Goal: Task Accomplishment & Management: Manage account settings

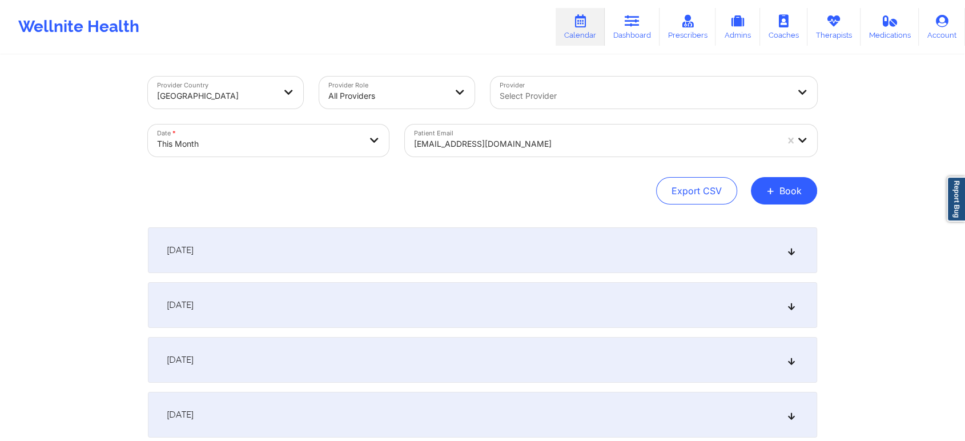
select select "2025-9"
select select "2025-10"
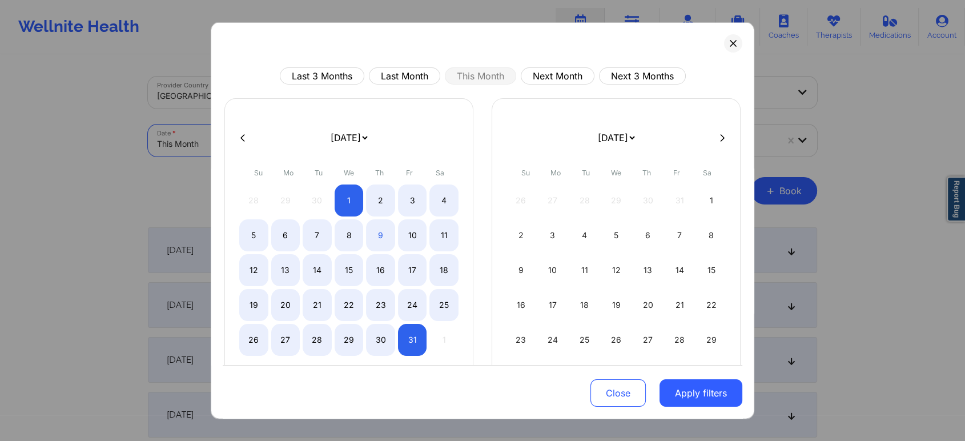
click at [341, 129] on body "Wellnite Health Calendar Dashboard Prescribers Admins Coaches Therapists Medica…" at bounding box center [482, 220] width 965 height 441
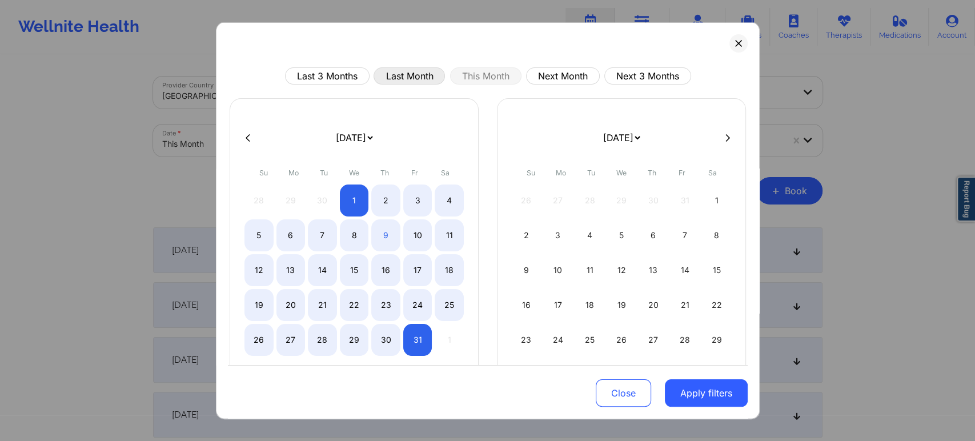
click at [400, 75] on button "Last Month" at bounding box center [408, 75] width 71 height 17
select select "2025-8"
select select "2025-9"
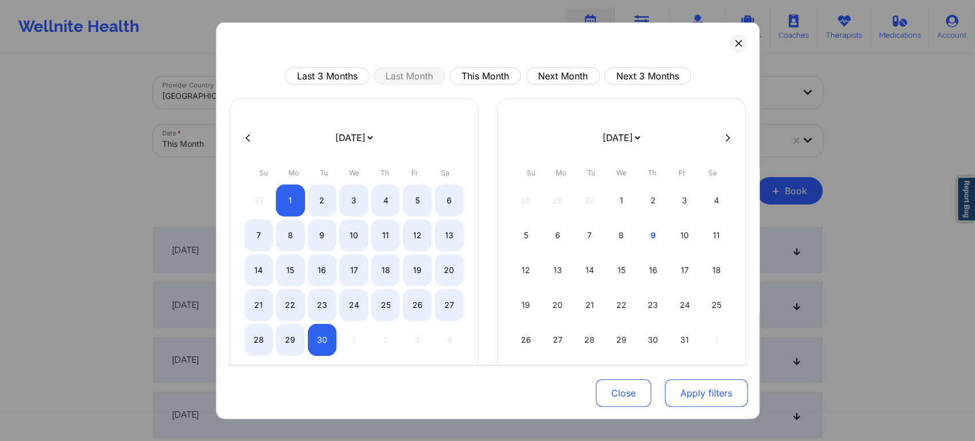
click at [681, 387] on button "Apply filters" at bounding box center [706, 392] width 83 height 27
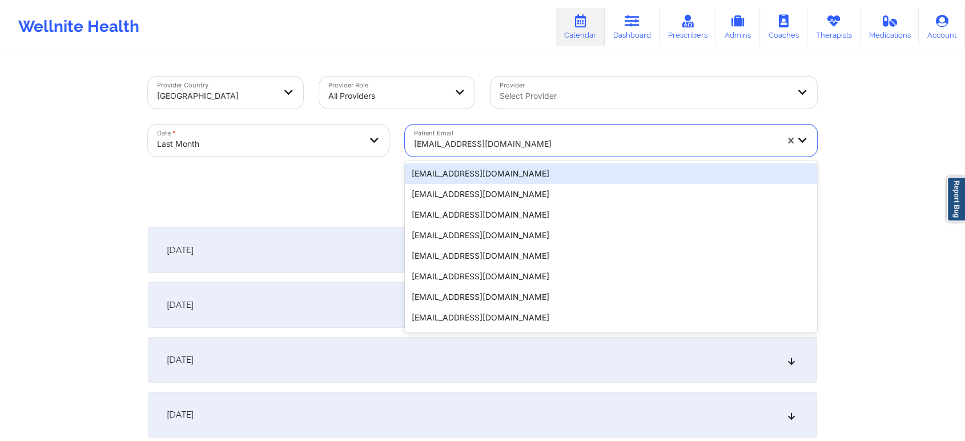
click at [554, 151] on div "[EMAIL_ADDRESS][DOMAIN_NAME]" at bounding box center [595, 143] width 363 height 25
paste input "[EMAIL_ADDRESS][DOMAIN_NAME]"
type input "[EMAIL_ADDRESS][DOMAIN_NAME]"
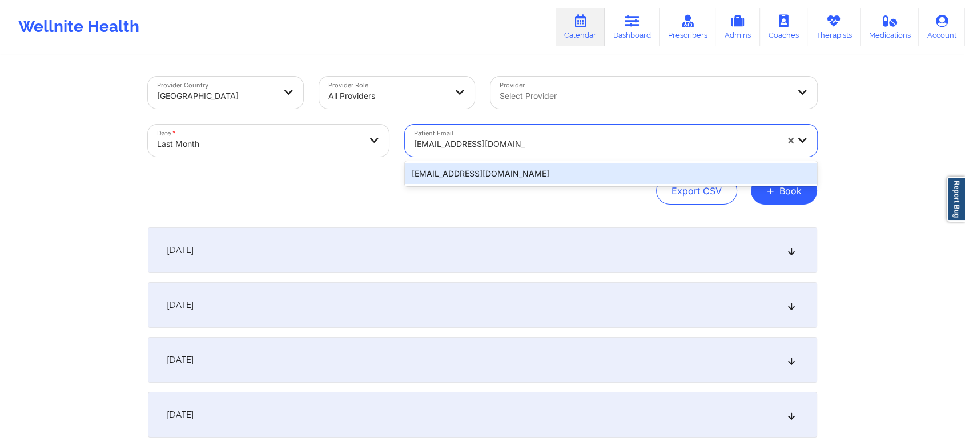
click at [557, 175] on div "[EMAIL_ADDRESS][DOMAIN_NAME]" at bounding box center [611, 173] width 412 height 21
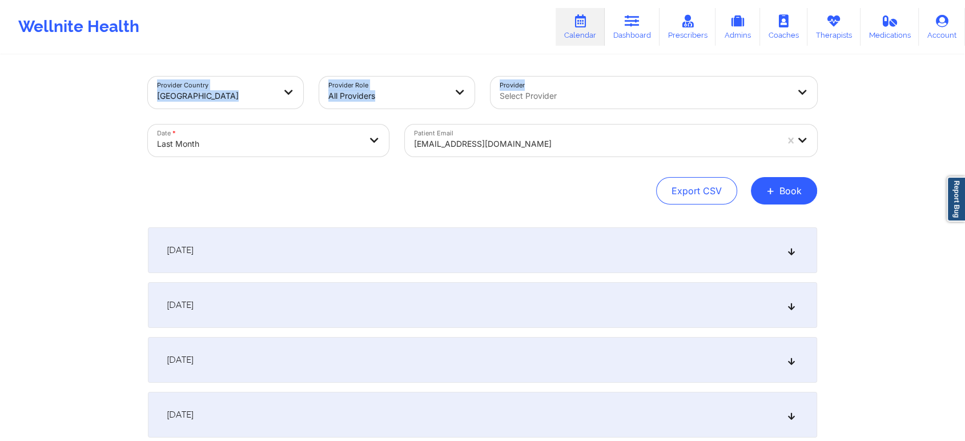
drag, startPoint x: 948, startPoint y: 49, endPoint x: 973, endPoint y: 71, distance: 34.0
click at [964, 71] on html "Wellnite Health Calendar Dashboard Prescribers Admins Coaches Therapists Medica…" at bounding box center [482, 220] width 965 height 441
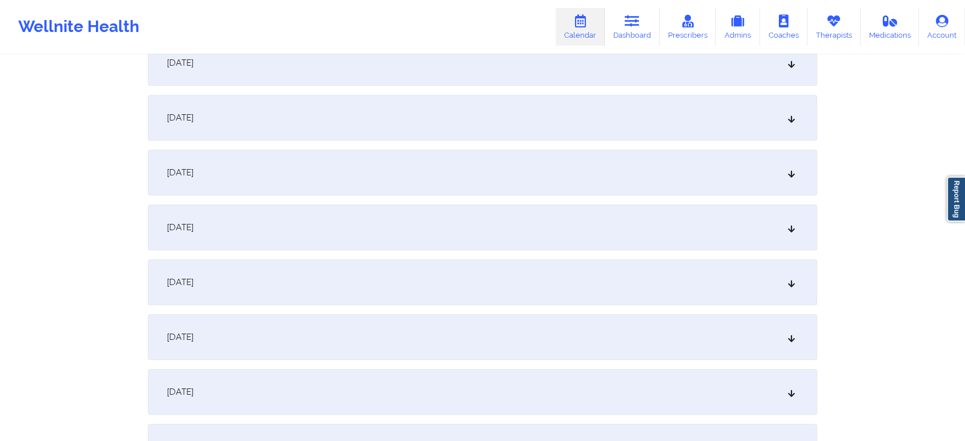
scroll to position [518, 0]
click at [654, 220] on div "[DATE]" at bounding box center [482, 225] width 669 height 46
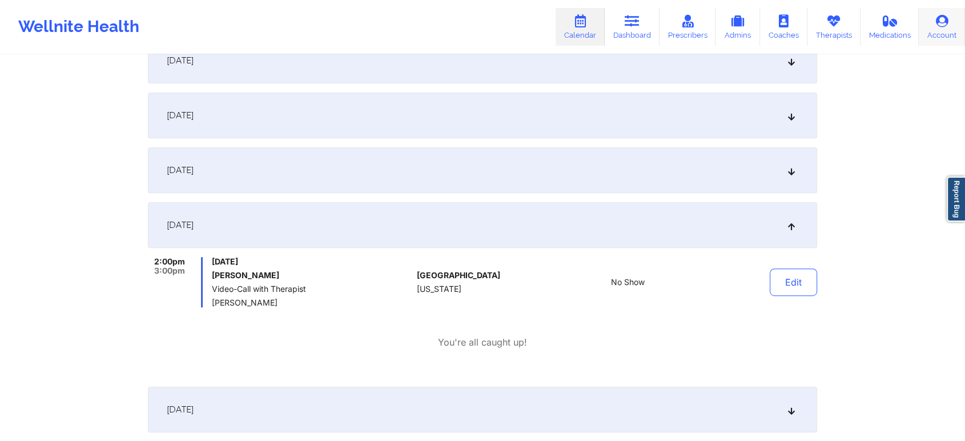
scroll to position [0, 0]
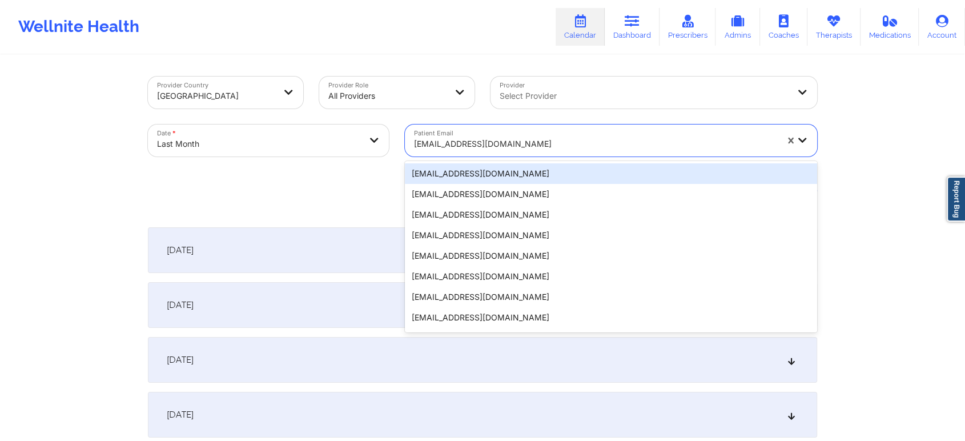
click at [544, 137] on div at bounding box center [595, 144] width 363 height 14
paste input "[EMAIL_ADDRESS][DOMAIN_NAME]"
type input "[EMAIL_ADDRESS][DOMAIN_NAME]"
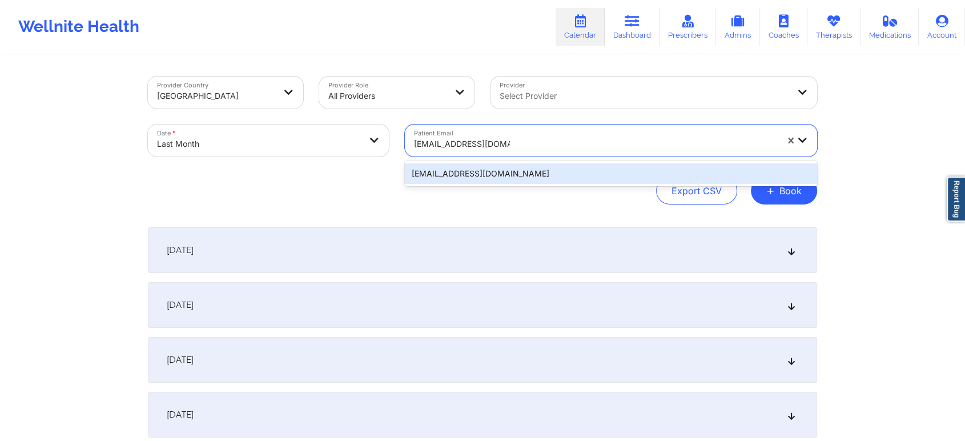
click at [576, 174] on div "[EMAIL_ADDRESS][DOMAIN_NAME]" at bounding box center [611, 173] width 412 height 21
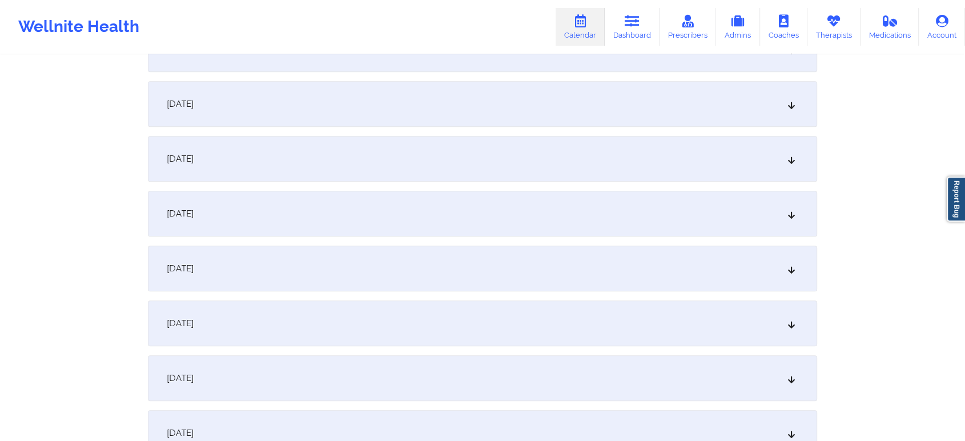
scroll to position [582, 0]
click at [607, 153] on div "[DATE]" at bounding box center [482, 161] width 669 height 46
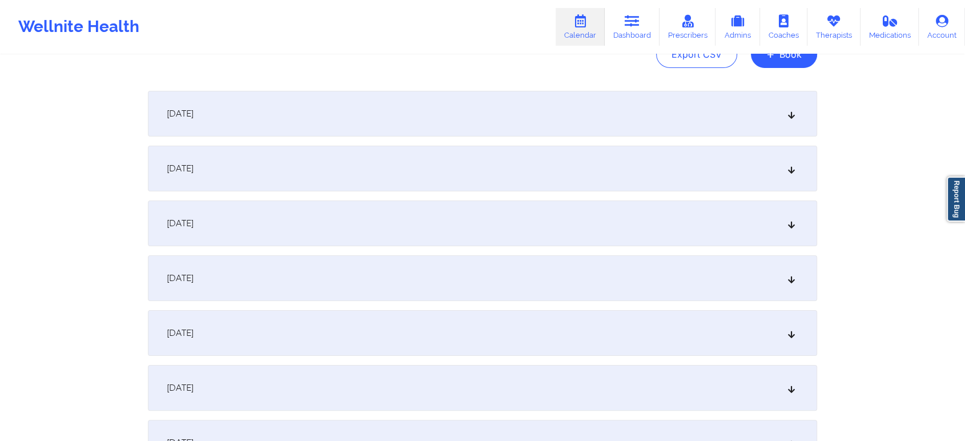
scroll to position [0, 0]
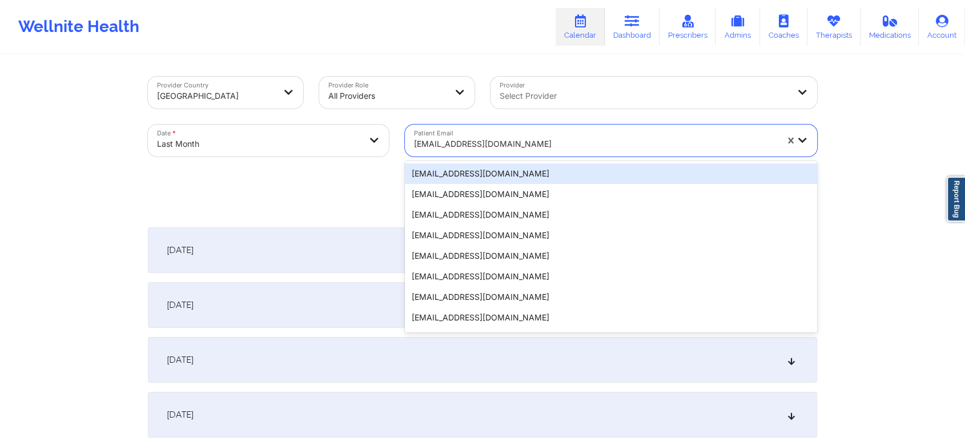
click at [484, 138] on div at bounding box center [595, 144] width 363 height 14
paste input "[EMAIL_ADDRESS][DOMAIN_NAME]"
type input "[EMAIL_ADDRESS][DOMAIN_NAME]"
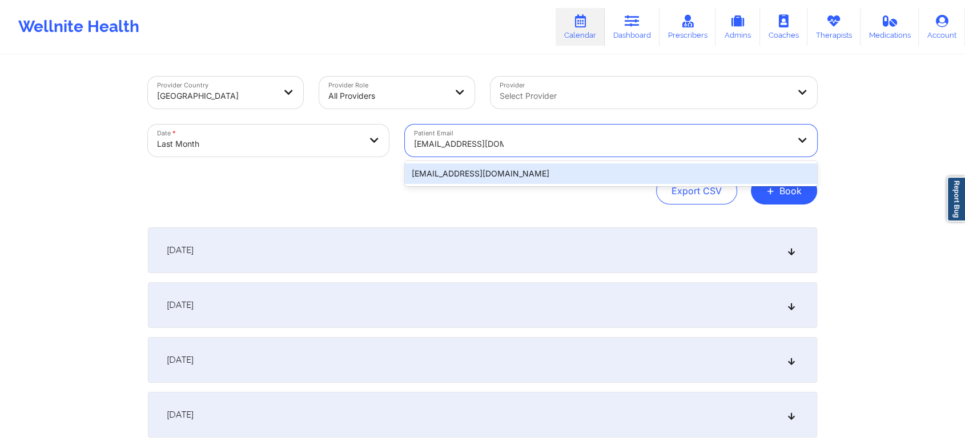
drag, startPoint x: 488, startPoint y: 162, endPoint x: 486, endPoint y: 167, distance: 5.8
click at [486, 167] on div "[EMAIL_ADDRESS][DOMAIN_NAME]" at bounding box center [611, 173] width 412 height 25
click at [486, 167] on div "[EMAIL_ADDRESS][DOMAIN_NAME]" at bounding box center [611, 173] width 412 height 21
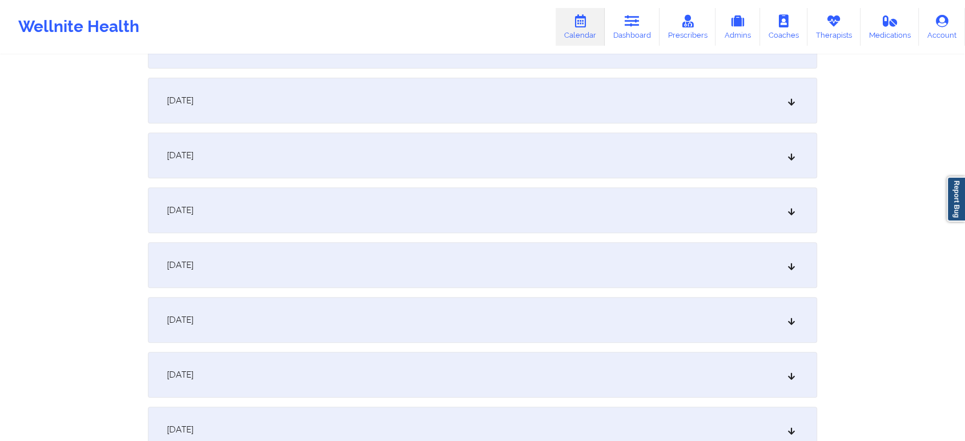
scroll to position [316, 0]
click at [598, 364] on div "[DATE]" at bounding box center [482, 372] width 669 height 46
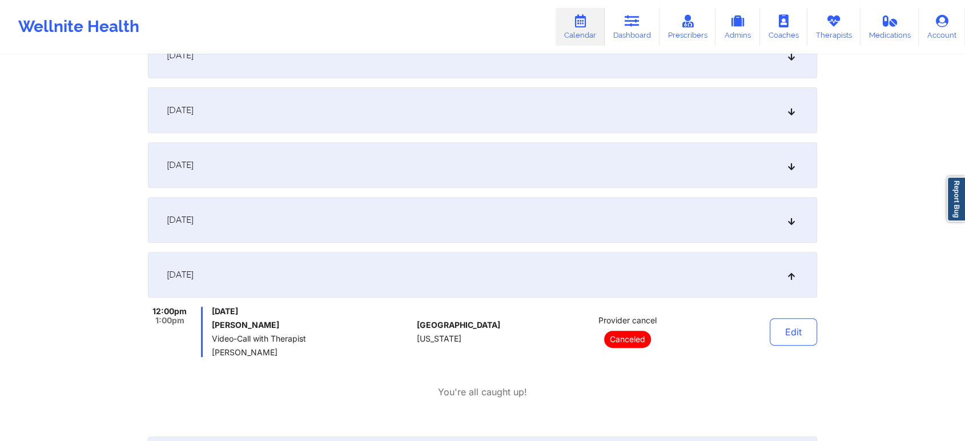
scroll to position [0, 0]
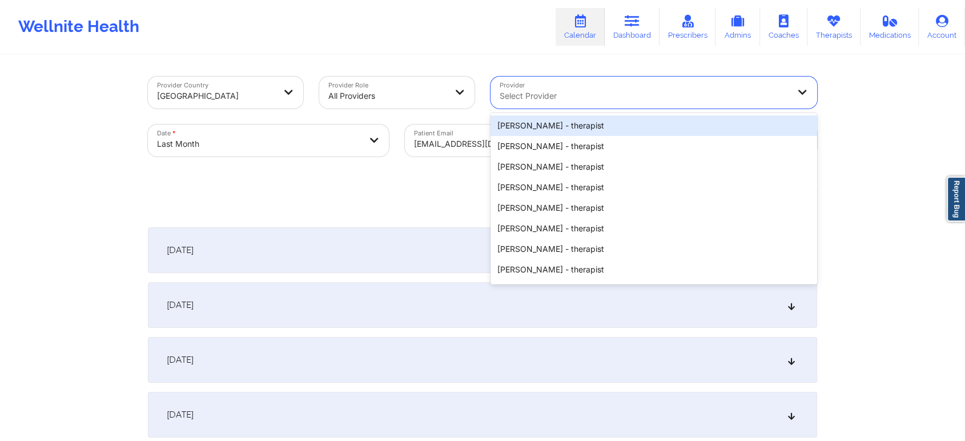
click at [521, 99] on div at bounding box center [644, 96] width 289 height 14
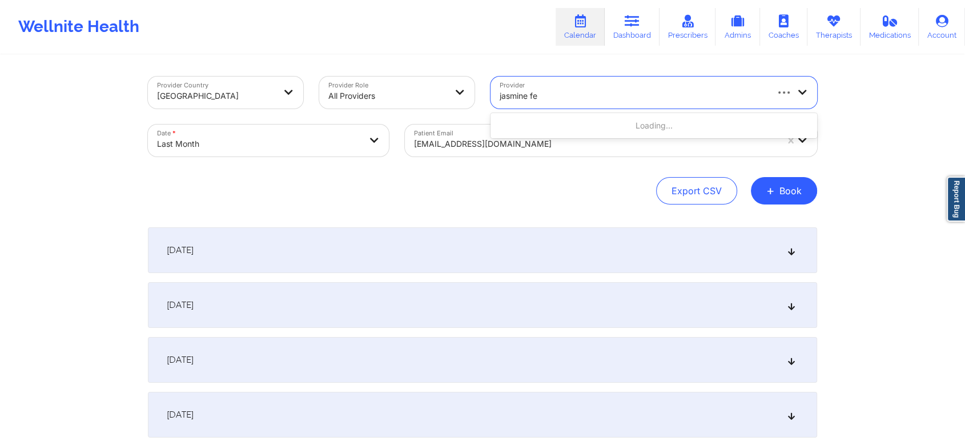
type input "jasmine fed"
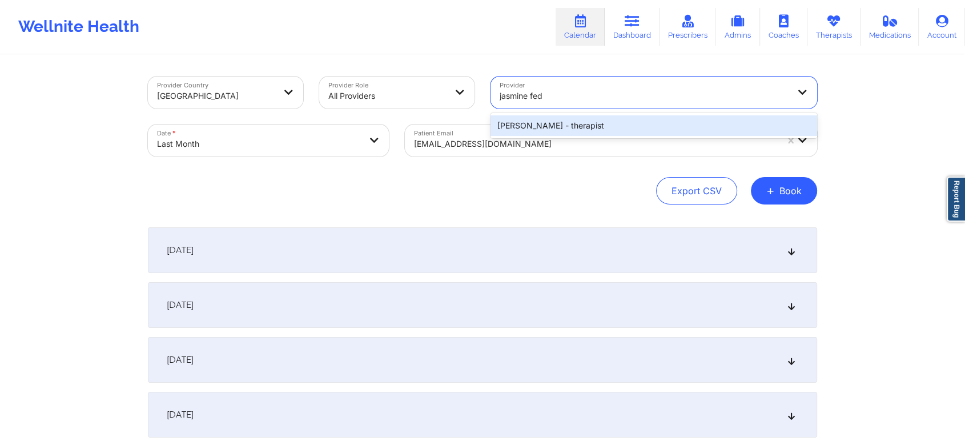
click at [548, 131] on div "[PERSON_NAME] - therapist" at bounding box center [653, 125] width 327 height 21
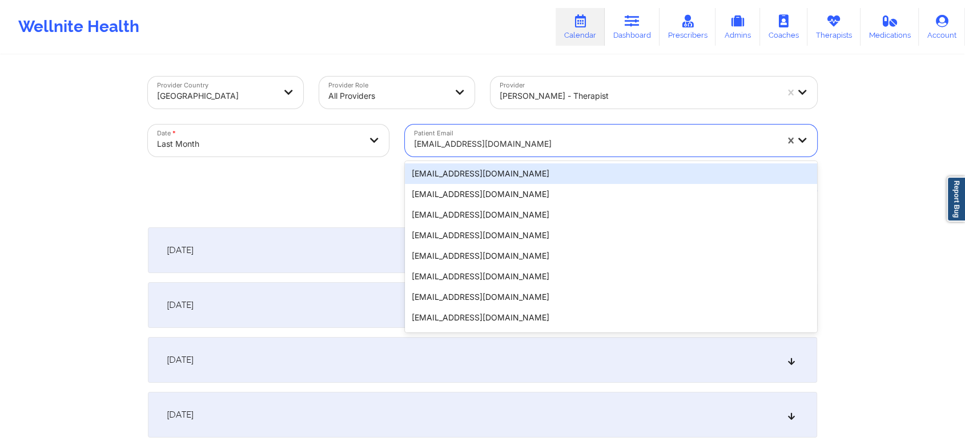
click at [478, 151] on div "[EMAIL_ADDRESS][DOMAIN_NAME]" at bounding box center [595, 143] width 363 height 25
select select "2025-8"
select select "2025-9"
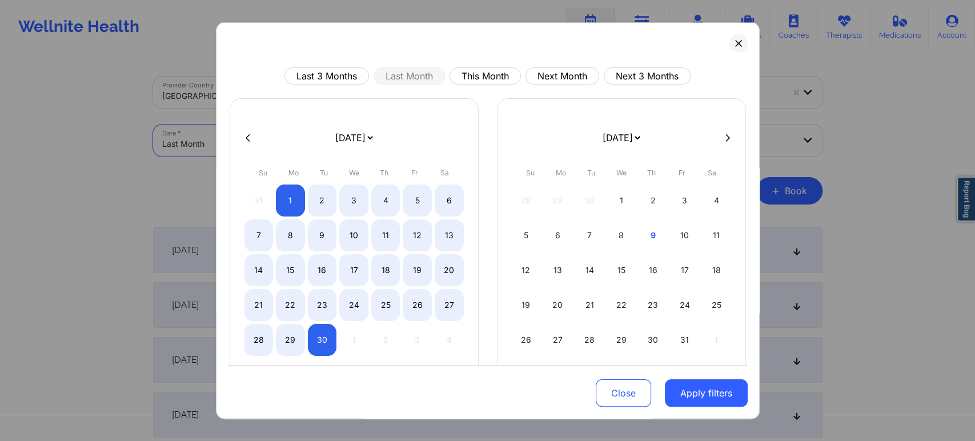
click at [381, 132] on body "Wellnite Health Calendar Dashboard Prescribers Admins Coaches Therapists Medica…" at bounding box center [487, 220] width 975 height 441
click at [293, 200] on div "1" at bounding box center [290, 200] width 29 height 32
select select "2025-8"
select select "2025-9"
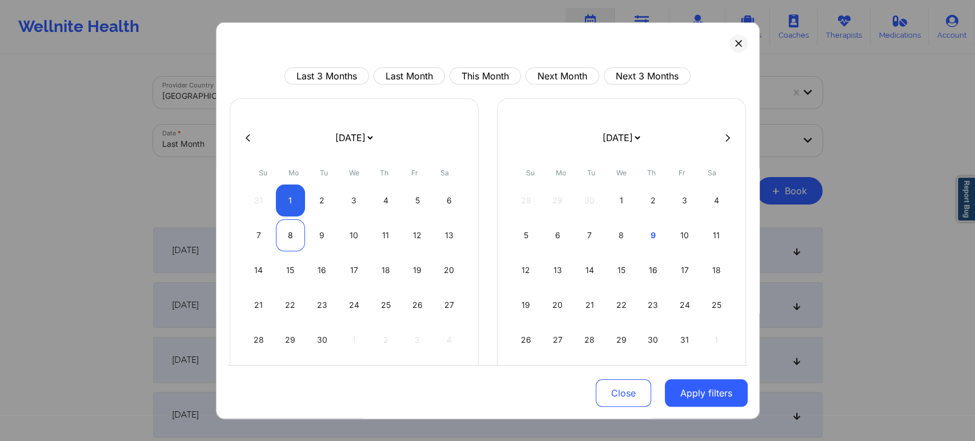
select select "2025-8"
select select "2025-9"
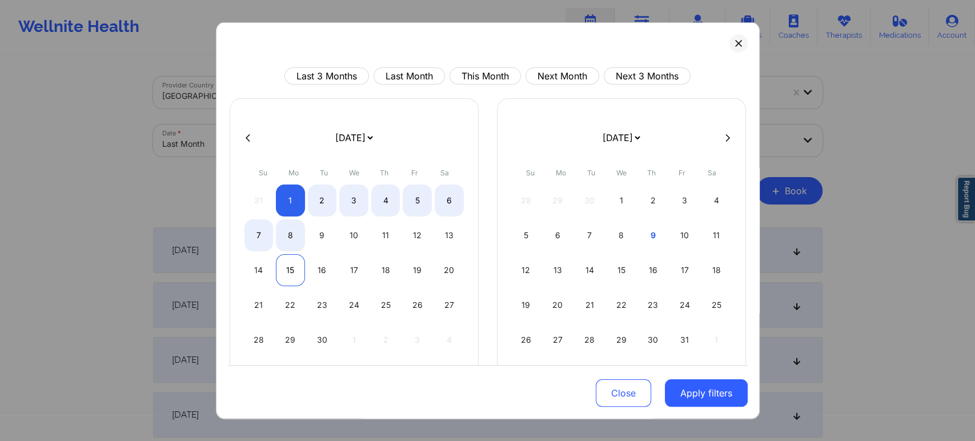
select select "2025-8"
select select "2025-9"
click at [281, 271] on div "15" at bounding box center [290, 270] width 29 height 32
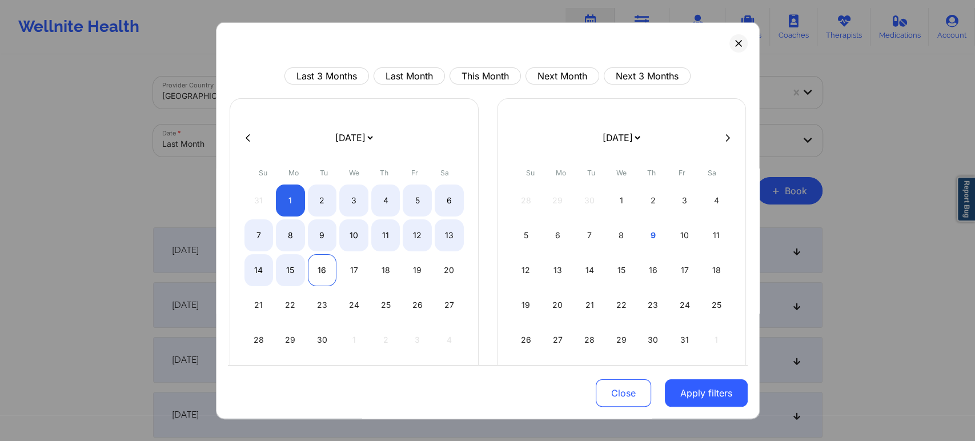
select select "2025-8"
select select "2025-9"
click at [698, 396] on button "Apply filters" at bounding box center [706, 392] width 83 height 27
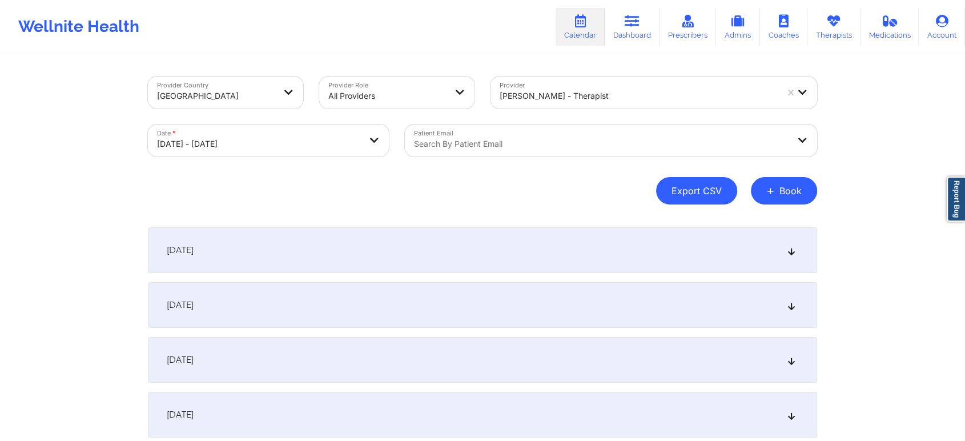
click at [685, 200] on button "Export CSV" at bounding box center [696, 190] width 81 height 27
select select "2025-8"
select select "2025-9"
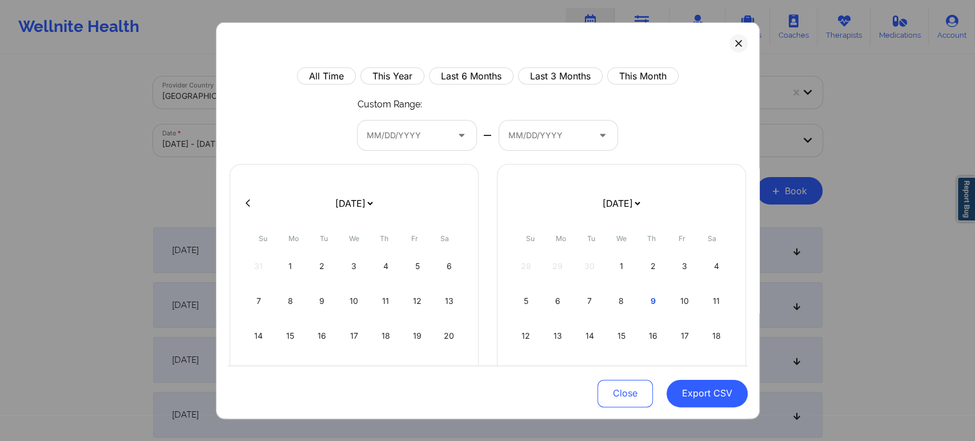
click at [721, 45] on div "All Time This Year Last 6 Months Last 3 Months This Month Custom Range: MM/DD/Y…" at bounding box center [488, 220] width 544 height 397
click at [729, 43] on button at bounding box center [738, 43] width 18 height 18
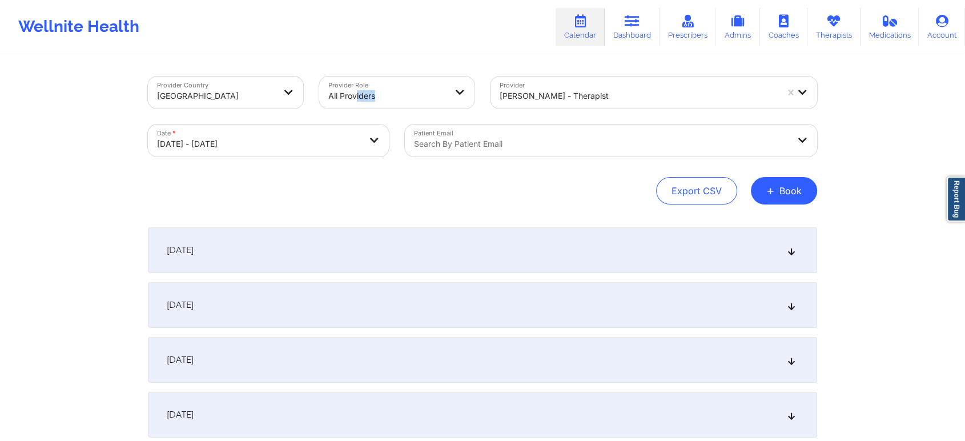
drag, startPoint x: 357, startPoint y: 112, endPoint x: 385, endPoint y: 92, distance: 34.1
click at [385, 92] on div "Provider Role All Providers" at bounding box center [396, 93] width 171 height 48
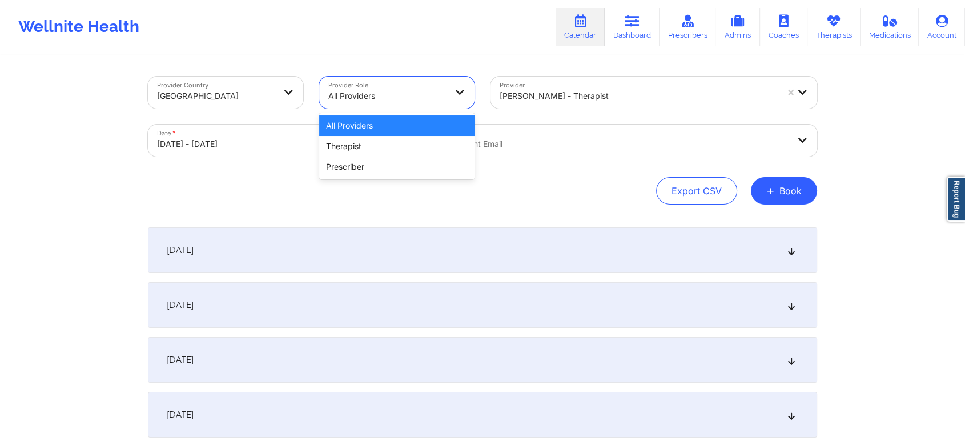
click at [385, 92] on div at bounding box center [387, 96] width 118 height 14
click at [373, 143] on div "Therapist" at bounding box center [396, 146] width 155 height 21
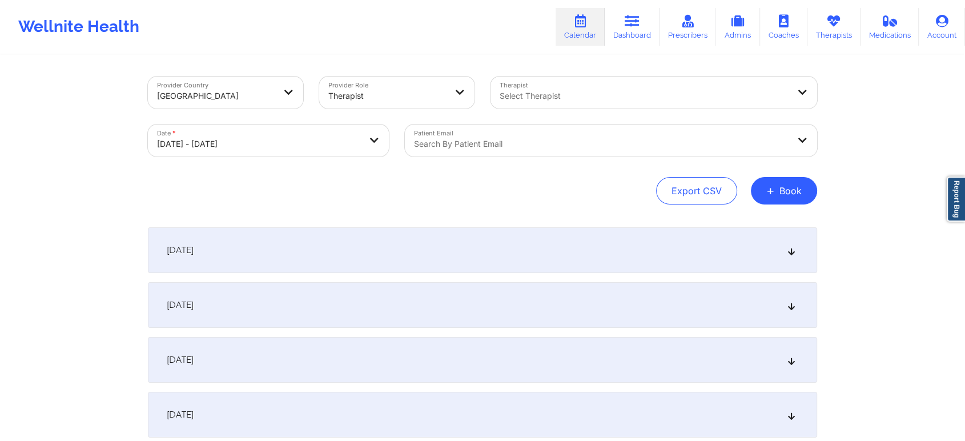
drag, startPoint x: 545, startPoint y: 111, endPoint x: 566, endPoint y: 95, distance: 27.0
click at [566, 95] on div "Therapist Select Therapist" at bounding box center [653, 93] width 343 height 48
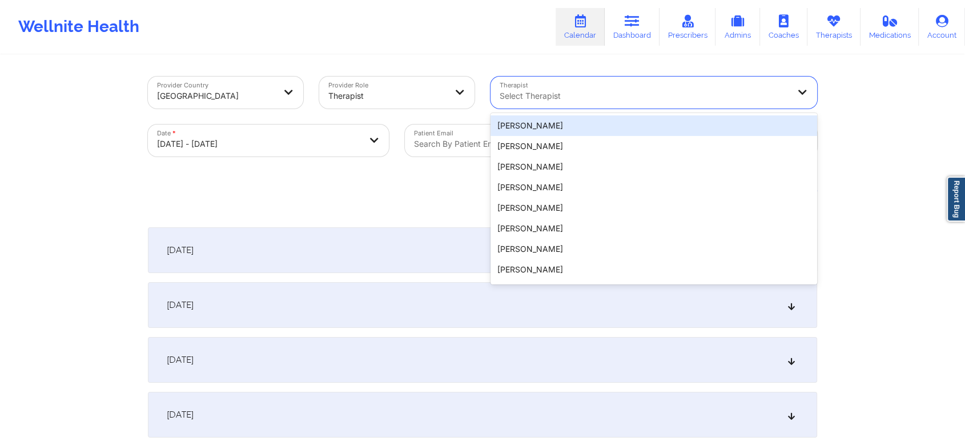
click at [566, 95] on div at bounding box center [644, 96] width 289 height 14
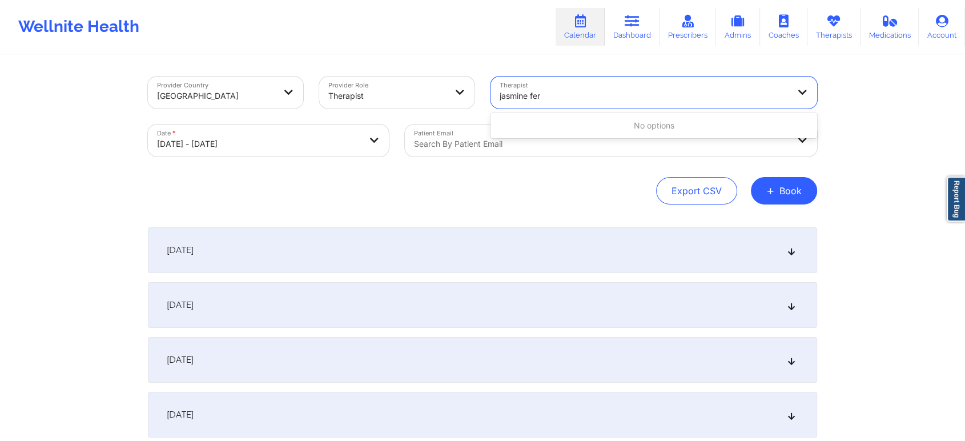
type input "jasmine fe"
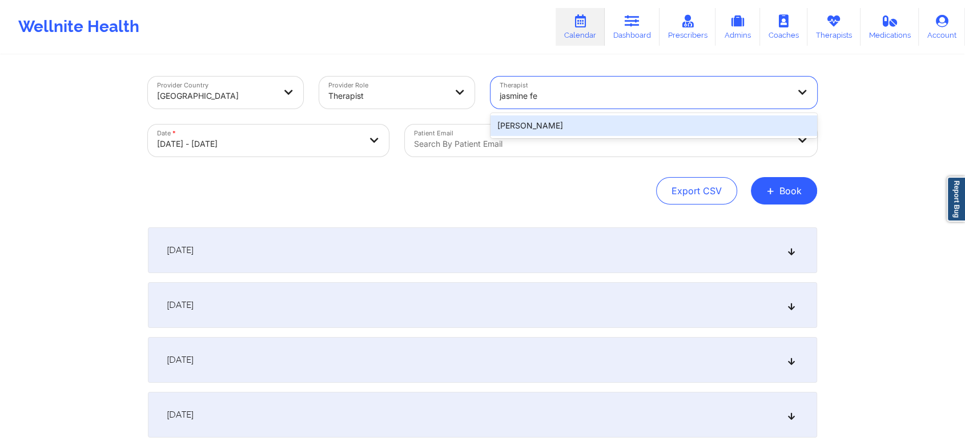
click at [542, 125] on div "[PERSON_NAME]" at bounding box center [653, 125] width 327 height 21
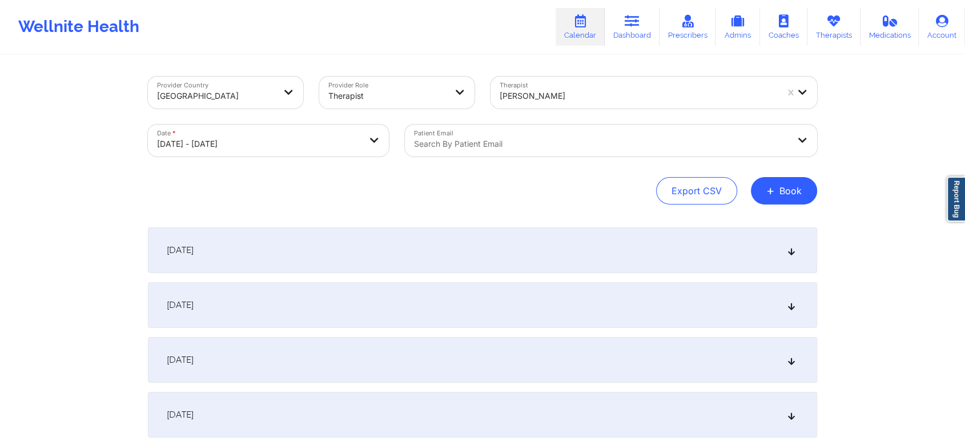
click at [731, 251] on div "[DATE]" at bounding box center [482, 250] width 669 height 46
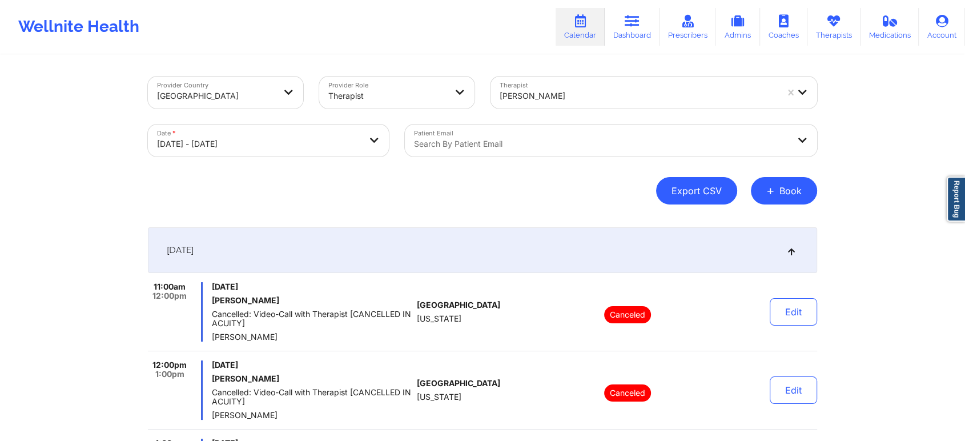
click at [698, 182] on button "Export CSV" at bounding box center [696, 190] width 81 height 27
select select "2025-8"
select select "2025-9"
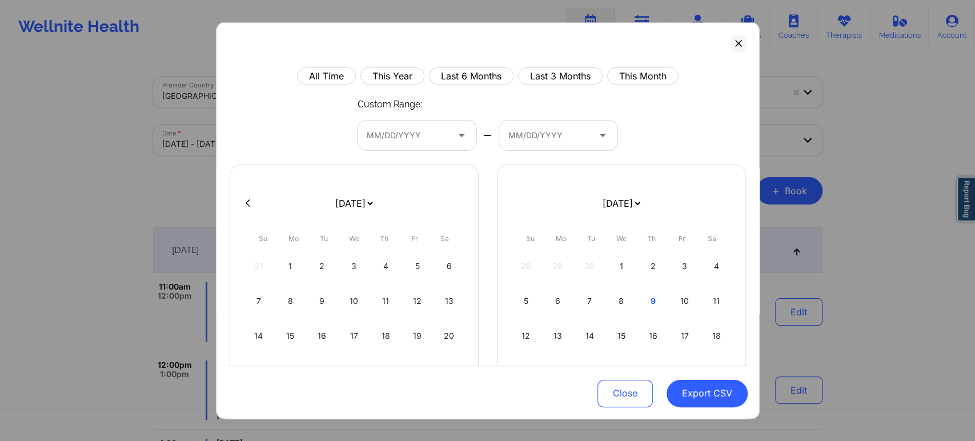
click at [424, 124] on div "MM/DD/YYYY" at bounding box center [402, 135] width 91 height 30
click at [291, 265] on div "1" at bounding box center [290, 266] width 29 height 32
select select "2025-8"
select select "2025-9"
select select "2025-8"
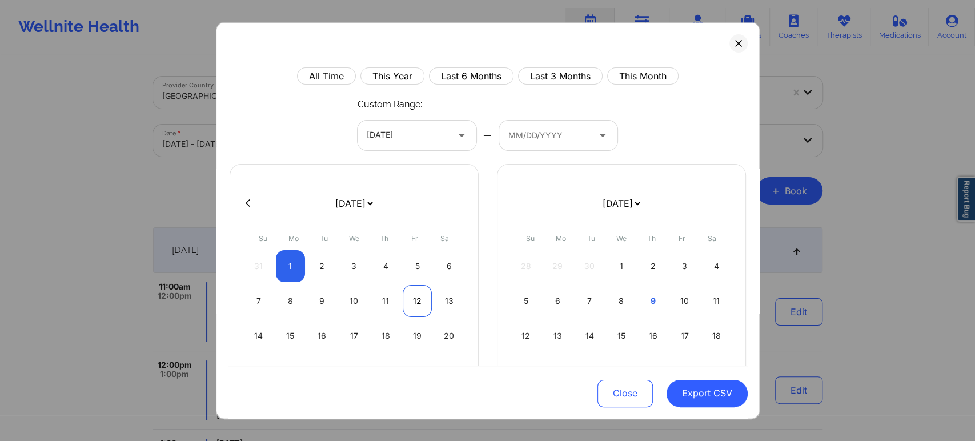
select select "2025-9"
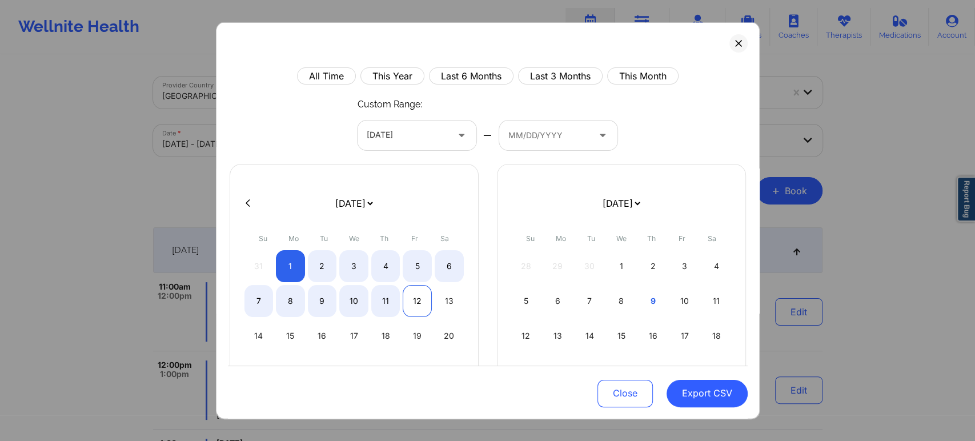
select select "2025-8"
select select "2025-9"
select select "2025-8"
select select "2025-9"
select select "2025-8"
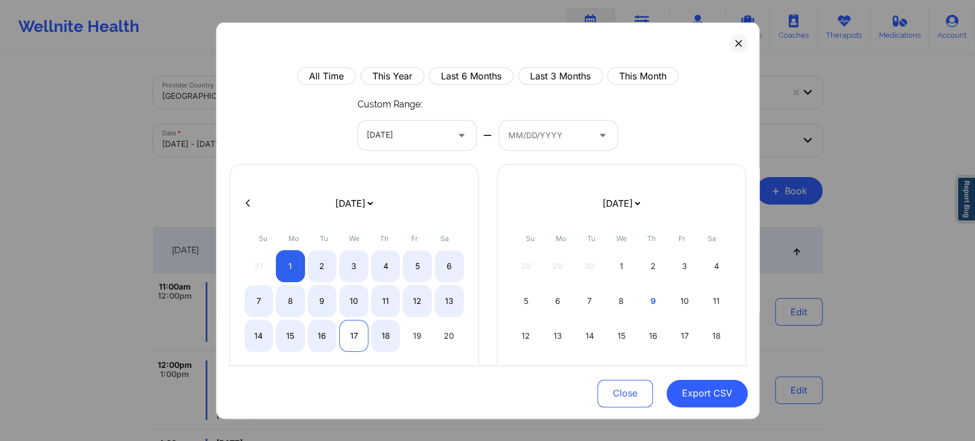
select select "2025-9"
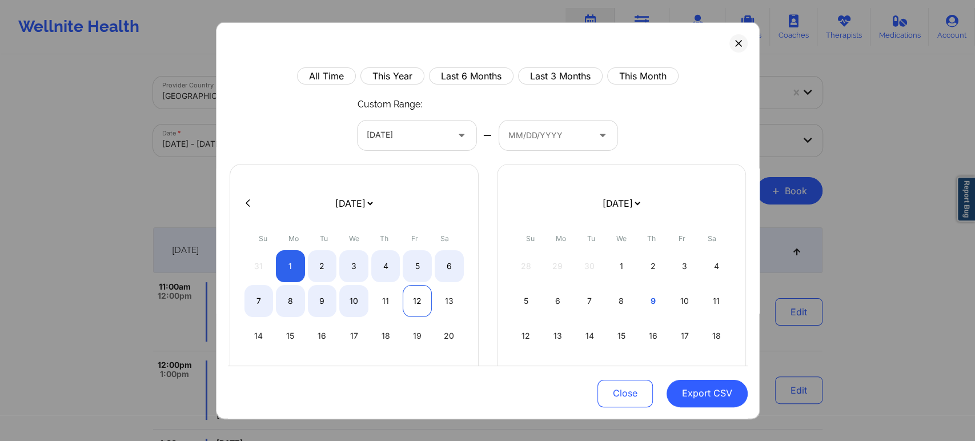
select select "2025-8"
select select "2025-9"
select select "2025-8"
select select "2025-9"
select select "2025-8"
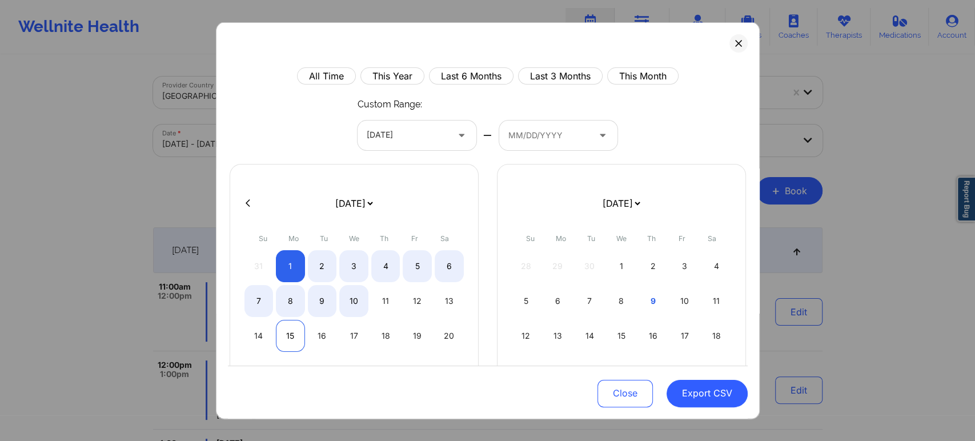
select select "2025-9"
click at [288, 325] on div "15" at bounding box center [290, 335] width 29 height 32
select select "2025-8"
select select "2025-9"
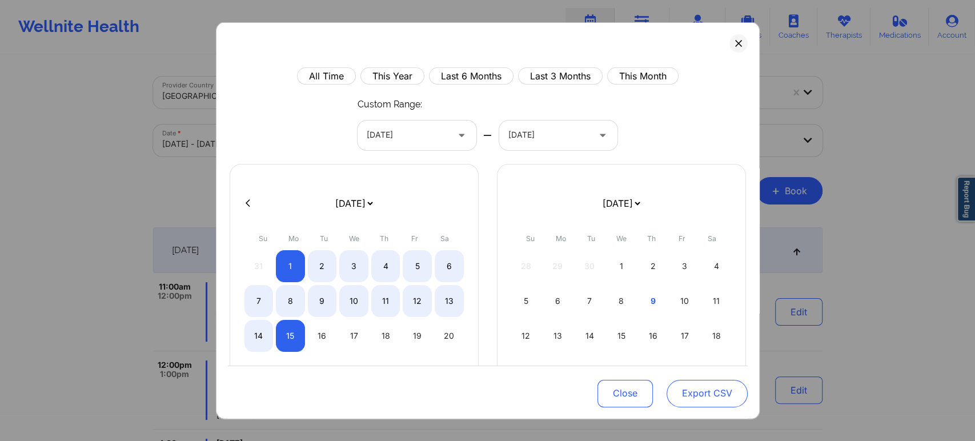
click at [681, 395] on button "Export CSV" at bounding box center [706, 392] width 81 height 27
select select "2025-8"
select select "2025-9"
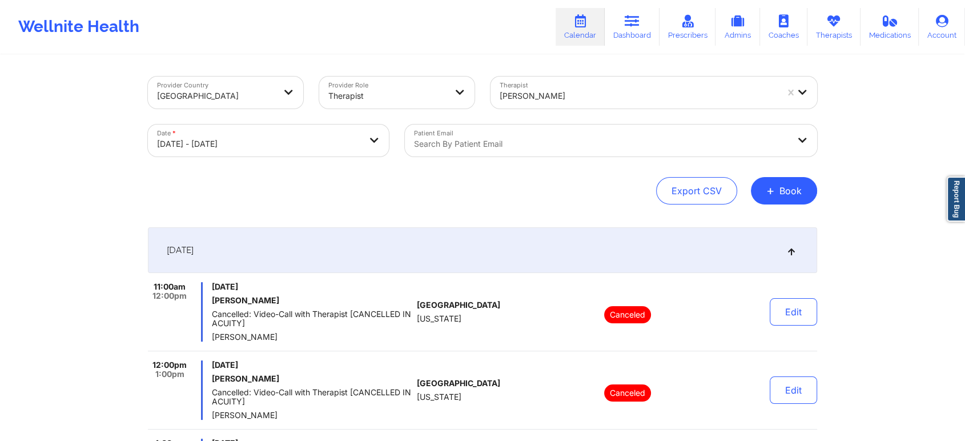
select select "2025-8"
select select "2025-9"
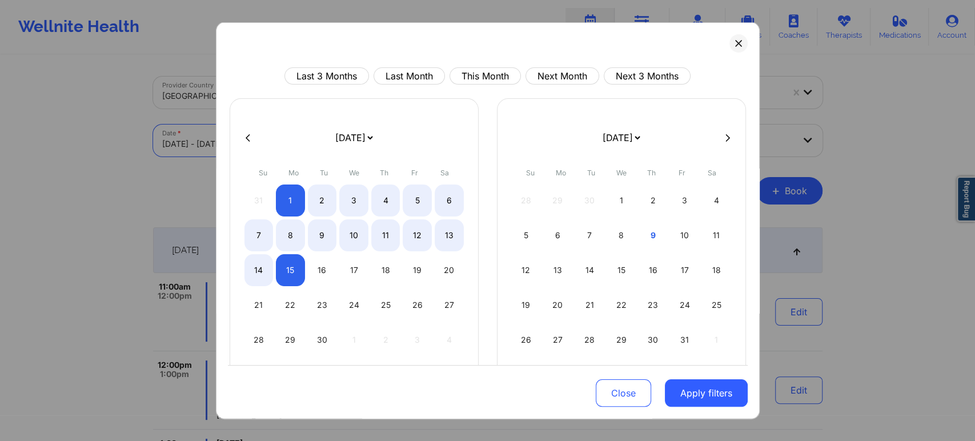
click at [231, 139] on body "Wellnite Health Calendar Dashboard Prescribers Admins Coaches Therapists Medica…" at bounding box center [487, 220] width 975 height 441
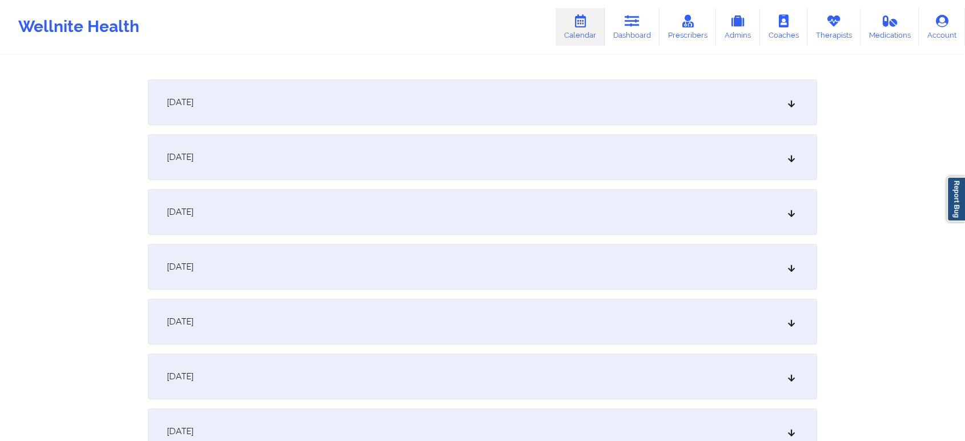
scroll to position [918, 0]
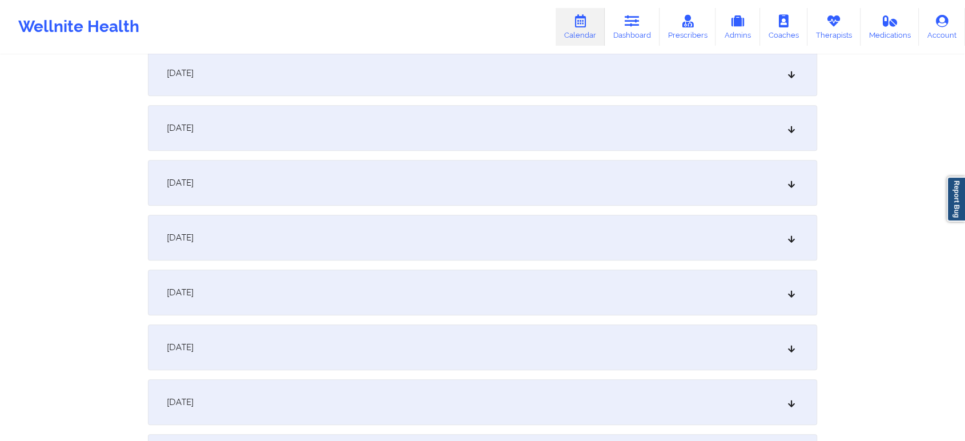
click at [549, 65] on div "[DATE]" at bounding box center [482, 73] width 669 height 46
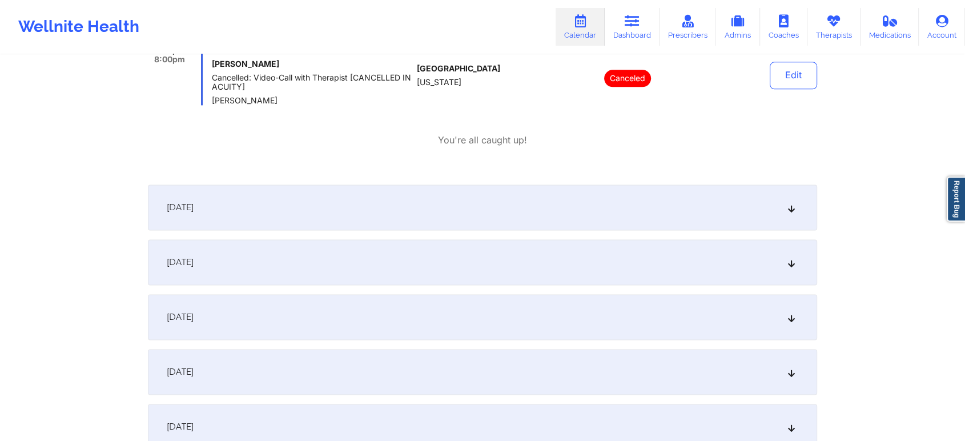
scroll to position [1491, 0]
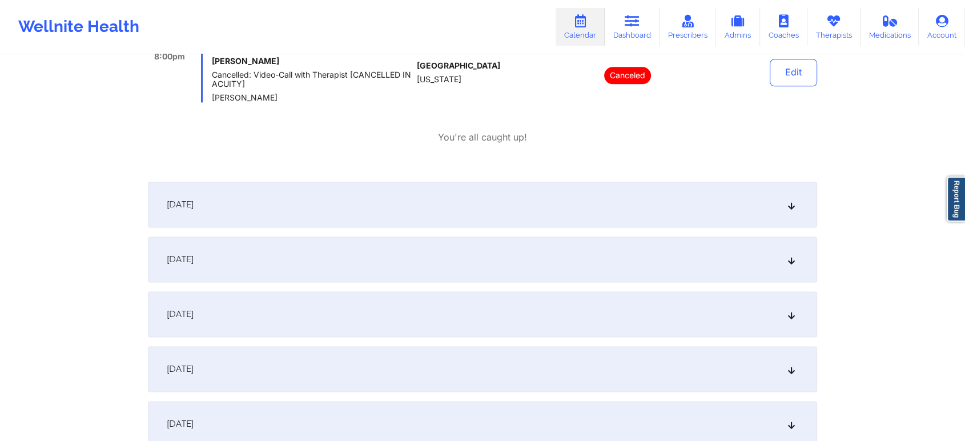
click at [671, 213] on div "[DATE]" at bounding box center [482, 205] width 669 height 46
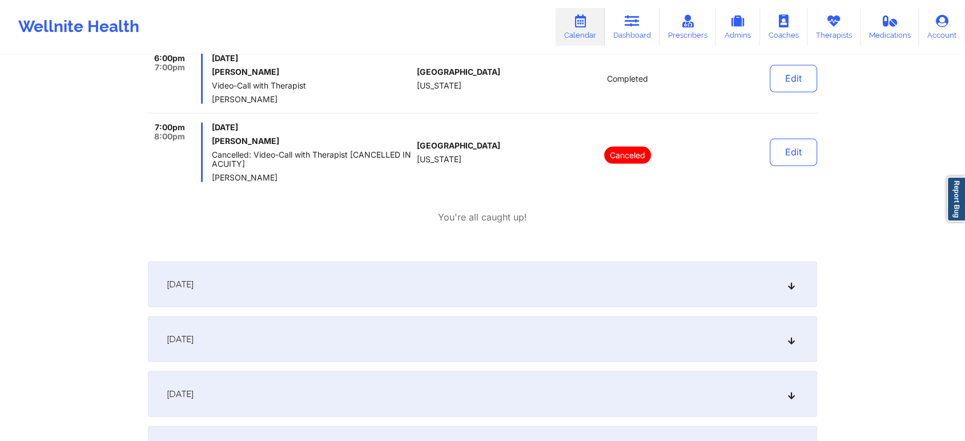
scroll to position [2357, 0]
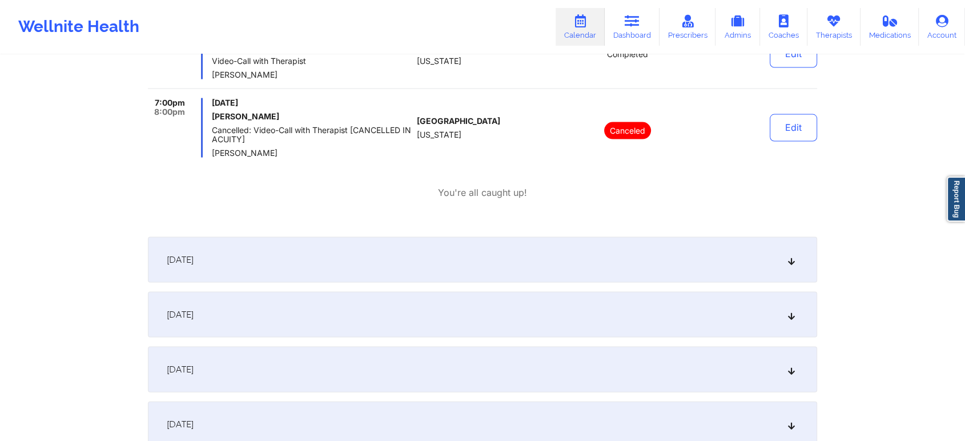
click at [667, 259] on div "[DATE]" at bounding box center [482, 260] width 669 height 46
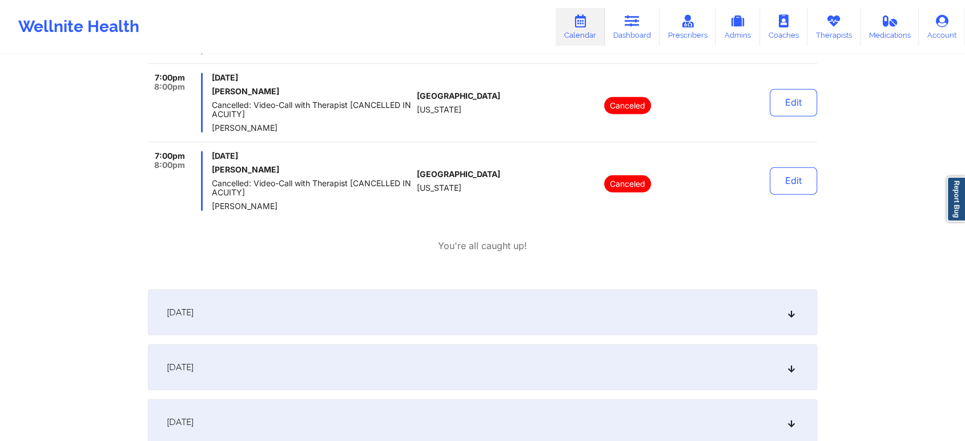
scroll to position [3246, 0]
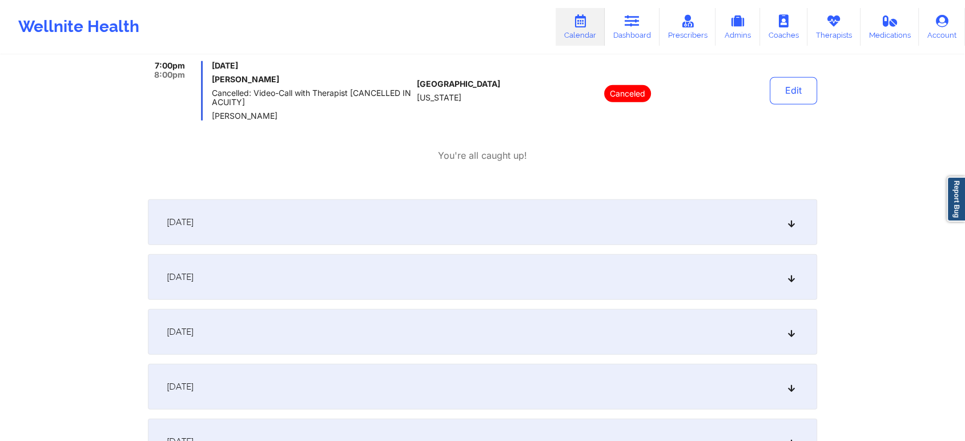
click at [617, 220] on div "[DATE]" at bounding box center [482, 222] width 669 height 46
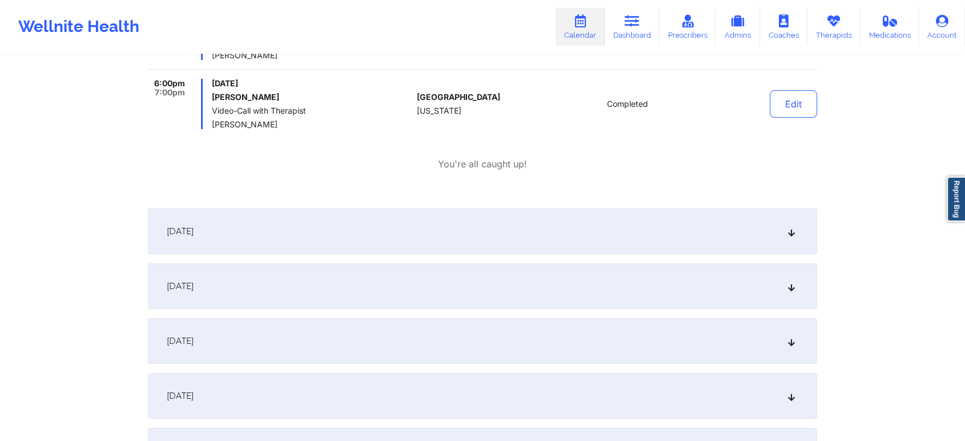
scroll to position [4479, 0]
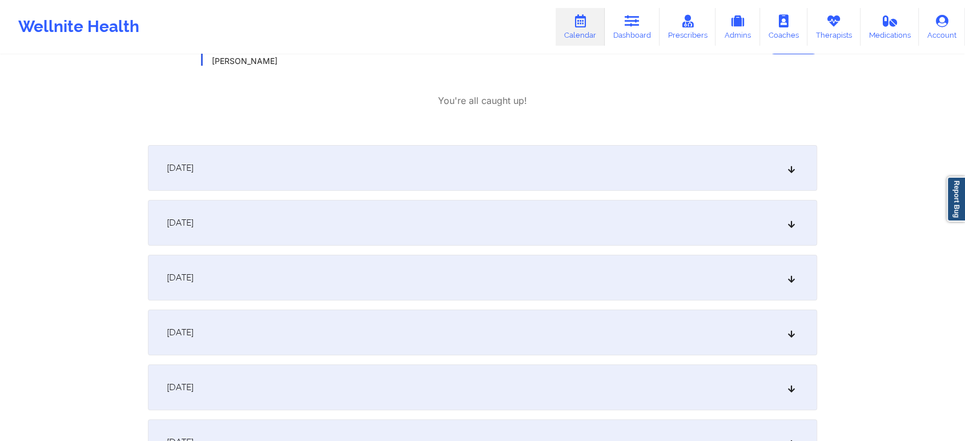
click at [638, 159] on div "[DATE]" at bounding box center [482, 168] width 669 height 46
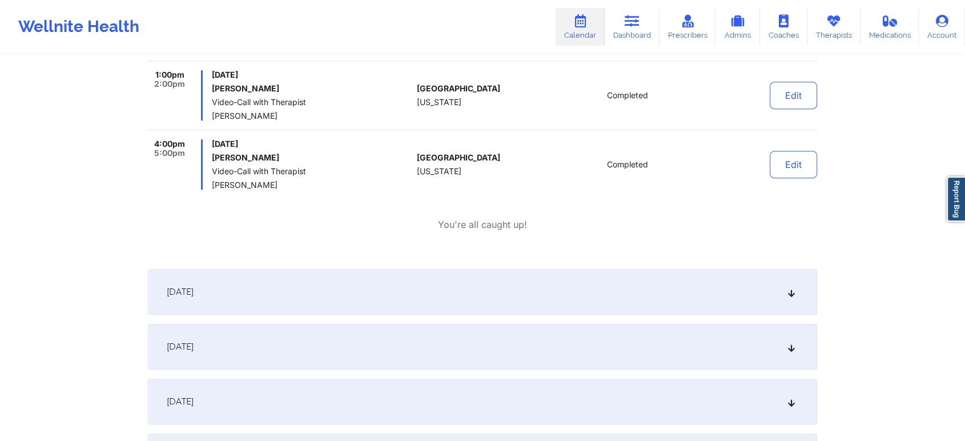
scroll to position [4839, 0]
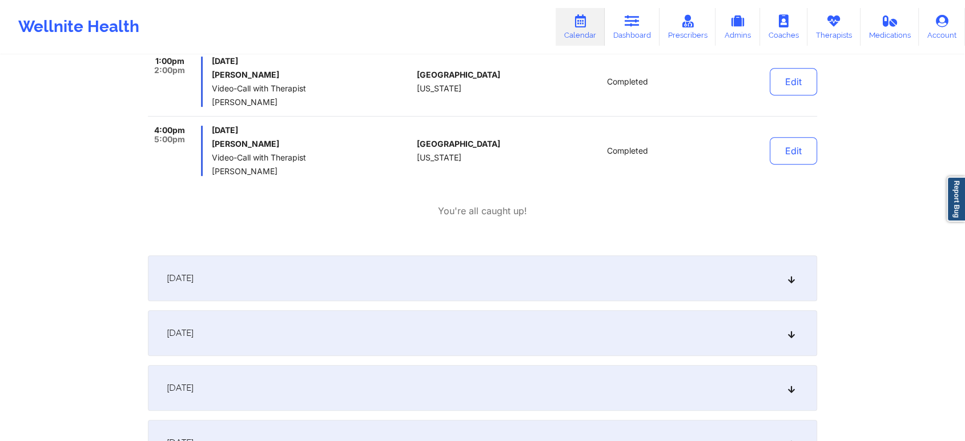
click at [625, 268] on div "[DATE]" at bounding box center [482, 278] width 669 height 46
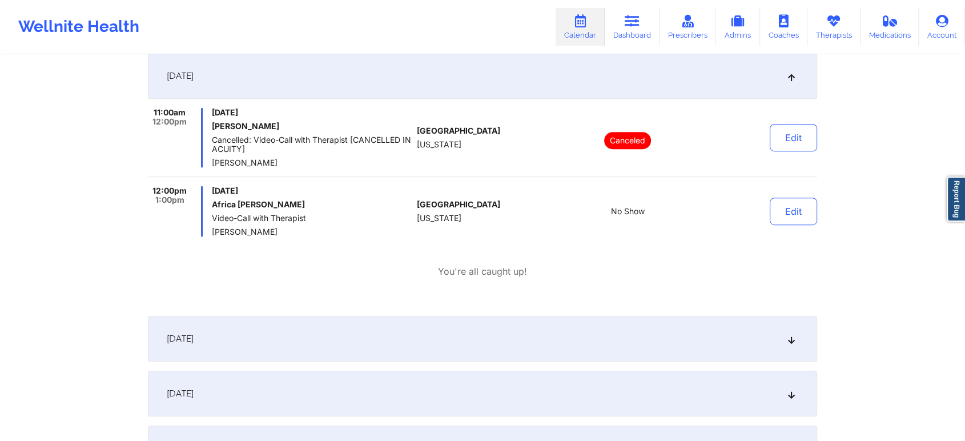
scroll to position [5055, 0]
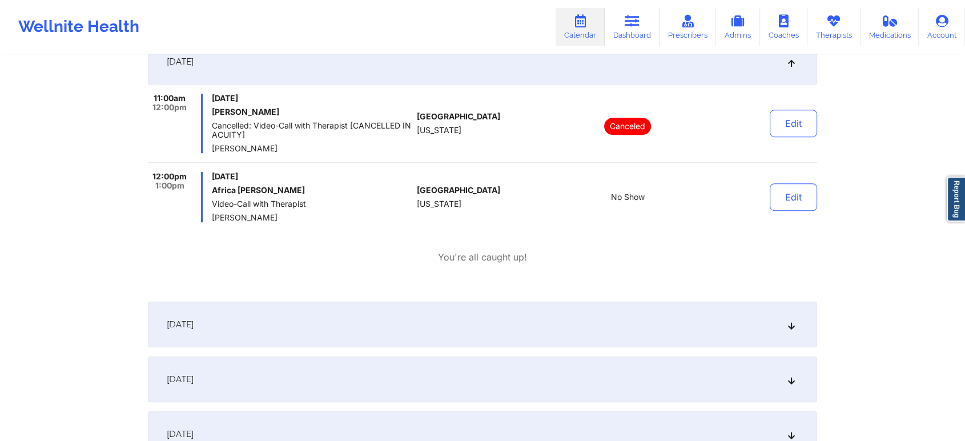
click at [675, 328] on div "[DATE]" at bounding box center [482, 324] width 669 height 46
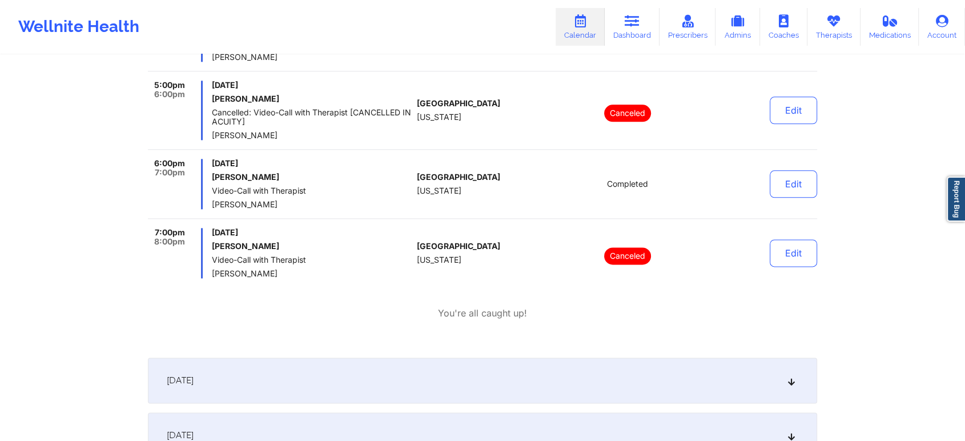
scroll to position [5882, 0]
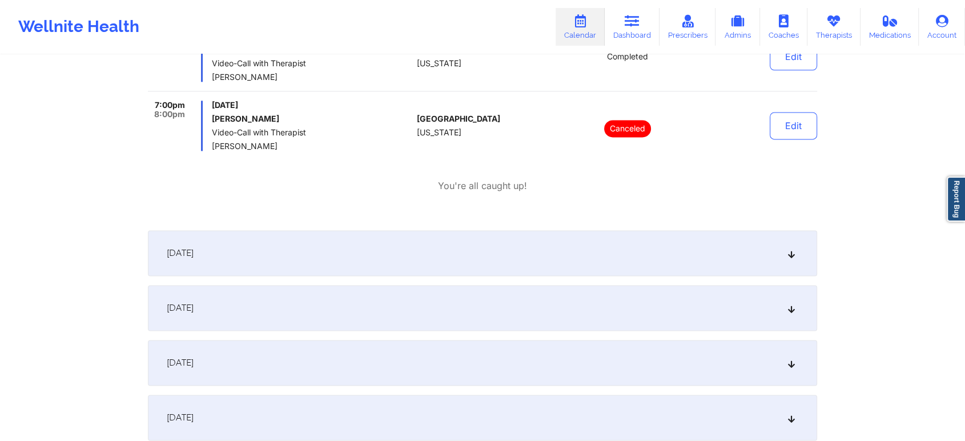
click at [635, 258] on div "[DATE]" at bounding box center [482, 253] width 669 height 46
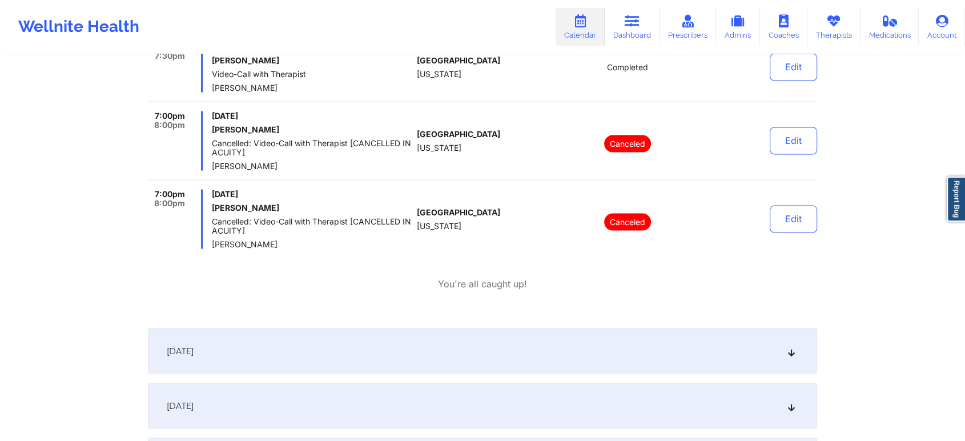
scroll to position [6488, 0]
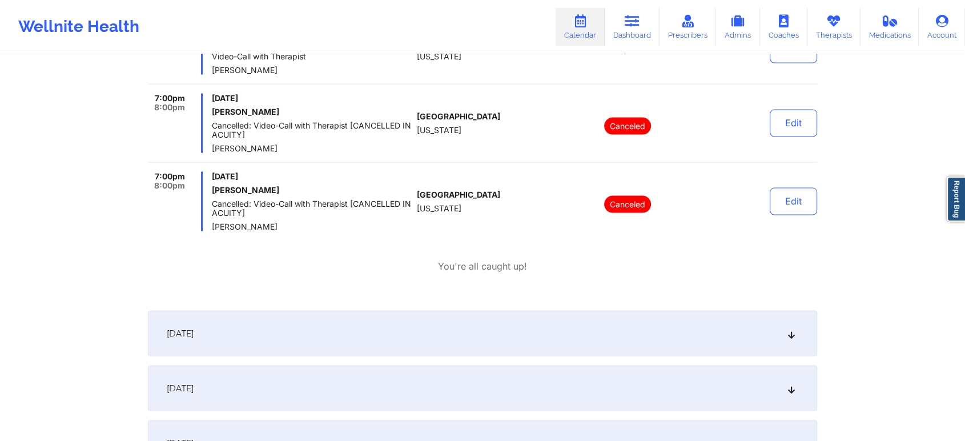
click at [676, 313] on div "[DATE]" at bounding box center [482, 333] width 669 height 46
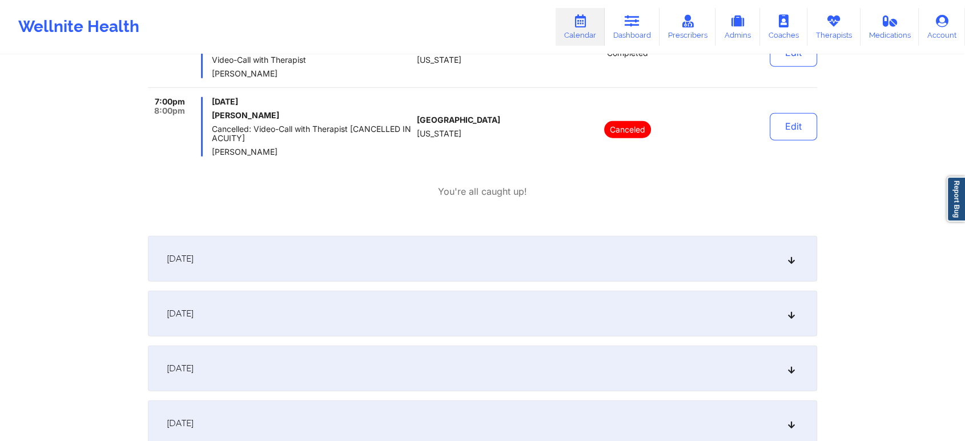
scroll to position [7493, 0]
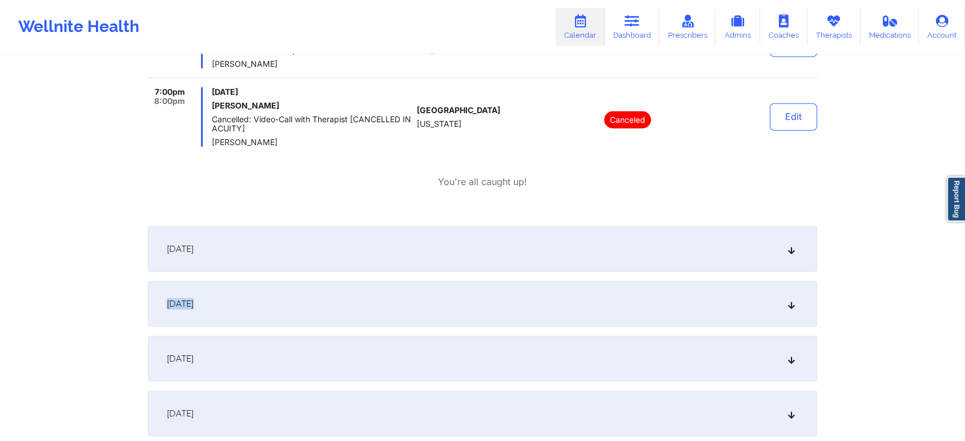
drag, startPoint x: 663, startPoint y: 272, endPoint x: 617, endPoint y: 236, distance: 58.6
click at [617, 236] on div "[DATE]" at bounding box center [482, 249] width 669 height 46
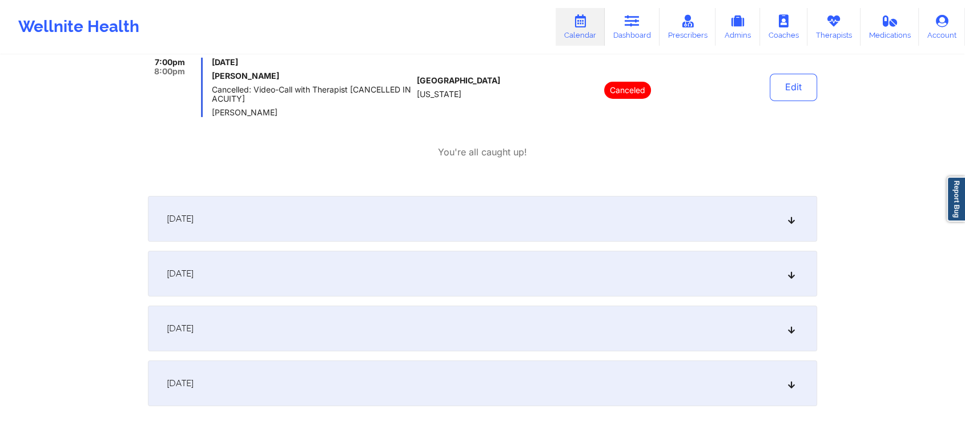
scroll to position [8190, 0]
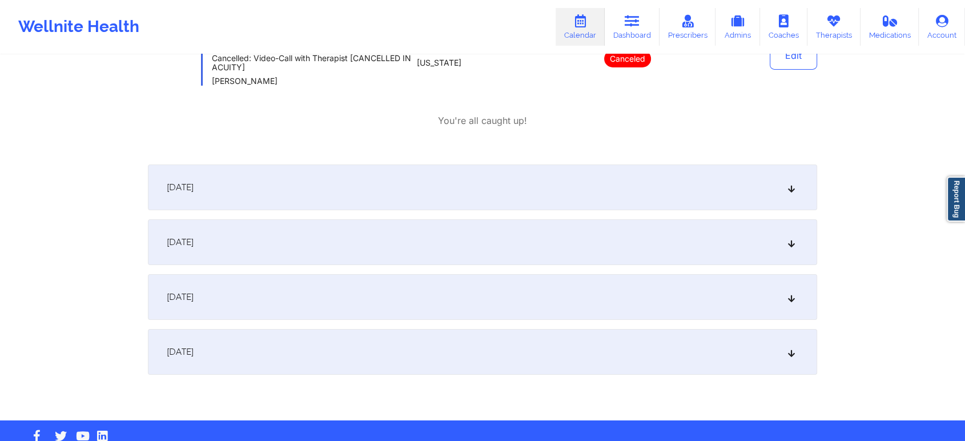
click at [617, 190] on div "[DATE]" at bounding box center [482, 187] width 669 height 46
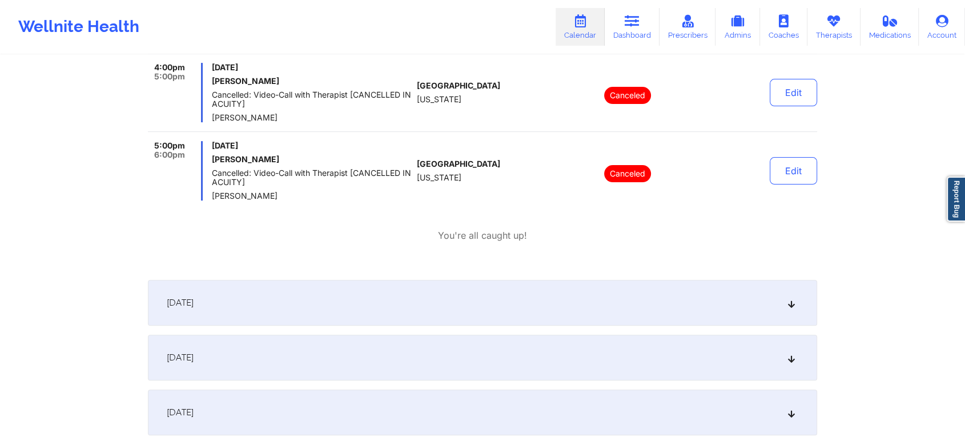
scroll to position [9058, 0]
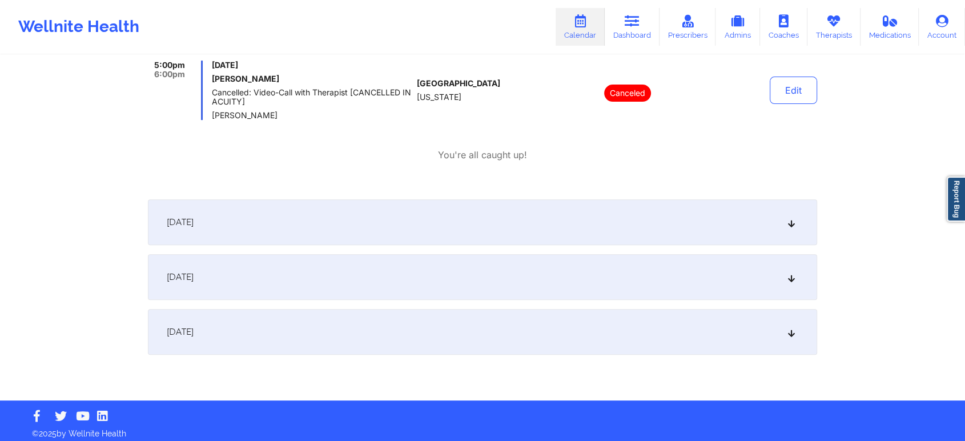
click at [550, 217] on div "[DATE]" at bounding box center [482, 222] width 669 height 46
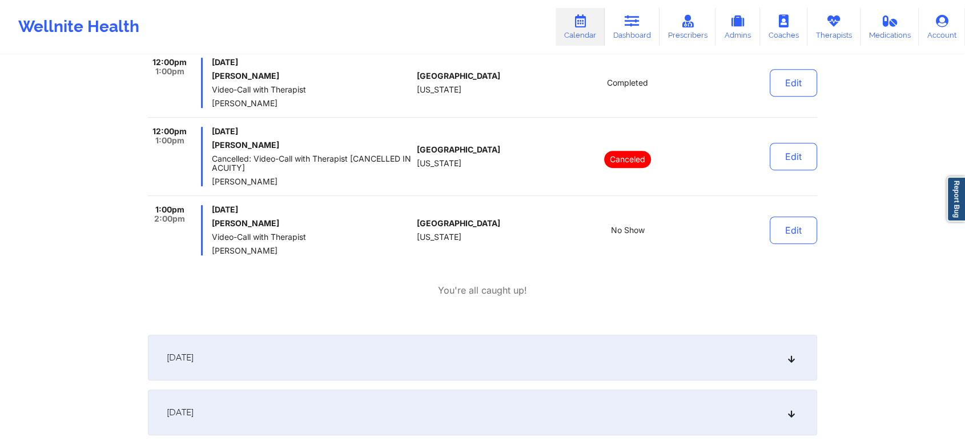
scroll to position [9403, 0]
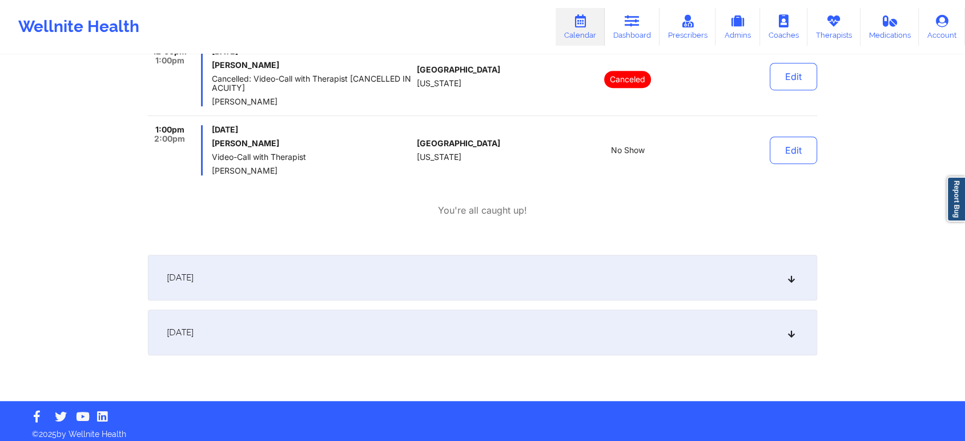
click at [576, 268] on div "[DATE]" at bounding box center [482, 278] width 669 height 46
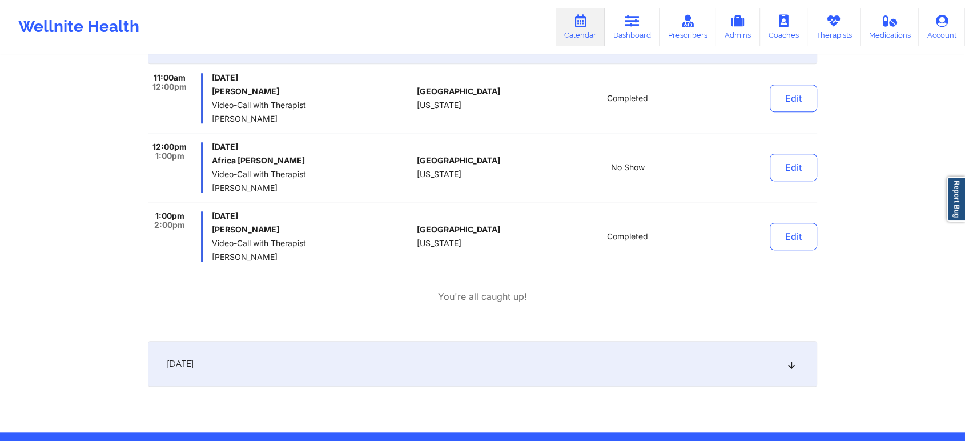
scroll to position [9671, 0]
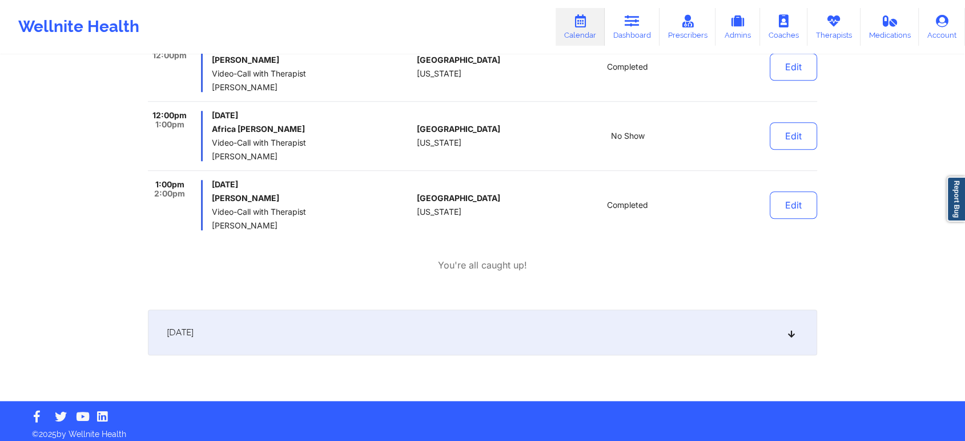
click at [572, 317] on div "[DATE]" at bounding box center [482, 332] width 669 height 46
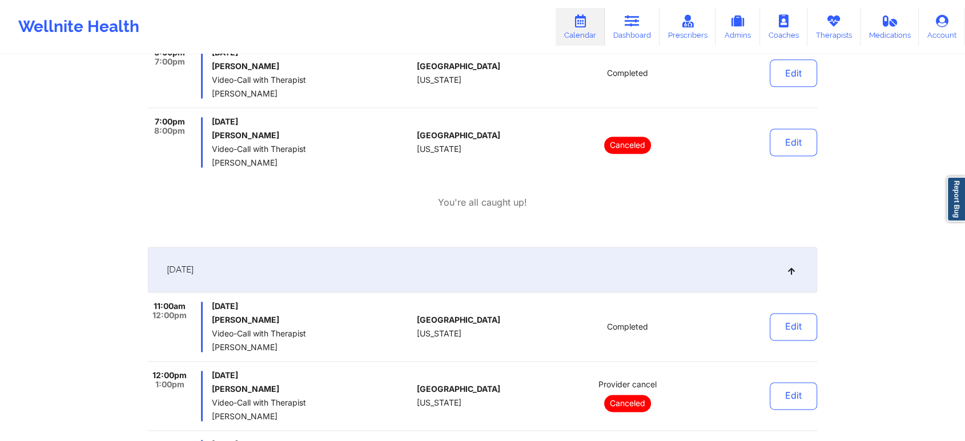
scroll to position [5563, 0]
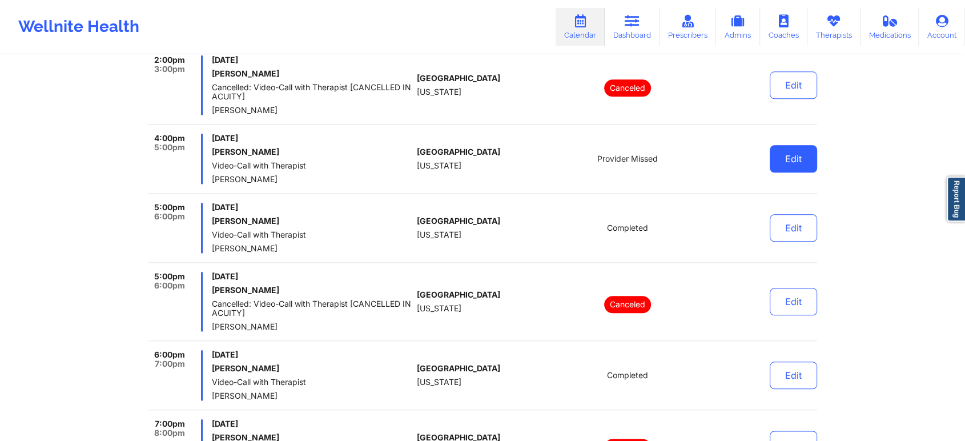
click at [786, 157] on button "Edit" at bounding box center [793, 158] width 47 height 27
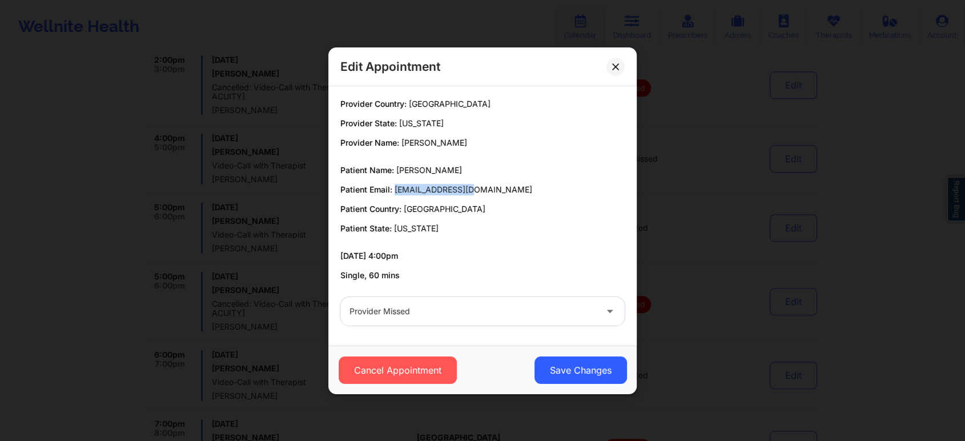
drag, startPoint x: 394, startPoint y: 186, endPoint x: 489, endPoint y: 184, distance: 95.4
click at [489, 184] on p "Patient Email: [EMAIL_ADDRESS][DOMAIN_NAME]" at bounding box center [482, 189] width 284 height 11
copy span "[EMAIL_ADDRESS][DOMAIN_NAME]"
click at [471, 304] on div at bounding box center [472, 311] width 247 height 14
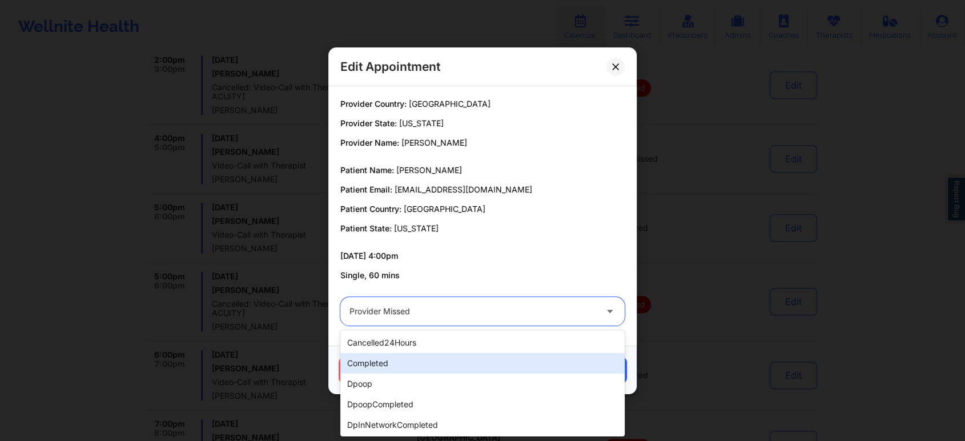
click at [437, 356] on div "completed" at bounding box center [482, 363] width 284 height 21
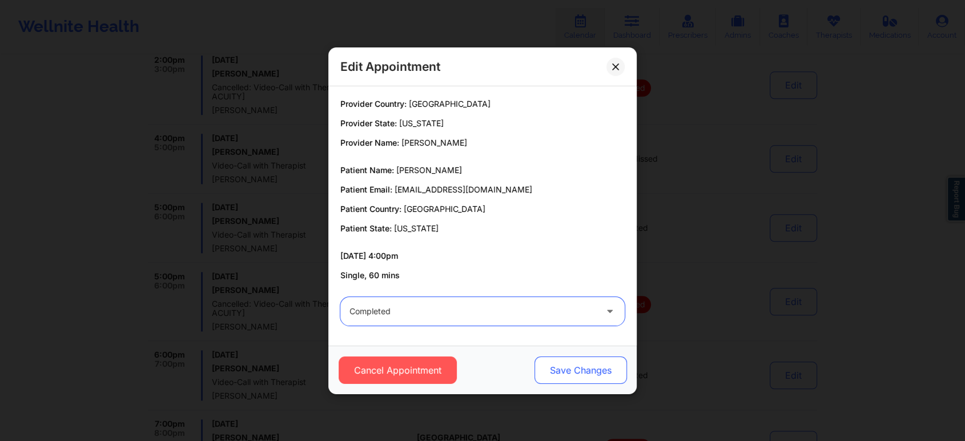
click at [608, 376] on button "Save Changes" at bounding box center [580, 369] width 92 height 27
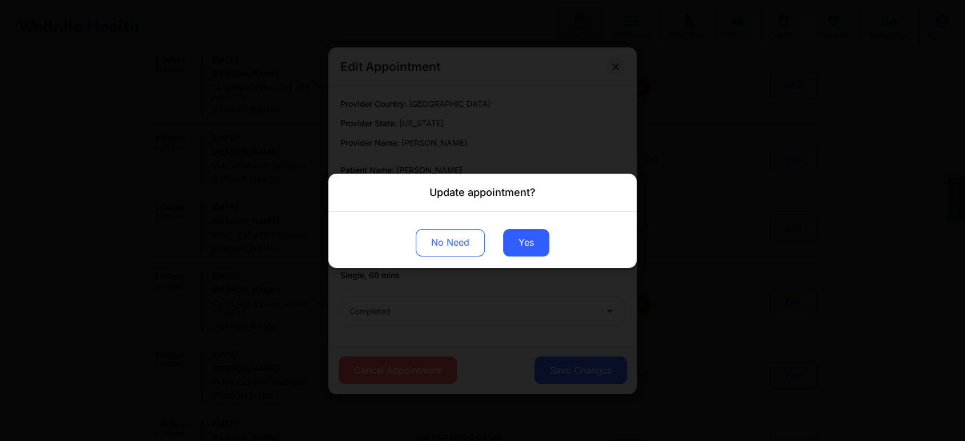
click at [532, 258] on div "No Need Yes" at bounding box center [482, 239] width 308 height 56
click at [529, 258] on div "No Need Yes" at bounding box center [482, 239] width 308 height 56
click at [534, 247] on button "Yes" at bounding box center [526, 241] width 46 height 27
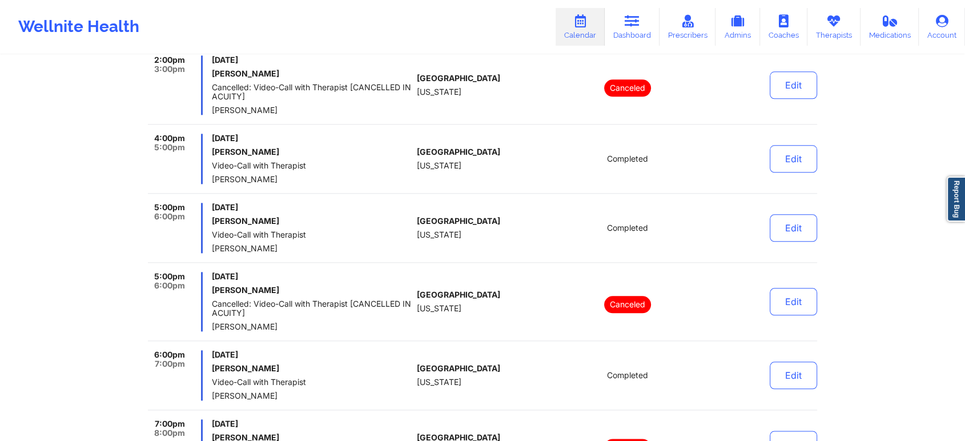
scroll to position [0, 0]
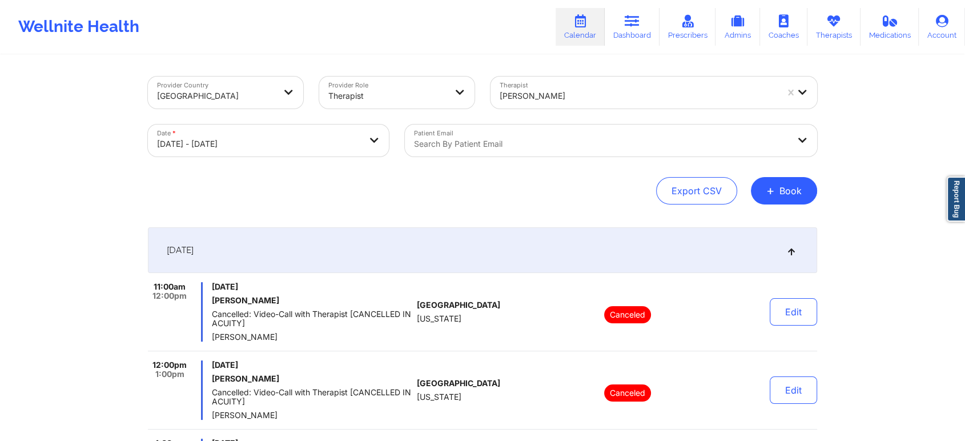
click at [283, 137] on body "Wellnite Health Calendar Dashboard Prescribers Admins Coaches Therapists Medica…" at bounding box center [482, 220] width 965 height 441
select select "2025-8"
select select "2025-9"
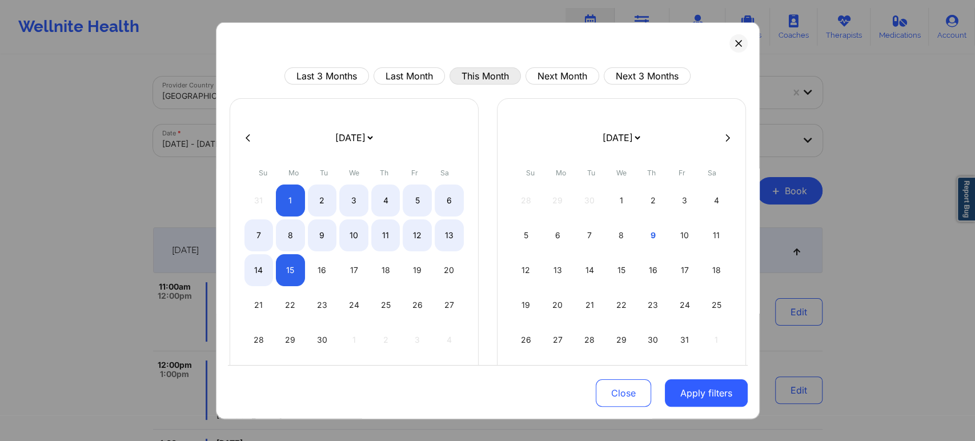
click at [511, 76] on button "This Month" at bounding box center [484, 75] width 71 height 17
select select "2025-9"
select select "2025-10"
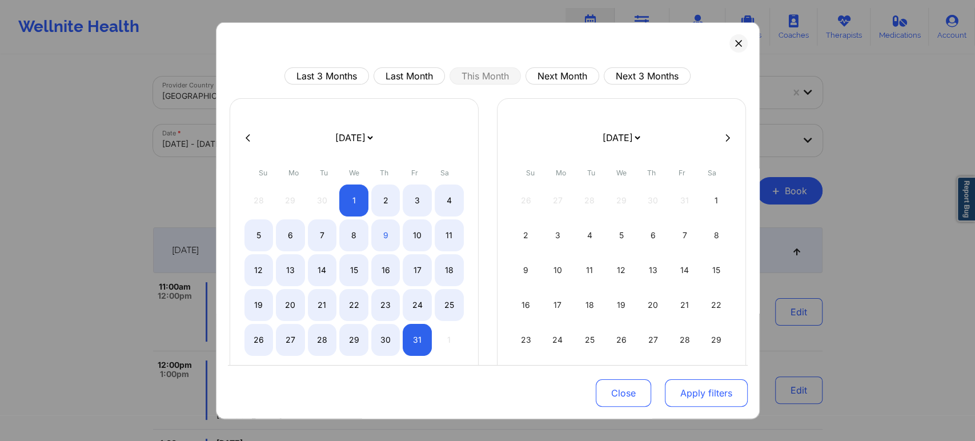
click at [665, 385] on button "Apply filters" at bounding box center [706, 392] width 83 height 27
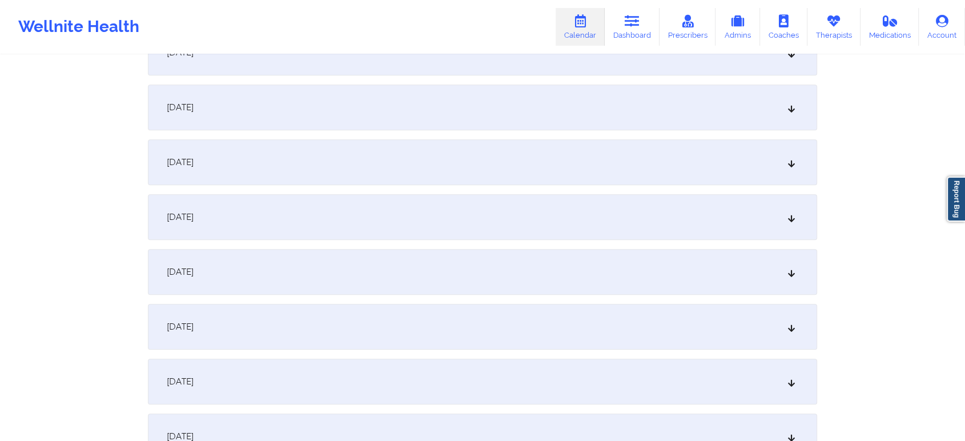
scroll to position [470, 0]
click at [589, 212] on div "[DATE]" at bounding box center [482, 219] width 669 height 46
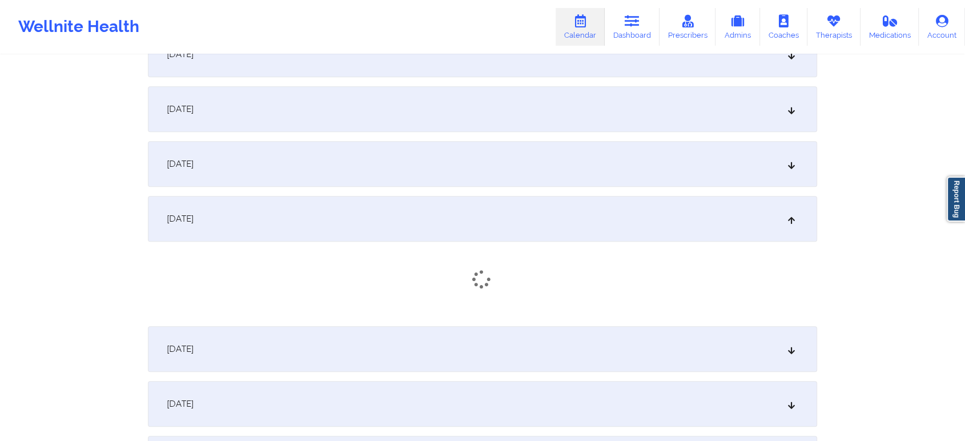
click at [589, 212] on div "[DATE]" at bounding box center [482, 219] width 669 height 46
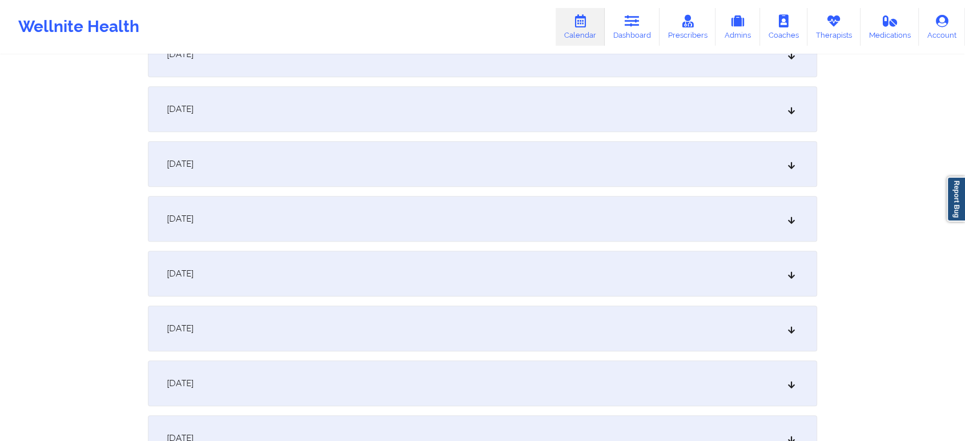
click at [589, 212] on div "[DATE]" at bounding box center [482, 219] width 669 height 46
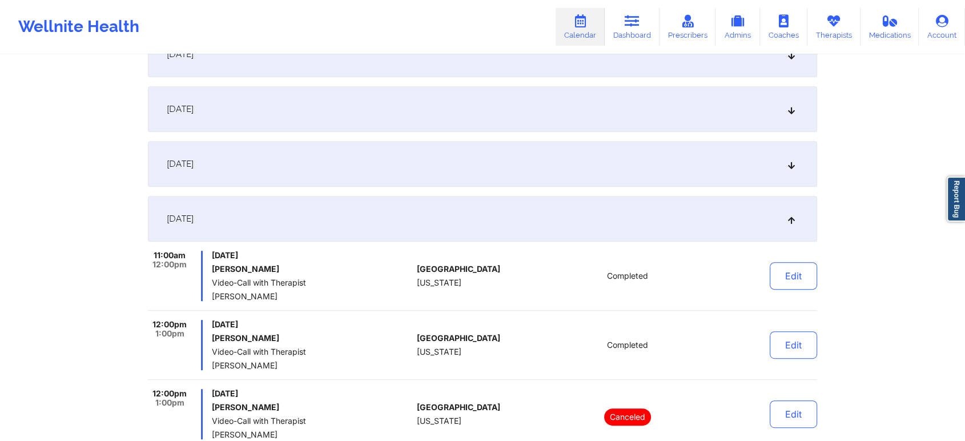
scroll to position [0, 0]
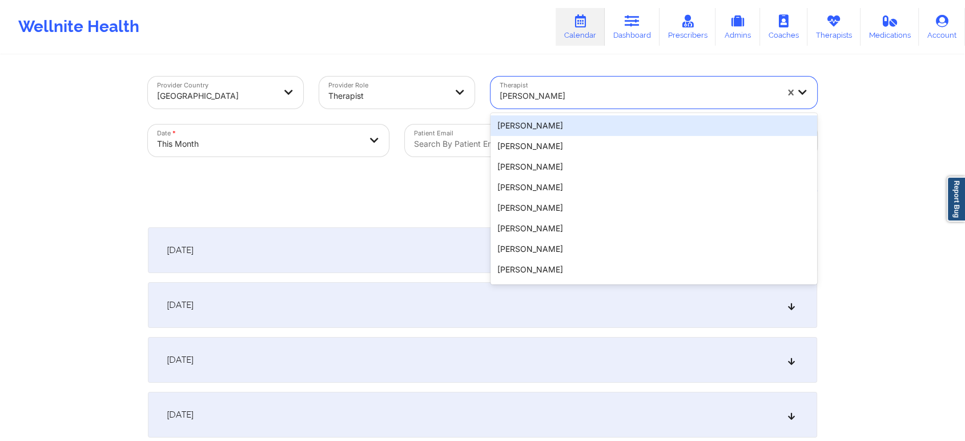
click at [548, 96] on div at bounding box center [638, 96] width 277 height 14
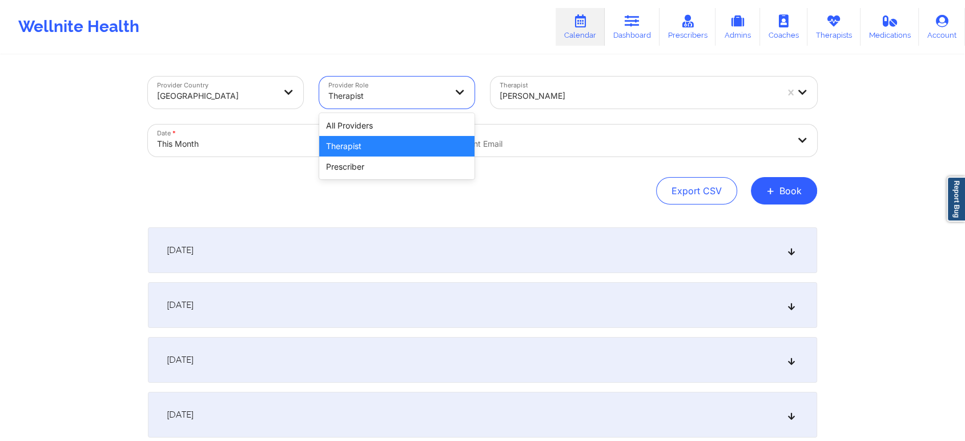
click at [380, 89] on div at bounding box center [387, 96] width 118 height 14
click at [340, 129] on div "All Providers" at bounding box center [396, 125] width 155 height 21
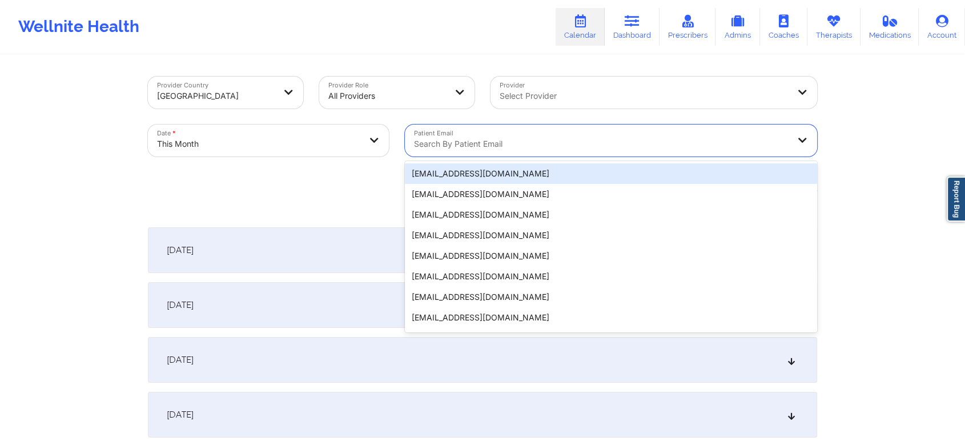
click at [476, 145] on div at bounding box center [601, 144] width 375 height 14
paste input "[EMAIL_ADDRESS][DOMAIN_NAME]"
type input "[EMAIL_ADDRESS][DOMAIN_NAME]"
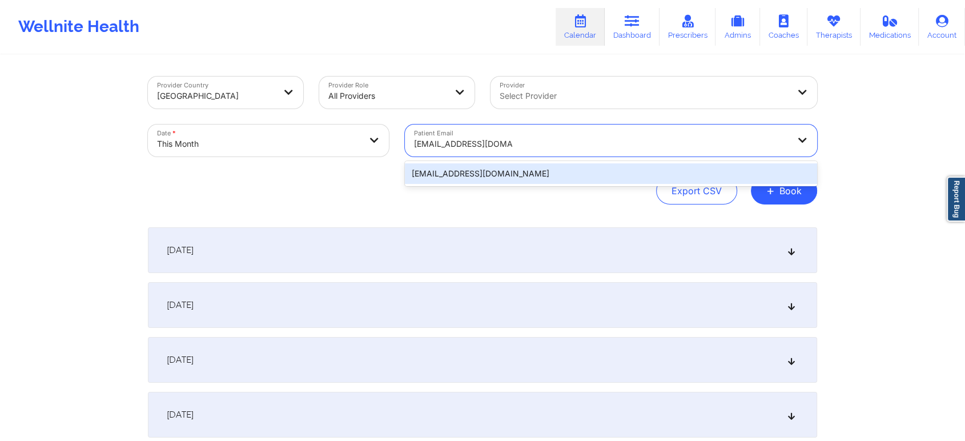
click at [507, 165] on div "[EMAIL_ADDRESS][DOMAIN_NAME]" at bounding box center [611, 173] width 412 height 21
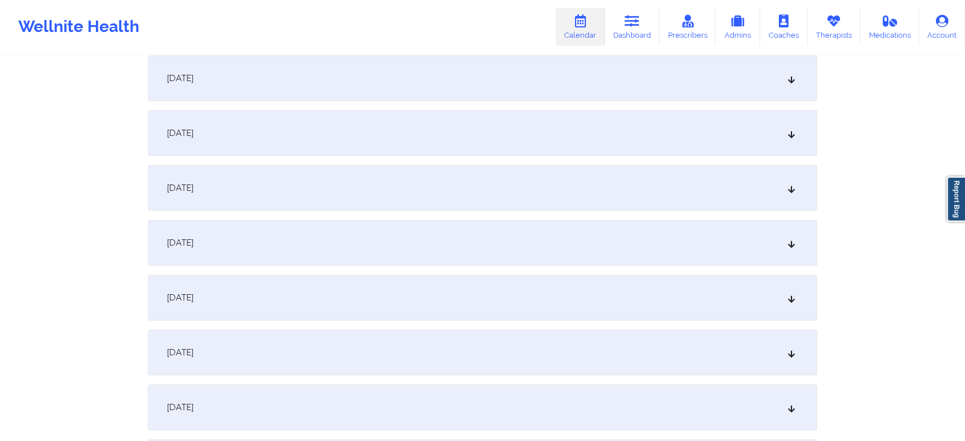
scroll to position [325, 0]
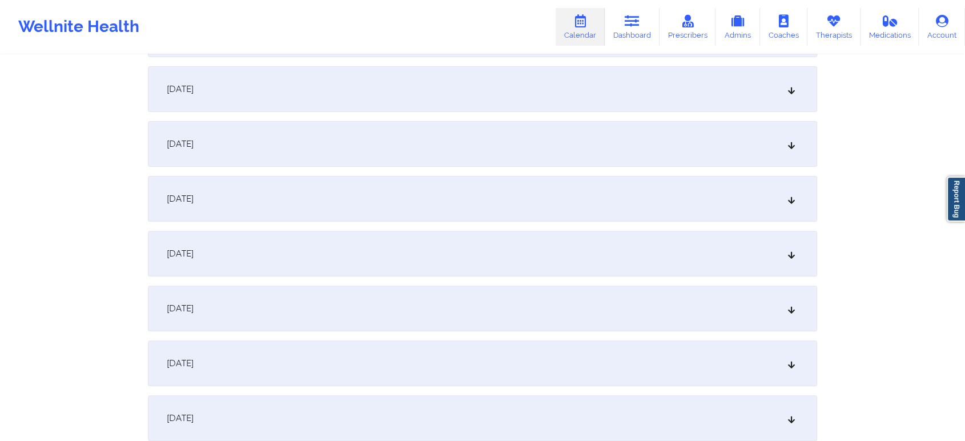
click at [520, 354] on div "[DATE]" at bounding box center [482, 363] width 669 height 46
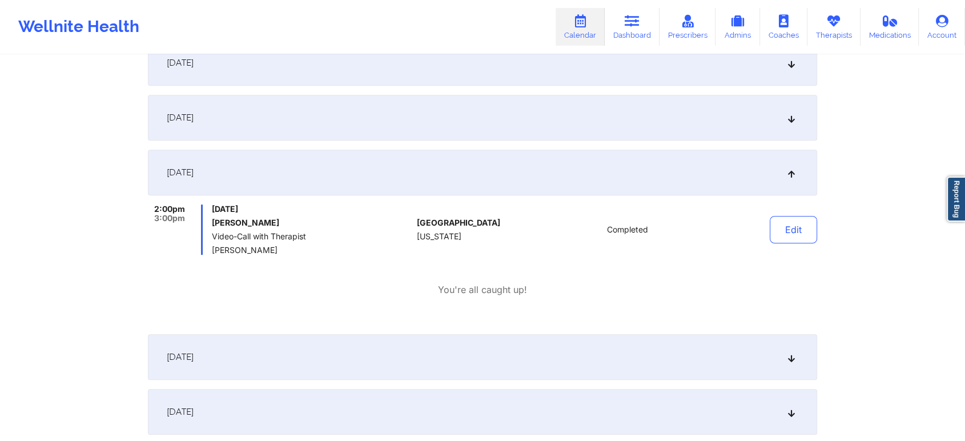
scroll to position [0, 0]
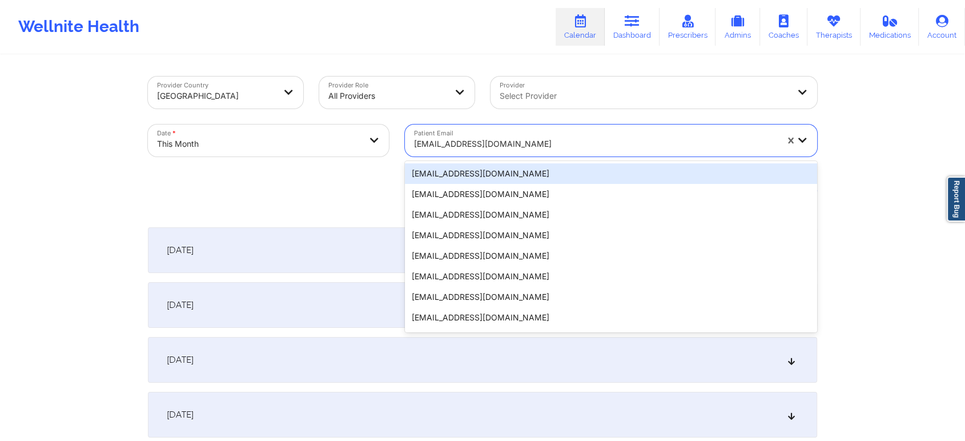
click at [539, 145] on div at bounding box center [595, 144] width 363 height 14
paste input "[EMAIL_ADDRESS][PERSON_NAME][DOMAIN_NAME]"
type input "[EMAIL_ADDRESS][PERSON_NAME][DOMAIN_NAME]"
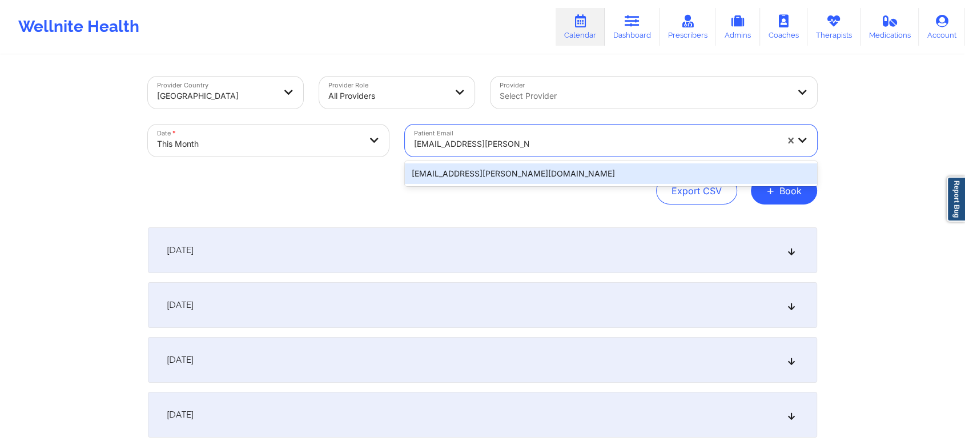
click at [511, 162] on div "[EMAIL_ADDRESS][PERSON_NAME][DOMAIN_NAME]" at bounding box center [611, 173] width 412 height 25
click at [497, 168] on div "[EMAIL_ADDRESS][PERSON_NAME][DOMAIN_NAME]" at bounding box center [611, 173] width 412 height 21
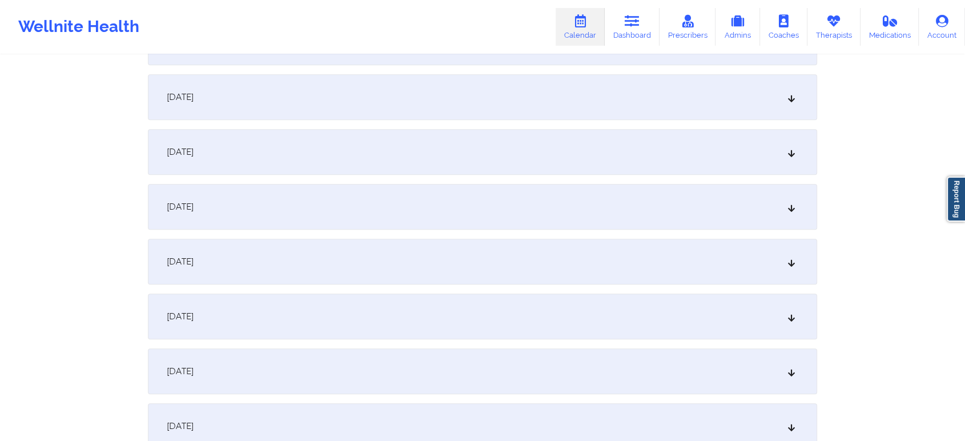
scroll to position [492, 0]
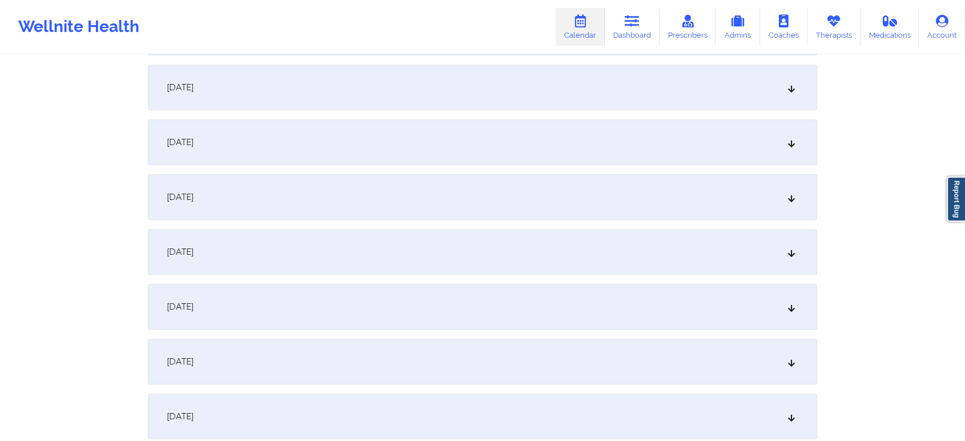
click at [343, 213] on div "[DATE]" at bounding box center [482, 197] width 669 height 46
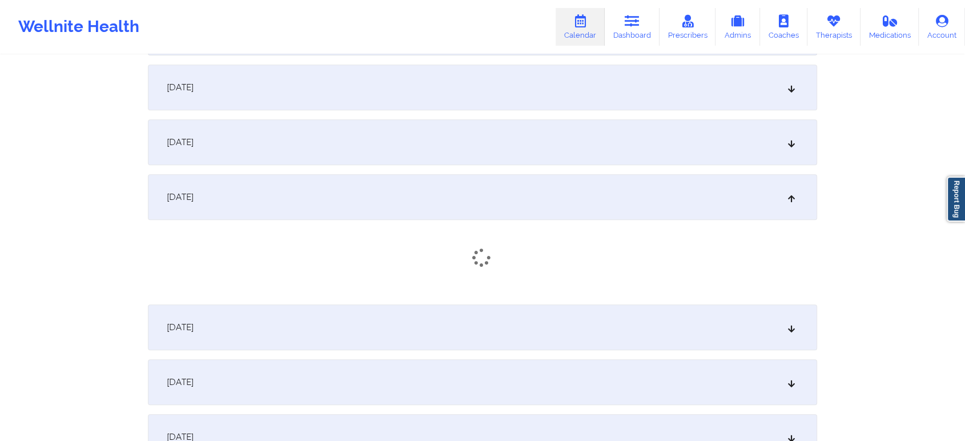
click at [294, 130] on div "[DATE]" at bounding box center [482, 142] width 669 height 46
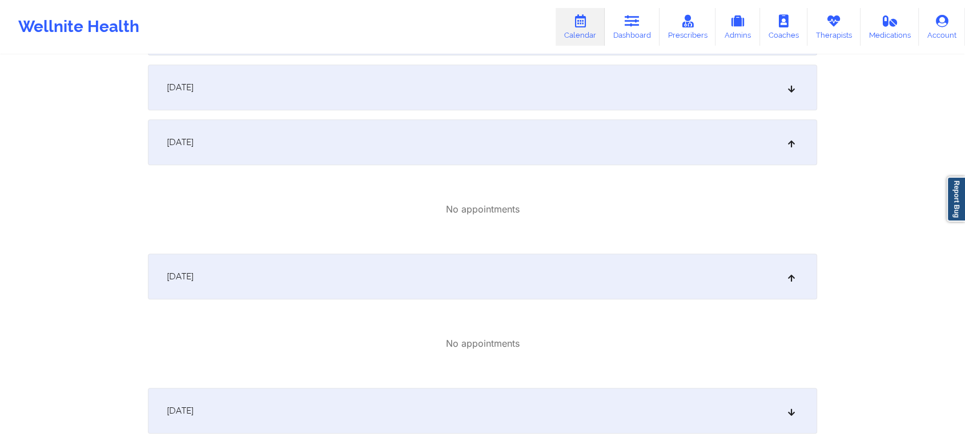
scroll to position [0, 0]
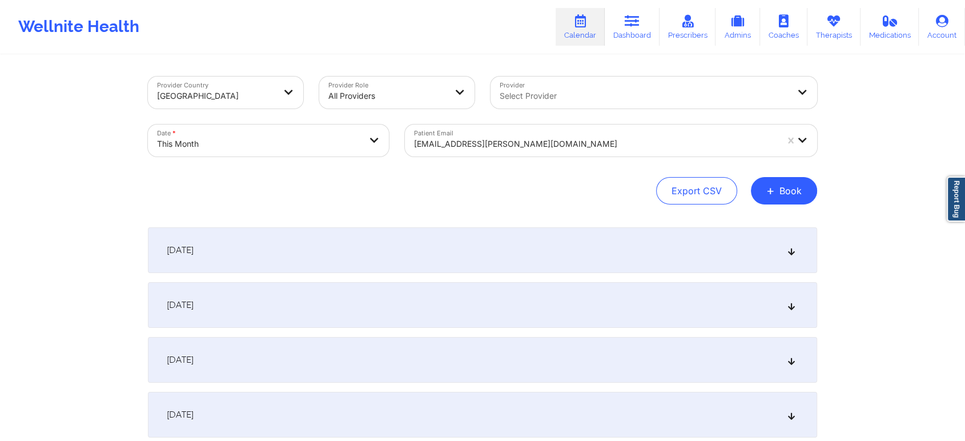
select select "2025-9"
select select "2025-10"
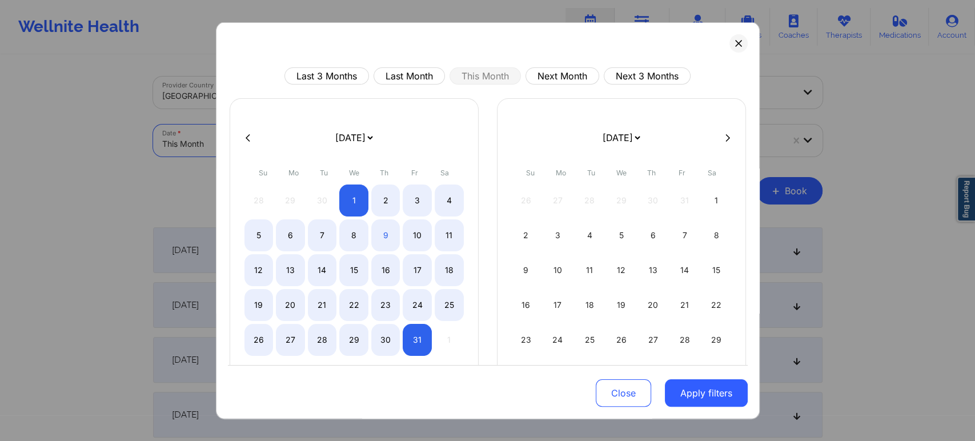
click at [292, 144] on body "Wellnite Health Calendar Dashboard Prescribers Admins Coaches Therapists Medica…" at bounding box center [487, 220] width 975 height 441
click at [422, 79] on button "Last Month" at bounding box center [408, 75] width 71 height 17
select select "2025-8"
select select "2025-9"
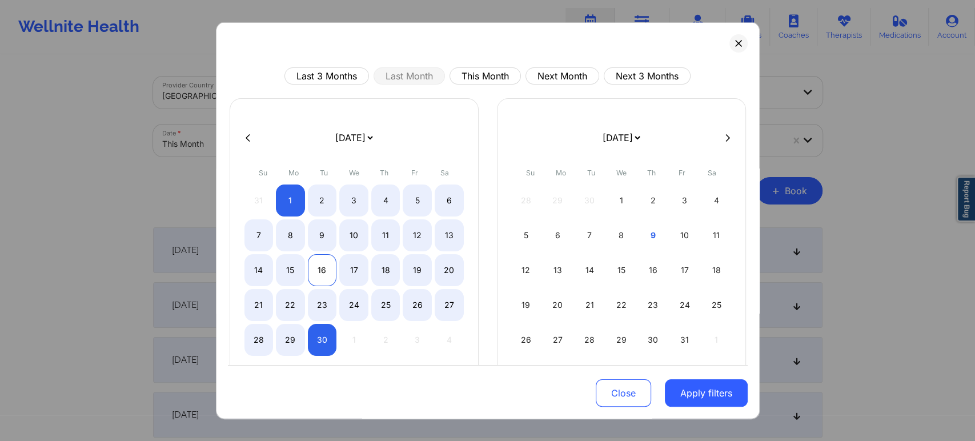
click at [312, 270] on div "16" at bounding box center [322, 270] width 29 height 32
select select "2025-8"
select select "2025-9"
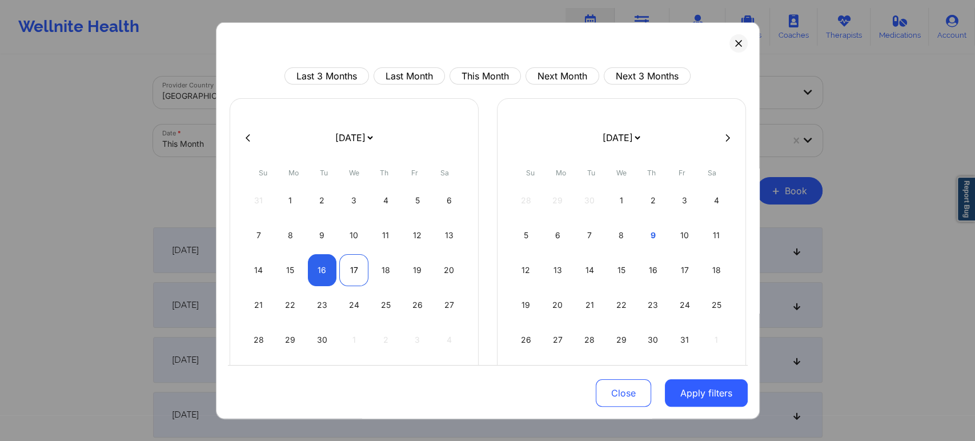
select select "2025-8"
select select "2025-9"
click at [348, 268] on div "17" at bounding box center [353, 270] width 29 height 32
select select "2025-8"
select select "2025-9"
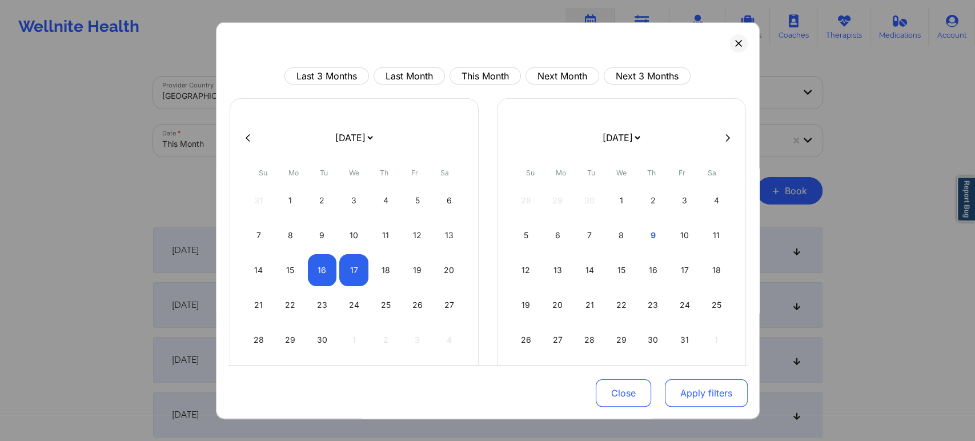
click at [675, 387] on button "Apply filters" at bounding box center [706, 392] width 83 height 27
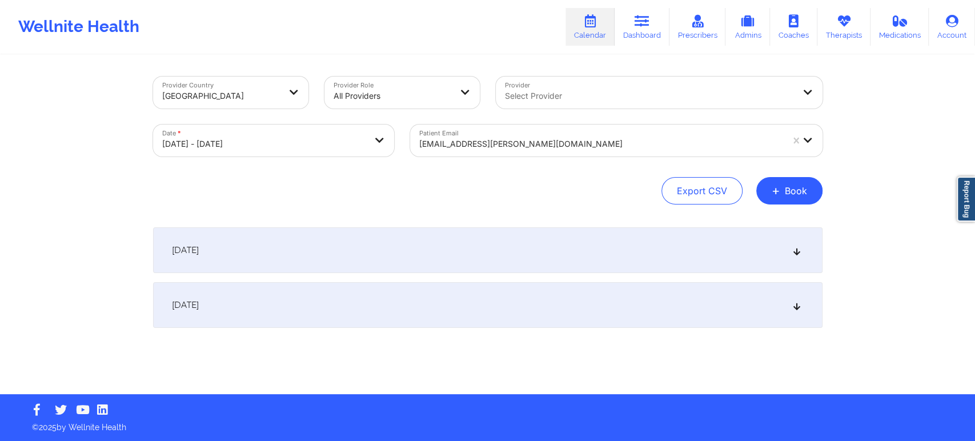
click at [405, 254] on div "[DATE]" at bounding box center [487, 250] width 669 height 46
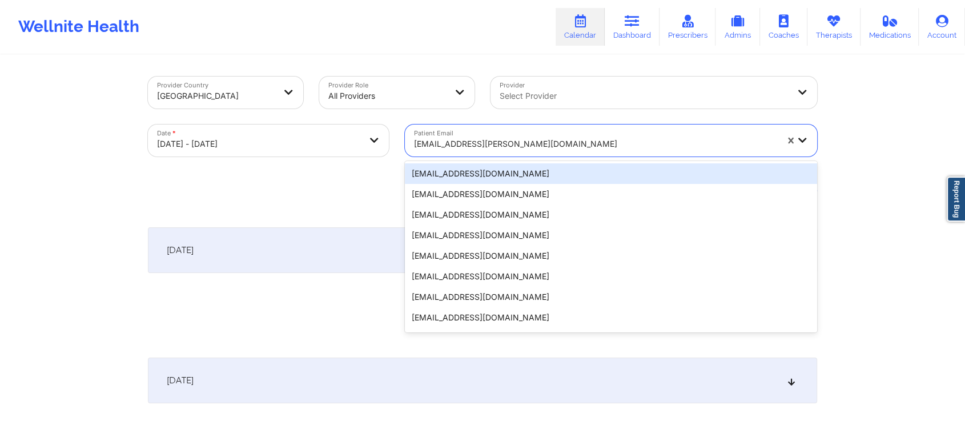
drag, startPoint x: 553, startPoint y: 140, endPoint x: 512, endPoint y: 146, distance: 41.4
click at [512, 146] on div at bounding box center [595, 144] width 363 height 14
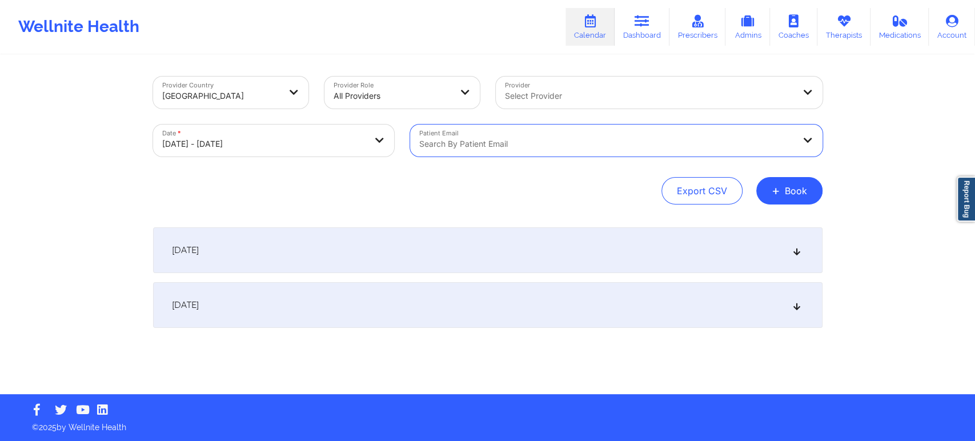
click at [512, 146] on div at bounding box center [606, 144] width 375 height 14
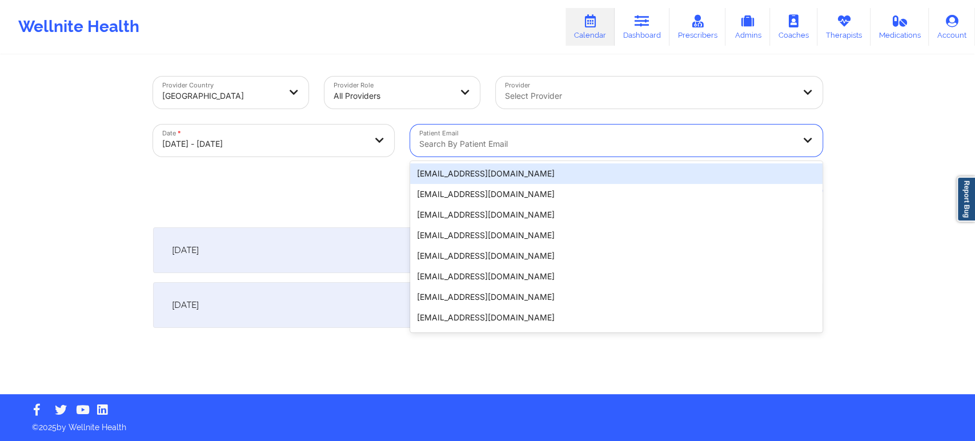
click at [512, 146] on div at bounding box center [606, 144] width 375 height 14
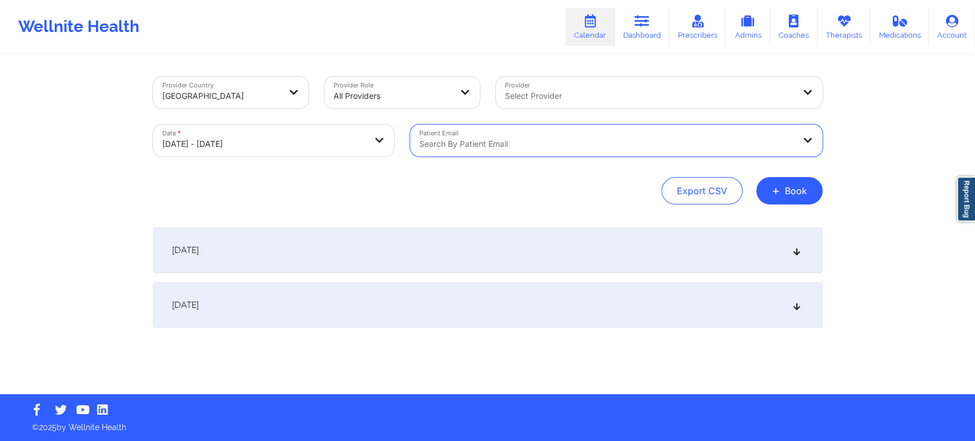
drag, startPoint x: 512, startPoint y: 146, endPoint x: 333, endPoint y: 277, distance: 221.6
click at [333, 277] on div "Provider Country [GEOGRAPHIC_DATA] Provider Role All Providers Provider Select …" at bounding box center [487, 225] width 685 height 338
click at [333, 277] on div "[DATE] No appointments [DATE] No appointments" at bounding box center [487, 277] width 669 height 100
click at [349, 272] on div "[DATE]" at bounding box center [487, 250] width 669 height 46
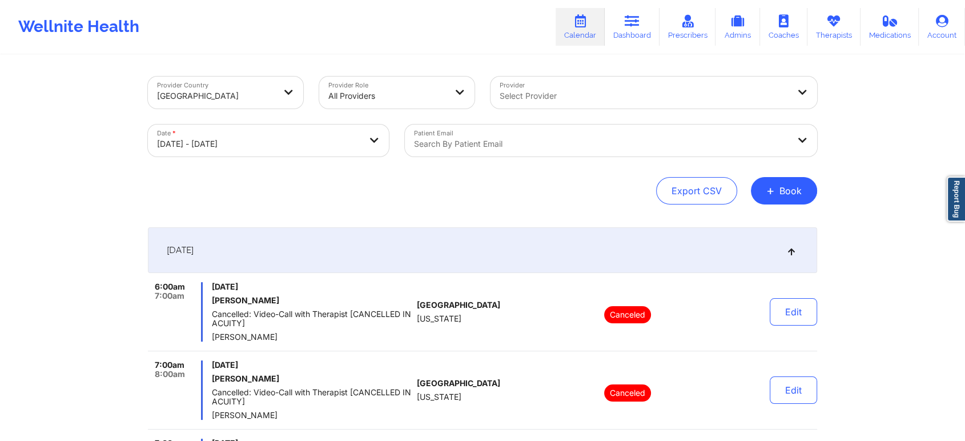
select select "2025-8"
select select "2025-9"
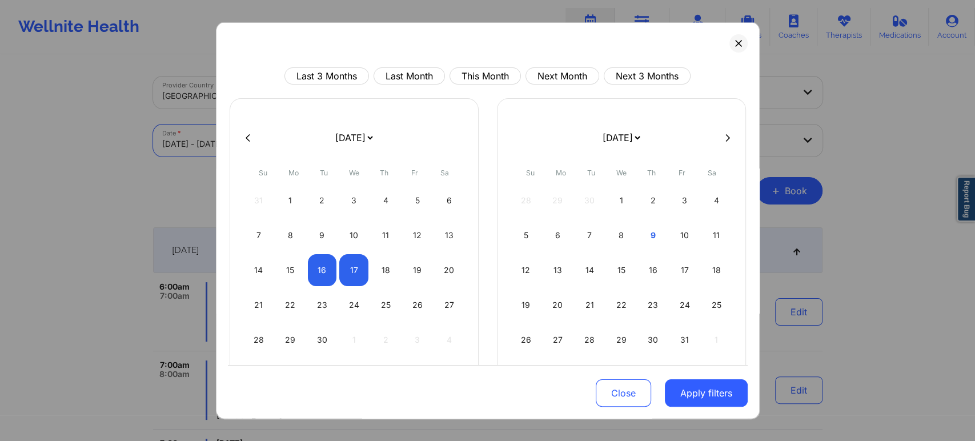
click at [267, 136] on body "Wellnite Health Calendar Dashboard Prescribers Admins Coaches Therapists Medica…" at bounding box center [487, 220] width 975 height 441
click at [375, 274] on div "18" at bounding box center [385, 270] width 29 height 32
select select "2025-8"
select select "2025-9"
select select "2025-8"
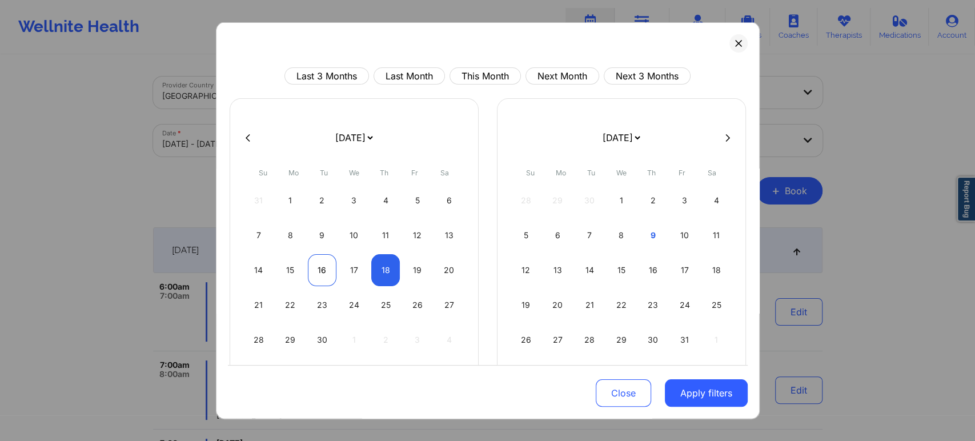
select select "2025-9"
click at [323, 277] on div "16" at bounding box center [322, 270] width 29 height 32
select select "2025-8"
select select "2025-9"
click at [387, 267] on div "18" at bounding box center [385, 270] width 29 height 32
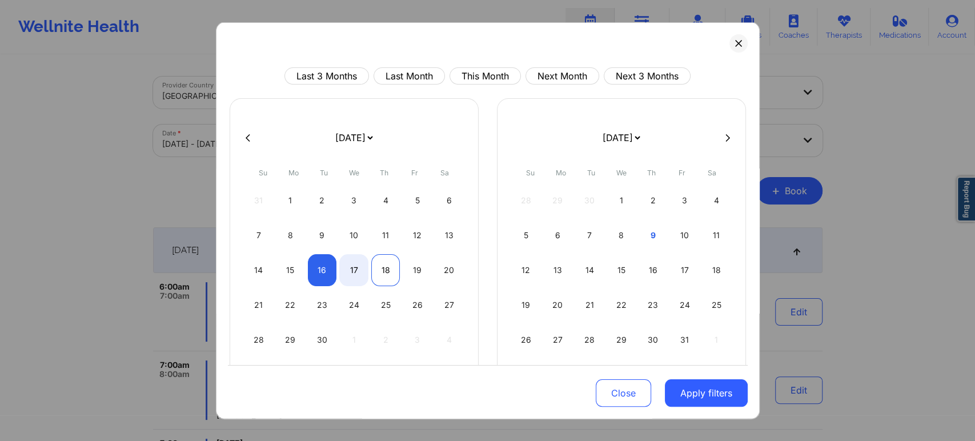
select select "2025-8"
select select "2025-9"
click at [674, 392] on button "Apply filters" at bounding box center [706, 392] width 83 height 27
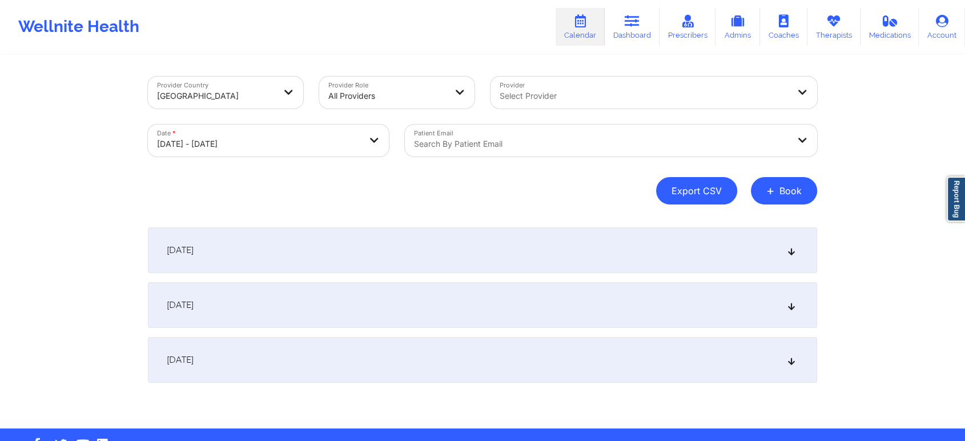
click at [709, 184] on button "Export CSV" at bounding box center [696, 190] width 81 height 27
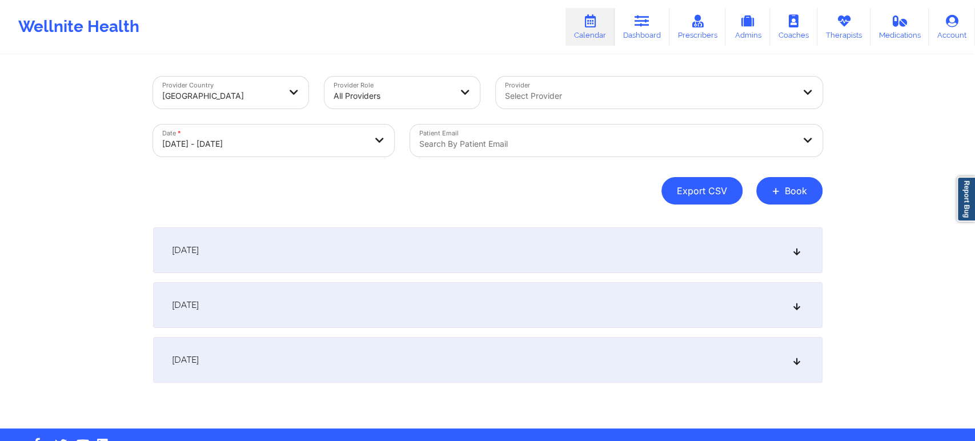
select select "2025-8"
select select "2025-9"
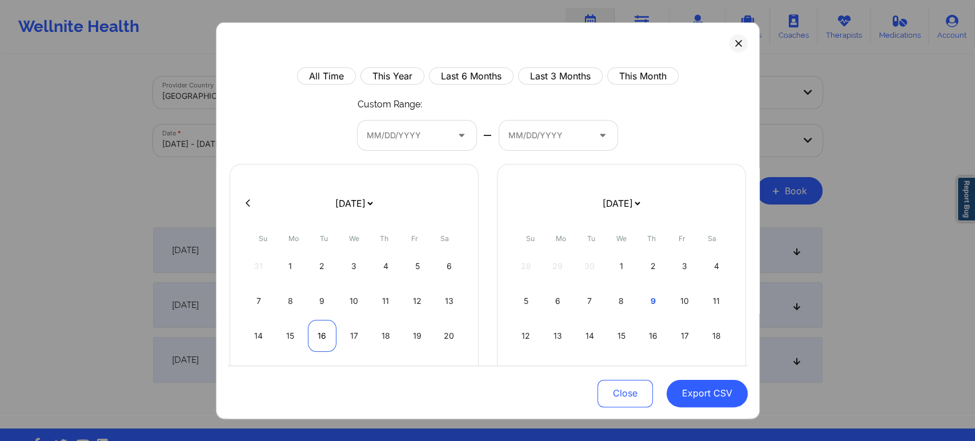
click at [321, 340] on div "16" at bounding box center [322, 335] width 29 height 32
select select "2025-8"
select select "2025-9"
select select "2025-8"
select select "2025-9"
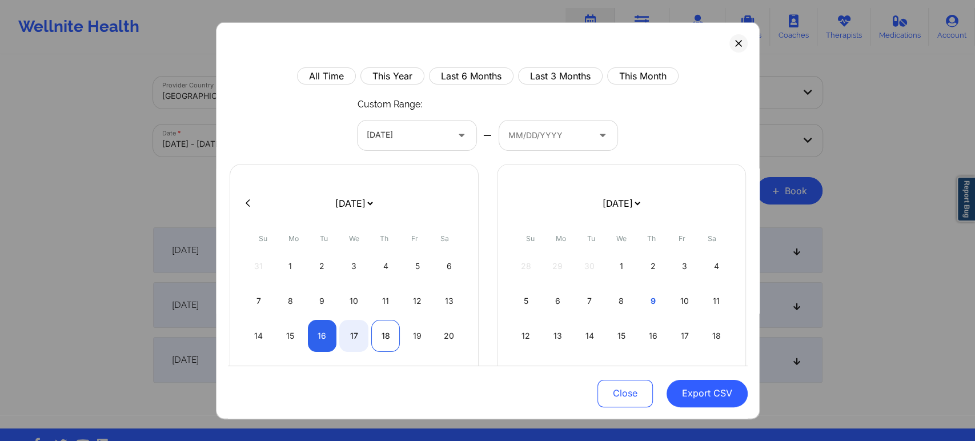
click at [387, 333] on div "18" at bounding box center [385, 335] width 29 height 32
select select "2025-8"
select select "2025-9"
click at [346, 332] on div "17" at bounding box center [353, 335] width 29 height 32
select select "2025-8"
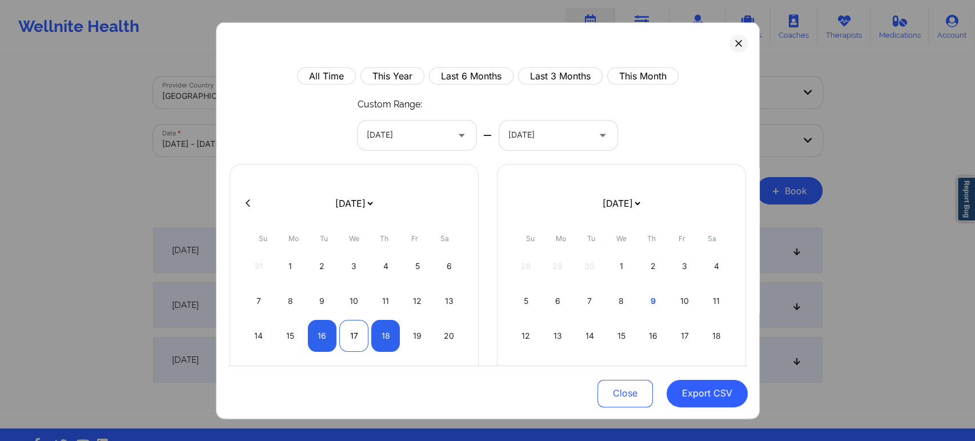
select select "2025-9"
select select "2025-8"
select select "2025-9"
select select "2025-8"
select select "2025-9"
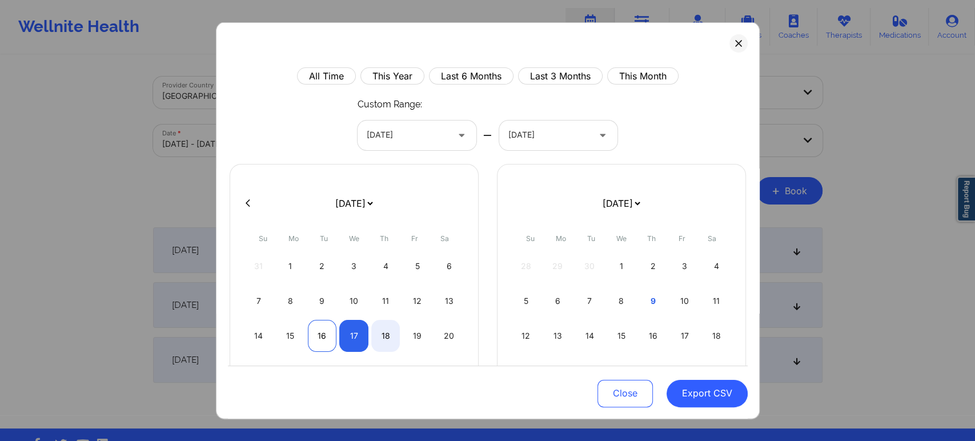
select select "2025-8"
select select "2025-9"
click at [321, 337] on div "16" at bounding box center [322, 335] width 29 height 32
select select "2025-8"
select select "2025-9"
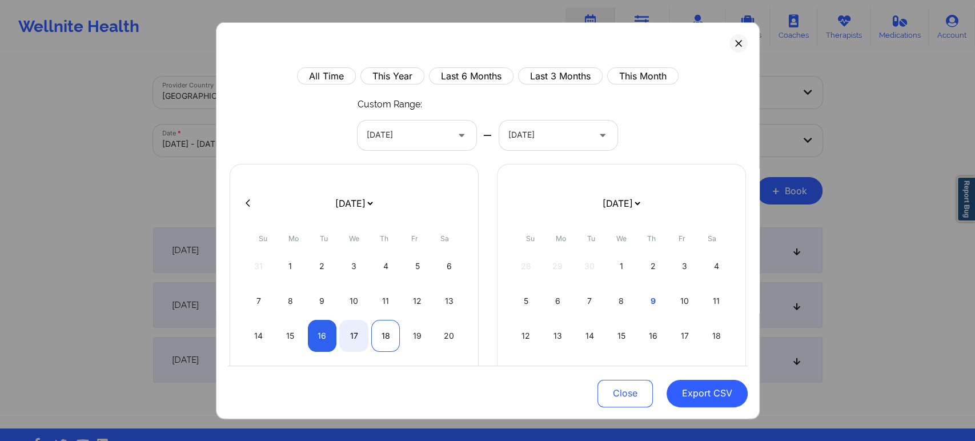
select select "2025-8"
select select "2025-9"
click at [387, 334] on div "18" at bounding box center [385, 335] width 29 height 32
select select "2025-8"
select select "2025-9"
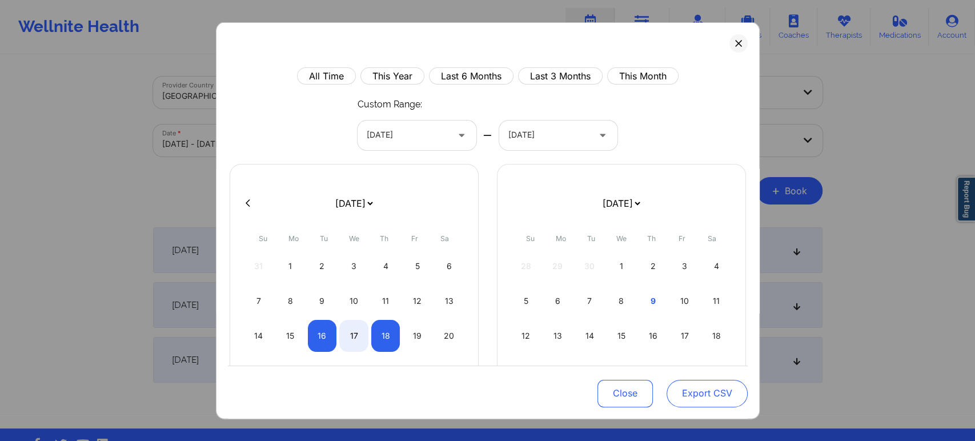
click at [694, 395] on button "Export CSV" at bounding box center [706, 392] width 81 height 27
select select "2025-8"
select select "2025-9"
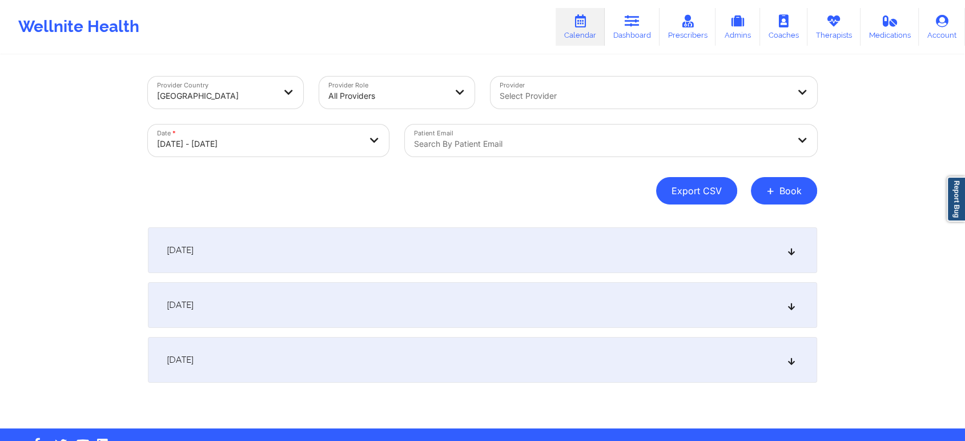
click at [677, 183] on button "Export CSV" at bounding box center [696, 190] width 81 height 27
select select "2025-8"
select select "2025-9"
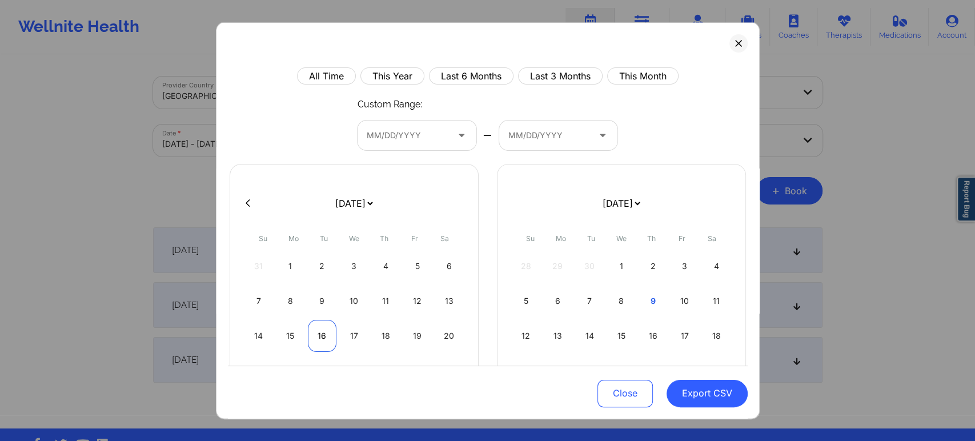
click at [327, 329] on div "16" at bounding box center [322, 335] width 29 height 32
select select "2025-8"
select select "2025-9"
select select "2025-8"
select select "2025-9"
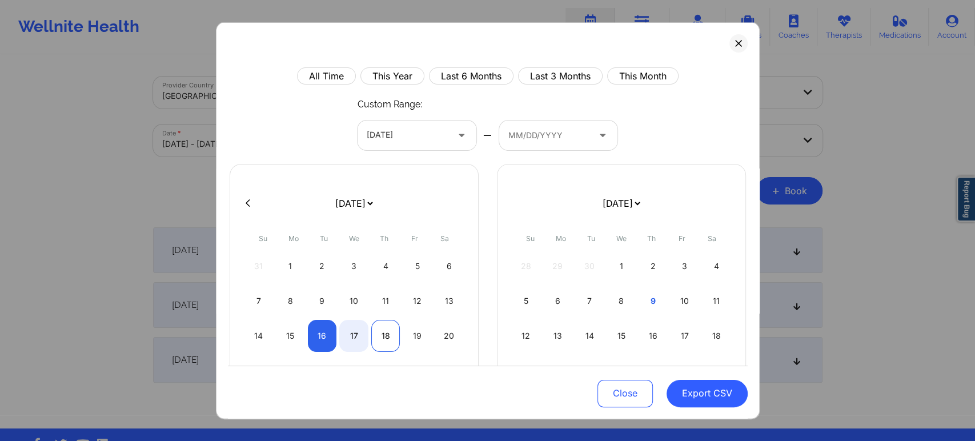
click at [379, 338] on div "18" at bounding box center [385, 335] width 29 height 32
select select "2025-8"
select select "2025-9"
click at [674, 394] on button "Export CSV" at bounding box center [706, 392] width 81 height 27
select select "2025-8"
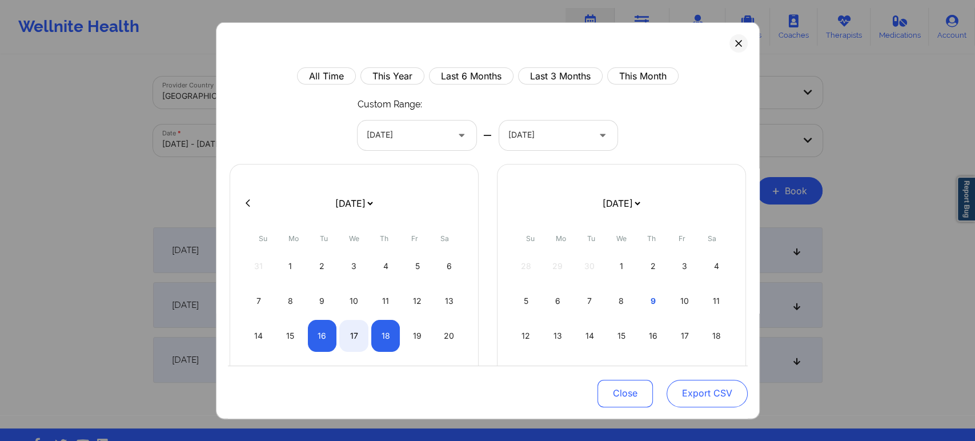
select select "2025-9"
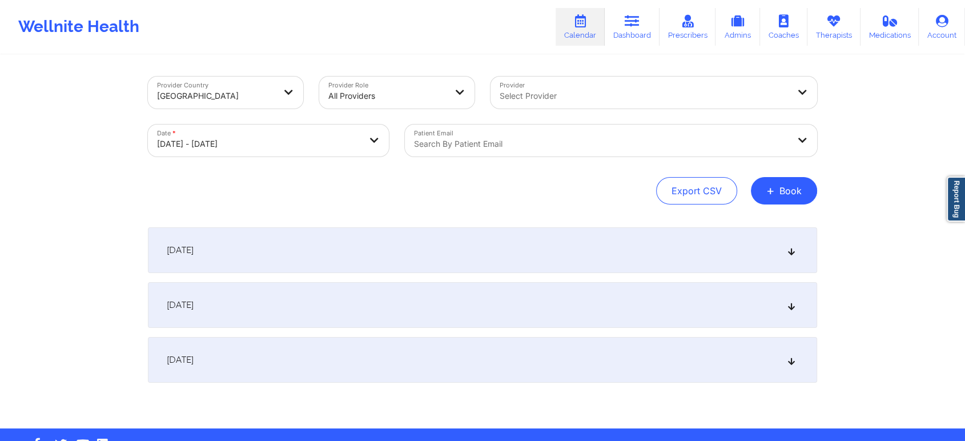
select select "2025-8"
select select "2025-9"
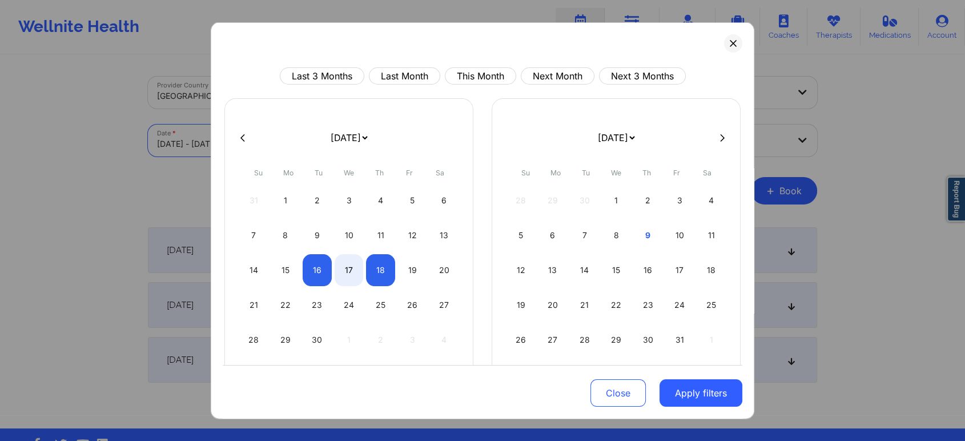
click at [319, 136] on body "Wellnite Health Calendar Dashboard Prescribers Admins Coaches Therapists Medica…" at bounding box center [482, 220] width 965 height 441
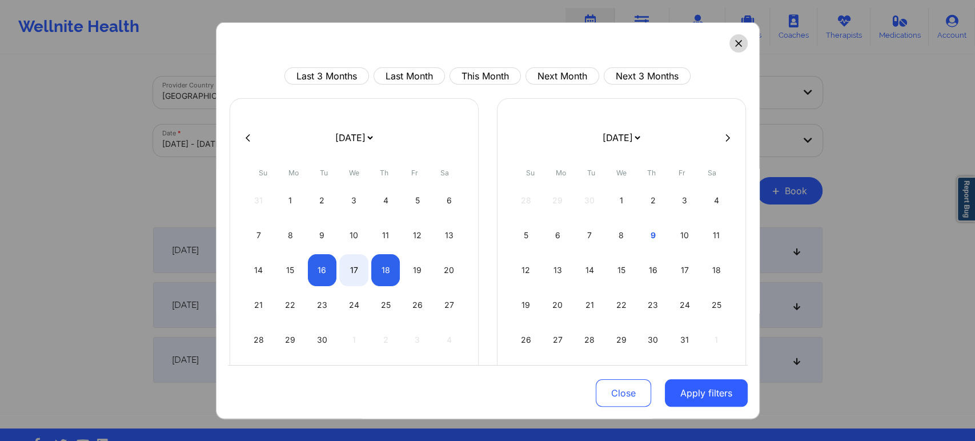
click at [735, 41] on icon at bounding box center [738, 43] width 7 height 7
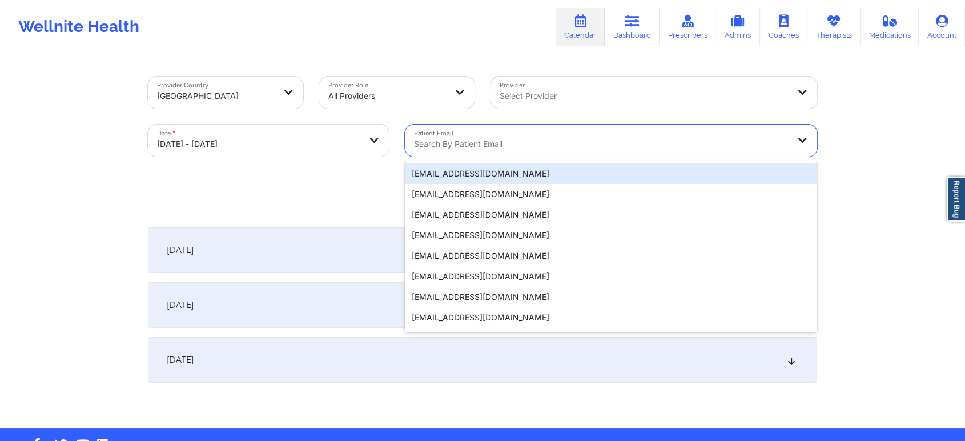
click at [460, 153] on div "Search by patient email" at bounding box center [597, 140] width 385 height 32
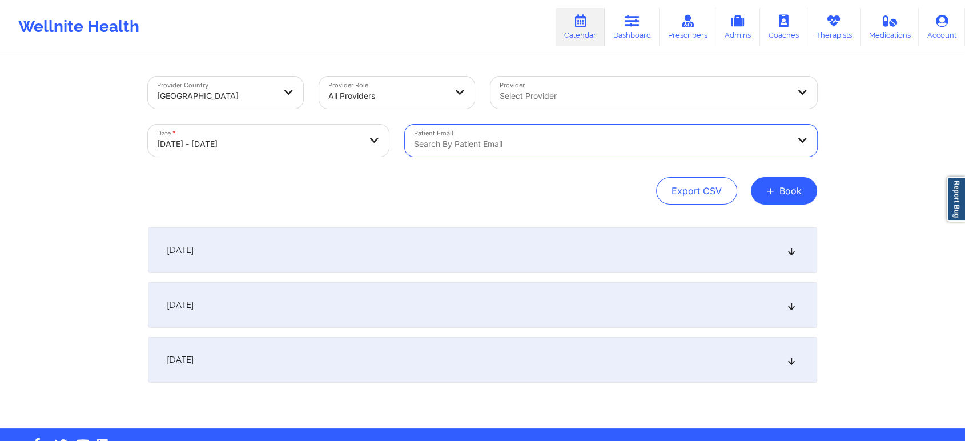
click at [445, 137] on div at bounding box center [601, 144] width 375 height 14
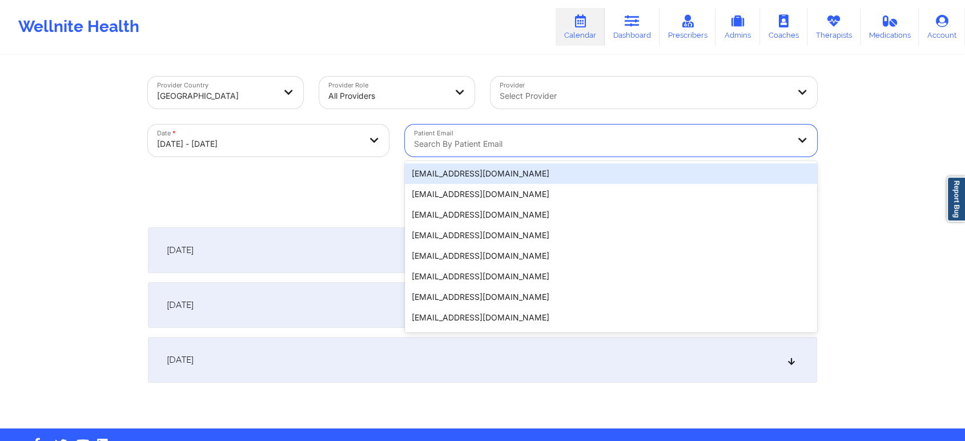
click at [437, 145] on div at bounding box center [601, 144] width 375 height 14
paste input "[EMAIL_ADDRESS][DOMAIN_NAME]"
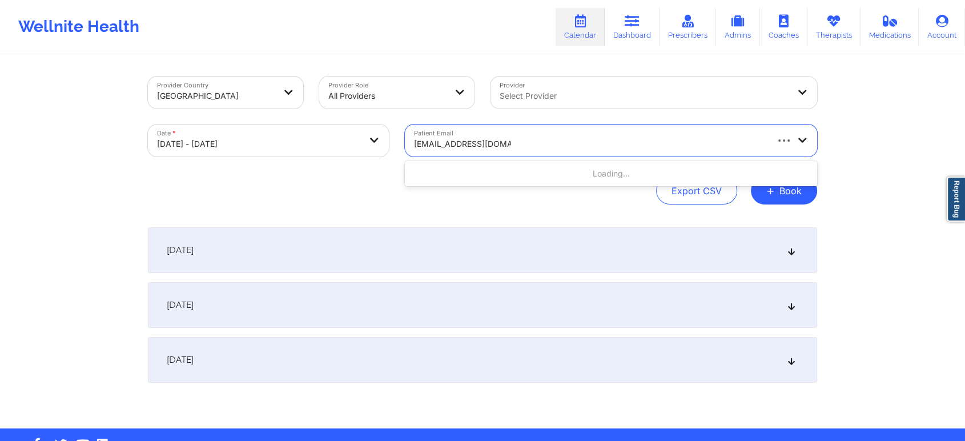
type input "[EMAIL_ADDRESS][DOMAIN_NAME]"
select select "2025-8"
select select "2025-9"
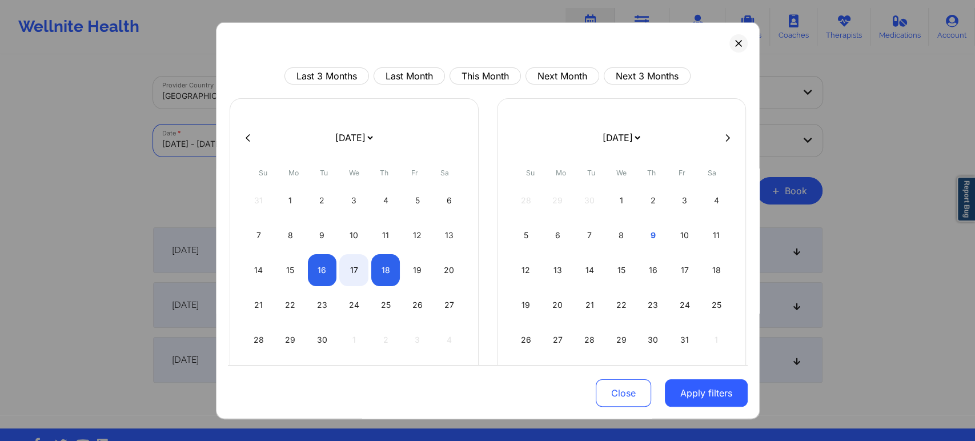
click at [285, 141] on body "Wellnite Health Calendar Dashboard Prescribers Admins Coaches Therapists Medica…" at bounding box center [487, 220] width 975 height 441
click at [385, 263] on div "18" at bounding box center [385, 270] width 29 height 32
select select "2025-8"
select select "2025-9"
select select "2025-8"
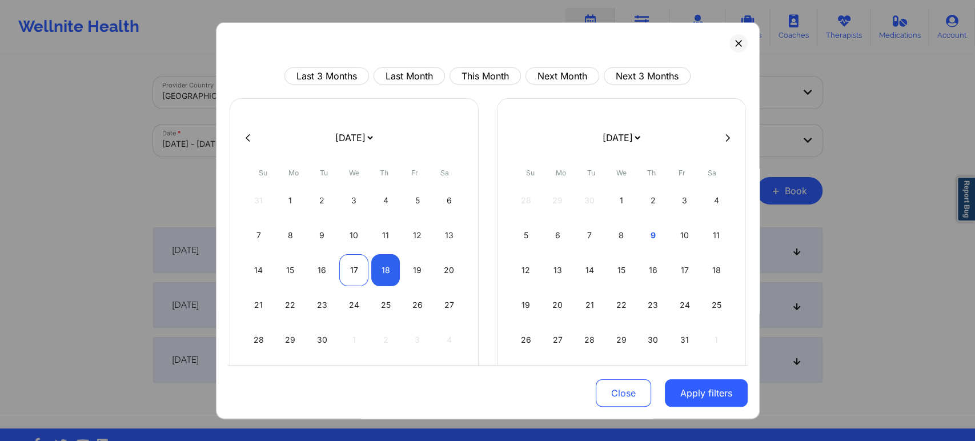
select select "2025-9"
click at [360, 268] on div "17" at bounding box center [353, 270] width 29 height 32
select select "2025-8"
select select "2025-9"
select select "2025-8"
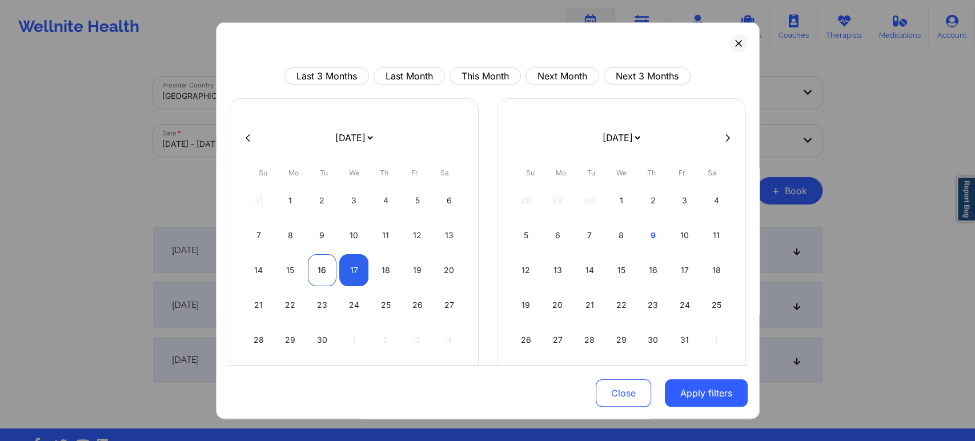
select select "2025-9"
click at [308, 268] on div "16" at bounding box center [322, 270] width 29 height 32
select select "2025-8"
select select "2025-9"
select select "2025-8"
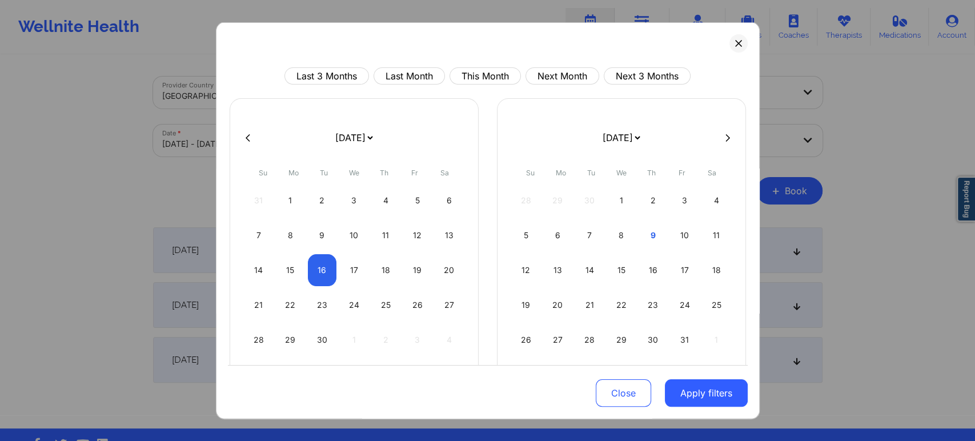
select select "2025-9"
select select "2025-8"
select select "2025-9"
click at [358, 276] on div "17" at bounding box center [353, 270] width 29 height 32
select select "2025-8"
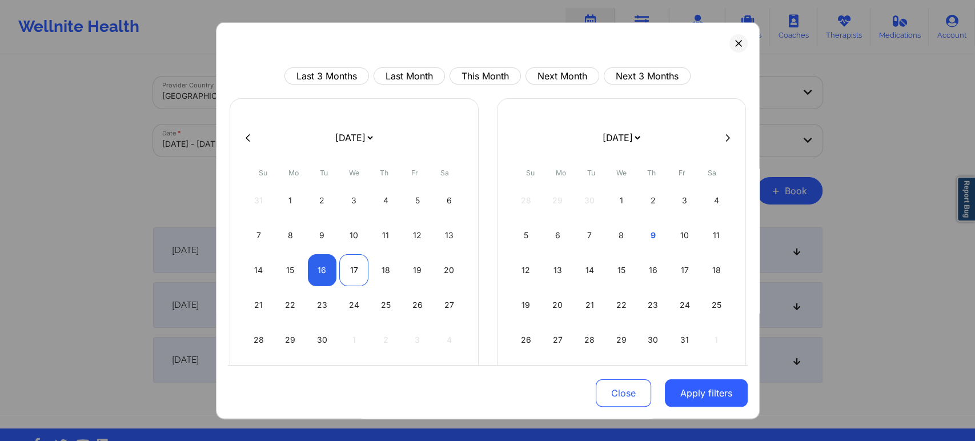
select select "2025-9"
click at [671, 396] on button "Apply filters" at bounding box center [706, 392] width 83 height 27
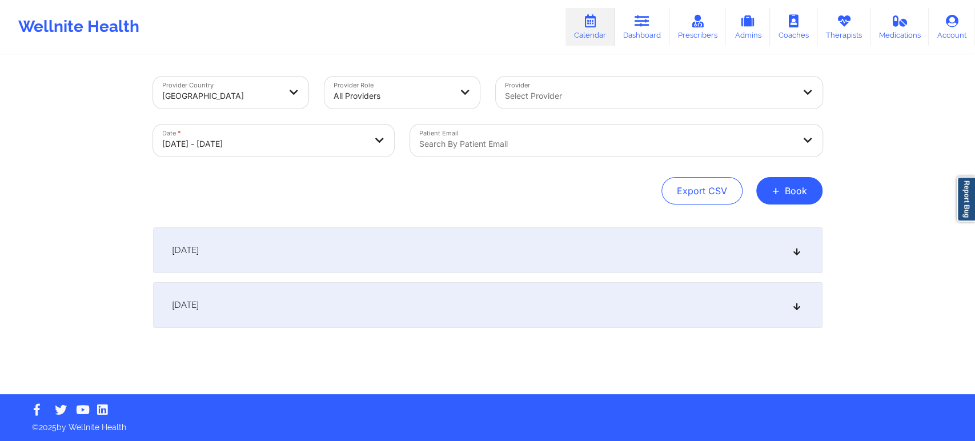
click at [405, 252] on div "[DATE]" at bounding box center [487, 250] width 669 height 46
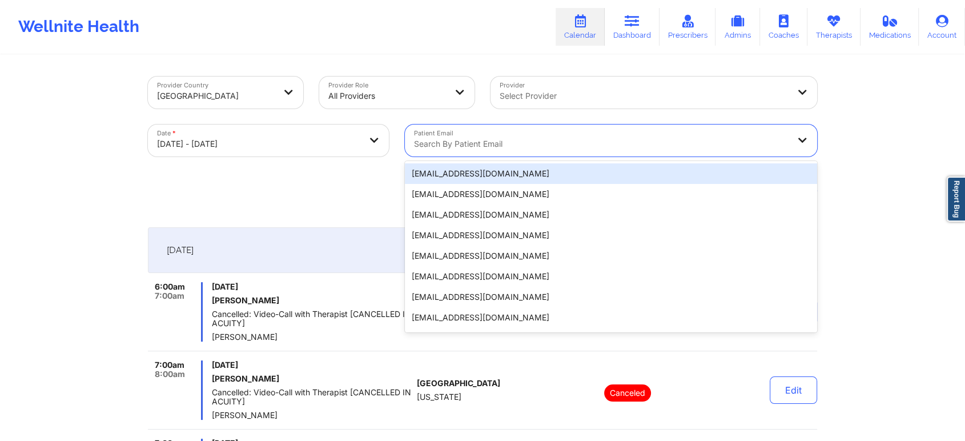
drag, startPoint x: 437, startPoint y: 151, endPoint x: 452, endPoint y: 136, distance: 20.6
click at [452, 136] on div "Search by patient email" at bounding box center [597, 140] width 385 height 32
paste input "[EMAIL_ADDRESS][DOMAIN_NAME]"
type input "[EMAIL_ADDRESS][DOMAIN_NAME]"
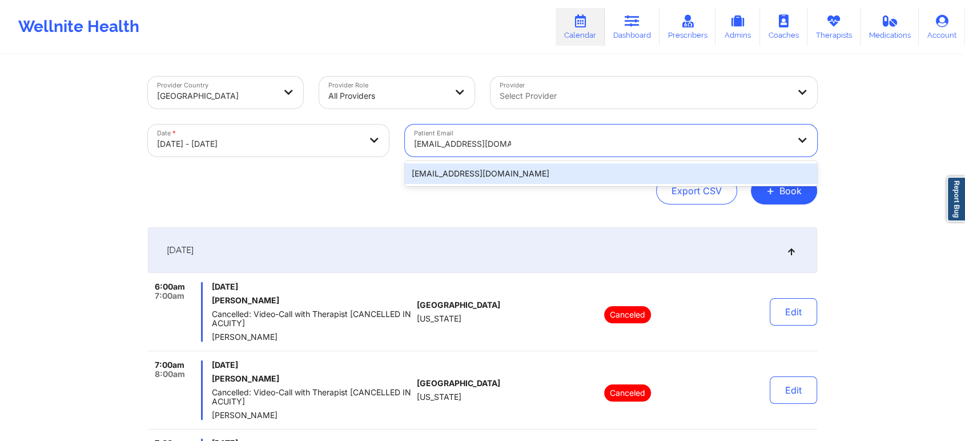
click at [445, 185] on div "[EMAIL_ADDRESS][DOMAIN_NAME]" at bounding box center [611, 173] width 412 height 25
click at [461, 175] on div "[EMAIL_ADDRESS][DOMAIN_NAME]" at bounding box center [611, 173] width 412 height 21
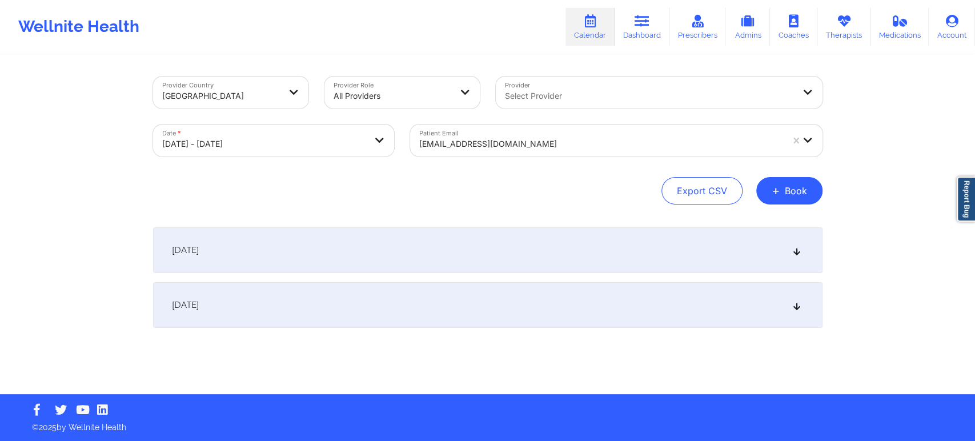
click at [503, 261] on div "[DATE]" at bounding box center [487, 250] width 669 height 46
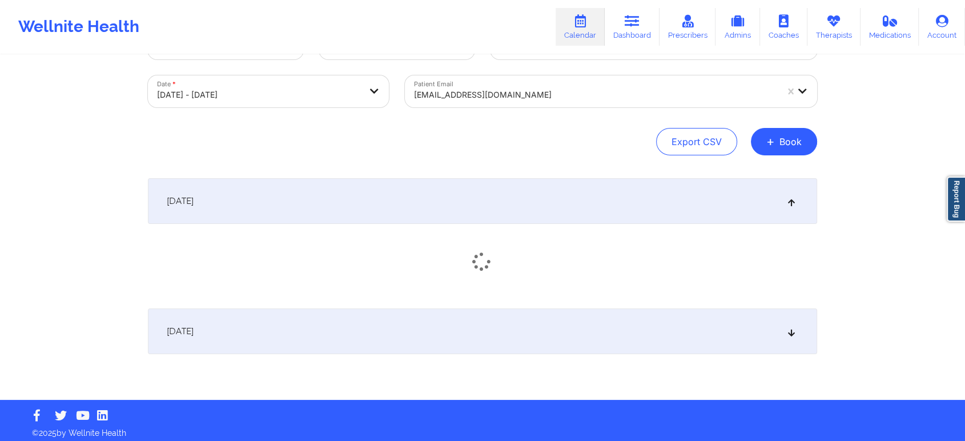
scroll to position [50, 0]
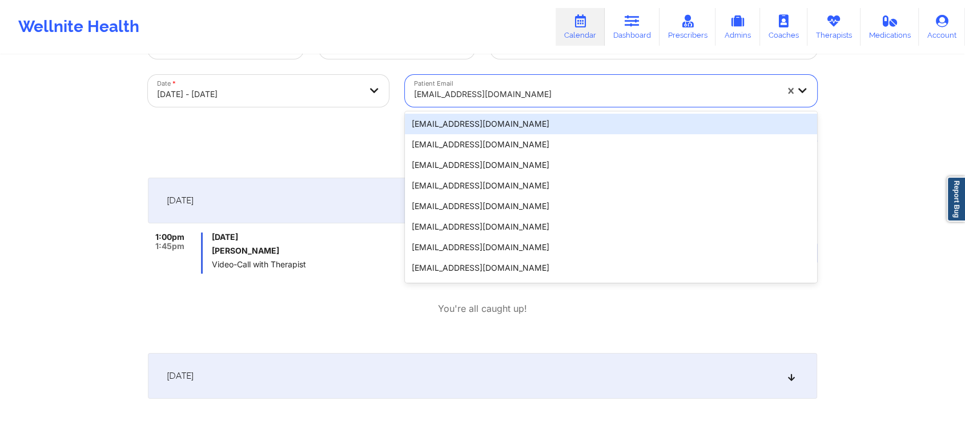
click at [494, 76] on div "[EMAIL_ADDRESS][DOMAIN_NAME]" at bounding box center [591, 91] width 373 height 32
paste input "[EMAIL_ADDRESS][DOMAIN_NAME]"
type input "[EMAIL_ADDRESS][DOMAIN_NAME]"
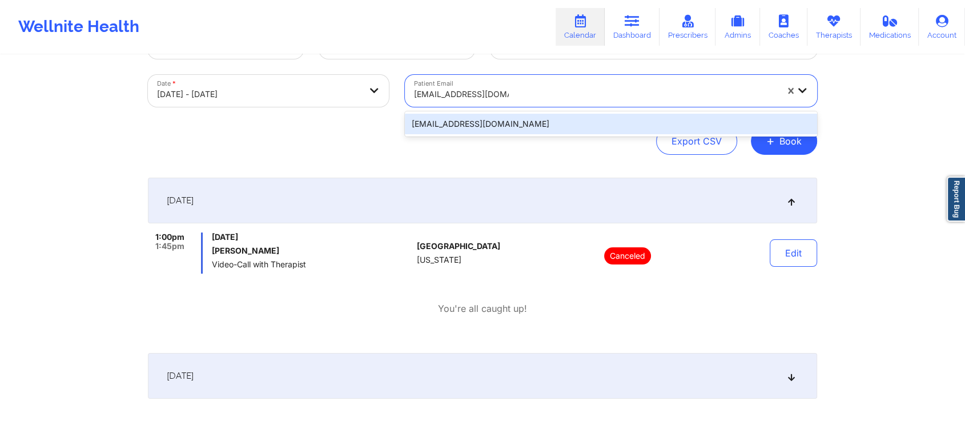
click at [562, 118] on div "[EMAIL_ADDRESS][DOMAIN_NAME]" at bounding box center [611, 124] width 412 height 21
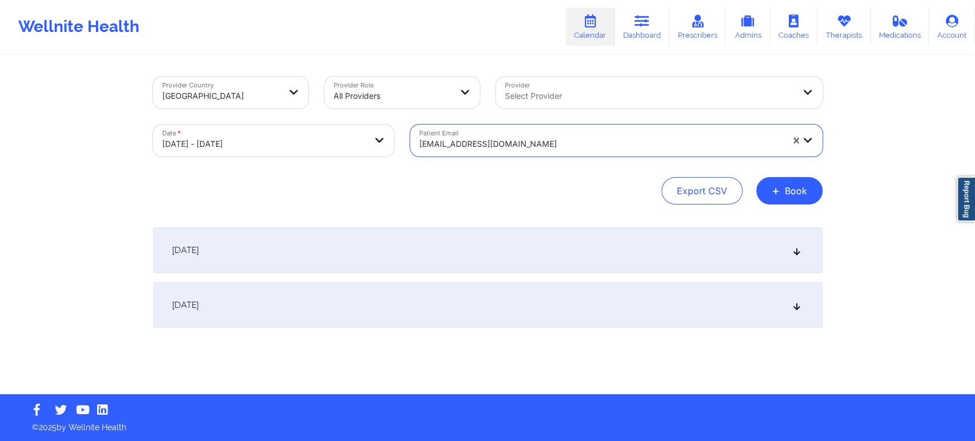
click at [469, 257] on div "[DATE]" at bounding box center [487, 250] width 669 height 46
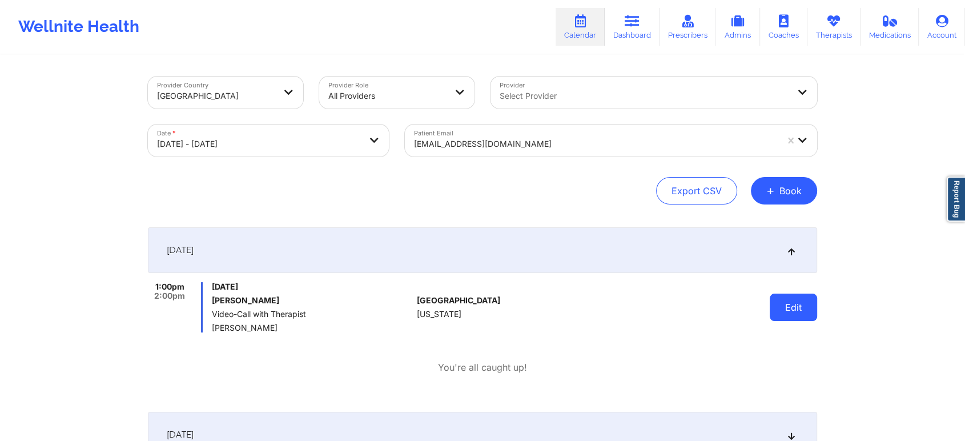
click at [790, 310] on button "Edit" at bounding box center [793, 306] width 47 height 27
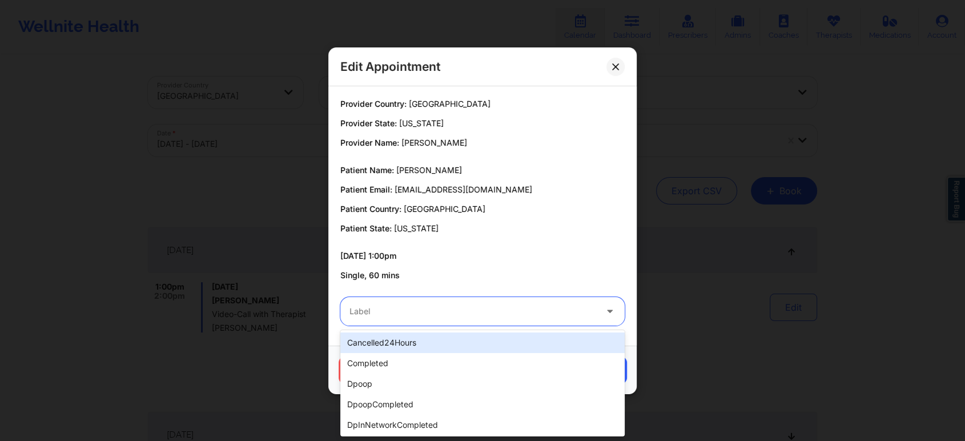
click at [450, 309] on div at bounding box center [472, 311] width 247 height 14
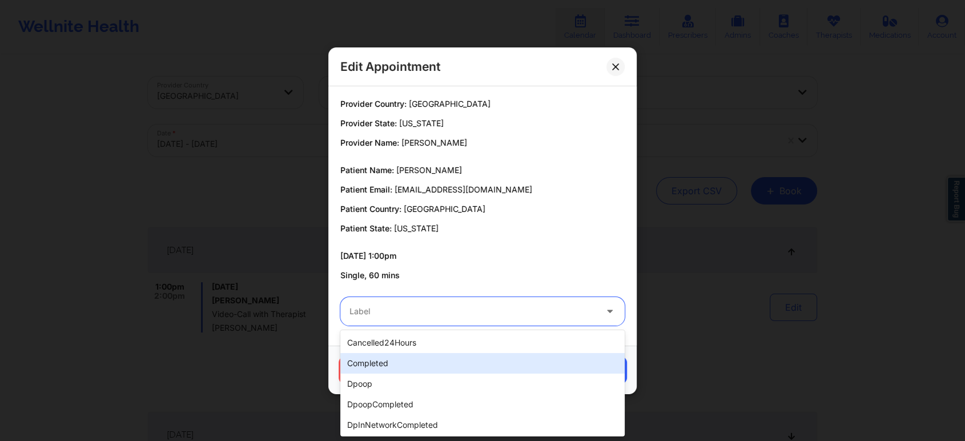
click at [411, 357] on div "completed" at bounding box center [482, 363] width 284 height 21
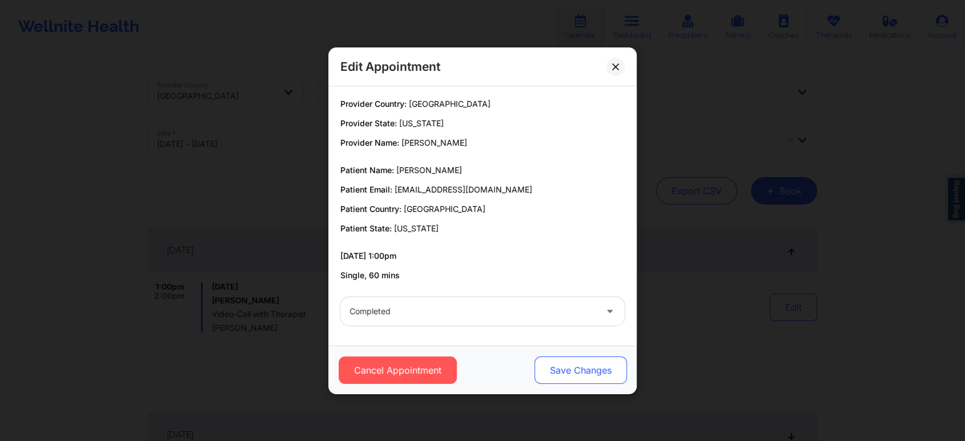
click at [572, 363] on button "Save Changes" at bounding box center [580, 369] width 92 height 27
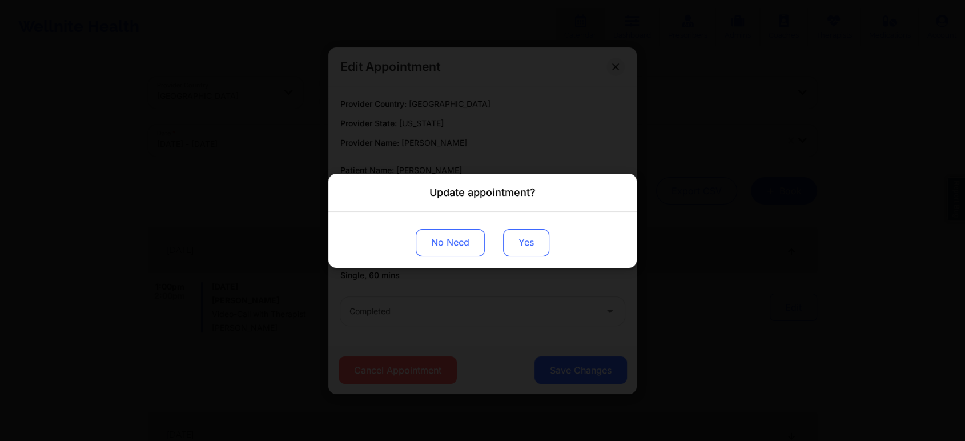
click at [543, 245] on button "Yes" at bounding box center [526, 241] width 46 height 27
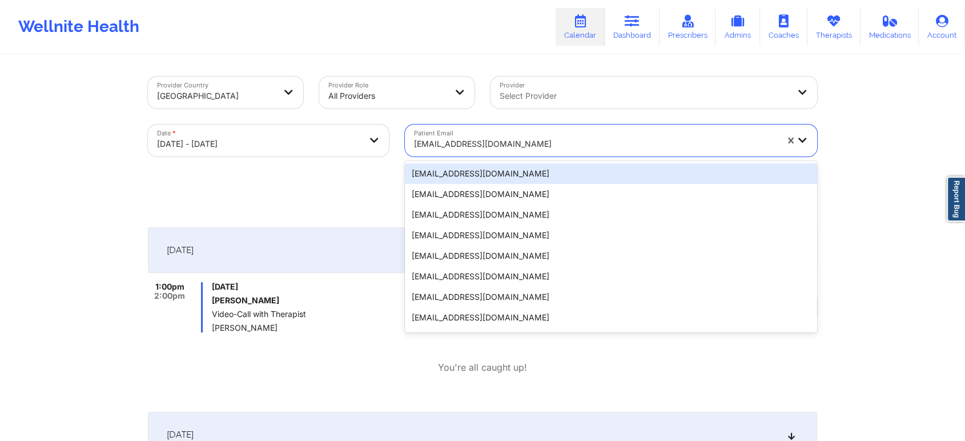
click at [496, 135] on div "[EMAIL_ADDRESS][DOMAIN_NAME]" at bounding box center [595, 143] width 363 height 25
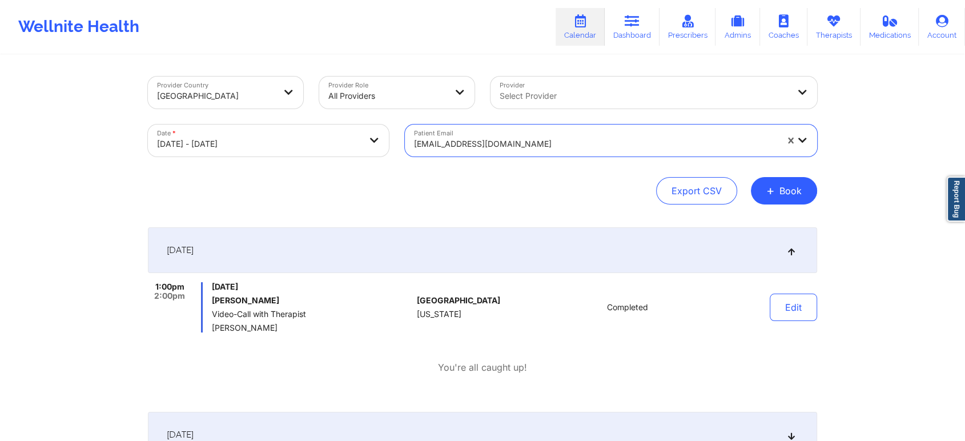
click at [565, 147] on div at bounding box center [595, 144] width 363 height 14
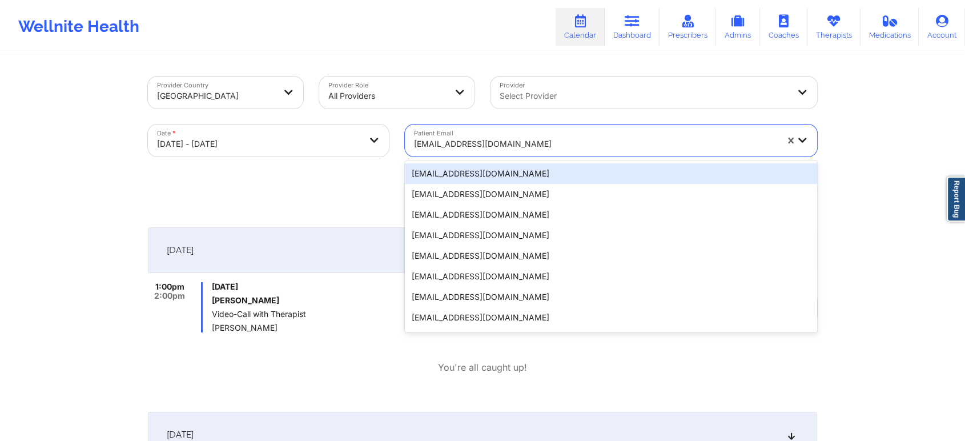
click at [565, 147] on div at bounding box center [595, 144] width 363 height 14
paste input "[EMAIL_ADDRESS][DOMAIN_NAME]"
type input "[EMAIL_ADDRESS][DOMAIN_NAME]"
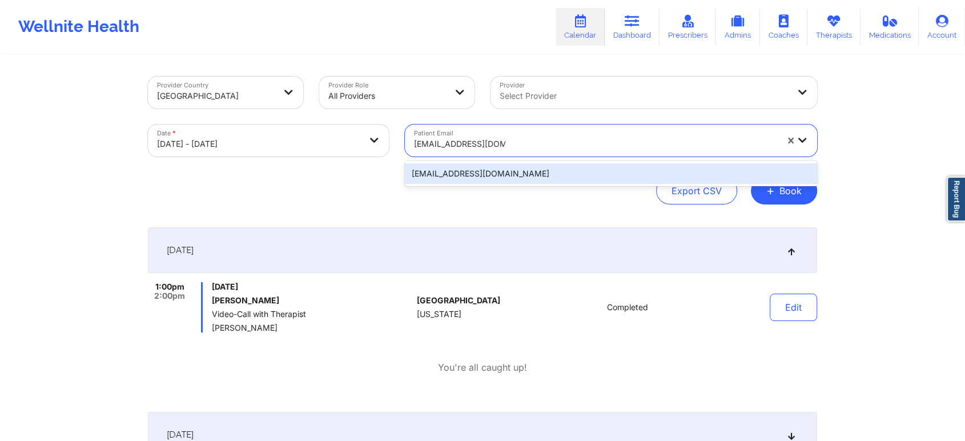
click at [554, 180] on div "[EMAIL_ADDRESS][DOMAIN_NAME]" at bounding box center [611, 173] width 412 height 21
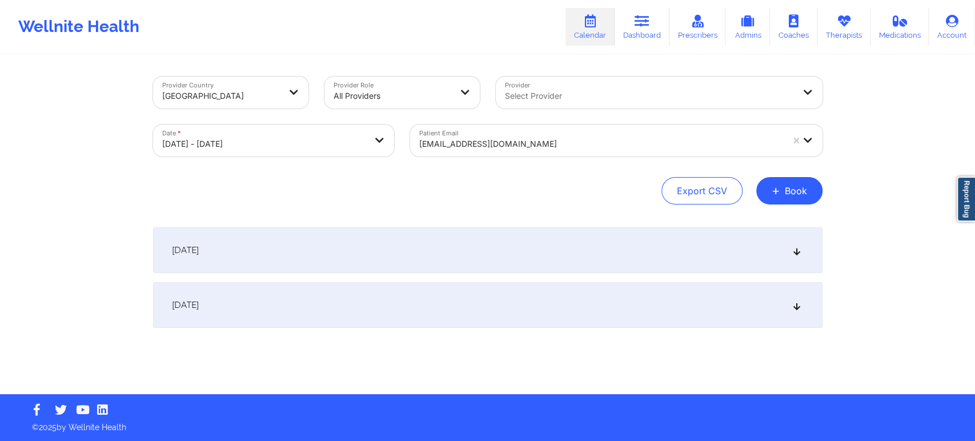
click at [633, 269] on div "[DATE]" at bounding box center [487, 250] width 669 height 46
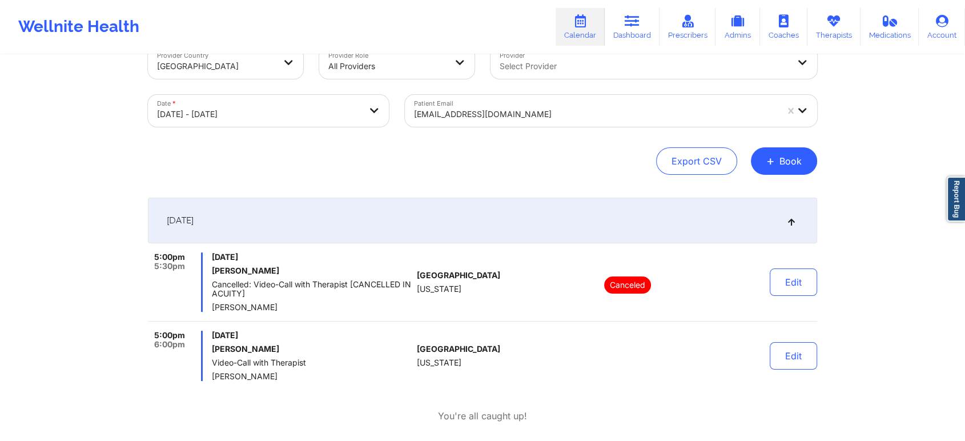
scroll to position [30, 0]
click at [812, 366] on button "Edit" at bounding box center [793, 354] width 47 height 27
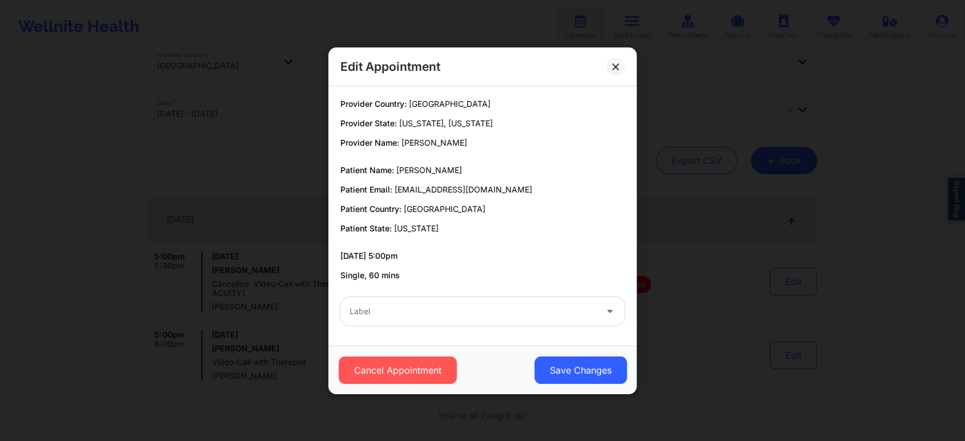
click at [447, 294] on div "Label" at bounding box center [482, 311] width 300 height 45
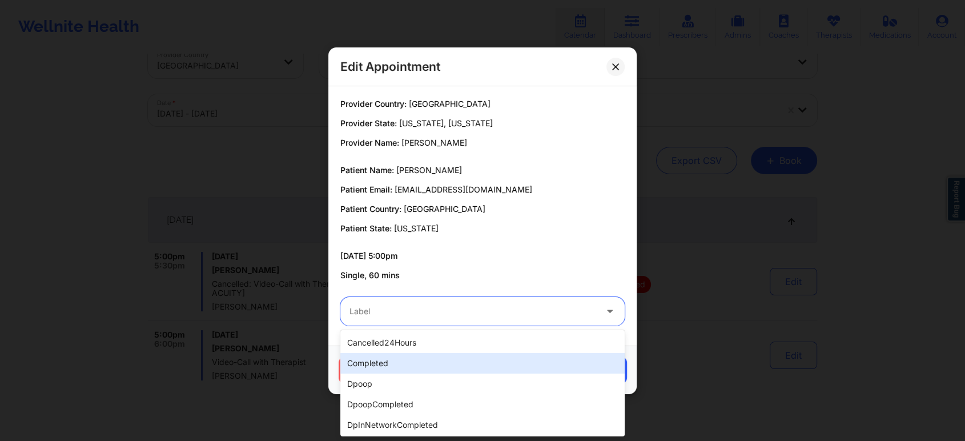
drag, startPoint x: 434, startPoint y: 308, endPoint x: 397, endPoint y: 363, distance: 66.2
click at [397, 363] on body "Wellnite Health Calendar Dashboard Prescribers Admins Coaches Therapists Medica…" at bounding box center [482, 190] width 965 height 441
click at [397, 363] on div "completed" at bounding box center [482, 363] width 284 height 21
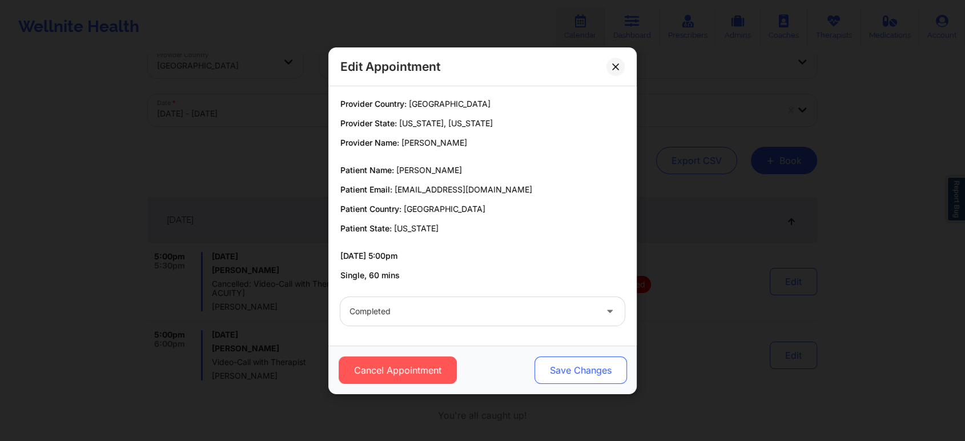
click at [562, 369] on button "Save Changes" at bounding box center [580, 369] width 92 height 27
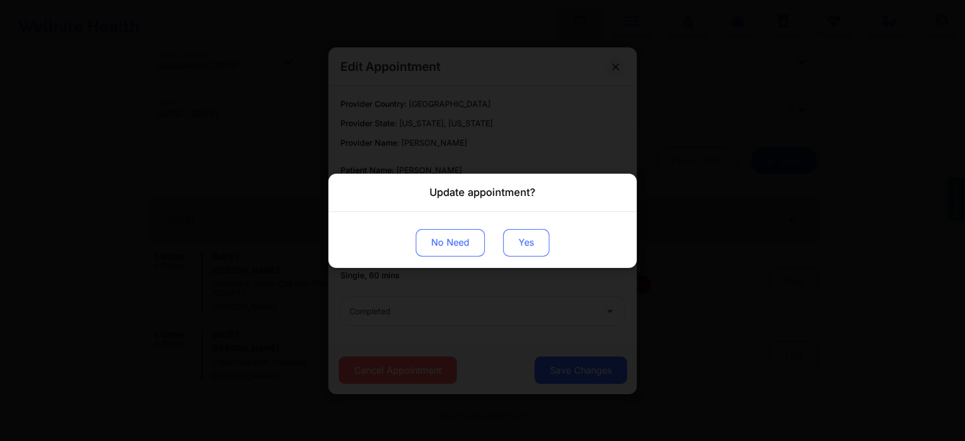
click at [523, 245] on button "Yes" at bounding box center [526, 241] width 46 height 27
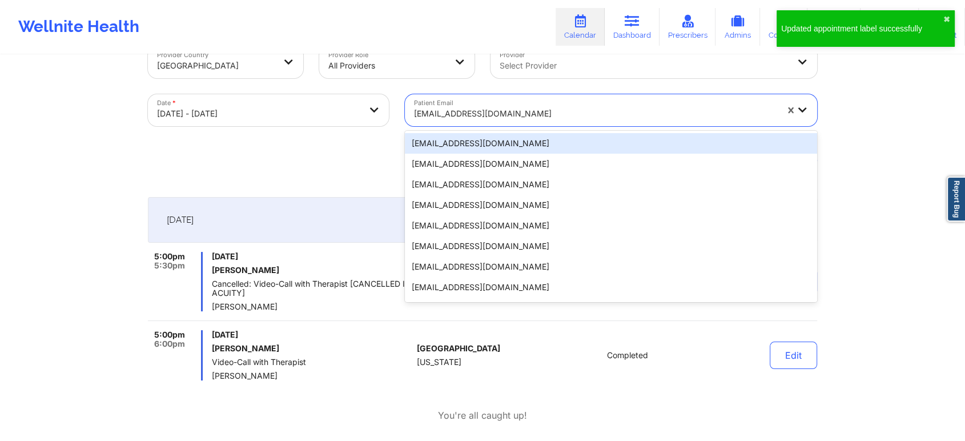
click at [538, 101] on div "[EMAIL_ADDRESS][DOMAIN_NAME]" at bounding box center [595, 113] width 363 height 25
paste input "[EMAIL_ADDRESS][DOMAIN_NAME]"
type input "[EMAIL_ADDRESS][DOMAIN_NAME]"
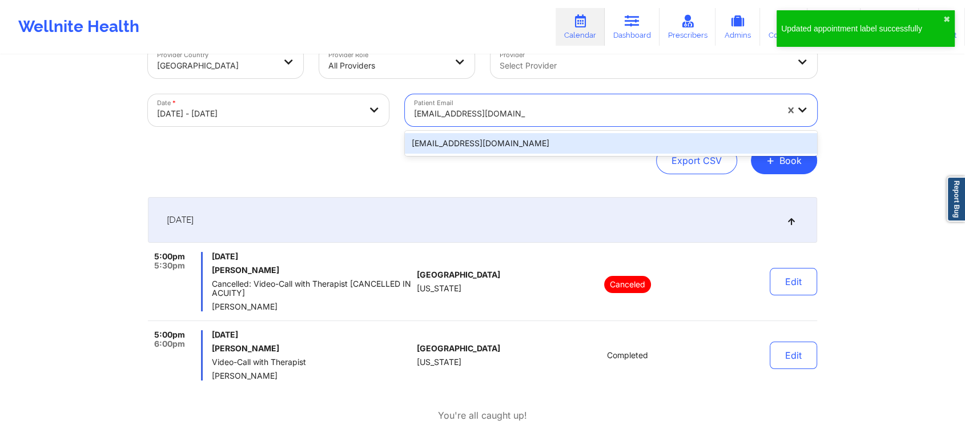
click at [489, 138] on div "[EMAIL_ADDRESS][DOMAIN_NAME]" at bounding box center [611, 143] width 412 height 21
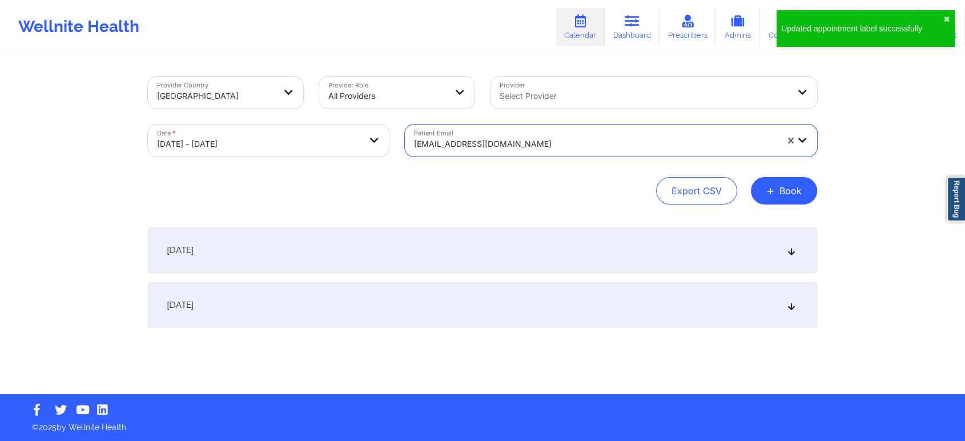
scroll to position [0, 0]
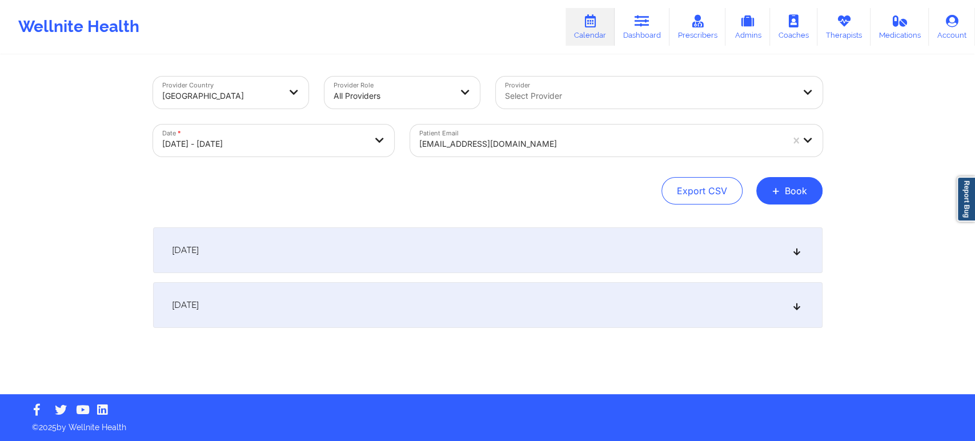
click at [327, 243] on div "[DATE]" at bounding box center [487, 250] width 669 height 46
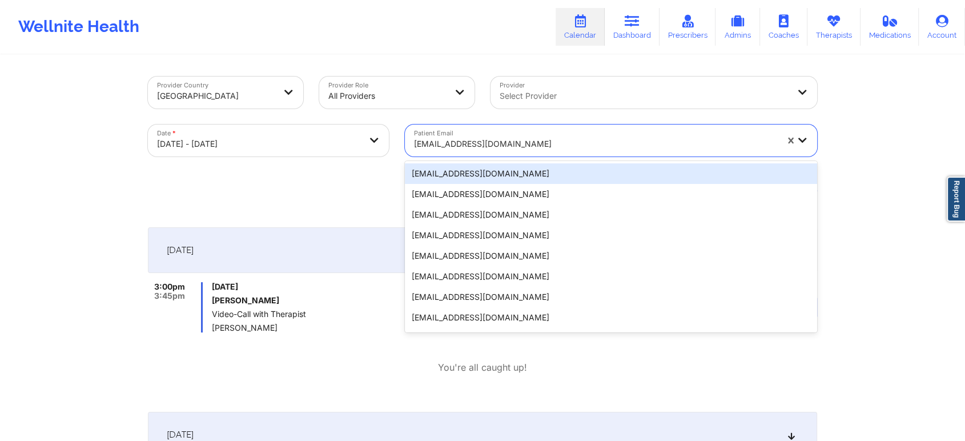
click at [466, 138] on div at bounding box center [595, 144] width 363 height 14
paste input "[EMAIL_ADDRESS][DOMAIN_NAME]"
type input "[EMAIL_ADDRESS][DOMAIN_NAME]"
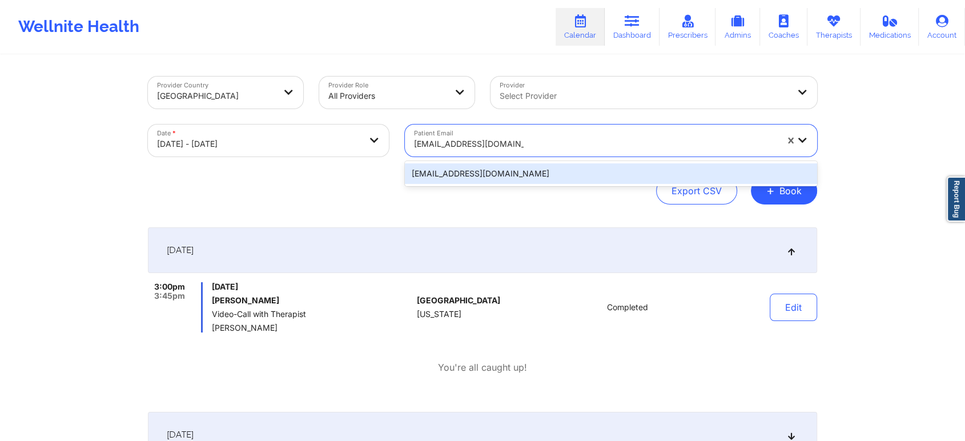
click at [513, 172] on div "[EMAIL_ADDRESS][DOMAIN_NAME]" at bounding box center [611, 173] width 412 height 21
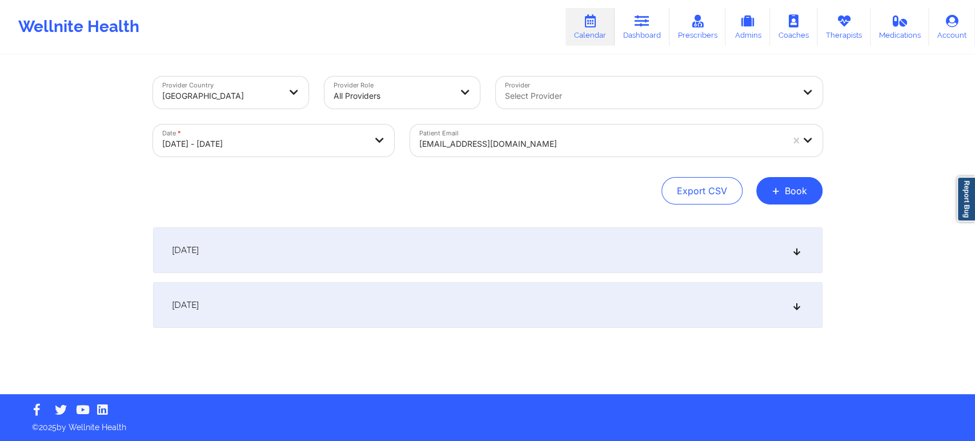
click at [696, 241] on div "[DATE]" at bounding box center [487, 250] width 669 height 46
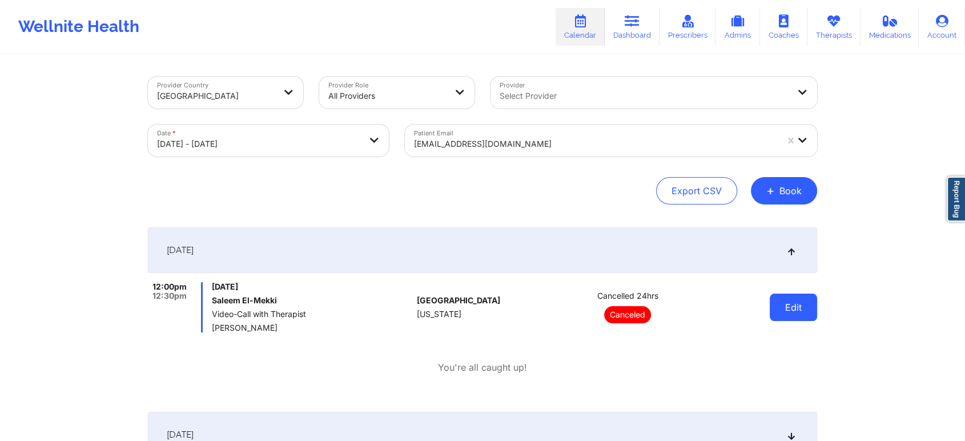
click at [779, 305] on button "Edit" at bounding box center [793, 306] width 47 height 27
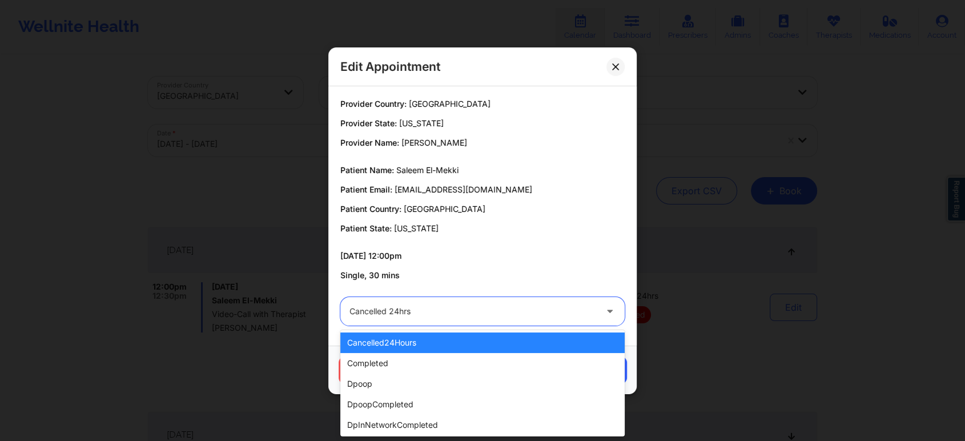
click at [477, 308] on div at bounding box center [472, 311] width 247 height 14
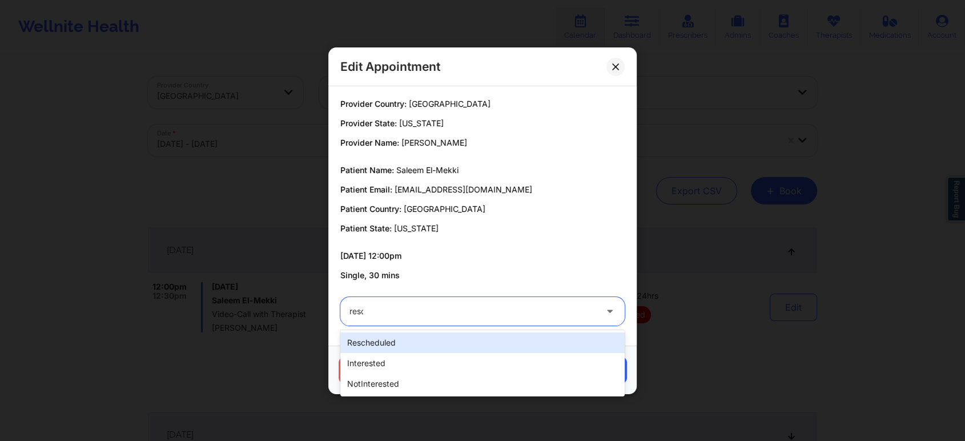
type input "[PERSON_NAME]"
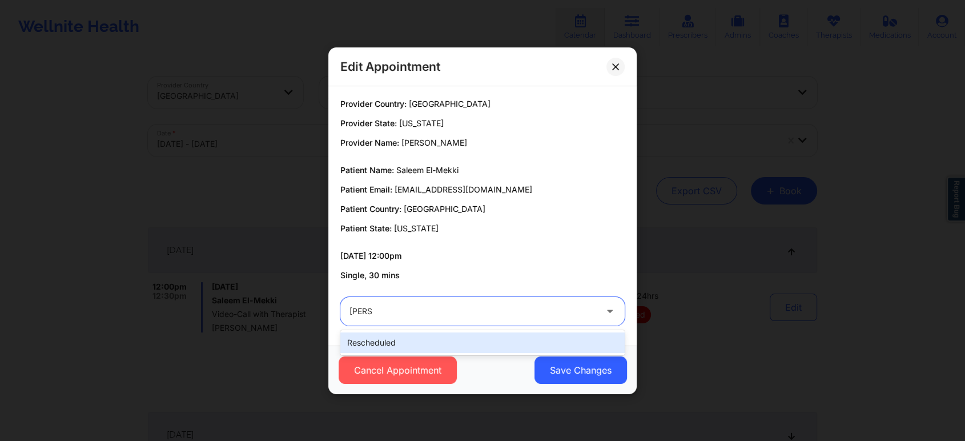
click at [445, 346] on div "rescheduled" at bounding box center [482, 342] width 284 height 21
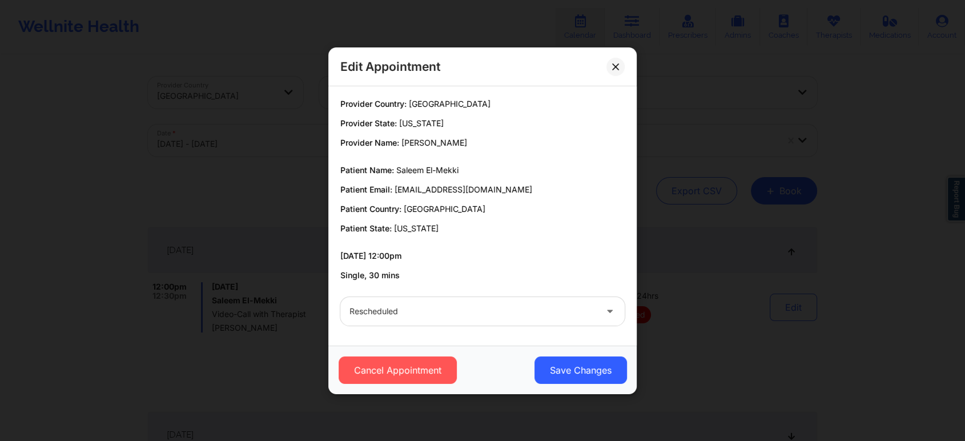
click at [530, 360] on div "Cancel Appointment Save Changes" at bounding box center [482, 369] width 292 height 27
click at [557, 368] on button "Save Changes" at bounding box center [580, 369] width 92 height 27
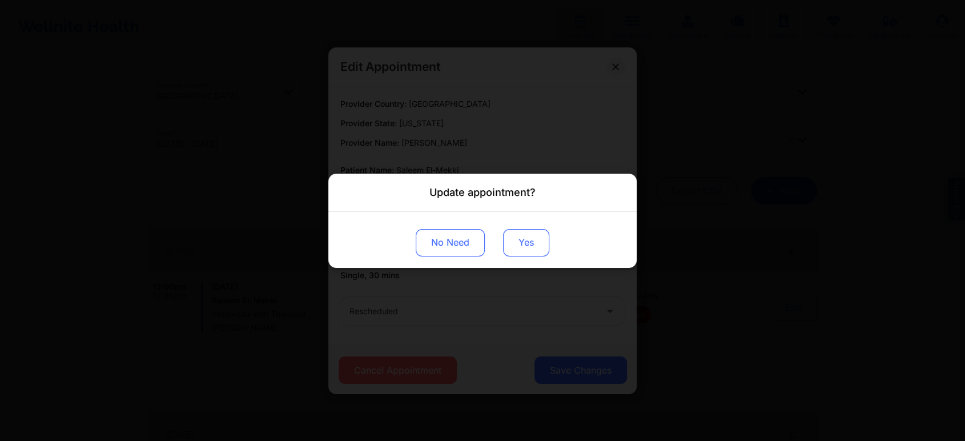
click at [517, 236] on button "Yes" at bounding box center [526, 241] width 46 height 27
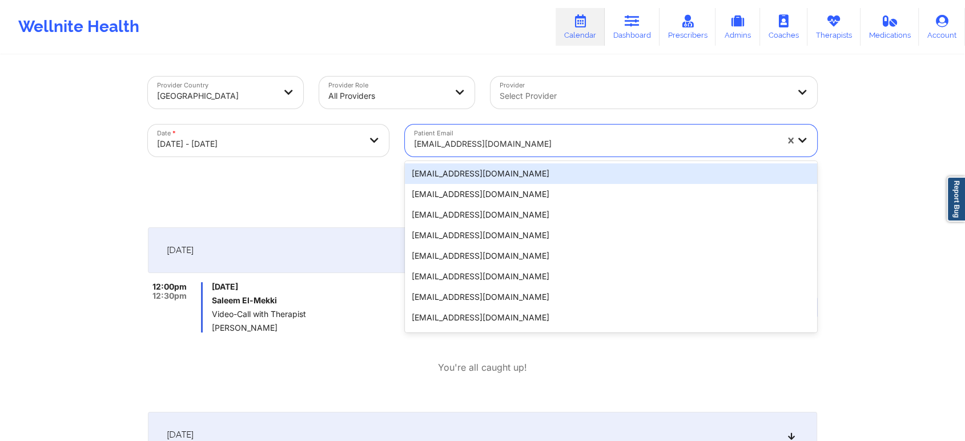
click at [449, 148] on div at bounding box center [595, 144] width 363 height 14
paste input "[EMAIL_ADDRESS][DOMAIN_NAME]"
type input "[EMAIL_ADDRESS][DOMAIN_NAME]"
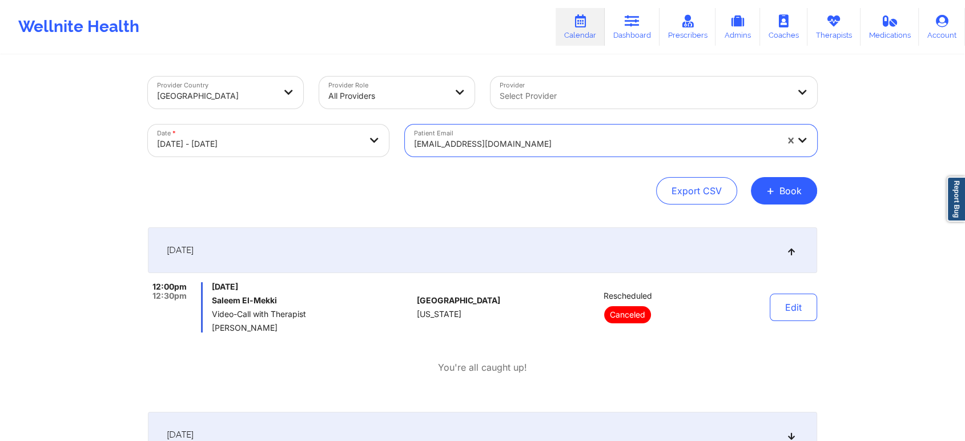
click at [521, 137] on div at bounding box center [595, 144] width 363 height 14
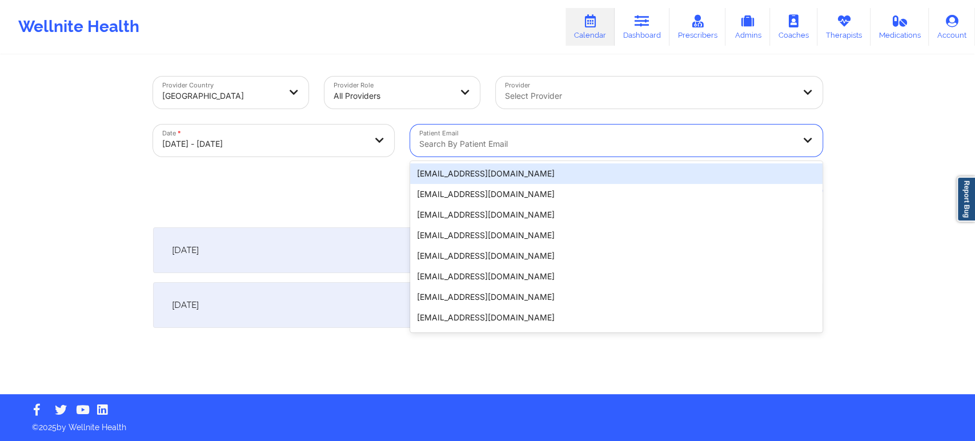
click at [430, 131] on div "Search by patient email" at bounding box center [602, 140] width 385 height 32
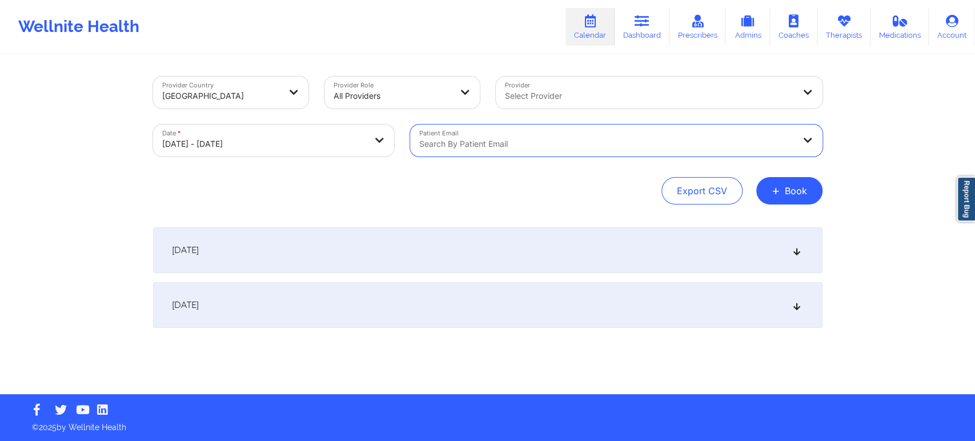
click at [427, 138] on div at bounding box center [606, 144] width 375 height 14
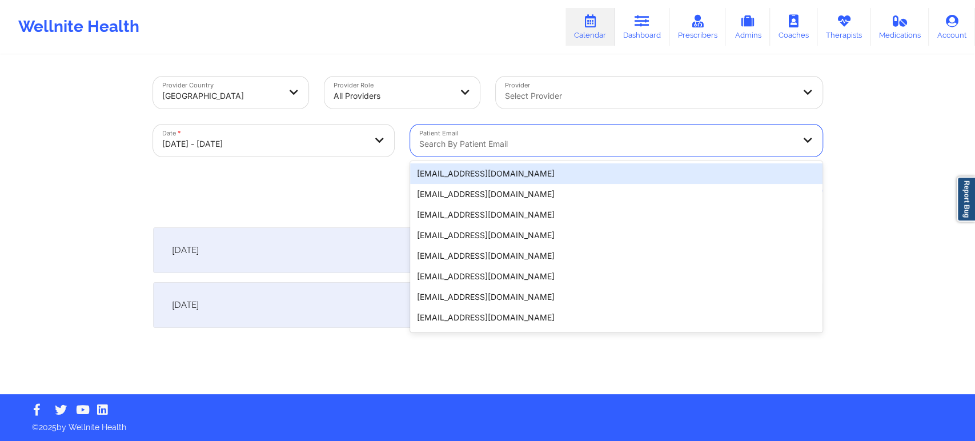
click at [425, 142] on div at bounding box center [606, 144] width 375 height 14
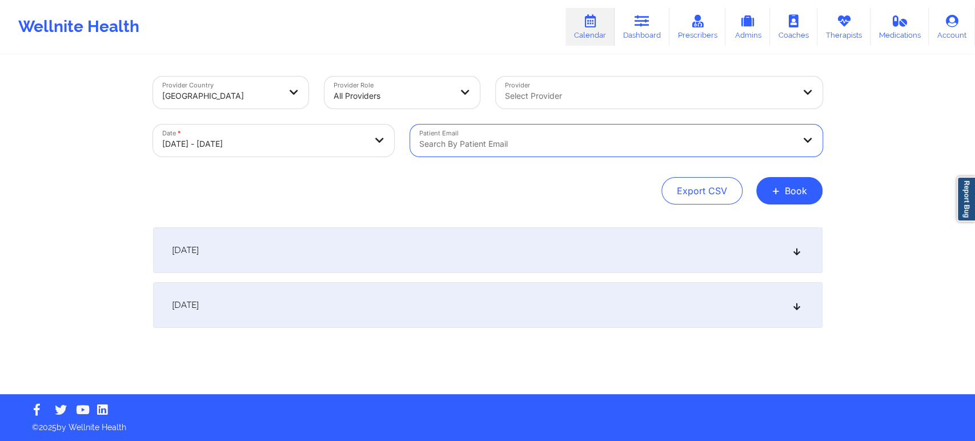
click at [425, 142] on div at bounding box center [606, 144] width 375 height 14
paste input "[EMAIL_ADDRESS][DOMAIN_NAME]"
click at [590, 166] on div "Loading..." at bounding box center [616, 173] width 412 height 21
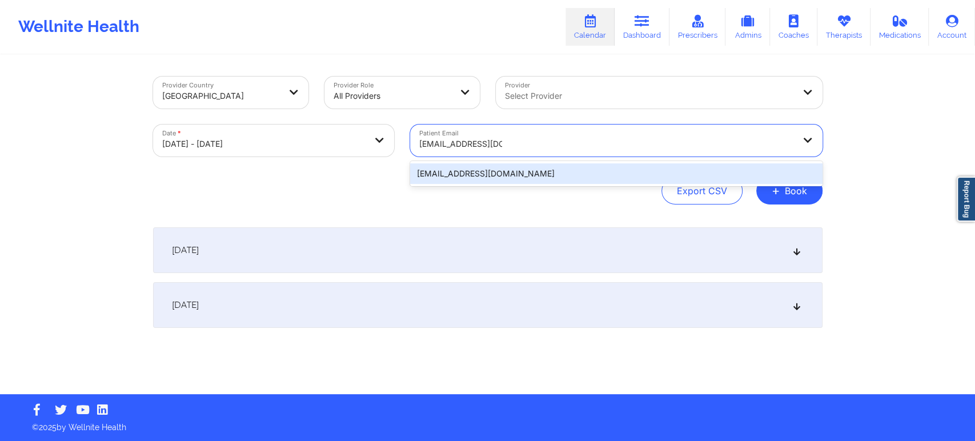
type input "[EMAIL_ADDRESS][DOMAIN_NAME]"
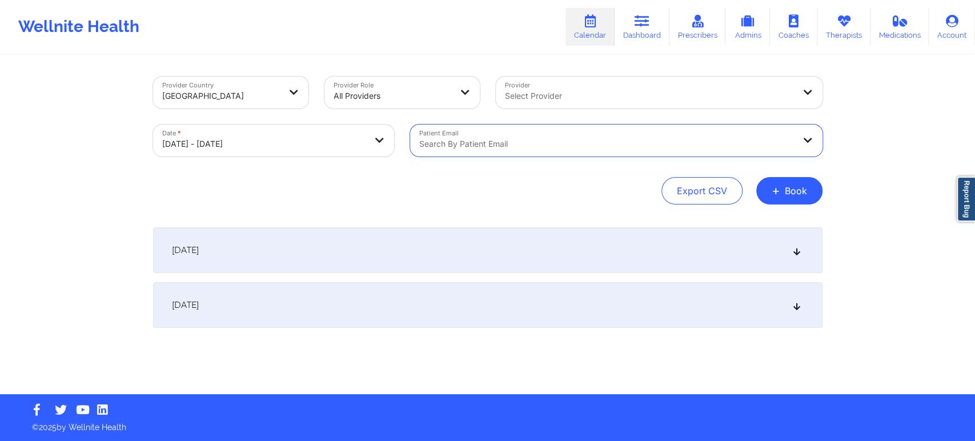
select select "2025-8"
select select "2025-9"
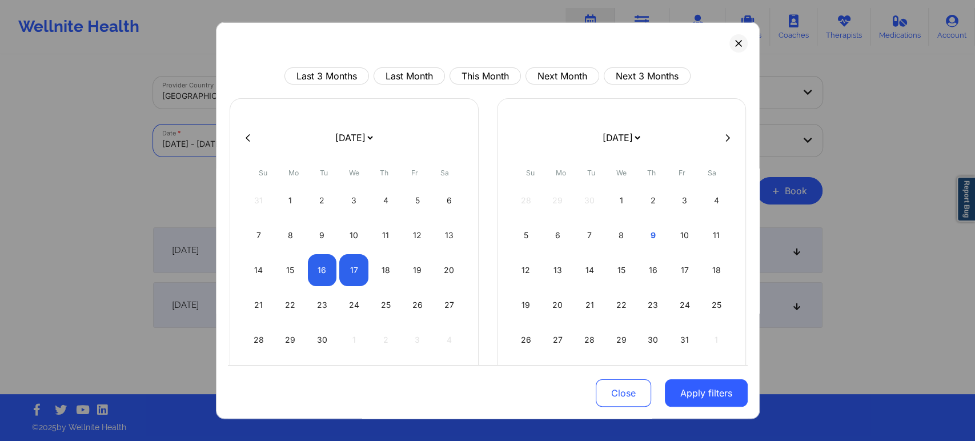
click at [322, 136] on body "Wellnite Health Calendar Dashboard Prescribers Admins Coaches Therapists Medica…" at bounding box center [487, 220] width 975 height 441
click at [362, 265] on div "17" at bounding box center [353, 270] width 29 height 32
select select "2025-8"
select select "2025-9"
select select "2025-8"
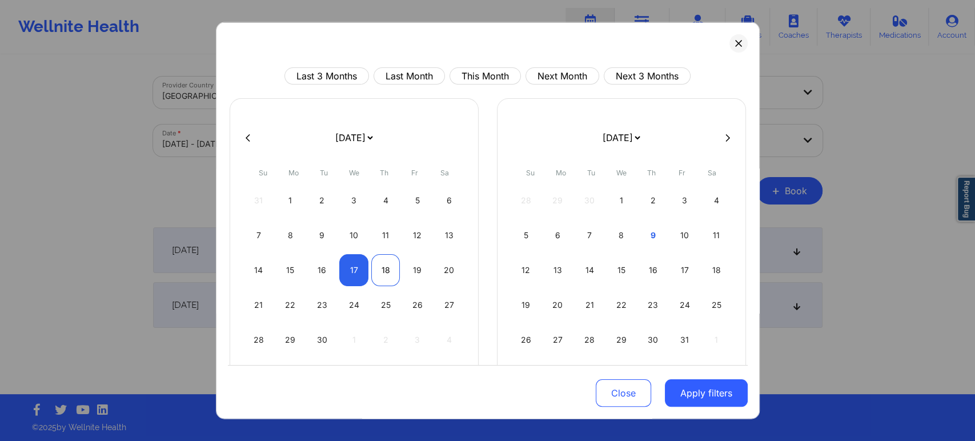
select select "2025-9"
click at [386, 271] on div "18" at bounding box center [385, 270] width 29 height 32
select select "2025-8"
select select "2025-9"
click at [676, 402] on button "Apply filters" at bounding box center [706, 392] width 83 height 27
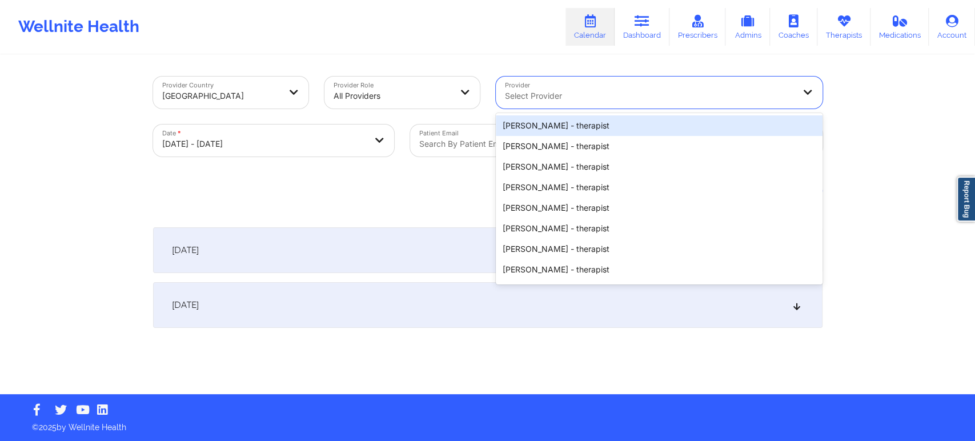
click at [528, 86] on div "Select Provider" at bounding box center [645, 93] width 299 height 32
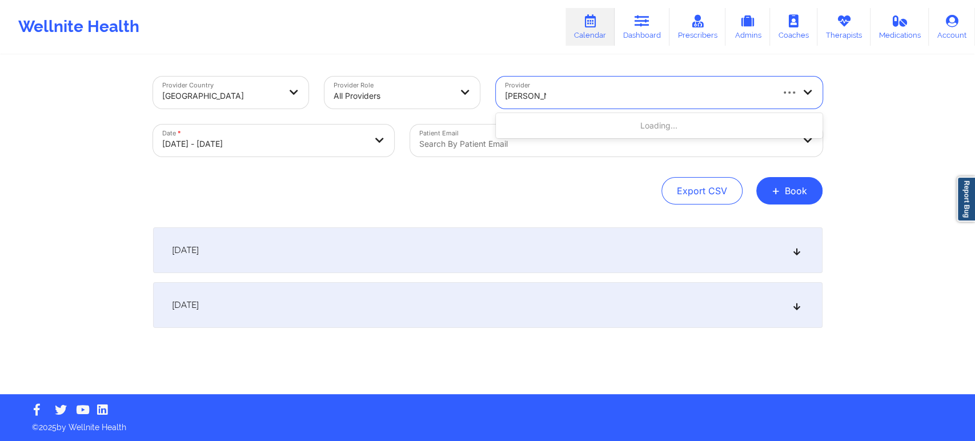
type input "[PERSON_NAME]"
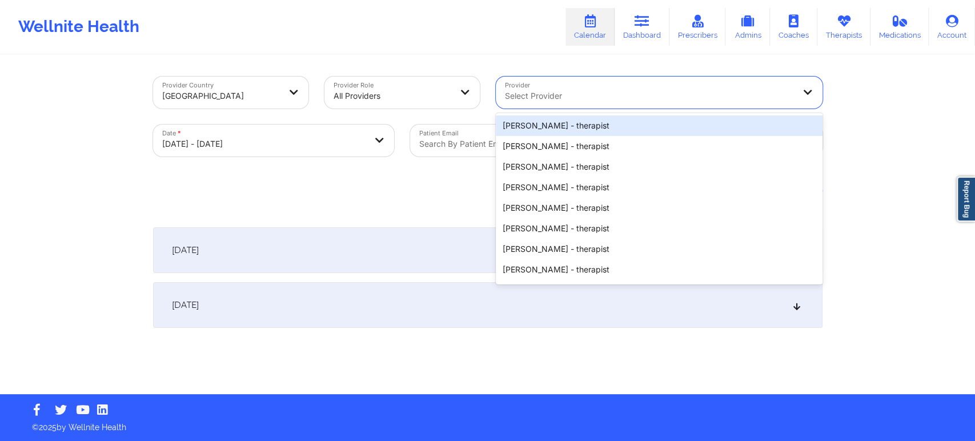
click at [523, 100] on div at bounding box center [649, 96] width 289 height 14
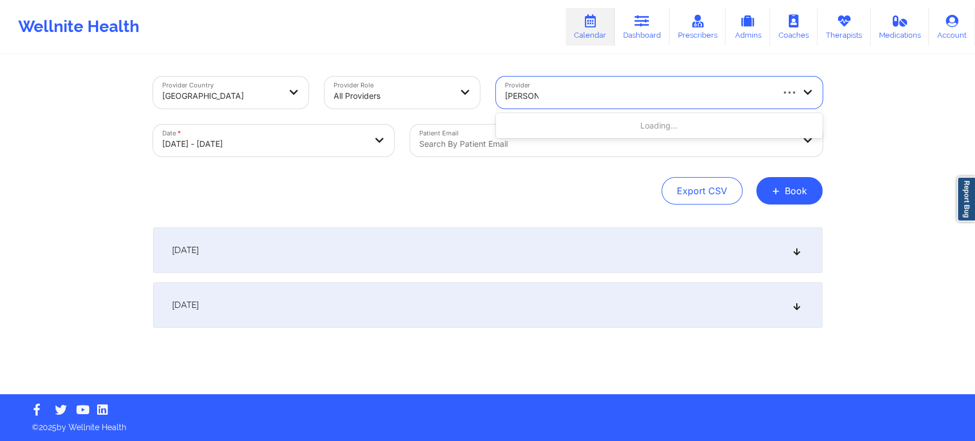
type input "[PERSON_NAME]"
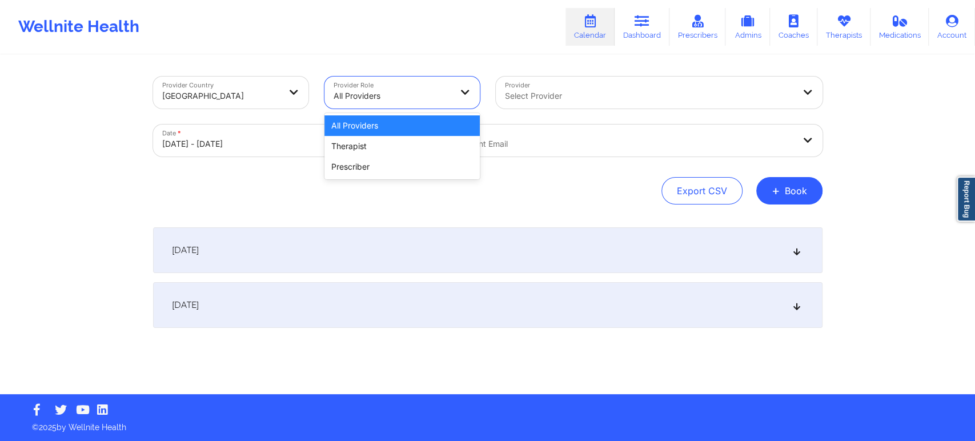
click at [444, 88] on div "All Providers" at bounding box center [392, 95] width 118 height 25
click at [389, 146] on div "Therapist" at bounding box center [401, 146] width 155 height 21
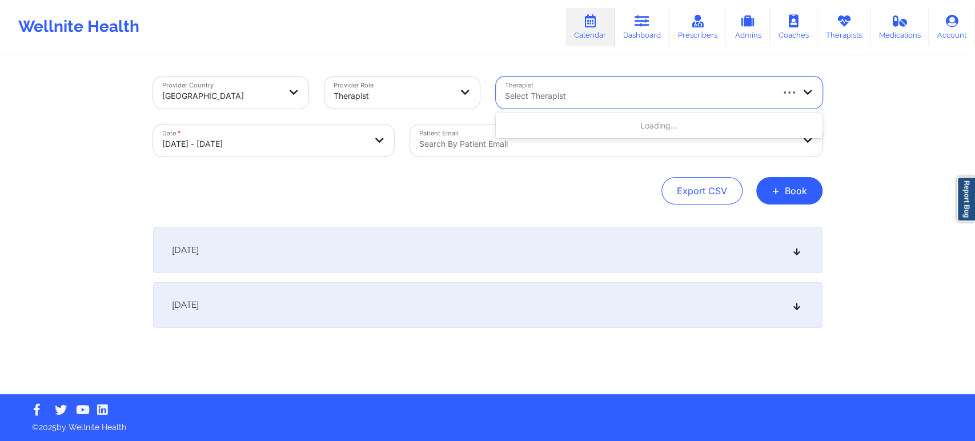
click at [530, 101] on div at bounding box center [638, 96] width 266 height 14
type input "[PERSON_NAME]"
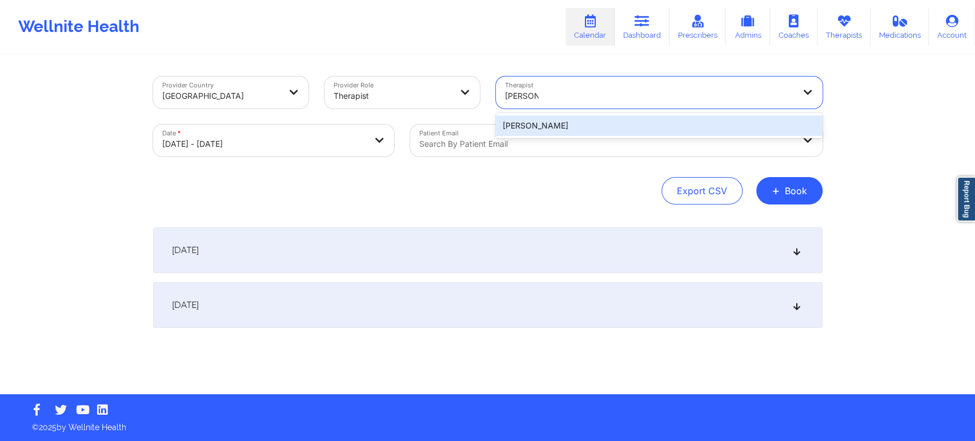
click at [559, 125] on div "[PERSON_NAME]" at bounding box center [659, 125] width 327 height 21
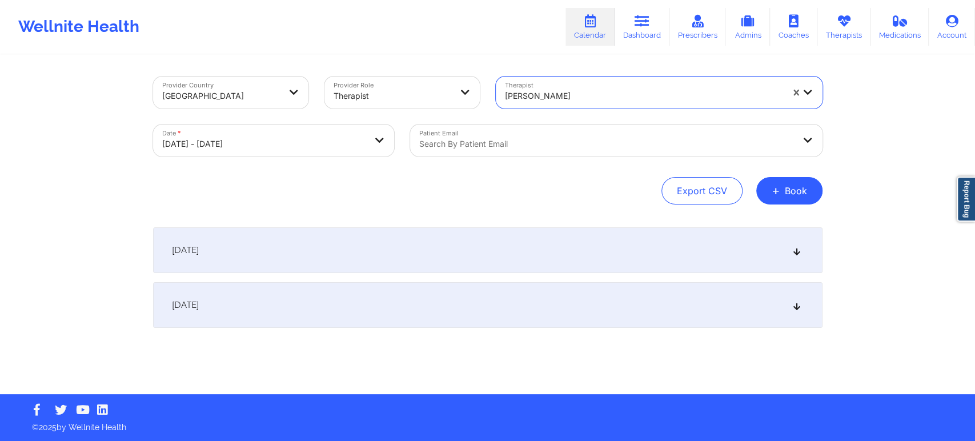
select select "2025-8"
select select "2025-9"
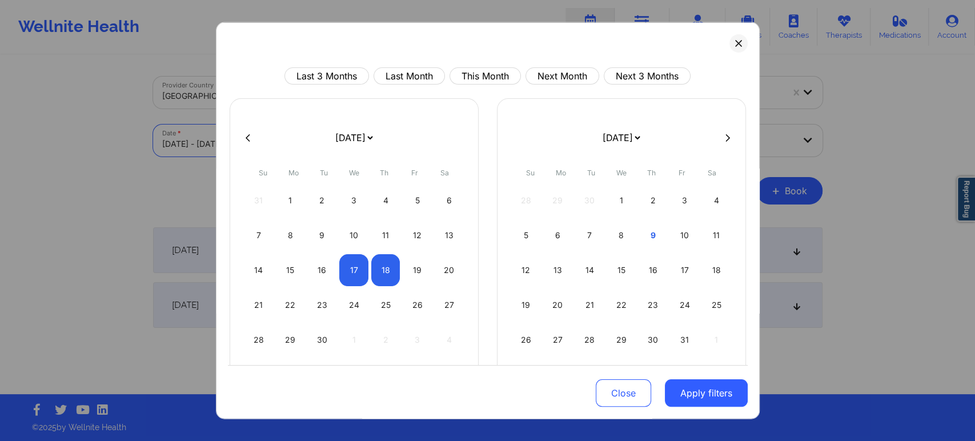
click at [178, 143] on body "Wellnite Health Calendar Dashboard Prescribers Admins Coaches Therapists Medica…" at bounding box center [487, 220] width 975 height 441
click at [319, 279] on div "16" at bounding box center [322, 270] width 29 height 32
select select "2025-8"
select select "2025-9"
select select "2025-8"
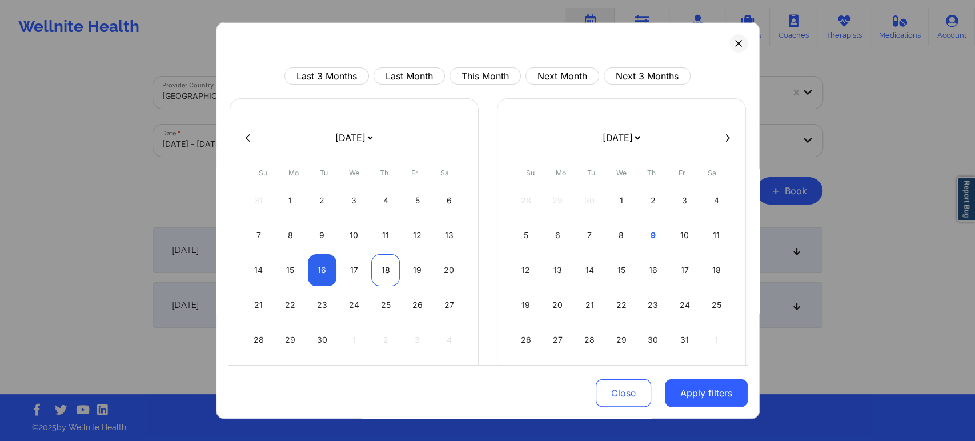
select select "2025-9"
click at [379, 268] on div "18" at bounding box center [385, 270] width 29 height 32
select select "2025-8"
select select "2025-9"
click at [690, 391] on button "Apply filters" at bounding box center [706, 392] width 83 height 27
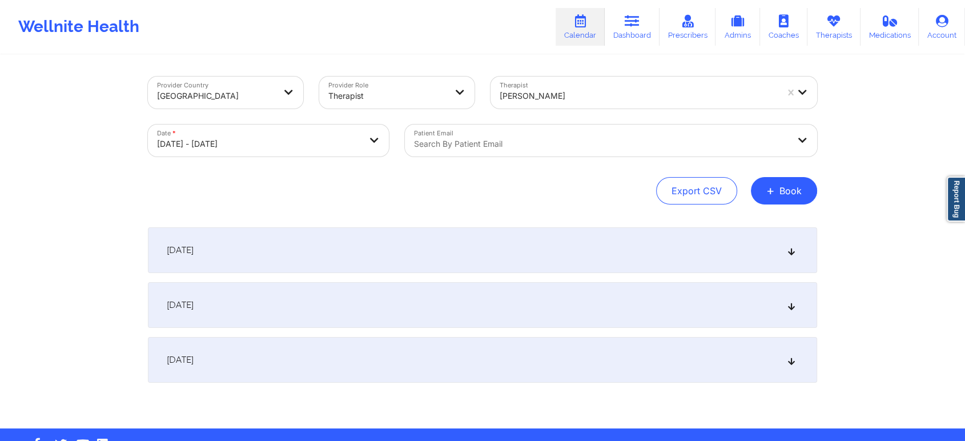
click at [544, 269] on div "[DATE]" at bounding box center [482, 250] width 669 height 46
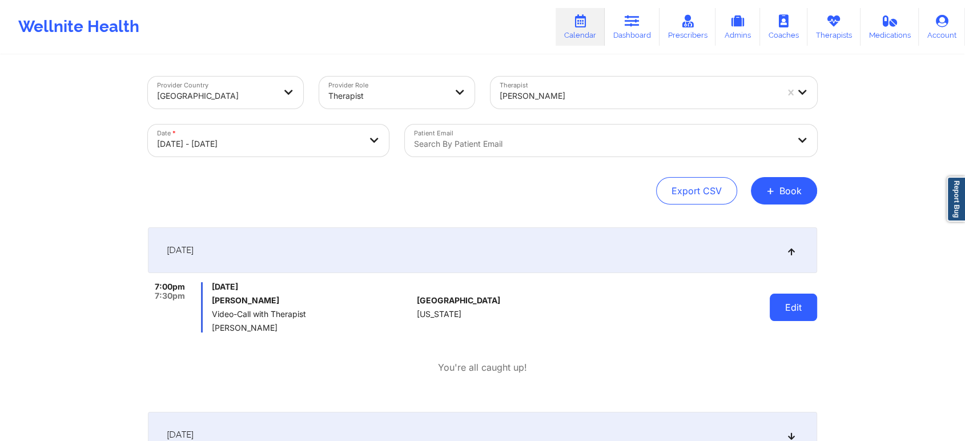
click at [796, 316] on button "Edit" at bounding box center [793, 306] width 47 height 27
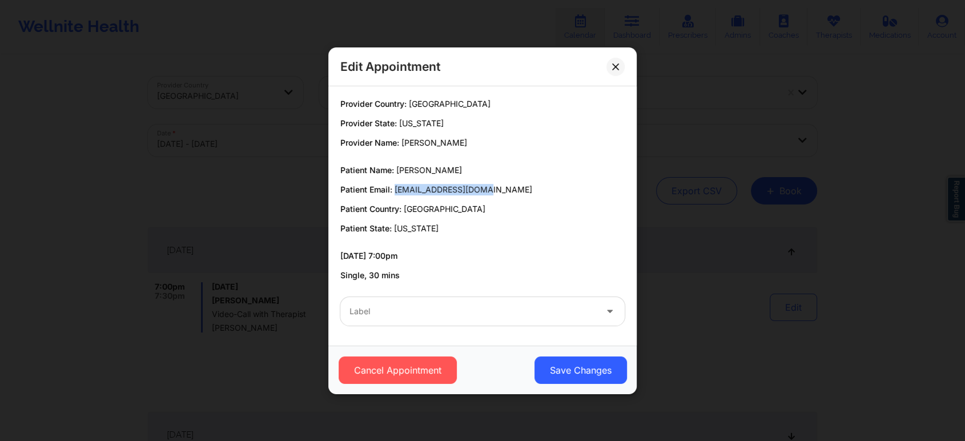
drag, startPoint x: 395, startPoint y: 191, endPoint x: 492, endPoint y: 191, distance: 97.1
click at [492, 191] on p "Patient Email: [EMAIL_ADDRESS][DOMAIN_NAME]" at bounding box center [482, 189] width 284 height 11
copy span "[EMAIL_ADDRESS][DOMAIN_NAME]"
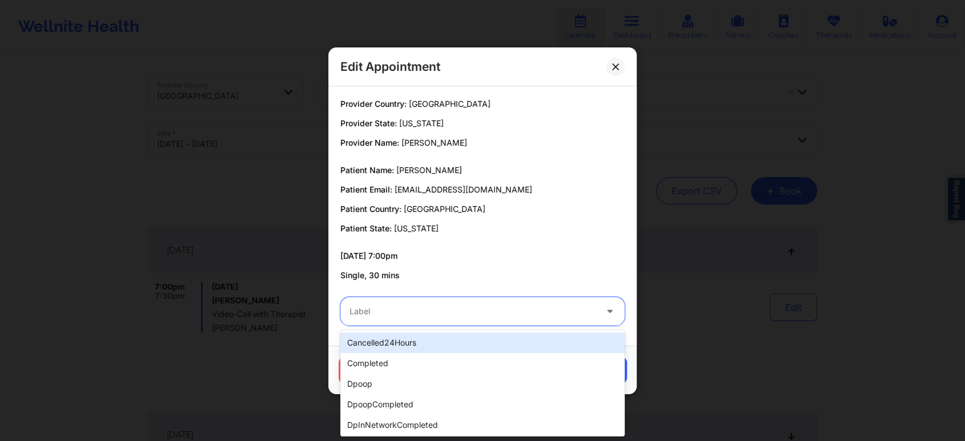
click at [421, 323] on div "Label" at bounding box center [468, 311] width 257 height 29
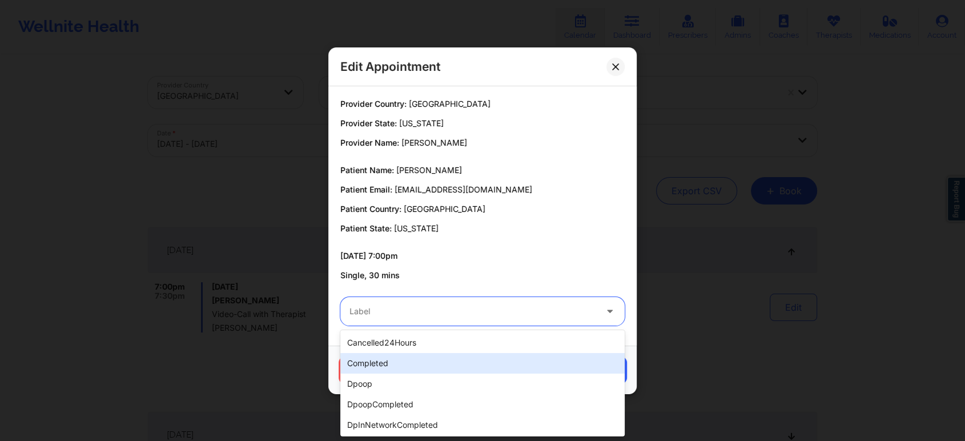
click at [446, 368] on div "completed" at bounding box center [482, 363] width 284 height 21
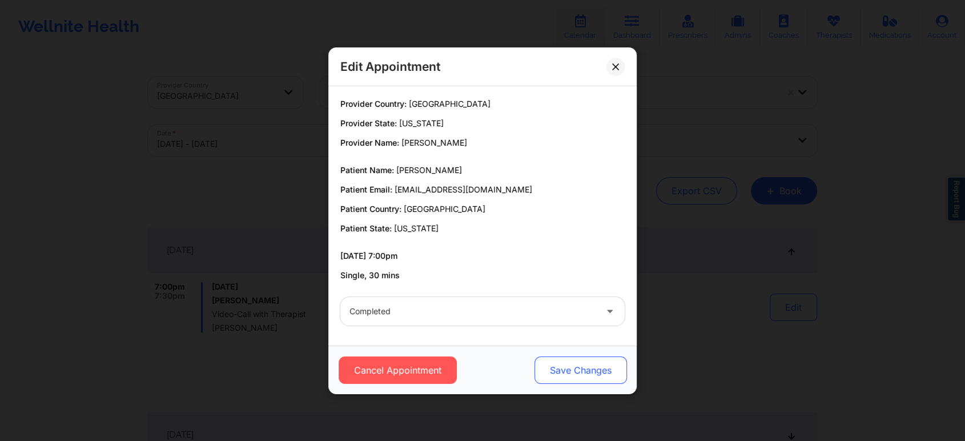
click at [546, 375] on button "Save Changes" at bounding box center [580, 369] width 92 height 27
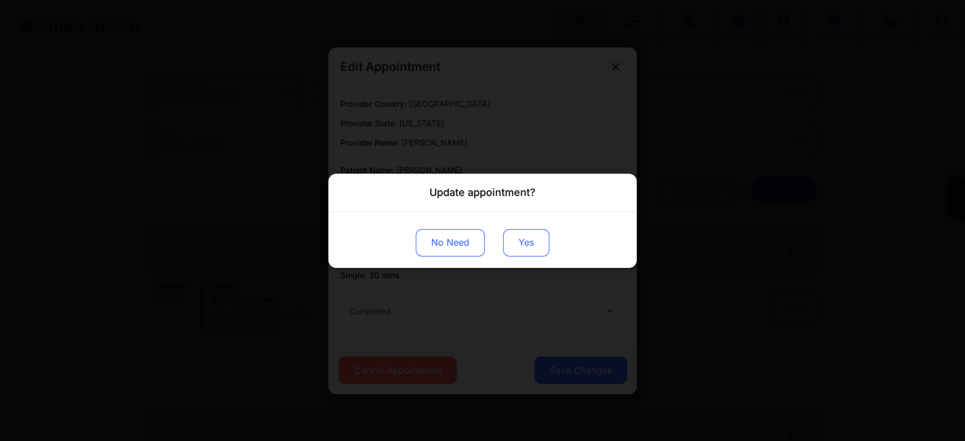
click at [512, 238] on button "Yes" at bounding box center [526, 241] width 46 height 27
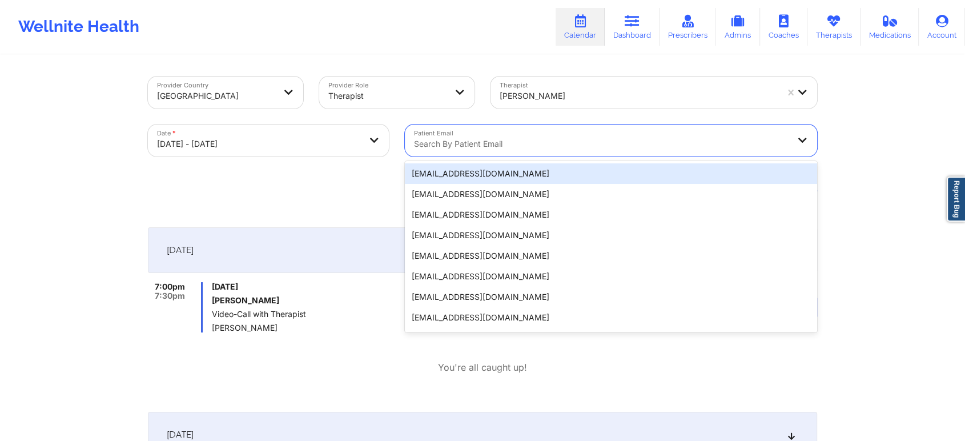
click at [433, 142] on div at bounding box center [601, 144] width 375 height 14
paste input "[EMAIL_ADDRESS][DOMAIN_NAME]"
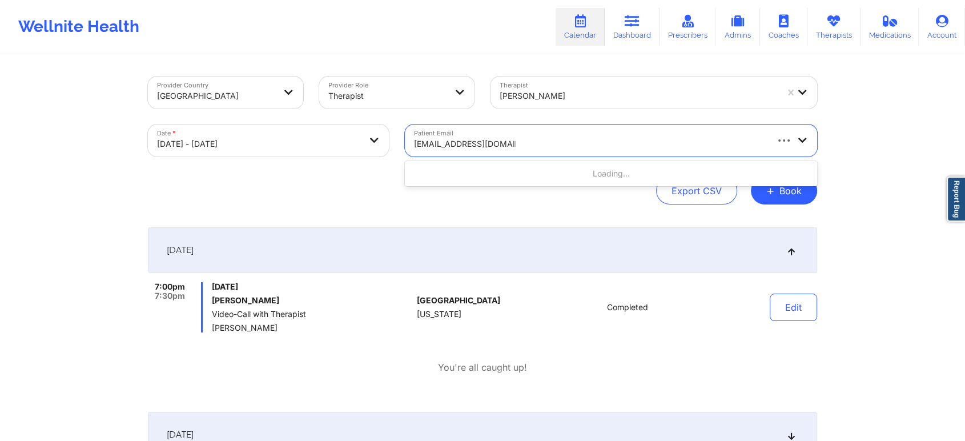
type input "[EMAIL_ADDRESS][DOMAIN_NAME]"
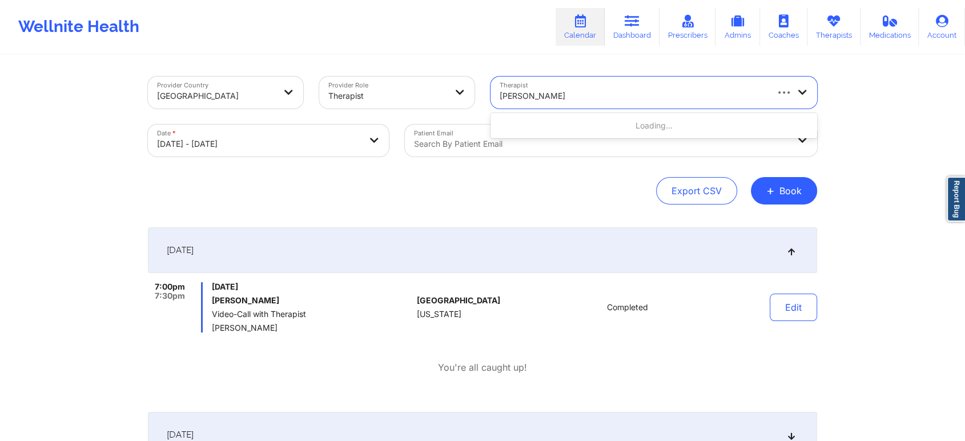
click at [561, 86] on div "[PERSON_NAME]" at bounding box center [633, 95] width 266 height 25
click at [473, 91] on div at bounding box center [460, 93] width 27 height 32
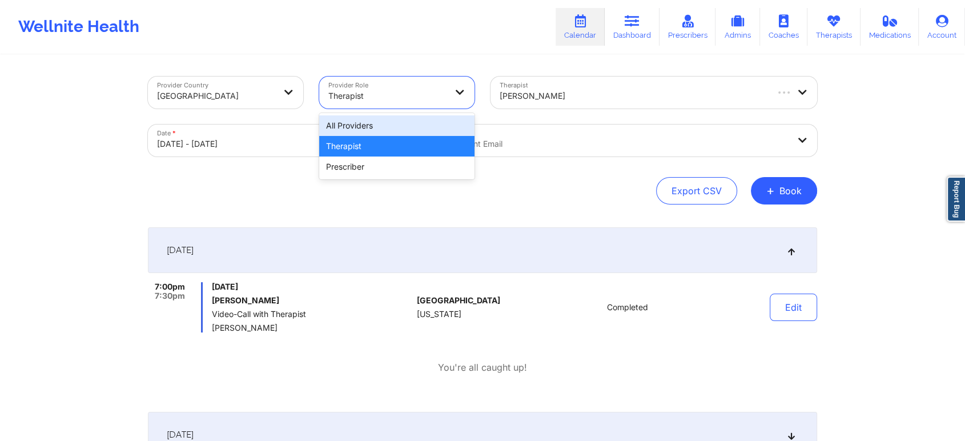
click at [400, 120] on div "All Providers" at bounding box center [396, 125] width 155 height 21
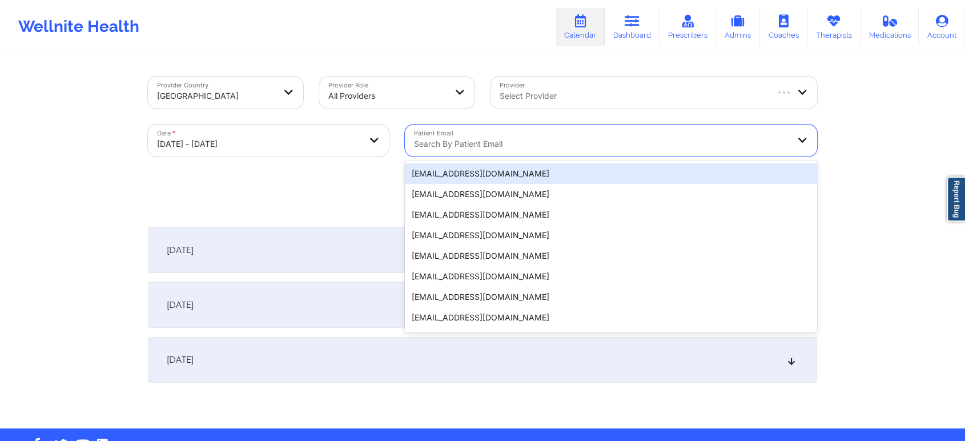
click at [510, 139] on div at bounding box center [601, 144] width 375 height 14
paste input "[EMAIL_ADDRESS][DOMAIN_NAME]"
type input "[EMAIL_ADDRESS][DOMAIN_NAME]"
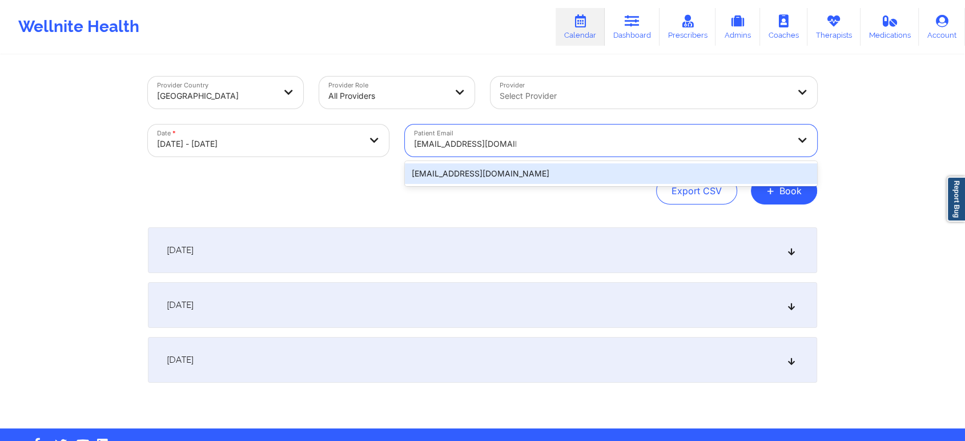
click at [537, 175] on div "[EMAIL_ADDRESS][DOMAIN_NAME]" at bounding box center [611, 173] width 412 height 21
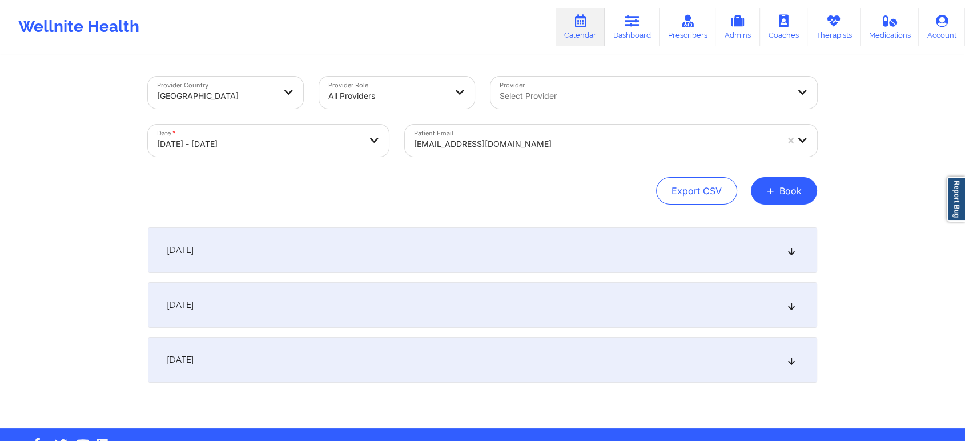
click at [462, 250] on div "[DATE]" at bounding box center [482, 250] width 669 height 46
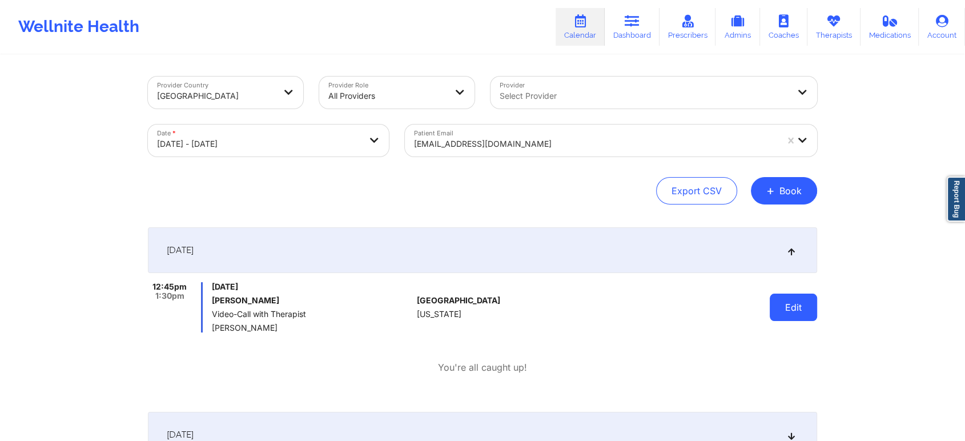
click at [773, 315] on button "Edit" at bounding box center [793, 306] width 47 height 27
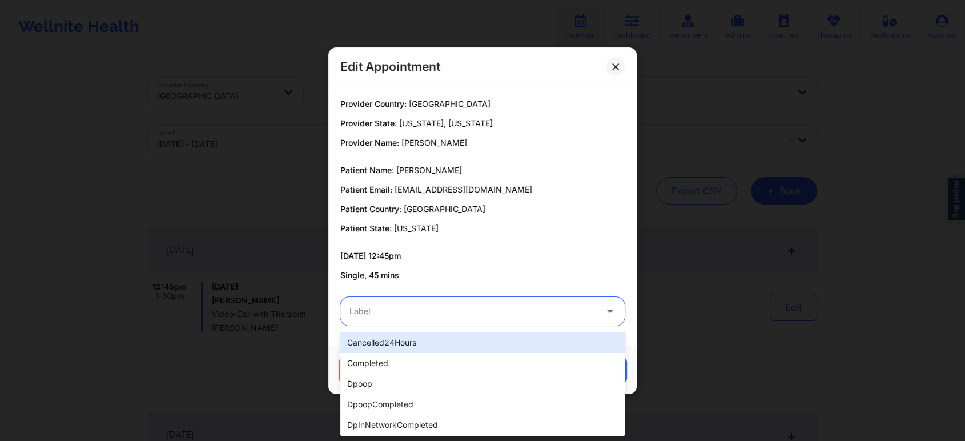
click at [461, 309] on div at bounding box center [472, 311] width 247 height 14
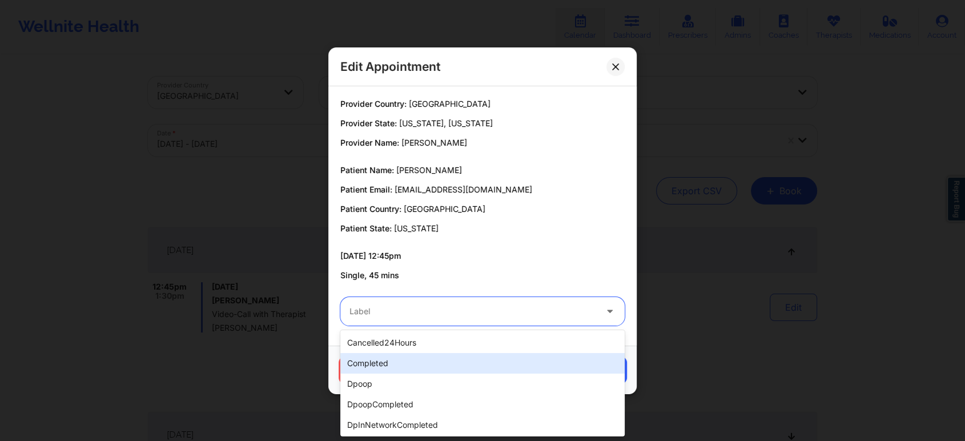
click at [423, 353] on div "completed" at bounding box center [482, 363] width 284 height 21
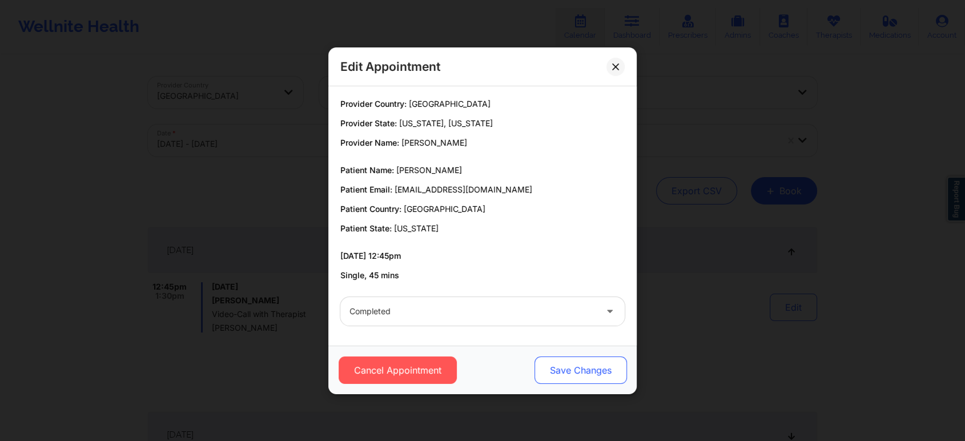
click at [561, 360] on button "Save Changes" at bounding box center [580, 369] width 92 height 27
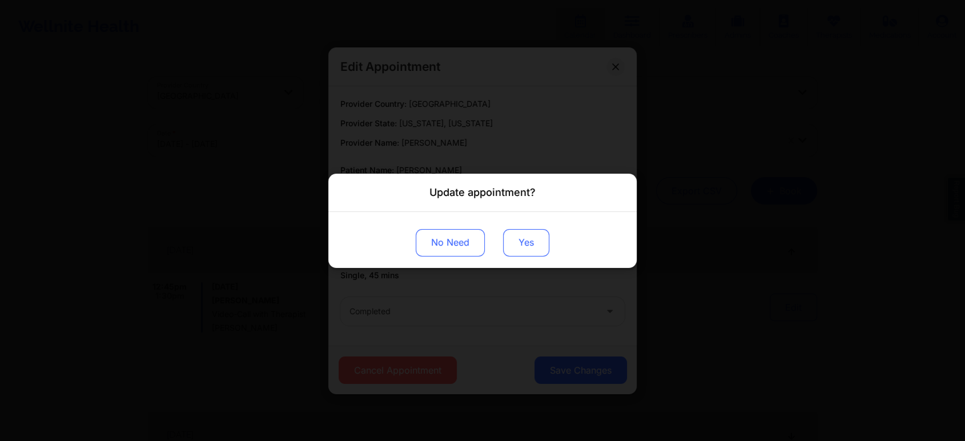
click at [529, 241] on button "Yes" at bounding box center [526, 241] width 46 height 27
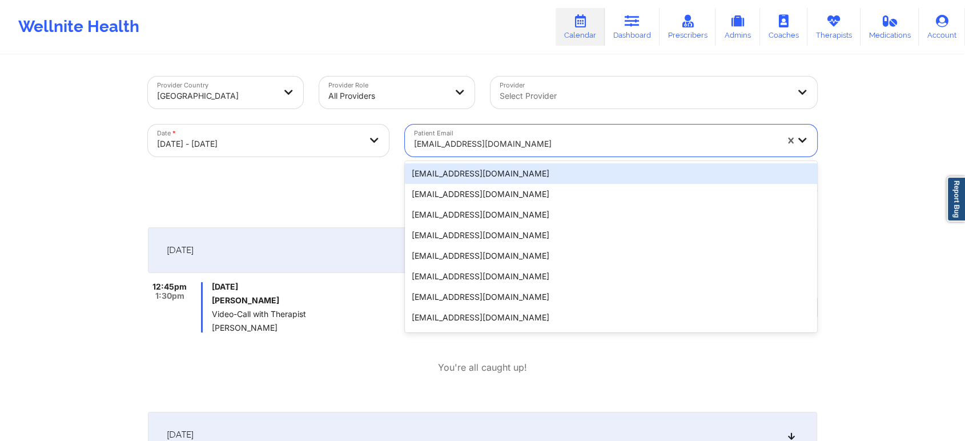
click at [537, 131] on div "[EMAIL_ADDRESS][DOMAIN_NAME]" at bounding box center [595, 143] width 363 height 25
paste input "[EMAIL_ADDRESS][DOMAIN_NAME]"
type input "[EMAIL_ADDRESS][DOMAIN_NAME]"
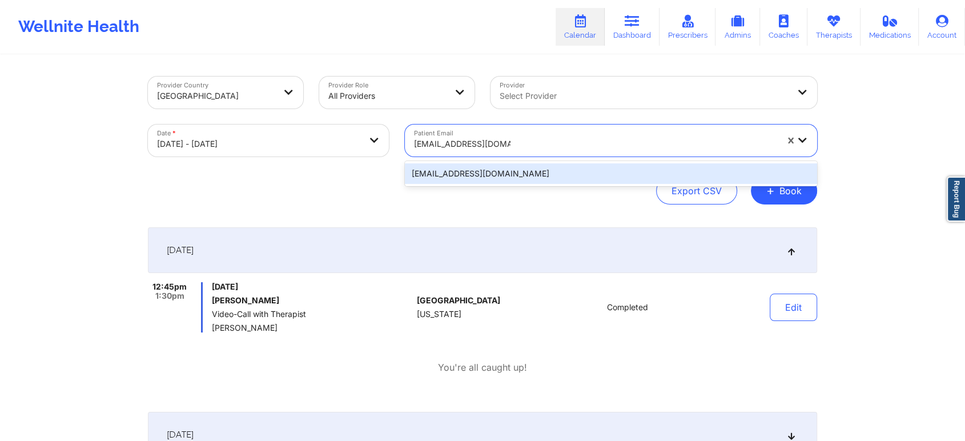
click at [538, 168] on div "[EMAIL_ADDRESS][DOMAIN_NAME]" at bounding box center [611, 173] width 412 height 21
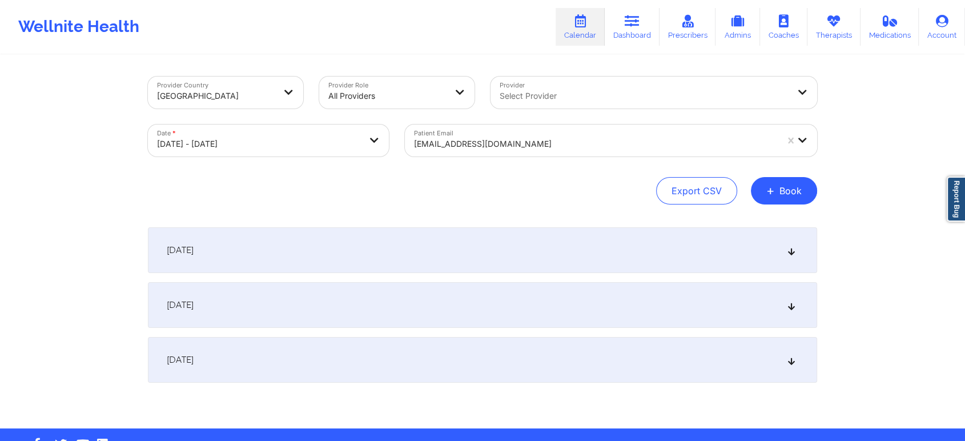
click at [557, 259] on div "[DATE]" at bounding box center [482, 250] width 669 height 46
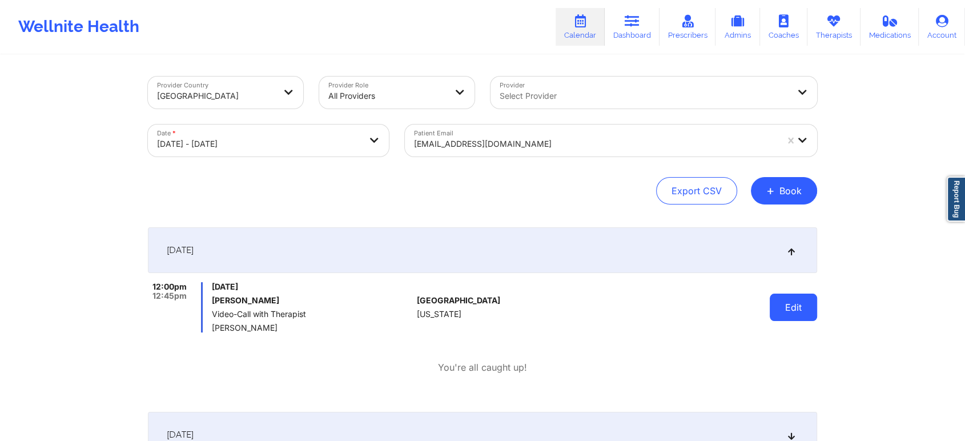
click at [795, 300] on button "Edit" at bounding box center [793, 306] width 47 height 27
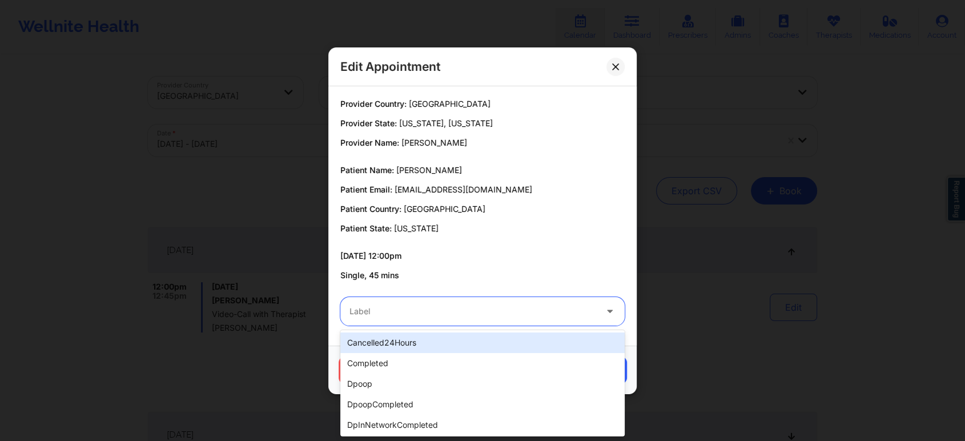
click at [389, 317] on div at bounding box center [472, 311] width 247 height 14
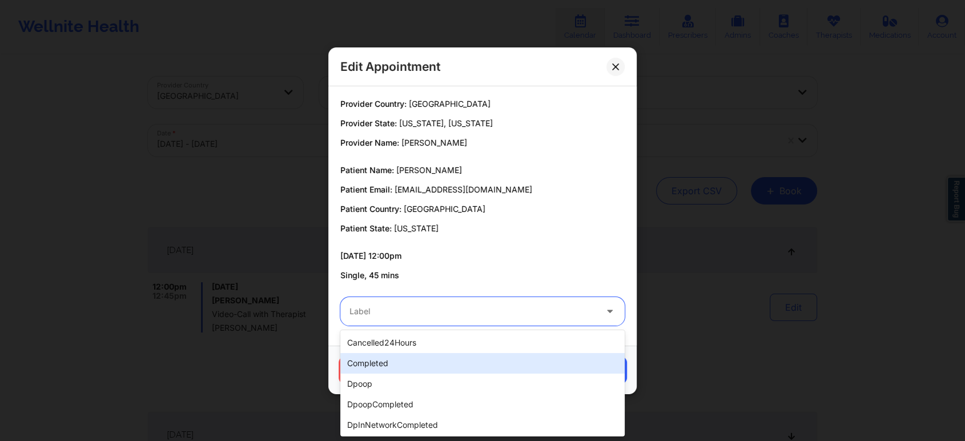
click at [384, 355] on div "completed" at bounding box center [482, 363] width 284 height 21
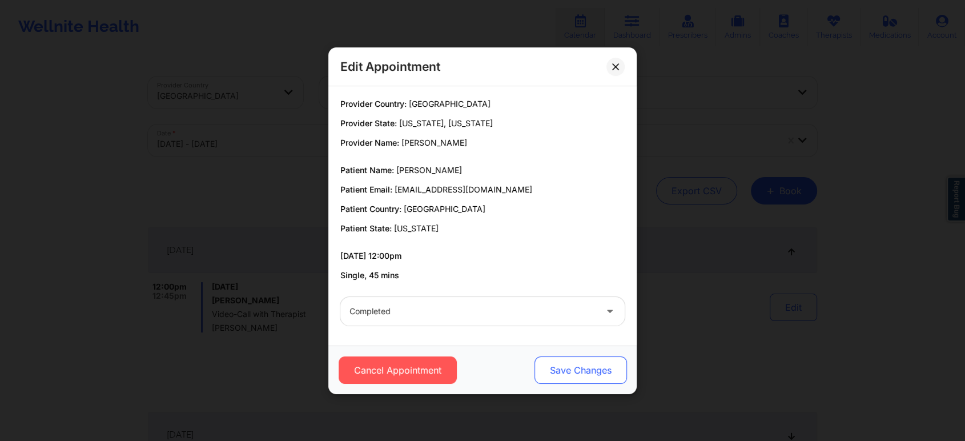
click at [617, 369] on button "Save Changes" at bounding box center [580, 369] width 92 height 27
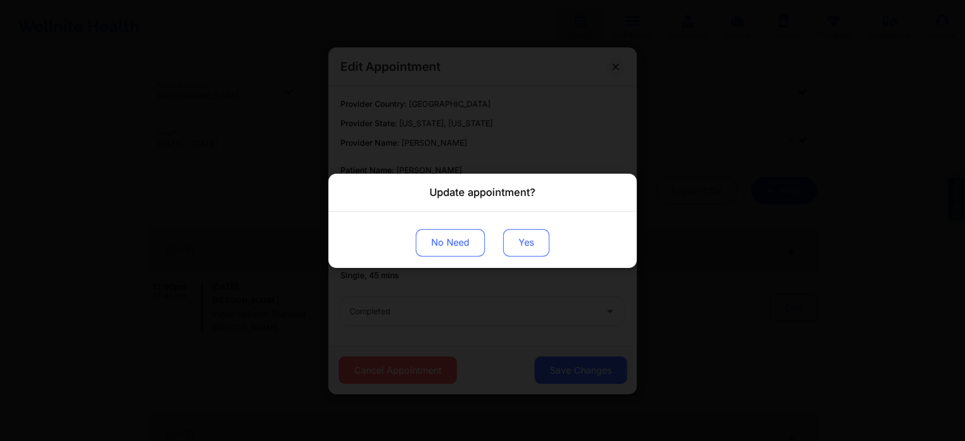
click at [521, 242] on button "Yes" at bounding box center [526, 241] width 46 height 27
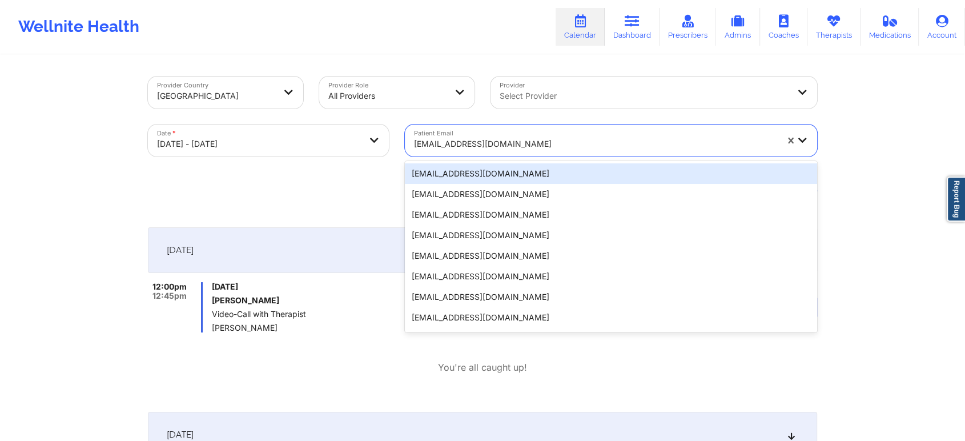
click at [534, 137] on div at bounding box center [595, 144] width 363 height 14
paste input "[PERSON_NAME][EMAIL_ADDRESS][DOMAIN_NAME]"
type input "[PERSON_NAME][EMAIL_ADDRESS][DOMAIN_NAME]"
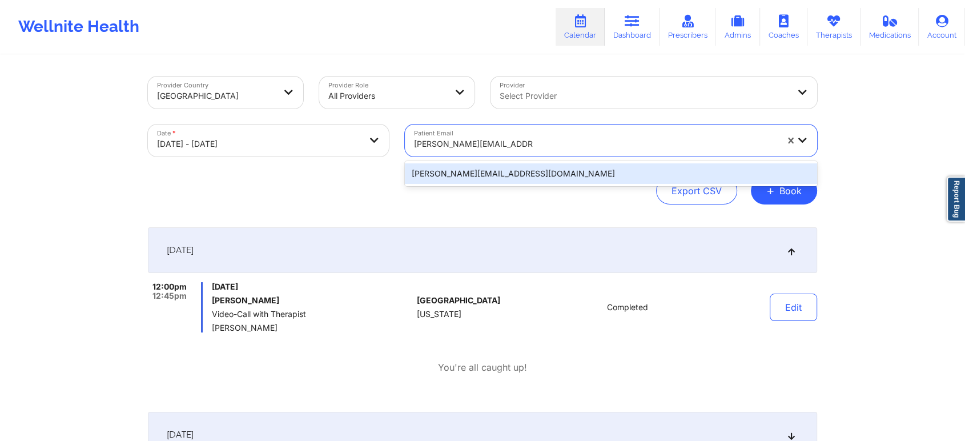
click at [598, 176] on div "[PERSON_NAME][EMAIL_ADDRESS][DOMAIN_NAME]" at bounding box center [611, 173] width 412 height 21
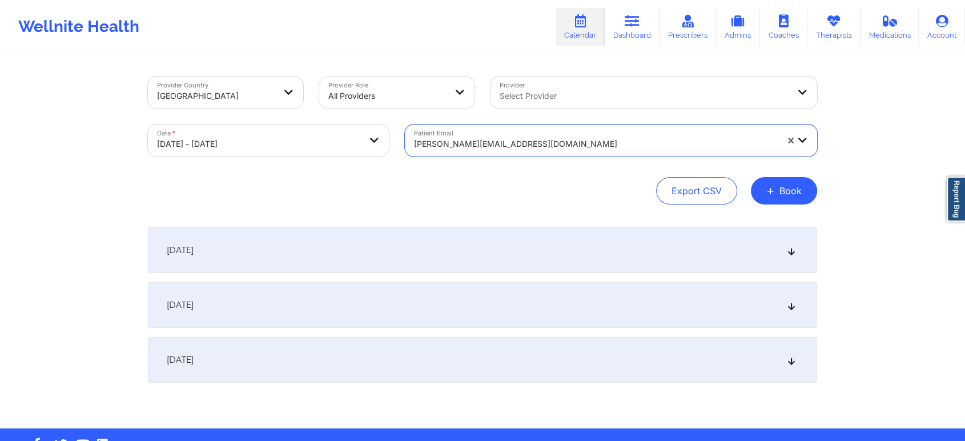
click at [651, 243] on div "[DATE]" at bounding box center [482, 250] width 669 height 46
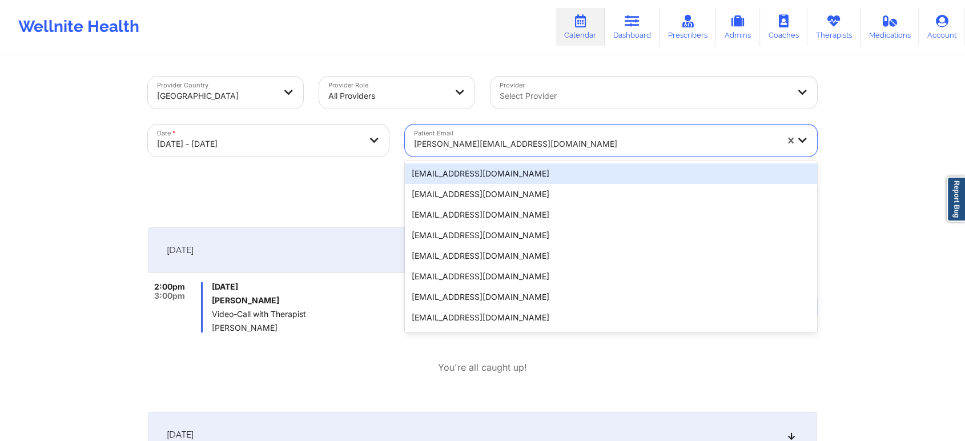
click at [533, 144] on div at bounding box center [595, 144] width 363 height 14
paste input "[EMAIL_ADDRESS][DOMAIN_NAME]"
type input "[EMAIL_ADDRESS][DOMAIN_NAME]"
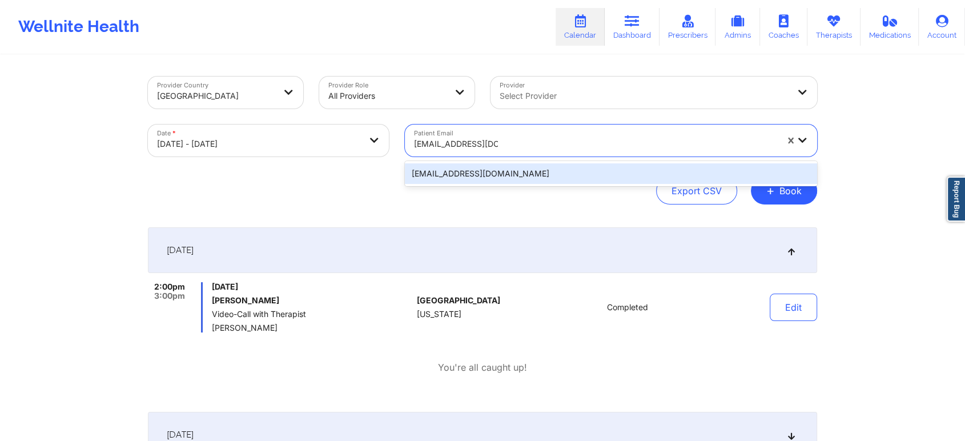
click at [568, 174] on div "[EMAIL_ADDRESS][DOMAIN_NAME]" at bounding box center [611, 173] width 412 height 21
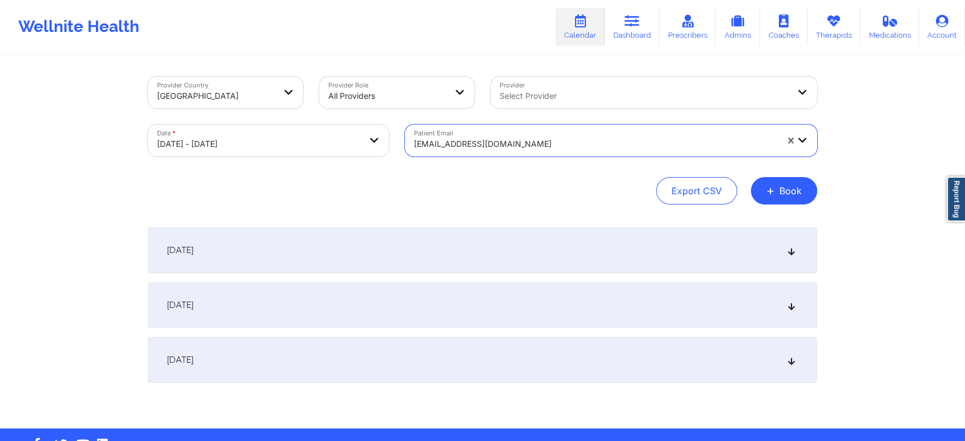
scroll to position [34, 0]
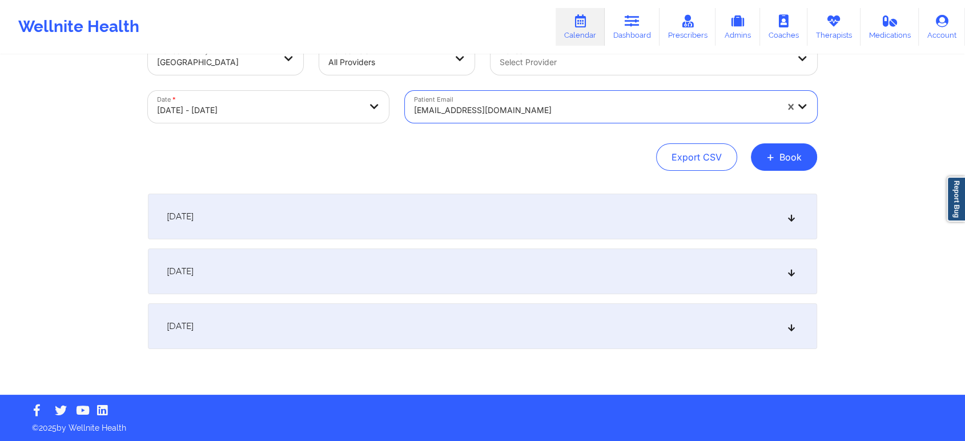
click at [556, 230] on div "[DATE]" at bounding box center [482, 217] width 669 height 46
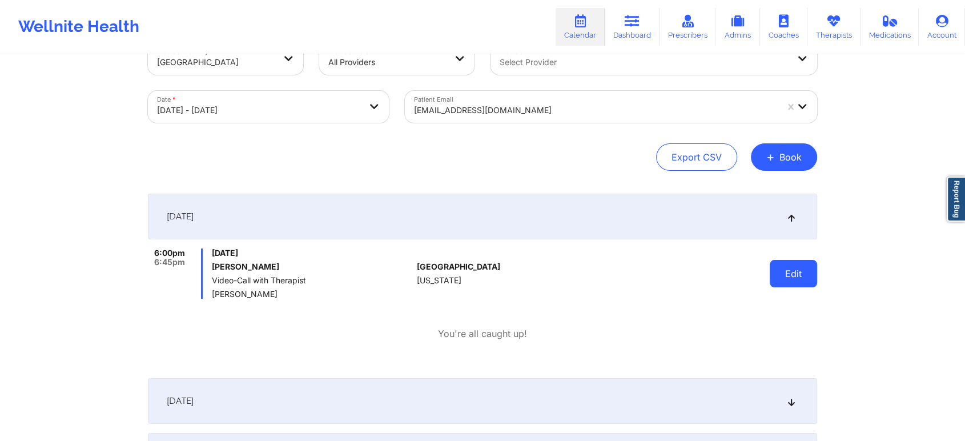
drag, startPoint x: 769, startPoint y: 281, endPoint x: 780, endPoint y: 272, distance: 14.6
click at [780, 272] on div "Edit" at bounding box center [764, 273] width 106 height 50
click at [780, 272] on button "Edit" at bounding box center [793, 273] width 47 height 27
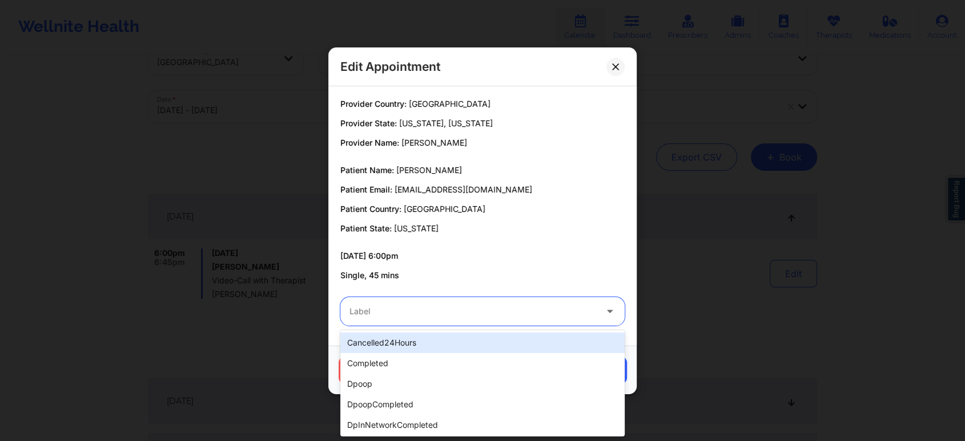
click at [409, 316] on div at bounding box center [472, 311] width 247 height 14
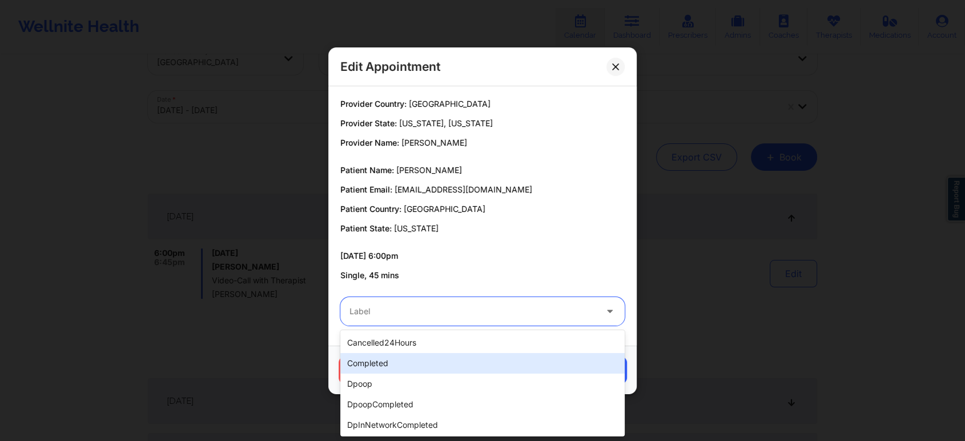
click at [396, 358] on div "completed" at bounding box center [482, 363] width 284 height 21
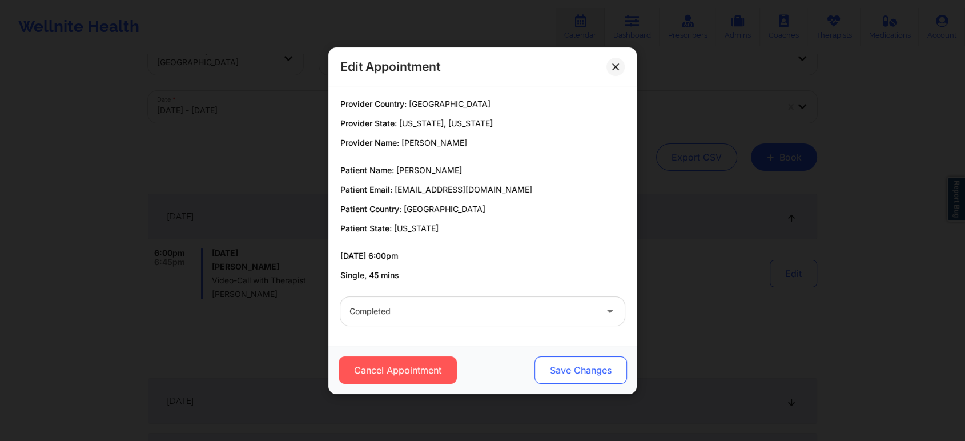
click at [575, 373] on button "Save Changes" at bounding box center [580, 369] width 92 height 27
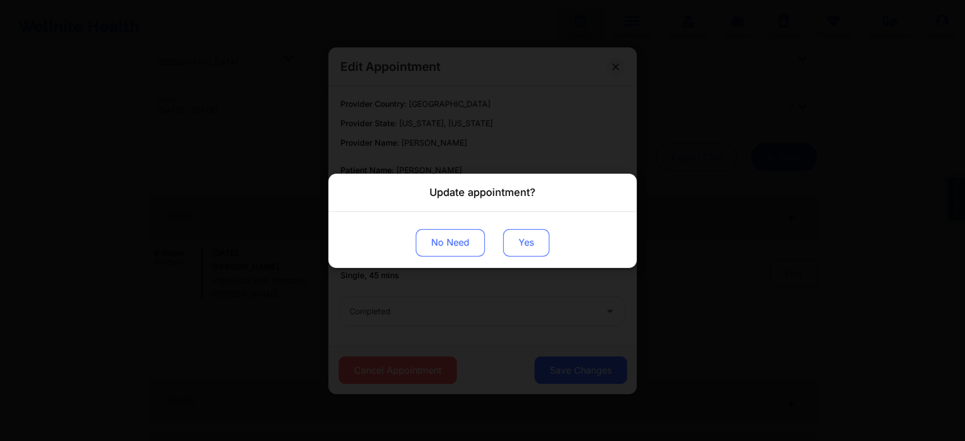
click at [524, 247] on button "Yes" at bounding box center [526, 241] width 46 height 27
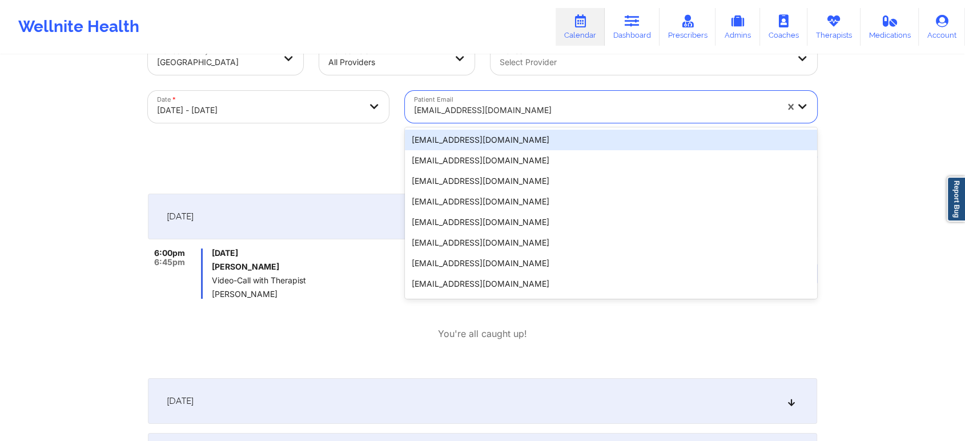
click at [489, 111] on div at bounding box center [595, 110] width 363 height 14
paste input "[EMAIL_ADDRESS][DOMAIN_NAME]"
type input "[EMAIL_ADDRESS][DOMAIN_NAME]"
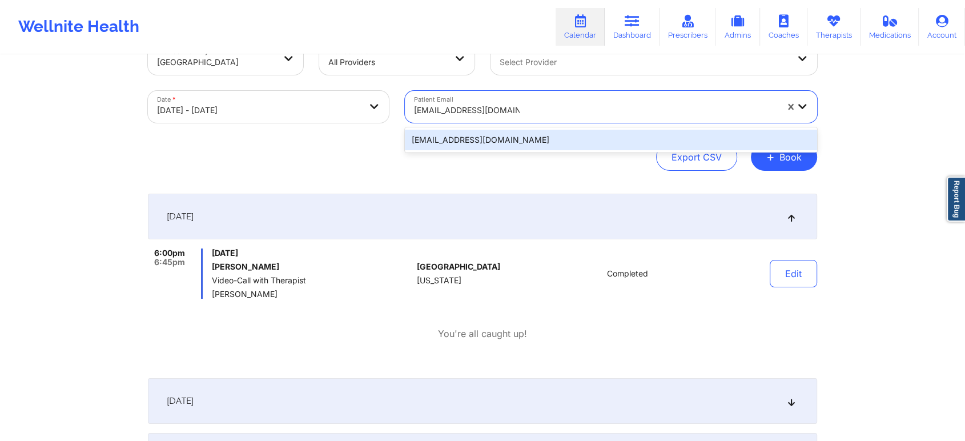
click at [602, 138] on div "[EMAIL_ADDRESS][DOMAIN_NAME]" at bounding box center [611, 140] width 412 height 21
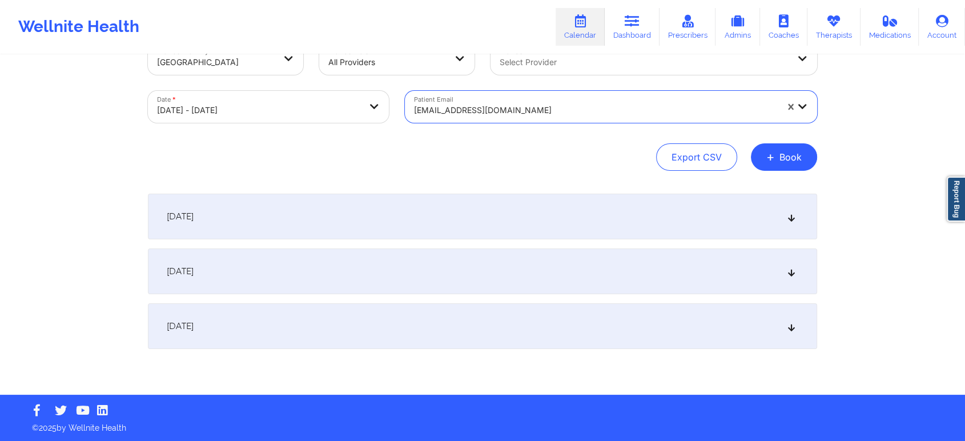
click at [676, 222] on div "[DATE]" at bounding box center [482, 217] width 669 height 46
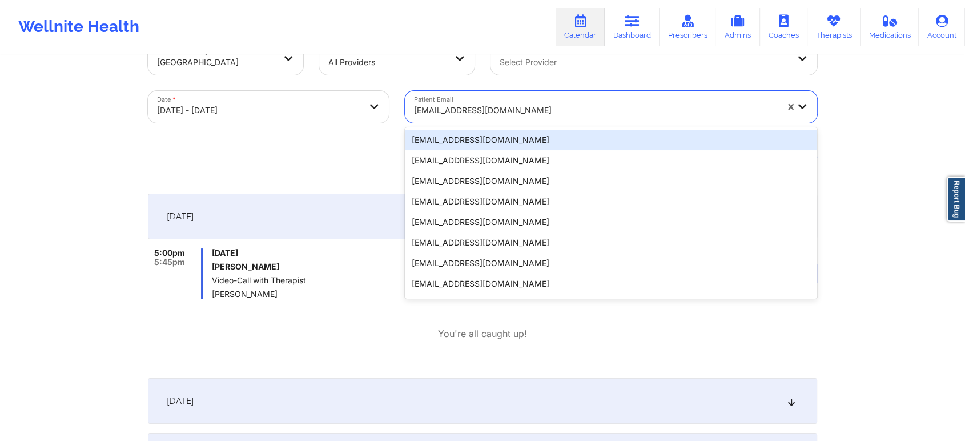
click at [514, 113] on div at bounding box center [595, 110] width 363 height 14
paste input "[EMAIL_ADDRESS][DOMAIN_NAME]"
type input "[EMAIL_ADDRESS][DOMAIN_NAME]"
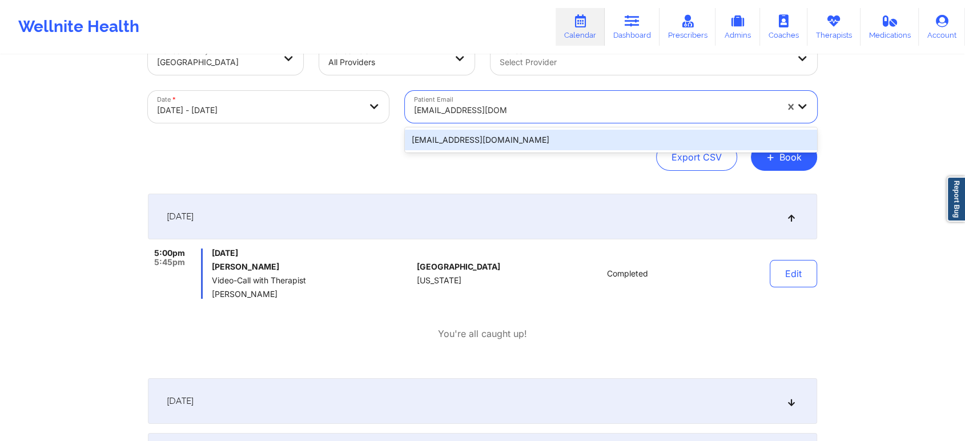
click at [520, 131] on div "[EMAIL_ADDRESS][DOMAIN_NAME]" at bounding box center [611, 140] width 412 height 21
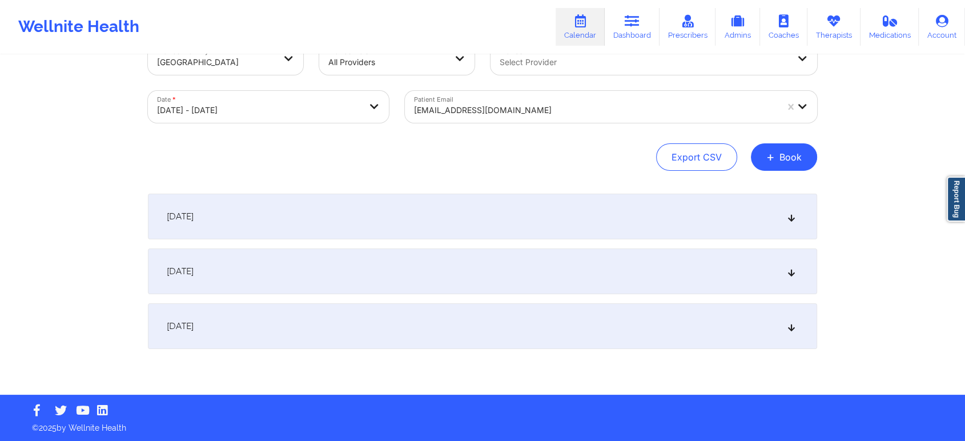
click at [653, 234] on div "[DATE]" at bounding box center [482, 217] width 669 height 46
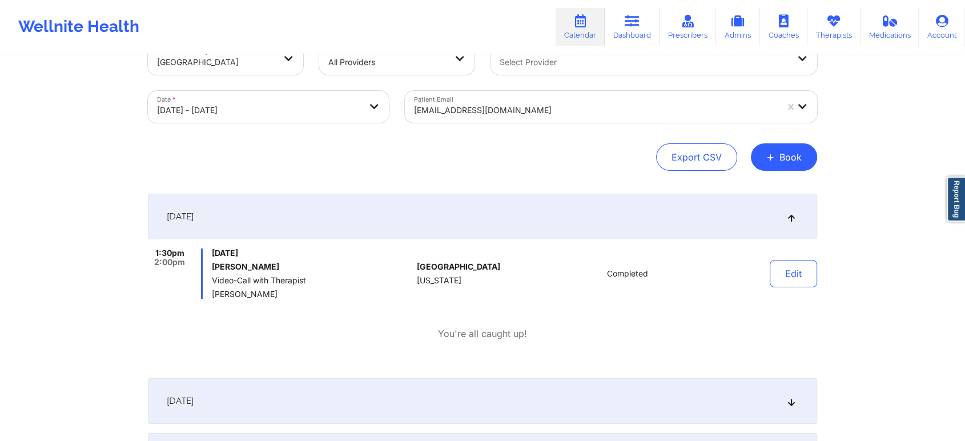
click at [488, 134] on div "Provider Country [GEOGRAPHIC_DATA] Provider Role All Providers Provider Select …" at bounding box center [482, 107] width 669 height 128
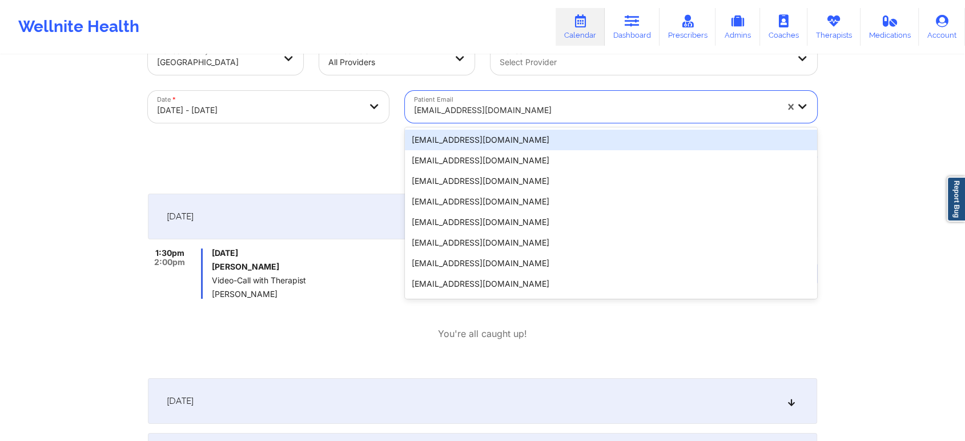
click at [521, 118] on div "[EMAIL_ADDRESS][DOMAIN_NAME]" at bounding box center [595, 110] width 363 height 25
paste input "[EMAIL_ADDRESS][DOMAIN_NAME]"
type input "[EMAIL_ADDRESS][DOMAIN_NAME]"
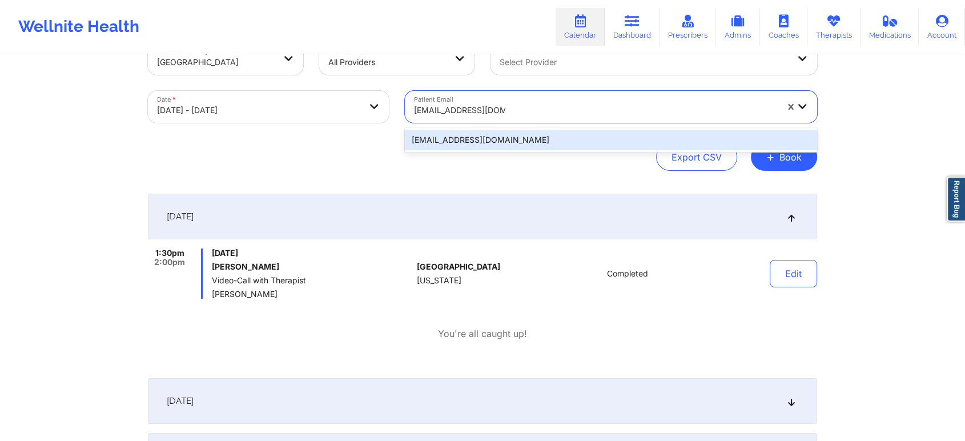
click at [556, 133] on div "[EMAIL_ADDRESS][DOMAIN_NAME]" at bounding box center [611, 140] width 412 height 21
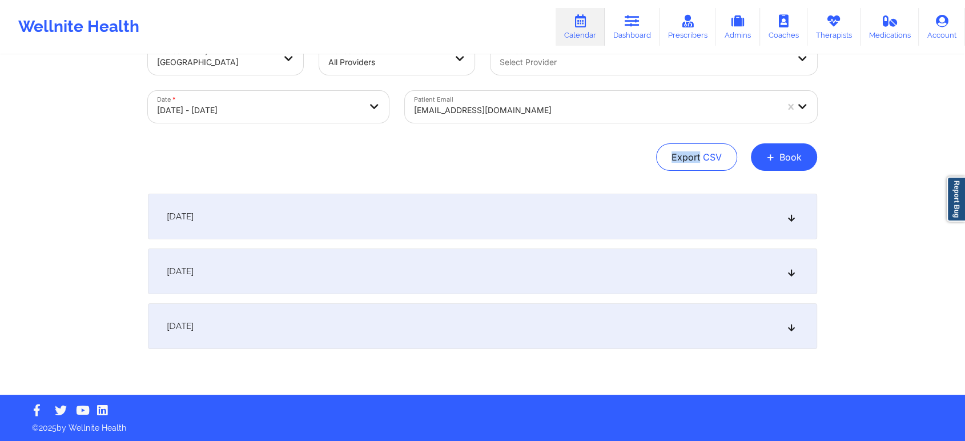
click at [556, 133] on div "Provider Country [GEOGRAPHIC_DATA] Provider Role All Providers Provider Select …" at bounding box center [482, 107] width 669 height 128
click at [607, 217] on div "[DATE]" at bounding box center [482, 217] width 669 height 46
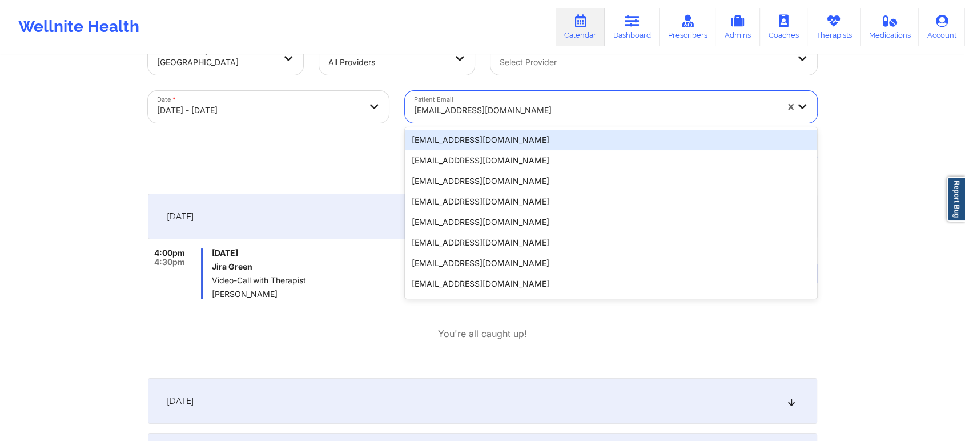
click at [475, 95] on div "[EMAIL_ADDRESS][DOMAIN_NAME]" at bounding box center [591, 107] width 373 height 32
paste input "[EMAIL_ADDRESS][DOMAIN_NAME]"
type input "[EMAIL_ADDRESS][DOMAIN_NAME]"
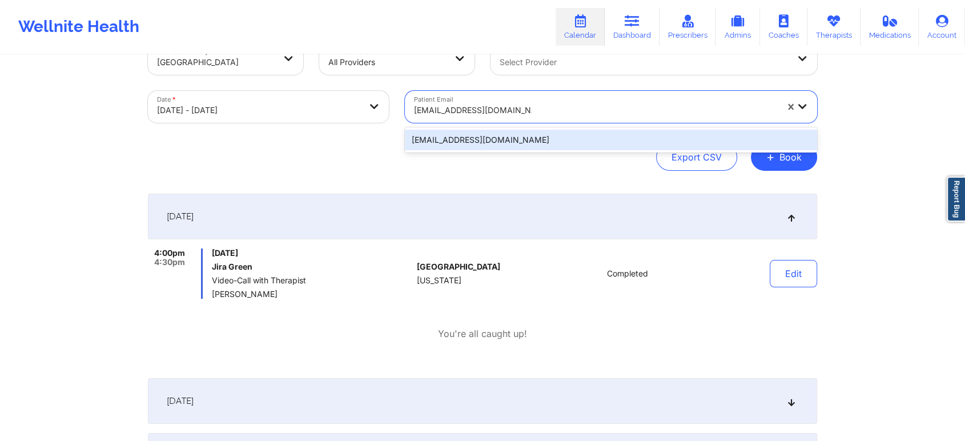
click at [507, 138] on div "[EMAIL_ADDRESS][DOMAIN_NAME]" at bounding box center [611, 140] width 412 height 21
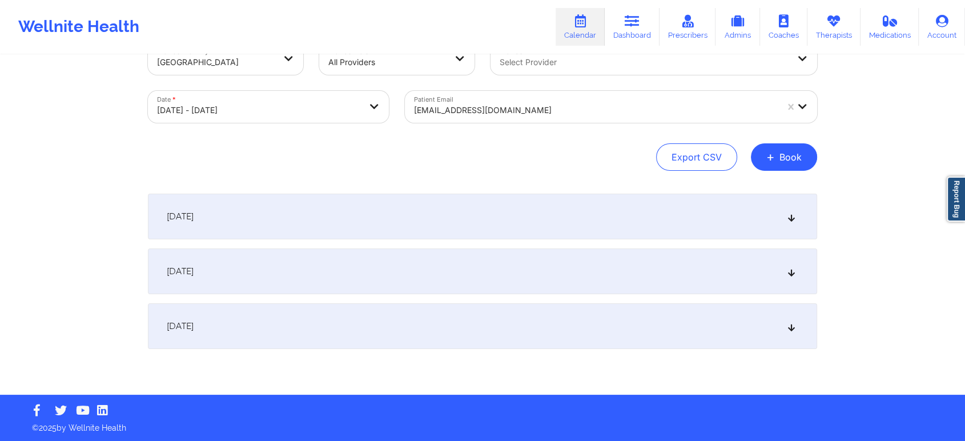
click at [584, 211] on div "[DATE]" at bounding box center [482, 217] width 669 height 46
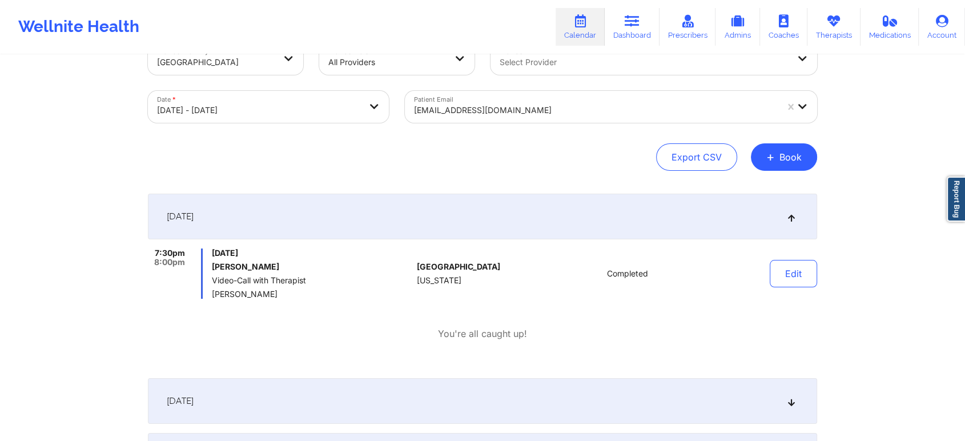
click at [541, 100] on div "[EMAIL_ADDRESS][DOMAIN_NAME]" at bounding box center [595, 110] width 363 height 25
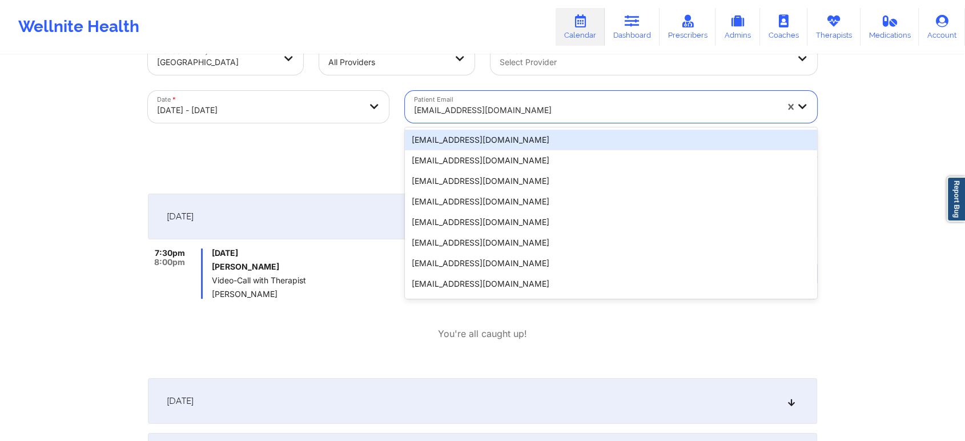
paste input "[EMAIL_ADDRESS][DOMAIN_NAME]"
type input "[EMAIL_ADDRESS][DOMAIN_NAME]"
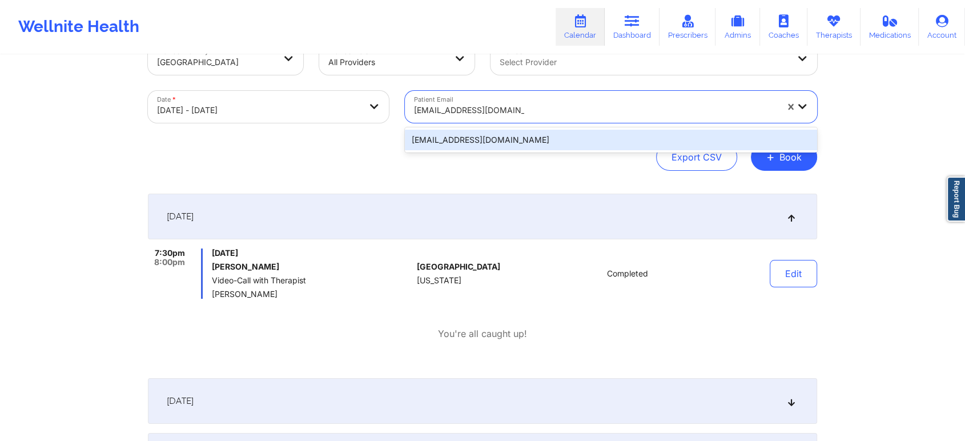
click at [548, 130] on div "[EMAIL_ADDRESS][DOMAIN_NAME]" at bounding box center [611, 140] width 412 height 21
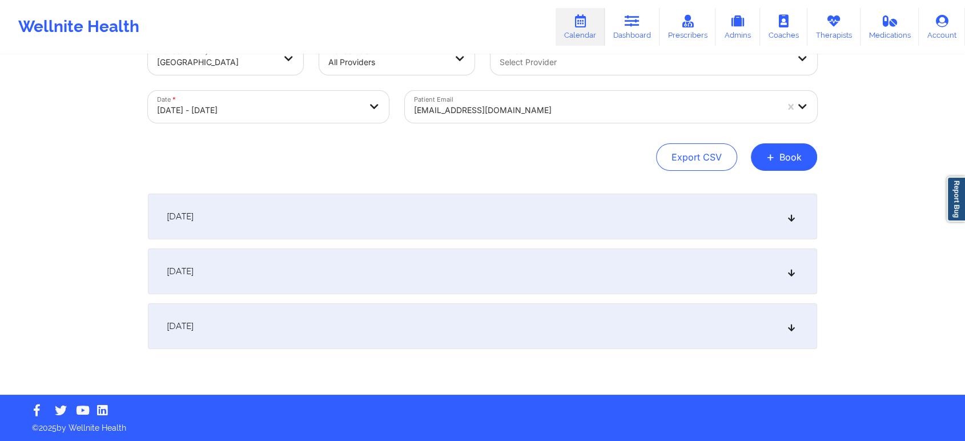
click at [631, 223] on div "[DATE]" at bounding box center [482, 217] width 669 height 46
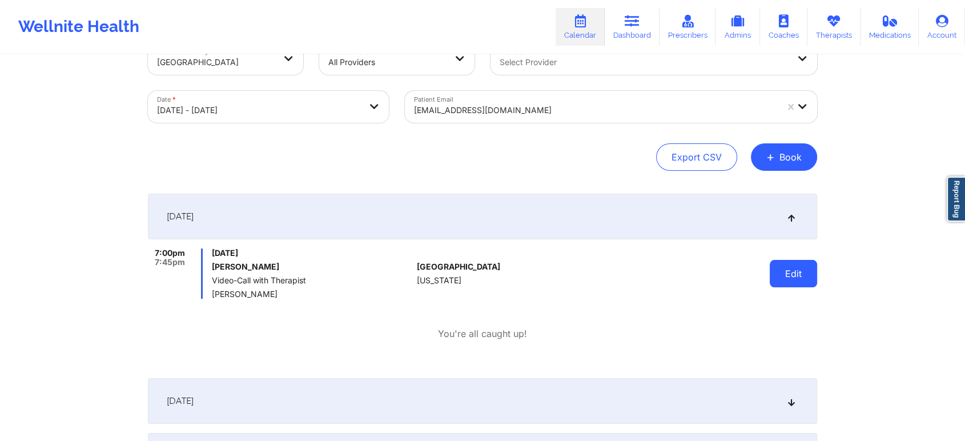
click at [799, 267] on button "Edit" at bounding box center [793, 273] width 47 height 27
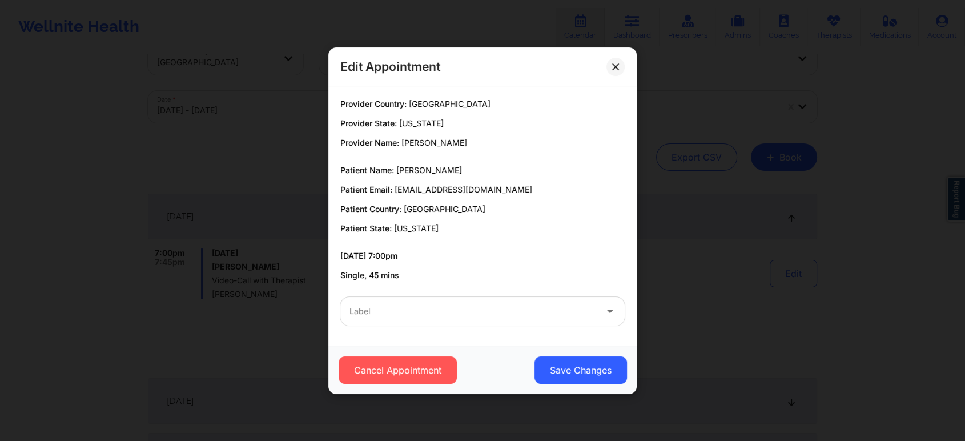
click at [442, 311] on div at bounding box center [472, 311] width 247 height 14
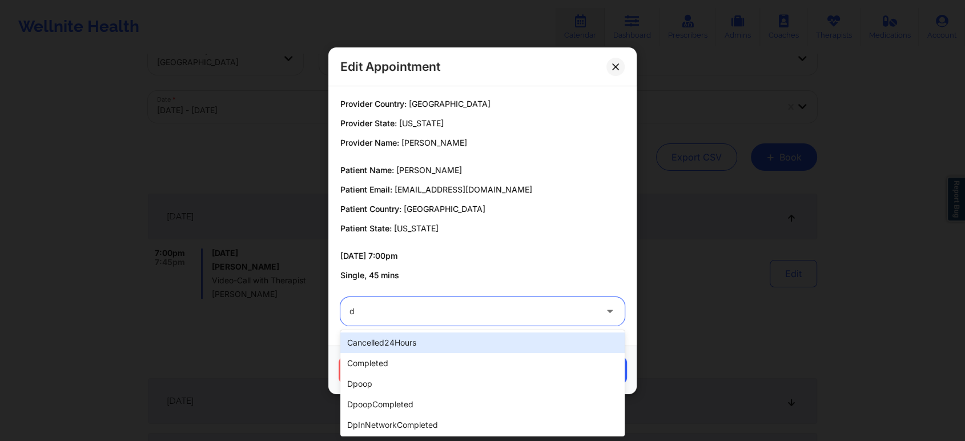
type input "dp"
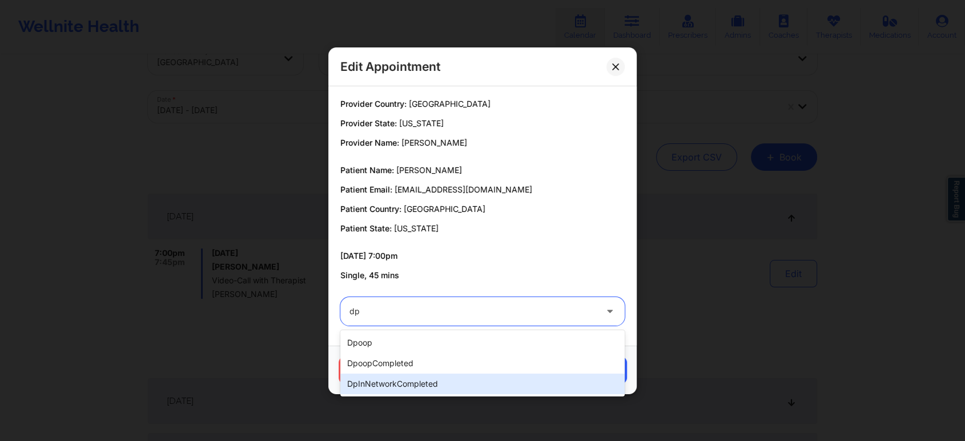
click at [420, 381] on div "dpInNetworkCompleted" at bounding box center [482, 383] width 284 height 21
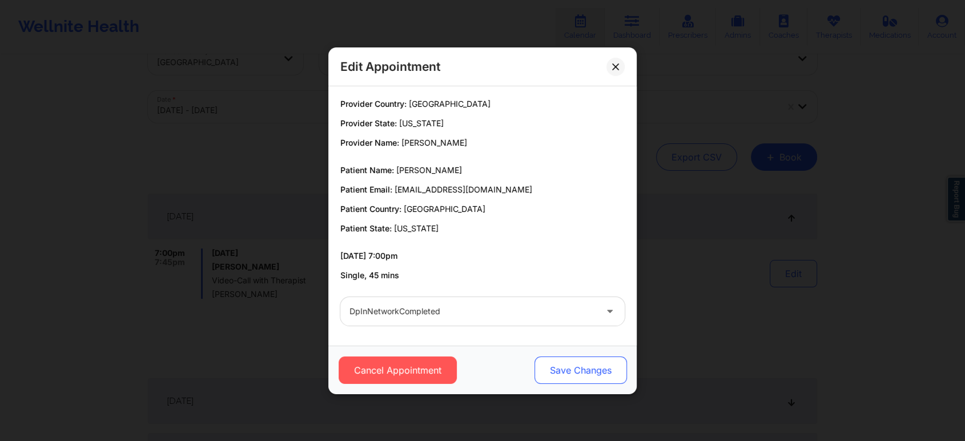
click at [594, 380] on button "Save Changes" at bounding box center [580, 369] width 92 height 27
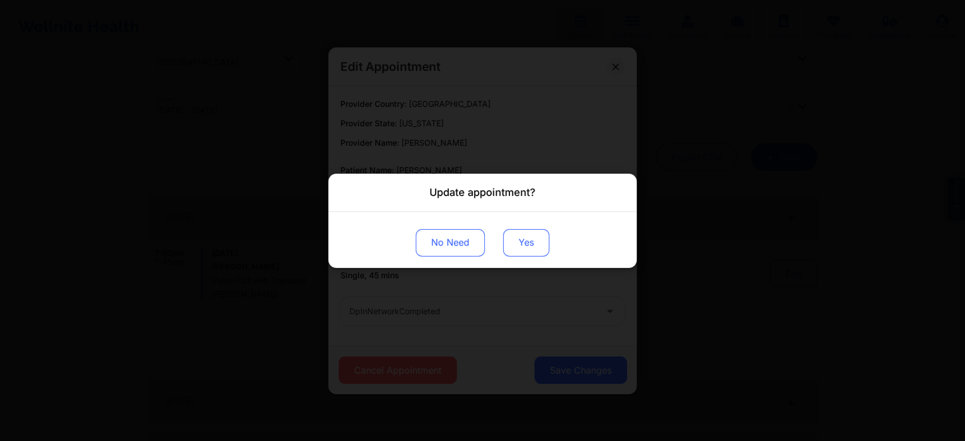
click at [532, 241] on button "Yes" at bounding box center [526, 241] width 46 height 27
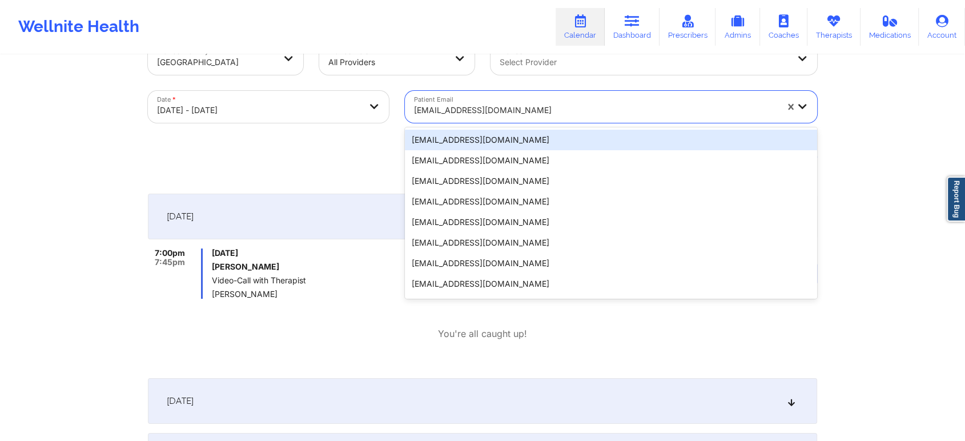
click at [486, 110] on div at bounding box center [595, 110] width 363 height 14
paste input "[EMAIL_ADDRESS][DOMAIN_NAME]"
type input "[EMAIL_ADDRESS][DOMAIN_NAME]"
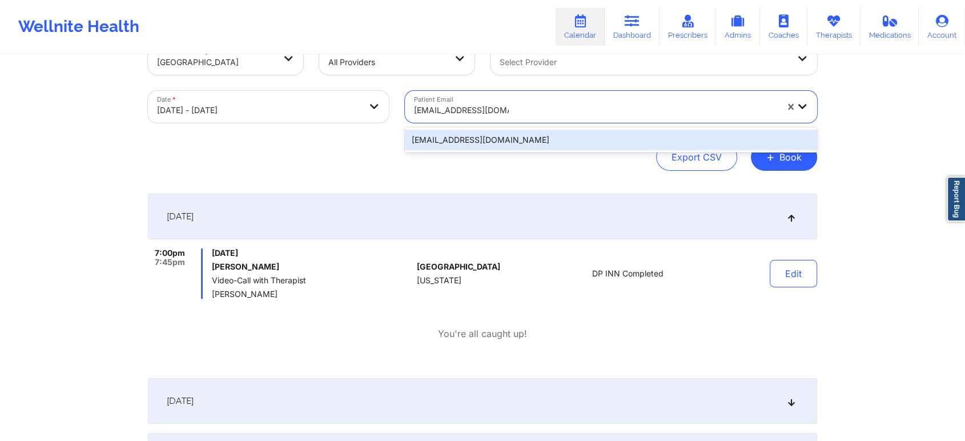
click at [493, 134] on div "[EMAIL_ADDRESS][DOMAIN_NAME]" at bounding box center [611, 140] width 412 height 21
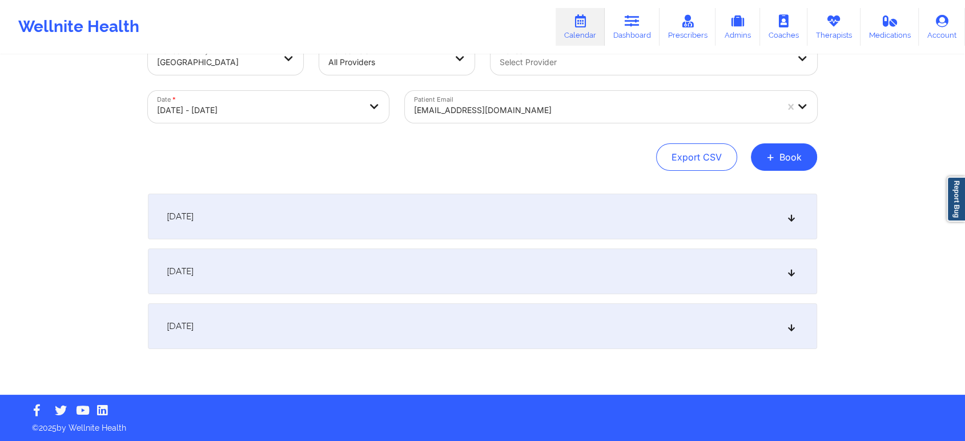
click at [589, 215] on div "[DATE]" at bounding box center [482, 217] width 669 height 46
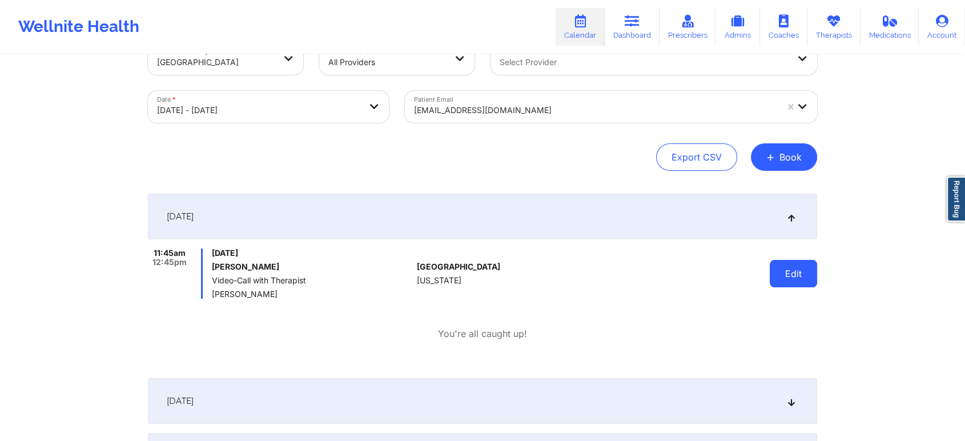
click at [794, 280] on button "Edit" at bounding box center [793, 273] width 47 height 27
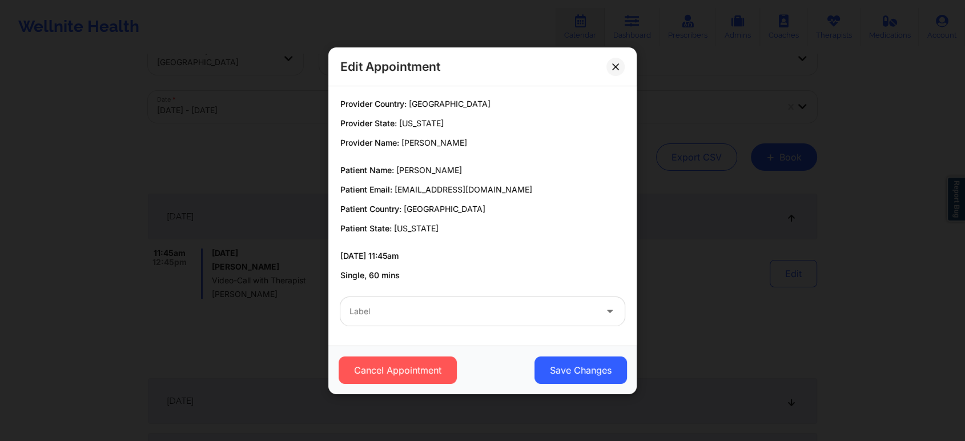
click at [502, 311] on div at bounding box center [472, 311] width 247 height 14
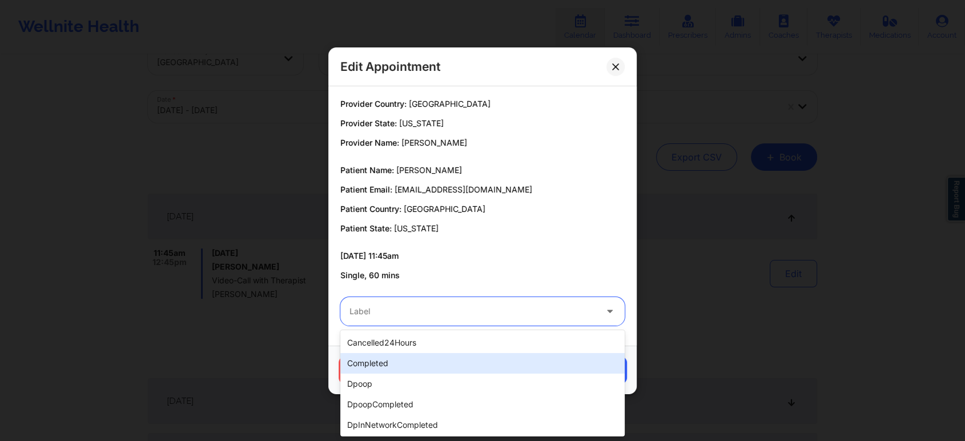
click at [449, 353] on div "completed" at bounding box center [482, 363] width 284 height 21
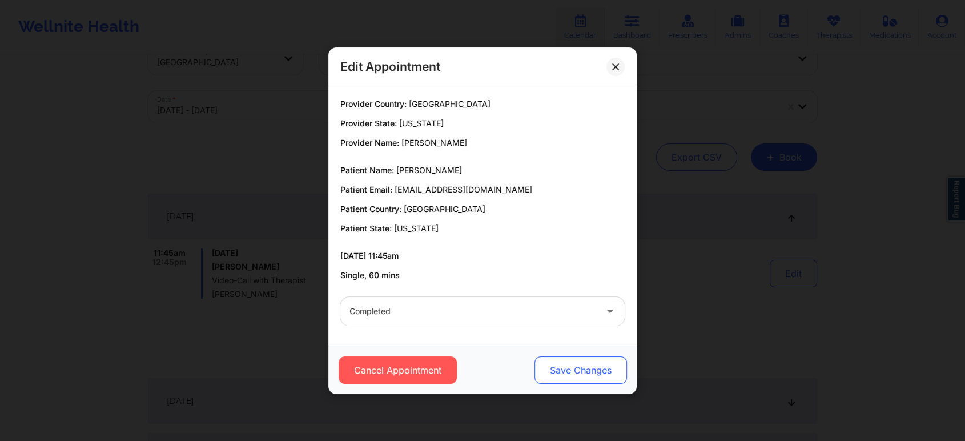
click at [545, 379] on button "Save Changes" at bounding box center [580, 369] width 92 height 27
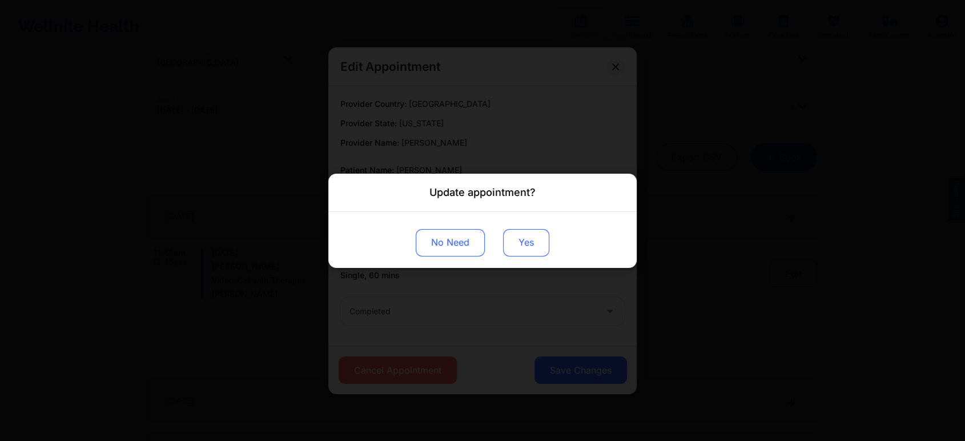
click at [512, 255] on button "Yes" at bounding box center [526, 241] width 46 height 27
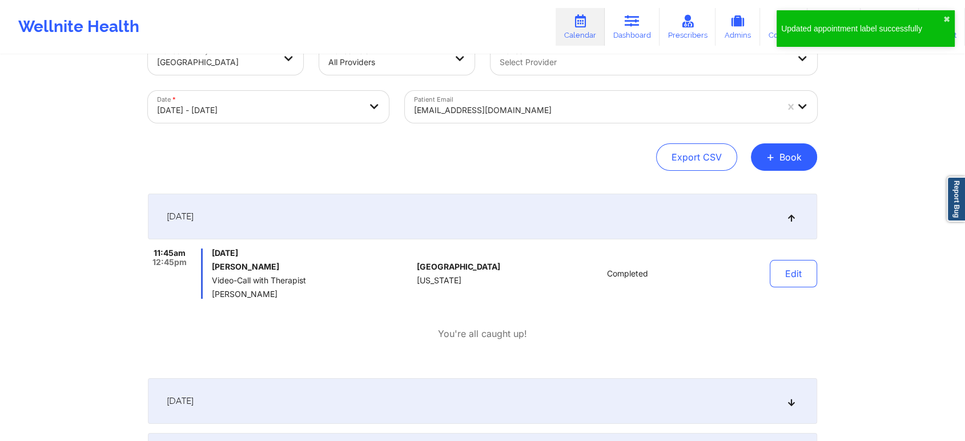
click at [515, 101] on div "[EMAIL_ADDRESS][DOMAIN_NAME]" at bounding box center [595, 110] width 363 height 25
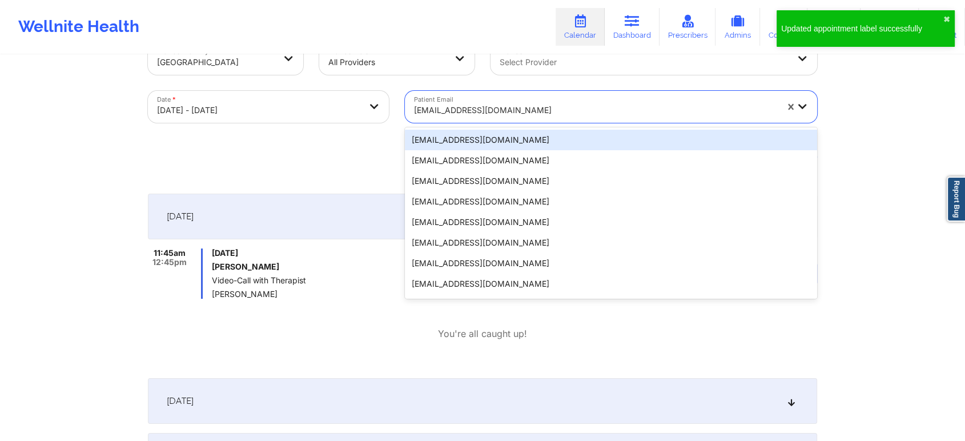
paste input "[EMAIL_ADDRESS][DOMAIN_NAME]"
type input "[EMAIL_ADDRESS][DOMAIN_NAME]"
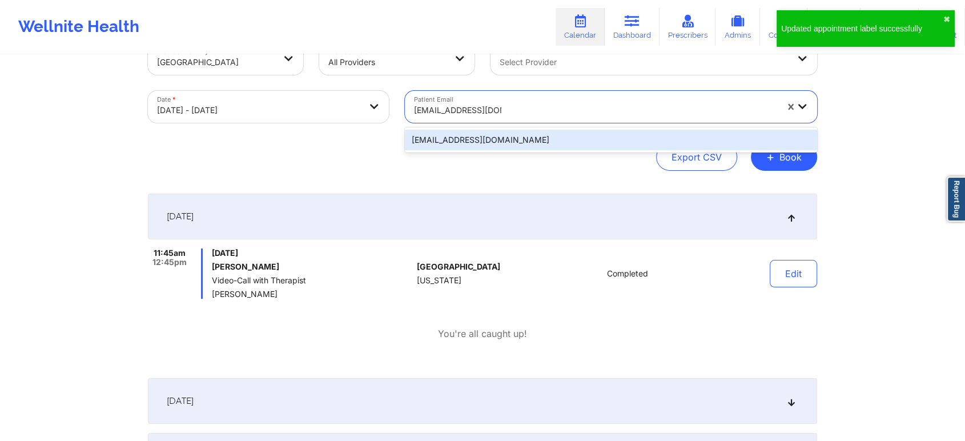
click at [510, 128] on div "[EMAIL_ADDRESS][DOMAIN_NAME]" at bounding box center [611, 139] width 412 height 25
click at [576, 139] on div "[EMAIL_ADDRESS][DOMAIN_NAME]" at bounding box center [611, 140] width 412 height 21
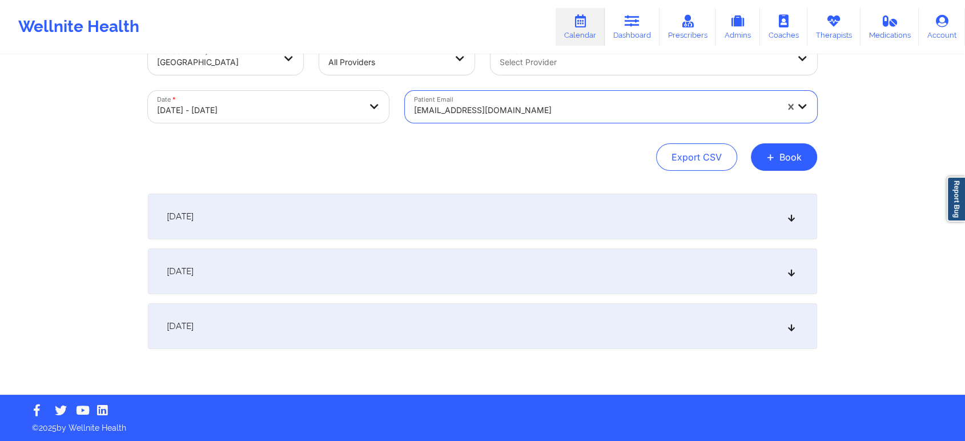
click at [699, 239] on div "[DATE] No appointments [DATE] No appointments [DATE] No appointments" at bounding box center [482, 271] width 669 height 155
click at [627, 202] on div "[DATE]" at bounding box center [482, 217] width 669 height 46
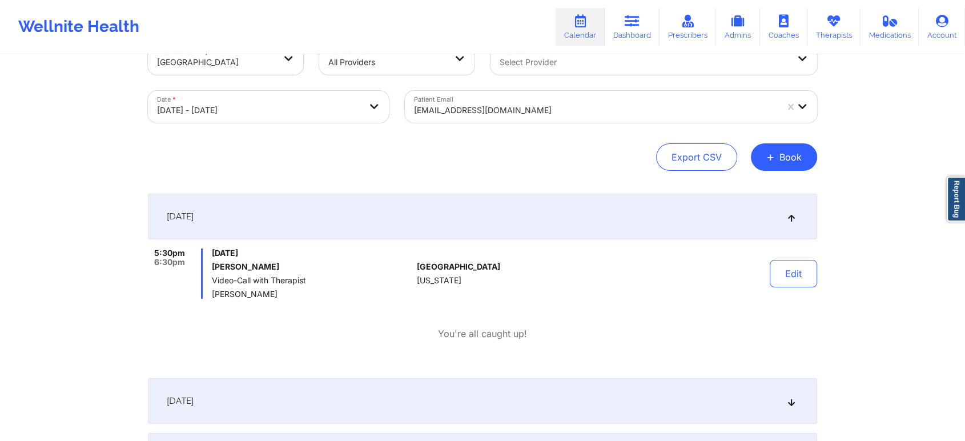
click at [792, 246] on div "[DATE] 5:30pm 6:30pm [DATE] [PERSON_NAME] Video-Call with Therapist [PERSON_NAM…" at bounding box center [482, 281] width 669 height 175
click at [787, 273] on button "Edit" at bounding box center [793, 273] width 47 height 27
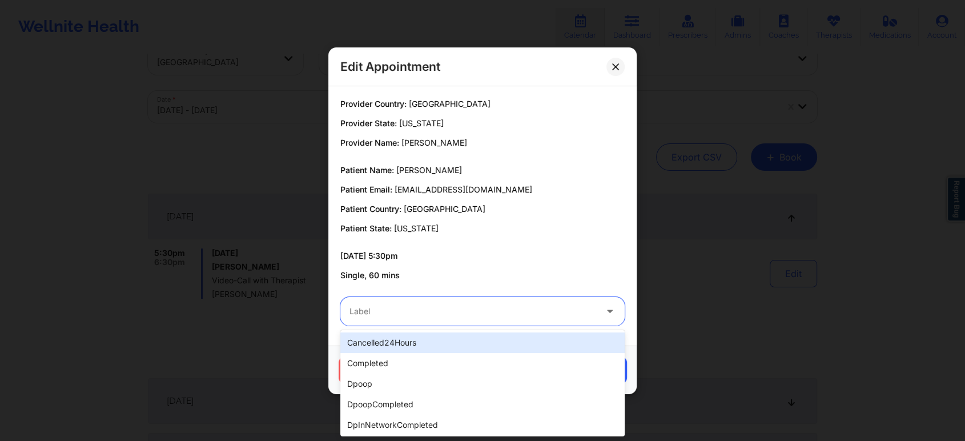
click at [453, 318] on div "Label" at bounding box center [468, 311] width 257 height 29
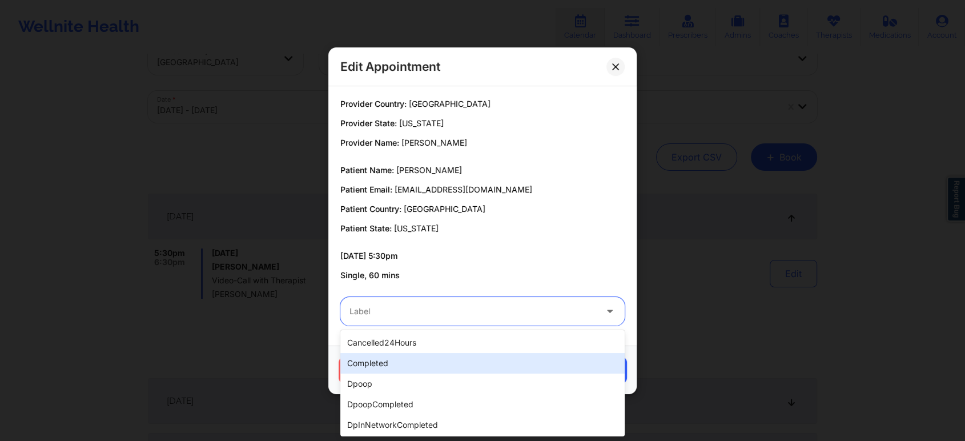
click at [413, 369] on div "completed" at bounding box center [482, 363] width 284 height 21
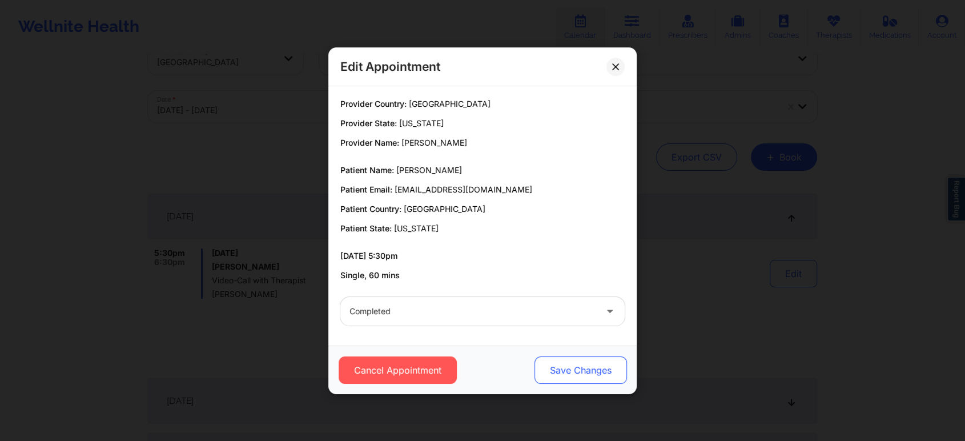
click at [571, 378] on button "Save Changes" at bounding box center [580, 369] width 92 height 27
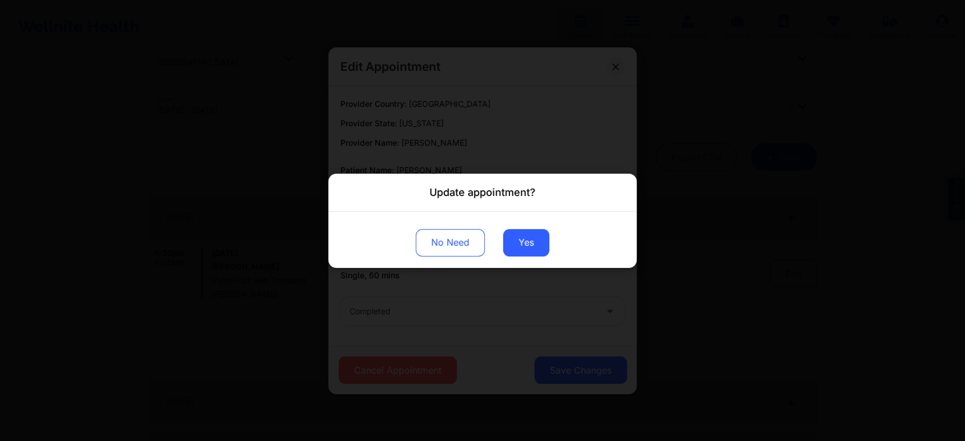
click at [538, 256] on div "No Need Yes" at bounding box center [482, 239] width 308 height 56
click at [518, 235] on button "Yes" at bounding box center [526, 241] width 46 height 27
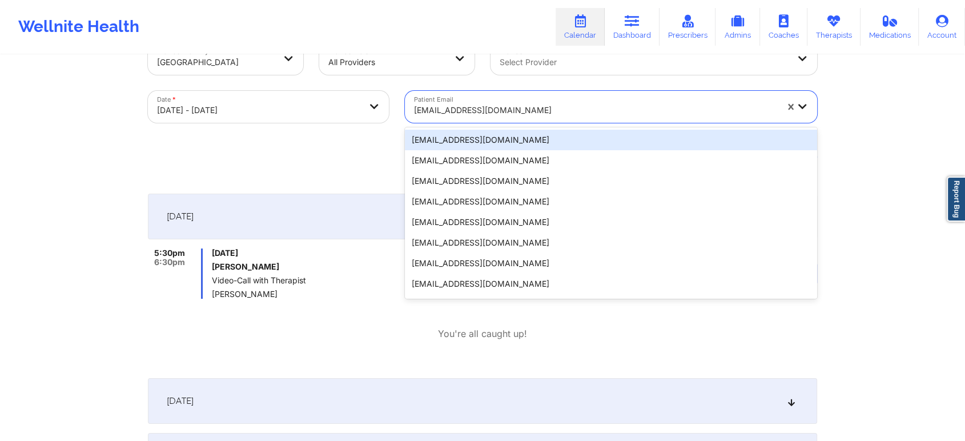
click at [496, 96] on div "[EMAIL_ADDRESS][DOMAIN_NAME]" at bounding box center [591, 107] width 373 height 32
paste input "[EMAIL_ADDRESS][DOMAIN_NAME]"
type input "[EMAIL_ADDRESS][DOMAIN_NAME]"
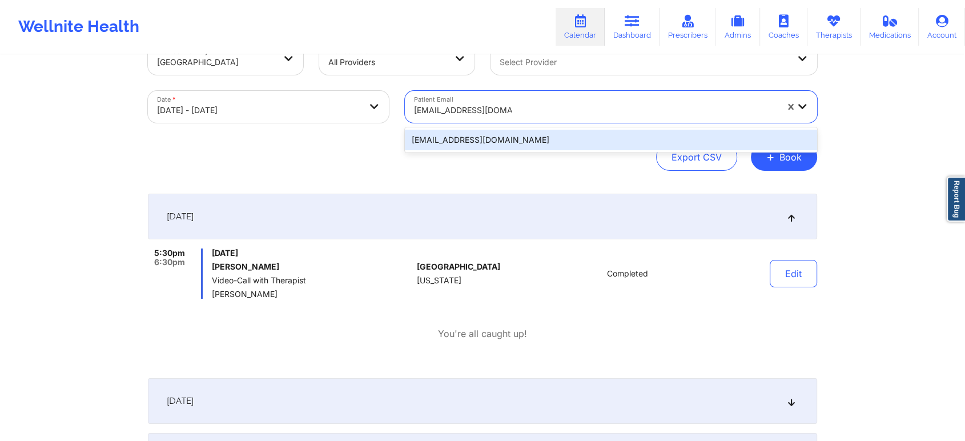
click at [507, 136] on div "[EMAIL_ADDRESS][DOMAIN_NAME]" at bounding box center [611, 140] width 412 height 21
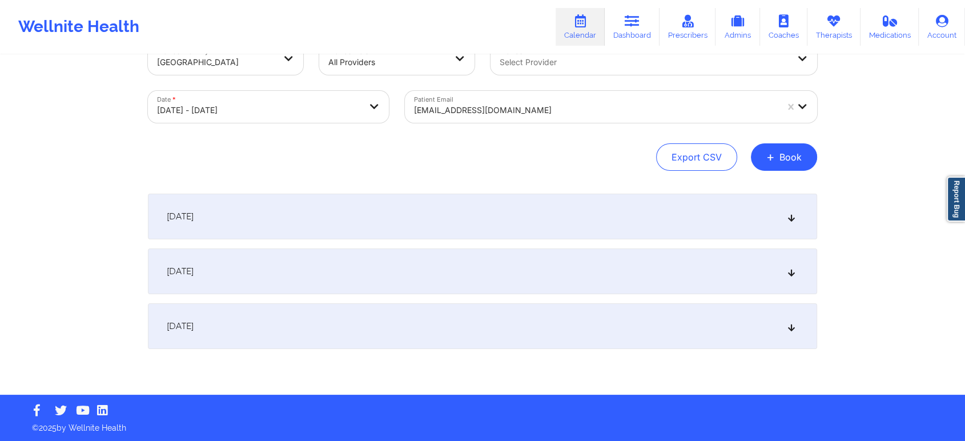
click at [464, 195] on div "[DATE]" at bounding box center [482, 217] width 669 height 46
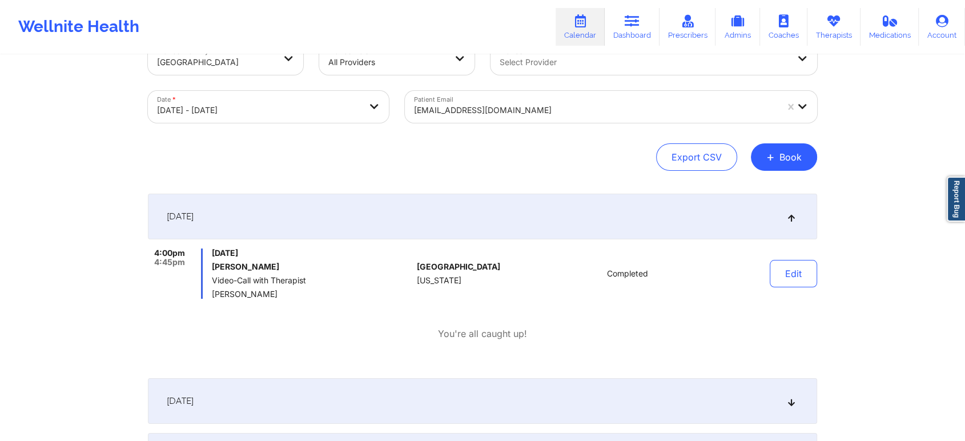
click at [517, 108] on div at bounding box center [595, 110] width 363 height 14
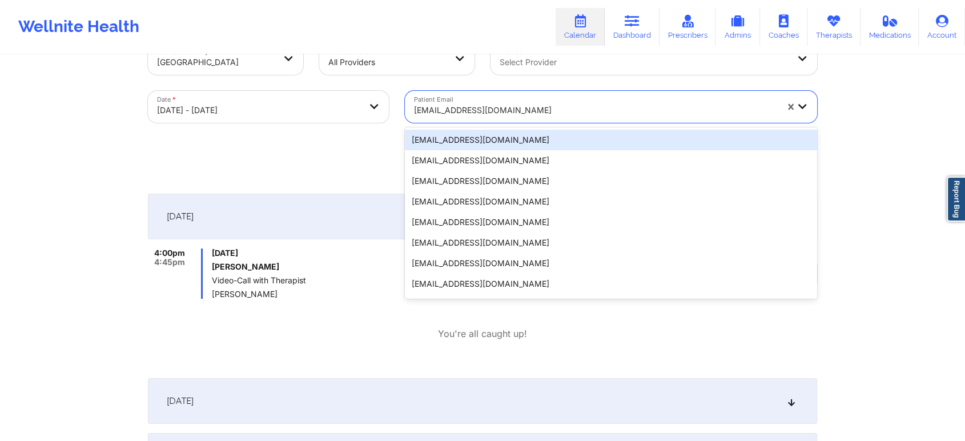
paste input "[PERSON_NAME][EMAIL_ADDRESS][PERSON_NAME][DOMAIN_NAME]"
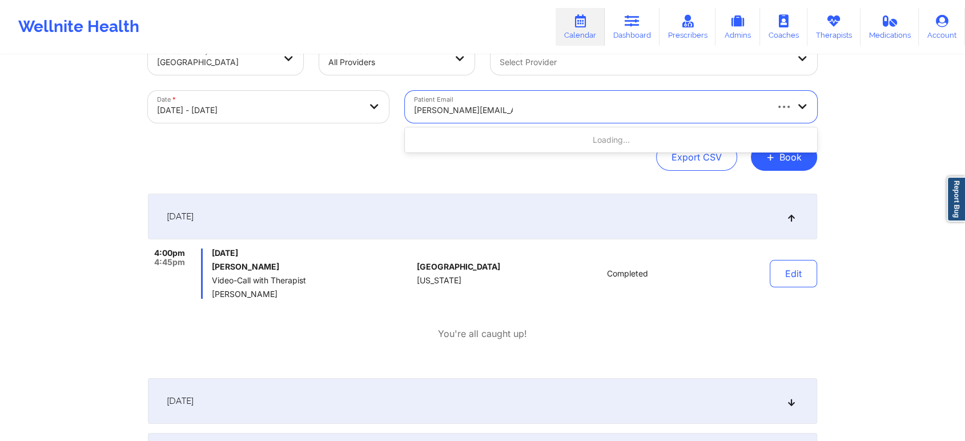
type input "[PERSON_NAME][EMAIL_ADDRESS][PERSON_NAME][DOMAIN_NAME]"
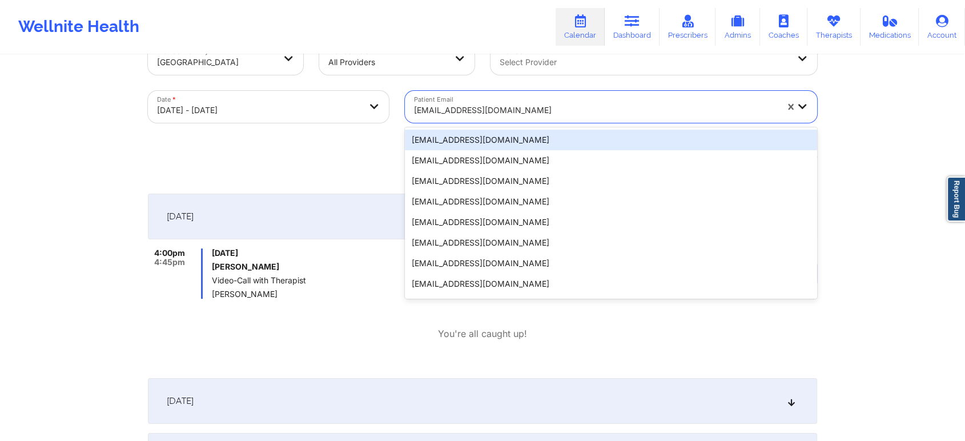
click at [441, 95] on div "[EMAIL_ADDRESS][DOMAIN_NAME]" at bounding box center [591, 107] width 373 height 32
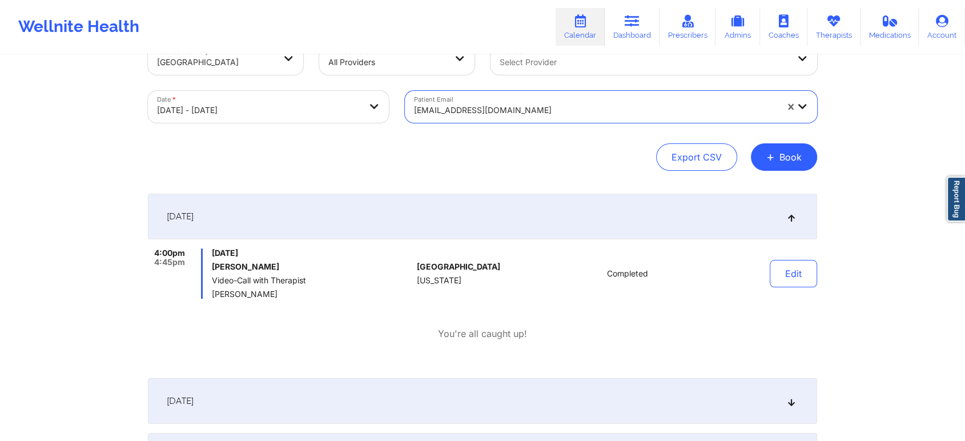
click at [558, 120] on div "[EMAIL_ADDRESS][DOMAIN_NAME]" at bounding box center [595, 110] width 363 height 25
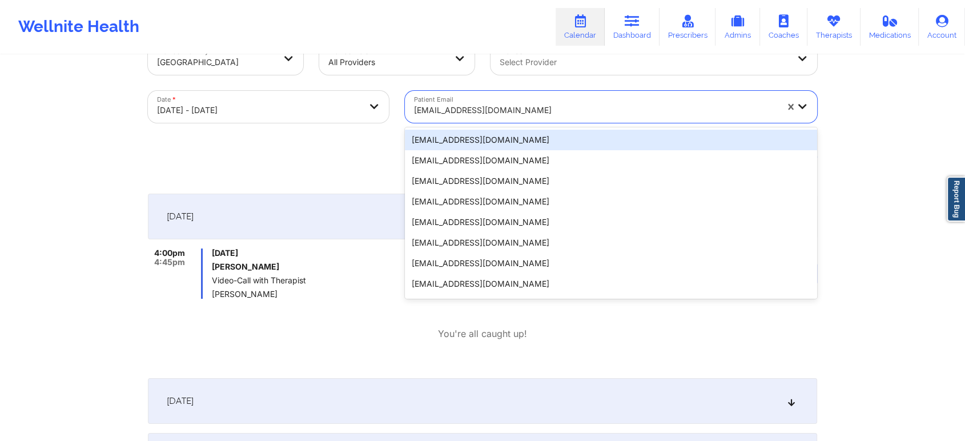
click at [509, 103] on div at bounding box center [595, 110] width 363 height 14
paste input "[PERSON_NAME][EMAIL_ADDRESS][PERSON_NAME][DOMAIN_NAME]"
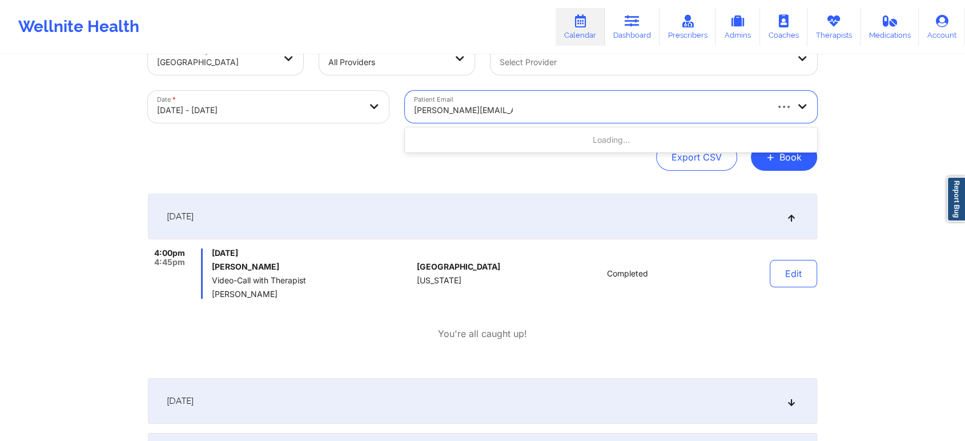
type input "[PERSON_NAME][EMAIL_ADDRESS][PERSON_NAME][DOMAIN_NAME]"
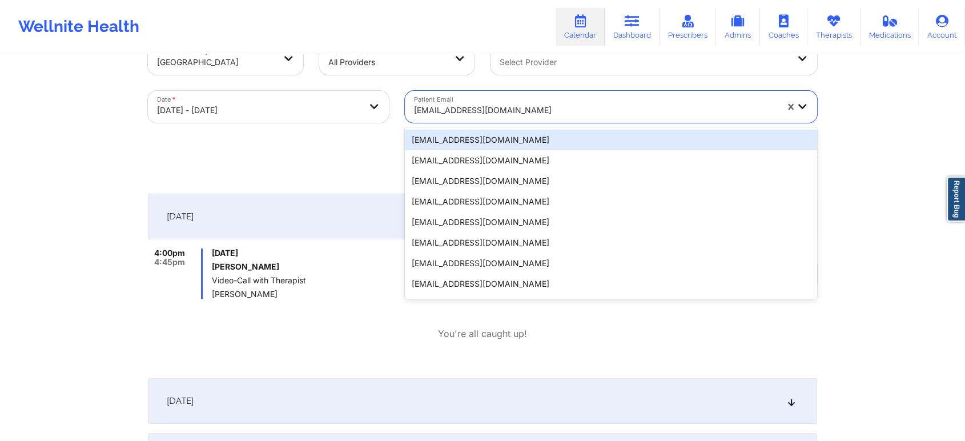
click at [506, 119] on div "[EMAIL_ADDRESS][DOMAIN_NAME]" at bounding box center [595, 110] width 363 height 25
paste input "[EMAIL_ADDRESS][DOMAIN_NAME]"
type input "[EMAIL_ADDRESS][DOMAIN_NAME]"
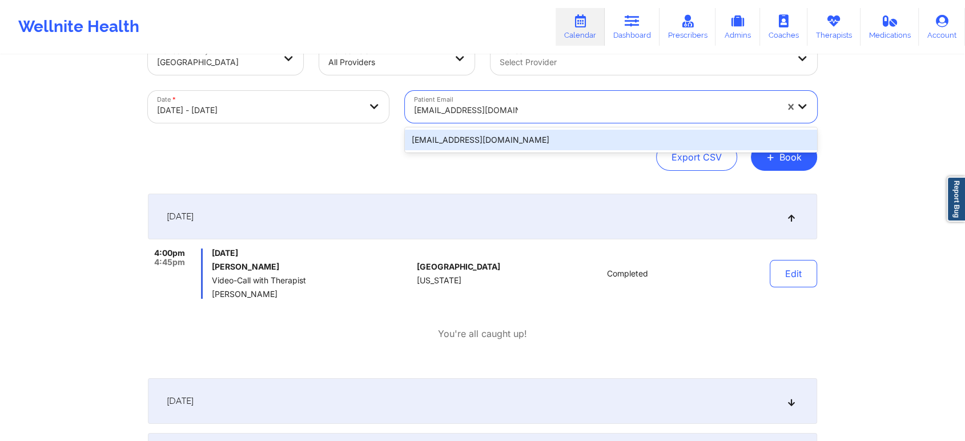
click at [566, 130] on div "[EMAIL_ADDRESS][DOMAIN_NAME]" at bounding box center [611, 140] width 412 height 21
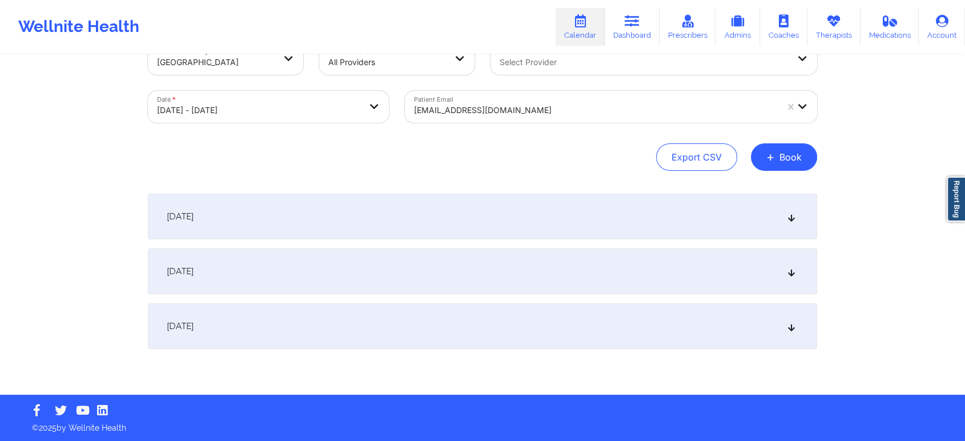
click at [708, 220] on div "[DATE]" at bounding box center [482, 217] width 669 height 46
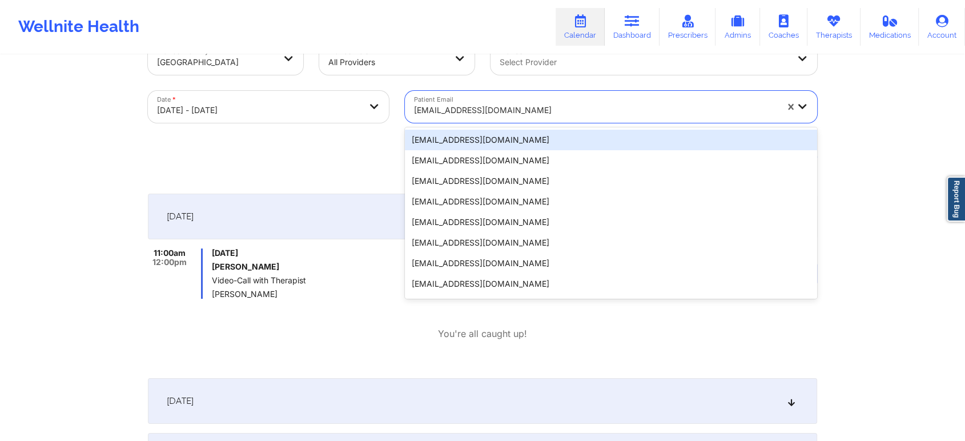
click at [506, 109] on div at bounding box center [595, 110] width 363 height 14
paste input "[EMAIL_ADDRESS][DOMAIN_NAME]"
type input "[EMAIL_ADDRESS][DOMAIN_NAME]"
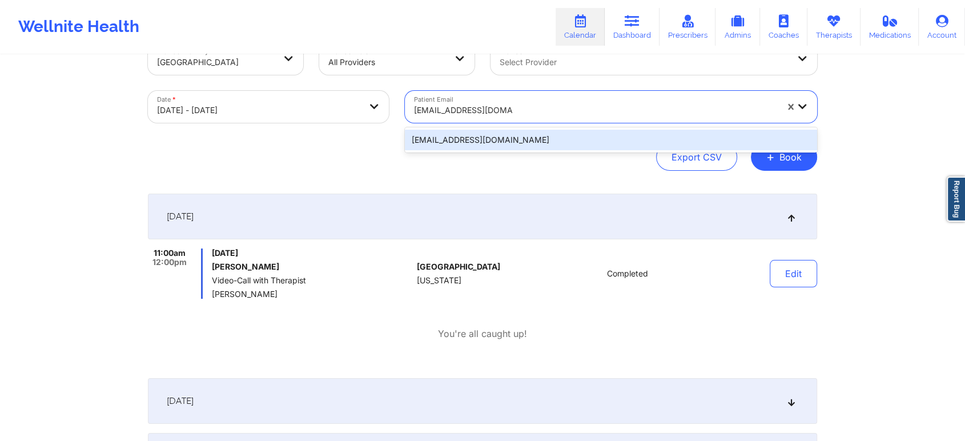
click at [530, 134] on div "[EMAIL_ADDRESS][DOMAIN_NAME]" at bounding box center [611, 140] width 412 height 21
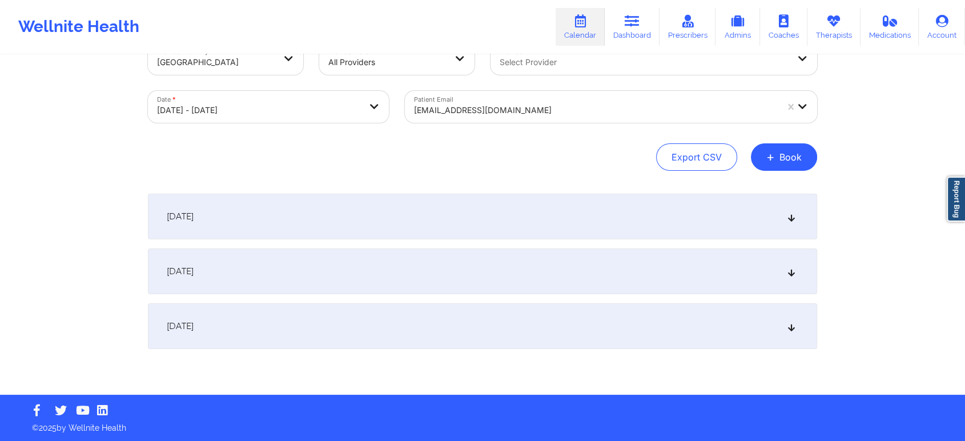
click at [639, 206] on div "[DATE]" at bounding box center [482, 217] width 669 height 46
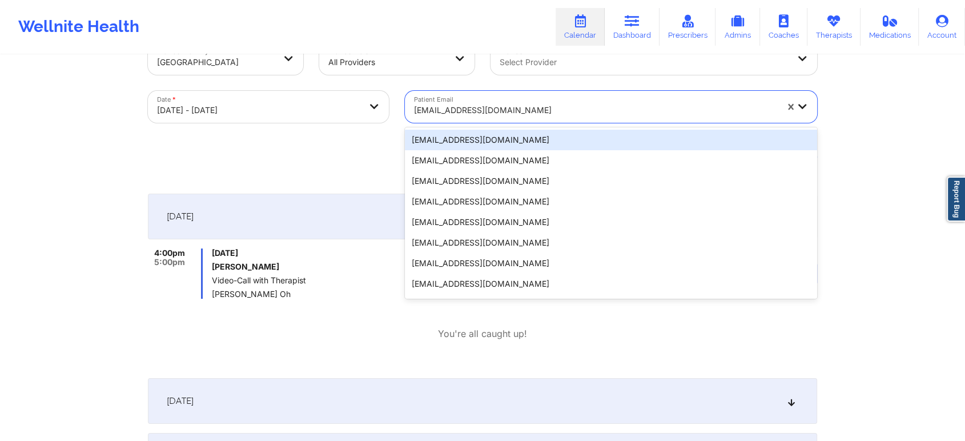
click at [509, 110] on div at bounding box center [595, 110] width 363 height 14
paste input "[EMAIL_ADDRESS][DOMAIN_NAME]"
type input "[EMAIL_ADDRESS][DOMAIN_NAME]"
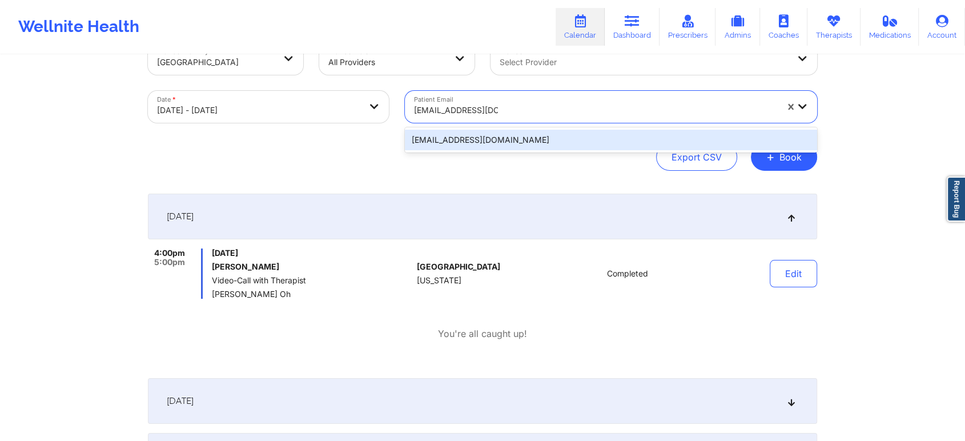
click at [579, 135] on div "[EMAIL_ADDRESS][DOMAIN_NAME]" at bounding box center [611, 140] width 412 height 21
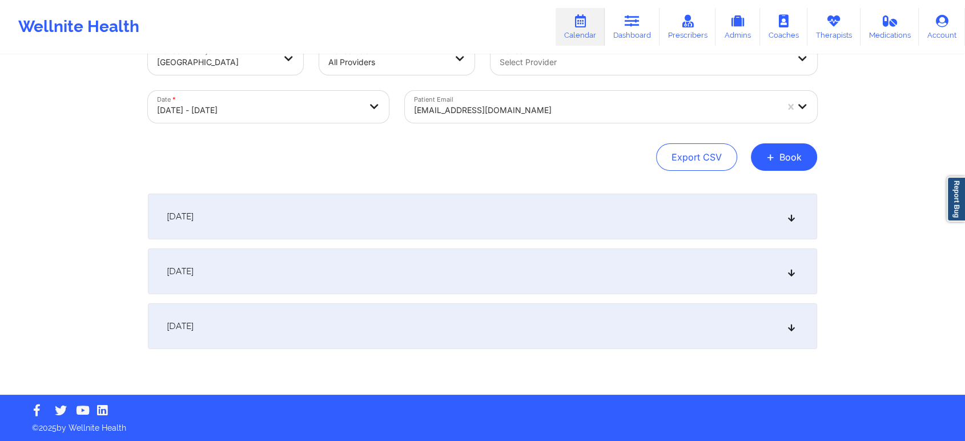
click at [671, 226] on div "[DATE]" at bounding box center [482, 217] width 669 height 46
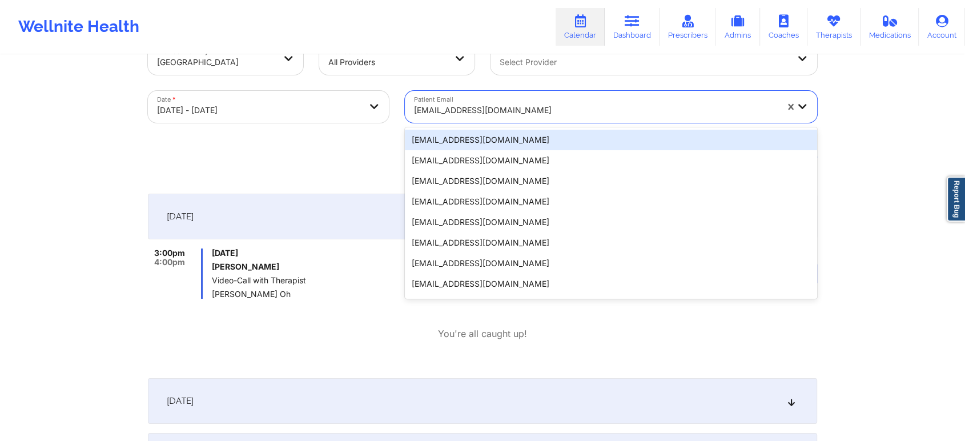
click at [489, 116] on div at bounding box center [595, 110] width 363 height 14
paste input "[PERSON_NAME][EMAIL_ADDRESS][DOMAIN_NAME]"
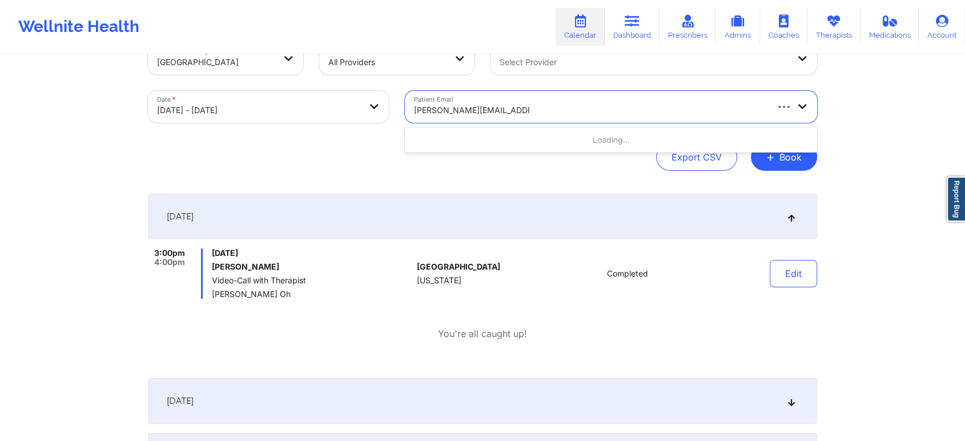
type input "[PERSON_NAME][EMAIL_ADDRESS][DOMAIN_NAME]"
click at [456, 102] on div "[EMAIL_ADDRESS][DOMAIN_NAME]" at bounding box center [595, 110] width 363 height 25
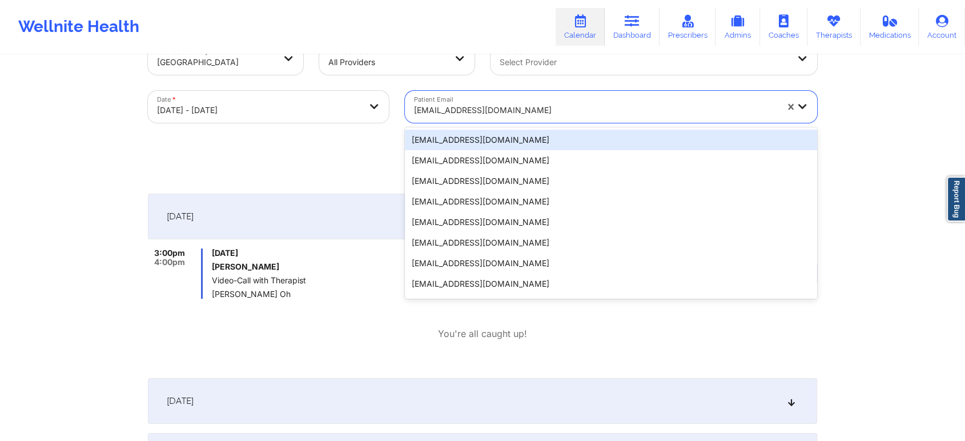
paste input "[PERSON_NAME][EMAIL_ADDRESS][DOMAIN_NAME]"
type input "[PERSON_NAME][EMAIL_ADDRESS][DOMAIN_NAME]"
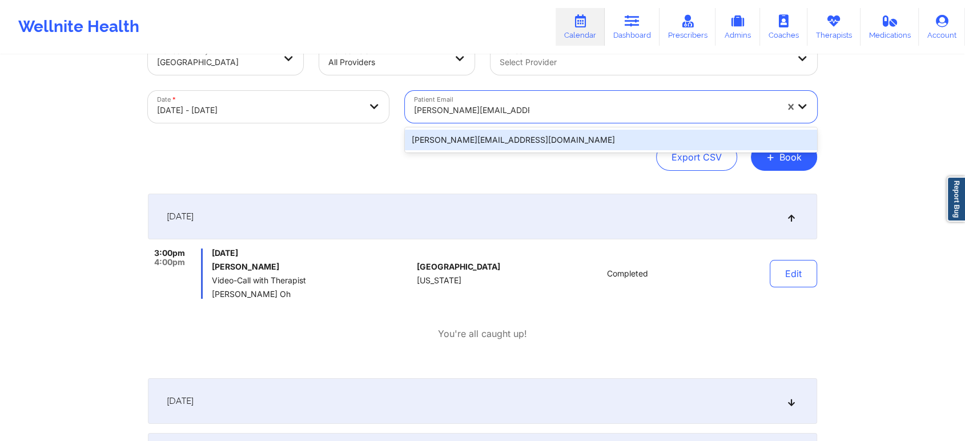
click at [484, 132] on div "[PERSON_NAME][EMAIL_ADDRESS][DOMAIN_NAME]" at bounding box center [611, 140] width 412 height 21
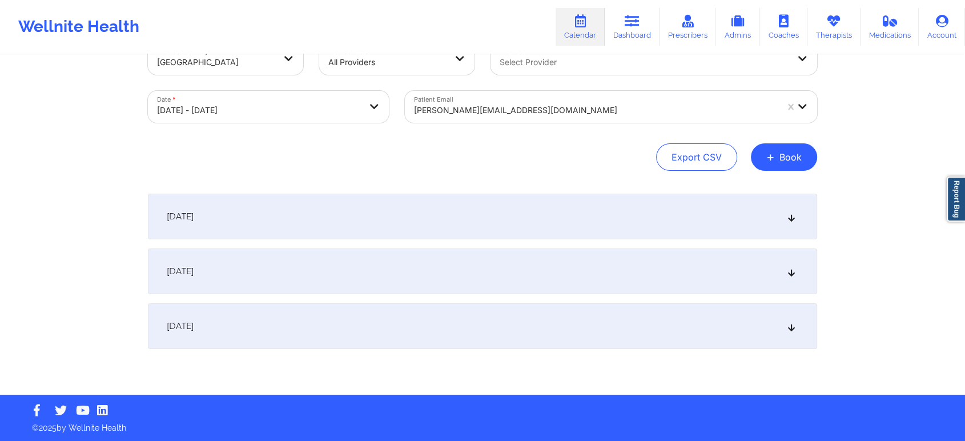
click at [553, 200] on div "[DATE]" at bounding box center [482, 217] width 669 height 46
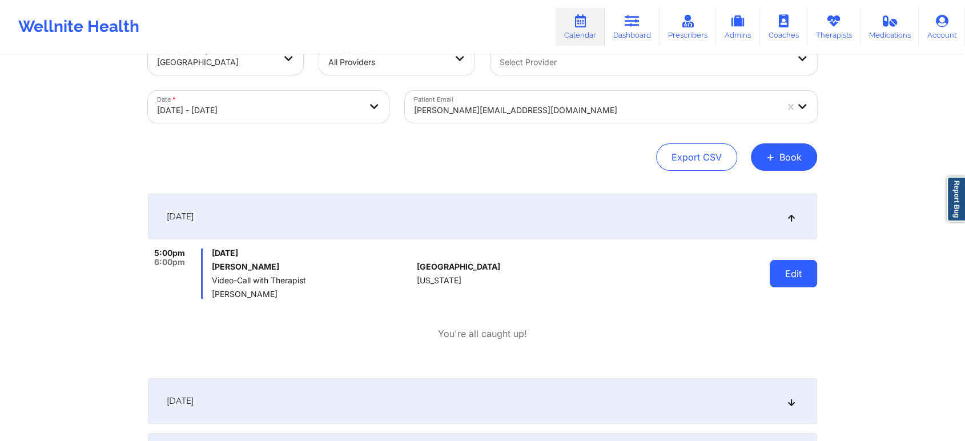
click at [779, 276] on button "Edit" at bounding box center [793, 273] width 47 height 27
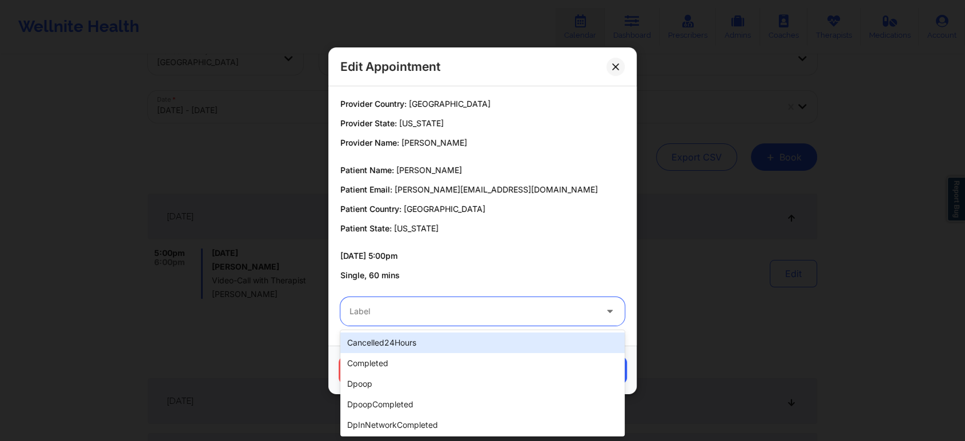
click at [457, 301] on div "Label" at bounding box center [468, 311] width 257 height 29
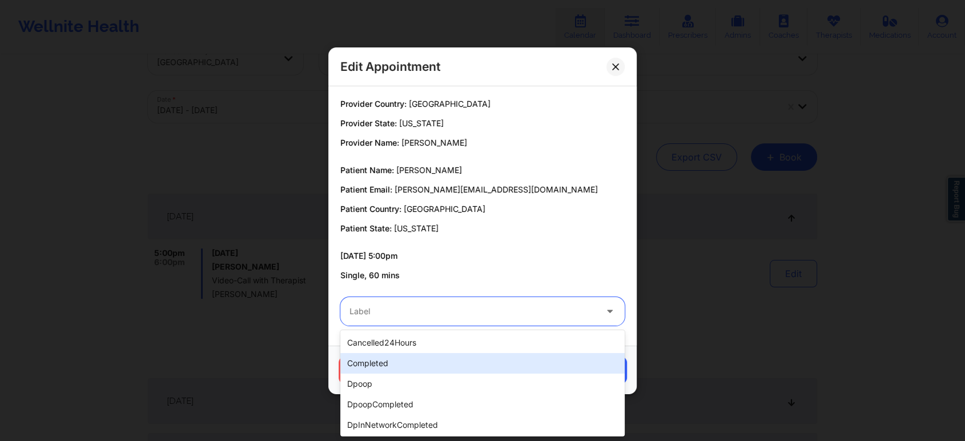
click at [416, 363] on div "completed" at bounding box center [482, 363] width 284 height 21
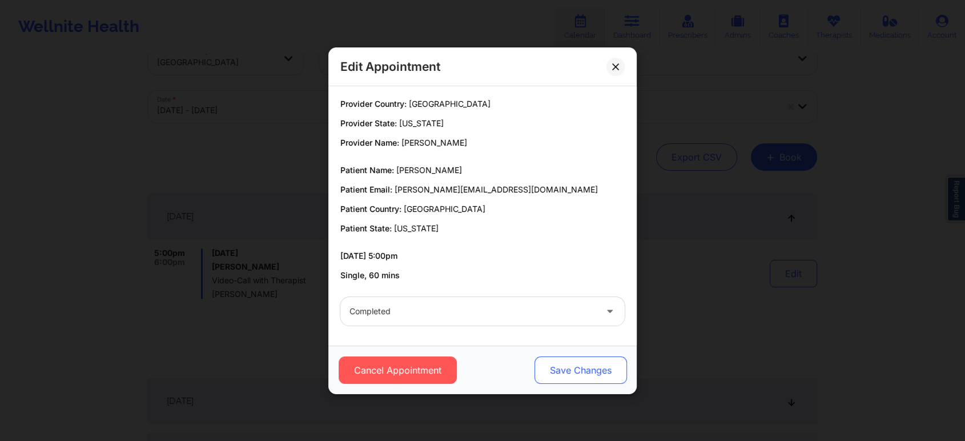
click at [554, 356] on button "Save Changes" at bounding box center [580, 369] width 92 height 27
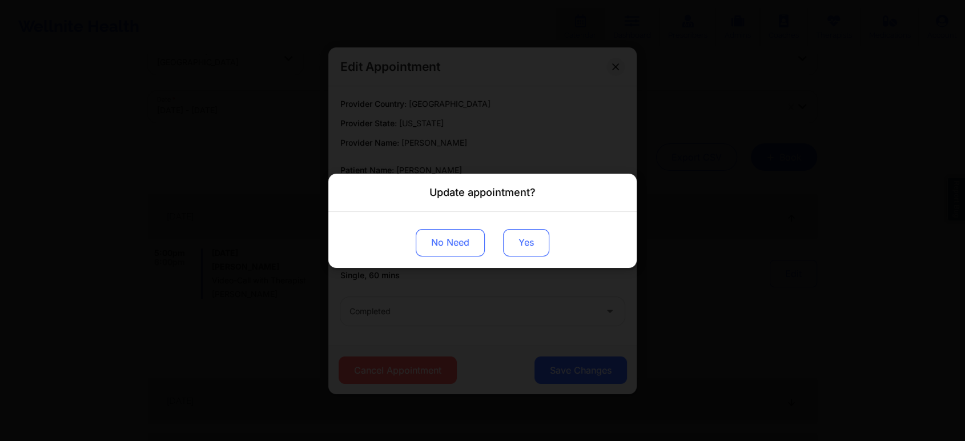
click at [529, 240] on button "Yes" at bounding box center [526, 241] width 46 height 27
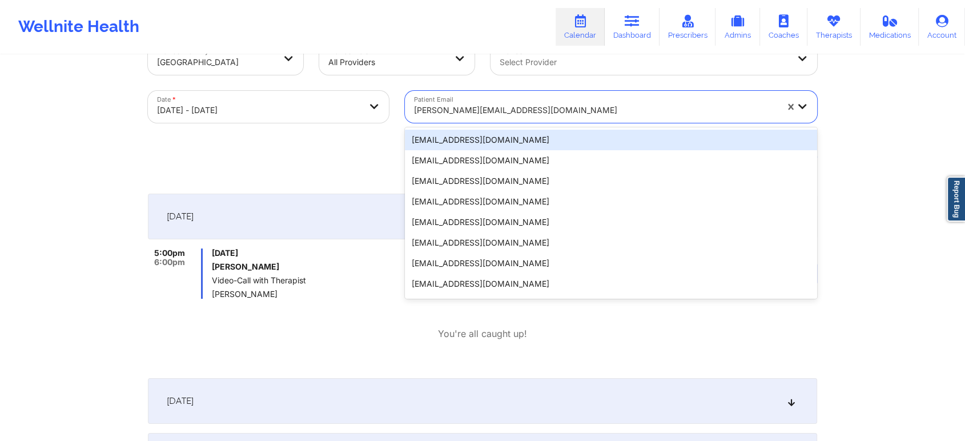
click at [486, 109] on div at bounding box center [595, 110] width 363 height 14
paste input "[EMAIL_ADDRESS][DOMAIN_NAME]"
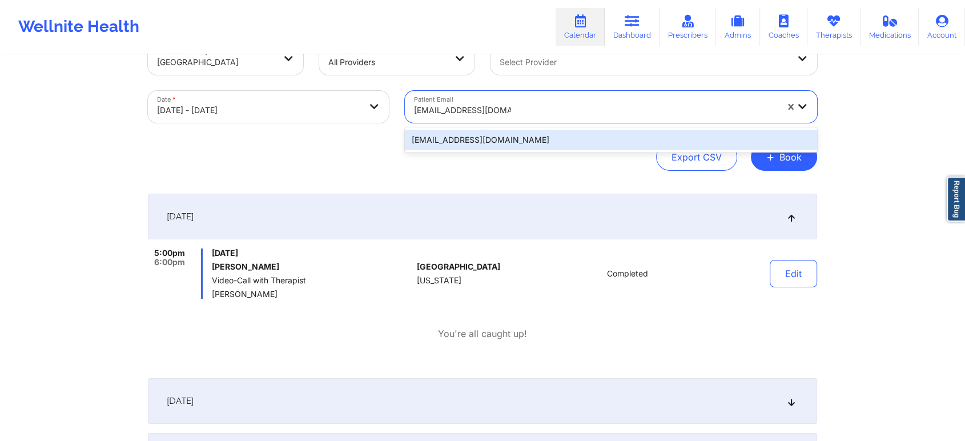
click at [480, 127] on div "[EMAIL_ADDRESS][DOMAIN_NAME]" at bounding box center [611, 139] width 412 height 25
type input "[EMAIL_ADDRESS][DOMAIN_NAME]"
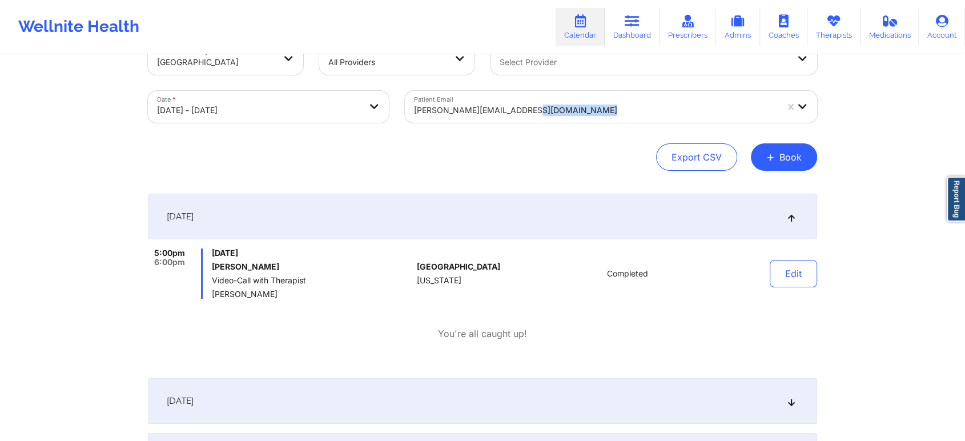
drag, startPoint x: 547, startPoint y: 122, endPoint x: 539, endPoint y: 135, distance: 15.4
click at [539, 135] on div "Provider Country [GEOGRAPHIC_DATA] Provider Role All Providers Provider Select …" at bounding box center [482, 107] width 669 height 128
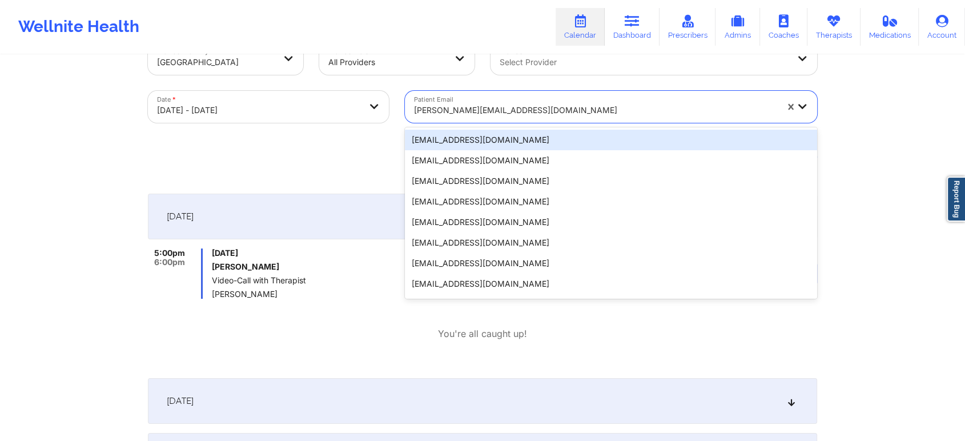
click at [500, 114] on div at bounding box center [595, 110] width 363 height 14
paste input "[EMAIL_ADDRESS][DOMAIN_NAME]"
type input "[EMAIL_ADDRESS][DOMAIN_NAME]"
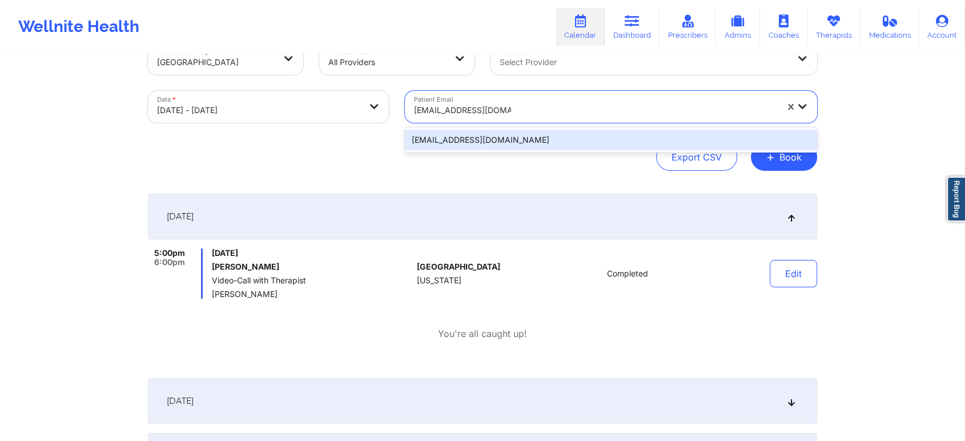
click at [488, 134] on div "[EMAIL_ADDRESS][DOMAIN_NAME]" at bounding box center [611, 140] width 412 height 21
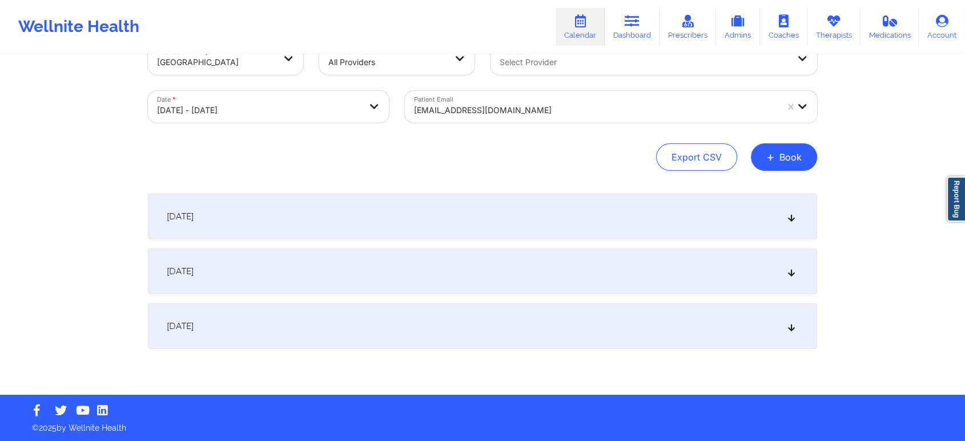
click at [510, 216] on div "[DATE]" at bounding box center [482, 217] width 669 height 46
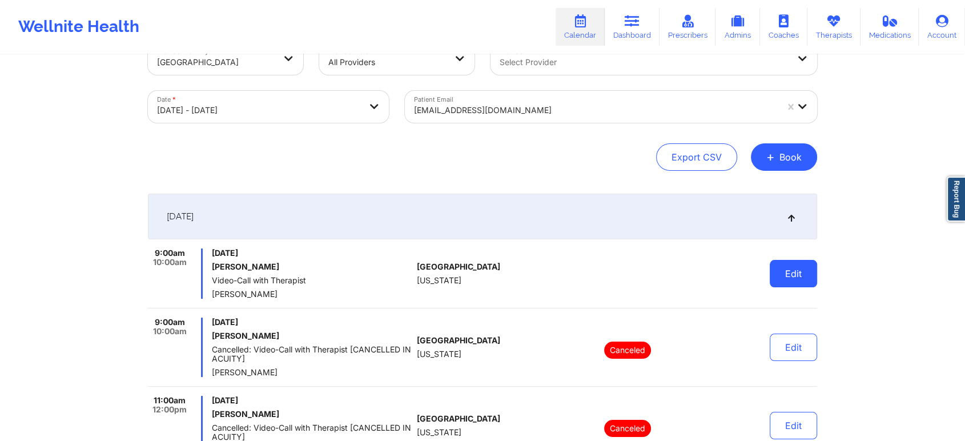
click at [795, 264] on button "Edit" at bounding box center [793, 273] width 47 height 27
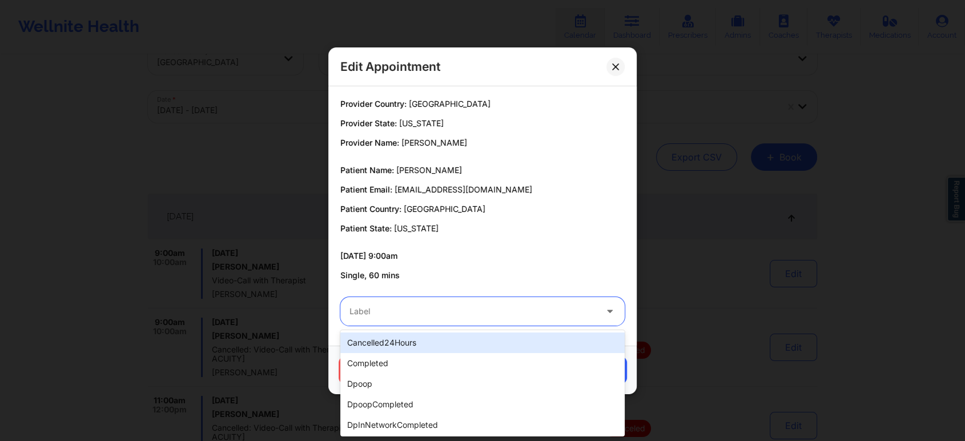
click at [496, 303] on div "Label" at bounding box center [468, 311] width 257 height 29
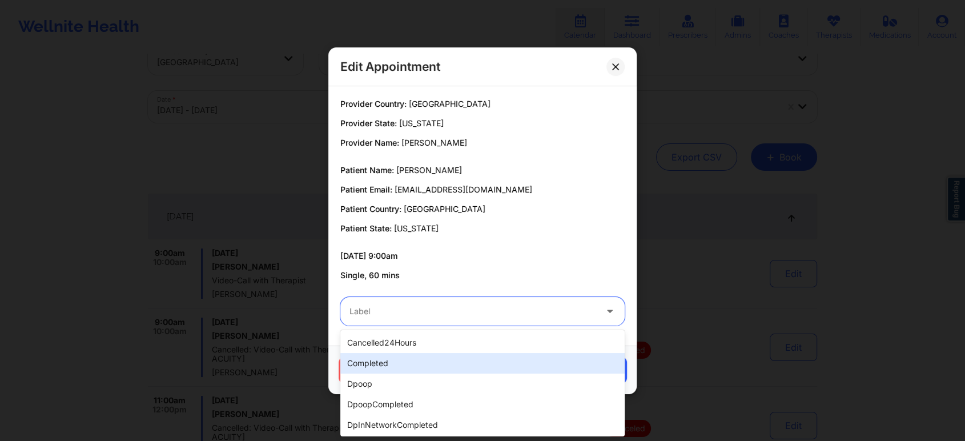
click at [438, 362] on div "completed" at bounding box center [482, 363] width 284 height 21
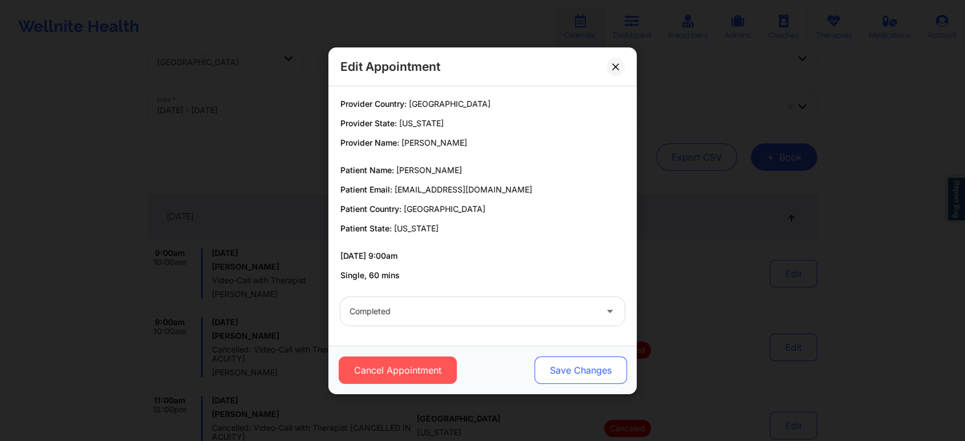
click at [566, 378] on button "Save Changes" at bounding box center [580, 369] width 92 height 27
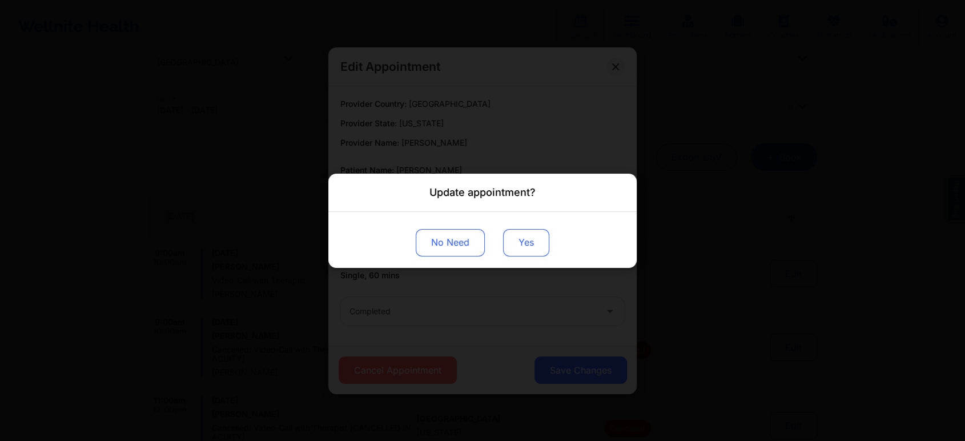
click at [530, 232] on button "Yes" at bounding box center [526, 241] width 46 height 27
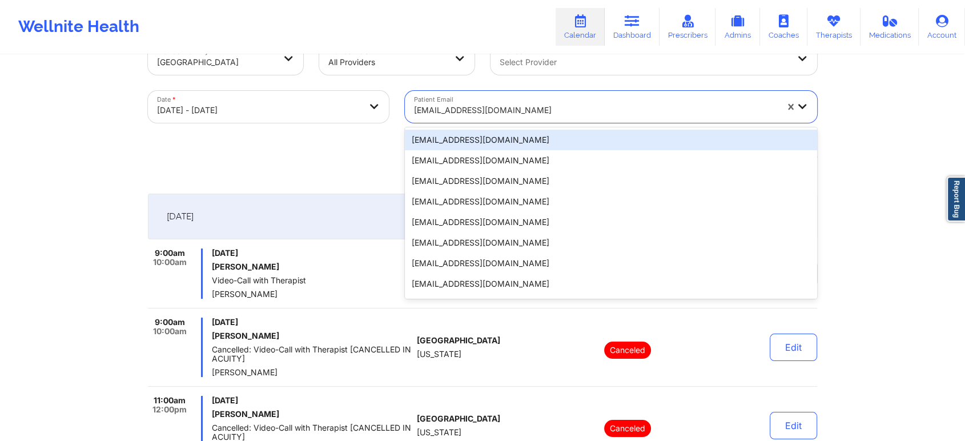
click at [494, 107] on div at bounding box center [595, 110] width 363 height 14
paste input "[EMAIL_ADDRESS][DOMAIN_NAME]"
type input "[EMAIL_ADDRESS][DOMAIN_NAME]"
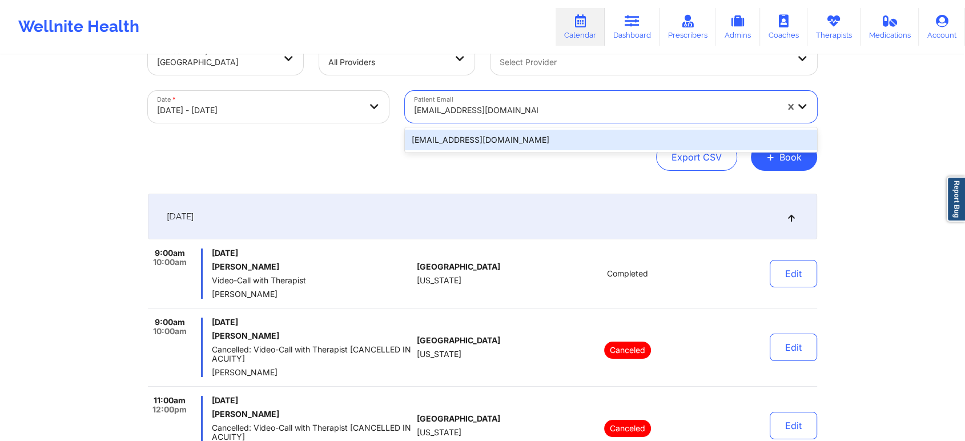
click at [518, 141] on div "[EMAIL_ADDRESS][DOMAIN_NAME]" at bounding box center [611, 140] width 412 height 21
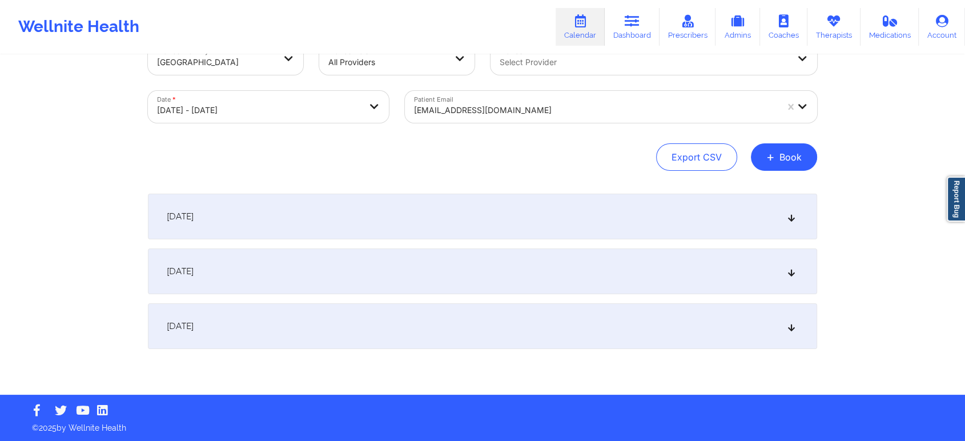
click at [534, 211] on div "[DATE]" at bounding box center [482, 217] width 669 height 46
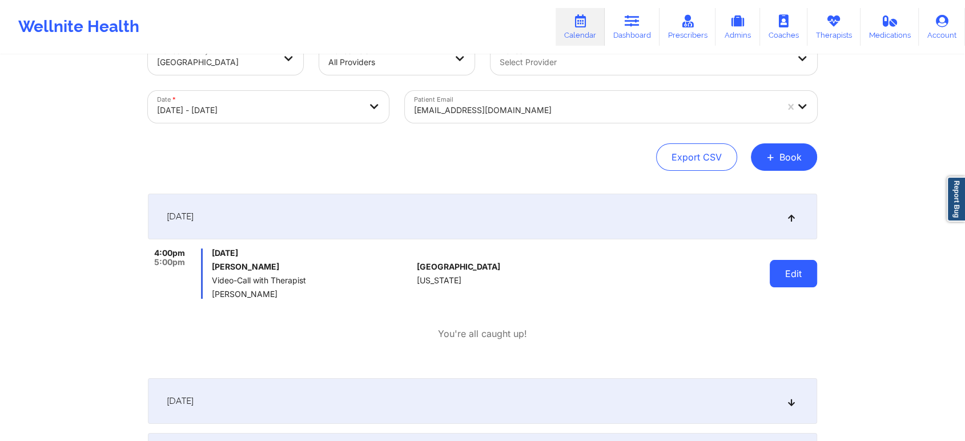
click at [773, 272] on button "Edit" at bounding box center [793, 273] width 47 height 27
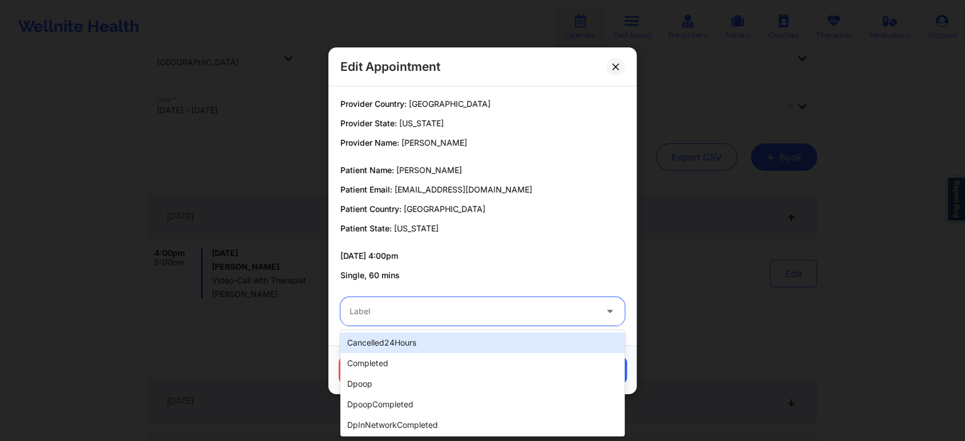
drag, startPoint x: 462, startPoint y: 323, endPoint x: 429, endPoint y: 355, distance: 45.6
click at [429, 355] on body "Wellnite Health Calendar Dashboard Prescribers Admins Coaches Therapists Medica…" at bounding box center [482, 186] width 965 height 441
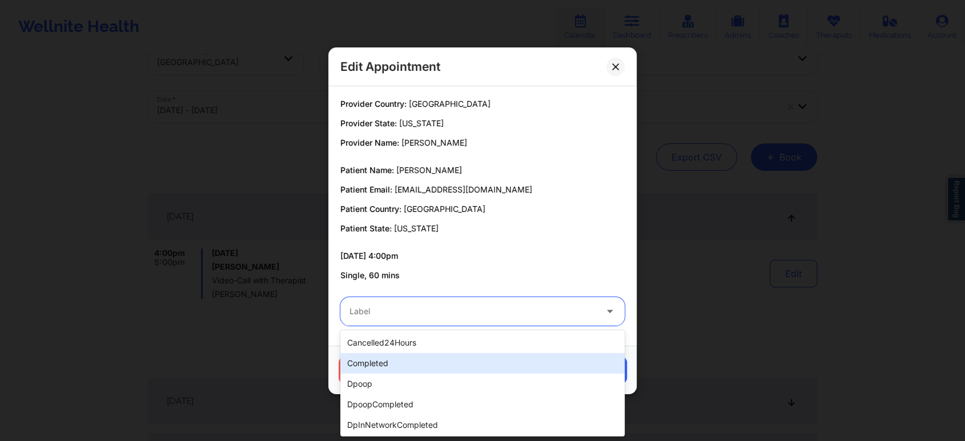
click at [429, 355] on div "completed" at bounding box center [482, 363] width 284 height 21
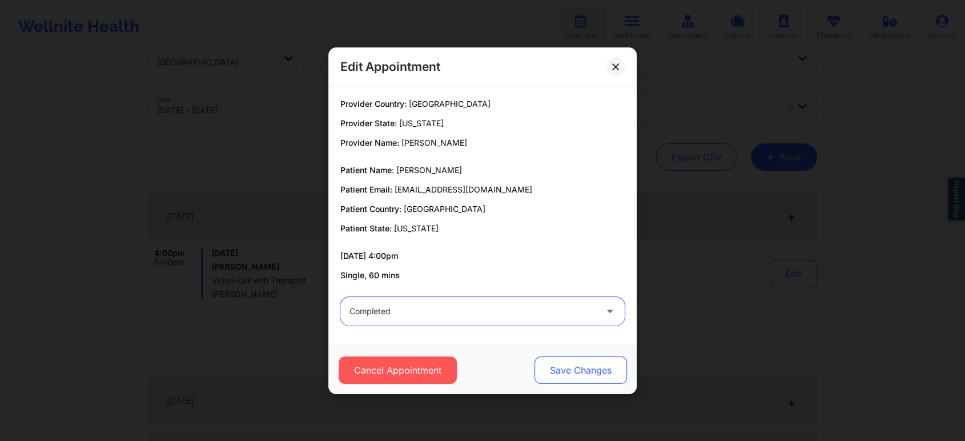
click at [546, 368] on button "Save Changes" at bounding box center [580, 369] width 92 height 27
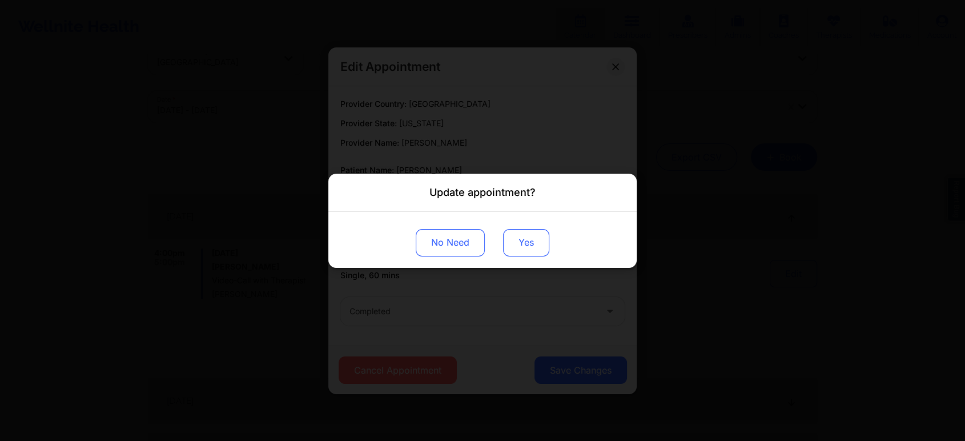
click at [520, 252] on button "Yes" at bounding box center [526, 241] width 46 height 27
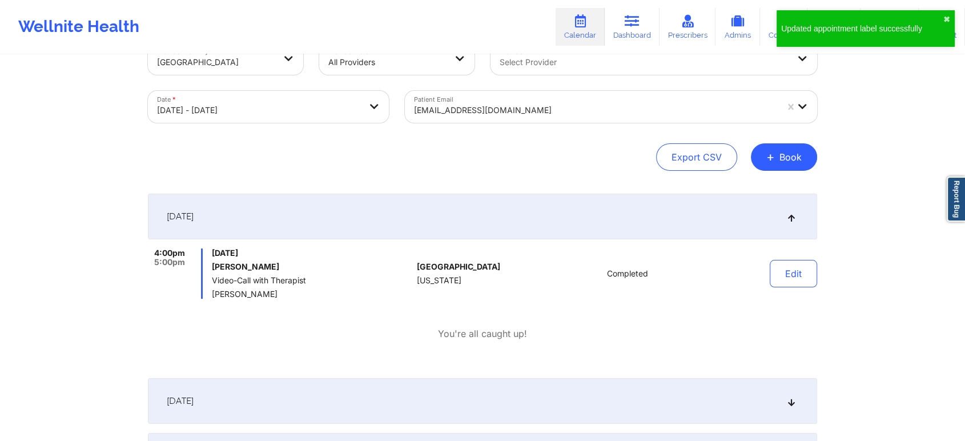
click at [562, 123] on div "Patient Email [EMAIL_ADDRESS][DOMAIN_NAME]" at bounding box center [611, 107] width 428 height 48
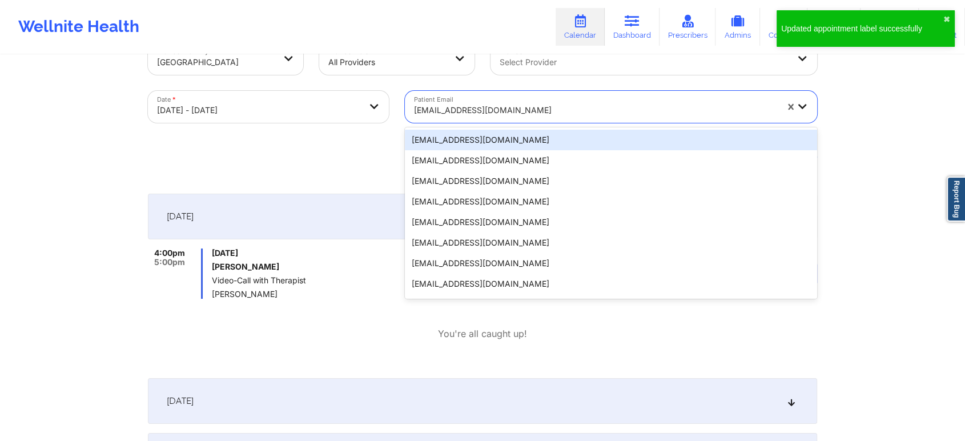
click at [582, 108] on div at bounding box center [595, 110] width 363 height 14
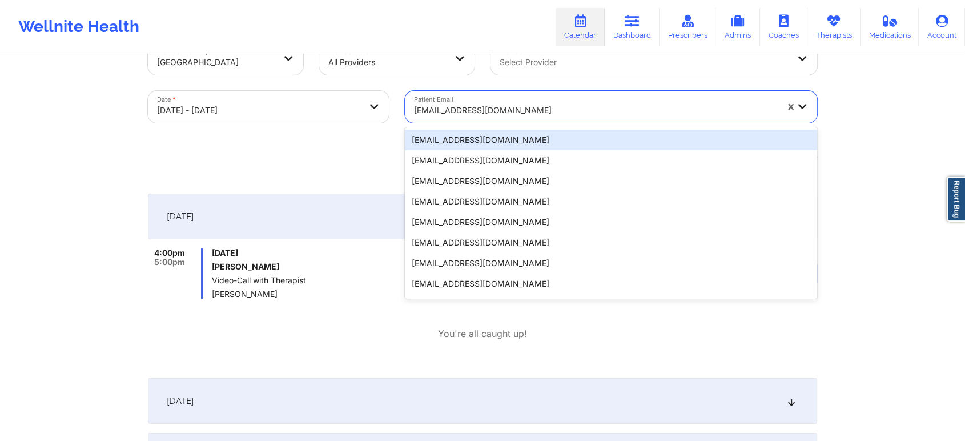
paste input "[EMAIL_ADDRESS][DOMAIN_NAME]"
type input "[EMAIL_ADDRESS][DOMAIN_NAME]"
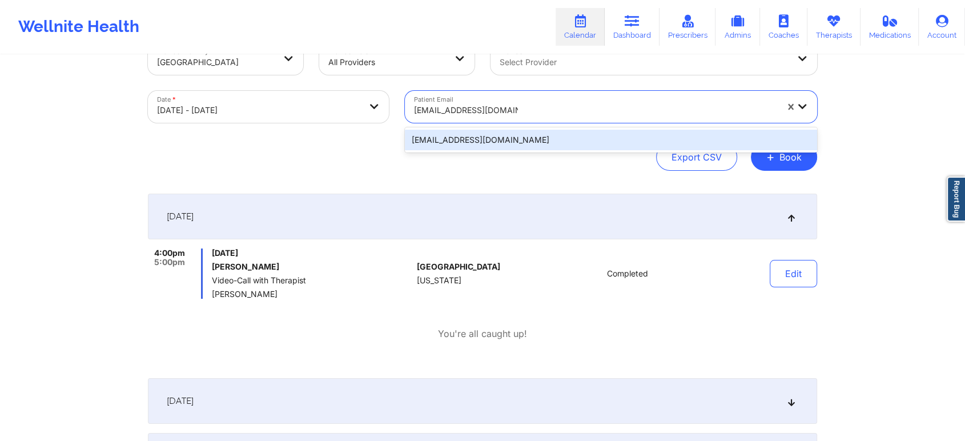
click at [574, 140] on div "[EMAIL_ADDRESS][DOMAIN_NAME]" at bounding box center [611, 140] width 412 height 21
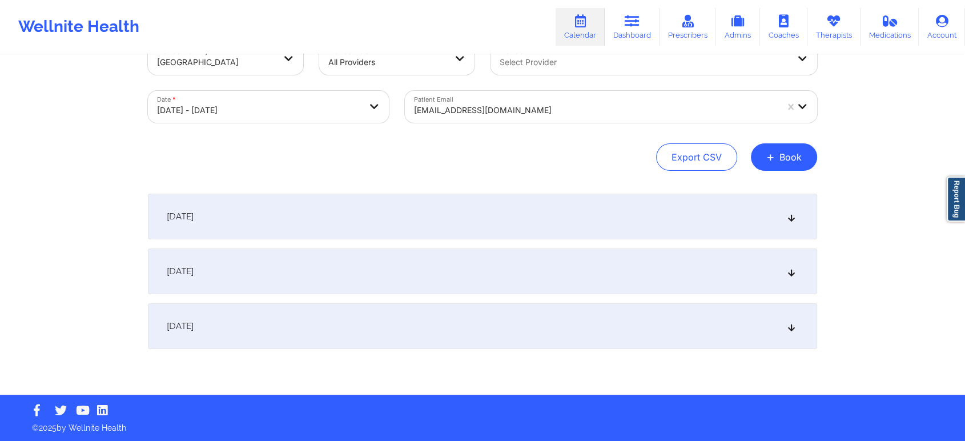
click at [675, 223] on div "[DATE]" at bounding box center [482, 217] width 669 height 46
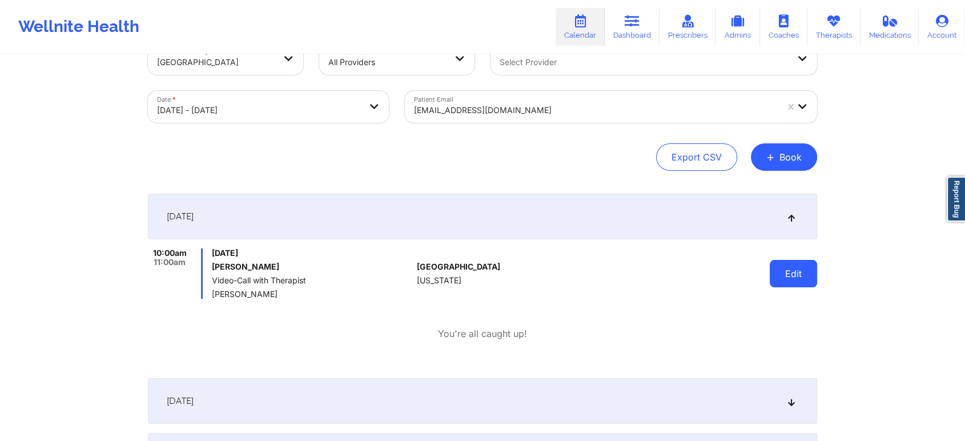
click at [790, 278] on button "Edit" at bounding box center [793, 273] width 47 height 27
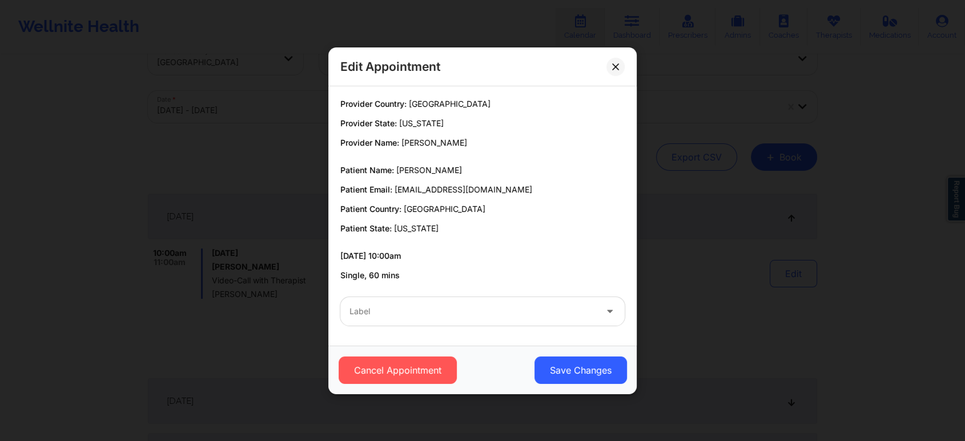
click at [498, 313] on div at bounding box center [472, 311] width 247 height 14
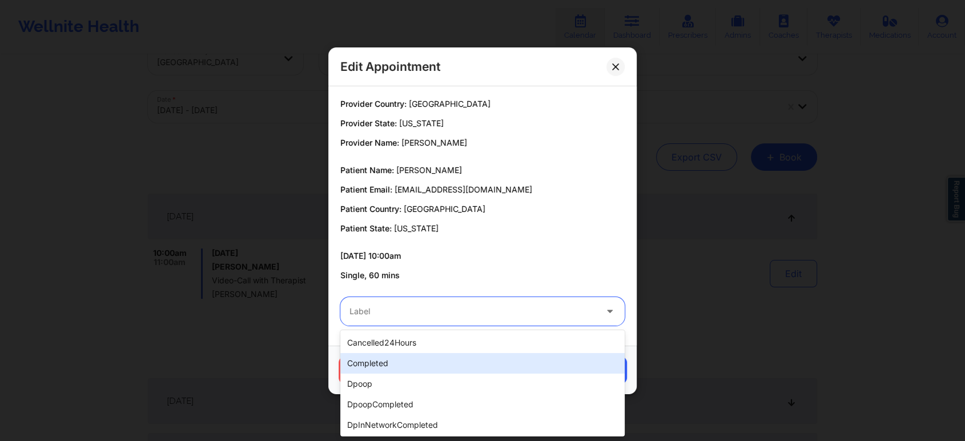
drag, startPoint x: 442, startPoint y: 349, endPoint x: 424, endPoint y: 361, distance: 21.7
click at [424, 361] on div "cancelled24Hours completed dpoop dpoopCompleted dpInNetworkCompleted freeNoShow…" at bounding box center [482, 383] width 284 height 106
click at [424, 361] on div "completed" at bounding box center [482, 363] width 284 height 21
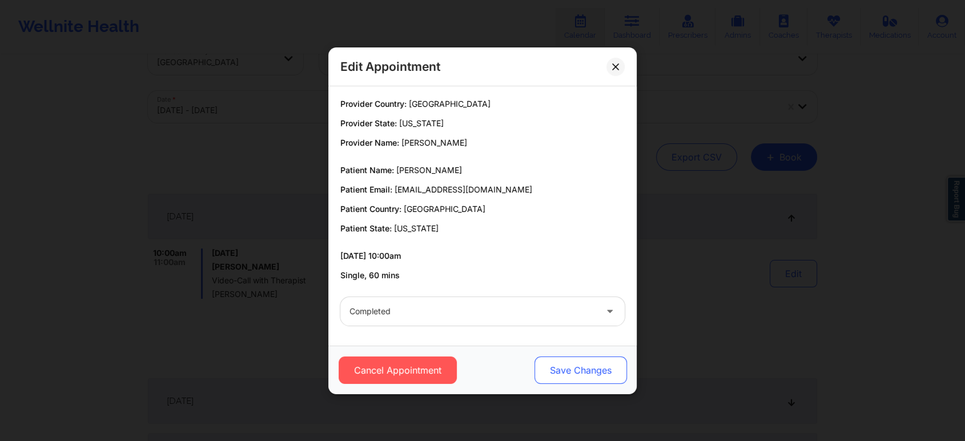
click at [580, 376] on button "Save Changes" at bounding box center [580, 369] width 92 height 27
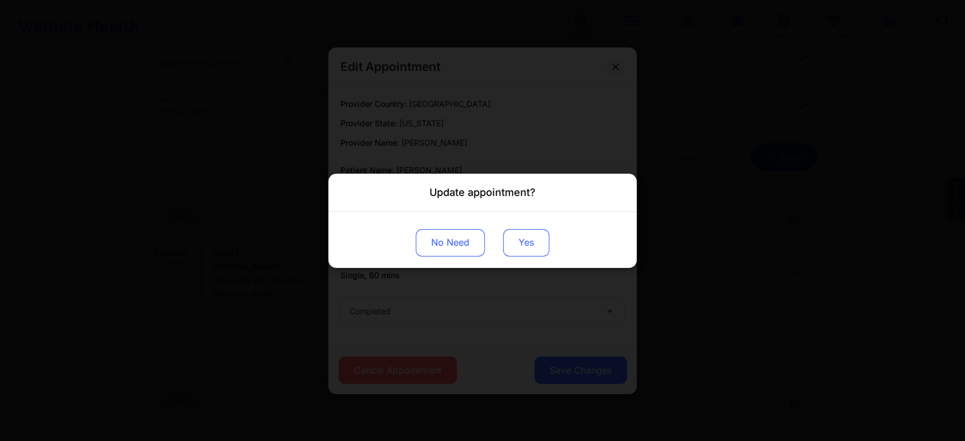
click at [540, 236] on button "Yes" at bounding box center [526, 241] width 46 height 27
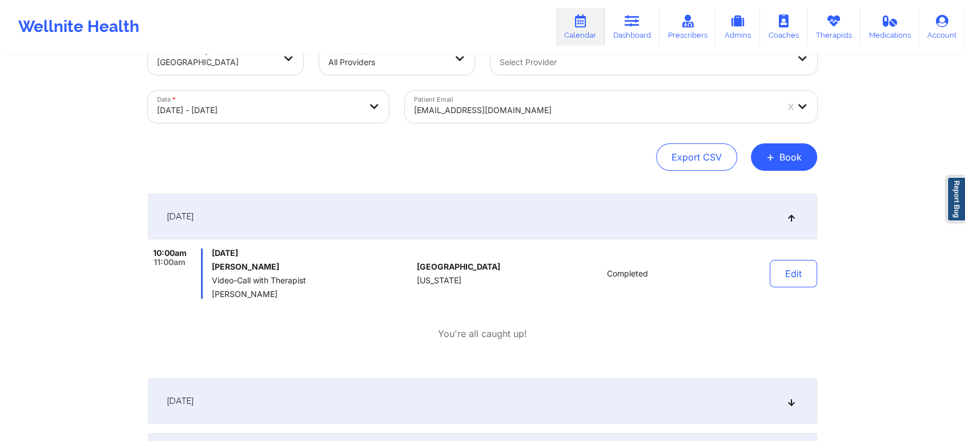
click at [525, 122] on div "Patient Email [EMAIL_ADDRESS][DOMAIN_NAME]" at bounding box center [611, 107] width 428 height 48
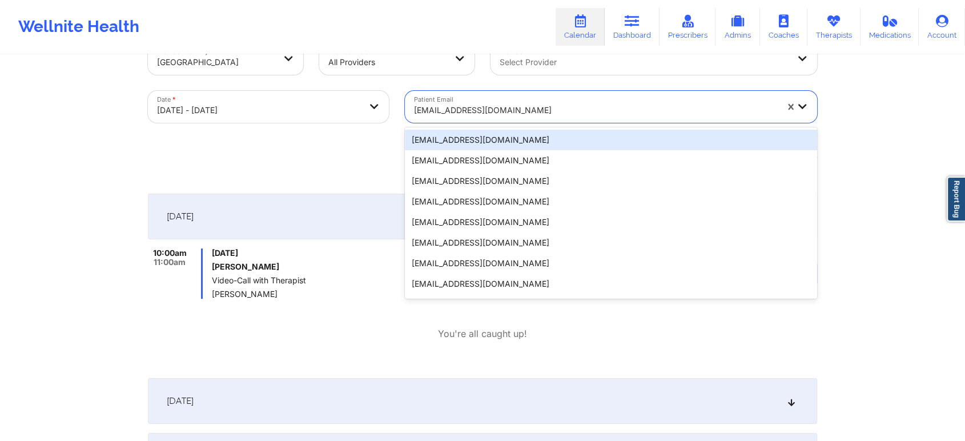
click at [546, 114] on div at bounding box center [595, 110] width 363 height 14
paste input "[EMAIL_ADDRESS][DOMAIN_NAME]"
type input "[EMAIL_ADDRESS][DOMAIN_NAME]"
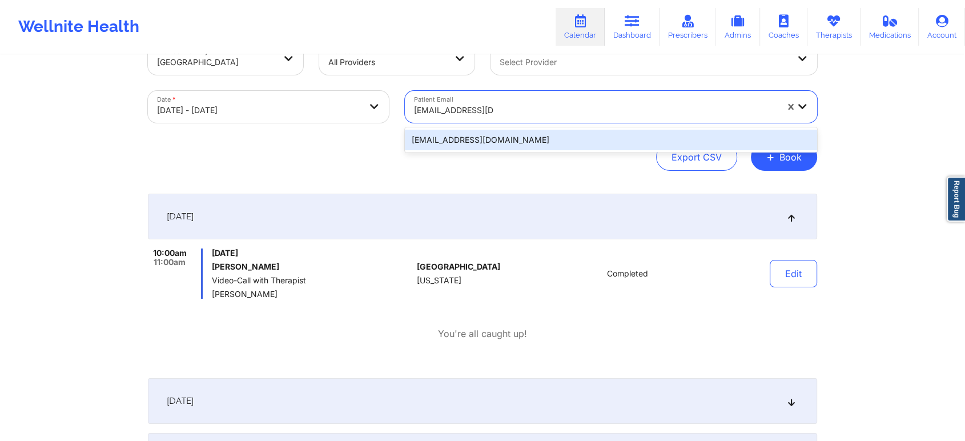
click at [592, 143] on div "[EMAIL_ADDRESS][DOMAIN_NAME]" at bounding box center [611, 140] width 412 height 21
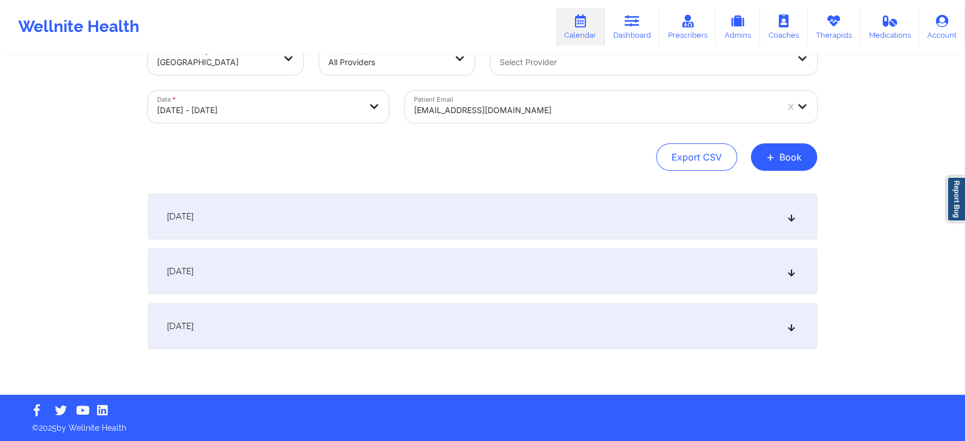
click at [612, 210] on div "[DATE]" at bounding box center [482, 217] width 669 height 46
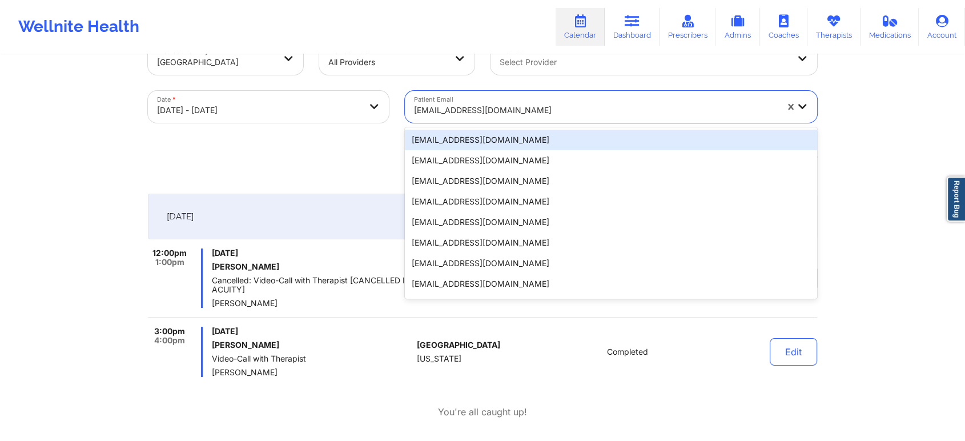
click at [505, 116] on div at bounding box center [595, 110] width 363 height 14
paste input "[EMAIL_ADDRESS][DOMAIN_NAME]"
type input "[EMAIL_ADDRESS][DOMAIN_NAME]"
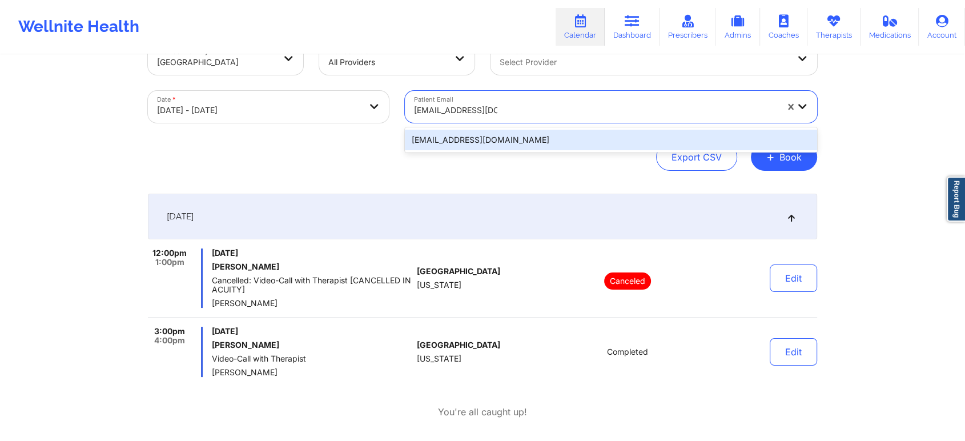
click at [500, 128] on div "[EMAIL_ADDRESS][DOMAIN_NAME]" at bounding box center [611, 139] width 412 height 25
click at [502, 151] on div "[EMAIL_ADDRESS][DOMAIN_NAME]" at bounding box center [611, 139] width 412 height 25
click at [524, 138] on div "[EMAIL_ADDRESS][DOMAIN_NAME]" at bounding box center [611, 140] width 412 height 21
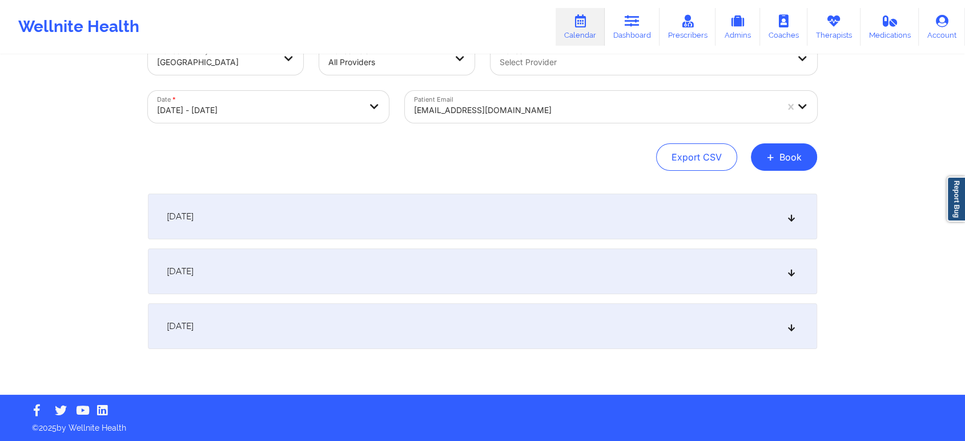
click at [446, 215] on div "[DATE]" at bounding box center [482, 217] width 669 height 46
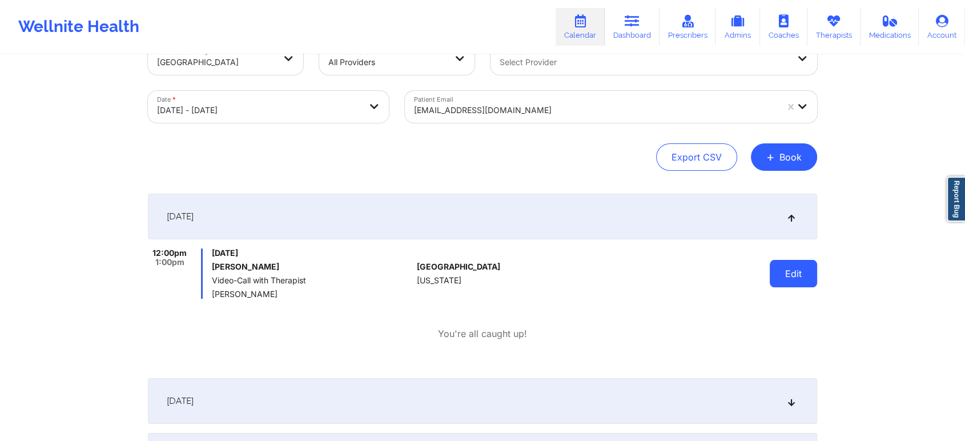
click at [782, 275] on button "Edit" at bounding box center [793, 273] width 47 height 27
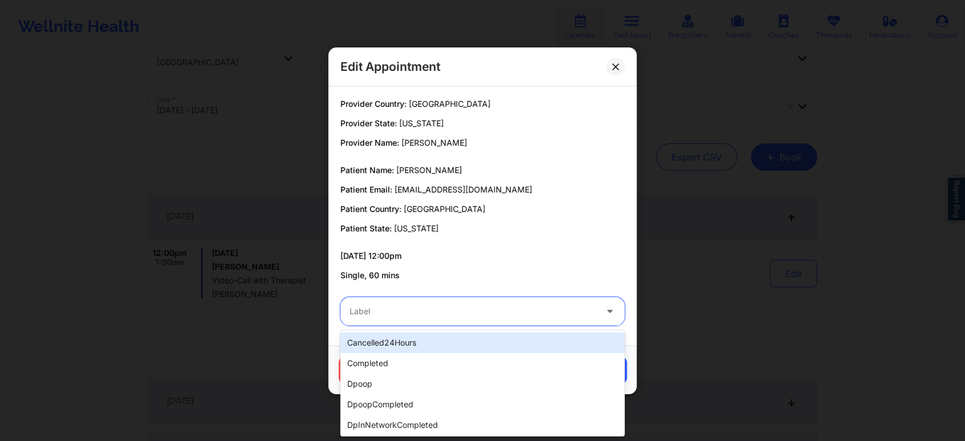
click at [505, 311] on div at bounding box center [472, 311] width 247 height 14
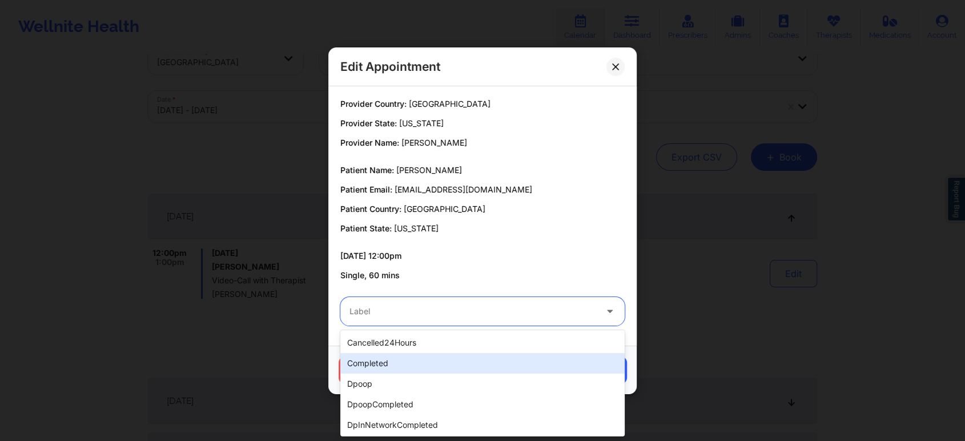
click at [423, 364] on div "completed" at bounding box center [482, 363] width 284 height 21
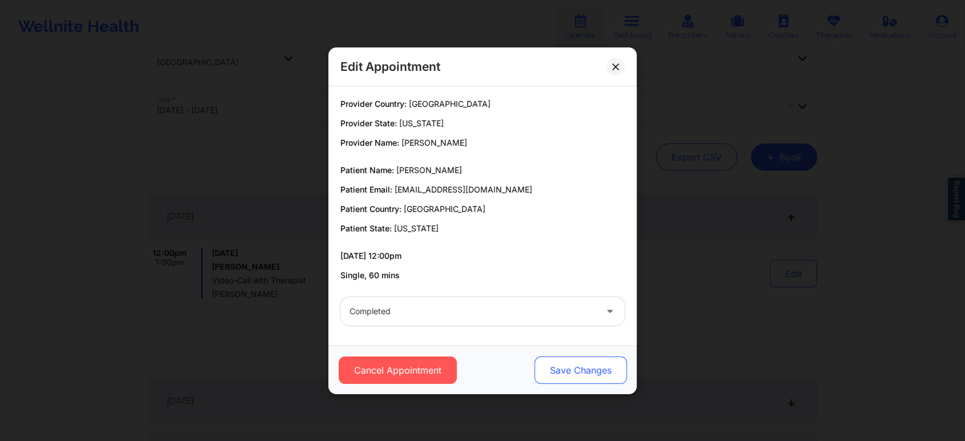
click at [577, 378] on button "Save Changes" at bounding box center [580, 369] width 92 height 27
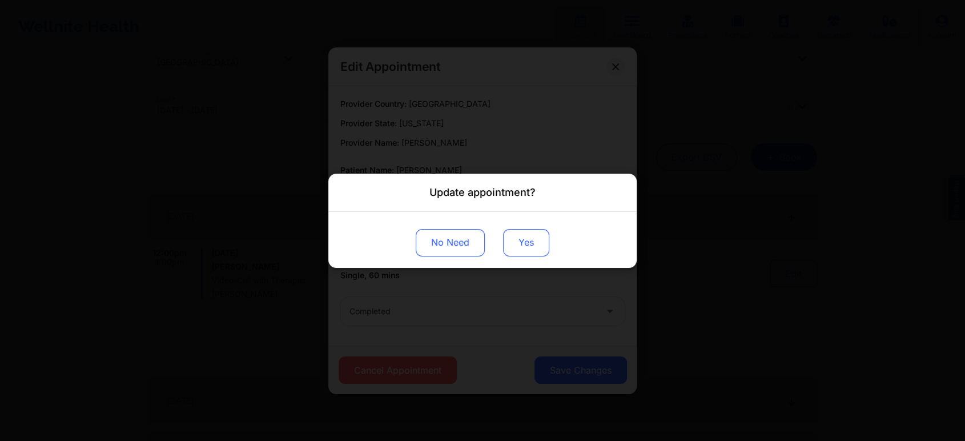
click at [539, 235] on button "Yes" at bounding box center [526, 241] width 46 height 27
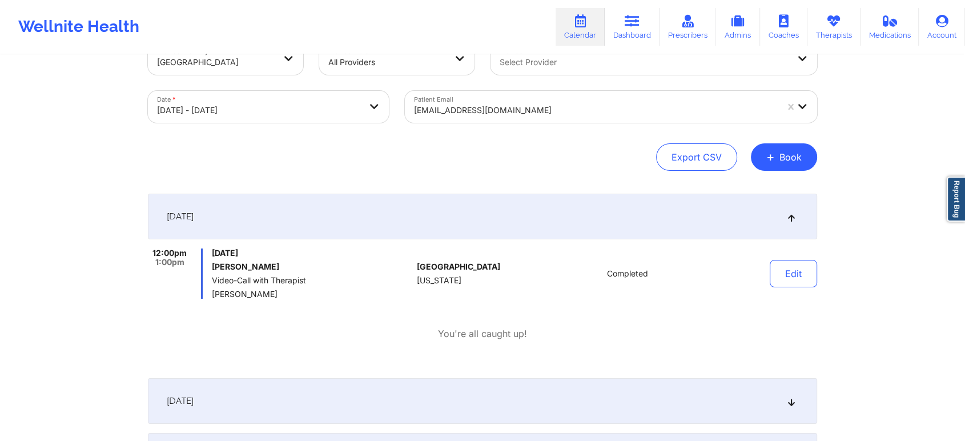
click at [442, 107] on div at bounding box center [595, 110] width 363 height 14
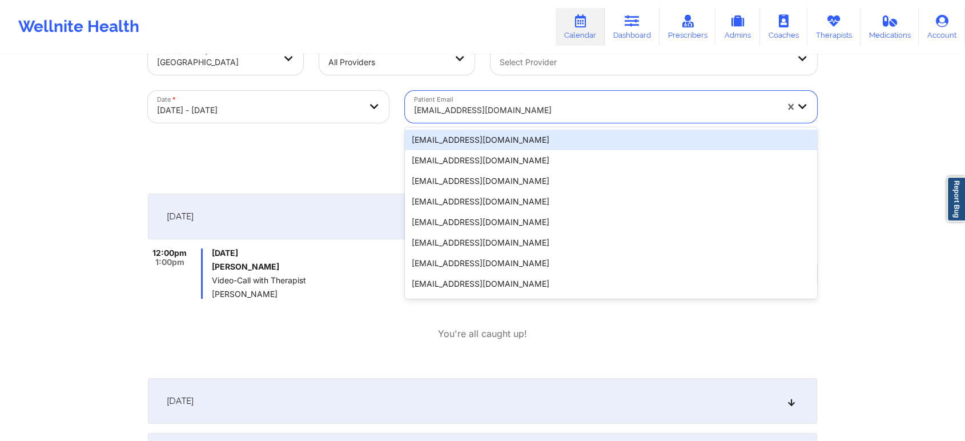
paste input "[EMAIL_ADDRESS][DOMAIN_NAME]"
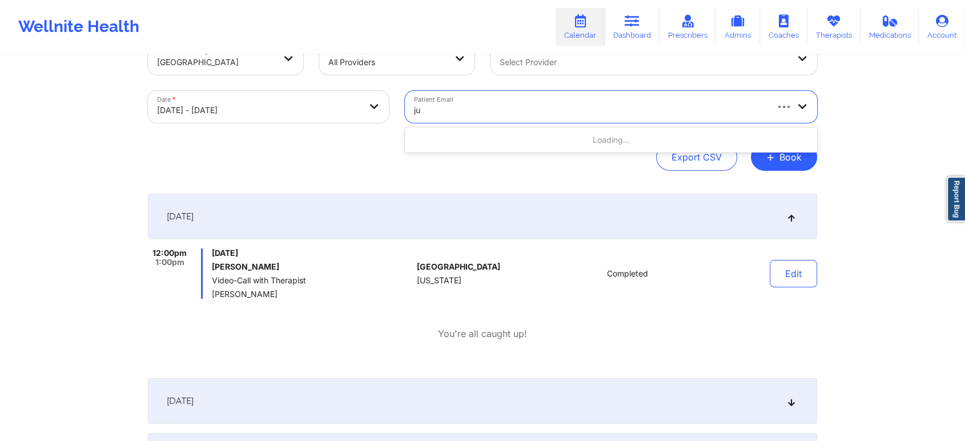
type input "j"
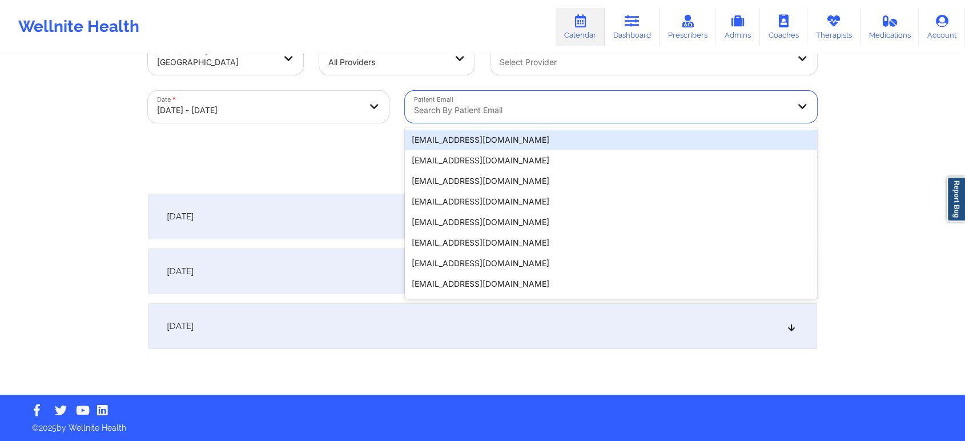
paste input "[EMAIL_ADDRESS][DOMAIN_NAME]"
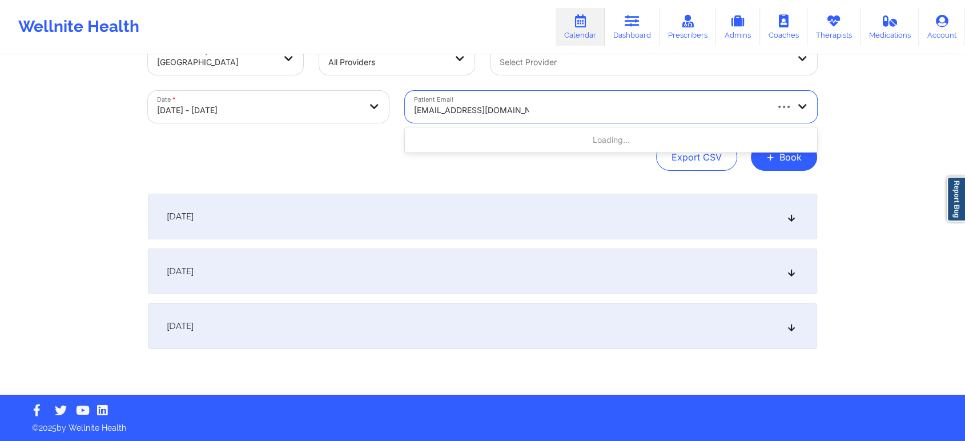
type input "[EMAIL_ADDRESS][DOMAIN_NAME]"
paste input "[EMAIL_ADDRESS][DOMAIN_NAME]"
type input "[EMAIL_ADDRESS][DOMAIN_NAME]"
paste input "[EMAIL_ADDRESS][DOMAIN_NAME]"
type input "[EMAIL_ADDRESS][DOMAIN_NAME]"
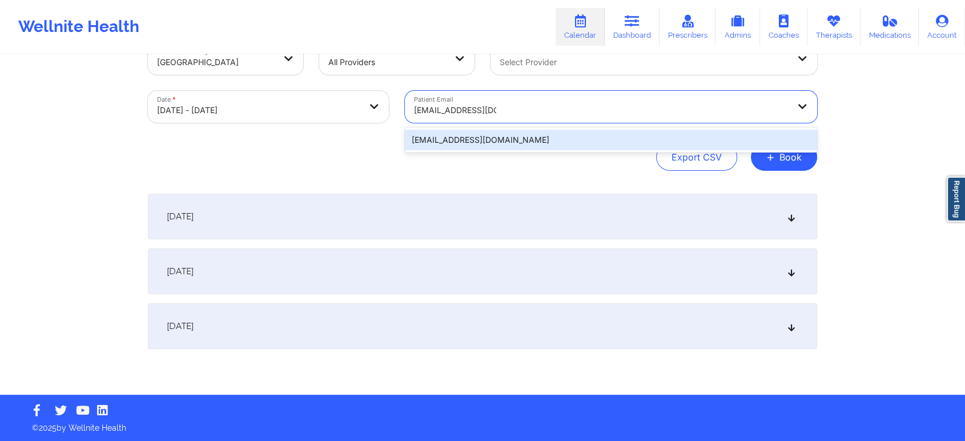
click at [502, 132] on div "[EMAIL_ADDRESS][DOMAIN_NAME]" at bounding box center [611, 140] width 412 height 21
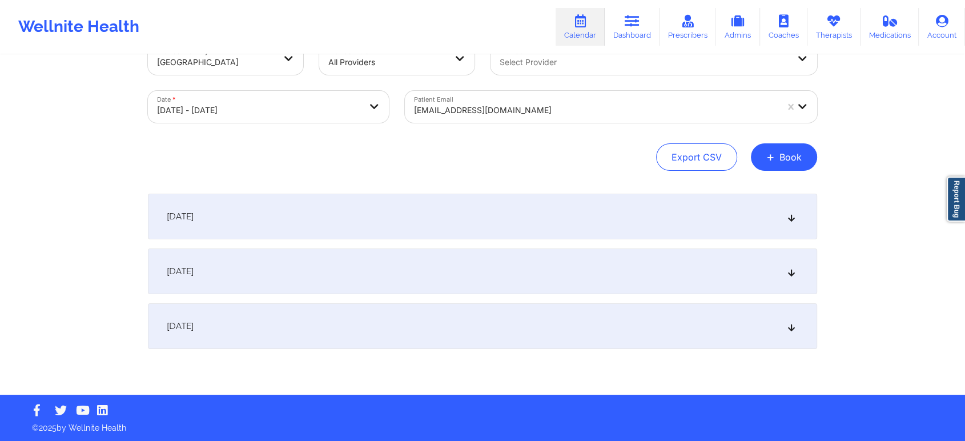
click at [496, 207] on div "[DATE]" at bounding box center [482, 217] width 669 height 46
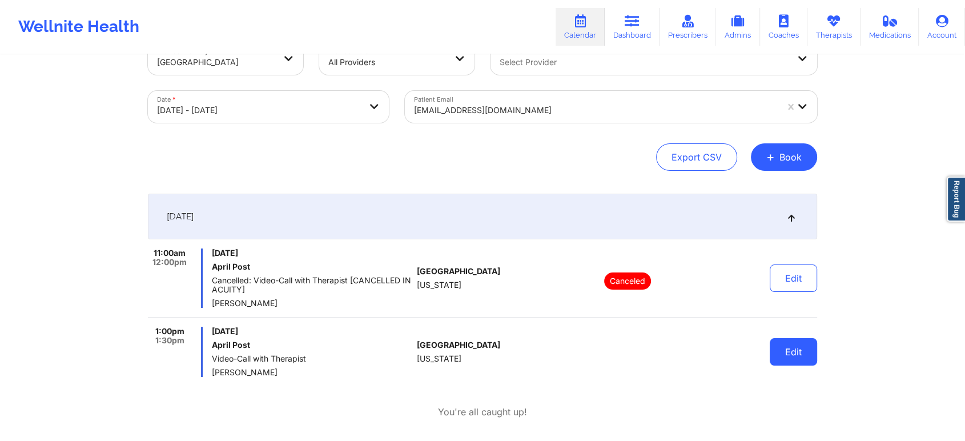
click at [775, 349] on button "Edit" at bounding box center [793, 351] width 47 height 27
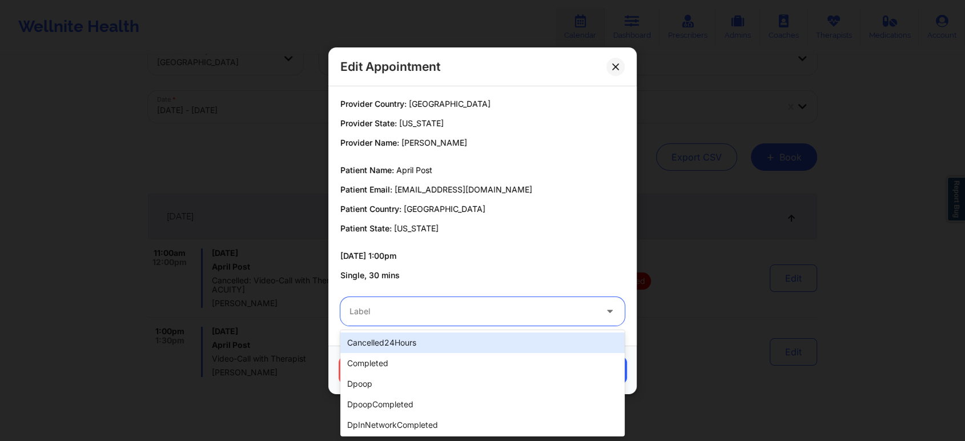
click at [542, 305] on div at bounding box center [472, 311] width 247 height 14
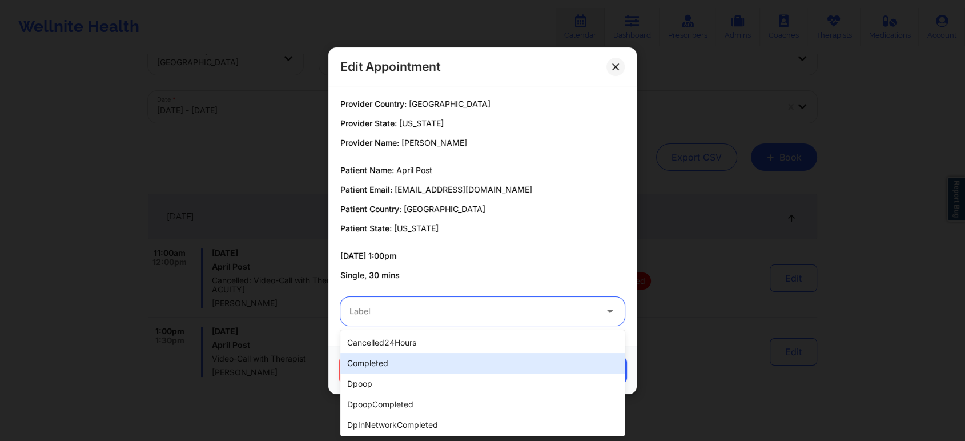
click at [460, 367] on div "completed" at bounding box center [482, 363] width 284 height 21
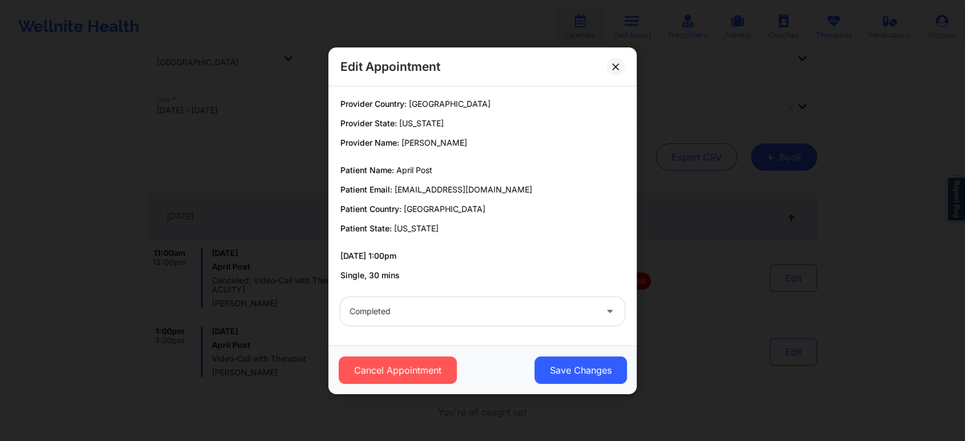
click at [558, 384] on div "Cancel Appointment Save Changes" at bounding box center [482, 369] width 308 height 49
click at [571, 376] on button "Save Changes" at bounding box center [580, 369] width 92 height 27
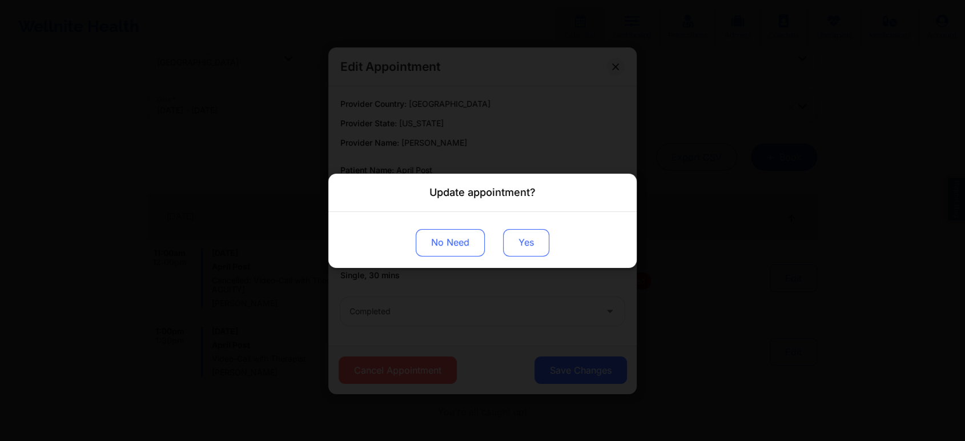
click at [522, 242] on button "Yes" at bounding box center [526, 241] width 46 height 27
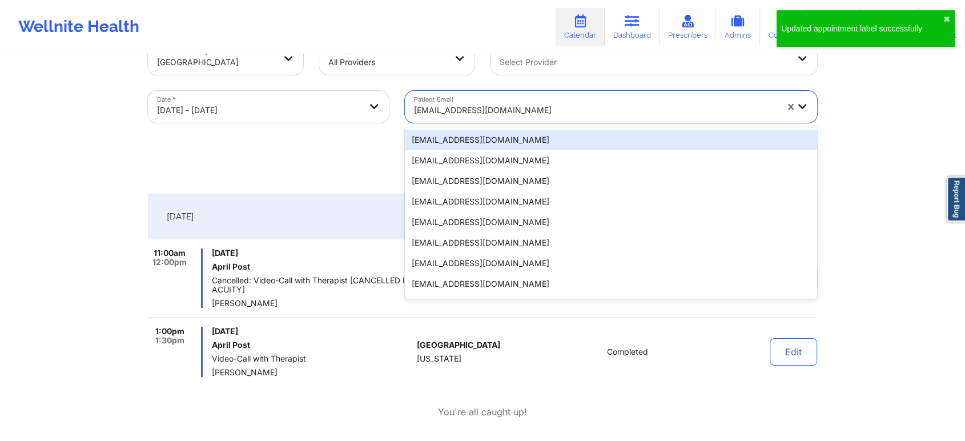
click at [476, 95] on div "[EMAIL_ADDRESS][DOMAIN_NAME]" at bounding box center [591, 107] width 373 height 32
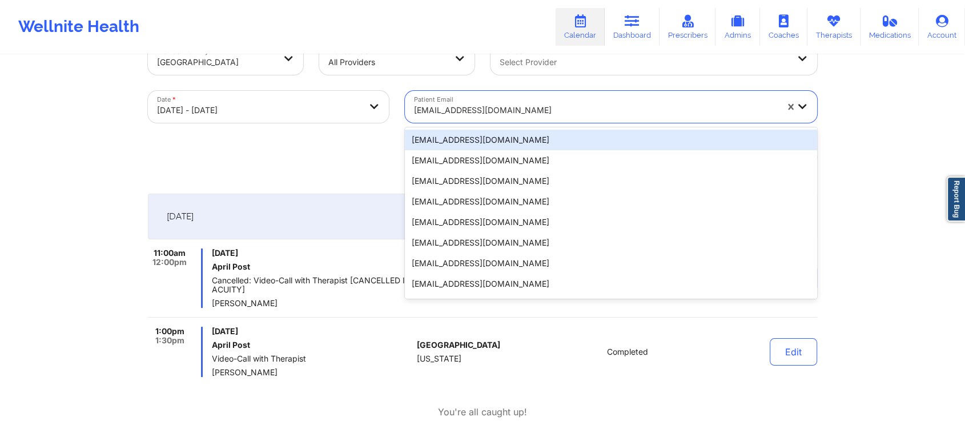
paste input "[PERSON_NAME][EMAIL_ADDRESS][PERSON_NAME][DOMAIN_NAME]"
type input "[PERSON_NAME][EMAIL_ADDRESS][PERSON_NAME][DOMAIN_NAME]"
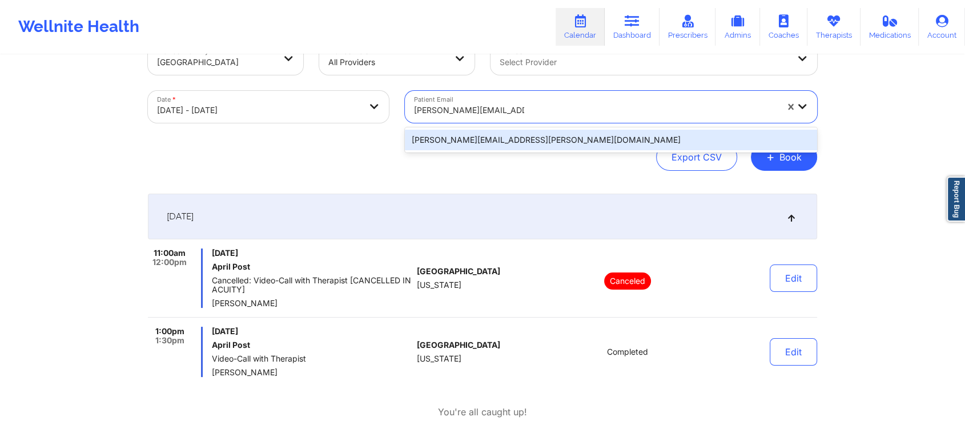
click at [493, 130] on div "[PERSON_NAME][EMAIL_ADDRESS][PERSON_NAME][DOMAIN_NAME]" at bounding box center [611, 140] width 412 height 21
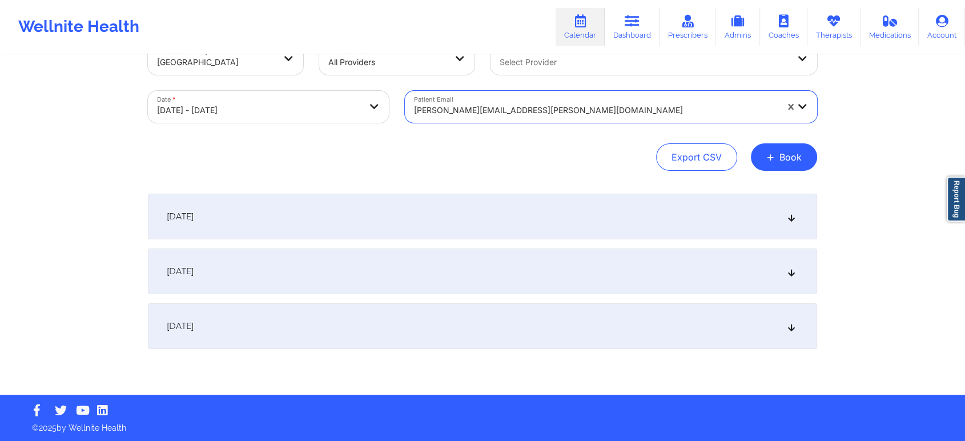
click at [522, 224] on div "[DATE]" at bounding box center [482, 217] width 669 height 46
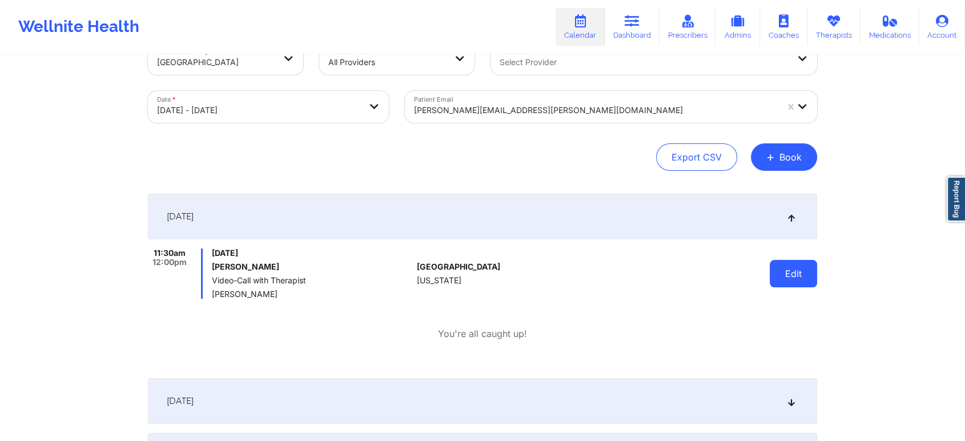
click at [810, 268] on button "Edit" at bounding box center [793, 273] width 47 height 27
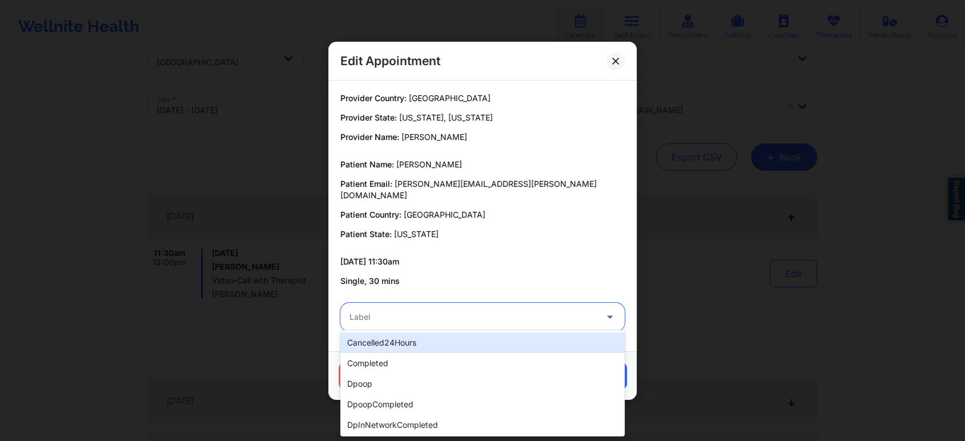
click at [561, 317] on div at bounding box center [472, 317] width 247 height 14
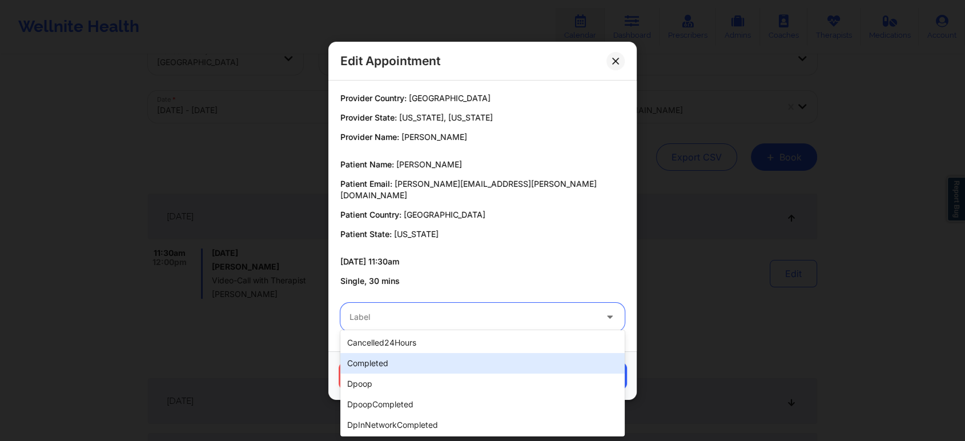
click at [520, 355] on div "completed" at bounding box center [482, 363] width 284 height 21
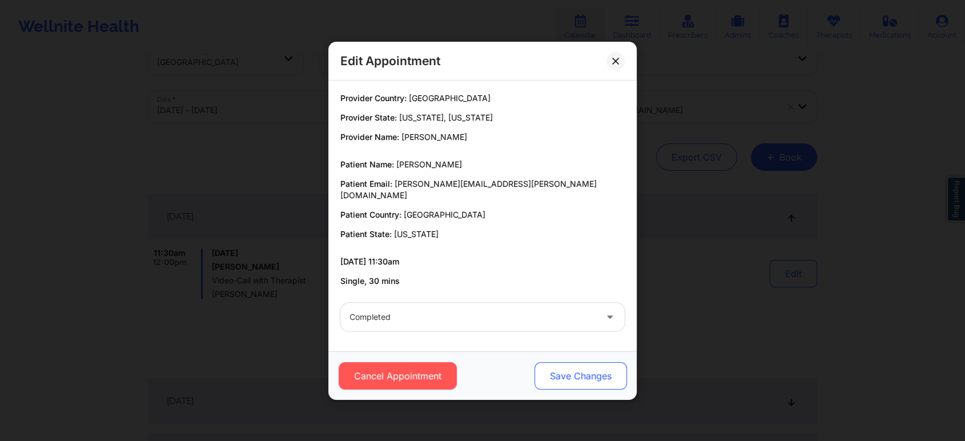
click at [581, 368] on button "Save Changes" at bounding box center [580, 375] width 92 height 27
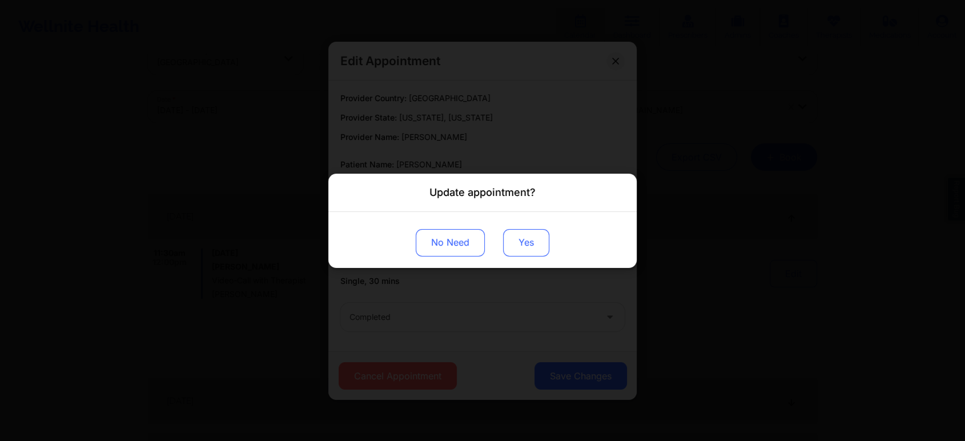
click at [534, 238] on button "Yes" at bounding box center [526, 241] width 46 height 27
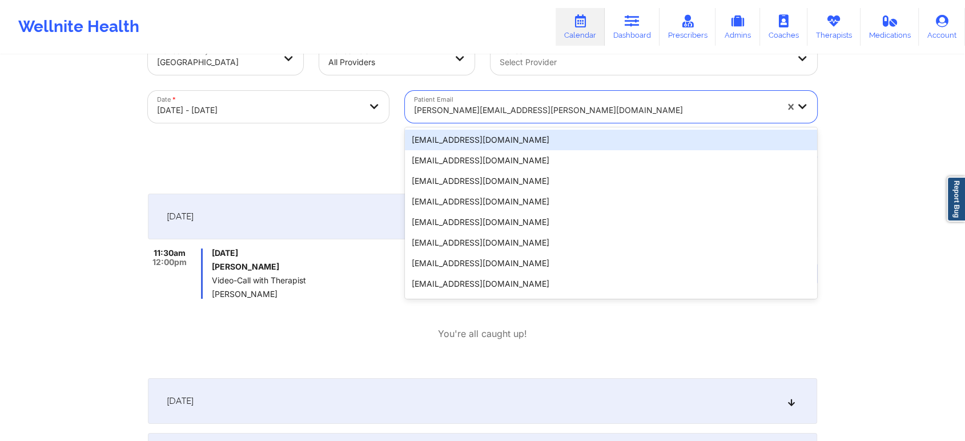
click at [460, 99] on div "[PERSON_NAME][EMAIL_ADDRESS][PERSON_NAME][DOMAIN_NAME]" at bounding box center [595, 110] width 363 height 25
paste input "[EMAIL_ADDRESS][DOMAIN_NAME]"
type input "[EMAIL_ADDRESS][DOMAIN_NAME]"
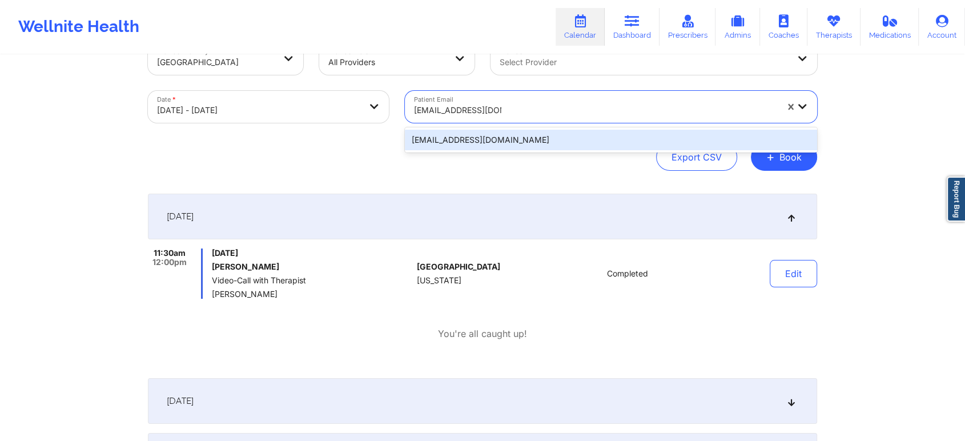
click at [472, 141] on div "[EMAIL_ADDRESS][DOMAIN_NAME]" at bounding box center [611, 140] width 412 height 21
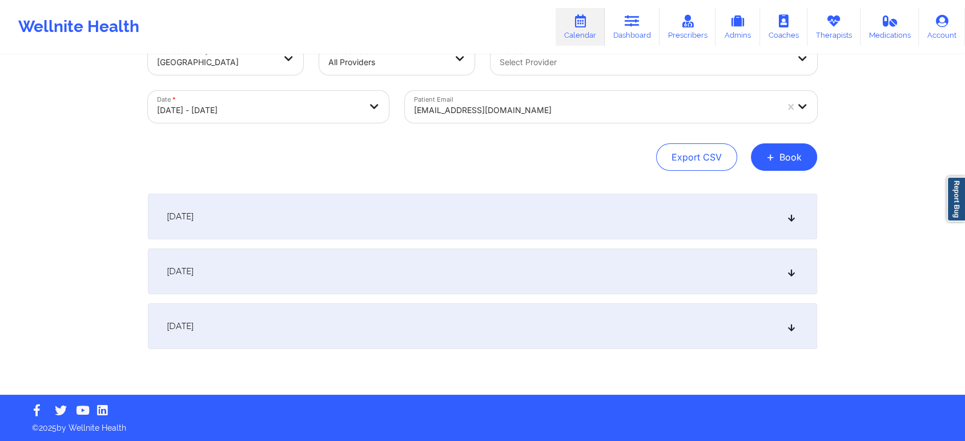
click at [615, 223] on div "[DATE]" at bounding box center [482, 217] width 669 height 46
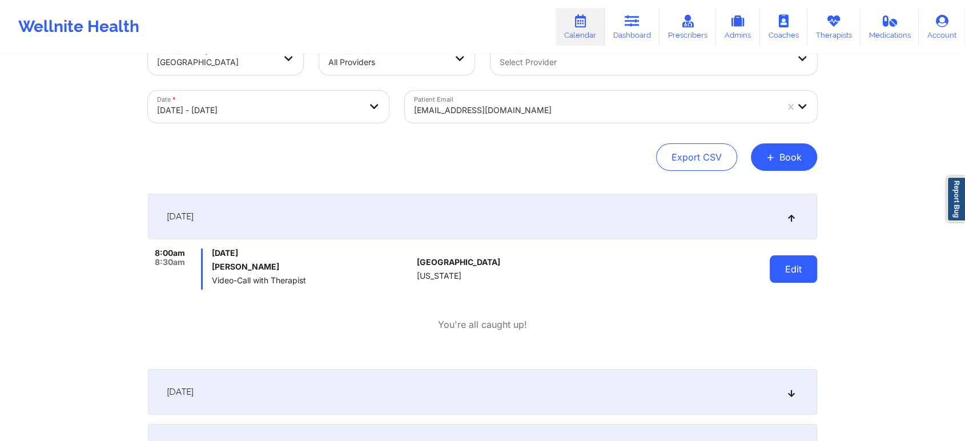
click at [791, 274] on button "Edit" at bounding box center [793, 268] width 47 height 27
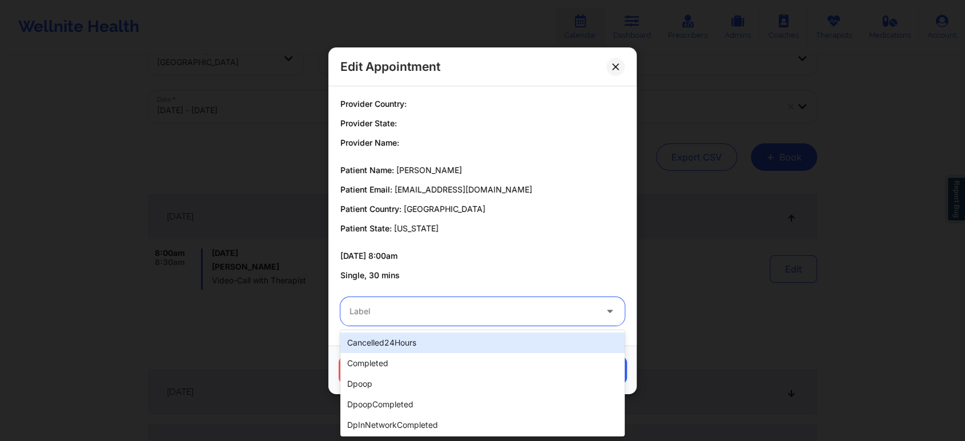
click at [523, 317] on div at bounding box center [472, 311] width 247 height 14
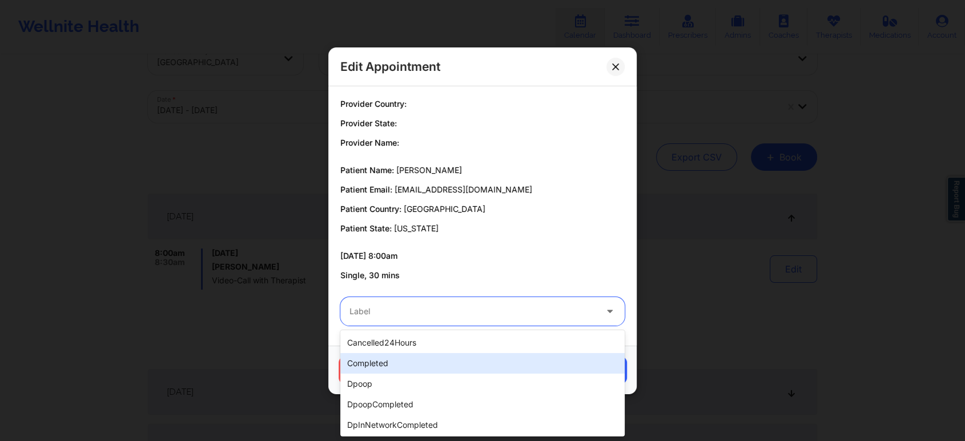
click at [453, 359] on div "completed" at bounding box center [482, 363] width 284 height 21
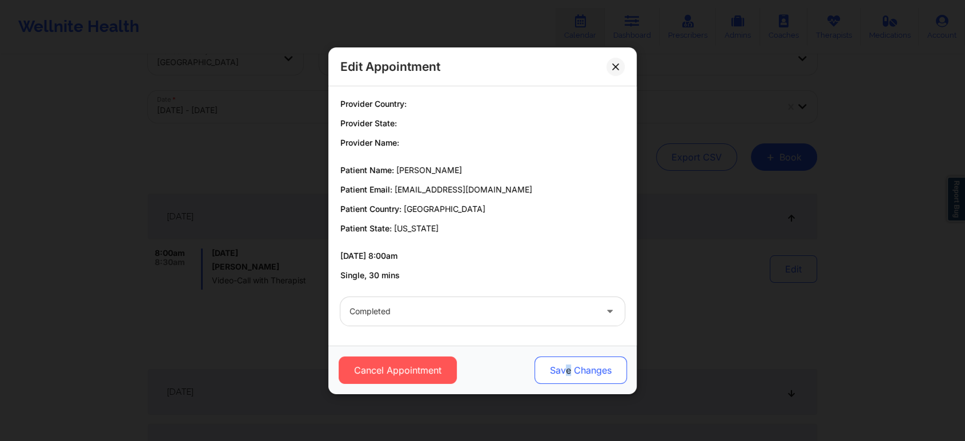
drag, startPoint x: 566, startPoint y: 347, endPoint x: 568, endPoint y: 368, distance: 21.2
click at [568, 368] on div "Cancel Appointment Save Changes" at bounding box center [482, 369] width 308 height 49
click at [568, 368] on button "Save Changes" at bounding box center [580, 369] width 92 height 27
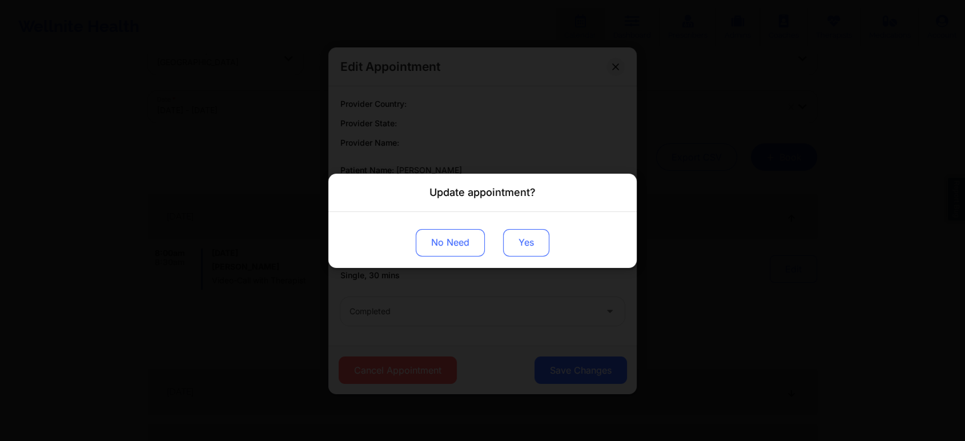
click at [533, 232] on button "Yes" at bounding box center [526, 241] width 46 height 27
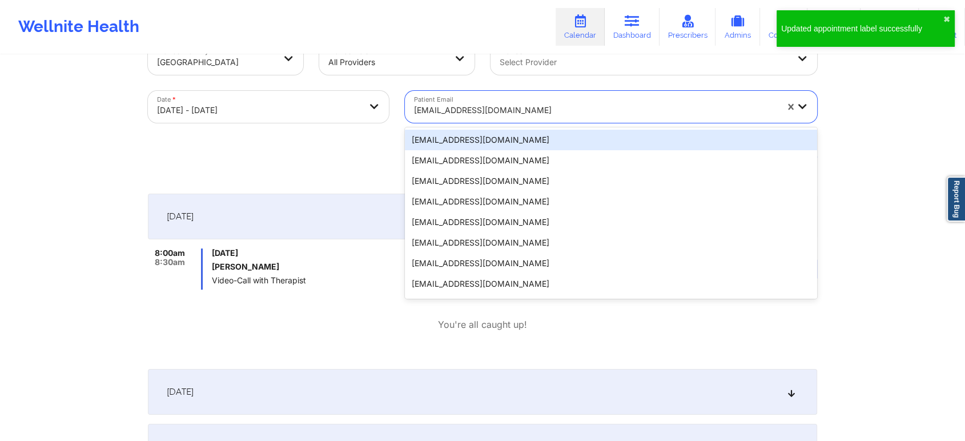
click at [457, 102] on div "[EMAIL_ADDRESS][DOMAIN_NAME]" at bounding box center [595, 110] width 363 height 25
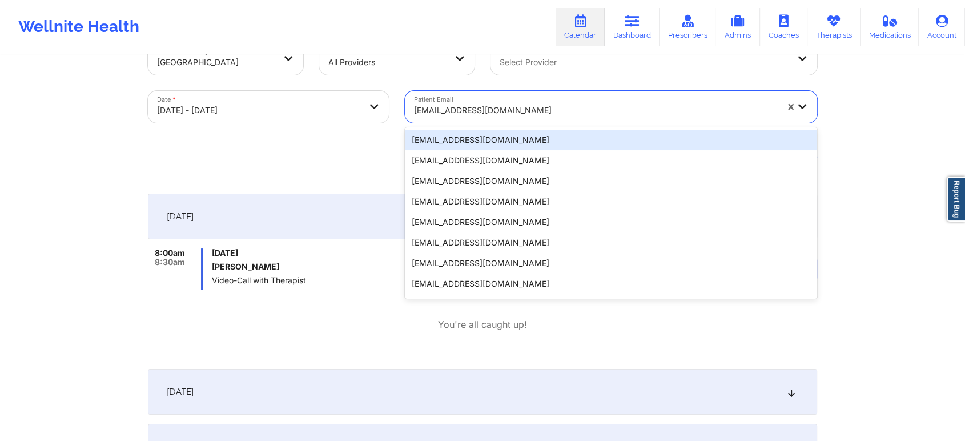
paste input "[EMAIL_ADDRESS][DOMAIN_NAME]"
type input "[EMAIL_ADDRESS][DOMAIN_NAME]"
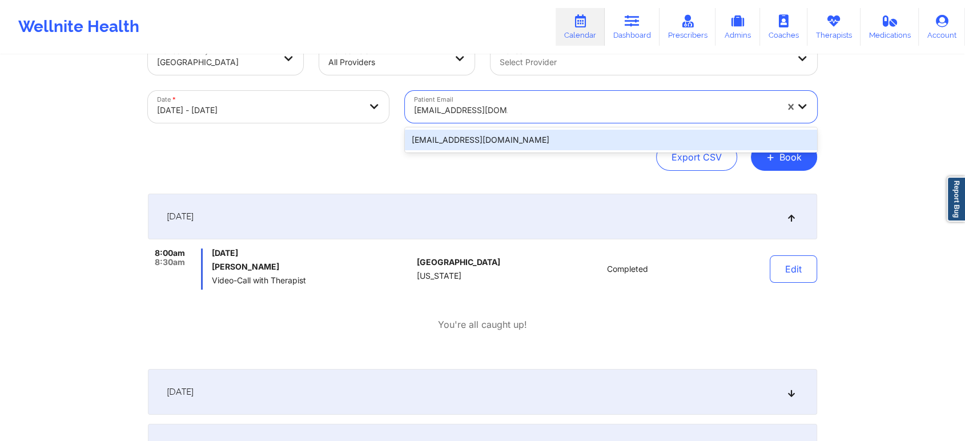
click at [577, 148] on div "[EMAIL_ADDRESS][DOMAIN_NAME]" at bounding box center [611, 140] width 412 height 21
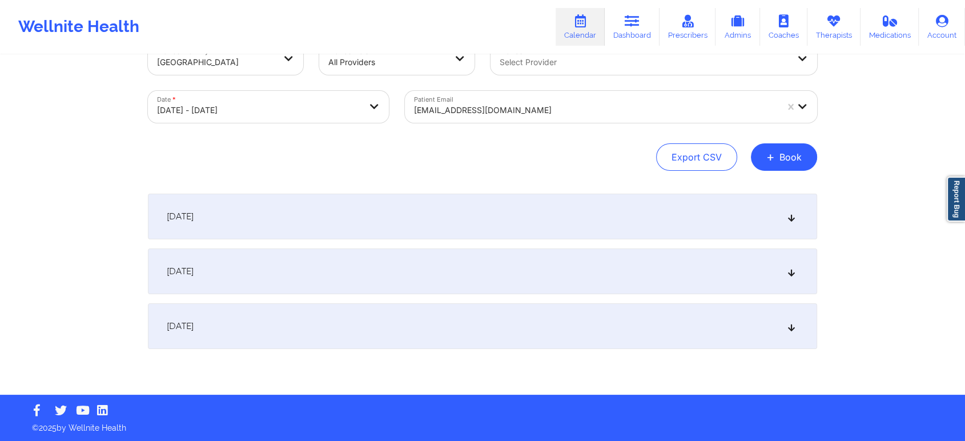
click at [631, 233] on div "[DATE]" at bounding box center [482, 217] width 669 height 46
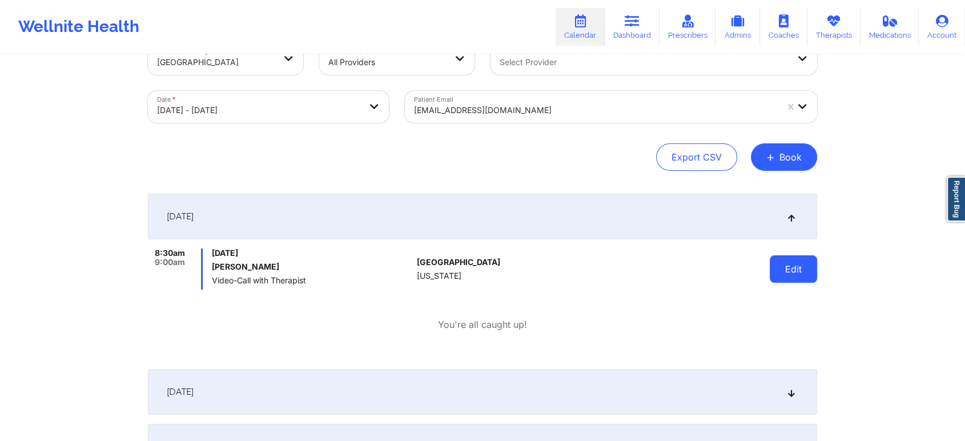
click at [782, 277] on button "Edit" at bounding box center [793, 268] width 47 height 27
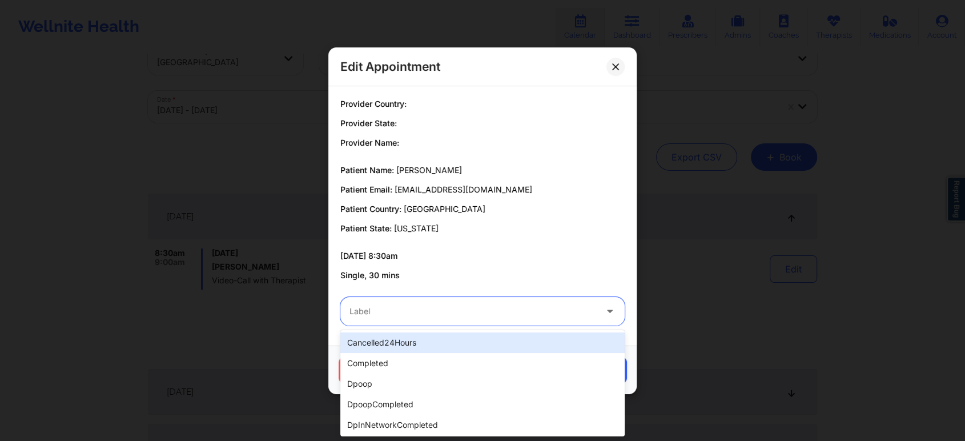
click at [603, 307] on div at bounding box center [610, 311] width 27 height 29
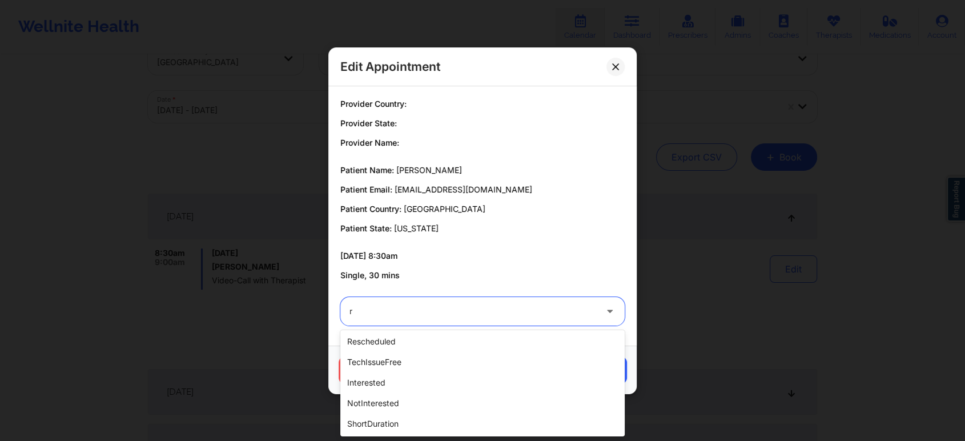
scroll to position [0, 0]
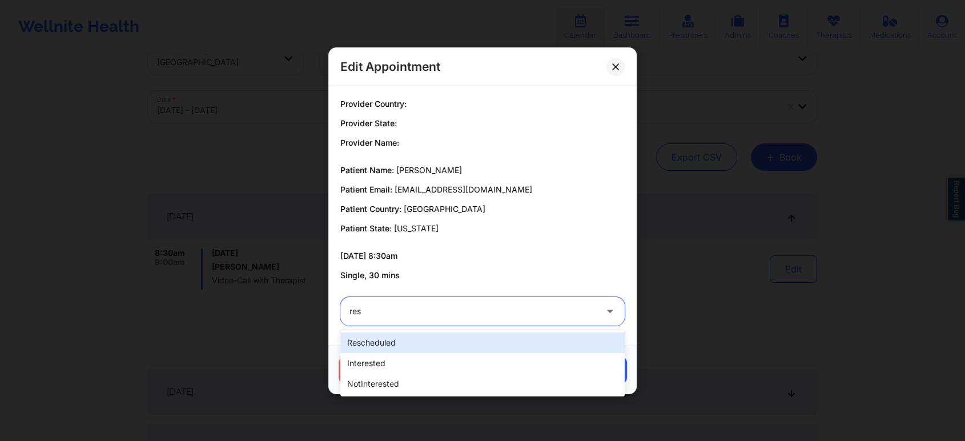
click at [549, 341] on div "rescheduled" at bounding box center [482, 342] width 284 height 21
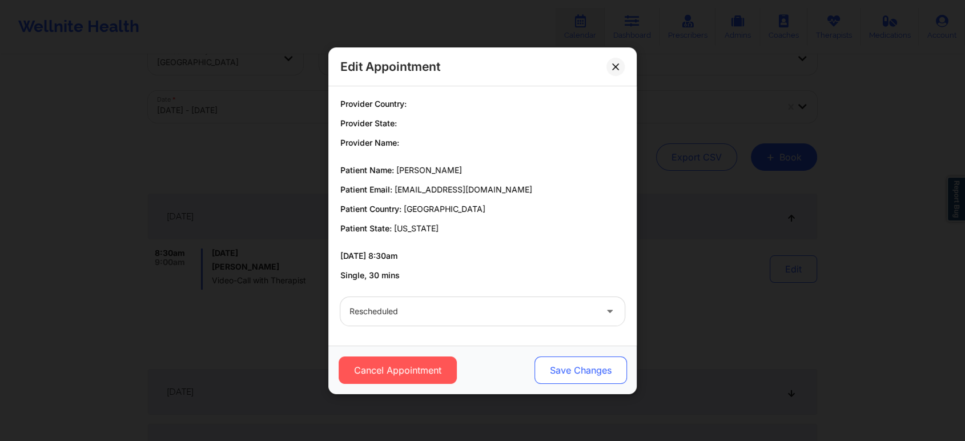
click at [587, 361] on button "Save Changes" at bounding box center [580, 369] width 92 height 27
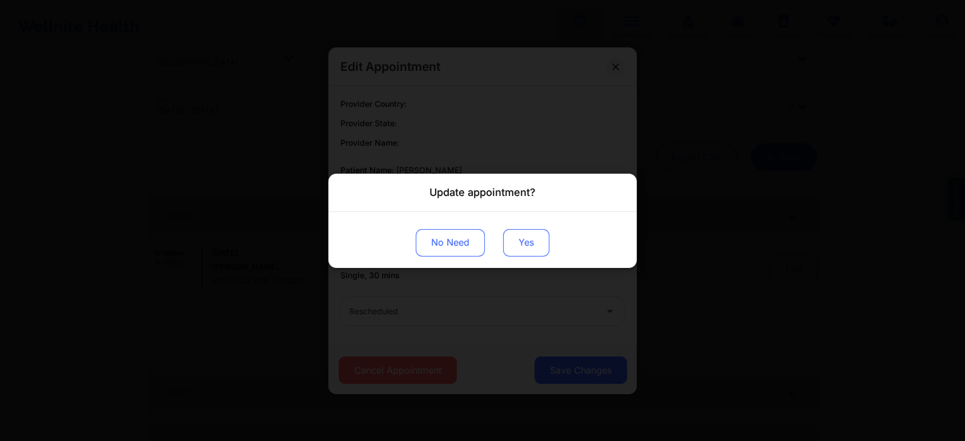
click at [541, 248] on button "Yes" at bounding box center [526, 241] width 46 height 27
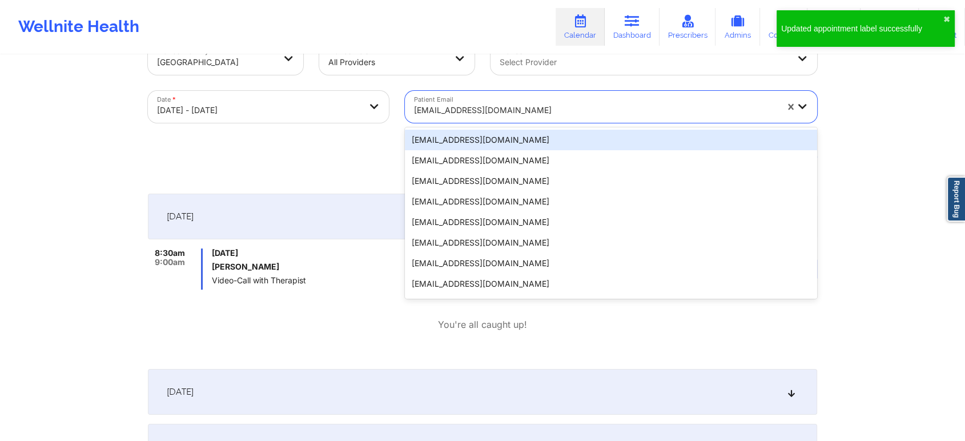
click at [554, 122] on div "[EMAIL_ADDRESS][DOMAIN_NAME]" at bounding box center [595, 110] width 363 height 25
paste input "[EMAIL_ADDRESS][DOMAIN_NAME]"
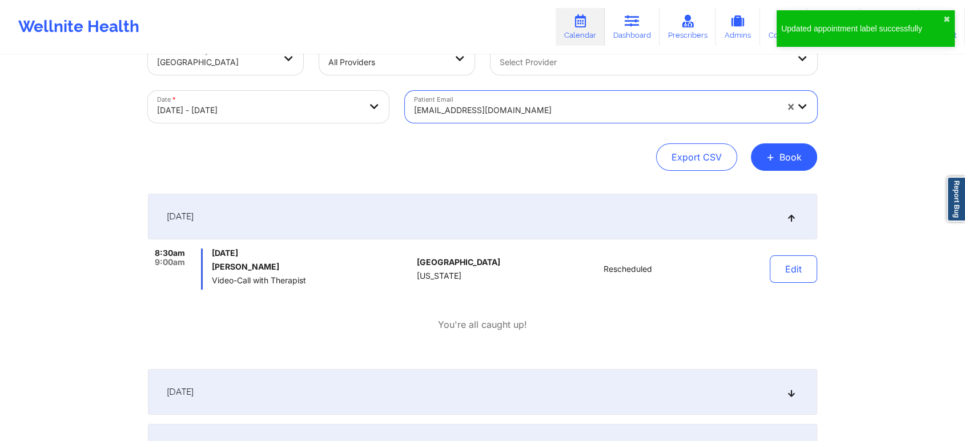
click at [414, 103] on div at bounding box center [595, 110] width 363 height 14
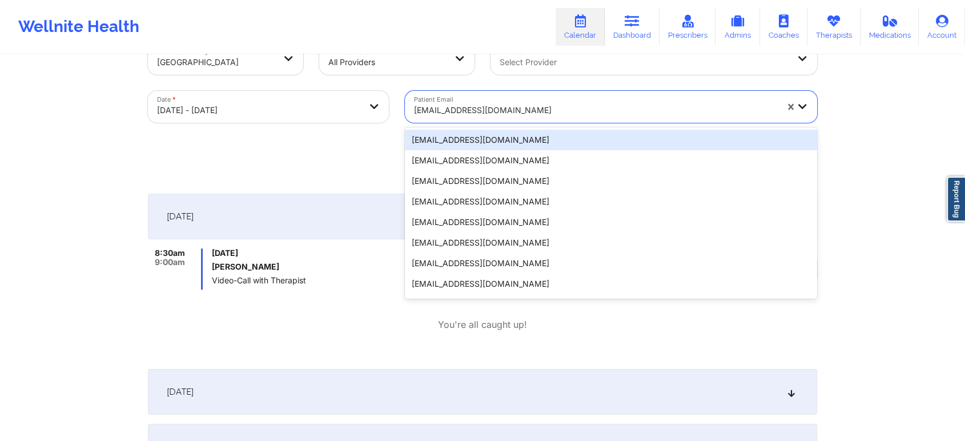
click at [414, 111] on input "Patient Email" at bounding box center [415, 109] width 2 height 11
paste input "[EMAIL_ADDRESS][DOMAIN_NAME]"
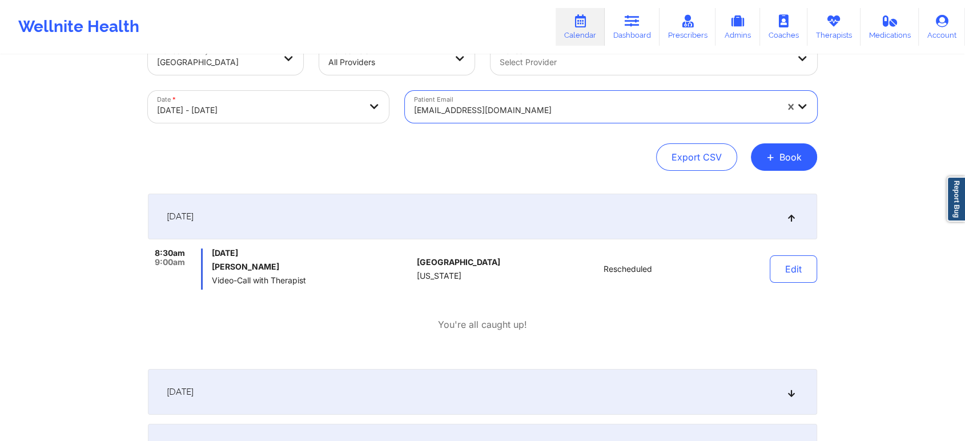
paste input "[EMAIL_ADDRESS][DOMAIN_NAME]"
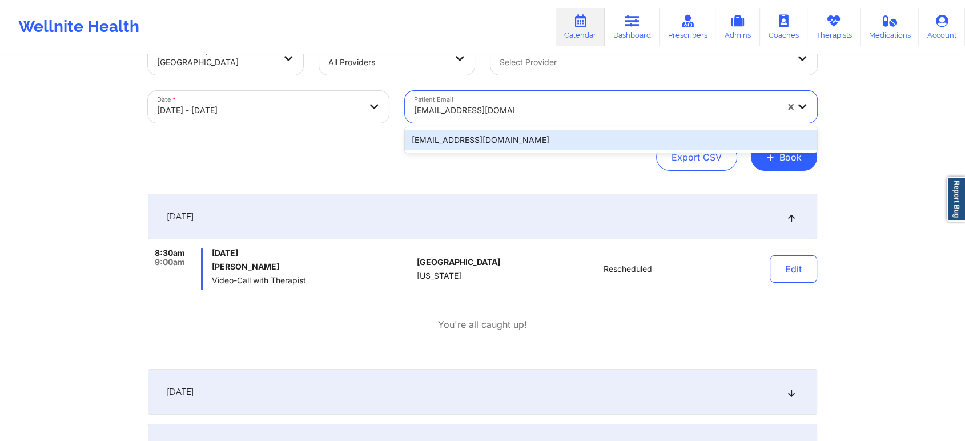
click at [533, 142] on div "[EMAIL_ADDRESS][DOMAIN_NAME]" at bounding box center [611, 140] width 412 height 21
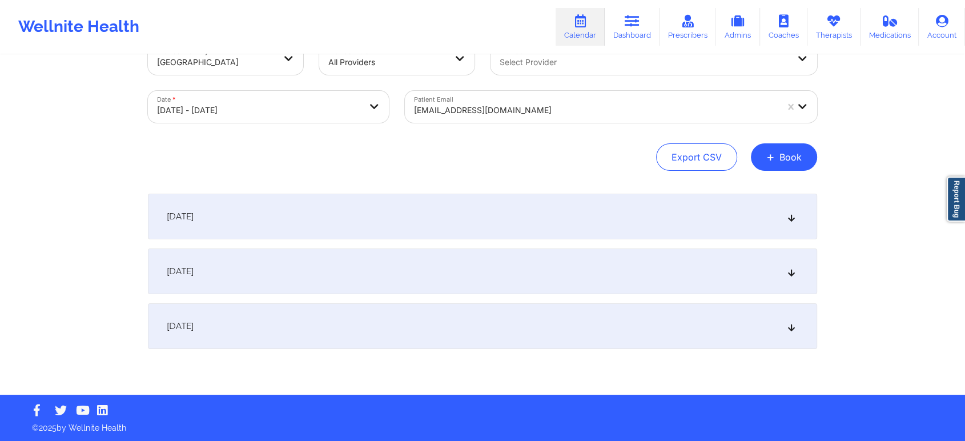
click at [621, 223] on div "[DATE]" at bounding box center [482, 217] width 669 height 46
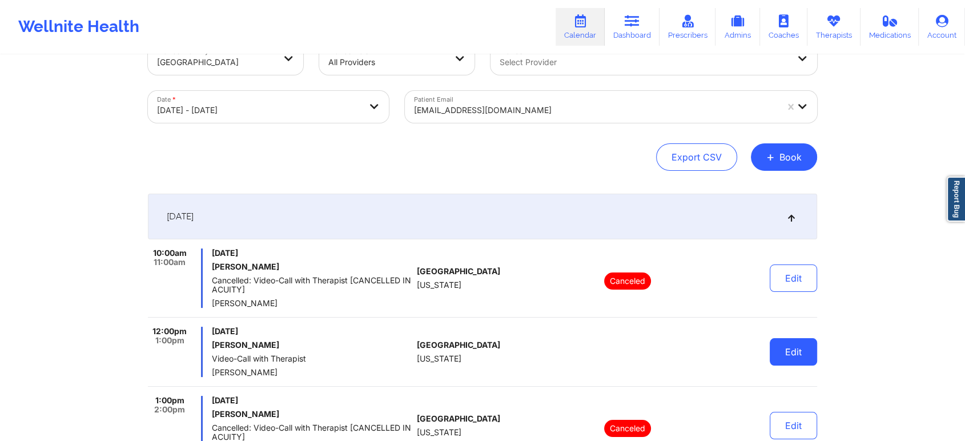
click at [796, 346] on button "Edit" at bounding box center [793, 351] width 47 height 27
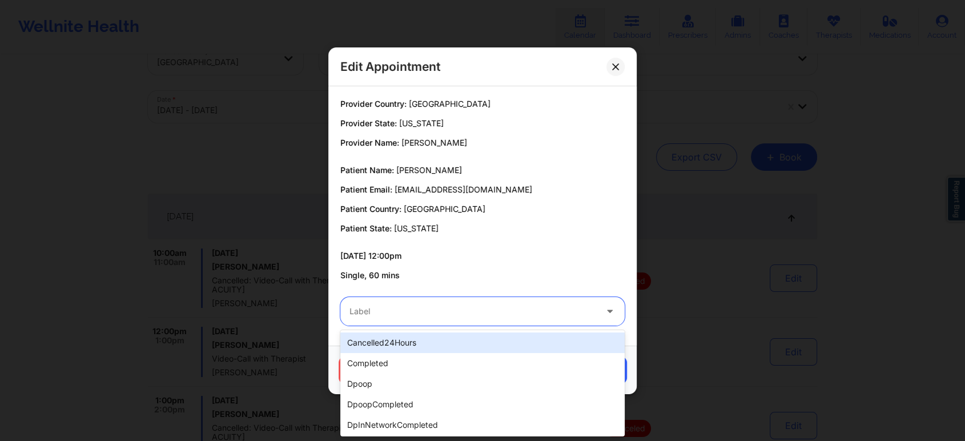
click at [498, 317] on div at bounding box center [472, 311] width 247 height 14
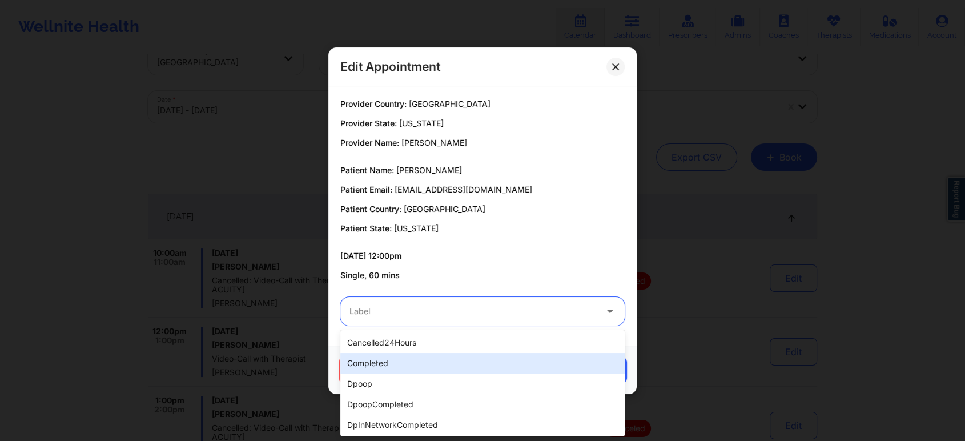
click at [458, 360] on div "completed" at bounding box center [482, 363] width 284 height 21
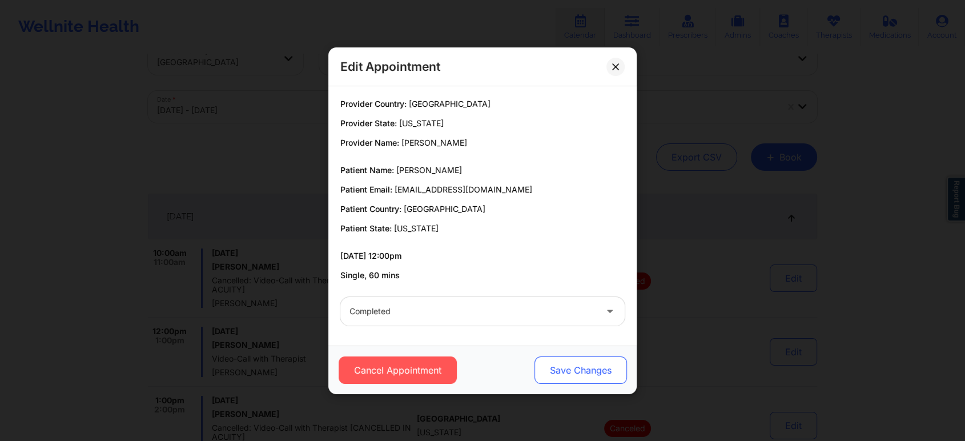
click at [614, 381] on button "Save Changes" at bounding box center [580, 369] width 92 height 27
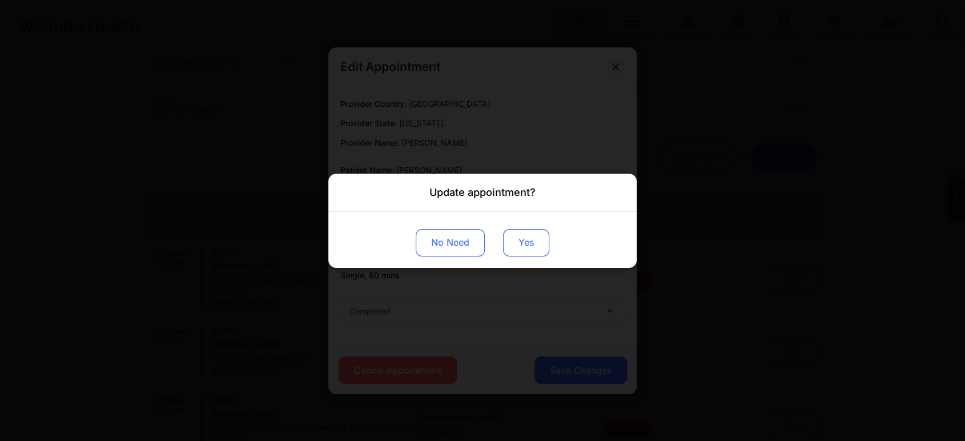
click at [517, 239] on button "Yes" at bounding box center [526, 241] width 46 height 27
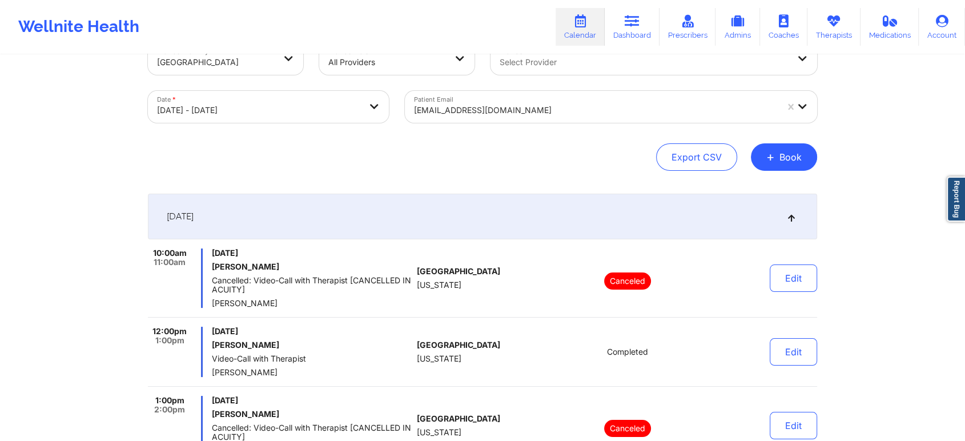
click at [498, 103] on div at bounding box center [595, 110] width 363 height 14
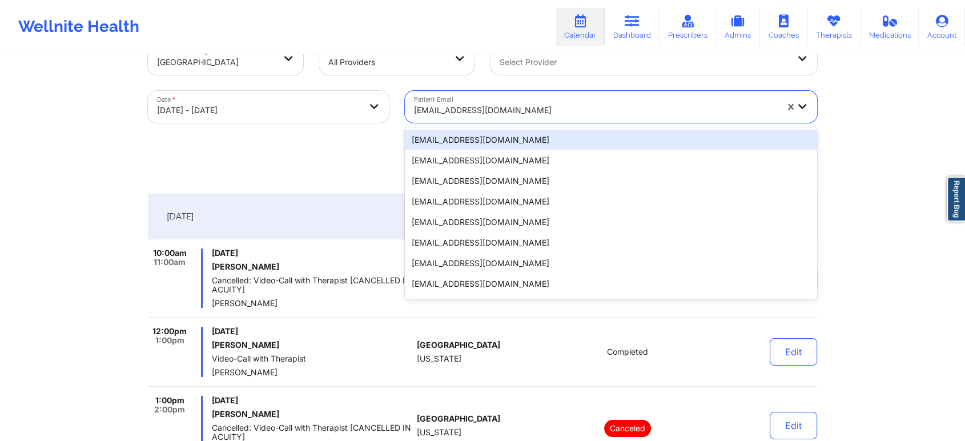
paste input "[EMAIL_ADDRESS][DOMAIN_NAME]"
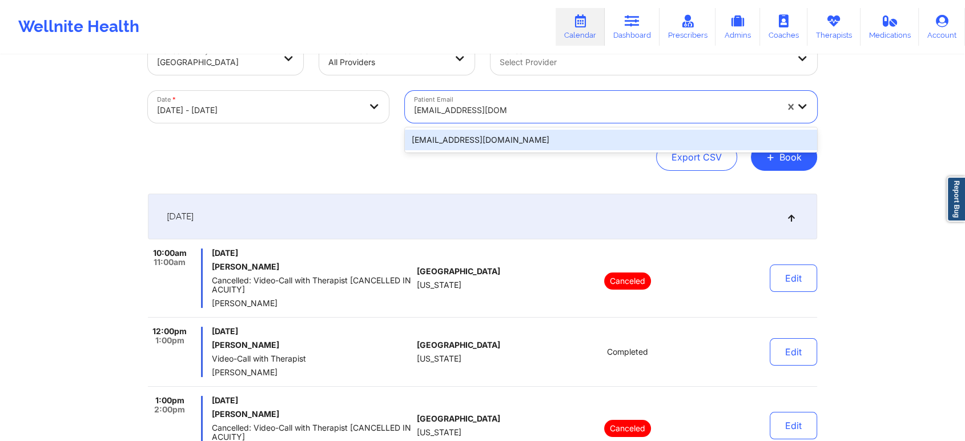
click at [529, 140] on div "[EMAIL_ADDRESS][DOMAIN_NAME]" at bounding box center [611, 140] width 412 height 21
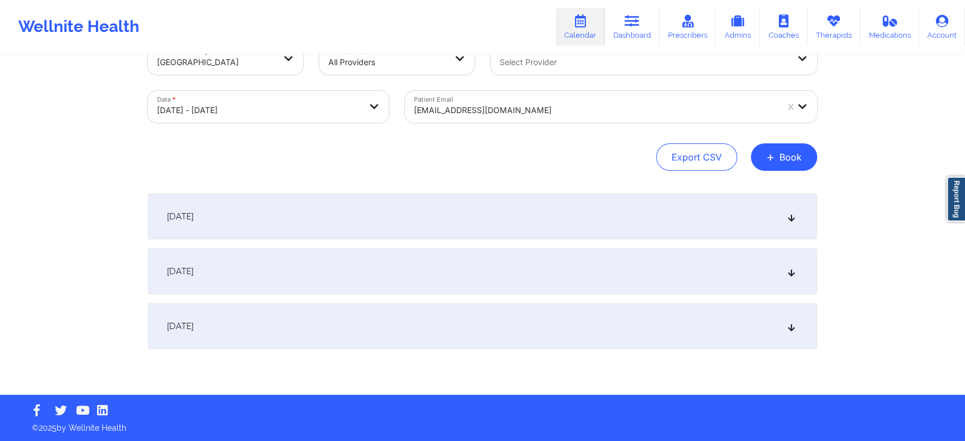
click at [474, 242] on div "[DATE] No appointments [DATE] No appointments [DATE] No appointments" at bounding box center [482, 271] width 669 height 155
click at [492, 213] on div "[DATE]" at bounding box center [482, 217] width 669 height 46
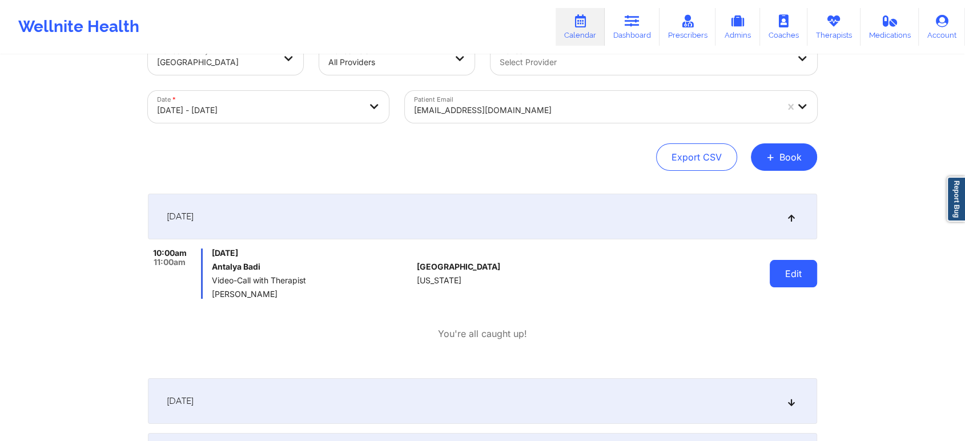
click at [792, 279] on button "Edit" at bounding box center [793, 273] width 47 height 27
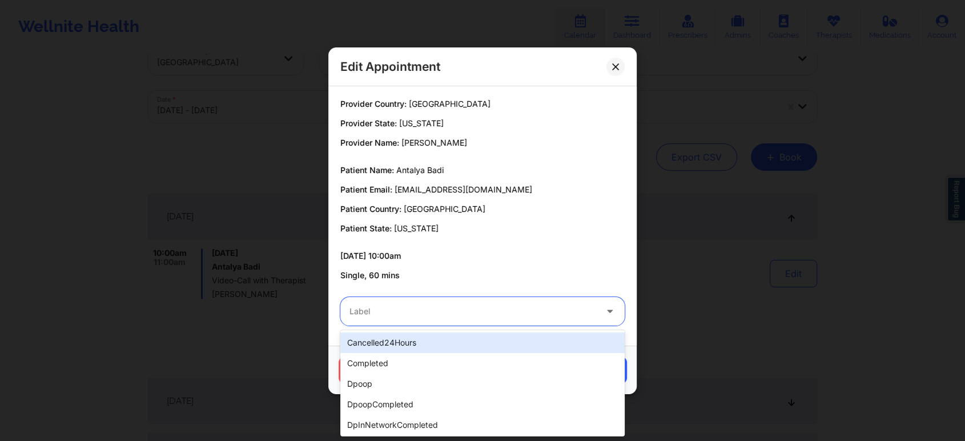
click at [525, 305] on div at bounding box center [472, 311] width 247 height 14
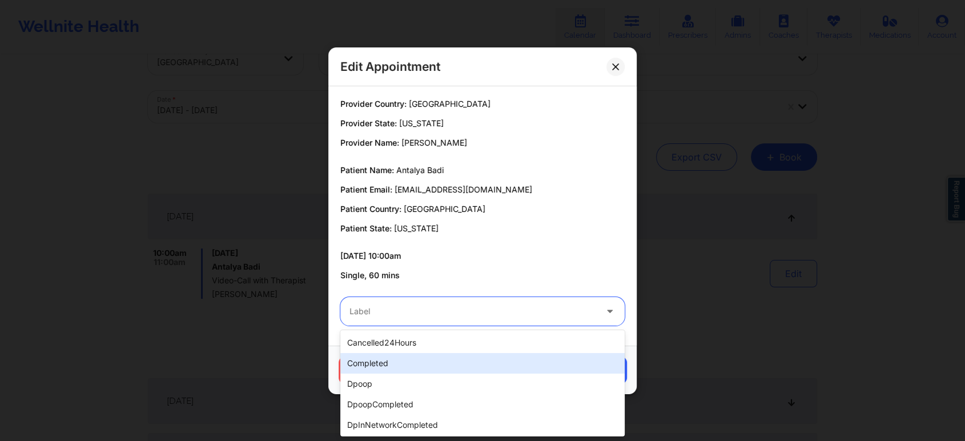
click at [454, 353] on div "completed" at bounding box center [482, 363] width 284 height 21
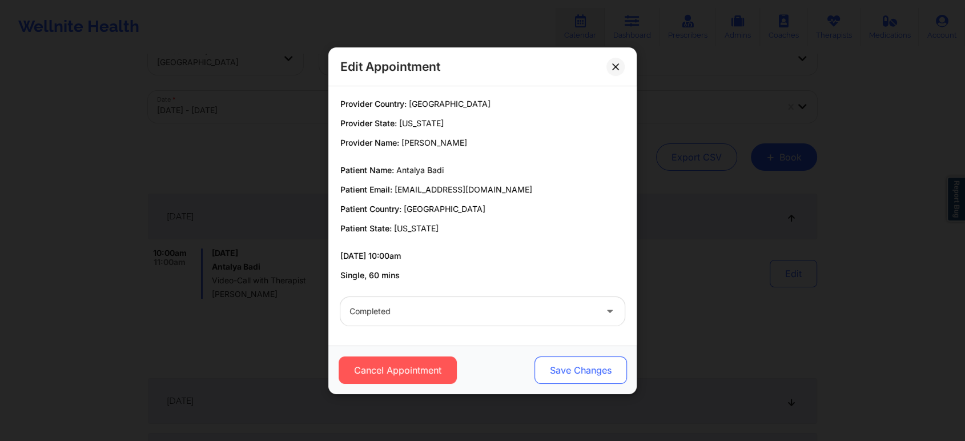
click at [565, 378] on button "Save Changes" at bounding box center [580, 369] width 92 height 27
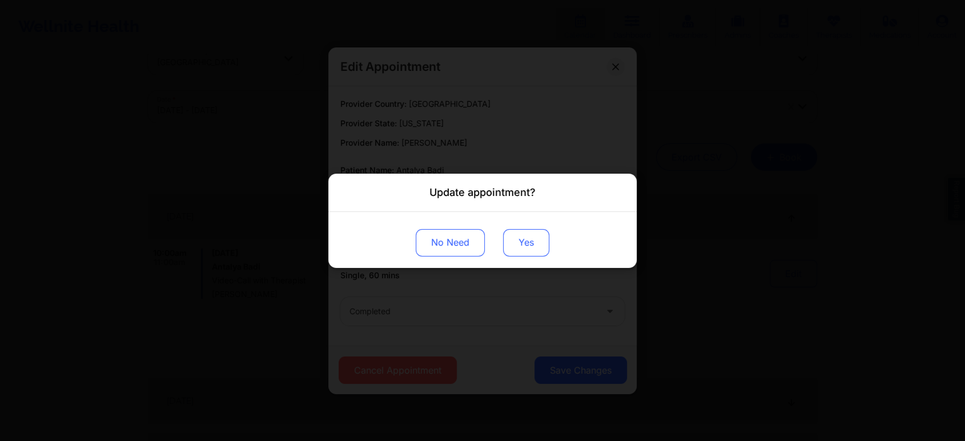
click at [514, 244] on button "Yes" at bounding box center [526, 241] width 46 height 27
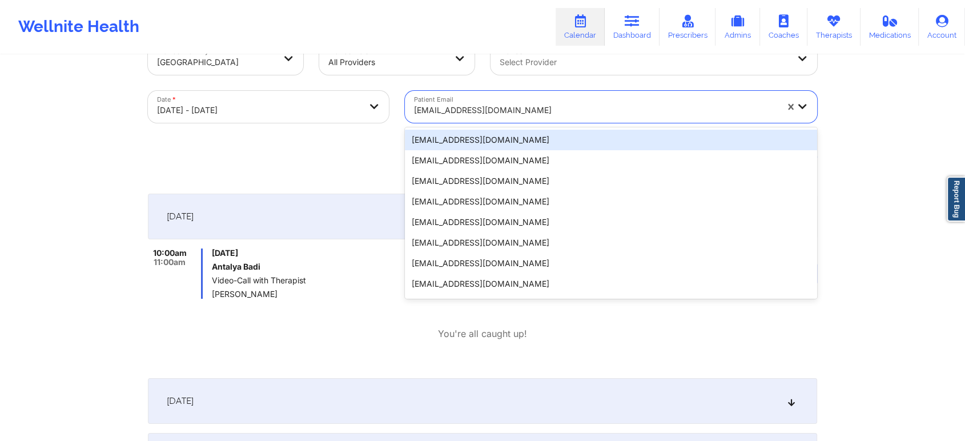
click at [445, 104] on div at bounding box center [595, 110] width 363 height 14
paste input "[EMAIL_ADDRESS][DOMAIN_NAME]"
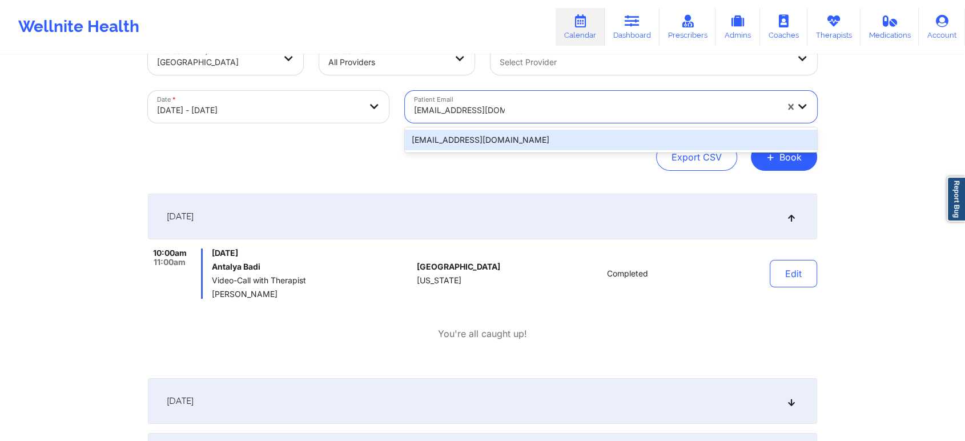
click at [514, 144] on div "[EMAIL_ADDRESS][DOMAIN_NAME]" at bounding box center [611, 140] width 412 height 21
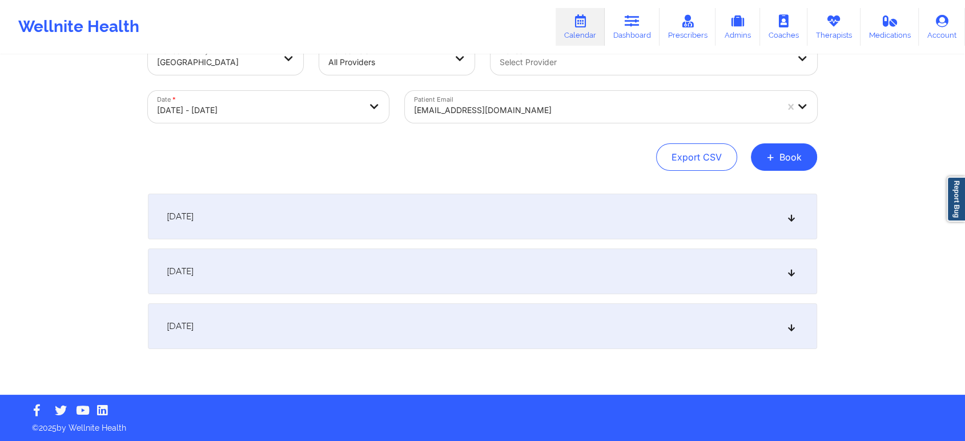
click at [424, 216] on div "[DATE]" at bounding box center [482, 217] width 669 height 46
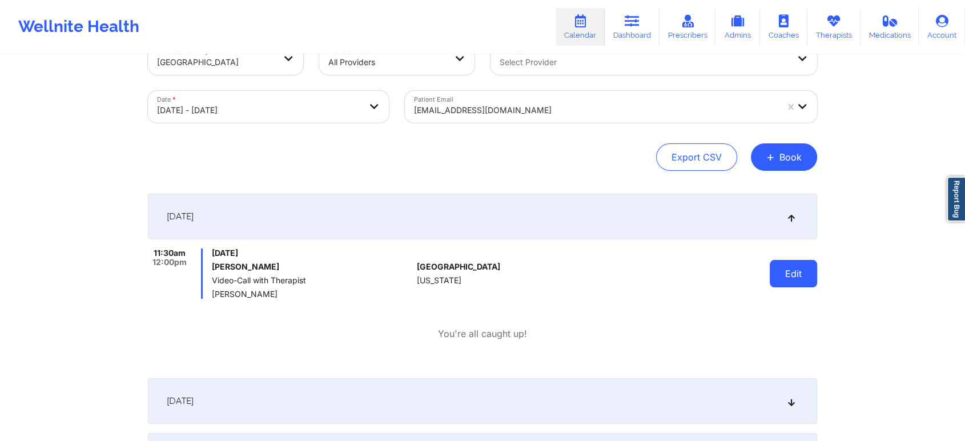
click at [804, 269] on button "Edit" at bounding box center [793, 273] width 47 height 27
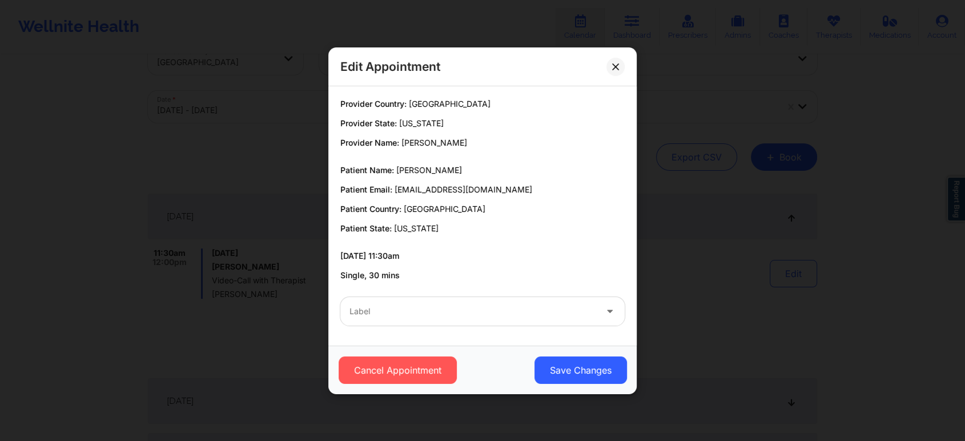
click at [489, 296] on div "Label" at bounding box center [482, 311] width 300 height 45
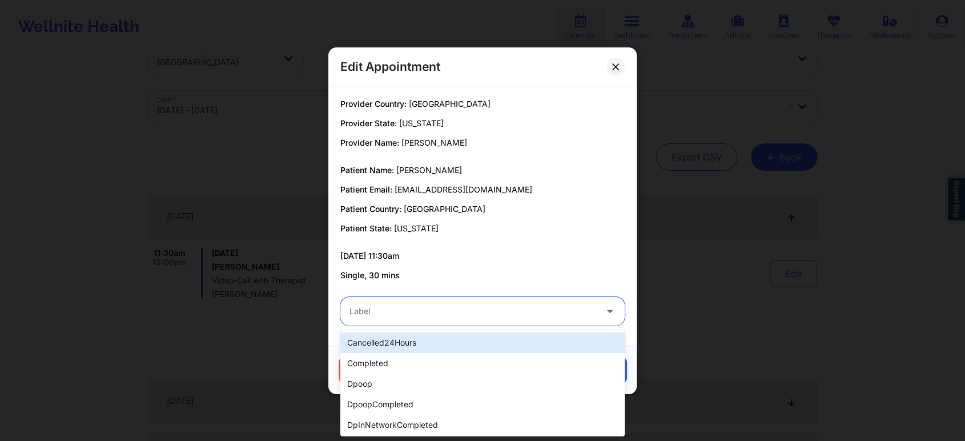
click at [481, 308] on div at bounding box center [472, 311] width 247 height 14
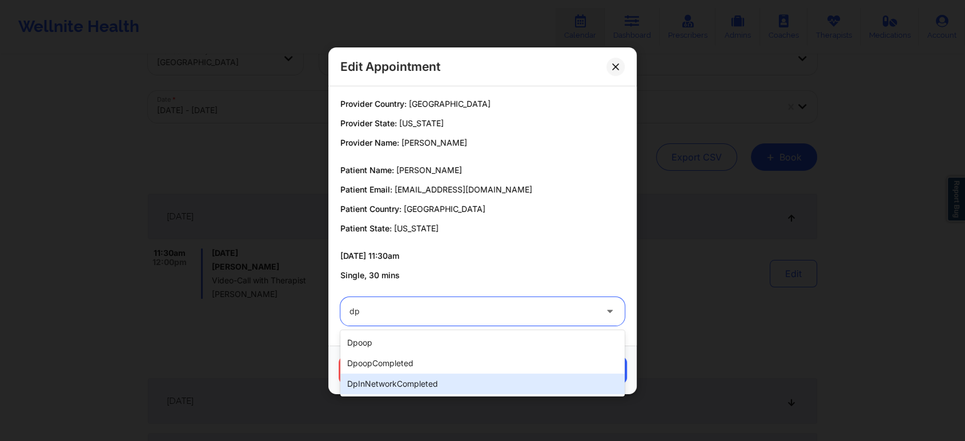
click at [425, 379] on div "dpInNetworkCompleted" at bounding box center [482, 383] width 284 height 21
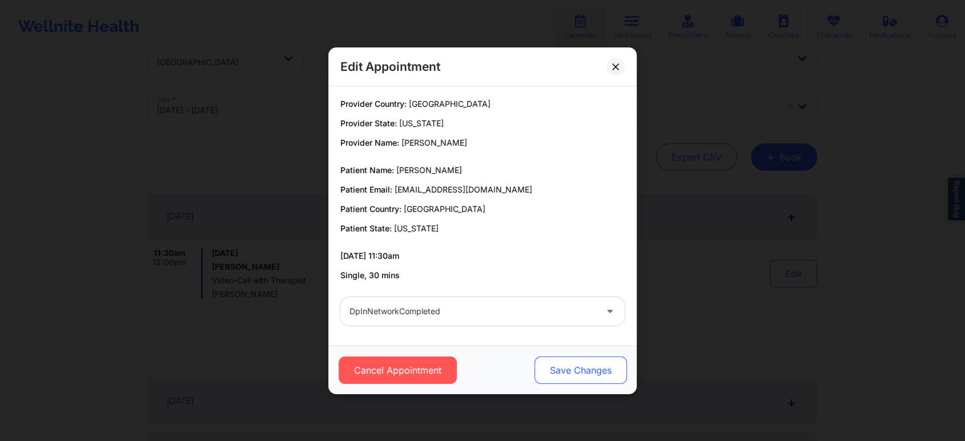
click at [561, 367] on button "Save Changes" at bounding box center [580, 369] width 92 height 27
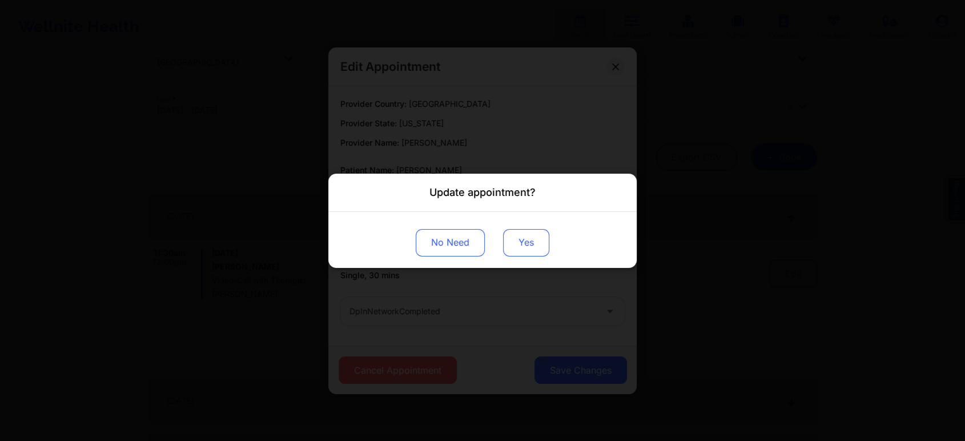
click at [530, 231] on button "Yes" at bounding box center [526, 241] width 46 height 27
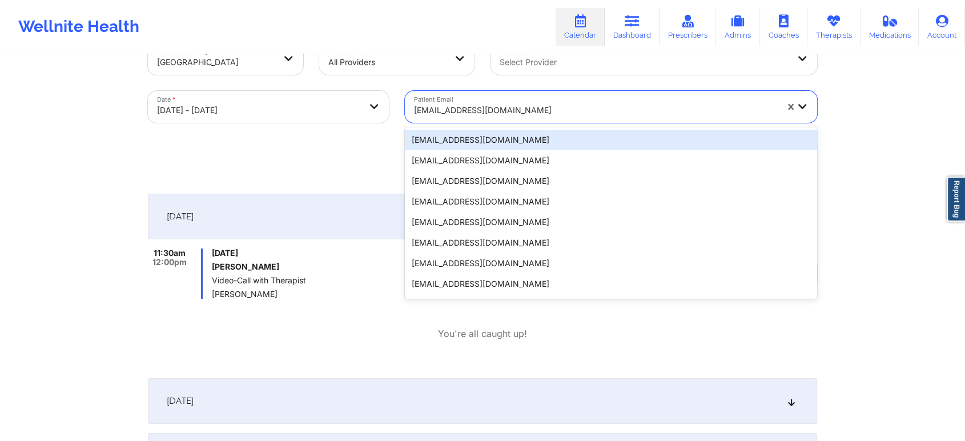
click at [466, 112] on div at bounding box center [595, 110] width 363 height 14
paste input "[EMAIL_ADDRESS][DOMAIN_NAME]"
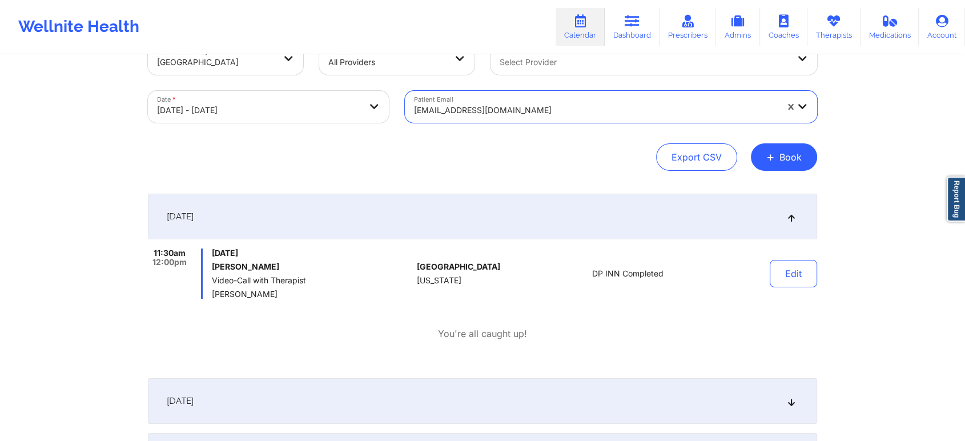
paste input "[EMAIL_ADDRESS][DOMAIN_NAME]"
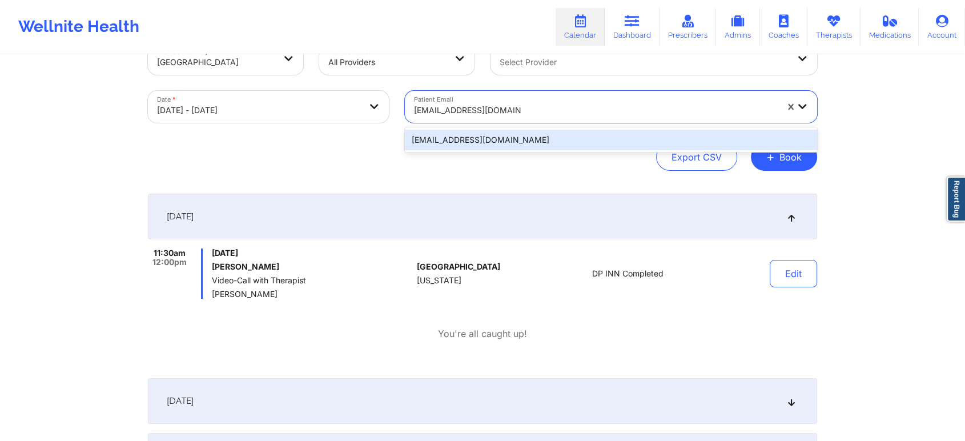
click at [488, 145] on div "[EMAIL_ADDRESS][DOMAIN_NAME]" at bounding box center [611, 140] width 412 height 21
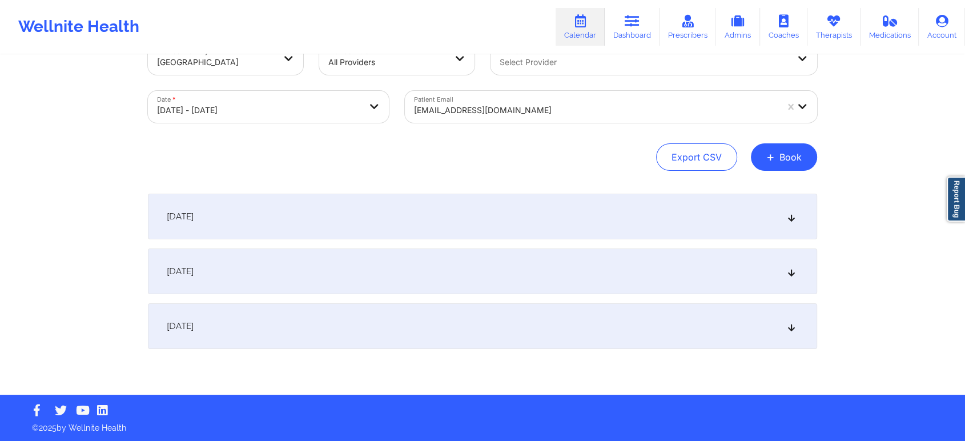
click at [574, 220] on div "[DATE]" at bounding box center [482, 217] width 669 height 46
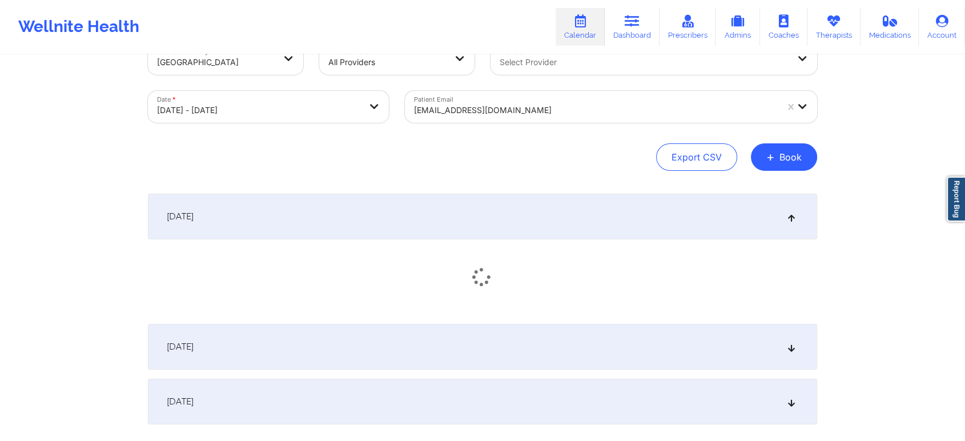
click at [574, 220] on div "[DATE]" at bounding box center [482, 217] width 669 height 46
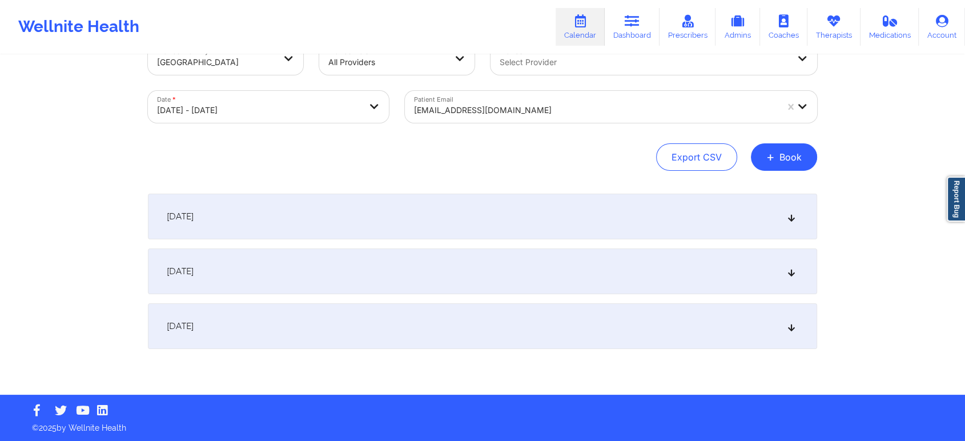
click at [512, 204] on div "[DATE]" at bounding box center [482, 217] width 669 height 46
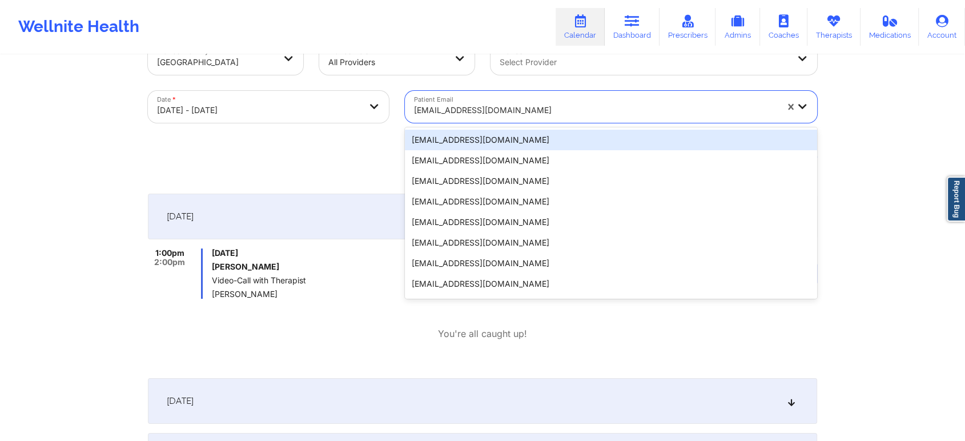
click at [537, 117] on div "[EMAIL_ADDRESS][DOMAIN_NAME]" at bounding box center [595, 110] width 363 height 25
paste input "[PERSON_NAME][EMAIL_ADDRESS][PERSON_NAME][DOMAIN_NAME]"
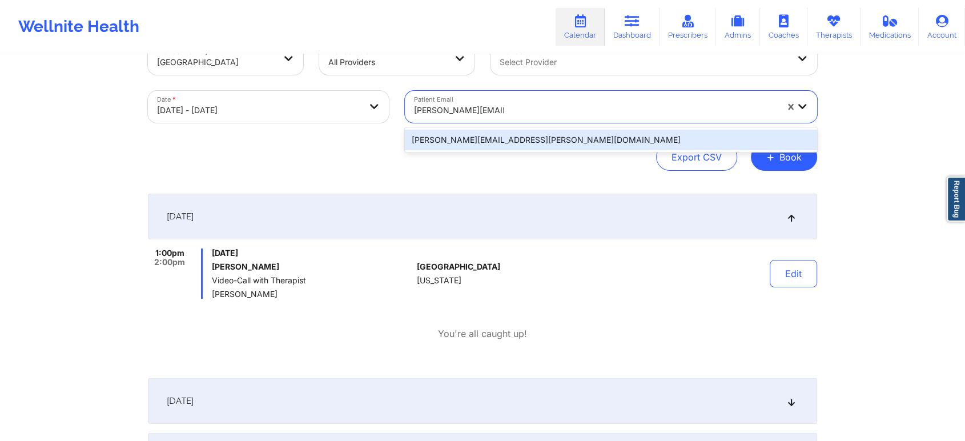
click at [551, 135] on div "[PERSON_NAME][EMAIL_ADDRESS][PERSON_NAME][DOMAIN_NAME]" at bounding box center [611, 140] width 412 height 21
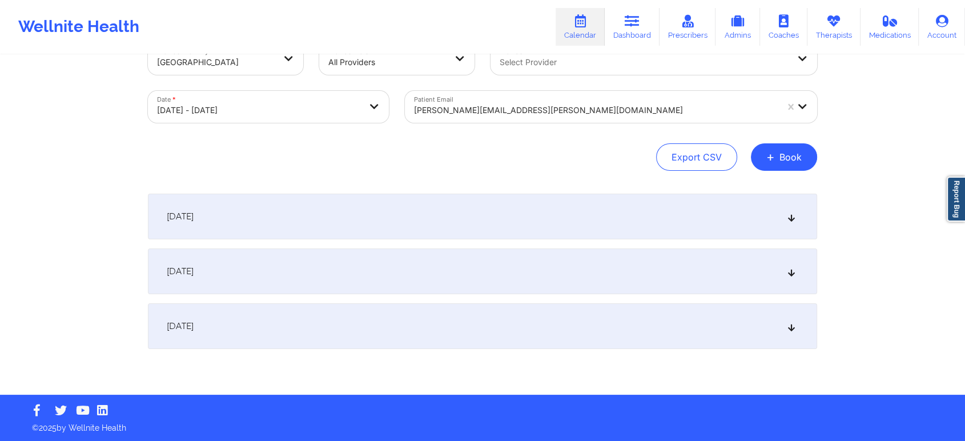
click at [580, 208] on div "[DATE]" at bounding box center [482, 217] width 669 height 46
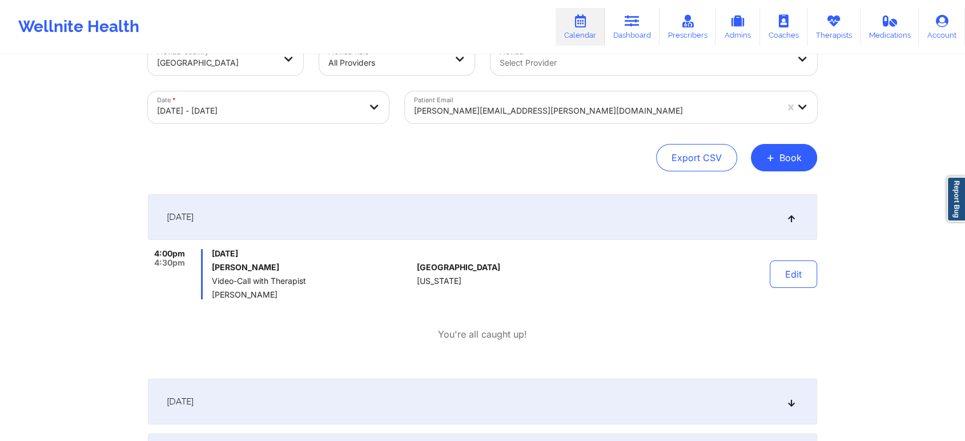
scroll to position [163, 0]
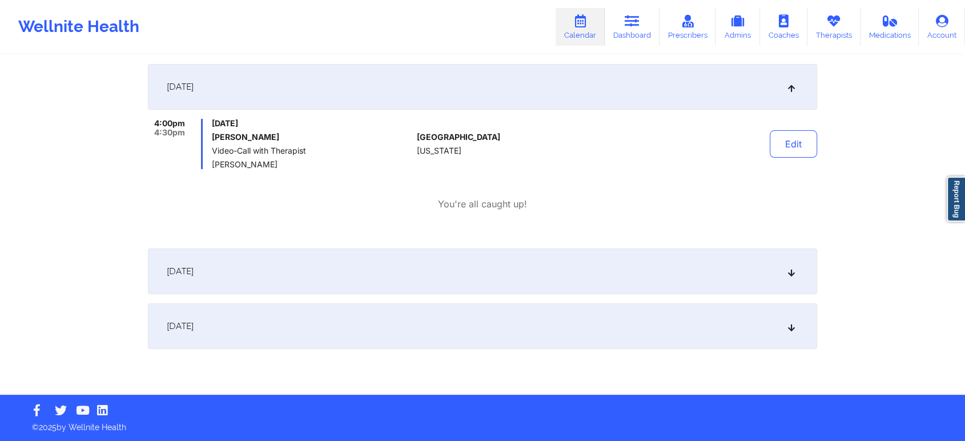
click at [635, 335] on div "[DATE]" at bounding box center [482, 326] width 669 height 46
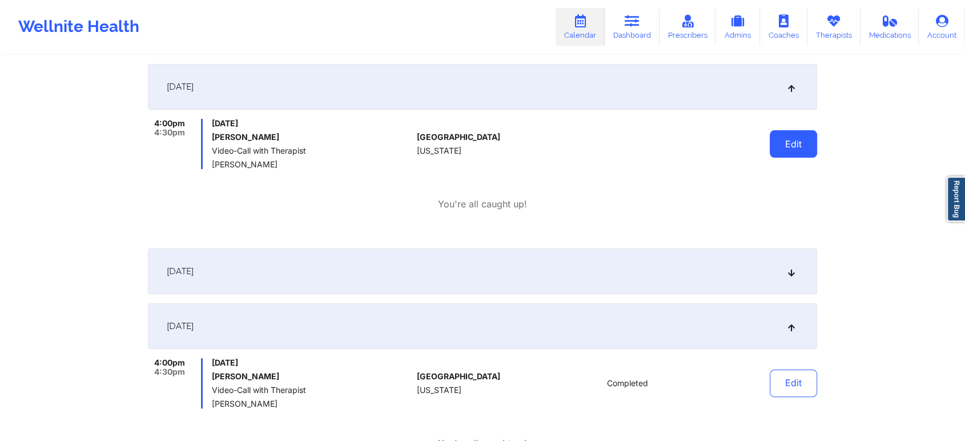
click at [804, 145] on button "Edit" at bounding box center [793, 143] width 47 height 27
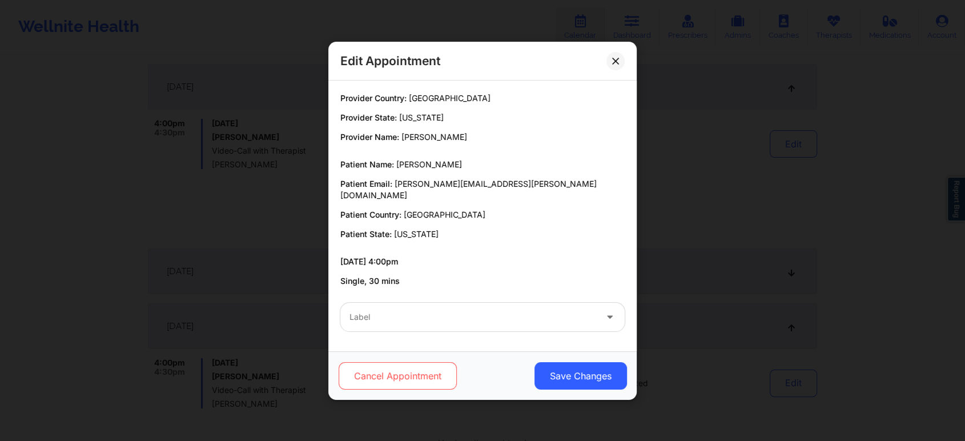
click at [424, 375] on button "Cancel Appointment" at bounding box center [398, 375] width 118 height 27
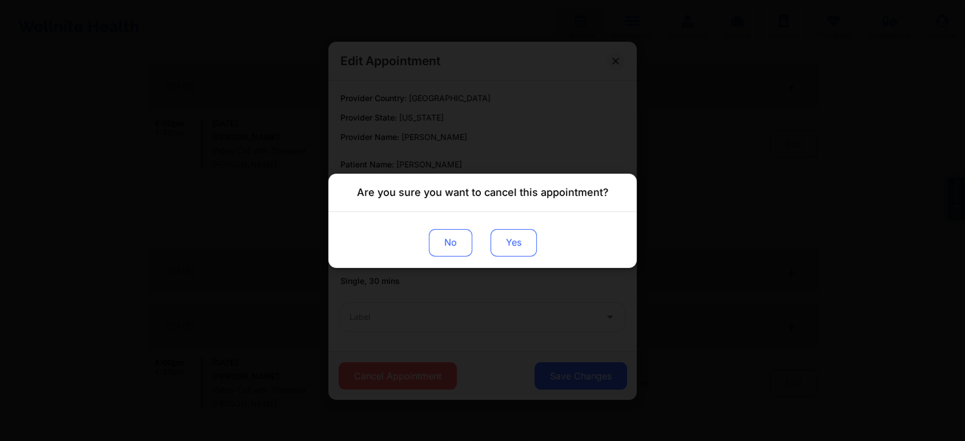
drag, startPoint x: 485, startPoint y: 227, endPoint x: 498, endPoint y: 236, distance: 15.9
click at [498, 236] on div "No Yes" at bounding box center [482, 239] width 308 height 56
click at [498, 236] on button "Yes" at bounding box center [513, 241] width 46 height 27
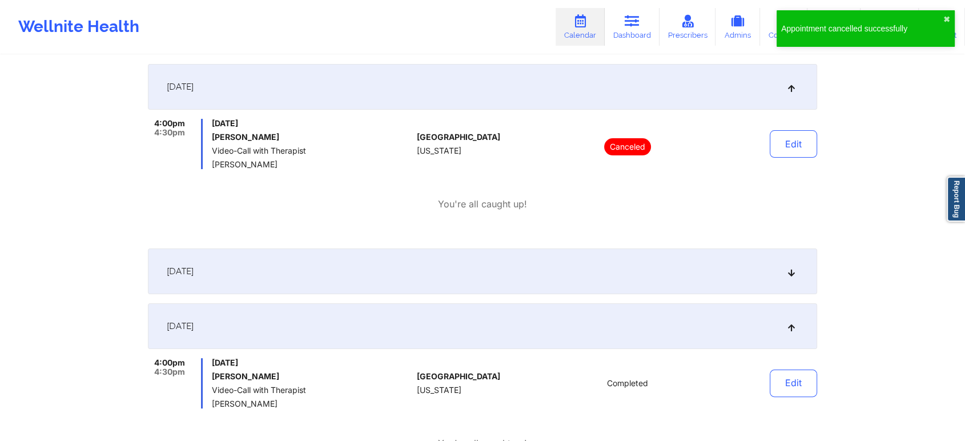
scroll to position [0, 0]
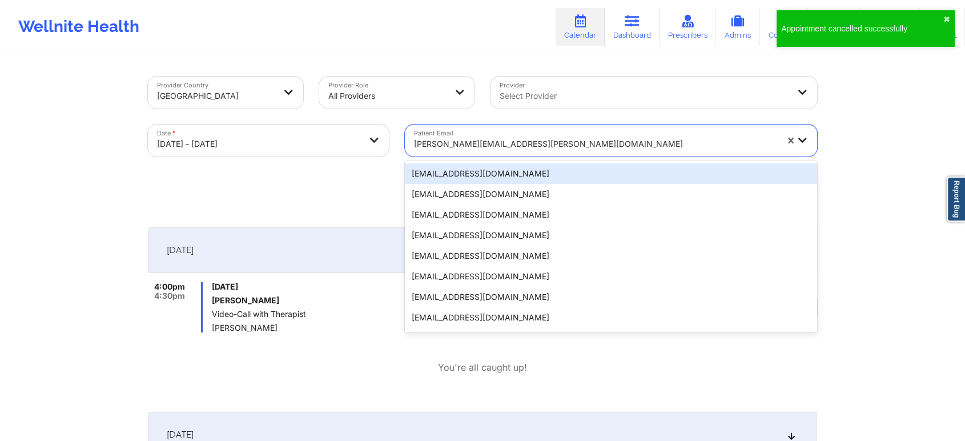
click at [518, 149] on div at bounding box center [595, 144] width 363 height 14
paste input "[EMAIL_ADDRESS][DOMAIN_NAME]"
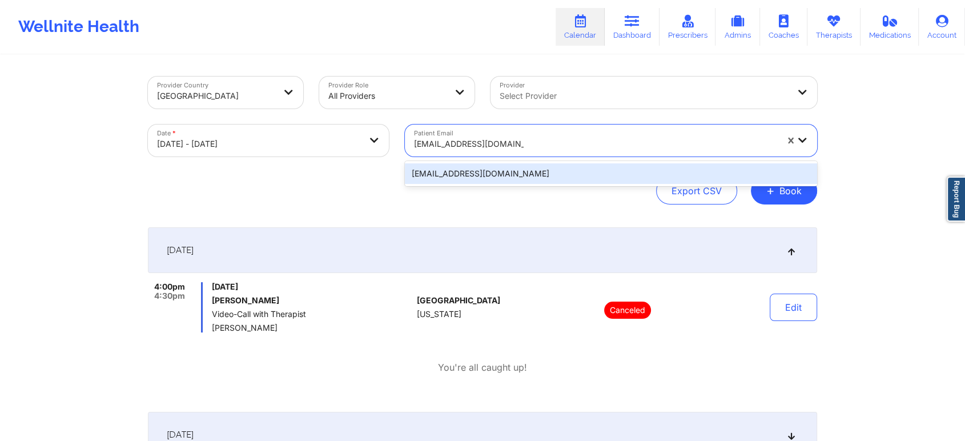
click at [531, 170] on div "[EMAIL_ADDRESS][DOMAIN_NAME]" at bounding box center [611, 173] width 412 height 21
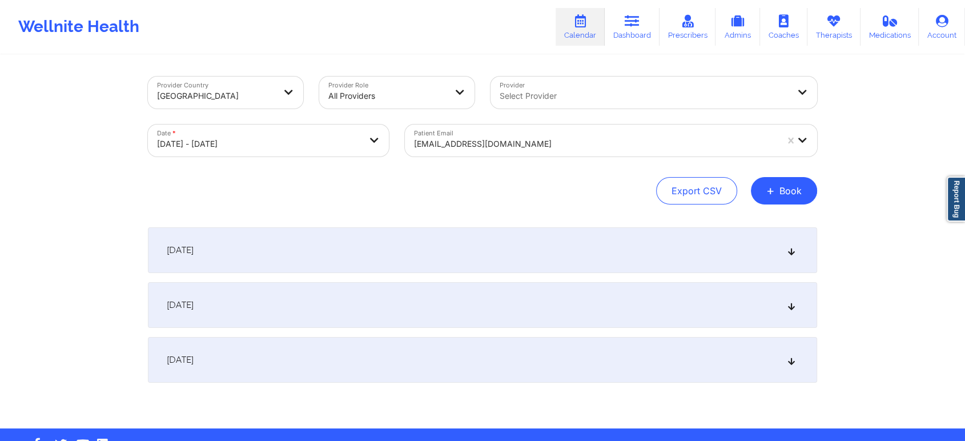
click at [630, 248] on div "[DATE]" at bounding box center [482, 250] width 669 height 46
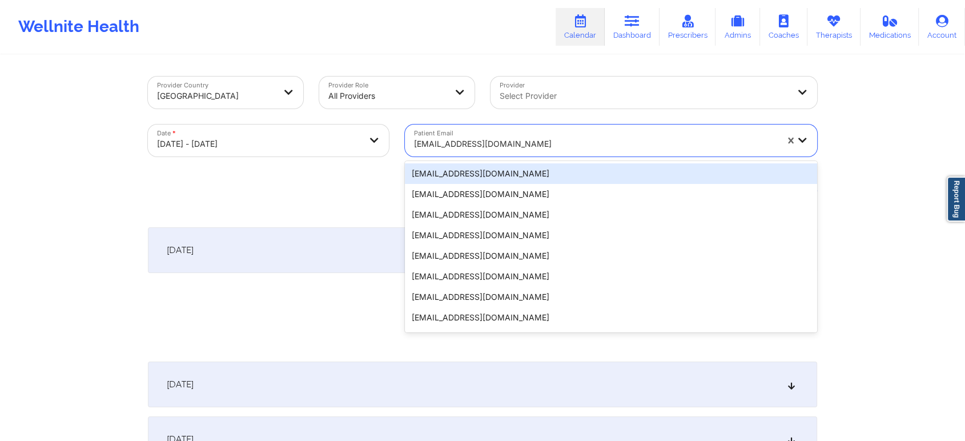
click at [453, 138] on div at bounding box center [595, 144] width 363 height 14
paste input "[EMAIL_ADDRESS][DOMAIN_NAME]"
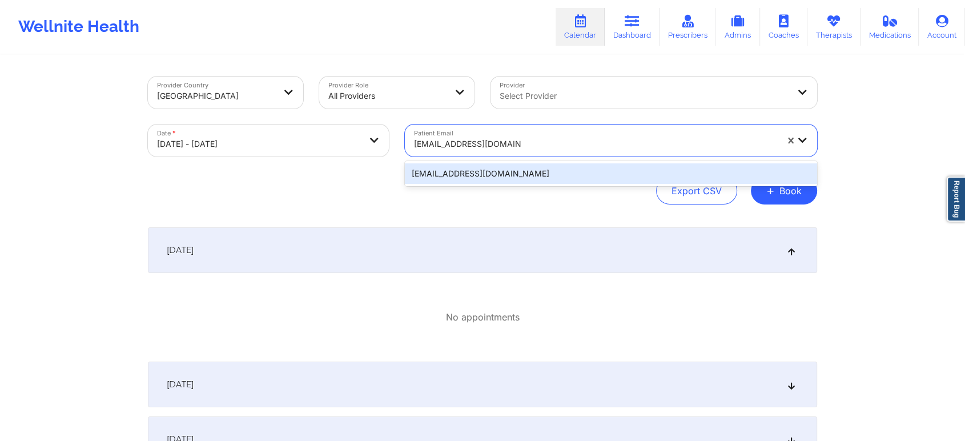
click at [498, 164] on div "[EMAIL_ADDRESS][DOMAIN_NAME]" at bounding box center [611, 173] width 412 height 21
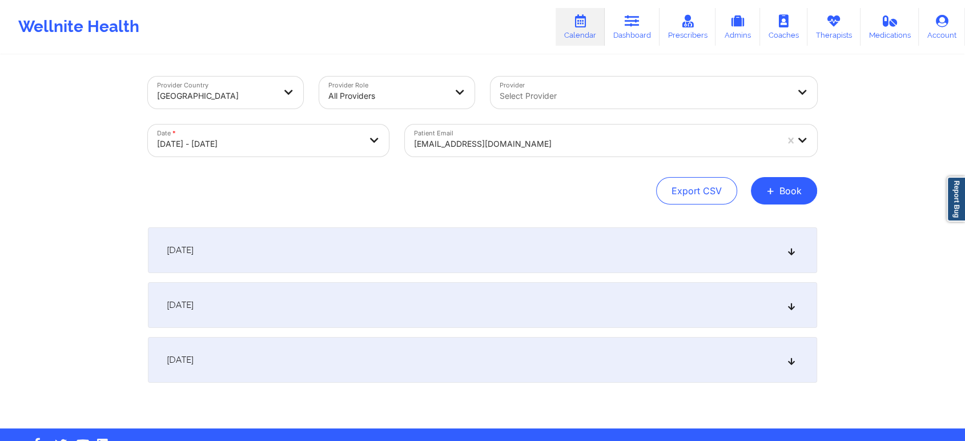
click at [505, 250] on div "[DATE]" at bounding box center [482, 250] width 669 height 46
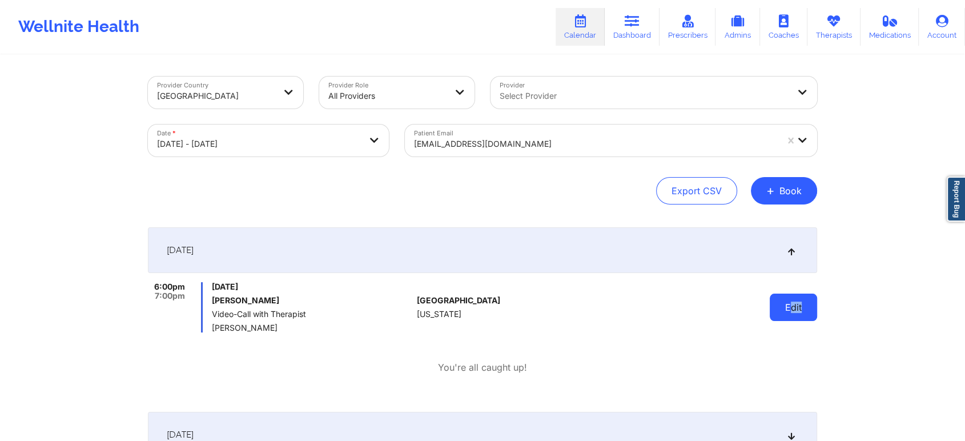
drag, startPoint x: 821, startPoint y: 321, endPoint x: 790, endPoint y: 311, distance: 32.3
click at [790, 311] on div "Provider Country [GEOGRAPHIC_DATA] Provider Role All Providers Provider Select …" at bounding box center [482, 307] width 685 height 502
click at [790, 311] on button "Edit" at bounding box center [793, 306] width 47 height 27
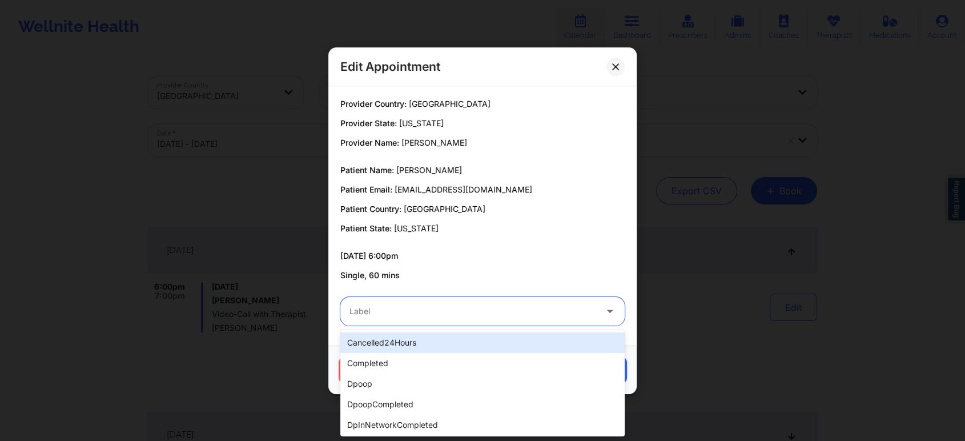
click at [569, 299] on div "Label" at bounding box center [468, 311] width 257 height 29
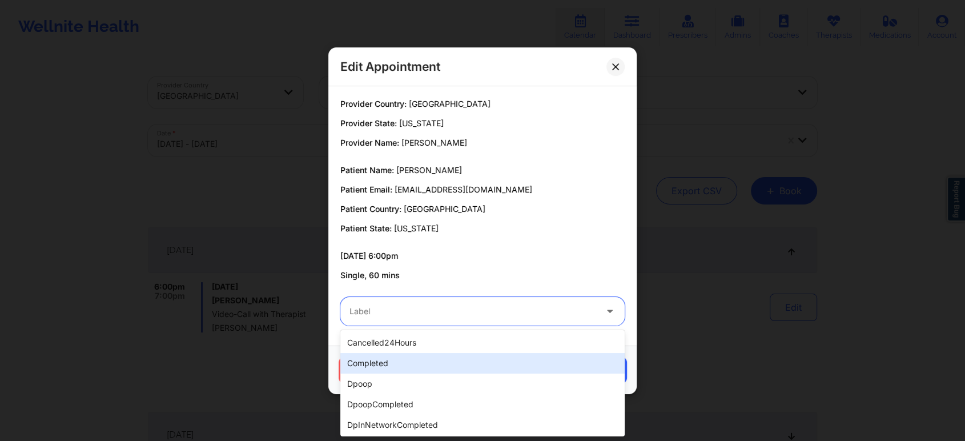
click at [493, 355] on div "completed" at bounding box center [482, 363] width 284 height 21
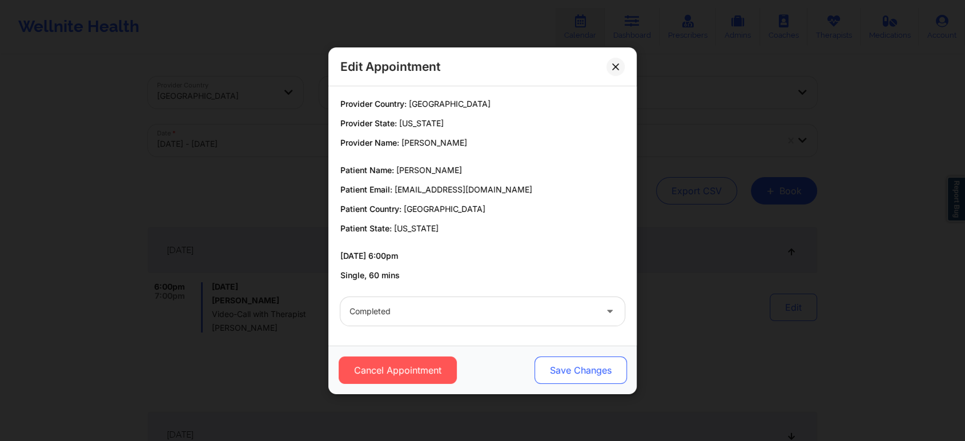
click at [541, 371] on button "Save Changes" at bounding box center [580, 369] width 92 height 27
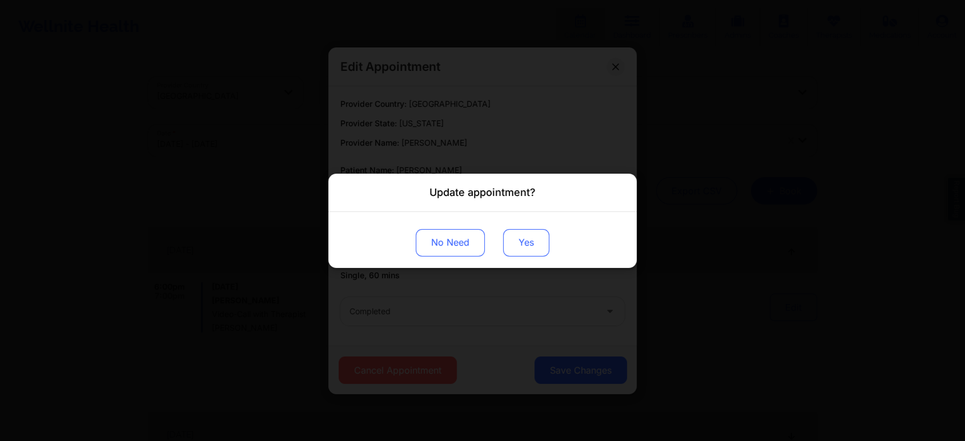
click at [534, 244] on button "Yes" at bounding box center [526, 241] width 46 height 27
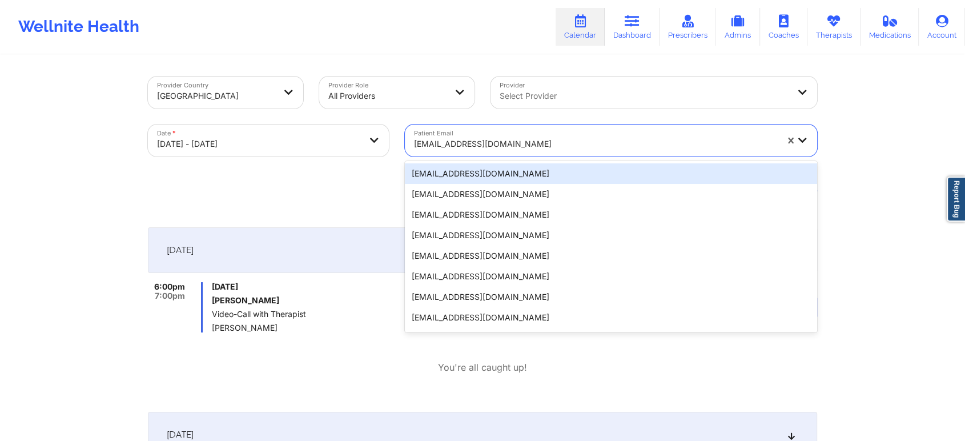
click at [534, 145] on div at bounding box center [595, 144] width 363 height 14
paste input "[EMAIL_ADDRESS][DOMAIN_NAME]"
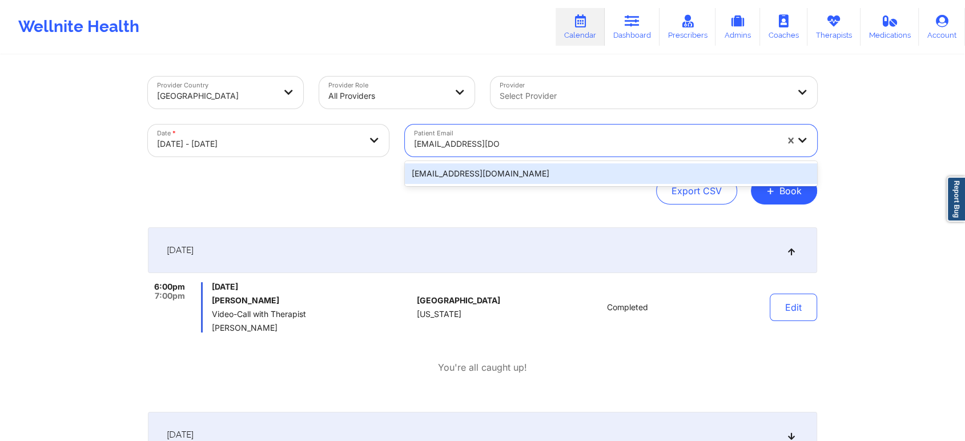
click at [532, 170] on div "[EMAIL_ADDRESS][DOMAIN_NAME]" at bounding box center [611, 173] width 412 height 21
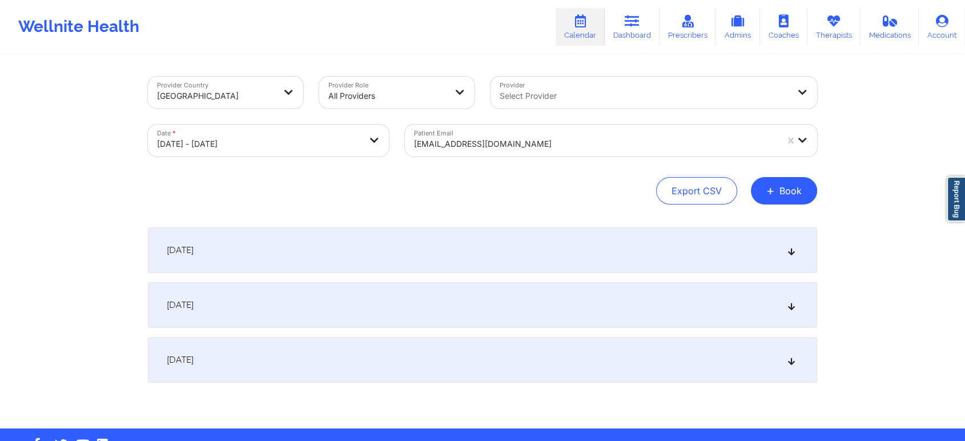
click at [576, 258] on div "[DATE]" at bounding box center [482, 250] width 669 height 46
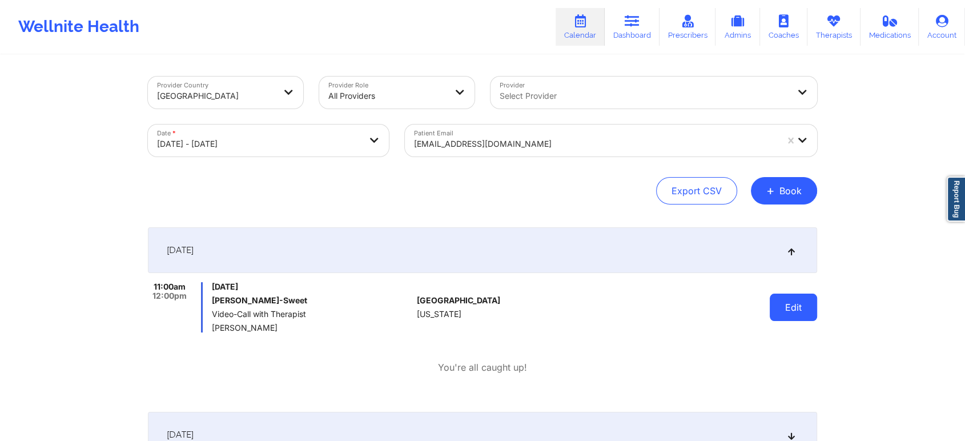
click at [803, 305] on button "Edit" at bounding box center [793, 306] width 47 height 27
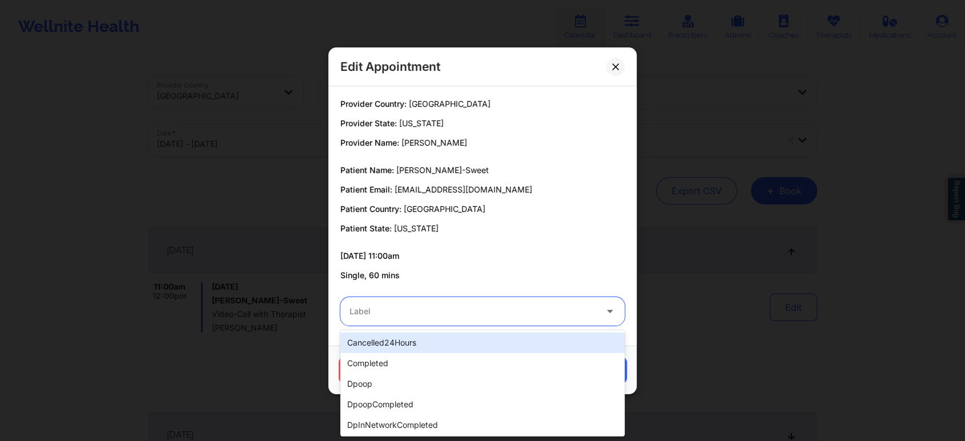
click at [527, 308] on div at bounding box center [472, 311] width 247 height 14
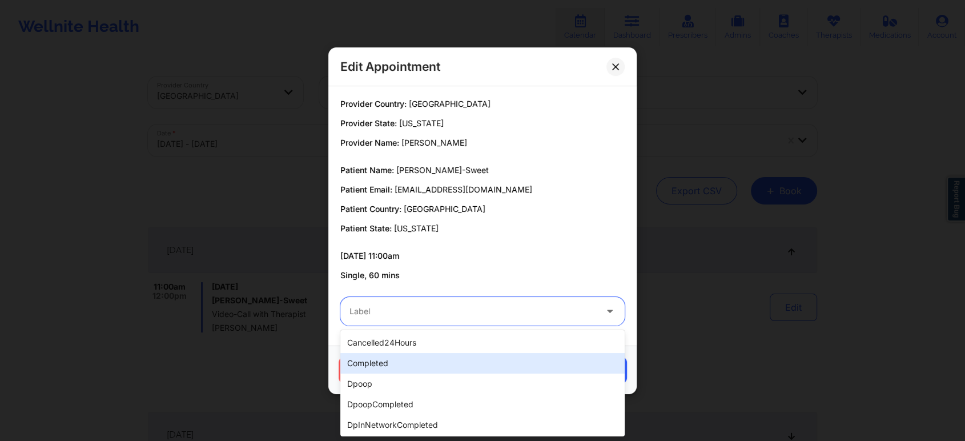
click at [480, 368] on div "completed" at bounding box center [482, 363] width 284 height 21
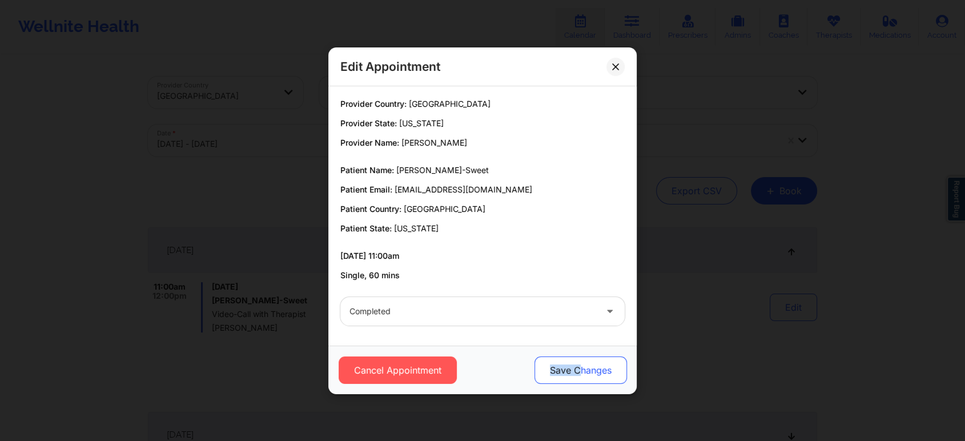
drag, startPoint x: 544, startPoint y: 387, endPoint x: 582, endPoint y: 356, distance: 49.6
click at [582, 356] on div "Cancel Appointment Save Changes" at bounding box center [482, 369] width 308 height 49
click at [582, 356] on button "Save Changes" at bounding box center [580, 369] width 92 height 27
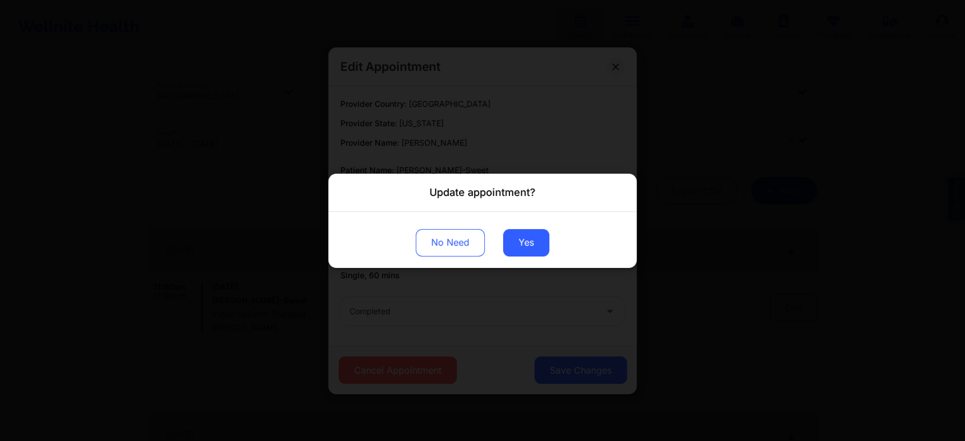
click at [500, 236] on div "No Need Yes" at bounding box center [482, 239] width 308 height 56
click at [508, 241] on button "Yes" at bounding box center [526, 241] width 46 height 27
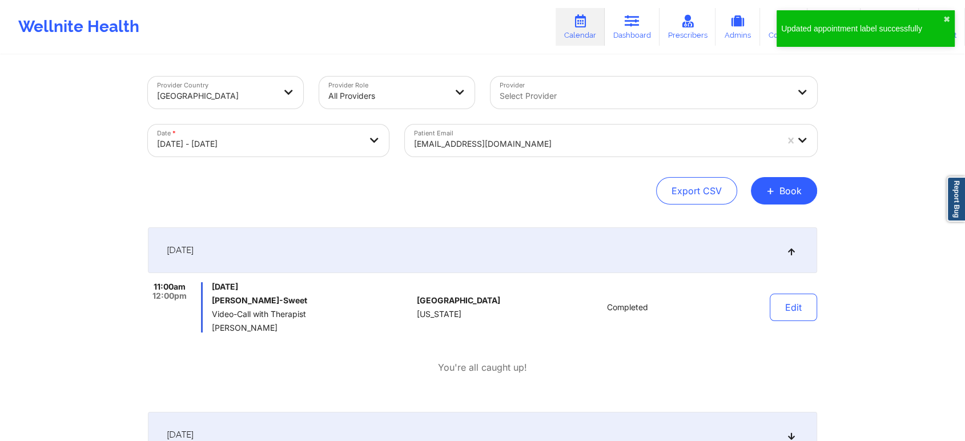
click at [451, 134] on div "[EMAIL_ADDRESS][DOMAIN_NAME]" at bounding box center [595, 143] width 363 height 25
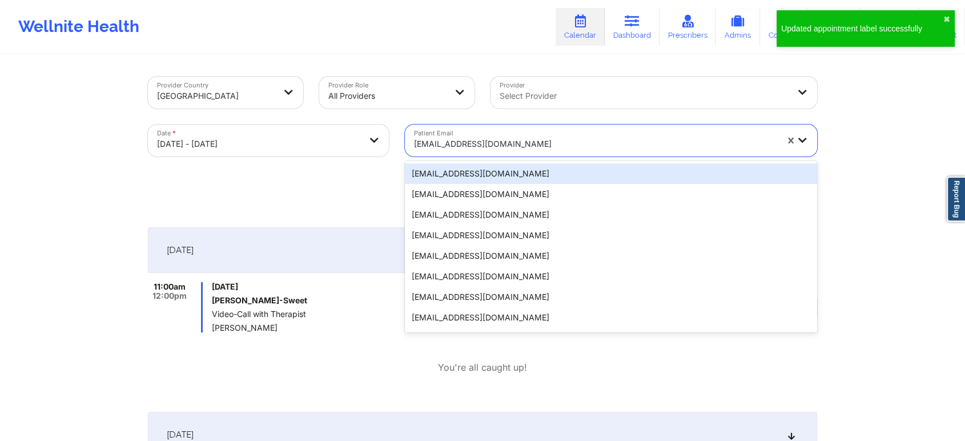
paste input "[EMAIL_ADDRESS][DOMAIN_NAME]"
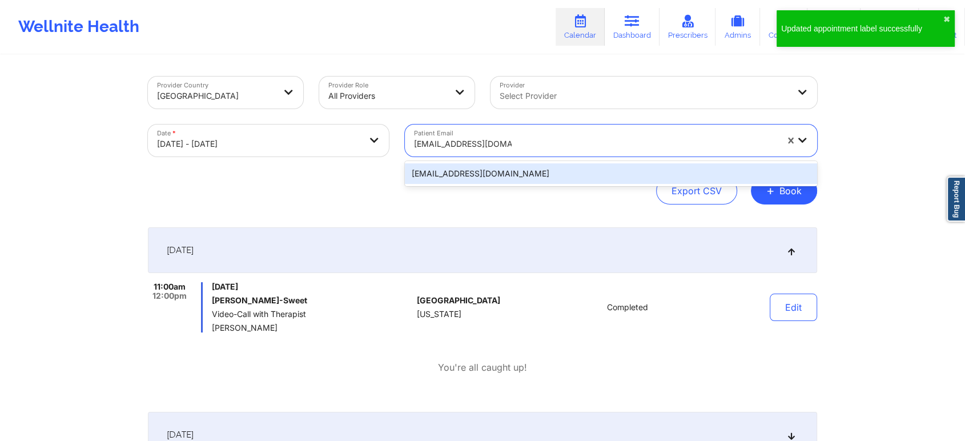
click at [521, 169] on div "[EMAIL_ADDRESS][DOMAIN_NAME]" at bounding box center [611, 173] width 412 height 21
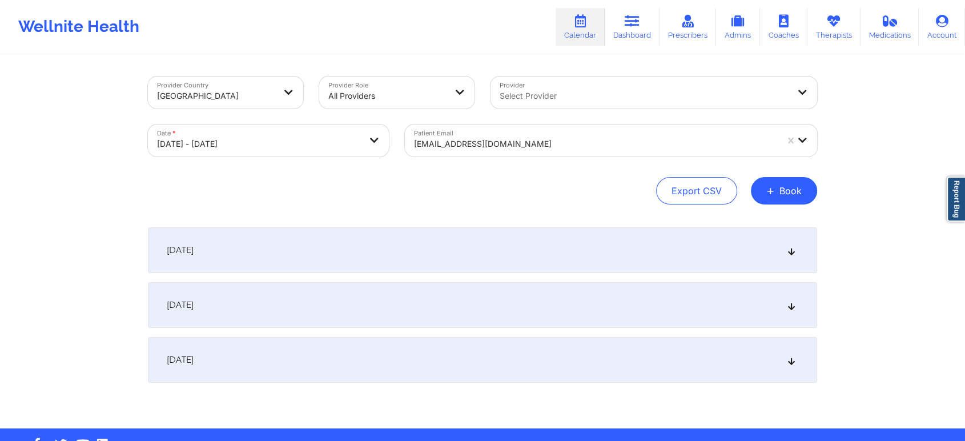
click at [525, 251] on div "[DATE]" at bounding box center [482, 250] width 669 height 46
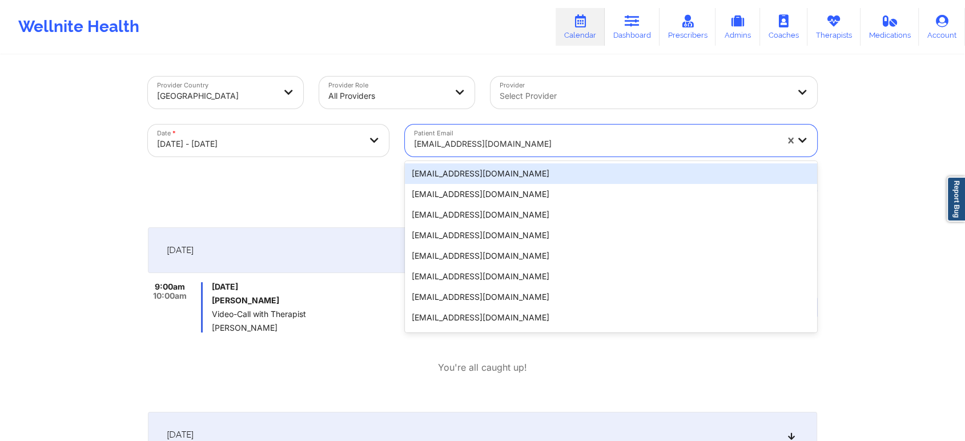
click at [492, 134] on div "[EMAIL_ADDRESS][DOMAIN_NAME]" at bounding box center [595, 143] width 363 height 25
paste input "[EMAIL_ADDRESS][DOMAIN_NAME]"
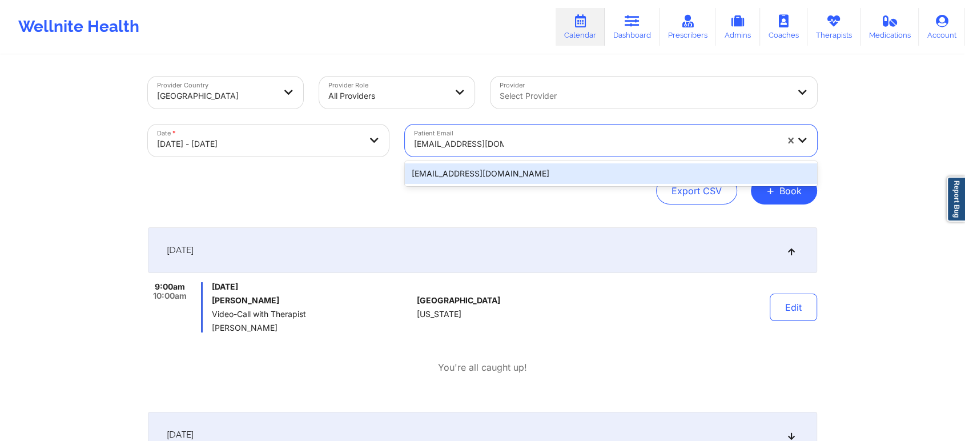
click at [537, 182] on div "[EMAIL_ADDRESS][DOMAIN_NAME]" at bounding box center [611, 173] width 412 height 21
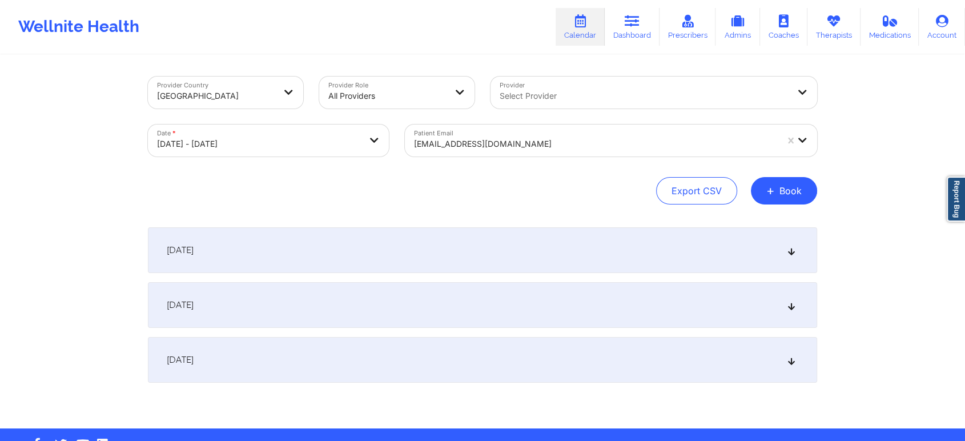
click at [567, 264] on div "[DATE]" at bounding box center [482, 250] width 669 height 46
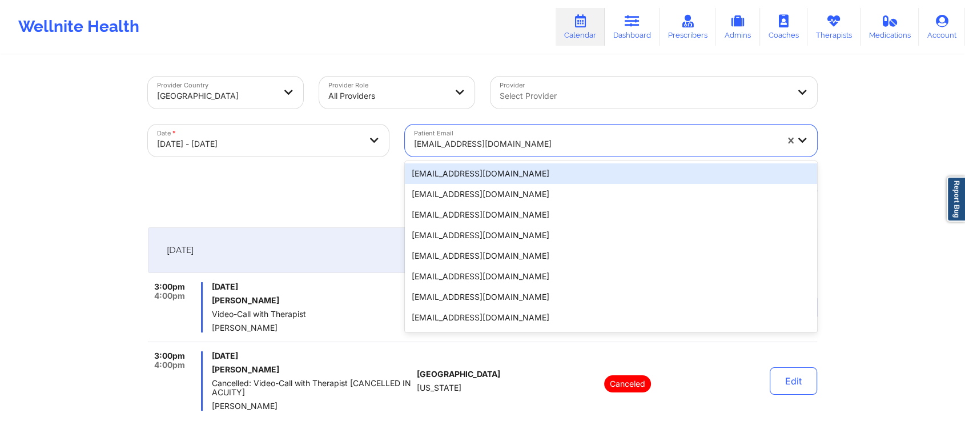
click at [465, 145] on div at bounding box center [595, 144] width 363 height 14
paste input "[EMAIL_ADDRESS][DOMAIN_NAME]"
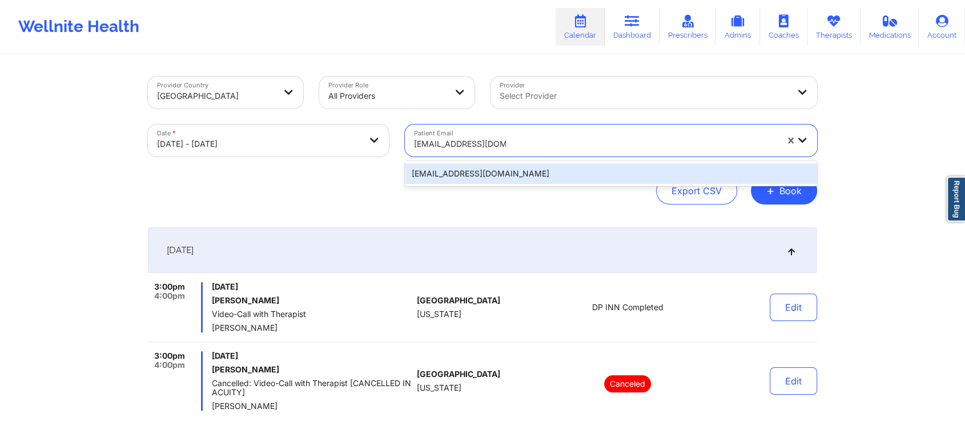
click at [502, 172] on div "[EMAIL_ADDRESS][DOMAIN_NAME]" at bounding box center [611, 173] width 412 height 21
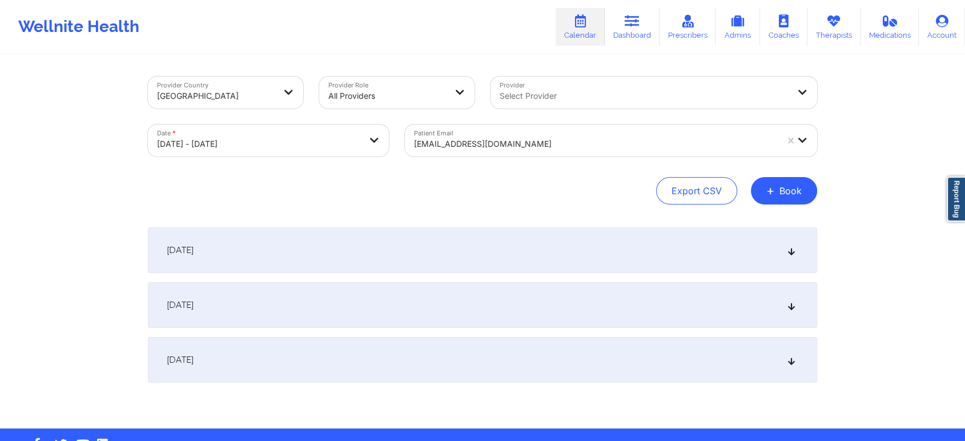
click at [546, 267] on div "[DATE]" at bounding box center [482, 250] width 669 height 46
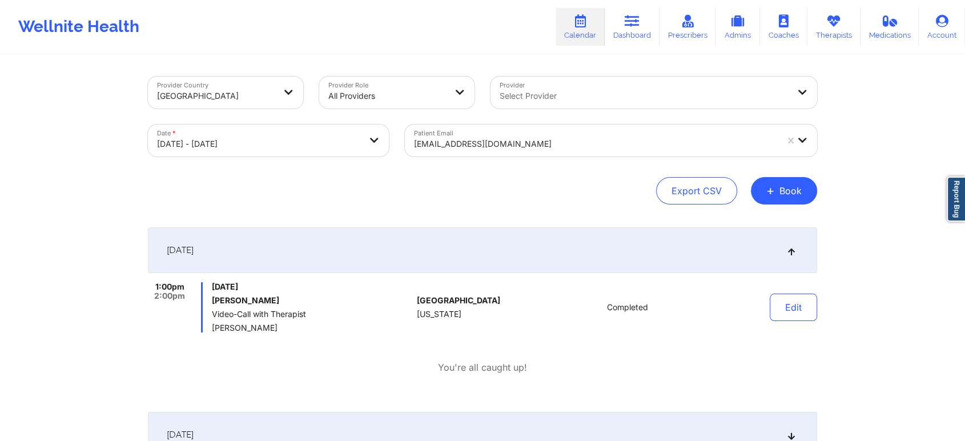
click at [449, 159] on div "Patient Email [EMAIL_ADDRESS][DOMAIN_NAME]" at bounding box center [611, 140] width 428 height 48
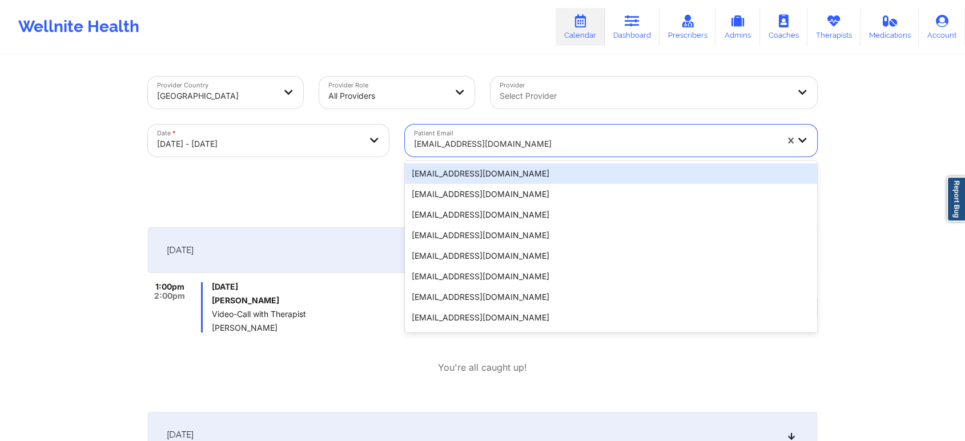
click at [497, 141] on div at bounding box center [595, 144] width 363 height 14
paste input "[EMAIL_ADDRESS][DOMAIN_NAME]"
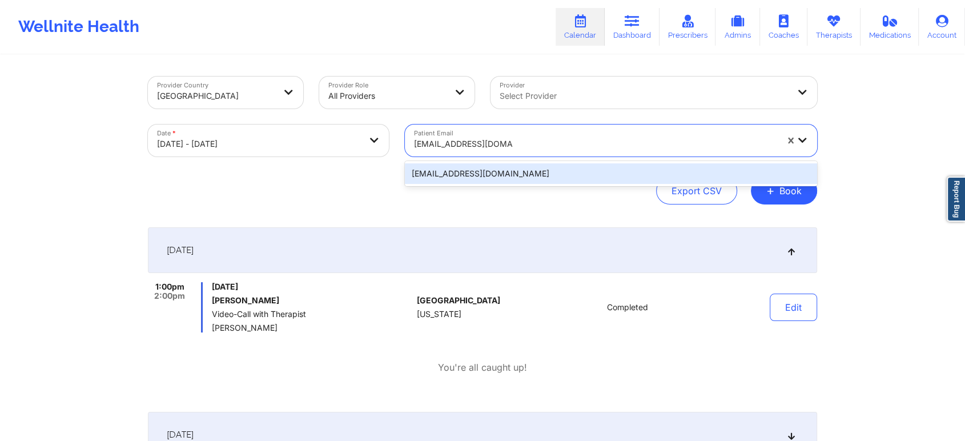
click at [510, 171] on div "[EMAIL_ADDRESS][DOMAIN_NAME]" at bounding box center [611, 173] width 412 height 21
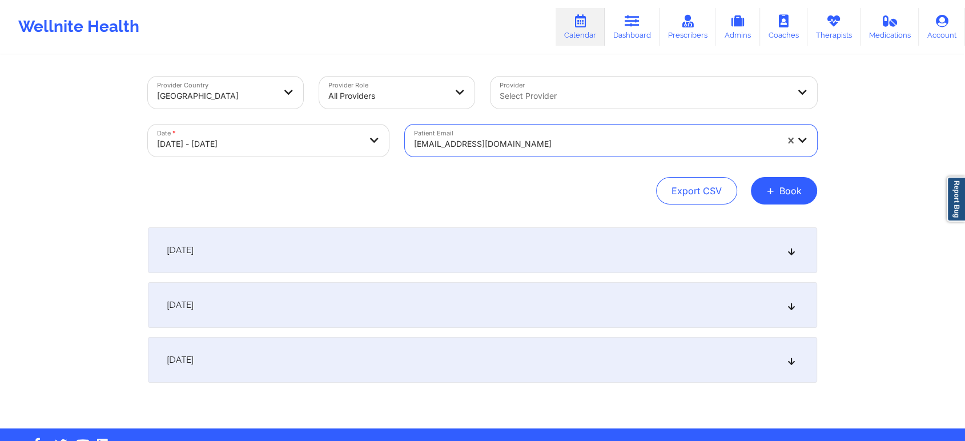
click at [497, 243] on div "[DATE]" at bounding box center [482, 250] width 669 height 46
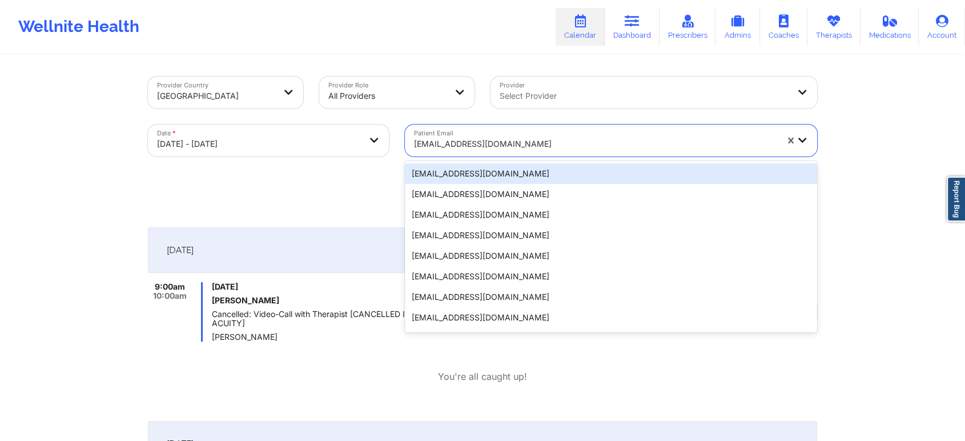
click at [444, 150] on div at bounding box center [595, 144] width 363 height 14
paste input "[EMAIL_ADDRESS][DOMAIN_NAME]"
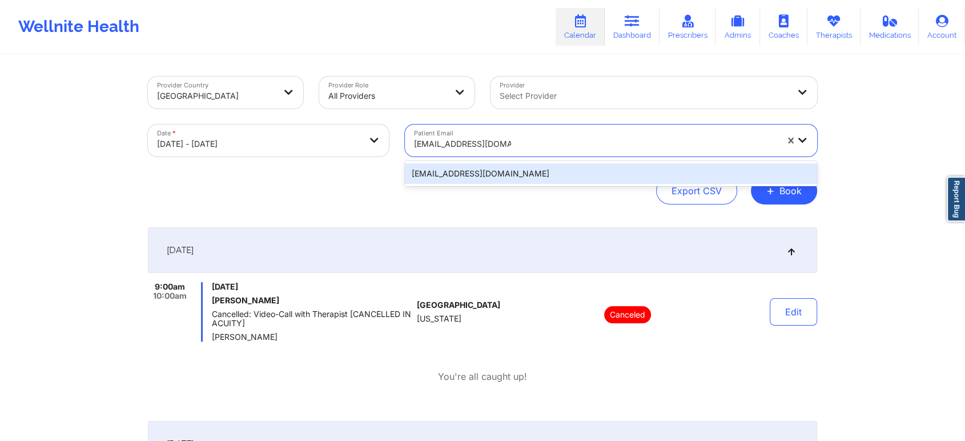
drag, startPoint x: 493, startPoint y: 184, endPoint x: 536, endPoint y: 175, distance: 43.8
click at [536, 175] on div "[EMAIL_ADDRESS][DOMAIN_NAME]" at bounding box center [611, 173] width 412 height 25
click at [536, 175] on div "[EMAIL_ADDRESS][DOMAIN_NAME]" at bounding box center [611, 173] width 412 height 21
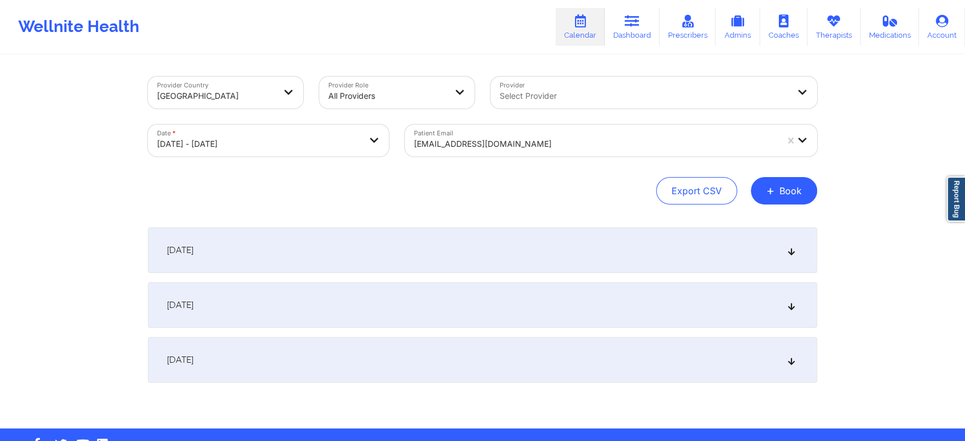
click at [480, 242] on div "[DATE]" at bounding box center [482, 250] width 669 height 46
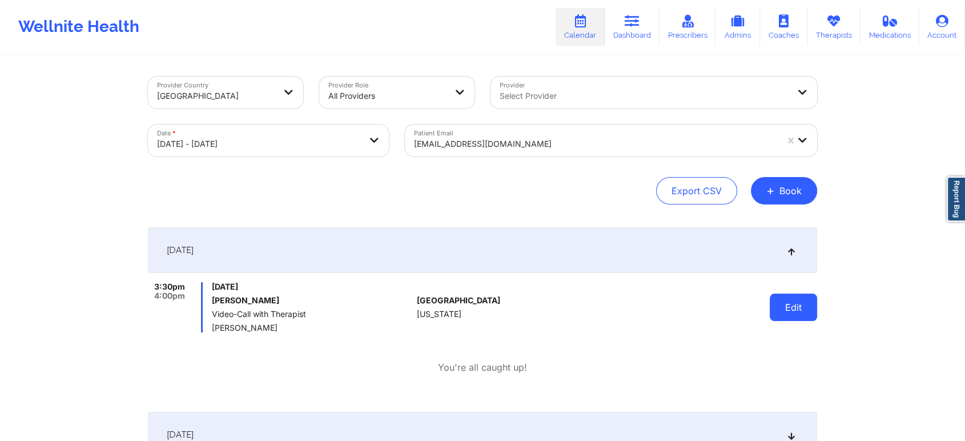
click at [773, 297] on button "Edit" at bounding box center [793, 306] width 47 height 27
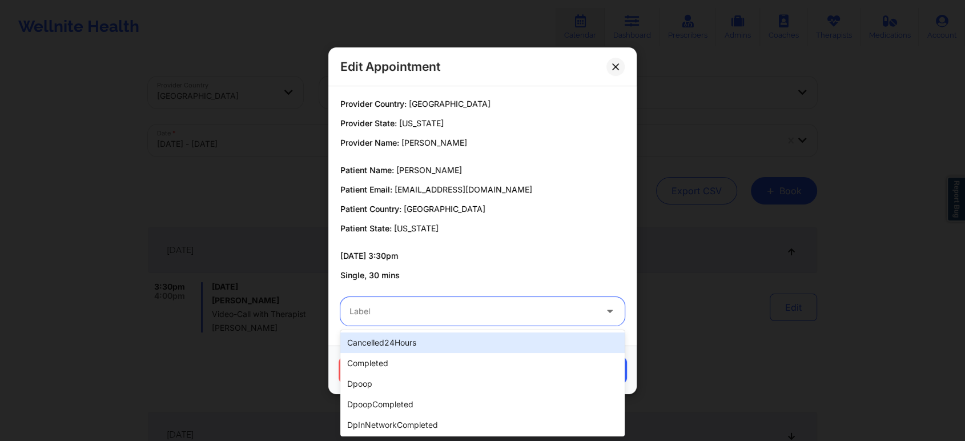
click at [502, 319] on div "Label" at bounding box center [468, 311] width 257 height 29
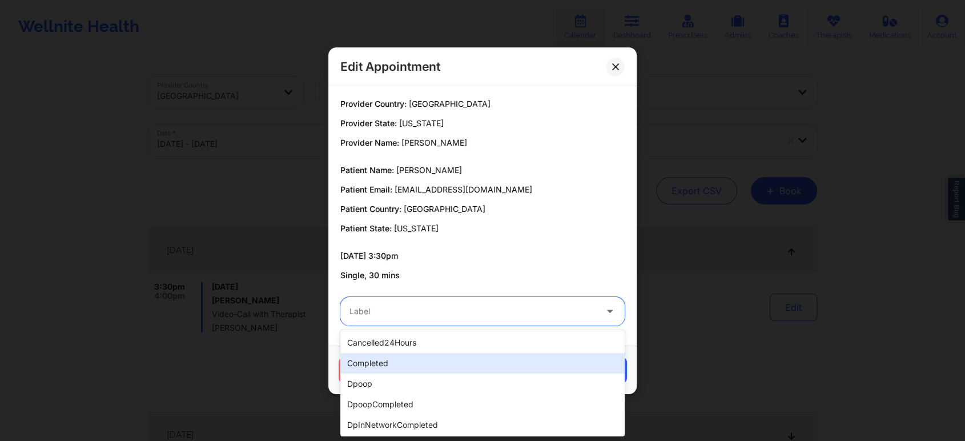
click at [434, 355] on div "completed" at bounding box center [482, 363] width 284 height 21
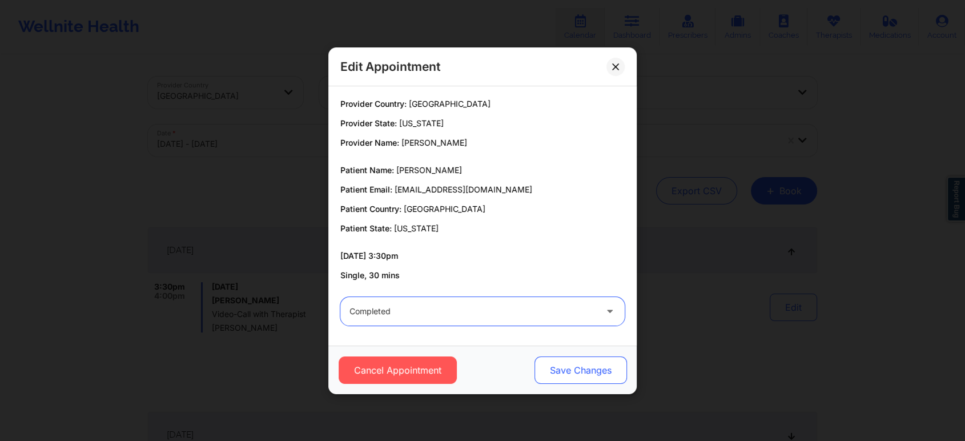
click at [566, 373] on button "Save Changes" at bounding box center [580, 369] width 92 height 27
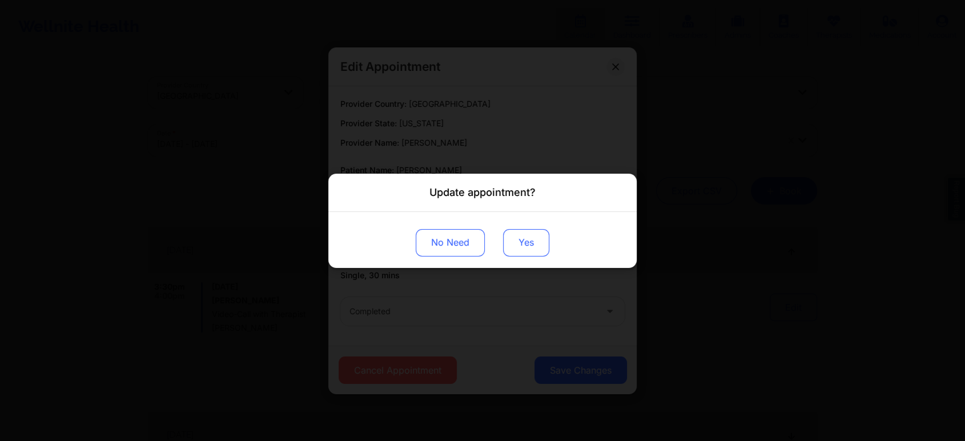
click at [512, 244] on button "Yes" at bounding box center [526, 241] width 46 height 27
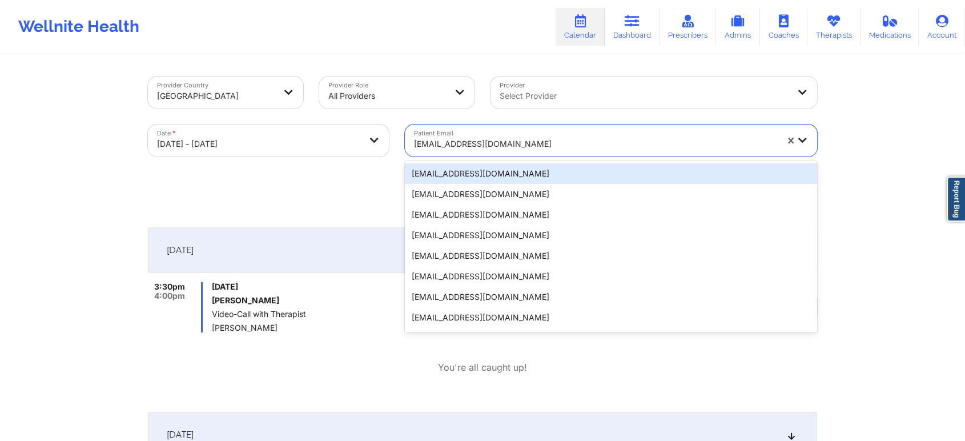
click at [478, 150] on div at bounding box center [595, 144] width 363 height 14
paste input "[EMAIL_ADDRESS][DOMAIN_NAME]"
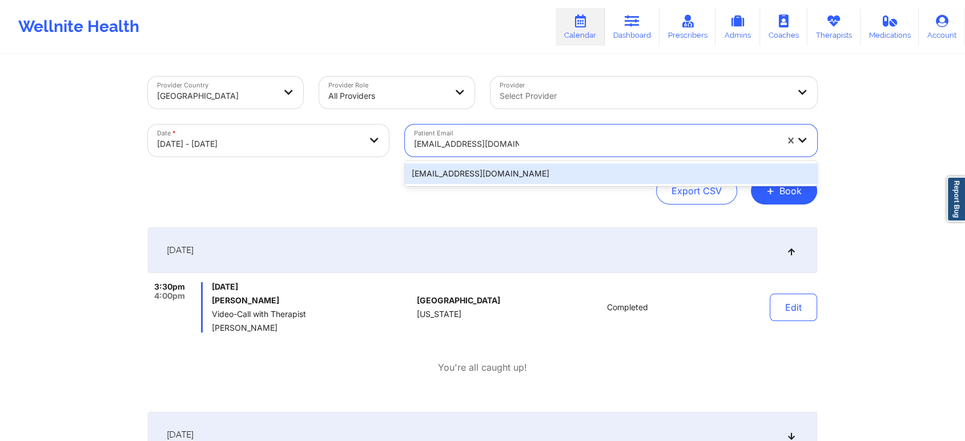
click at [529, 179] on div "[EMAIL_ADDRESS][DOMAIN_NAME]" at bounding box center [611, 173] width 412 height 21
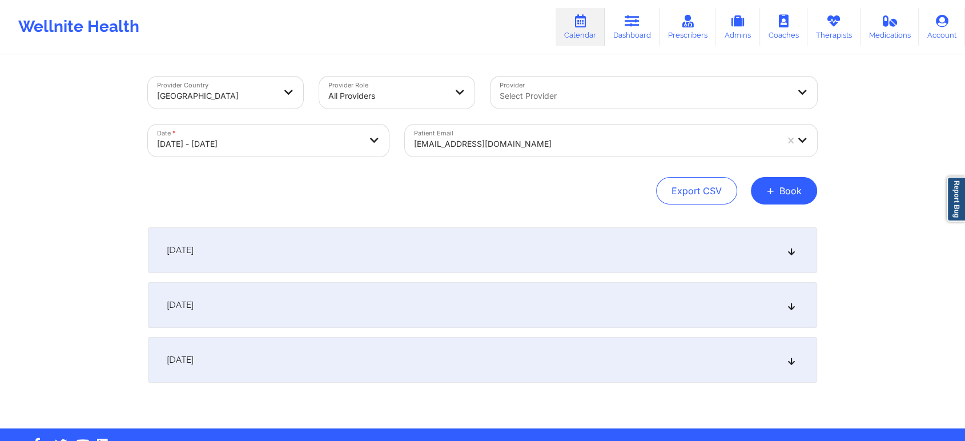
click at [508, 236] on div "[DATE]" at bounding box center [482, 250] width 669 height 46
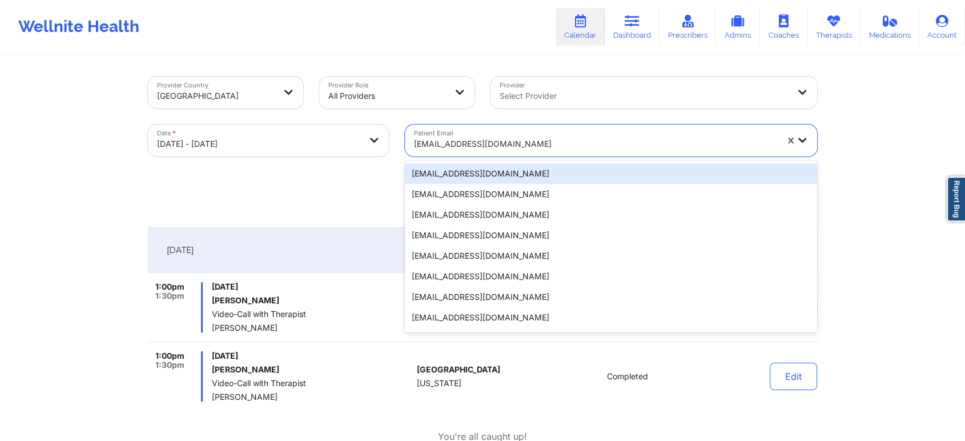
click at [476, 140] on div at bounding box center [595, 144] width 363 height 14
paste input "[EMAIL_ADDRESS][DOMAIN_NAME]"
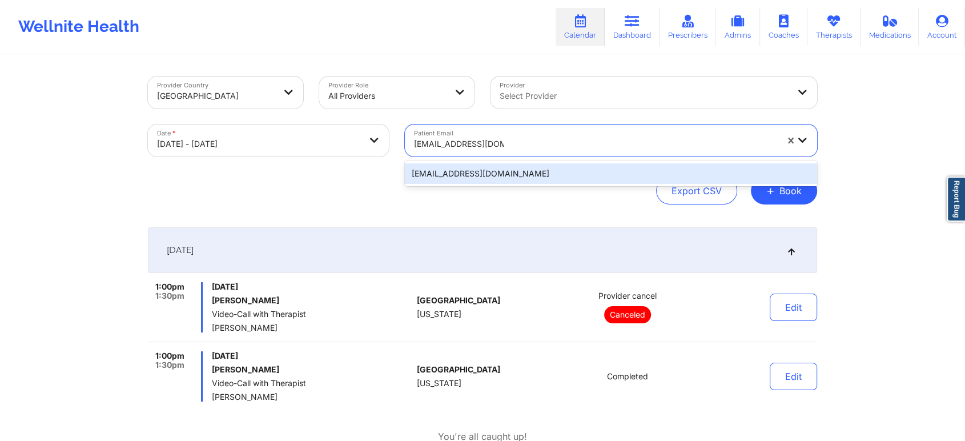
click at [540, 163] on div "[EMAIL_ADDRESS][DOMAIN_NAME]" at bounding box center [611, 173] width 412 height 21
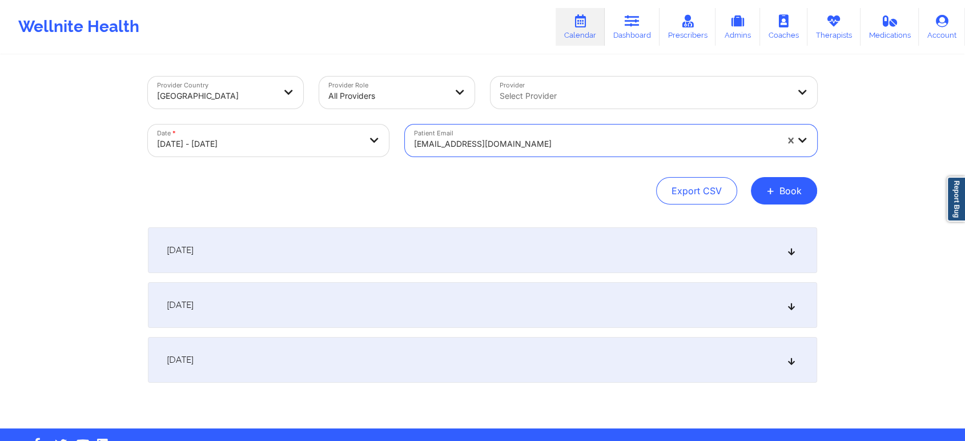
click at [502, 228] on div "[DATE]" at bounding box center [482, 250] width 669 height 46
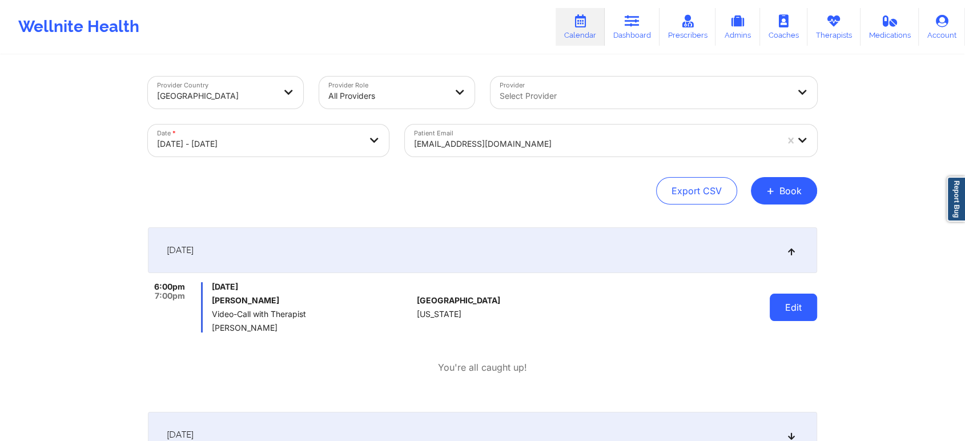
click at [813, 305] on button "Edit" at bounding box center [793, 306] width 47 height 27
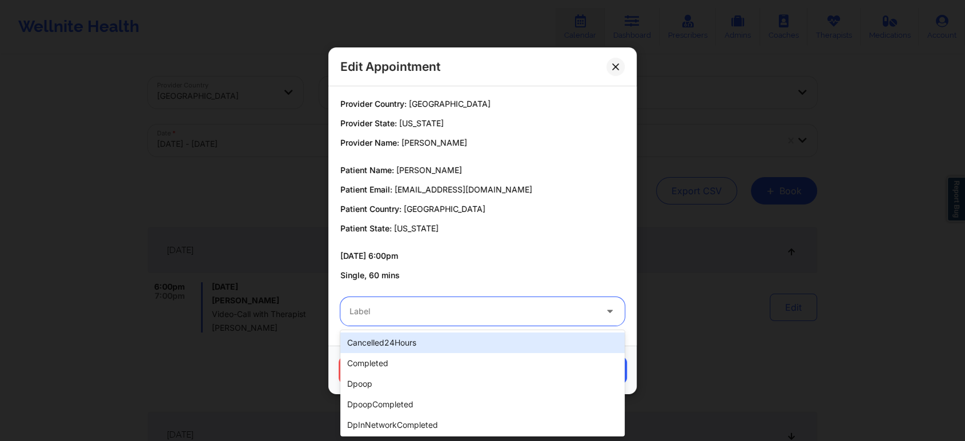
click at [516, 297] on div "Label" at bounding box center [468, 311] width 257 height 29
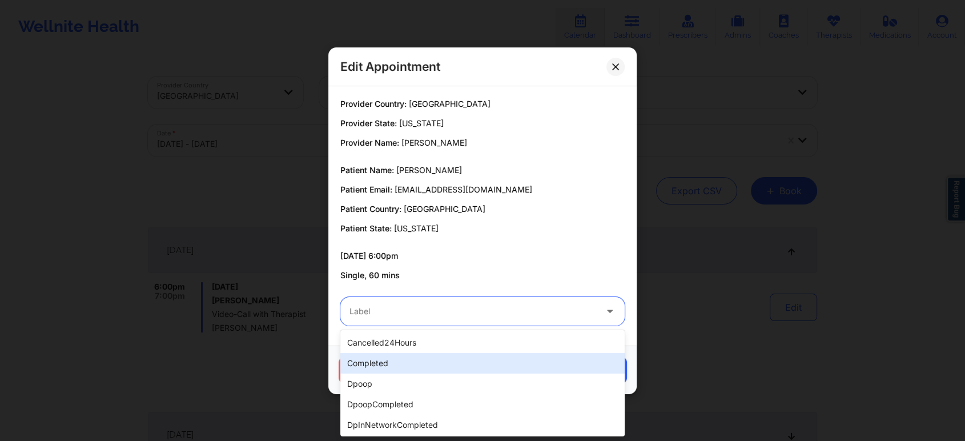
click at [435, 353] on div "completed" at bounding box center [482, 363] width 284 height 21
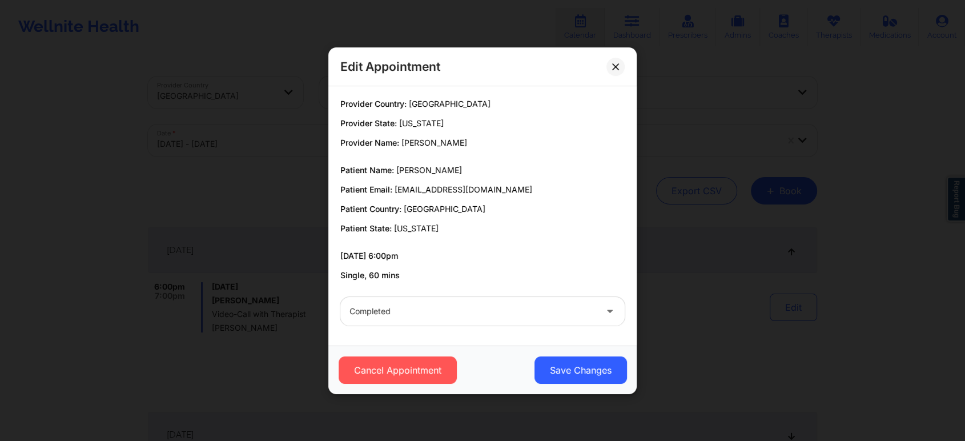
drag, startPoint x: 546, startPoint y: 377, endPoint x: 557, endPoint y: 399, distance: 25.0
click at [557, 399] on div "Edit Appointment Provider Country: [GEOGRAPHIC_DATA] Provider State: [US_STATE]…" at bounding box center [482, 220] width 965 height 441
click at [578, 373] on button "Save Changes" at bounding box center [580, 369] width 92 height 27
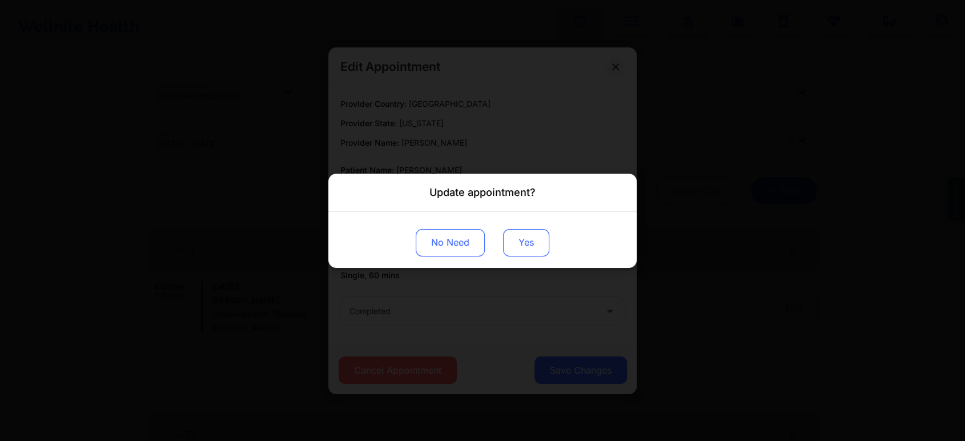
click at [535, 244] on button "Yes" at bounding box center [526, 241] width 46 height 27
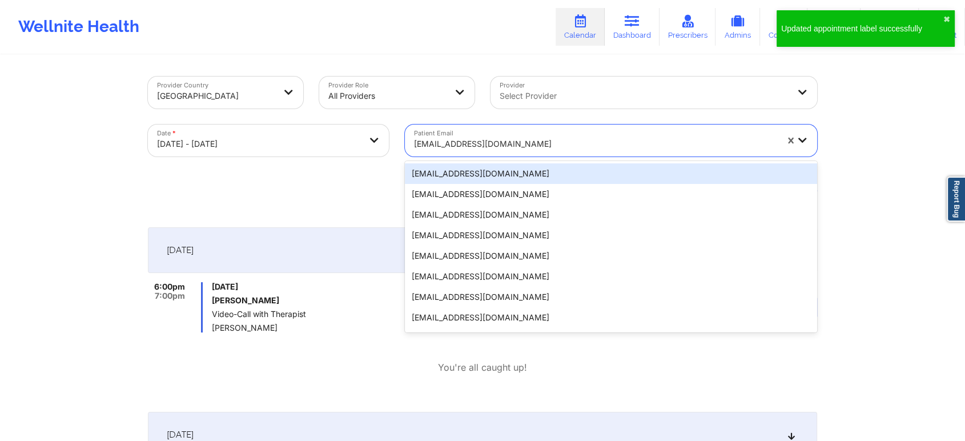
click at [454, 133] on div "[EMAIL_ADDRESS][DOMAIN_NAME]" at bounding box center [595, 143] width 363 height 25
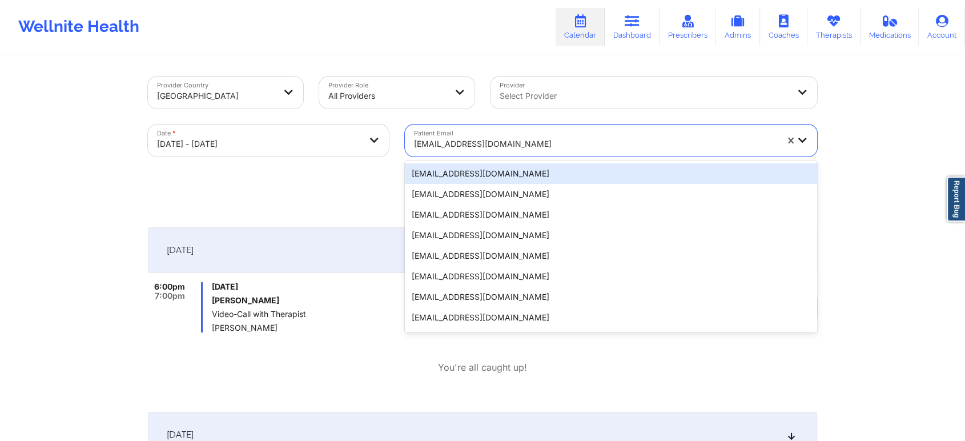
paste input "[PERSON_NAME][EMAIL_ADDRESS][DOMAIN_NAME]"
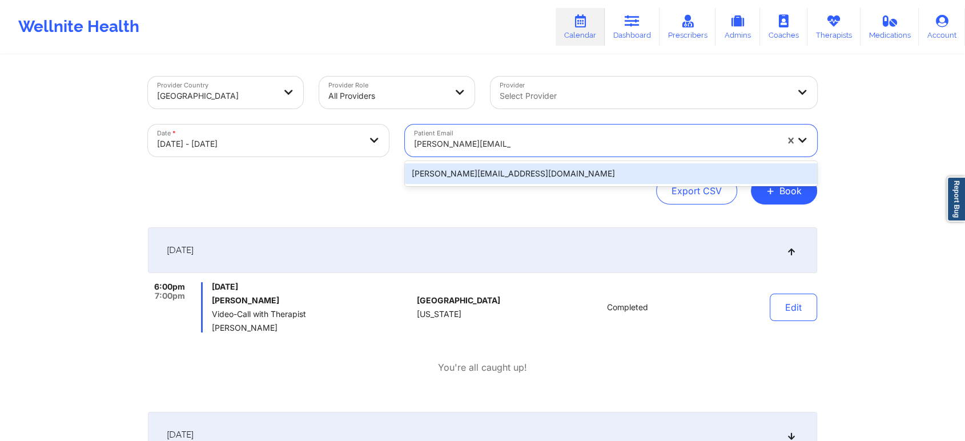
click at [475, 179] on div "[PERSON_NAME][EMAIL_ADDRESS][DOMAIN_NAME]" at bounding box center [611, 173] width 412 height 21
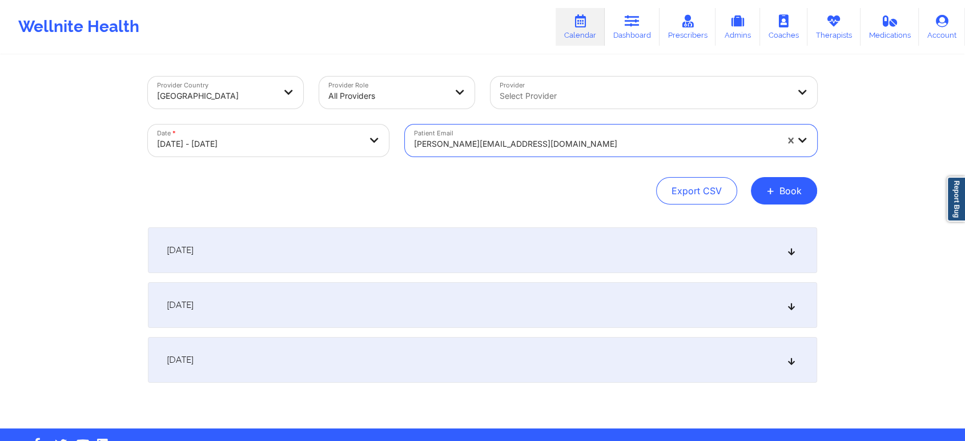
click at [604, 236] on div "[DATE]" at bounding box center [482, 250] width 669 height 46
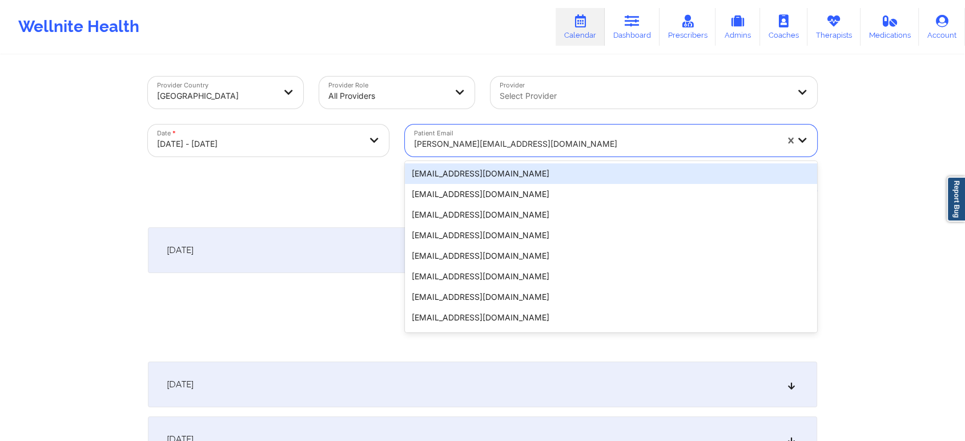
click at [457, 140] on div at bounding box center [595, 144] width 363 height 14
paste input "[EMAIL_ADDRESS][DOMAIN_NAME]"
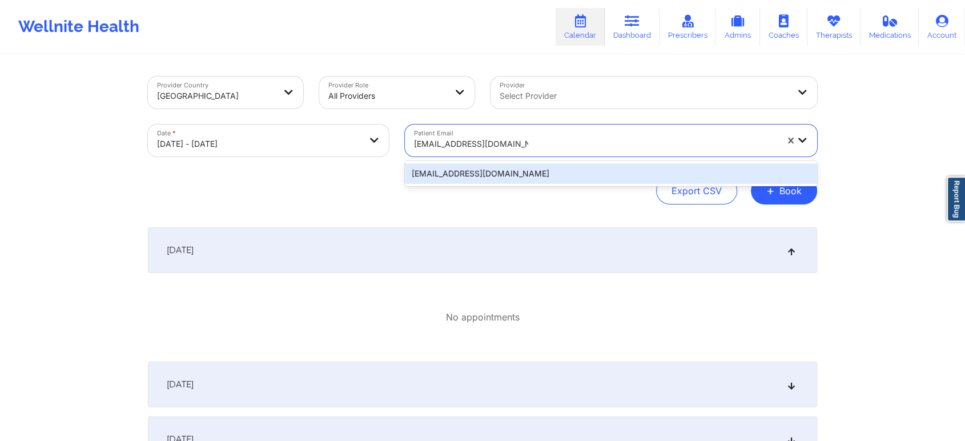
click at [518, 174] on div "[EMAIL_ADDRESS][DOMAIN_NAME]" at bounding box center [611, 173] width 412 height 21
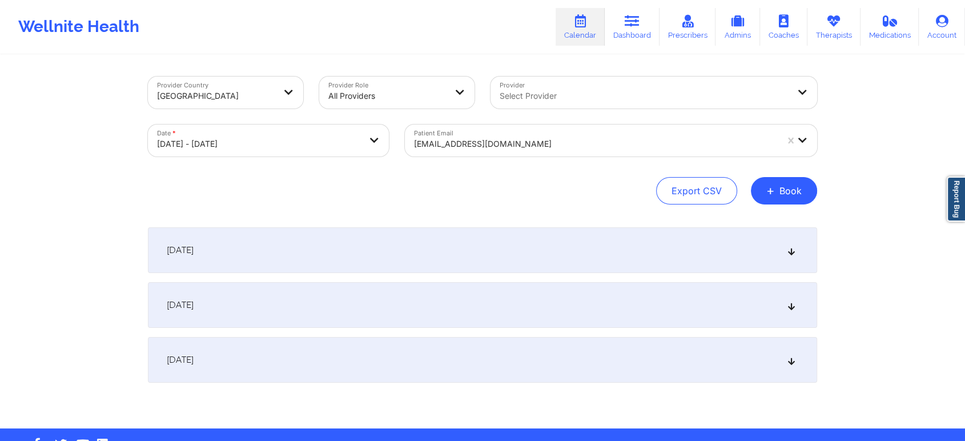
click at [487, 241] on div "[DATE]" at bounding box center [482, 250] width 669 height 46
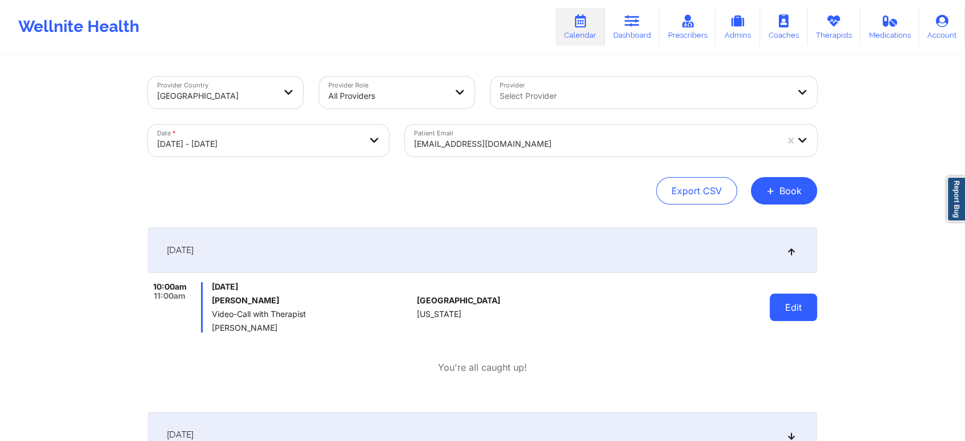
click at [794, 304] on button "Edit" at bounding box center [793, 306] width 47 height 27
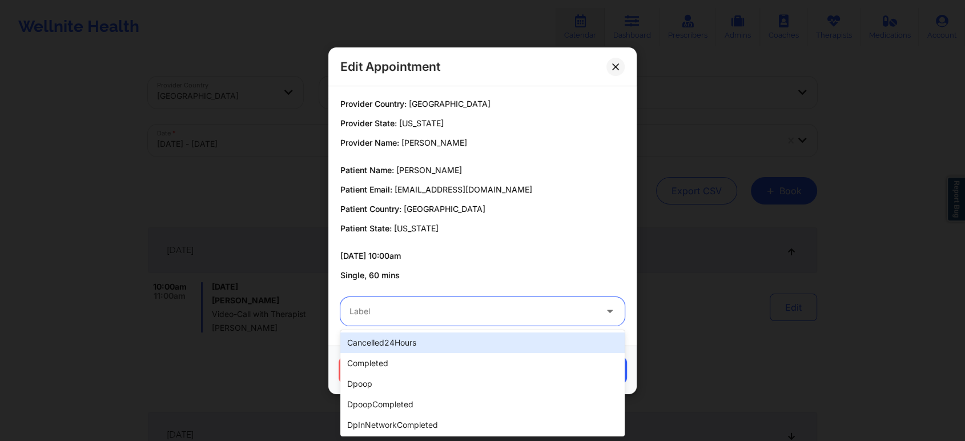
click at [504, 299] on div "Label" at bounding box center [468, 311] width 257 height 29
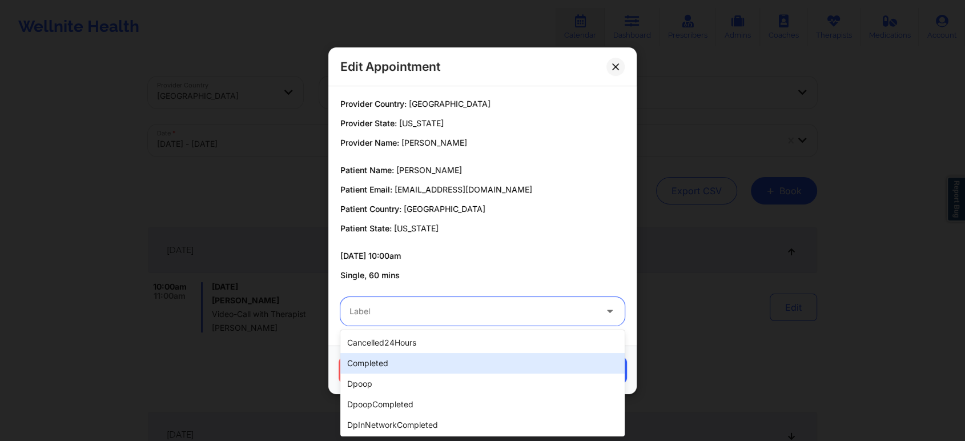
click at [432, 367] on div "completed" at bounding box center [482, 363] width 284 height 21
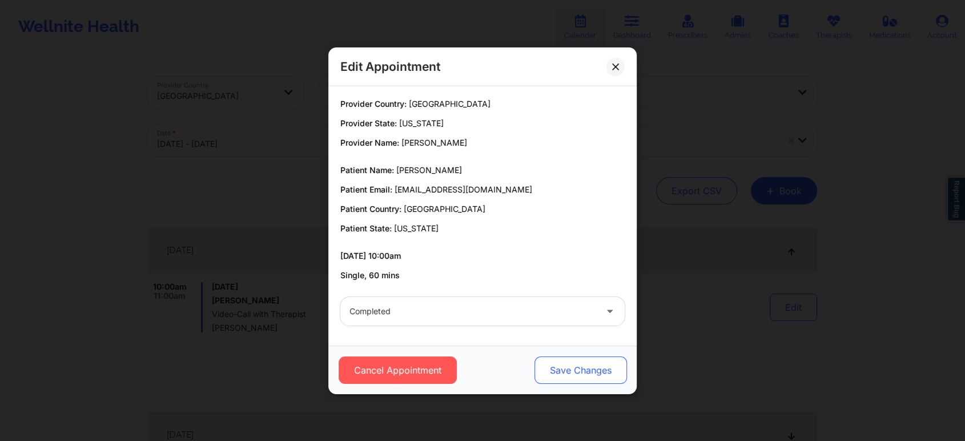
click at [549, 376] on button "Save Changes" at bounding box center [580, 369] width 92 height 27
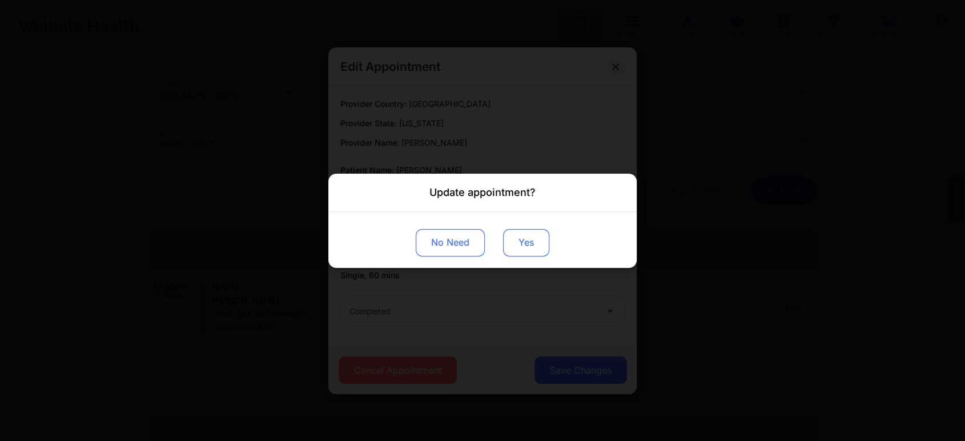
click at [521, 241] on button "Yes" at bounding box center [526, 241] width 46 height 27
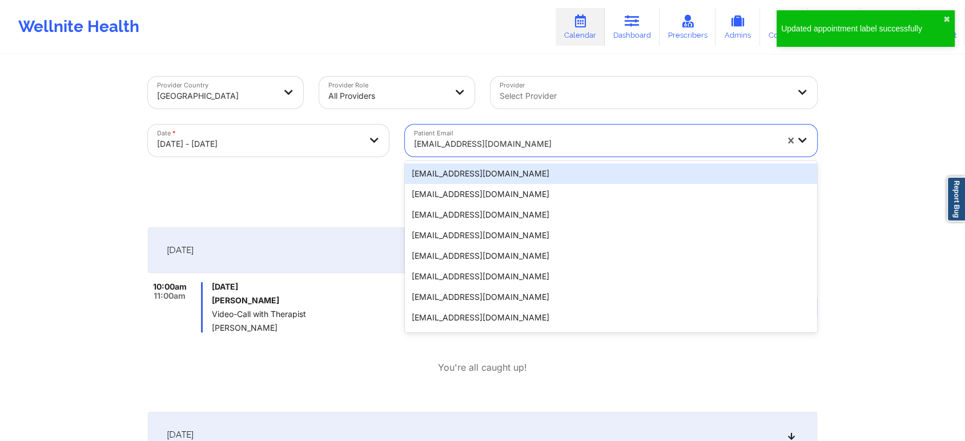
click at [473, 142] on div at bounding box center [595, 144] width 363 height 14
paste input "[EMAIL_ADDRESS][DOMAIN_NAME]"
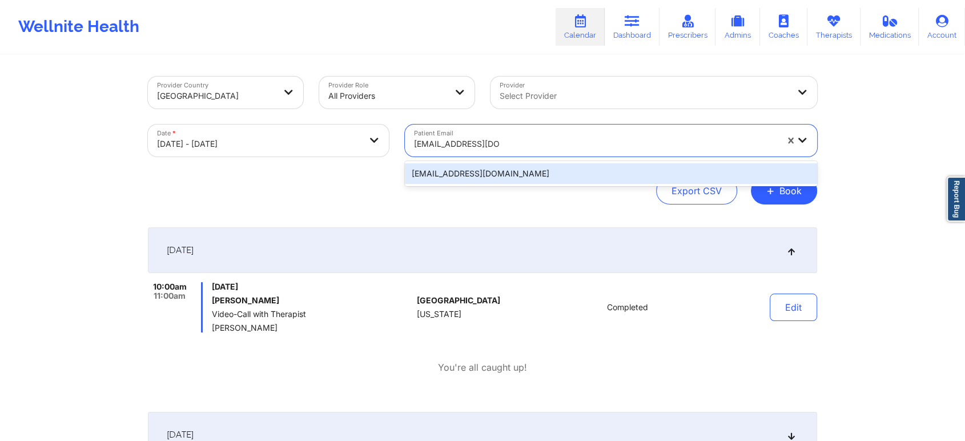
click at [497, 172] on div "[EMAIL_ADDRESS][DOMAIN_NAME]" at bounding box center [611, 173] width 412 height 21
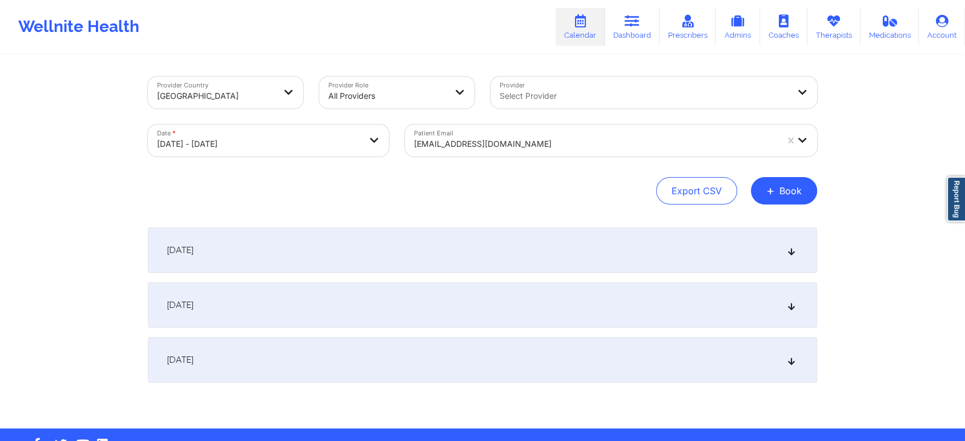
click at [495, 240] on div "[DATE]" at bounding box center [482, 250] width 669 height 46
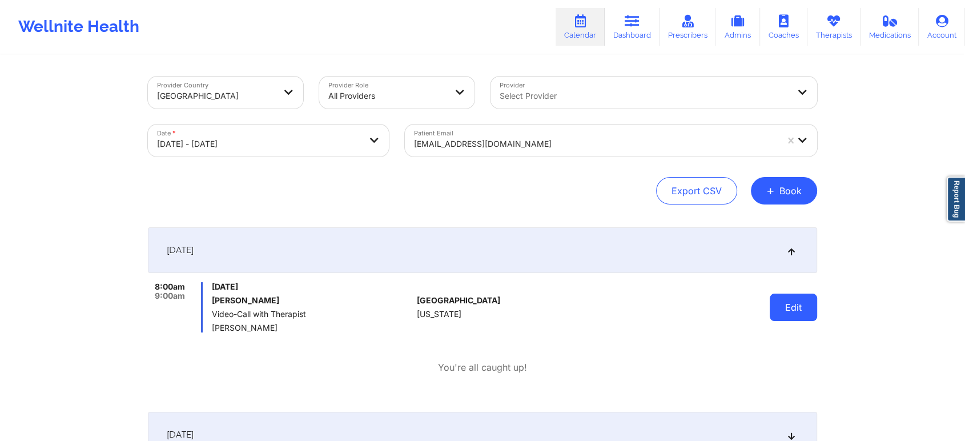
click at [813, 309] on button "Edit" at bounding box center [793, 306] width 47 height 27
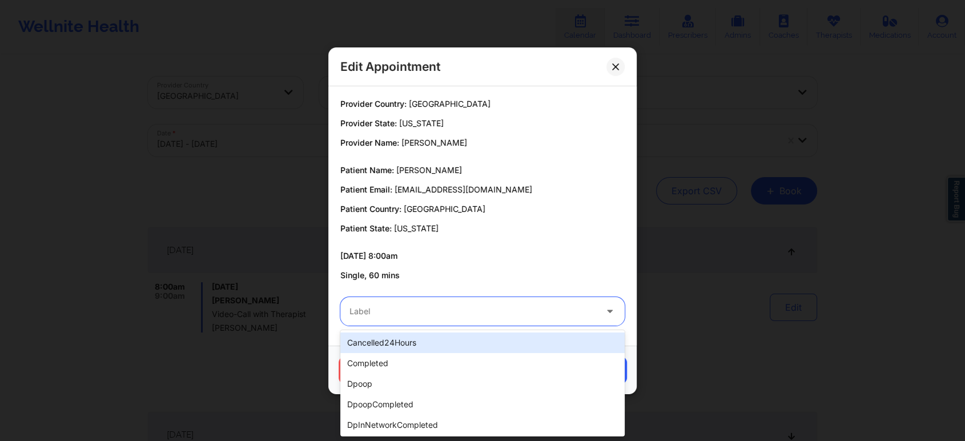
click at [480, 309] on div at bounding box center [472, 311] width 247 height 14
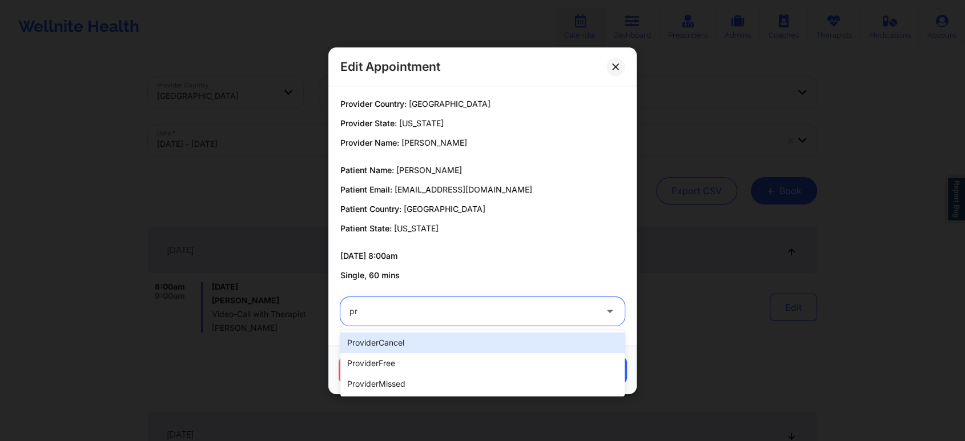
click at [438, 348] on div "providerCancel" at bounding box center [482, 342] width 284 height 21
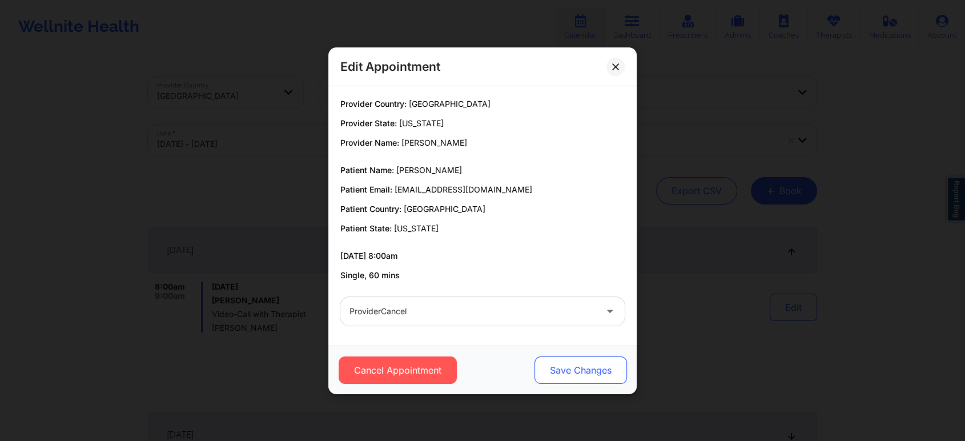
click at [585, 358] on button "Save Changes" at bounding box center [580, 369] width 92 height 27
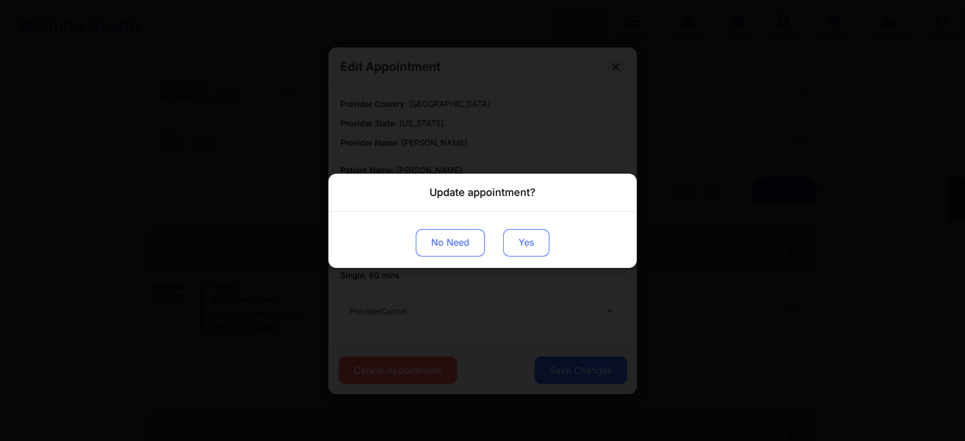
click at [531, 233] on button "Yes" at bounding box center [526, 241] width 46 height 27
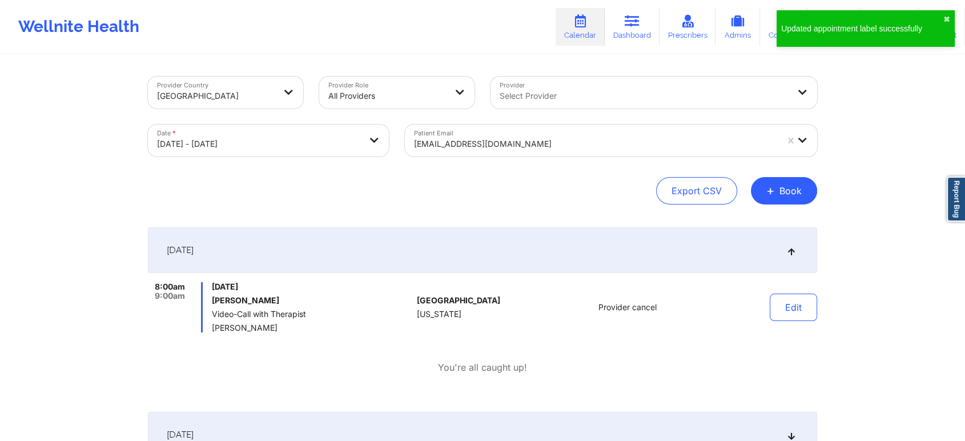
click at [456, 165] on div "Provider Country [GEOGRAPHIC_DATA] Provider Role All Providers Provider Select …" at bounding box center [482, 141] width 669 height 128
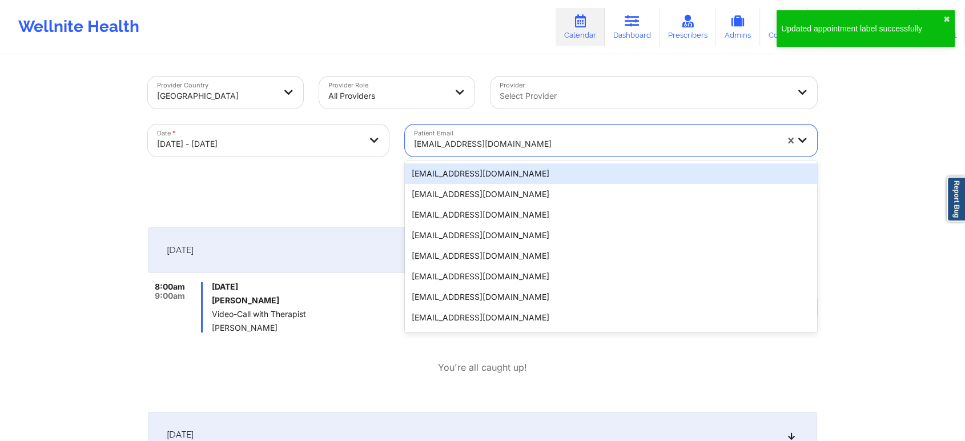
click at [506, 136] on div "[EMAIL_ADDRESS][DOMAIN_NAME]" at bounding box center [595, 143] width 363 height 25
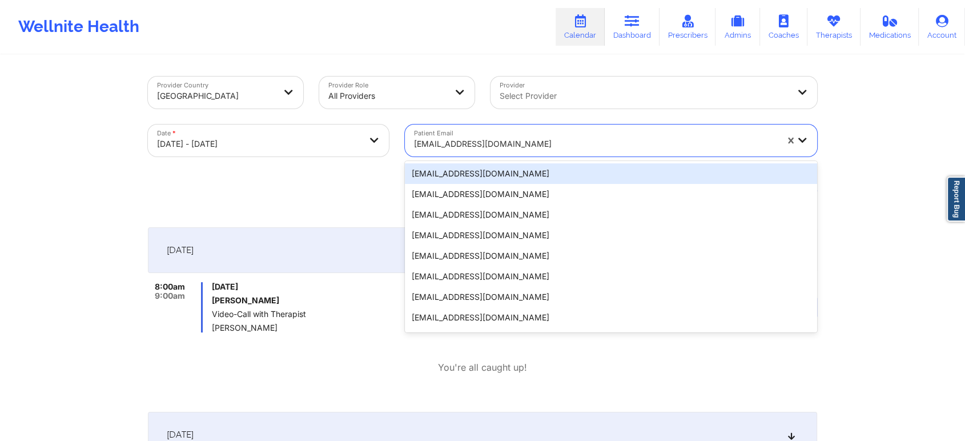
paste input "[EMAIL_ADDRESS][DOMAIN_NAME]"
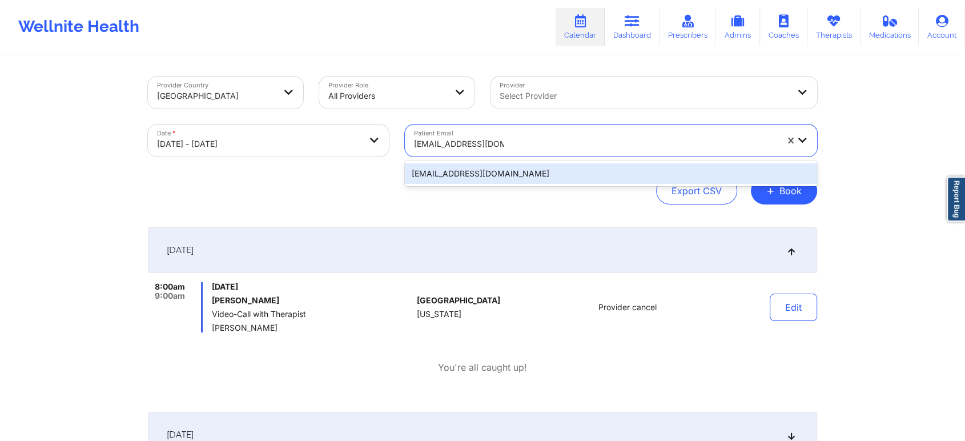
click at [491, 168] on div "[EMAIL_ADDRESS][DOMAIN_NAME]" at bounding box center [611, 173] width 412 height 21
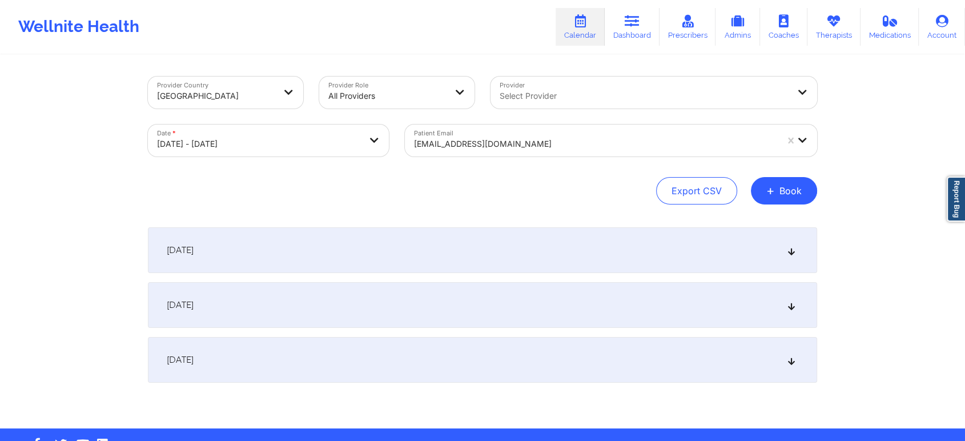
click at [637, 236] on div "[DATE]" at bounding box center [482, 250] width 669 height 46
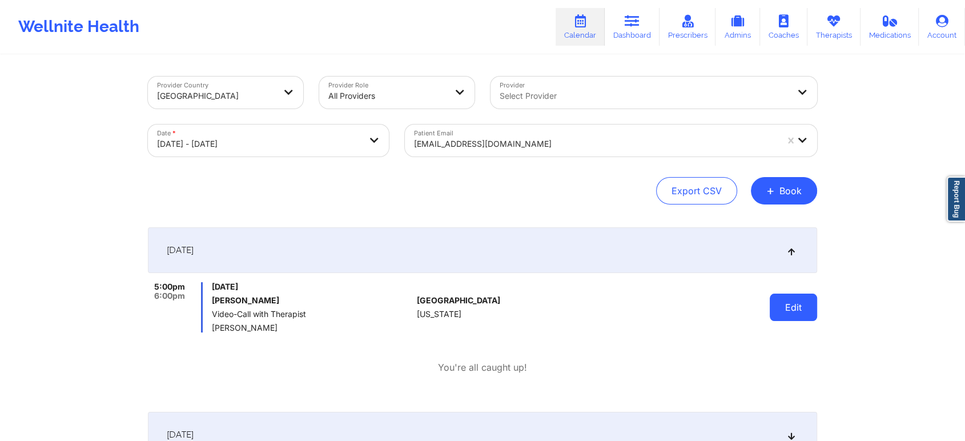
click at [802, 307] on button "Edit" at bounding box center [793, 306] width 47 height 27
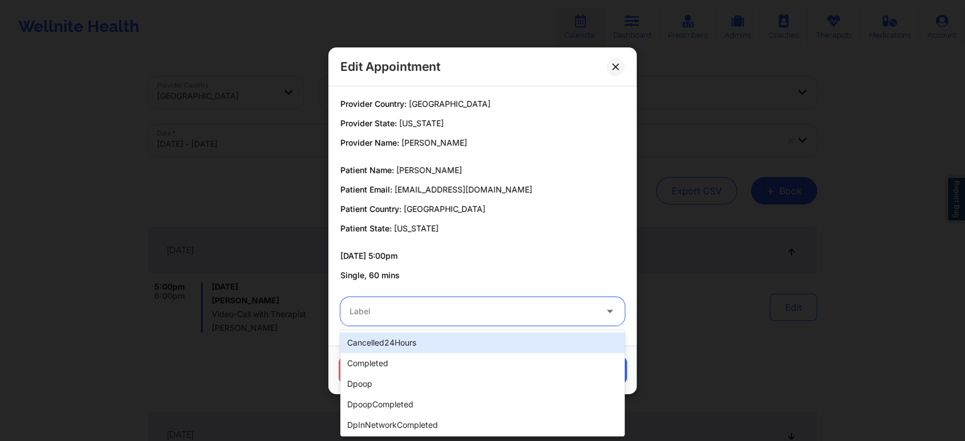
click at [483, 299] on div "Label" at bounding box center [468, 311] width 257 height 29
drag, startPoint x: 417, startPoint y: 347, endPoint x: 397, endPoint y: 355, distance: 21.5
click at [397, 355] on div "cancelled24Hours completed dpoop dpoopCompleted dpInNetworkCompleted freeNoShow…" at bounding box center [482, 383] width 284 height 106
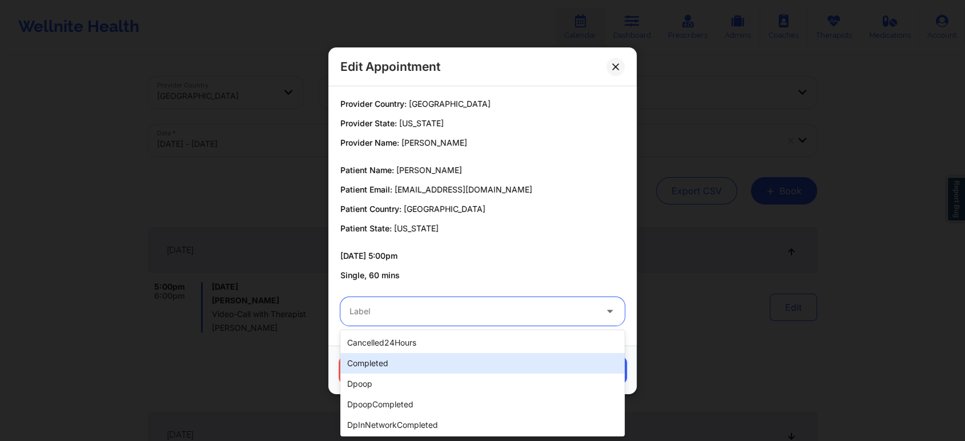
click at [397, 355] on div "completed" at bounding box center [482, 363] width 284 height 21
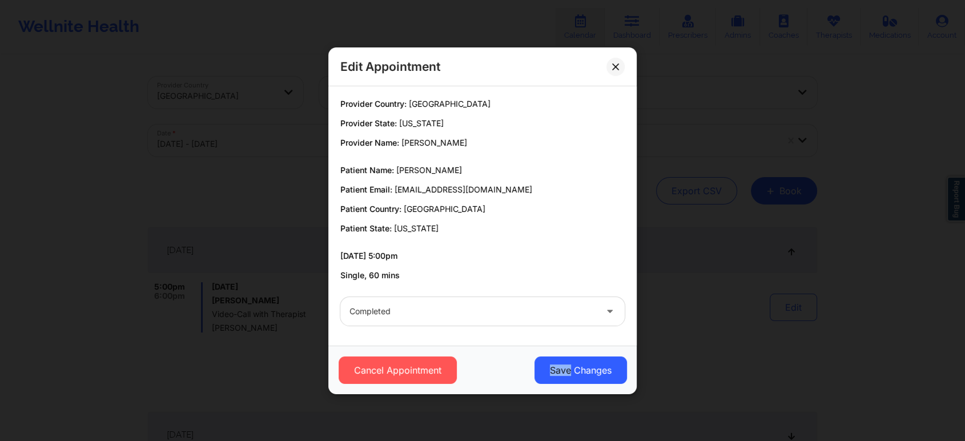
drag, startPoint x: 551, startPoint y: 389, endPoint x: 577, endPoint y: 352, distance: 45.5
click at [577, 352] on div "Cancel Appointment Save Changes" at bounding box center [482, 369] width 308 height 49
click at [572, 360] on button "Save Changes" at bounding box center [580, 369] width 92 height 27
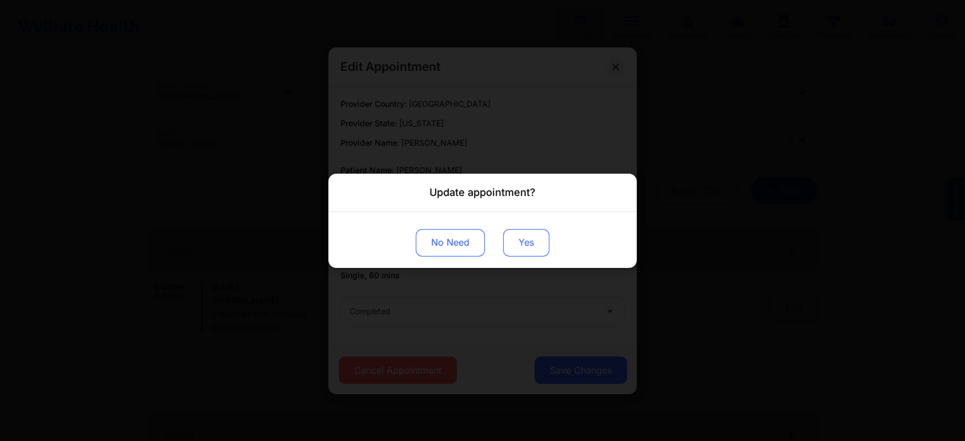
click at [526, 236] on button "Yes" at bounding box center [526, 241] width 46 height 27
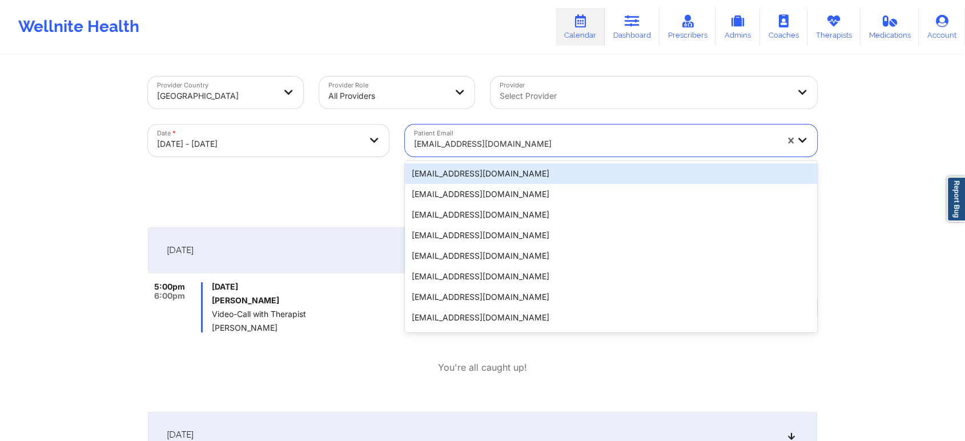
click at [445, 148] on div at bounding box center [595, 144] width 363 height 14
paste input "[EMAIL_ADDRESS][DOMAIN_NAME]"
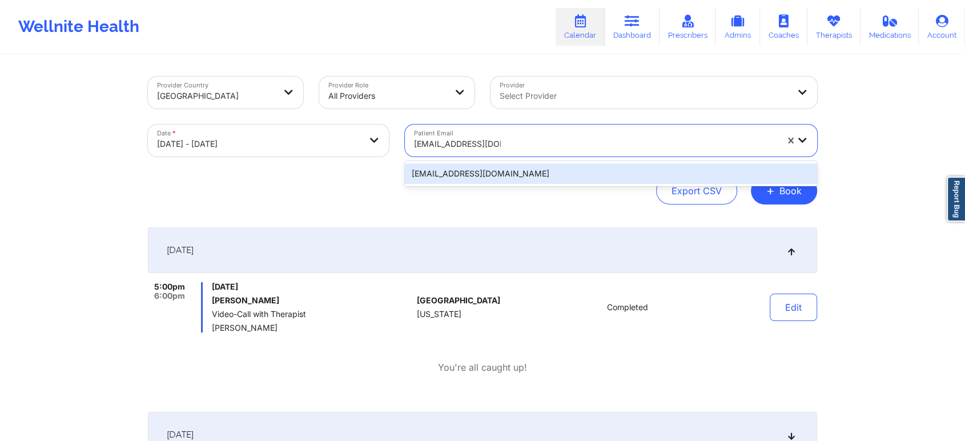
click at [503, 168] on div "[EMAIL_ADDRESS][DOMAIN_NAME]" at bounding box center [611, 173] width 412 height 21
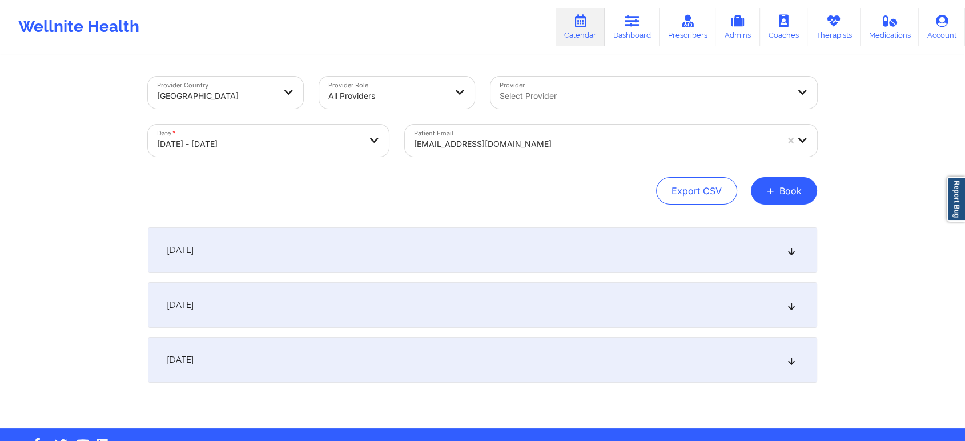
click at [671, 249] on div "[DATE]" at bounding box center [482, 250] width 669 height 46
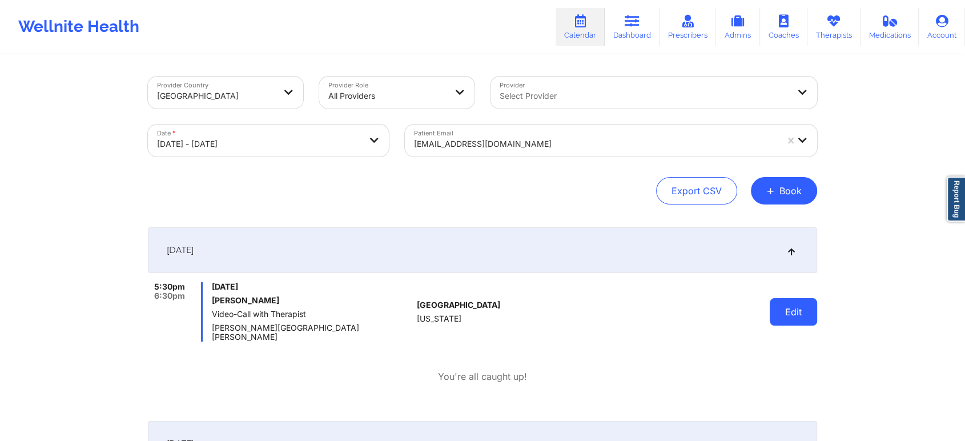
click at [786, 307] on button "Edit" at bounding box center [793, 311] width 47 height 27
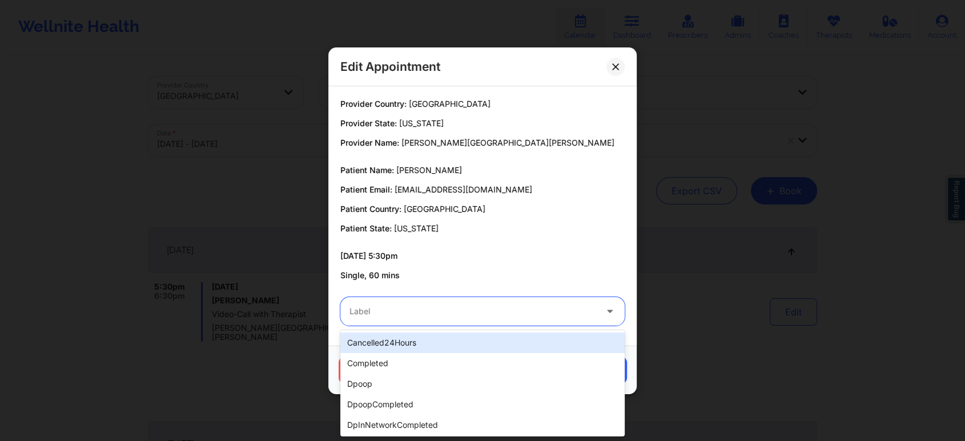
click at [429, 307] on div at bounding box center [472, 311] width 247 height 14
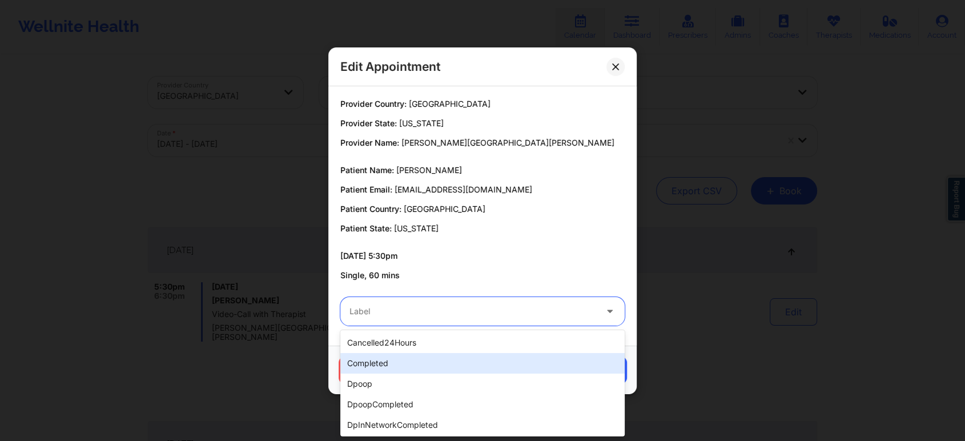
click at [407, 359] on div "completed" at bounding box center [482, 363] width 284 height 21
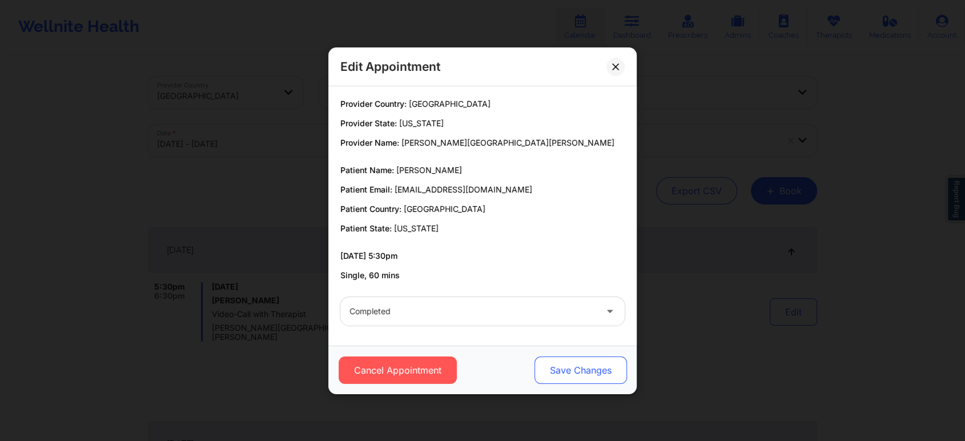
click at [594, 364] on button "Save Changes" at bounding box center [580, 369] width 92 height 27
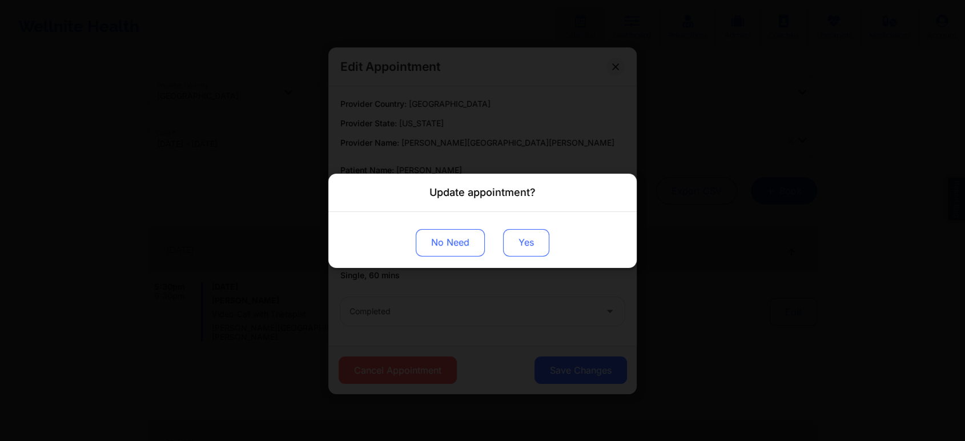
drag, startPoint x: 506, startPoint y: 226, endPoint x: 514, endPoint y: 251, distance: 27.1
click at [514, 251] on div "No Need Yes" at bounding box center [482, 239] width 308 height 56
click at [514, 251] on button "Yes" at bounding box center [526, 241] width 46 height 27
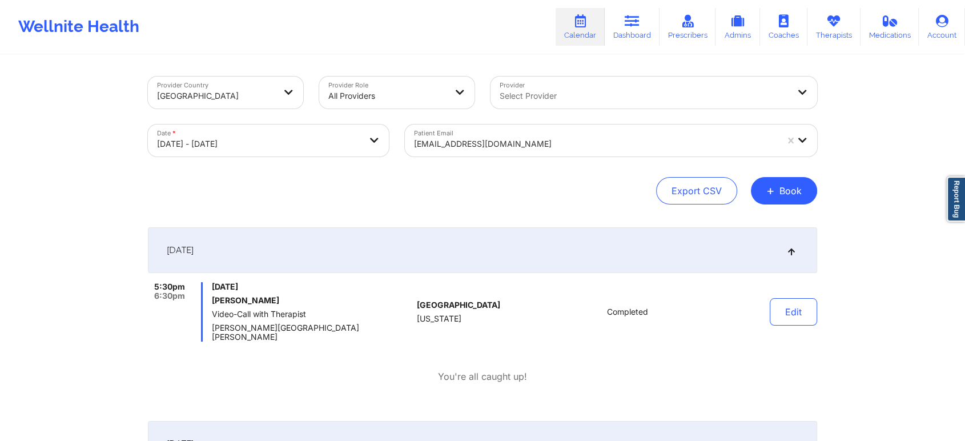
click at [456, 140] on div at bounding box center [595, 144] width 363 height 14
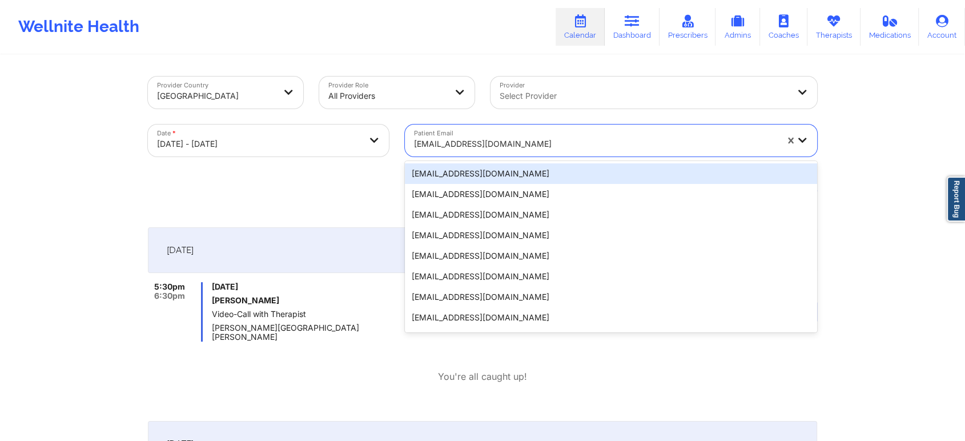
paste input "[EMAIL_ADDRESS][DOMAIN_NAME]"
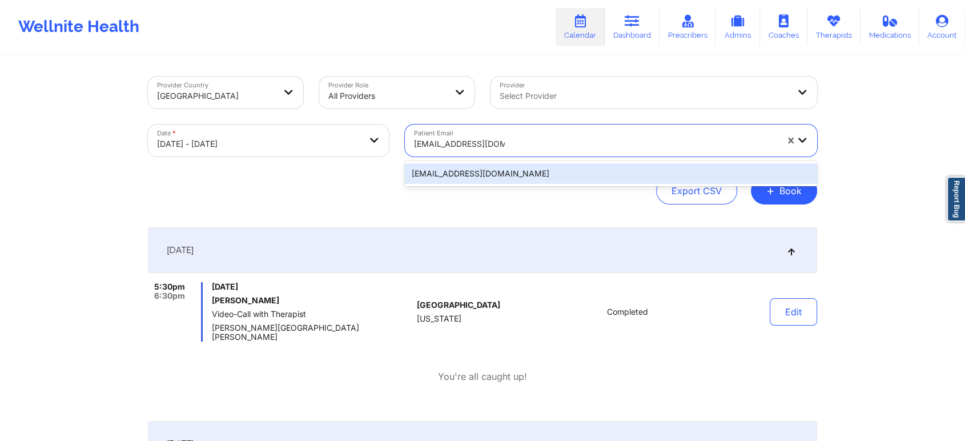
click at [489, 181] on div "[EMAIL_ADDRESS][DOMAIN_NAME]" at bounding box center [611, 173] width 412 height 21
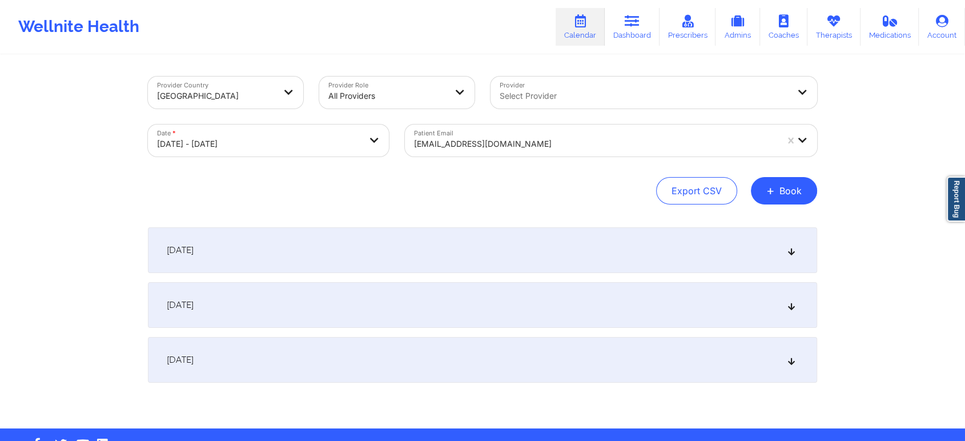
click at [524, 238] on div "[DATE]" at bounding box center [482, 250] width 669 height 46
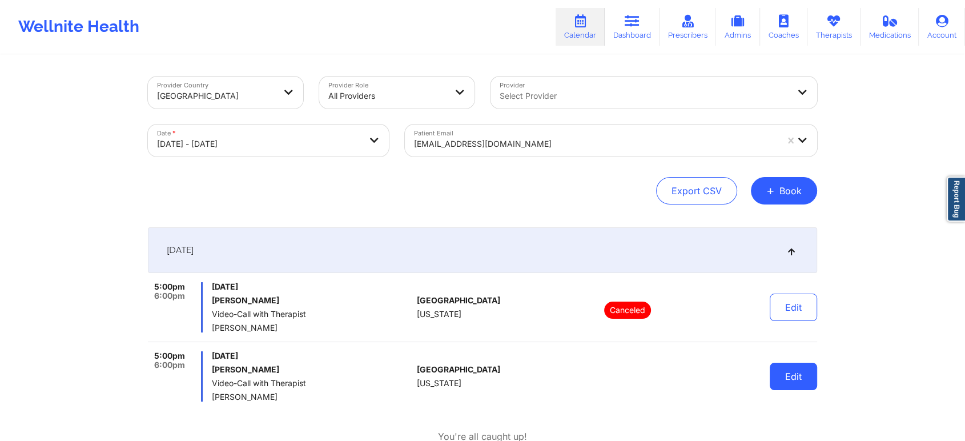
click at [790, 384] on button "Edit" at bounding box center [793, 376] width 47 height 27
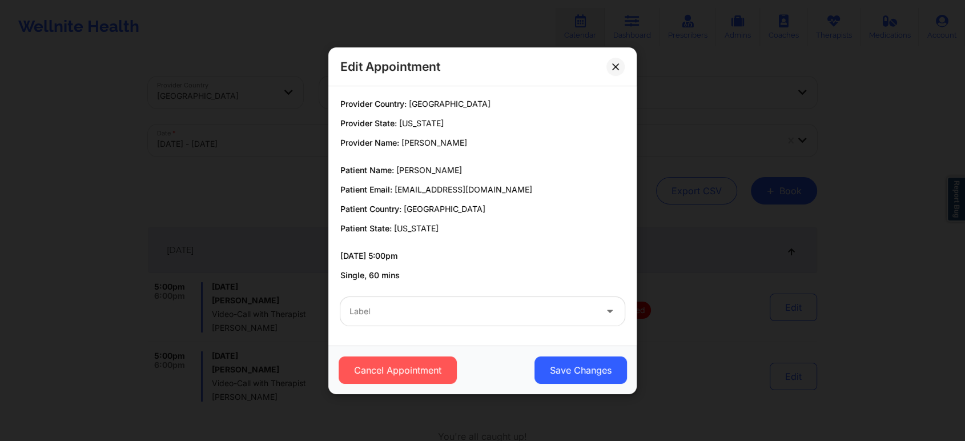
click at [411, 309] on div at bounding box center [472, 311] width 247 height 14
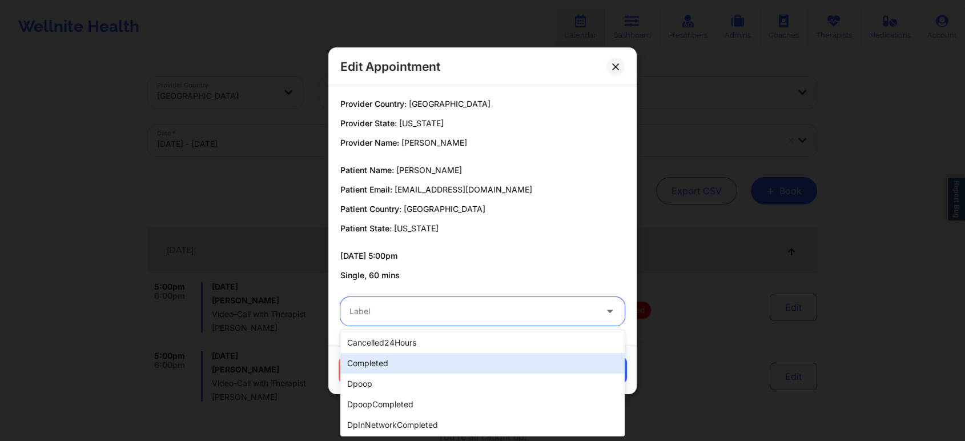
click at [375, 360] on div "completed" at bounding box center [482, 363] width 284 height 21
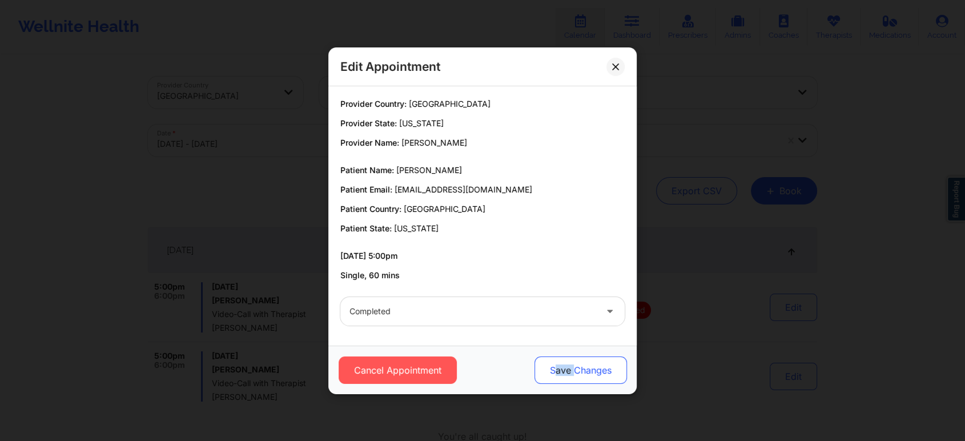
drag, startPoint x: 555, startPoint y: 392, endPoint x: 581, endPoint y: 370, distance: 33.6
click at [581, 370] on div "Cancel Appointment Save Changes" at bounding box center [482, 369] width 308 height 49
click at [581, 370] on button "Save Changes" at bounding box center [580, 369] width 92 height 27
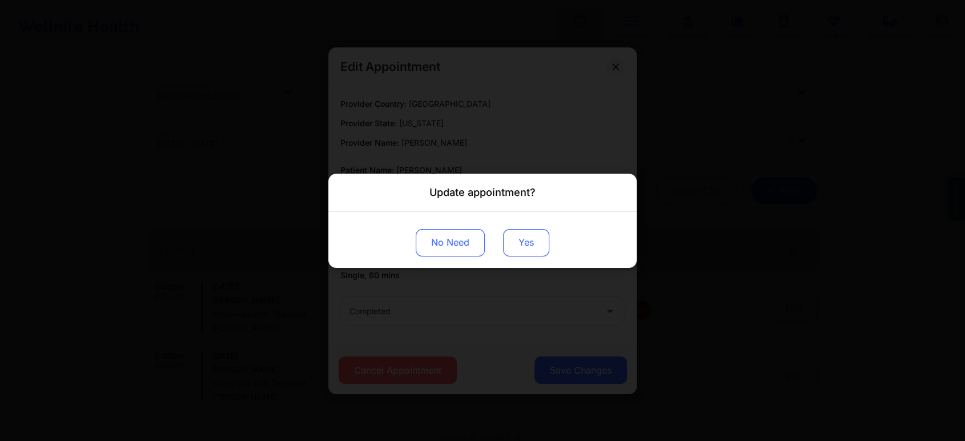
click at [516, 246] on button "Yes" at bounding box center [526, 241] width 46 height 27
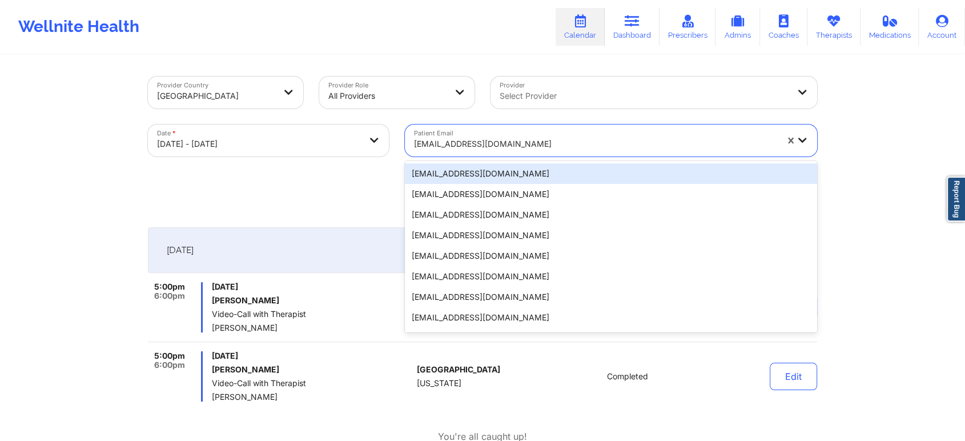
click at [468, 137] on div at bounding box center [595, 144] width 363 height 14
paste input "[EMAIL_ADDRESS][DOMAIN_NAME]"
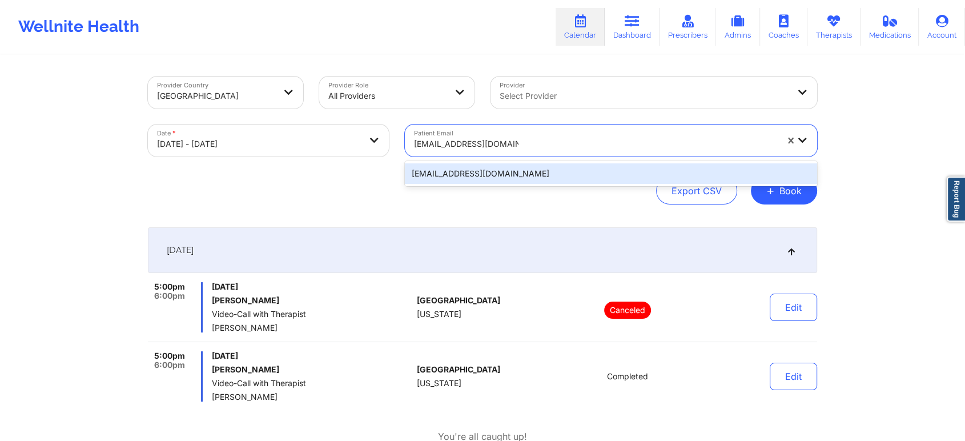
click at [550, 177] on div "[EMAIL_ADDRESS][DOMAIN_NAME]" at bounding box center [611, 173] width 412 height 21
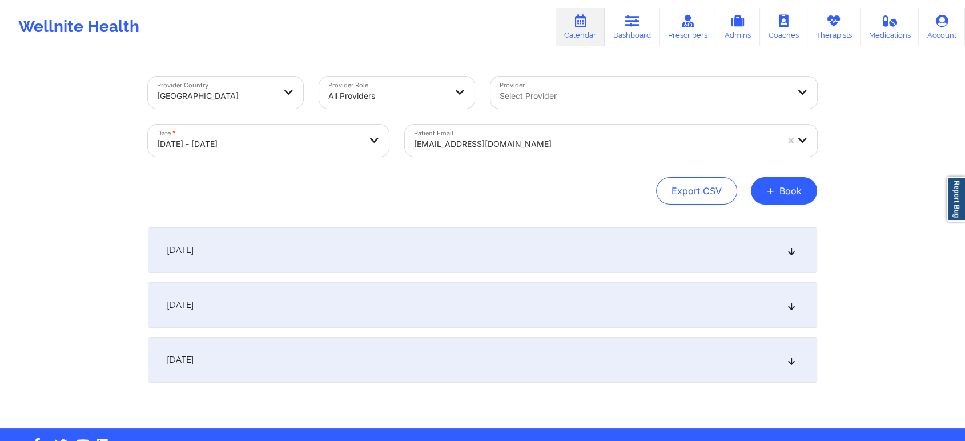
click at [668, 281] on div "[DATE] No appointments [DATE] No appointments [DATE] No appointments" at bounding box center [482, 304] width 669 height 155
click at [698, 250] on div "[DATE]" at bounding box center [482, 250] width 669 height 46
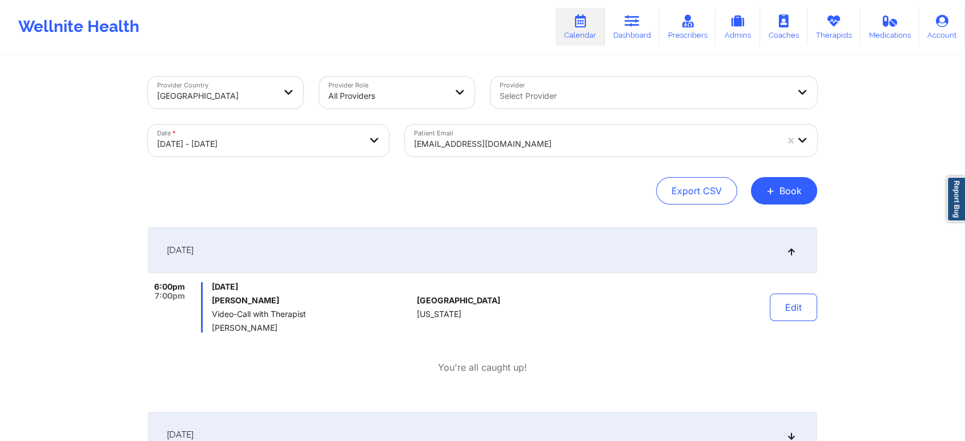
click at [804, 321] on div "Edit" at bounding box center [764, 307] width 106 height 50
drag, startPoint x: 807, startPoint y: 321, endPoint x: 805, endPoint y: 307, distance: 13.8
click at [805, 307] on div "Edit" at bounding box center [764, 307] width 106 height 50
click at [805, 307] on button "Edit" at bounding box center [793, 306] width 47 height 27
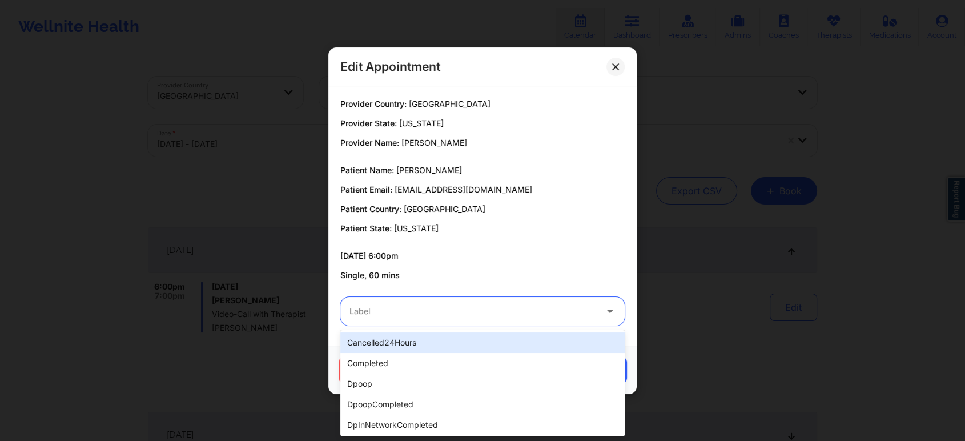
click at [444, 312] on div at bounding box center [472, 311] width 247 height 14
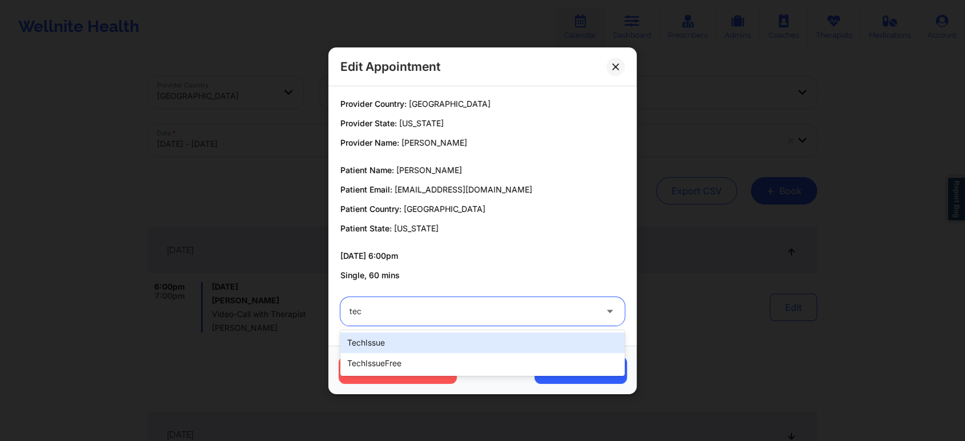
click at [422, 340] on div "techIssue" at bounding box center [482, 342] width 284 height 21
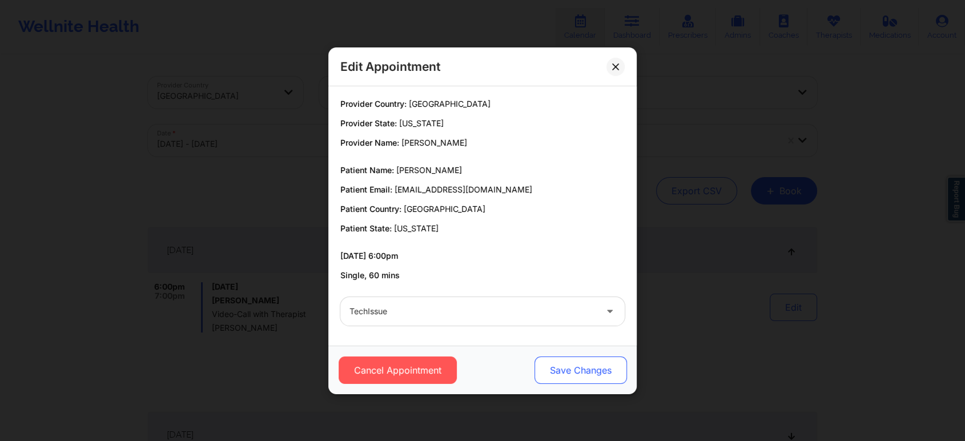
click at [576, 371] on button "Save Changes" at bounding box center [580, 369] width 92 height 27
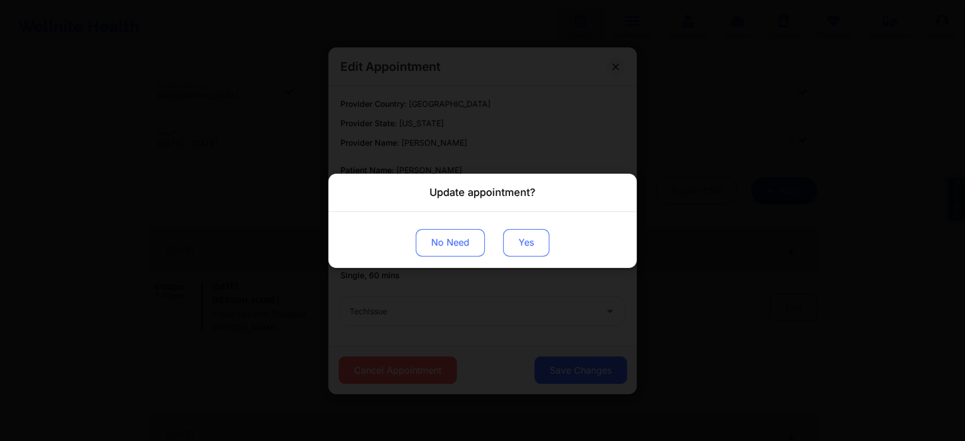
click at [525, 243] on button "Yes" at bounding box center [526, 241] width 46 height 27
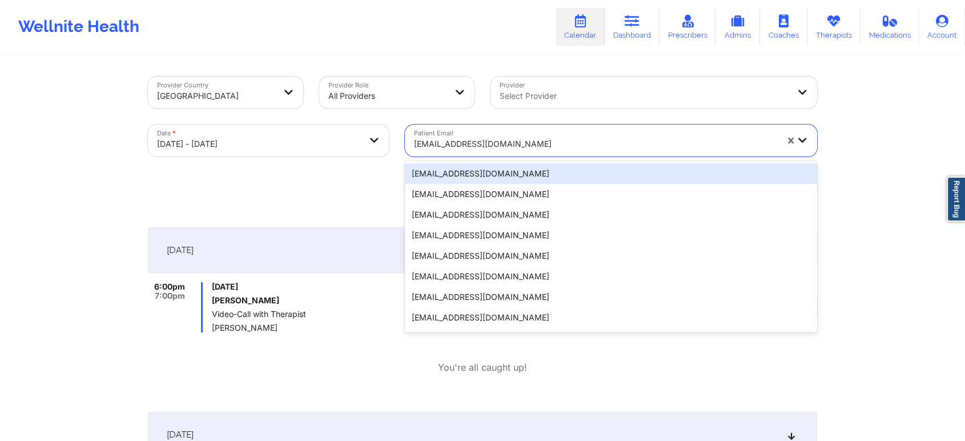
click at [473, 139] on div at bounding box center [595, 144] width 363 height 14
paste input "[EMAIL_ADDRESS][DOMAIN_NAME]"
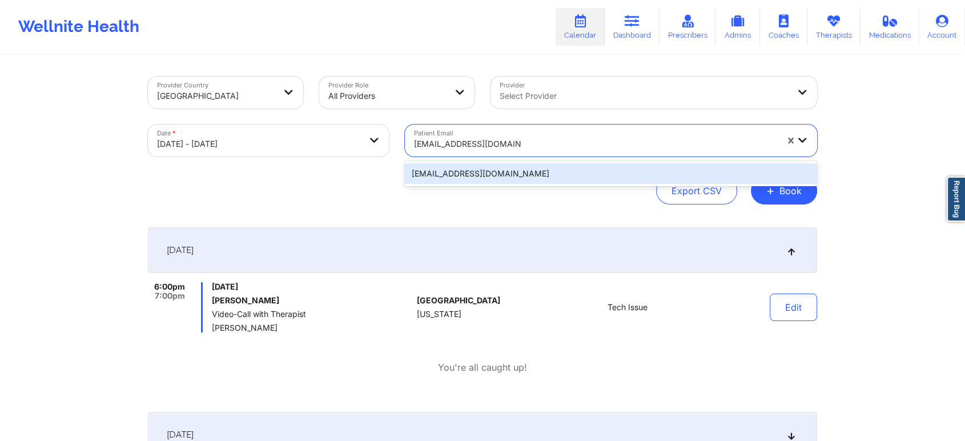
click at [525, 168] on div "[EMAIL_ADDRESS][DOMAIN_NAME]" at bounding box center [611, 173] width 412 height 21
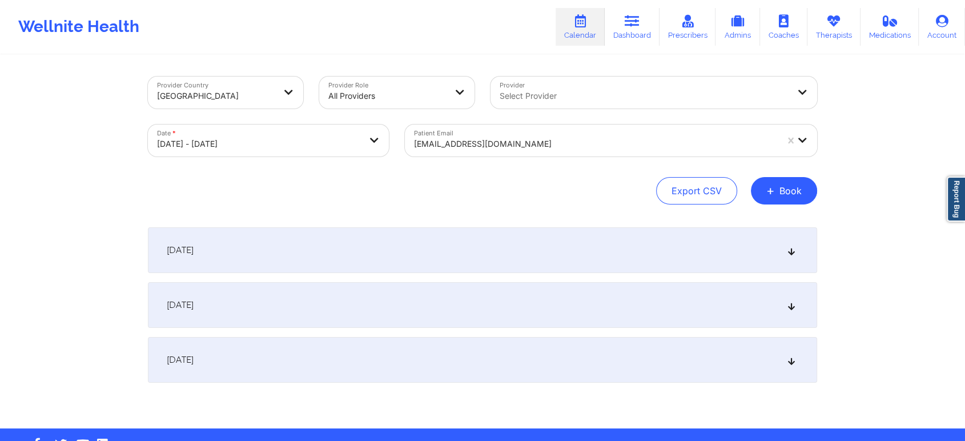
click at [502, 229] on div "[DATE]" at bounding box center [482, 250] width 669 height 46
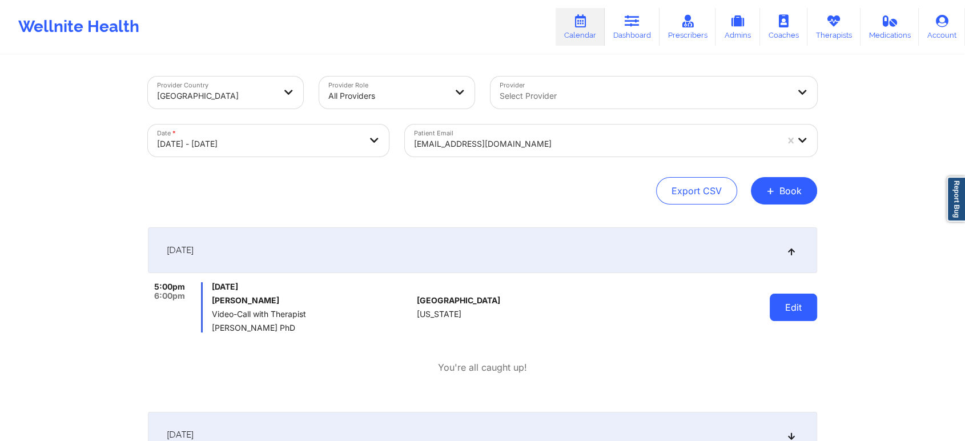
click at [808, 300] on button "Edit" at bounding box center [793, 306] width 47 height 27
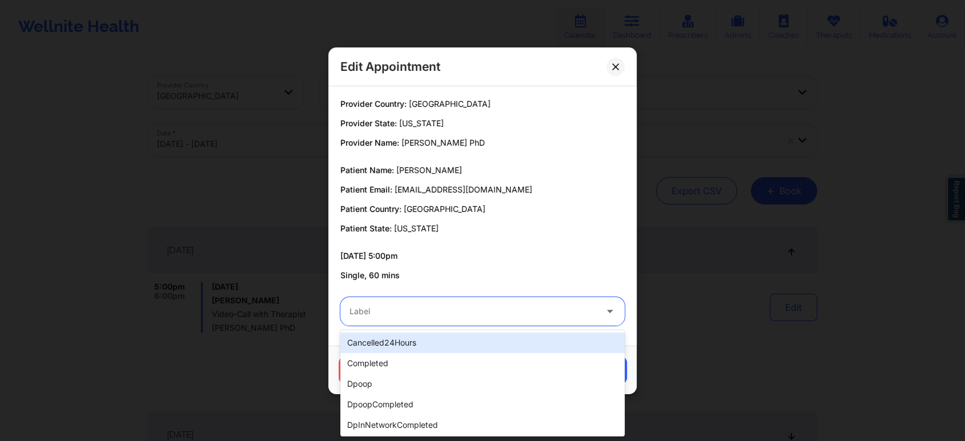
click at [438, 309] on div at bounding box center [472, 311] width 247 height 14
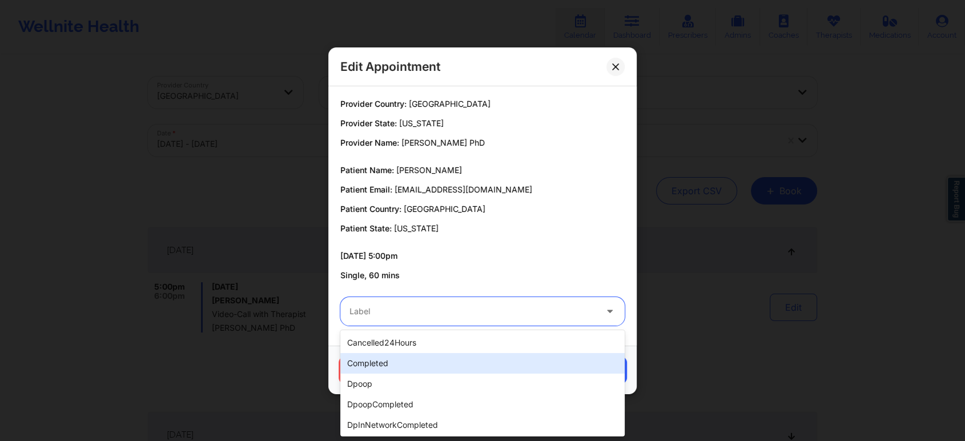
click at [403, 362] on div "completed" at bounding box center [482, 363] width 284 height 21
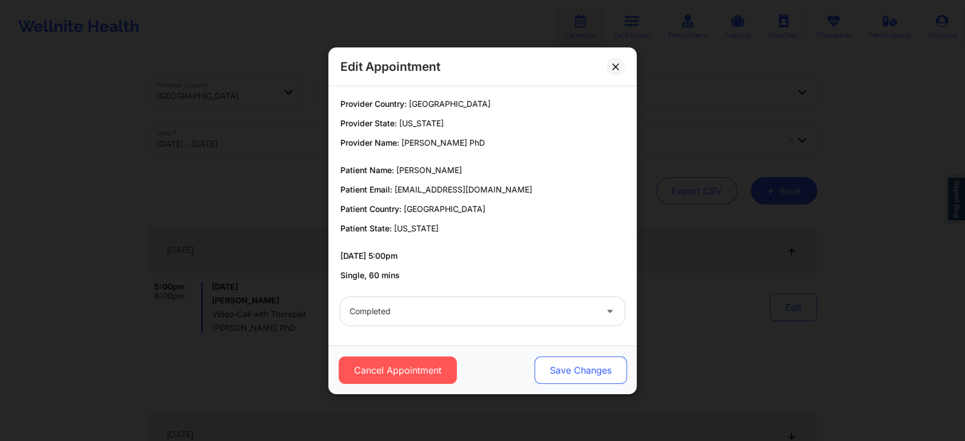
click at [603, 382] on button "Save Changes" at bounding box center [580, 369] width 92 height 27
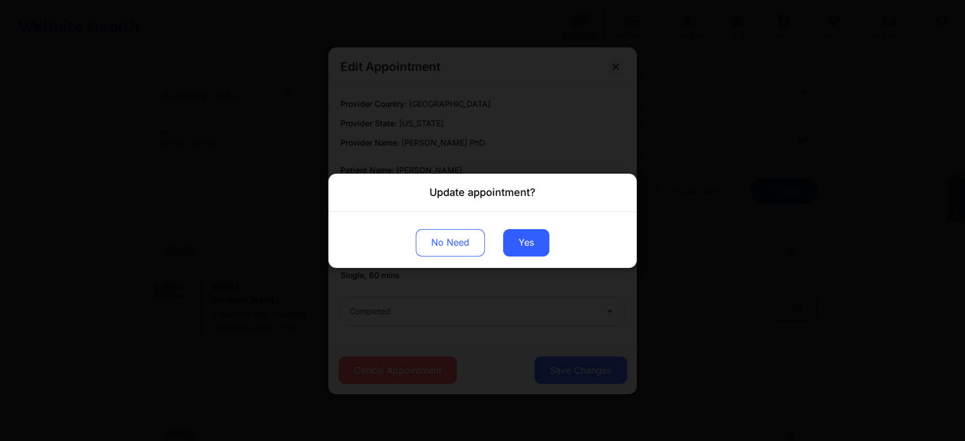
click at [501, 235] on div "No Need Yes" at bounding box center [482, 239] width 308 height 56
click at [514, 240] on button "Yes" at bounding box center [526, 241] width 46 height 27
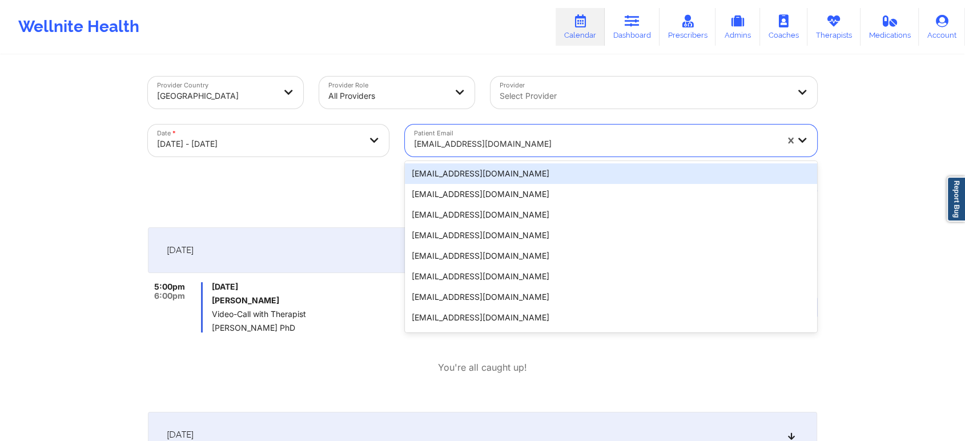
click at [486, 146] on div at bounding box center [595, 144] width 363 height 14
paste input "[PERSON_NAME][EMAIL_ADDRESS][PERSON_NAME][DOMAIN_NAME]"
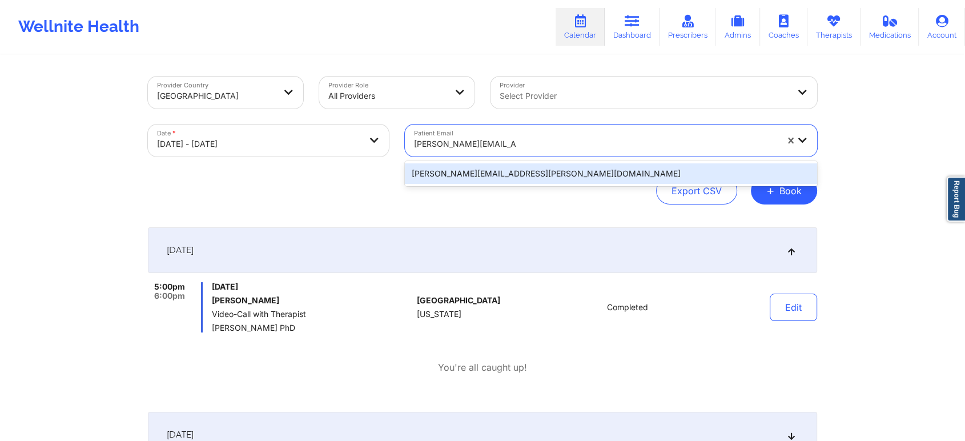
click at [524, 171] on div "[PERSON_NAME][EMAIL_ADDRESS][PERSON_NAME][DOMAIN_NAME]" at bounding box center [611, 173] width 412 height 21
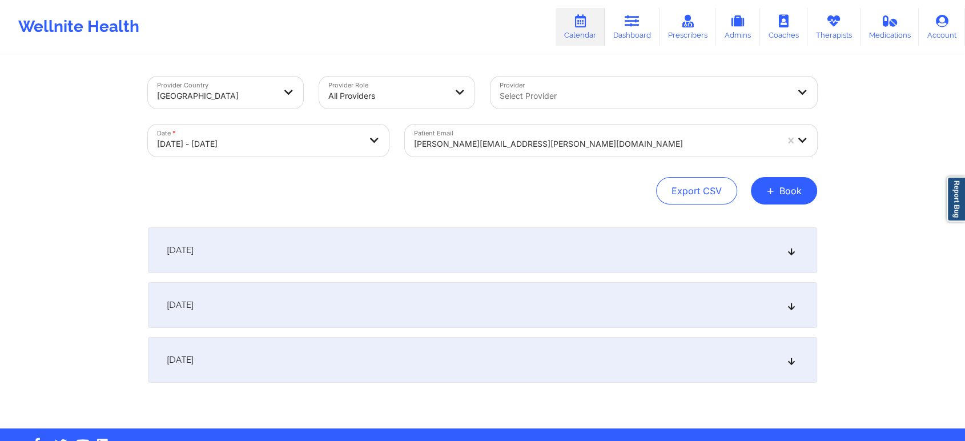
click at [701, 267] on div "[DATE]" at bounding box center [482, 250] width 669 height 46
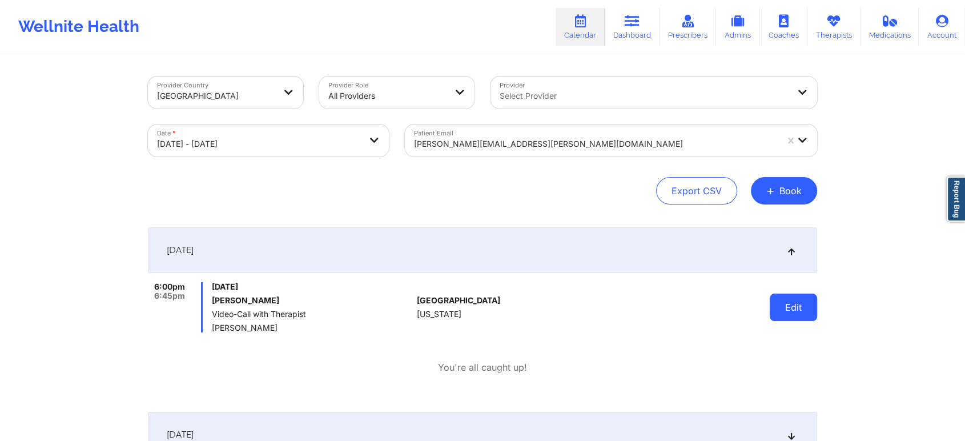
click at [775, 299] on button "Edit" at bounding box center [793, 306] width 47 height 27
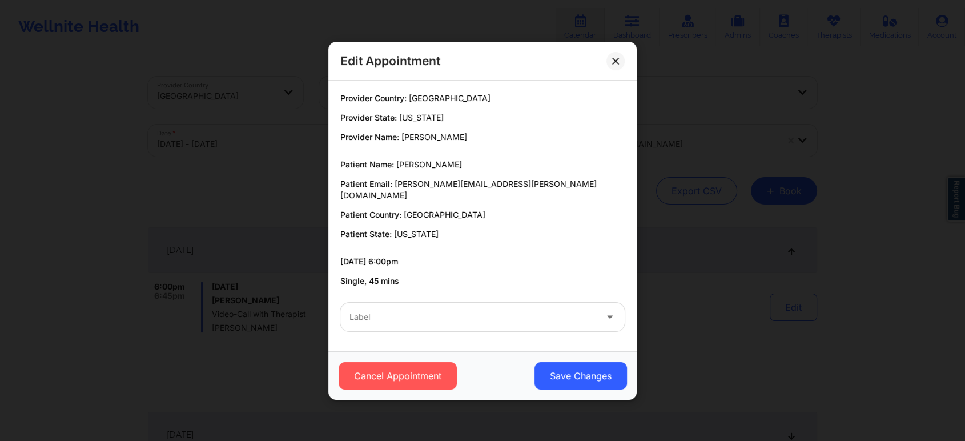
click at [461, 310] on div at bounding box center [472, 317] width 247 height 14
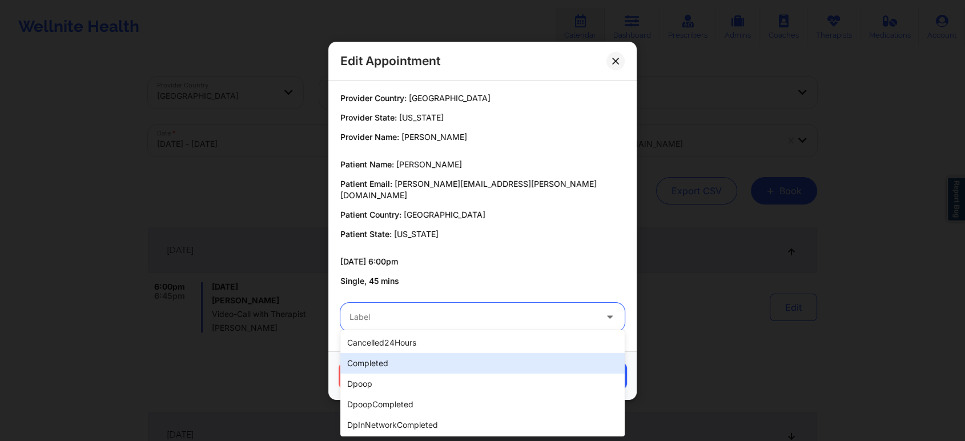
click at [425, 360] on div "completed" at bounding box center [482, 363] width 284 height 21
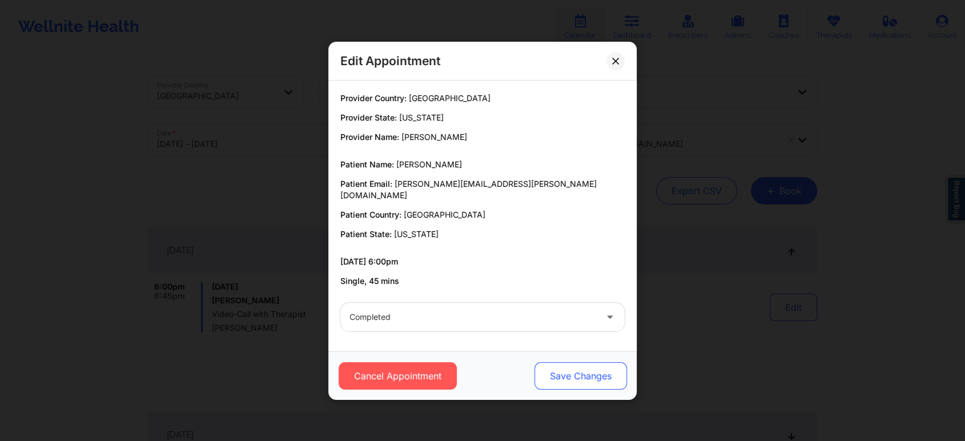
drag, startPoint x: 557, startPoint y: 353, endPoint x: 562, endPoint y: 377, distance: 24.4
click at [562, 377] on div "Cancel Appointment Save Changes" at bounding box center [482, 375] width 308 height 49
click at [562, 377] on button "Save Changes" at bounding box center [580, 375] width 92 height 27
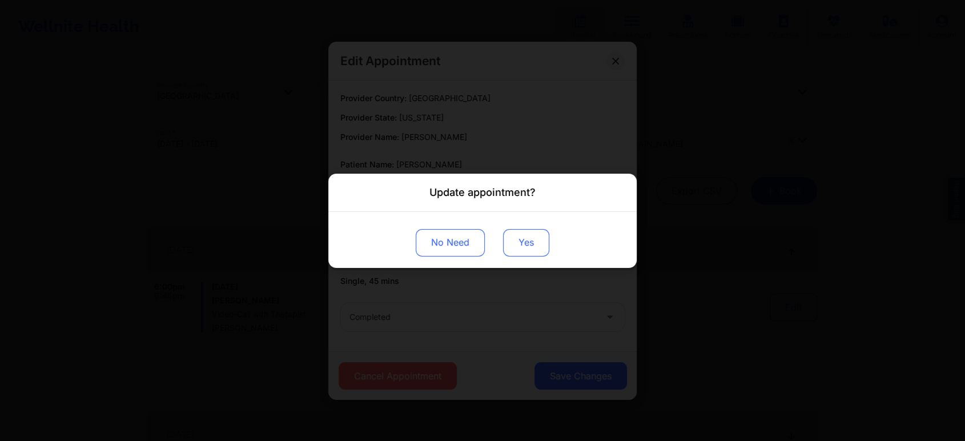
click at [522, 242] on button "Yes" at bounding box center [526, 241] width 46 height 27
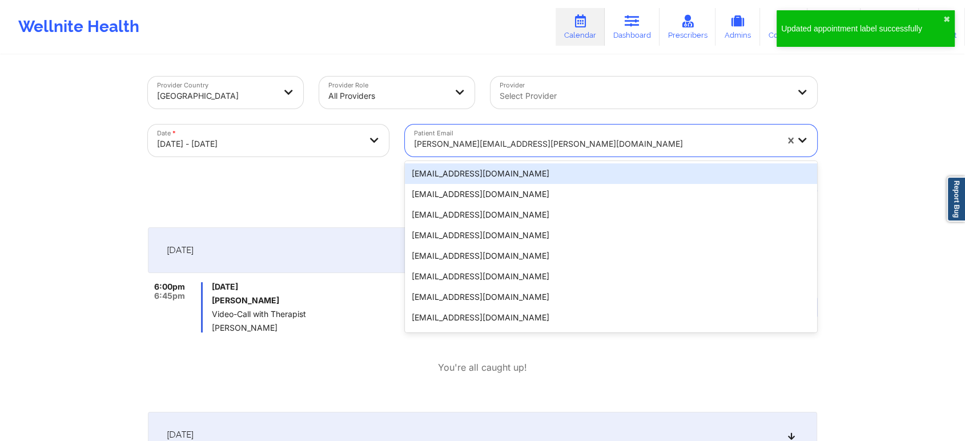
click at [448, 131] on div "[PERSON_NAME][EMAIL_ADDRESS][PERSON_NAME][DOMAIN_NAME]" at bounding box center [595, 143] width 363 height 25
paste input "[EMAIL_ADDRESS][DOMAIN_NAME]"
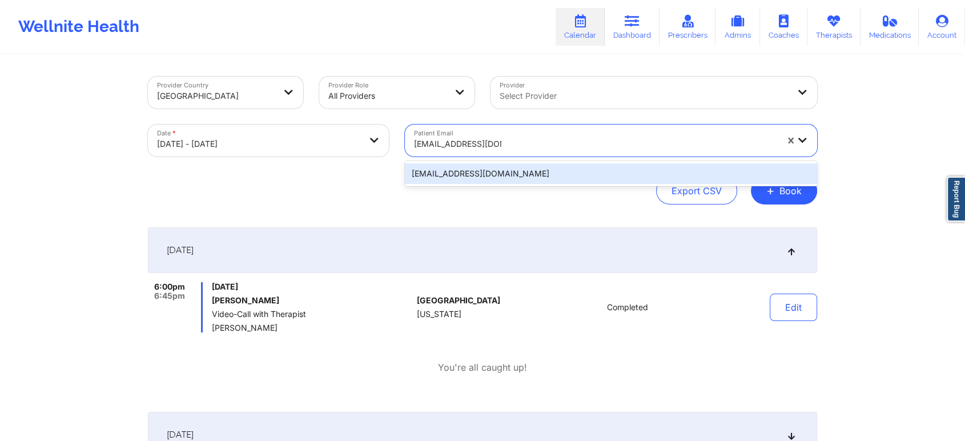
click at [534, 168] on div "[EMAIL_ADDRESS][DOMAIN_NAME]" at bounding box center [611, 173] width 412 height 21
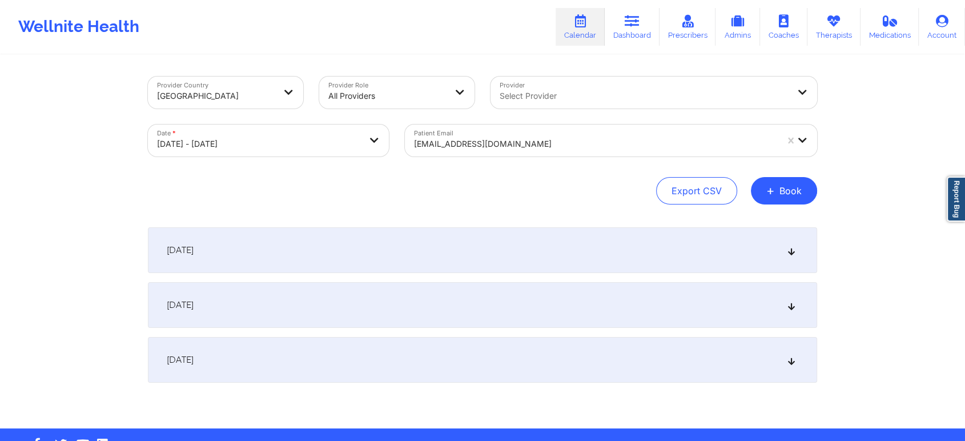
click at [665, 252] on div "[DATE]" at bounding box center [482, 250] width 669 height 46
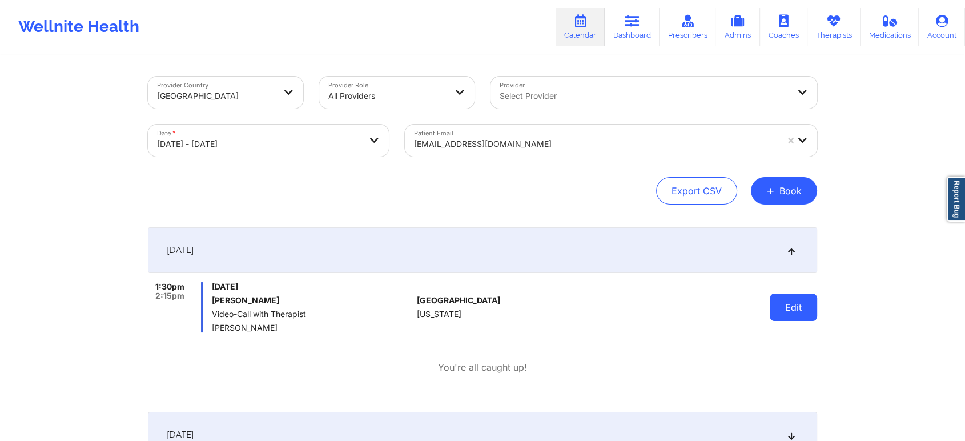
drag, startPoint x: 766, startPoint y: 305, endPoint x: 782, endPoint y: 305, distance: 16.0
click at [782, 305] on div "Edit" at bounding box center [764, 307] width 106 height 50
click at [782, 305] on button "Edit" at bounding box center [793, 306] width 47 height 27
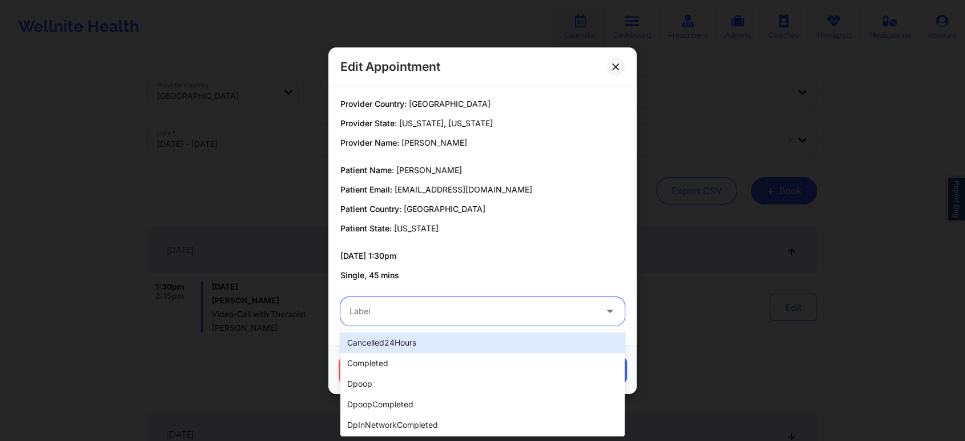
click at [444, 307] on div at bounding box center [472, 311] width 247 height 14
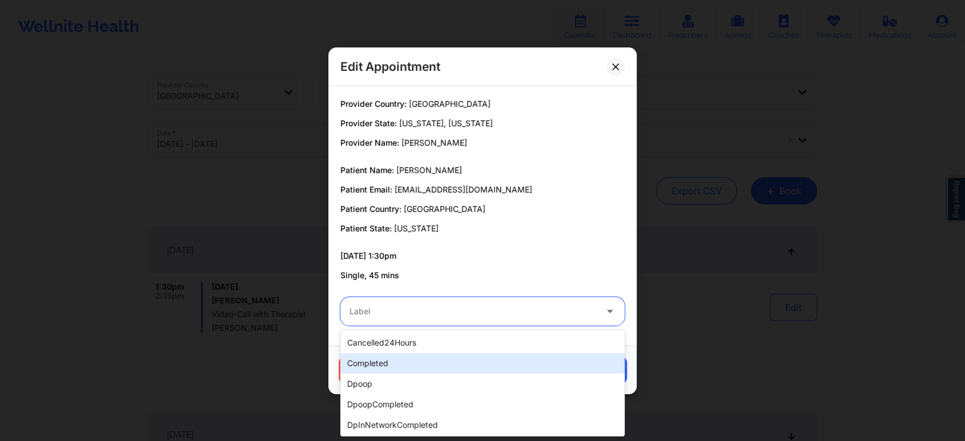
click at [412, 359] on div "completed" at bounding box center [482, 363] width 284 height 21
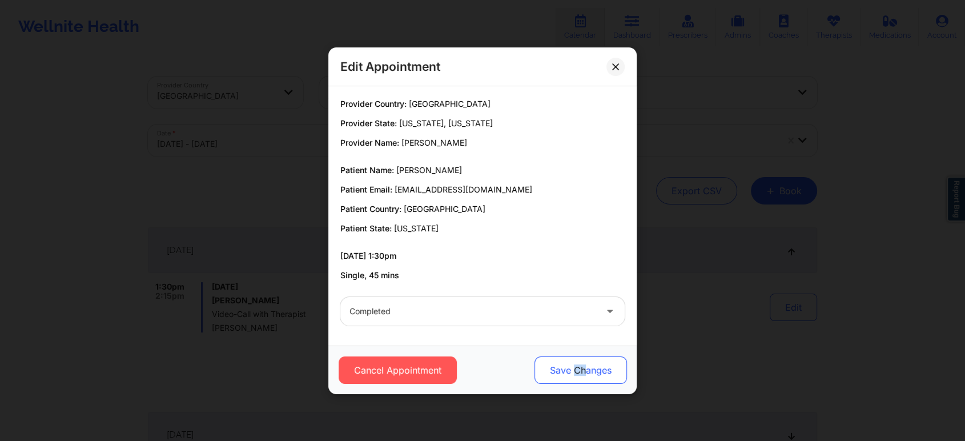
drag, startPoint x: 573, startPoint y: 390, endPoint x: 585, endPoint y: 381, distance: 14.6
click at [585, 381] on div "Cancel Appointment Save Changes" at bounding box center [482, 369] width 308 height 49
click at [585, 381] on button "Save Changes" at bounding box center [580, 369] width 92 height 27
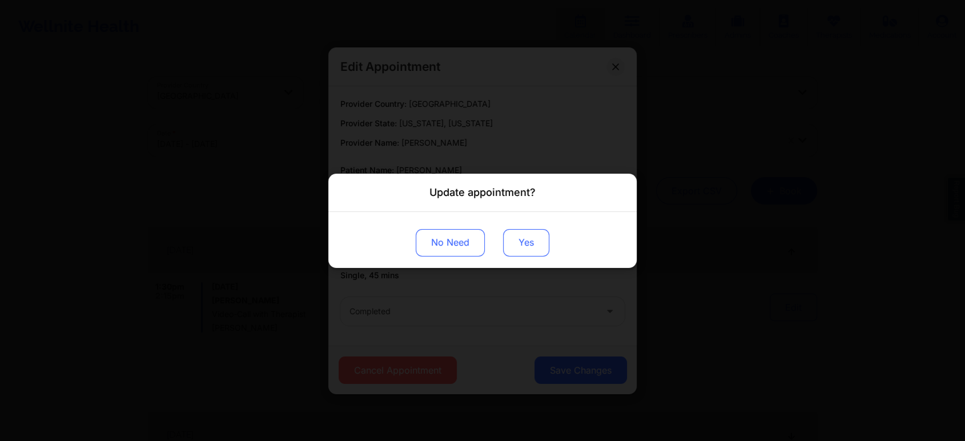
click at [523, 241] on button "Yes" at bounding box center [526, 241] width 46 height 27
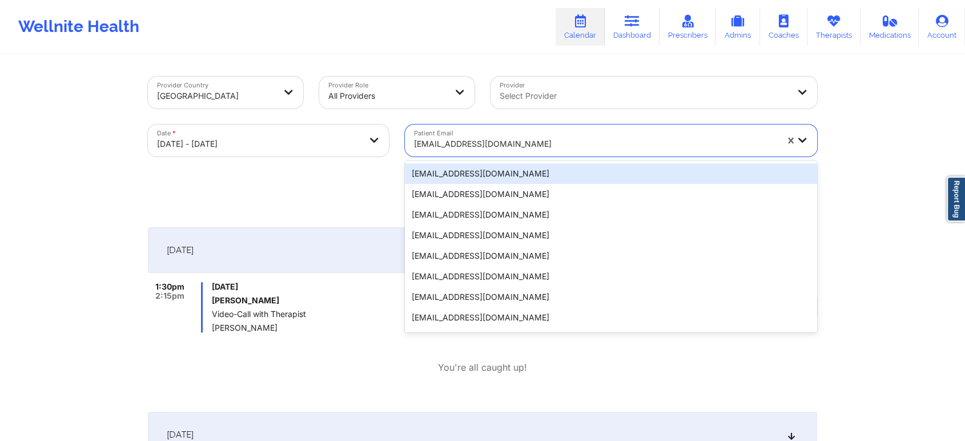
click at [469, 143] on div at bounding box center [595, 144] width 363 height 14
paste input "[EMAIL_ADDRESS][PERSON_NAME][DOMAIN_NAME]"
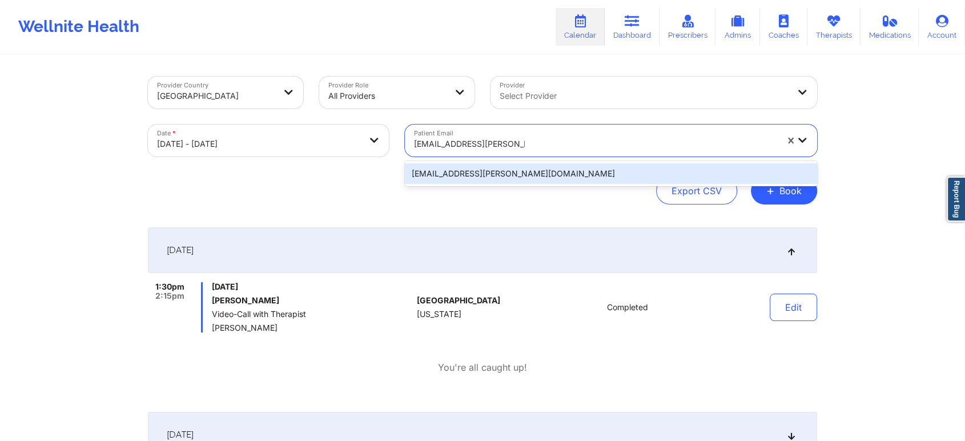
click at [518, 171] on div "[EMAIL_ADDRESS][PERSON_NAME][DOMAIN_NAME]" at bounding box center [611, 173] width 412 height 21
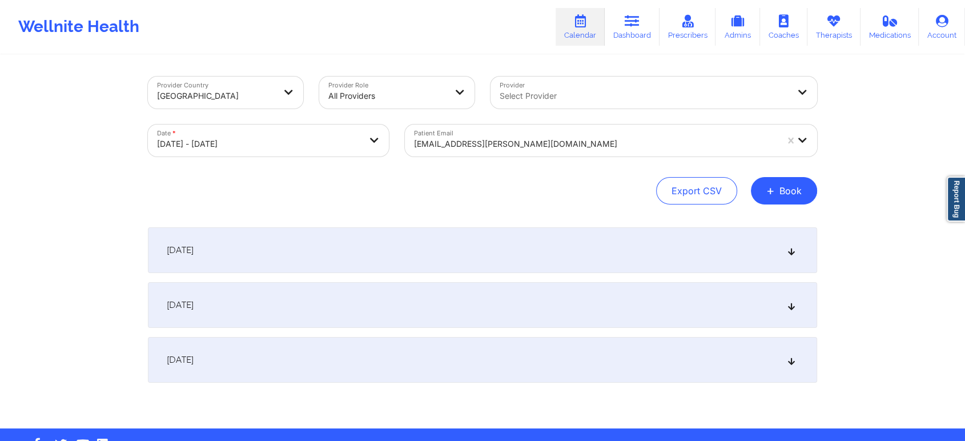
click at [530, 238] on div "[DATE]" at bounding box center [482, 250] width 669 height 46
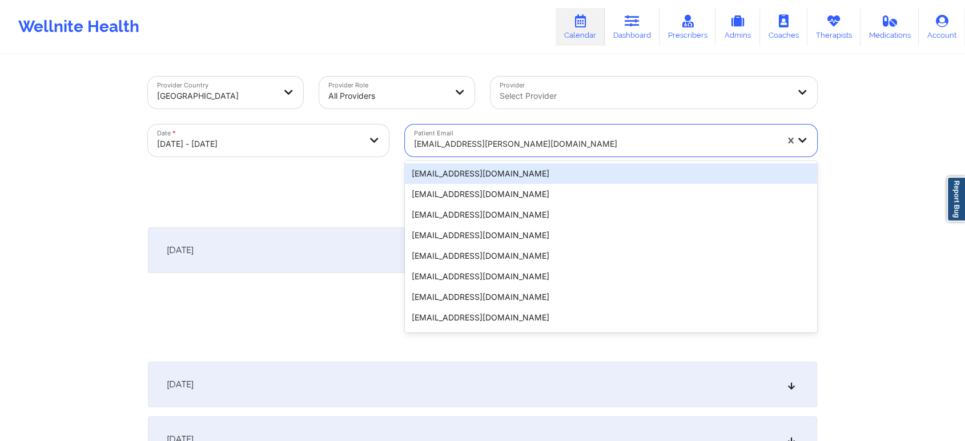
click at [481, 150] on div at bounding box center [595, 144] width 363 height 14
paste input "[EMAIL_ADDRESS][DOMAIN_NAME]"
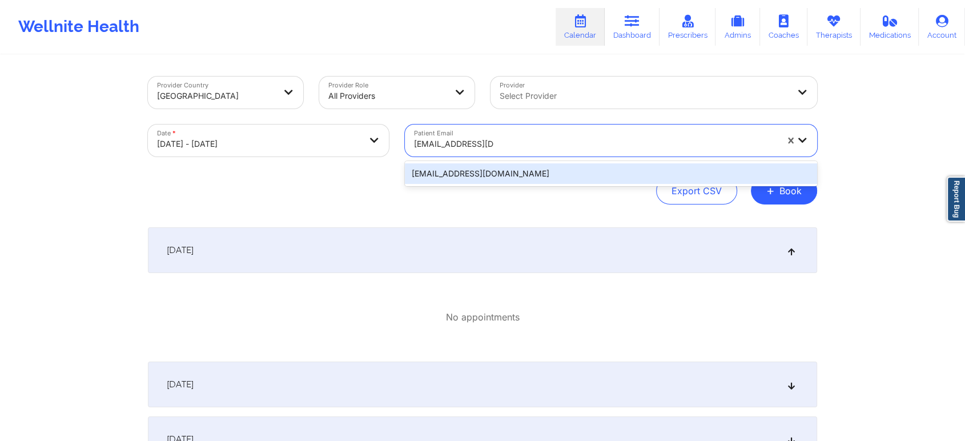
click at [511, 168] on div "[EMAIL_ADDRESS][DOMAIN_NAME]" at bounding box center [611, 173] width 412 height 21
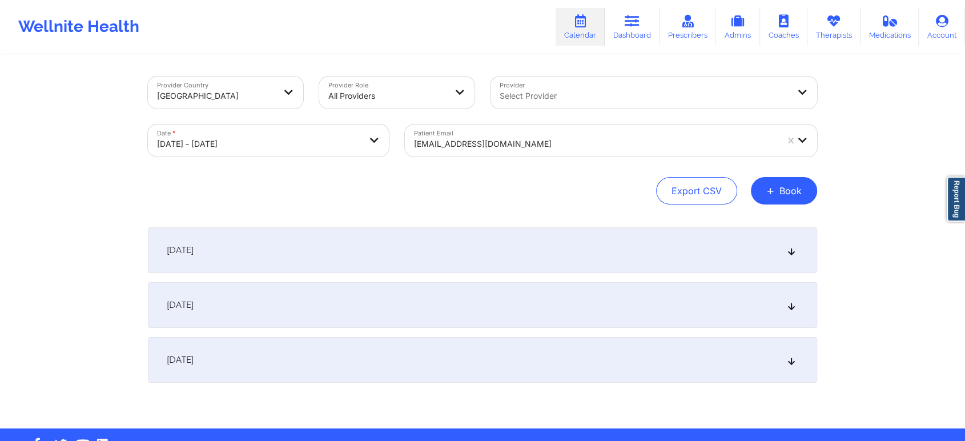
click at [481, 231] on div "[DATE]" at bounding box center [482, 250] width 669 height 46
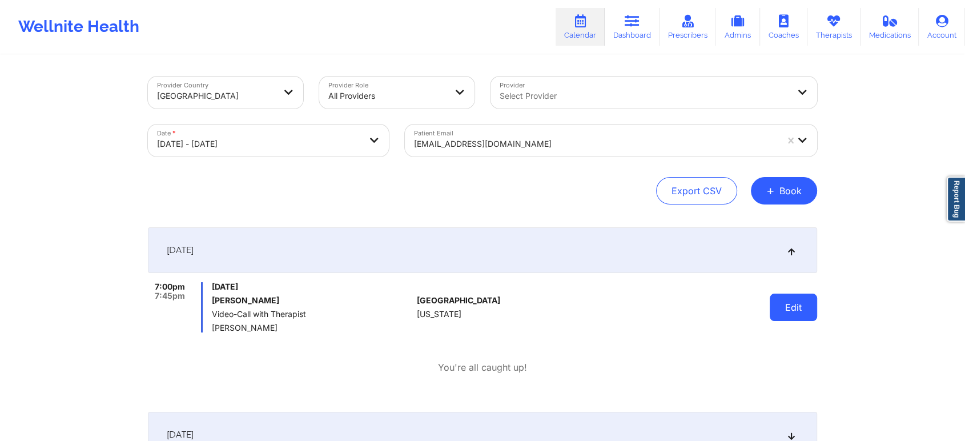
click at [798, 300] on button "Edit" at bounding box center [793, 306] width 47 height 27
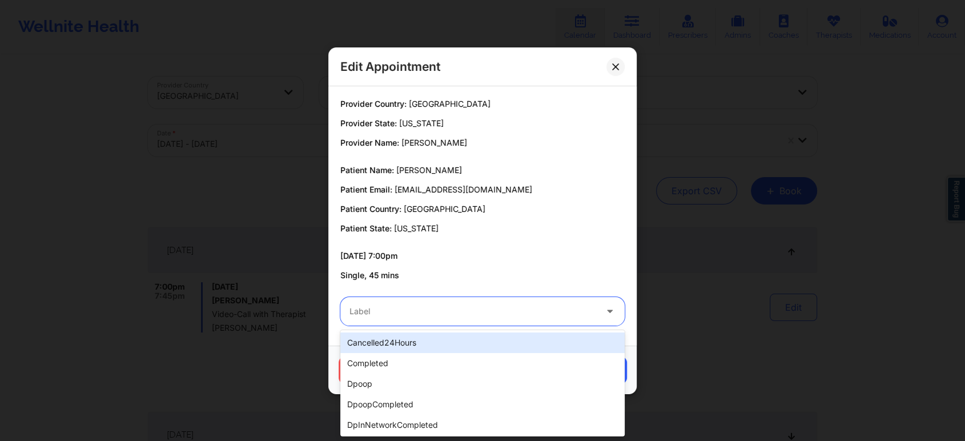
click at [412, 316] on div at bounding box center [472, 311] width 247 height 14
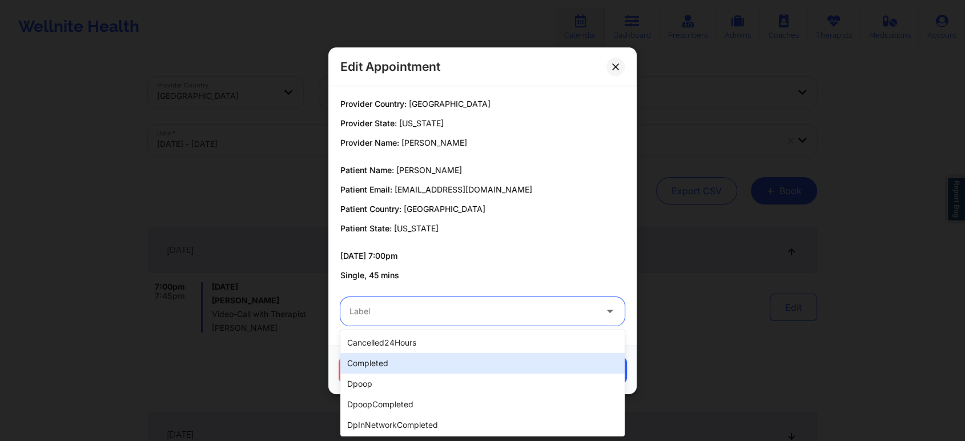
click at [397, 370] on div "completed" at bounding box center [482, 363] width 284 height 21
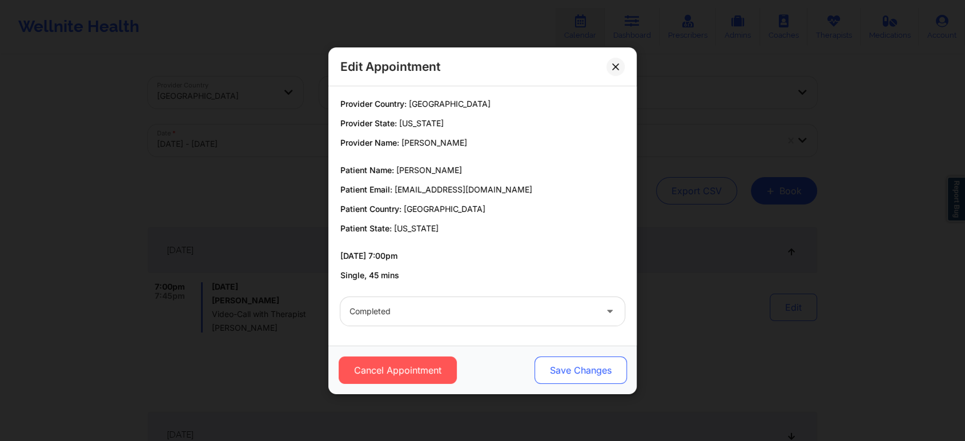
click at [585, 374] on button "Save Changes" at bounding box center [580, 369] width 92 height 27
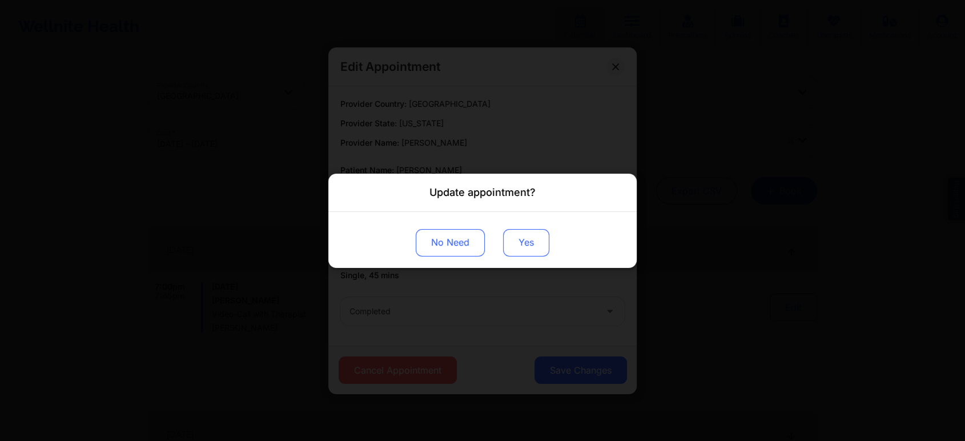
click at [525, 234] on button "Yes" at bounding box center [526, 241] width 46 height 27
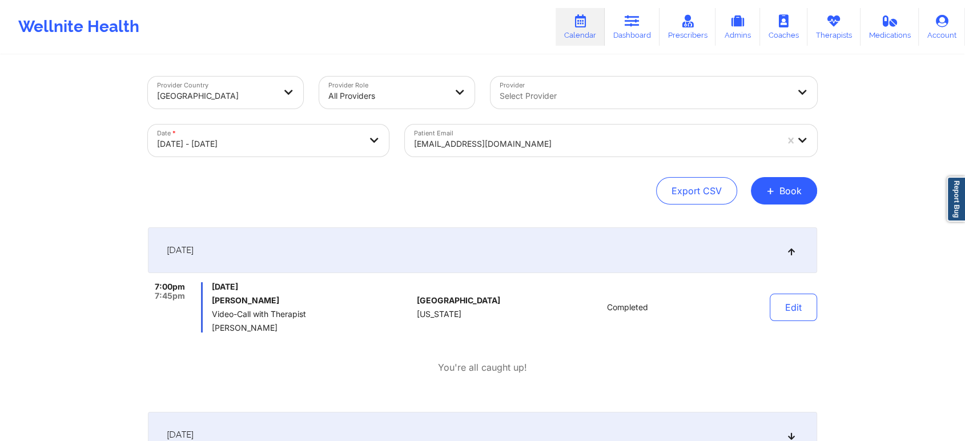
click at [490, 116] on div "Patient Email [EMAIL_ADDRESS][DOMAIN_NAME]" at bounding box center [611, 140] width 428 height 48
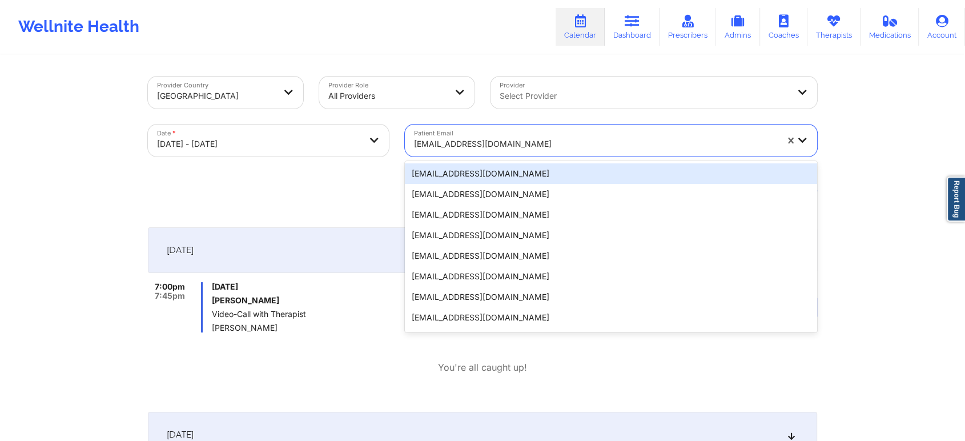
click at [477, 142] on div at bounding box center [595, 144] width 363 height 14
paste input "[PERSON_NAME][EMAIL_ADDRESS][PERSON_NAME][DOMAIN_NAME]"
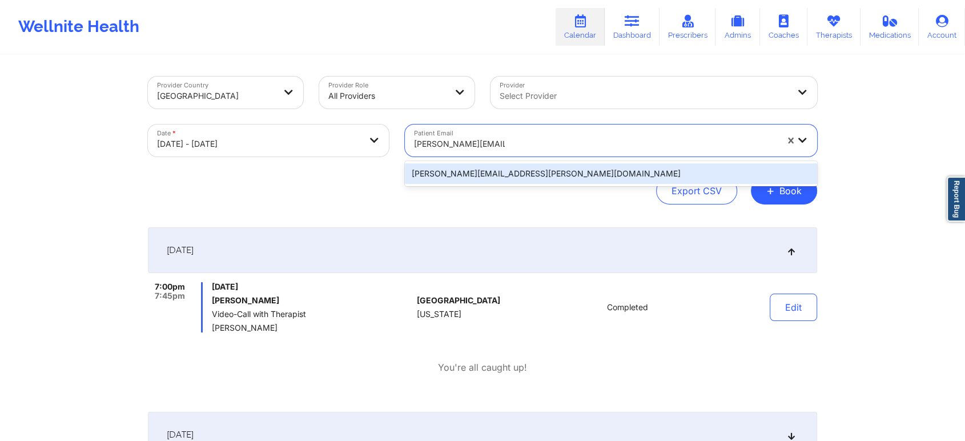
click at [513, 176] on div "[PERSON_NAME][EMAIL_ADDRESS][PERSON_NAME][DOMAIN_NAME]" at bounding box center [611, 173] width 412 height 21
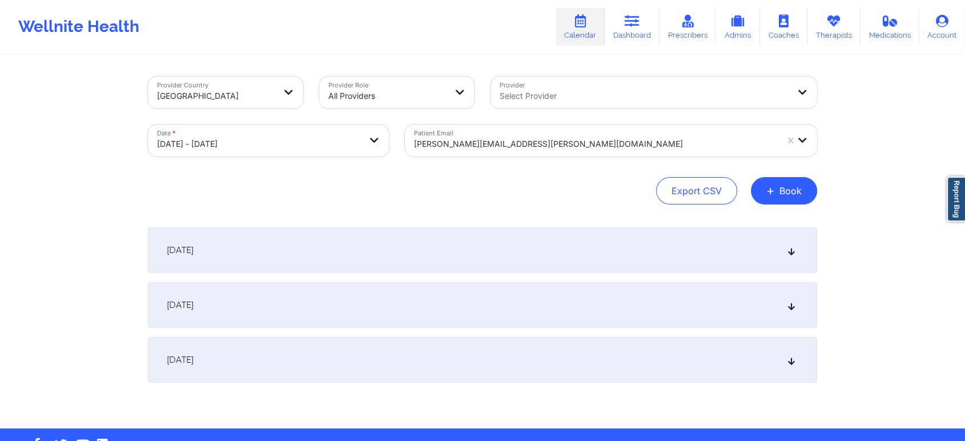
click at [610, 259] on div "[DATE]" at bounding box center [482, 250] width 669 height 46
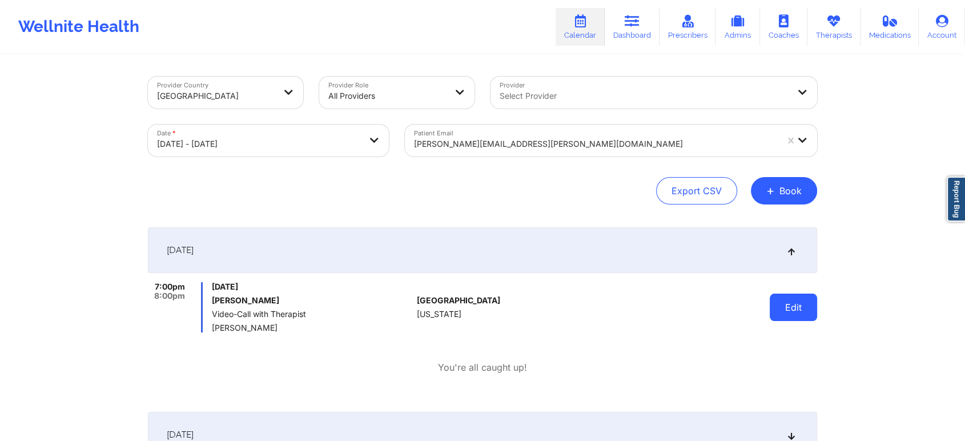
click at [773, 301] on button "Edit" at bounding box center [793, 306] width 47 height 27
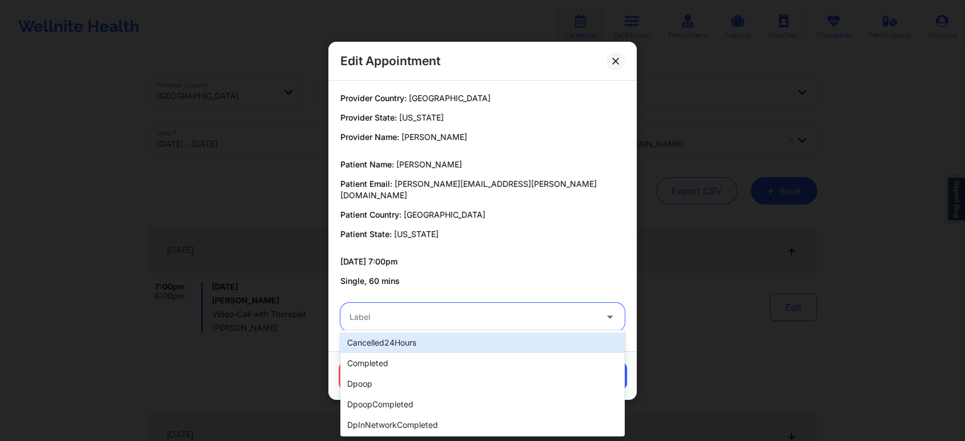
click at [486, 310] on div at bounding box center [472, 317] width 247 height 14
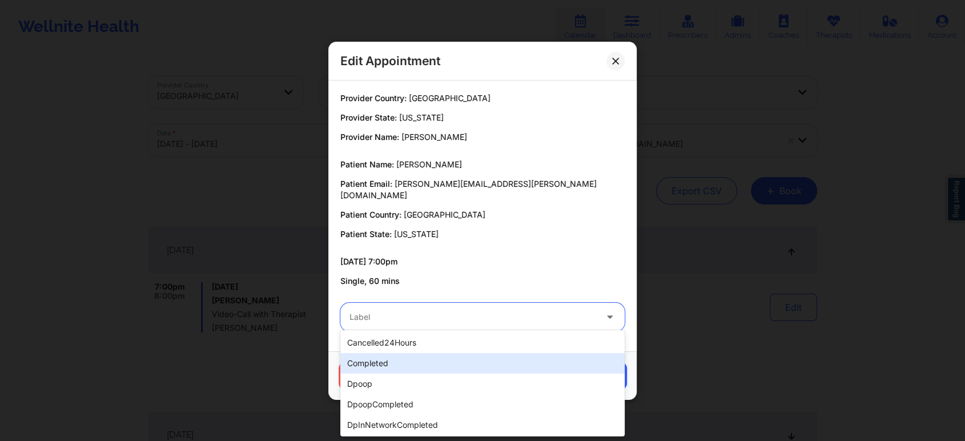
click at [420, 365] on div "completed" at bounding box center [482, 363] width 284 height 21
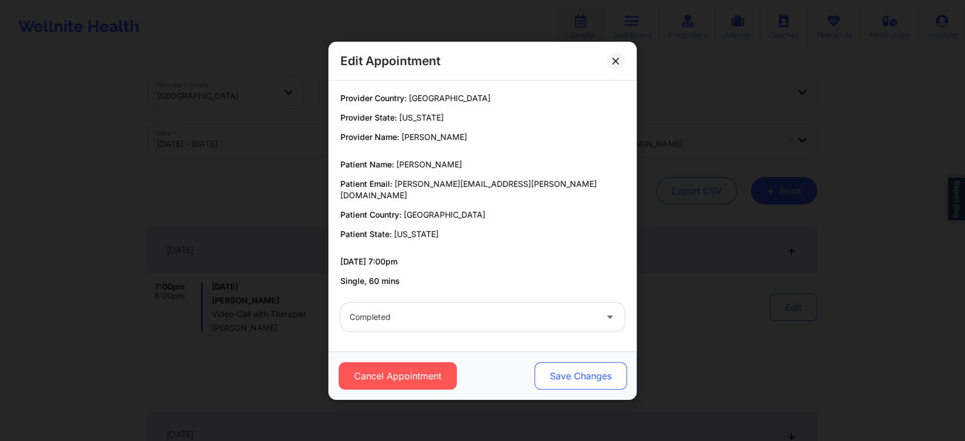
click at [574, 362] on button "Save Changes" at bounding box center [580, 375] width 92 height 27
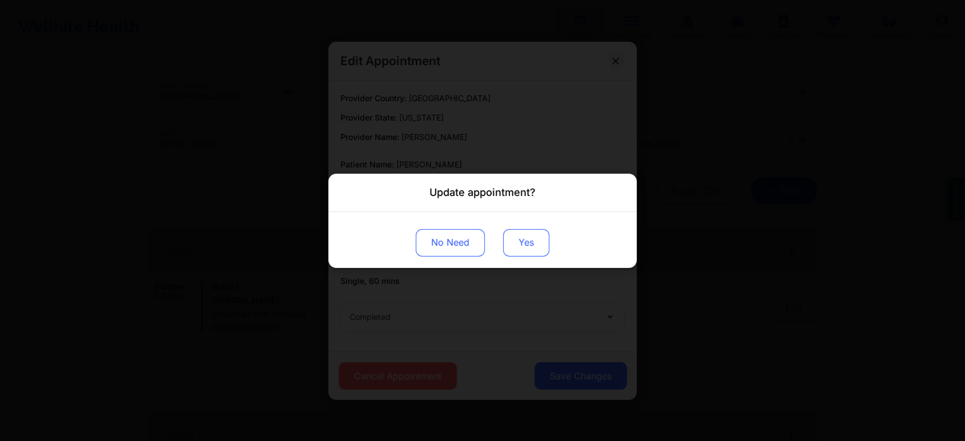
click at [530, 240] on button "Yes" at bounding box center [526, 241] width 46 height 27
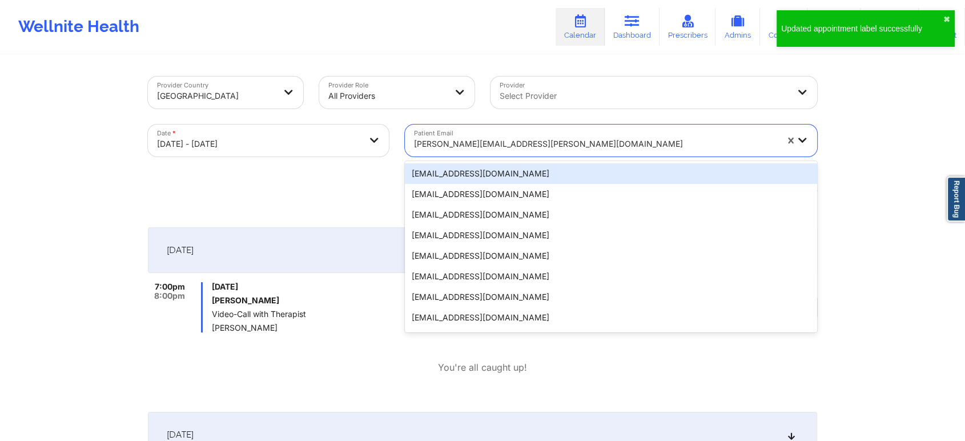
click at [438, 133] on div "[PERSON_NAME][EMAIL_ADDRESS][PERSON_NAME][DOMAIN_NAME]" at bounding box center [595, 143] width 363 height 25
paste input "[DOMAIN_NAME][EMAIL_ADDRESS][DOMAIN_NAME]"
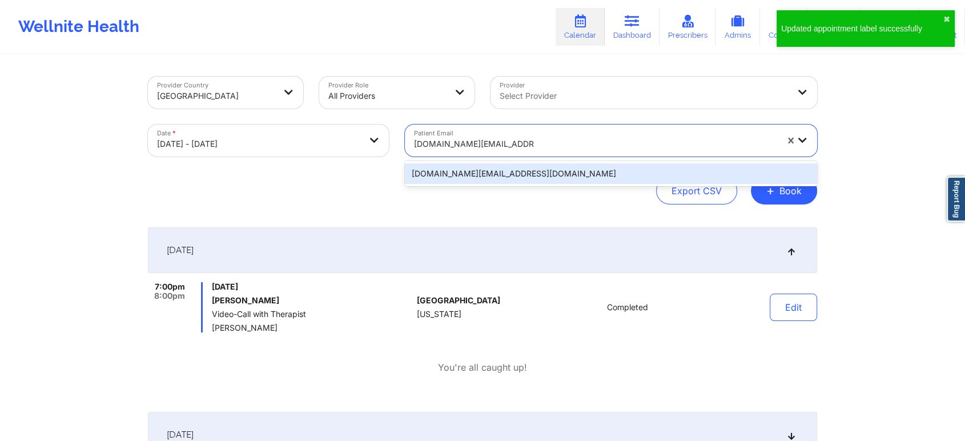
click at [521, 177] on div "[DOMAIN_NAME][EMAIL_ADDRESS][DOMAIN_NAME]" at bounding box center [611, 173] width 412 height 21
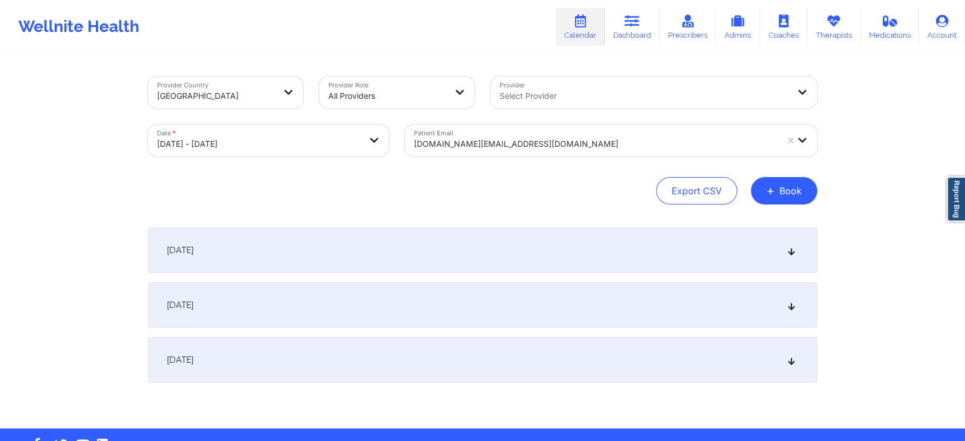
click at [521, 264] on div "[DATE]" at bounding box center [482, 250] width 669 height 46
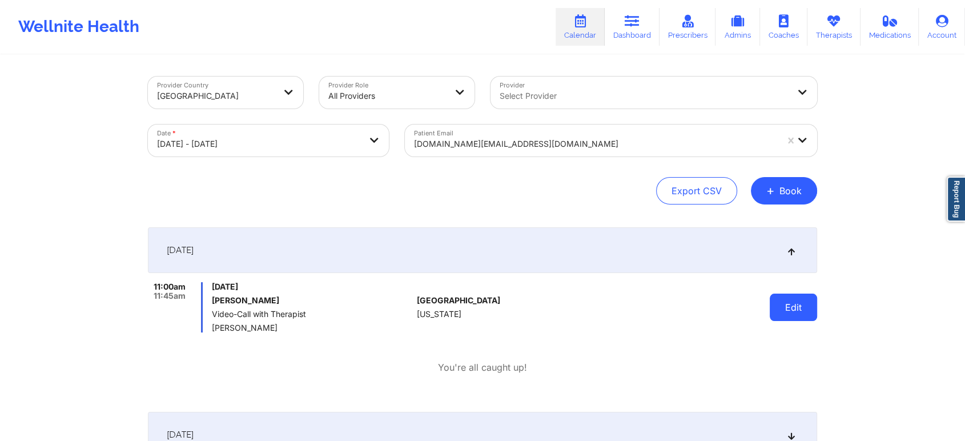
click at [795, 297] on button "Edit" at bounding box center [793, 306] width 47 height 27
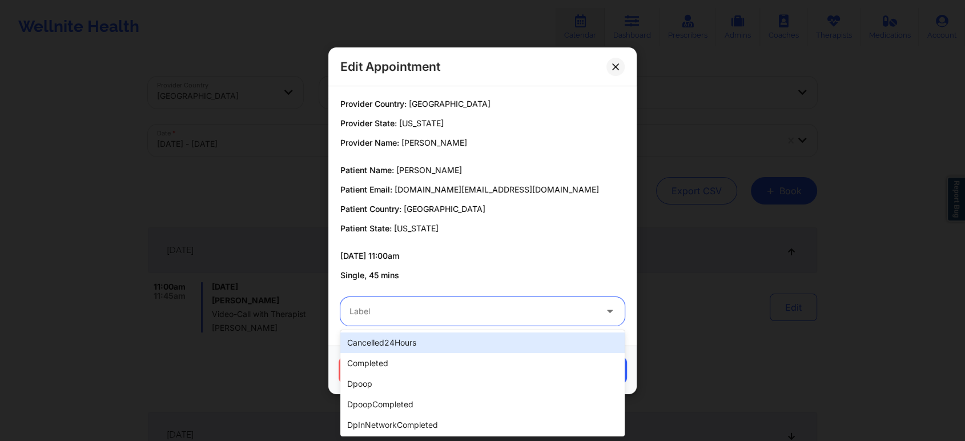
click at [517, 315] on div at bounding box center [472, 311] width 247 height 14
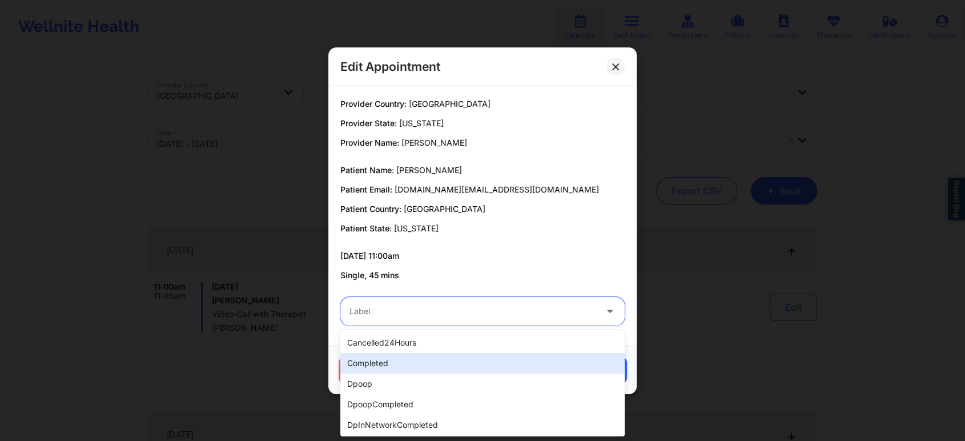
click at [453, 359] on div "completed" at bounding box center [482, 363] width 284 height 21
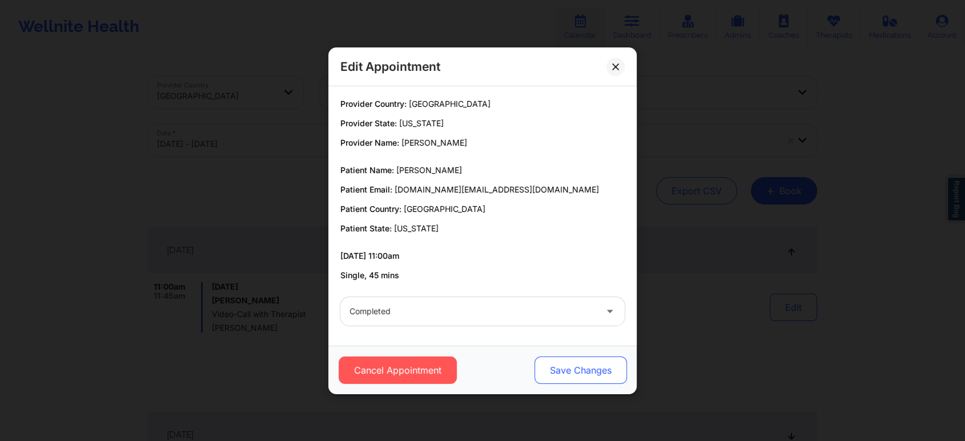
click at [553, 375] on button "Save Changes" at bounding box center [580, 369] width 92 height 27
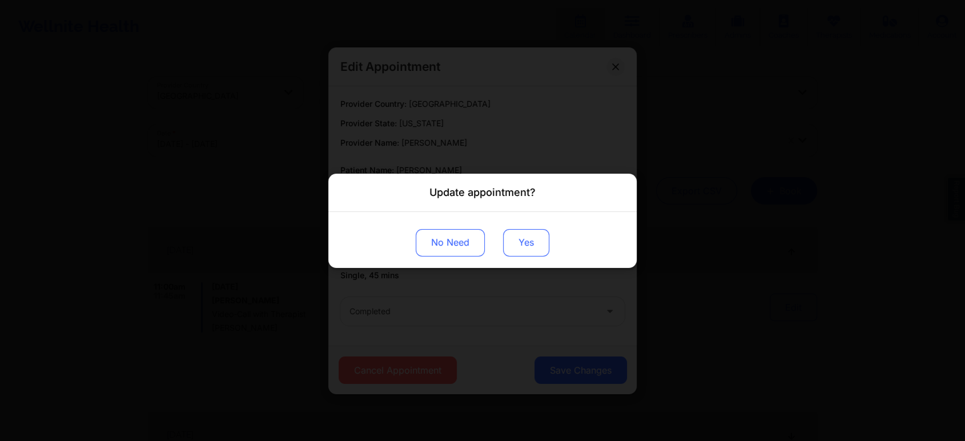
click at [519, 252] on button "Yes" at bounding box center [526, 241] width 46 height 27
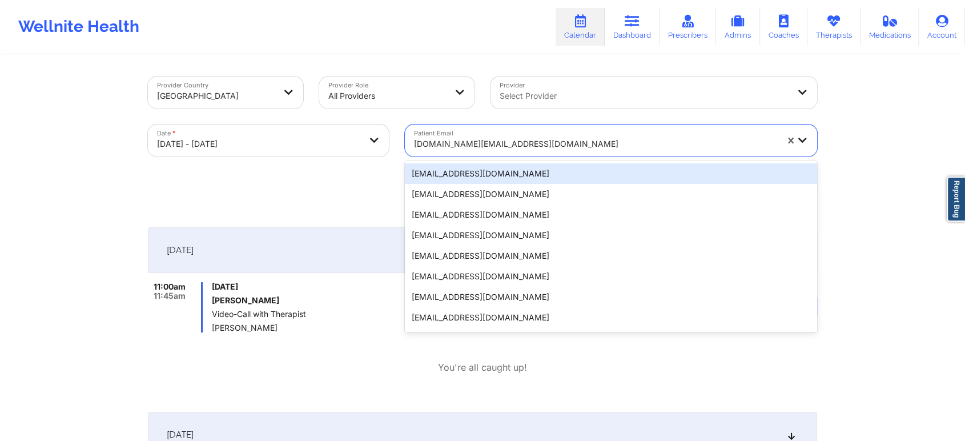
click at [505, 139] on div at bounding box center [595, 144] width 363 height 14
paste input "[PERSON_NAME][EMAIL_ADDRESS][DOMAIN_NAME]"
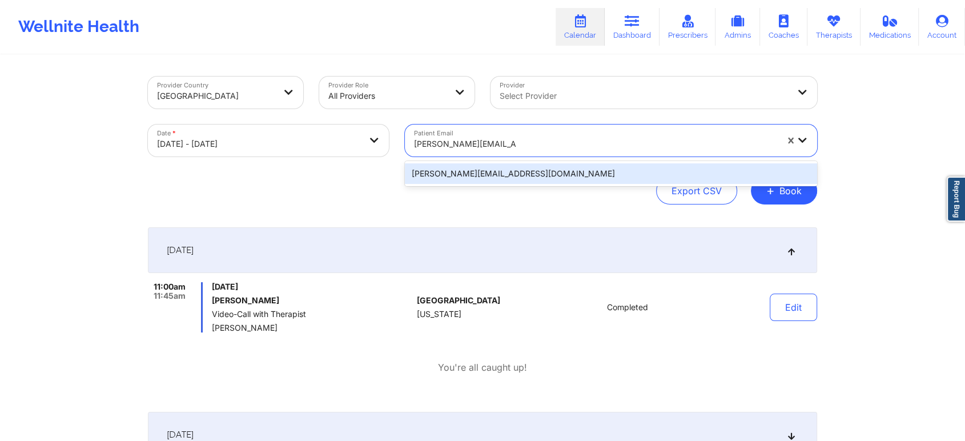
click at [525, 182] on div "[PERSON_NAME][EMAIL_ADDRESS][DOMAIN_NAME]" at bounding box center [611, 173] width 412 height 21
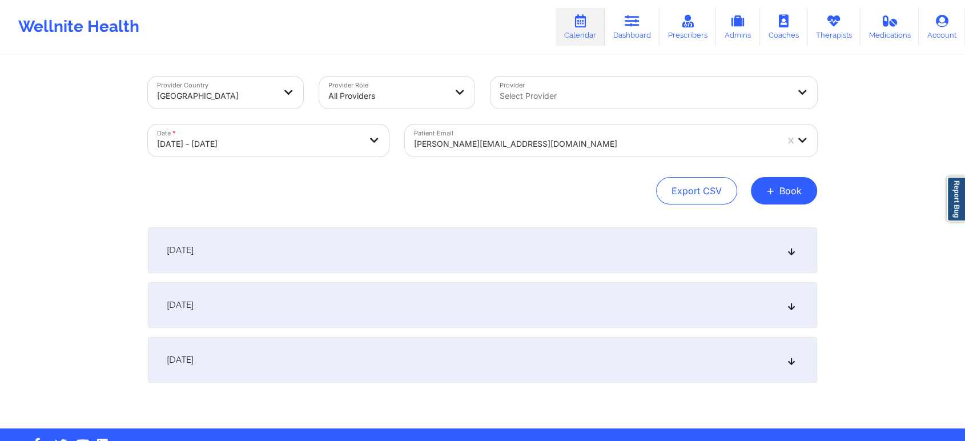
click at [585, 242] on div "[DATE]" at bounding box center [482, 250] width 669 height 46
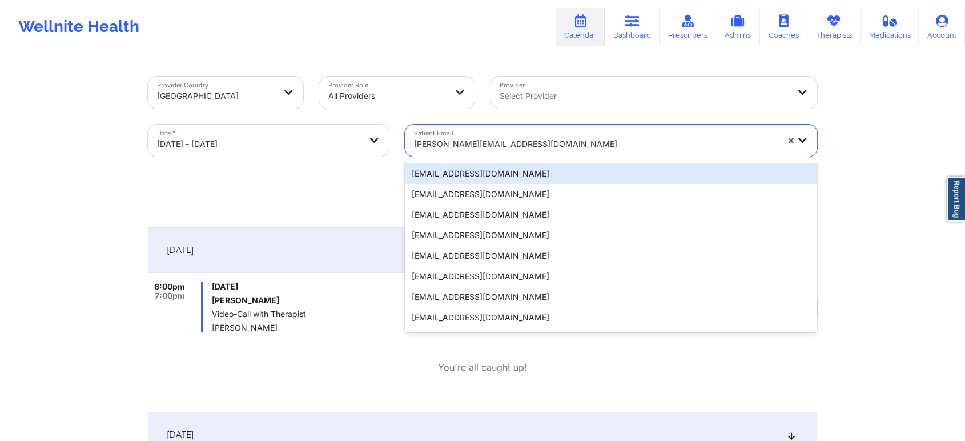
click at [484, 149] on div at bounding box center [595, 144] width 363 height 14
paste input "[EMAIL_ADDRESS][DOMAIN_NAME]"
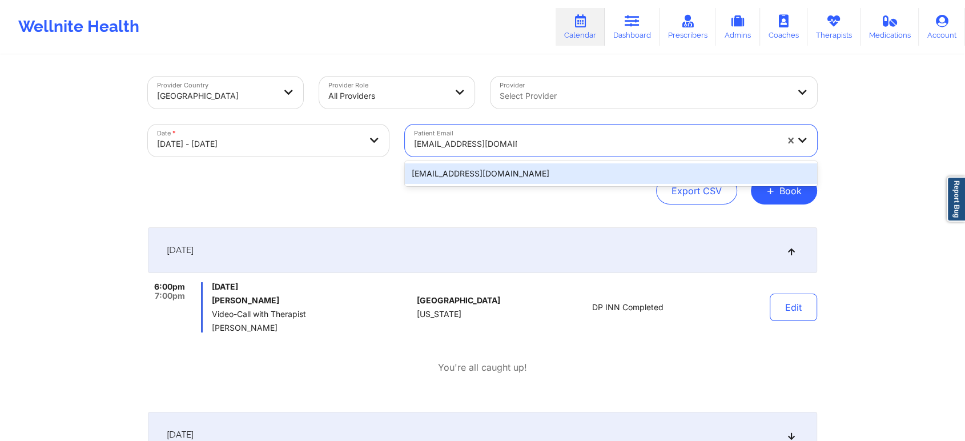
click at [528, 167] on div "[EMAIL_ADDRESS][DOMAIN_NAME]" at bounding box center [611, 173] width 412 height 21
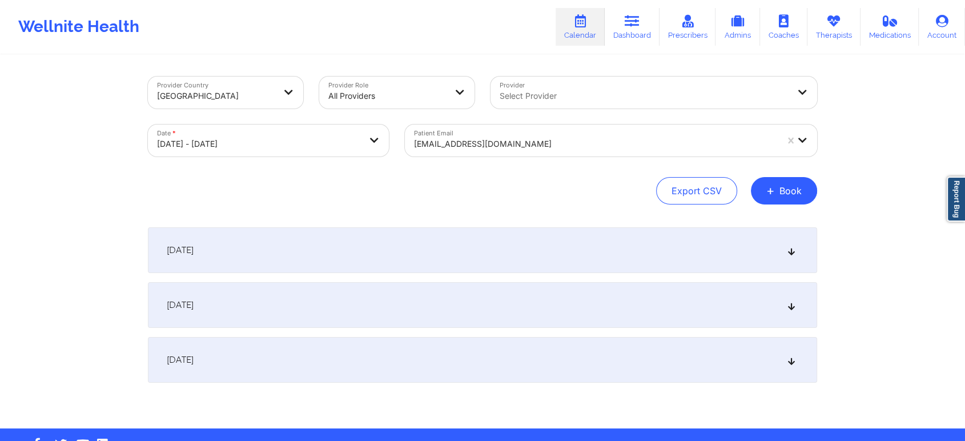
click at [604, 241] on div "[DATE]" at bounding box center [482, 250] width 669 height 46
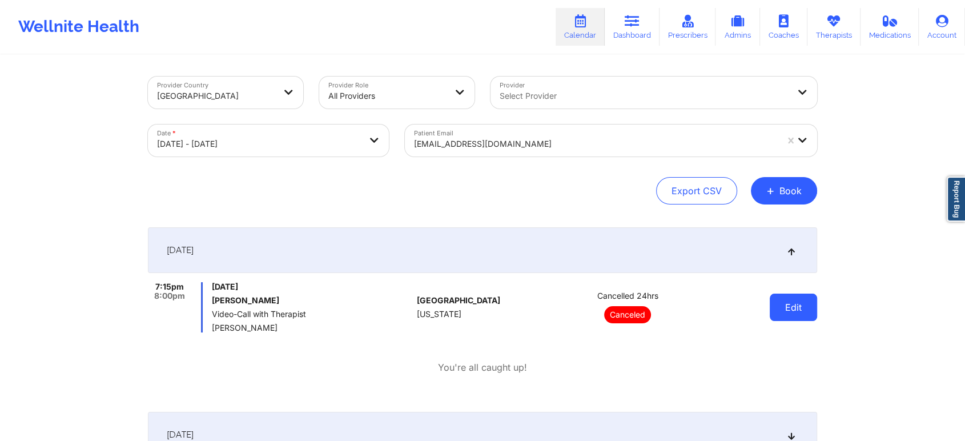
click at [778, 303] on button "Edit" at bounding box center [793, 306] width 47 height 27
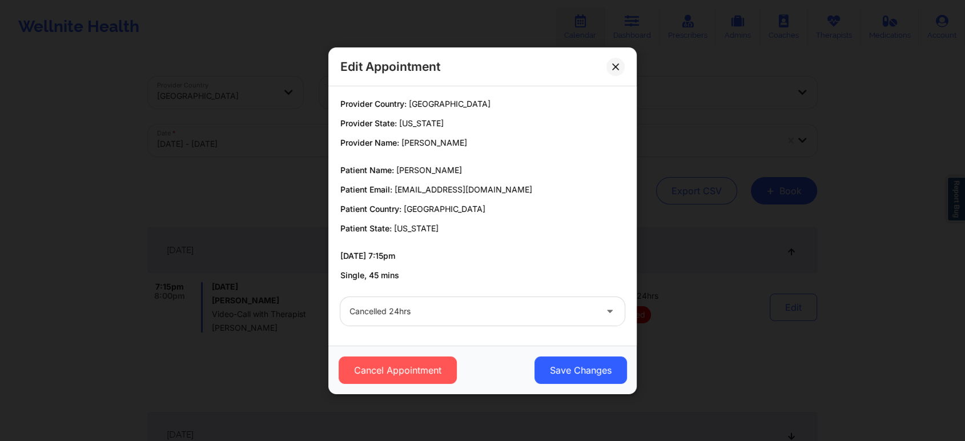
click at [489, 304] on div at bounding box center [472, 311] width 247 height 14
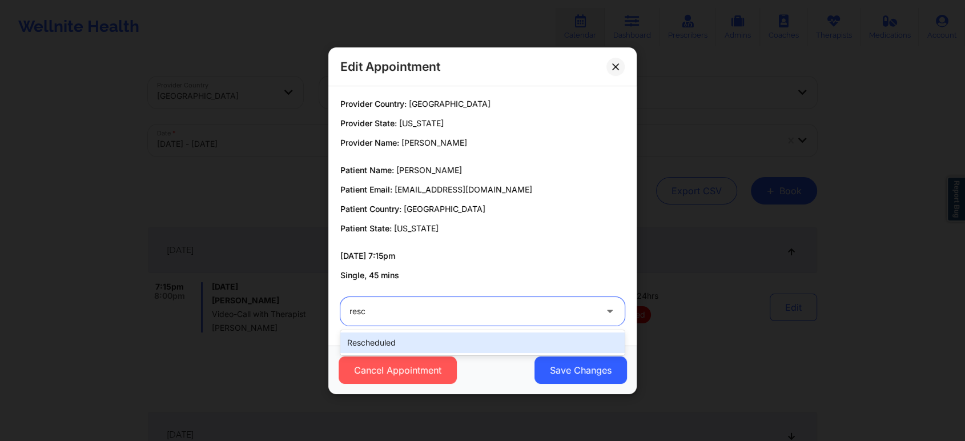
click at [457, 332] on div "rescheduled" at bounding box center [482, 342] width 284 height 21
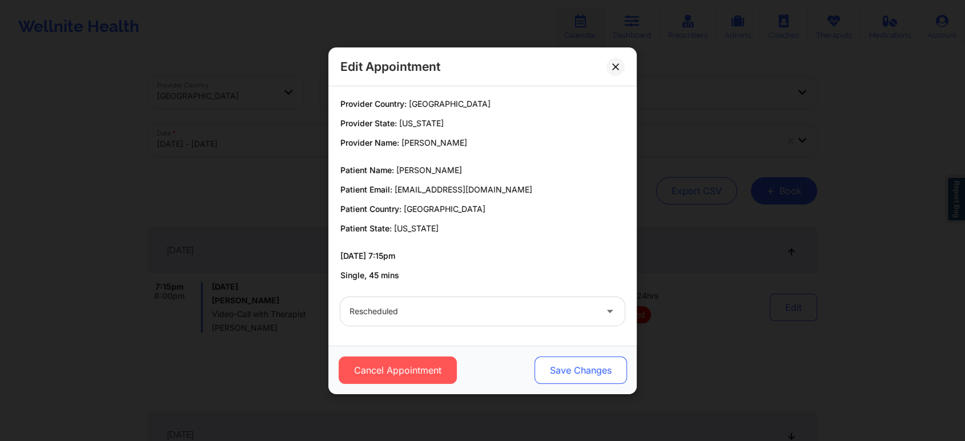
click at [608, 376] on button "Save Changes" at bounding box center [580, 369] width 92 height 27
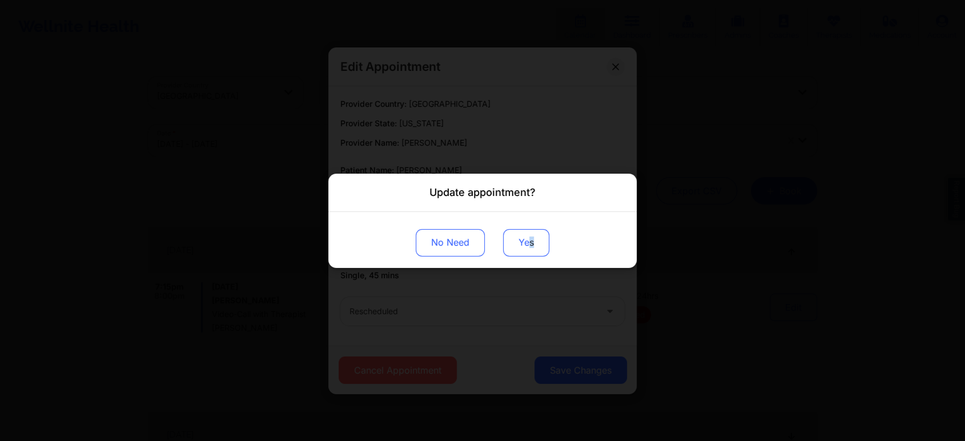
drag, startPoint x: 538, startPoint y: 224, endPoint x: 528, endPoint y: 231, distance: 11.9
click at [528, 231] on div "No Need Yes" at bounding box center [482, 239] width 308 height 56
click at [528, 231] on button "Yes" at bounding box center [526, 241] width 46 height 27
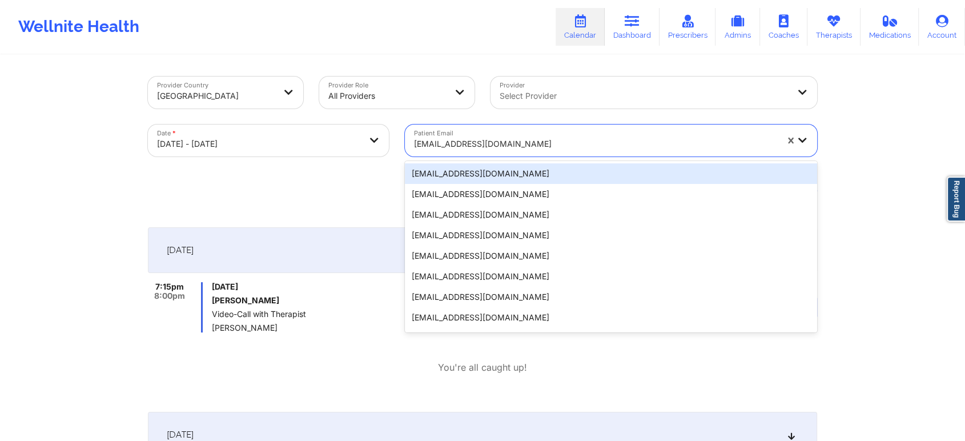
click at [489, 132] on div "[EMAIL_ADDRESS][DOMAIN_NAME]" at bounding box center [595, 143] width 363 height 25
paste input "[EMAIL_ADDRESS][DOMAIN_NAME]"
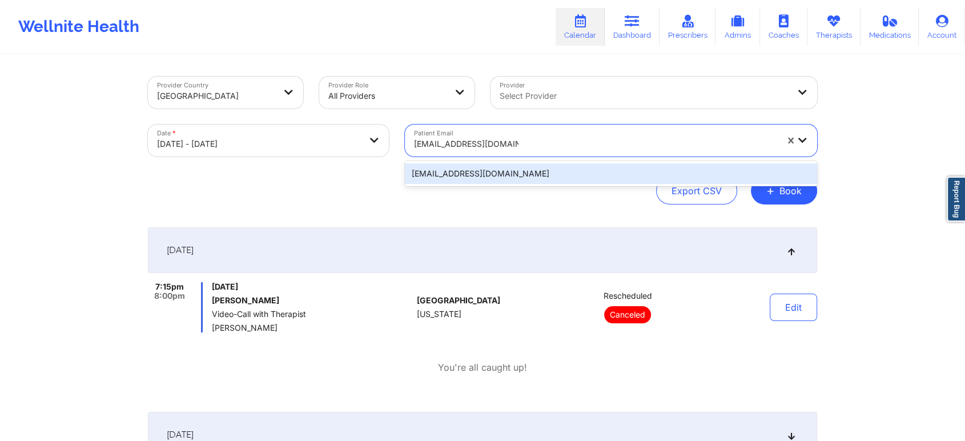
click at [518, 179] on div "[EMAIL_ADDRESS][DOMAIN_NAME]" at bounding box center [611, 173] width 412 height 21
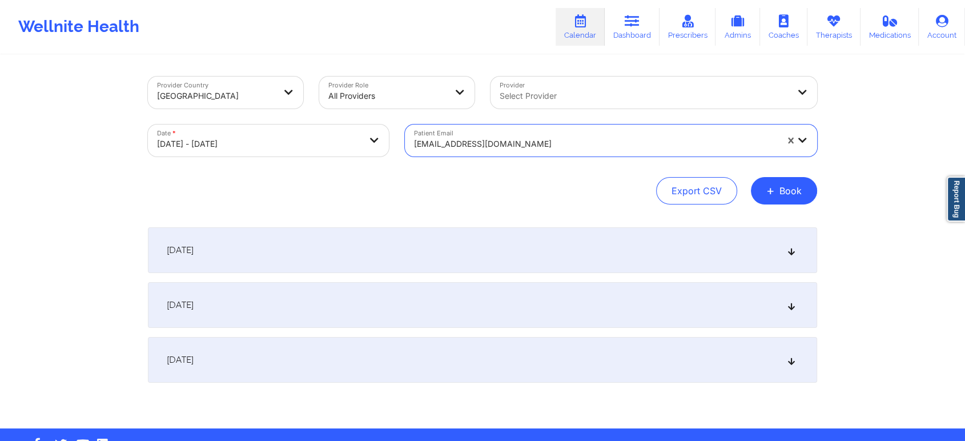
click at [570, 236] on div "[DATE]" at bounding box center [482, 250] width 669 height 46
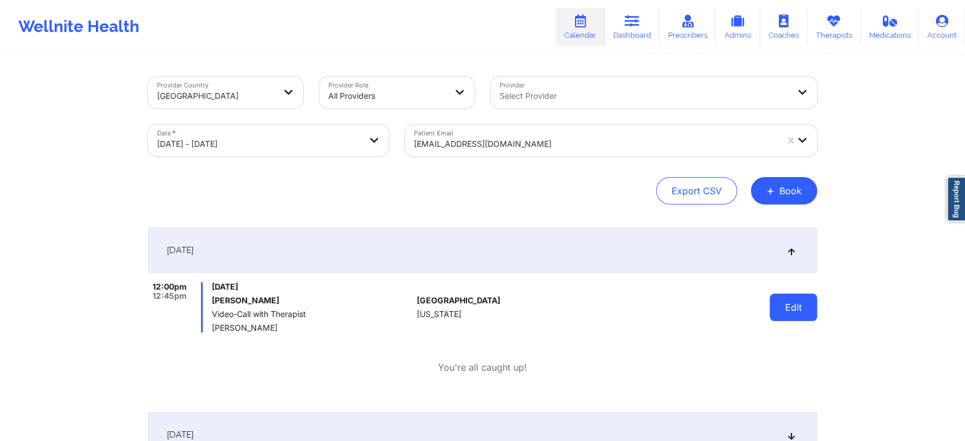
click at [803, 299] on button "Edit" at bounding box center [793, 306] width 47 height 27
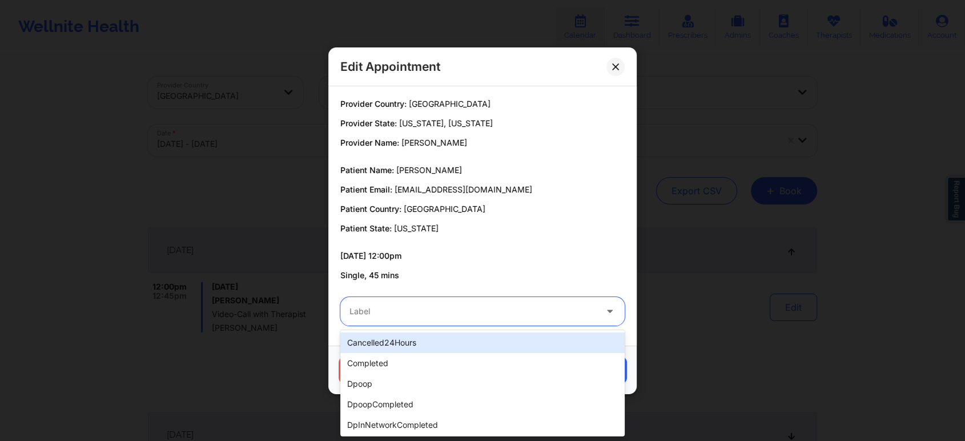
click at [492, 311] on div at bounding box center [472, 311] width 247 height 14
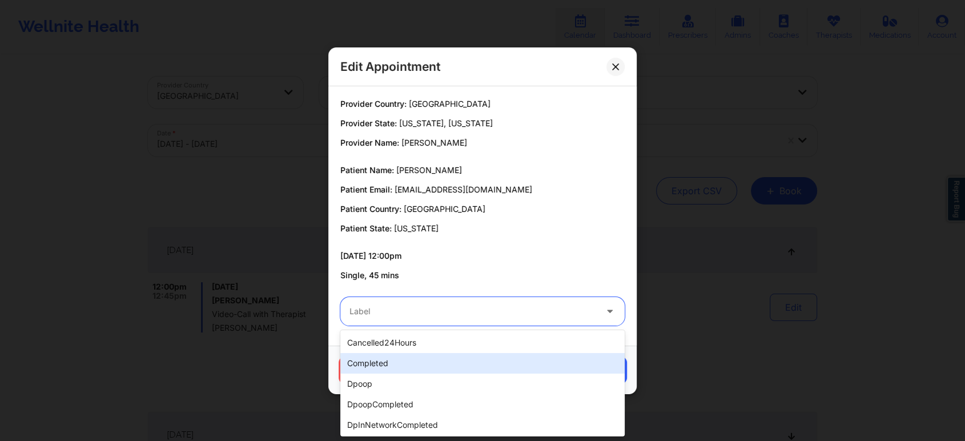
click at [417, 358] on div "completed" at bounding box center [482, 363] width 284 height 21
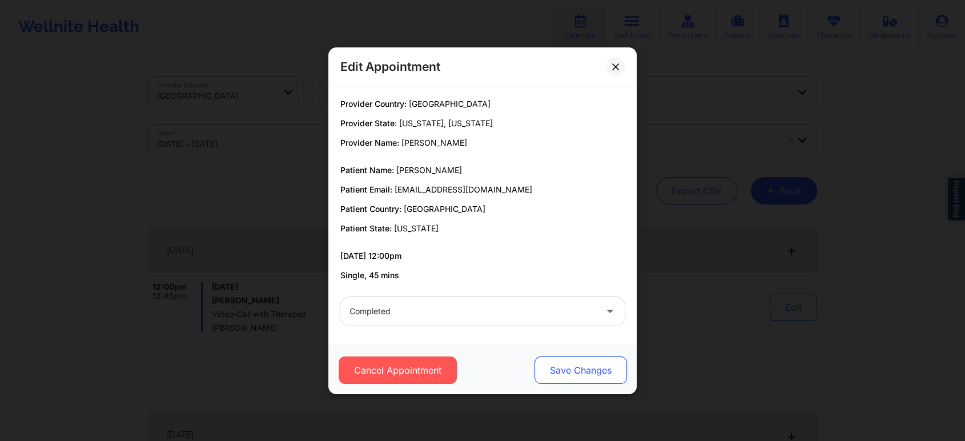
click at [561, 378] on button "Save Changes" at bounding box center [580, 369] width 92 height 27
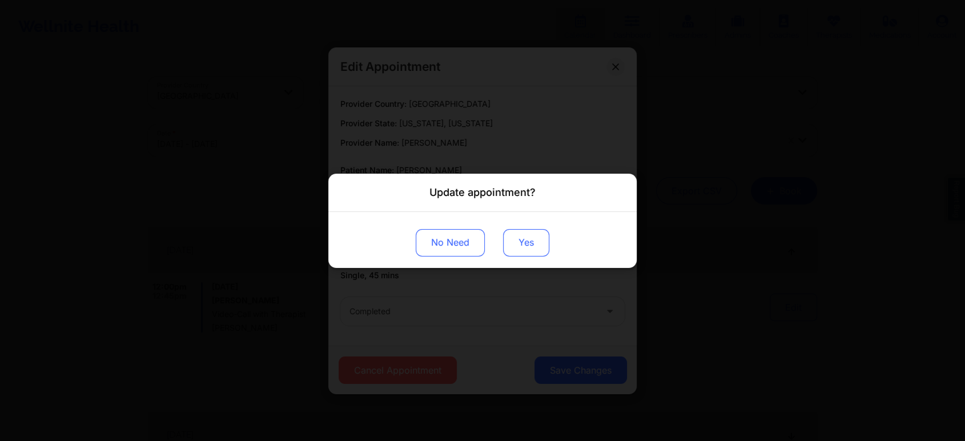
click at [521, 238] on button "Yes" at bounding box center [526, 241] width 46 height 27
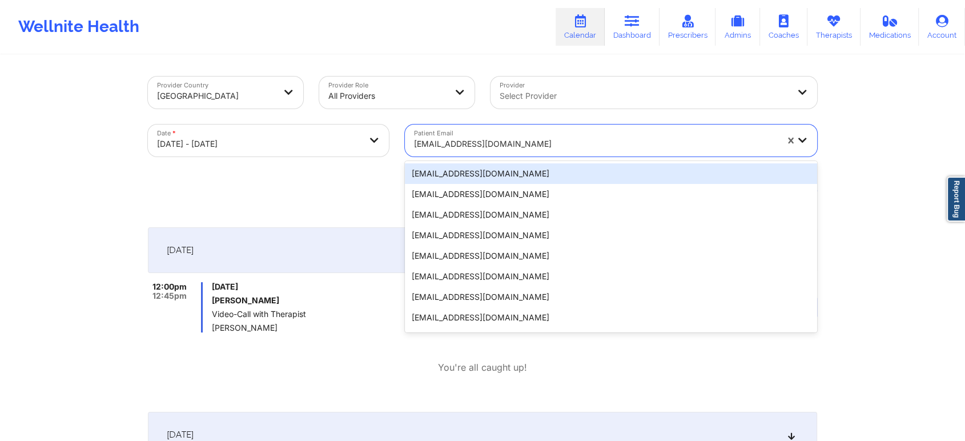
click at [423, 135] on div "[EMAIL_ADDRESS][DOMAIN_NAME]" at bounding box center [595, 143] width 363 height 25
paste input "[EMAIL_ADDRESS][DOMAIN_NAME]"
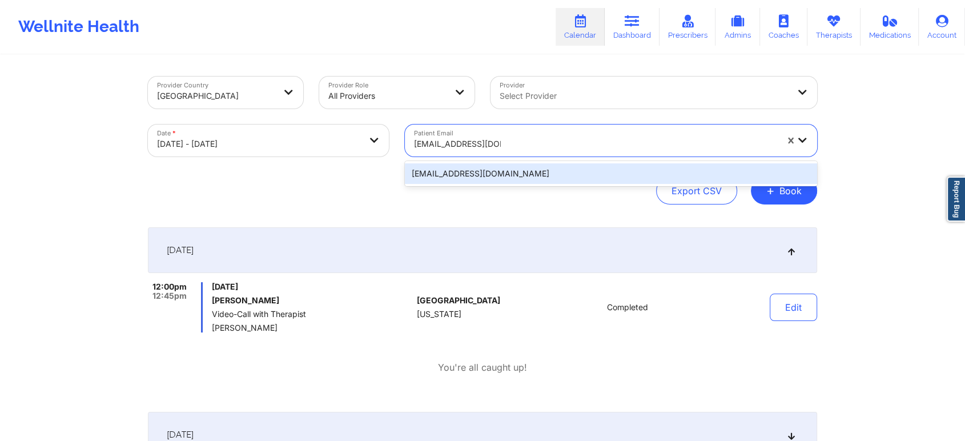
click at [514, 175] on div "[EMAIL_ADDRESS][DOMAIN_NAME]" at bounding box center [611, 173] width 412 height 21
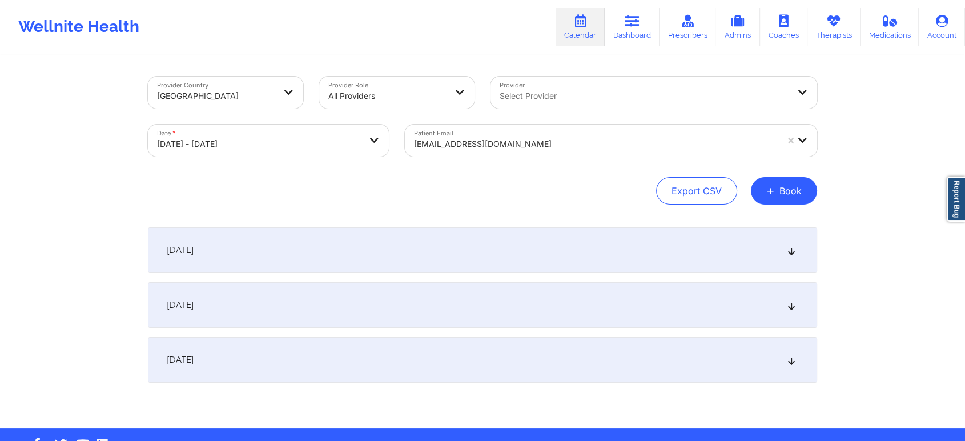
click at [542, 232] on div "[DATE]" at bounding box center [482, 250] width 669 height 46
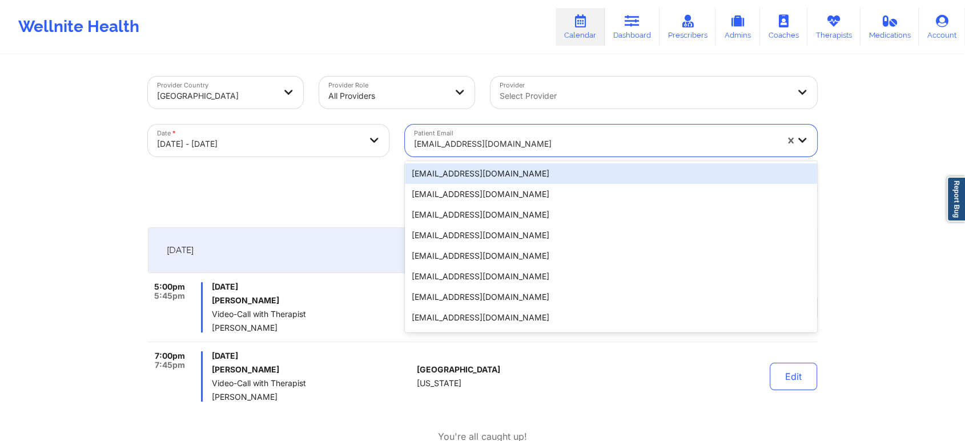
click at [489, 130] on div "[EMAIL_ADDRESS][DOMAIN_NAME]" at bounding box center [591, 140] width 373 height 32
paste input "[PERSON_NAME][EMAIL_ADDRESS][DOMAIN_NAME]"
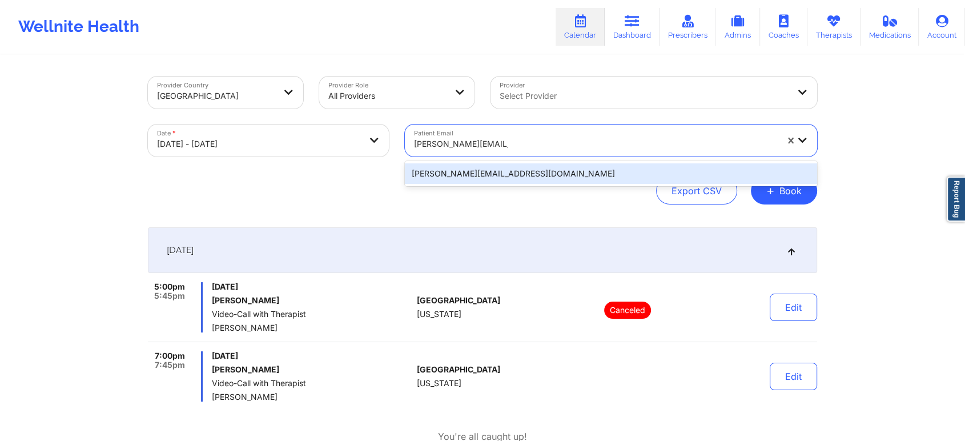
click at [516, 176] on div "[PERSON_NAME][EMAIL_ADDRESS][DOMAIN_NAME]" at bounding box center [611, 173] width 412 height 21
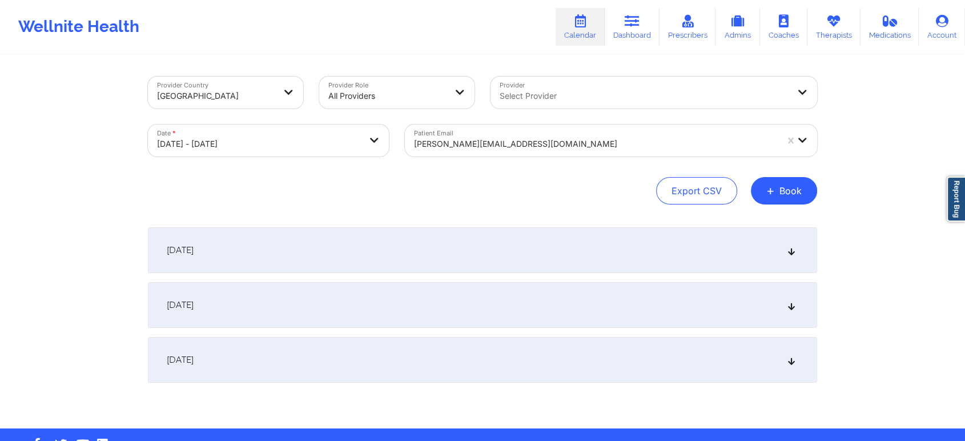
click at [543, 257] on div "[DATE]" at bounding box center [482, 250] width 669 height 46
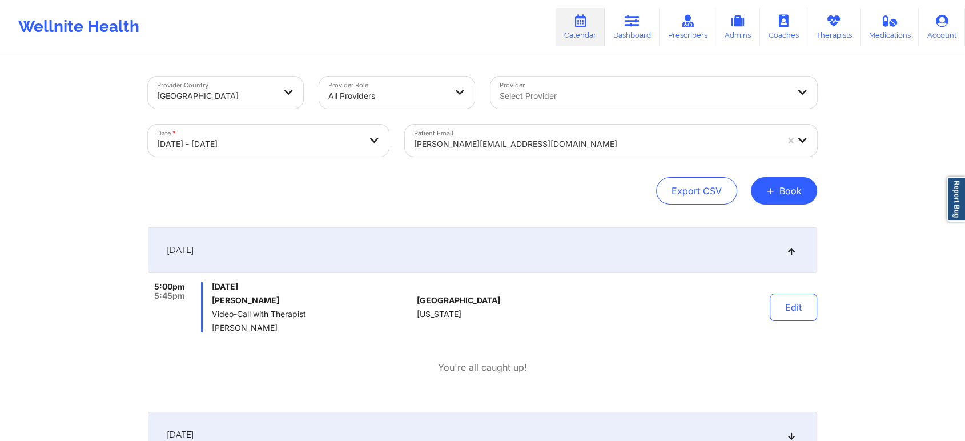
click at [816, 323] on div "Edit" at bounding box center [764, 307] width 106 height 50
click at [772, 309] on button "Edit" at bounding box center [793, 306] width 47 height 27
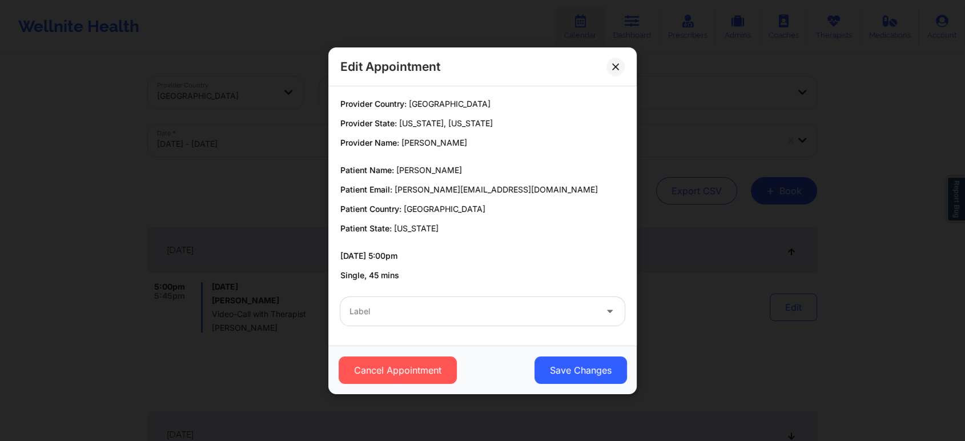
click at [563, 329] on div "Label" at bounding box center [482, 311] width 300 height 45
click at [485, 313] on div at bounding box center [472, 311] width 247 height 14
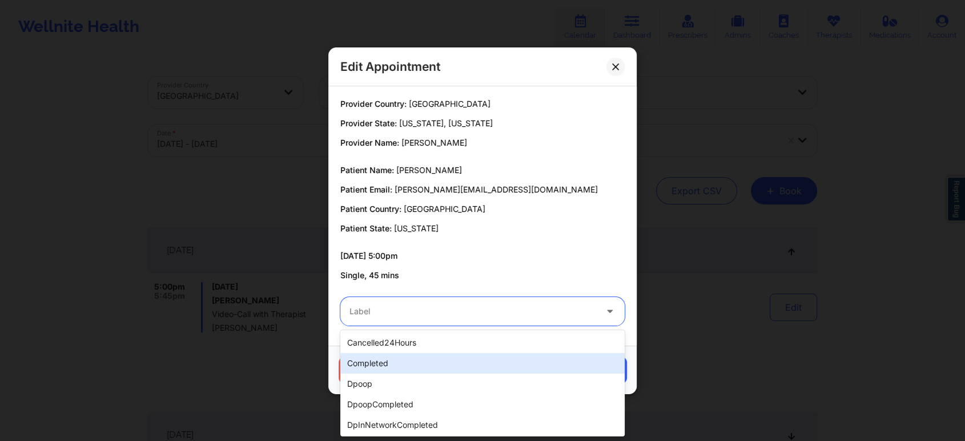
drag, startPoint x: 444, startPoint y: 351, endPoint x: 436, endPoint y: 364, distance: 15.4
click at [436, 364] on div "cancelled24Hours completed dpoop dpoopCompleted dpInNetworkCompleted freeNoShow…" at bounding box center [482, 383] width 284 height 106
click at [436, 364] on div "completed" at bounding box center [482, 363] width 284 height 21
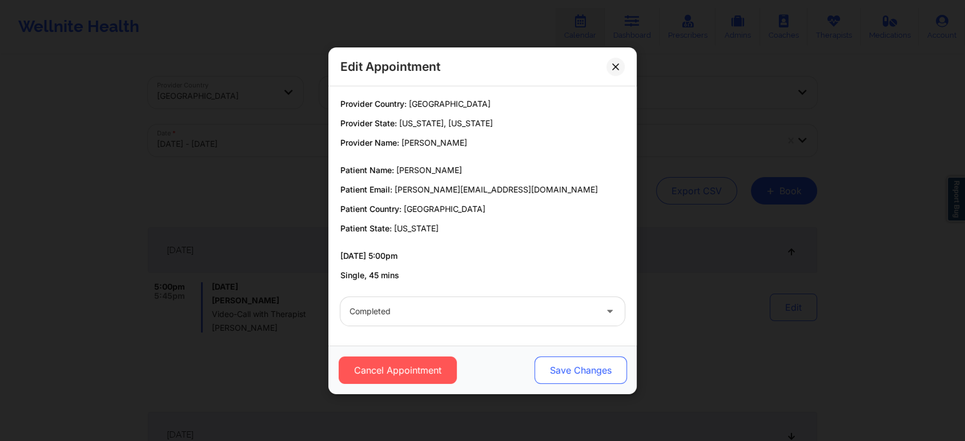
click at [563, 379] on button "Save Changes" at bounding box center [580, 369] width 92 height 27
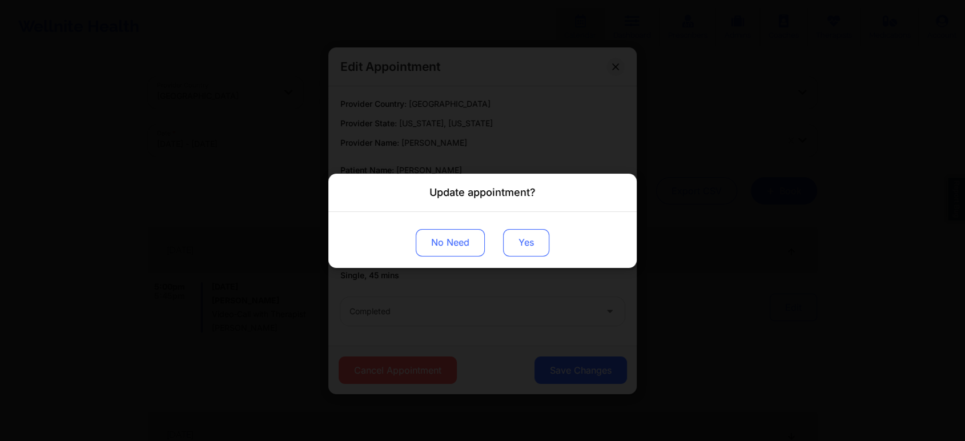
click at [537, 242] on button "Yes" at bounding box center [526, 241] width 46 height 27
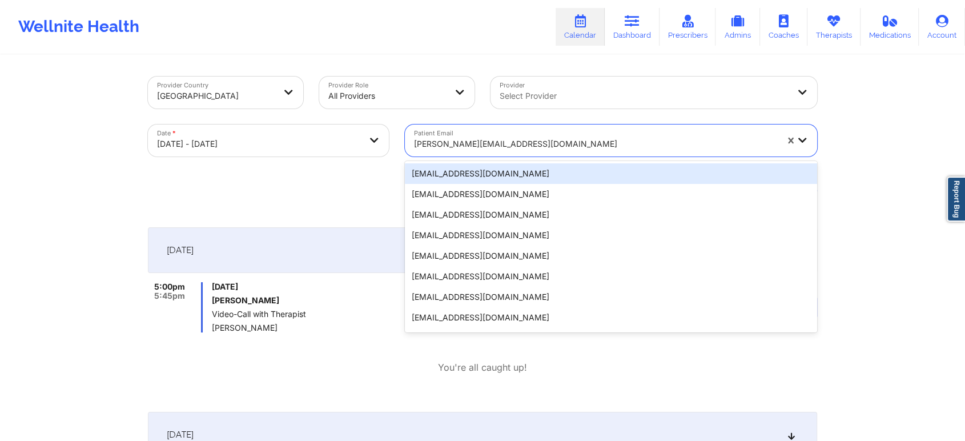
click at [466, 140] on div at bounding box center [595, 144] width 363 height 14
paste input "[EMAIL_ADDRESS][DOMAIN_NAME]"
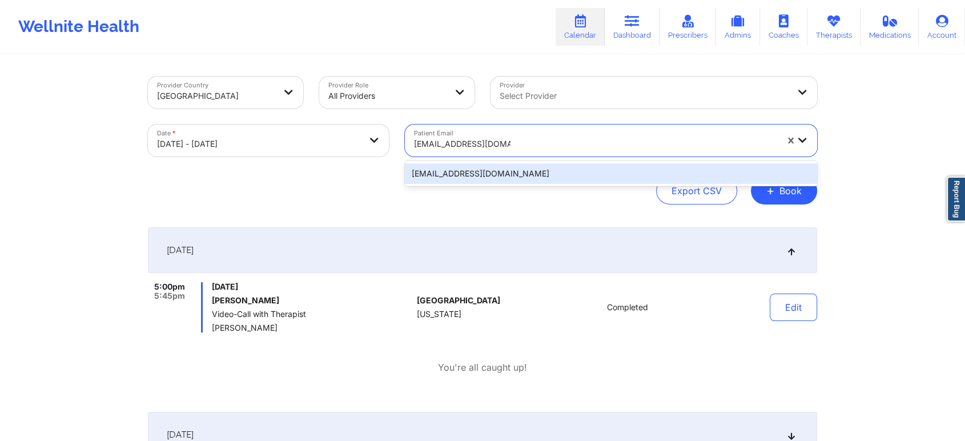
click at [541, 164] on div "[EMAIL_ADDRESS][DOMAIN_NAME]" at bounding box center [611, 173] width 412 height 21
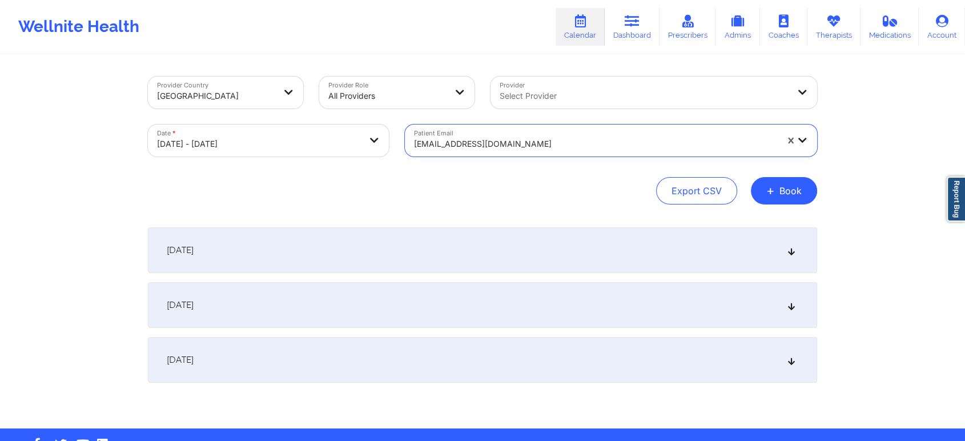
click at [561, 240] on div "[DATE]" at bounding box center [482, 250] width 669 height 46
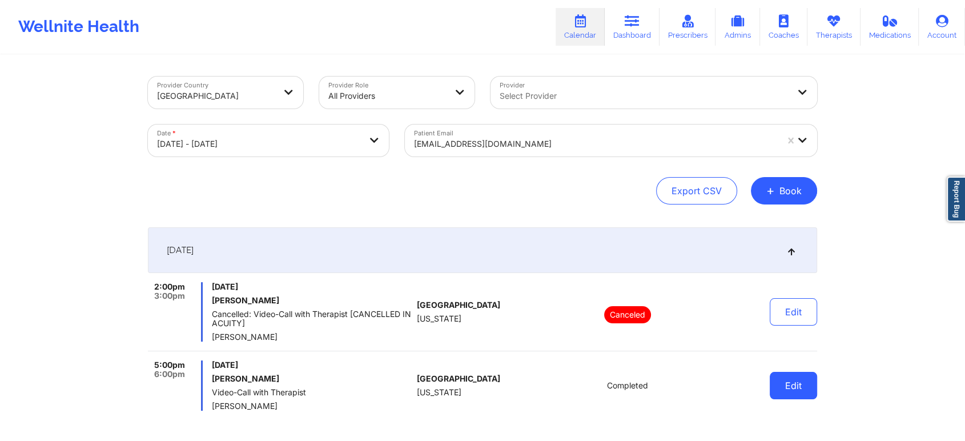
click at [788, 383] on button "Edit" at bounding box center [793, 385] width 47 height 27
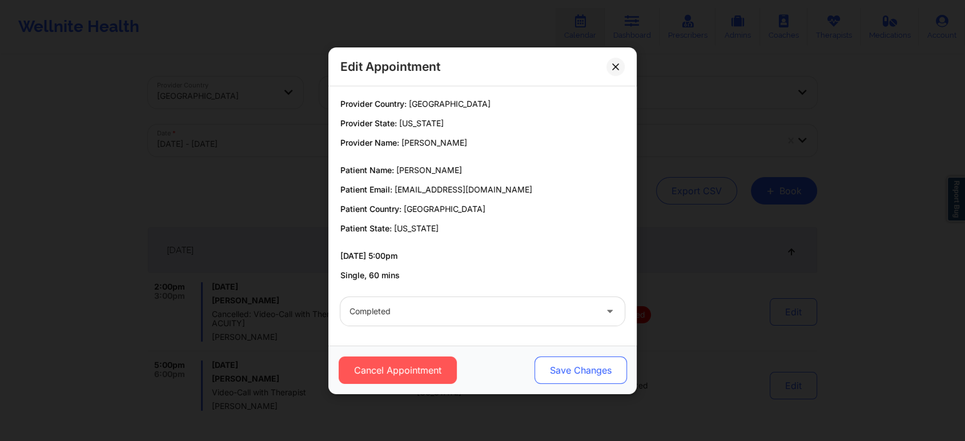
click at [581, 367] on button "Save Changes" at bounding box center [580, 369] width 92 height 27
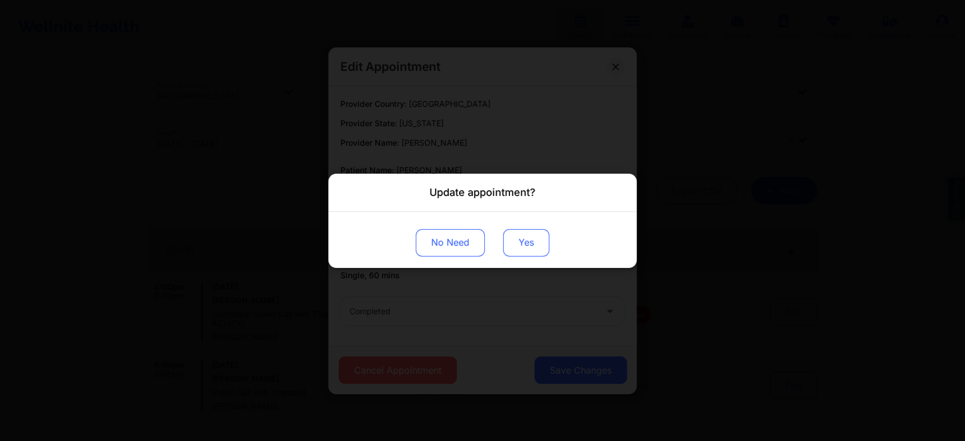
click at [515, 240] on button "Yes" at bounding box center [526, 241] width 46 height 27
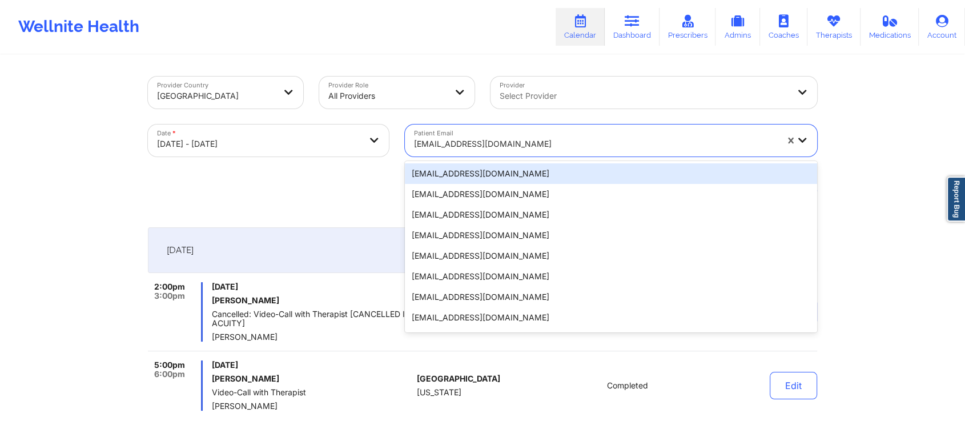
click at [475, 153] on div "[EMAIL_ADDRESS][DOMAIN_NAME]" at bounding box center [595, 143] width 363 height 25
paste input "[EMAIL_ADDRESS][DOMAIN_NAME]"
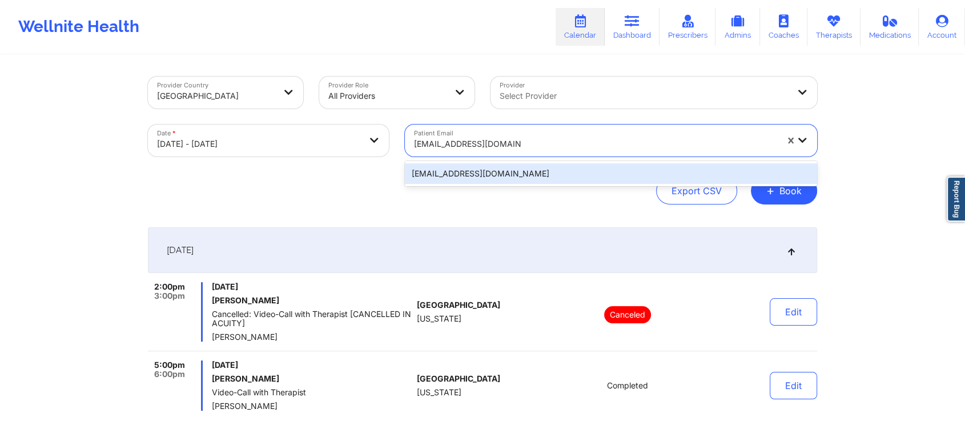
click at [498, 161] on div "[EMAIL_ADDRESS][DOMAIN_NAME]" at bounding box center [611, 173] width 412 height 25
click at [586, 170] on div "[EMAIL_ADDRESS][DOMAIN_NAME]" at bounding box center [611, 173] width 412 height 21
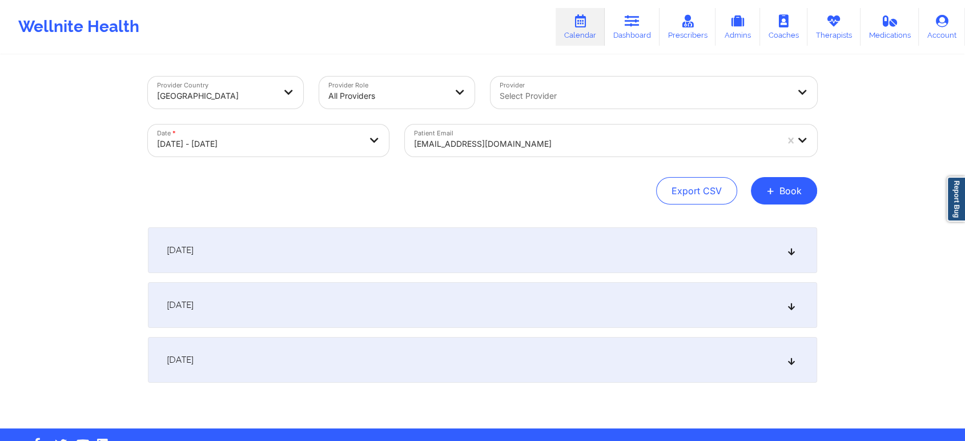
click at [514, 259] on div "[DATE]" at bounding box center [482, 250] width 669 height 46
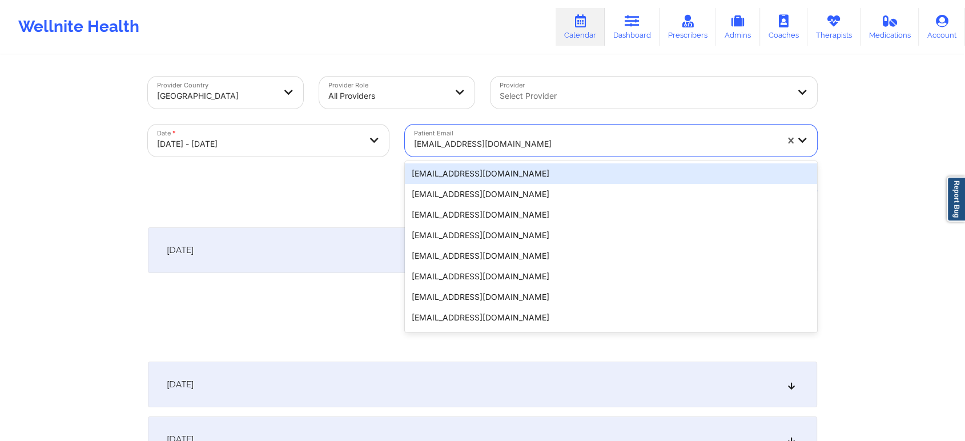
click at [470, 147] on div at bounding box center [595, 144] width 363 height 14
paste input "[EMAIL_ADDRESS][DOMAIN_NAME]"
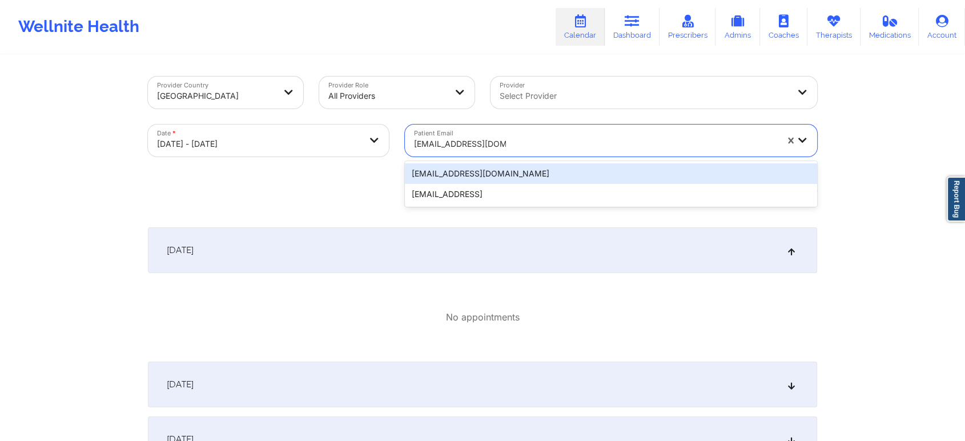
click at [448, 175] on div "[EMAIL_ADDRESS][DOMAIN_NAME]" at bounding box center [611, 173] width 412 height 21
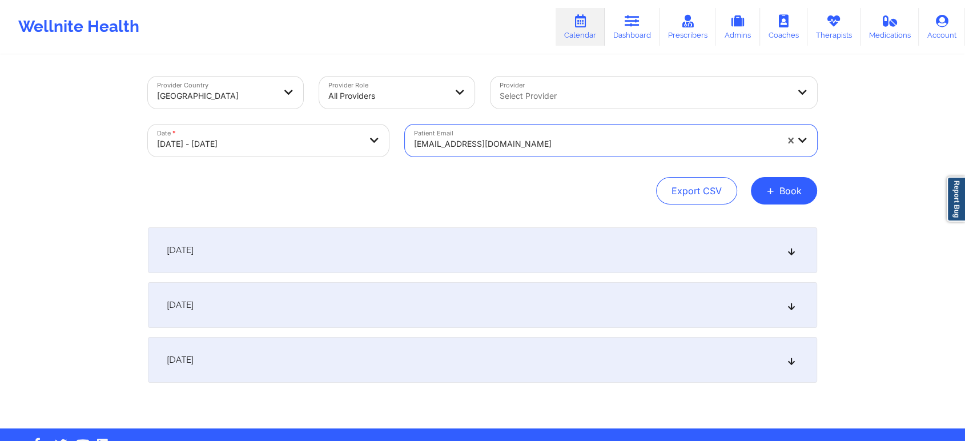
click at [460, 268] on div "[DATE]" at bounding box center [482, 250] width 669 height 46
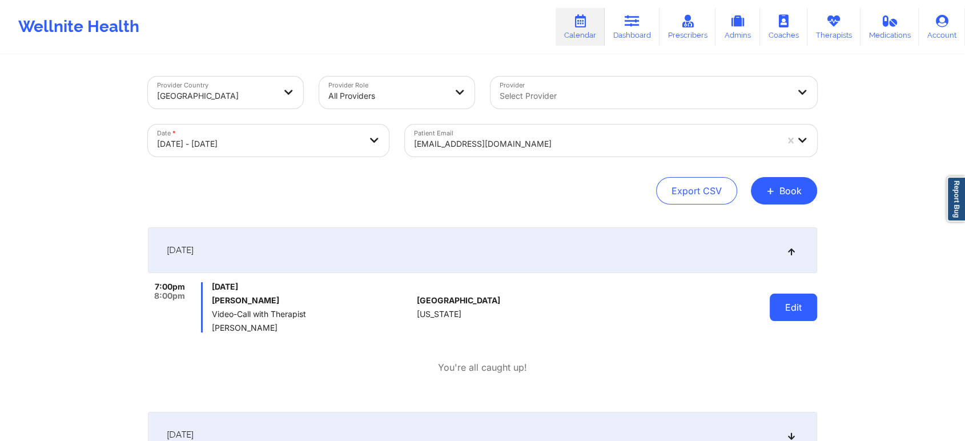
click at [789, 309] on button "Edit" at bounding box center [793, 306] width 47 height 27
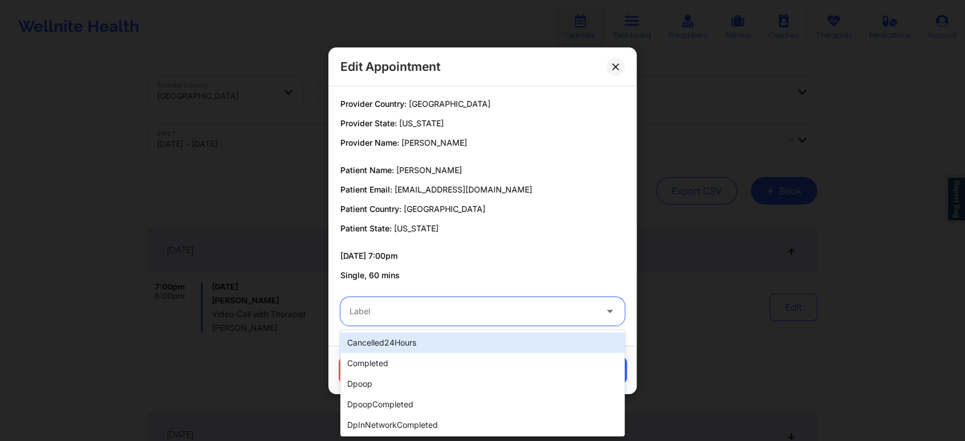
click at [443, 299] on div "Label" at bounding box center [468, 311] width 257 height 29
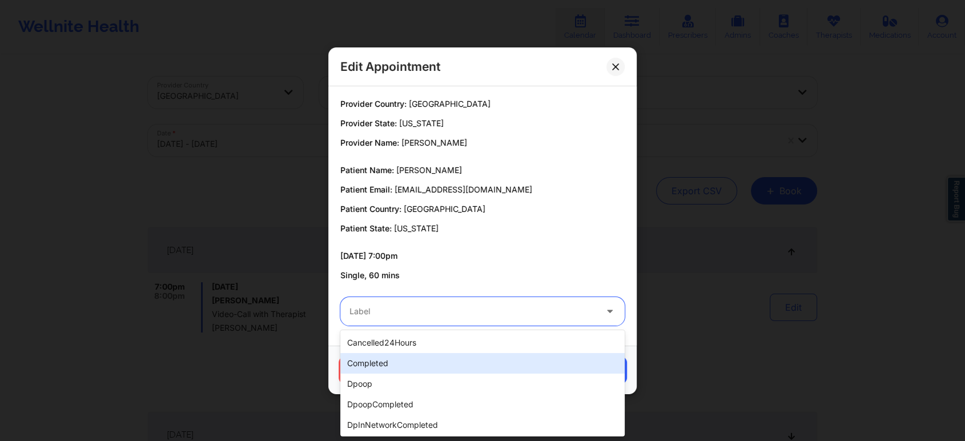
click at [393, 363] on div "completed" at bounding box center [482, 363] width 284 height 21
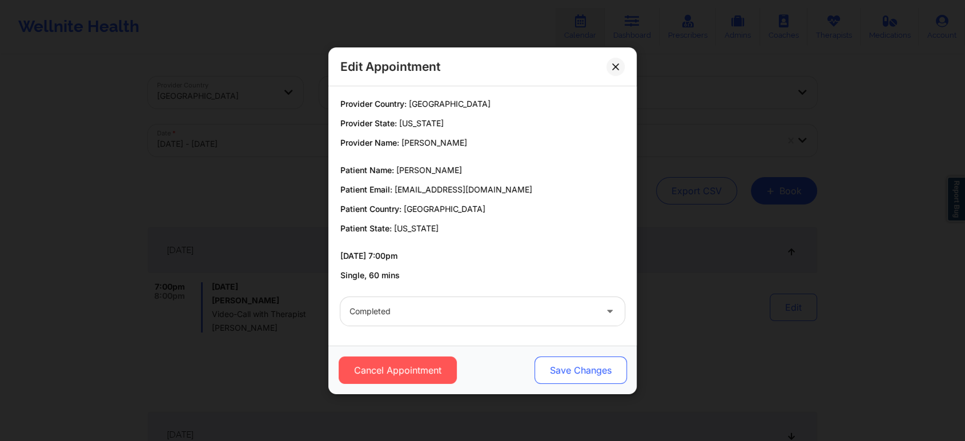
click at [559, 366] on button "Save Changes" at bounding box center [580, 369] width 92 height 27
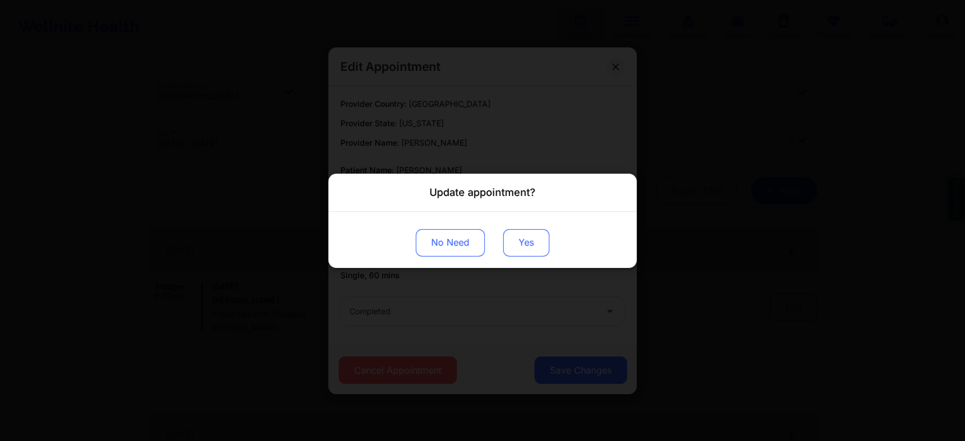
click at [518, 246] on button "Yes" at bounding box center [526, 241] width 46 height 27
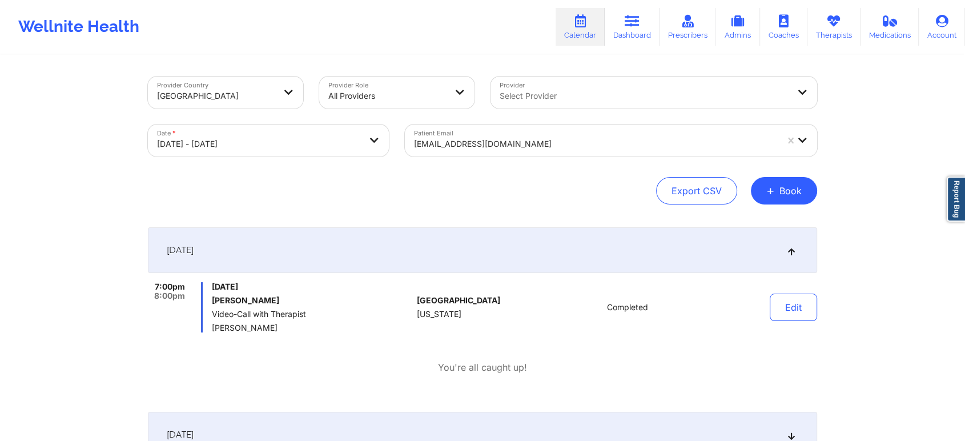
click at [418, 137] on div at bounding box center [595, 144] width 363 height 14
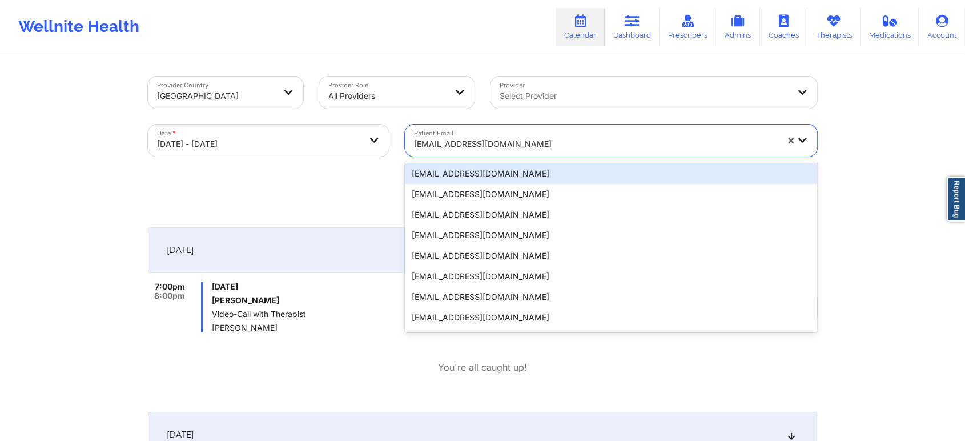
paste input "[EMAIL_ADDRESS][DOMAIN_NAME]"
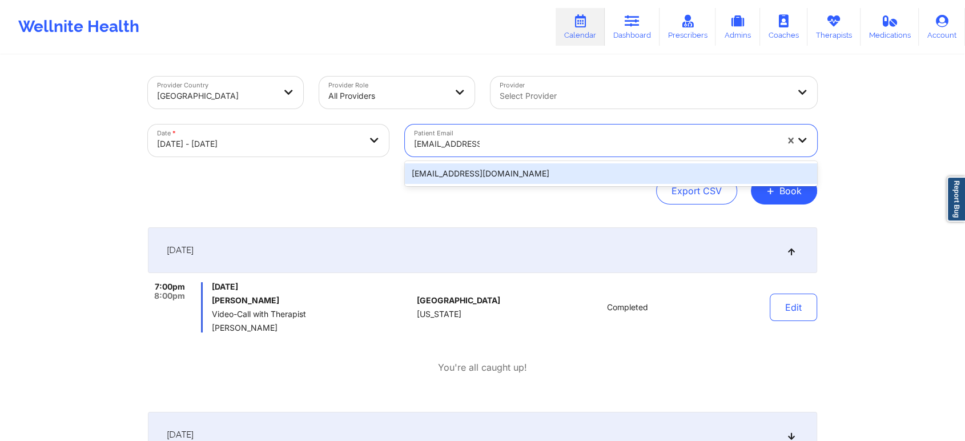
click at [464, 170] on div "[EMAIL_ADDRESS][DOMAIN_NAME]" at bounding box center [611, 173] width 412 height 21
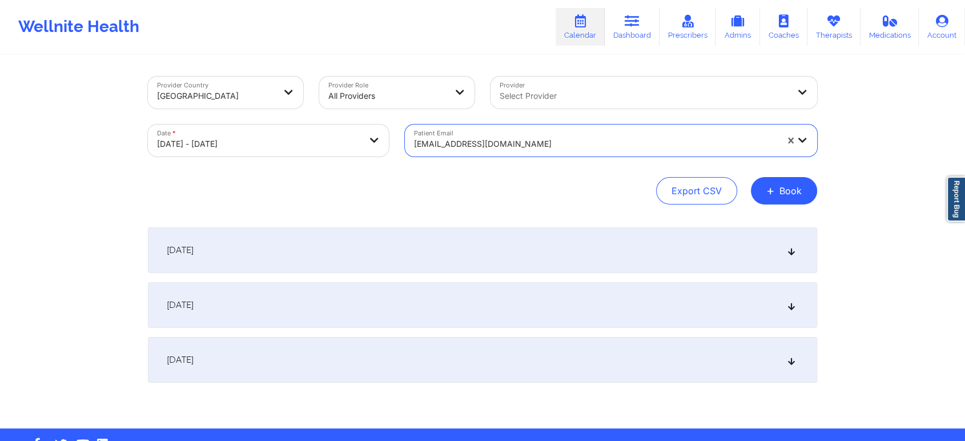
click at [504, 250] on div "[DATE]" at bounding box center [482, 250] width 669 height 46
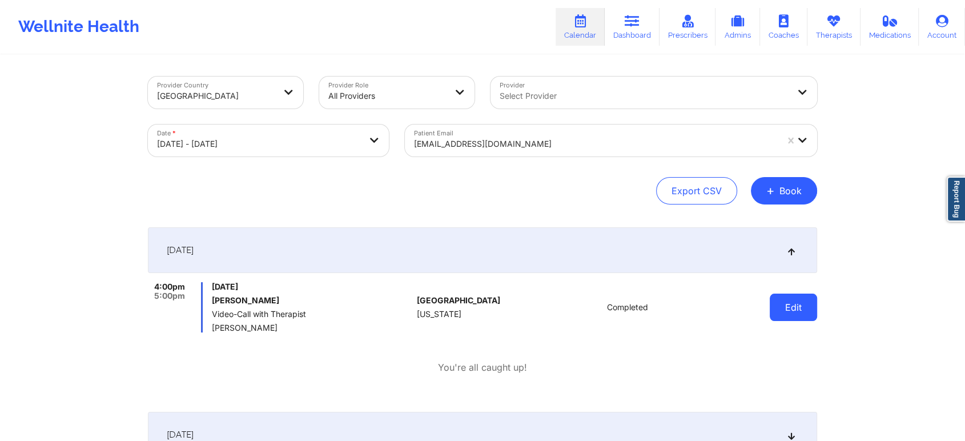
click at [804, 319] on button "Edit" at bounding box center [793, 306] width 47 height 27
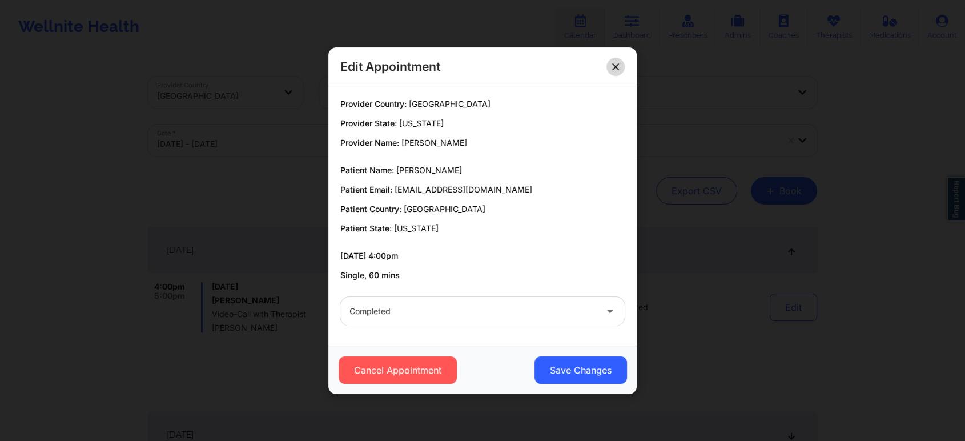
click at [616, 72] on button at bounding box center [615, 66] width 18 height 18
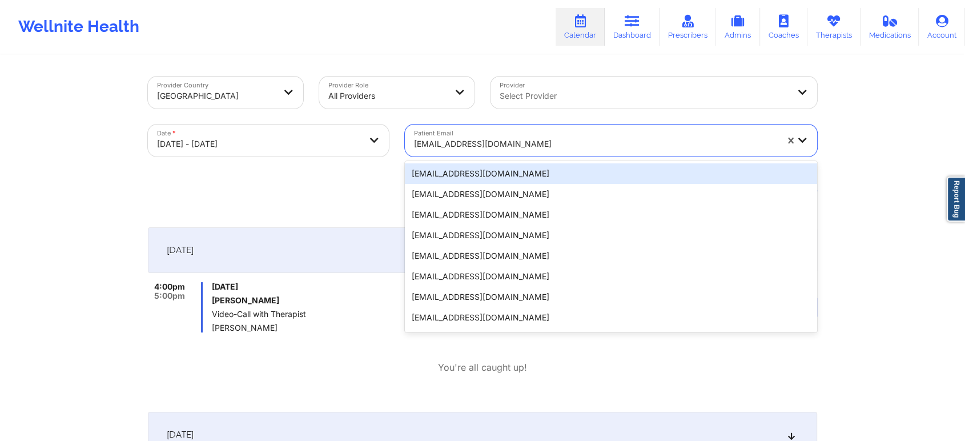
click at [469, 126] on div "[EMAIL_ADDRESS][DOMAIN_NAME]" at bounding box center [591, 140] width 373 height 32
paste input "[EMAIL_ADDRESS][DOMAIN_NAME]"
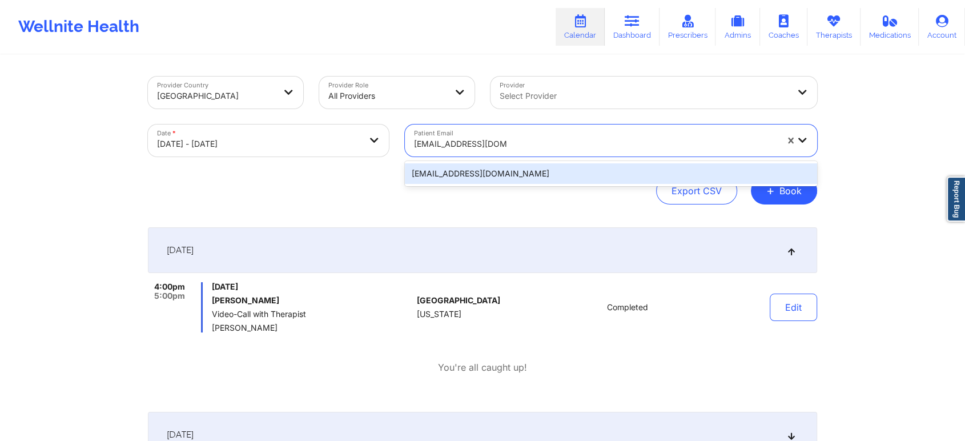
click at [472, 163] on div "[EMAIL_ADDRESS][DOMAIN_NAME]" at bounding box center [611, 173] width 412 height 25
click at [487, 174] on div "[EMAIL_ADDRESS][DOMAIN_NAME]" at bounding box center [611, 173] width 412 height 21
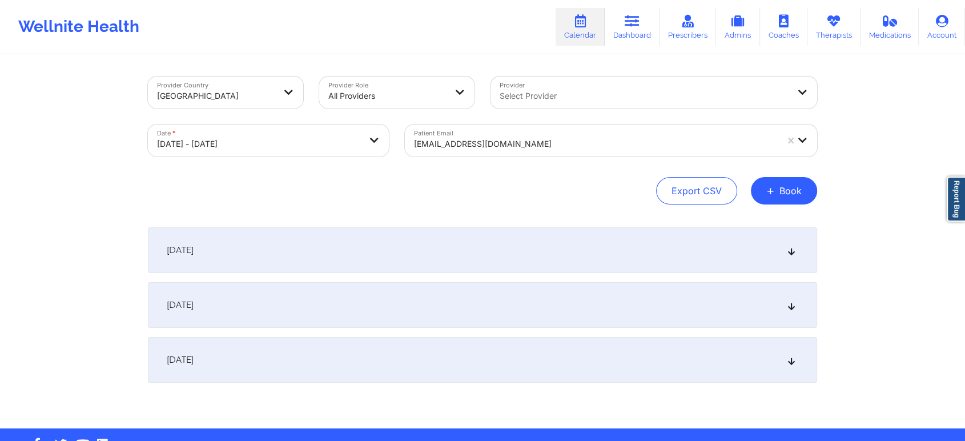
click at [498, 242] on div "[DATE]" at bounding box center [482, 250] width 669 height 46
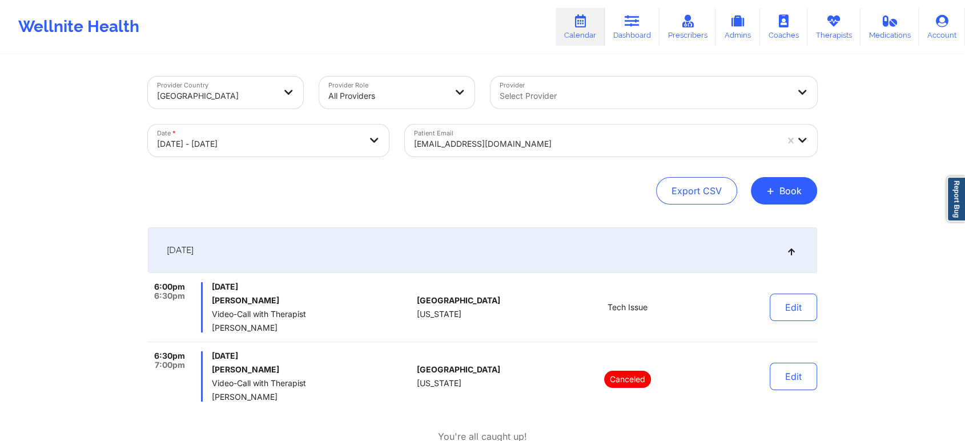
click at [441, 145] on div at bounding box center [595, 144] width 363 height 14
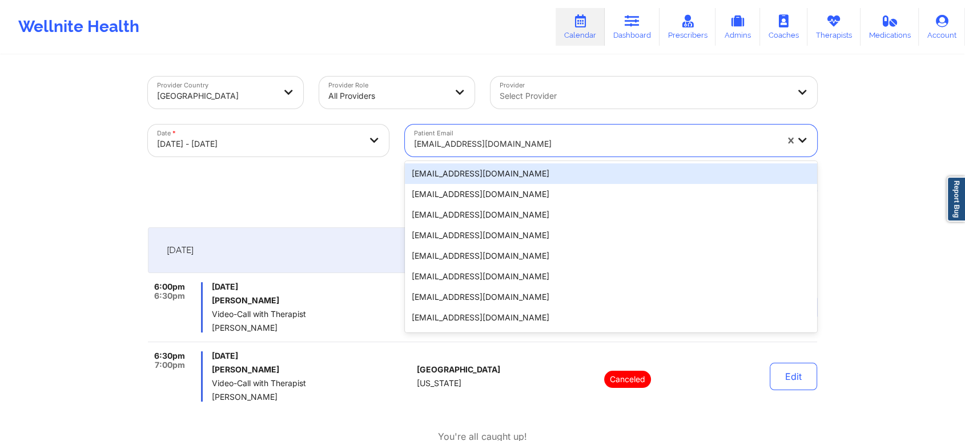
paste input "[EMAIL_ADDRESS][DOMAIN_NAME]"
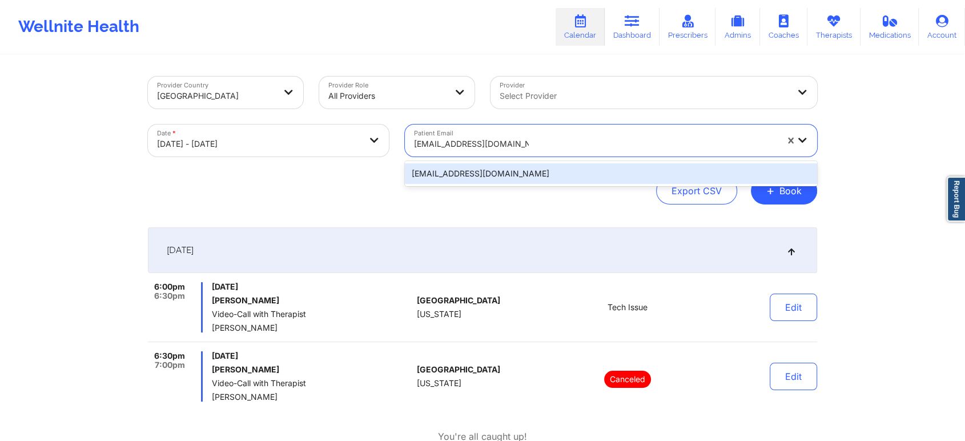
click at [466, 170] on div "[EMAIL_ADDRESS][DOMAIN_NAME]" at bounding box center [611, 173] width 412 height 21
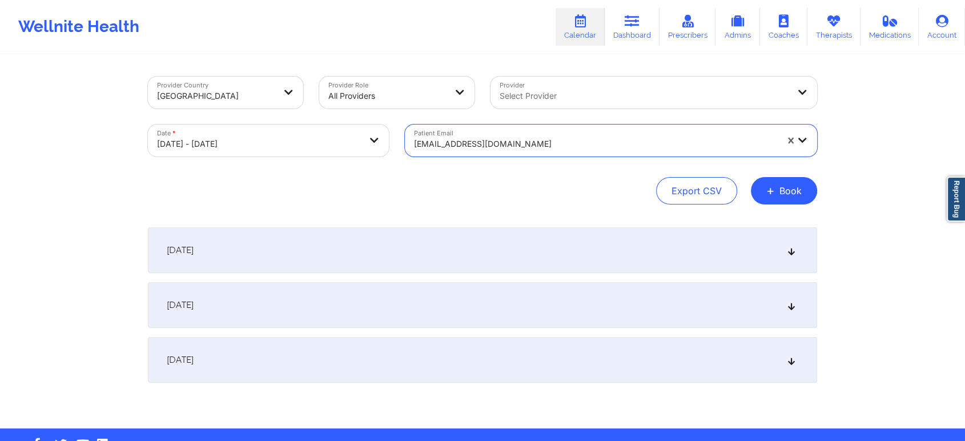
click at [544, 262] on div "[DATE]" at bounding box center [482, 250] width 669 height 46
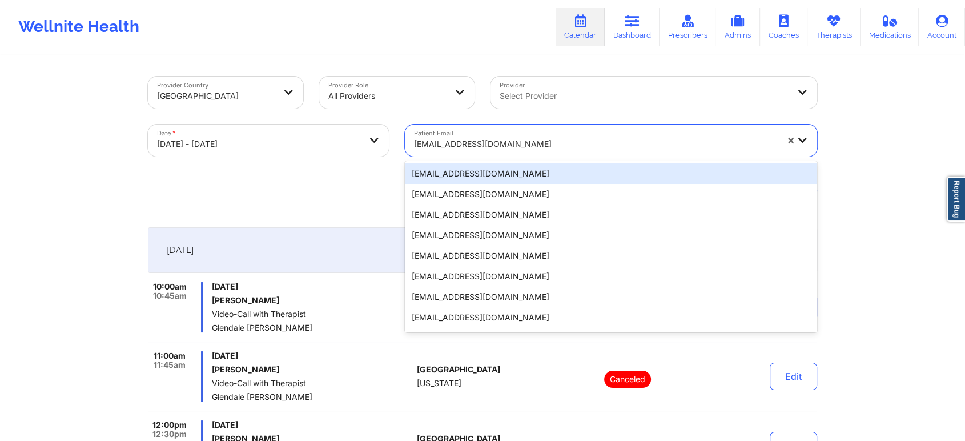
click at [479, 145] on div at bounding box center [595, 144] width 363 height 14
paste input "[EMAIL_ADDRESS][DOMAIN_NAME]"
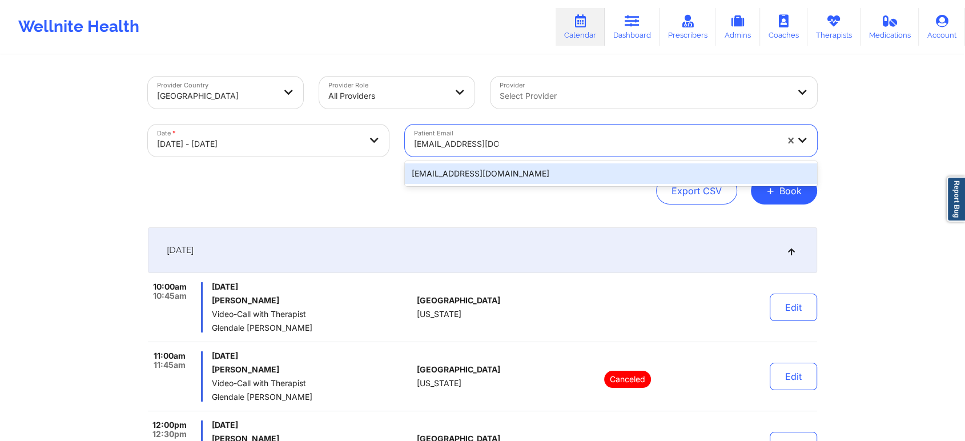
click at [511, 174] on div "[EMAIL_ADDRESS][DOMAIN_NAME]" at bounding box center [611, 173] width 412 height 21
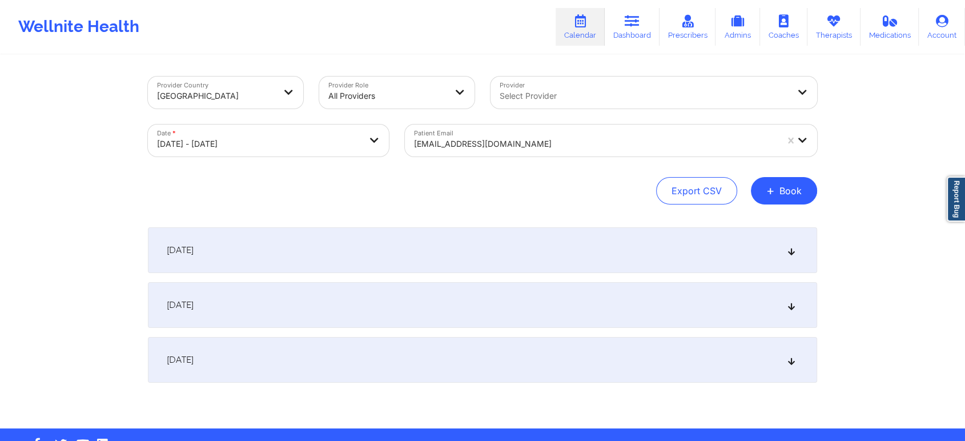
click at [562, 266] on div "[DATE]" at bounding box center [482, 250] width 669 height 46
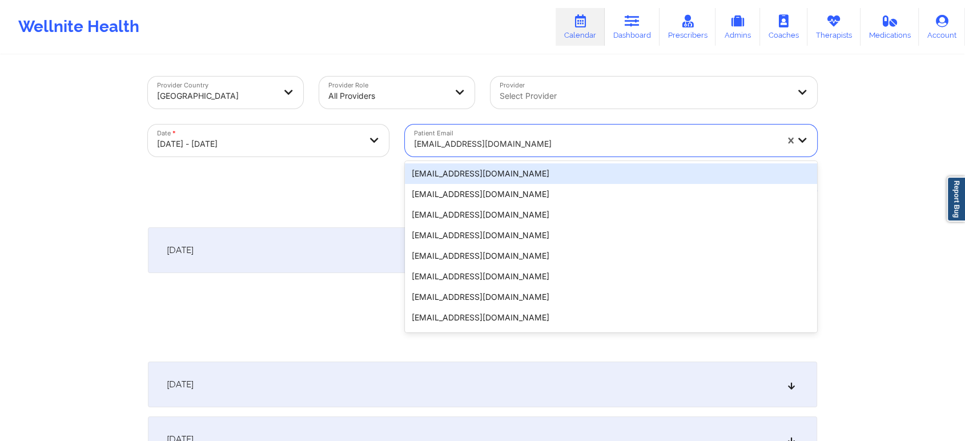
click at [483, 150] on div at bounding box center [595, 144] width 363 height 14
paste input "[EMAIL_ADDRESS][DOMAIN_NAME]"
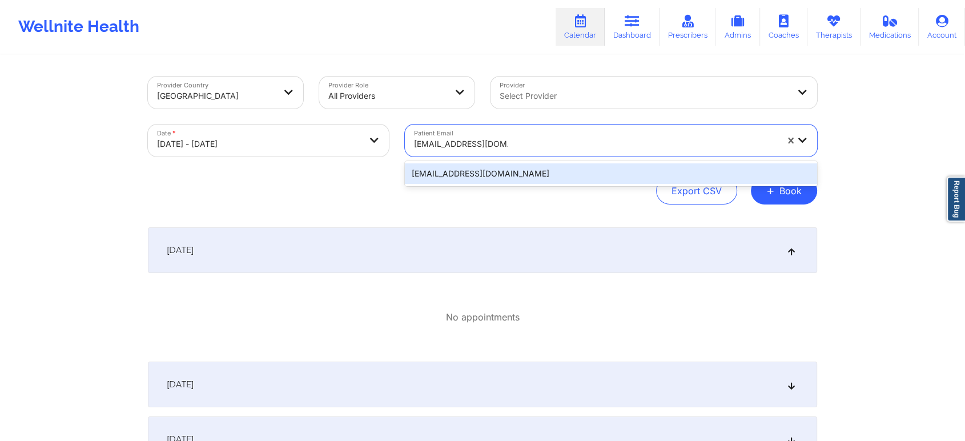
click at [504, 170] on div "[EMAIL_ADDRESS][DOMAIN_NAME]" at bounding box center [611, 173] width 412 height 21
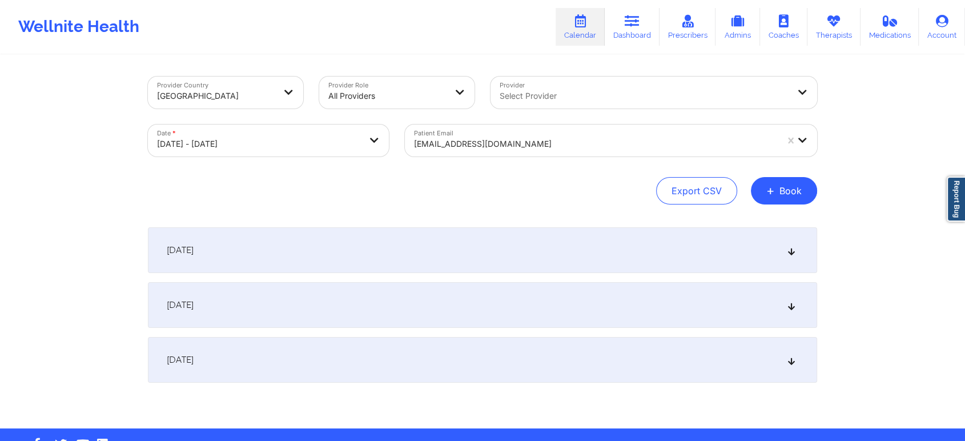
click at [545, 270] on div "[DATE]" at bounding box center [482, 250] width 669 height 46
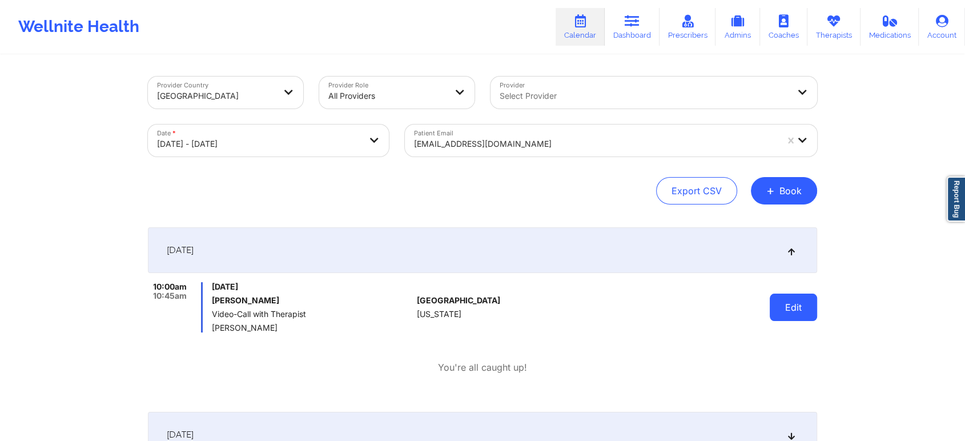
click at [815, 318] on button "Edit" at bounding box center [793, 306] width 47 height 27
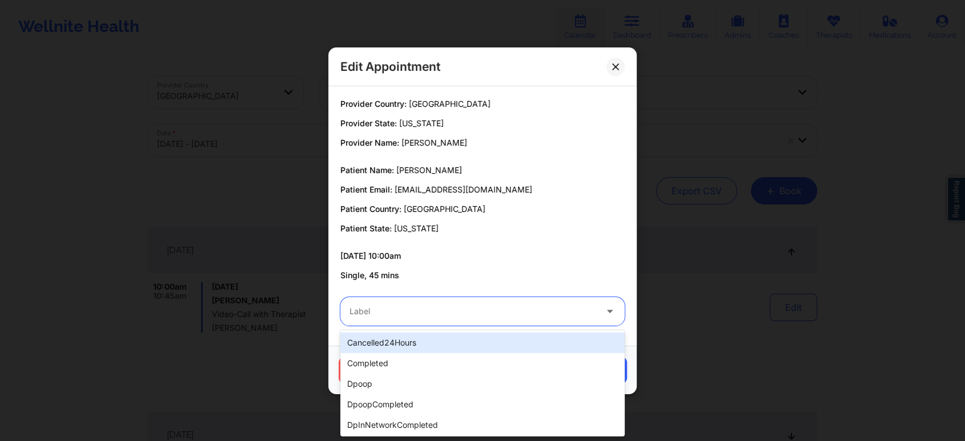
click at [493, 316] on div at bounding box center [472, 311] width 247 height 14
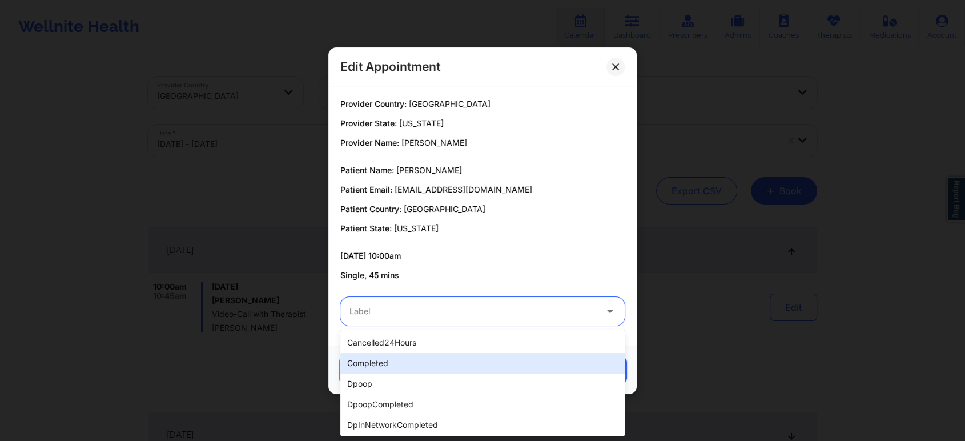
click at [445, 370] on div "completed" at bounding box center [482, 363] width 284 height 21
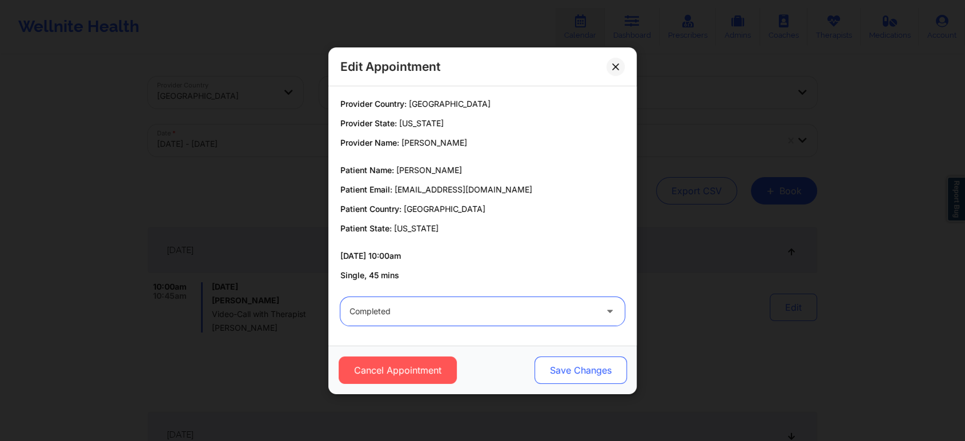
click at [560, 366] on button "Save Changes" at bounding box center [580, 369] width 92 height 27
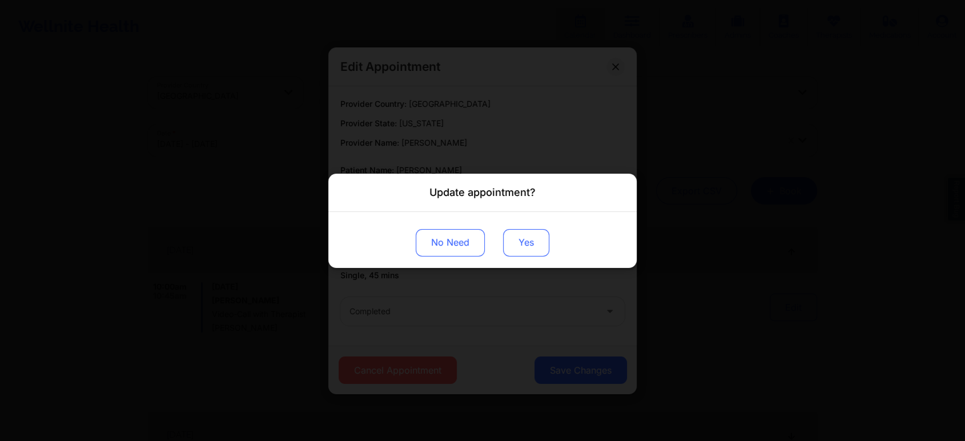
click at [516, 242] on button "Yes" at bounding box center [526, 241] width 46 height 27
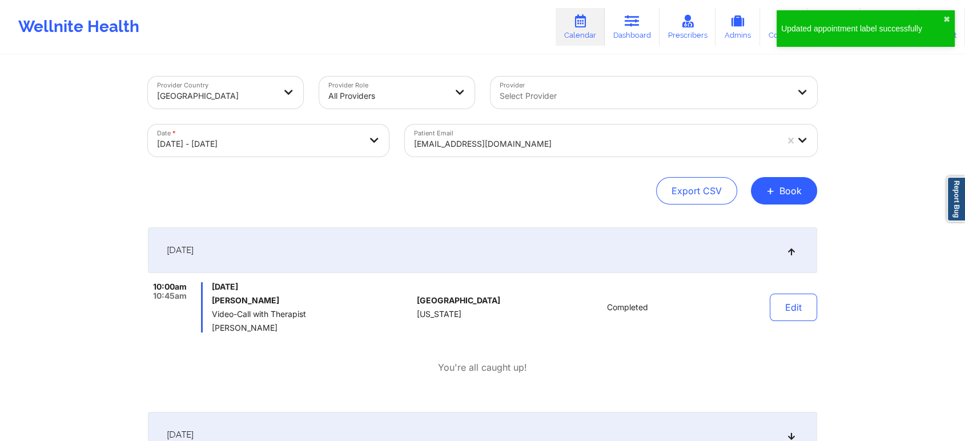
click at [513, 150] on div at bounding box center [595, 144] width 363 height 14
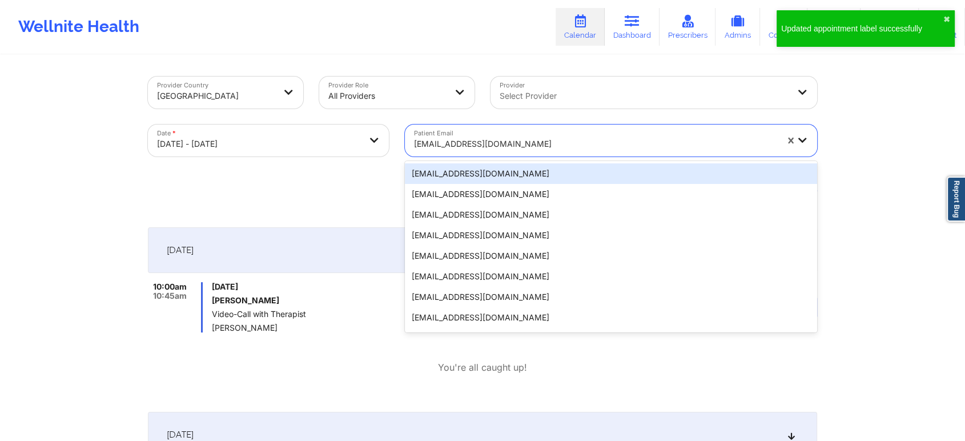
paste input "[EMAIL_ADDRESS][DOMAIN_NAME]"
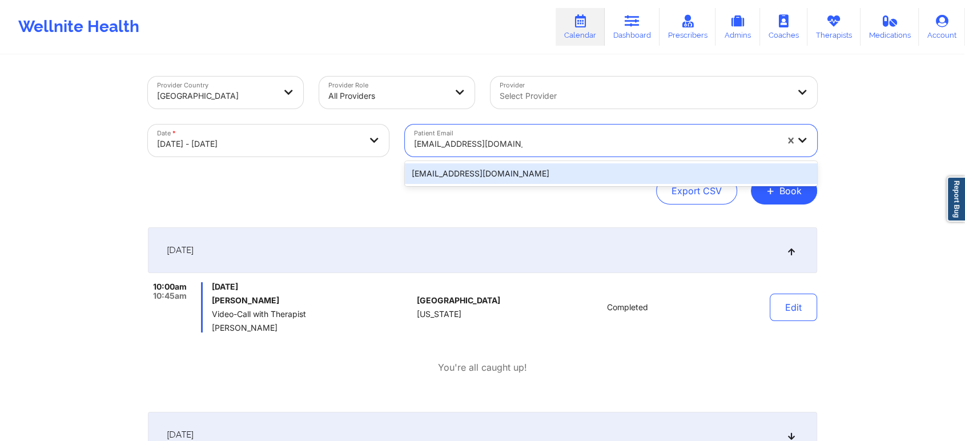
click at [537, 168] on div "[EMAIL_ADDRESS][DOMAIN_NAME]" at bounding box center [611, 173] width 412 height 21
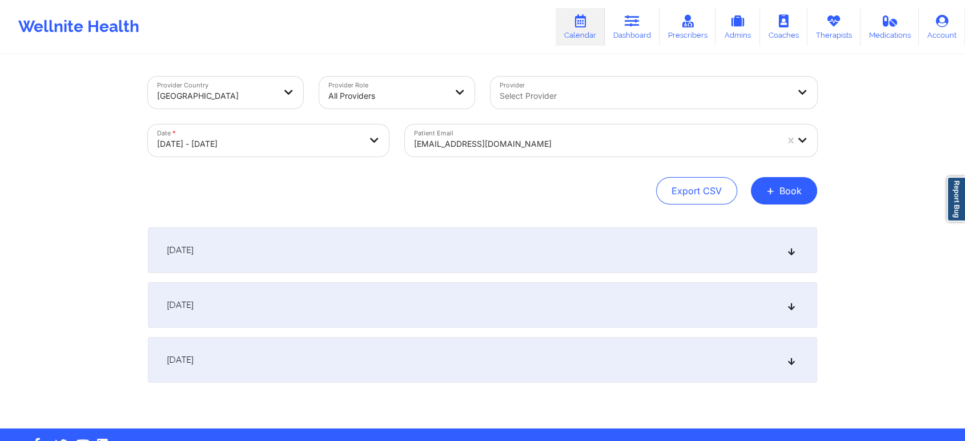
click at [576, 263] on div "[DATE]" at bounding box center [482, 250] width 669 height 46
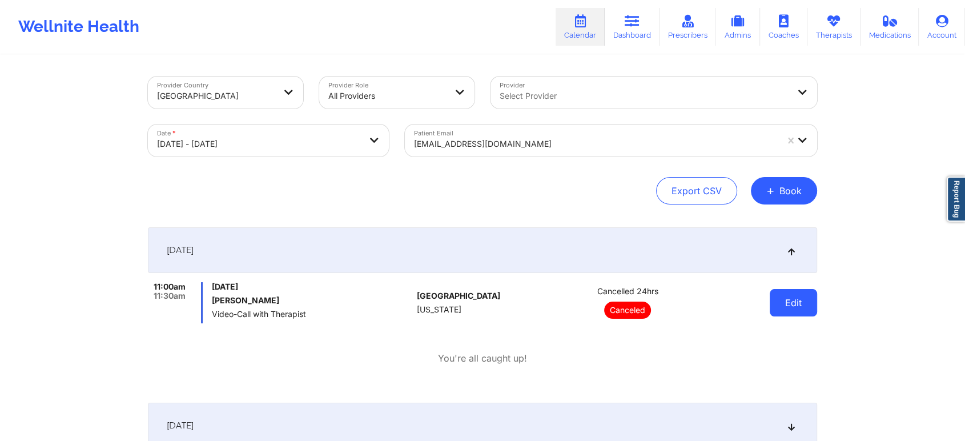
click at [790, 301] on button "Edit" at bounding box center [793, 302] width 47 height 27
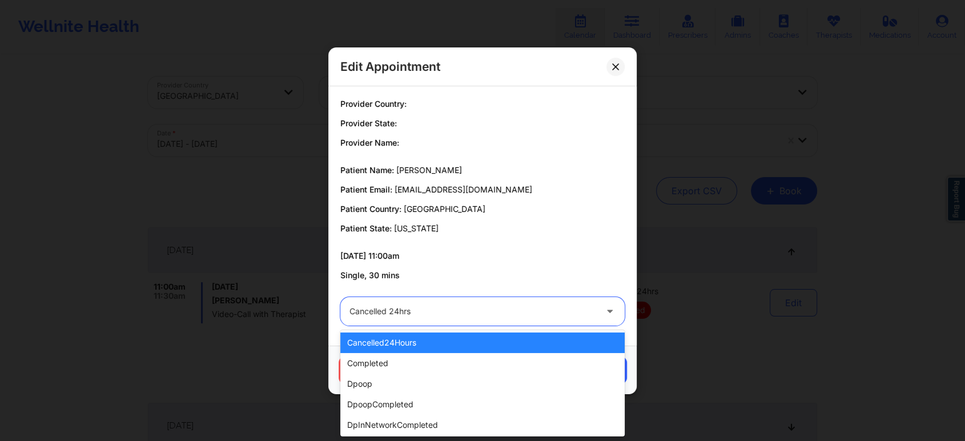
click at [487, 312] on div at bounding box center [472, 311] width 247 height 14
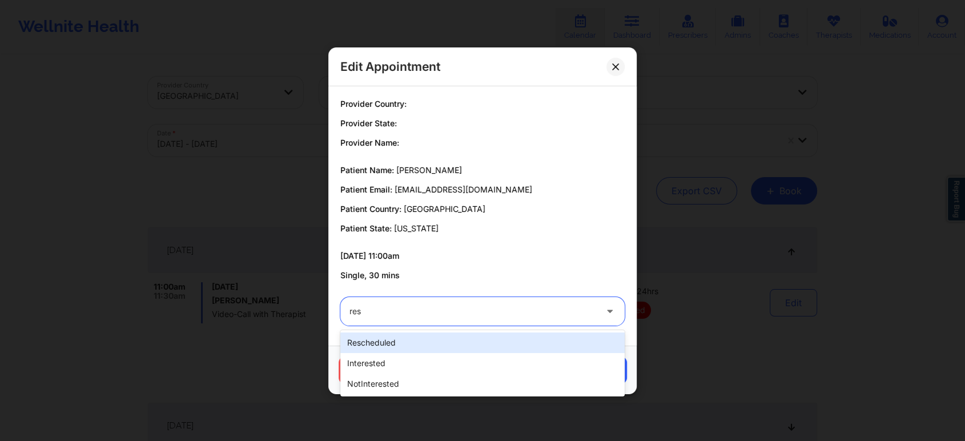
click at [465, 335] on div "rescheduled" at bounding box center [482, 342] width 284 height 21
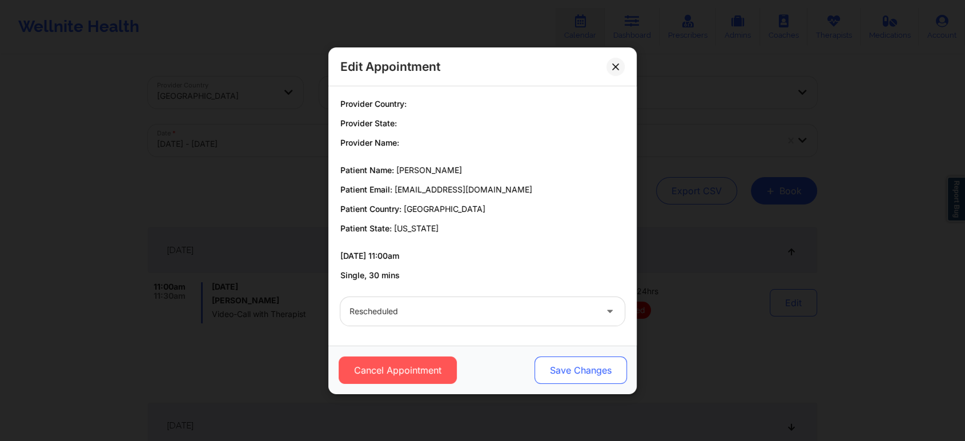
click at [565, 380] on button "Save Changes" at bounding box center [580, 369] width 92 height 27
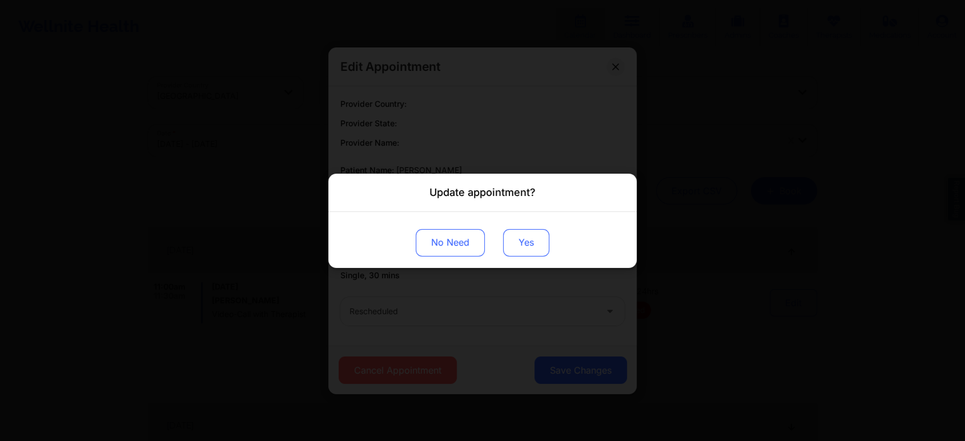
click at [519, 247] on button "Yes" at bounding box center [526, 241] width 46 height 27
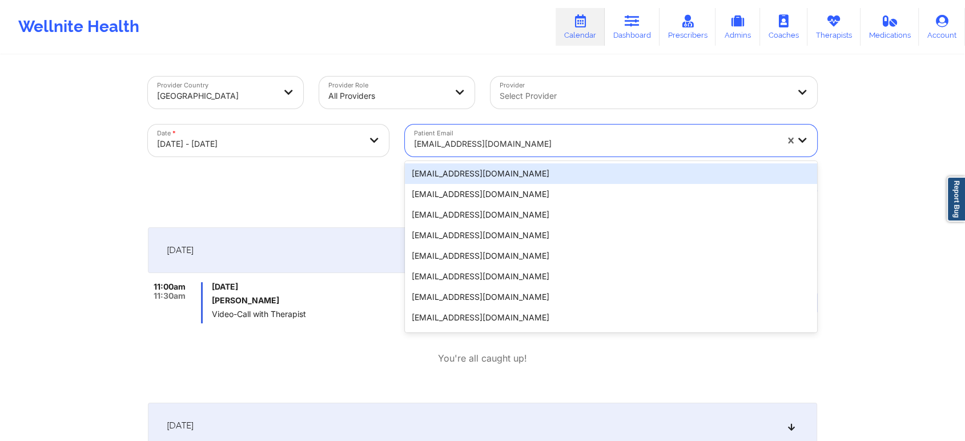
click at [478, 136] on div "[EMAIL_ADDRESS][DOMAIN_NAME]" at bounding box center [595, 143] width 363 height 25
paste input "[PERSON_NAME][EMAIL_ADDRESS][PERSON_NAME][DOMAIN_NAME]"
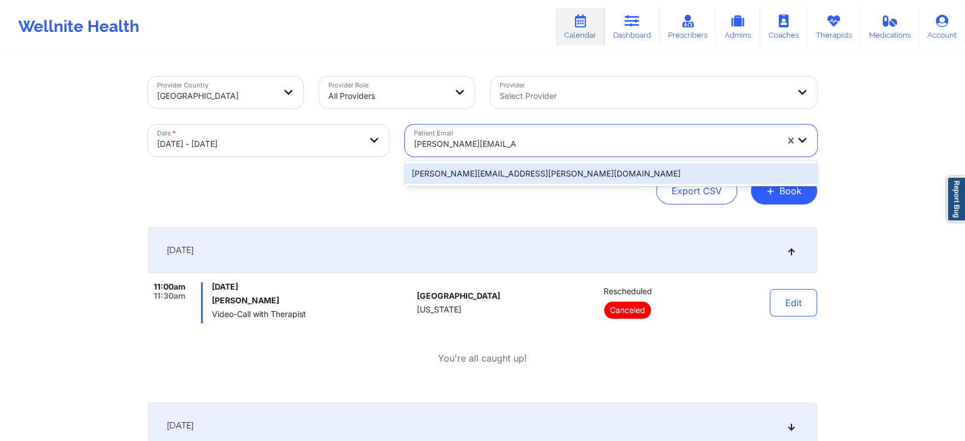
click at [622, 176] on div "[PERSON_NAME][EMAIL_ADDRESS][PERSON_NAME][DOMAIN_NAME]" at bounding box center [611, 173] width 412 height 21
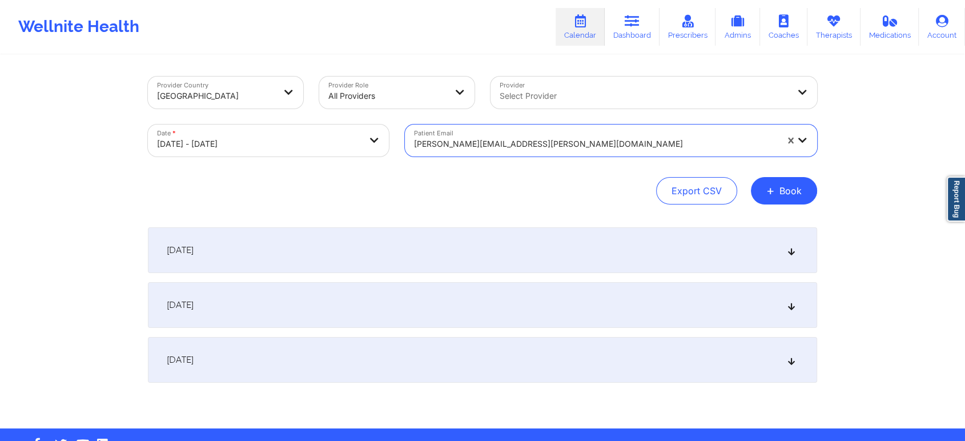
click at [685, 250] on div "[DATE]" at bounding box center [482, 250] width 669 height 46
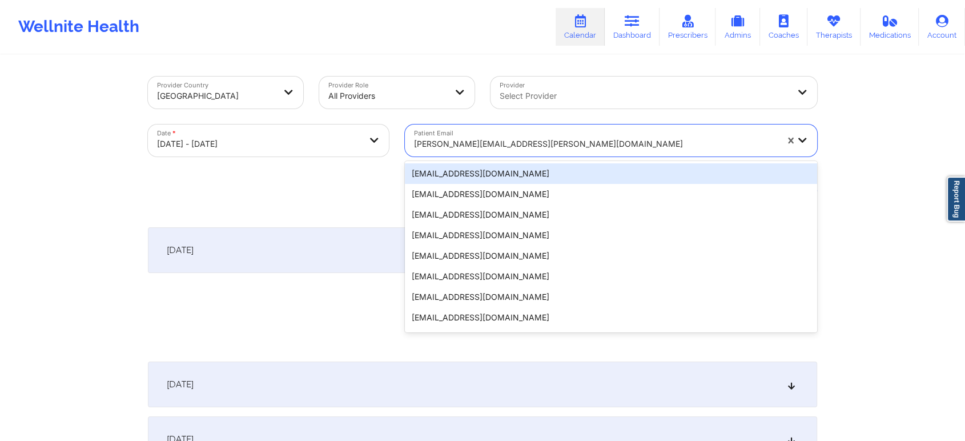
click at [489, 150] on div at bounding box center [595, 144] width 363 height 14
paste input "[PERSON_NAME][EMAIL_ADDRESS][PERSON_NAME][DOMAIN_NAME]"
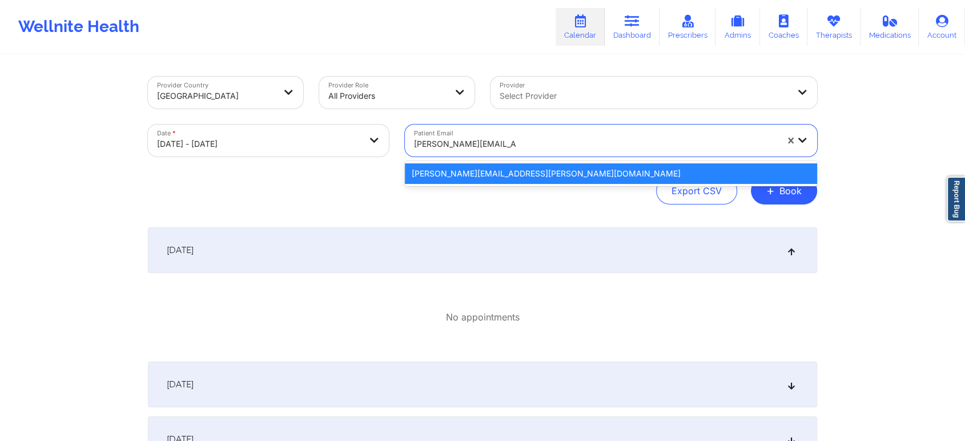
click at [490, 172] on div "[PERSON_NAME][EMAIL_ADDRESS][PERSON_NAME][DOMAIN_NAME]" at bounding box center [611, 173] width 412 height 21
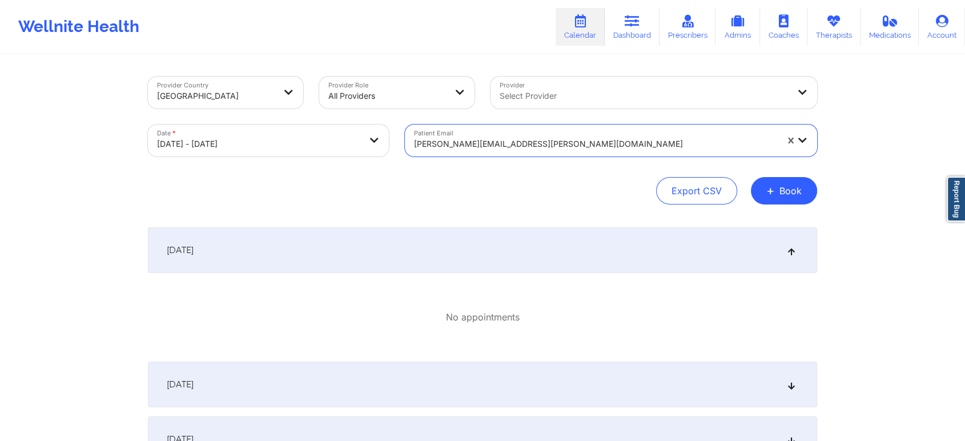
click at [395, 252] on div "[DATE]" at bounding box center [482, 250] width 669 height 46
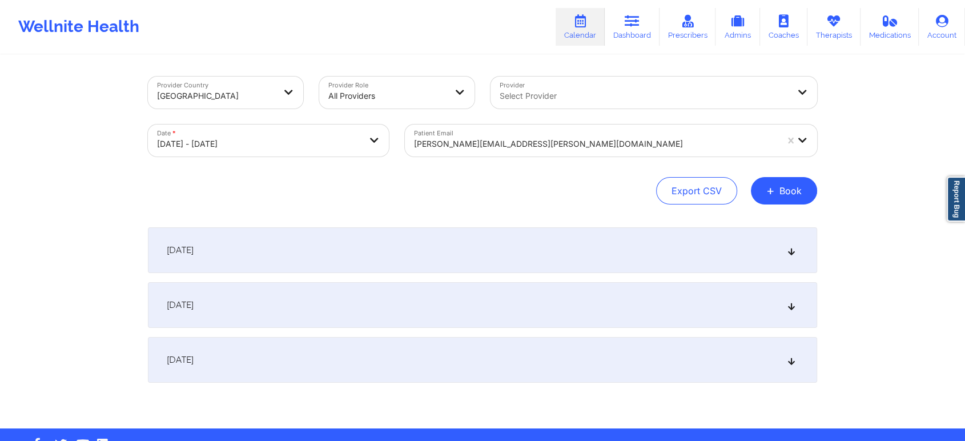
click at [429, 241] on div "[DATE]" at bounding box center [482, 250] width 669 height 46
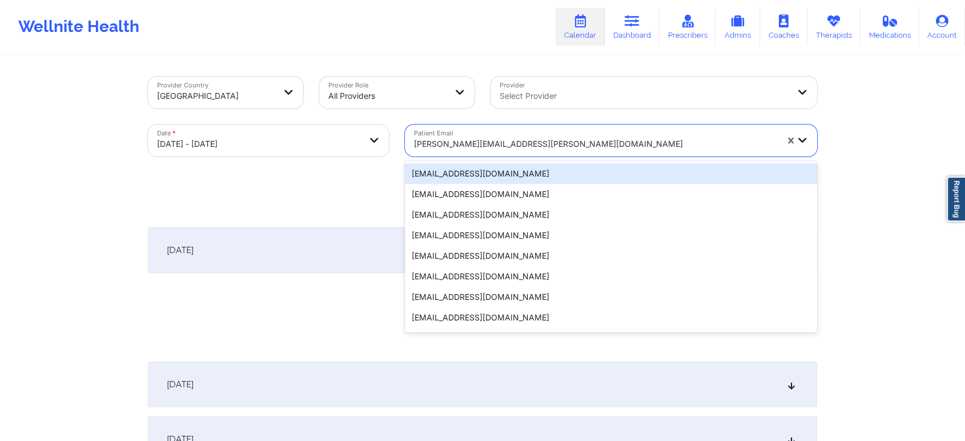
click at [456, 152] on div "[PERSON_NAME][EMAIL_ADDRESS][PERSON_NAME][DOMAIN_NAME]" at bounding box center [595, 143] width 363 height 25
paste input "[EMAIL_ADDRESS][DOMAIN_NAME]"
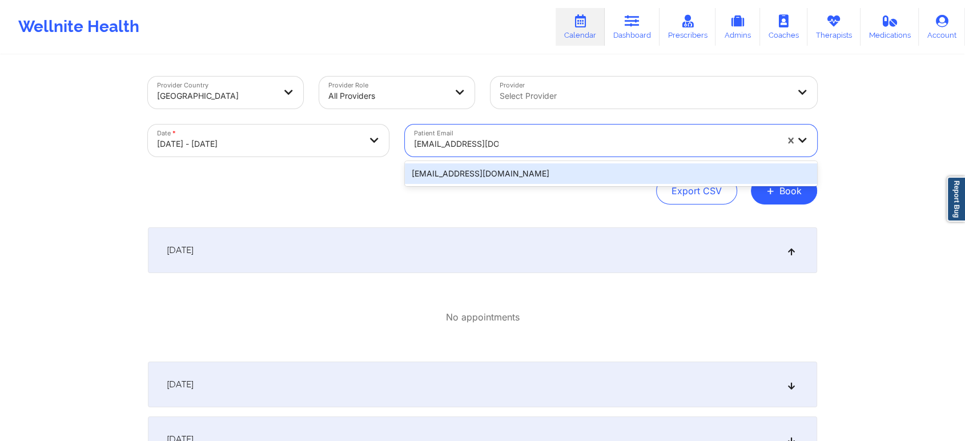
click at [500, 173] on div "[EMAIL_ADDRESS][DOMAIN_NAME]" at bounding box center [611, 173] width 412 height 21
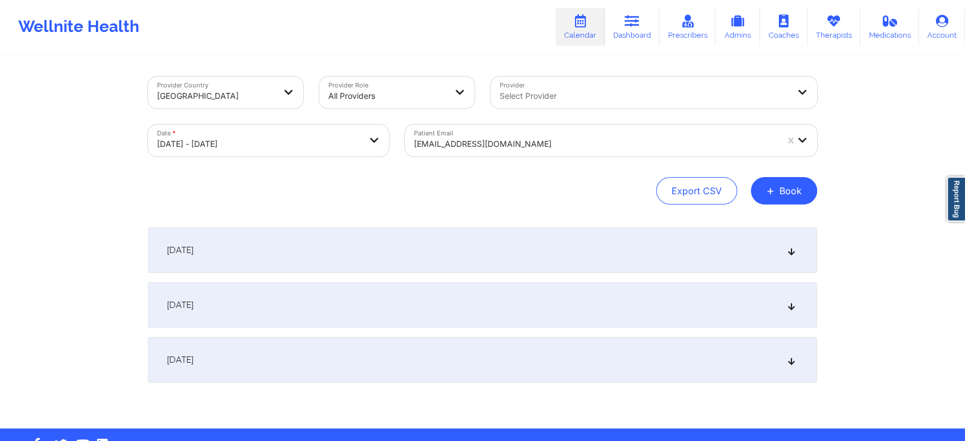
click at [438, 250] on div "[DATE]" at bounding box center [482, 250] width 669 height 46
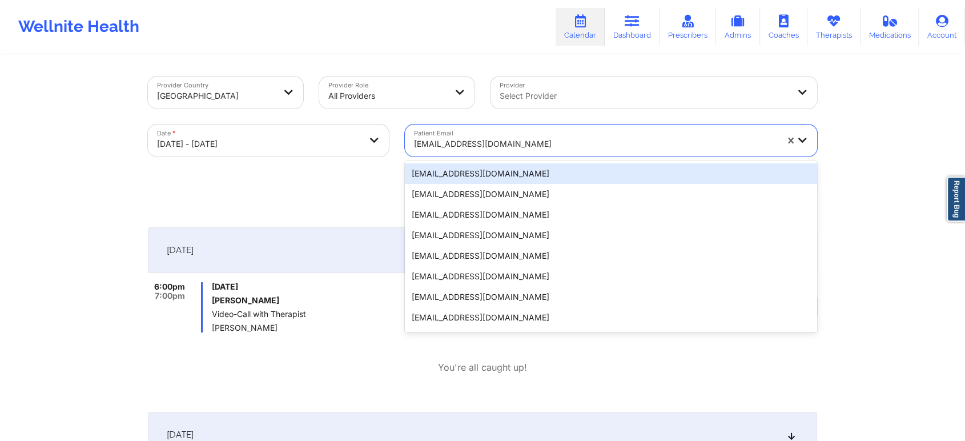
click at [440, 130] on div "[EMAIL_ADDRESS][DOMAIN_NAME]" at bounding box center [591, 140] width 373 height 32
paste input "[EMAIL_ADDRESS][DOMAIN_NAME]"
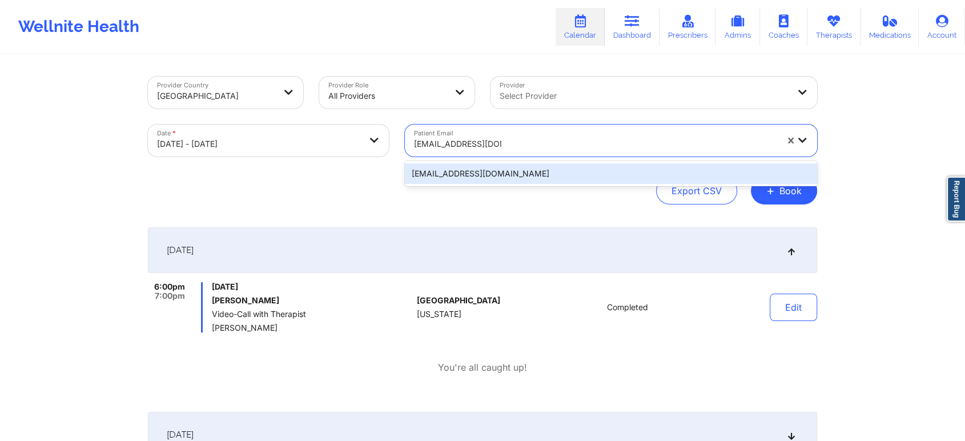
click at [472, 166] on div "[EMAIL_ADDRESS][DOMAIN_NAME]" at bounding box center [611, 173] width 412 height 21
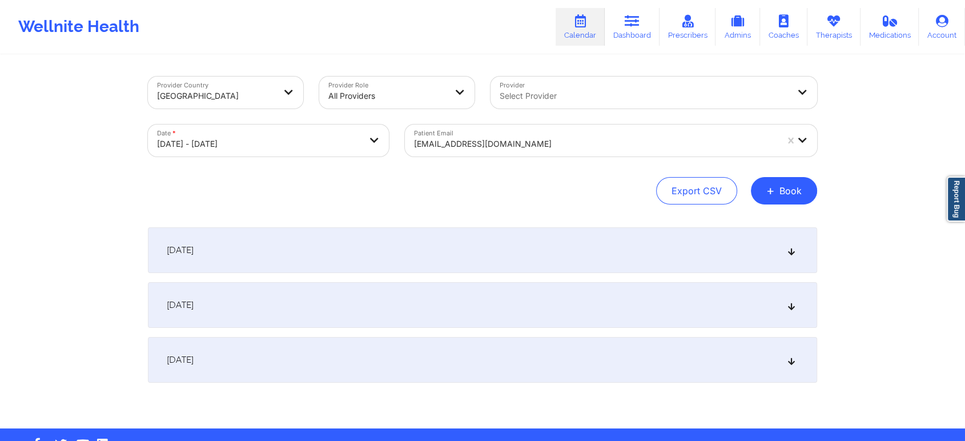
click at [516, 273] on div "[DATE] No appointments [DATE] No appointments [DATE] No appointments" at bounding box center [482, 304] width 669 height 155
click at [530, 264] on div "[DATE]" at bounding box center [482, 250] width 669 height 46
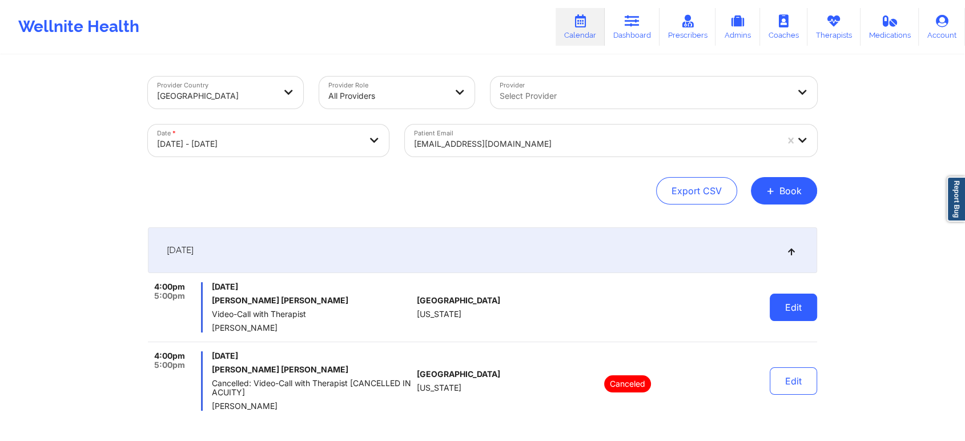
click at [796, 311] on button "Edit" at bounding box center [793, 306] width 47 height 27
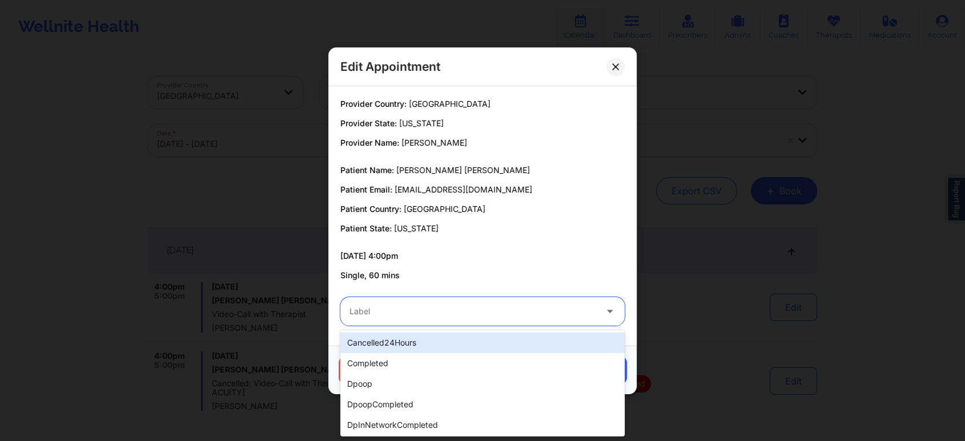
click at [488, 302] on div "Label" at bounding box center [468, 311] width 257 height 29
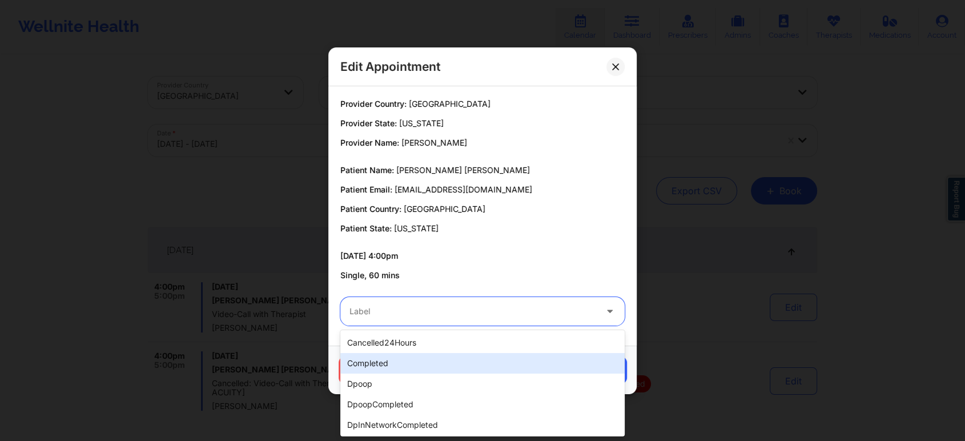
click at [431, 365] on div "completed" at bounding box center [482, 363] width 284 height 21
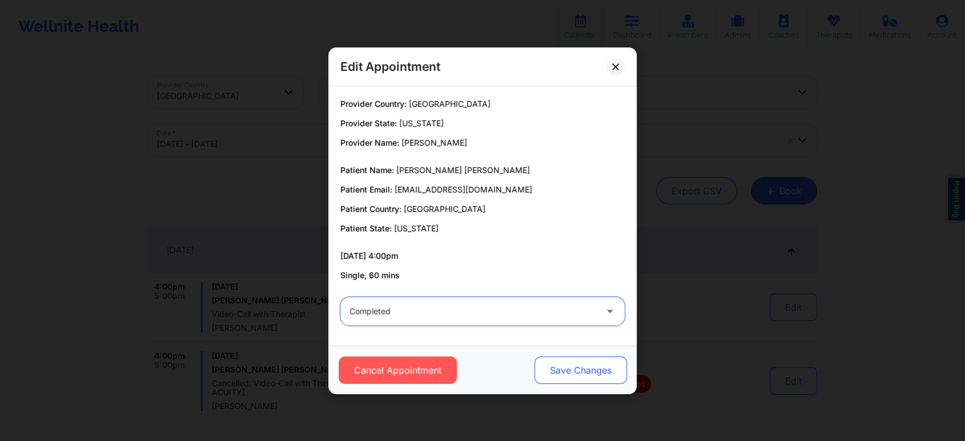
click at [537, 364] on button "Save Changes" at bounding box center [580, 369] width 92 height 27
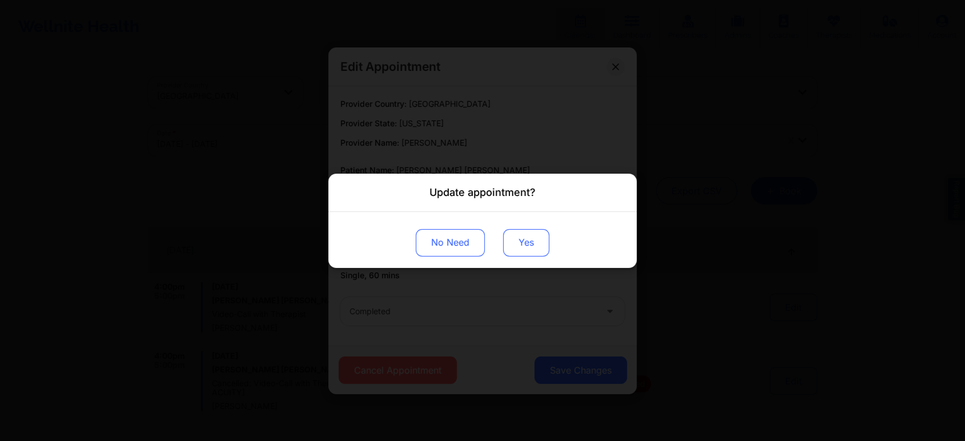
click at [527, 242] on button "Yes" at bounding box center [526, 241] width 46 height 27
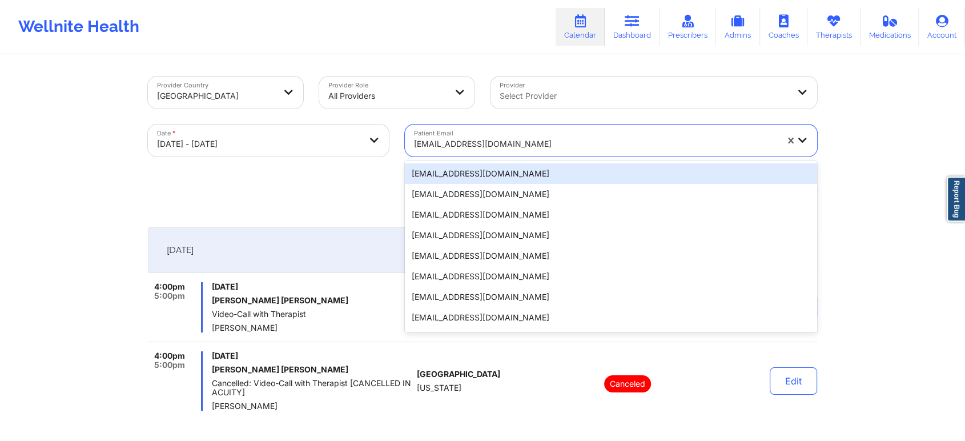
click at [489, 137] on div at bounding box center [595, 144] width 363 height 14
paste input "[EMAIL_ADDRESS][DOMAIN_NAME]"
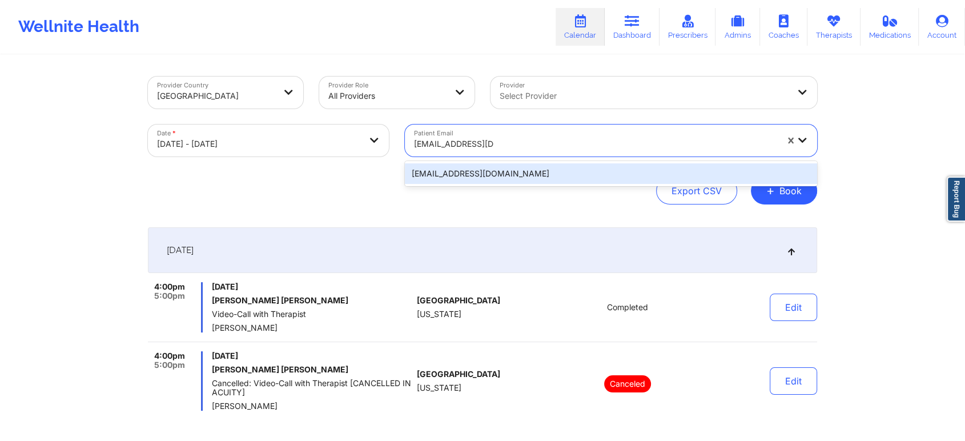
click at [494, 175] on div "[EMAIL_ADDRESS][DOMAIN_NAME]" at bounding box center [611, 173] width 412 height 21
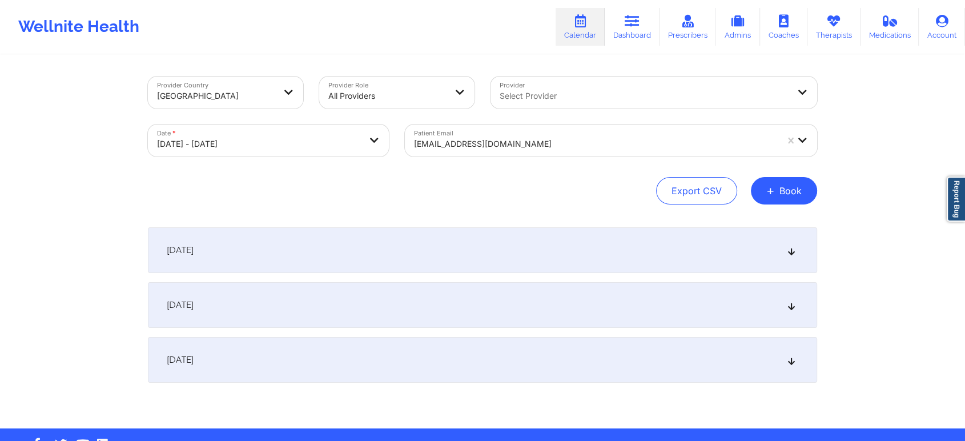
click at [441, 247] on div "[DATE]" at bounding box center [482, 250] width 669 height 46
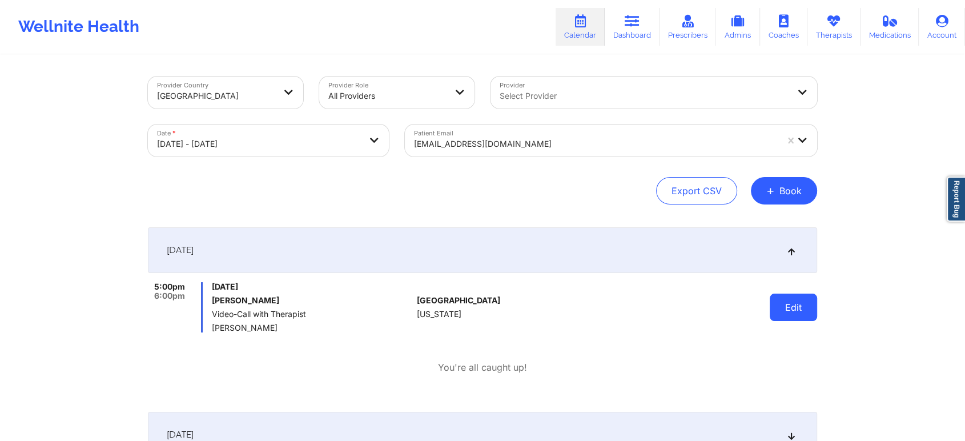
click at [792, 299] on button "Edit" at bounding box center [793, 306] width 47 height 27
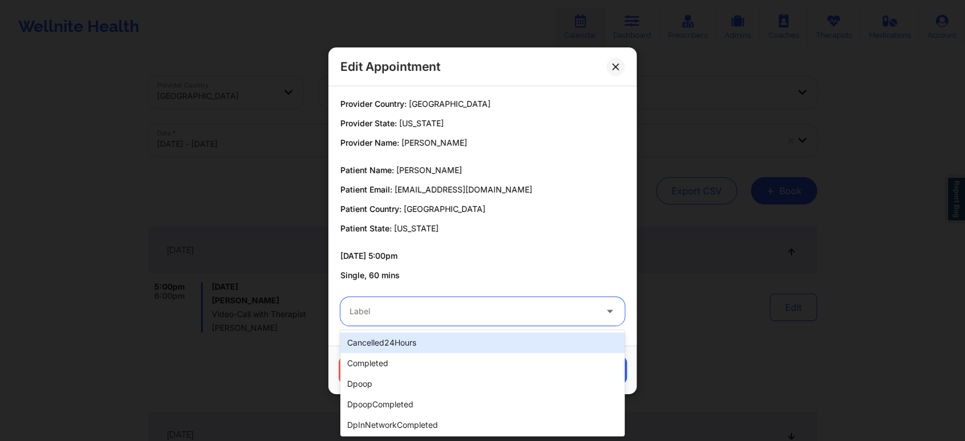
click at [496, 301] on div "Label" at bounding box center [468, 311] width 257 height 29
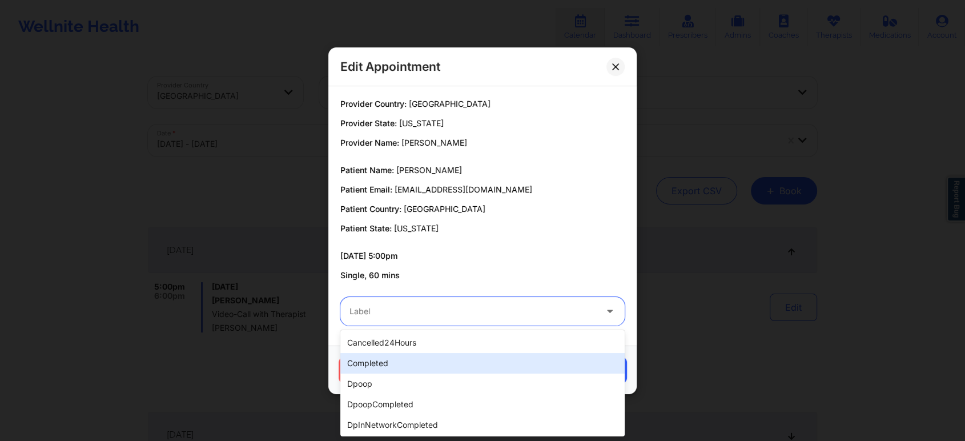
click at [427, 360] on div "completed" at bounding box center [482, 363] width 284 height 21
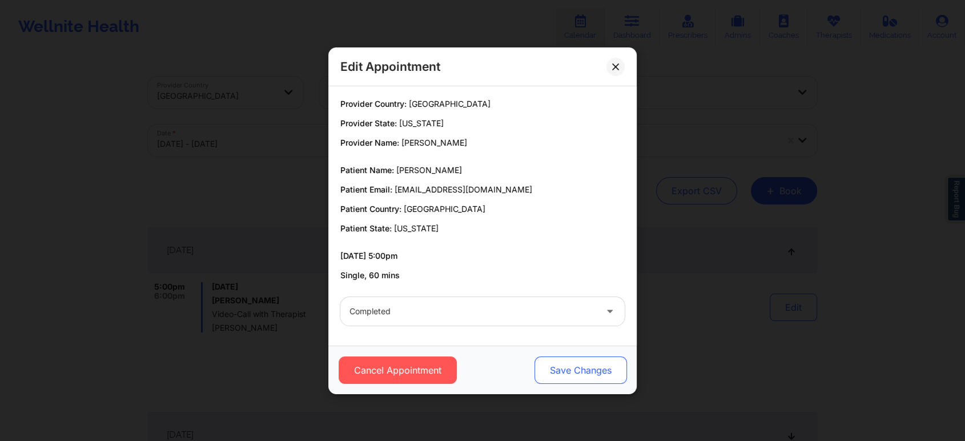
drag, startPoint x: 559, startPoint y: 348, endPoint x: 561, endPoint y: 369, distance: 20.7
click at [561, 369] on div "Cancel Appointment Save Changes" at bounding box center [482, 369] width 308 height 49
click at [561, 369] on button "Save Changes" at bounding box center [580, 369] width 92 height 27
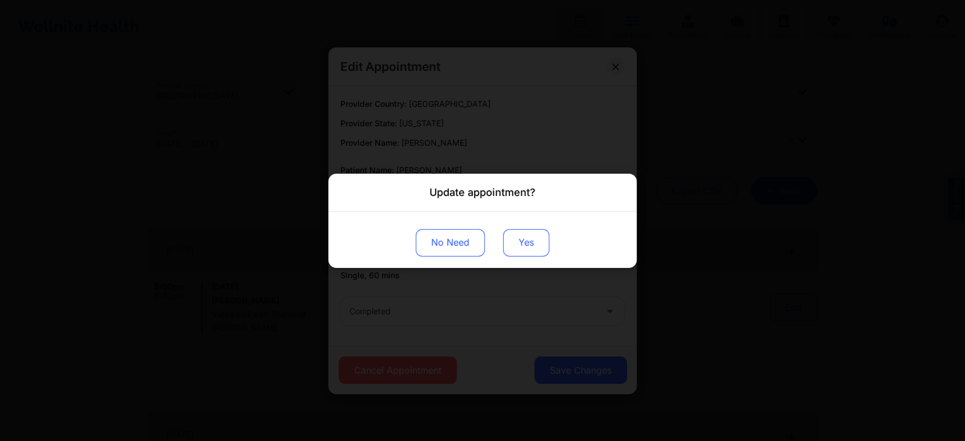
click at [526, 246] on button "Yes" at bounding box center [526, 241] width 46 height 27
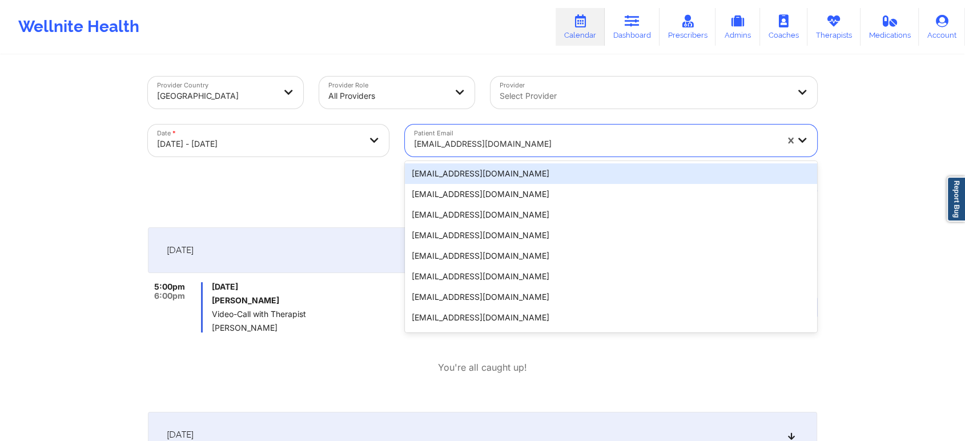
click at [465, 145] on div at bounding box center [595, 144] width 363 height 14
paste input "[EMAIL_ADDRESS][DOMAIN_NAME]"
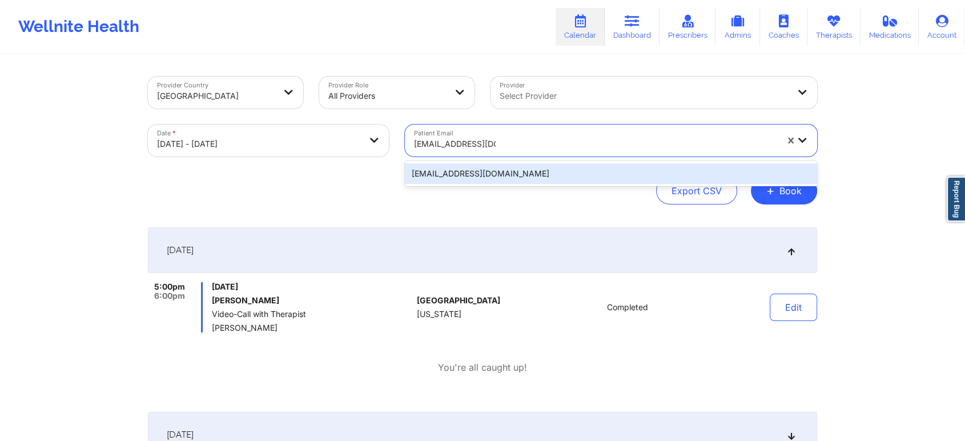
click at [481, 172] on div "[EMAIL_ADDRESS][DOMAIN_NAME]" at bounding box center [611, 173] width 412 height 21
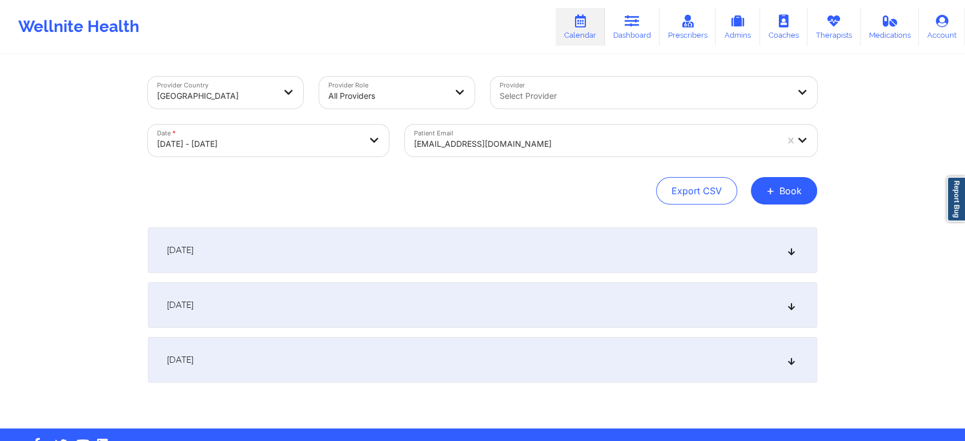
click at [603, 248] on div "[DATE]" at bounding box center [482, 250] width 669 height 46
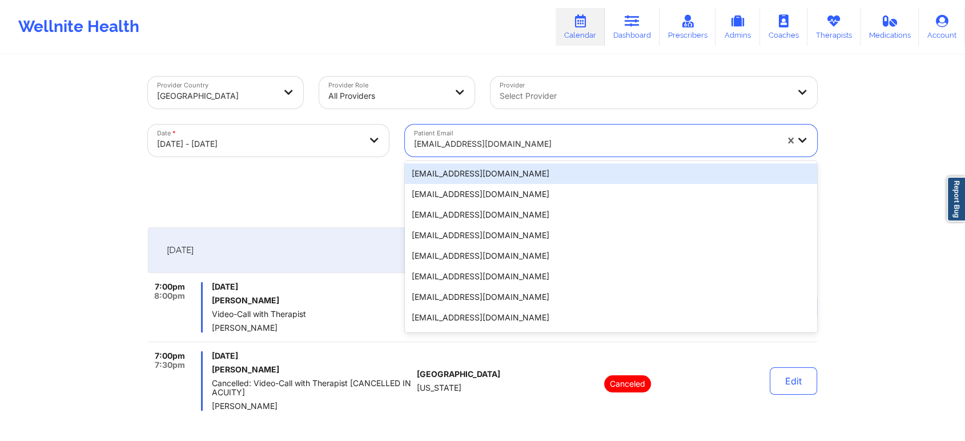
click at [495, 142] on div at bounding box center [595, 144] width 363 height 14
paste input "[EMAIL_ADDRESS][DOMAIN_NAME]"
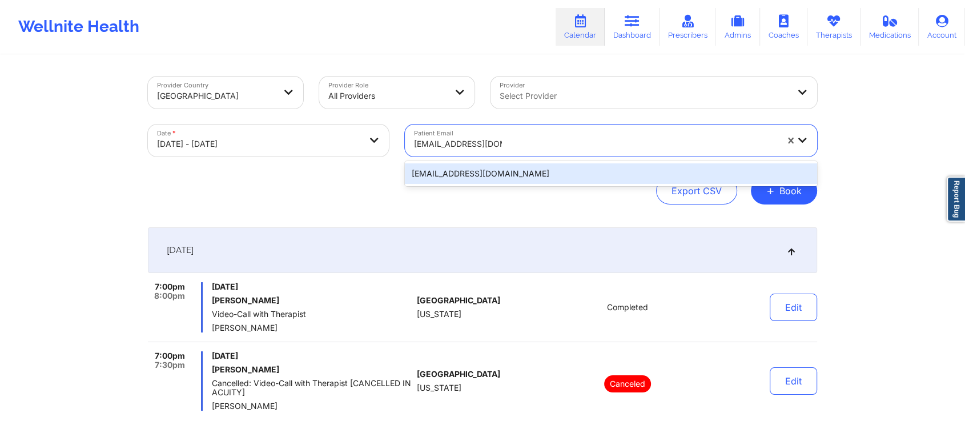
click at [497, 177] on div "[EMAIL_ADDRESS][DOMAIN_NAME]" at bounding box center [611, 173] width 412 height 21
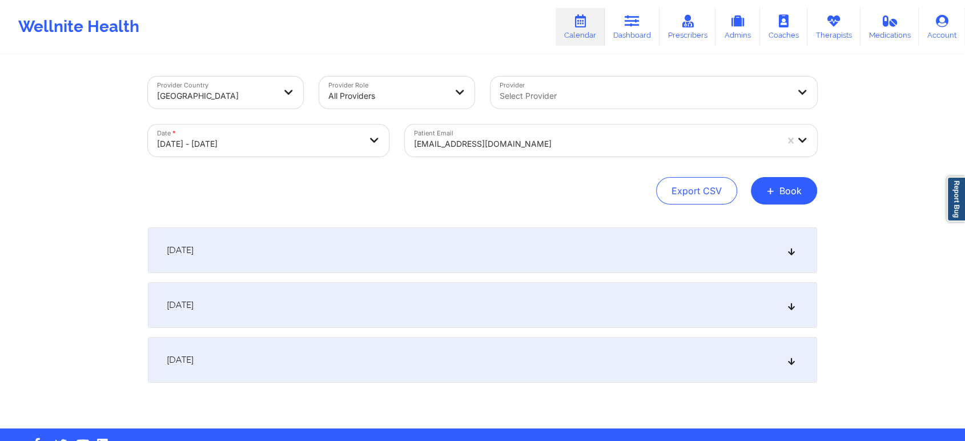
click at [554, 250] on div "[DATE]" at bounding box center [482, 250] width 669 height 46
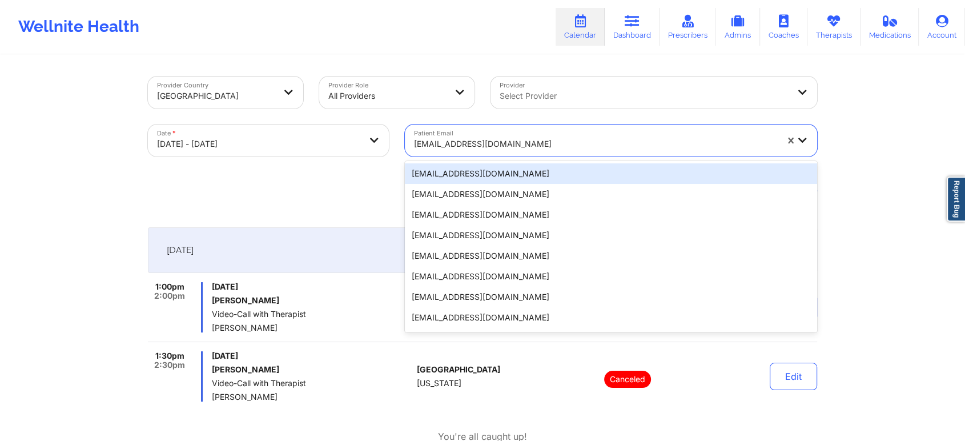
click at [517, 139] on div at bounding box center [595, 144] width 363 height 14
paste input "[EMAIL_ADDRESS][DOMAIN_NAME]"
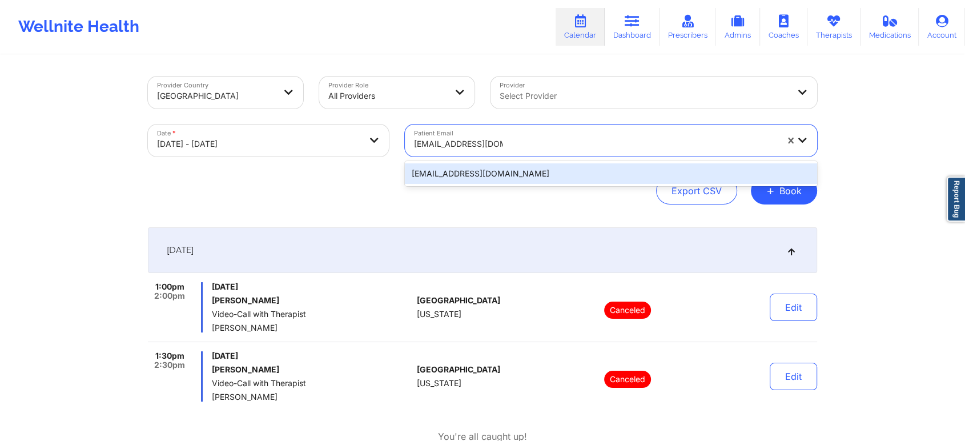
click at [524, 167] on div "[EMAIL_ADDRESS][DOMAIN_NAME]" at bounding box center [611, 173] width 412 height 21
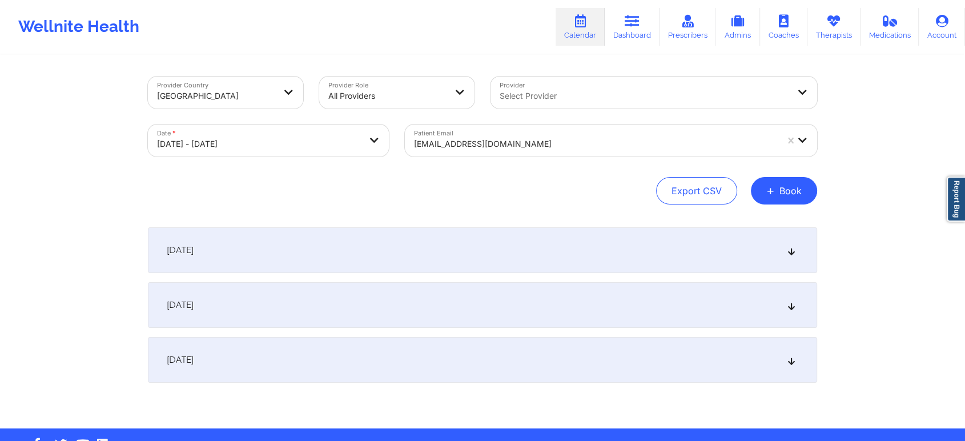
click at [654, 240] on div "[DATE]" at bounding box center [482, 250] width 669 height 46
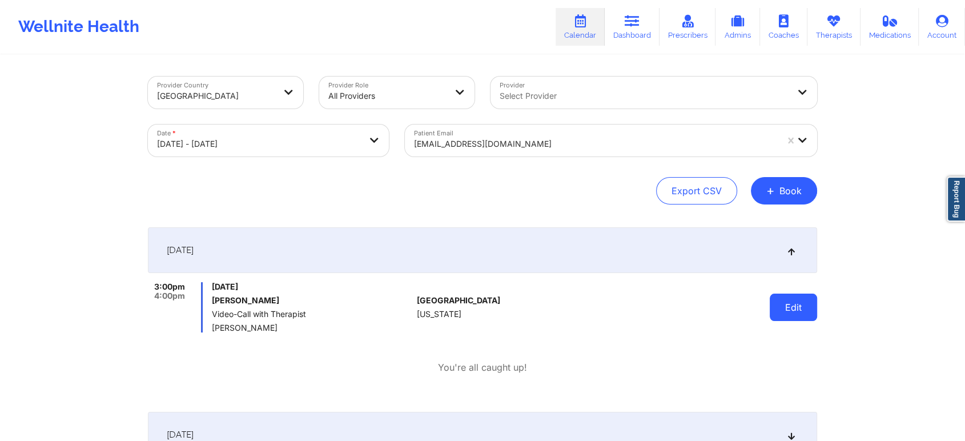
click at [784, 311] on button "Edit" at bounding box center [793, 306] width 47 height 27
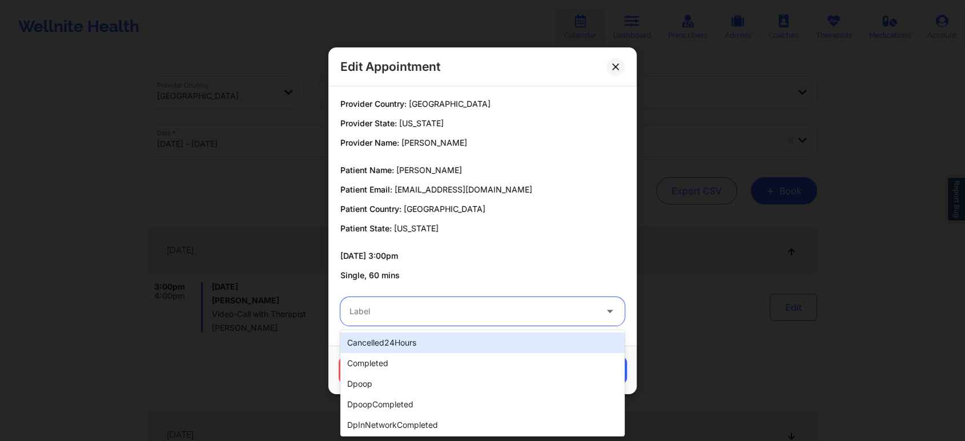
click at [453, 305] on div at bounding box center [472, 311] width 247 height 14
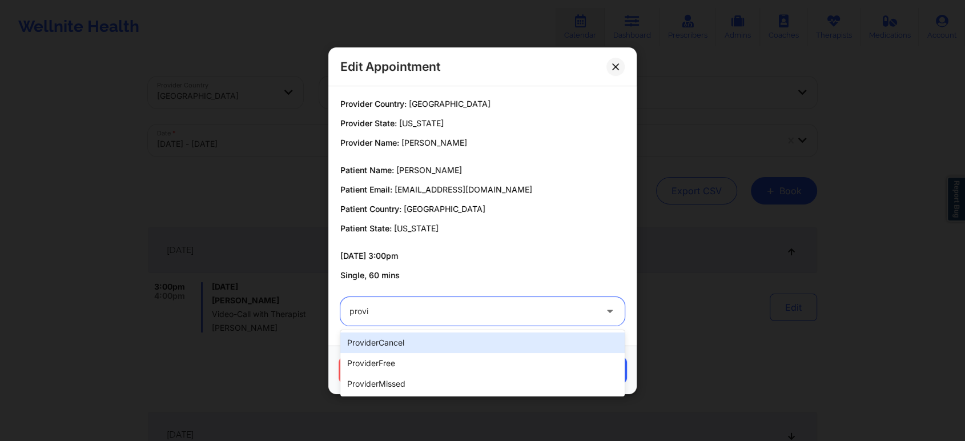
click at [412, 349] on div "providerCancel" at bounding box center [482, 342] width 284 height 21
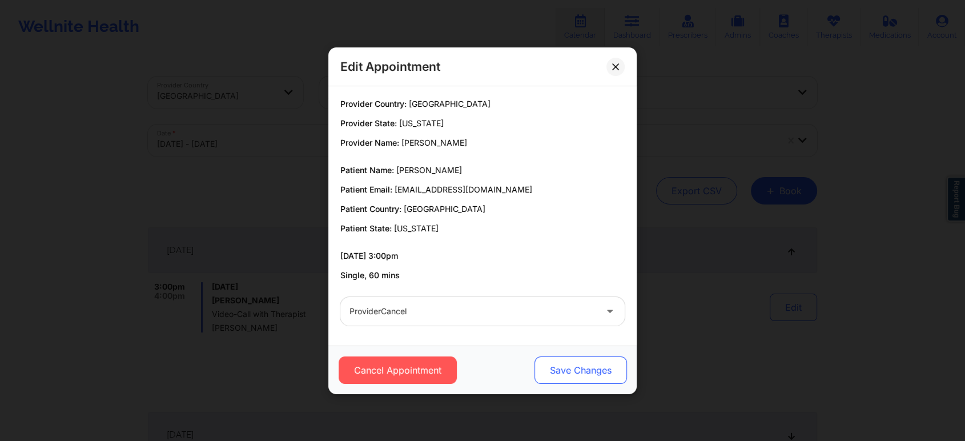
click at [588, 359] on button "Save Changes" at bounding box center [580, 369] width 92 height 27
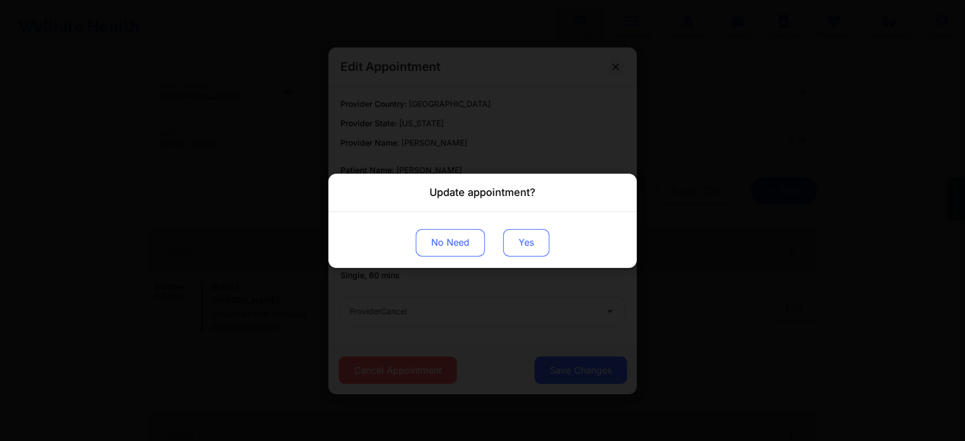
click at [520, 248] on button "Yes" at bounding box center [526, 241] width 46 height 27
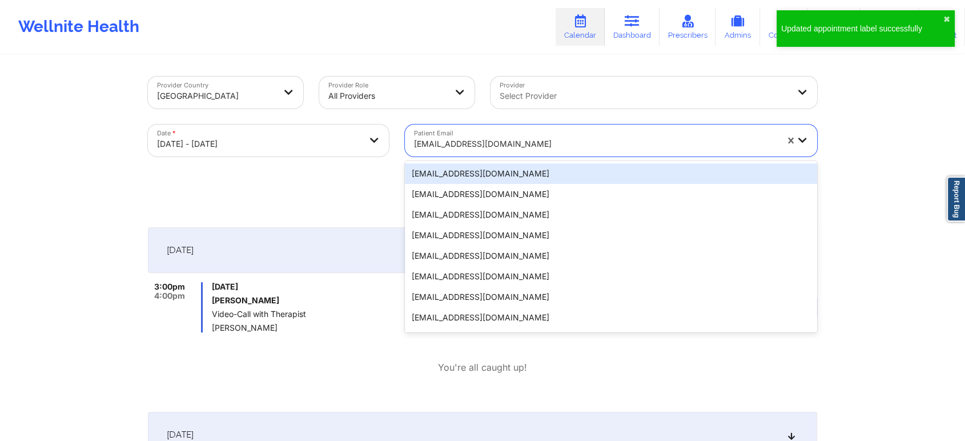
click at [457, 151] on div "[EMAIL_ADDRESS][DOMAIN_NAME]" at bounding box center [595, 143] width 363 height 25
paste
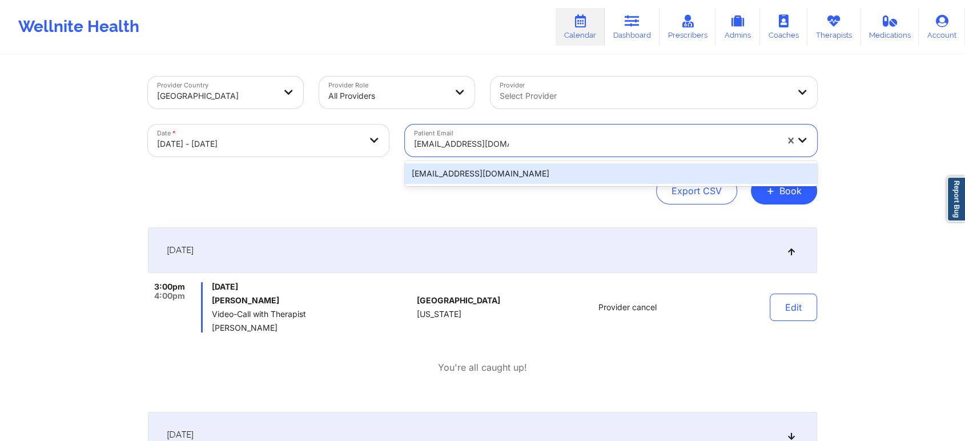
click at [468, 171] on div "[EMAIL_ADDRESS][DOMAIN_NAME]" at bounding box center [611, 173] width 412 height 21
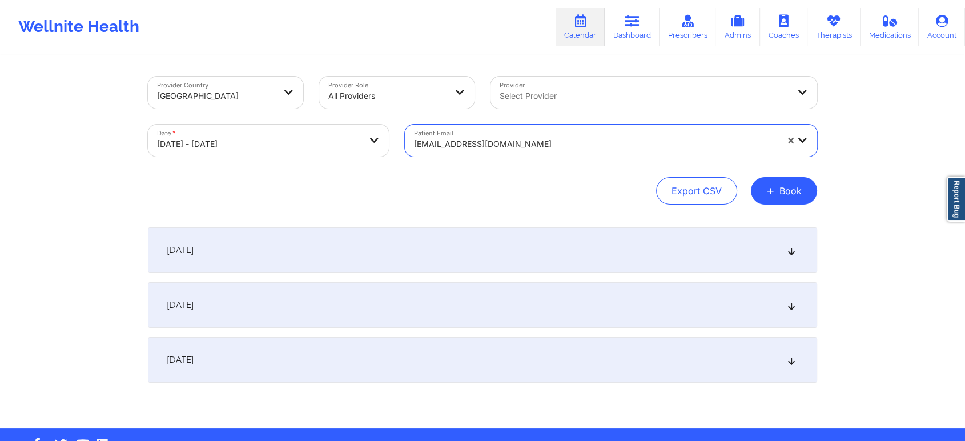
click at [515, 255] on div "[DATE]" at bounding box center [482, 250] width 669 height 46
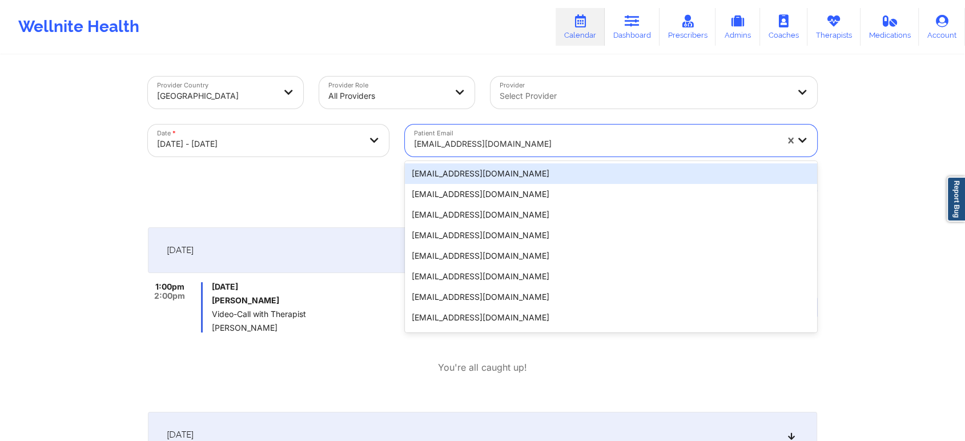
click at [476, 134] on div "[EMAIL_ADDRESS][DOMAIN_NAME]" at bounding box center [595, 143] width 363 height 25
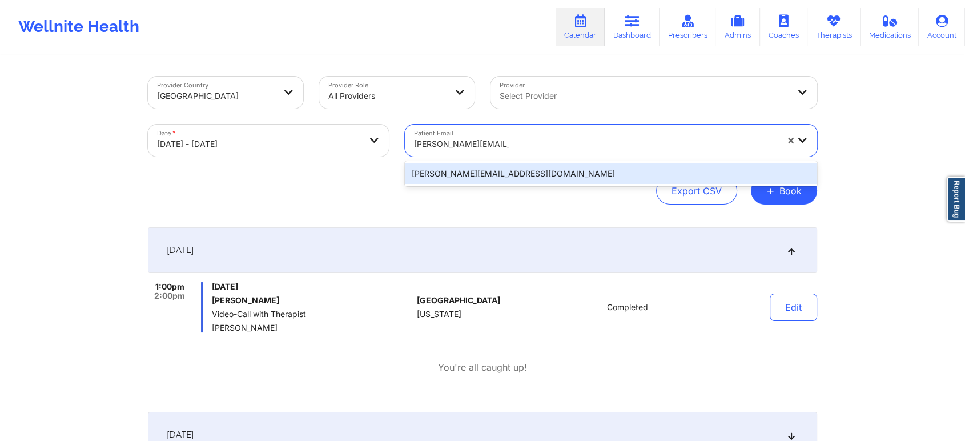
click at [498, 174] on div "[PERSON_NAME][EMAIL_ADDRESS][DOMAIN_NAME]" at bounding box center [611, 173] width 412 height 21
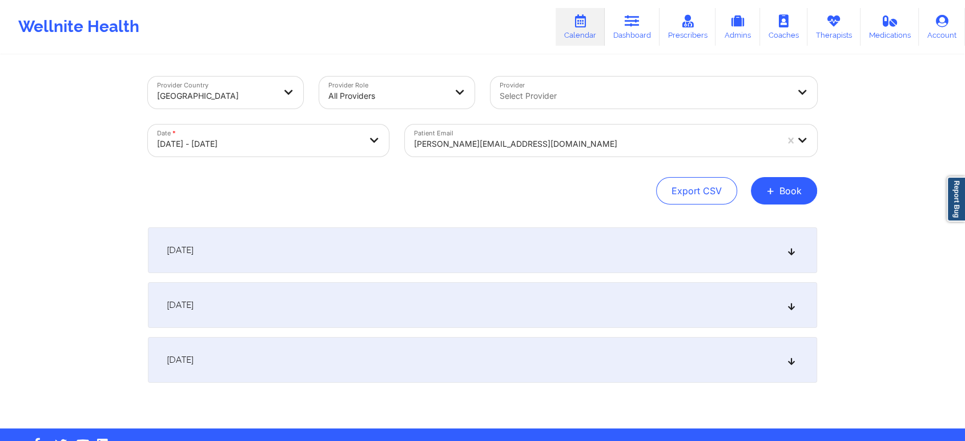
click at [504, 247] on div "[DATE]" at bounding box center [482, 250] width 669 height 46
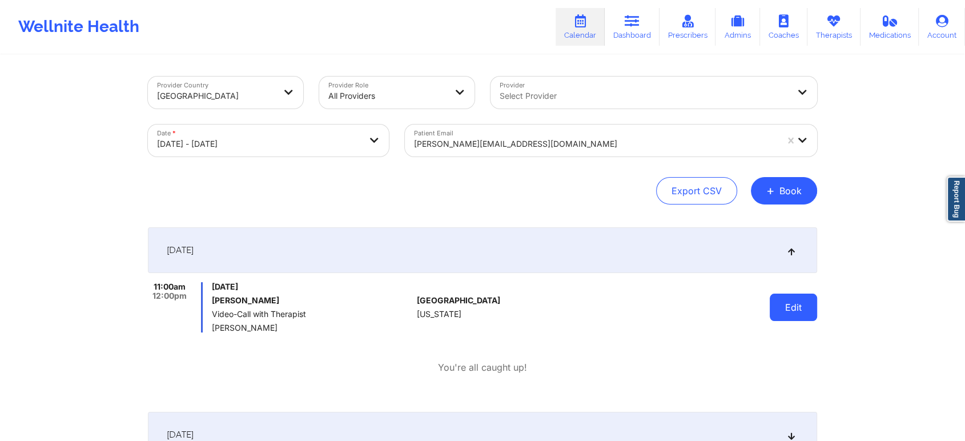
click at [802, 320] on button "Edit" at bounding box center [793, 306] width 47 height 27
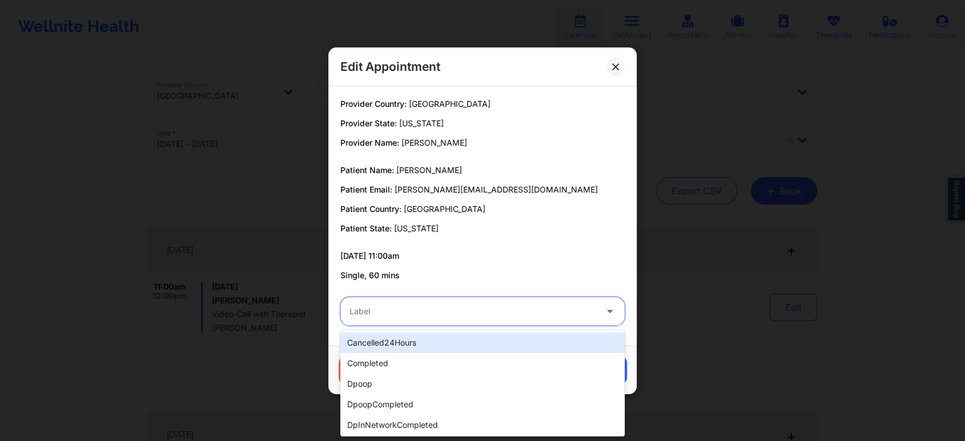
click at [514, 304] on div at bounding box center [472, 311] width 247 height 14
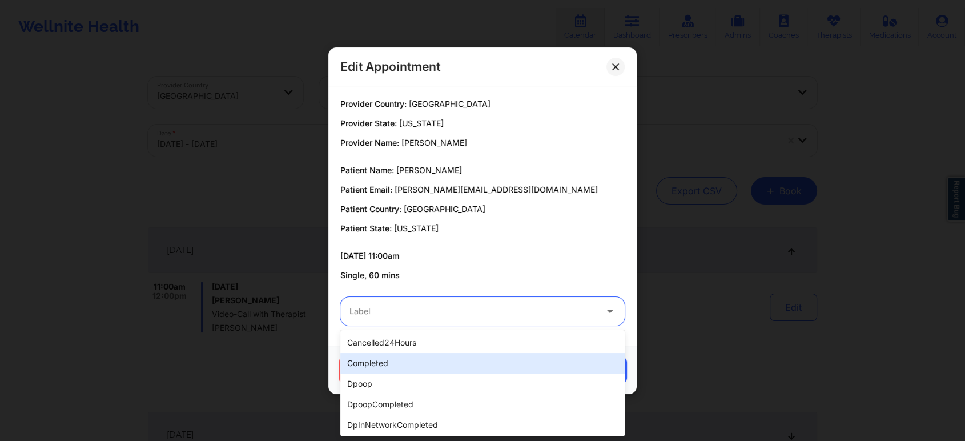
click at [438, 357] on div "completed" at bounding box center [482, 363] width 284 height 21
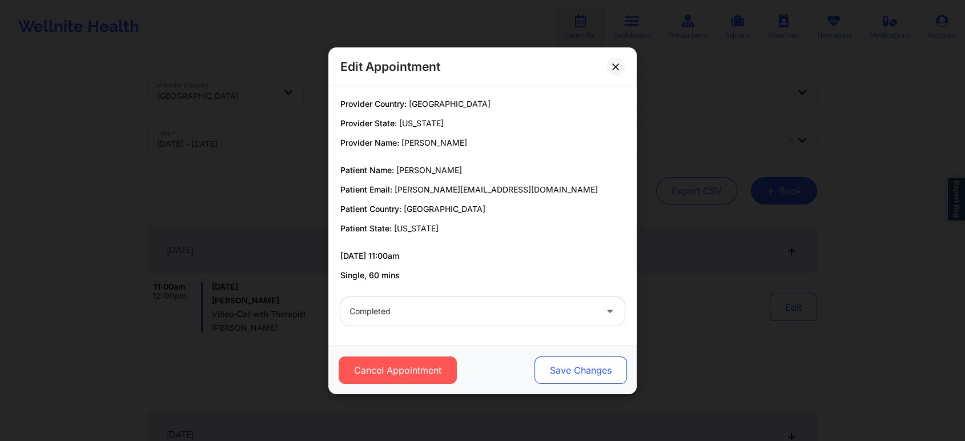
click at [556, 369] on button "Save Changes" at bounding box center [580, 369] width 92 height 27
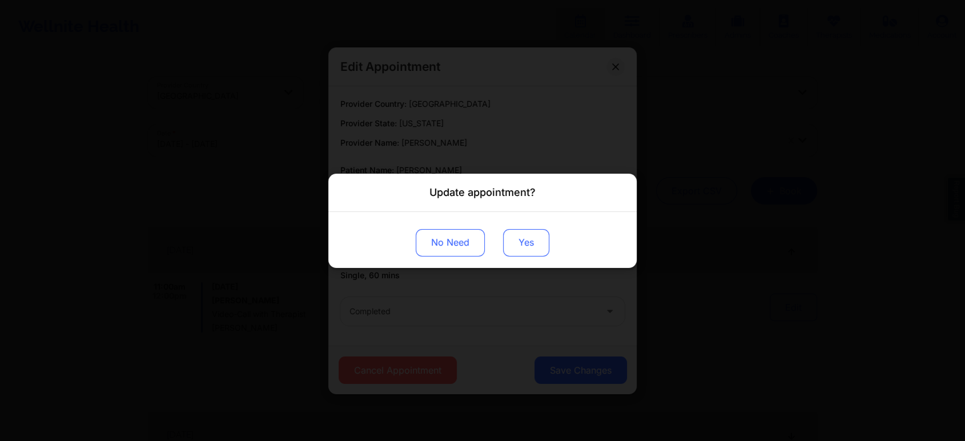
click at [525, 248] on button "Yes" at bounding box center [526, 241] width 46 height 27
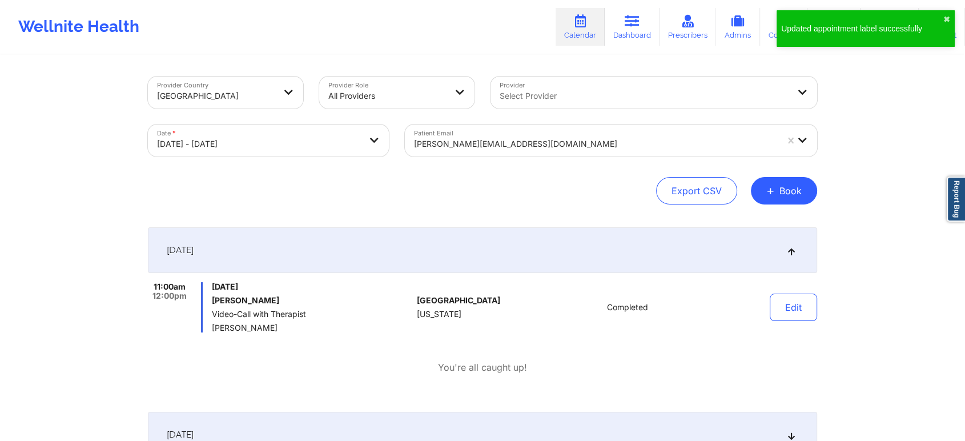
click at [468, 149] on div at bounding box center [595, 144] width 363 height 14
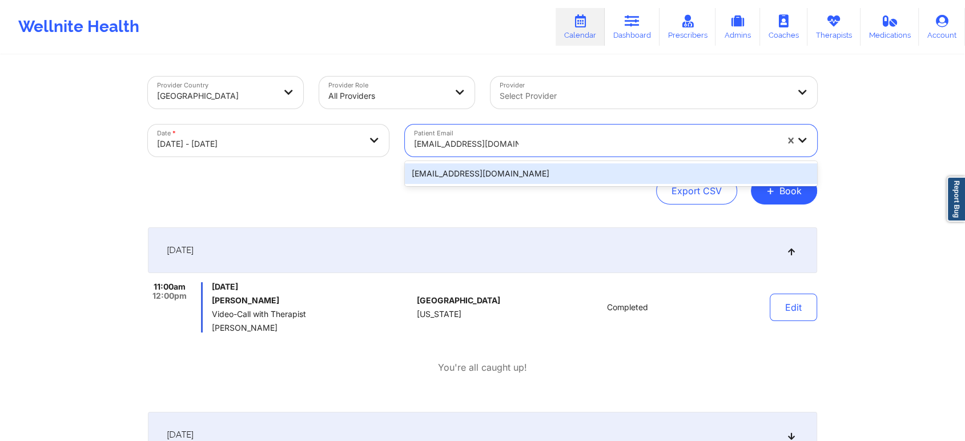
click at [476, 177] on div "[EMAIL_ADDRESS][DOMAIN_NAME]" at bounding box center [611, 173] width 412 height 21
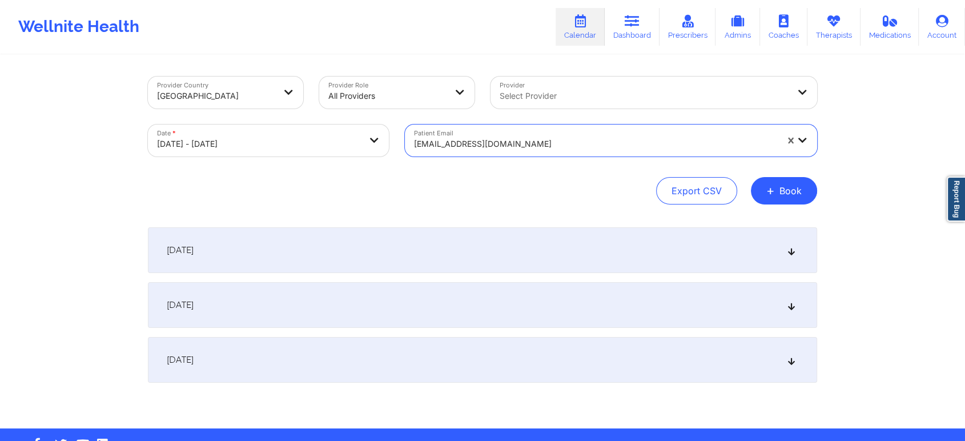
click at [490, 242] on div "[DATE]" at bounding box center [482, 250] width 669 height 46
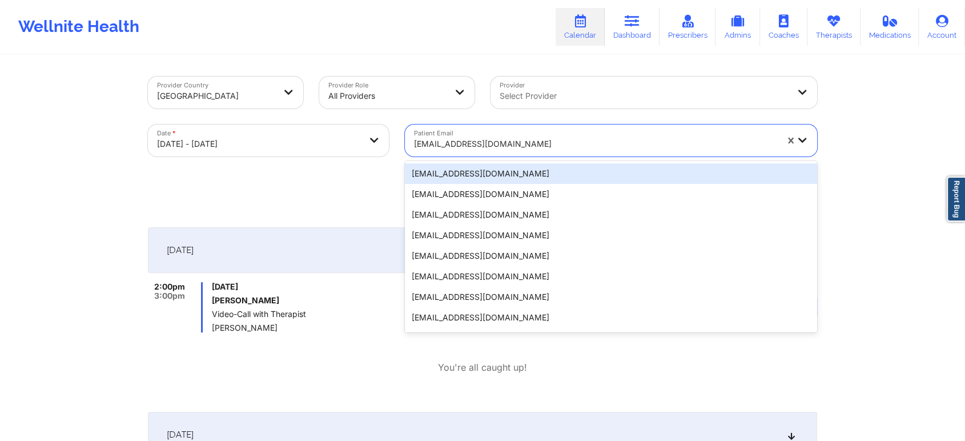
click at [452, 143] on div at bounding box center [595, 144] width 363 height 14
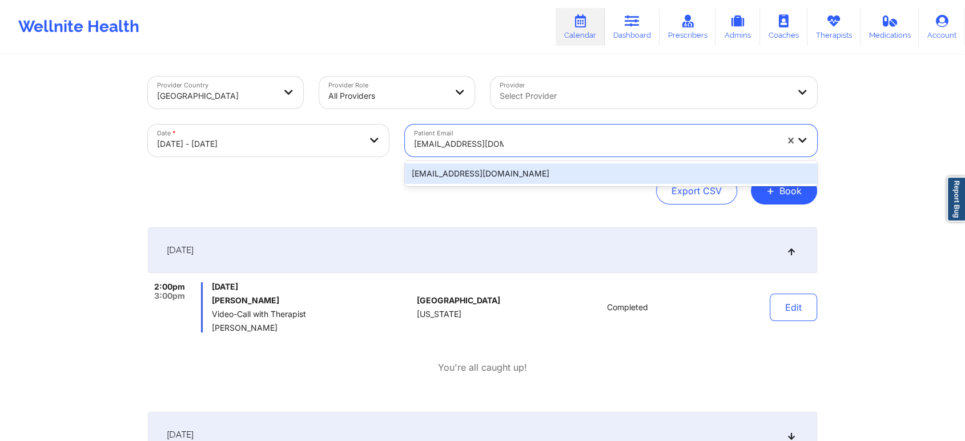
click at [489, 184] on div "[EMAIL_ADDRESS][DOMAIN_NAME]" at bounding box center [611, 173] width 412 height 25
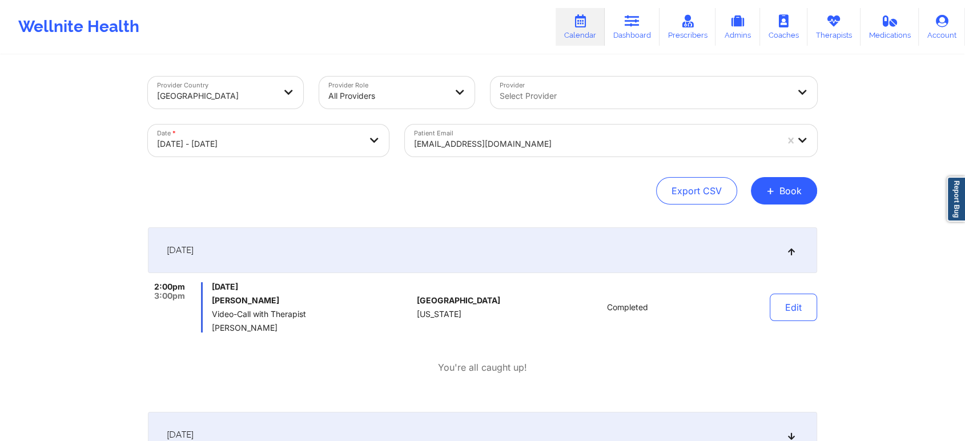
click at [552, 187] on div "Export CSV + Book" at bounding box center [482, 190] width 669 height 27
click at [502, 157] on div "Patient Email [EMAIL_ADDRESS][DOMAIN_NAME]" at bounding box center [611, 140] width 428 height 48
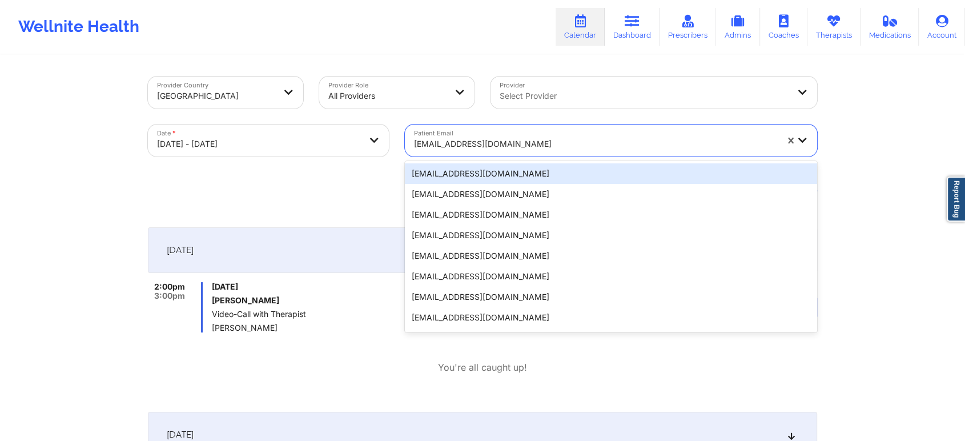
drag, startPoint x: 452, startPoint y: 130, endPoint x: 457, endPoint y: 180, distance: 51.0
click at [457, 156] on div "20 results available. Use Up and Down to choose options, press Enter to select …" at bounding box center [611, 140] width 412 height 32
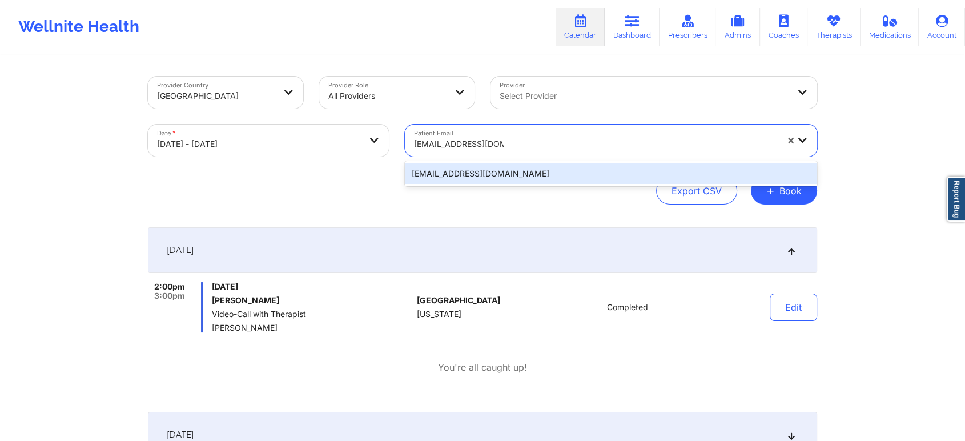
click at [464, 170] on div "[EMAIL_ADDRESS][DOMAIN_NAME]" at bounding box center [611, 173] width 412 height 21
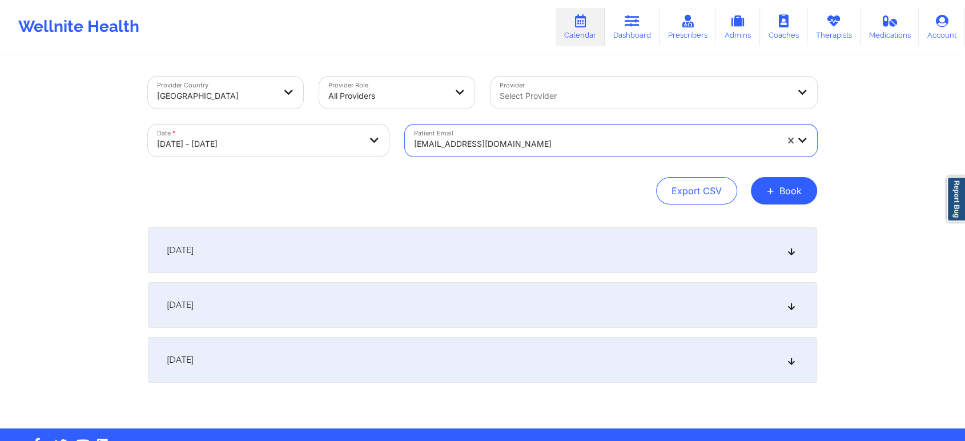
click at [606, 258] on div "[DATE]" at bounding box center [482, 250] width 669 height 46
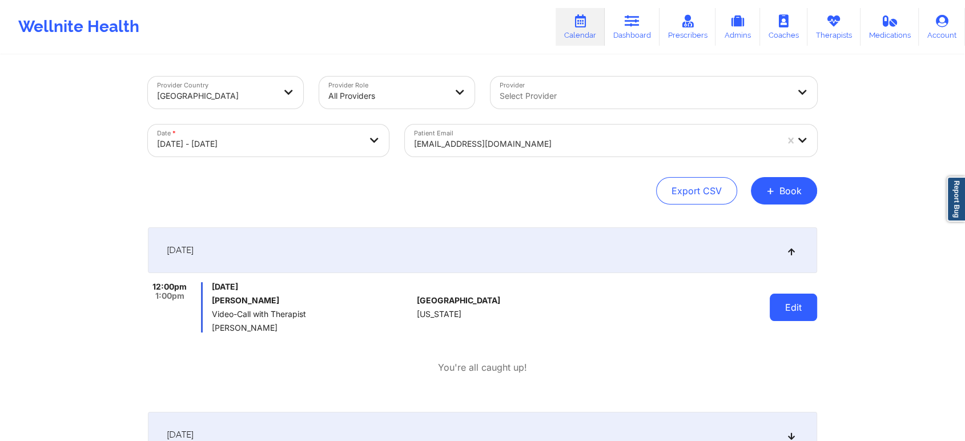
click at [787, 313] on button "Edit" at bounding box center [793, 306] width 47 height 27
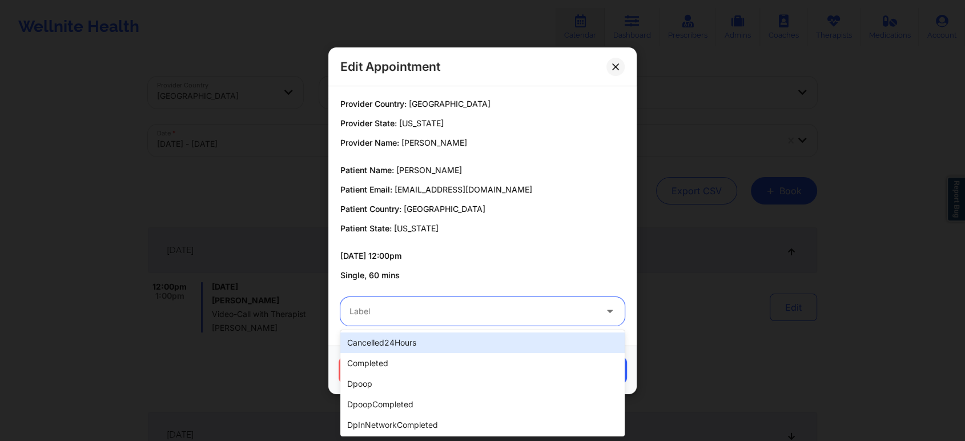
click at [507, 311] on div at bounding box center [472, 311] width 247 height 14
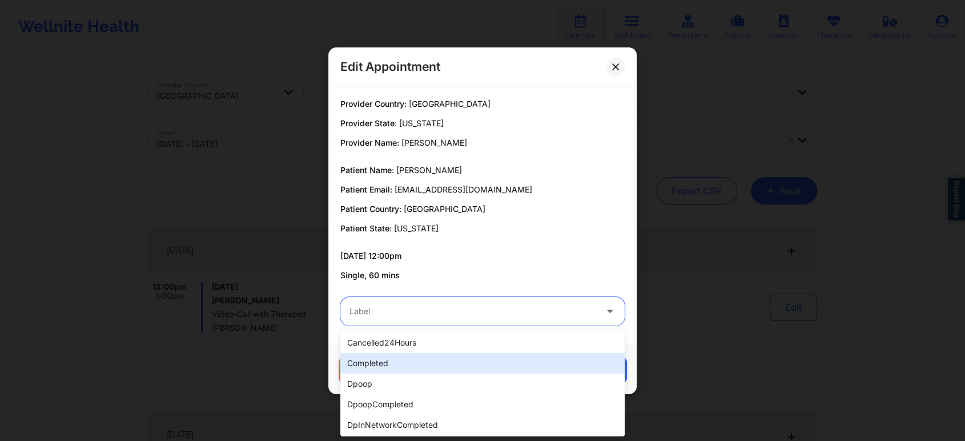
click at [450, 359] on div "completed" at bounding box center [482, 363] width 284 height 21
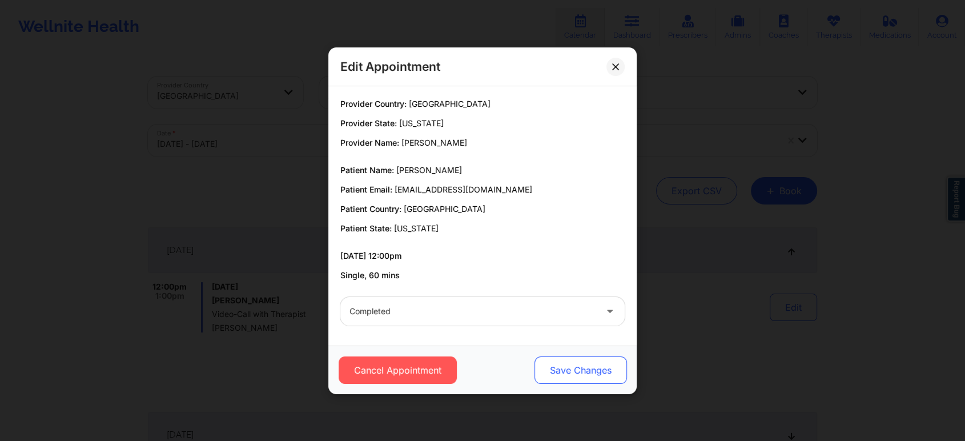
click at [578, 383] on button "Save Changes" at bounding box center [580, 369] width 92 height 27
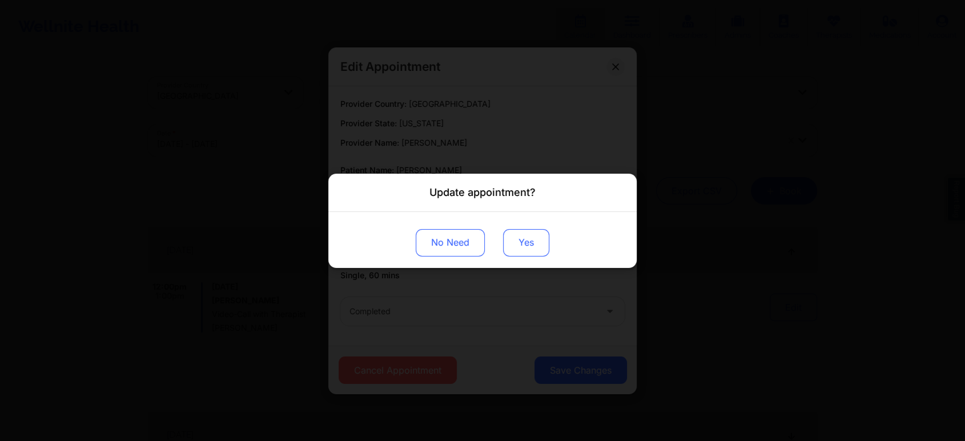
click at [532, 234] on button "Yes" at bounding box center [526, 241] width 46 height 27
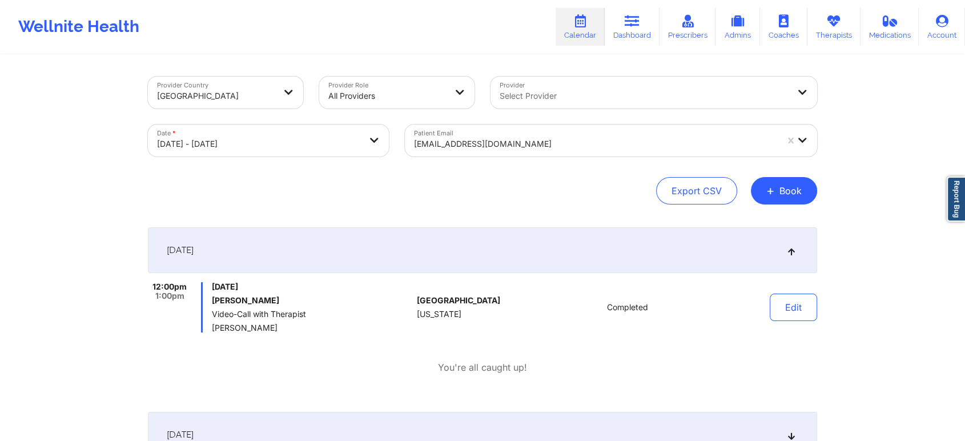
click at [454, 139] on div at bounding box center [595, 144] width 363 height 14
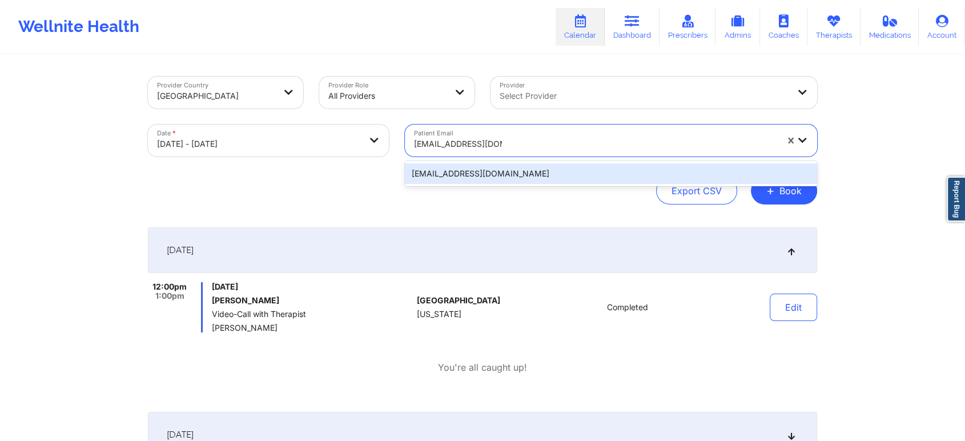
click at [478, 184] on div "[EMAIL_ADDRESS][DOMAIN_NAME]" at bounding box center [611, 173] width 412 height 25
click at [550, 165] on div "[EMAIL_ADDRESS][DOMAIN_NAME]" at bounding box center [611, 173] width 412 height 21
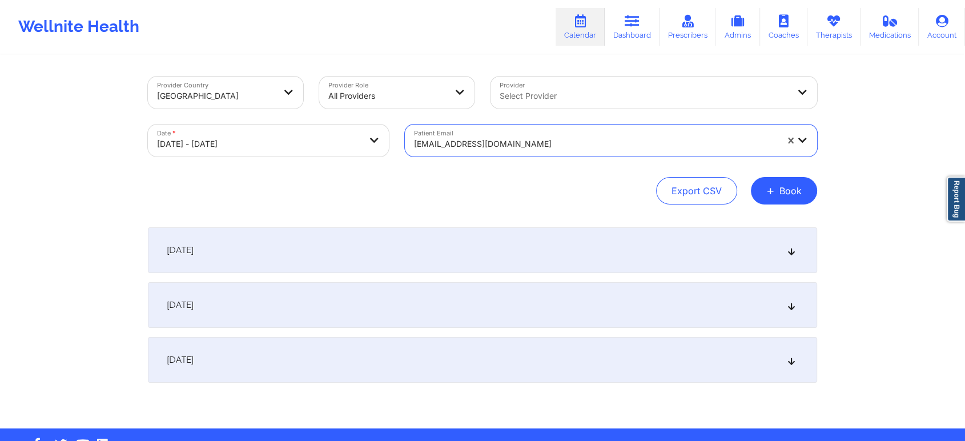
click at [687, 250] on div "[DATE]" at bounding box center [482, 250] width 669 height 46
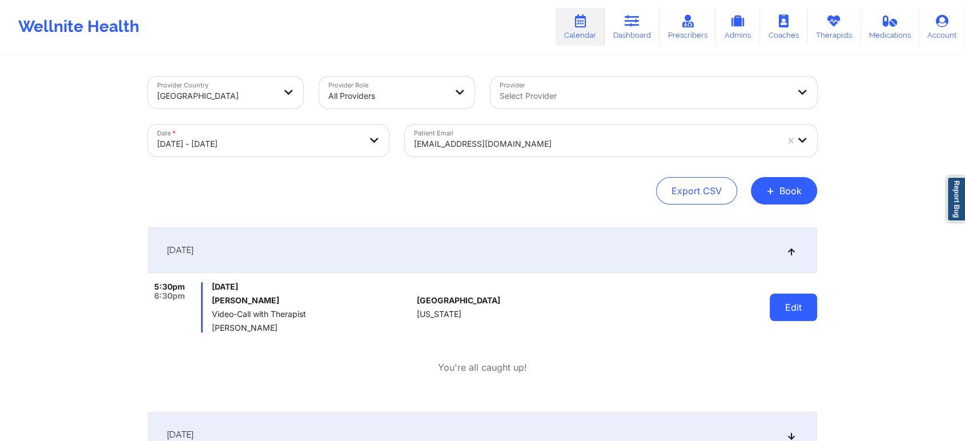
click at [787, 299] on button "Edit" at bounding box center [793, 306] width 47 height 27
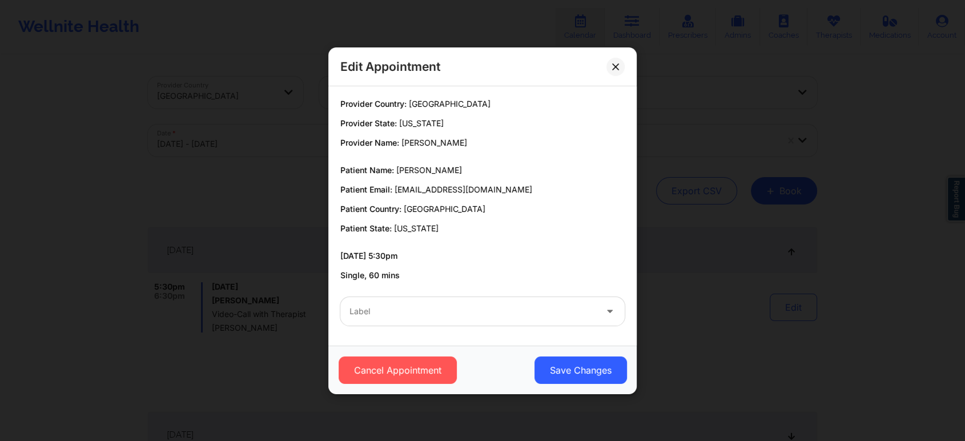
click at [528, 323] on div "Label" at bounding box center [468, 311] width 257 height 29
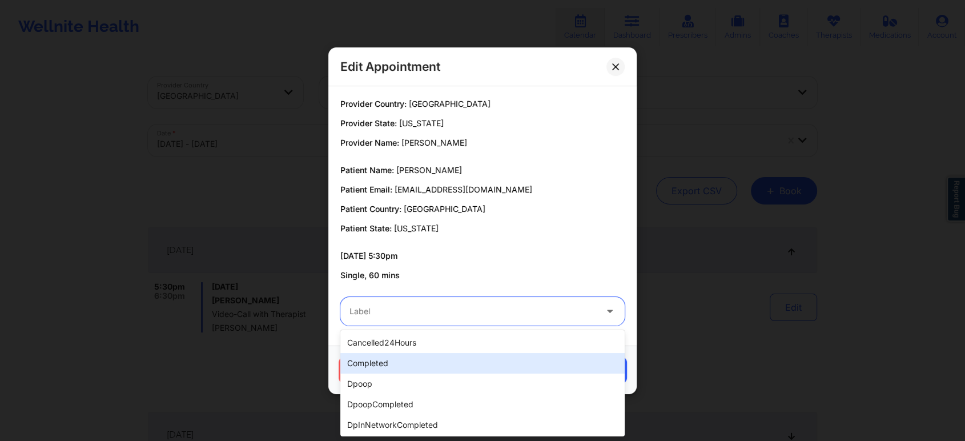
click at [432, 361] on div "completed" at bounding box center [482, 363] width 284 height 21
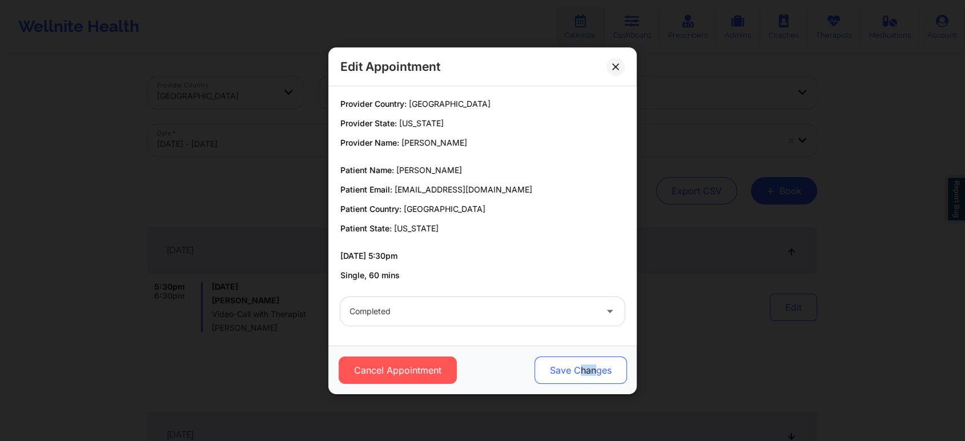
drag, startPoint x: 595, startPoint y: 353, endPoint x: 579, endPoint y: 369, distance: 22.2
click at [579, 369] on div "Cancel Appointment Save Changes" at bounding box center [482, 369] width 308 height 49
click at [579, 369] on button "Save Changes" at bounding box center [580, 369] width 92 height 27
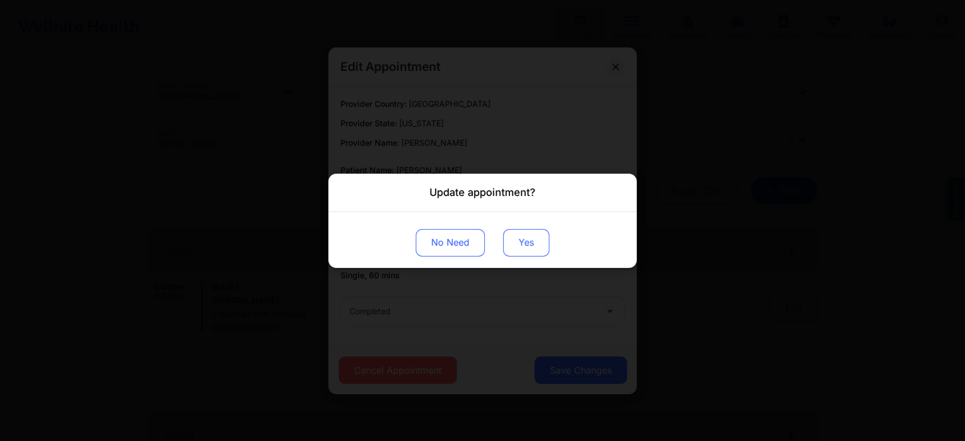
click at [522, 242] on button "Yes" at bounding box center [526, 241] width 46 height 27
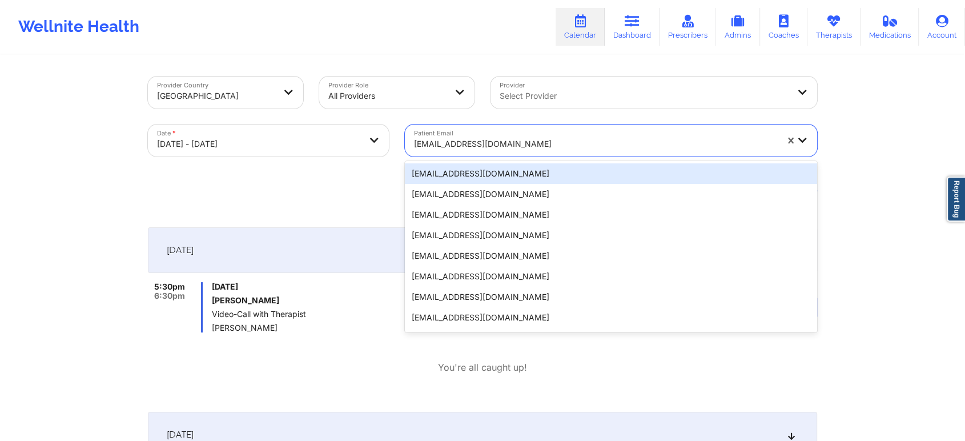
click at [446, 135] on div "[EMAIL_ADDRESS][DOMAIN_NAME]" at bounding box center [595, 143] width 363 height 25
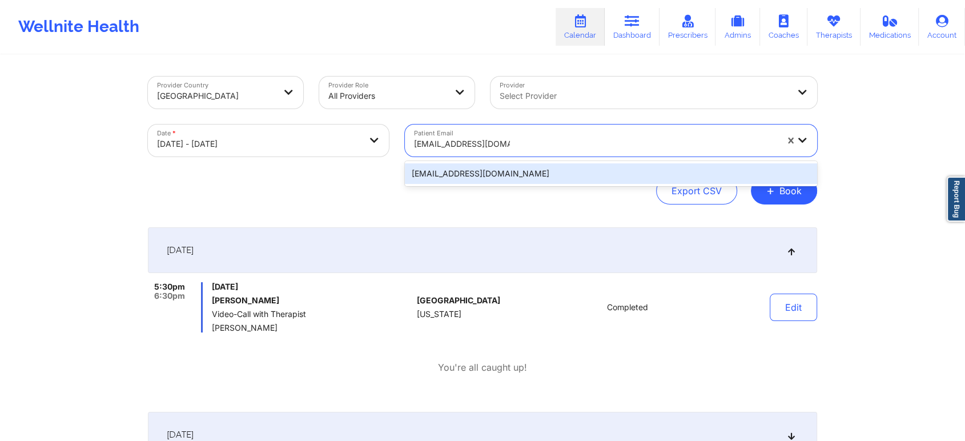
click at [460, 170] on div "[EMAIL_ADDRESS][DOMAIN_NAME]" at bounding box center [611, 173] width 412 height 21
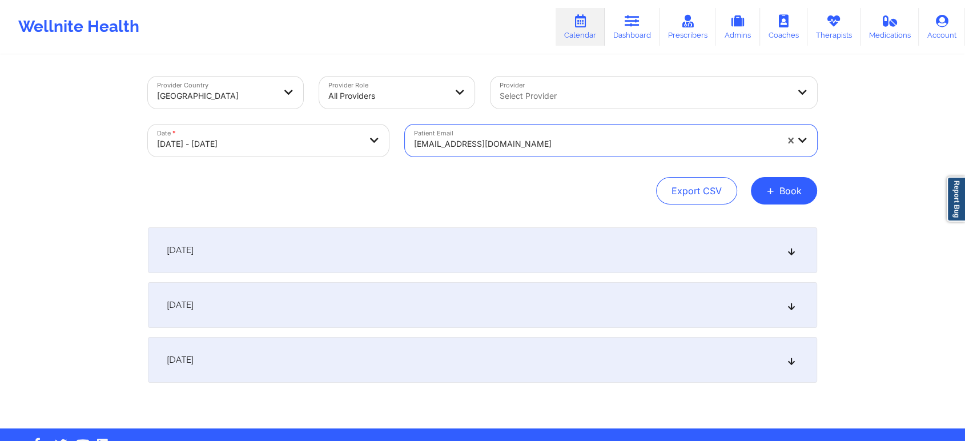
click at [470, 254] on div "[DATE]" at bounding box center [482, 250] width 669 height 46
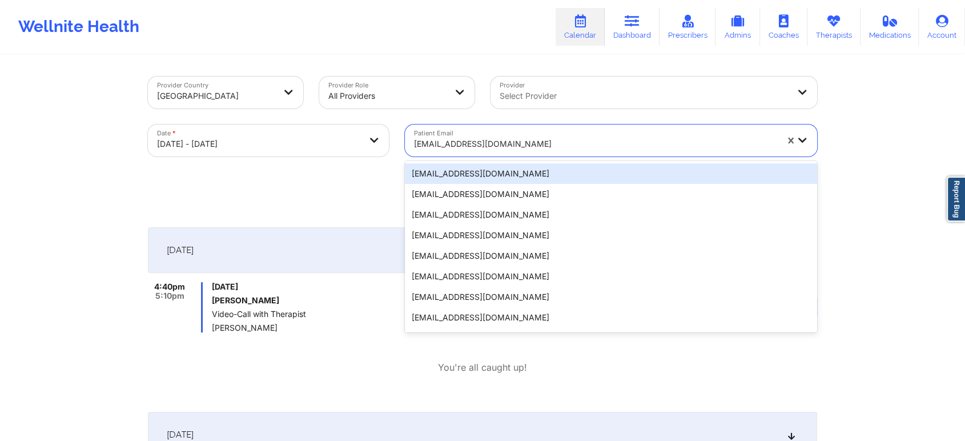
click at [477, 142] on div at bounding box center [595, 144] width 363 height 14
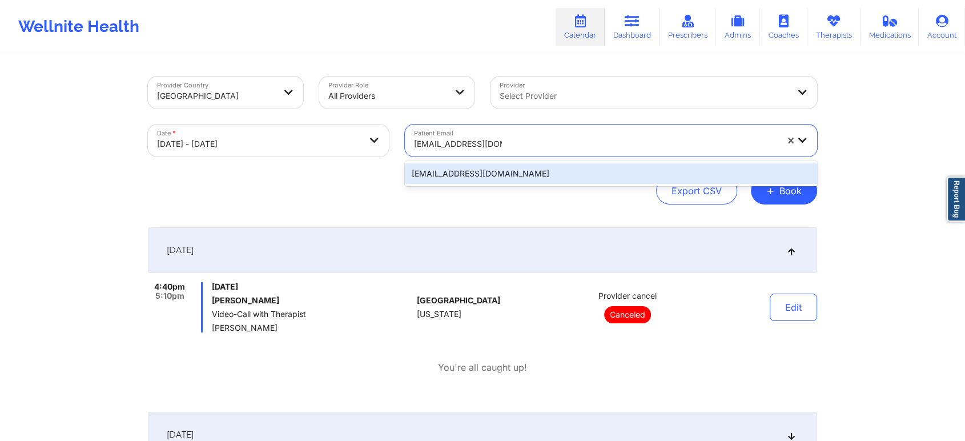
click at [513, 176] on div "[EMAIL_ADDRESS][DOMAIN_NAME]" at bounding box center [611, 173] width 412 height 21
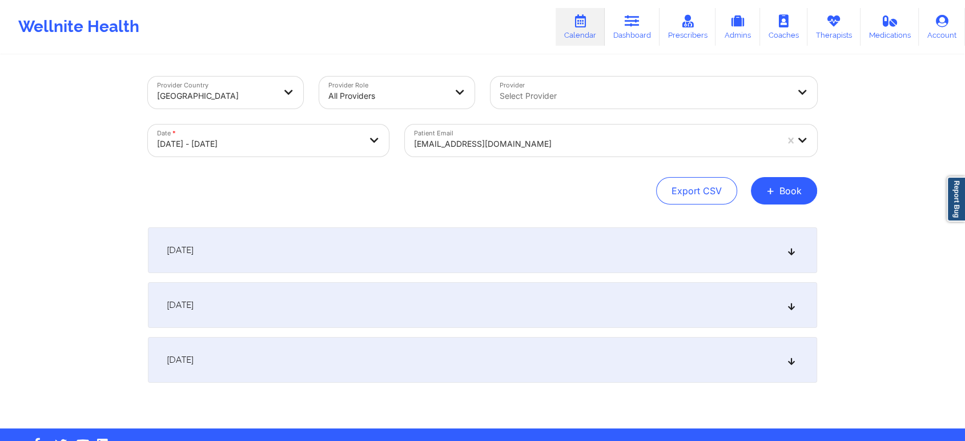
drag, startPoint x: 502, startPoint y: 222, endPoint x: 494, endPoint y: 250, distance: 29.1
click at [494, 250] on div "Provider Country [GEOGRAPHIC_DATA] Provider Role All Providers Provider Select …" at bounding box center [482, 242] width 685 height 372
click at [494, 250] on div "[DATE]" at bounding box center [482, 250] width 669 height 46
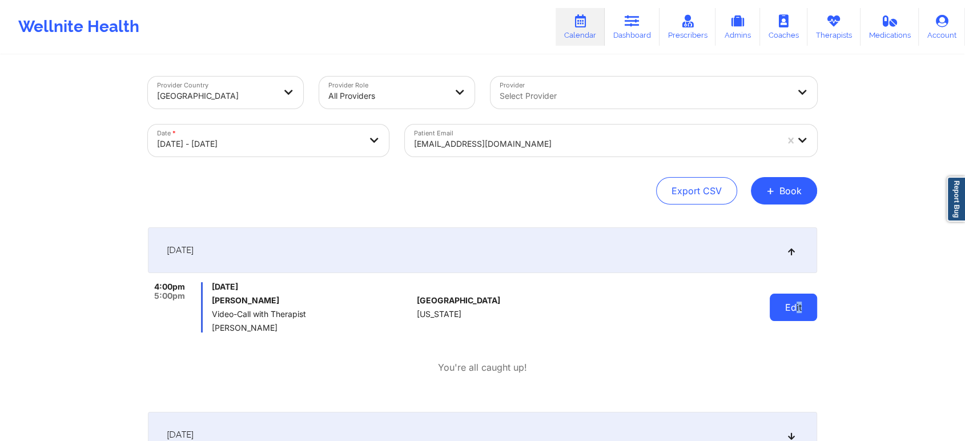
drag, startPoint x: 800, startPoint y: 331, endPoint x: 795, endPoint y: 309, distance: 22.3
click at [795, 309] on div "Edit" at bounding box center [764, 307] width 106 height 50
click at [795, 309] on button "Edit" at bounding box center [793, 306] width 47 height 27
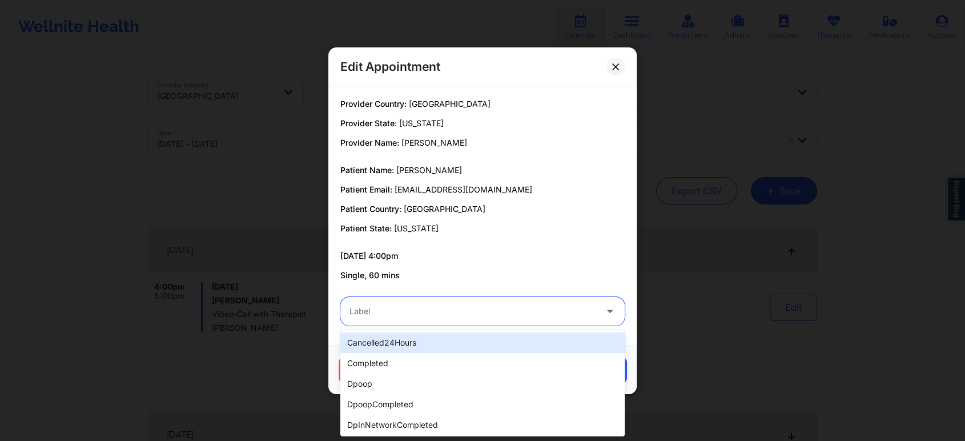
click at [499, 302] on div "Label" at bounding box center [468, 311] width 257 height 29
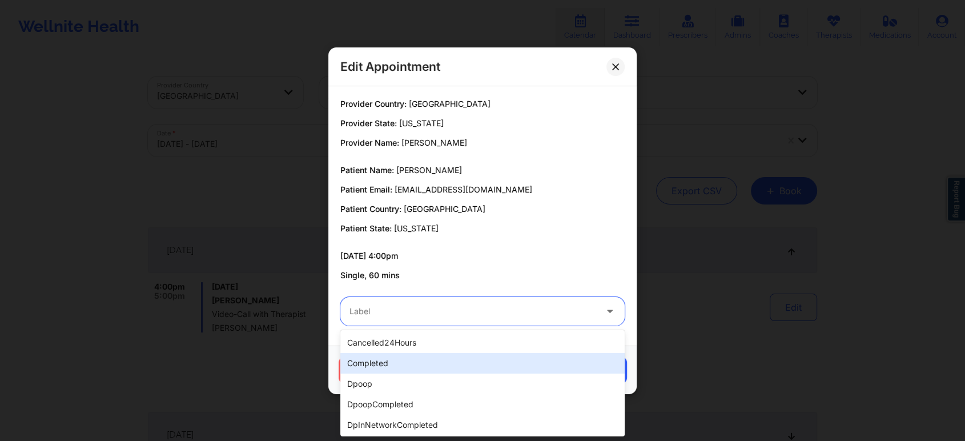
click at [463, 360] on div "completed" at bounding box center [482, 363] width 284 height 21
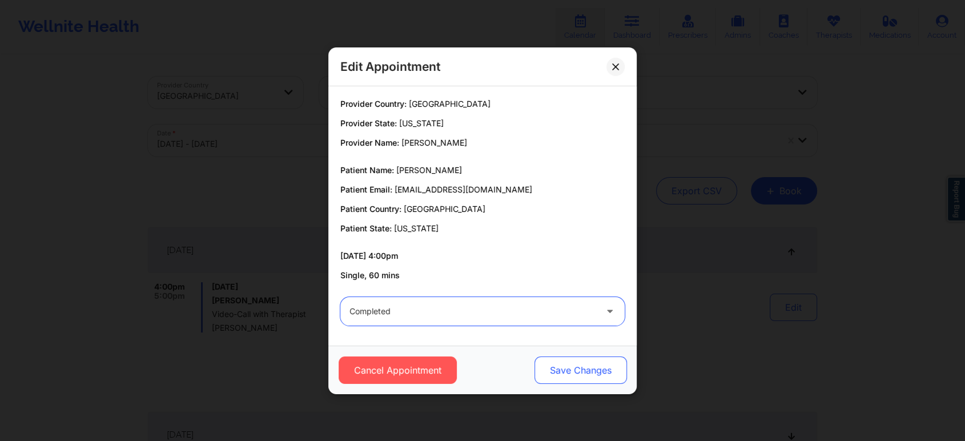
click at [560, 358] on button "Save Changes" at bounding box center [580, 369] width 92 height 27
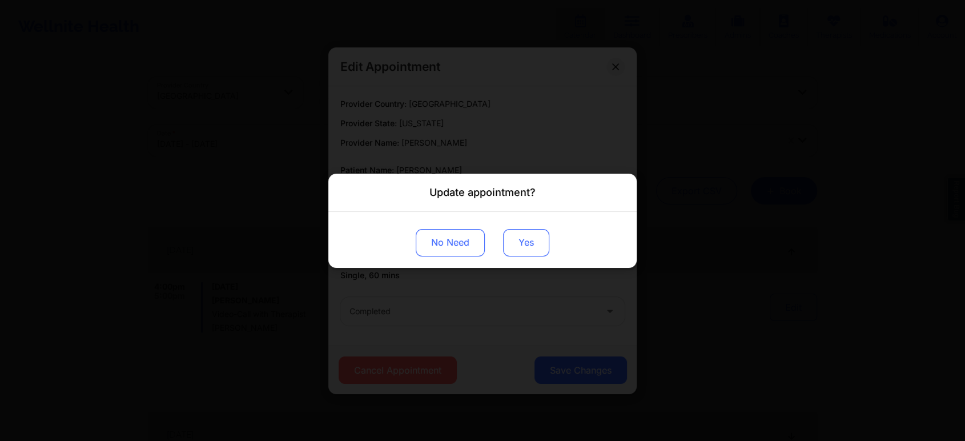
click at [524, 240] on button "Yes" at bounding box center [526, 241] width 46 height 27
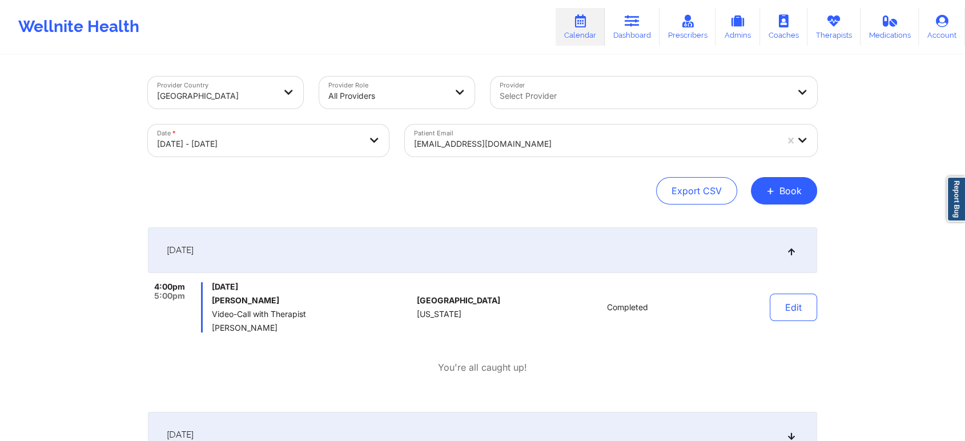
click at [506, 130] on div "[EMAIL_ADDRESS][DOMAIN_NAME]" at bounding box center [591, 140] width 373 height 32
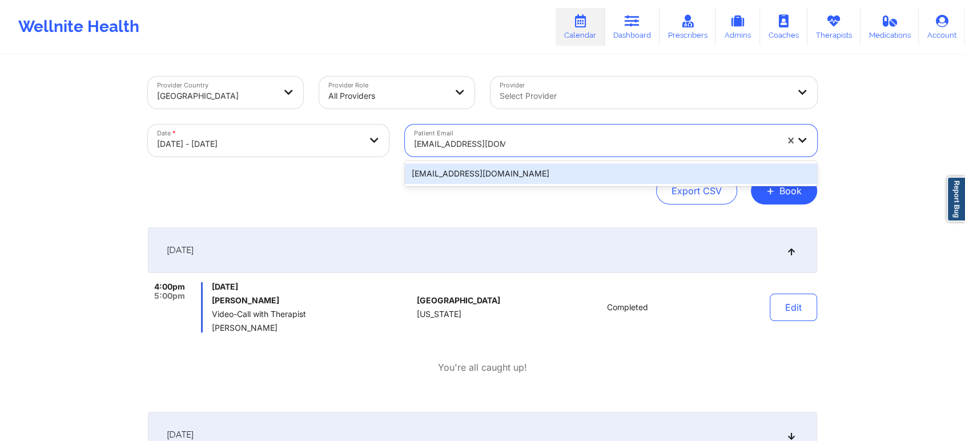
click at [504, 170] on div "[EMAIL_ADDRESS][DOMAIN_NAME]" at bounding box center [611, 173] width 412 height 21
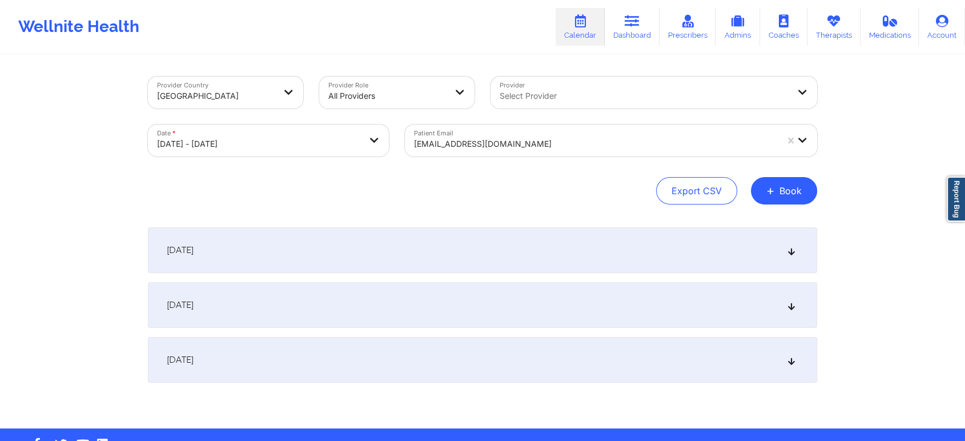
click at [653, 240] on div "[DATE]" at bounding box center [482, 250] width 669 height 46
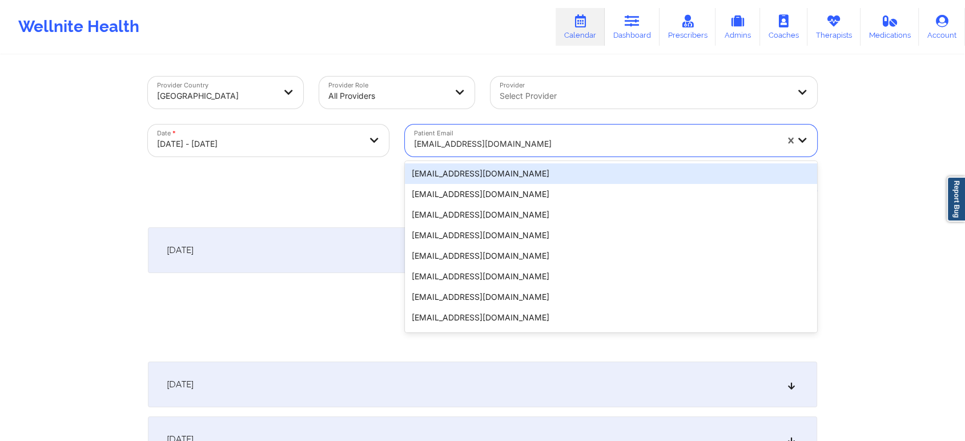
click at [439, 133] on div "[EMAIL_ADDRESS][DOMAIN_NAME]" at bounding box center [595, 143] width 363 height 25
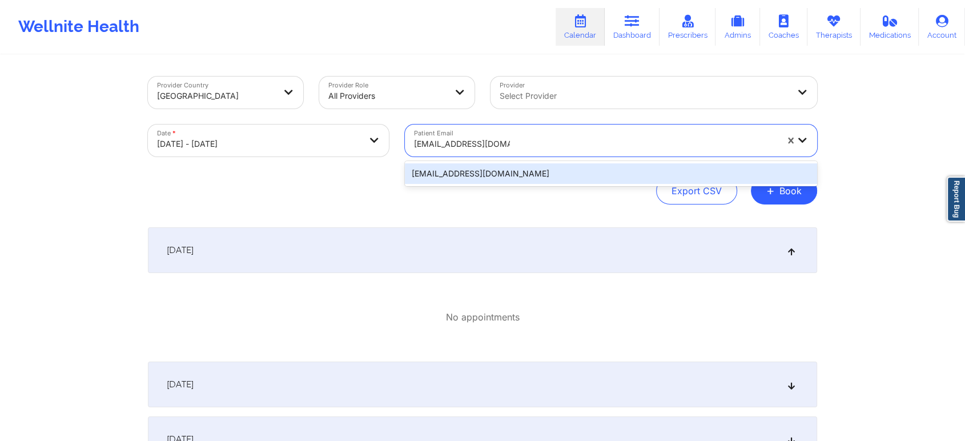
click at [458, 170] on div "[EMAIL_ADDRESS][DOMAIN_NAME]" at bounding box center [611, 173] width 412 height 21
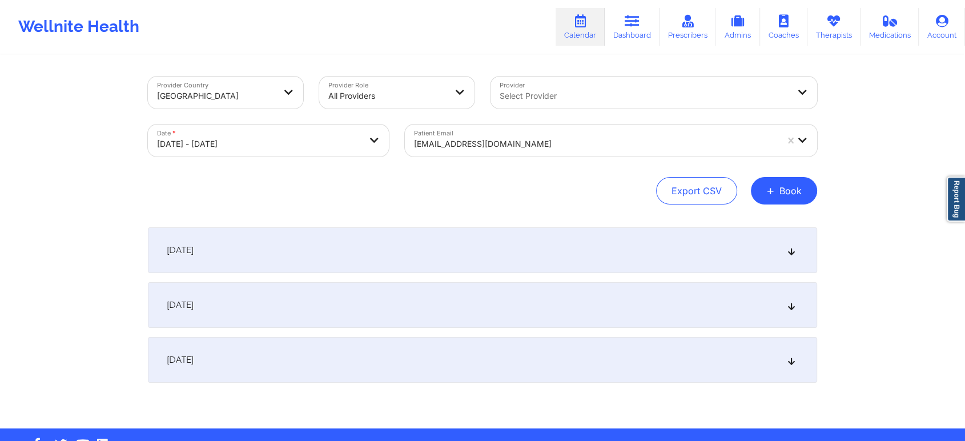
click at [466, 251] on div "[DATE]" at bounding box center [482, 250] width 669 height 46
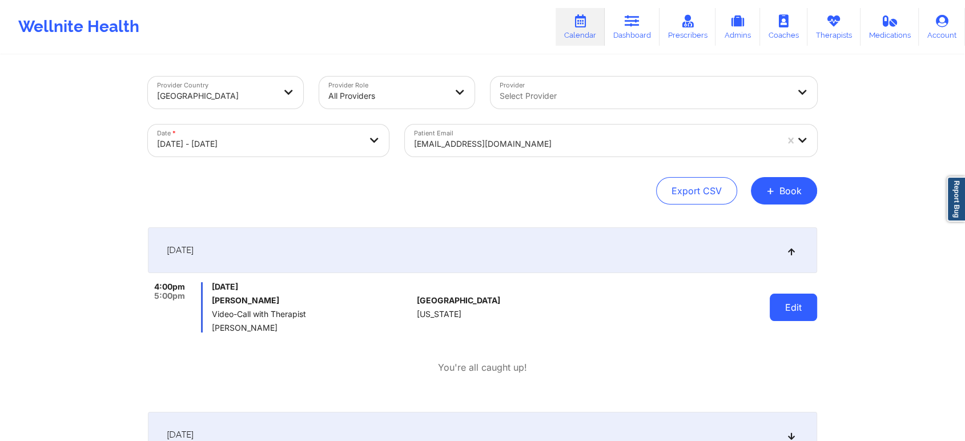
click at [803, 309] on button "Edit" at bounding box center [793, 306] width 47 height 27
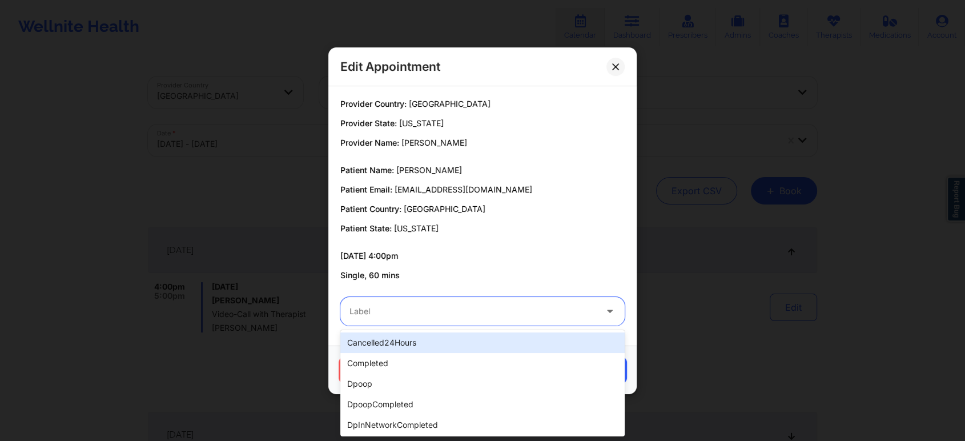
click at [493, 315] on div at bounding box center [472, 311] width 247 height 14
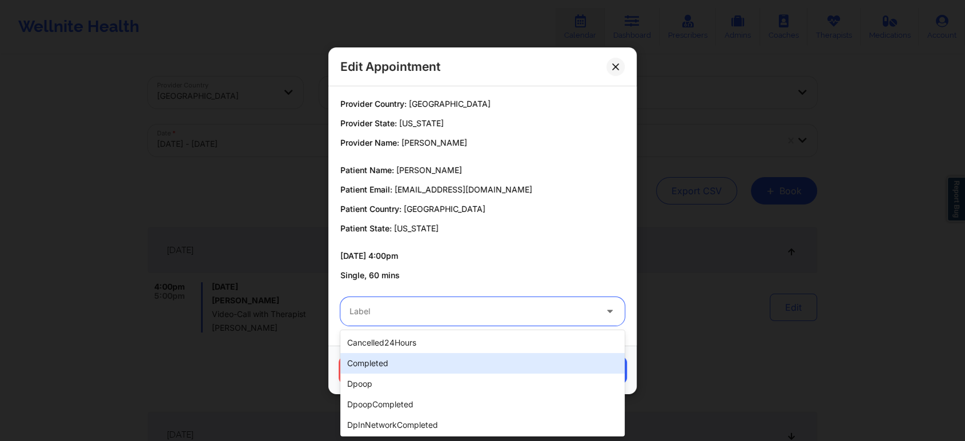
click at [447, 357] on div "completed" at bounding box center [482, 363] width 284 height 21
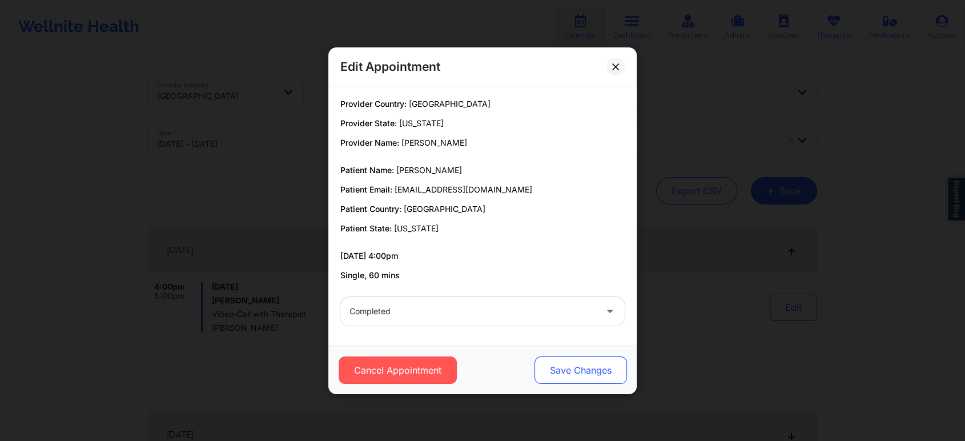
click at [544, 371] on button "Save Changes" at bounding box center [580, 369] width 92 height 27
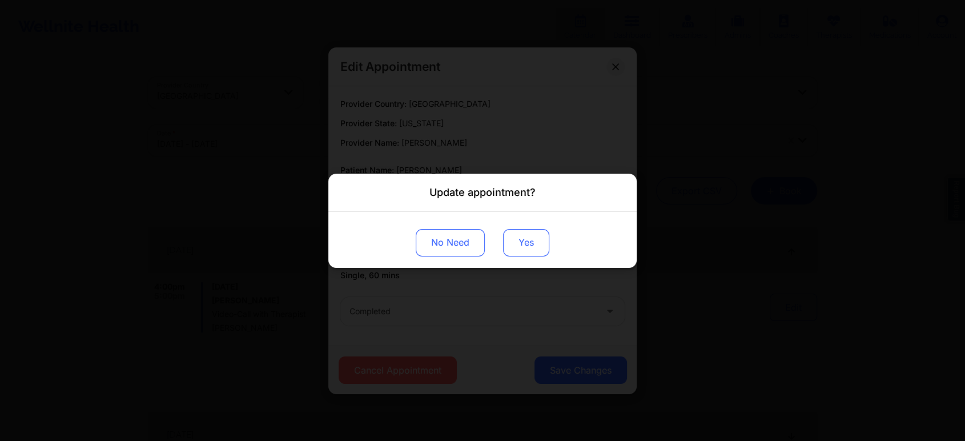
click at [520, 244] on button "Yes" at bounding box center [526, 241] width 46 height 27
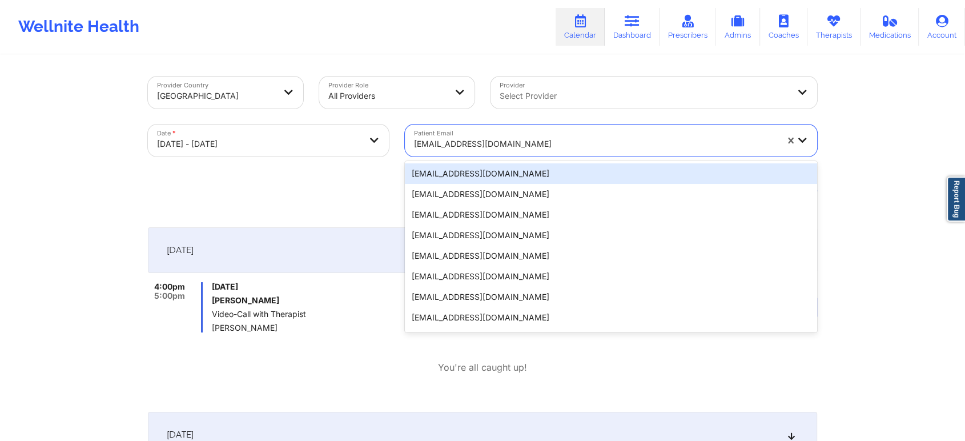
click at [438, 126] on div "[EMAIL_ADDRESS][DOMAIN_NAME]" at bounding box center [591, 140] width 373 height 32
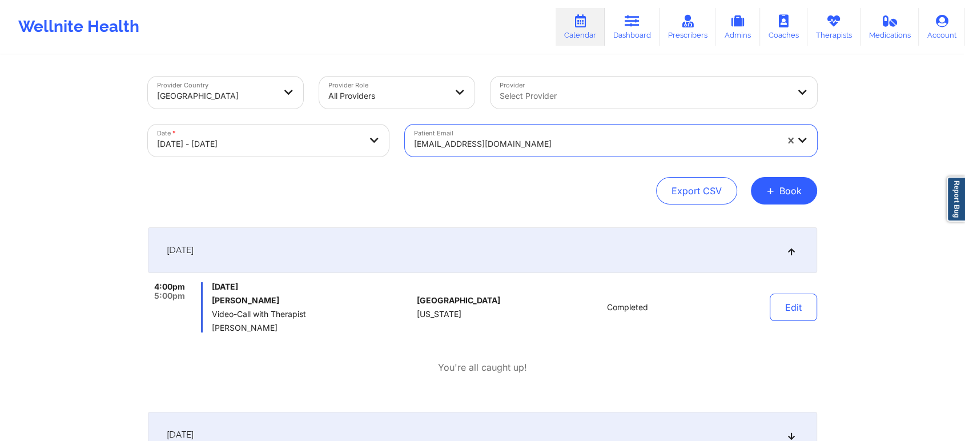
click at [545, 141] on div at bounding box center [595, 144] width 363 height 14
click at [502, 144] on div at bounding box center [595, 144] width 363 height 14
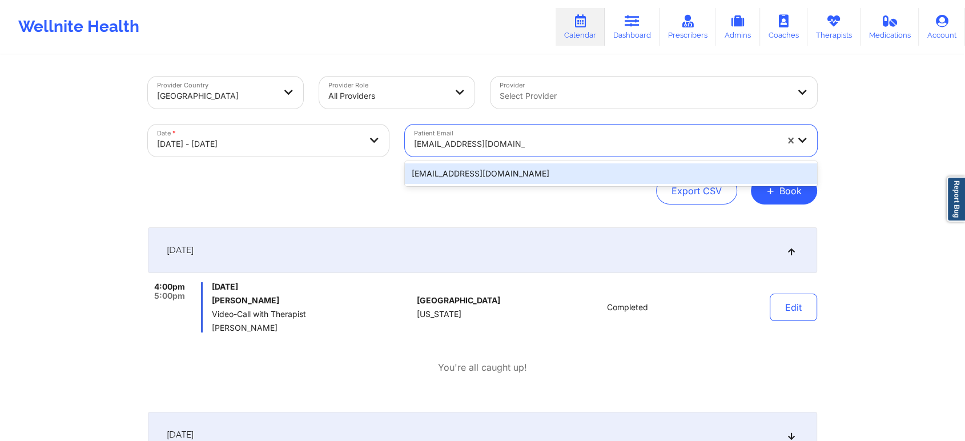
click at [468, 178] on div "[EMAIL_ADDRESS][DOMAIN_NAME]" at bounding box center [611, 173] width 412 height 21
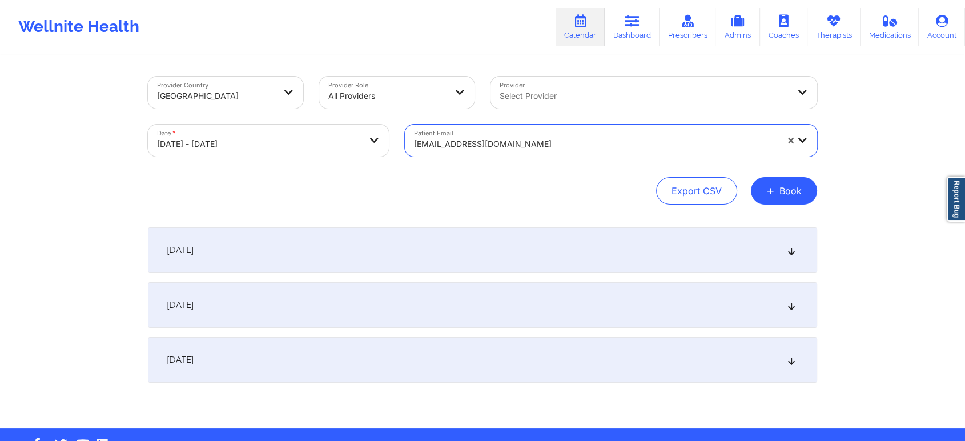
click at [529, 227] on div "[DATE]" at bounding box center [482, 250] width 669 height 46
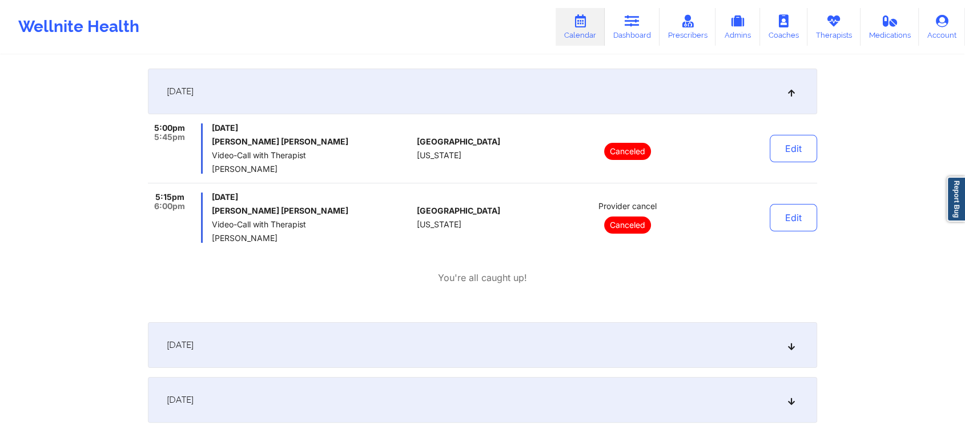
scroll to position [59, 0]
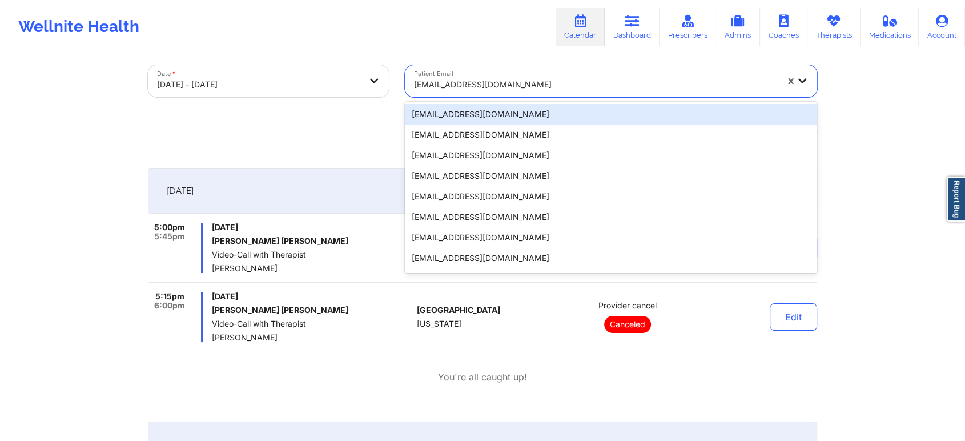
click at [517, 85] on div at bounding box center [595, 85] width 363 height 14
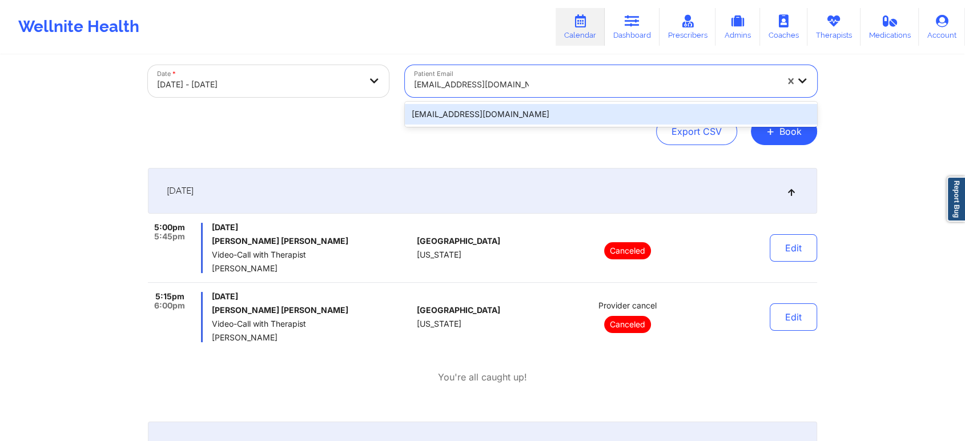
click at [517, 117] on div "[EMAIL_ADDRESS][DOMAIN_NAME]" at bounding box center [611, 114] width 412 height 21
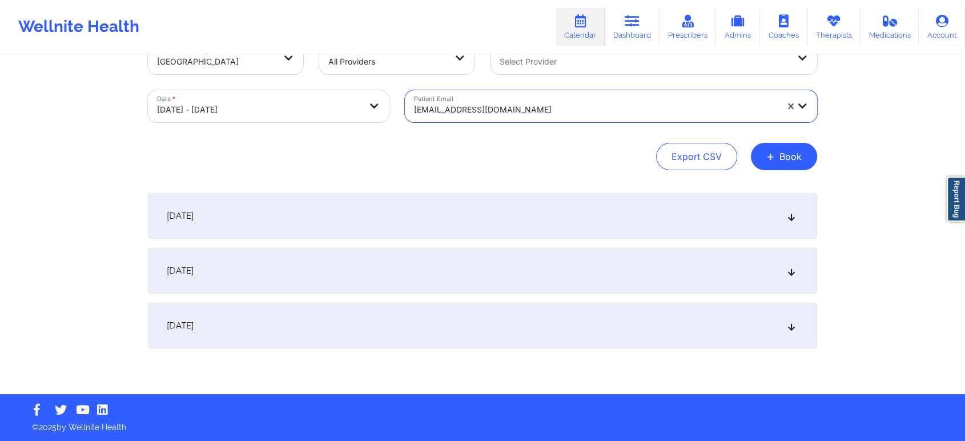
scroll to position [34, 0]
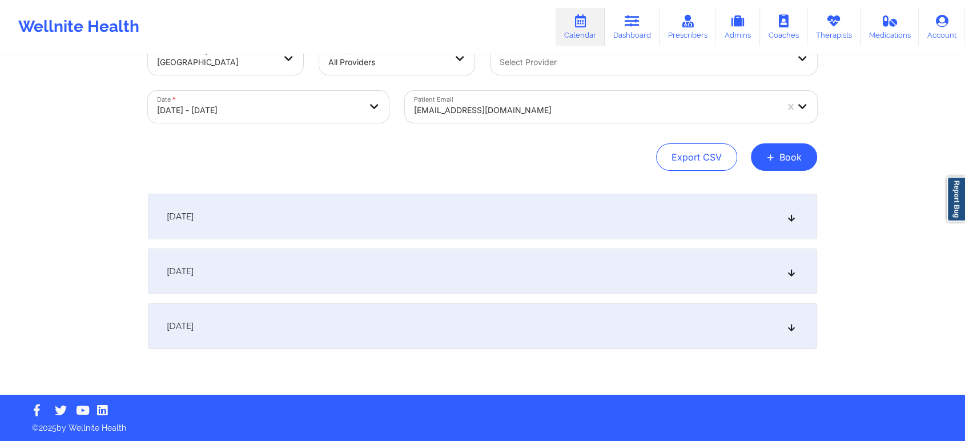
click at [572, 232] on div "[DATE]" at bounding box center [482, 217] width 669 height 46
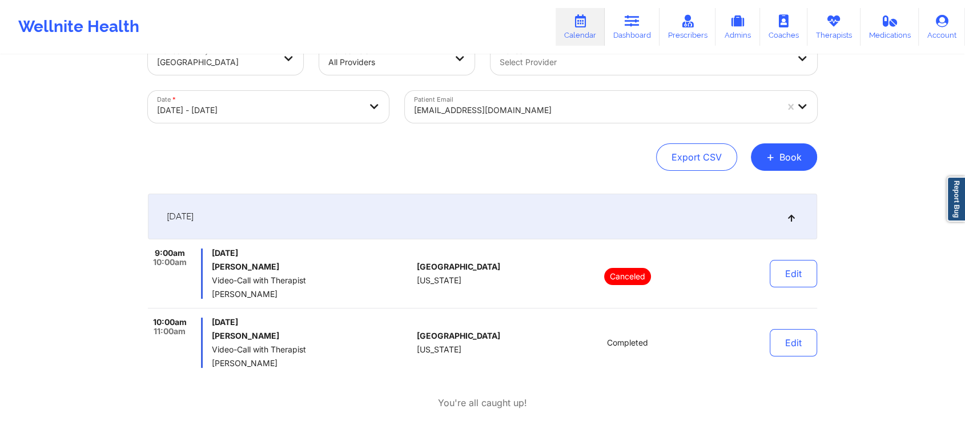
click at [469, 92] on div "[EMAIL_ADDRESS][DOMAIN_NAME]" at bounding box center [591, 107] width 373 height 32
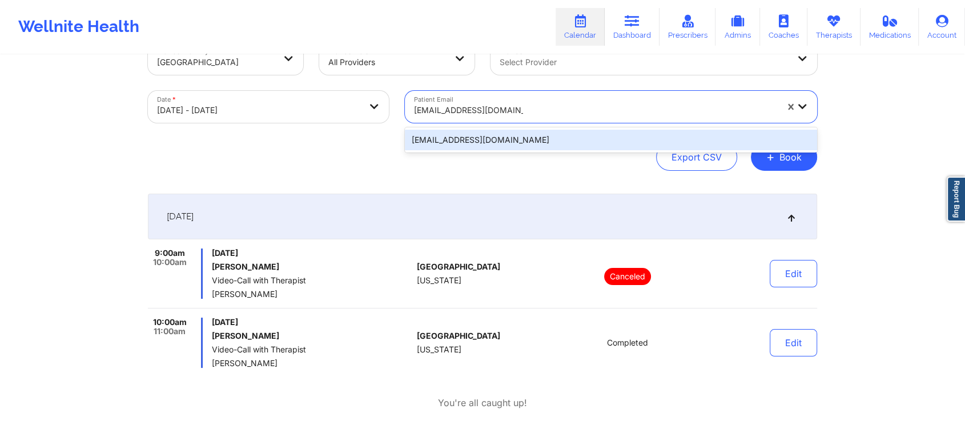
click at [484, 140] on div "[EMAIL_ADDRESS][DOMAIN_NAME]" at bounding box center [611, 140] width 412 height 21
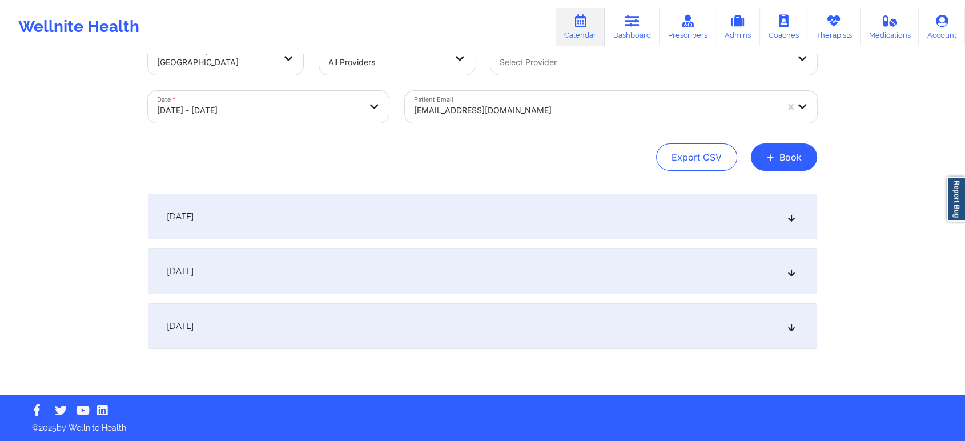
click at [484, 239] on div "[DATE] No appointments [DATE] No appointments [DATE] No appointments" at bounding box center [482, 271] width 669 height 155
click at [525, 222] on div "[DATE]" at bounding box center [482, 217] width 669 height 46
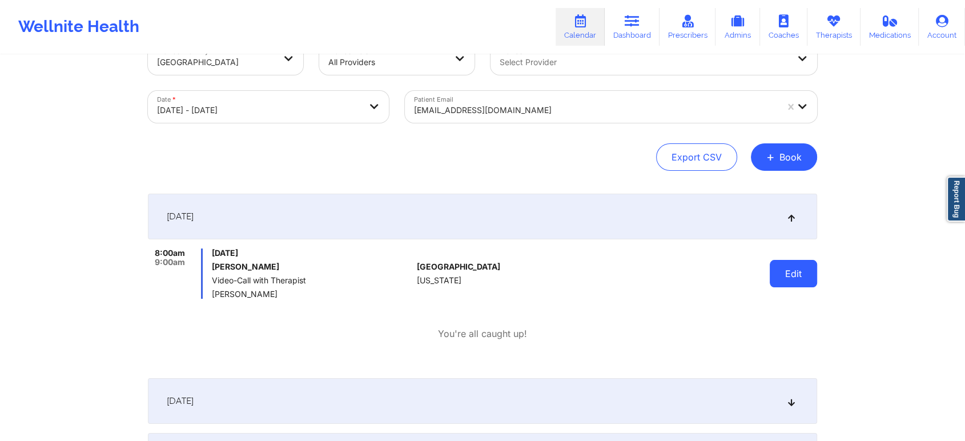
click at [777, 269] on button "Edit" at bounding box center [793, 273] width 47 height 27
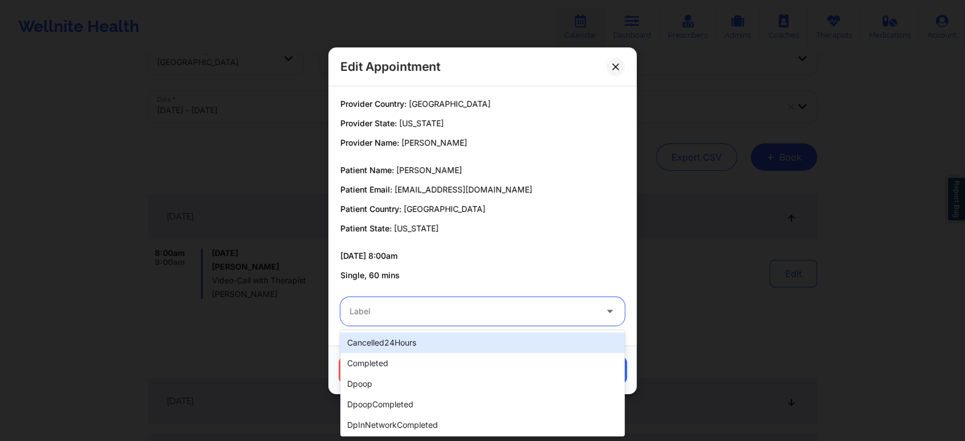
click at [537, 305] on div at bounding box center [472, 311] width 247 height 14
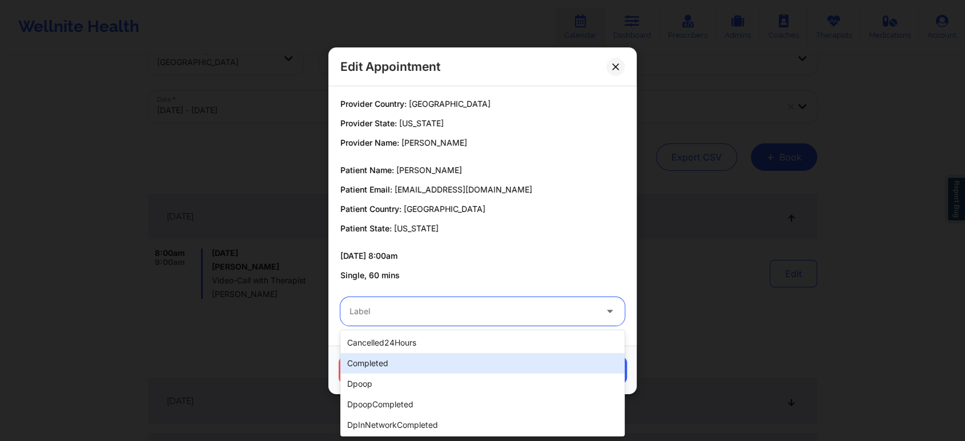
click at [473, 365] on div "completed" at bounding box center [482, 363] width 284 height 21
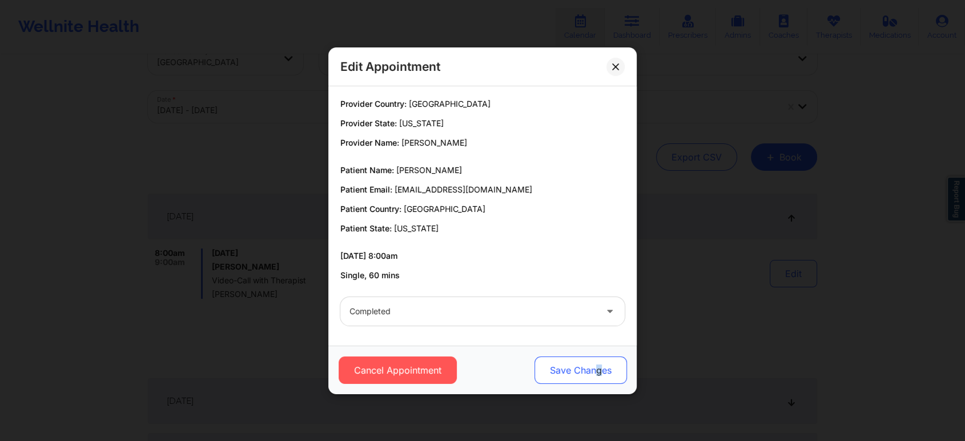
drag, startPoint x: 603, startPoint y: 349, endPoint x: 592, endPoint y: 363, distance: 17.4
click at [592, 363] on div "Cancel Appointment Save Changes" at bounding box center [482, 369] width 308 height 49
click at [592, 363] on button "Save Changes" at bounding box center [580, 369] width 92 height 27
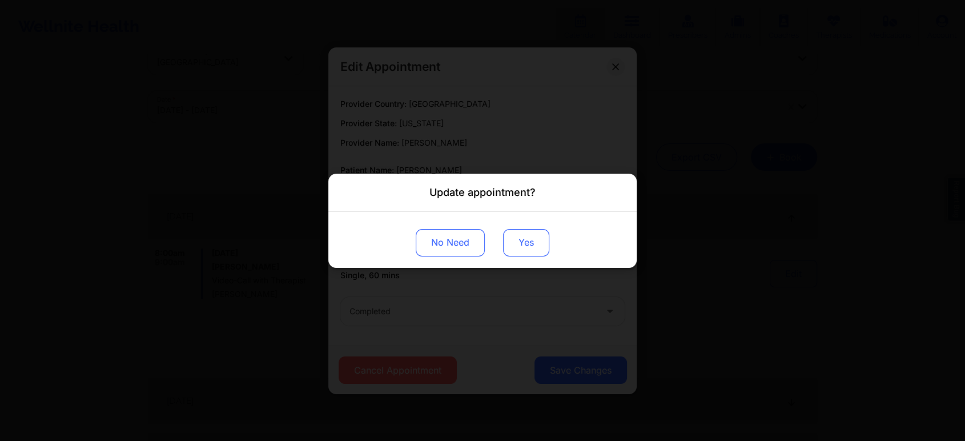
click at [529, 237] on button "Yes" at bounding box center [526, 241] width 46 height 27
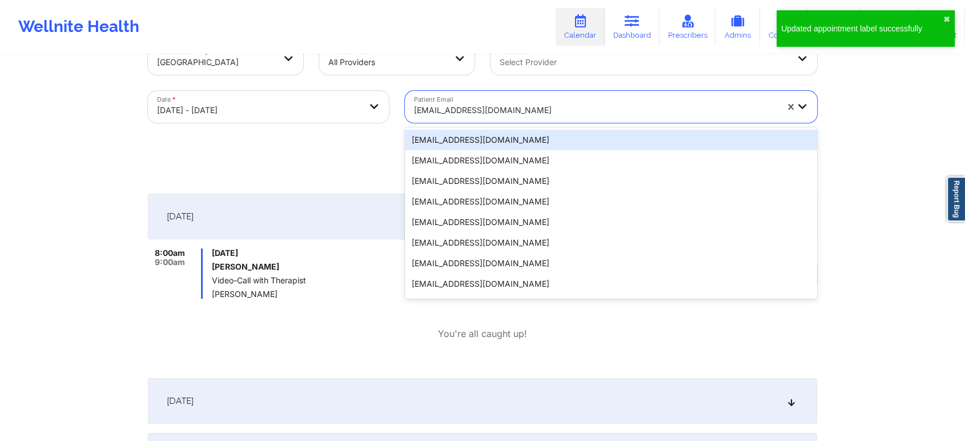
click at [498, 108] on div at bounding box center [595, 110] width 363 height 14
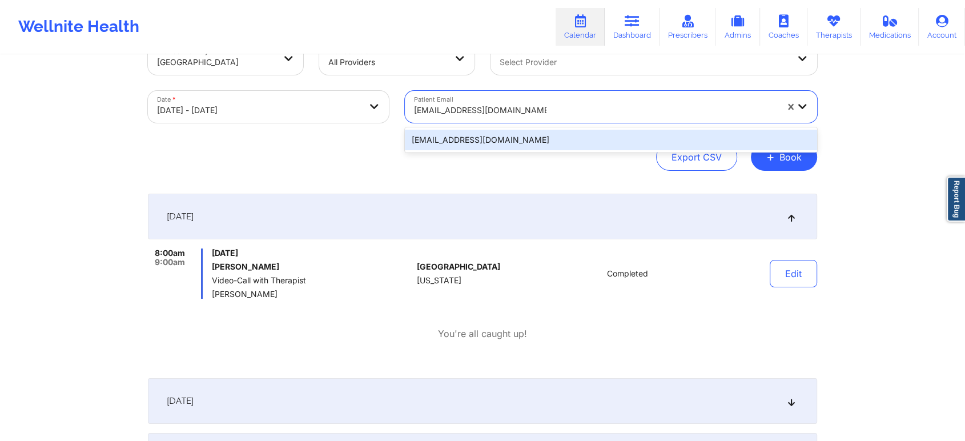
click at [605, 143] on div "[EMAIL_ADDRESS][DOMAIN_NAME]" at bounding box center [611, 140] width 412 height 21
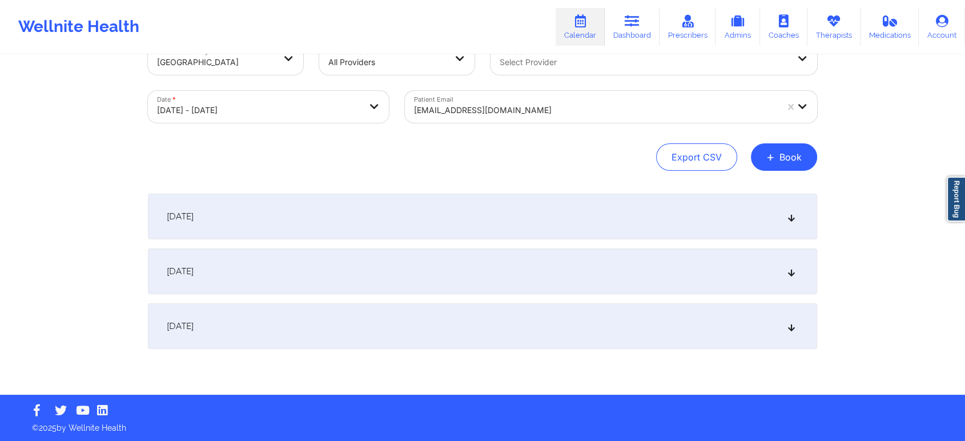
click at [668, 204] on div "[DATE]" at bounding box center [482, 217] width 669 height 46
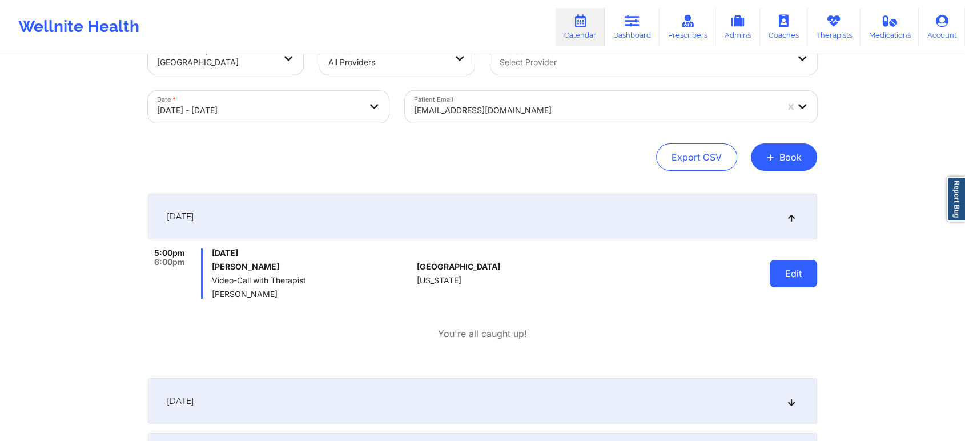
click at [785, 268] on button "Edit" at bounding box center [793, 273] width 47 height 27
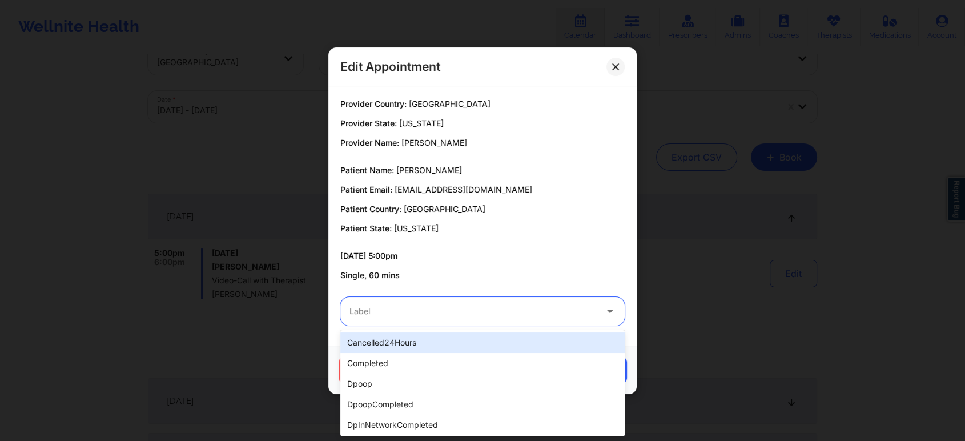
click at [516, 317] on div at bounding box center [472, 311] width 247 height 14
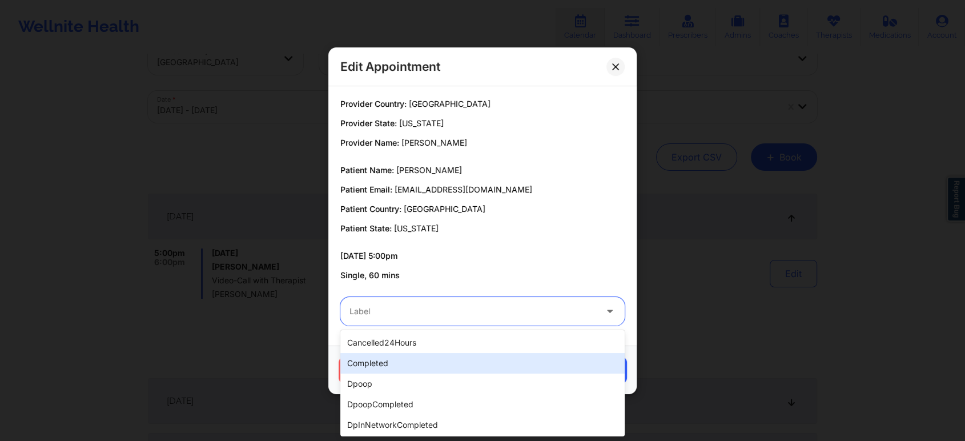
click at [434, 358] on div "completed" at bounding box center [482, 363] width 284 height 21
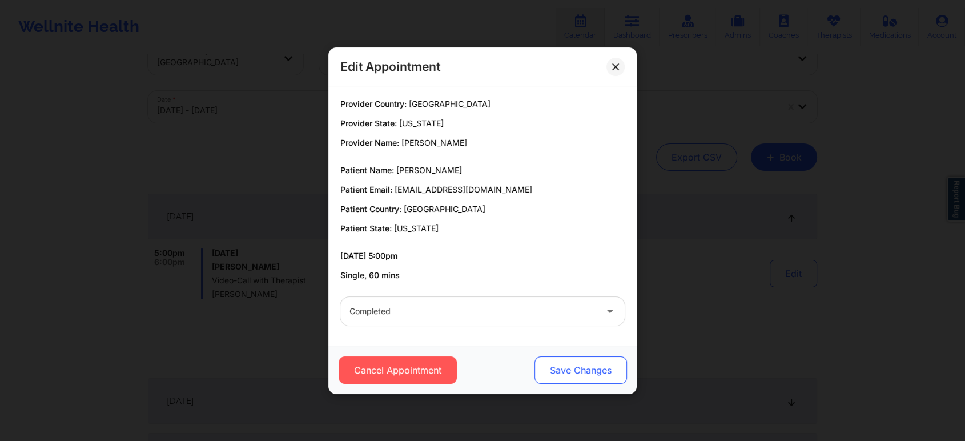
click at [597, 360] on button "Save Changes" at bounding box center [580, 369] width 92 height 27
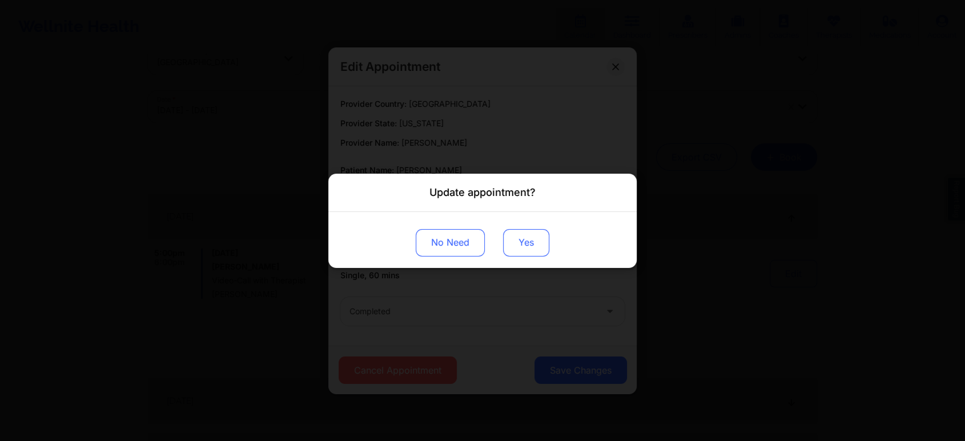
click at [533, 244] on button "Yes" at bounding box center [526, 241] width 46 height 27
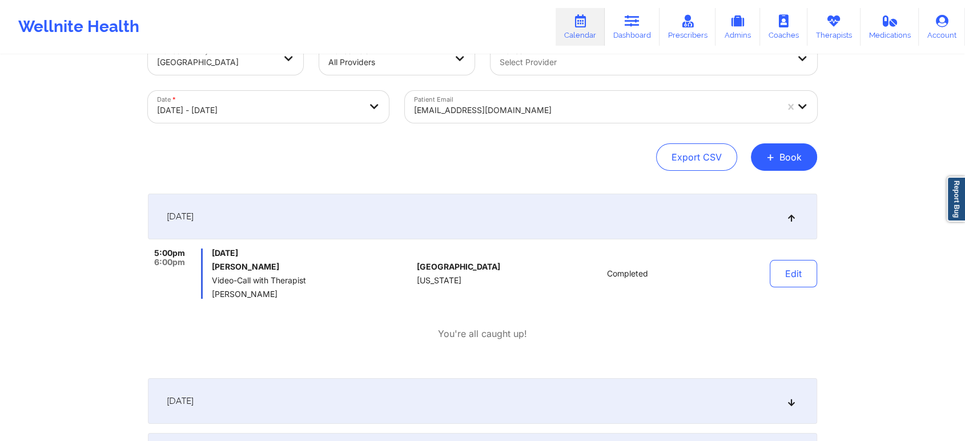
click at [467, 115] on div at bounding box center [595, 110] width 363 height 14
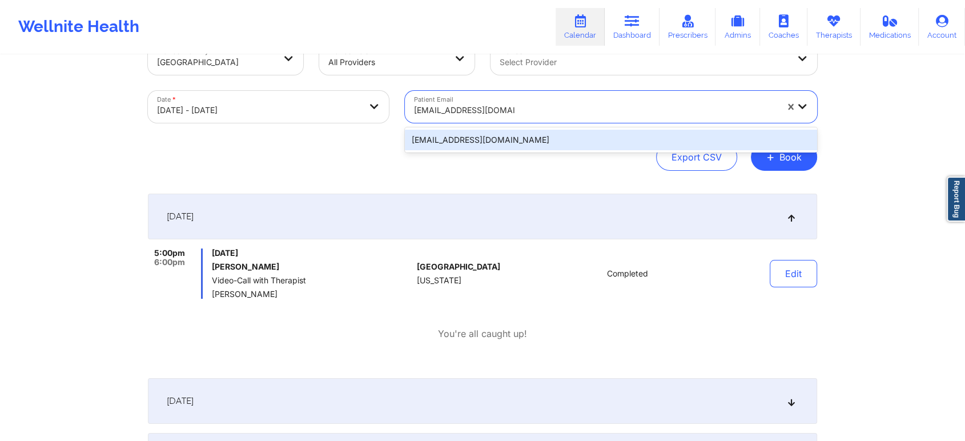
click at [489, 140] on div "[EMAIL_ADDRESS][DOMAIN_NAME]" at bounding box center [611, 140] width 412 height 21
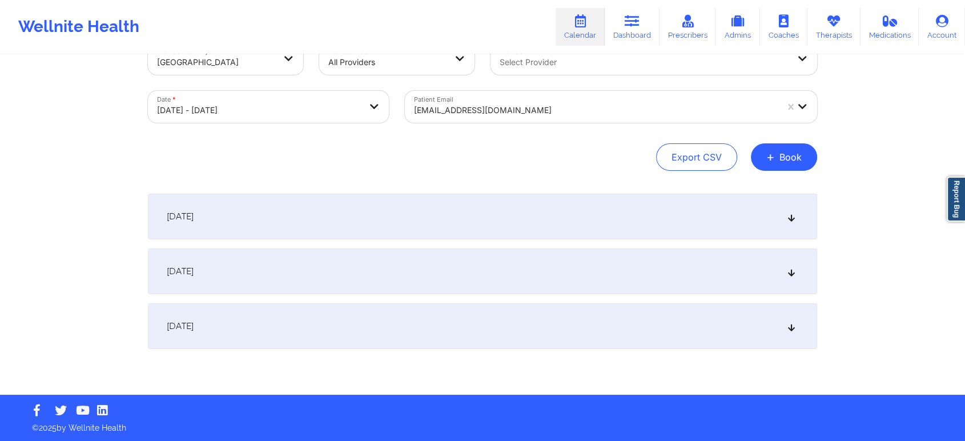
click at [620, 198] on div "[DATE]" at bounding box center [482, 217] width 669 height 46
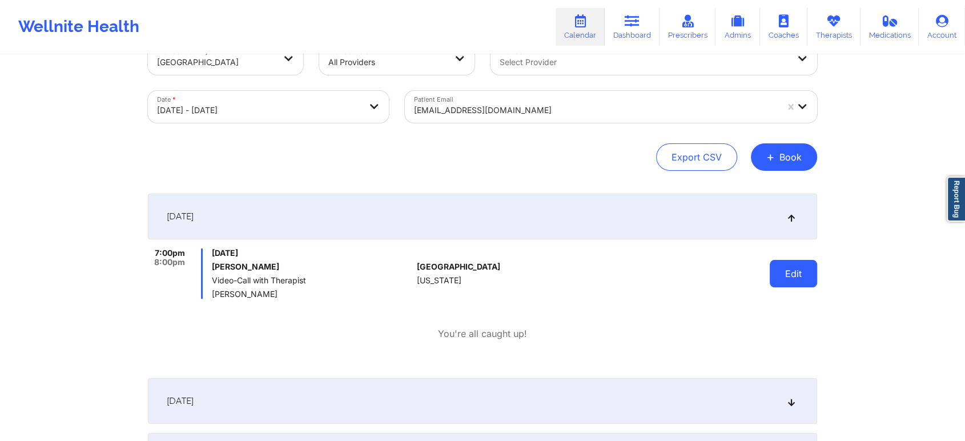
click at [799, 261] on button "Edit" at bounding box center [793, 273] width 47 height 27
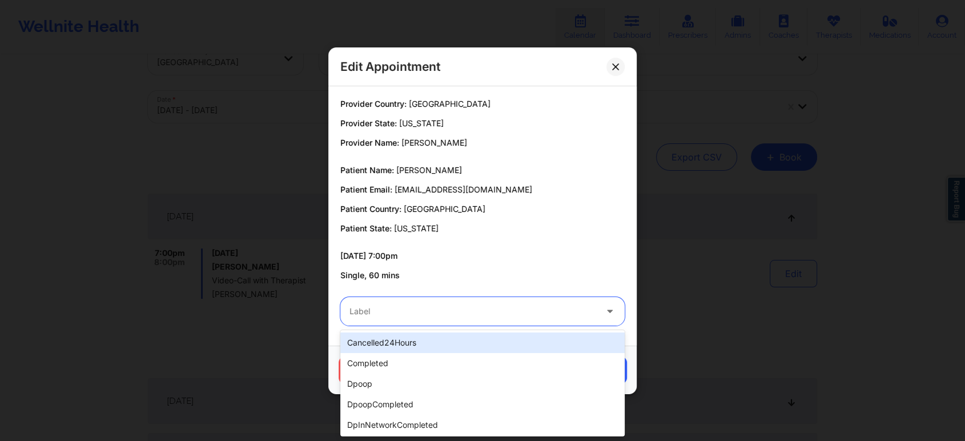
click at [540, 314] on div at bounding box center [472, 311] width 247 height 14
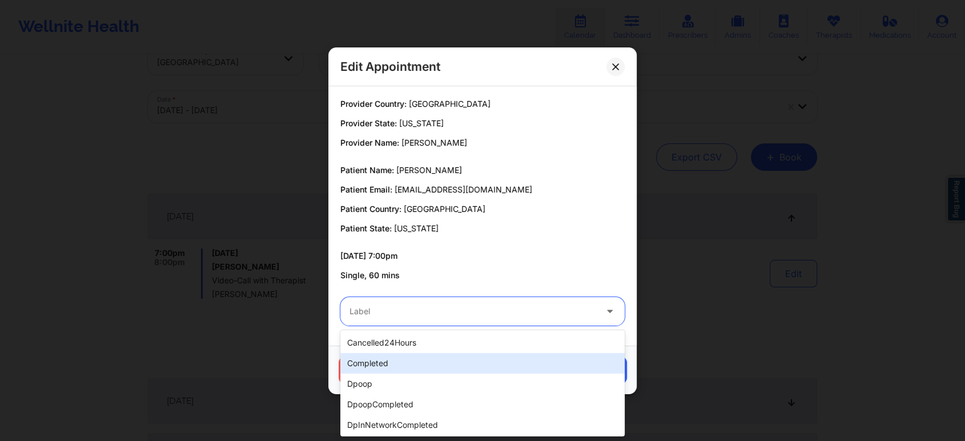
click at [475, 367] on div "completed" at bounding box center [482, 363] width 284 height 21
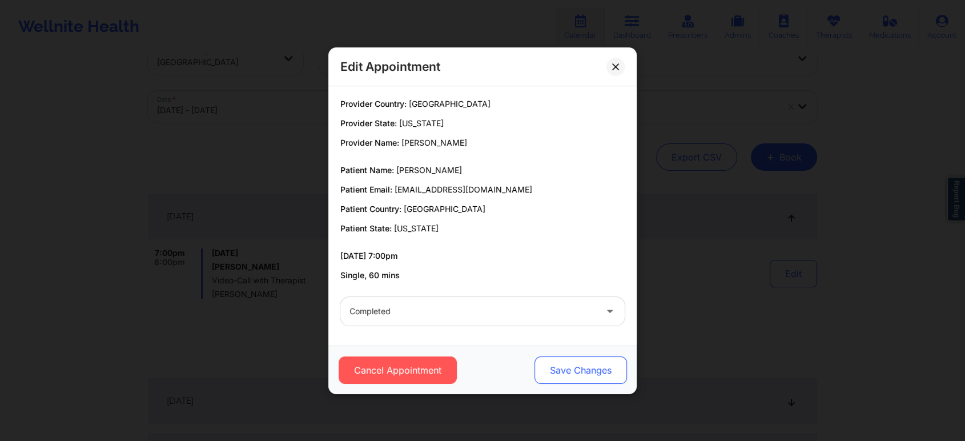
click at [564, 364] on button "Save Changes" at bounding box center [580, 369] width 92 height 27
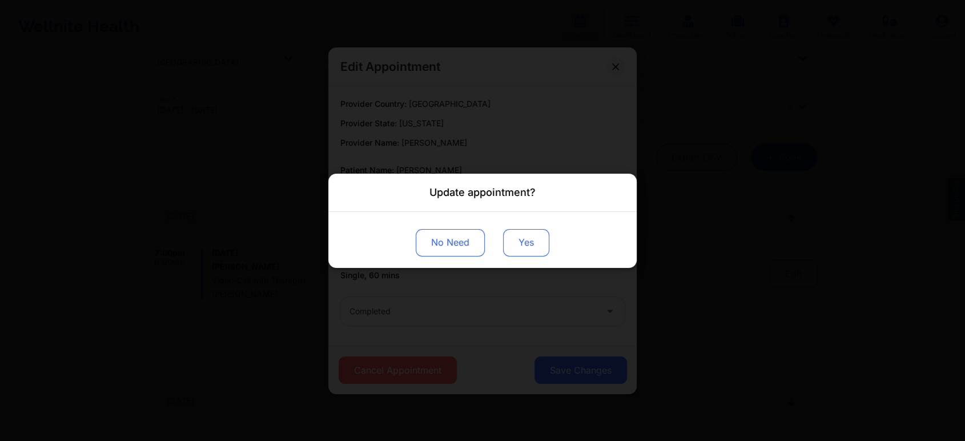
click at [514, 250] on button "Yes" at bounding box center [526, 241] width 46 height 27
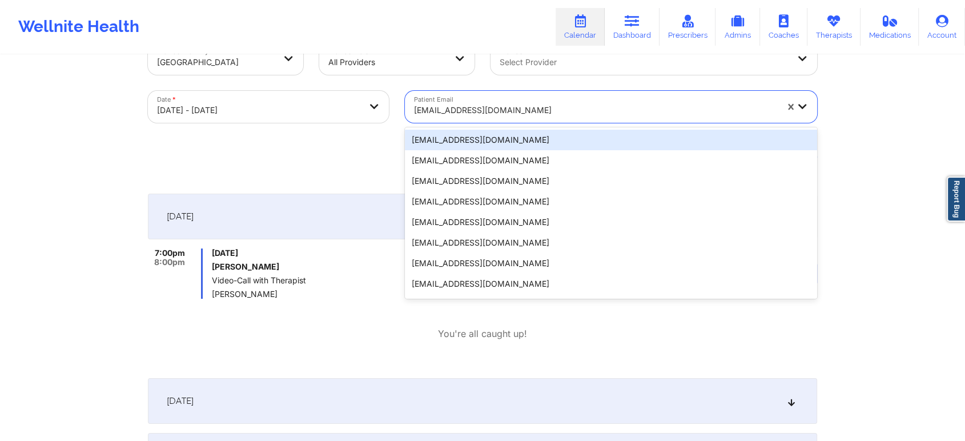
click at [518, 99] on div "[EMAIL_ADDRESS][DOMAIN_NAME]" at bounding box center [595, 110] width 363 height 25
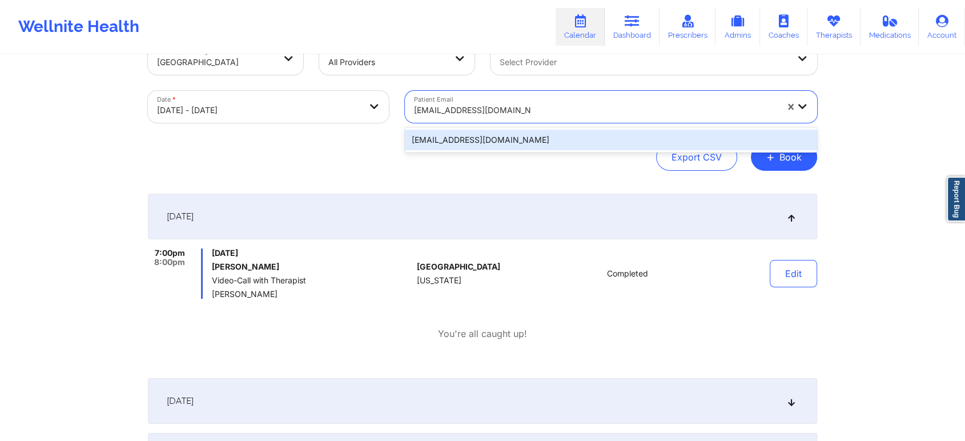
click at [529, 136] on div "[EMAIL_ADDRESS][DOMAIN_NAME]" at bounding box center [611, 140] width 412 height 21
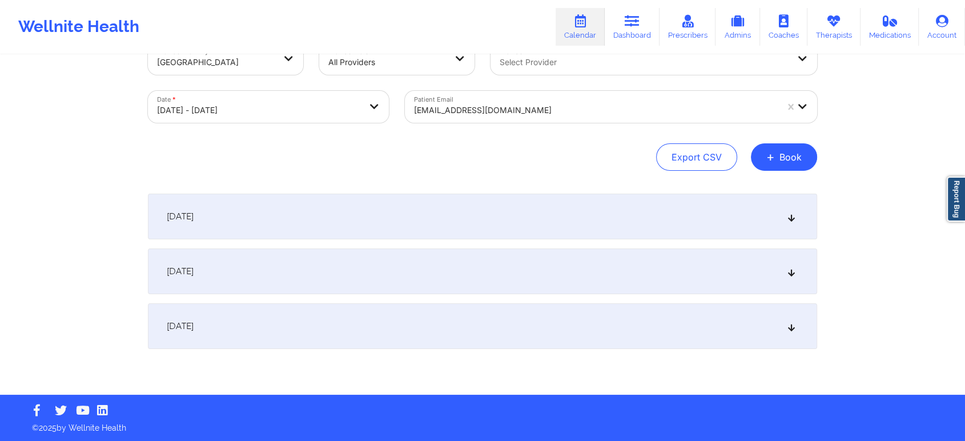
click at [718, 242] on div "[DATE] No appointments [DATE] No appointments [DATE] No appointments" at bounding box center [482, 271] width 669 height 155
click at [719, 223] on div "[DATE]" at bounding box center [482, 217] width 669 height 46
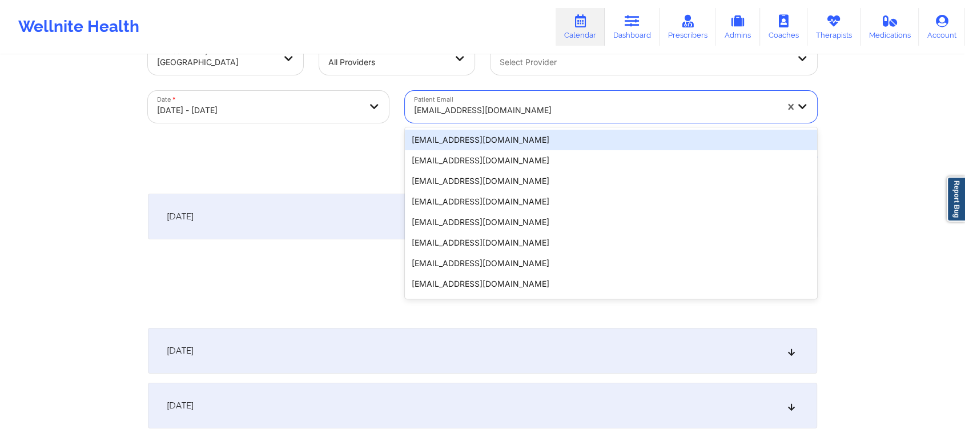
click at [470, 101] on div "[EMAIL_ADDRESS][DOMAIN_NAME]" at bounding box center [595, 110] width 363 height 25
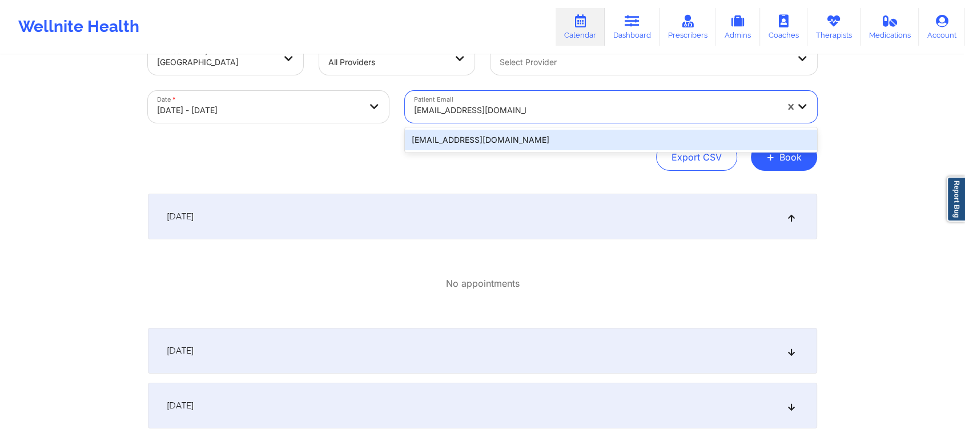
click at [550, 138] on div "[EMAIL_ADDRESS][DOMAIN_NAME]" at bounding box center [611, 140] width 412 height 21
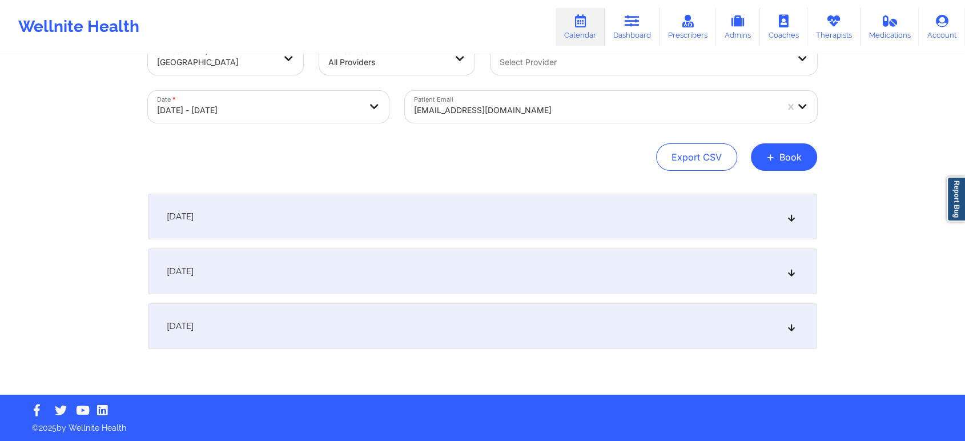
click at [472, 210] on div "[DATE]" at bounding box center [482, 217] width 669 height 46
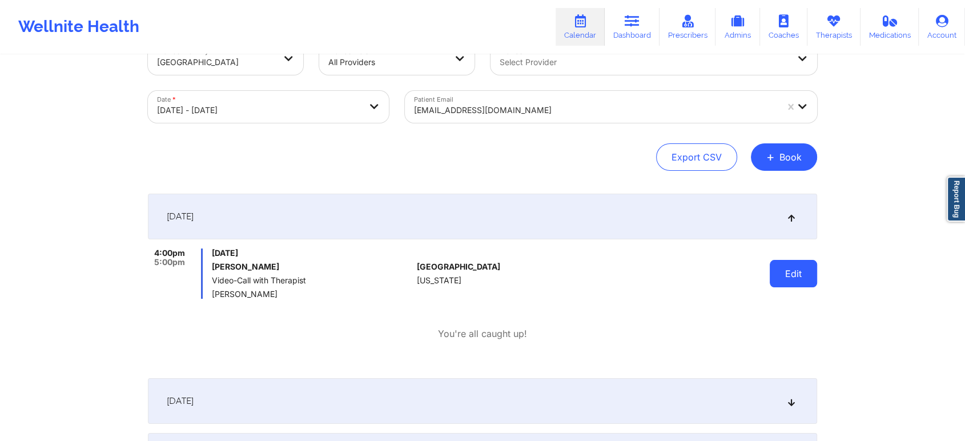
click at [788, 271] on button "Edit" at bounding box center [793, 273] width 47 height 27
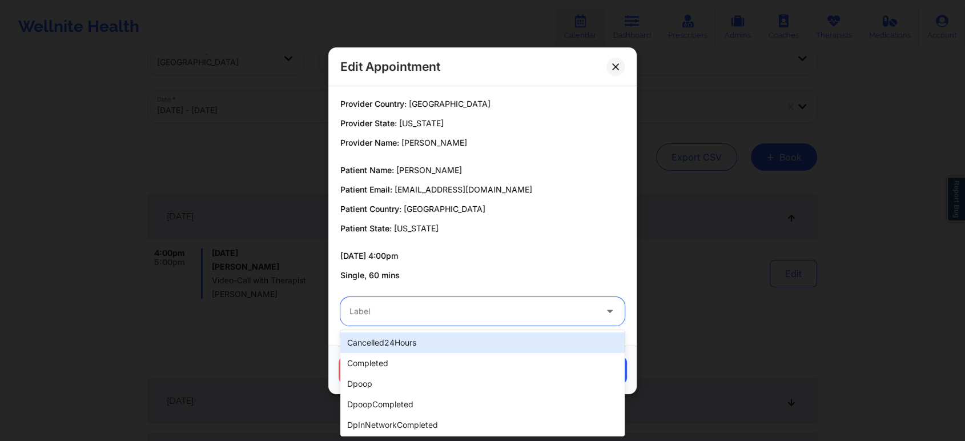
click at [489, 323] on div "Label" at bounding box center [468, 311] width 257 height 29
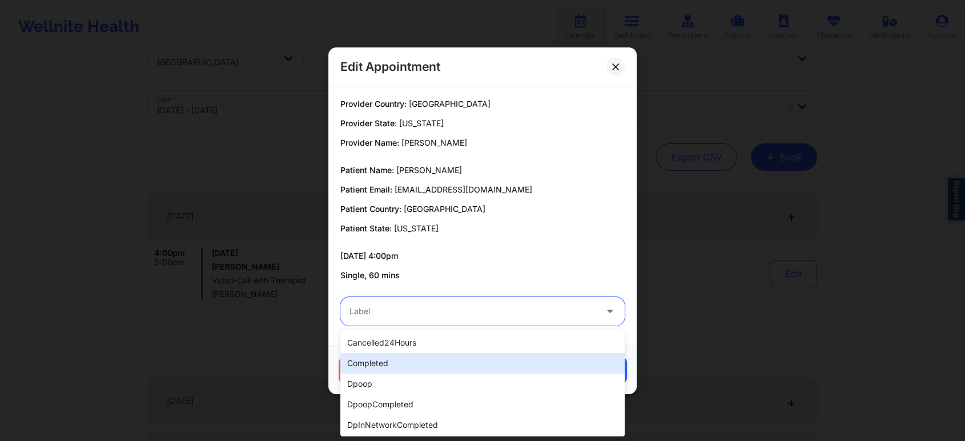
click at [465, 363] on div "completed" at bounding box center [482, 363] width 284 height 21
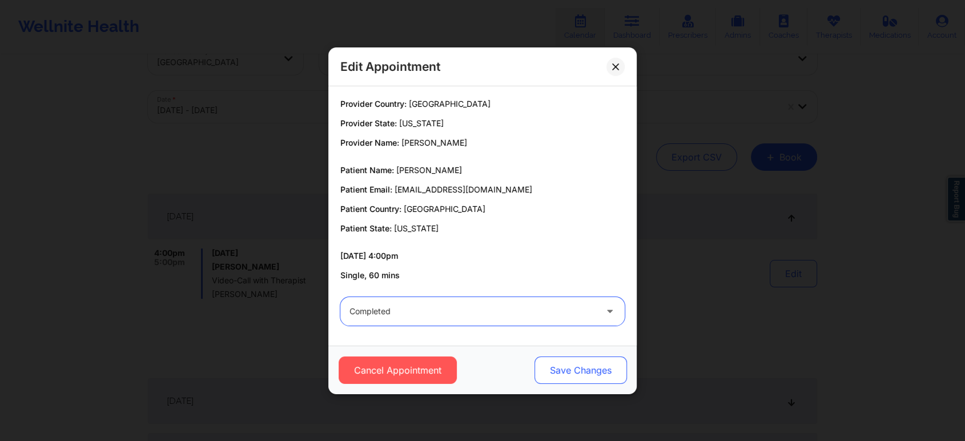
click at [538, 369] on button "Save Changes" at bounding box center [580, 369] width 92 height 27
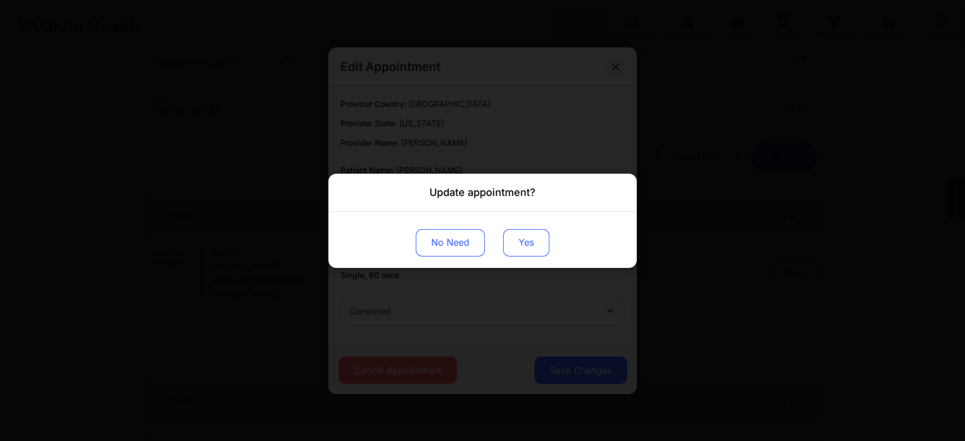
click at [532, 252] on button "Yes" at bounding box center [526, 241] width 46 height 27
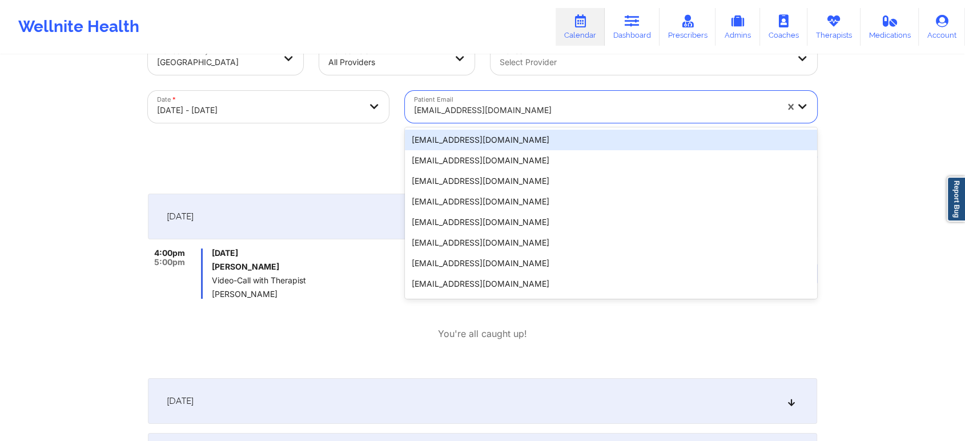
click at [516, 98] on div "[EMAIL_ADDRESS][DOMAIN_NAME]" at bounding box center [595, 110] width 363 height 25
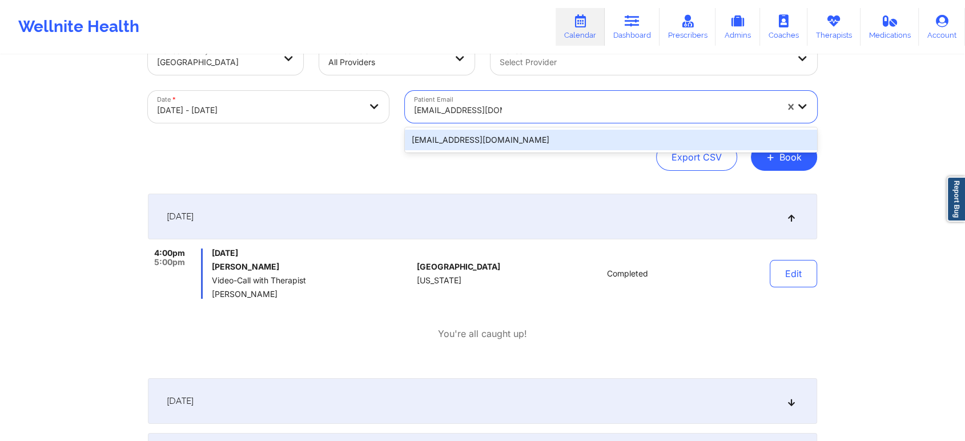
click at [519, 136] on div "[EMAIL_ADDRESS][DOMAIN_NAME]" at bounding box center [611, 140] width 412 height 21
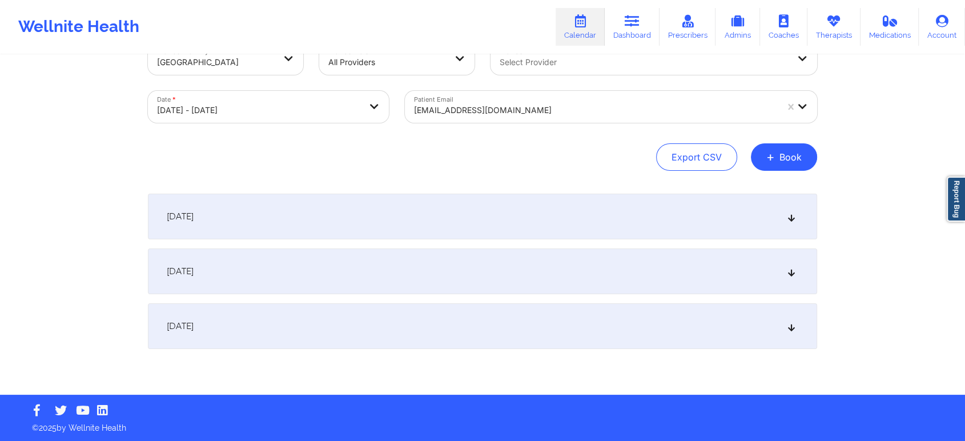
click at [605, 209] on div "[DATE]" at bounding box center [482, 217] width 669 height 46
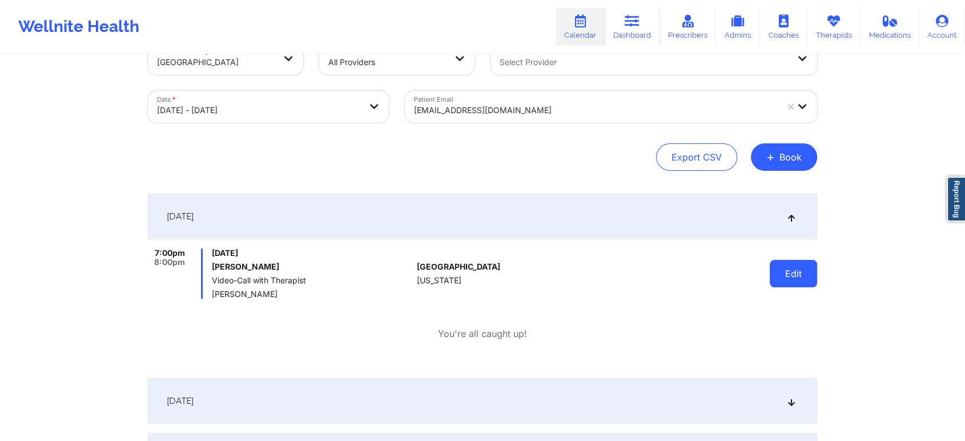
click at [796, 280] on button "Edit" at bounding box center [793, 273] width 47 height 27
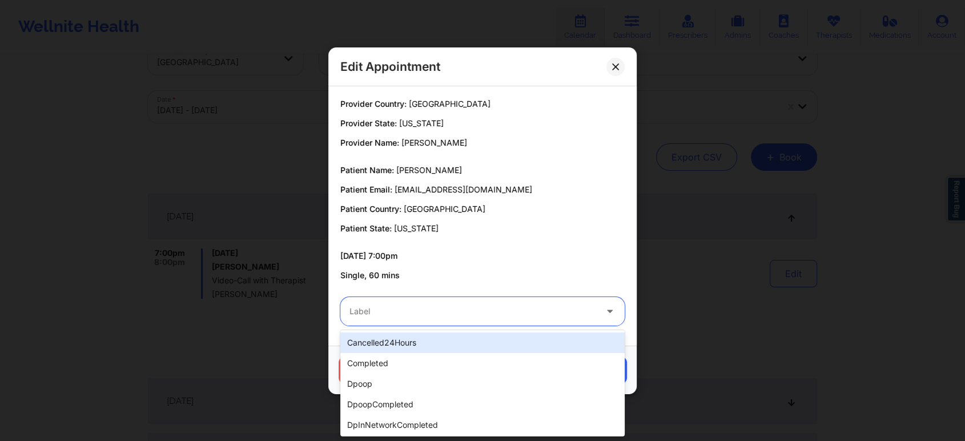
click at [478, 304] on div at bounding box center [472, 311] width 247 height 14
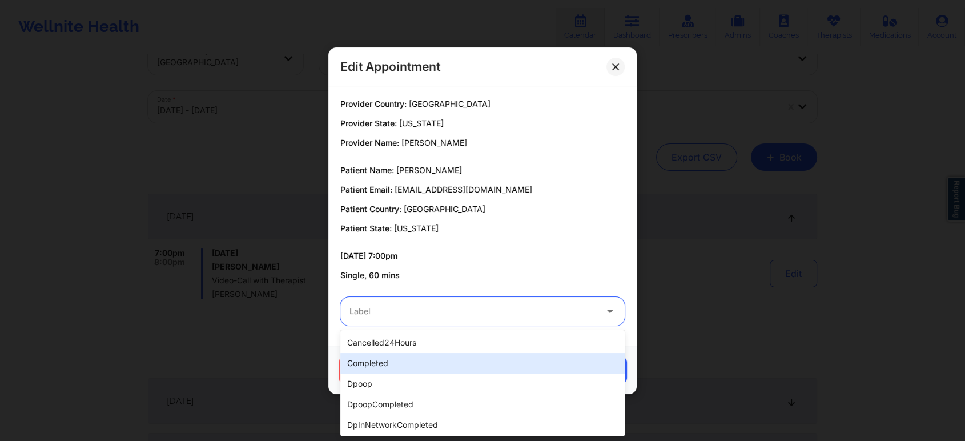
click at [457, 360] on div "completed" at bounding box center [482, 363] width 284 height 21
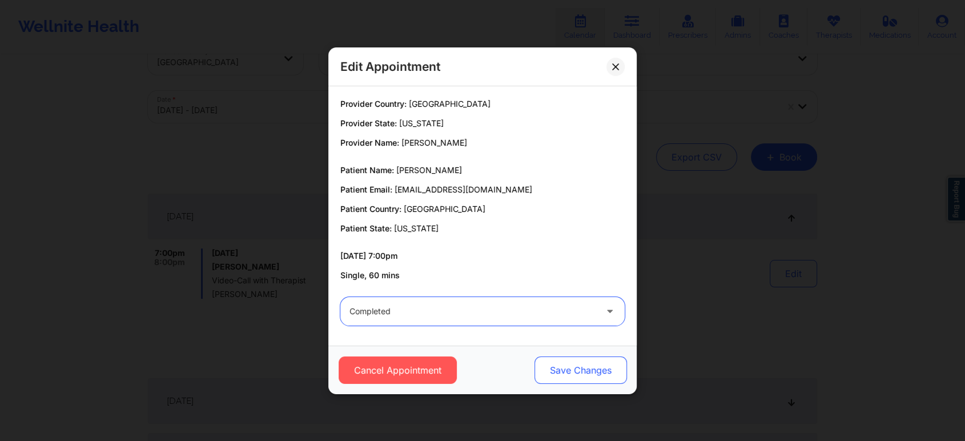
click at [584, 374] on button "Save Changes" at bounding box center [580, 369] width 92 height 27
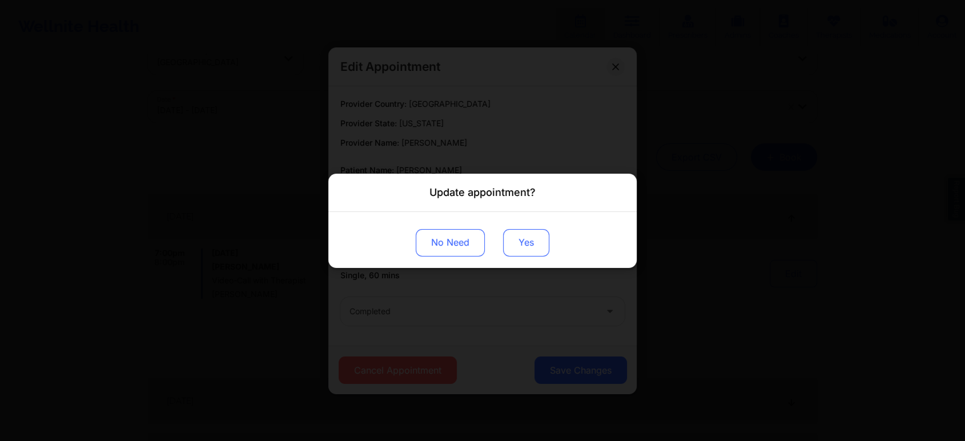
click at [519, 242] on button "Yes" at bounding box center [526, 241] width 46 height 27
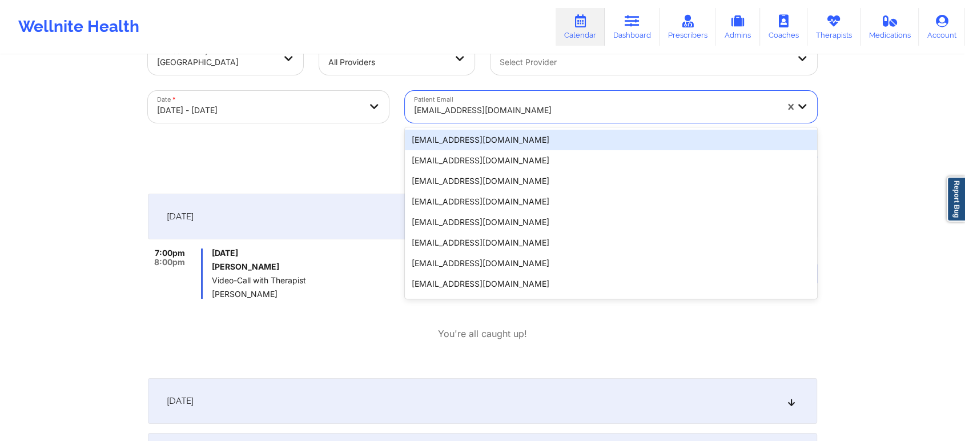
click at [488, 118] on div "[EMAIL_ADDRESS][DOMAIN_NAME]" at bounding box center [595, 110] width 363 height 25
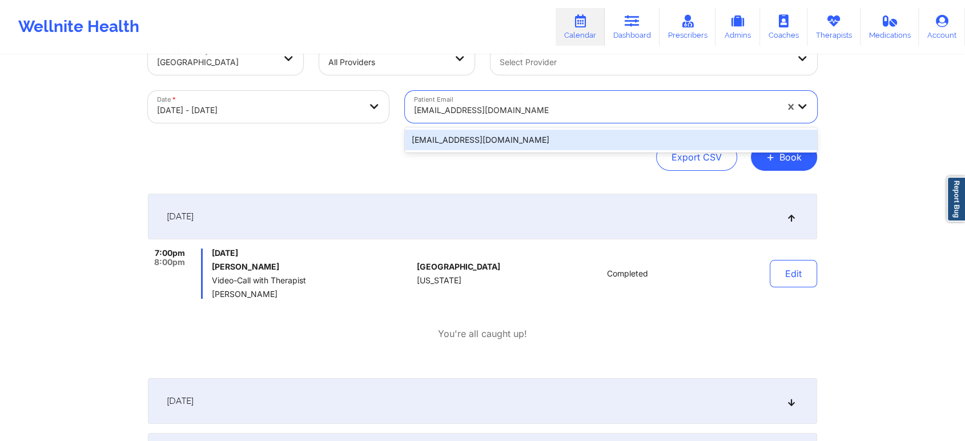
click at [488, 136] on div "[EMAIL_ADDRESS][DOMAIN_NAME]" at bounding box center [611, 140] width 412 height 21
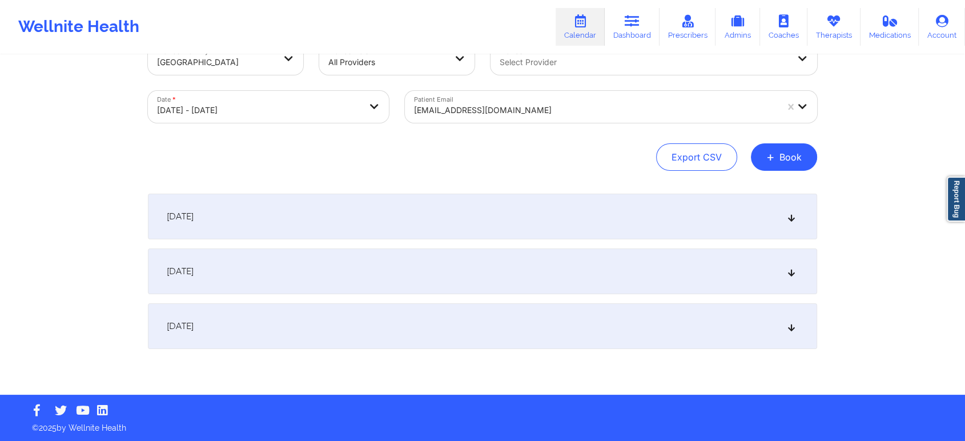
click at [685, 219] on div "[DATE]" at bounding box center [482, 217] width 669 height 46
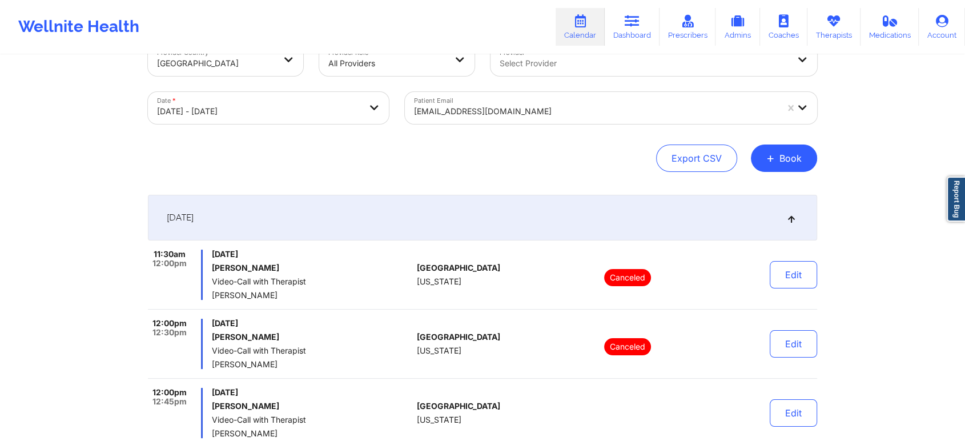
scroll to position [155, 0]
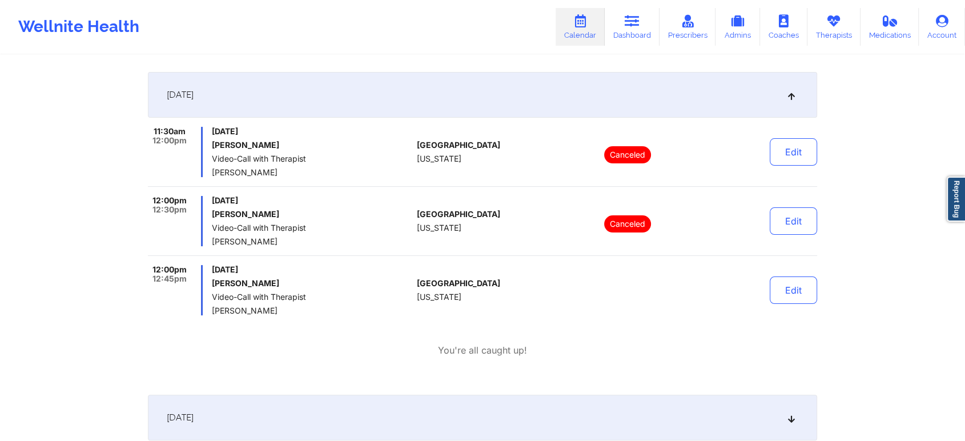
click at [780, 304] on div "Edit" at bounding box center [764, 290] width 106 height 50
click at [796, 289] on button "Edit" at bounding box center [793, 289] width 47 height 27
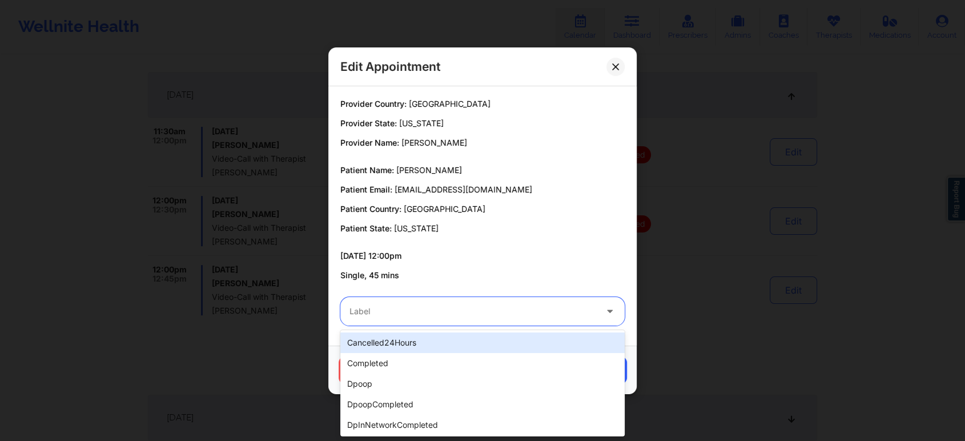
click at [481, 314] on div at bounding box center [472, 311] width 247 height 14
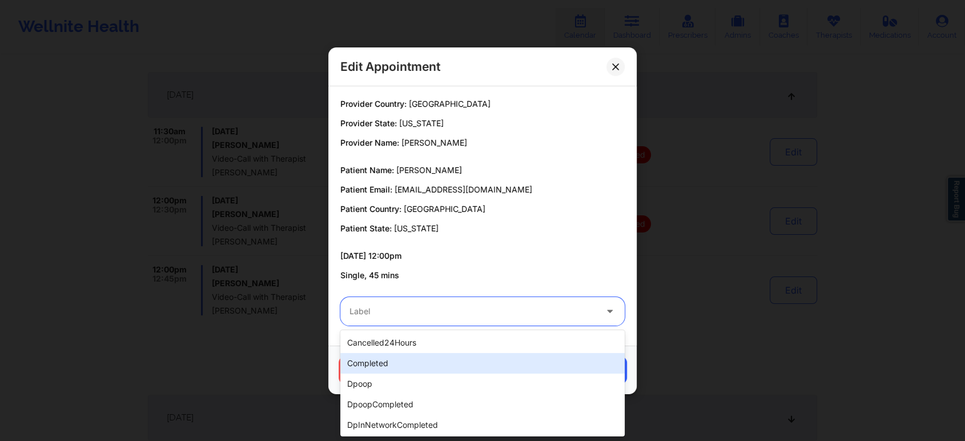
click at [428, 359] on div "completed" at bounding box center [482, 363] width 284 height 21
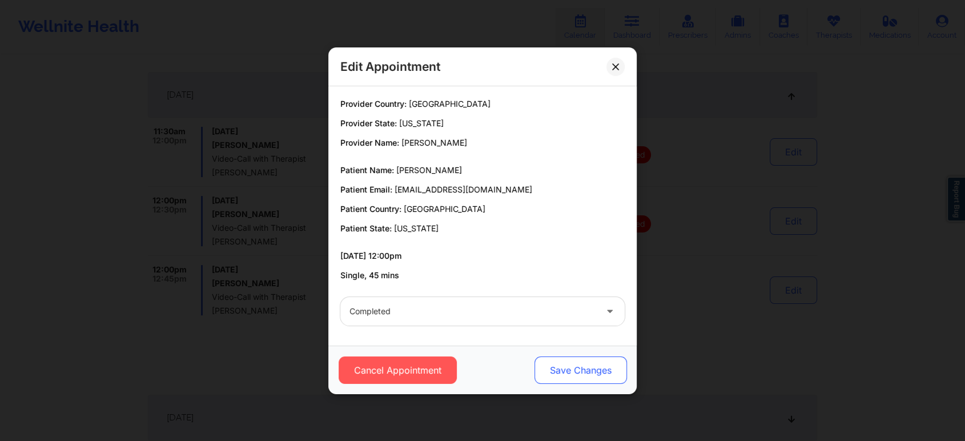
click at [569, 363] on button "Save Changes" at bounding box center [580, 369] width 92 height 27
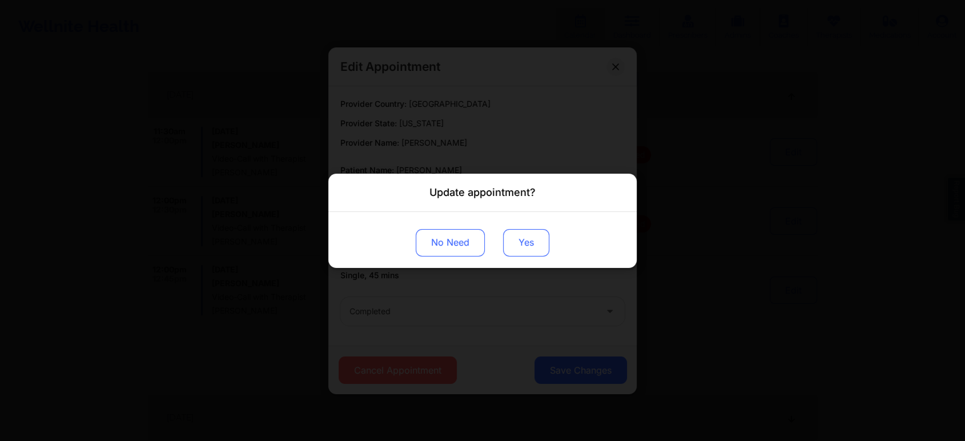
click at [528, 248] on button "Yes" at bounding box center [526, 241] width 46 height 27
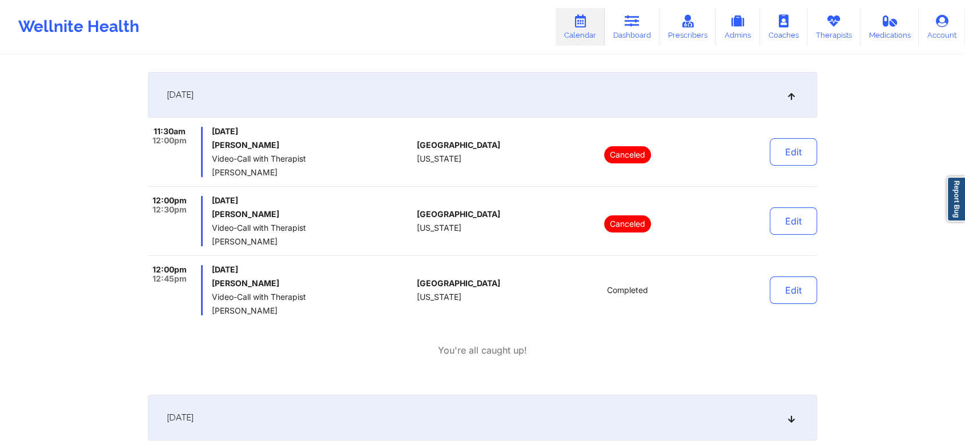
scroll to position [0, 0]
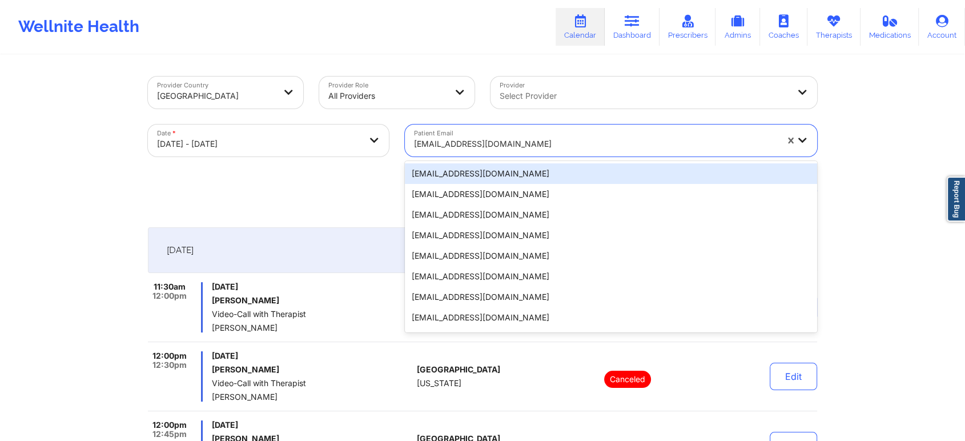
click at [464, 140] on div at bounding box center [595, 144] width 363 height 14
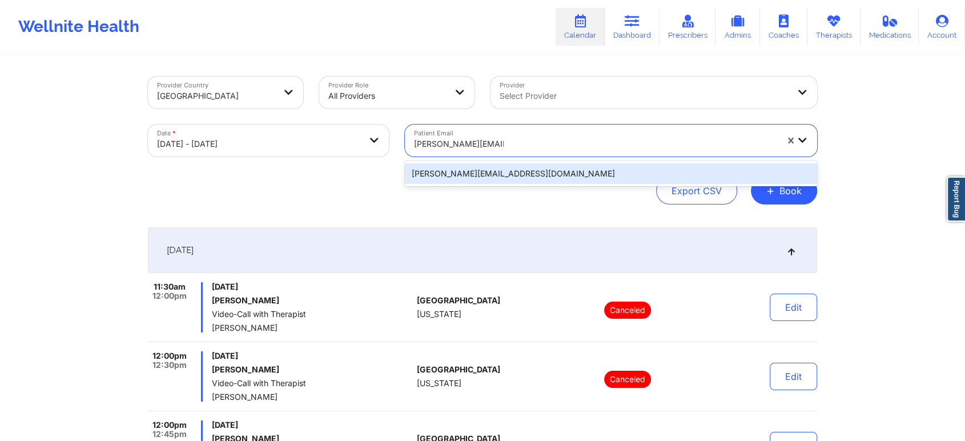
click at [489, 166] on div "[PERSON_NAME][EMAIL_ADDRESS][DOMAIN_NAME]" at bounding box center [611, 173] width 412 height 21
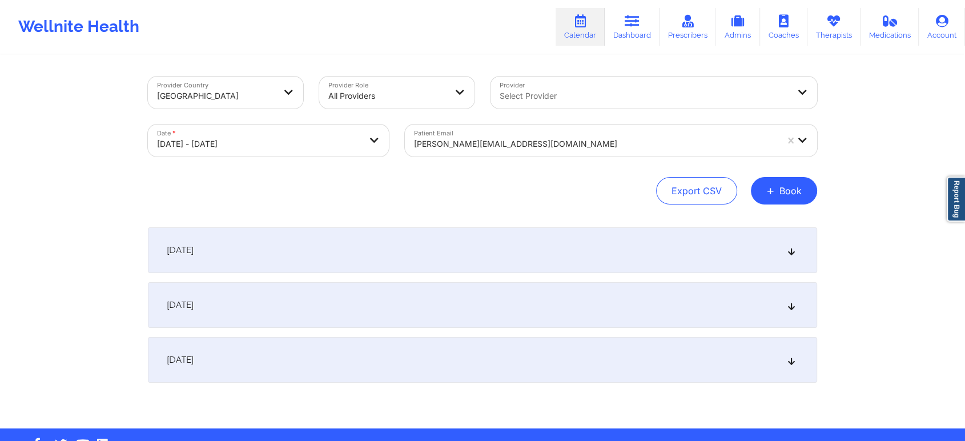
click at [737, 240] on div "[DATE]" at bounding box center [482, 250] width 669 height 46
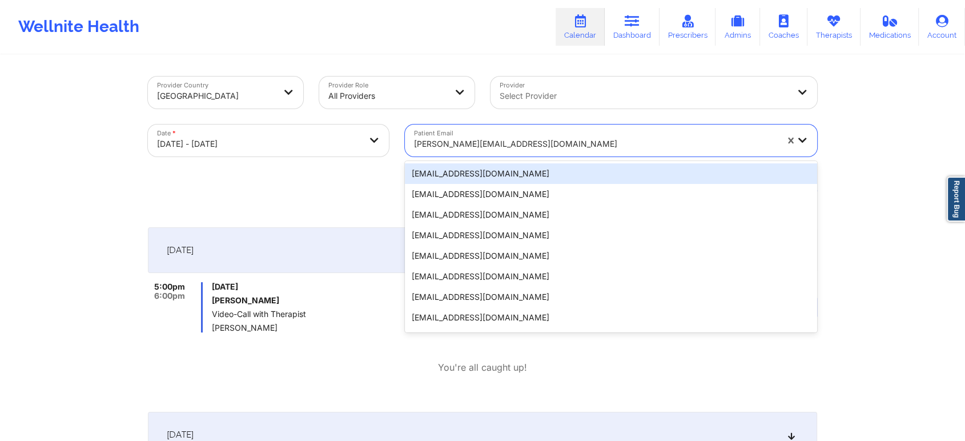
click at [498, 132] on div "[PERSON_NAME][EMAIL_ADDRESS][DOMAIN_NAME]" at bounding box center [595, 143] width 363 height 25
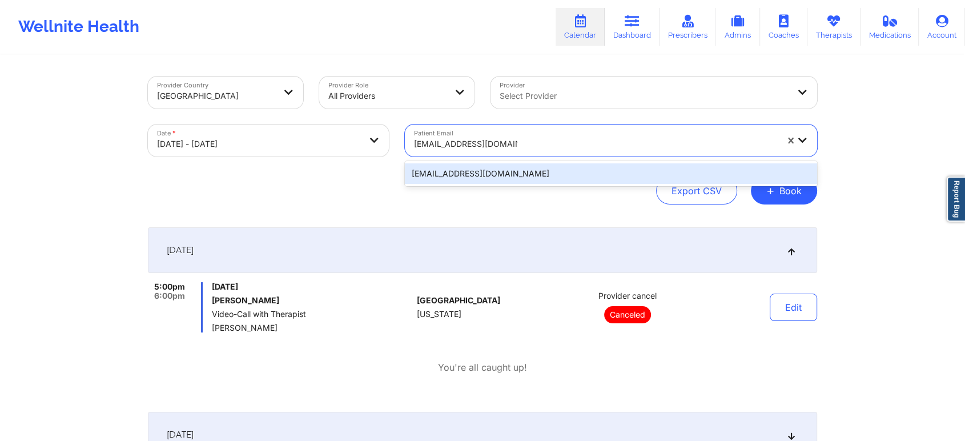
click at [510, 170] on div "[EMAIL_ADDRESS][DOMAIN_NAME]" at bounding box center [611, 173] width 412 height 21
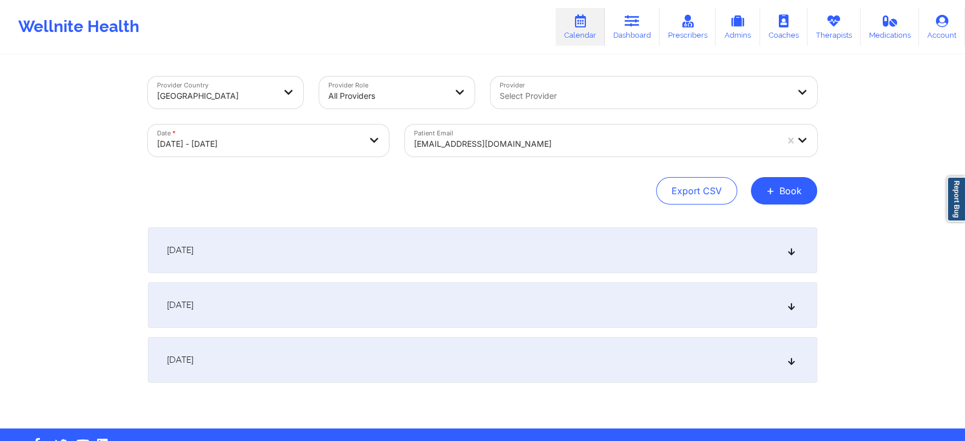
click at [671, 244] on div "[DATE]" at bounding box center [482, 250] width 669 height 46
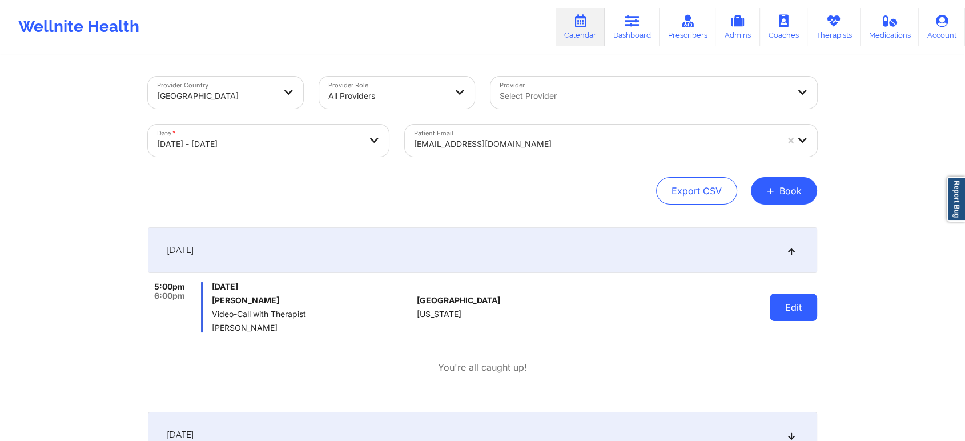
click at [796, 293] on button "Edit" at bounding box center [793, 306] width 47 height 27
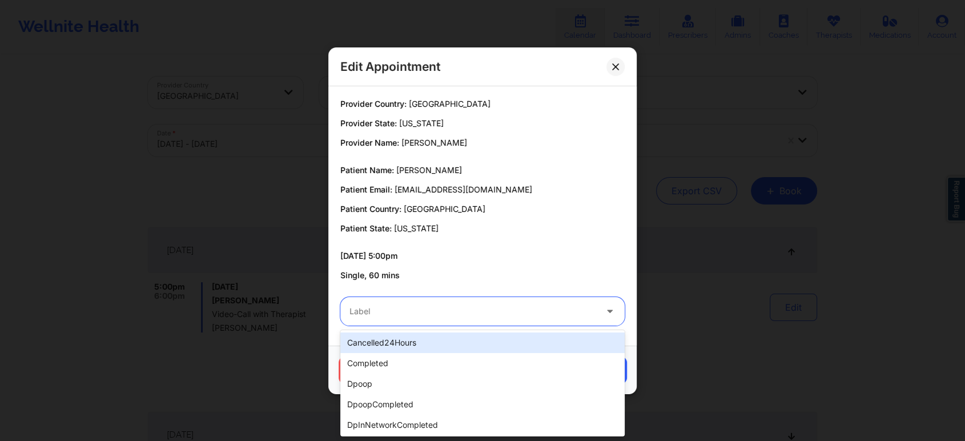
click at [508, 309] on div at bounding box center [472, 311] width 247 height 14
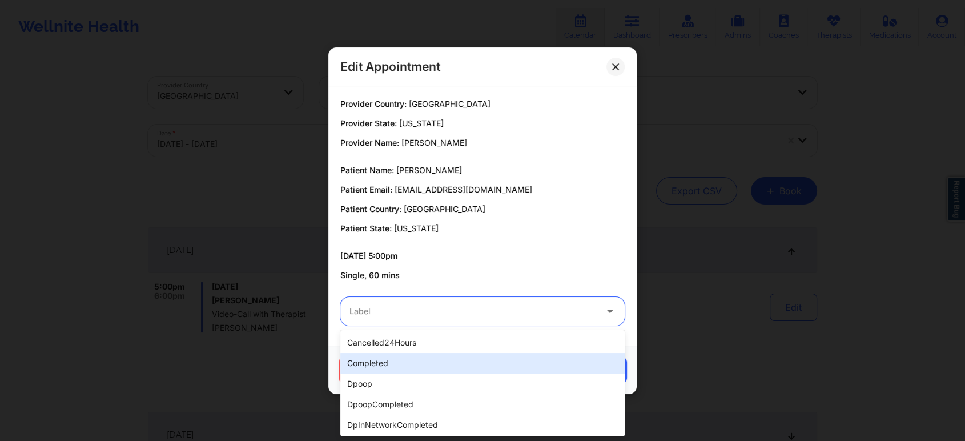
click at [455, 355] on div "completed" at bounding box center [482, 363] width 284 height 21
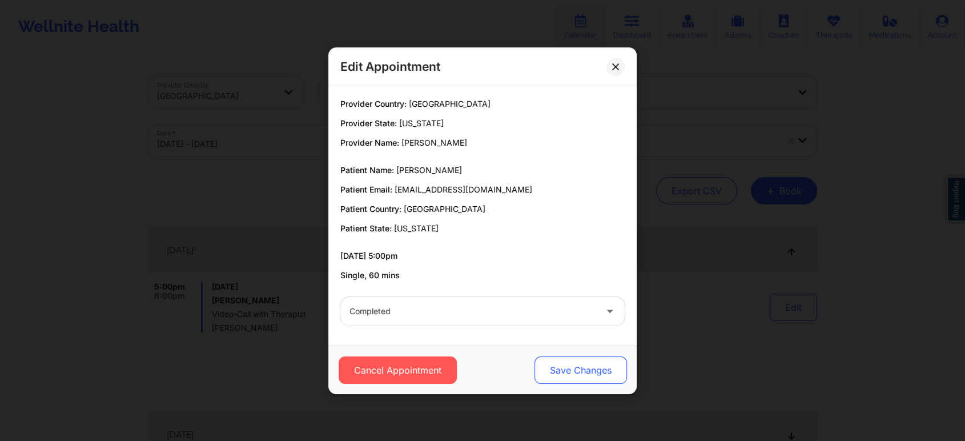
click at [570, 370] on button "Save Changes" at bounding box center [580, 369] width 92 height 27
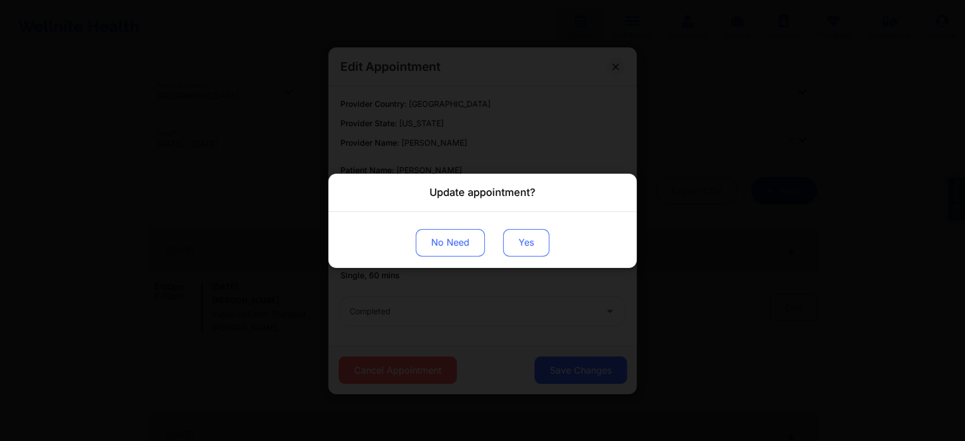
click at [525, 251] on button "Yes" at bounding box center [526, 241] width 46 height 27
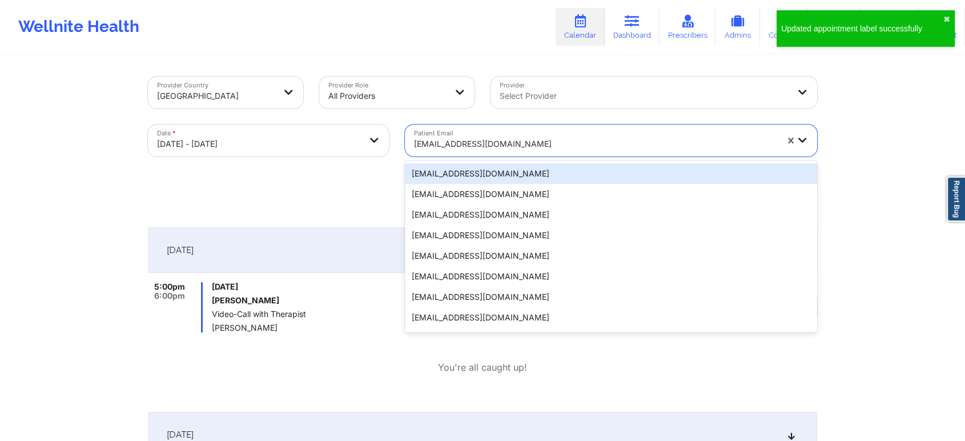
click at [472, 143] on div at bounding box center [595, 144] width 363 height 14
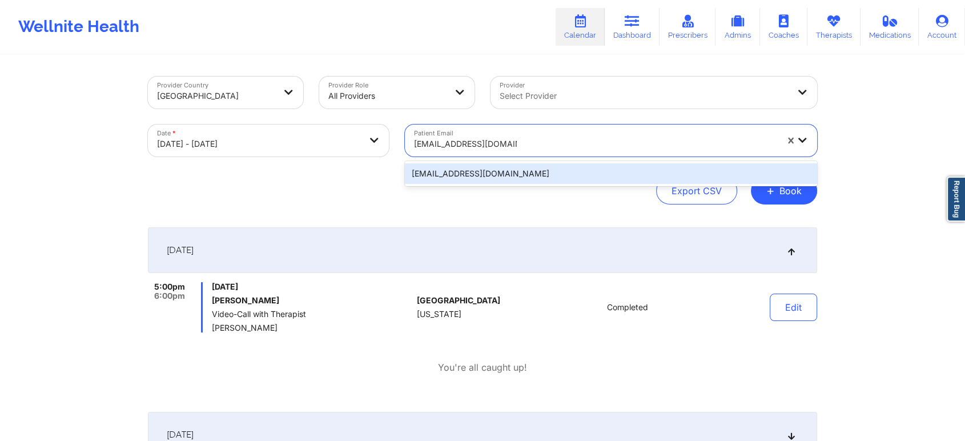
click at [525, 178] on div "[EMAIL_ADDRESS][DOMAIN_NAME]" at bounding box center [611, 173] width 412 height 21
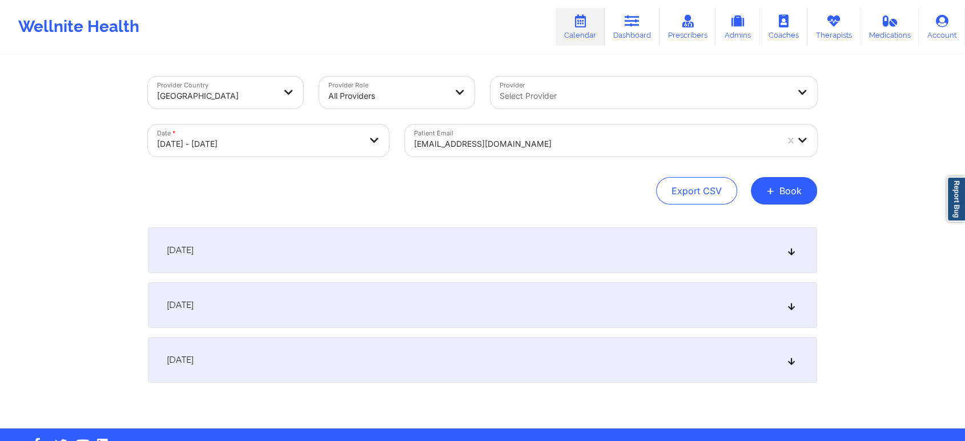
click at [633, 241] on div "[DATE]" at bounding box center [482, 250] width 669 height 46
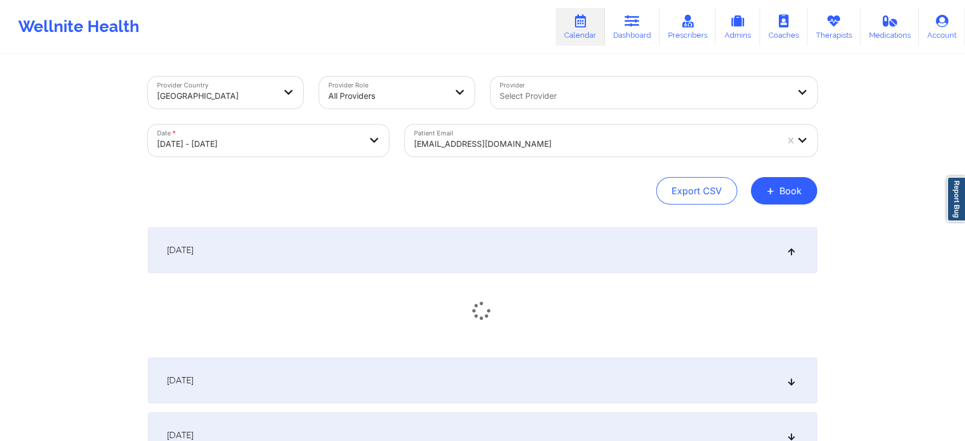
click at [733, 241] on div "[DATE]" at bounding box center [482, 250] width 669 height 46
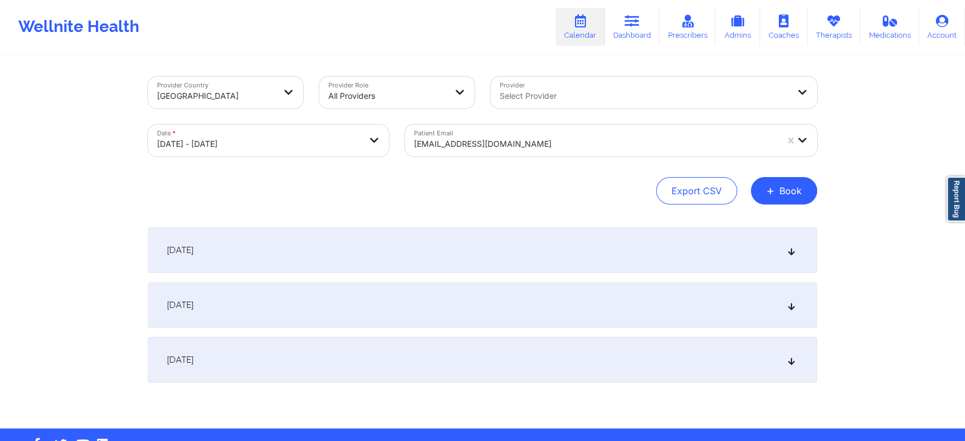
click at [733, 241] on div "[DATE]" at bounding box center [482, 250] width 669 height 46
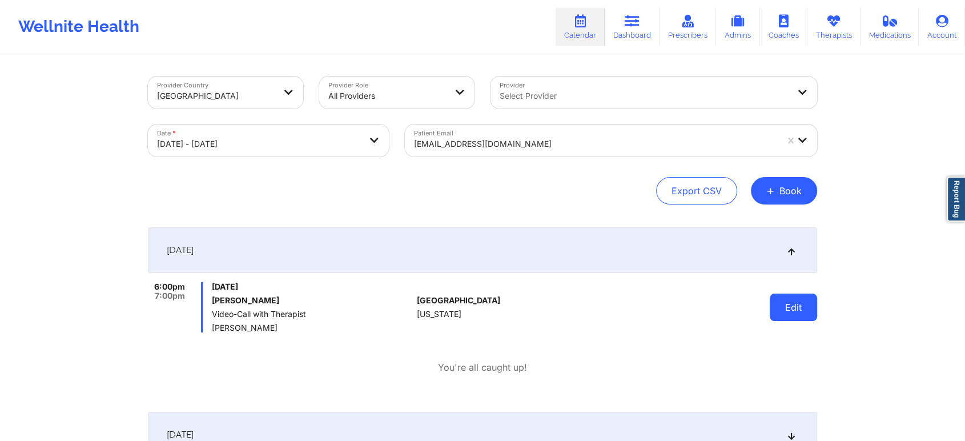
click at [815, 304] on button "Edit" at bounding box center [793, 306] width 47 height 27
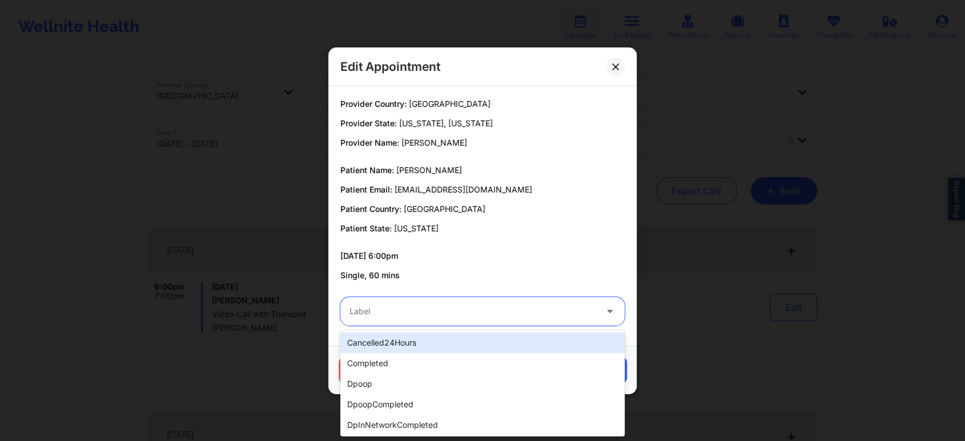
click at [478, 304] on div at bounding box center [472, 311] width 247 height 14
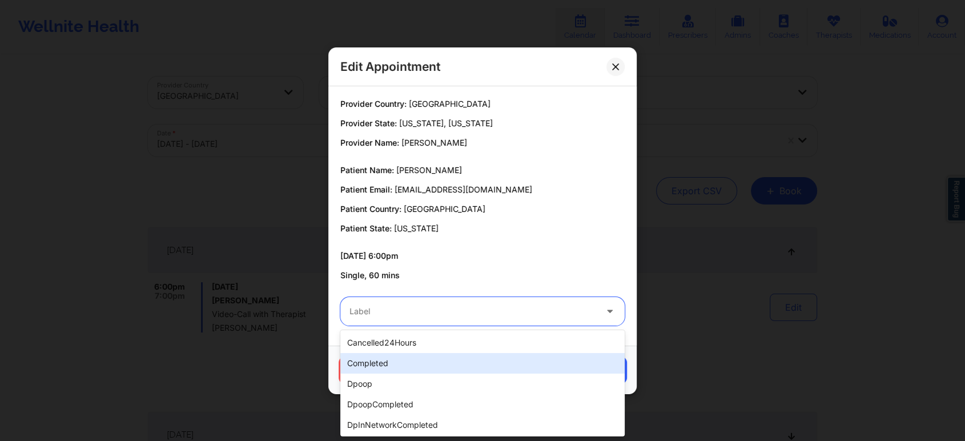
click at [433, 371] on div "completed" at bounding box center [482, 363] width 284 height 21
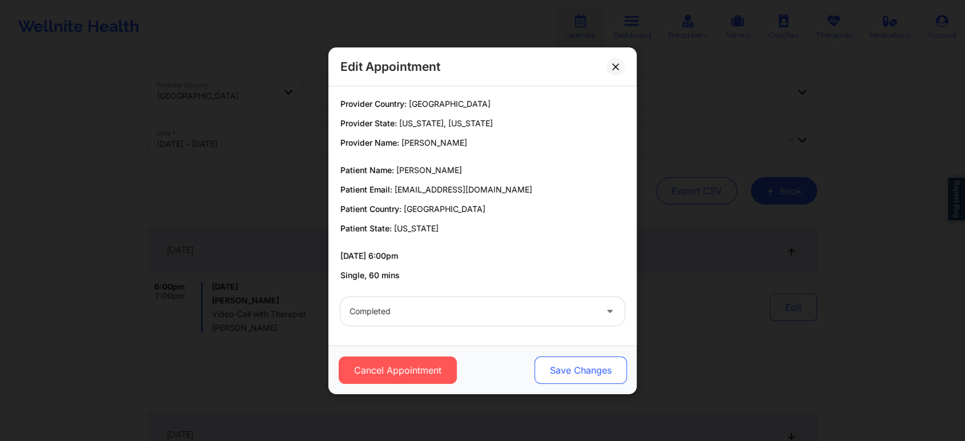
click at [581, 366] on button "Save Changes" at bounding box center [580, 369] width 92 height 27
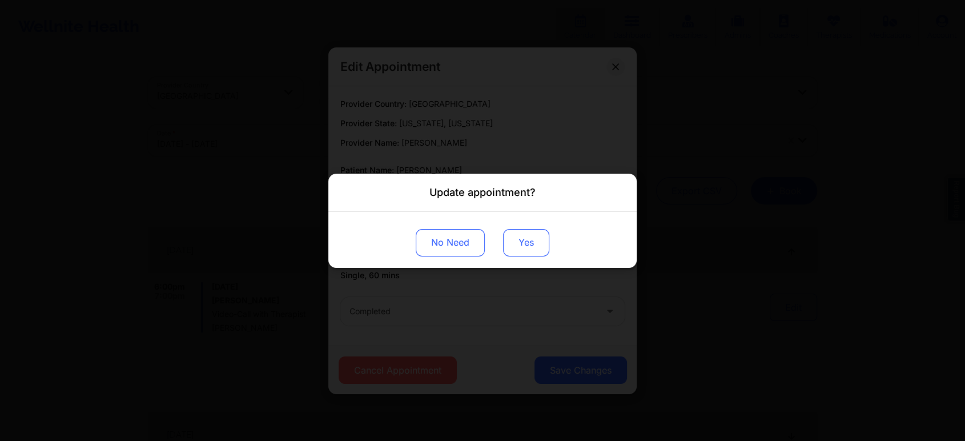
click at [528, 241] on button "Yes" at bounding box center [526, 241] width 46 height 27
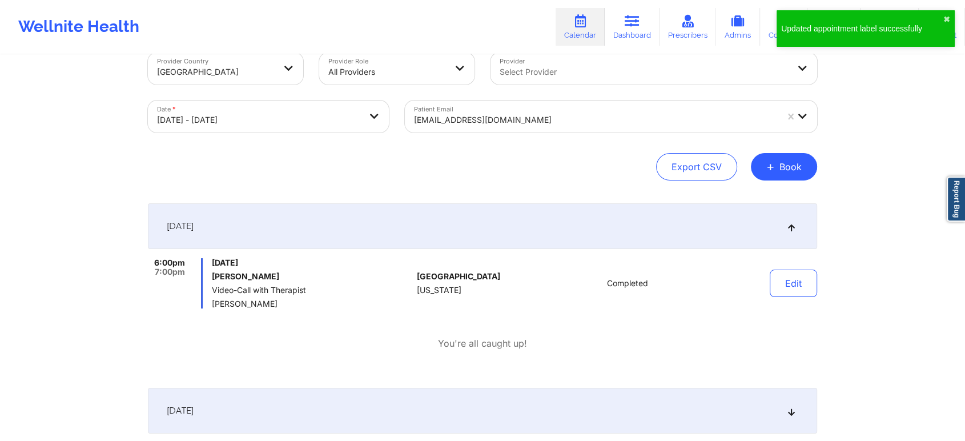
scroll to position [25, 0]
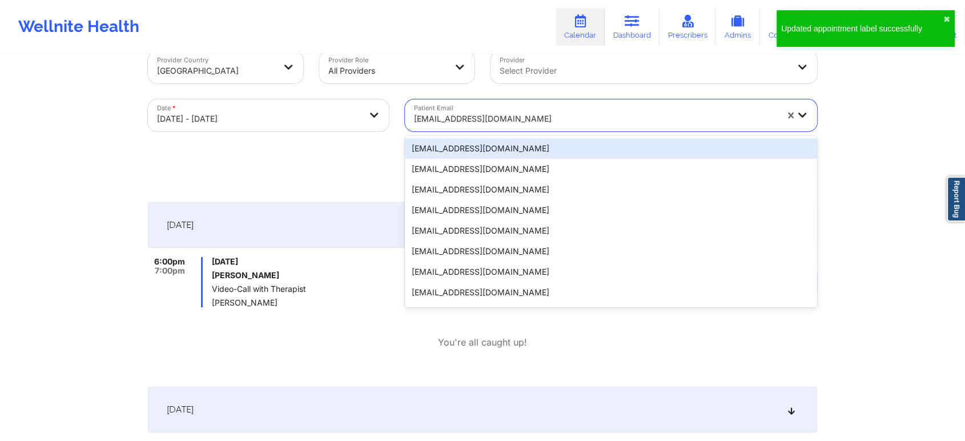
click at [456, 120] on div at bounding box center [595, 119] width 363 height 14
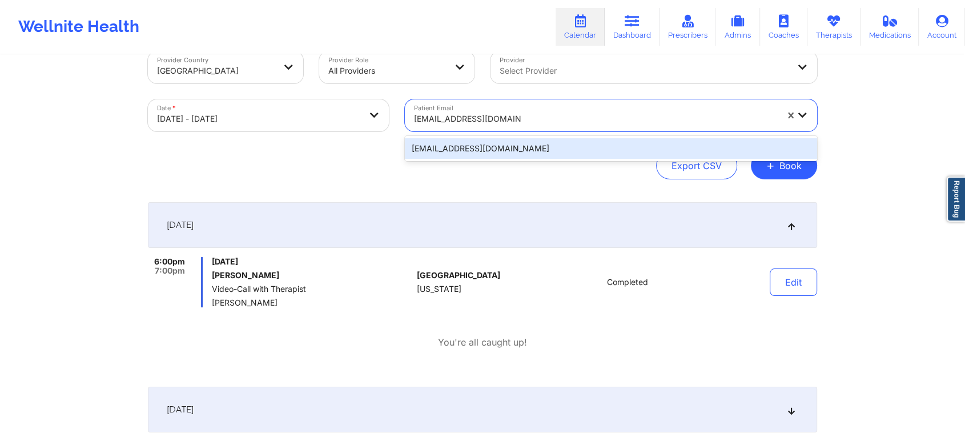
click at [491, 149] on div "[EMAIL_ADDRESS][DOMAIN_NAME]" at bounding box center [611, 148] width 412 height 21
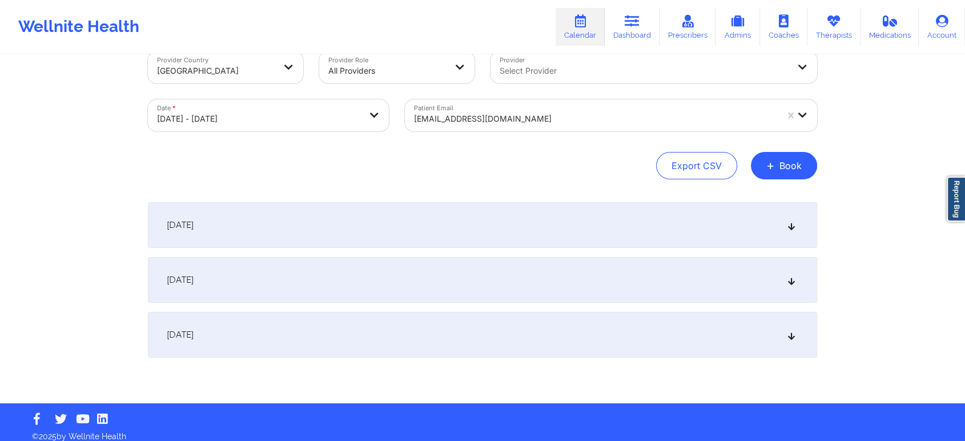
click at [657, 235] on div "[DATE]" at bounding box center [482, 225] width 669 height 46
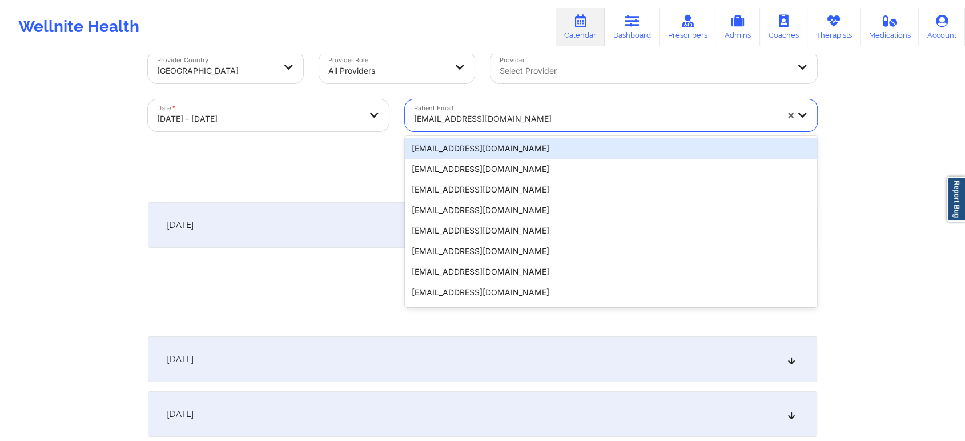
click at [461, 107] on div "[EMAIL_ADDRESS][DOMAIN_NAME]" at bounding box center [595, 118] width 363 height 25
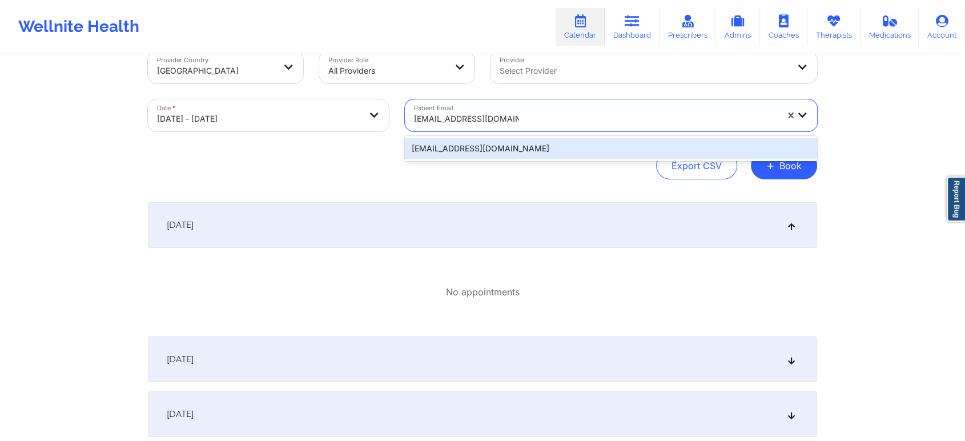
click at [494, 142] on div "[EMAIL_ADDRESS][DOMAIN_NAME]" at bounding box center [611, 148] width 412 height 21
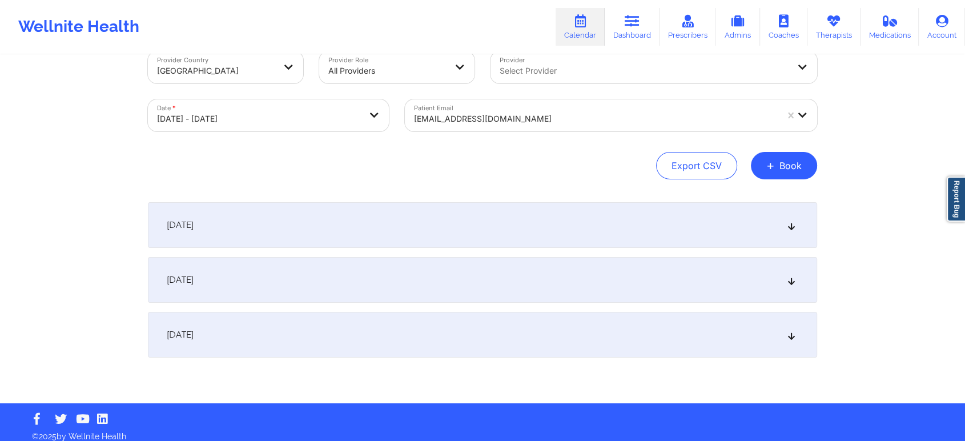
click at [431, 211] on div "[DATE]" at bounding box center [482, 225] width 669 height 46
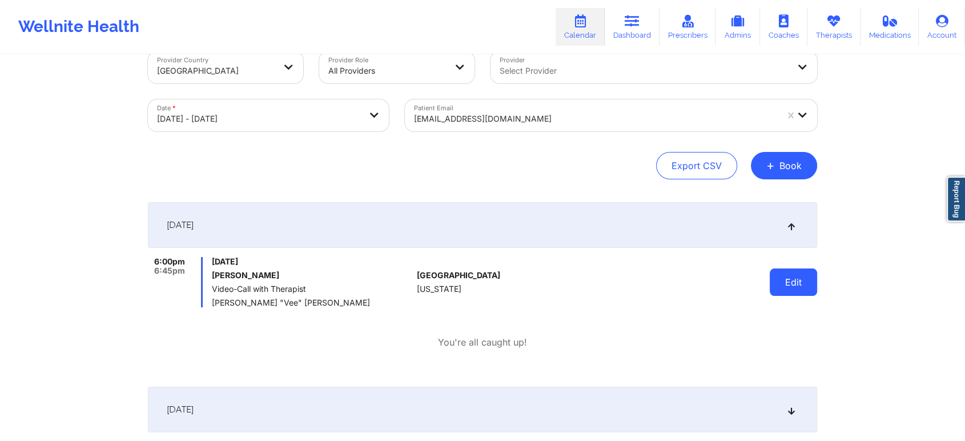
drag, startPoint x: 818, startPoint y: 294, endPoint x: 790, endPoint y: 288, distance: 28.7
click at [790, 288] on div "Provider Country [GEOGRAPHIC_DATA] Provider Role All Providers Provider Select …" at bounding box center [482, 282] width 685 height 502
click at [790, 288] on button "Edit" at bounding box center [793, 281] width 47 height 27
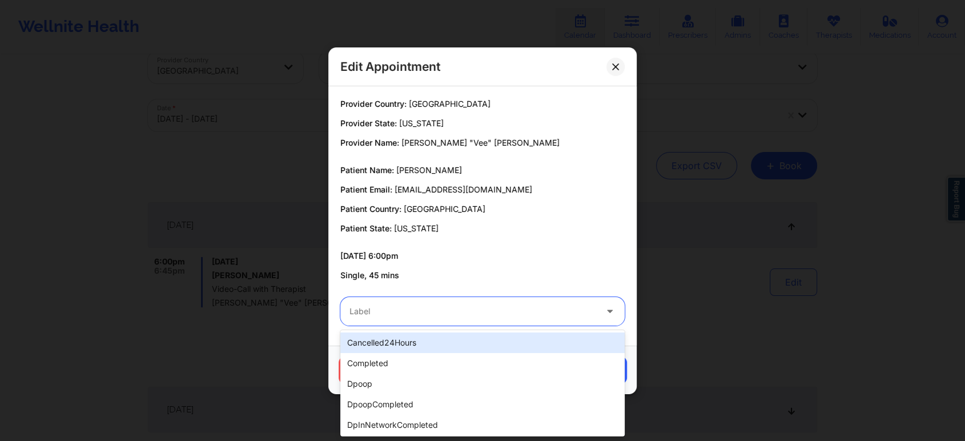
click at [477, 304] on div at bounding box center [472, 311] width 247 height 14
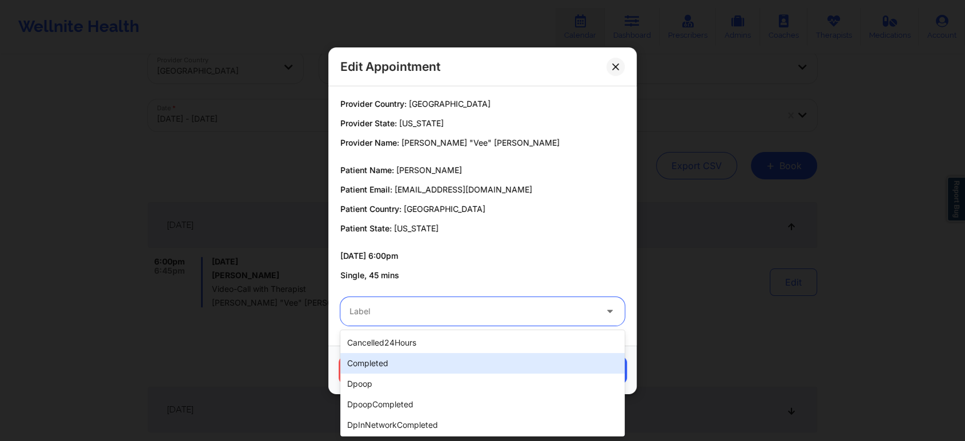
click at [410, 363] on div "completed" at bounding box center [482, 363] width 284 height 21
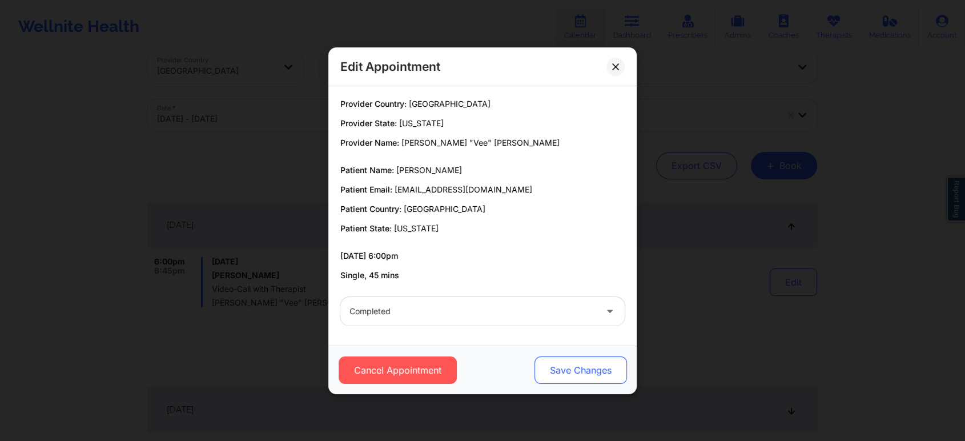
click at [569, 361] on button "Save Changes" at bounding box center [580, 369] width 92 height 27
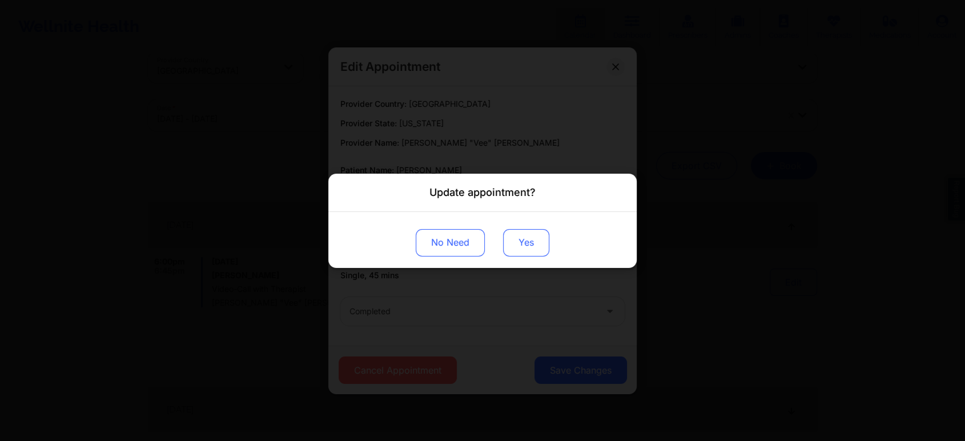
click at [525, 233] on button "Yes" at bounding box center [526, 241] width 46 height 27
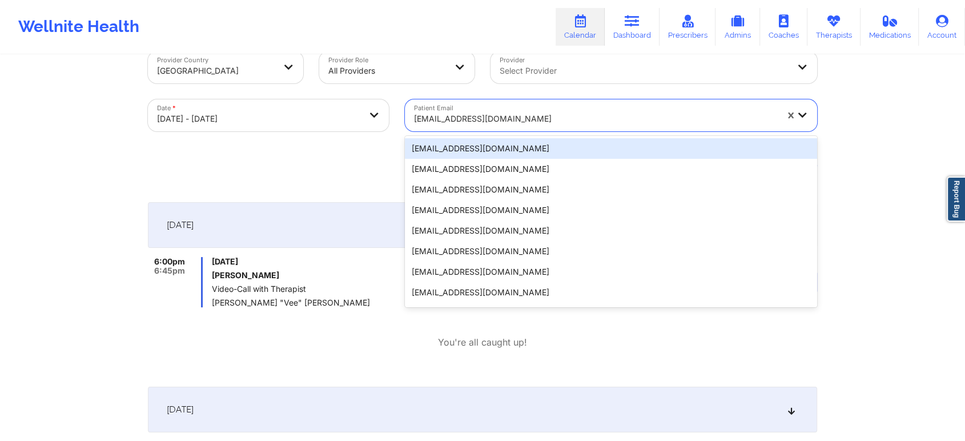
click at [509, 113] on div at bounding box center [595, 119] width 363 height 14
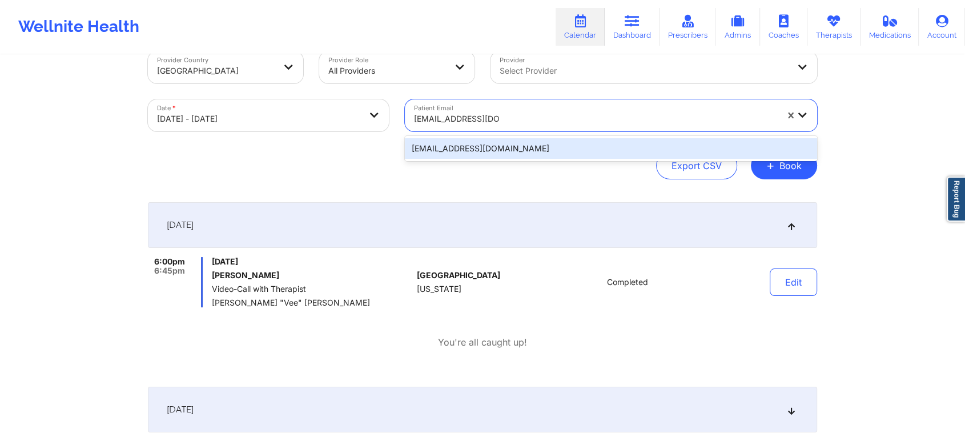
click at [505, 154] on div "[EMAIL_ADDRESS][DOMAIN_NAME]" at bounding box center [611, 148] width 412 height 21
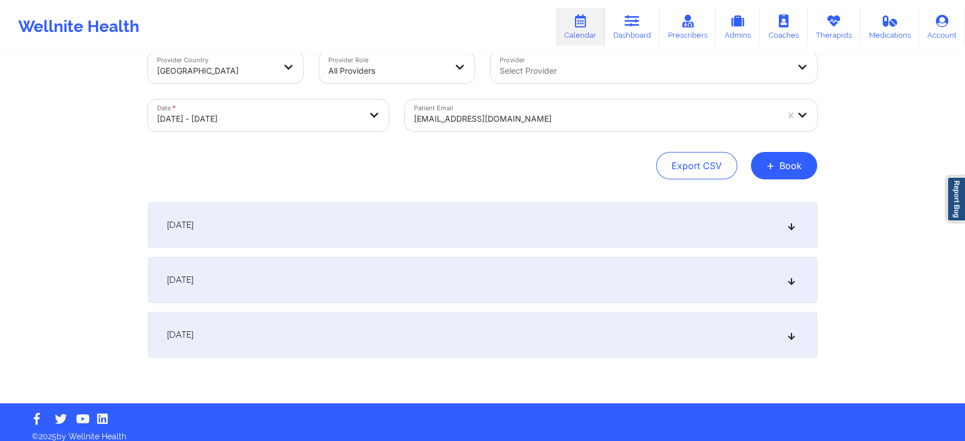
click at [661, 246] on div "[DATE]" at bounding box center [482, 225] width 669 height 46
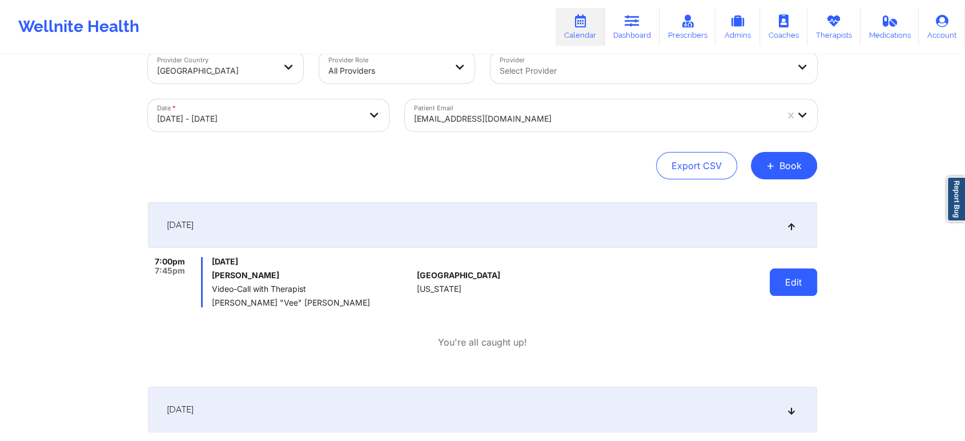
click at [774, 285] on button "Edit" at bounding box center [793, 281] width 47 height 27
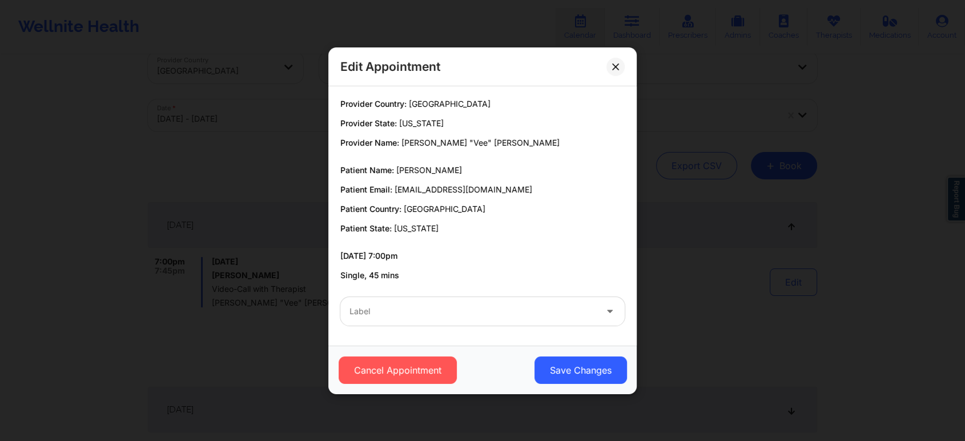
click at [371, 292] on div "Label" at bounding box center [482, 311] width 300 height 45
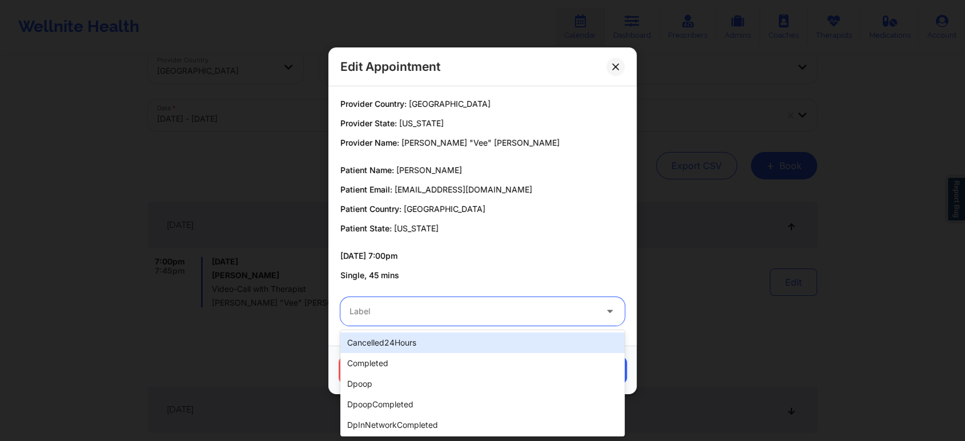
click at [372, 313] on div at bounding box center [472, 311] width 247 height 14
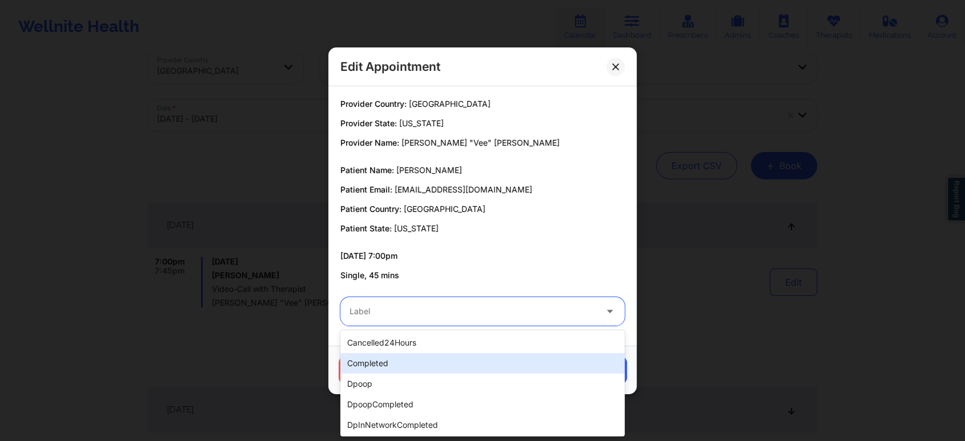
click at [380, 355] on div "completed" at bounding box center [482, 363] width 284 height 21
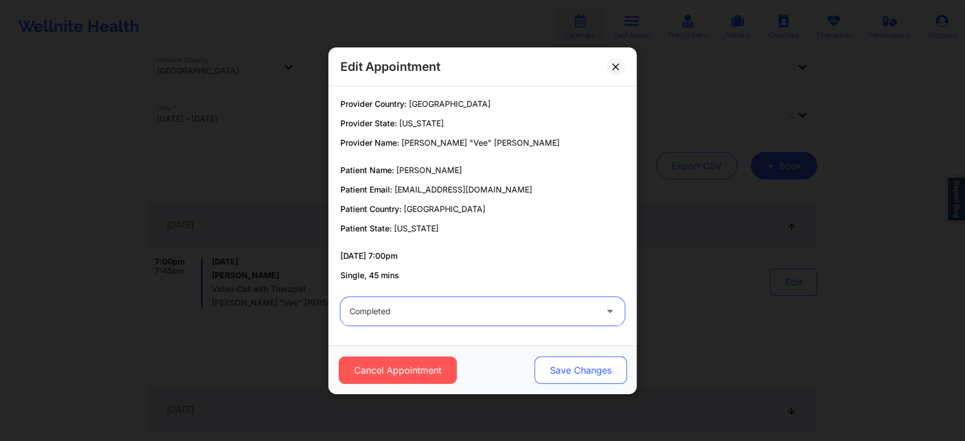
click at [619, 376] on button "Save Changes" at bounding box center [580, 369] width 92 height 27
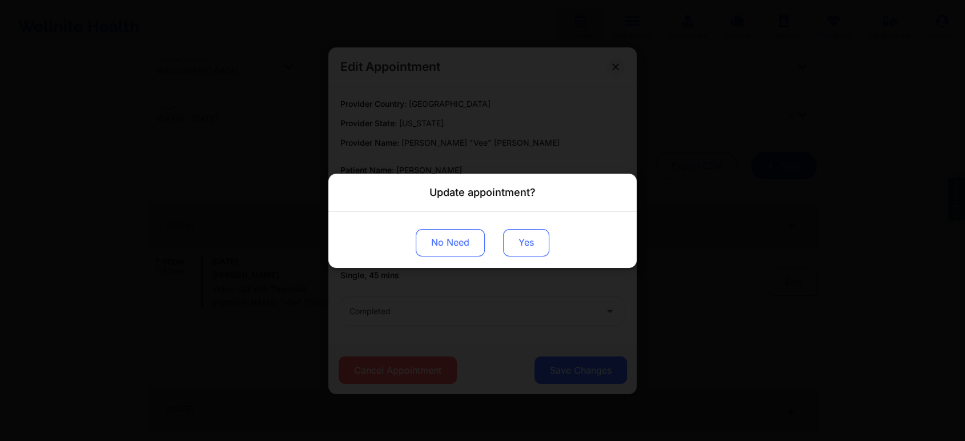
click at [528, 244] on button "Yes" at bounding box center [526, 241] width 46 height 27
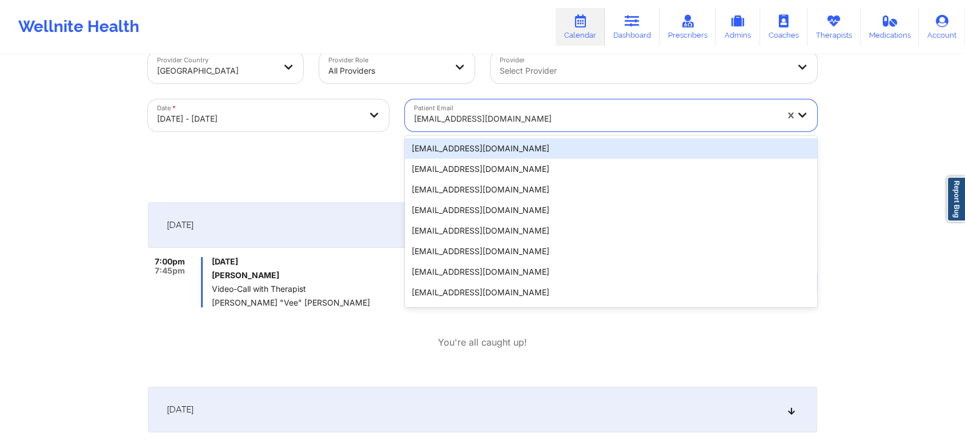
click at [479, 115] on div at bounding box center [595, 119] width 363 height 14
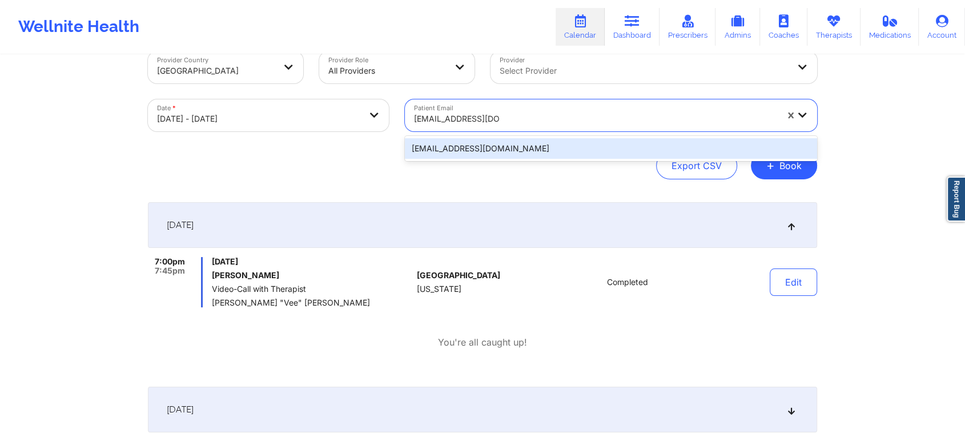
click at [508, 145] on div "[EMAIL_ADDRESS][DOMAIN_NAME]" at bounding box center [611, 148] width 412 height 21
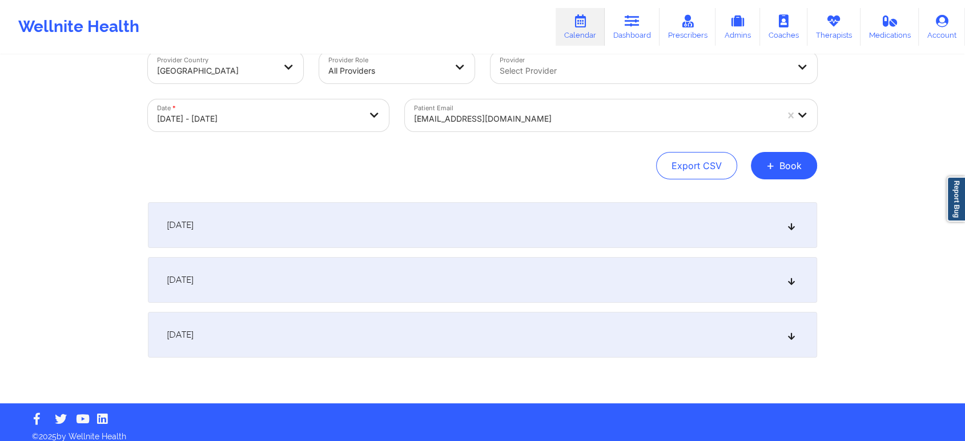
click at [656, 219] on div "[DATE]" at bounding box center [482, 225] width 669 height 46
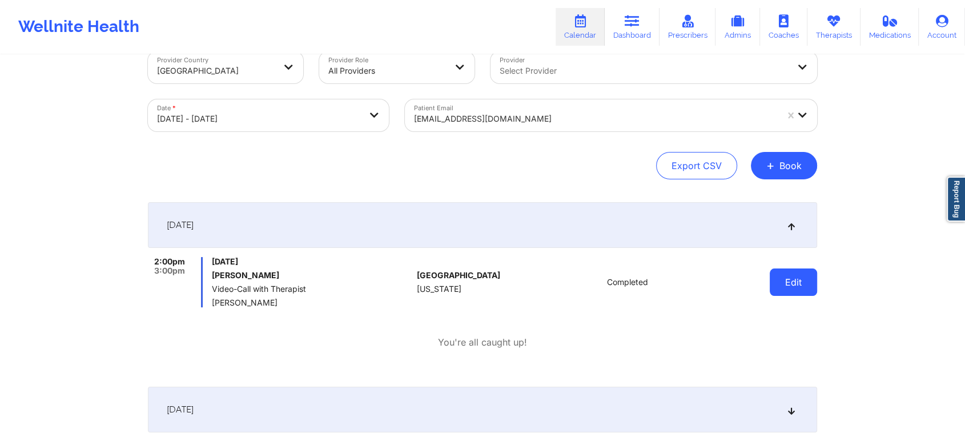
click at [779, 281] on button "Edit" at bounding box center [793, 281] width 47 height 27
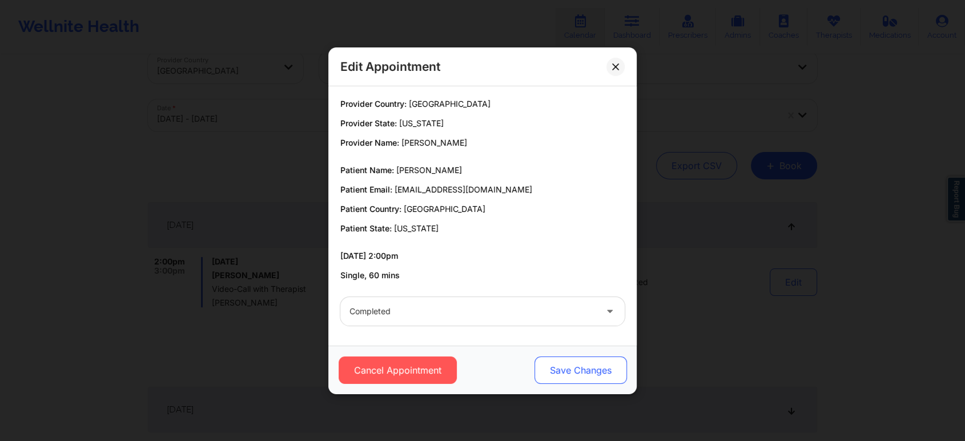
click at [558, 368] on button "Save Changes" at bounding box center [580, 369] width 92 height 27
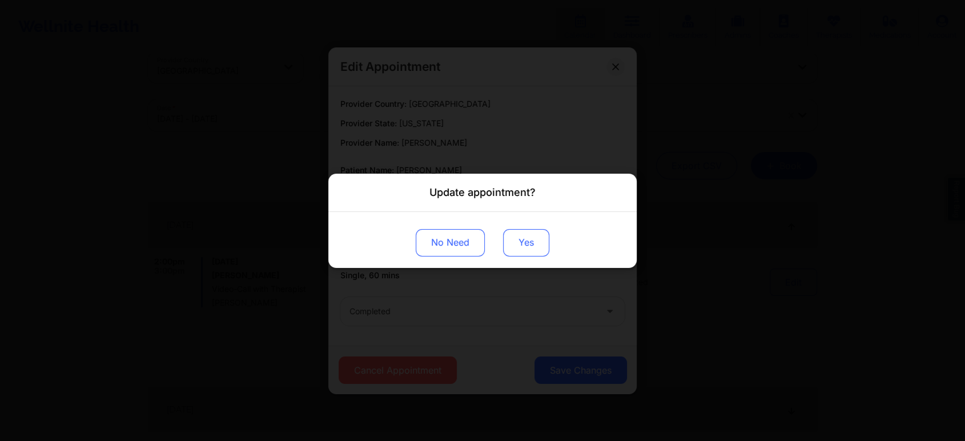
click at [533, 245] on button "Yes" at bounding box center [526, 241] width 46 height 27
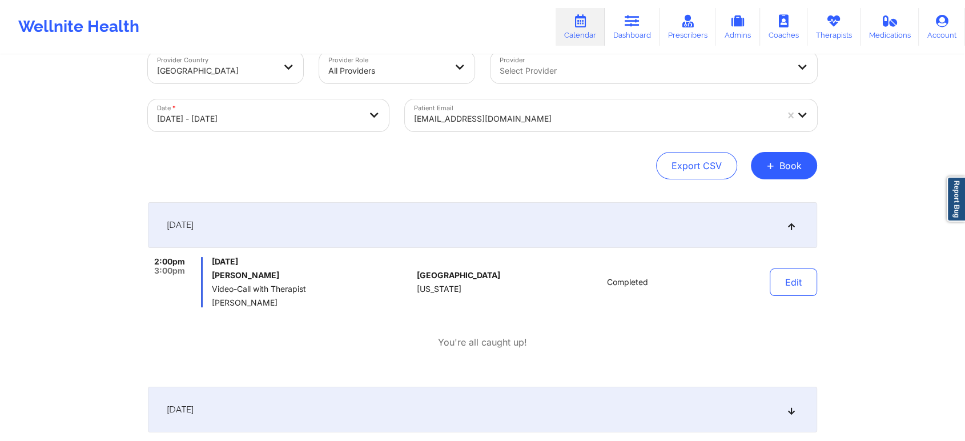
click at [471, 92] on div "Patient Email [EMAIL_ADDRESS][DOMAIN_NAME]" at bounding box center [611, 115] width 428 height 48
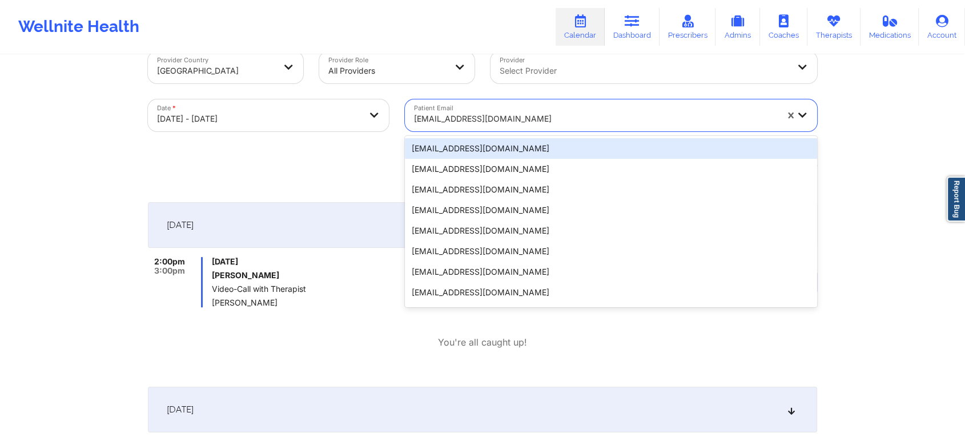
click at [472, 103] on div "[EMAIL_ADDRESS][DOMAIN_NAME]" at bounding box center [591, 115] width 373 height 32
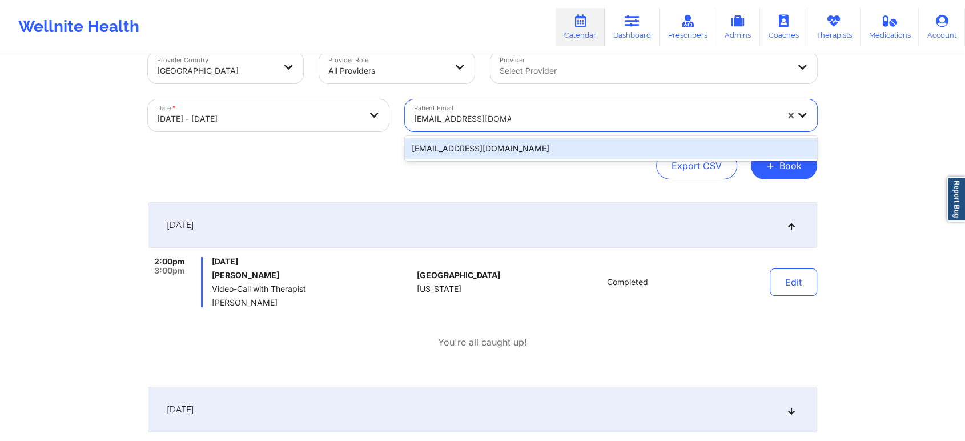
click at [504, 148] on div "[EMAIL_ADDRESS][DOMAIN_NAME]" at bounding box center [611, 148] width 412 height 21
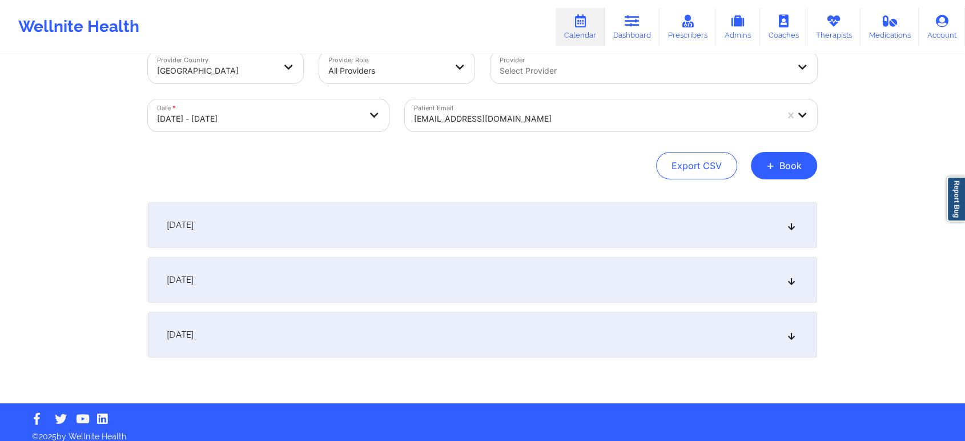
click at [651, 228] on div "[DATE]" at bounding box center [482, 225] width 669 height 46
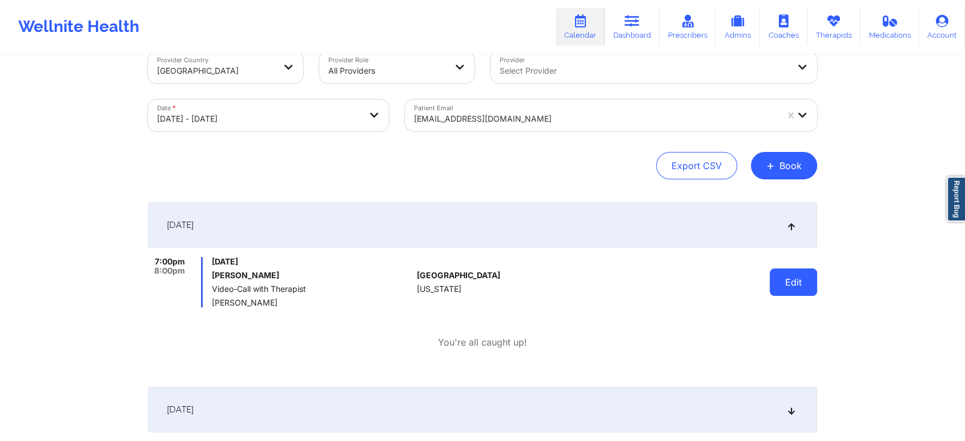
click at [777, 273] on button "Edit" at bounding box center [793, 281] width 47 height 27
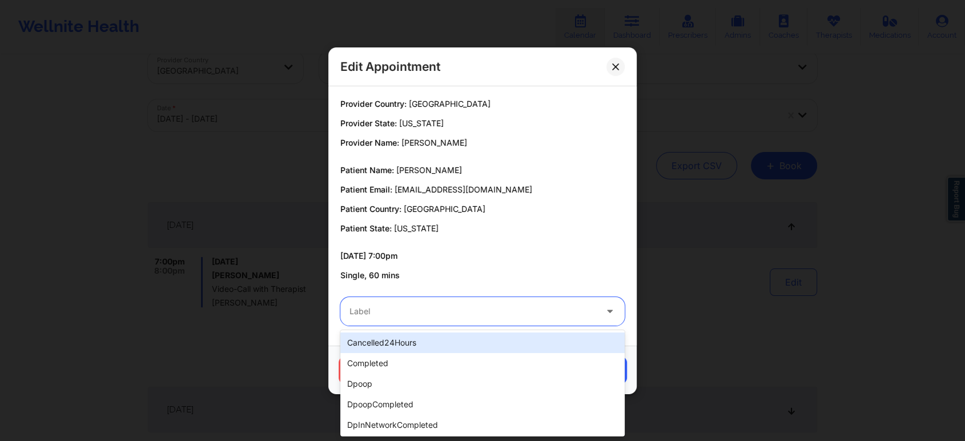
click at [351, 305] on input "text" at bounding box center [350, 310] width 2 height 11
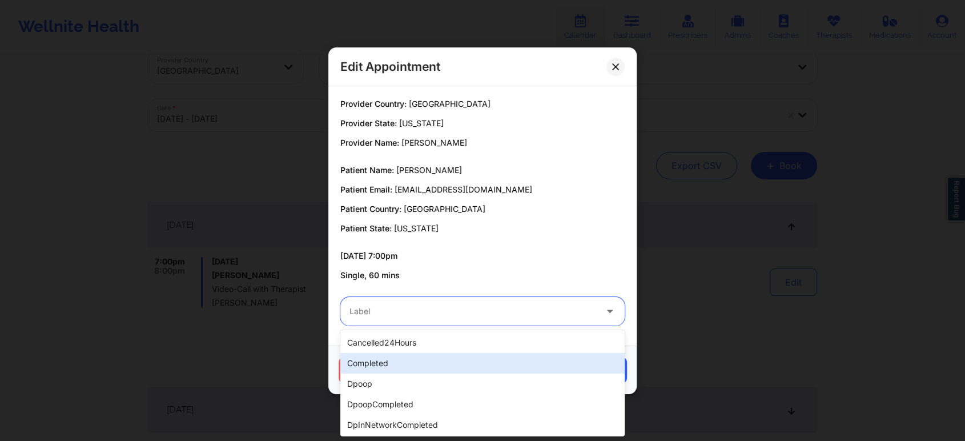
click at [423, 367] on div "completed" at bounding box center [482, 363] width 284 height 21
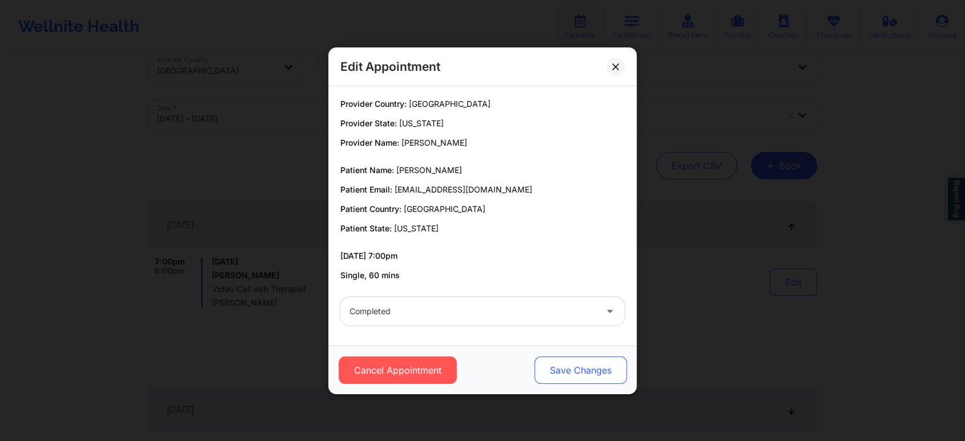
click at [560, 379] on button "Save Changes" at bounding box center [580, 369] width 92 height 27
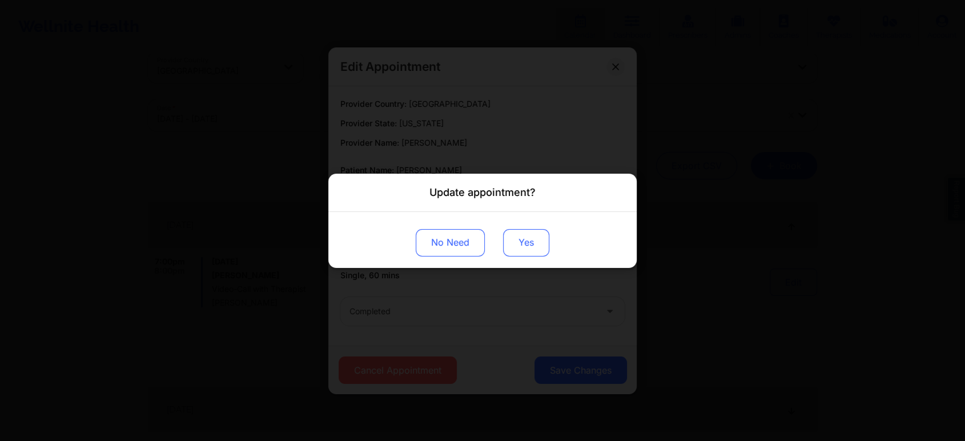
click at [516, 250] on button "Yes" at bounding box center [526, 241] width 46 height 27
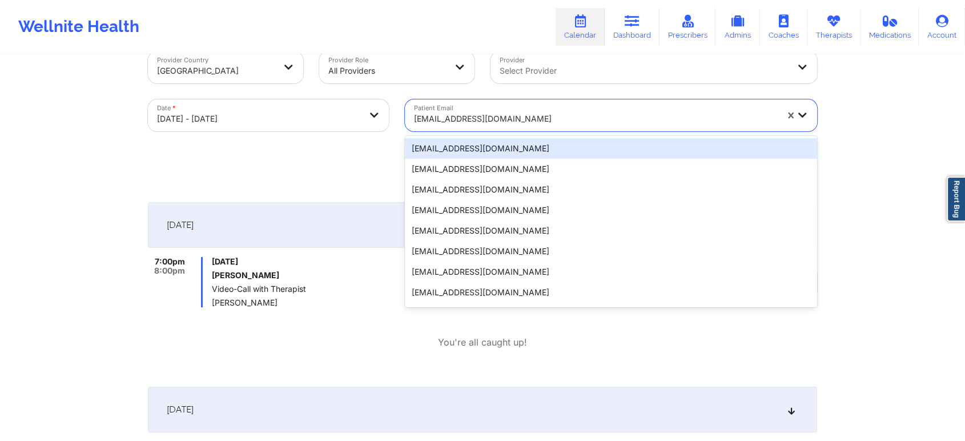
click at [460, 118] on div at bounding box center [595, 119] width 363 height 14
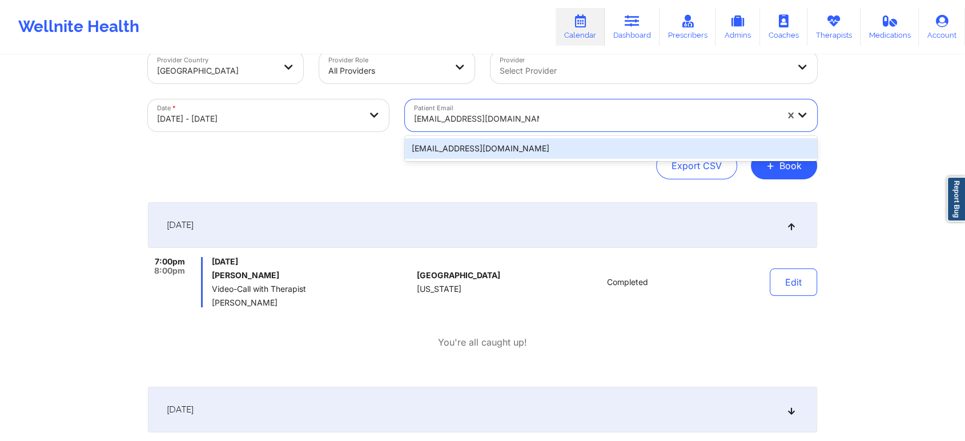
click at [475, 144] on div "[EMAIL_ADDRESS][DOMAIN_NAME]" at bounding box center [611, 148] width 412 height 21
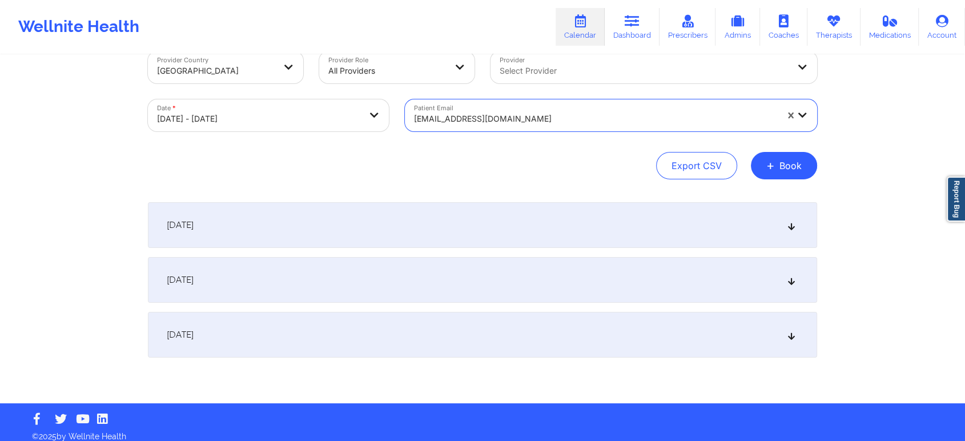
click at [498, 224] on div "[DATE]" at bounding box center [482, 225] width 669 height 46
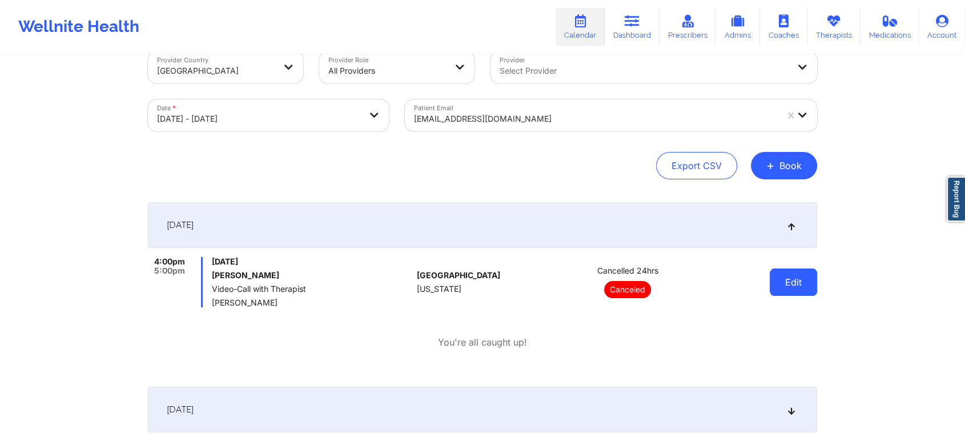
click at [784, 280] on button "Edit" at bounding box center [793, 281] width 47 height 27
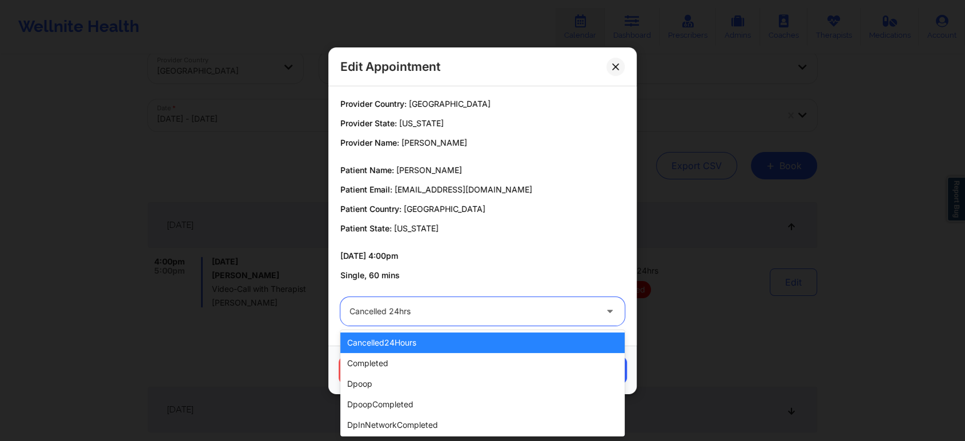
click at [496, 310] on div at bounding box center [472, 311] width 247 height 14
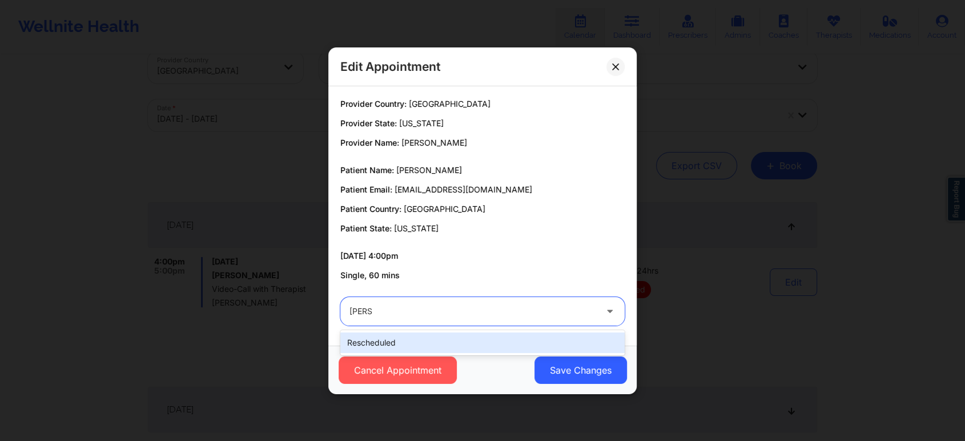
click at [480, 340] on div "rescheduled" at bounding box center [482, 342] width 284 height 21
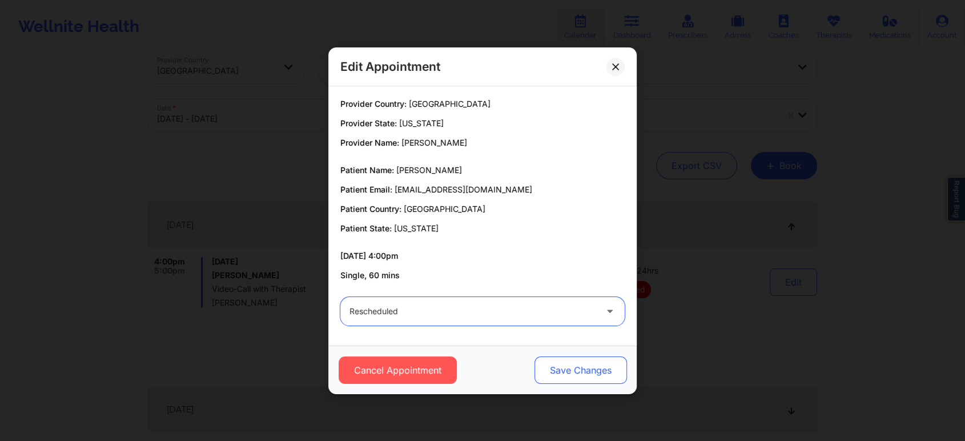
click at [599, 361] on button "Save Changes" at bounding box center [580, 369] width 92 height 27
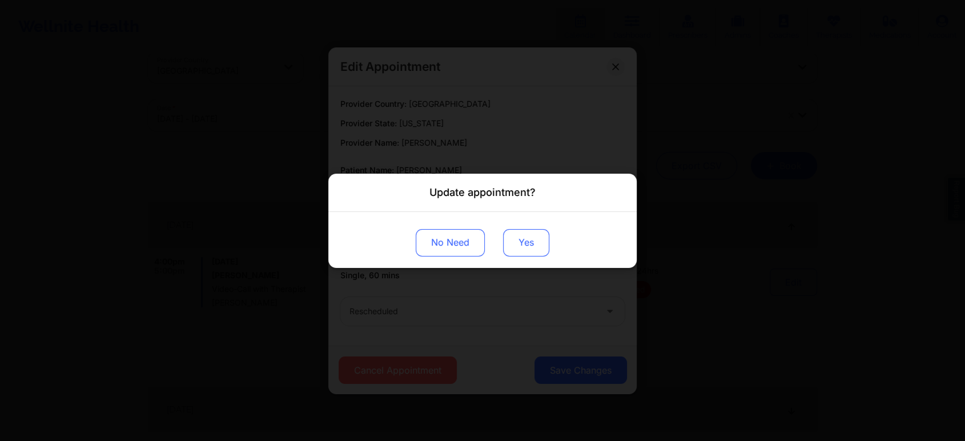
click at [521, 236] on button "Yes" at bounding box center [526, 241] width 46 height 27
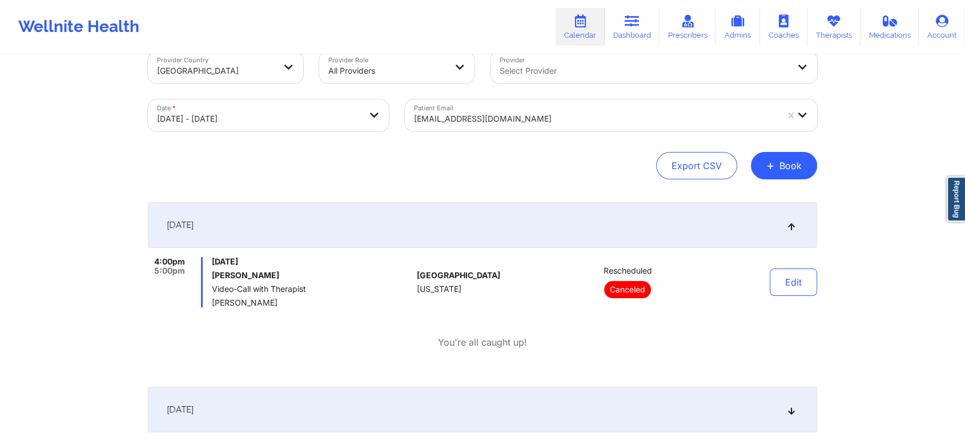
click at [517, 123] on div at bounding box center [595, 119] width 363 height 14
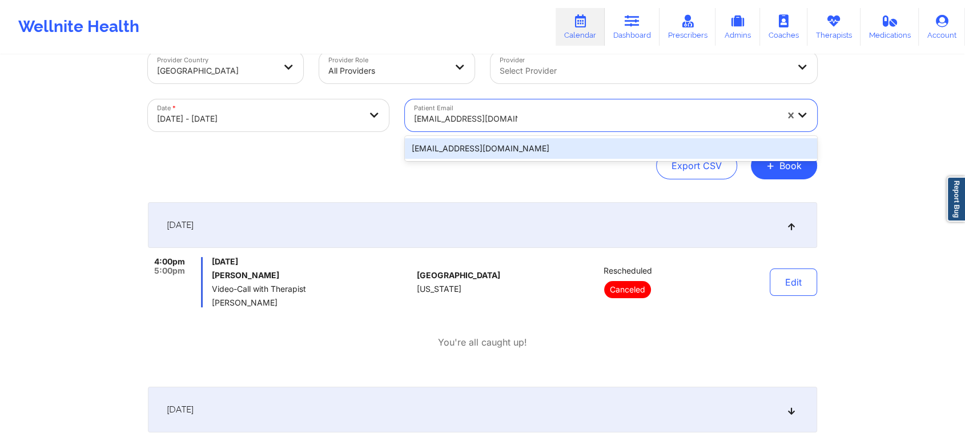
click at [543, 146] on div "[EMAIL_ADDRESS][DOMAIN_NAME]" at bounding box center [611, 148] width 412 height 21
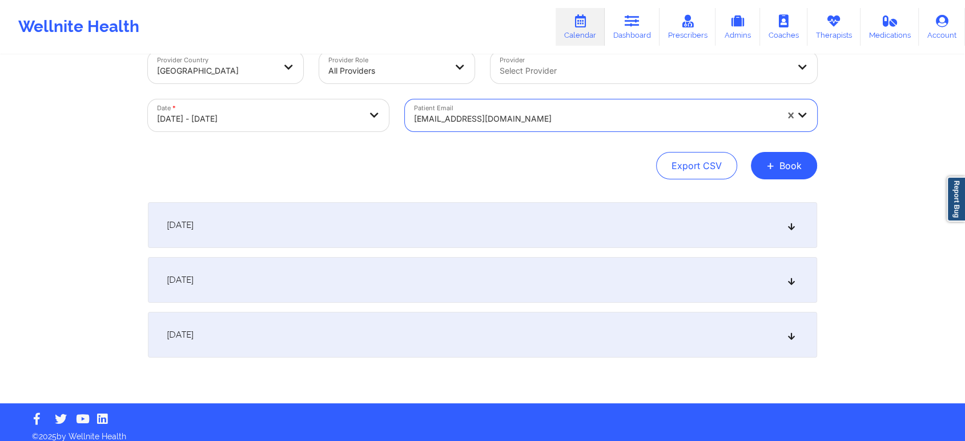
click at [568, 230] on div "[DATE]" at bounding box center [482, 225] width 669 height 46
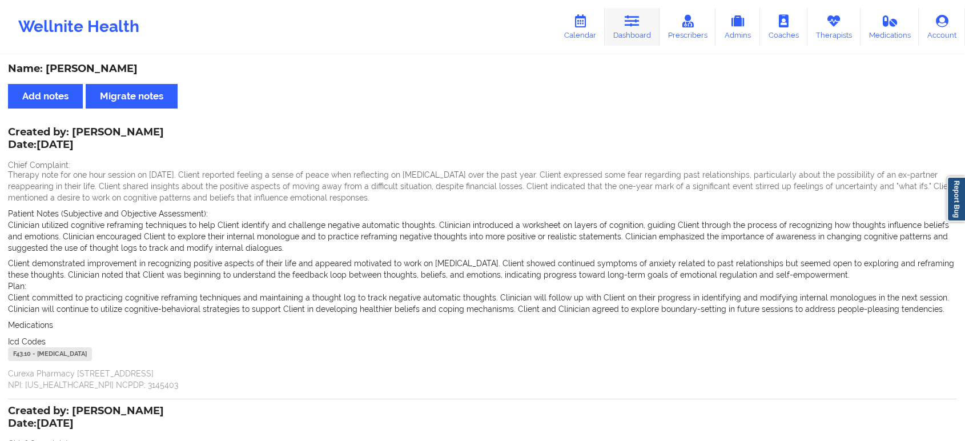
click at [636, 26] on icon at bounding box center [632, 21] width 15 height 13
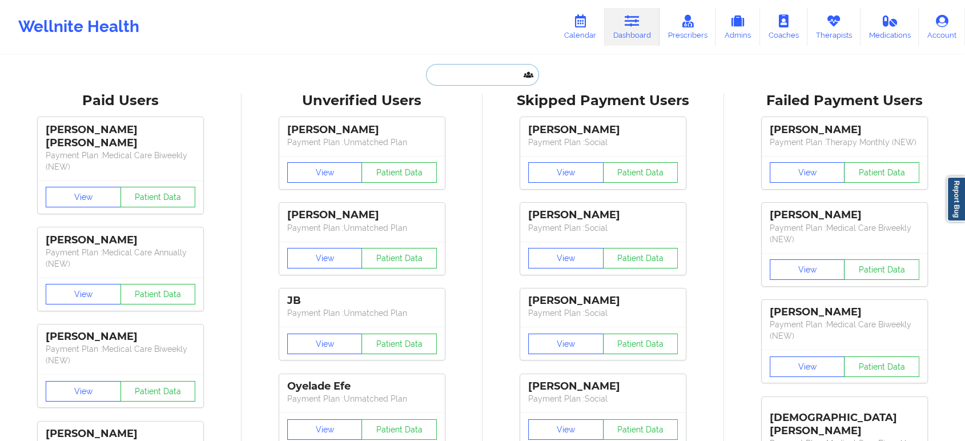
click at [472, 81] on input "text" at bounding box center [482, 75] width 113 height 22
paste input "tiffanydcoaching@gmail.com"
type input "tiffanydcoaching@gmail.com"
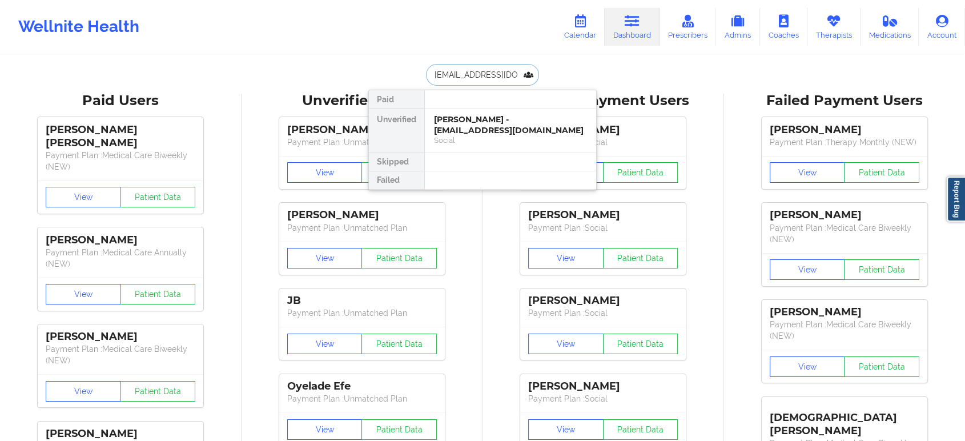
scroll to position [0, 17]
click at [485, 128] on div "Tiffany Barber - tiffanydcoaching@gmail.com" at bounding box center [510, 124] width 153 height 21
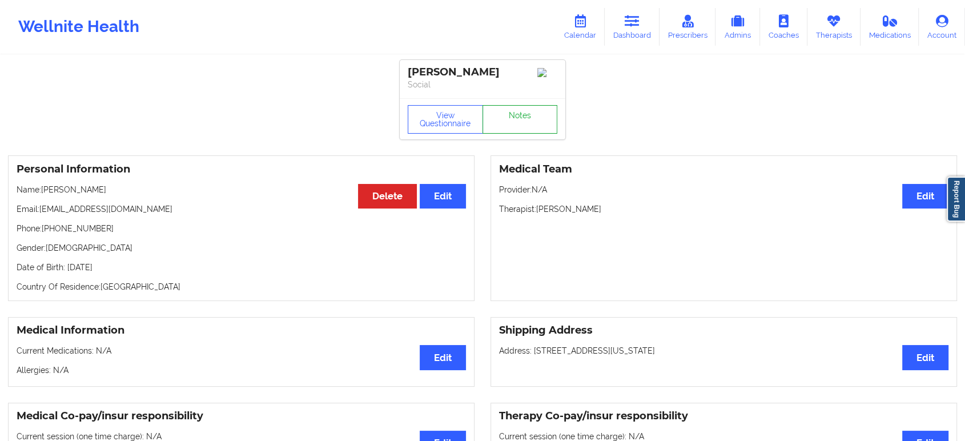
click at [537, 126] on link "Notes" at bounding box center [519, 119] width 75 height 29
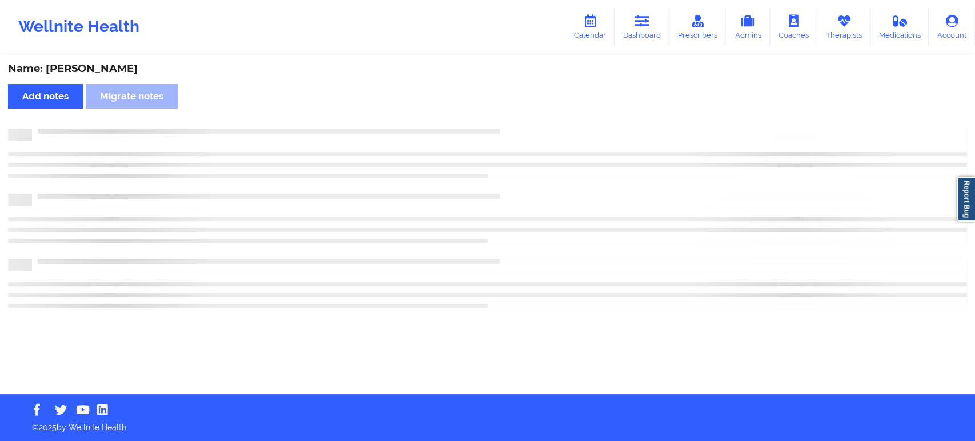
click at [537, 126] on div "Name: Tiffany Barber Add notes Migrate notes" at bounding box center [487, 225] width 975 height 338
drag, startPoint x: 973, startPoint y: 131, endPoint x: 946, endPoint y: 140, distance: 28.9
click at [946, 140] on div "Name: Tiffany Barber Add notes Migrate notes" at bounding box center [487, 225] width 975 height 338
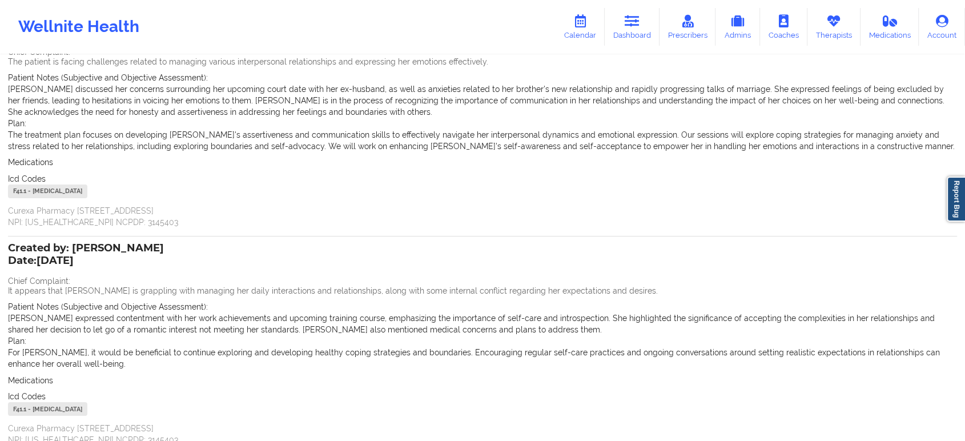
scroll to position [210, 0]
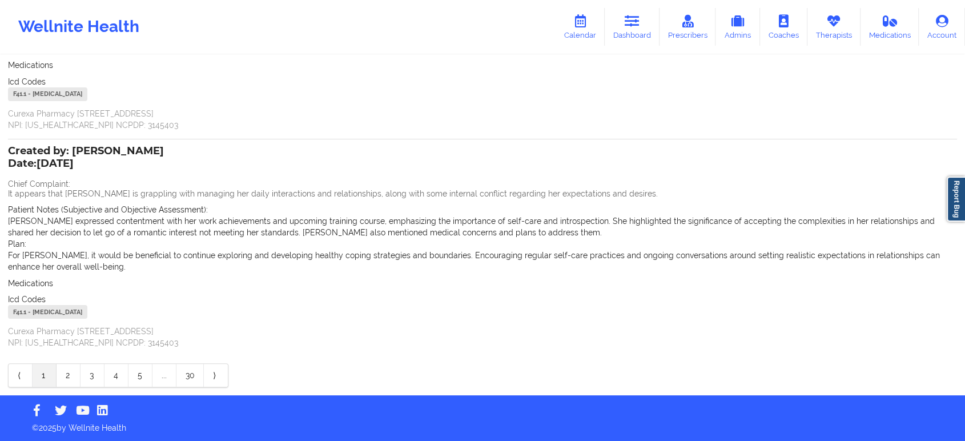
click at [71, 387] on div "⟨ 1 2 3 4 5 ... 30 ⟩" at bounding box center [118, 375] width 220 height 24
click at [64, 364] on link "2" at bounding box center [69, 375] width 24 height 23
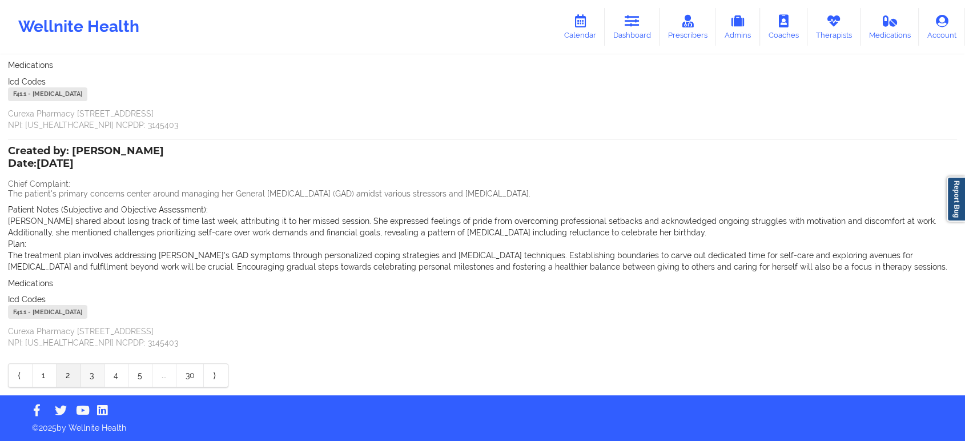
click at [93, 378] on link "3" at bounding box center [93, 375] width 24 height 23
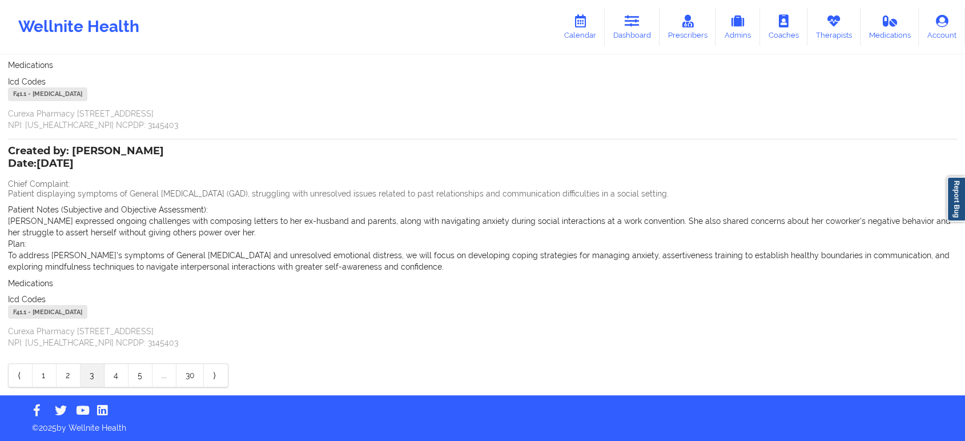
scroll to position [0, 0]
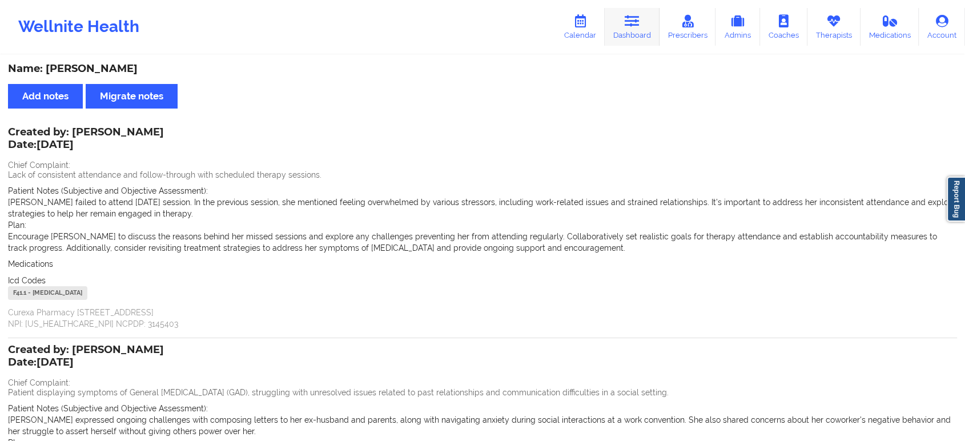
click at [626, 40] on link "Dashboard" at bounding box center [632, 27] width 55 height 38
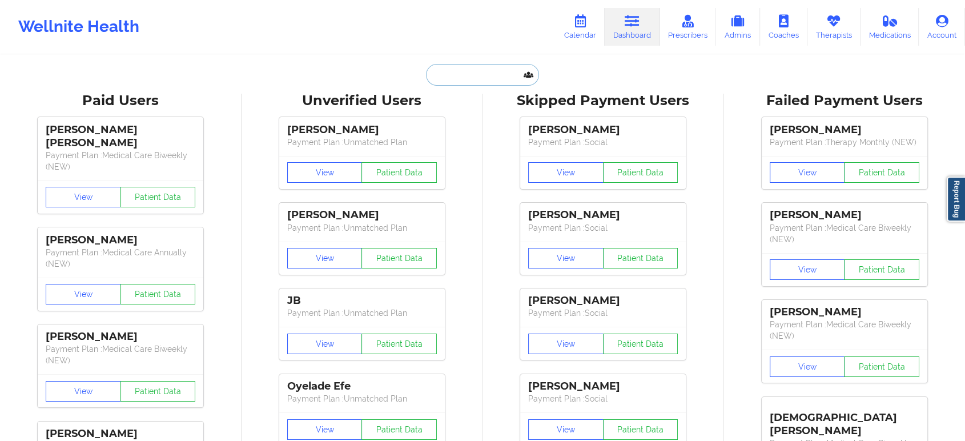
click at [440, 71] on input "text" at bounding box center [482, 75] width 113 height 22
paste input "sanschill669@gmail.com"
type input "sanschill669@gmail.com"
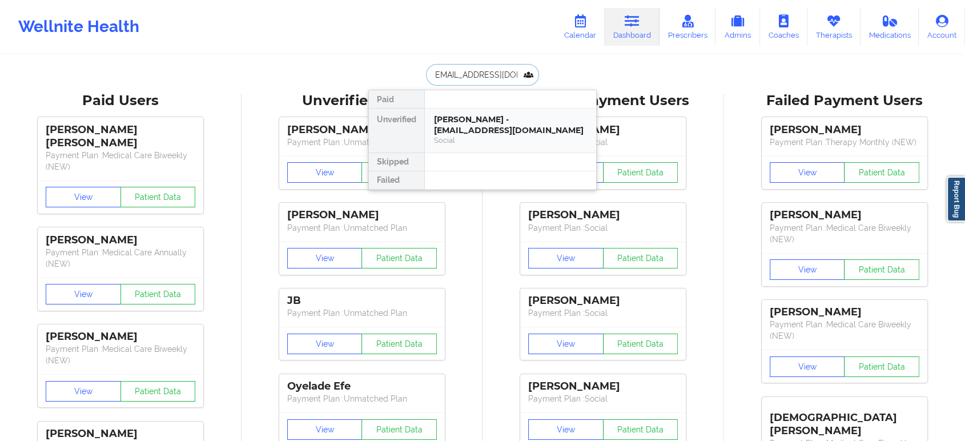
click at [500, 126] on div "Josua canas - sanschill669@gmail.com" at bounding box center [510, 124] width 153 height 21
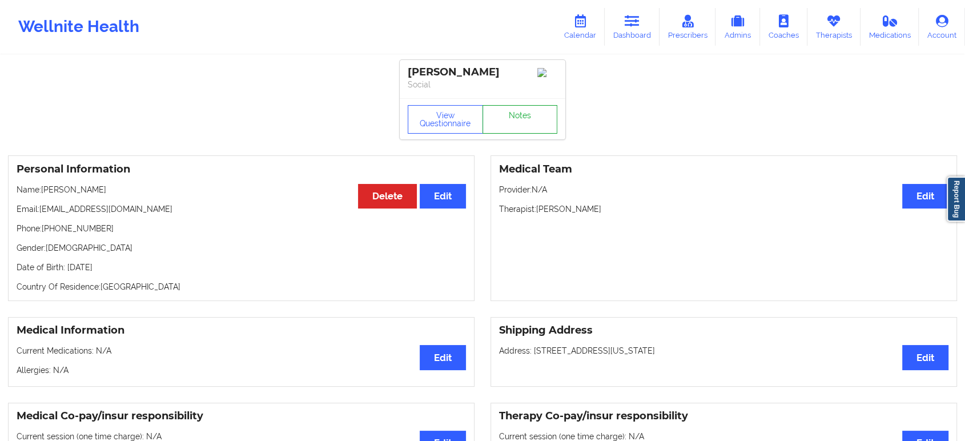
click at [533, 118] on link "Notes" at bounding box center [519, 119] width 75 height 29
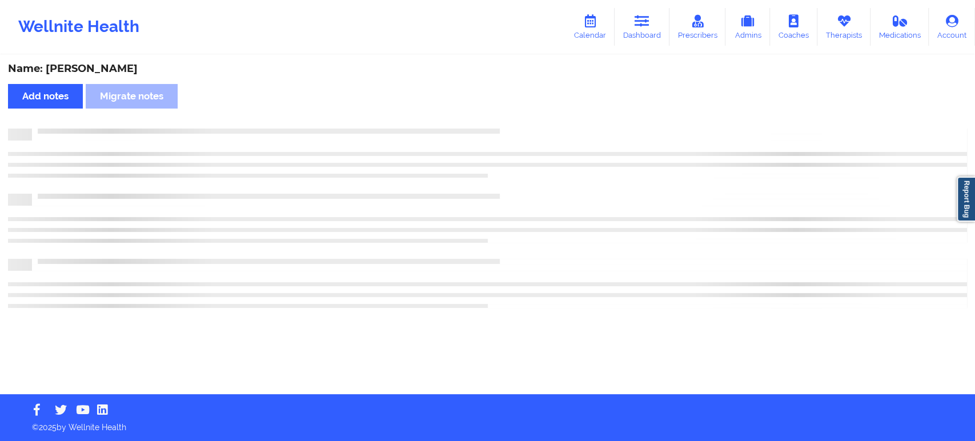
click at [533, 118] on div "Name: Josua canas Add notes Migrate notes" at bounding box center [487, 225] width 975 height 338
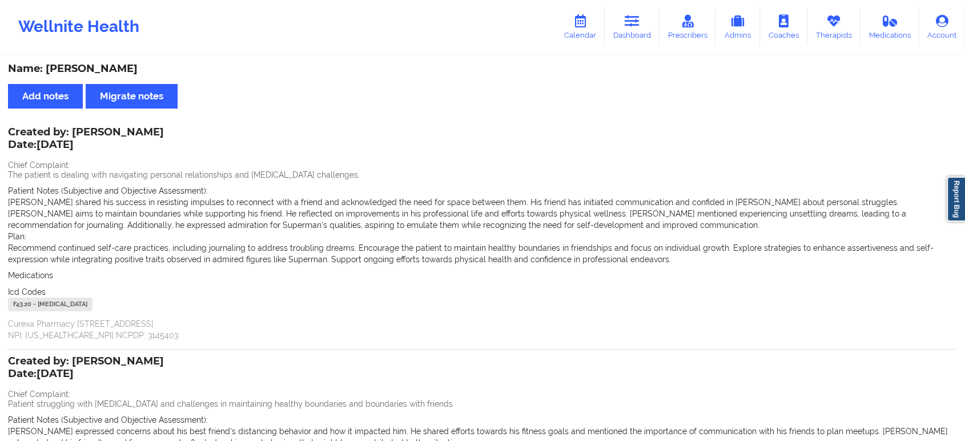
scroll to position [210, 0]
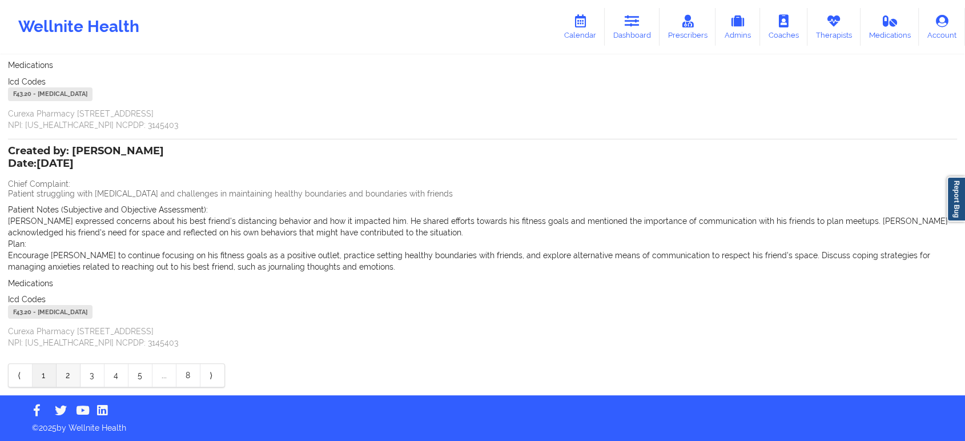
click at [69, 377] on link "2" at bounding box center [69, 375] width 24 height 23
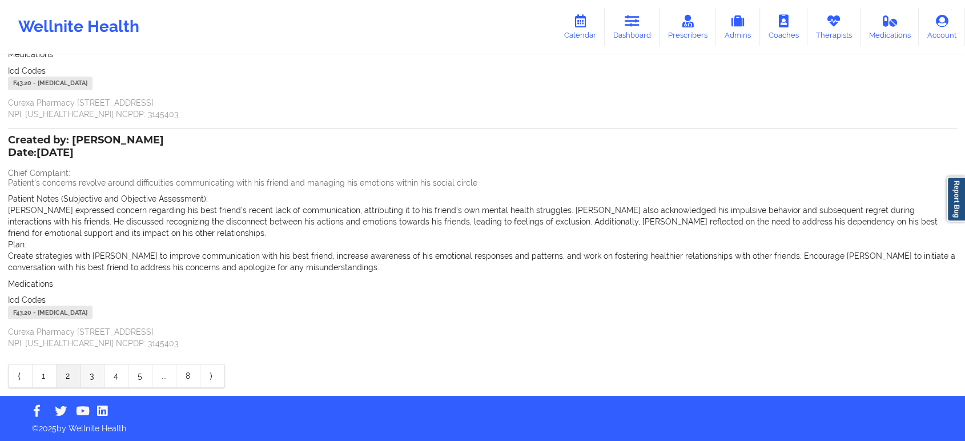
click at [92, 374] on link "3" at bounding box center [93, 375] width 24 height 23
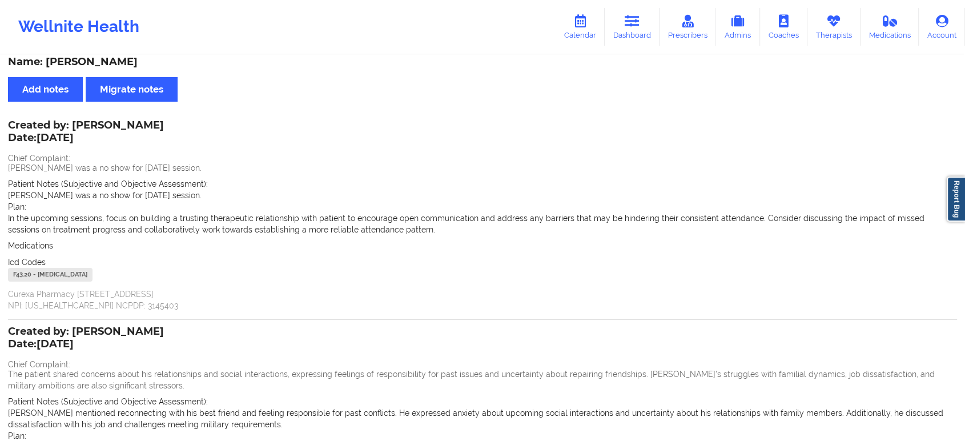
scroll to position [0, 0]
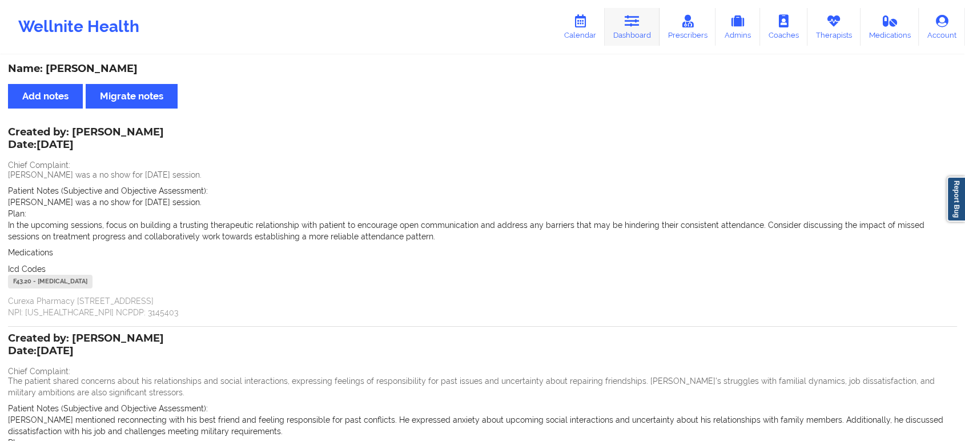
click at [624, 28] on link "Dashboard" at bounding box center [632, 27] width 55 height 38
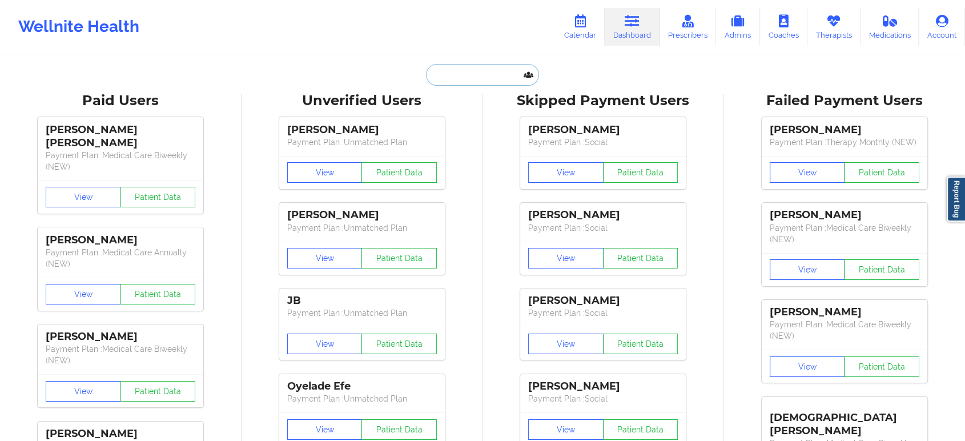
click at [503, 71] on input "text" at bounding box center [482, 75] width 113 height 22
paste input "[EMAIL_ADDRESS][DOMAIN_NAME]"
type input "[EMAIL_ADDRESS][DOMAIN_NAME]"
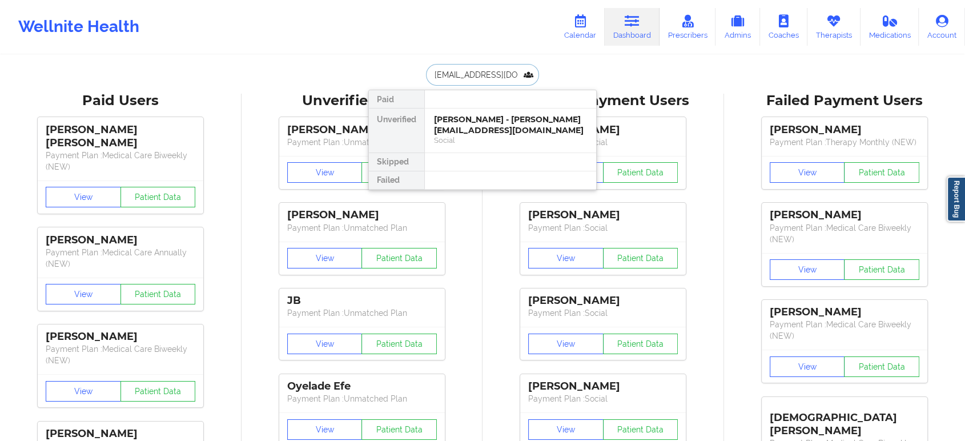
click at [497, 131] on div "Nanci David - davidnanci@gmail.com" at bounding box center [510, 124] width 153 height 21
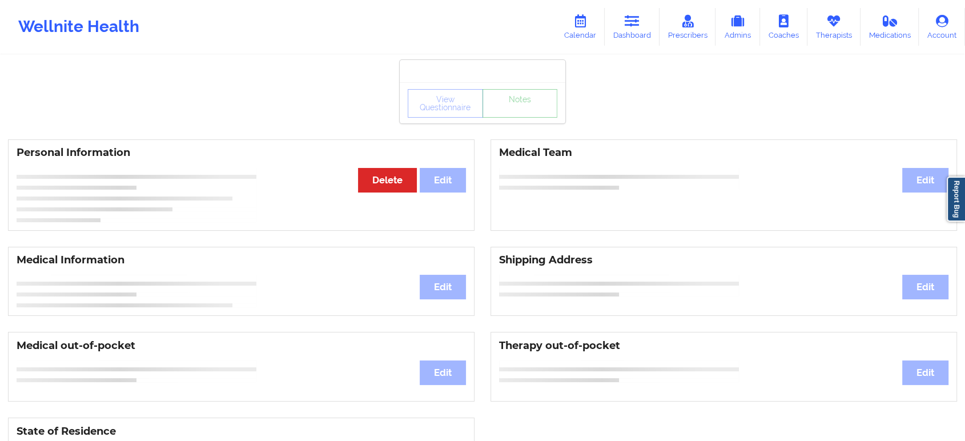
click at [517, 118] on div "View Questionnaire Notes" at bounding box center [483, 102] width 166 height 41
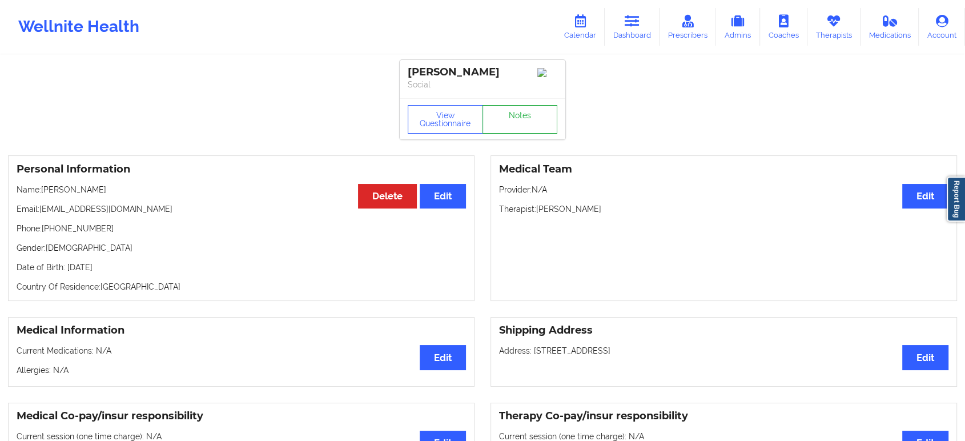
click at [517, 118] on link "Notes" at bounding box center [519, 119] width 75 height 29
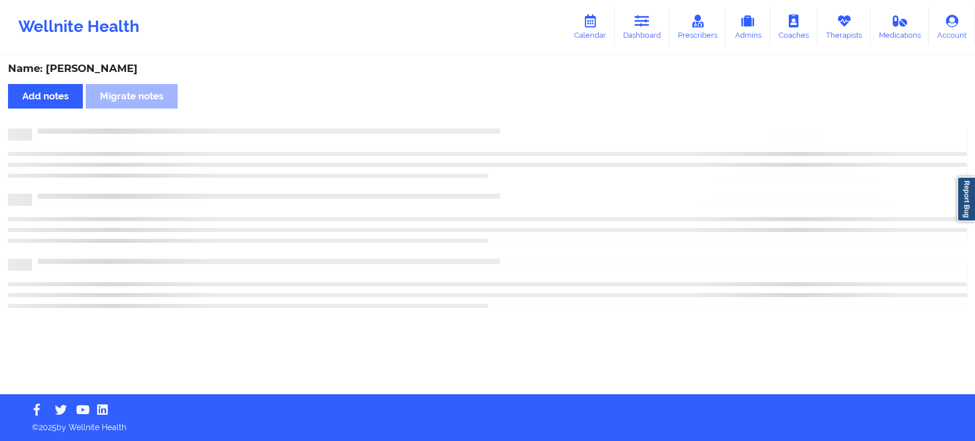
click at [517, 118] on div "Name: Nanci David Add notes Migrate notes" at bounding box center [487, 225] width 975 height 338
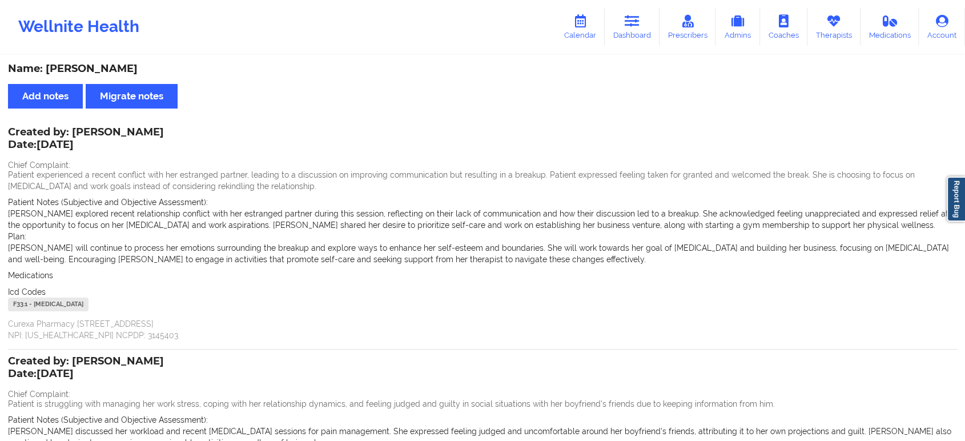
scroll to position [210, 0]
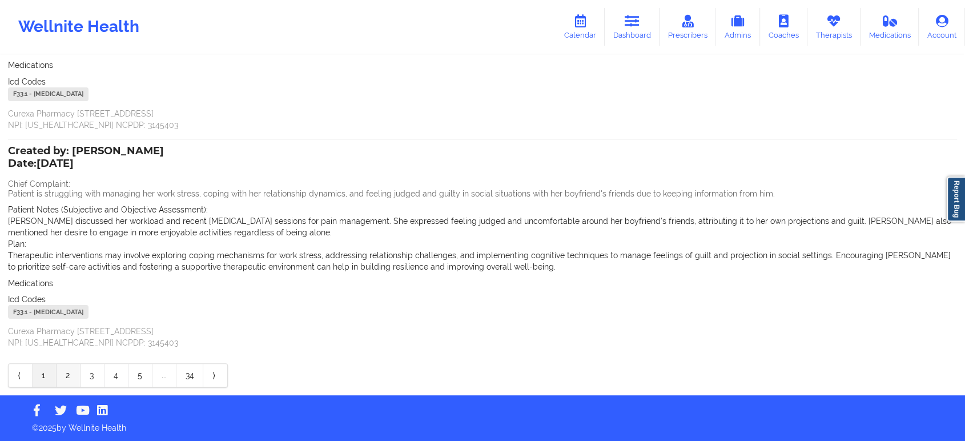
click at [77, 384] on link "2" at bounding box center [69, 375] width 24 height 23
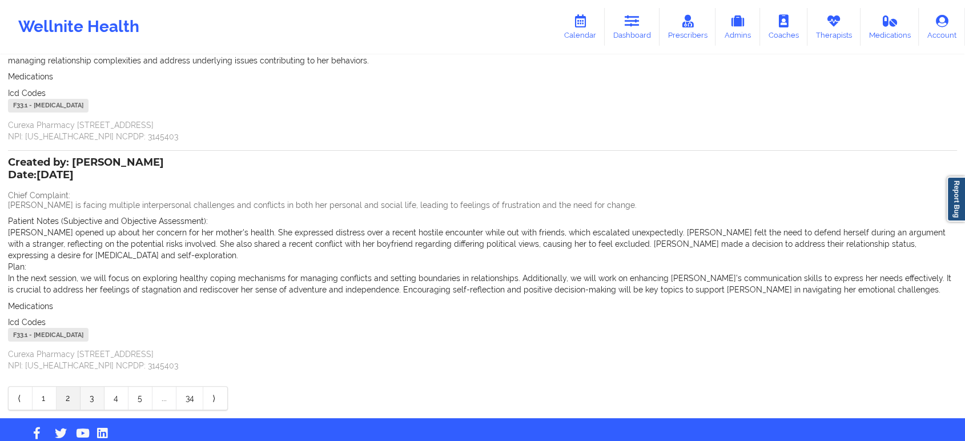
click at [88, 387] on link "3" at bounding box center [93, 398] width 24 height 23
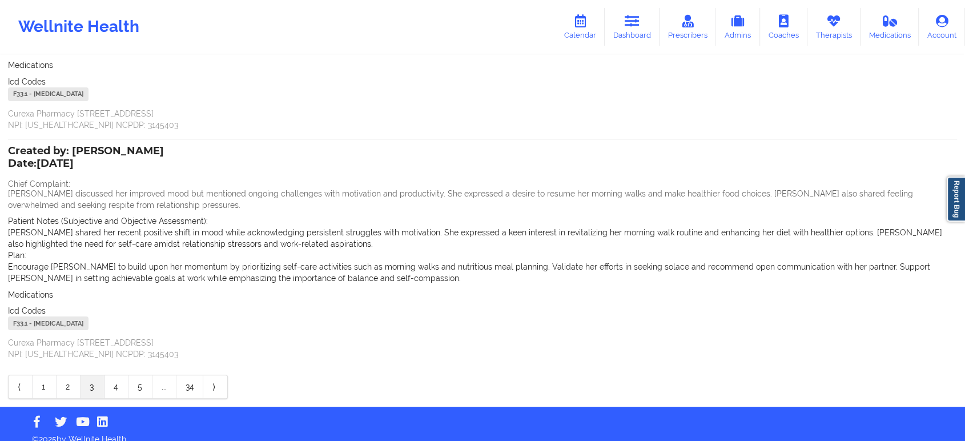
scroll to position [0, 0]
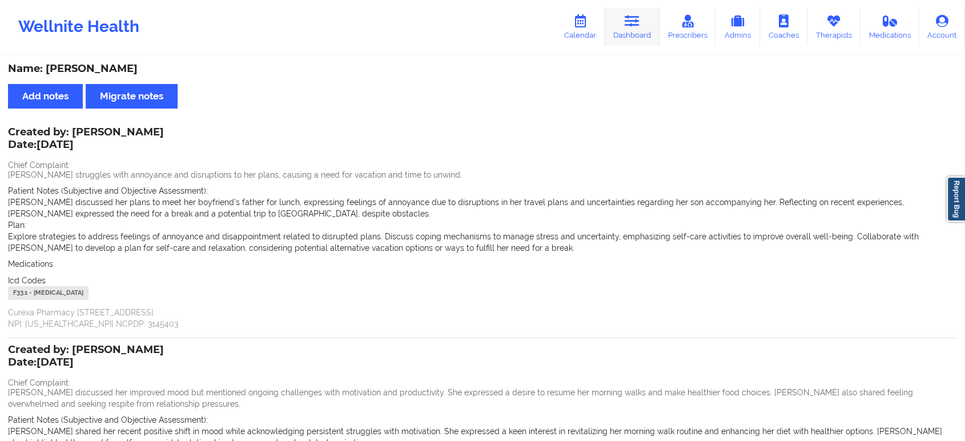
click at [623, 22] on link "Dashboard" at bounding box center [632, 27] width 55 height 38
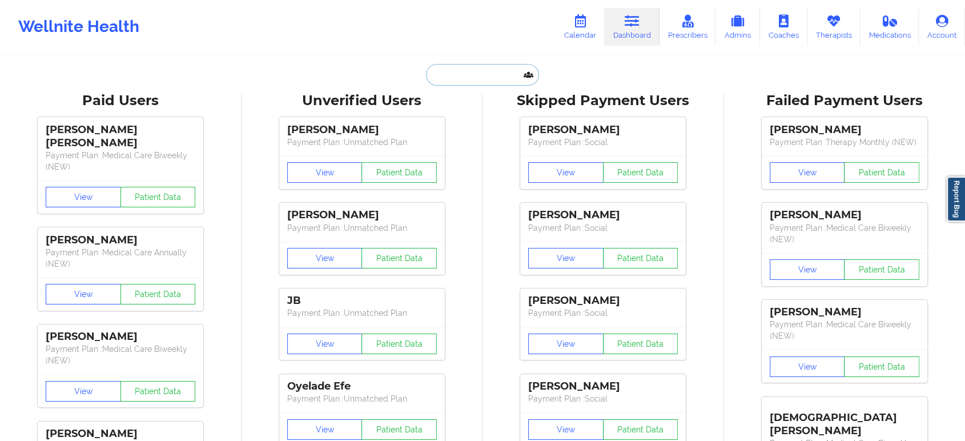
click at [480, 70] on input "text" at bounding box center [482, 75] width 113 height 22
paste input "[EMAIL_ADDRESS][DOMAIN_NAME]"
type input "[EMAIL_ADDRESS][DOMAIN_NAME]"
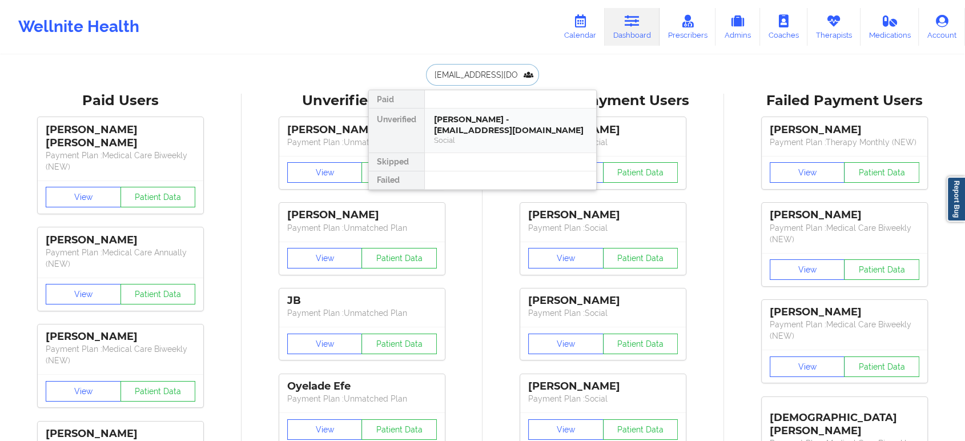
click at [461, 136] on div "Social" at bounding box center [510, 140] width 153 height 10
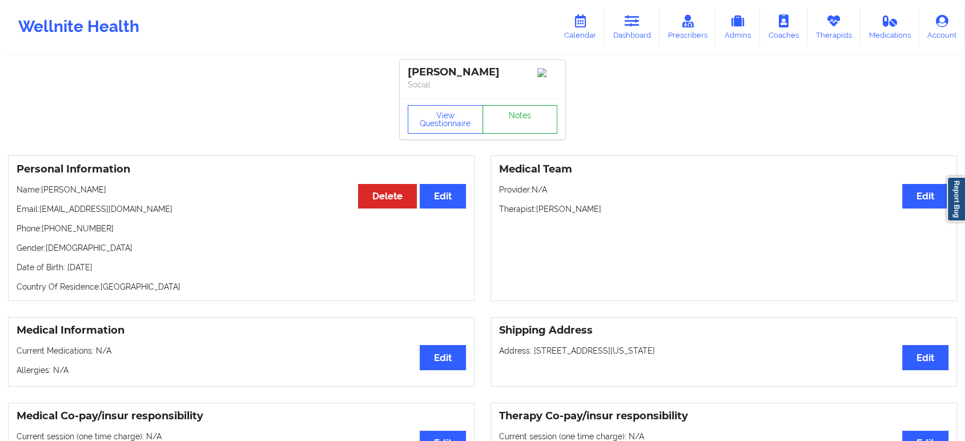
click at [526, 119] on link "Notes" at bounding box center [519, 119] width 75 height 29
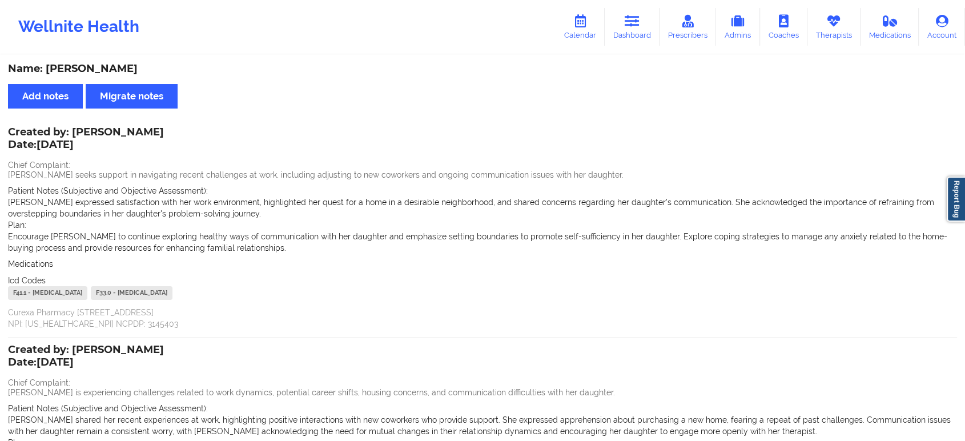
scroll to position [199, 0]
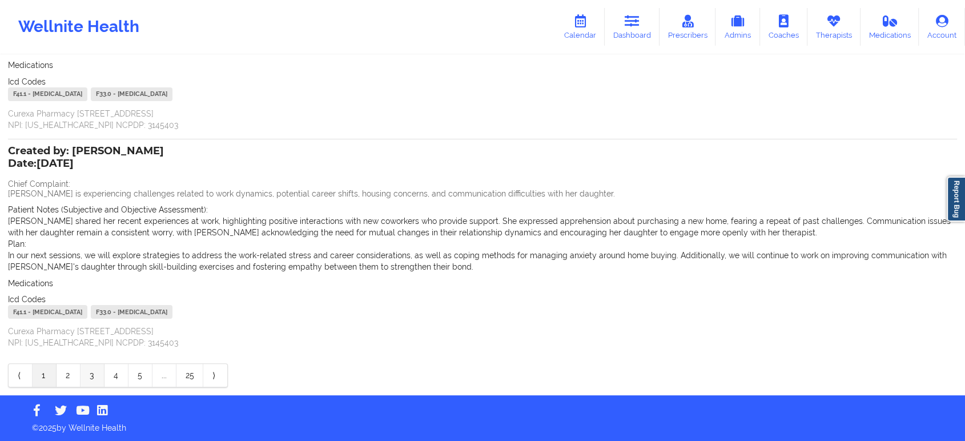
click at [81, 378] on link "3" at bounding box center [93, 375] width 24 height 23
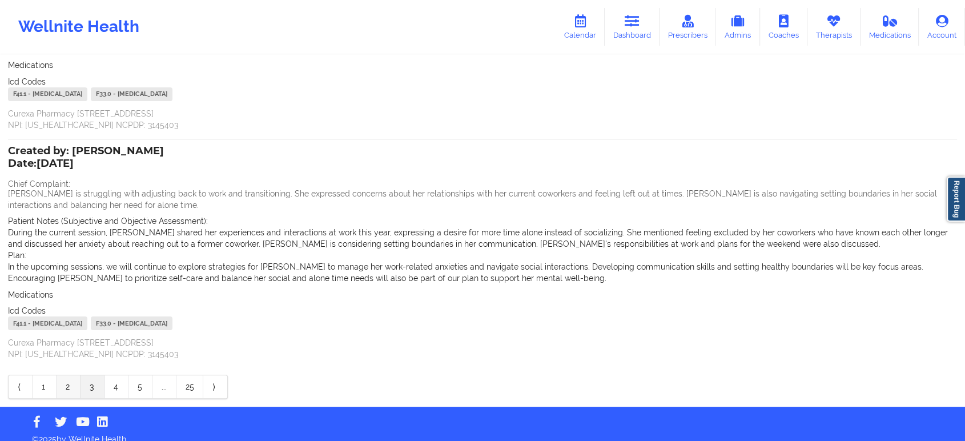
click at [71, 378] on link "2" at bounding box center [69, 386] width 24 height 23
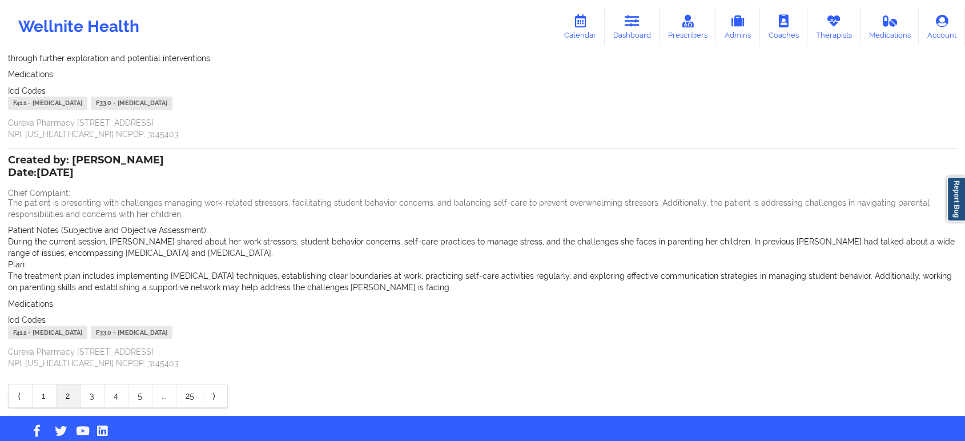
scroll to position [0, 0]
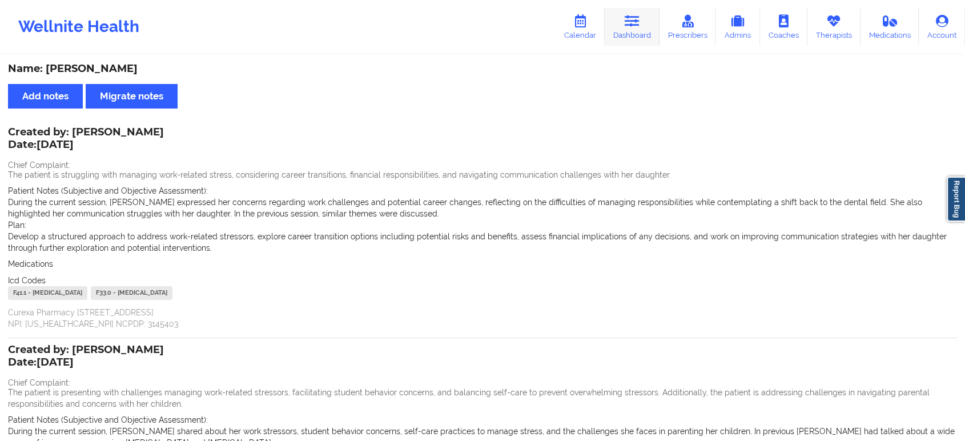
click at [631, 21] on icon at bounding box center [632, 21] width 15 height 13
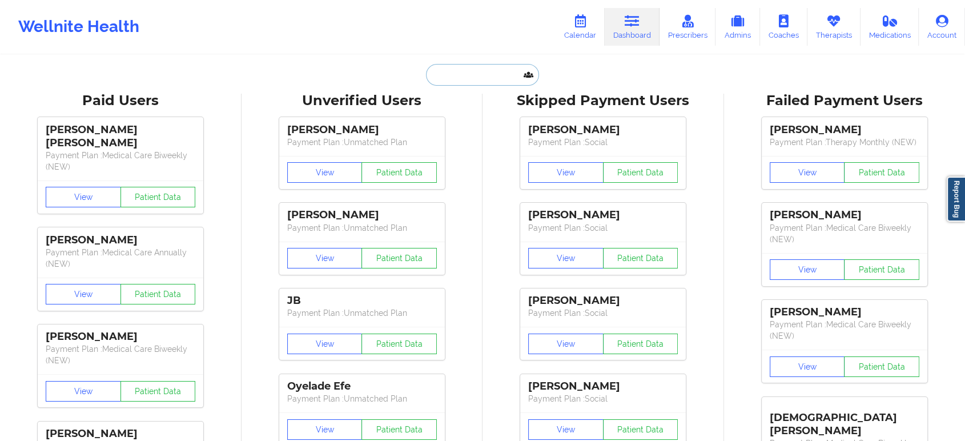
click at [469, 82] on input "text" at bounding box center [482, 75] width 113 height 22
paste input "alexmarkow@gmail.com"
type input "alexmarkow@gmail.com"
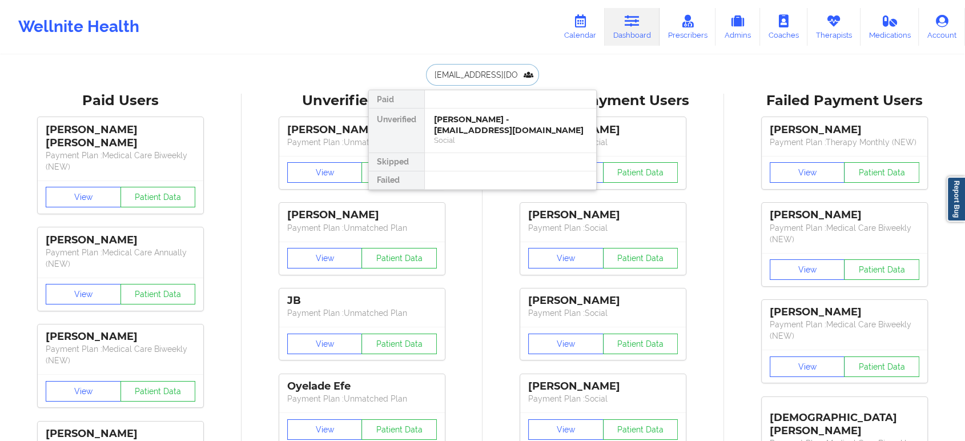
click at [488, 127] on div "Alexander Markow - alexmarkow@gmail.com" at bounding box center [510, 124] width 153 height 21
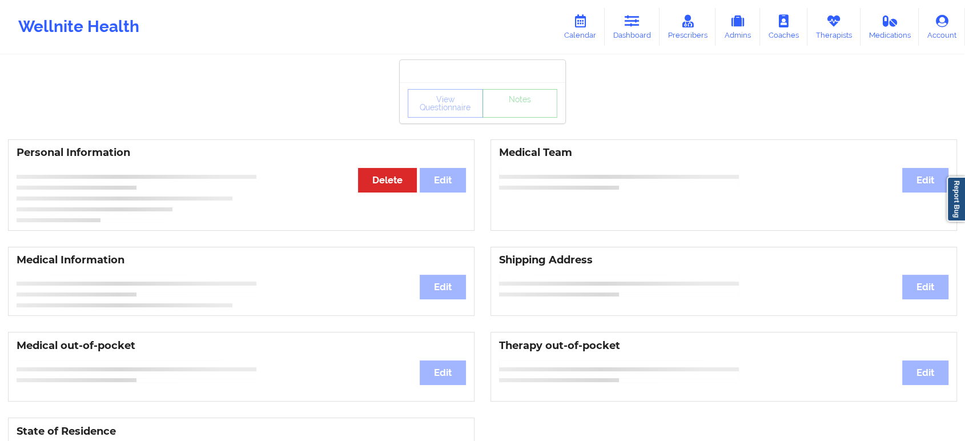
click at [534, 115] on div "View Questionnaire Notes" at bounding box center [483, 103] width 150 height 29
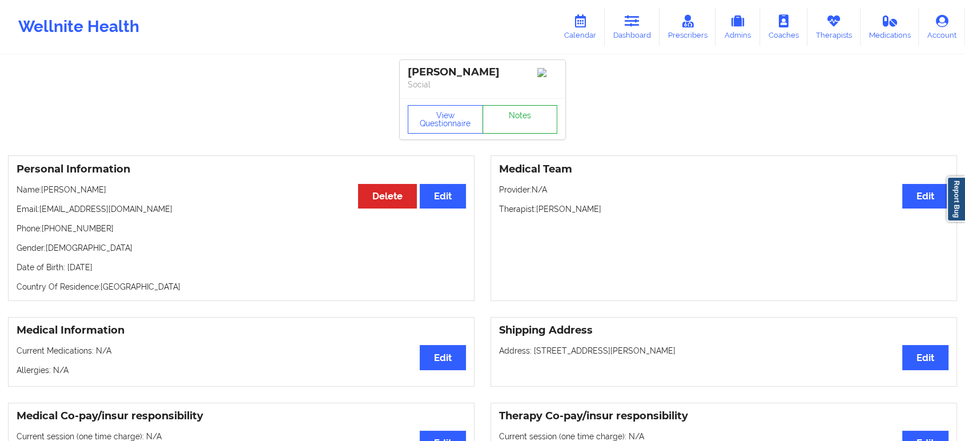
click at [534, 115] on link "Notes" at bounding box center [519, 119] width 75 height 29
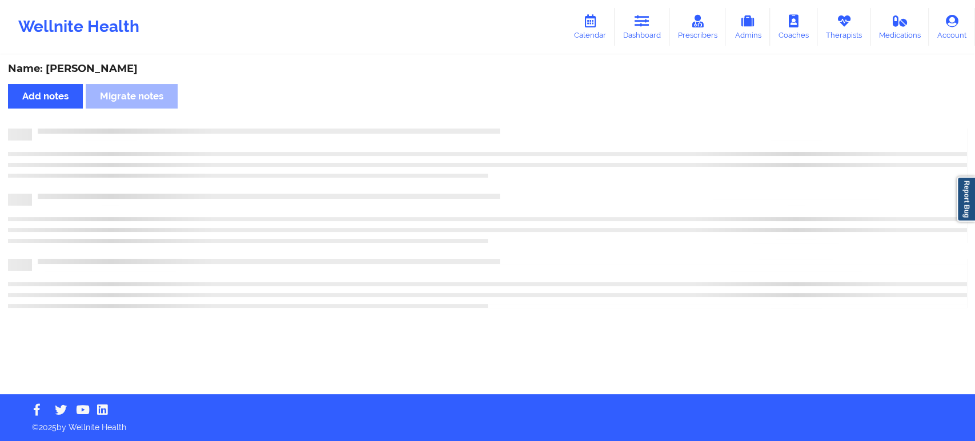
click at [534, 115] on div "Name: Alexander Markow Add notes Migrate notes" at bounding box center [487, 225] width 975 height 338
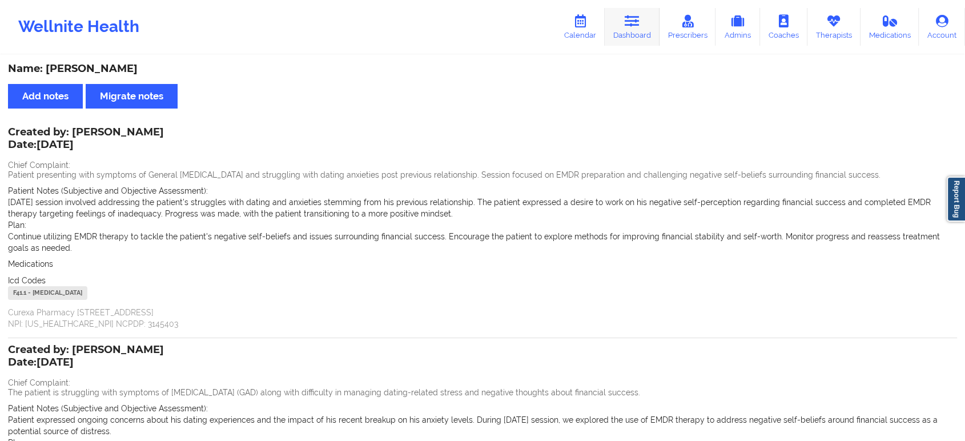
click at [627, 23] on icon at bounding box center [632, 21] width 15 height 13
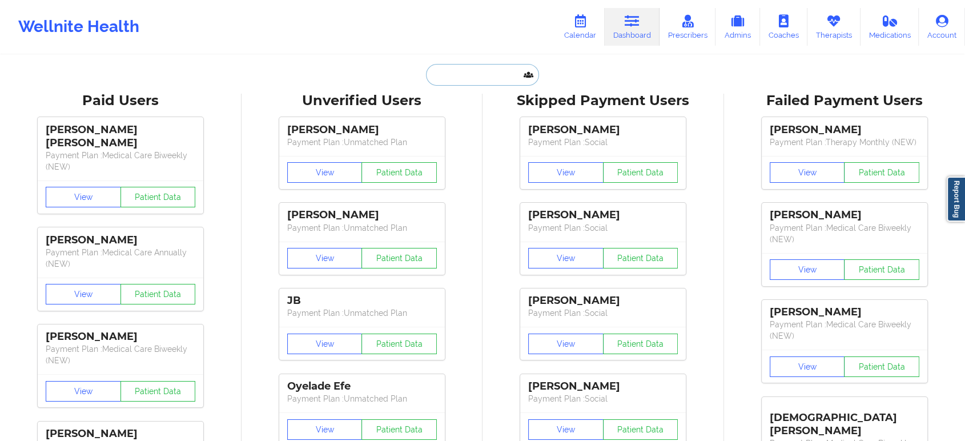
click at [504, 77] on input "text" at bounding box center [482, 75] width 113 height 22
paste input "tlbrown8806@gmail.com"
type input "tlbrown8806@gmail.com"
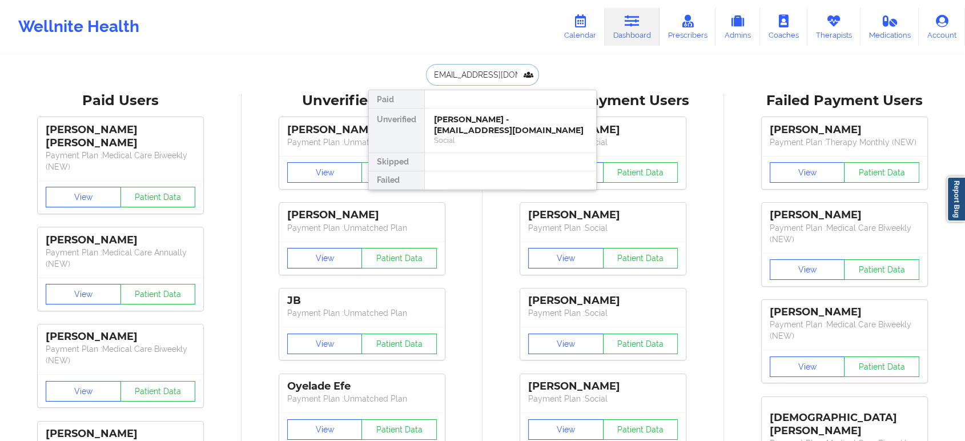
click at [521, 127] on div "Terri Brown - tlbrown8806@gmail.com" at bounding box center [510, 124] width 153 height 21
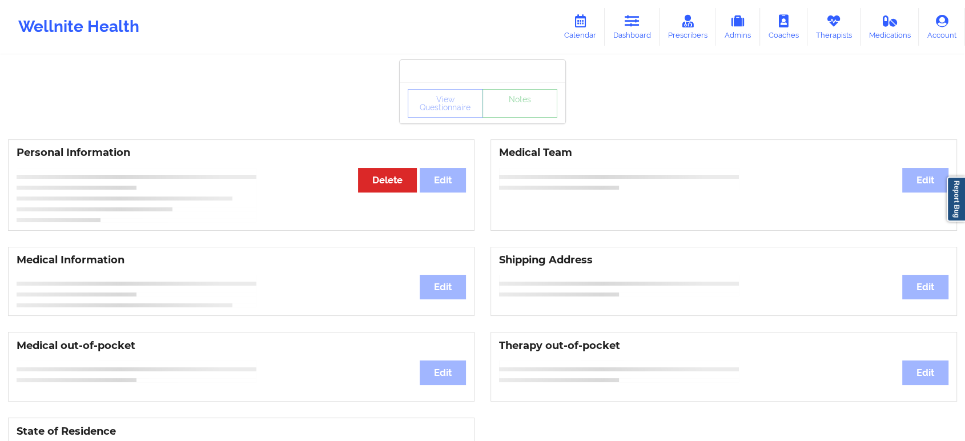
click at [542, 117] on div "View Questionnaire Notes" at bounding box center [483, 103] width 150 height 29
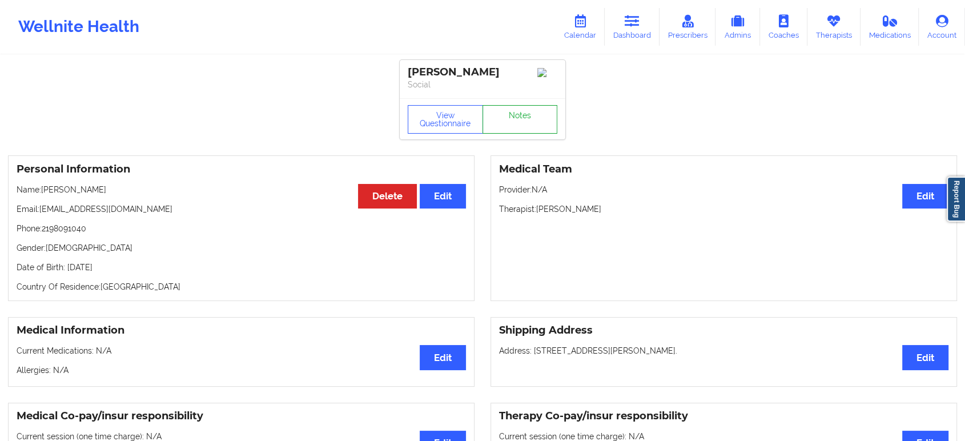
click at [542, 117] on link "Notes" at bounding box center [519, 119] width 75 height 29
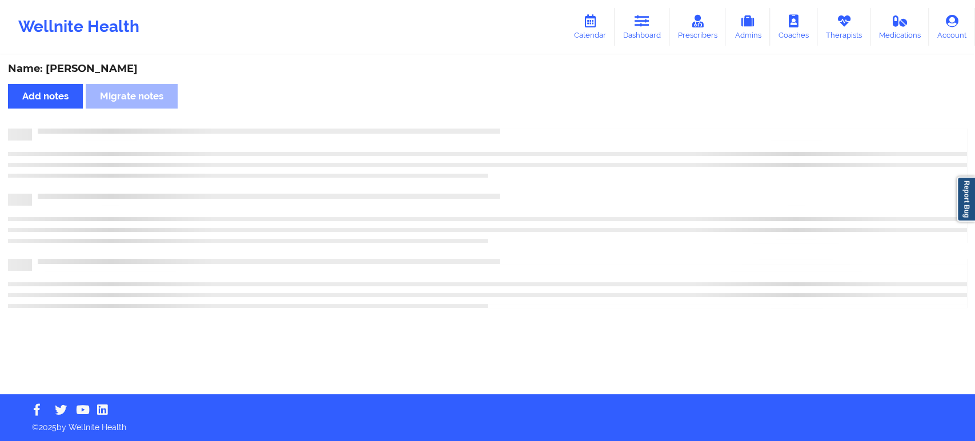
click at [542, 117] on div "Name: Terri Brown Add notes Migrate notes" at bounding box center [487, 225] width 975 height 338
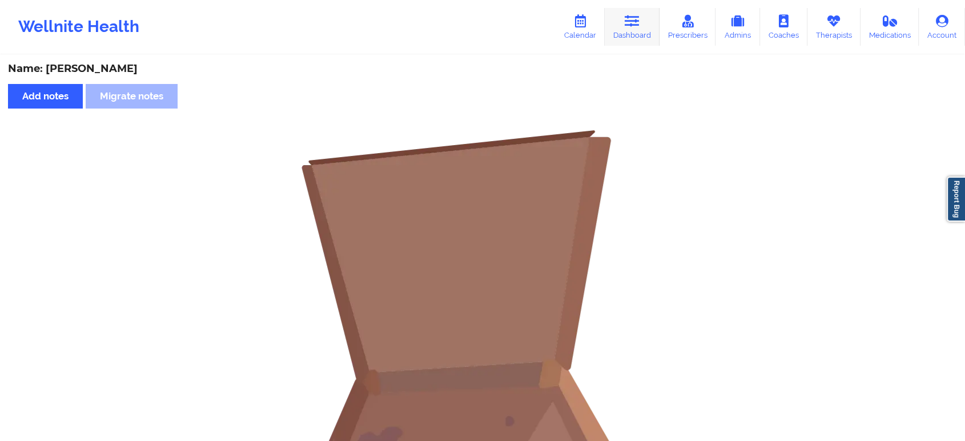
click at [645, 25] on link "Dashboard" at bounding box center [632, 27] width 55 height 38
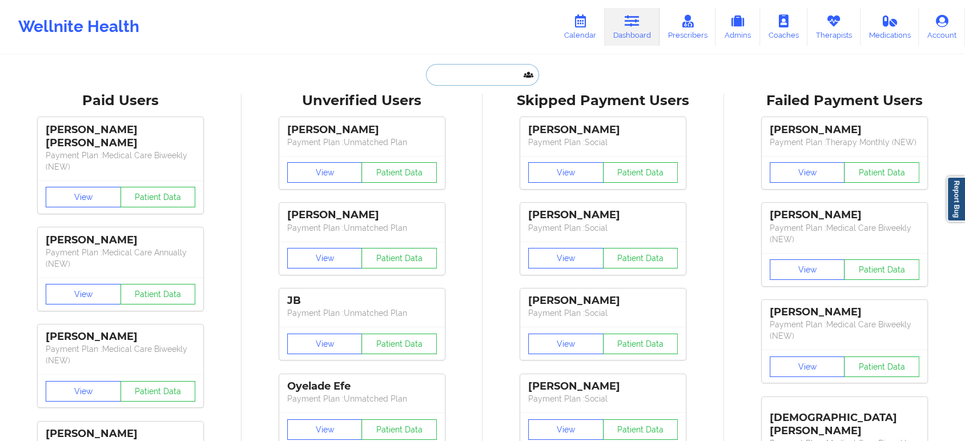
click at [494, 67] on input "text" at bounding box center [482, 75] width 113 height 22
paste input "[EMAIL_ADDRESS][PERSON_NAME][DOMAIN_NAME]"
type input "[EMAIL_ADDRESS][PERSON_NAME][DOMAIN_NAME]"
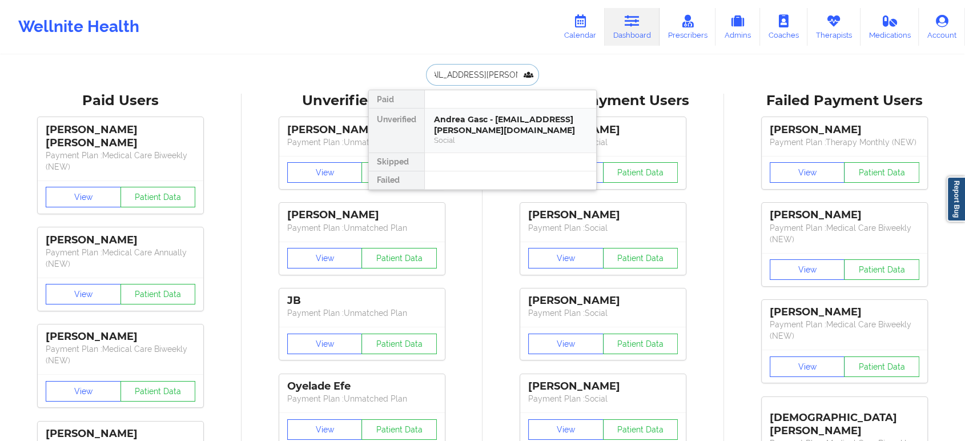
click at [477, 127] on div "Andrea Gasc - gasc.andrea@gmail.com" at bounding box center [510, 124] width 153 height 21
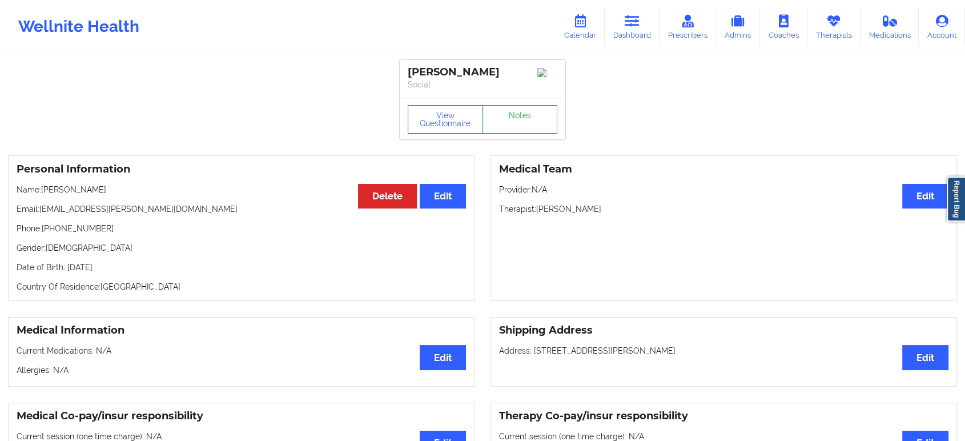
click at [526, 112] on link "Notes" at bounding box center [519, 119] width 75 height 29
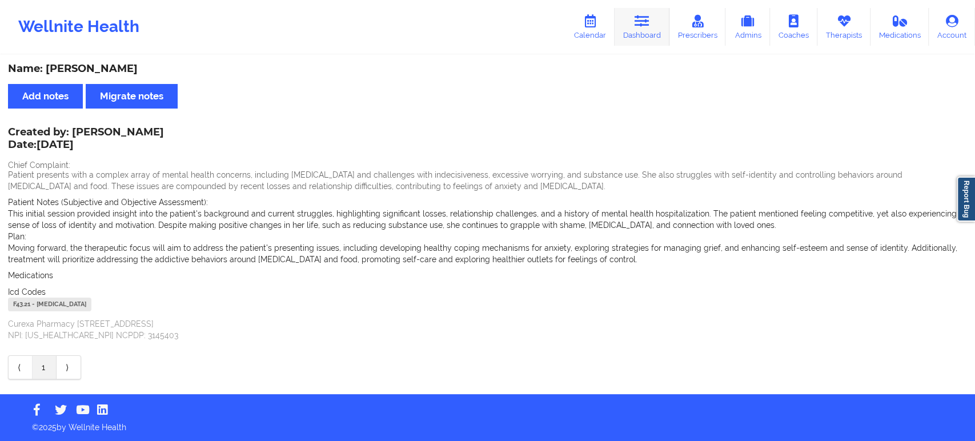
click at [649, 35] on link "Dashboard" at bounding box center [641, 27] width 55 height 38
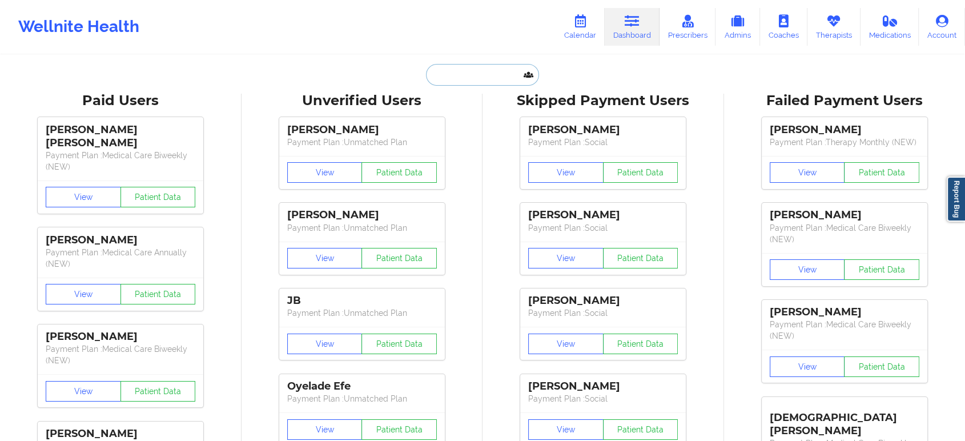
click at [496, 72] on input "text" at bounding box center [482, 75] width 113 height 22
paste input "kalynhuntley17@gmail.com"
type input "kalynhuntley17@gmail.com"
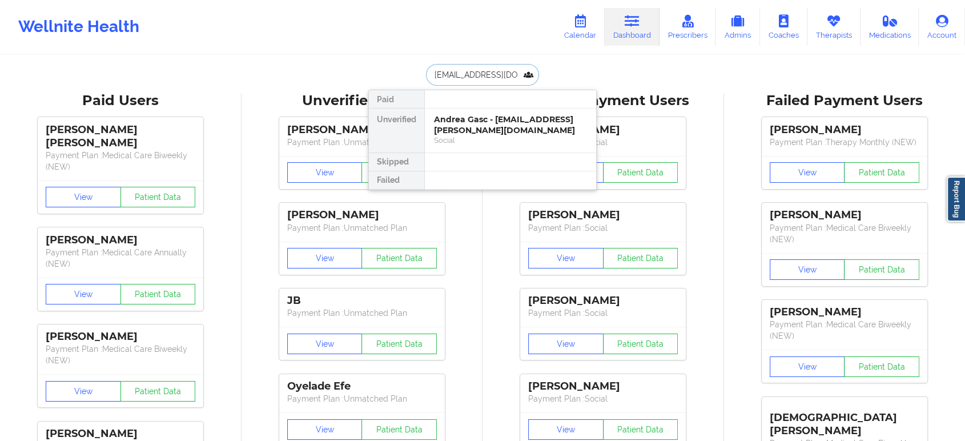
scroll to position [0, 10]
click at [490, 124] on div "Kalyn Huntley - kalynhuntley17@gmail.com" at bounding box center [510, 124] width 153 height 21
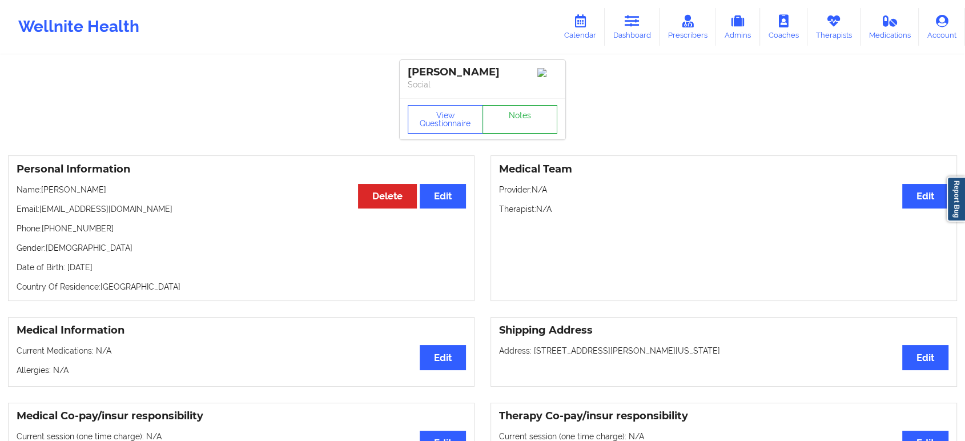
click at [515, 110] on link "Notes" at bounding box center [519, 119] width 75 height 29
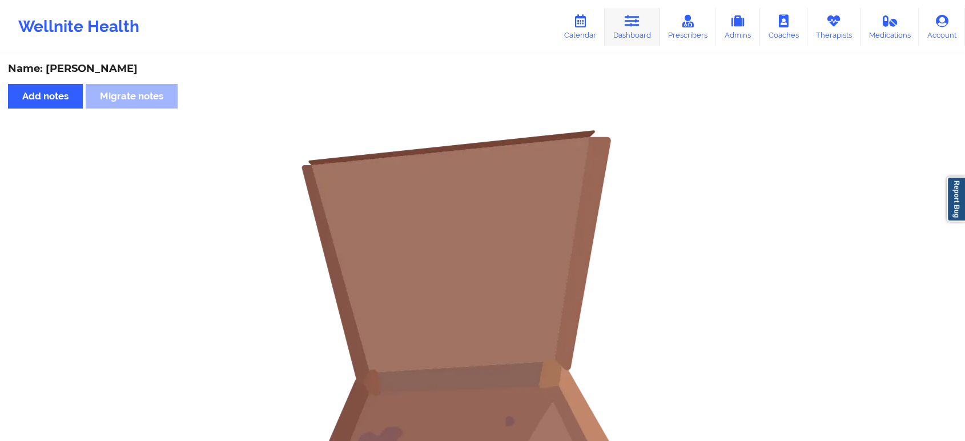
click at [631, 29] on link "Dashboard" at bounding box center [632, 27] width 55 height 38
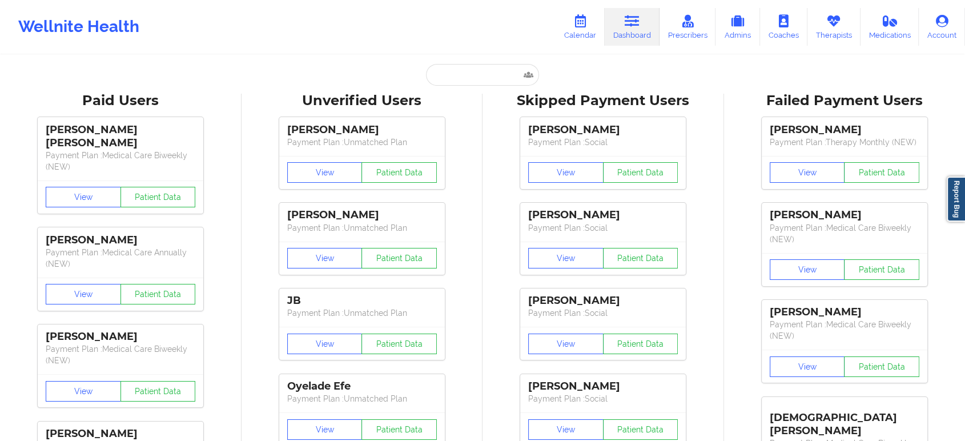
click at [449, 67] on input "text" at bounding box center [482, 75] width 113 height 22
paste input "allydaniels1908@gmail.com"
type input "allydaniels1908@gmail.com"
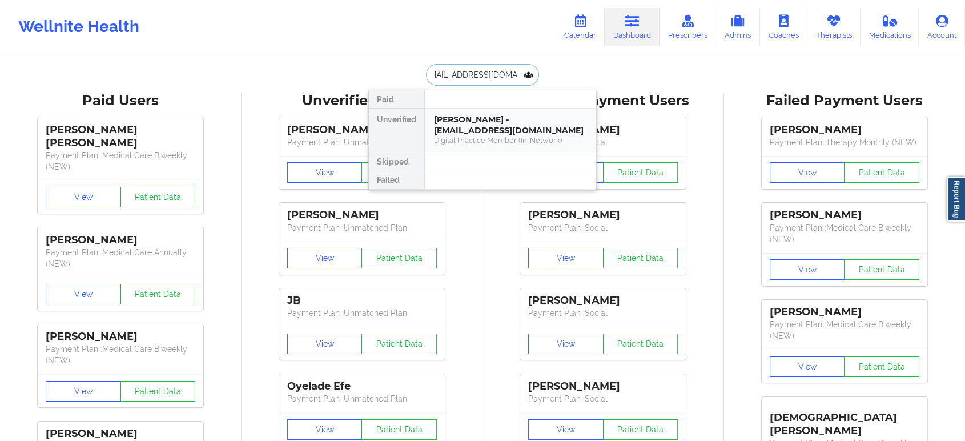
click at [485, 124] on div "Alexandria Daniels - allydaniels1908@gmail.com" at bounding box center [510, 124] width 153 height 21
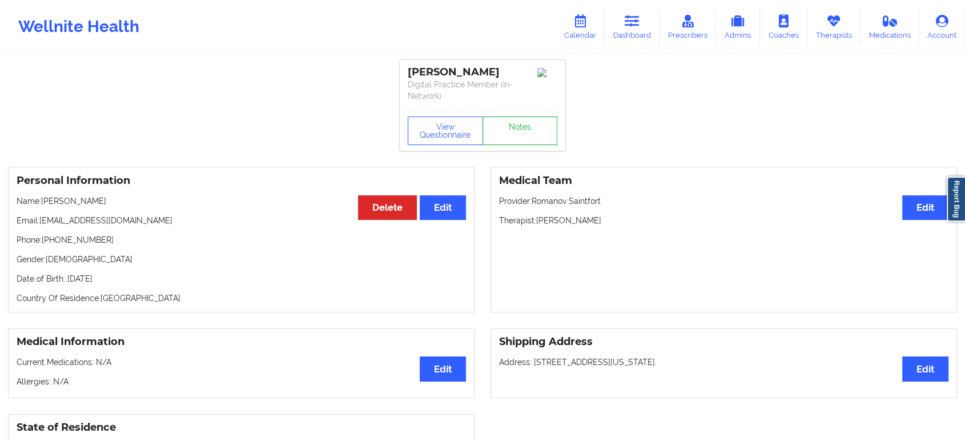
click at [521, 117] on link "Notes" at bounding box center [519, 130] width 75 height 29
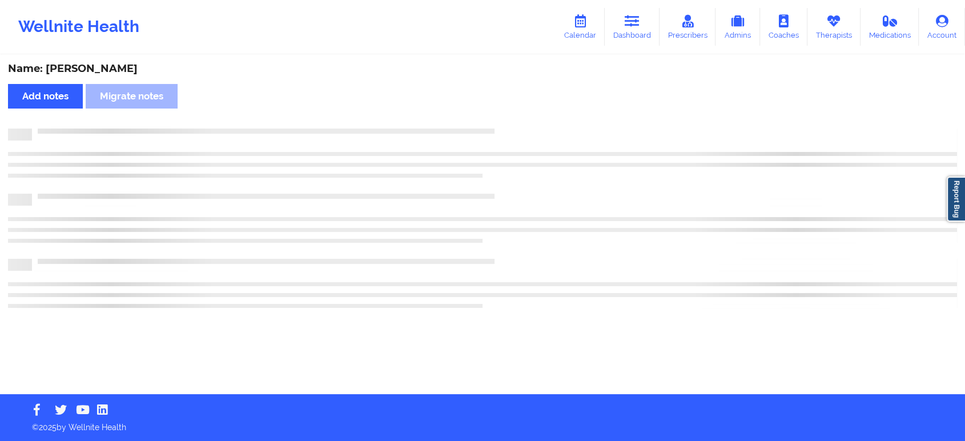
click at [521, 117] on div "Name: Alexandria Daniels Add notes Migrate notes" at bounding box center [482, 225] width 965 height 338
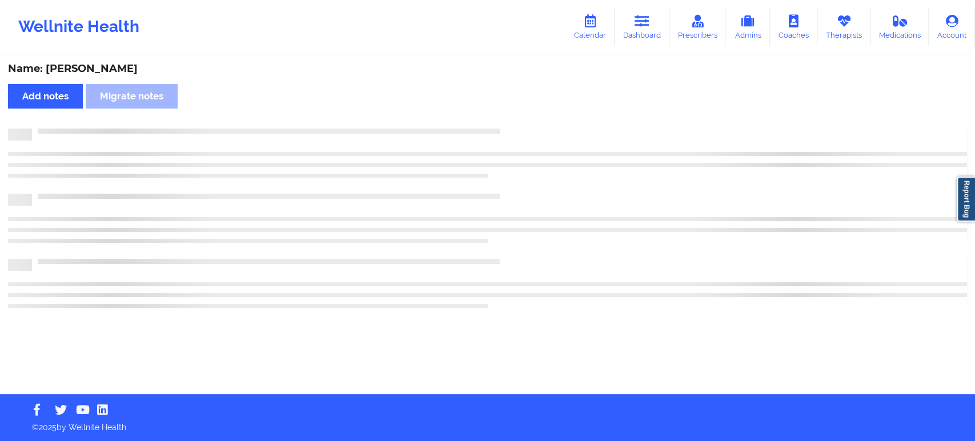
click at [521, 117] on div "Name: Alexandria Daniels Add notes Migrate notes" at bounding box center [487, 225] width 975 height 338
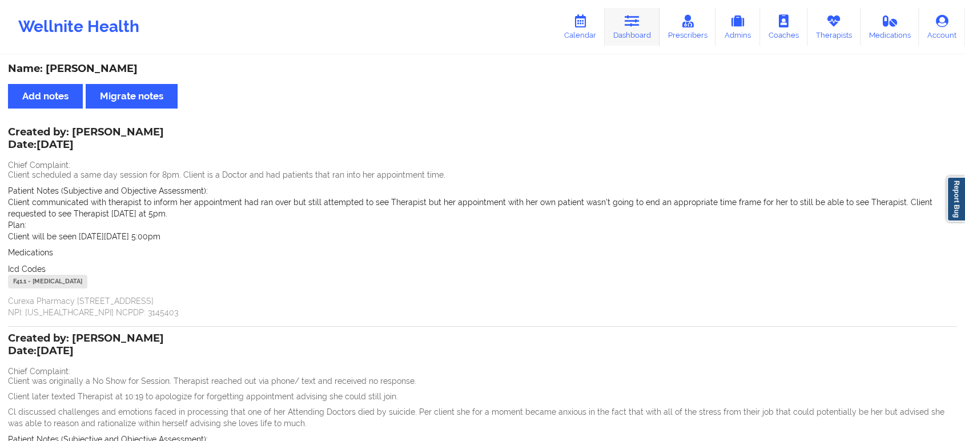
click at [633, 41] on link "Dashboard" at bounding box center [632, 27] width 55 height 38
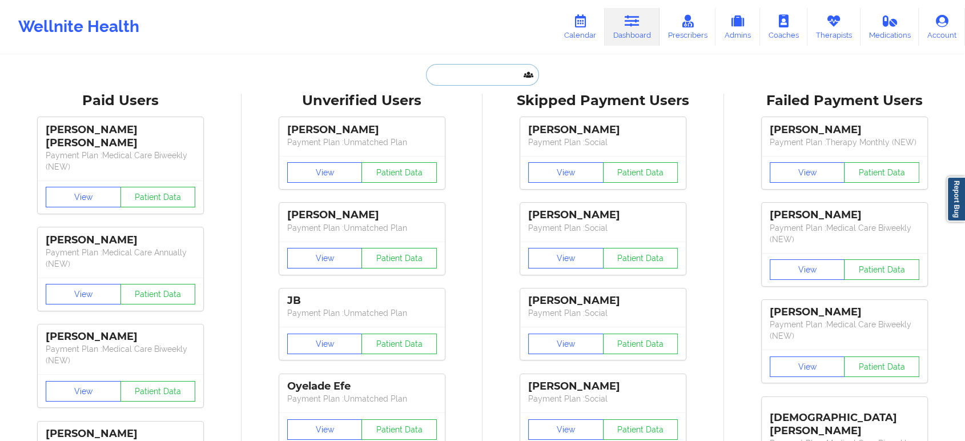
click at [470, 76] on input "text" at bounding box center [482, 75] width 113 height 22
paste input "anunez1188@gmail.com"
type input "anunez1188@gmail.com"
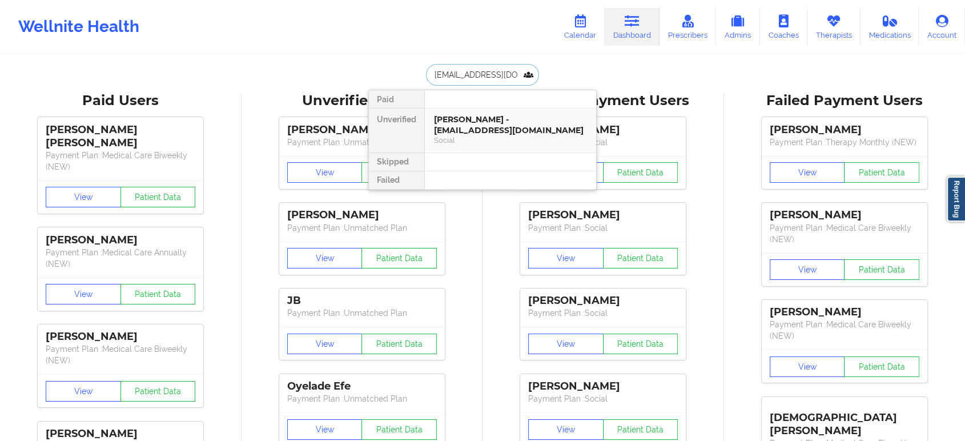
click at [476, 124] on div "Ashley Nunez - anunez1188@gmail.com" at bounding box center [510, 124] width 153 height 21
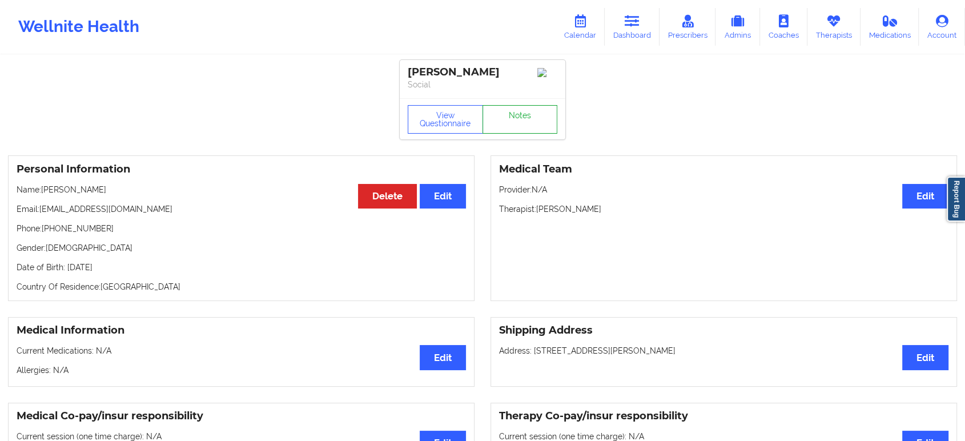
click at [526, 119] on link "Notes" at bounding box center [519, 119] width 75 height 29
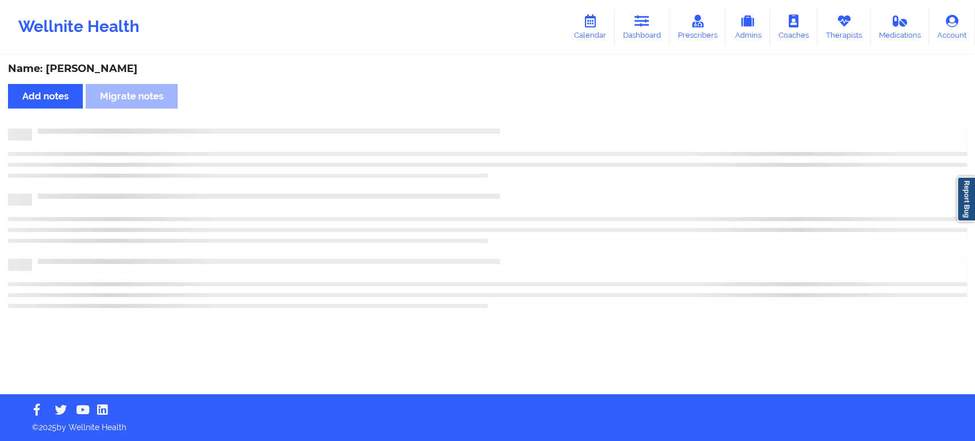
click at [526, 119] on div "Name: Ashley Nunez Add notes Migrate notes" at bounding box center [487, 225] width 975 height 338
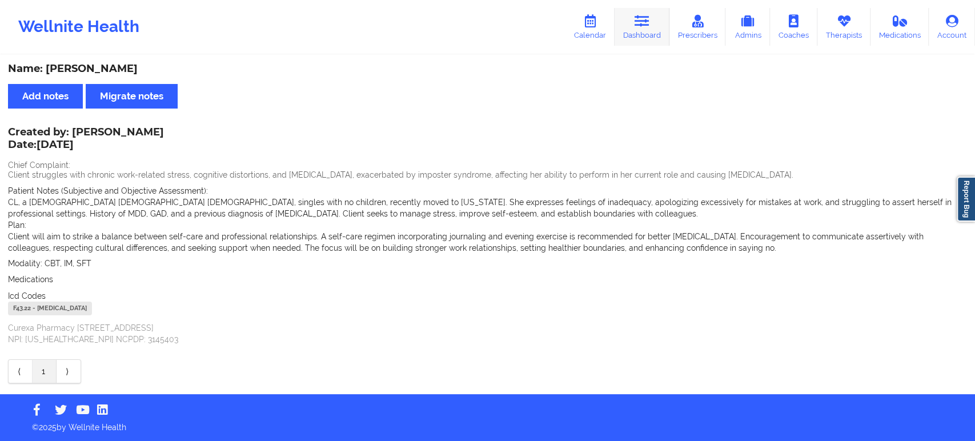
click at [634, 18] on link "Dashboard" at bounding box center [641, 27] width 55 height 38
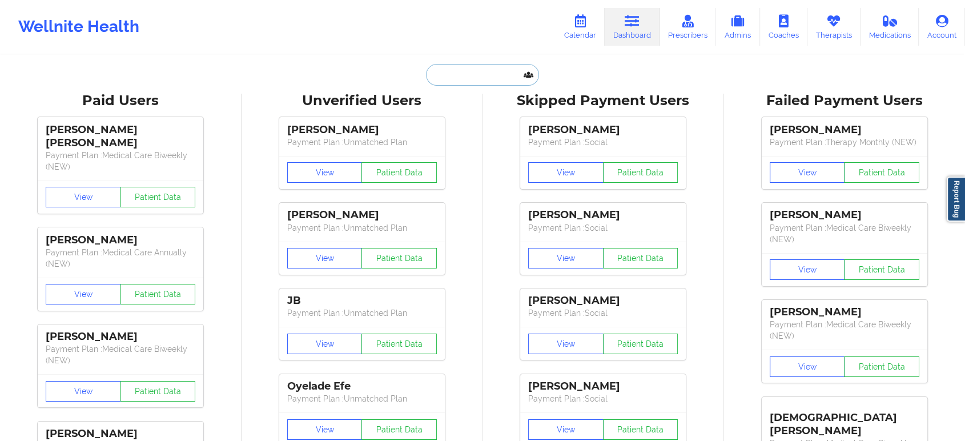
click at [481, 68] on input "text" at bounding box center [482, 75] width 113 height 22
paste input "e30fanatic0@gmail.com"
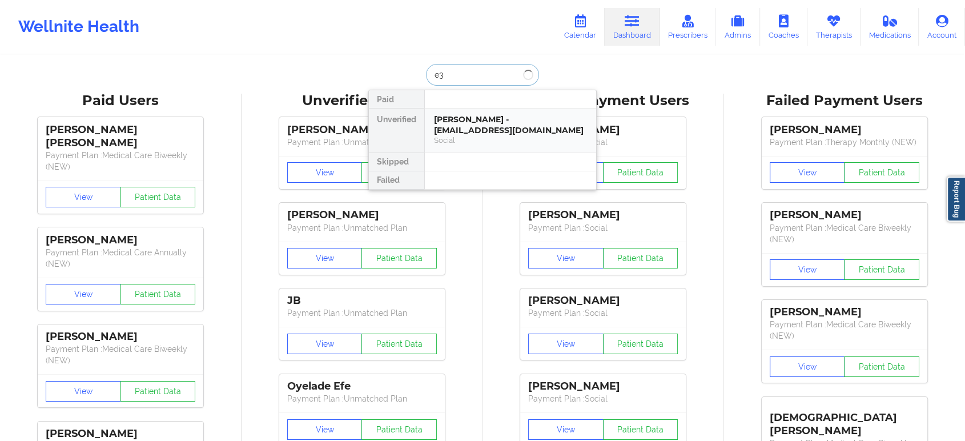
type input "e"
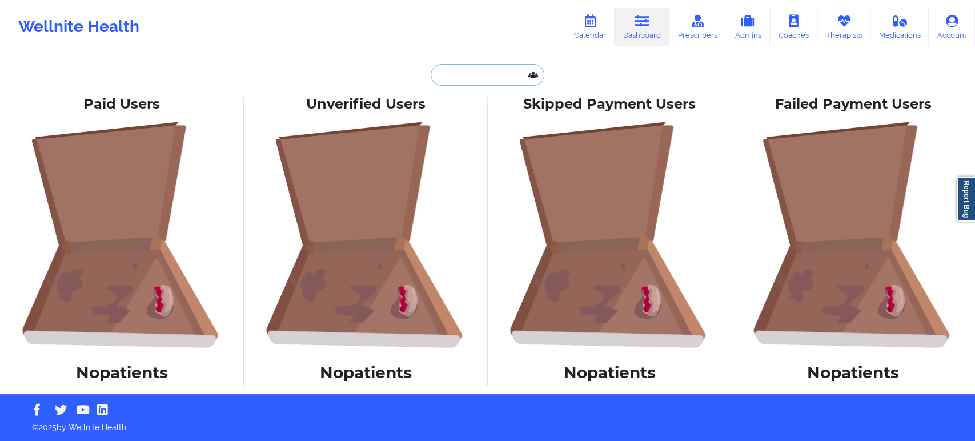
click at [461, 77] on input "text" at bounding box center [487, 75] width 113 height 22
paste input "e30fanatic0@gmail.com"
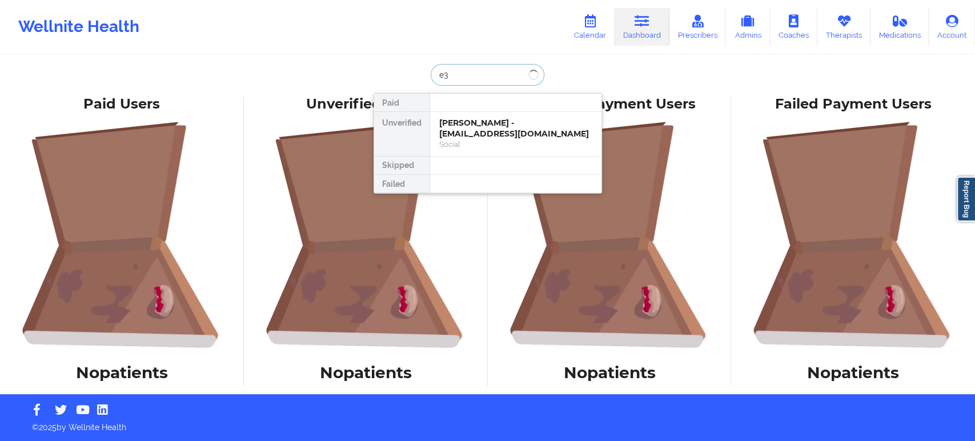
type input "e"
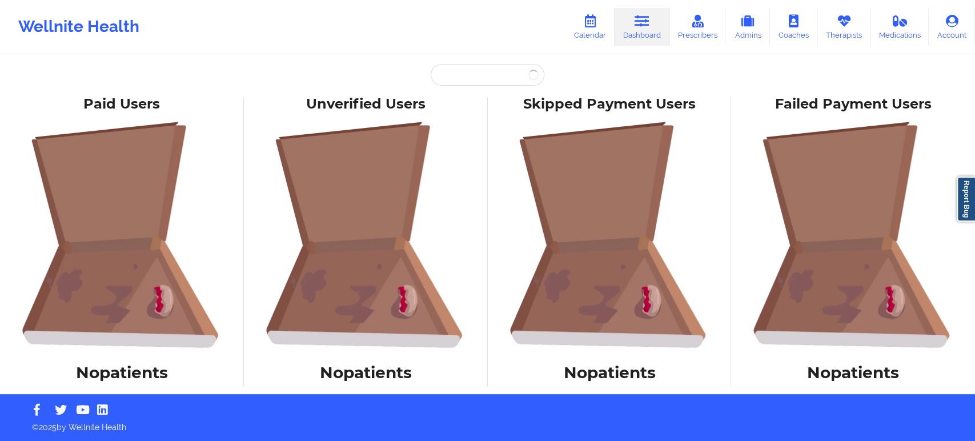
click at [477, 86] on div "Paid Unverified Ashley Nunez - anunez1188@gmail.com Social Skipped Failed" at bounding box center [487, 76] width 228 height 25
click at [478, 82] on input "text" at bounding box center [487, 75] width 113 height 22
paste input "e30fanatic0@gmail.com"
type input "e30fanatic0@gmail.com"
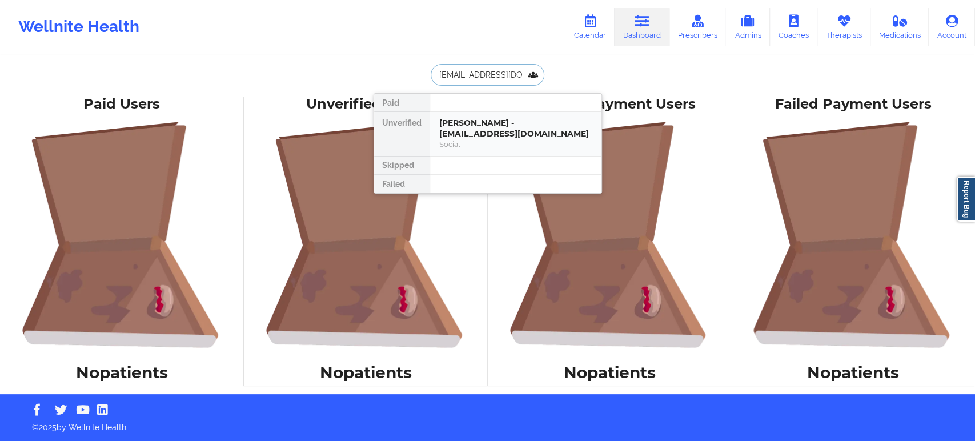
click at [449, 139] on div "Carlos Rocha - e30fanatic0@gmail.com" at bounding box center [515, 128] width 153 height 21
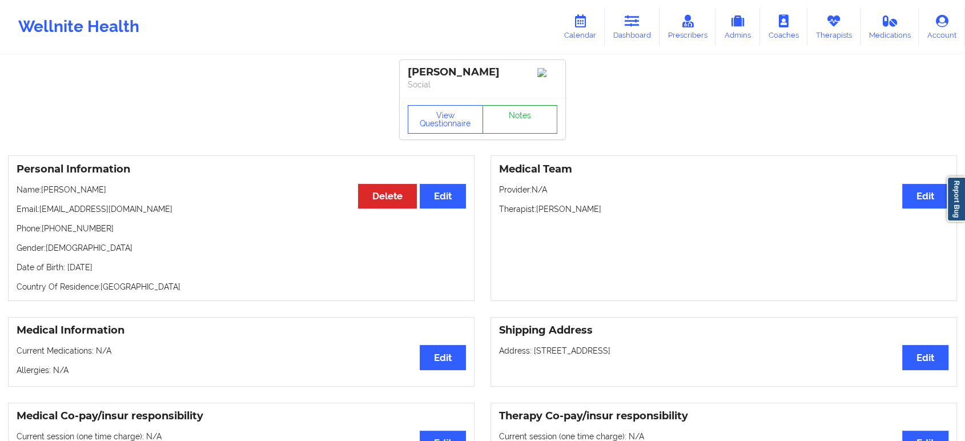
click at [517, 122] on link "Notes" at bounding box center [519, 119] width 75 height 29
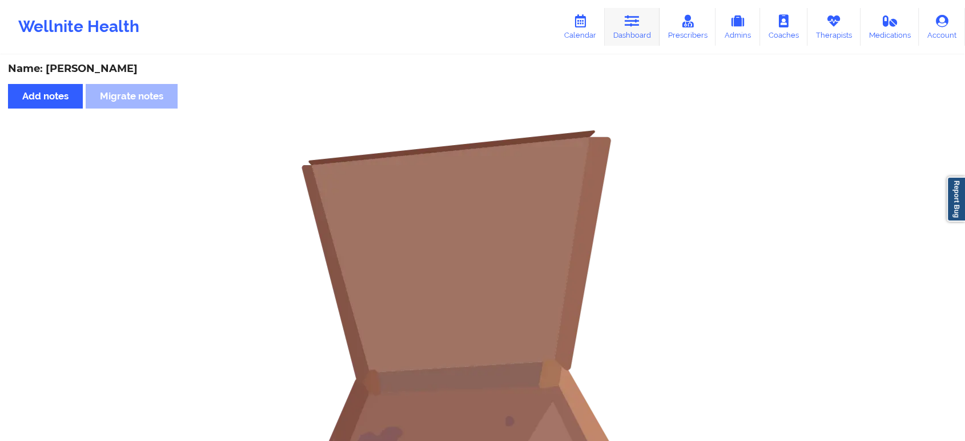
click at [647, 42] on link "Dashboard" at bounding box center [632, 27] width 55 height 38
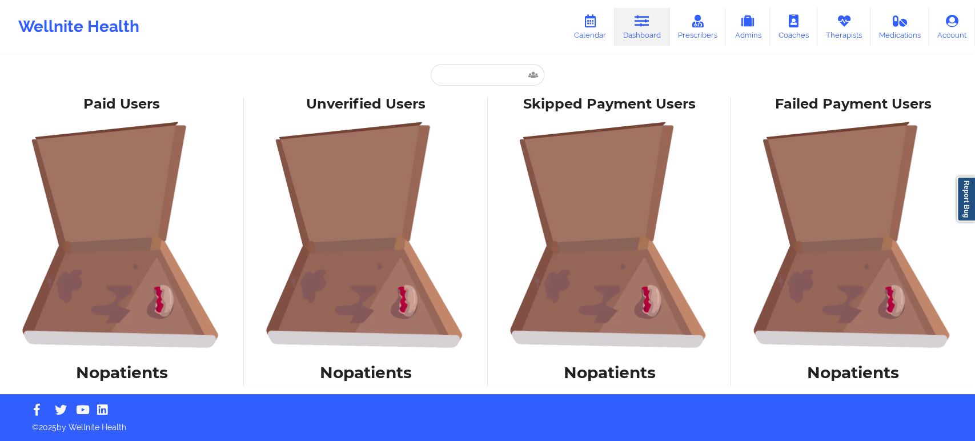
click at [478, 87] on div "Paid Unverified Carlos Rocha - e30fanatic0@gmail.com Social Skipped Failed" at bounding box center [487, 76] width 228 height 25
click at [484, 79] on input "text" at bounding box center [487, 75] width 113 height 22
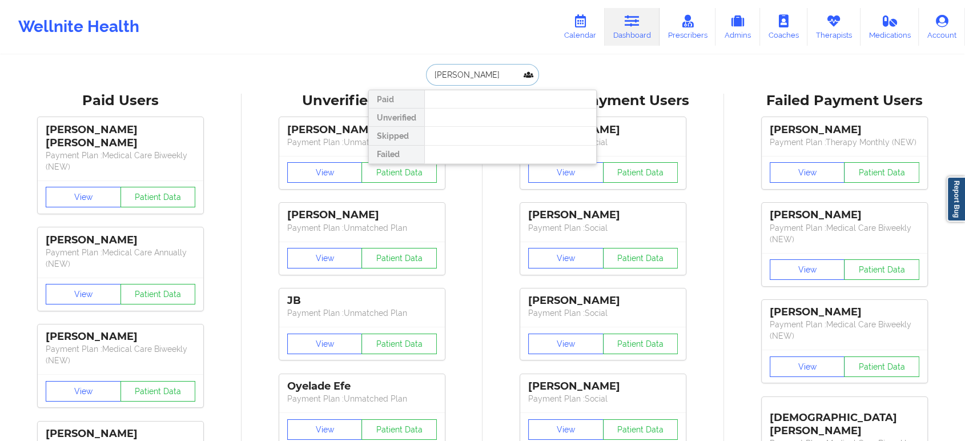
type input "terri br"
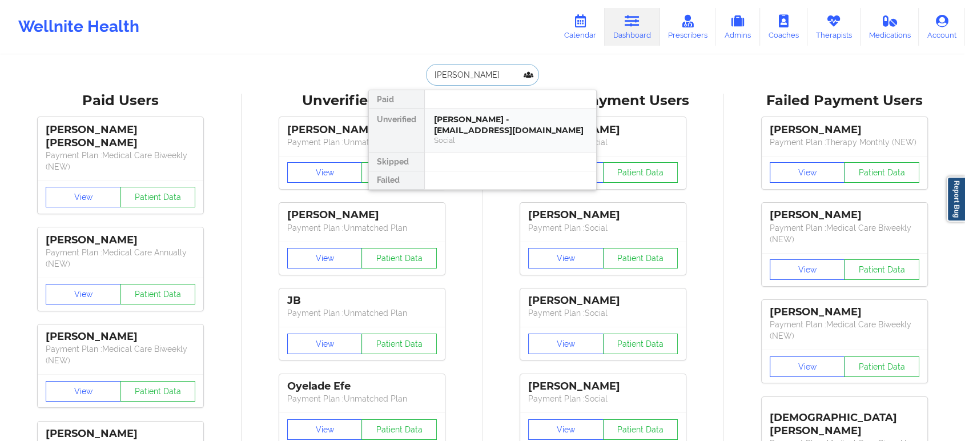
click at [470, 120] on div "Terri Brown - tlbrown8806@gmail.com" at bounding box center [510, 124] width 153 height 21
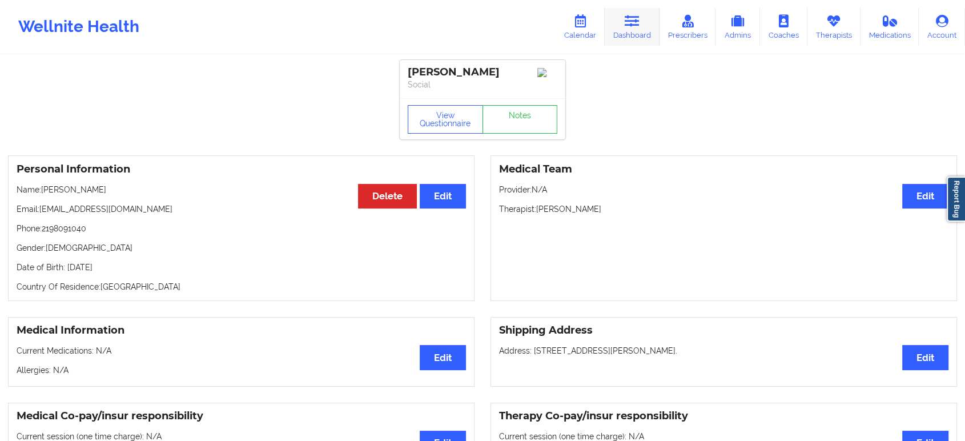
click at [623, 26] on link "Dashboard" at bounding box center [632, 27] width 55 height 38
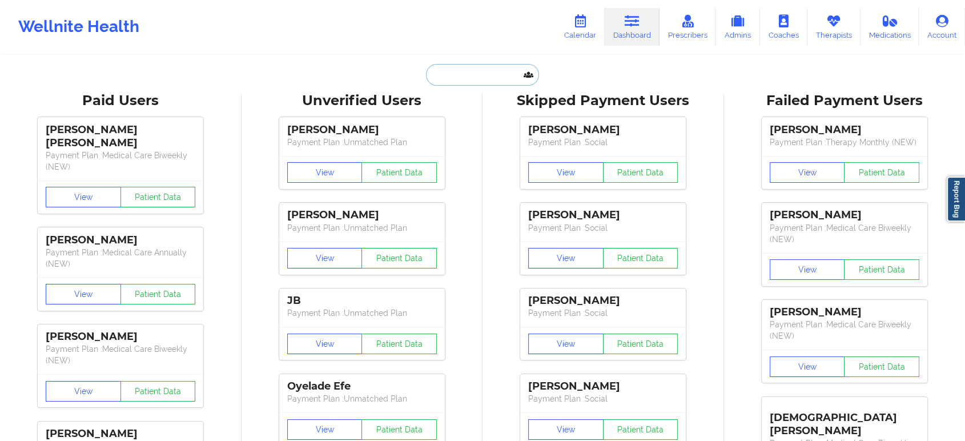
click at [461, 77] on input "text" at bounding box center [482, 75] width 113 height 22
paste input "pgtorres76@gmail.com"
type input "pgtorres76@gmail.com"
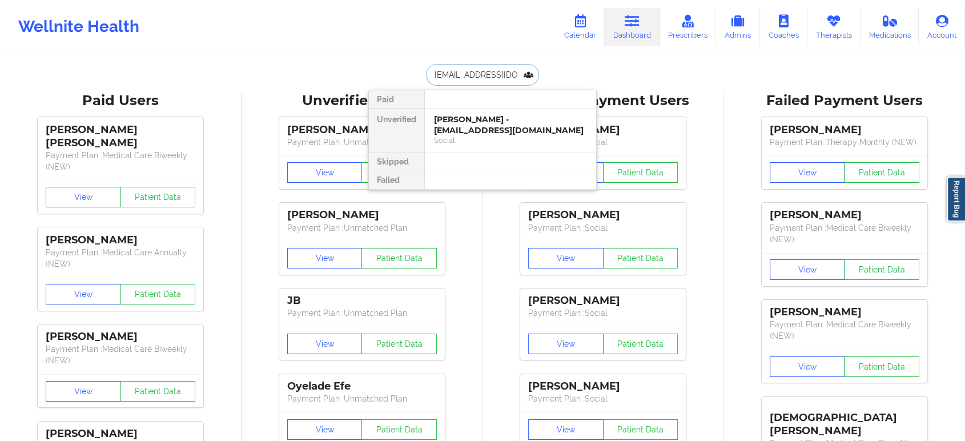
click at [478, 127] on div "Patricia Torres - pgtorres76@gmail.com" at bounding box center [510, 124] width 153 height 21
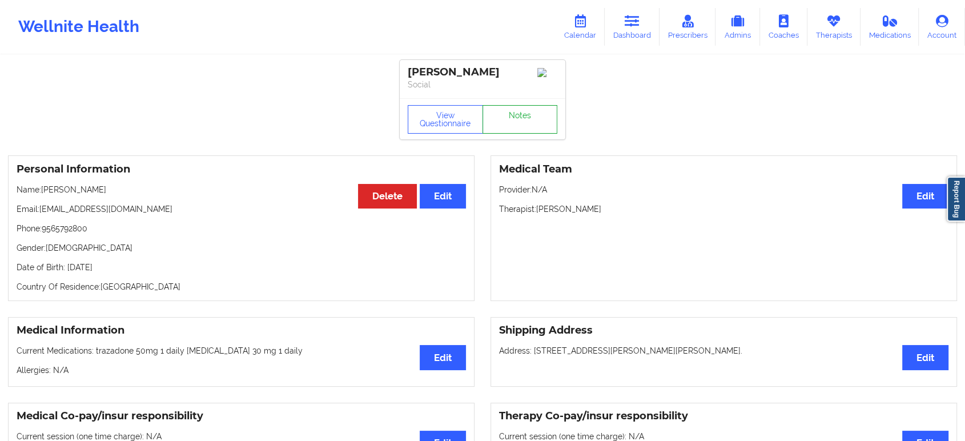
click at [528, 115] on link "Notes" at bounding box center [519, 119] width 75 height 29
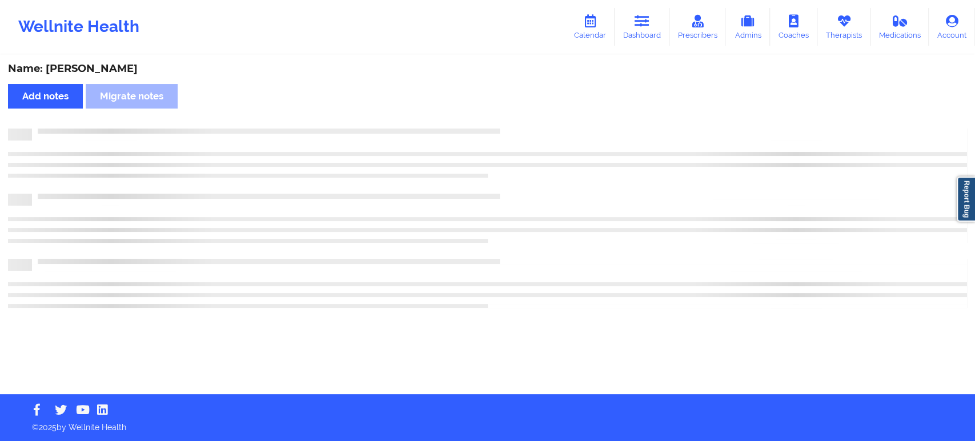
click at [528, 115] on div "Name: Patricia Torres Add notes Migrate notes" at bounding box center [487, 225] width 975 height 338
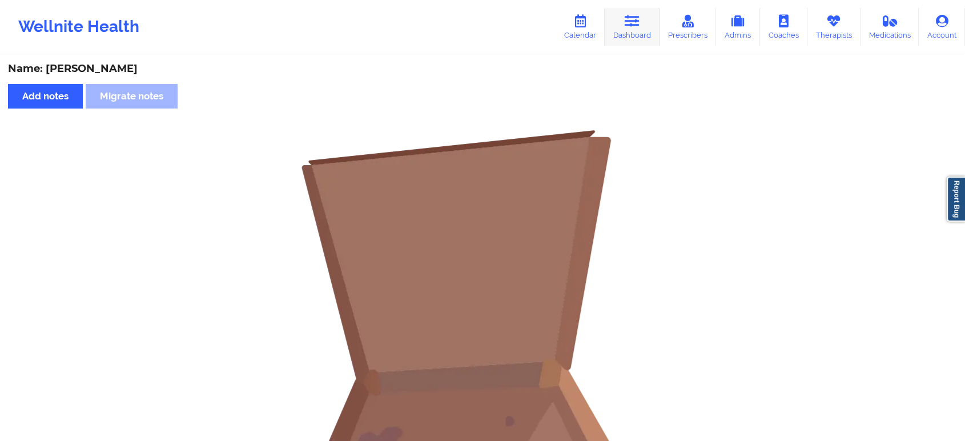
click at [636, 26] on icon at bounding box center [632, 21] width 15 height 13
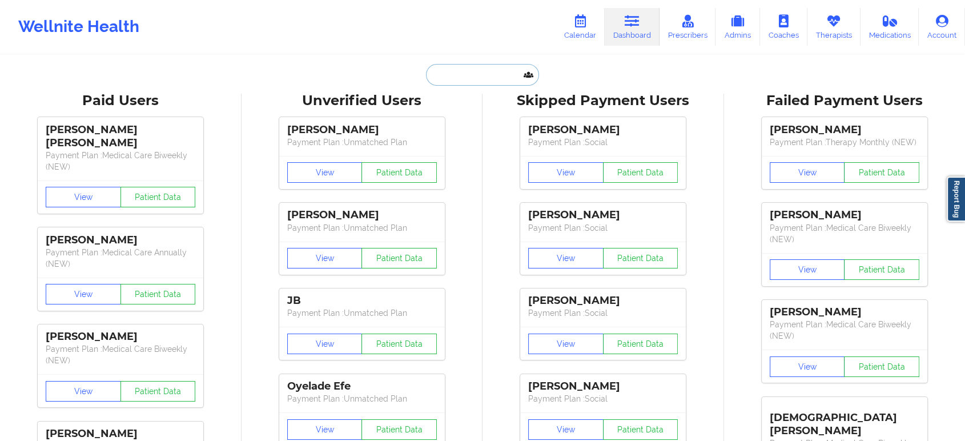
click at [501, 75] on input "text" at bounding box center [482, 75] width 113 height 22
paste input "erickasalgado24@gmail.com"
type input "erickasalgado24@gmail.com"
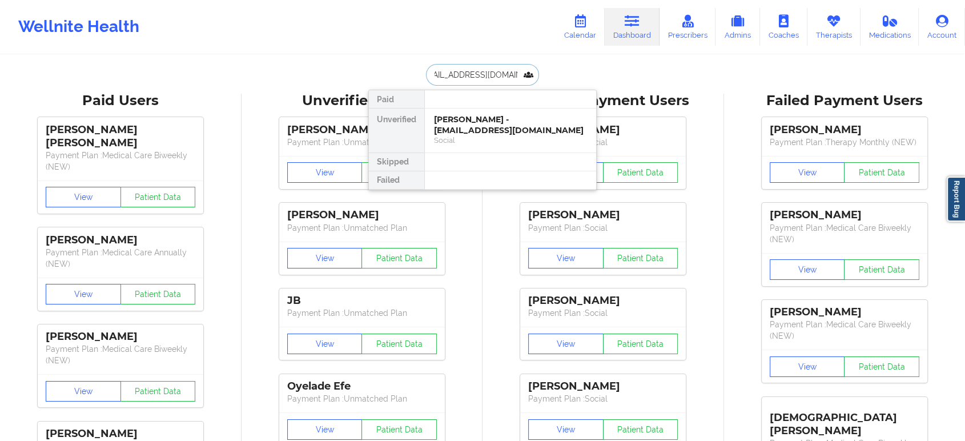
click at [484, 134] on div "Ericka Ann Salgado - erickasalgado24@gmail.com" at bounding box center [510, 124] width 153 height 21
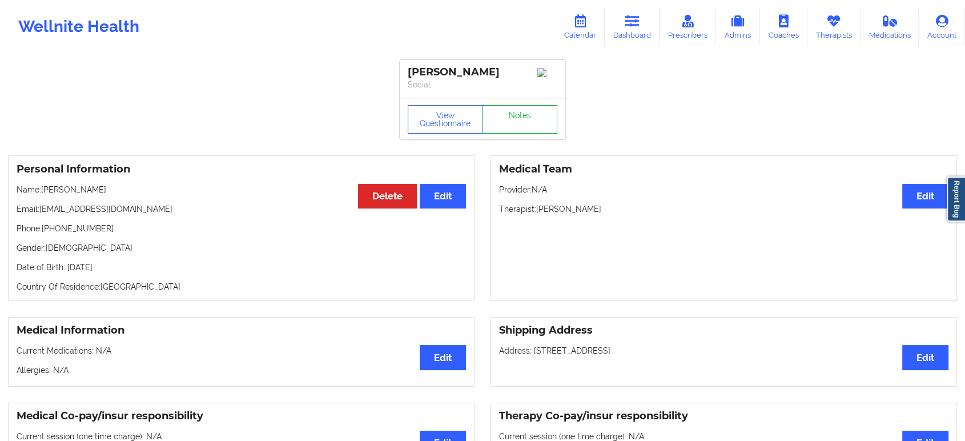
click at [512, 118] on link "Notes" at bounding box center [519, 119] width 75 height 29
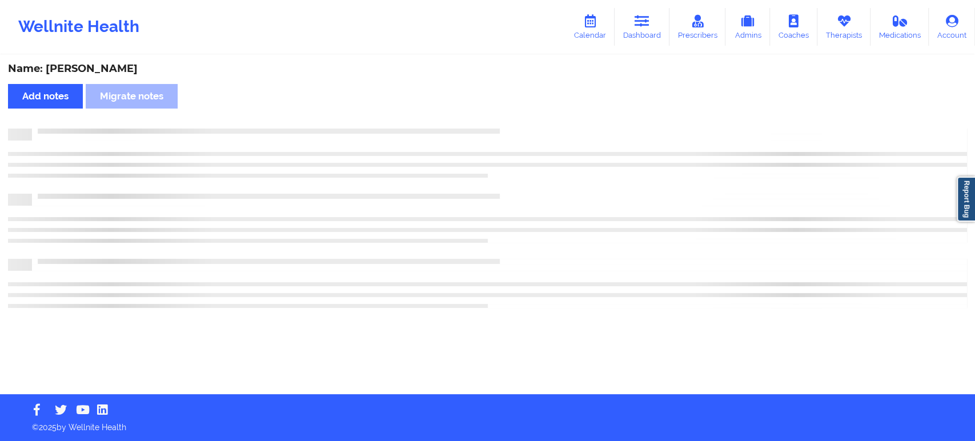
click at [512, 118] on div "Name: Ericka Ann Salgado Add notes Migrate notes" at bounding box center [487, 225] width 975 height 338
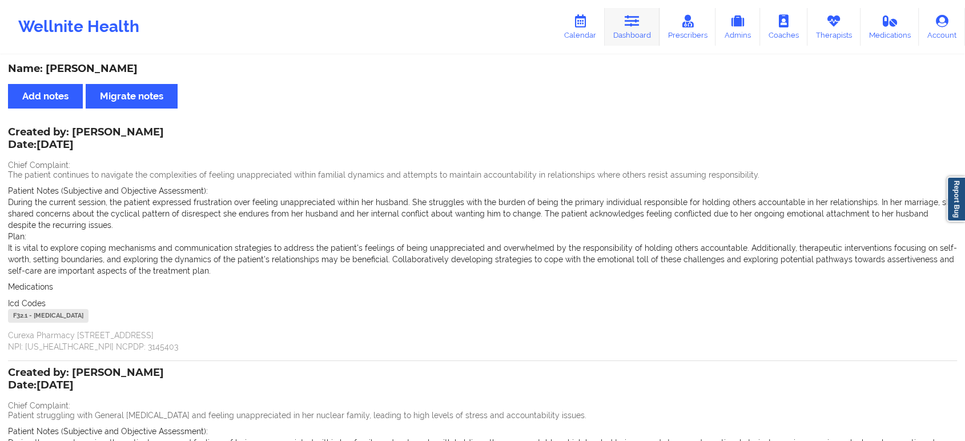
click at [638, 26] on icon at bounding box center [632, 21] width 15 height 13
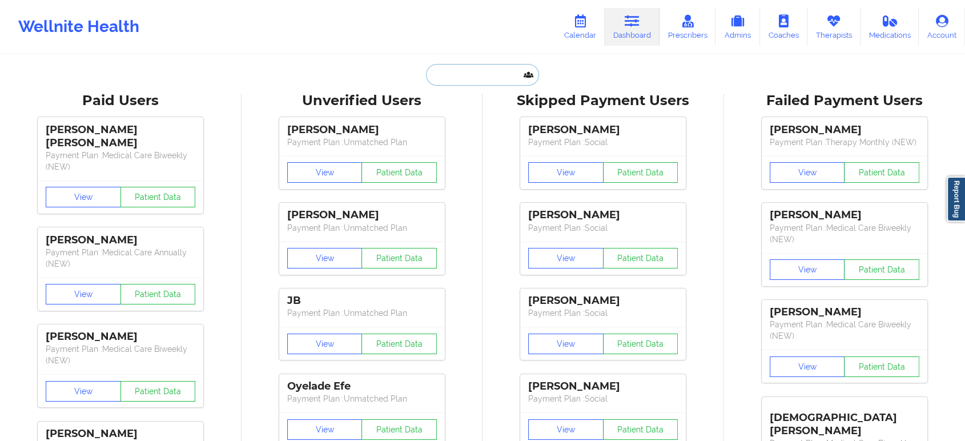
click at [460, 67] on input "text" at bounding box center [482, 75] width 113 height 22
paste input "[EMAIL_ADDRESS][DOMAIN_NAME]"
type input "[EMAIL_ADDRESS][DOMAIN_NAME]"
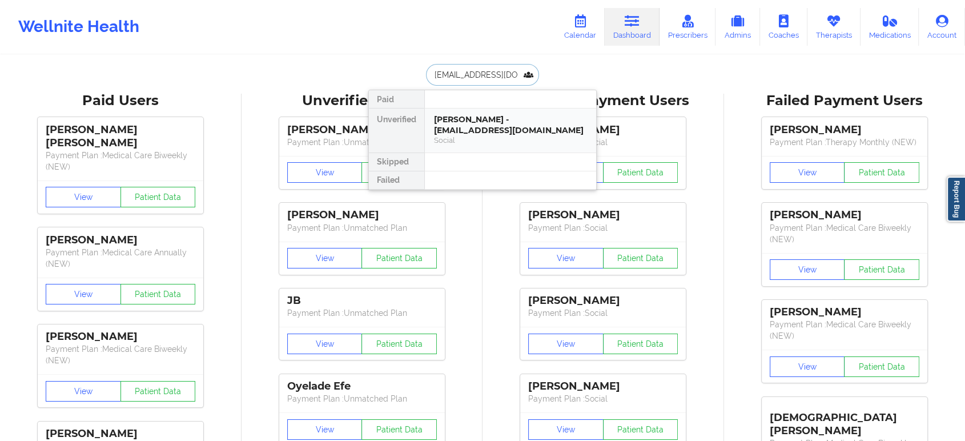
click at [494, 123] on div "Francis Sevilla - fsevilla2020@gmail.com" at bounding box center [510, 124] width 153 height 21
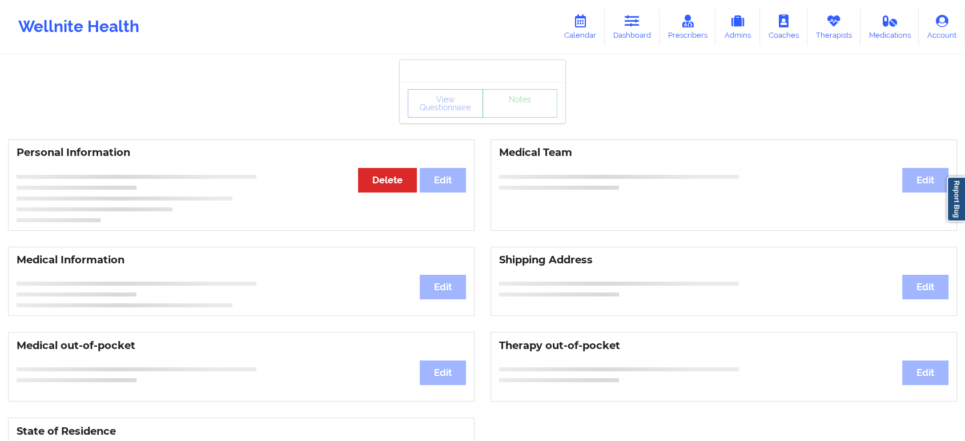
click at [529, 115] on div "View Questionnaire Notes" at bounding box center [483, 103] width 150 height 29
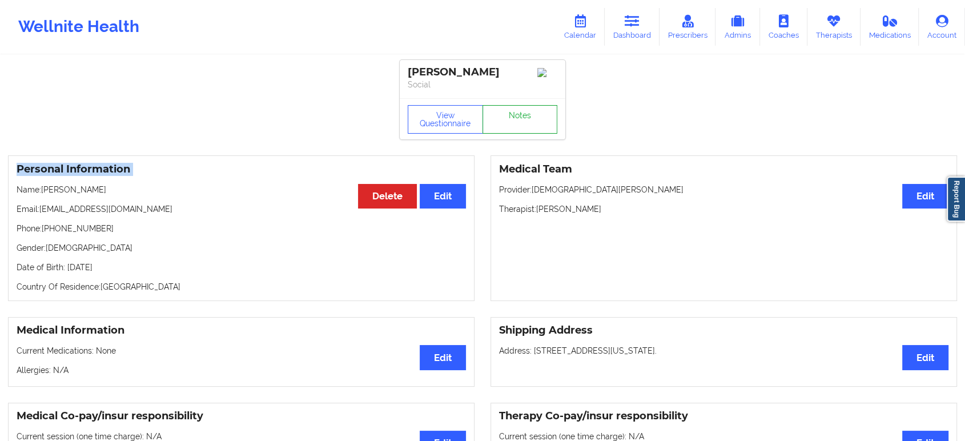
click at [550, 110] on link "Notes" at bounding box center [519, 119] width 75 height 29
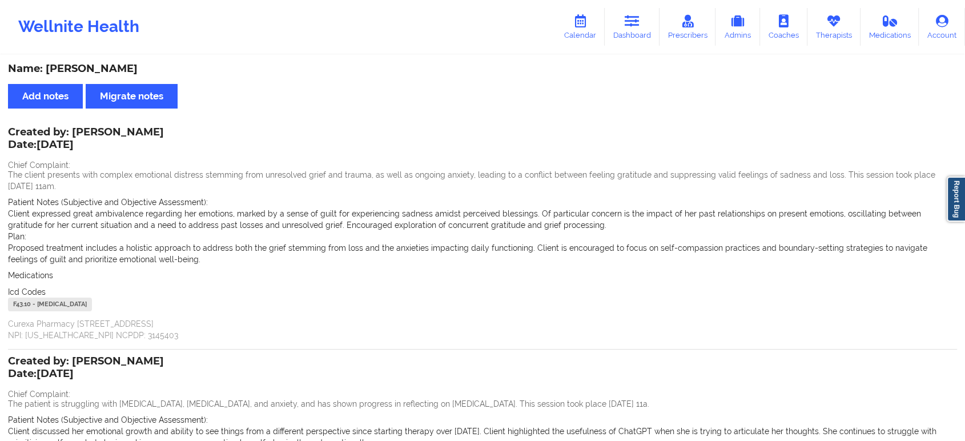
scroll to position [199, 0]
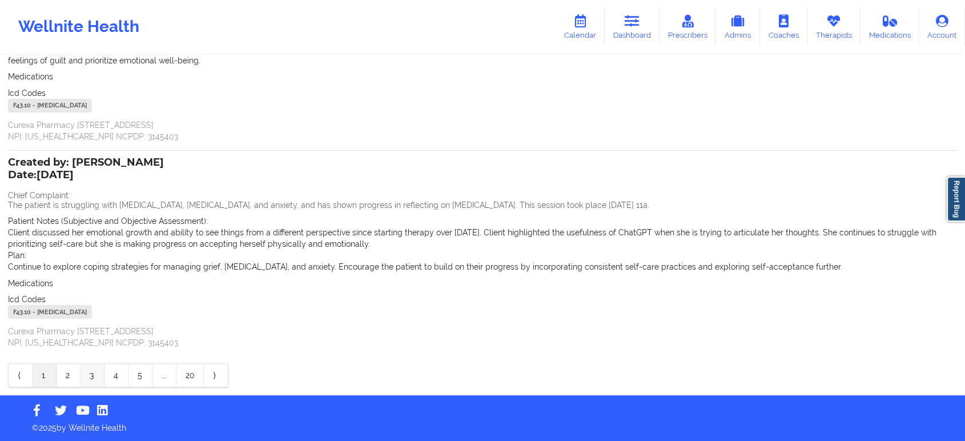
click at [95, 365] on link "3" at bounding box center [93, 375] width 24 height 23
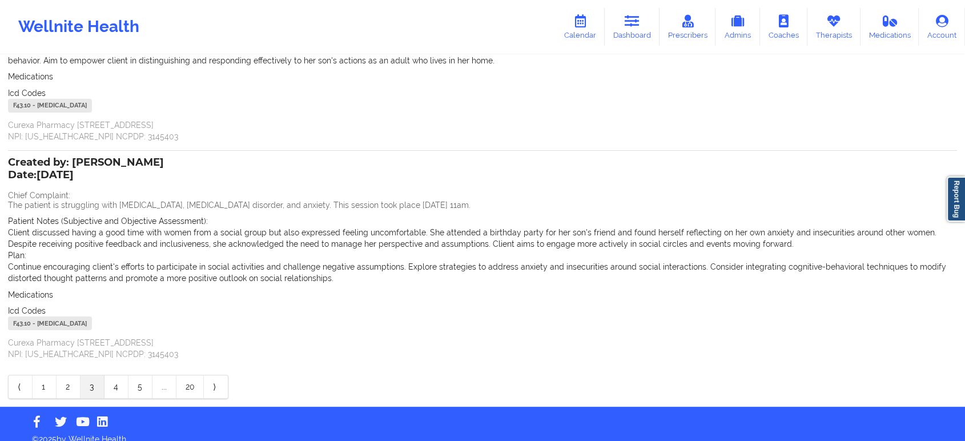
scroll to position [0, 0]
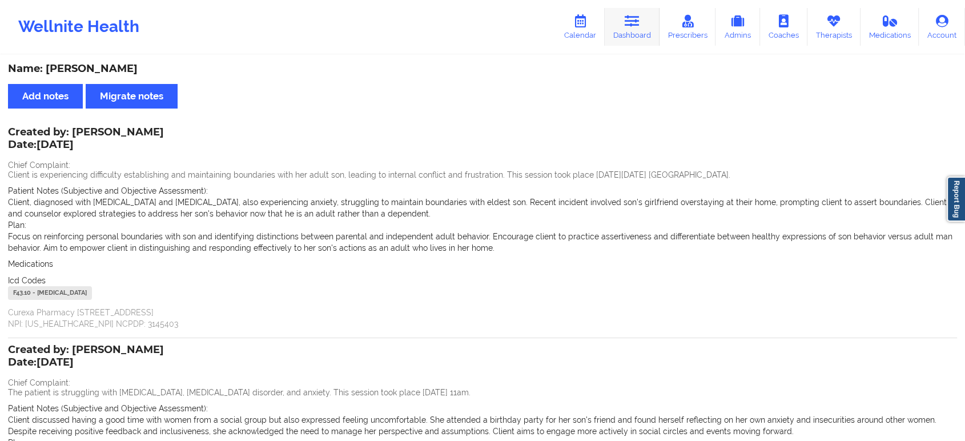
click at [614, 29] on link "Dashboard" at bounding box center [632, 27] width 55 height 38
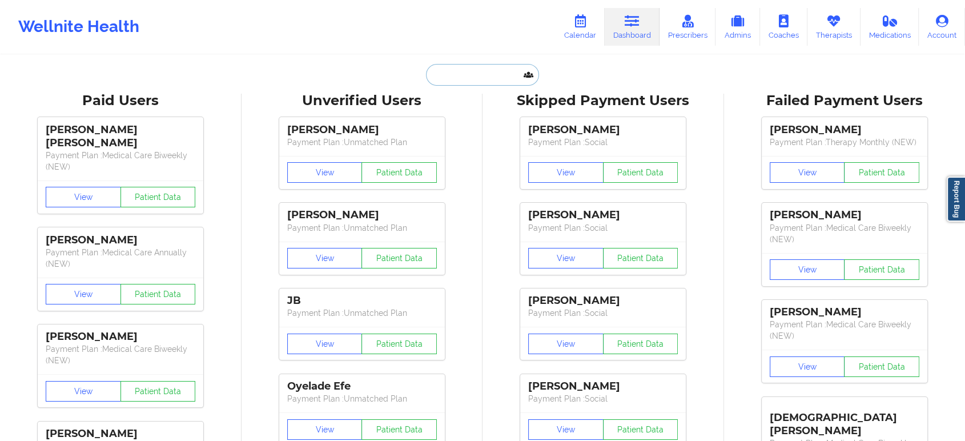
click at [464, 71] on input "text" at bounding box center [482, 75] width 113 height 22
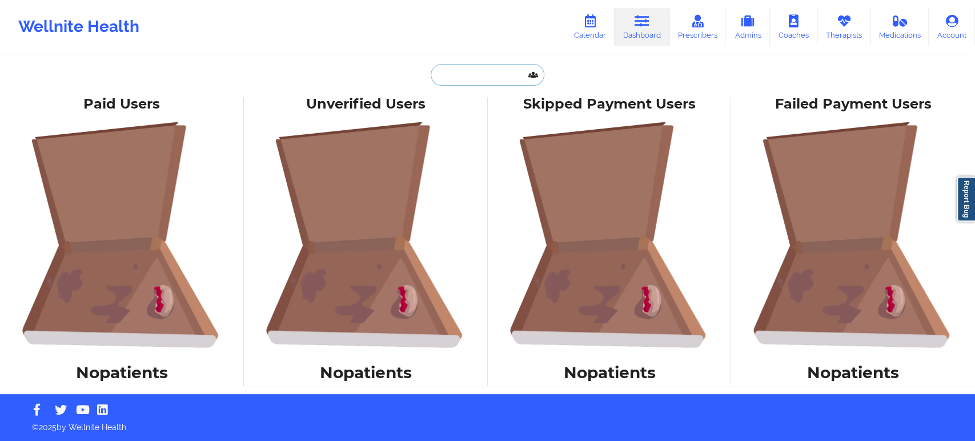
paste input "[EMAIL_ADDRESS][DOMAIN_NAME]"
type input "[EMAIL_ADDRESS][DOMAIN_NAME]"
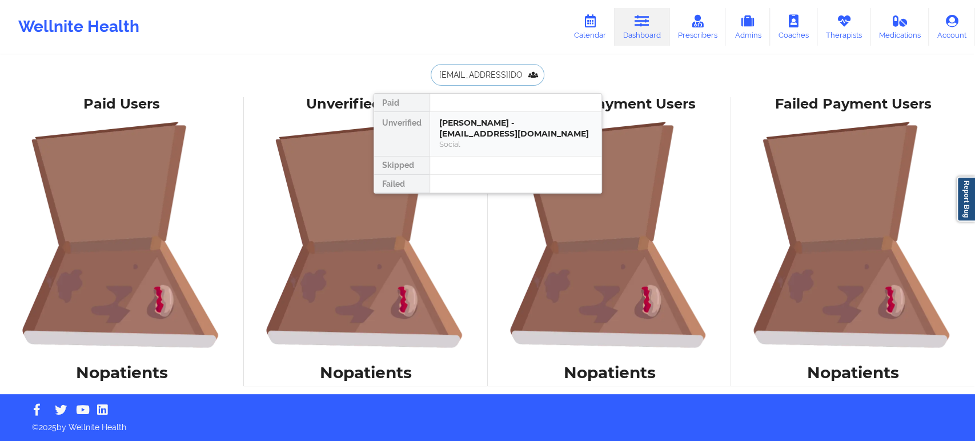
click at [520, 139] on div "Brittany V Jackson - msb.jack22@gmail.com" at bounding box center [515, 128] width 153 height 21
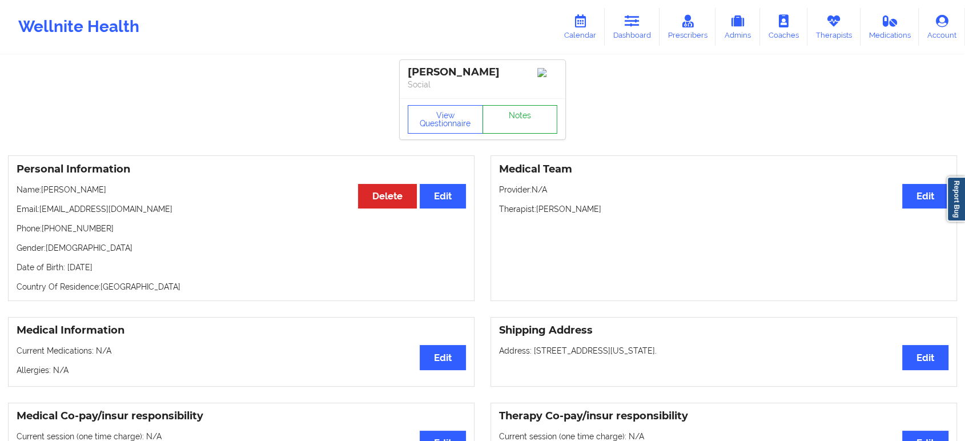
click at [512, 118] on link "Notes" at bounding box center [519, 119] width 75 height 29
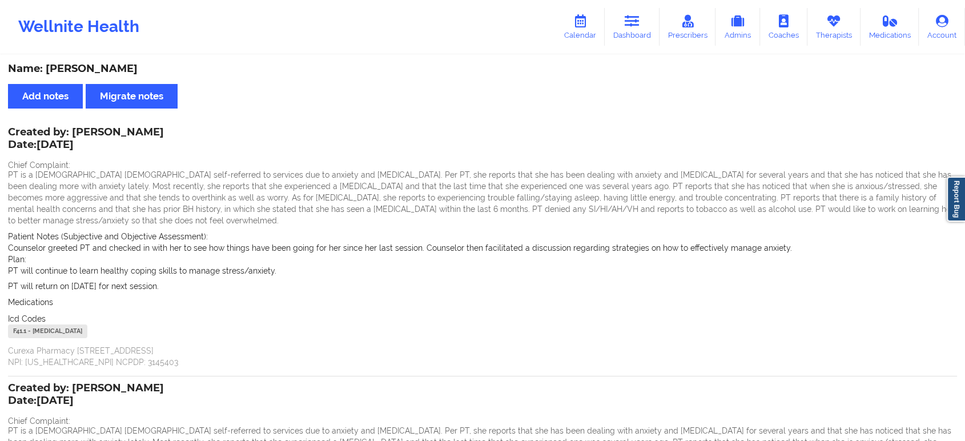
scroll to position [174, 0]
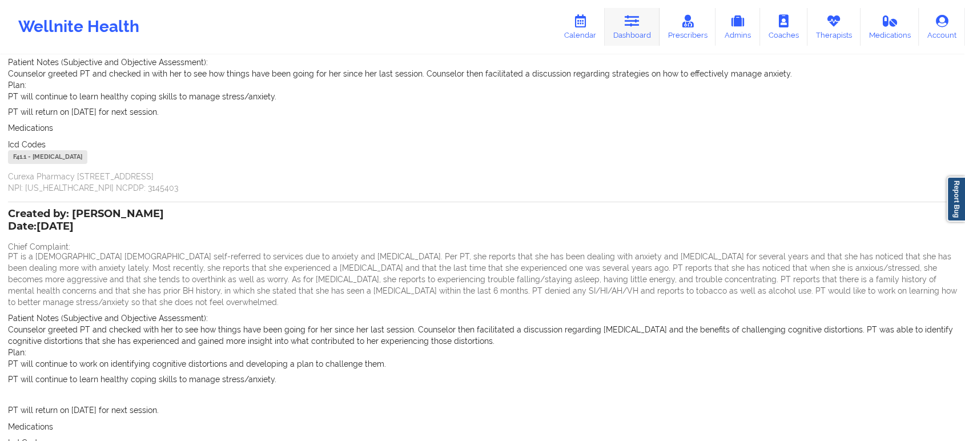
click at [635, 27] on icon at bounding box center [632, 21] width 15 height 13
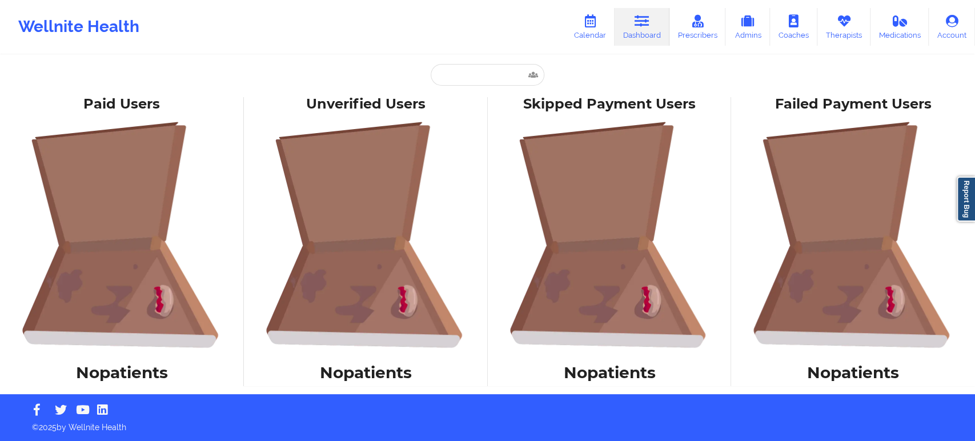
click at [464, 58] on div "Paid Unverified Brittany V Jackson - msb.jack22@gmail.com Social Skipped Failed…" at bounding box center [487, 197] width 975 height 394
click at [468, 75] on input "text" at bounding box center [487, 75] width 113 height 22
paste input "[EMAIL_ADDRESS][DOMAIN_NAME]"
type input "[EMAIL_ADDRESS][DOMAIN_NAME]"
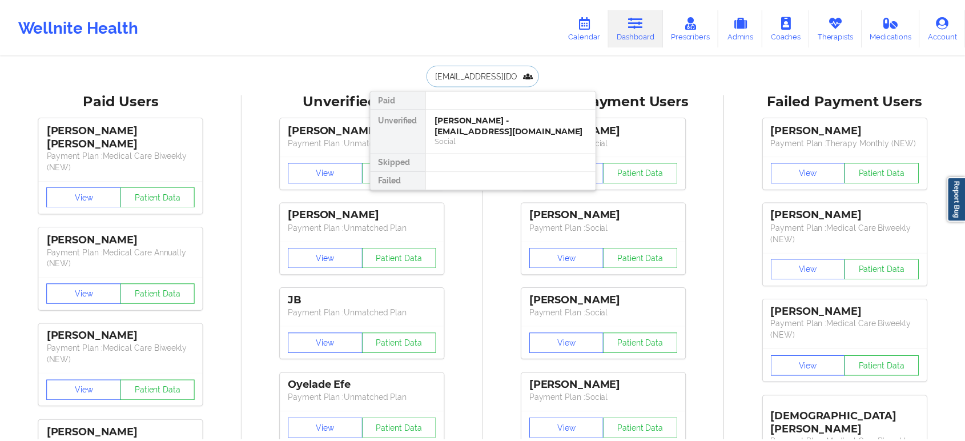
scroll to position [0, 1]
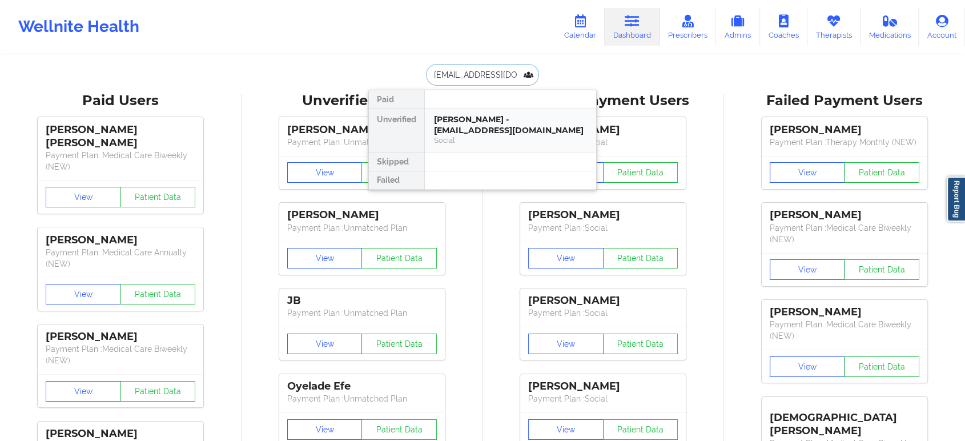
click at [507, 132] on div "Sommer Holmes - marisealight@gmail.com" at bounding box center [510, 124] width 153 height 21
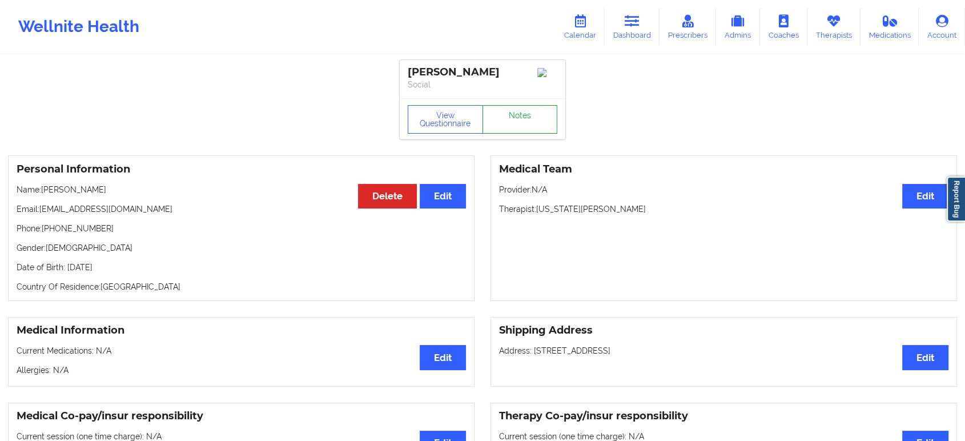
click at [528, 118] on link "Notes" at bounding box center [519, 119] width 75 height 29
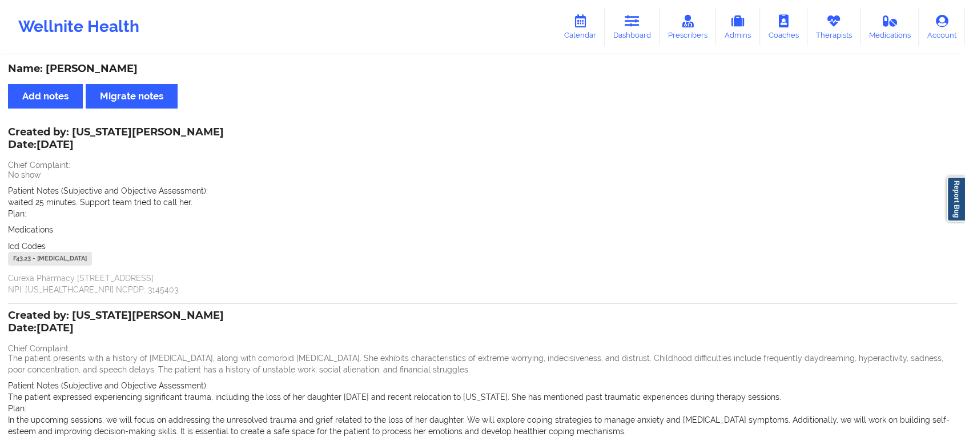
scroll to position [164, 0]
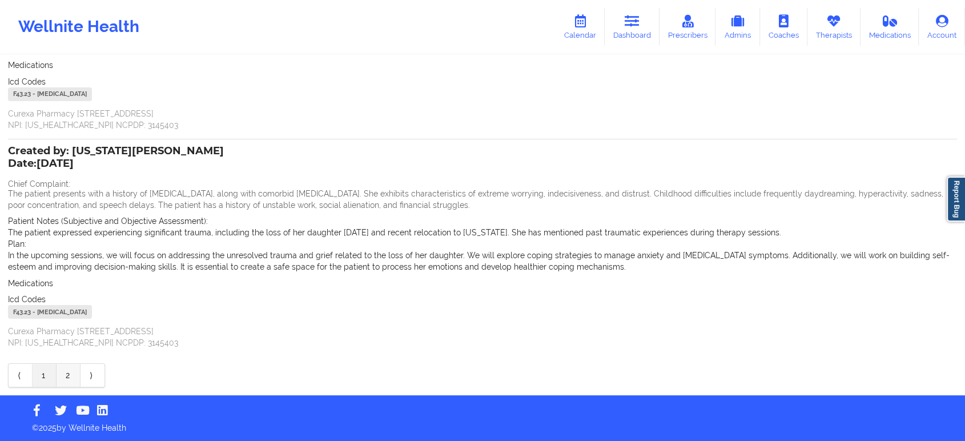
click at [61, 368] on link "2" at bounding box center [69, 375] width 24 height 23
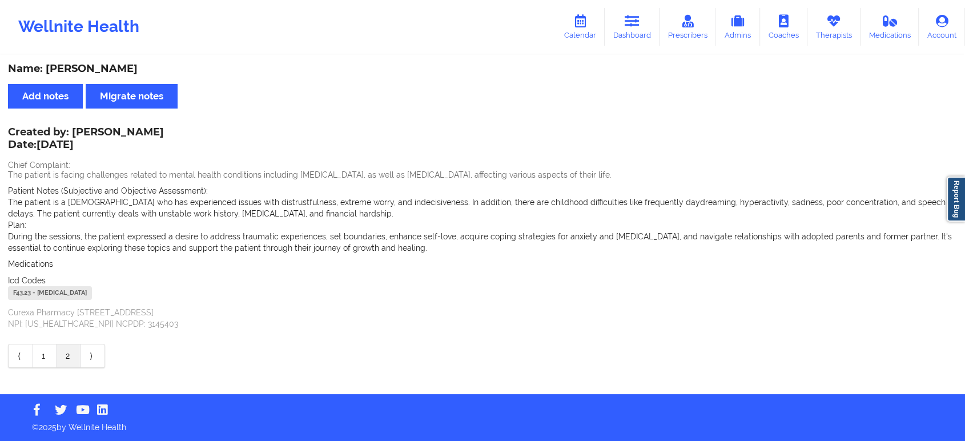
scroll to position [0, 0]
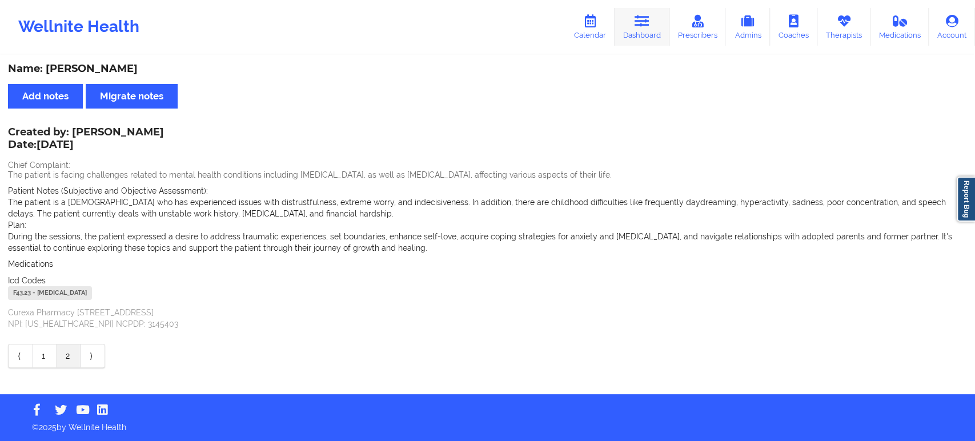
click at [630, 39] on link "Dashboard" at bounding box center [641, 27] width 55 height 38
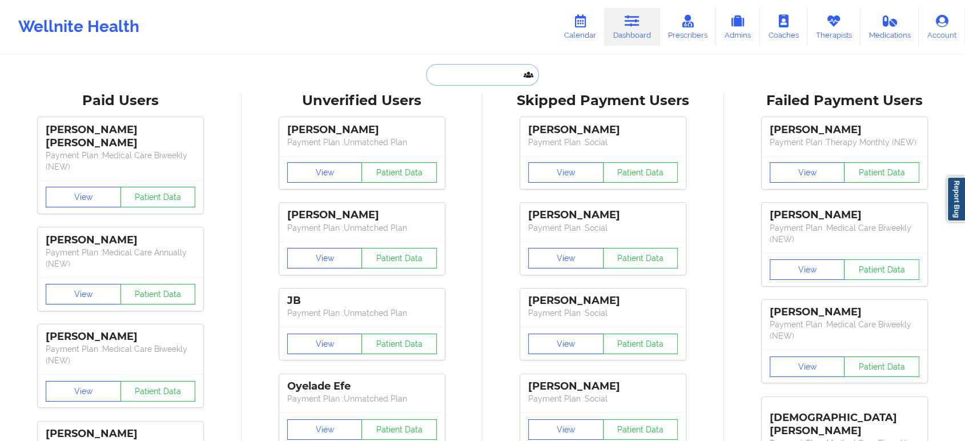
click at [494, 79] on input "text" at bounding box center [482, 75] width 113 height 22
paste input "[EMAIL_ADDRESS][DOMAIN_NAME]"
type input "[EMAIL_ADDRESS][DOMAIN_NAME]"
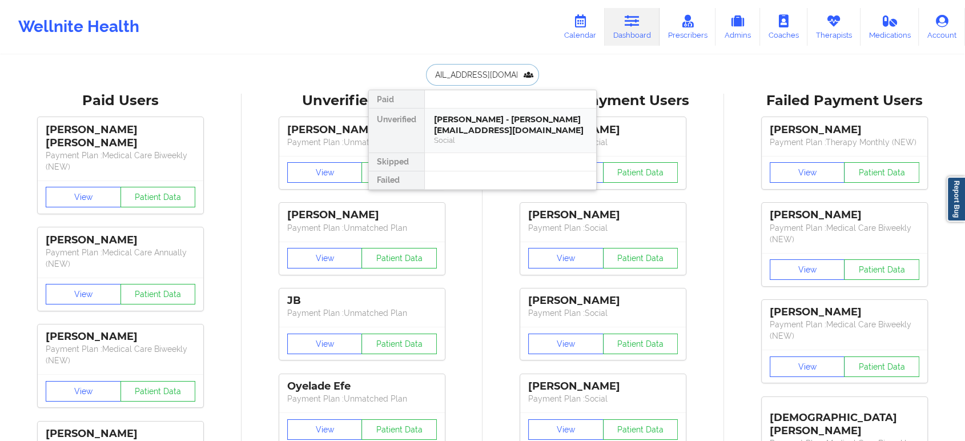
click at [521, 117] on div "Jennifer Harmon - jenniferharmon@yahoo.com" at bounding box center [510, 124] width 153 height 21
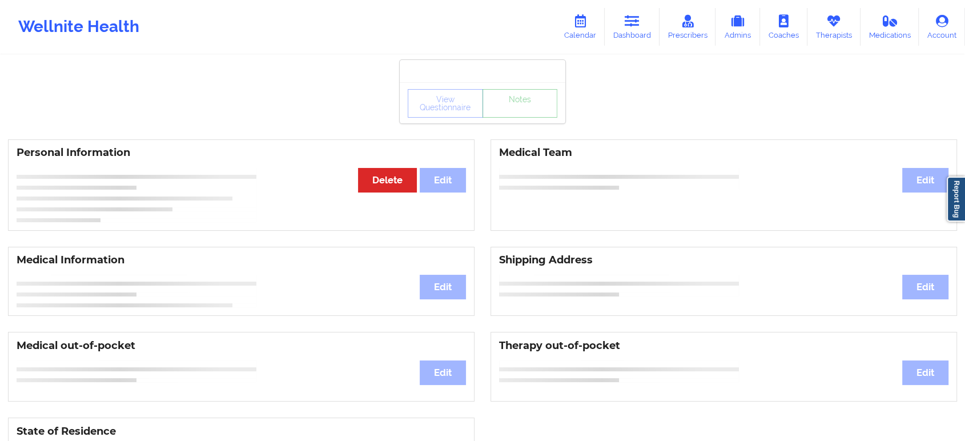
click at [537, 116] on div "View Questionnaire Notes" at bounding box center [483, 103] width 150 height 29
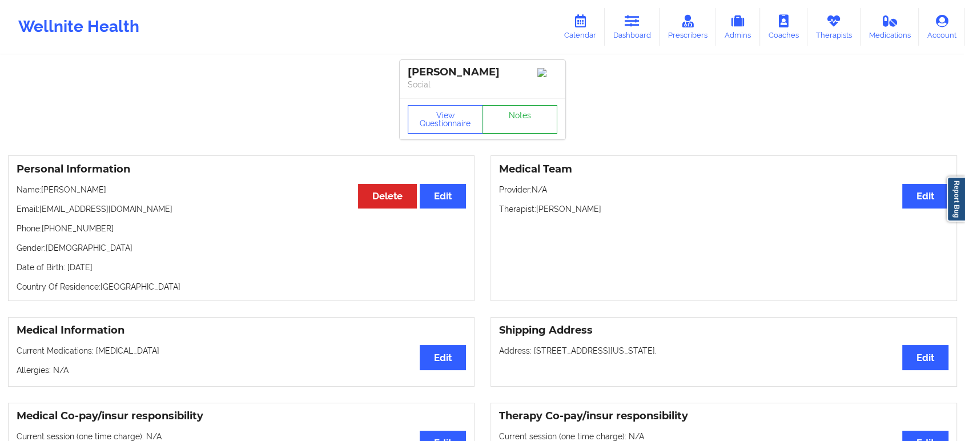
click at [537, 116] on link "Notes" at bounding box center [519, 119] width 75 height 29
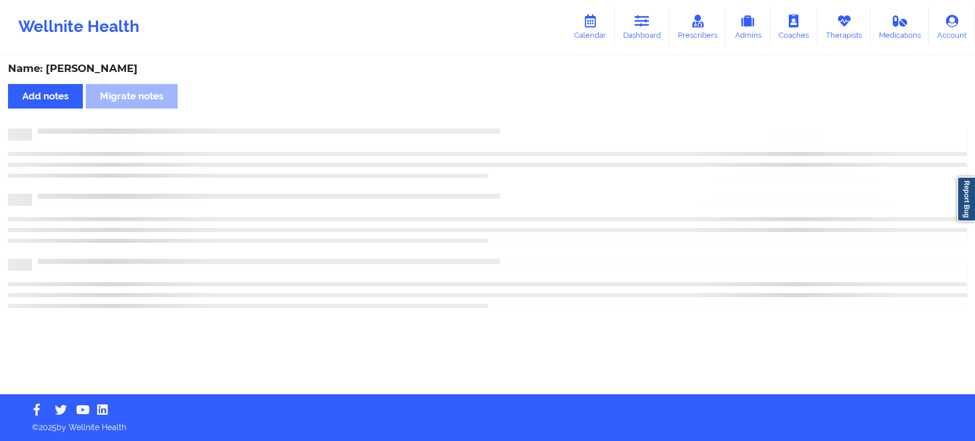
click at [537, 116] on div "Name: Jennifer Harmon Add notes Migrate notes" at bounding box center [487, 225] width 975 height 338
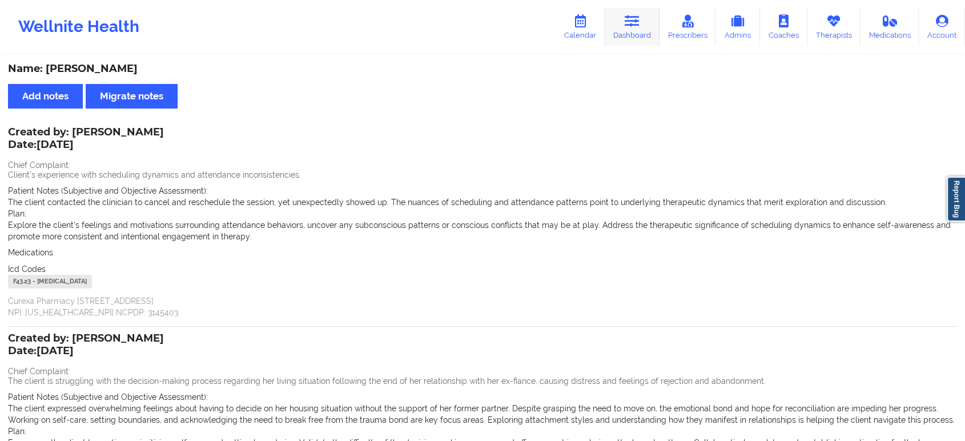
drag, startPoint x: 639, startPoint y: 50, endPoint x: 643, endPoint y: 33, distance: 17.7
click at [643, 33] on div "Wellnite Health Calendar Dashboard Prescribers Admins Coaches Therapists Medica…" at bounding box center [482, 27] width 965 height 54
click at [643, 33] on link "Dashboard" at bounding box center [632, 27] width 55 height 38
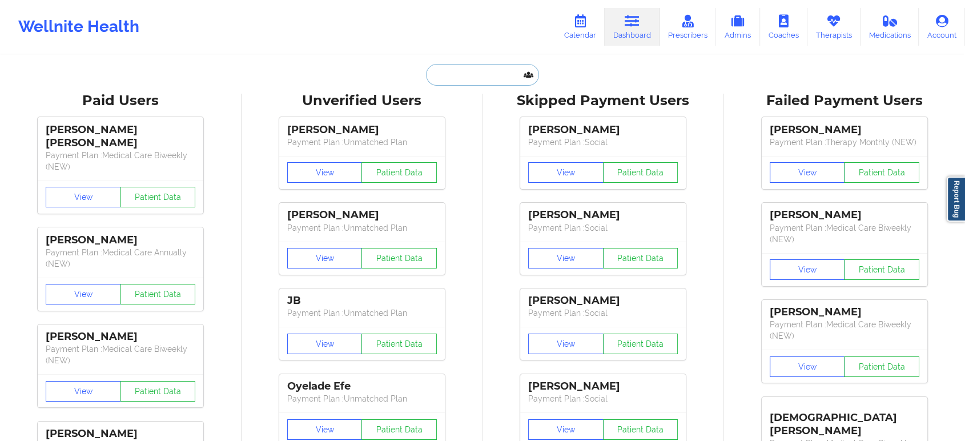
click at [492, 68] on input "text" at bounding box center [482, 75] width 113 height 22
paste input "[PERSON_NAME][EMAIL_ADDRESS][PERSON_NAME][DOMAIN_NAME]"
type input "[PERSON_NAME][EMAIL_ADDRESS][PERSON_NAME][DOMAIN_NAME]"
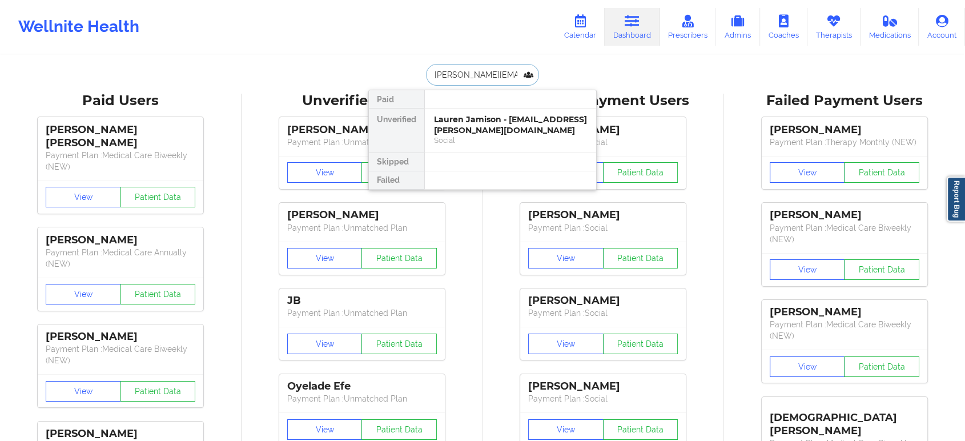
click at [504, 118] on div "Lauren Jamison - lau.jamison@gmail.com" at bounding box center [510, 124] width 153 height 21
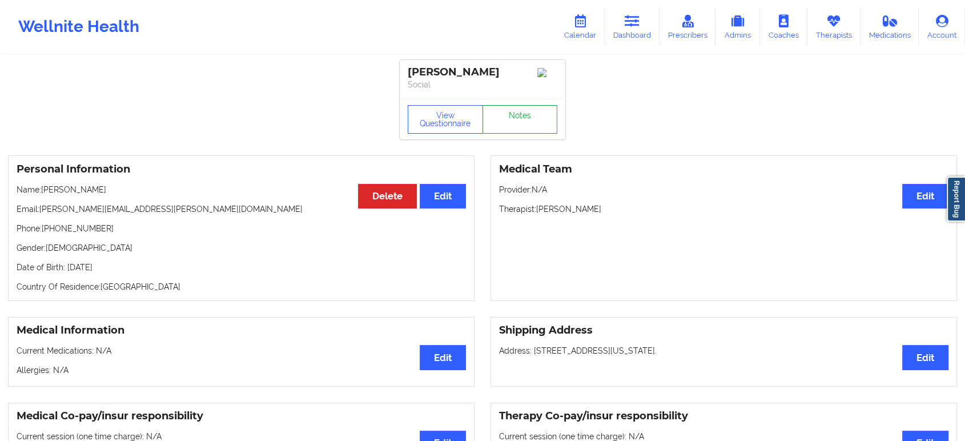
click at [518, 122] on link "Notes" at bounding box center [519, 119] width 75 height 29
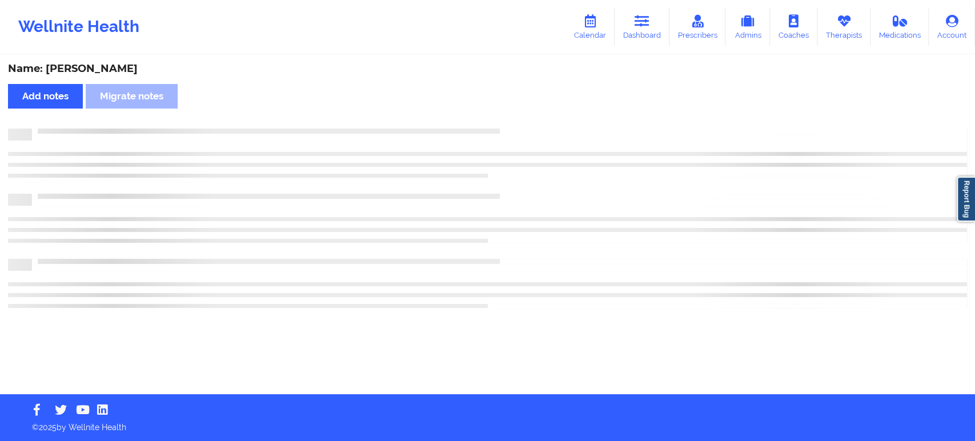
click at [518, 122] on div "Name: Lauren Jamison Add notes Migrate notes" at bounding box center [487, 225] width 975 height 338
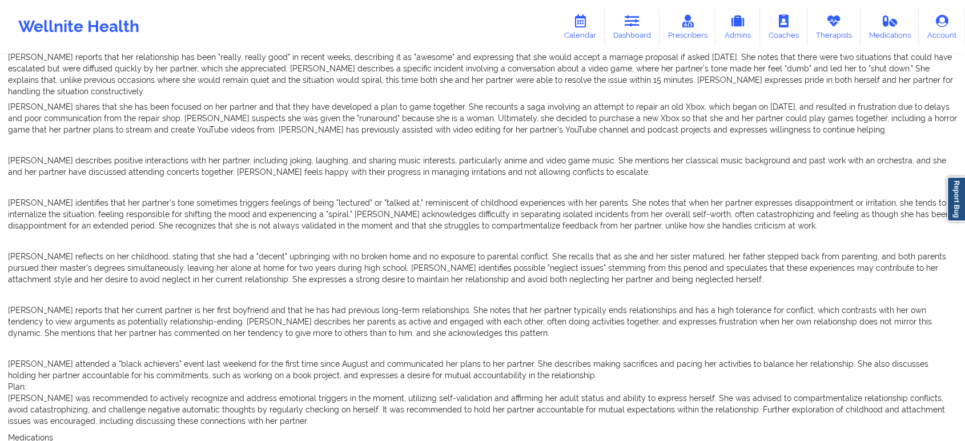
scroll to position [514, 0]
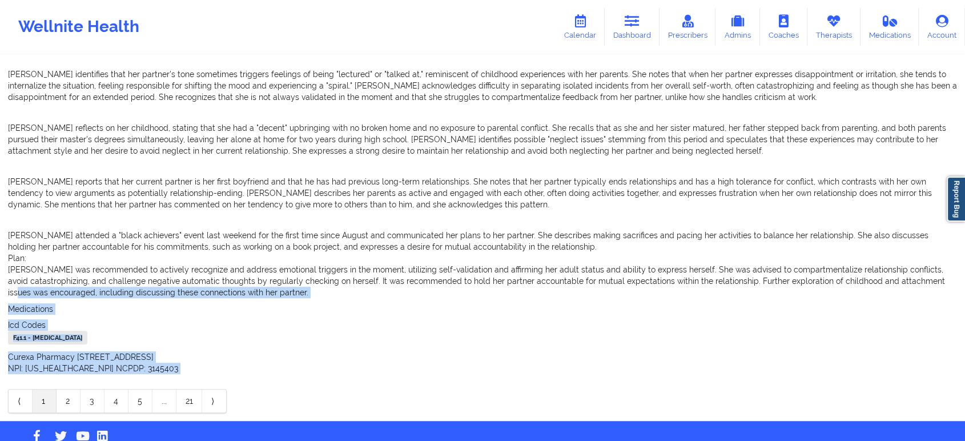
drag, startPoint x: 963, startPoint y: 374, endPoint x: 954, endPoint y: 268, distance: 106.5
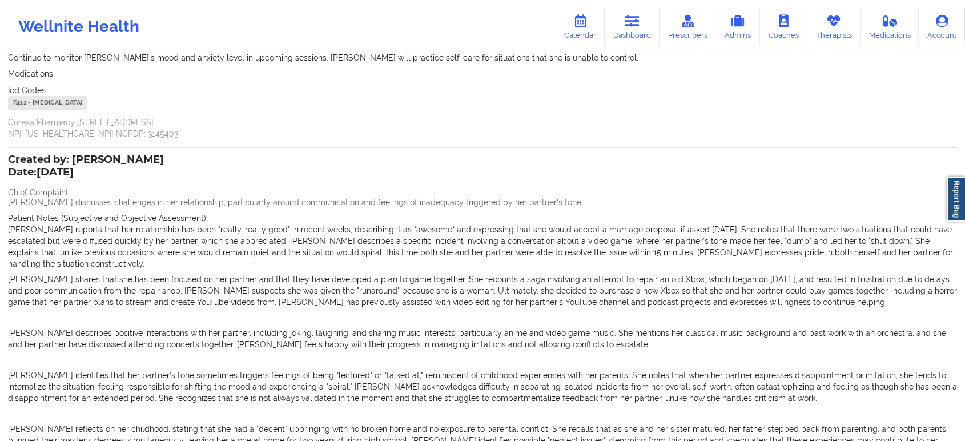
scroll to position [233, 0]
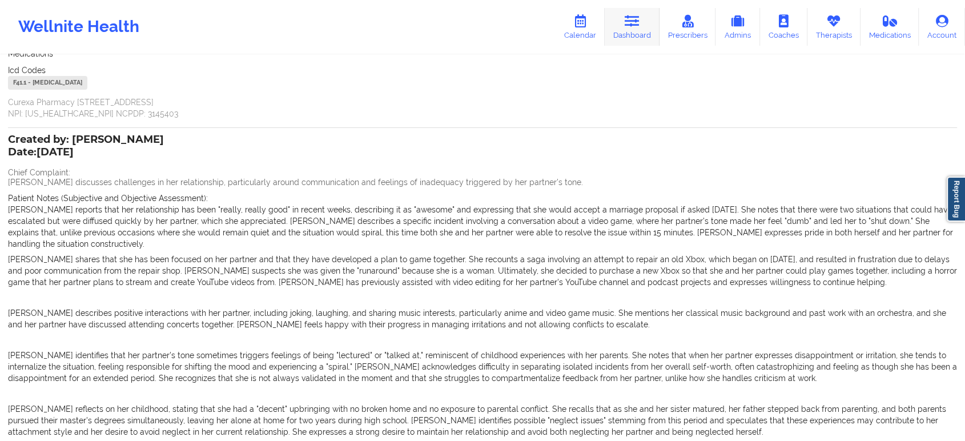
click at [634, 31] on link "Dashboard" at bounding box center [632, 27] width 55 height 38
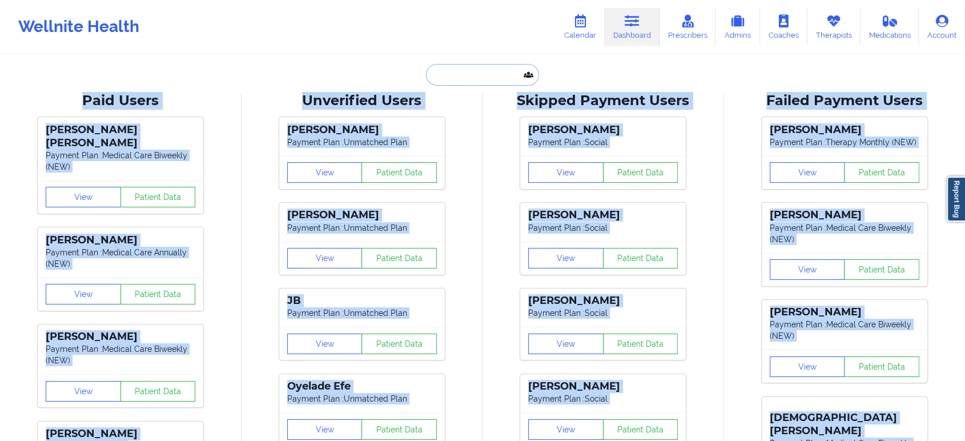
click at [483, 73] on input "text" at bounding box center [482, 75] width 113 height 22
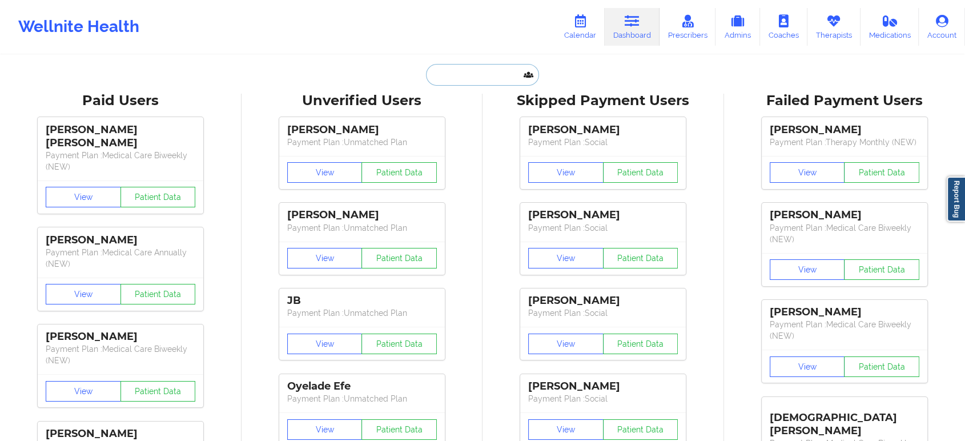
paste input "[EMAIL_ADDRESS][DOMAIN_NAME]"
type input "[EMAIL_ADDRESS][DOMAIN_NAME]"
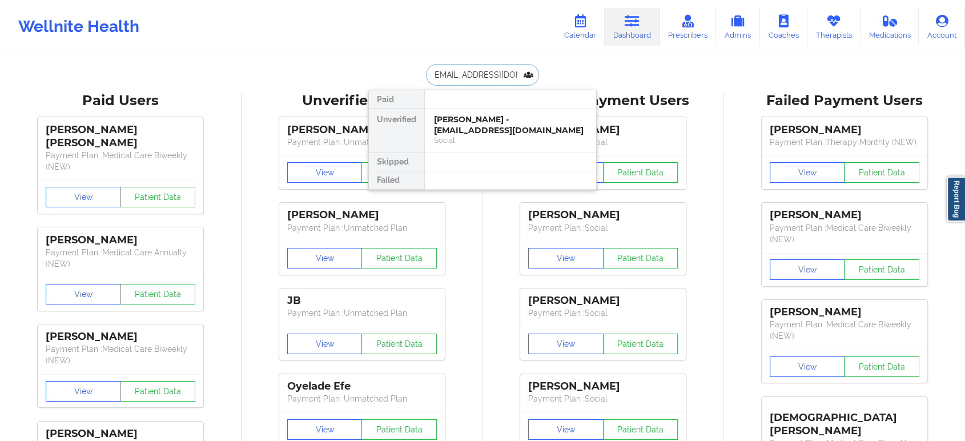
click at [499, 121] on div "Chelsea Bacon - chelseab282@gmail.com" at bounding box center [510, 124] width 153 height 21
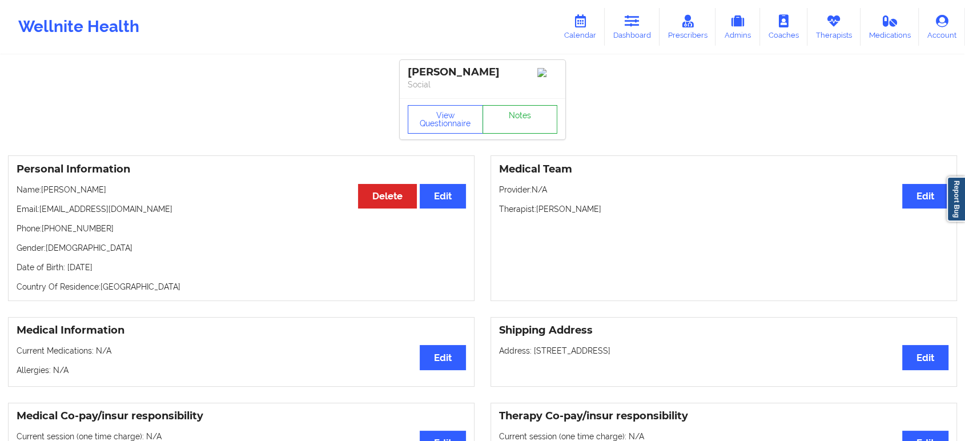
click at [516, 114] on div "View Questionnaire Notes" at bounding box center [483, 119] width 150 height 29
click at [516, 114] on link "Notes" at bounding box center [519, 119] width 75 height 29
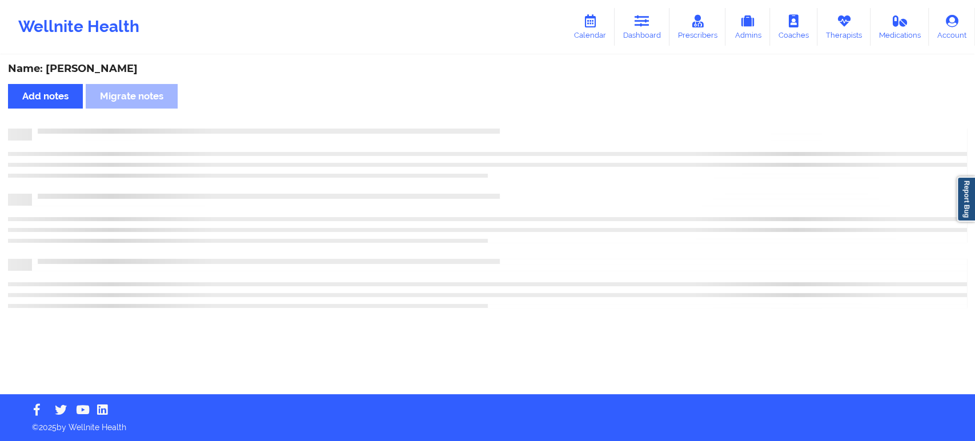
click at [516, 114] on div "Name: Chelsea Bacon Add notes Migrate notes" at bounding box center [487, 225] width 975 height 338
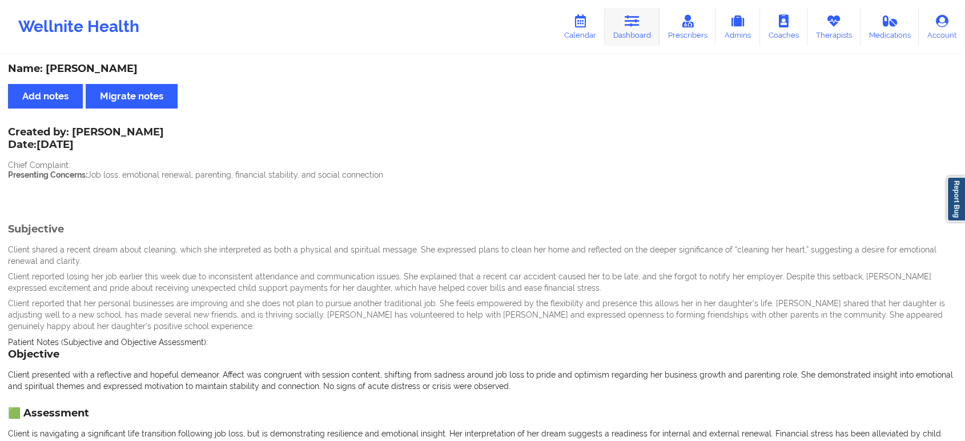
click at [610, 27] on link "Dashboard" at bounding box center [632, 27] width 55 height 38
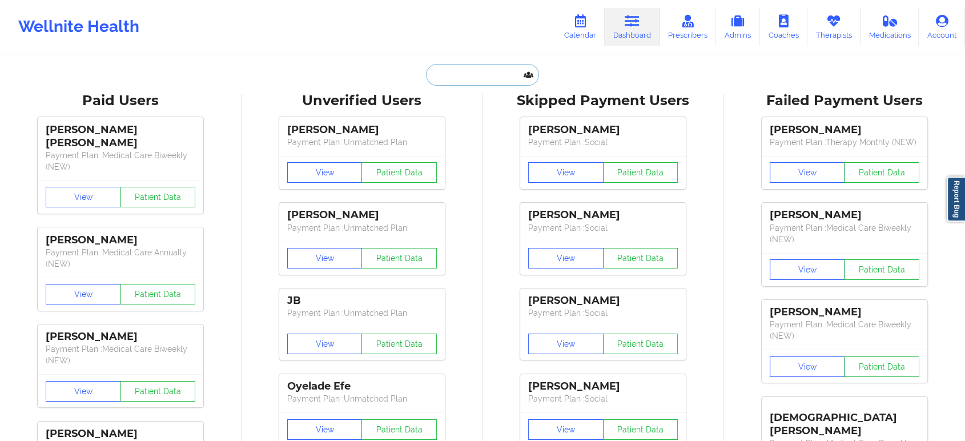
click at [485, 69] on input "text" at bounding box center [482, 75] width 113 height 22
paste input "[EMAIL_ADDRESS][DOMAIN_NAME]"
type input "[EMAIL_ADDRESS][DOMAIN_NAME]"
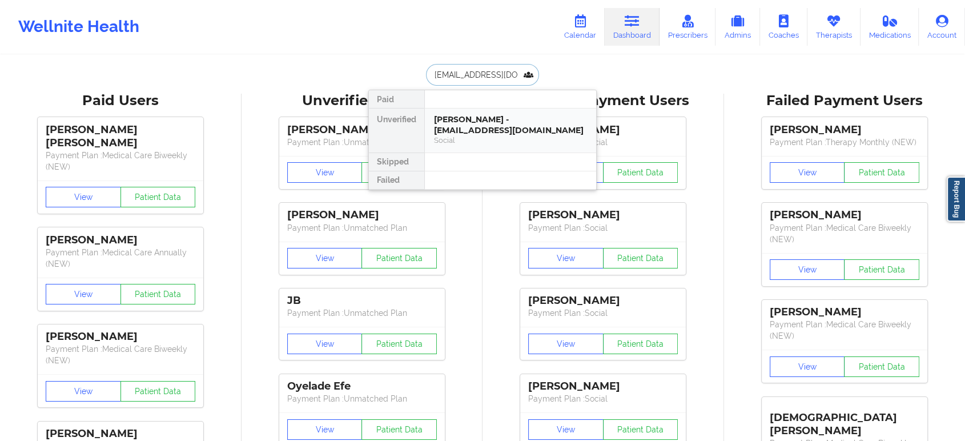
click at [504, 108] on div "Aniya Cooper - aniyac146@gmail.com Social" at bounding box center [510, 130] width 171 height 44
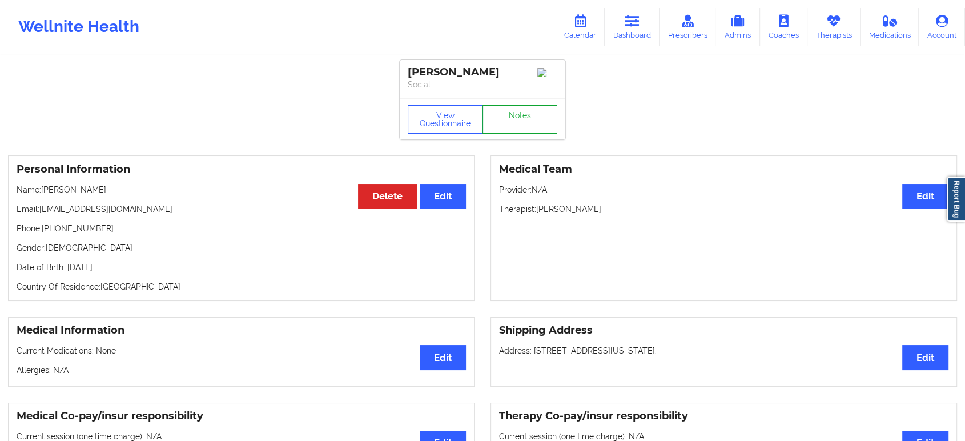
click at [512, 113] on link "Notes" at bounding box center [519, 119] width 75 height 29
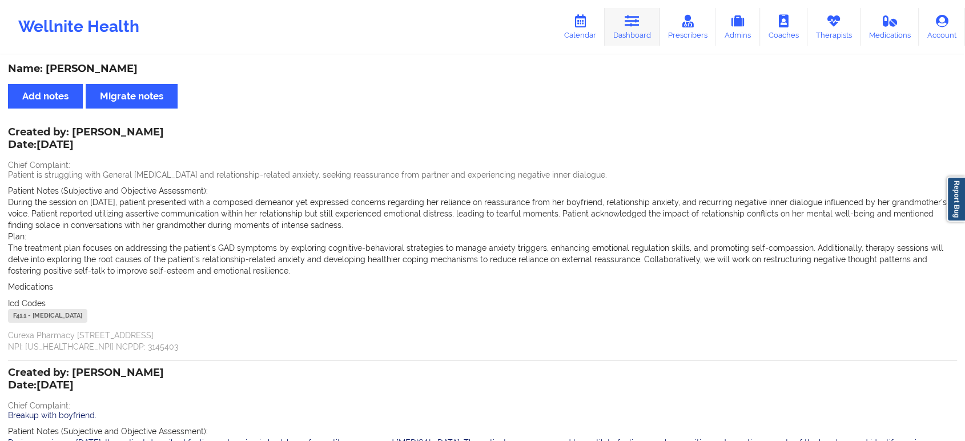
click at [627, 33] on link "Dashboard" at bounding box center [632, 27] width 55 height 38
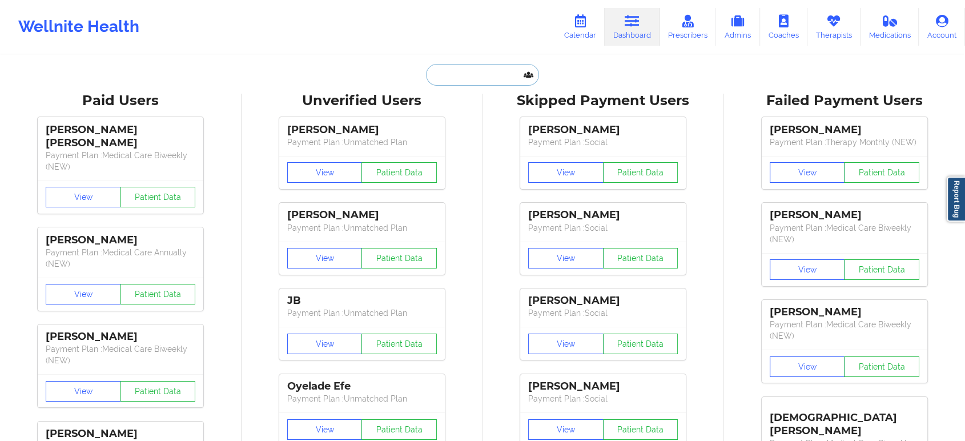
click at [489, 67] on input "text" at bounding box center [482, 75] width 113 height 22
paste input "[EMAIL_ADDRESS][DOMAIN_NAME]"
type input "[EMAIL_ADDRESS][DOMAIN_NAME]"
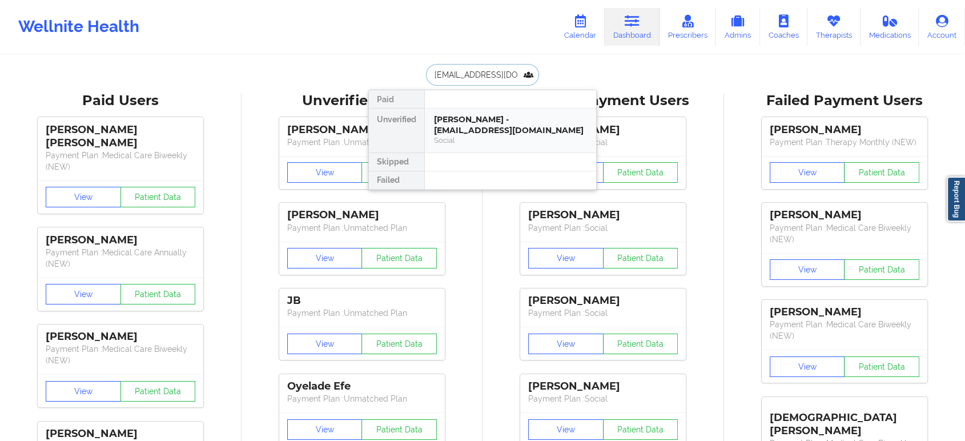
click at [493, 125] on div "Trent Pearson - trentpearson@me.com" at bounding box center [510, 124] width 153 height 21
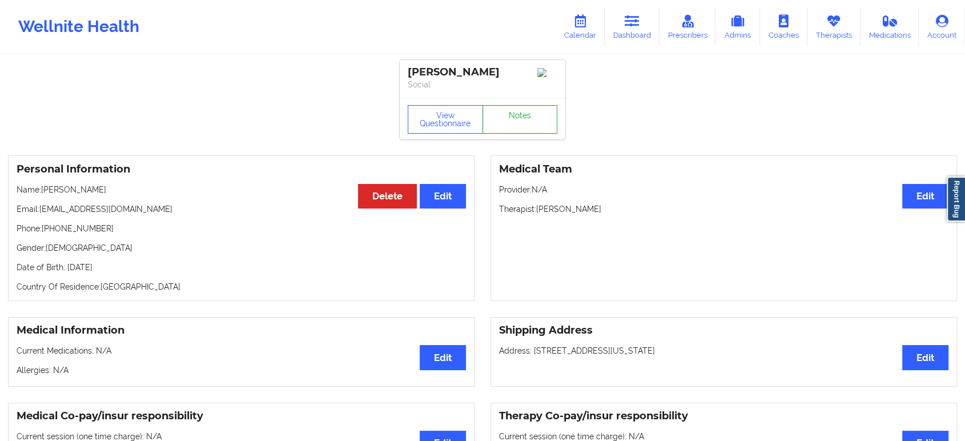
click at [512, 109] on link "Notes" at bounding box center [519, 119] width 75 height 29
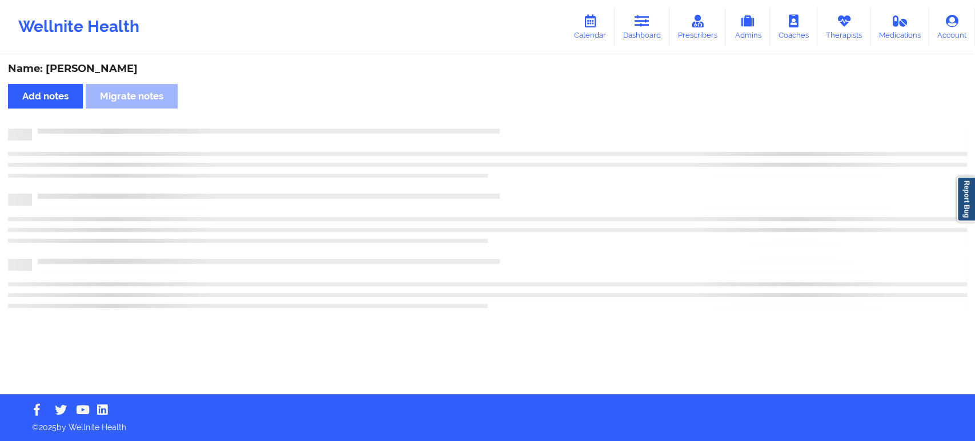
click at [512, 109] on div "Name: Trent Pearson Add notes Migrate notes" at bounding box center [487, 225] width 975 height 338
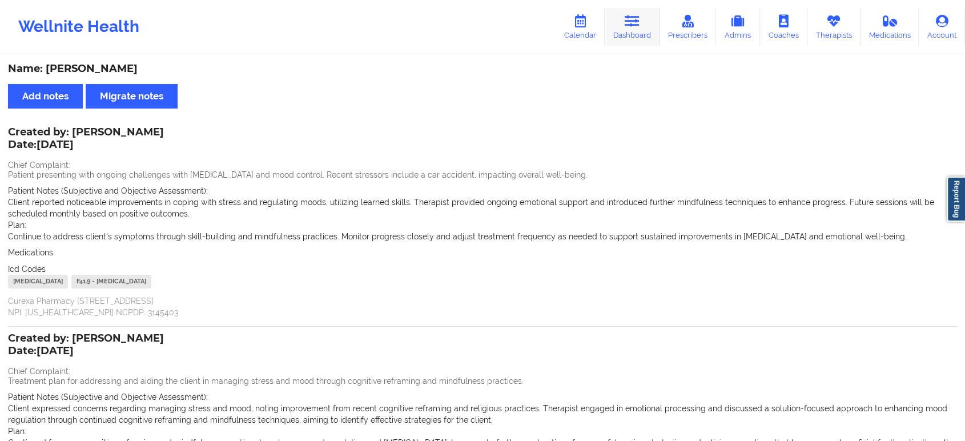
click at [623, 33] on link "Dashboard" at bounding box center [632, 27] width 55 height 38
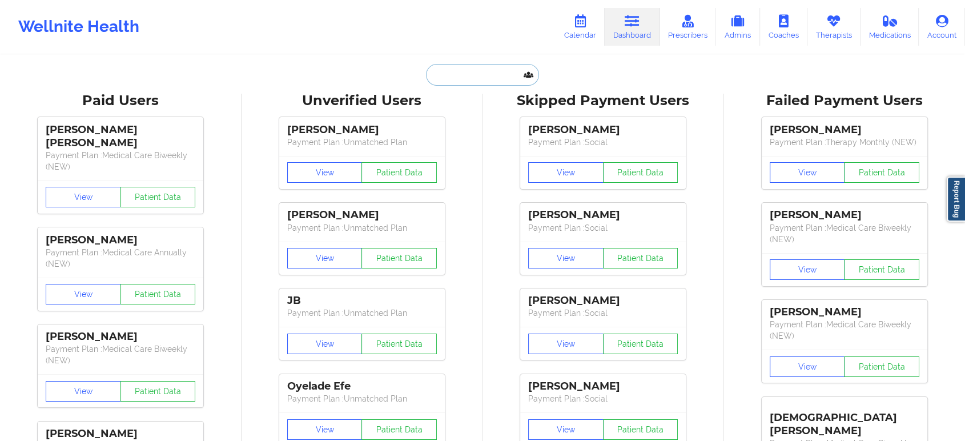
click at [482, 64] on input "text" at bounding box center [482, 75] width 113 height 22
paste input "[EMAIL_ADDRESS][DOMAIN_NAME]"
type input "[EMAIL_ADDRESS][DOMAIN_NAME]"
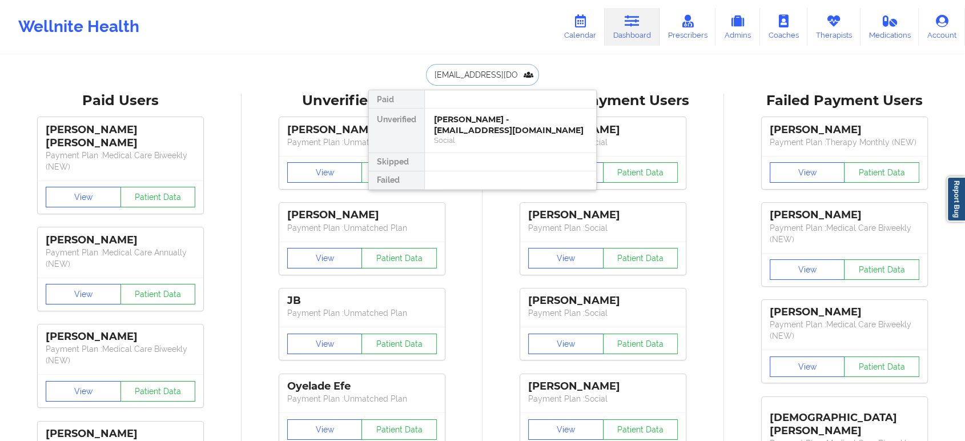
scroll to position [0, 15]
click at [507, 121] on div "Hae Jung Chun - terry_chun2002@yahoo.com" at bounding box center [510, 124] width 153 height 21
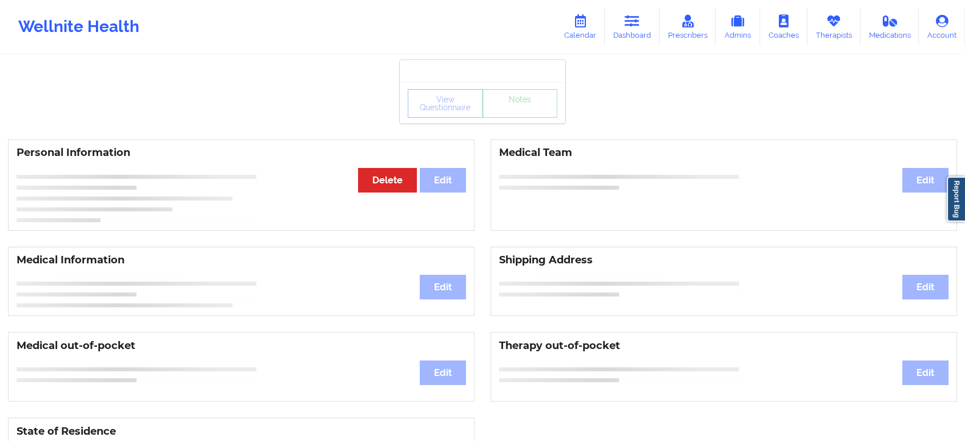
click at [530, 114] on div "View Questionnaire Notes" at bounding box center [483, 103] width 150 height 29
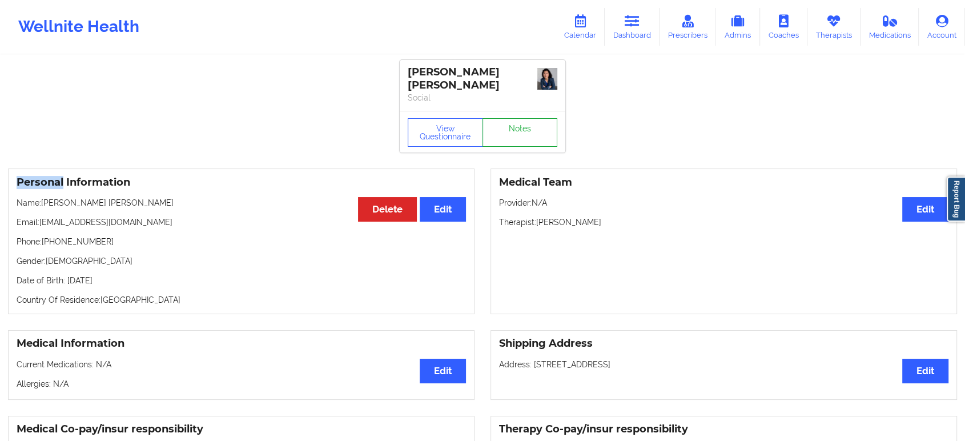
click at [530, 118] on link "Notes" at bounding box center [519, 132] width 75 height 29
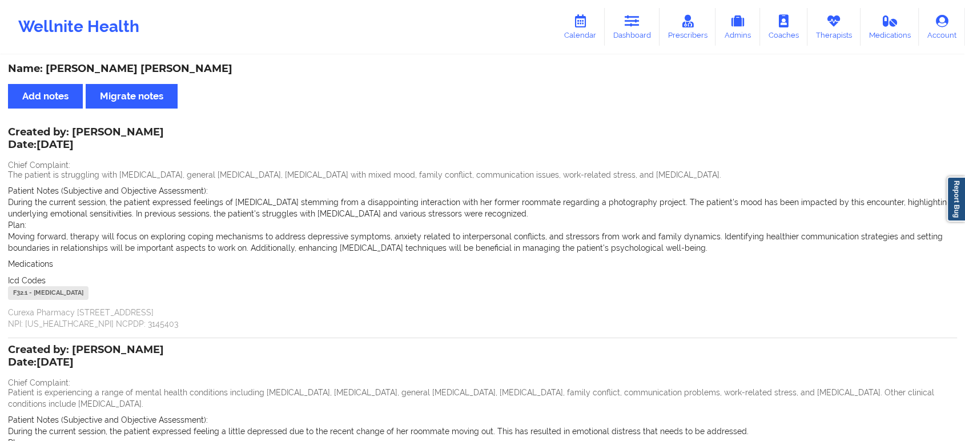
scroll to position [199, 0]
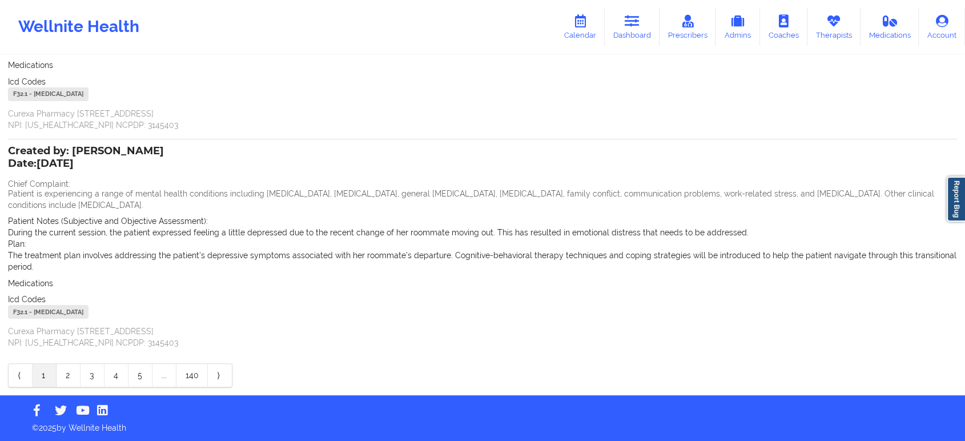
click at [57, 375] on link "2" at bounding box center [69, 375] width 24 height 23
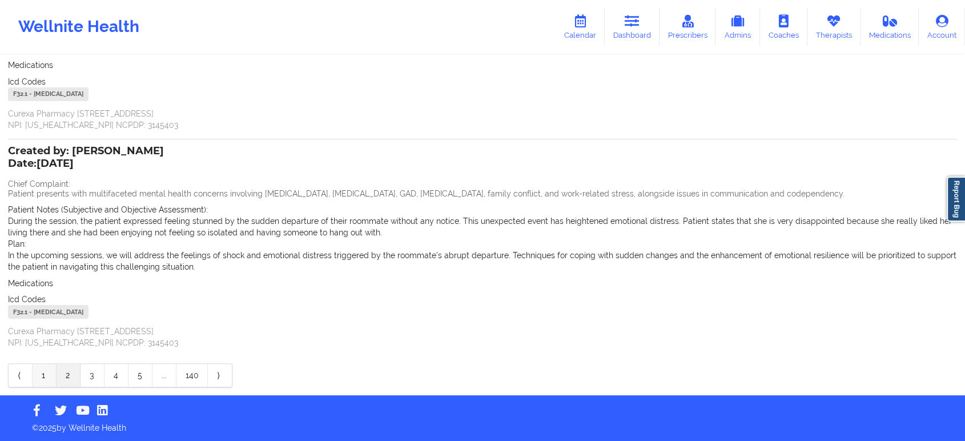
scroll to position [187, 0]
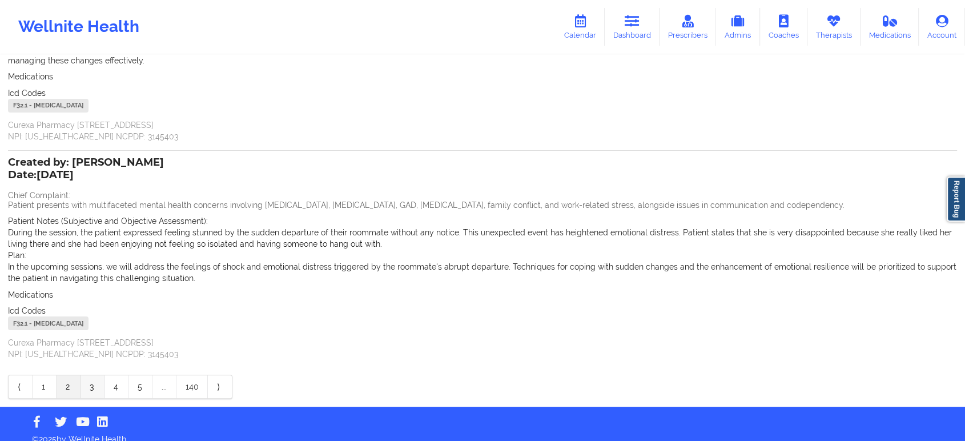
click at [89, 375] on link "3" at bounding box center [93, 386] width 24 height 23
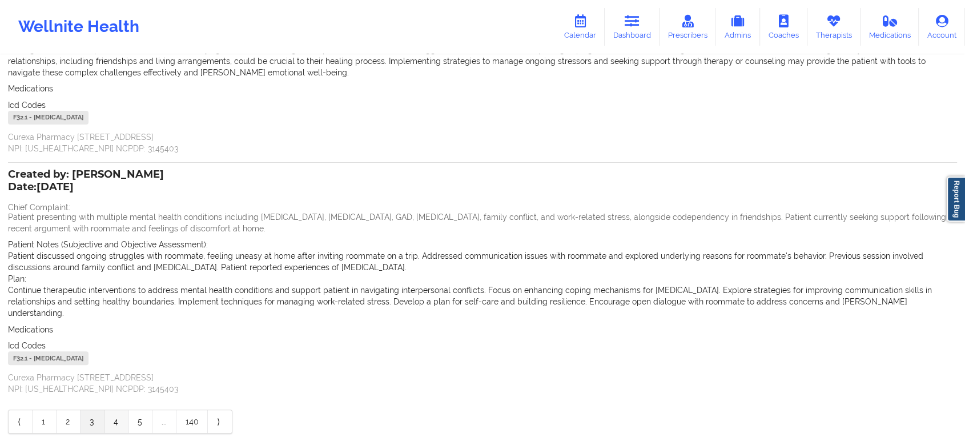
click at [115, 410] on link "4" at bounding box center [116, 421] width 24 height 23
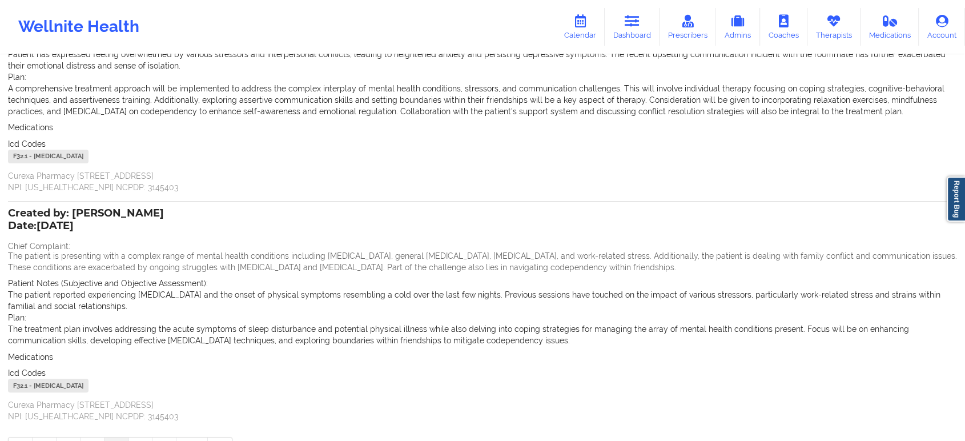
scroll to position [233, 0]
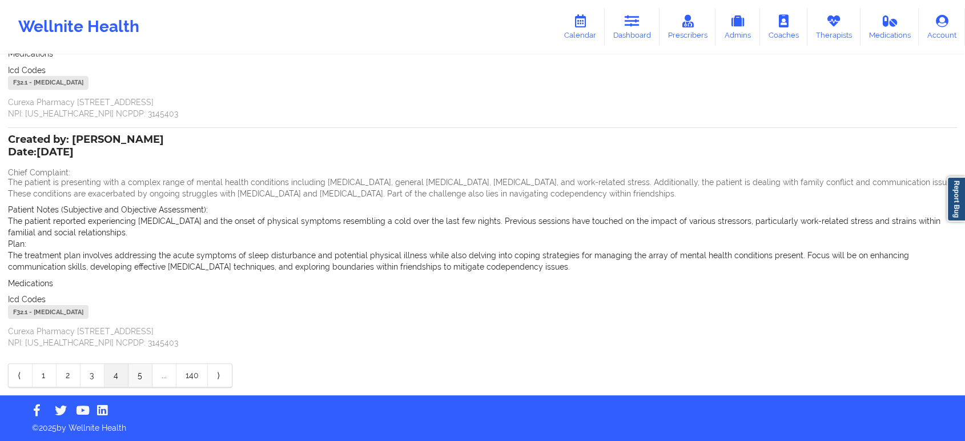
click at [151, 379] on link "5" at bounding box center [140, 375] width 24 height 23
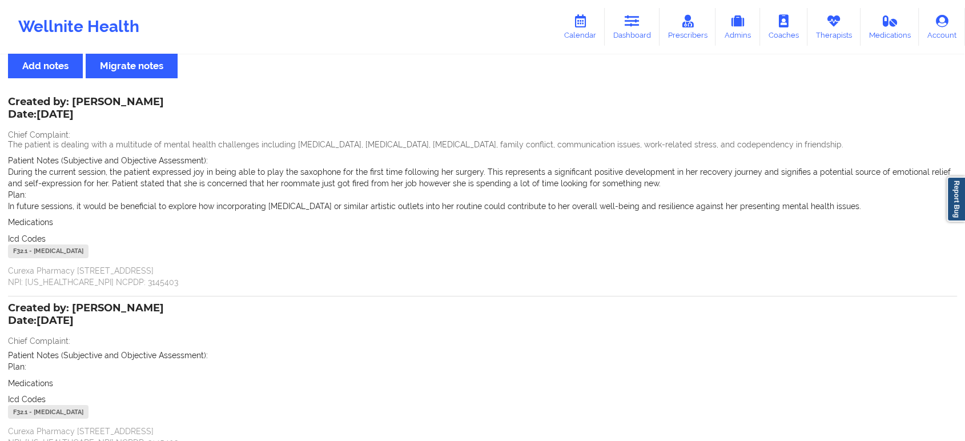
scroll to position [0, 0]
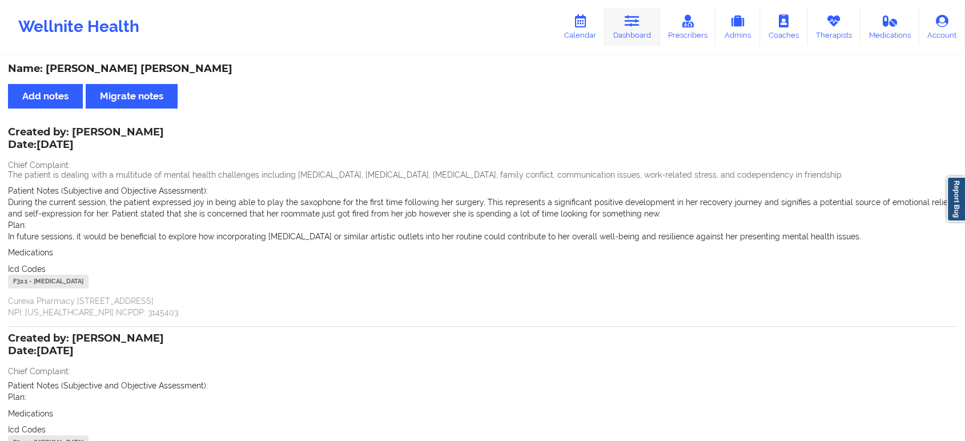
click at [650, 17] on link "Dashboard" at bounding box center [632, 27] width 55 height 38
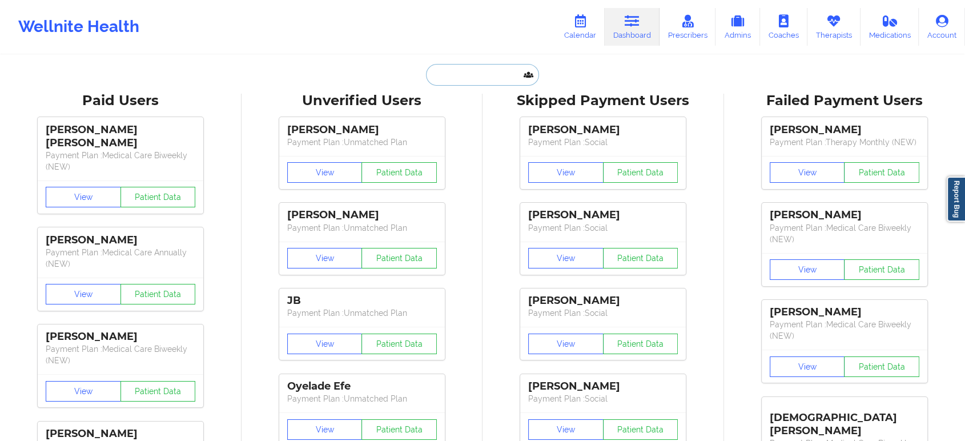
click at [448, 75] on input "text" at bounding box center [482, 75] width 113 height 22
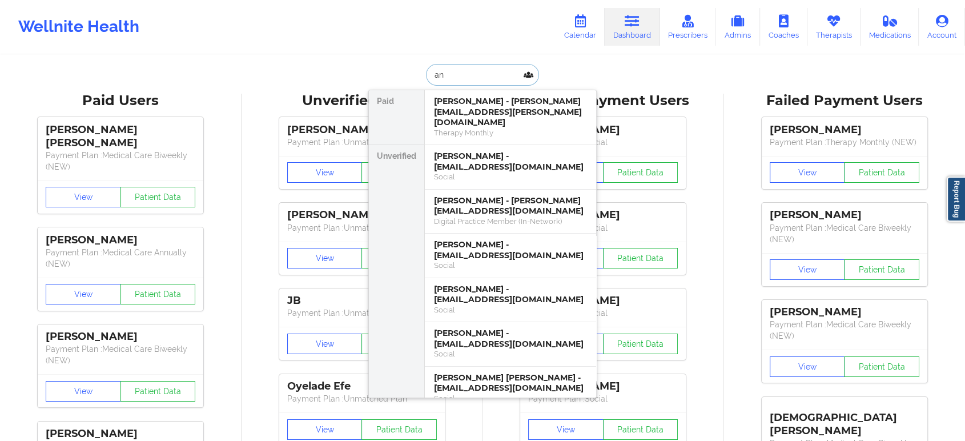
type input "a"
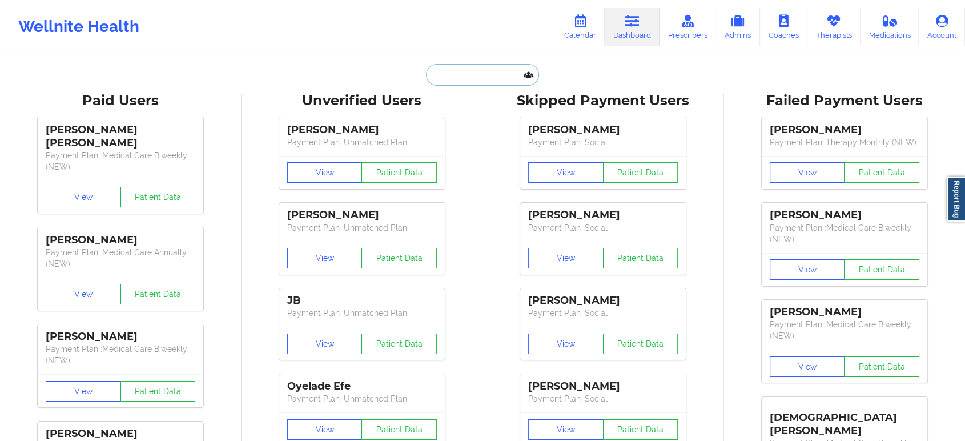
paste input "jaychris1031@yahoo.com"
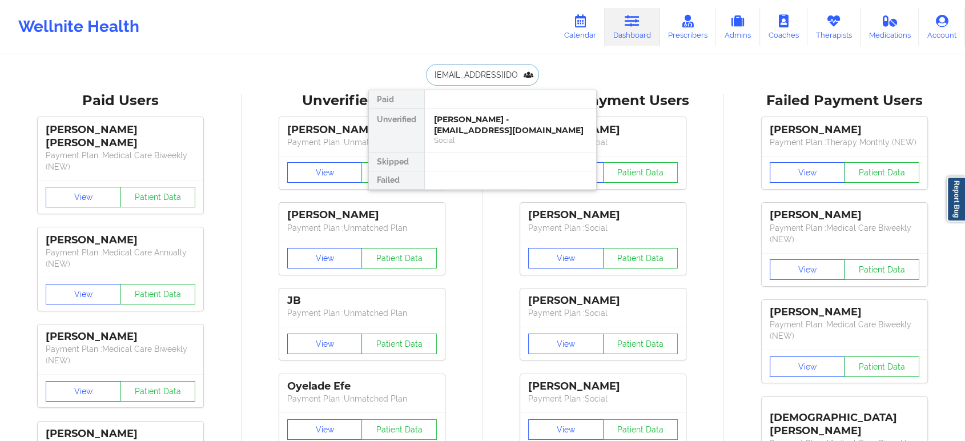
drag, startPoint x: 518, startPoint y: 79, endPoint x: 405, endPoint y: 67, distance: 113.1
click at [405, 67] on div "jaychris1031@yahoo.com Paid Unverified Jason Rossi - jaychris1031@yahoo.com Soc…" at bounding box center [482, 75] width 228 height 22
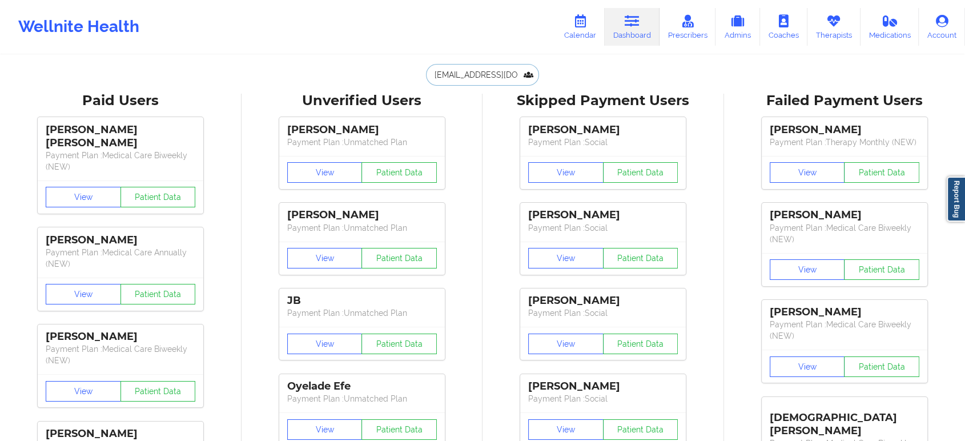
type input "m"
paste input "annabellezakaluk@gmail.com"
type input "annabellezakaluk@gmail.com"
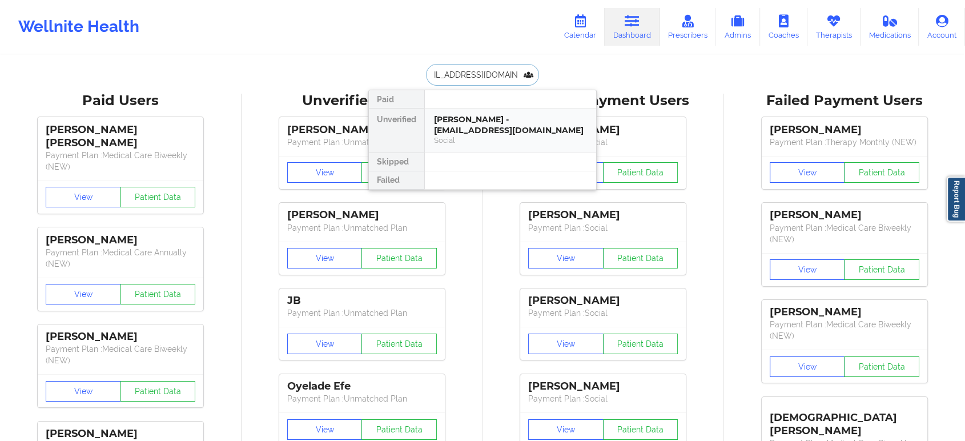
click at [468, 113] on div "Ann Zakaluk - annabellezakaluk@gmail.com Social" at bounding box center [510, 130] width 171 height 44
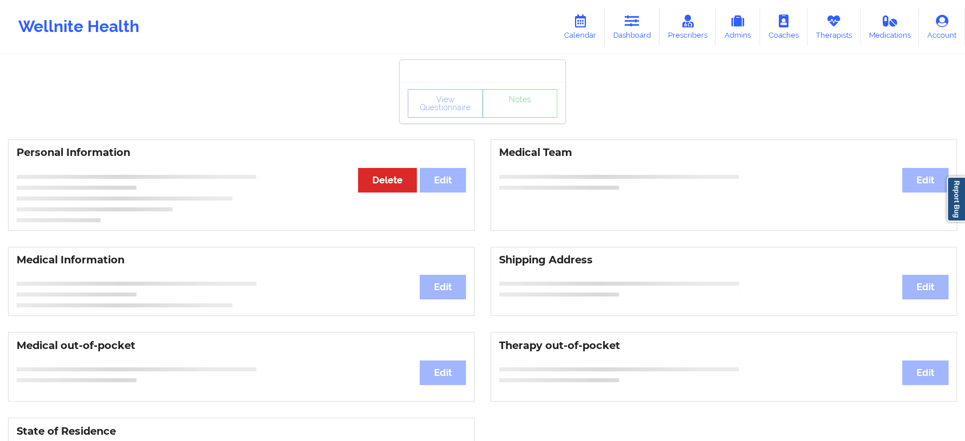
click at [519, 113] on div "View Questionnaire Notes" at bounding box center [483, 103] width 150 height 29
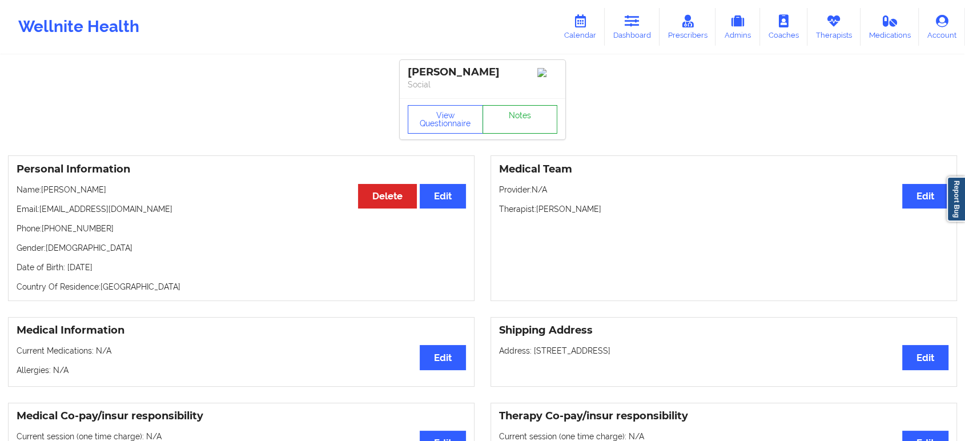
click at [519, 113] on link "Notes" at bounding box center [519, 119] width 75 height 29
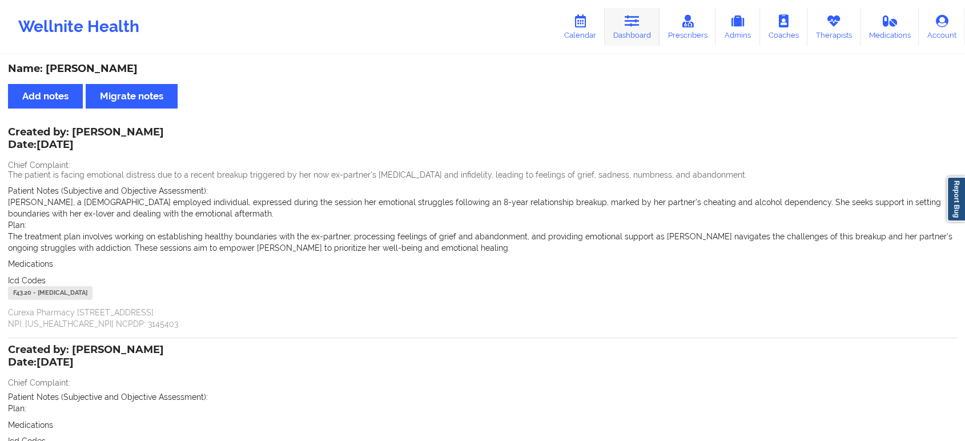
click at [648, 41] on link "Dashboard" at bounding box center [632, 27] width 55 height 38
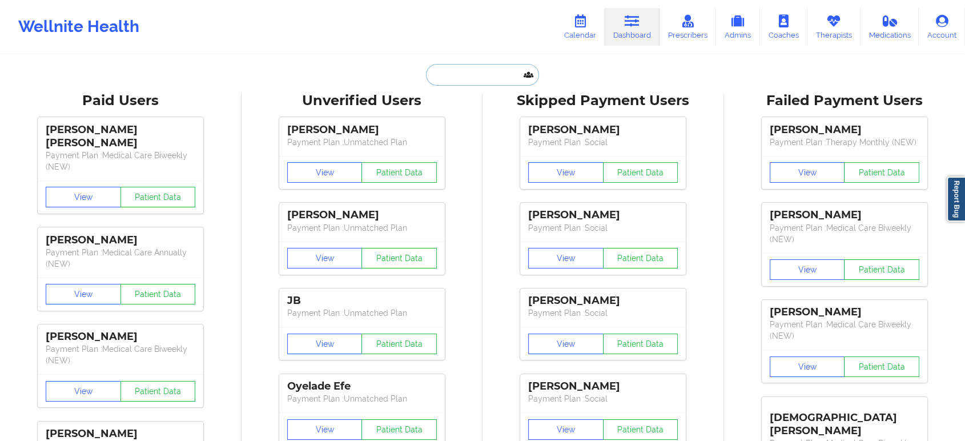
click at [456, 72] on input "text" at bounding box center [482, 75] width 113 height 22
paste input "eiacono@gmail.com"
type input "eiacono@gmail.com"
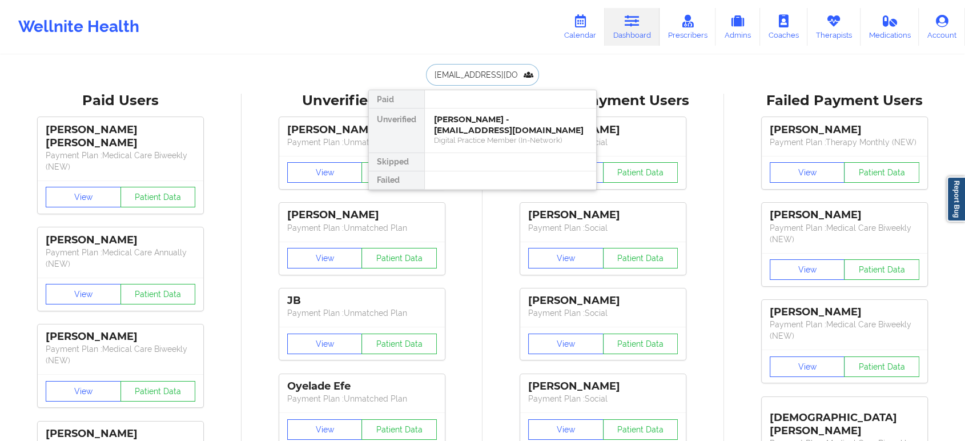
click at [461, 115] on div "Erica Iacono - eiacono@gmail.com" at bounding box center [510, 124] width 153 height 21
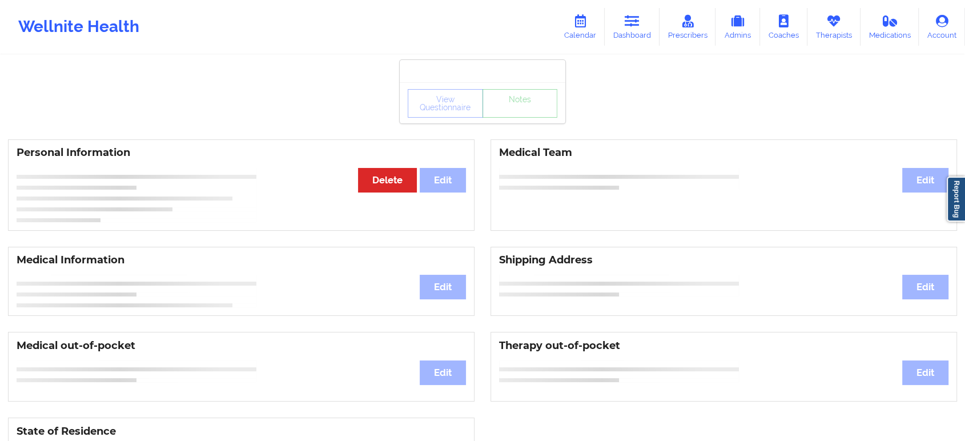
click at [512, 113] on div "View Questionnaire Notes" at bounding box center [483, 102] width 166 height 41
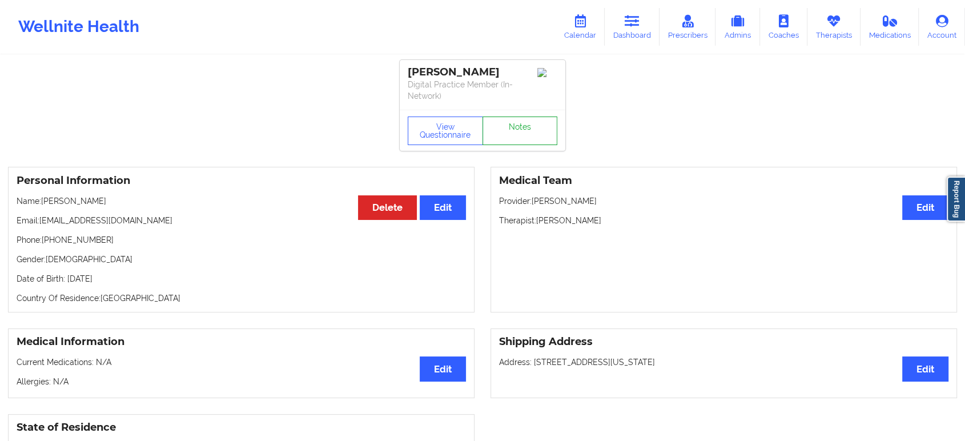
click at [510, 128] on link "Notes" at bounding box center [519, 130] width 75 height 29
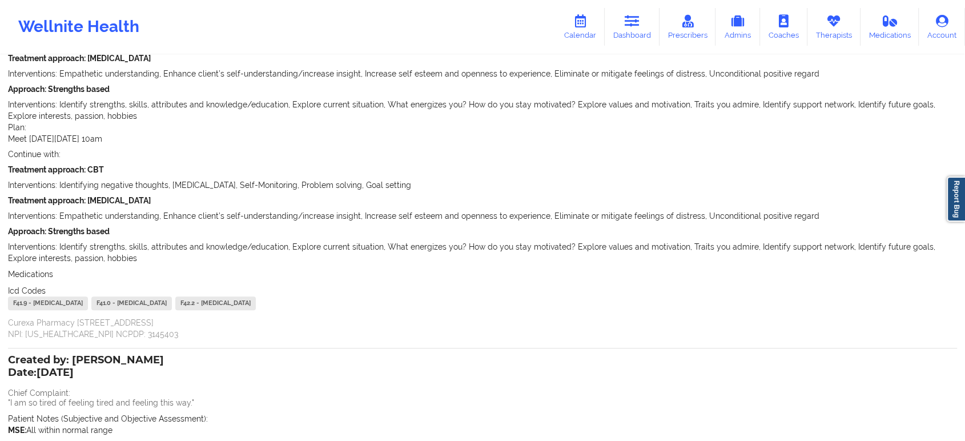
scroll to position [1245, 0]
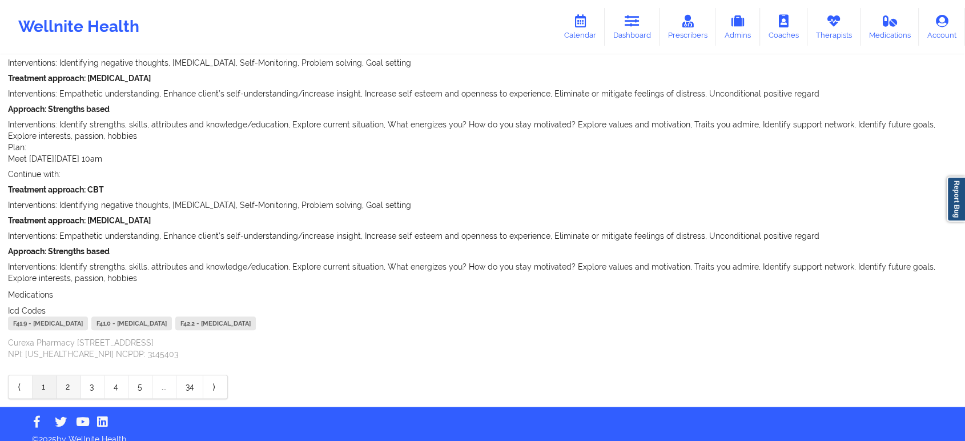
click at [59, 378] on link "2" at bounding box center [69, 386] width 24 height 23
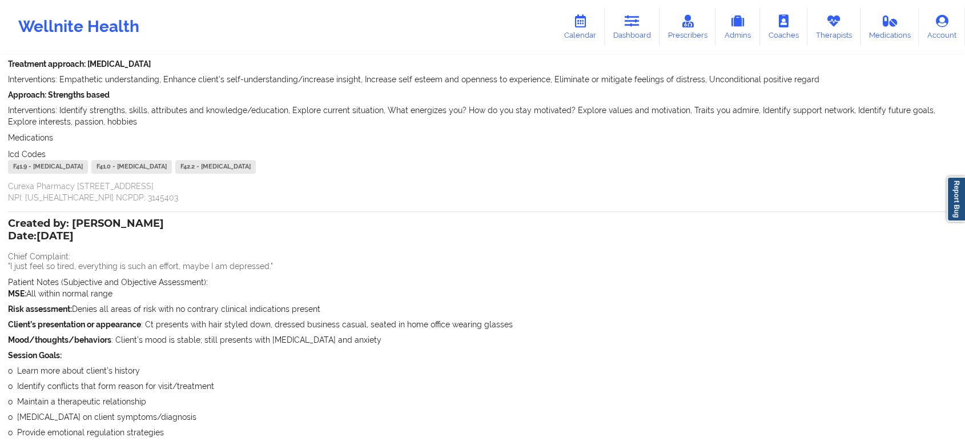
scroll to position [0, 0]
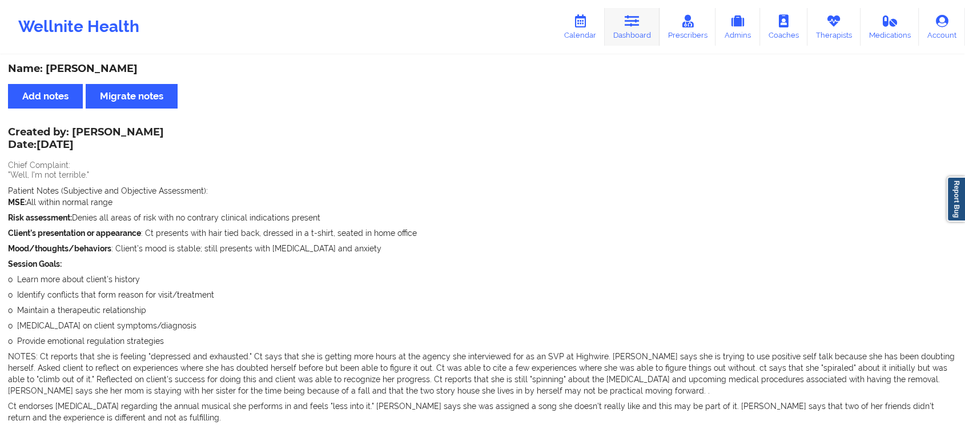
click at [636, 26] on icon at bounding box center [632, 21] width 15 height 13
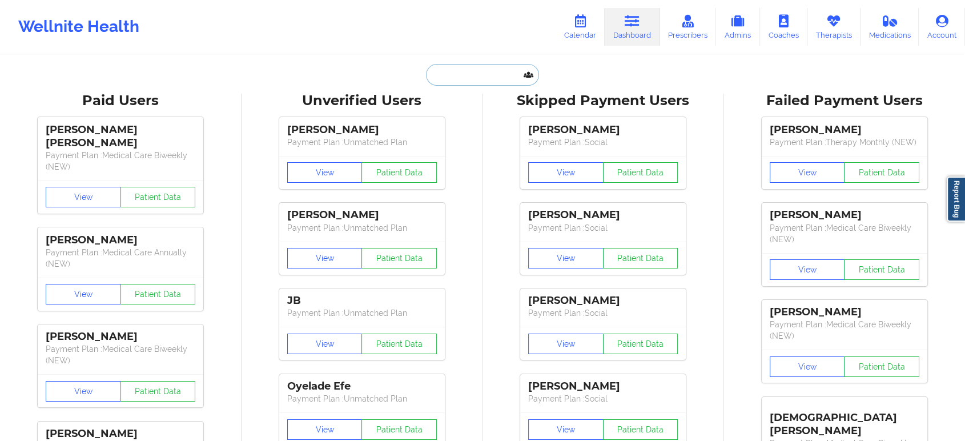
click at [458, 67] on input "text" at bounding box center [482, 75] width 113 height 22
paste input "christi.oue956@gmail.com"
type input "christi.oue956@gmail.com"
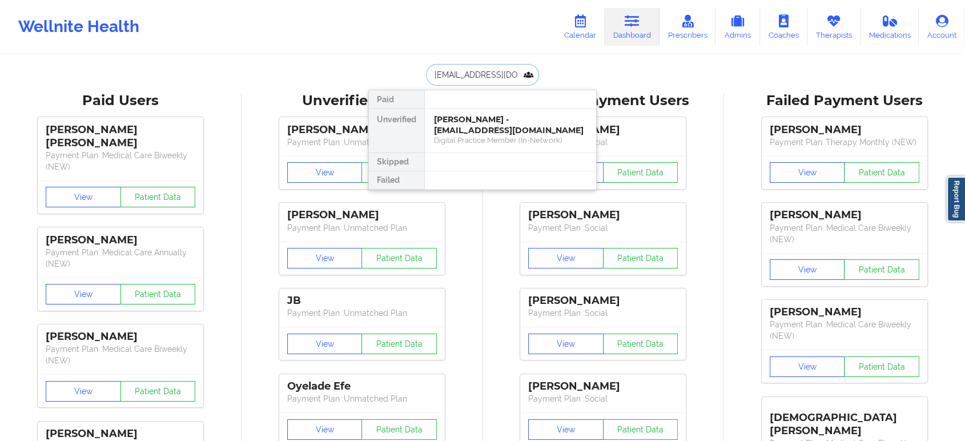
scroll to position [0, 7]
click at [476, 118] on div "Christina Ouellette - christi.oue956@gmail.com" at bounding box center [510, 124] width 153 height 21
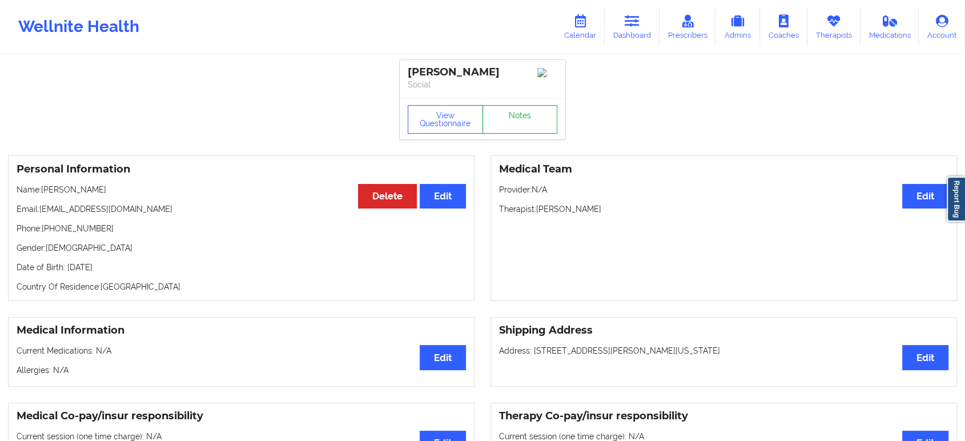
click at [518, 124] on link "Notes" at bounding box center [519, 119] width 75 height 29
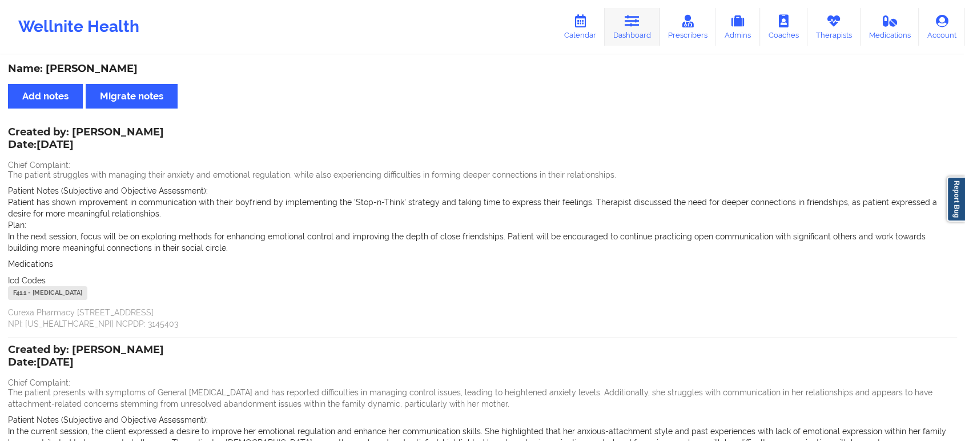
click at [635, 35] on link "Dashboard" at bounding box center [632, 27] width 55 height 38
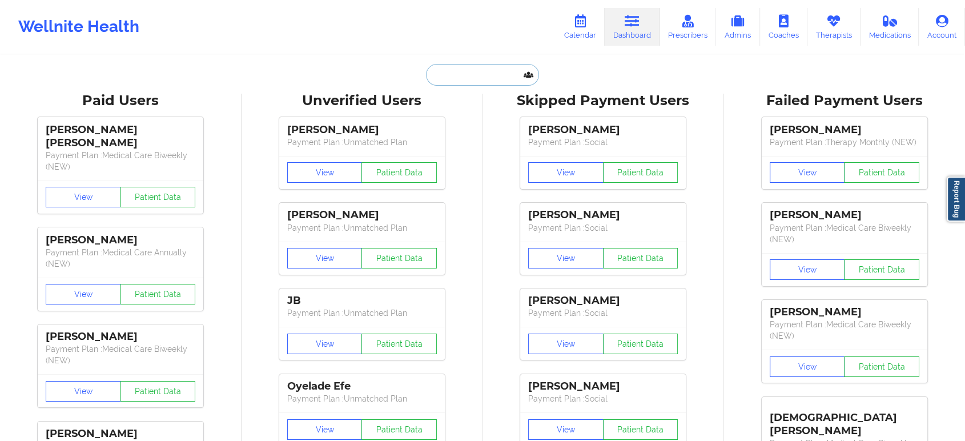
click at [472, 78] on input "text" at bounding box center [482, 75] width 113 height 22
paste input "matthew.a.slone@gmail.com"
type input "matthew.a.slone@gmail.com"
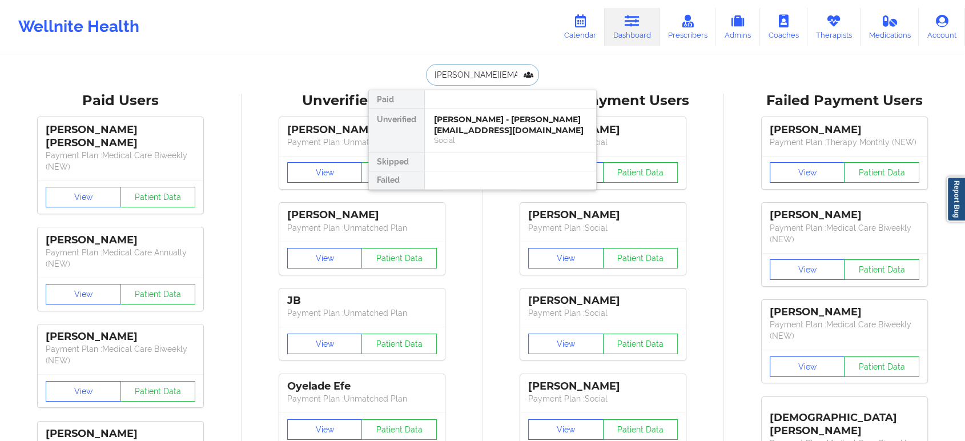
scroll to position [0, 15]
click at [490, 116] on div "Matthew Slone - matthew.a.slone@gmail.com" at bounding box center [510, 130] width 153 height 32
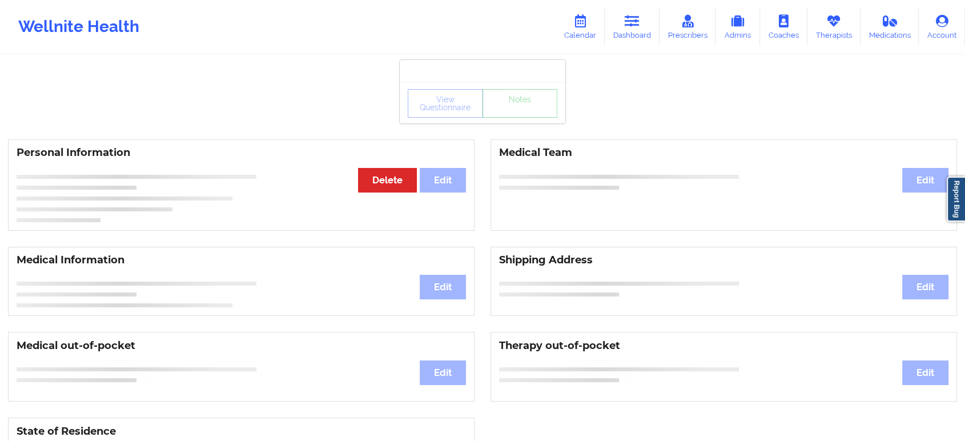
click at [508, 108] on div "View Questionnaire Notes" at bounding box center [483, 103] width 150 height 29
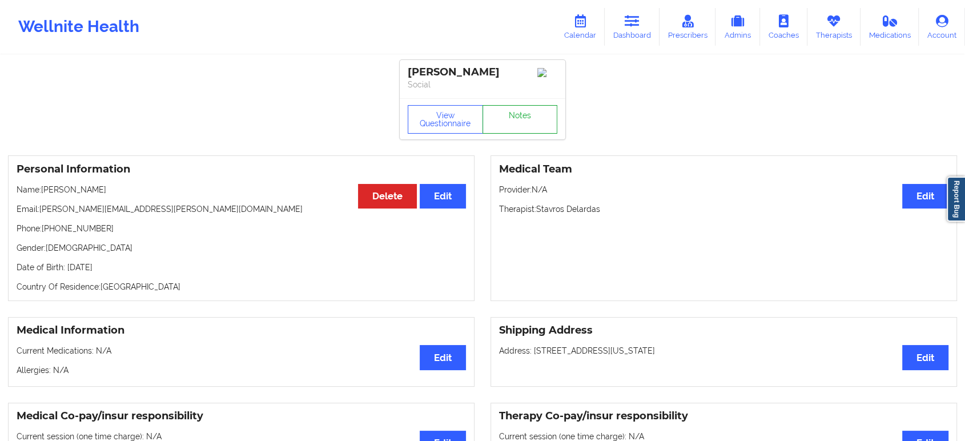
click at [508, 108] on link "Notes" at bounding box center [519, 119] width 75 height 29
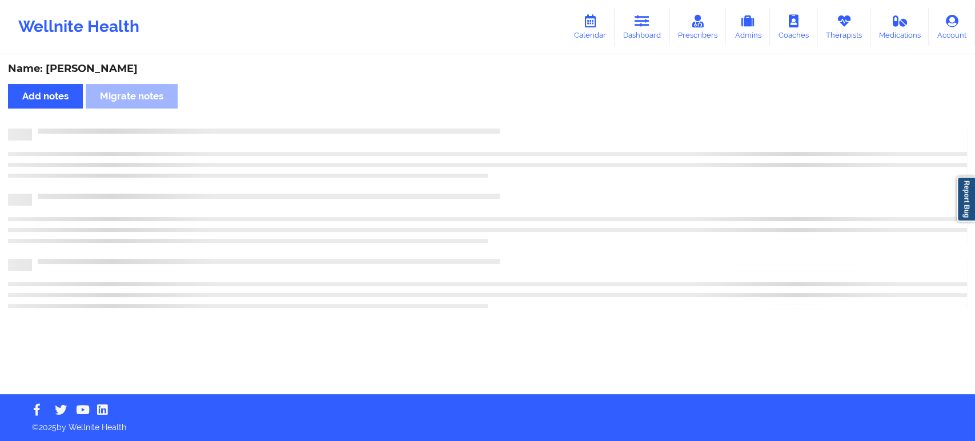
click at [508, 108] on div "Name: Matthew Slone Add notes Migrate notes" at bounding box center [487, 225] width 975 height 338
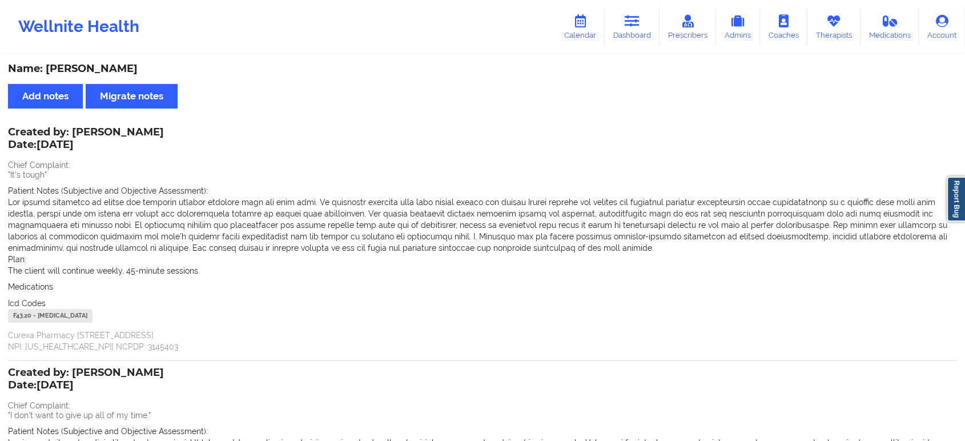
scroll to position [244, 0]
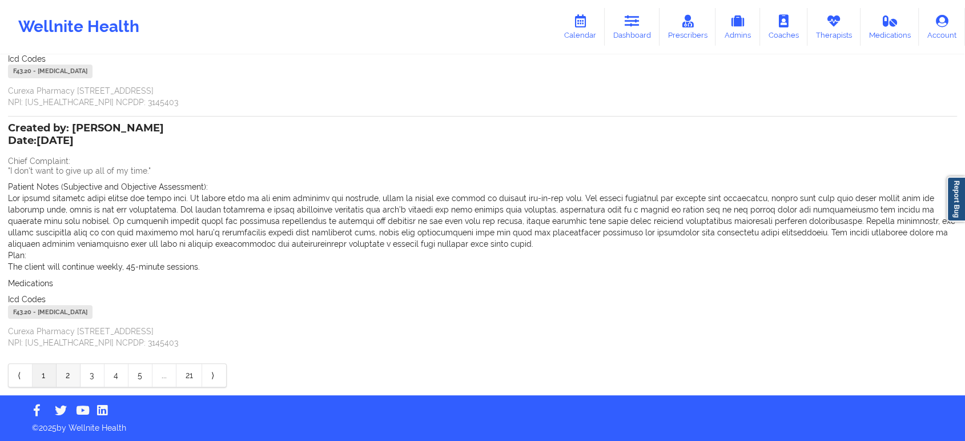
click at [70, 383] on link "2" at bounding box center [69, 375] width 24 height 23
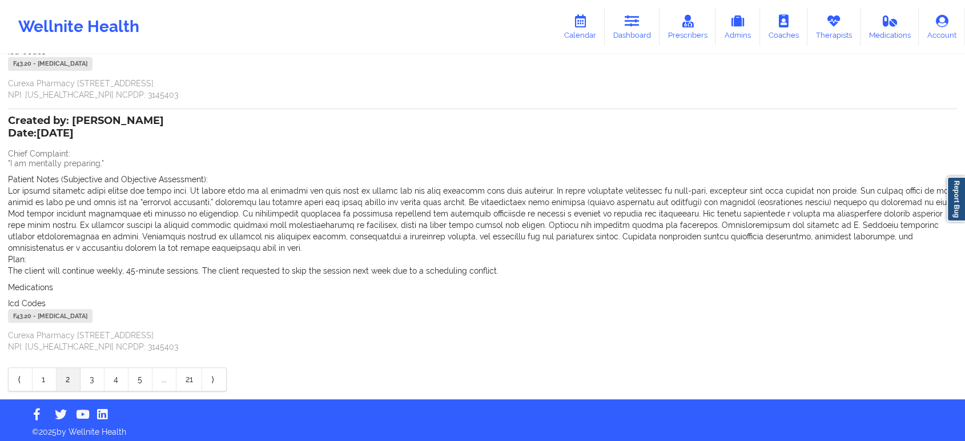
scroll to position [0, 0]
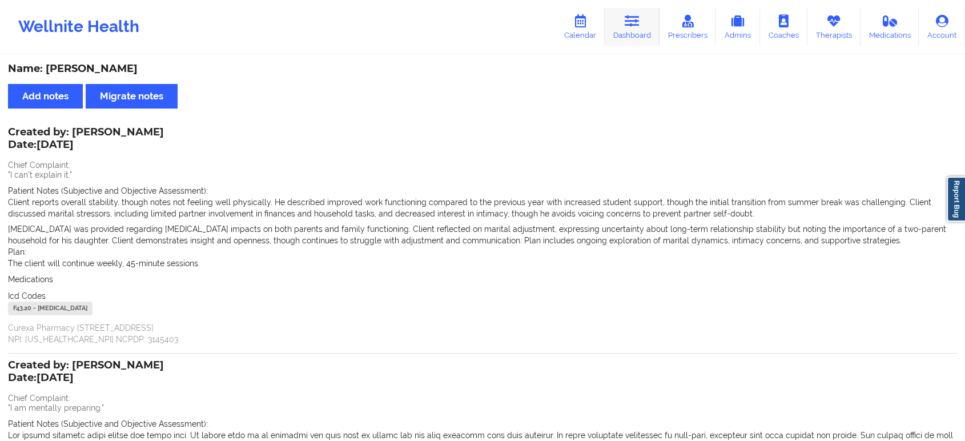
click at [624, 14] on link "Dashboard" at bounding box center [632, 27] width 55 height 38
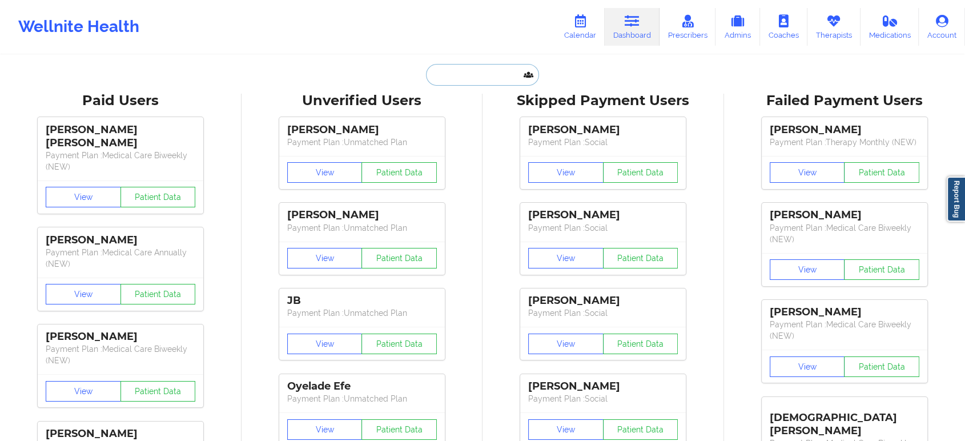
click at [451, 72] on input "text" at bounding box center [482, 75] width 113 height 22
paste input "its.dara@gmail.com"
type input "its.dara@gmail.com"
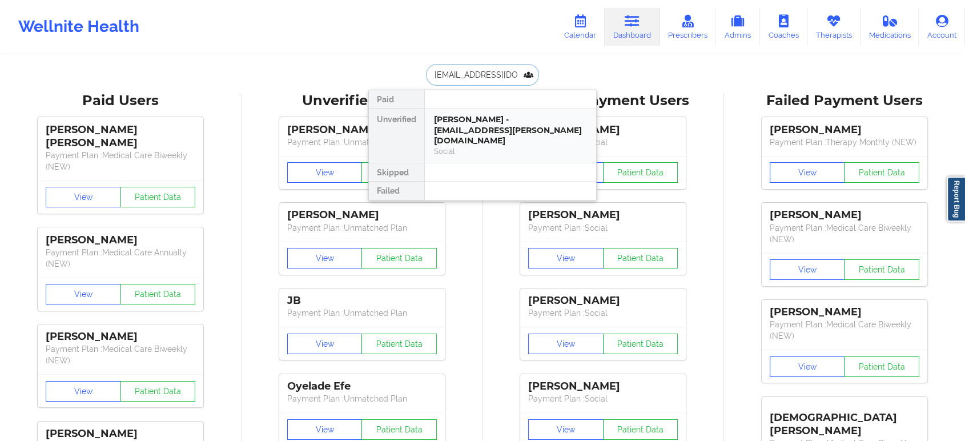
click at [467, 123] on div "Dara Castillo - its.dara@gmail.com" at bounding box center [510, 130] width 153 height 32
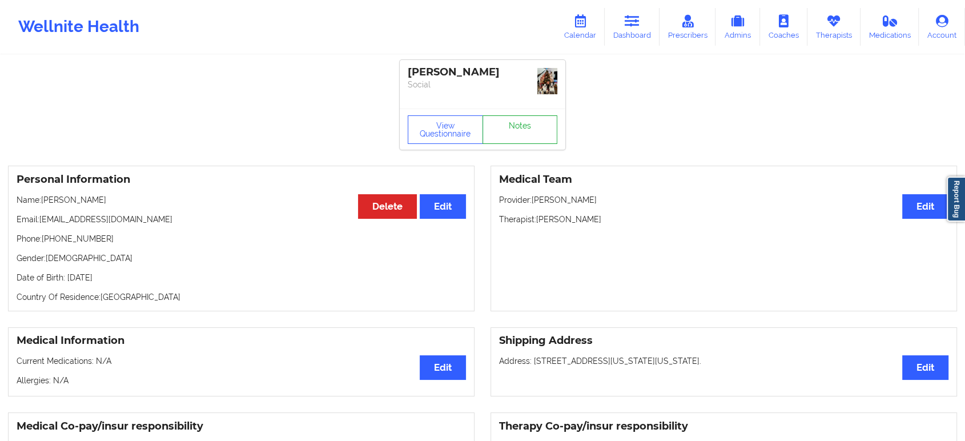
click at [504, 115] on div "View Questionnaire Notes" at bounding box center [483, 129] width 150 height 29
click at [504, 115] on link "Notes" at bounding box center [519, 129] width 75 height 29
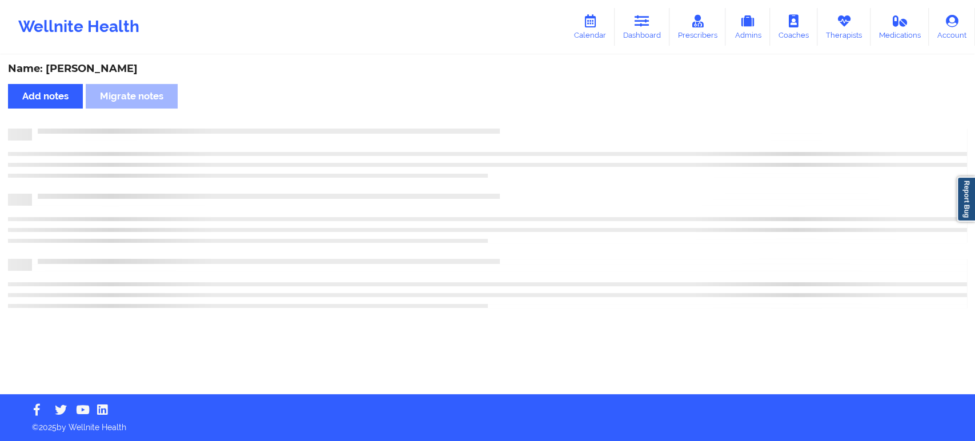
click at [504, 113] on div "Name: Dara Castillo Add notes Migrate notes" at bounding box center [487, 225] width 975 height 338
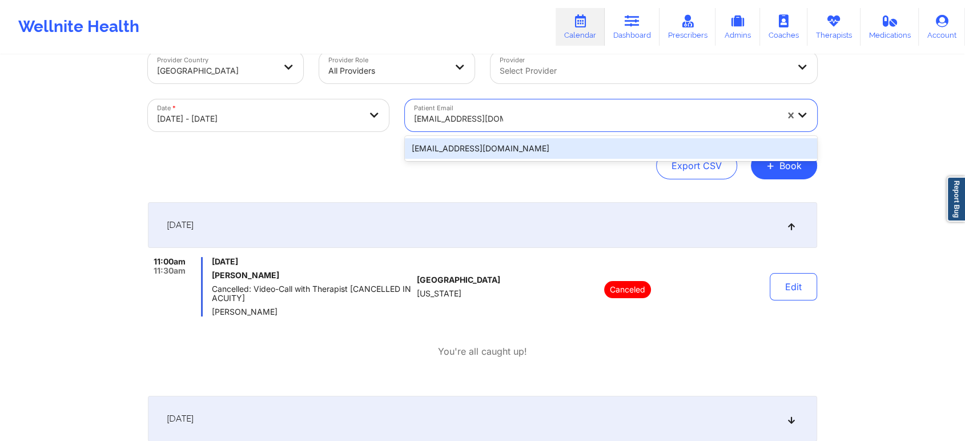
click at [476, 136] on div "[EMAIL_ADDRESS][DOMAIN_NAME]" at bounding box center [611, 148] width 412 height 25
click at [518, 140] on div "[EMAIL_ADDRESS][DOMAIN_NAME]" at bounding box center [611, 148] width 412 height 21
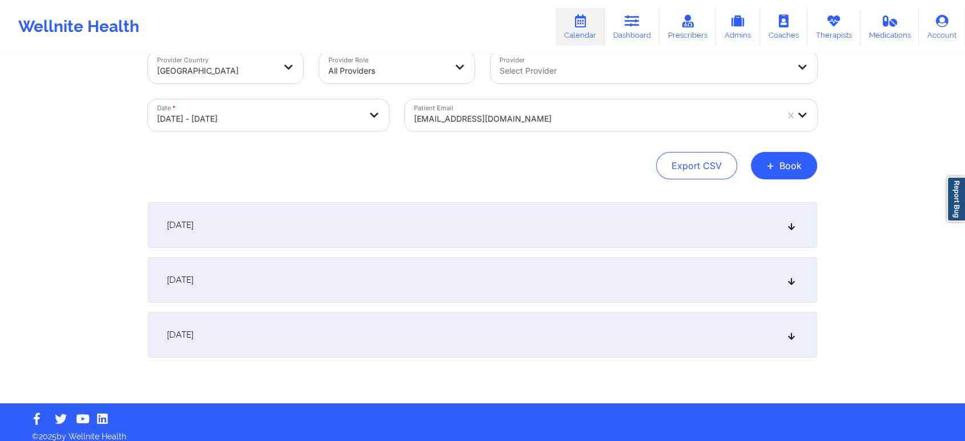
click at [598, 215] on div "[DATE]" at bounding box center [482, 225] width 669 height 46
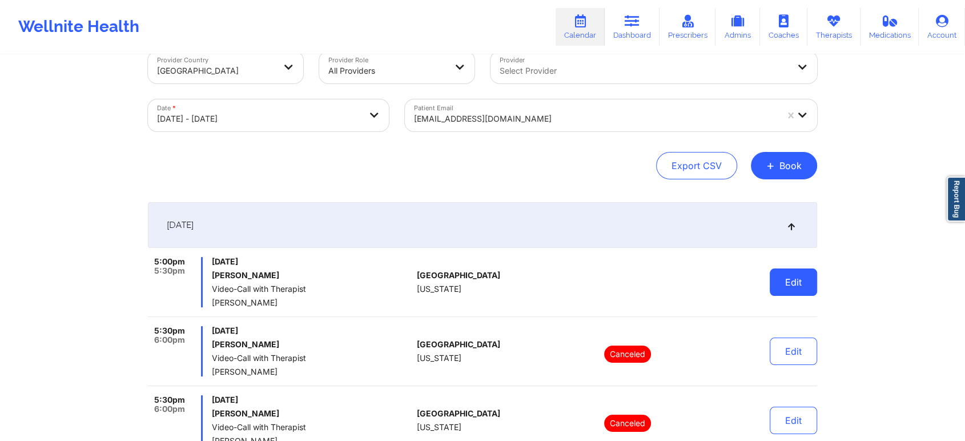
click at [813, 291] on button "Edit" at bounding box center [793, 281] width 47 height 27
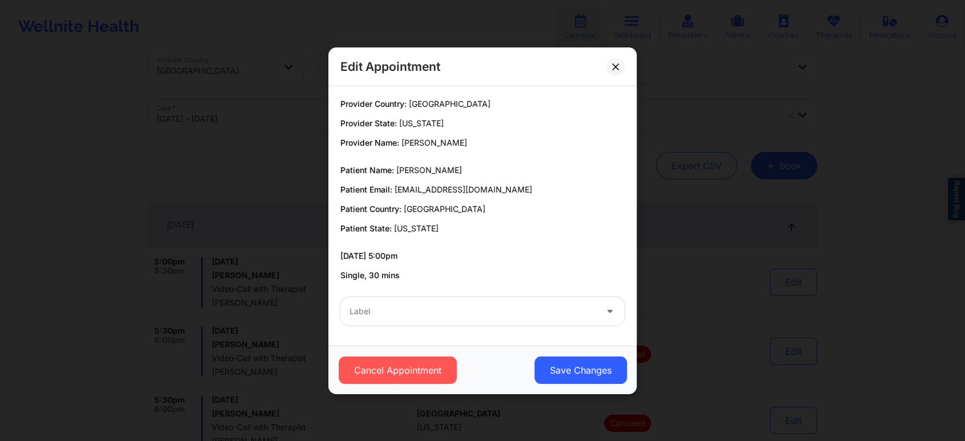
click at [567, 324] on div "Label" at bounding box center [468, 311] width 257 height 29
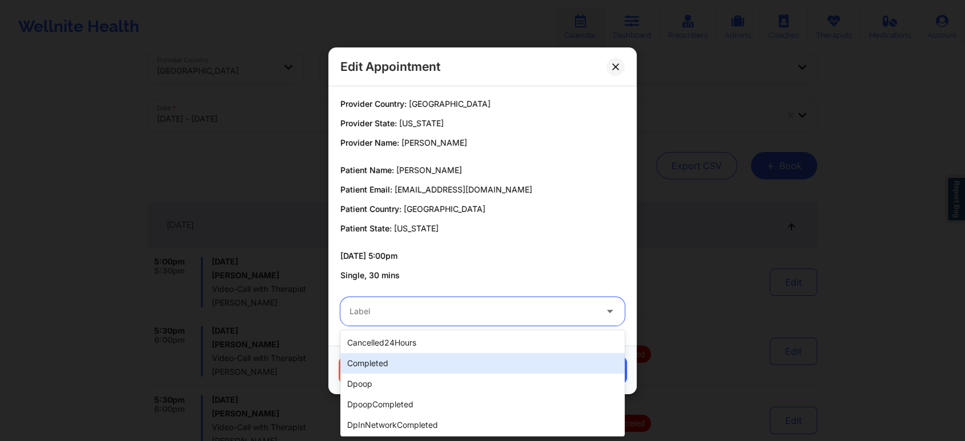
click at [521, 361] on div "completed" at bounding box center [482, 363] width 284 height 21
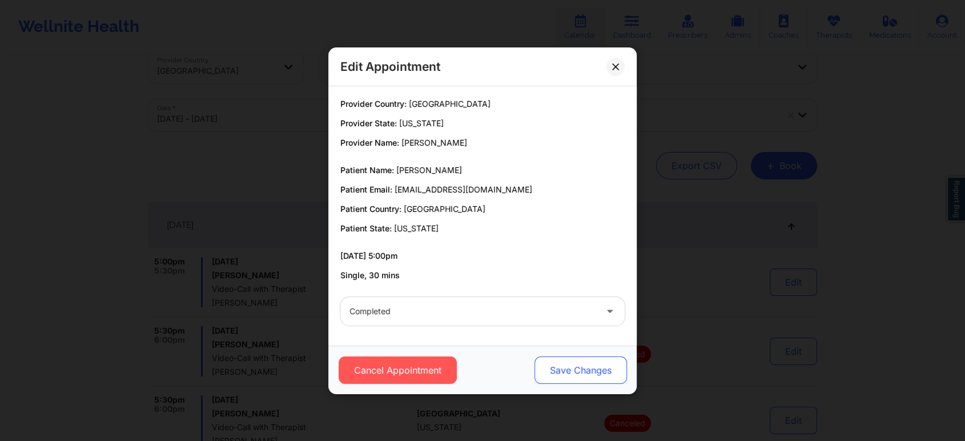
click at [595, 357] on button "Save Changes" at bounding box center [580, 369] width 92 height 27
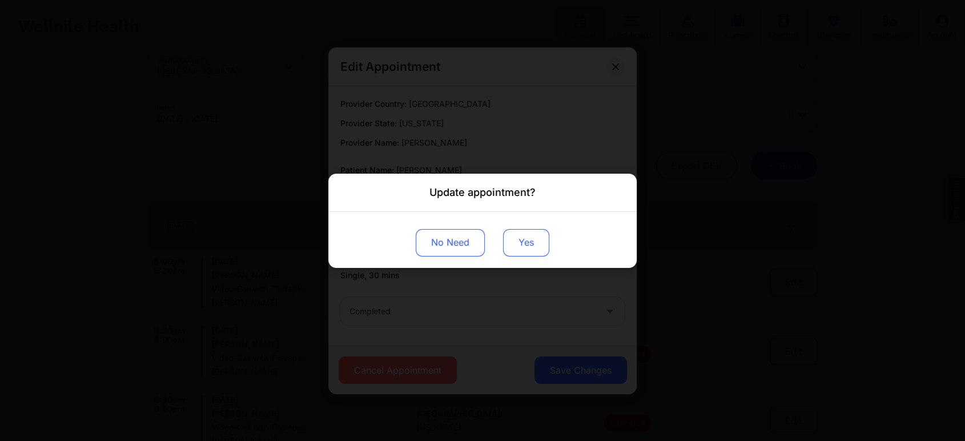
click at [523, 244] on button "Yes" at bounding box center [526, 241] width 46 height 27
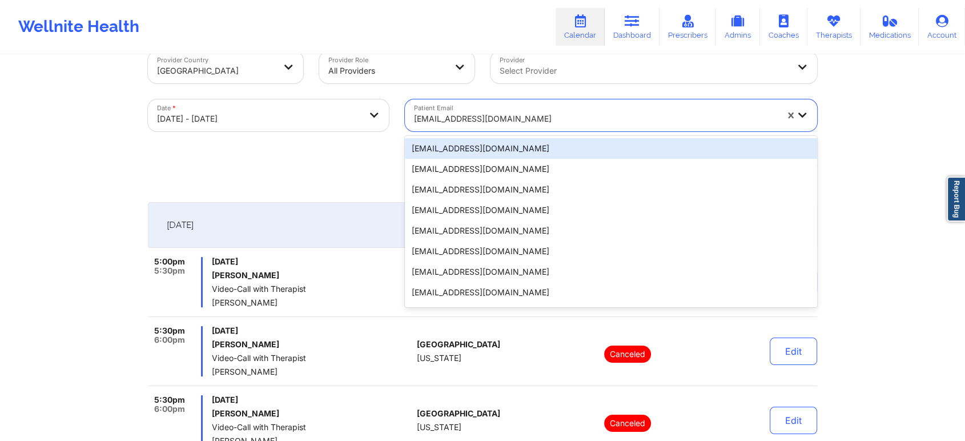
click at [502, 114] on div at bounding box center [595, 119] width 363 height 14
paste input "lokissed@gmail.com"
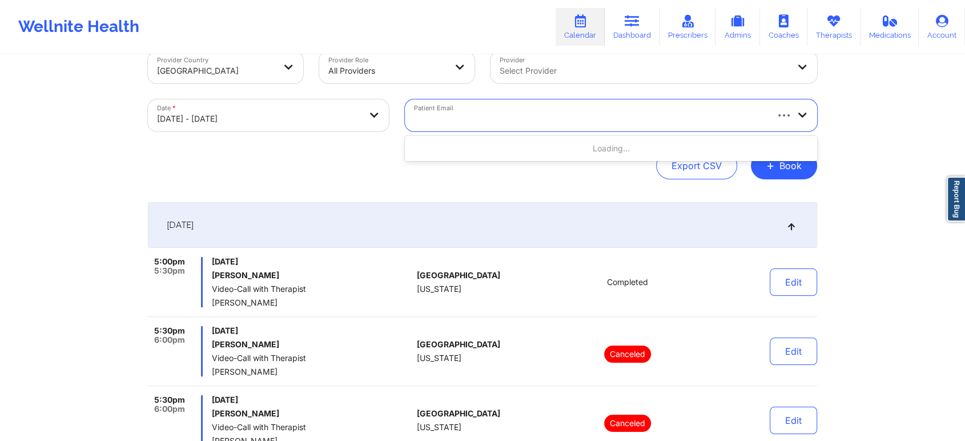
type input "lokissed@gmail.com"
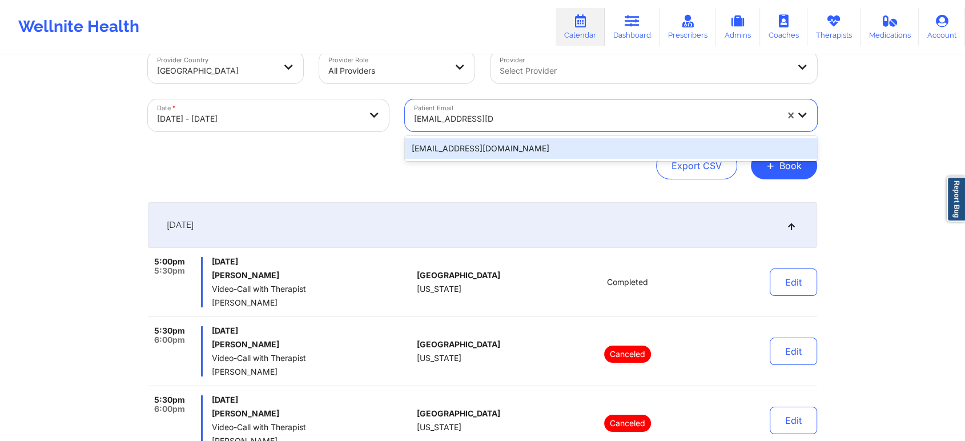
click at [558, 155] on div "lokissed@gmail.com" at bounding box center [611, 148] width 412 height 21
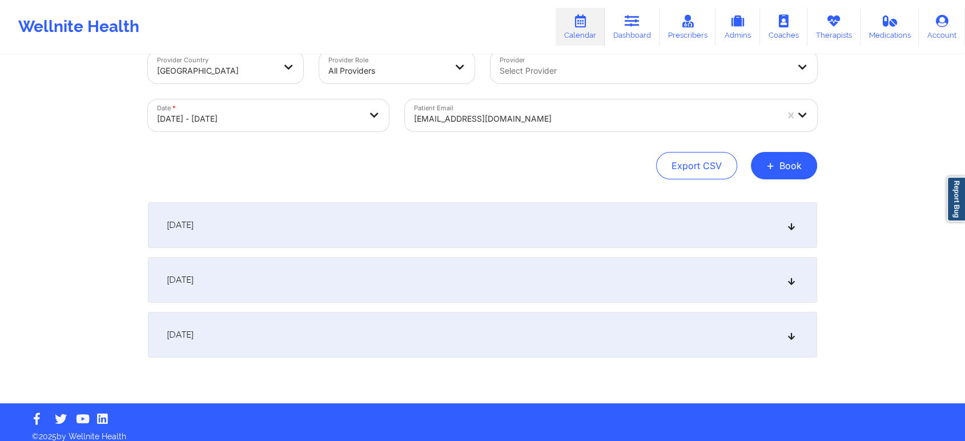
click at [562, 207] on div "[DATE]" at bounding box center [482, 225] width 669 height 46
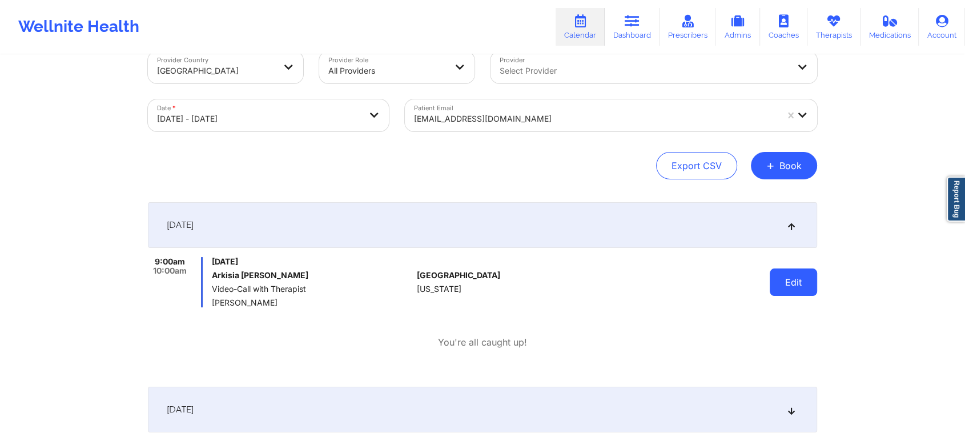
click at [809, 293] on button "Edit" at bounding box center [793, 281] width 47 height 27
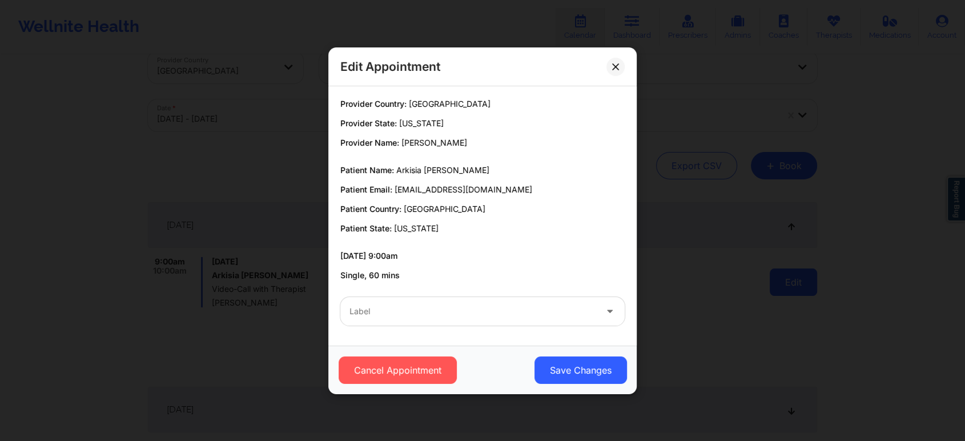
click at [809, 293] on div "Edit Appointment Provider Country: United States Provider State: Florida Provid…" at bounding box center [482, 220] width 965 height 441
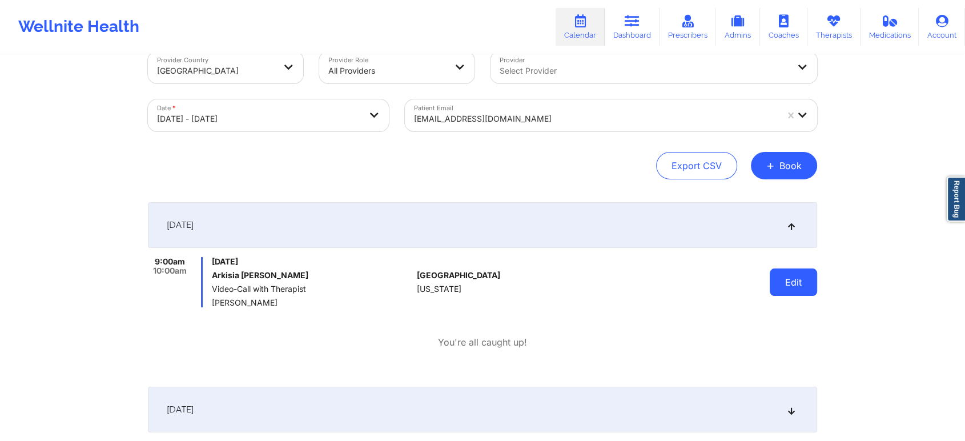
click at [781, 290] on button "Edit" at bounding box center [793, 281] width 47 height 27
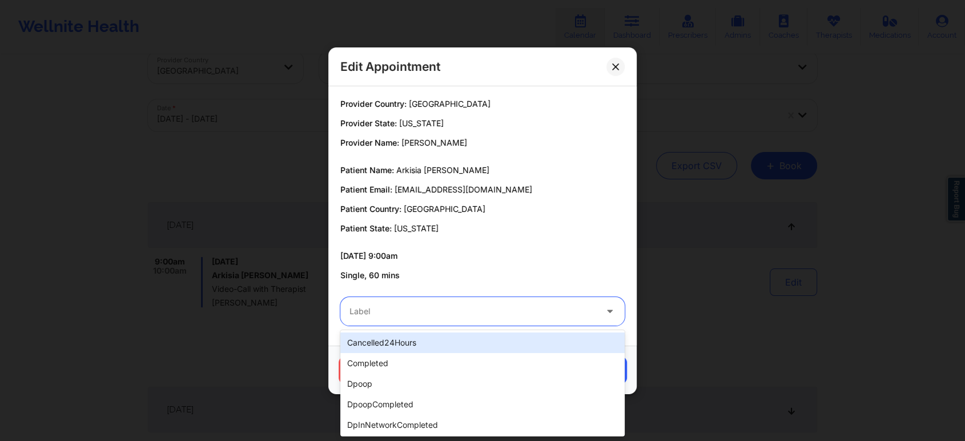
click at [482, 297] on div "Label" at bounding box center [468, 311] width 257 height 29
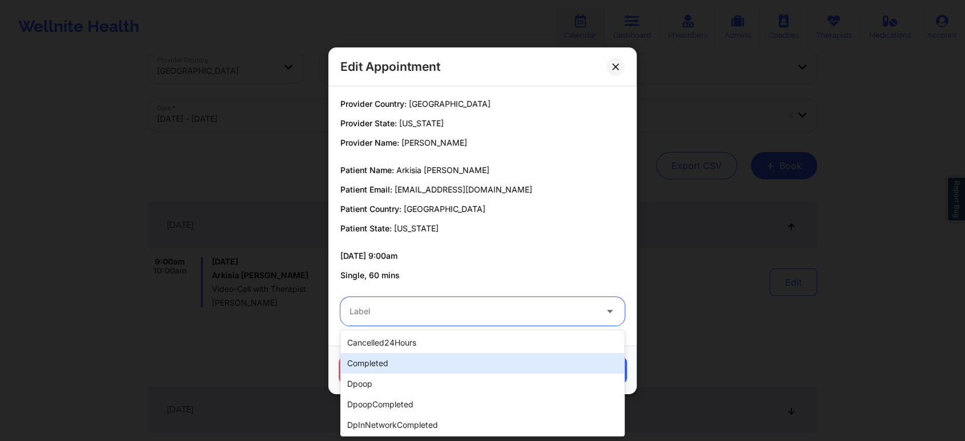
click at [429, 360] on div "completed" at bounding box center [482, 363] width 284 height 21
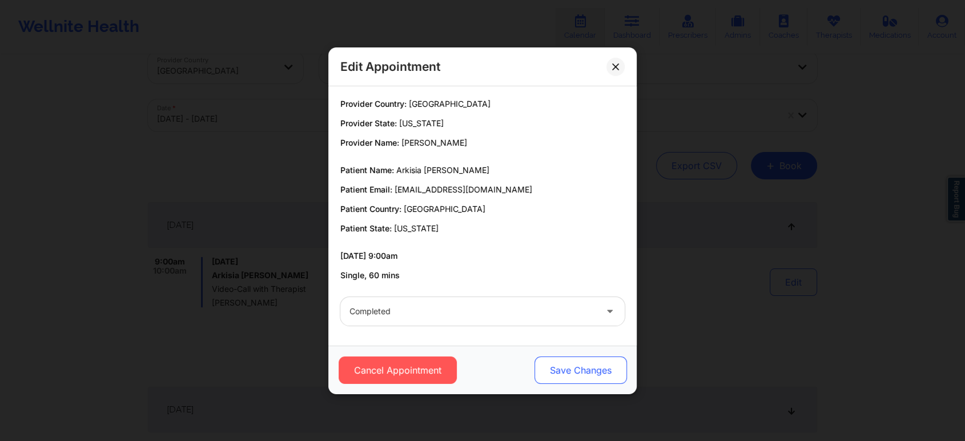
click at [585, 378] on button "Save Changes" at bounding box center [580, 369] width 92 height 27
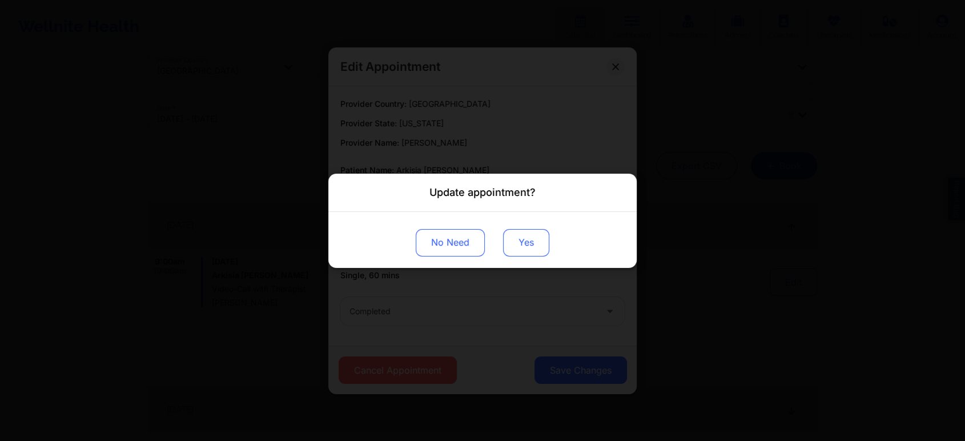
click at [528, 234] on button "Yes" at bounding box center [526, 241] width 46 height 27
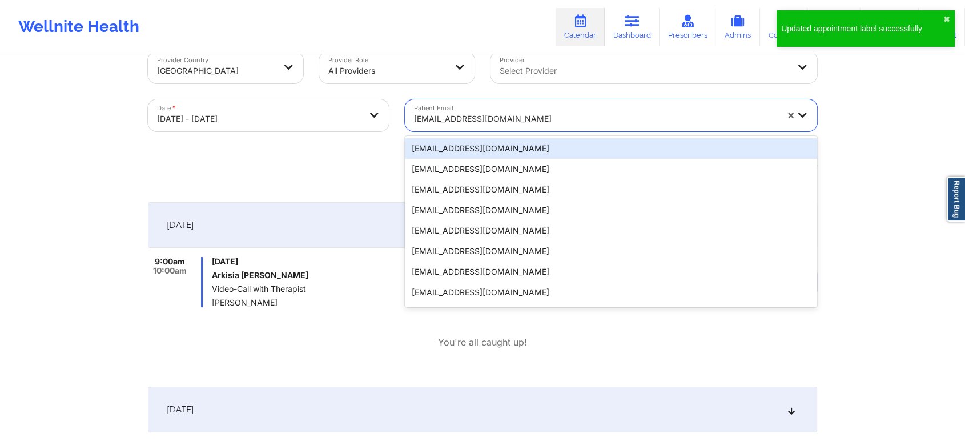
click at [454, 103] on div "lokissed@gmail.com" at bounding box center [591, 115] width 373 height 32
paste input "djklieresq@gmail.com"
type input "djklieresq@gmail.com"
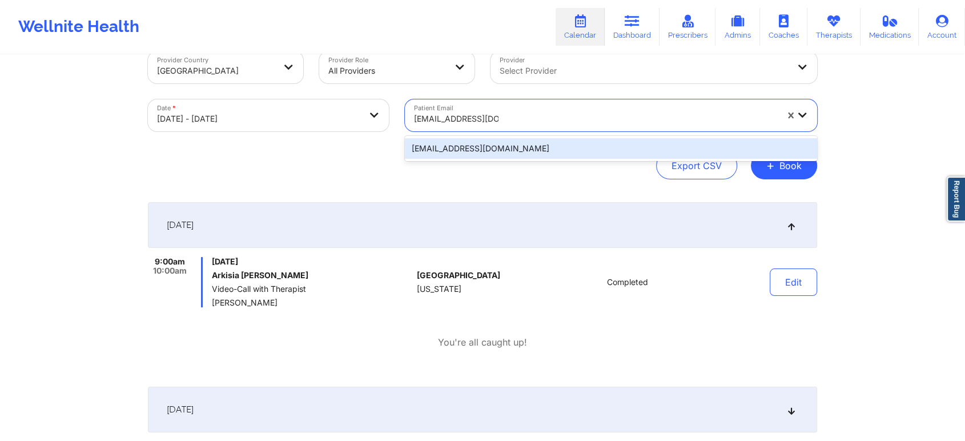
click at [480, 146] on div "djklieresq@gmail.com" at bounding box center [611, 148] width 412 height 21
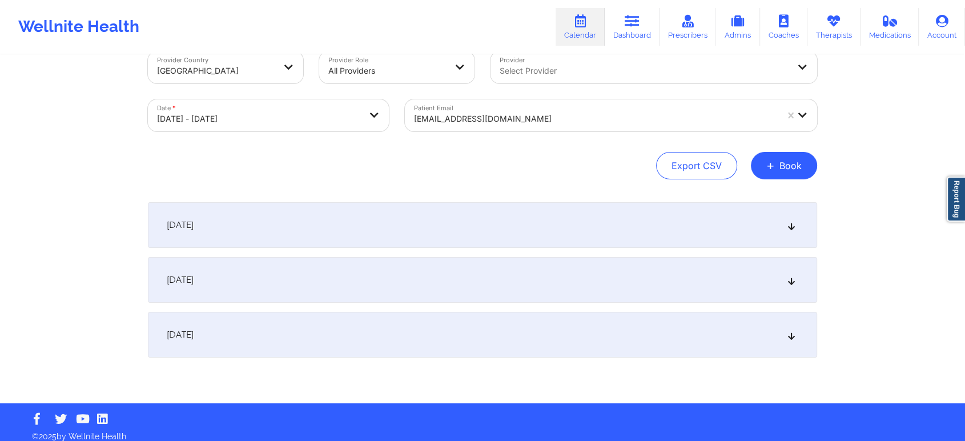
click at [637, 192] on div "Provider Country United States Provider Role All Providers Provider Select Prov…" at bounding box center [482, 217] width 685 height 372
click at [700, 241] on div "[DATE]" at bounding box center [482, 225] width 669 height 46
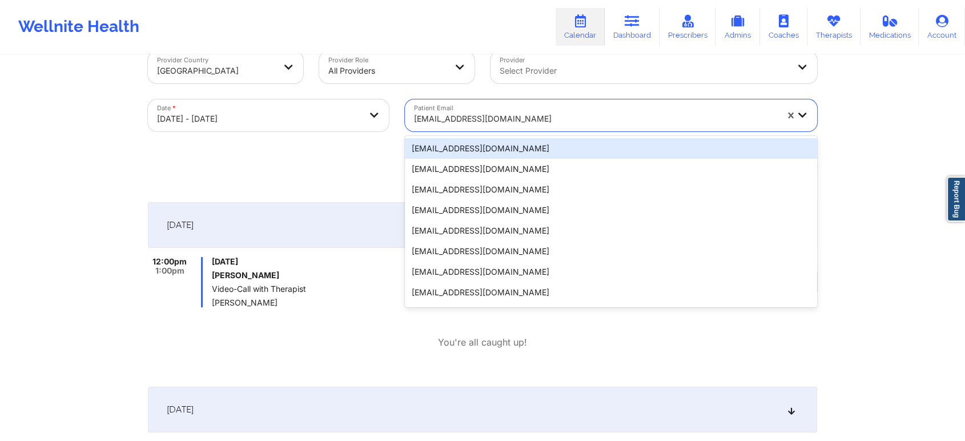
click at [492, 114] on div at bounding box center [595, 119] width 363 height 14
paste input "miiv1467@gmail.com"
type input "miiv1467@gmail.com"
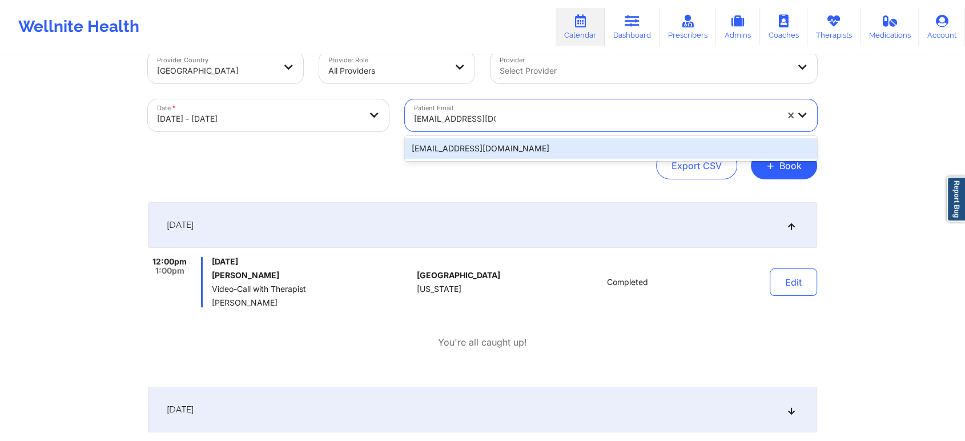
click at [526, 150] on div "miiv1467@gmail.com" at bounding box center [611, 148] width 412 height 21
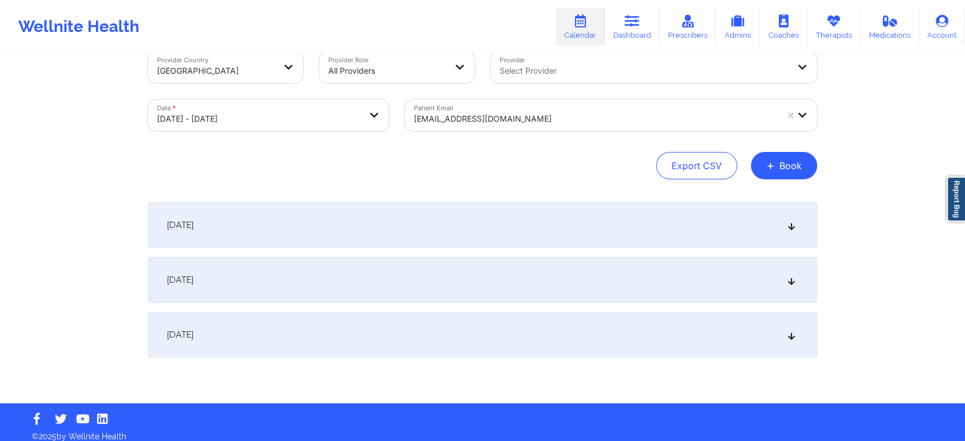
click at [707, 232] on div "[DATE]" at bounding box center [482, 225] width 669 height 46
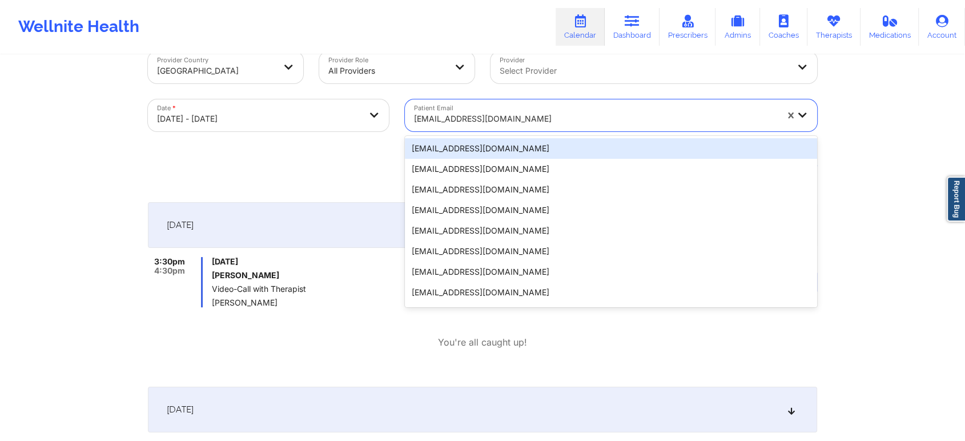
click at [464, 108] on div "miiv1467@gmail.com" at bounding box center [595, 118] width 363 height 25
paste input "sarahmiaguerra@gmail.com"
type input "sarahmiaguerra@gmail.com"
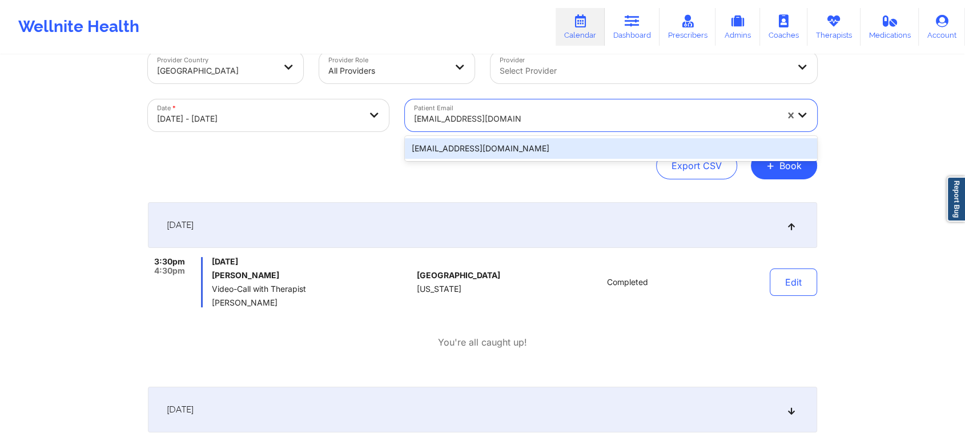
click at [505, 152] on div "sarahmiaguerra@gmail.com" at bounding box center [611, 148] width 412 height 21
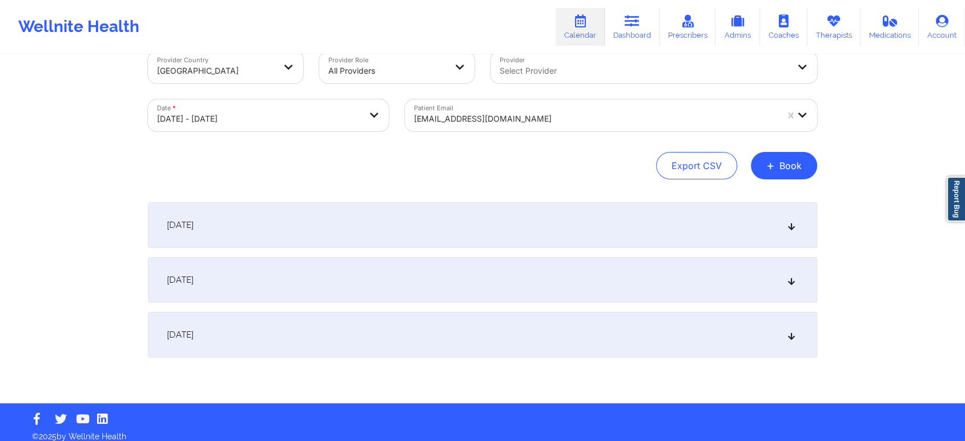
click at [689, 241] on div "[DATE]" at bounding box center [482, 225] width 669 height 46
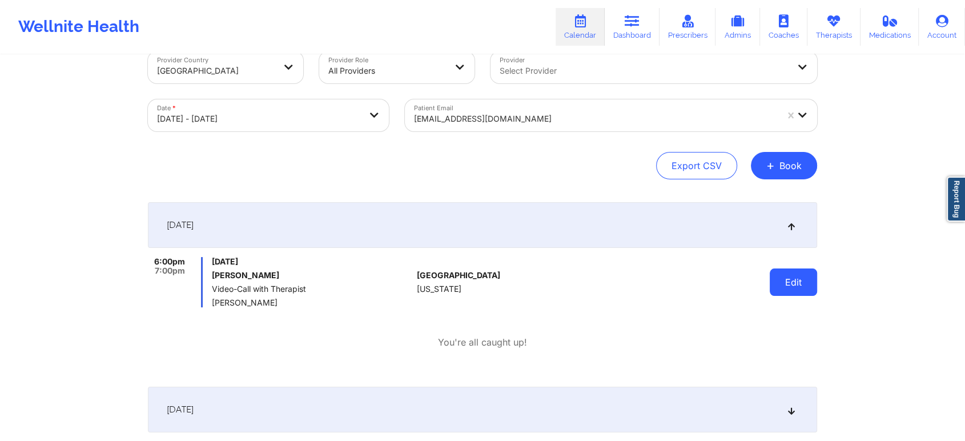
click at [799, 288] on button "Edit" at bounding box center [793, 281] width 47 height 27
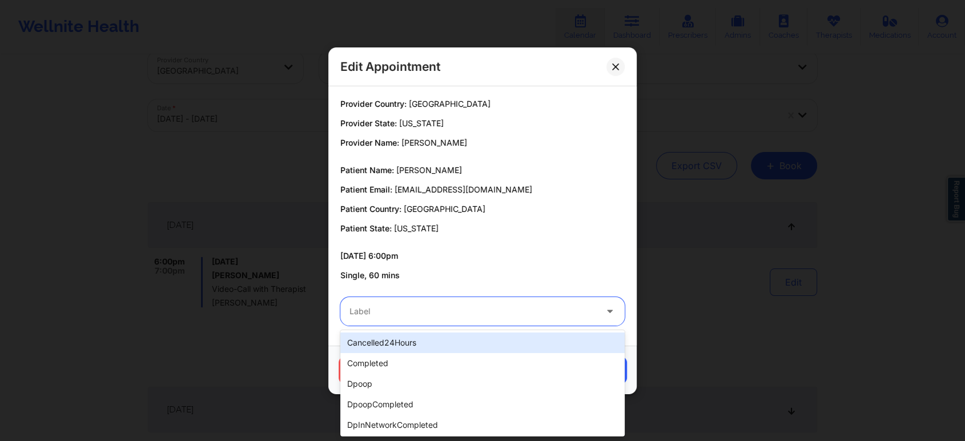
click at [494, 321] on div "Label" at bounding box center [468, 311] width 257 height 29
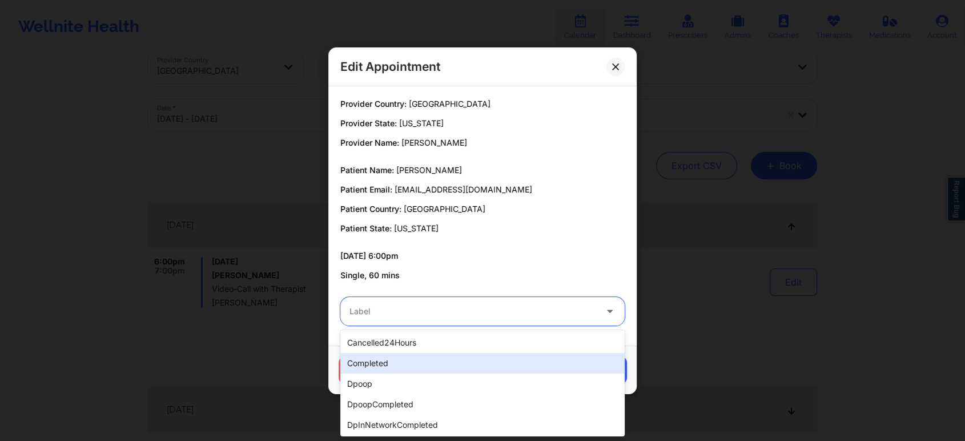
click at [448, 362] on div "completed" at bounding box center [482, 363] width 284 height 21
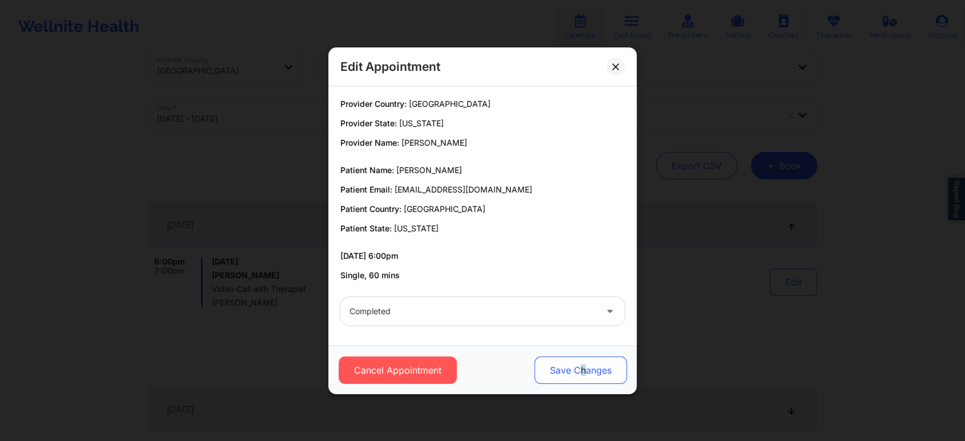
drag, startPoint x: 583, startPoint y: 349, endPoint x: 579, endPoint y: 368, distance: 19.3
click at [579, 368] on div "Cancel Appointment Save Changes" at bounding box center [482, 369] width 308 height 49
click at [579, 368] on button "Save Changes" at bounding box center [580, 369] width 92 height 27
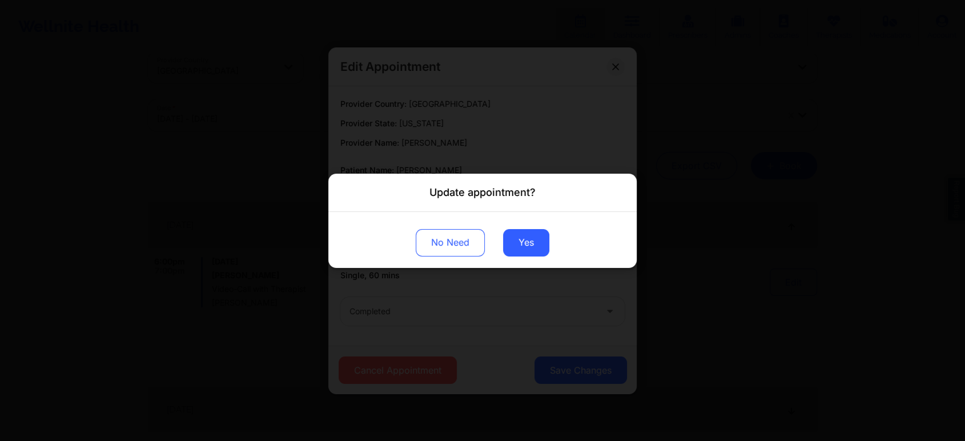
click at [517, 227] on div "No Need Yes" at bounding box center [482, 239] width 308 height 56
click at [521, 236] on button "Yes" at bounding box center [526, 241] width 46 height 27
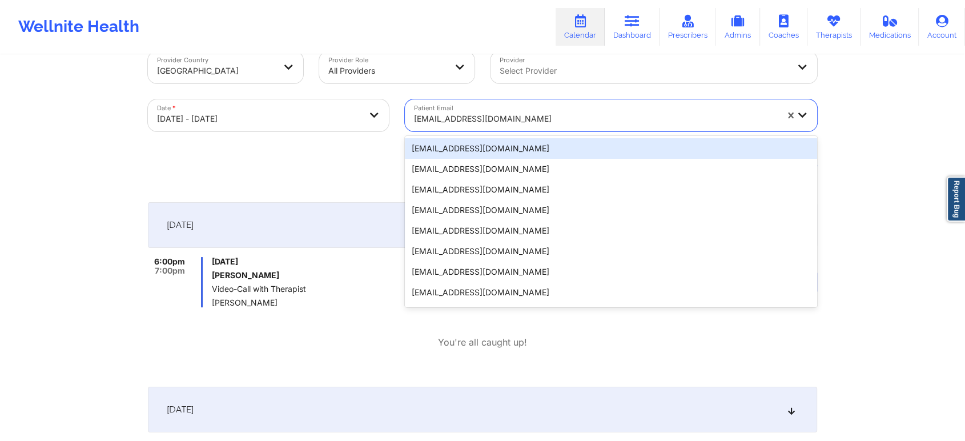
click at [520, 122] on div at bounding box center [595, 119] width 363 height 14
paste input "yrnmelo@gmail.com"
type input "yrnmelo@gmail.com"
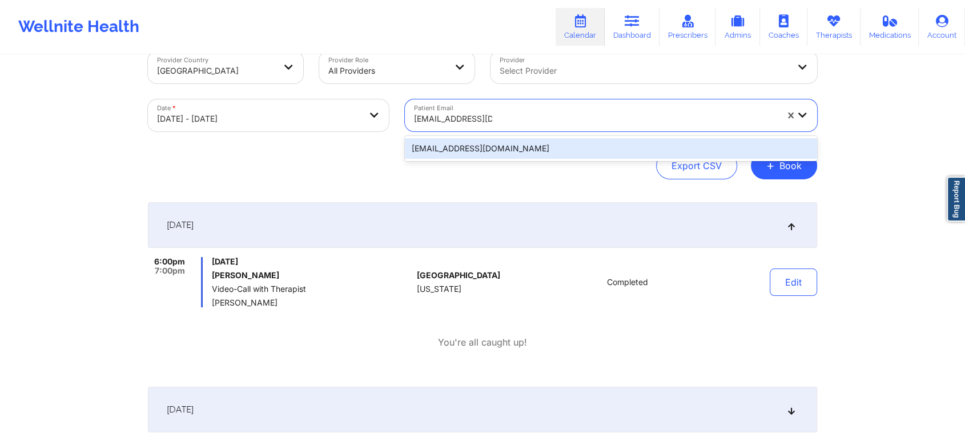
click at [514, 150] on div "yrnmelo@gmail.com" at bounding box center [611, 148] width 412 height 21
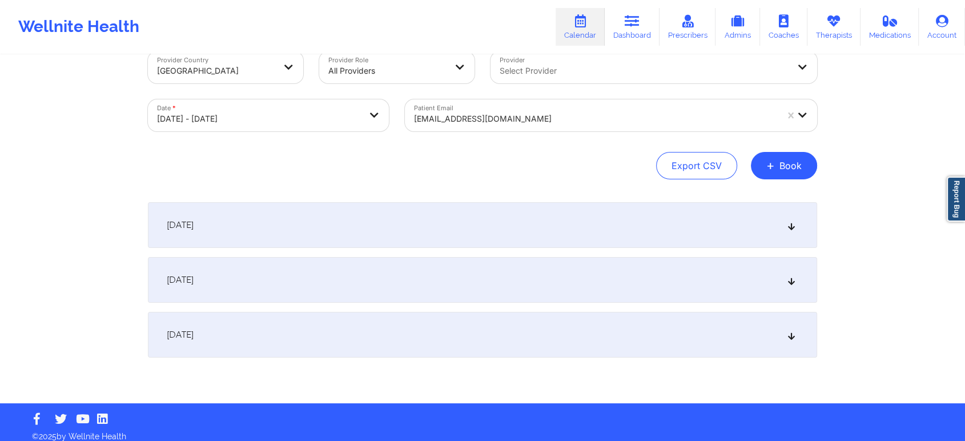
click at [480, 234] on div "[DATE]" at bounding box center [482, 225] width 669 height 46
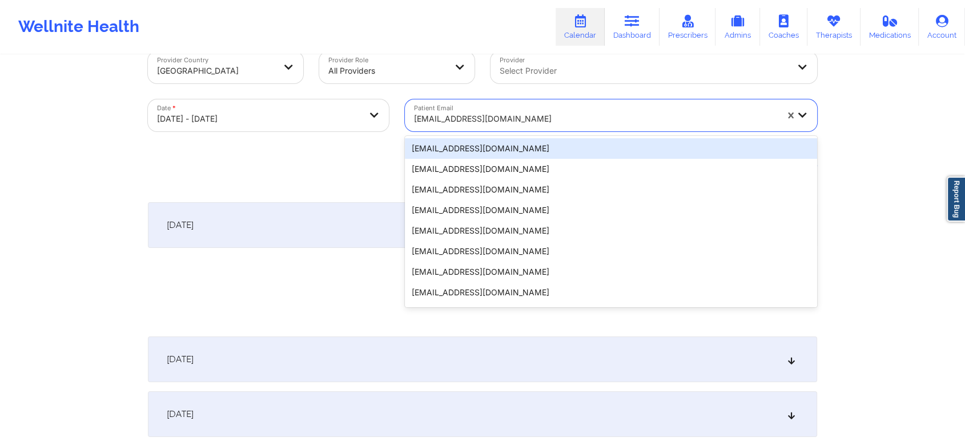
click at [466, 122] on div at bounding box center [595, 119] width 363 height 14
paste input "chelsea.a.gillespie@gmail.com"
type input "chelsea.a.gillespie@gmail.com"
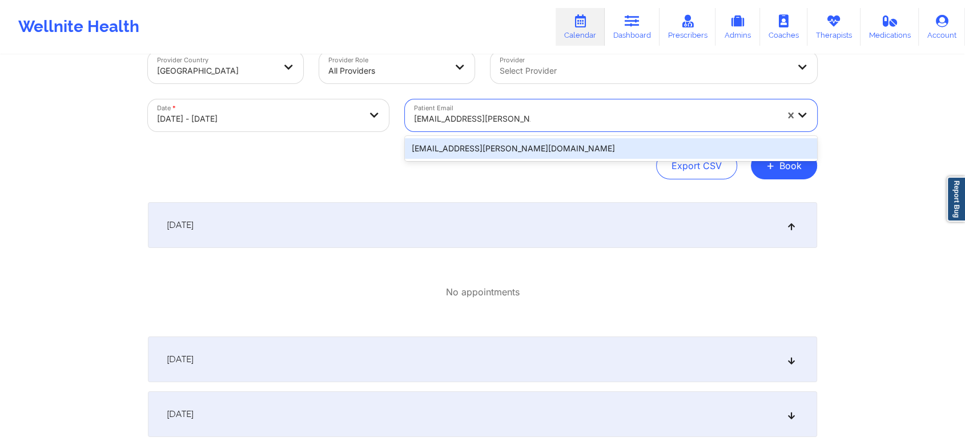
click at [494, 150] on div "chelsea.a.gillespie@gmail.com" at bounding box center [611, 148] width 412 height 21
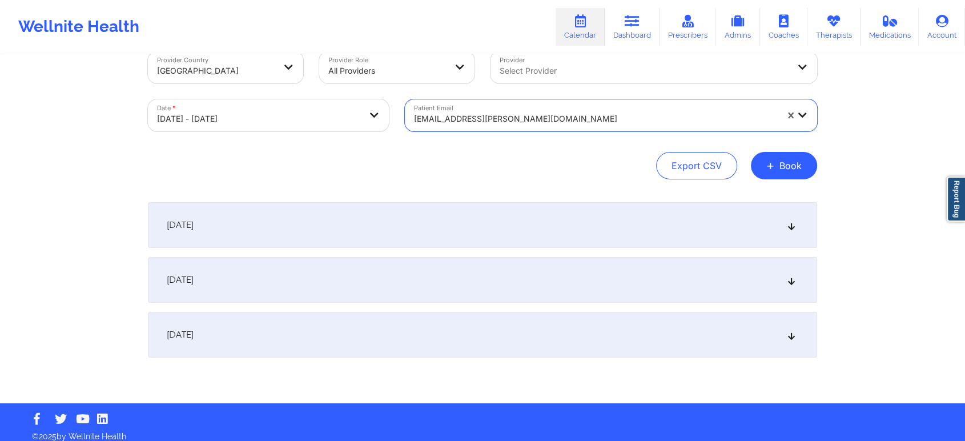
click at [492, 216] on div "[DATE]" at bounding box center [482, 225] width 669 height 46
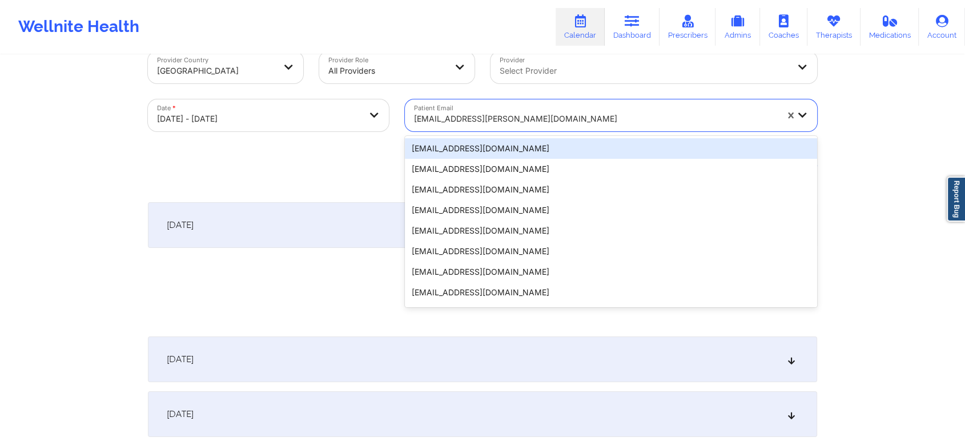
click at [478, 119] on div at bounding box center [595, 119] width 363 height 14
paste input "lucas200773@gmail.com"
type input "lucas200773@gmail.com"
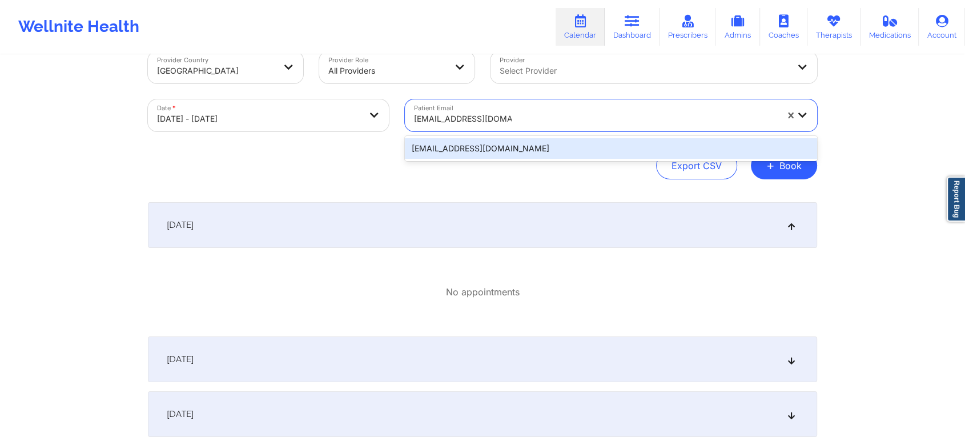
click at [519, 150] on div "lucas200773@gmail.com" at bounding box center [611, 148] width 412 height 21
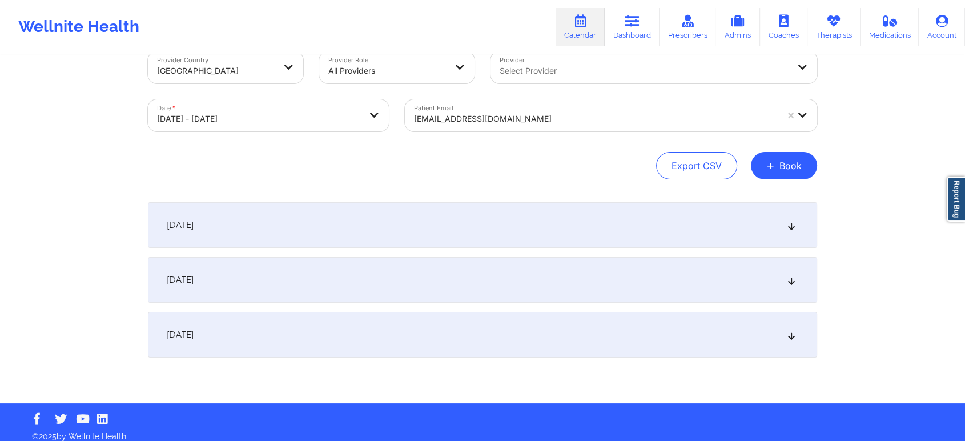
click at [552, 220] on div "[DATE]" at bounding box center [482, 225] width 669 height 46
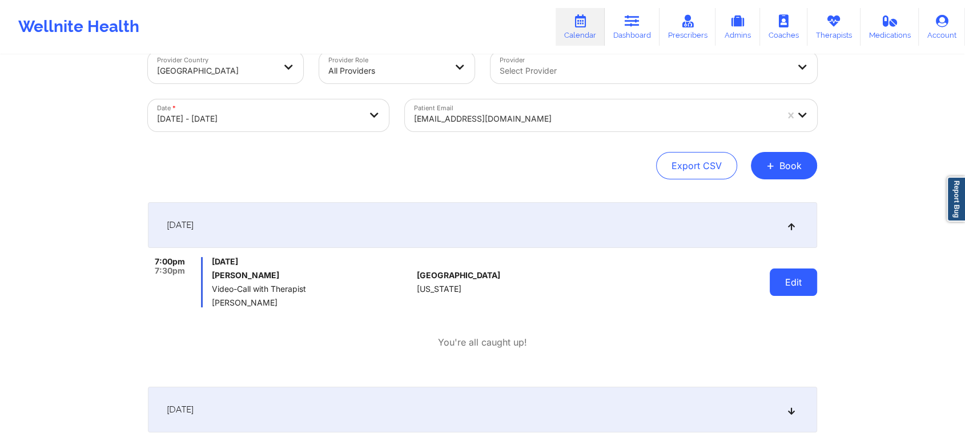
click at [790, 286] on button "Edit" at bounding box center [793, 281] width 47 height 27
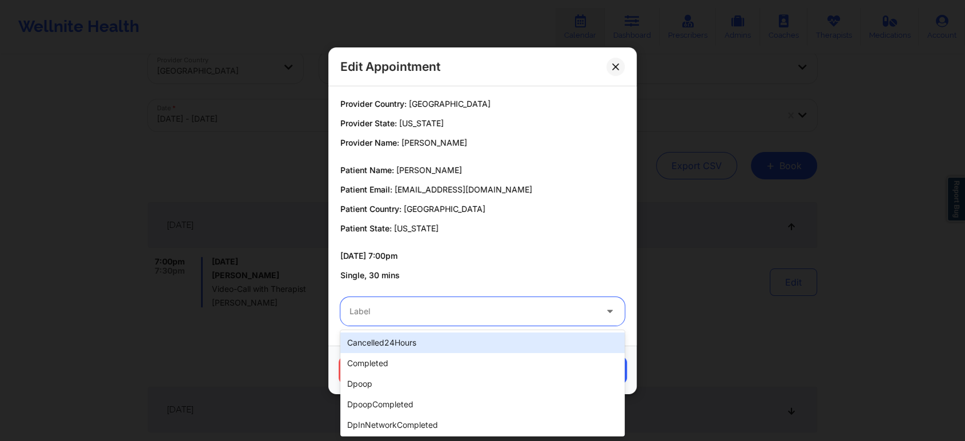
click at [408, 305] on div at bounding box center [472, 311] width 247 height 14
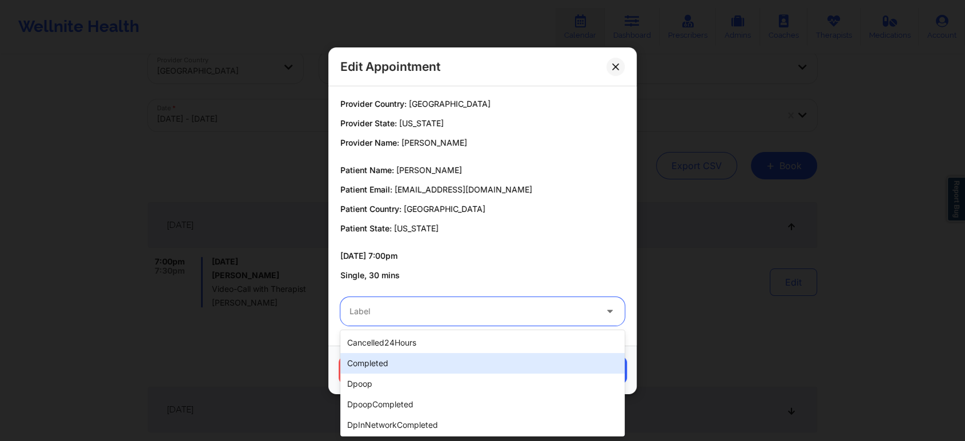
click at [401, 359] on div "completed" at bounding box center [482, 363] width 284 height 21
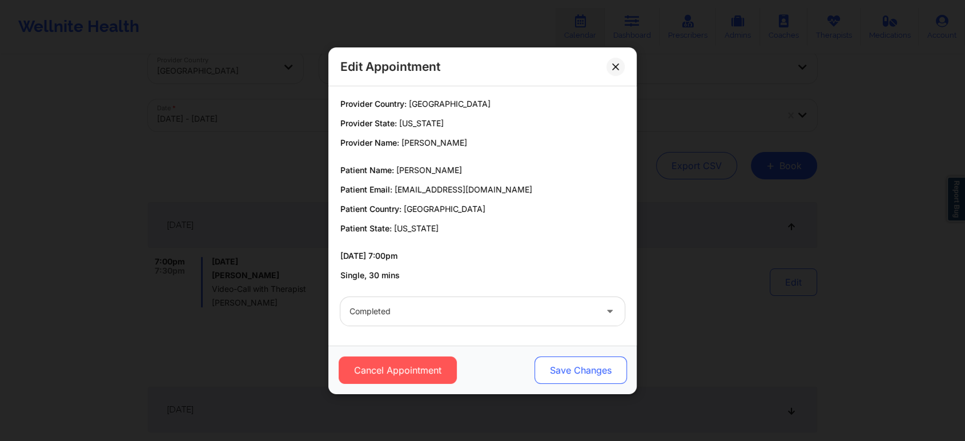
click at [585, 358] on div "Cancel Appointment Save Changes" at bounding box center [482, 369] width 308 height 49
click at [585, 358] on button "Save Changes" at bounding box center [580, 369] width 92 height 27
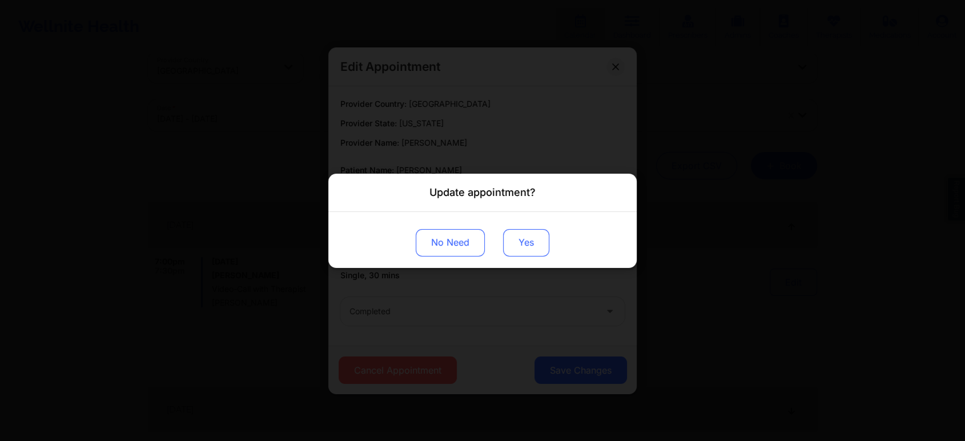
click at [540, 241] on button "Yes" at bounding box center [526, 241] width 46 height 27
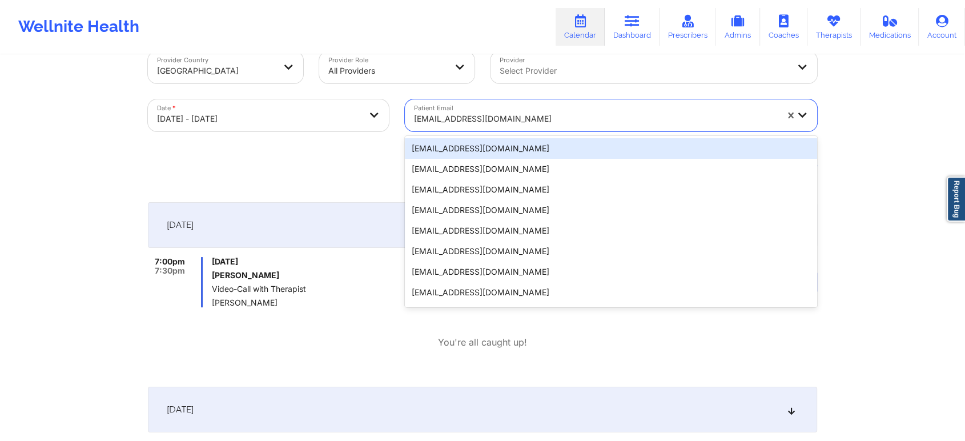
click at [458, 113] on div at bounding box center [595, 119] width 363 height 14
paste input "rebecca.1996@live.com"
type input "rebecca.1996@live.com"
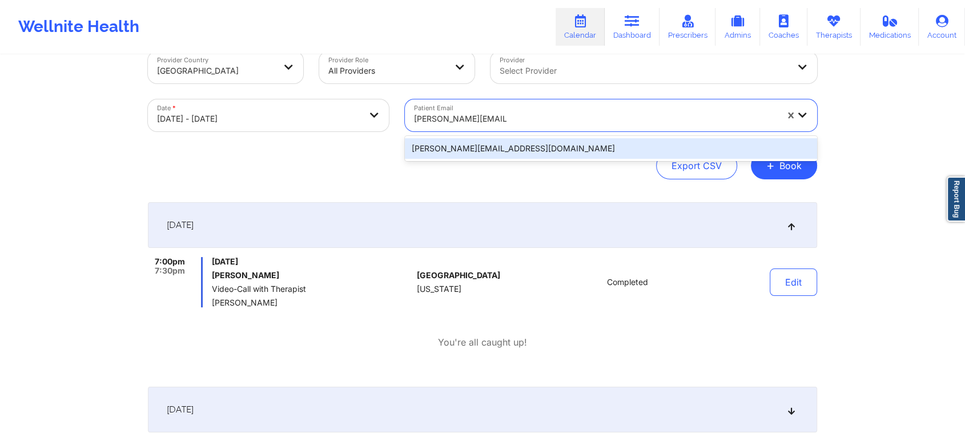
click at [490, 140] on div "rebecca.1996@live.com" at bounding box center [611, 148] width 412 height 21
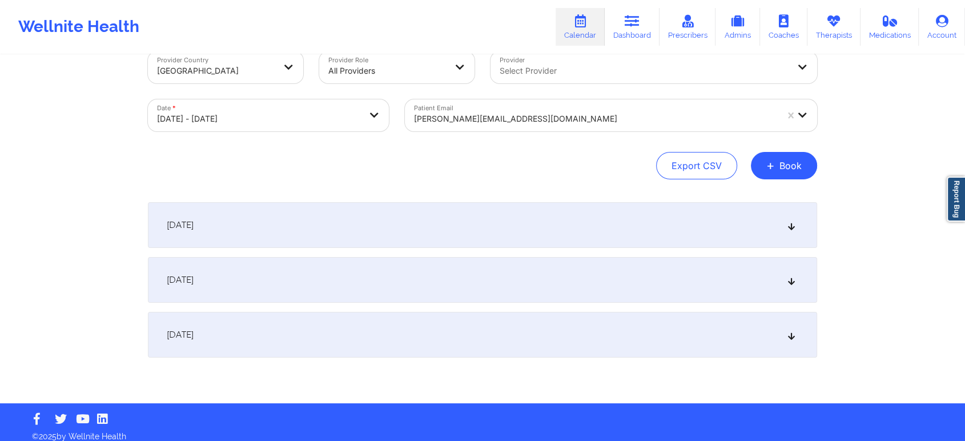
click at [522, 230] on div "[DATE]" at bounding box center [482, 225] width 669 height 46
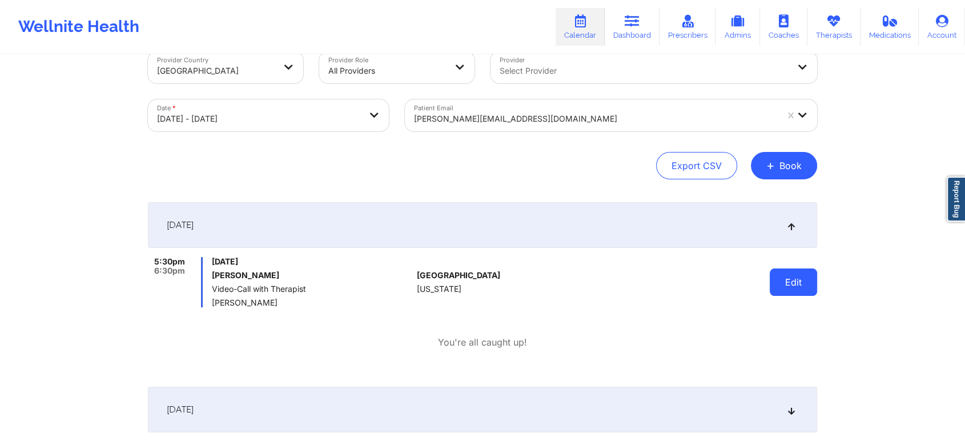
click at [777, 280] on button "Edit" at bounding box center [793, 281] width 47 height 27
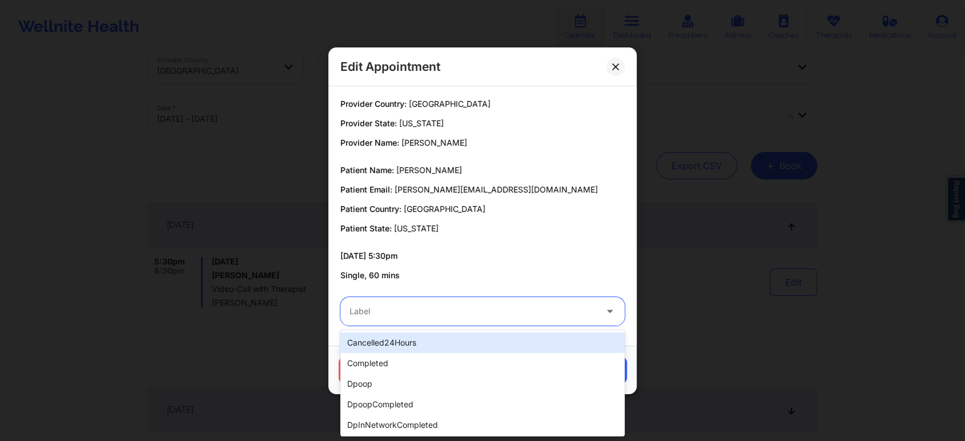
click at [501, 320] on div "Label" at bounding box center [468, 311] width 257 height 29
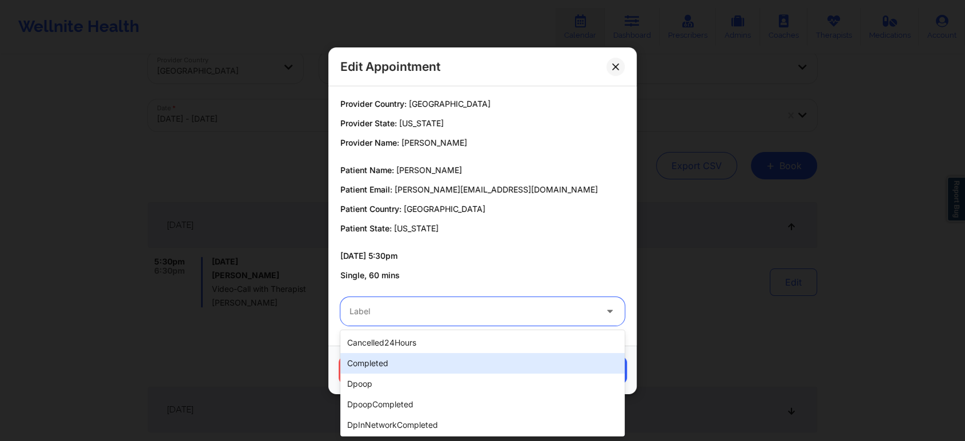
click at [429, 355] on div "completed" at bounding box center [482, 363] width 284 height 21
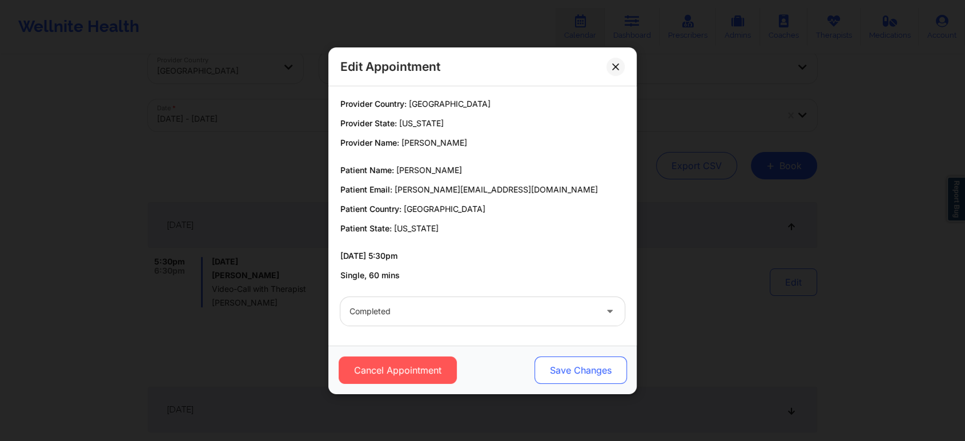
drag, startPoint x: 553, startPoint y: 382, endPoint x: 563, endPoint y: 369, distance: 16.7
click at [563, 369] on button "Save Changes" at bounding box center [580, 369] width 92 height 27
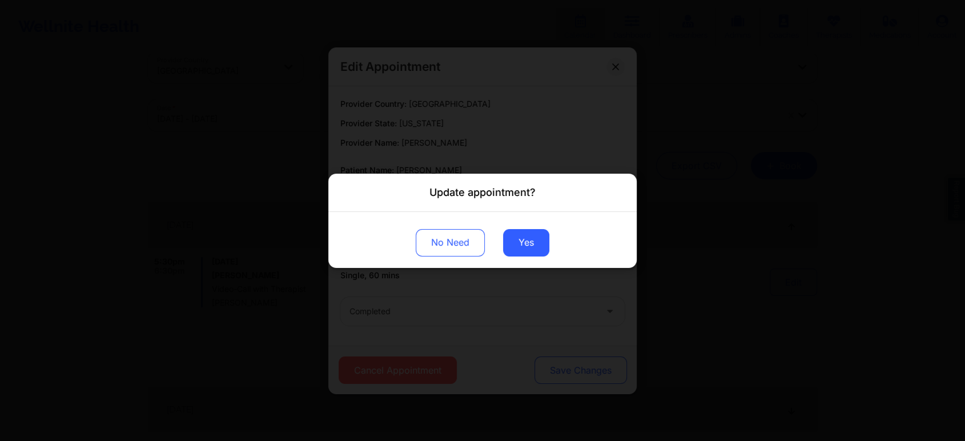
click at [563, 369] on div "Update appointment? No Need Yes" at bounding box center [482, 220] width 965 height 441
click at [522, 242] on button "Yes" at bounding box center [526, 241] width 46 height 27
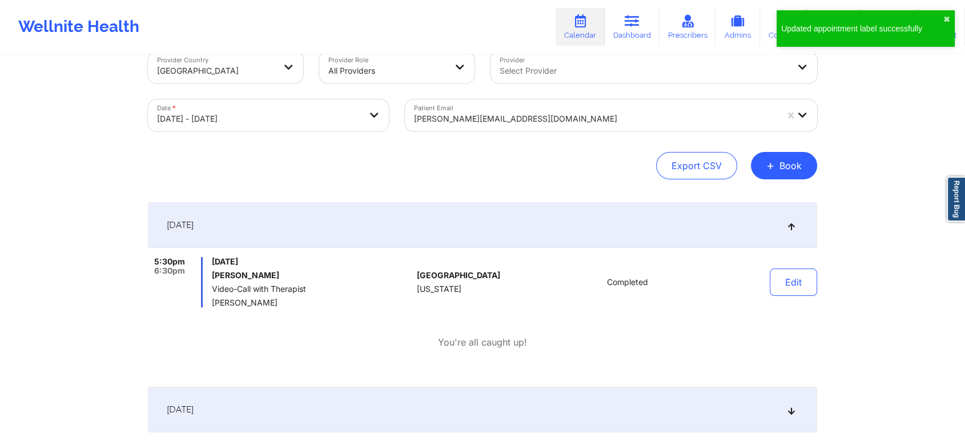
click at [470, 104] on div "rebecca.1996@live.com" at bounding box center [591, 115] width 373 height 32
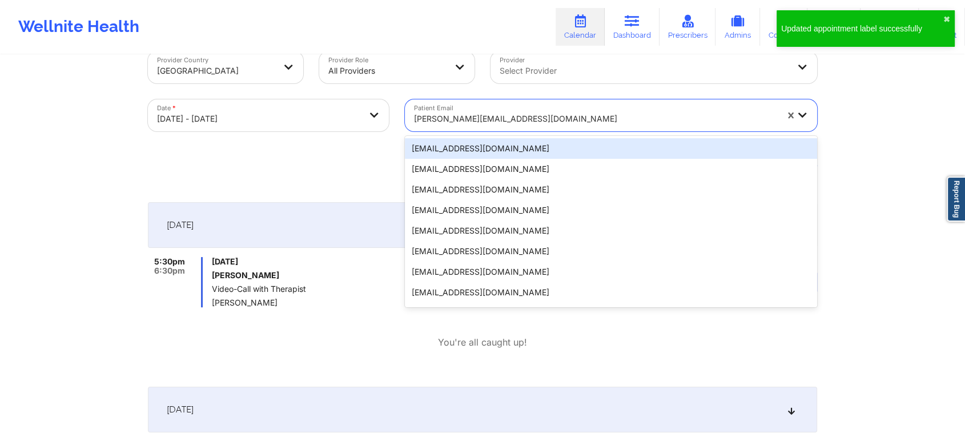
paste input "jasonbass@gmail.com"
type input "jasonbass@gmail.com"
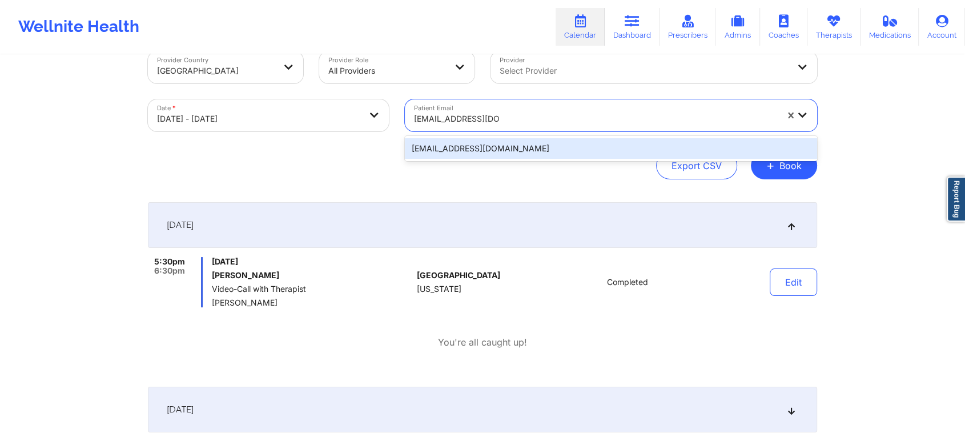
click at [486, 152] on div "jasonbass@gmail.com" at bounding box center [611, 148] width 412 height 21
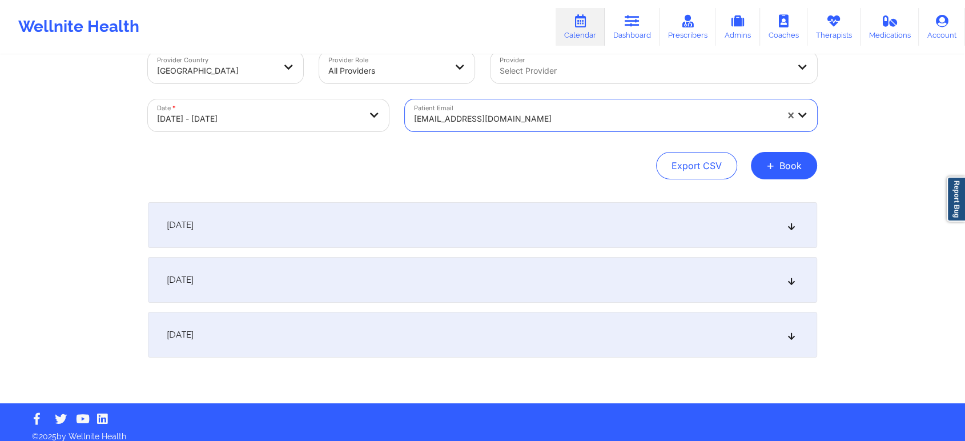
click at [499, 208] on div "[DATE]" at bounding box center [482, 225] width 669 height 46
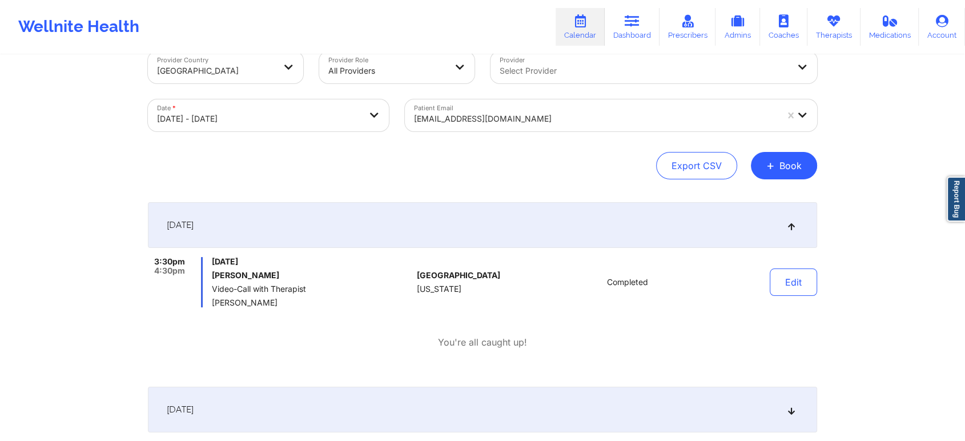
click at [408, 98] on div "Patient Email jasonbass@gmail.com" at bounding box center [611, 115] width 428 height 48
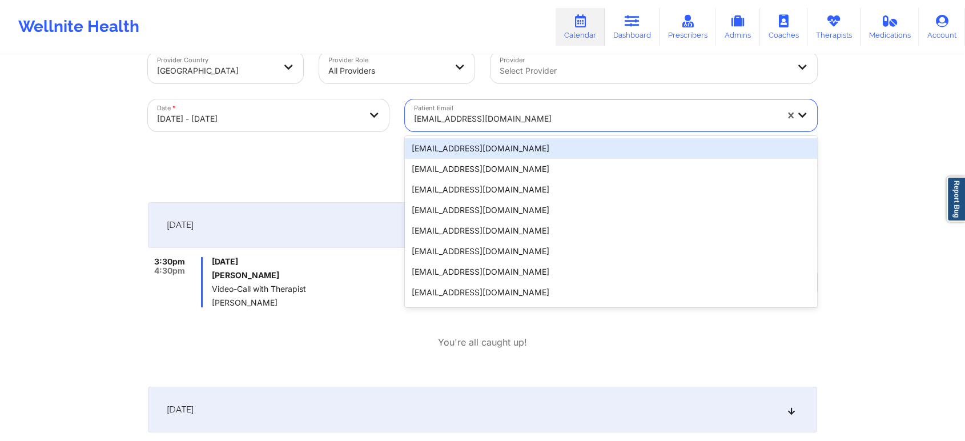
click at [438, 116] on div at bounding box center [595, 119] width 363 height 14
paste input "patricia_nuara@yahoo.com"
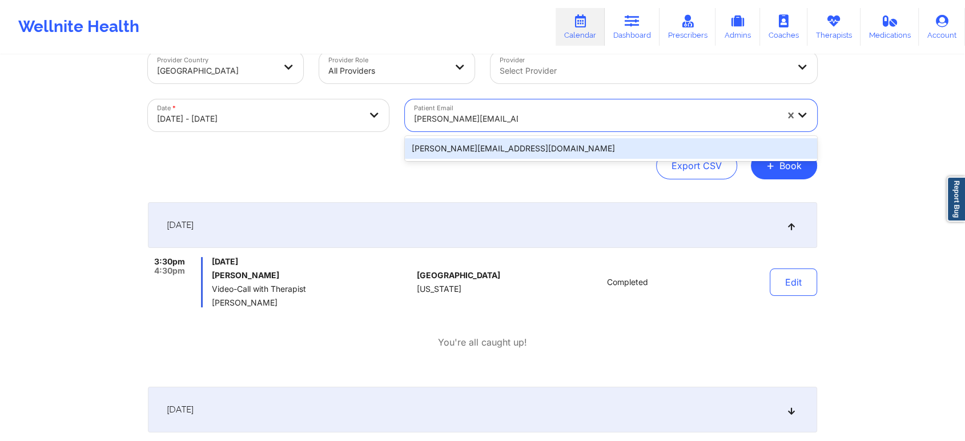
type input "patricia_nuara@yahoo.com"
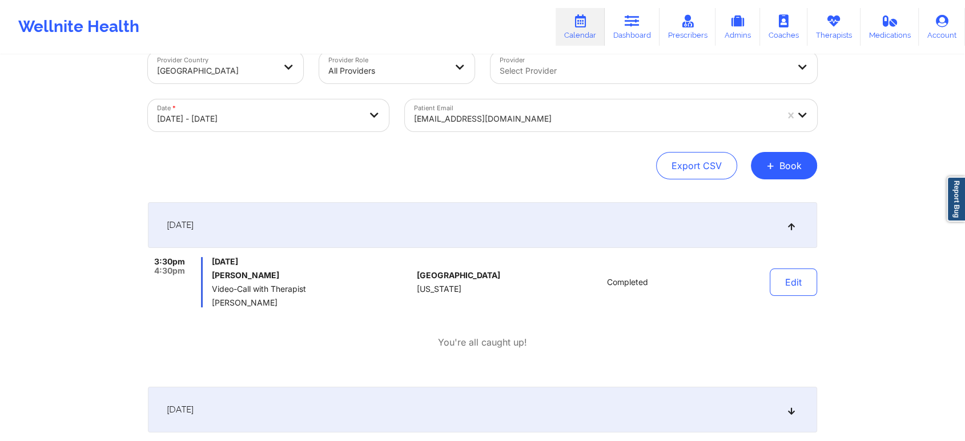
click at [488, 161] on div "Export CSV + Book" at bounding box center [482, 165] width 669 height 27
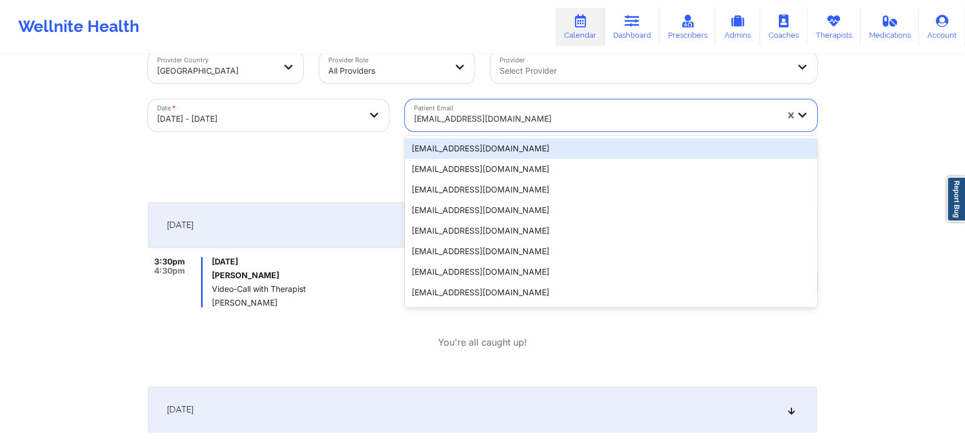
click at [500, 123] on div at bounding box center [595, 119] width 363 height 14
drag, startPoint x: 498, startPoint y: 147, endPoint x: 518, endPoint y: 99, distance: 52.3
click at [518, 99] on div "20 results available. Use Up and Down to choose options, press Enter to select …" at bounding box center [611, 115] width 412 height 32
paste input "patricia_nuara@yahoo.com"
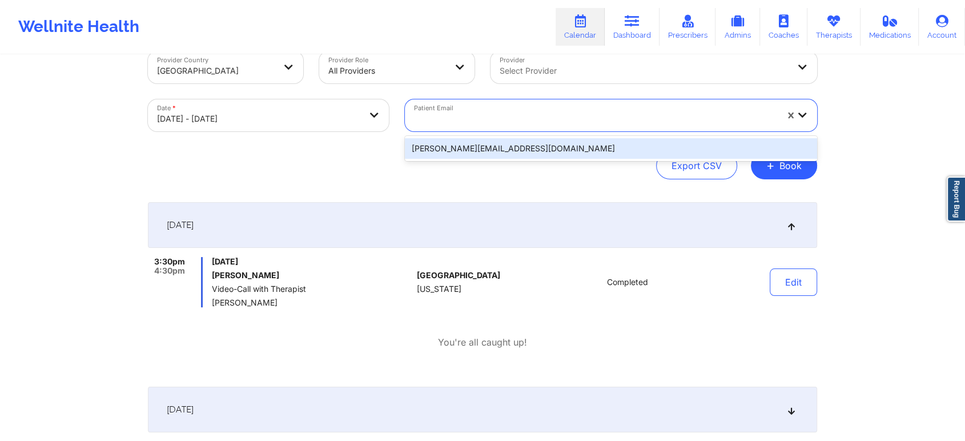
type input "patricia_nuara@yahoo.com"
click at [489, 151] on div "patricia_nuara@yahoo.com" at bounding box center [611, 148] width 412 height 21
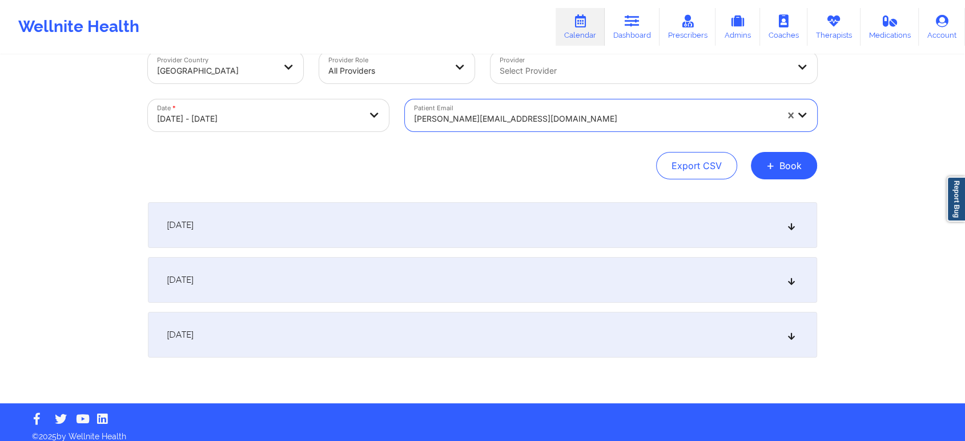
click at [576, 218] on div "[DATE]" at bounding box center [482, 225] width 669 height 46
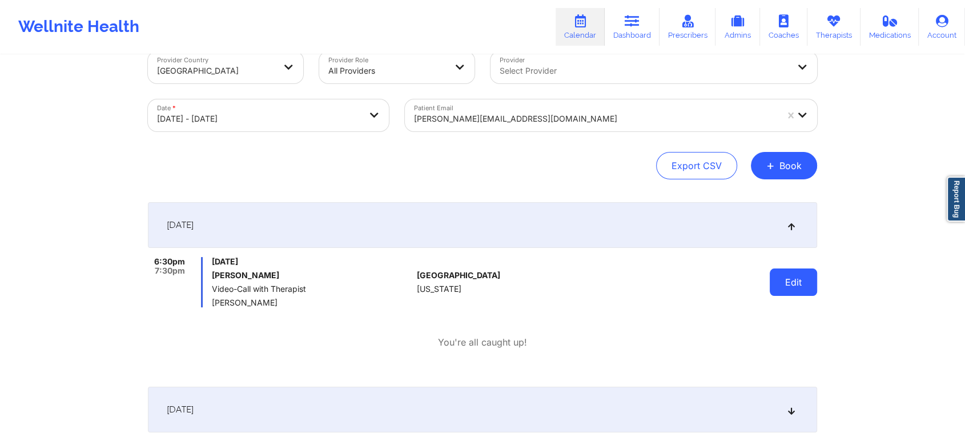
click at [778, 268] on button "Edit" at bounding box center [793, 281] width 47 height 27
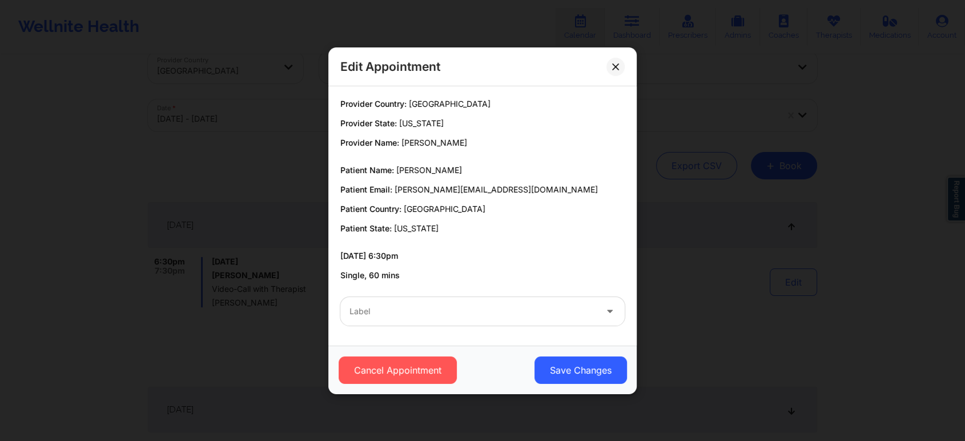
click at [518, 313] on div at bounding box center [472, 311] width 247 height 14
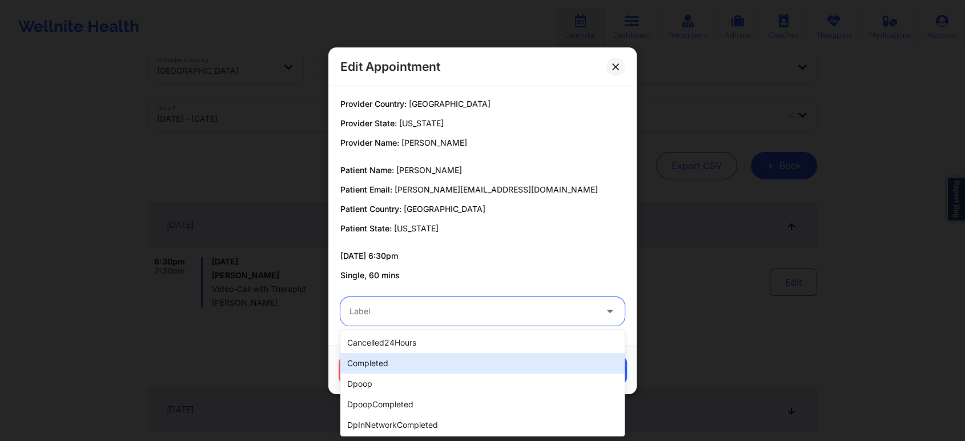
drag, startPoint x: 453, startPoint y: 373, endPoint x: 478, endPoint y: 359, distance: 29.4
click at [478, 359] on div "cancelled24Hours completed dpoop dpoopCompleted dpInNetworkCompleted freeNoShow…" at bounding box center [482, 383] width 284 height 106
click at [478, 359] on div "completed" at bounding box center [482, 363] width 284 height 21
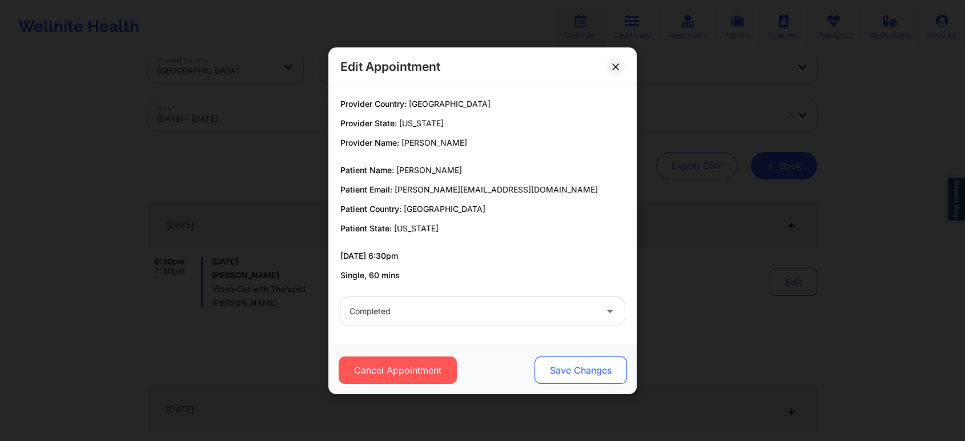
click at [569, 364] on button "Save Changes" at bounding box center [580, 369] width 92 height 27
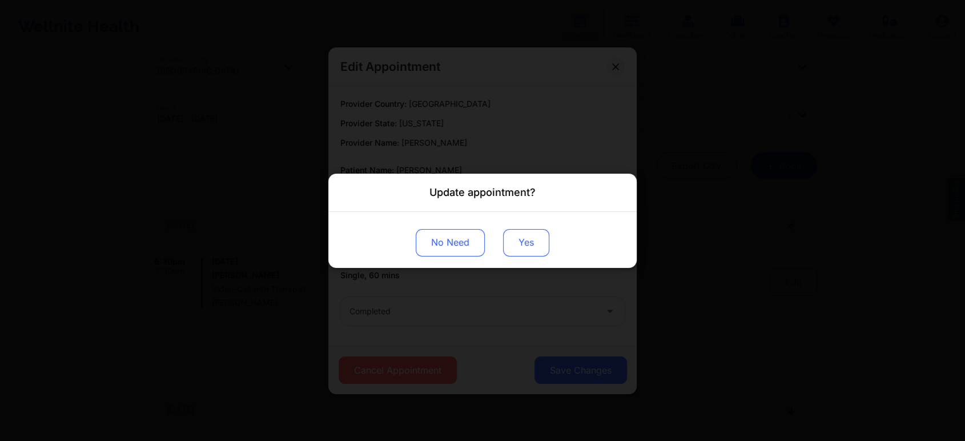
click at [509, 244] on button "Yes" at bounding box center [526, 241] width 46 height 27
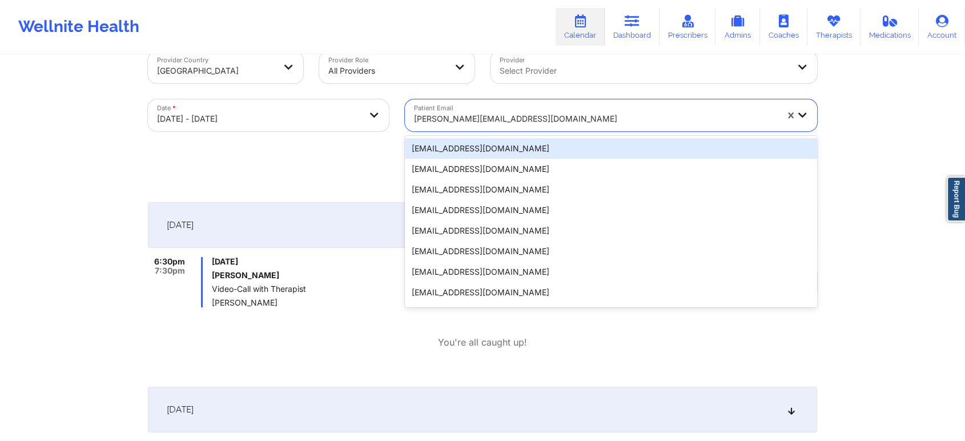
click at [469, 107] on div "patricia_nuara@yahoo.com" at bounding box center [595, 118] width 363 height 25
paste input "abeaghley@gmail.com"
type input "abeaghley@gmail.com"
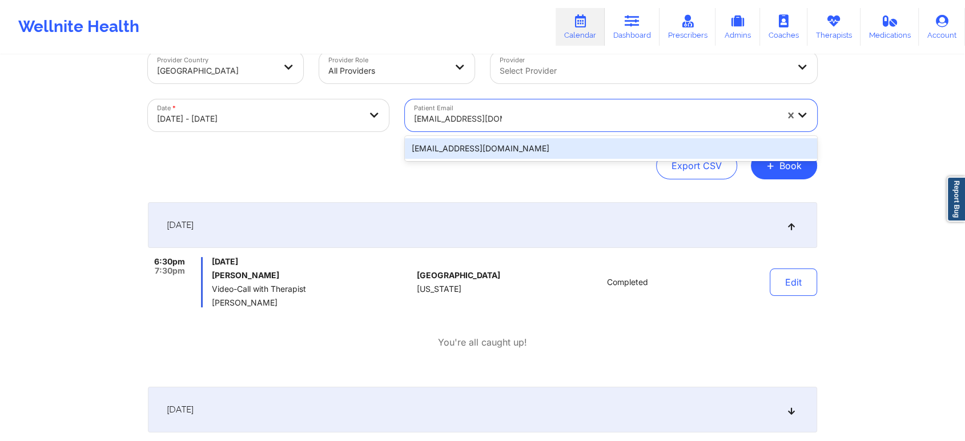
click at [485, 151] on div "abeaghley@gmail.com" at bounding box center [611, 148] width 412 height 21
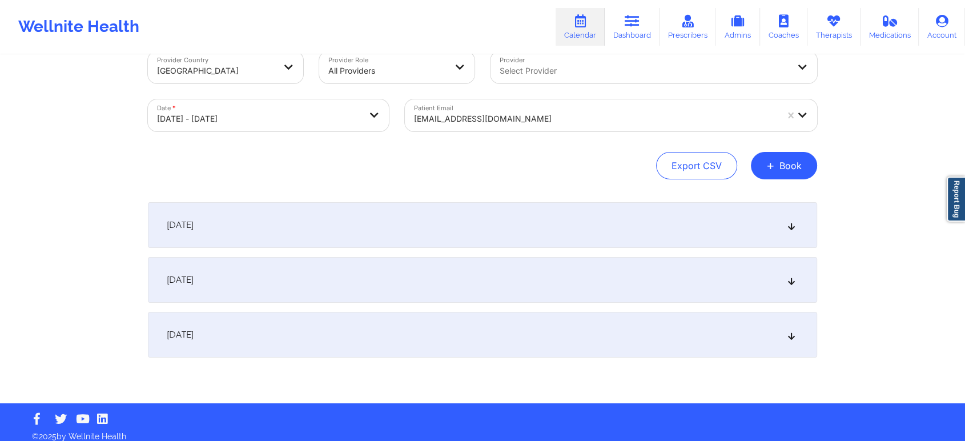
click at [475, 236] on div "[DATE]" at bounding box center [482, 225] width 669 height 46
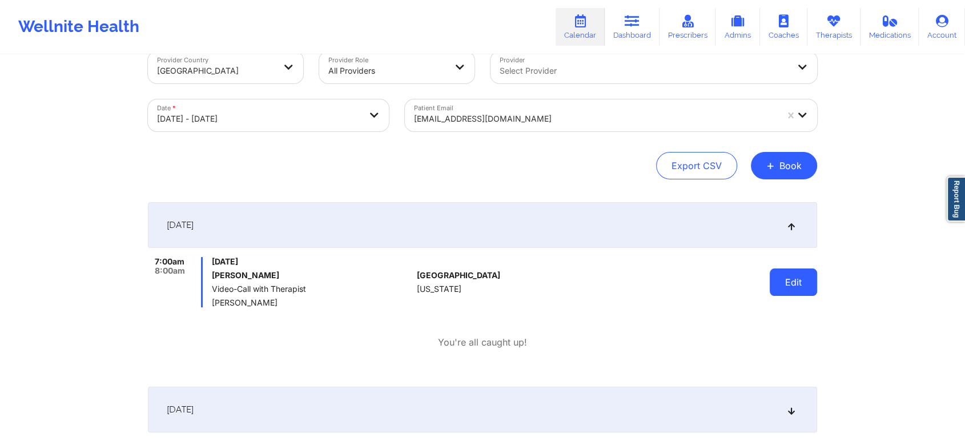
click at [775, 284] on button "Edit" at bounding box center [793, 281] width 47 height 27
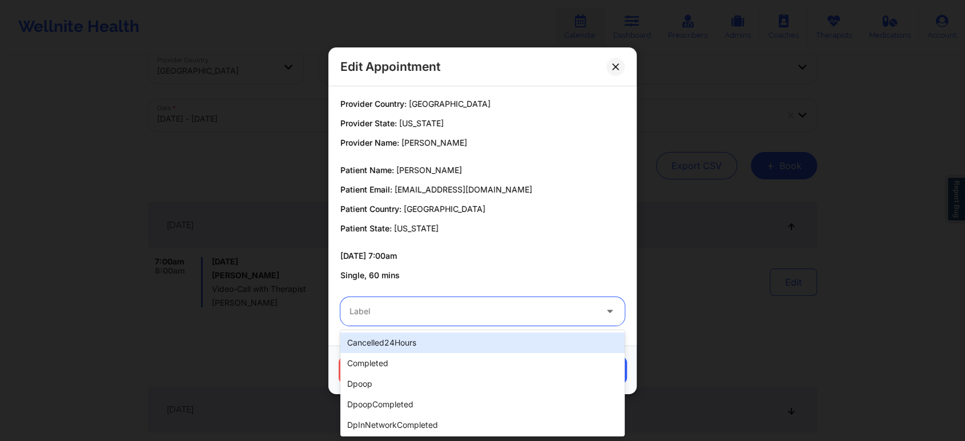
click at [506, 307] on div at bounding box center [472, 311] width 247 height 14
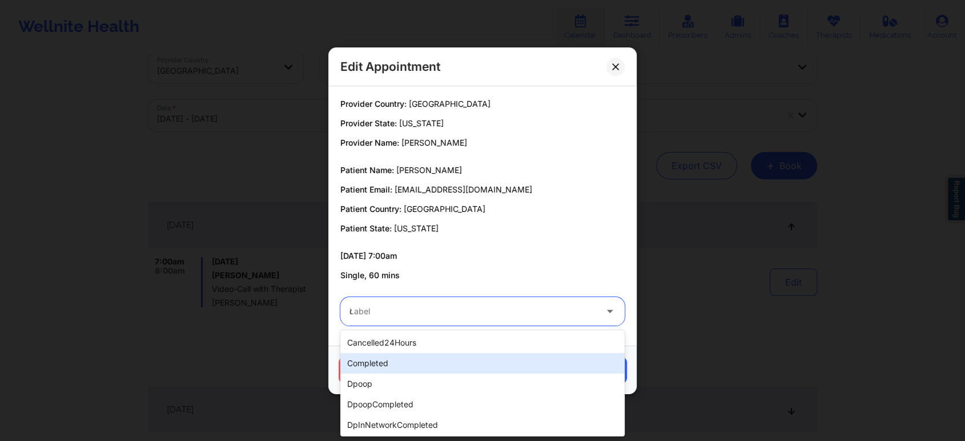
type input "dp"
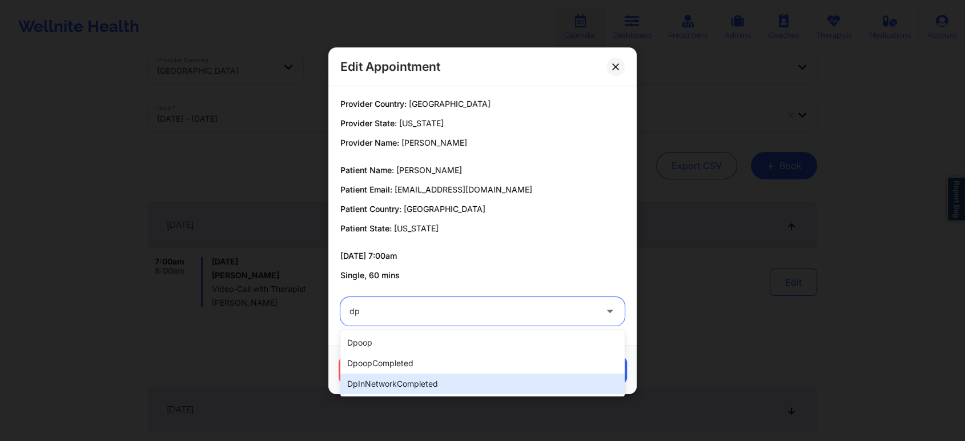
click at [405, 380] on div "dpInNetworkCompleted" at bounding box center [482, 383] width 284 height 21
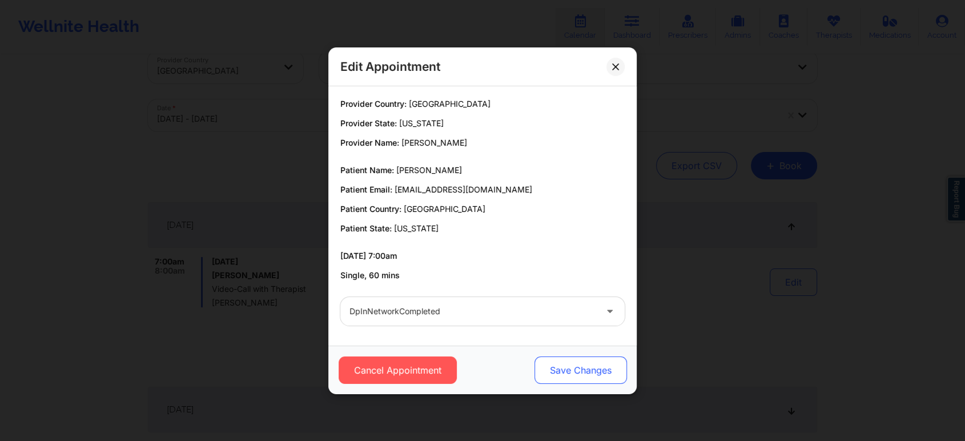
click at [576, 362] on button "Save Changes" at bounding box center [580, 369] width 92 height 27
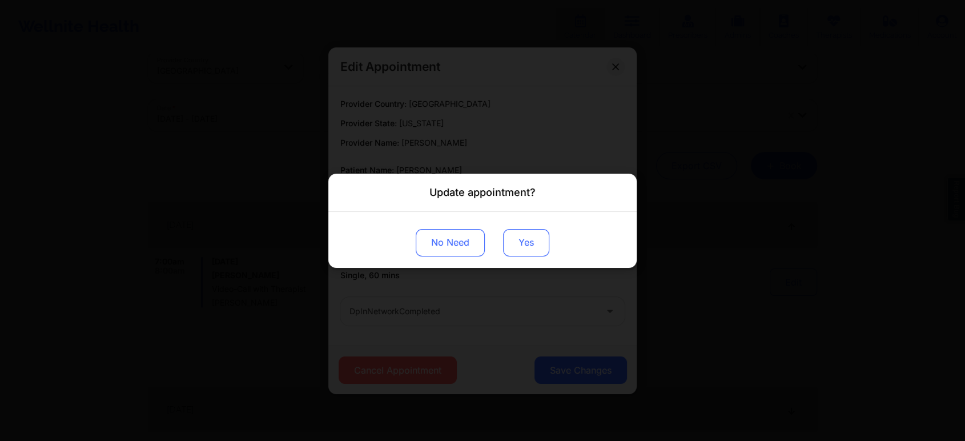
click at [528, 242] on button "Yes" at bounding box center [526, 241] width 46 height 27
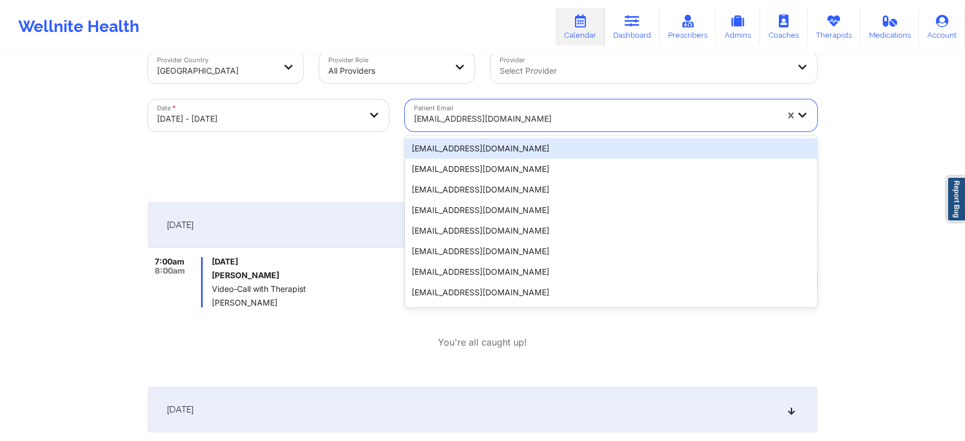
click at [461, 107] on div "abeaghley@gmail.com" at bounding box center [595, 118] width 363 height 25
paste input "hallniki@hotmail.com"
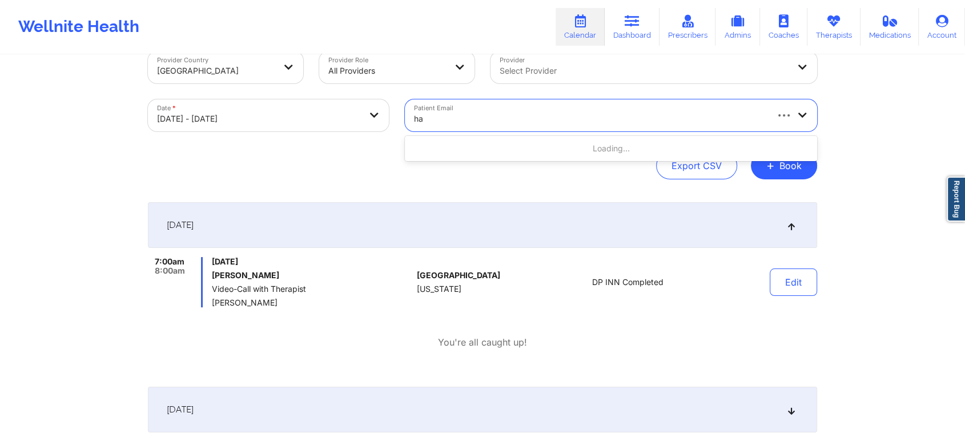
type input "h"
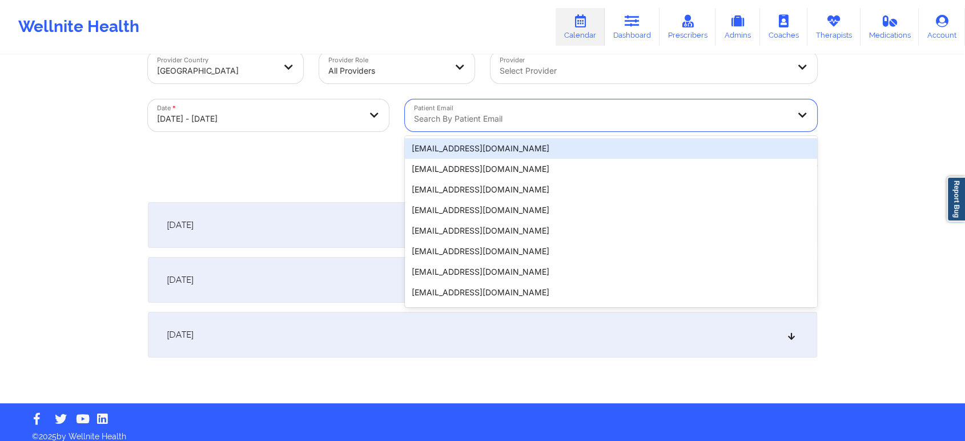
paste input "hallniki@hotmail.com"
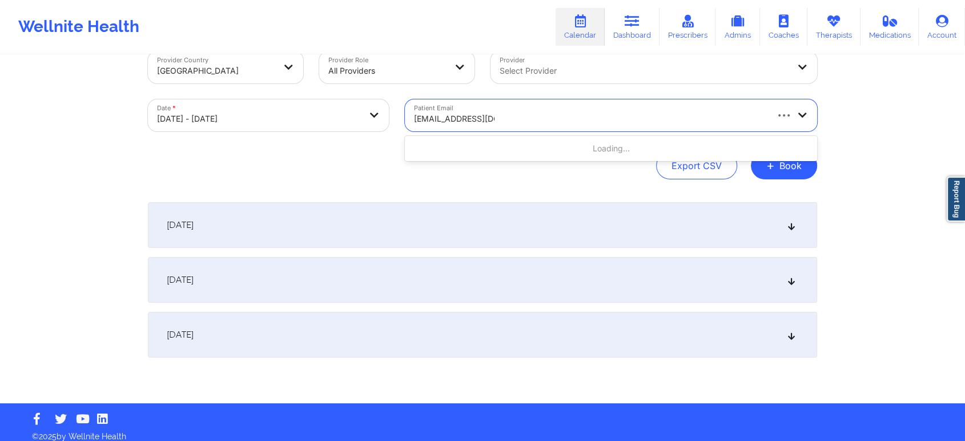
type input "hallniki@hotmail.com"
paste input "ameliadarosa@yahoo.com"
type input "ameliadarosa@yahoo.com"
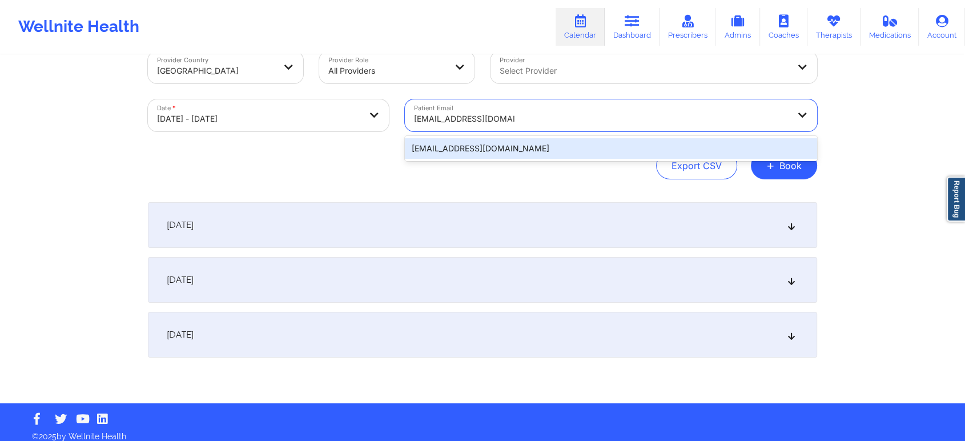
click at [534, 145] on div "ameliadarosa@yahoo.com" at bounding box center [611, 148] width 412 height 21
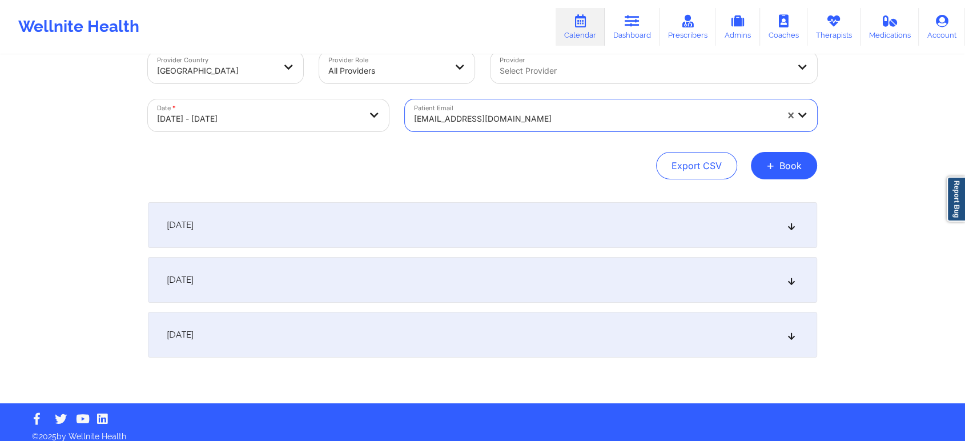
click at [566, 214] on div "[DATE]" at bounding box center [482, 225] width 669 height 46
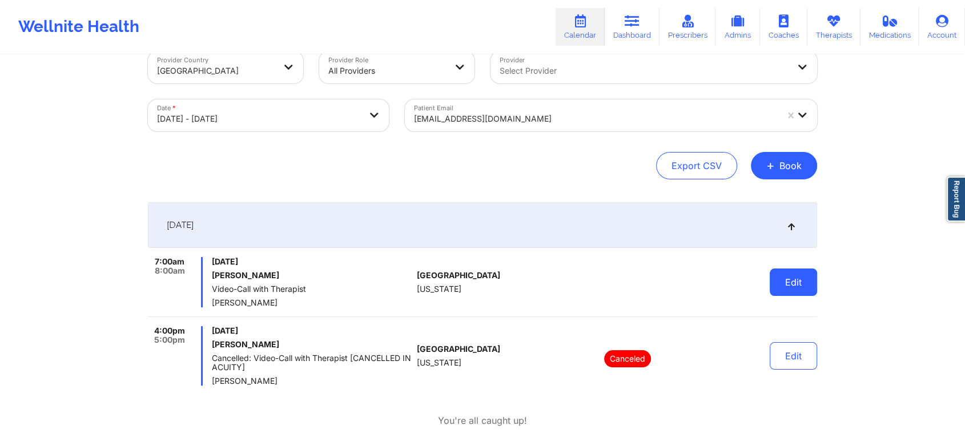
click at [803, 283] on button "Edit" at bounding box center [793, 281] width 47 height 27
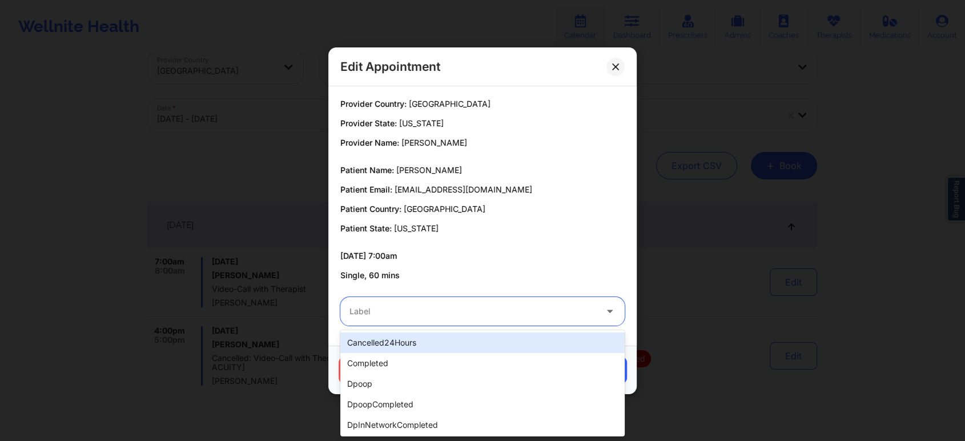
click at [581, 313] on div at bounding box center [472, 311] width 247 height 14
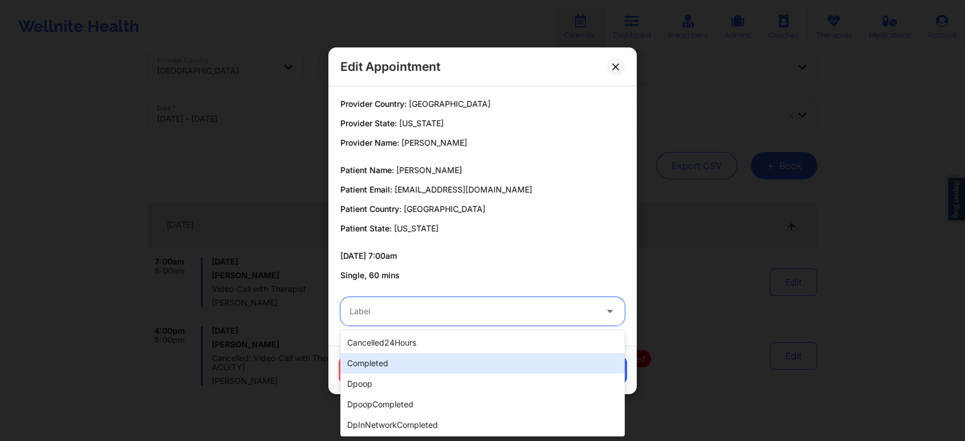
click at [489, 362] on div "completed" at bounding box center [482, 363] width 284 height 21
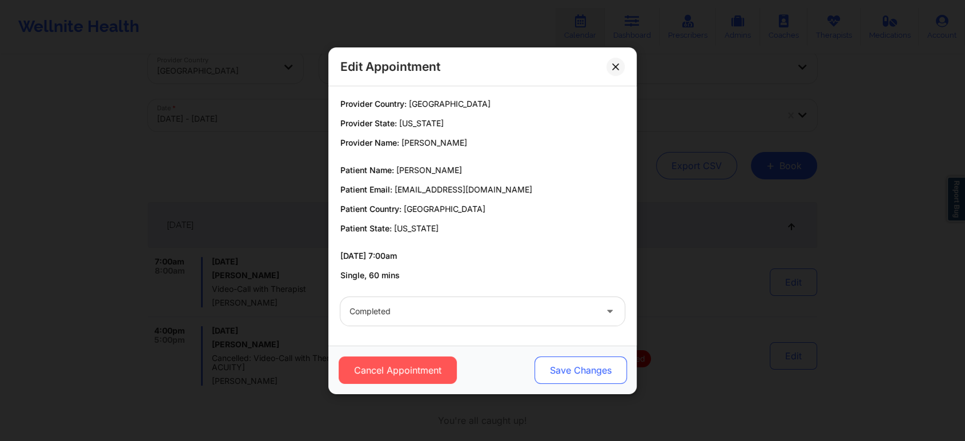
click at [567, 369] on button "Save Changes" at bounding box center [580, 369] width 92 height 27
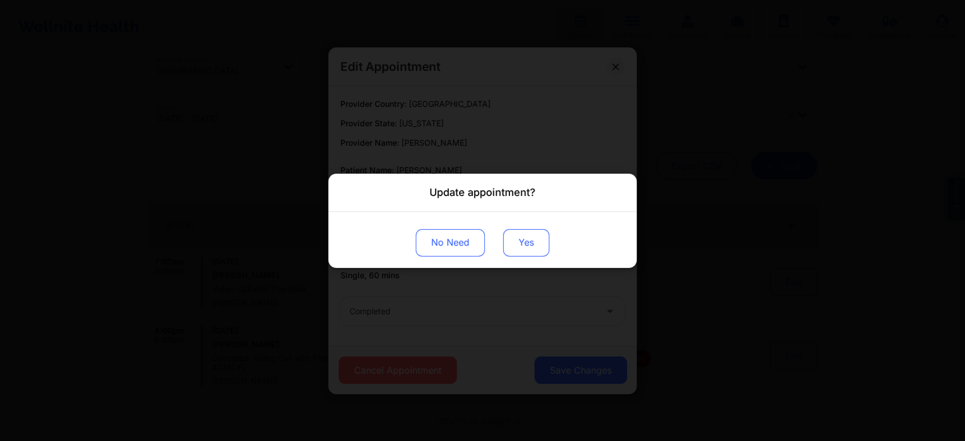
click at [519, 246] on button "Yes" at bounding box center [526, 241] width 46 height 27
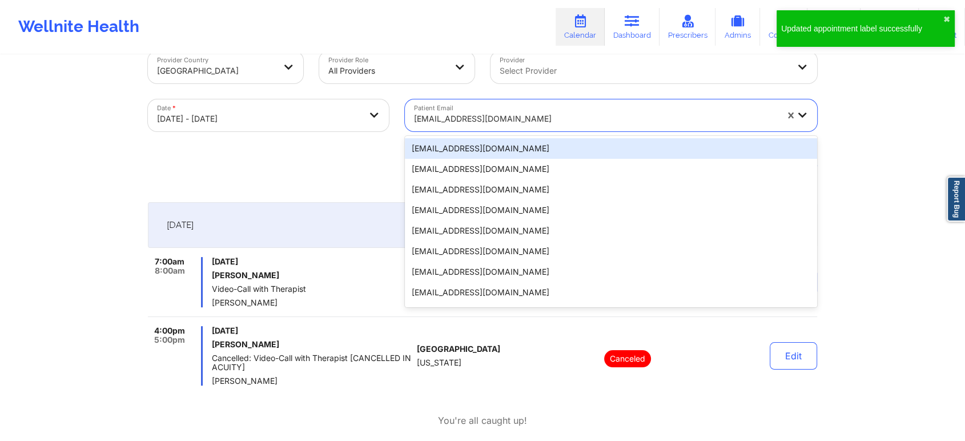
click at [456, 124] on div at bounding box center [595, 119] width 363 height 14
paste input "jennycuellar19884@gmail.com"
type input "jennycuellar19884@gmail.com"
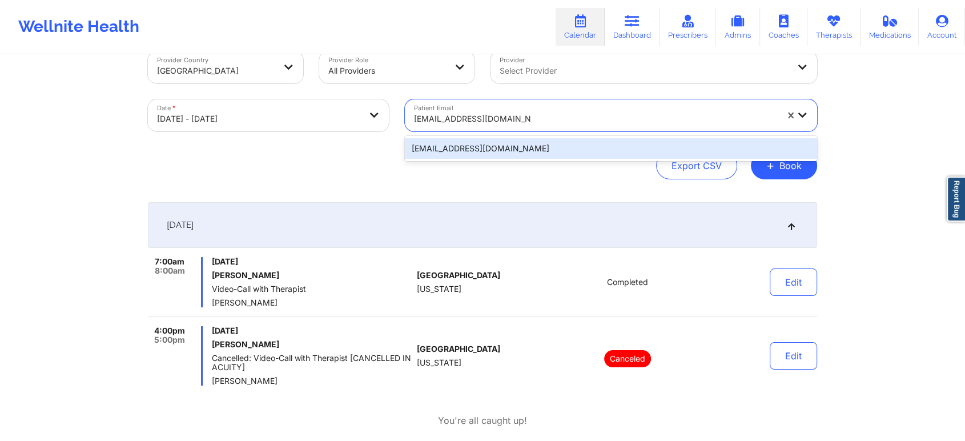
click at [471, 142] on div "jennycuellar19884@gmail.com" at bounding box center [611, 148] width 412 height 21
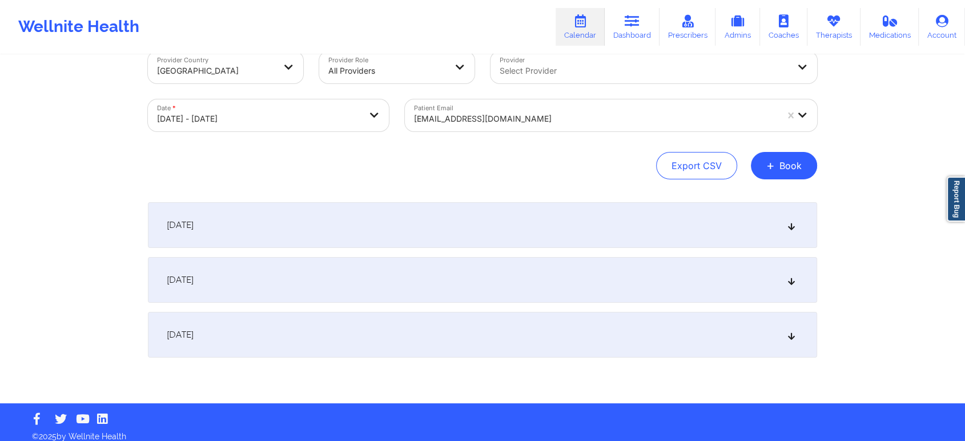
click at [469, 215] on div "[DATE]" at bounding box center [482, 225] width 669 height 46
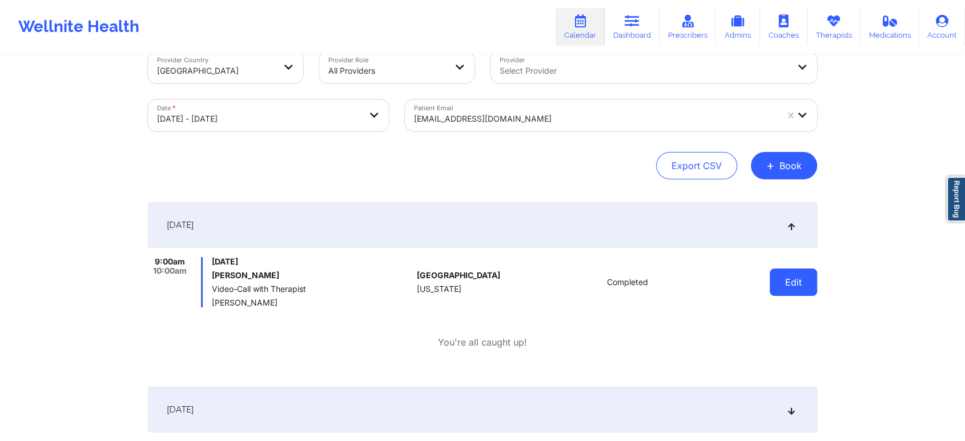
click at [781, 276] on button "Edit" at bounding box center [793, 281] width 47 height 27
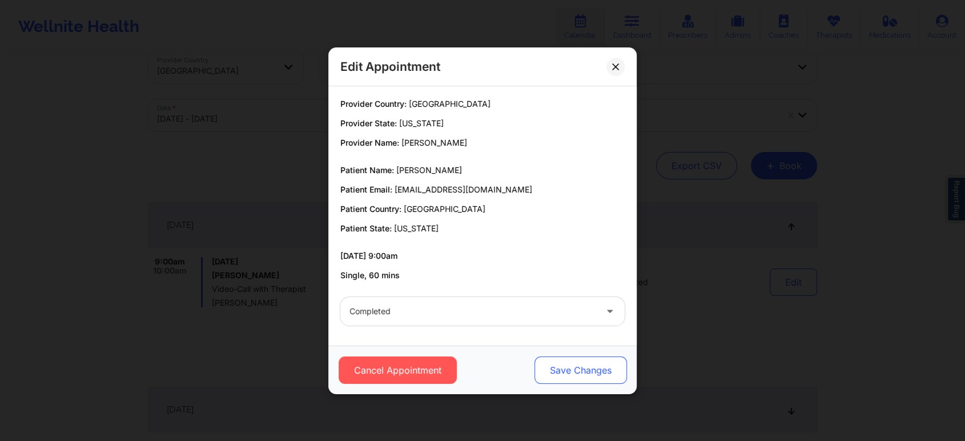
click at [565, 361] on button "Save Changes" at bounding box center [580, 369] width 92 height 27
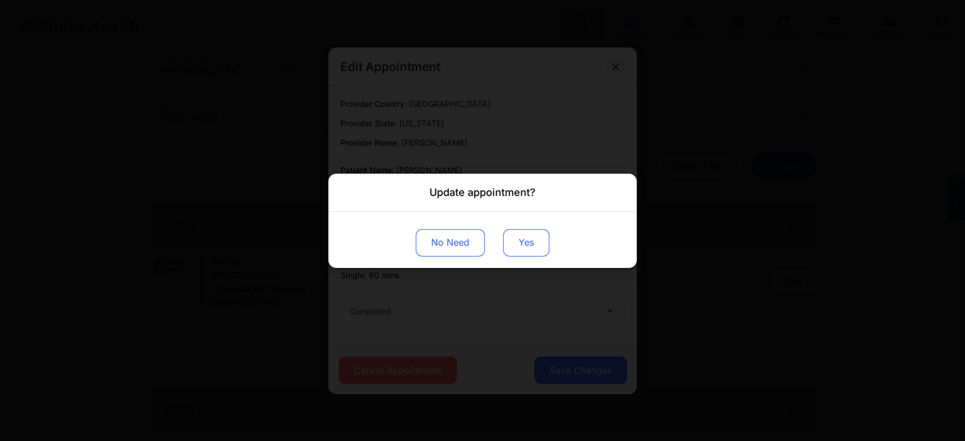
click at [517, 251] on button "Yes" at bounding box center [526, 241] width 46 height 27
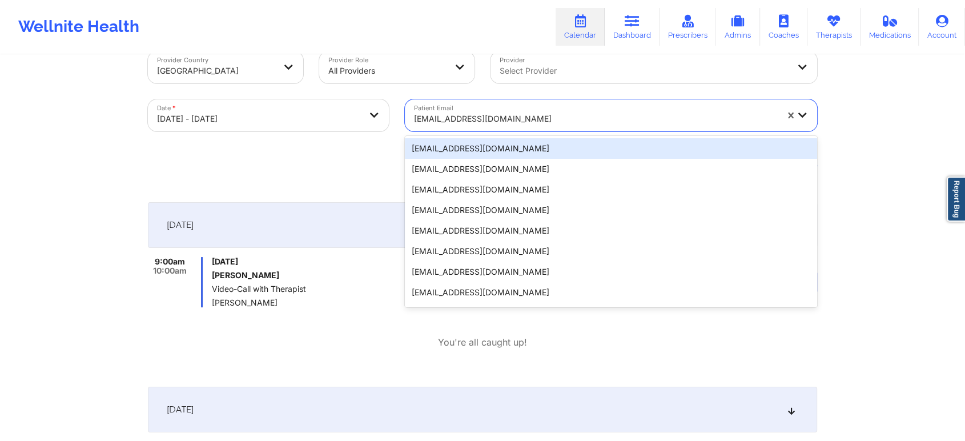
click at [461, 114] on div at bounding box center [595, 119] width 363 height 14
paste input "pittsburghperillo@gmail.com"
type input "pittsburghperillo@gmail.com"
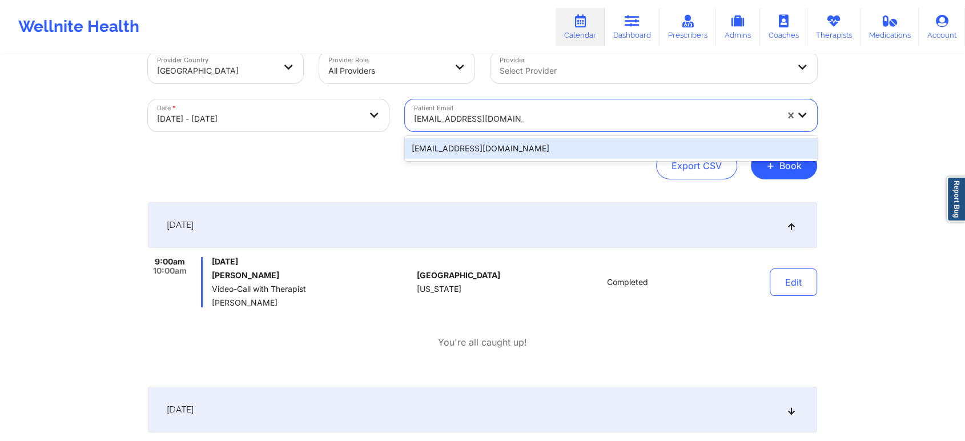
click at [508, 157] on div "pittsburghperillo@gmail.com" at bounding box center [611, 148] width 412 height 21
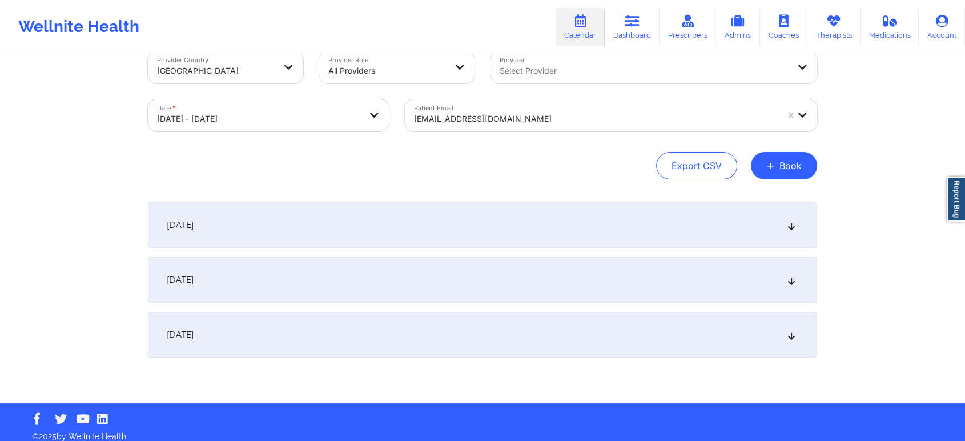
click at [665, 232] on div "[DATE]" at bounding box center [482, 225] width 669 height 46
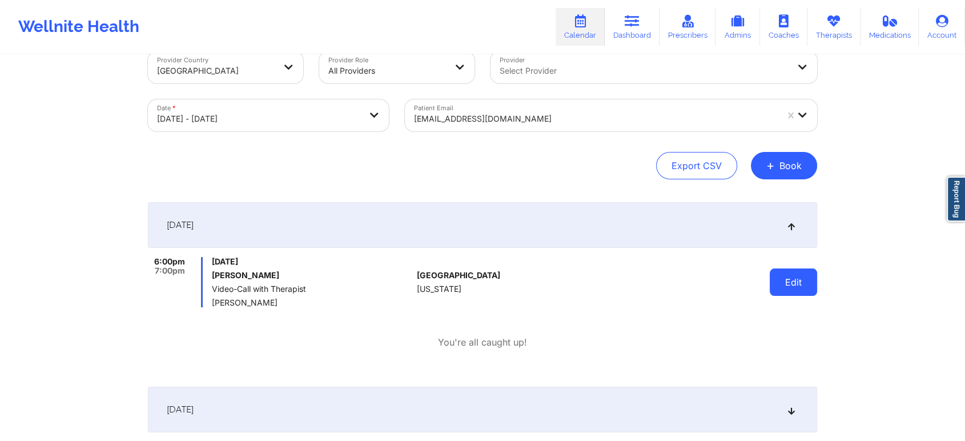
drag, startPoint x: 767, startPoint y: 277, endPoint x: 790, endPoint y: 285, distance: 24.2
click at [790, 285] on div "Edit" at bounding box center [764, 282] width 106 height 50
click at [790, 285] on button "Edit" at bounding box center [793, 281] width 47 height 27
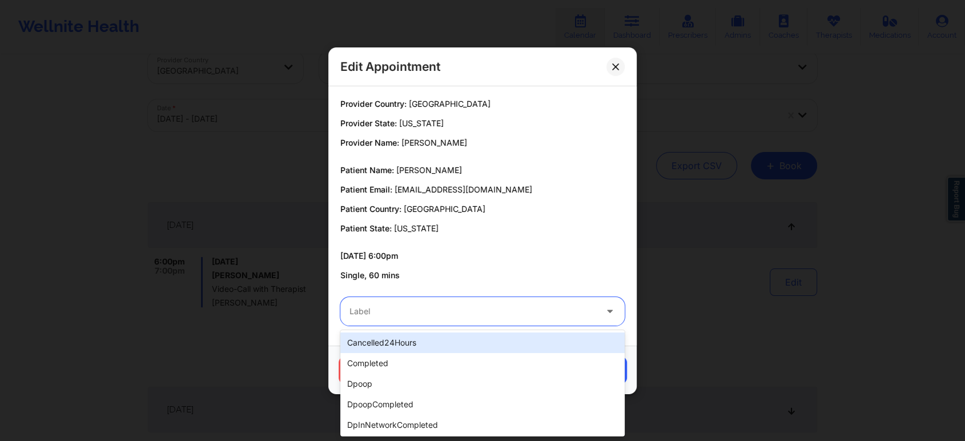
click at [517, 308] on div at bounding box center [472, 311] width 247 height 14
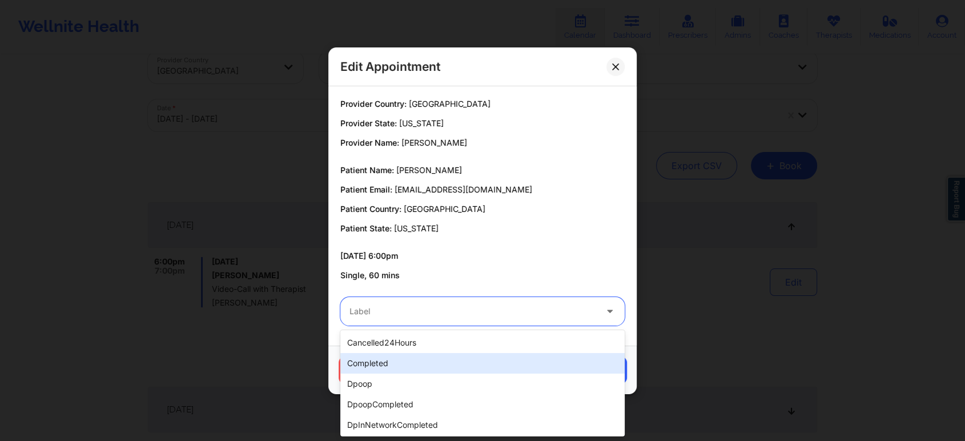
click at [468, 360] on div "completed" at bounding box center [482, 363] width 284 height 21
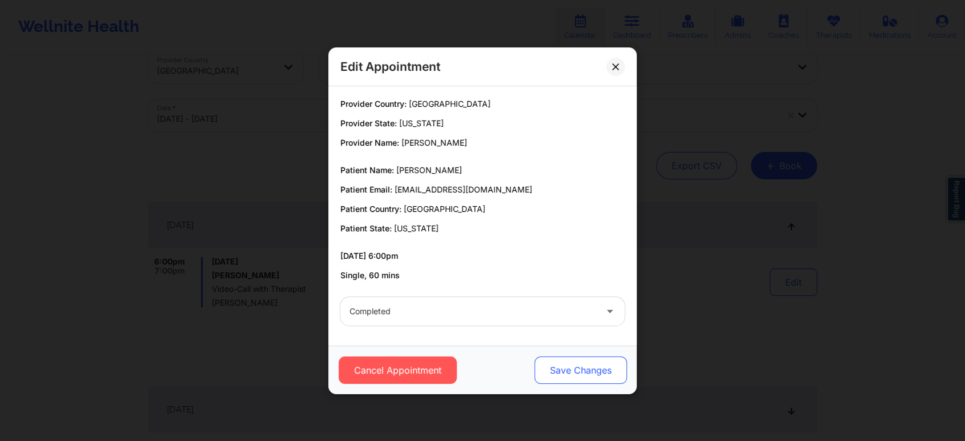
click at [577, 368] on button "Save Changes" at bounding box center [580, 369] width 92 height 27
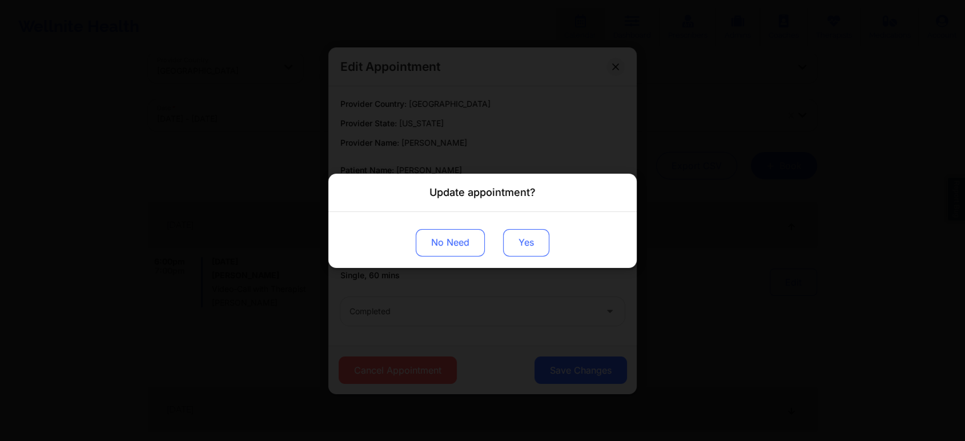
click at [526, 244] on button "Yes" at bounding box center [526, 241] width 46 height 27
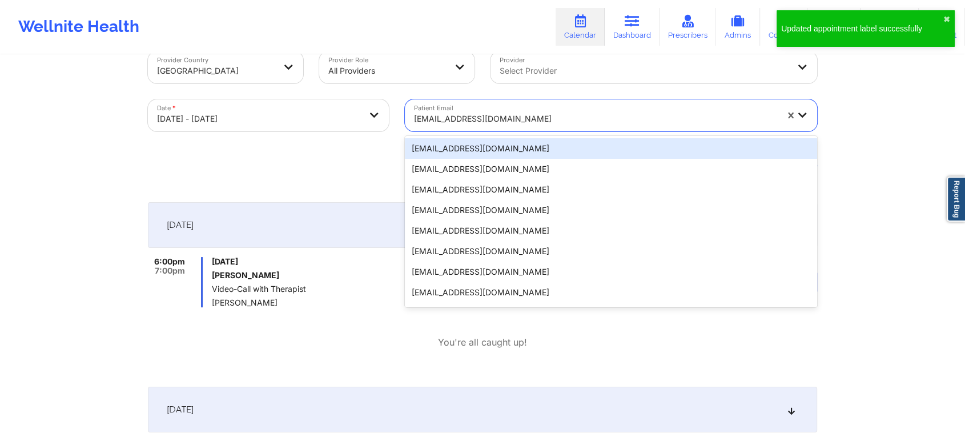
click at [465, 130] on div "pittsburghperillo@gmail.com" at bounding box center [595, 118] width 363 height 25
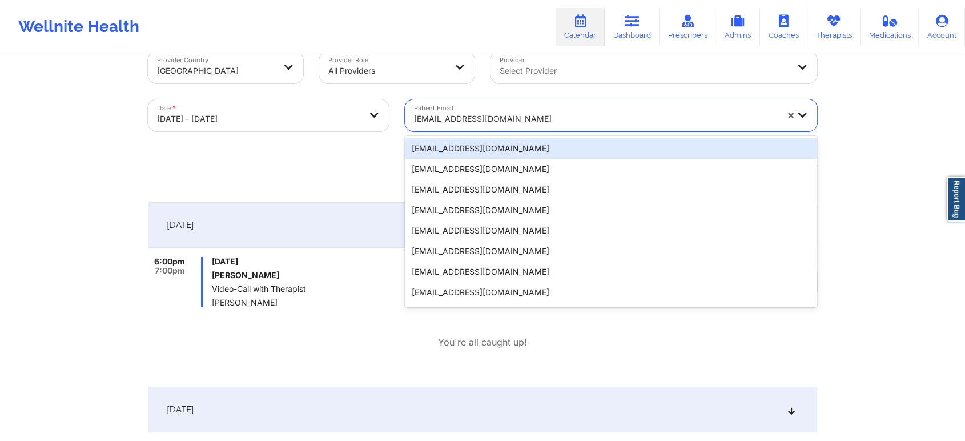
paste input "jaychris1031@yahoo.com"
type input "jaychris1031@yahoo.com"
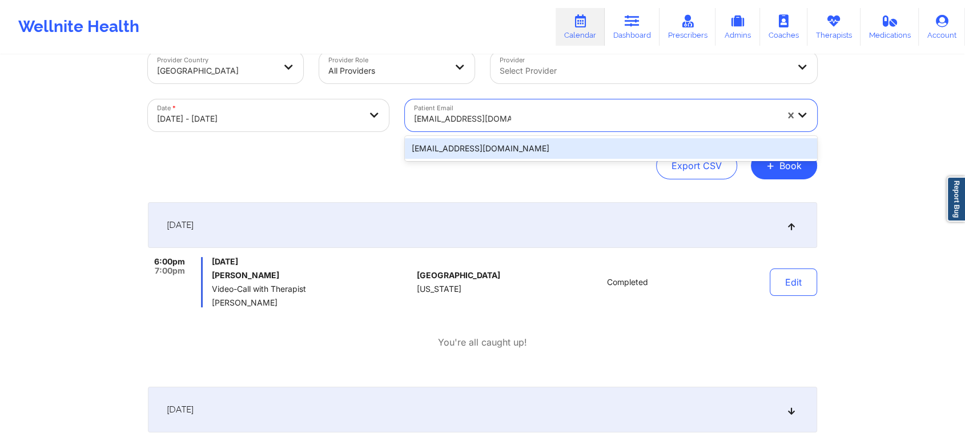
click at [492, 151] on div "jaychris1031@yahoo.com" at bounding box center [611, 148] width 412 height 21
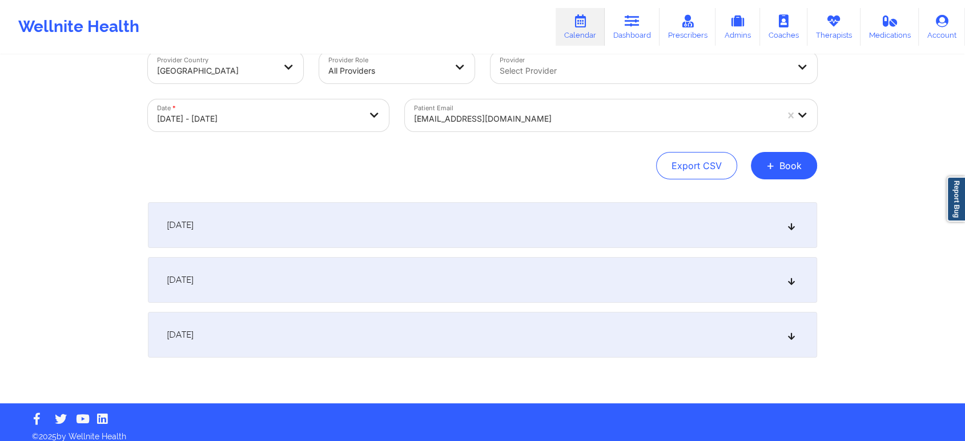
click at [566, 221] on div "[DATE]" at bounding box center [482, 225] width 669 height 46
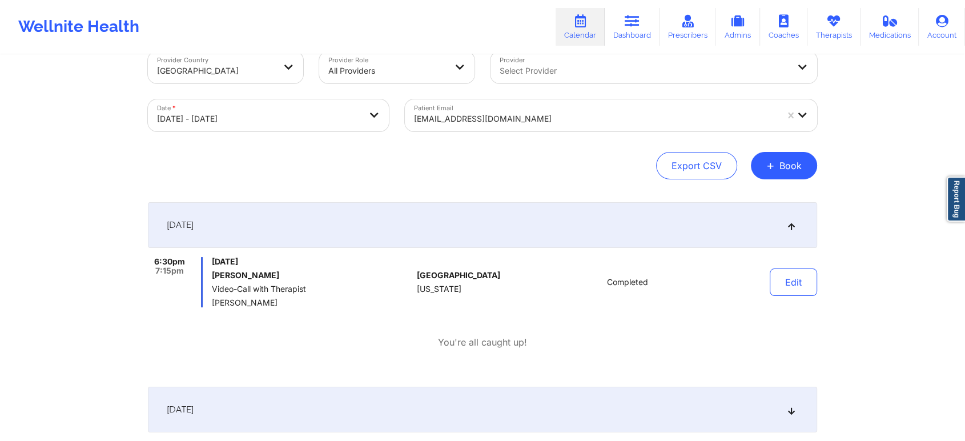
click at [304, 110] on body "Wellnite Health Calendar Dashboard Prescribers Admins Coaches Therapists Medica…" at bounding box center [482, 195] width 965 height 441
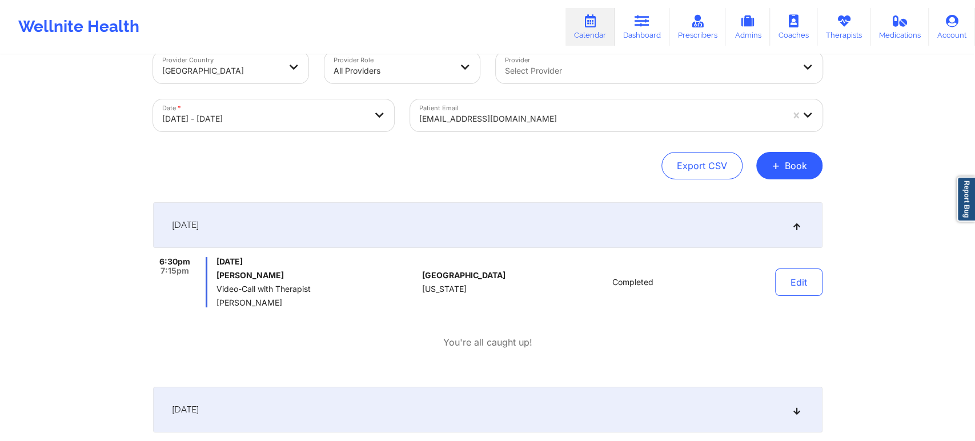
select select "2025-8"
select select "2025-9"
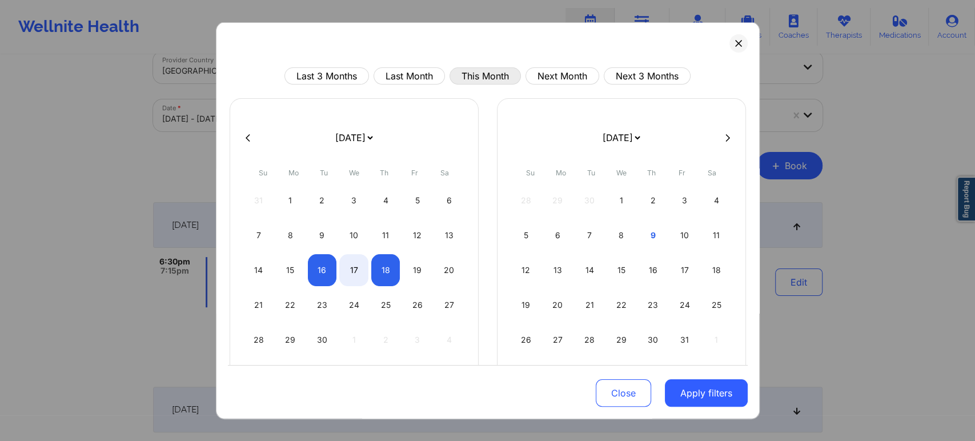
click at [483, 80] on button "This Month" at bounding box center [484, 75] width 71 height 17
select select "2025-9"
select select "2025-10"
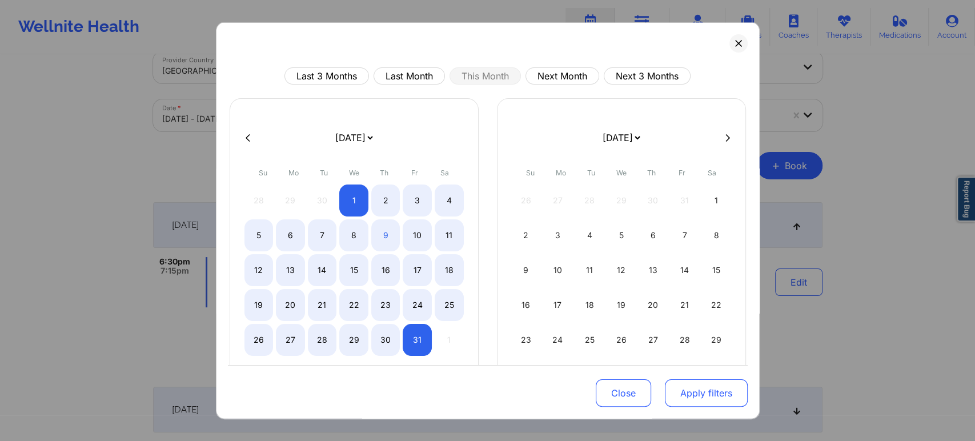
click at [686, 394] on button "Apply filters" at bounding box center [706, 392] width 83 height 27
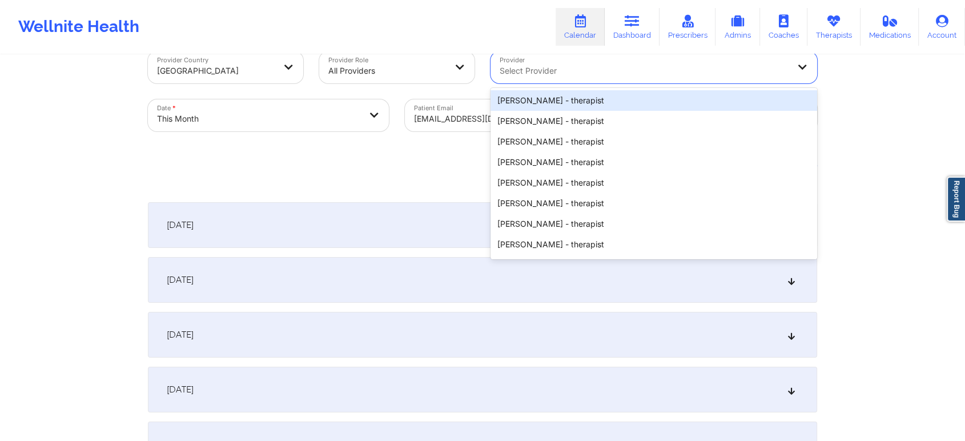
click at [520, 69] on div at bounding box center [644, 71] width 289 height 14
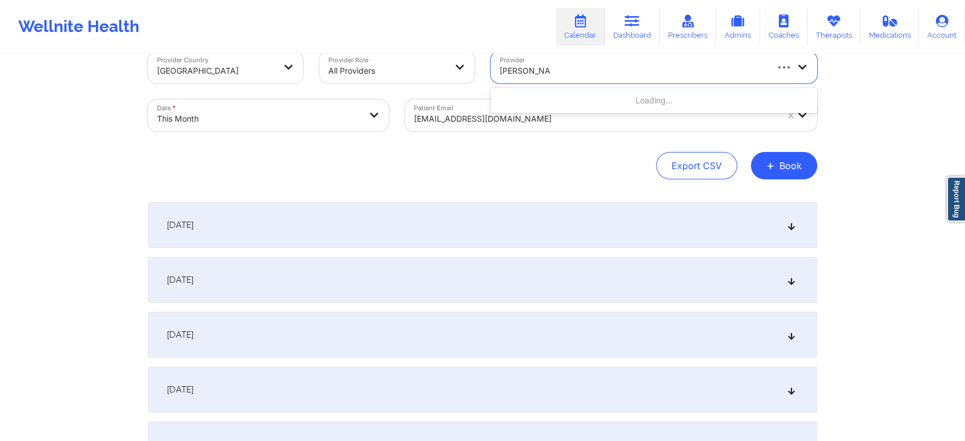
type input "jasmine scott"
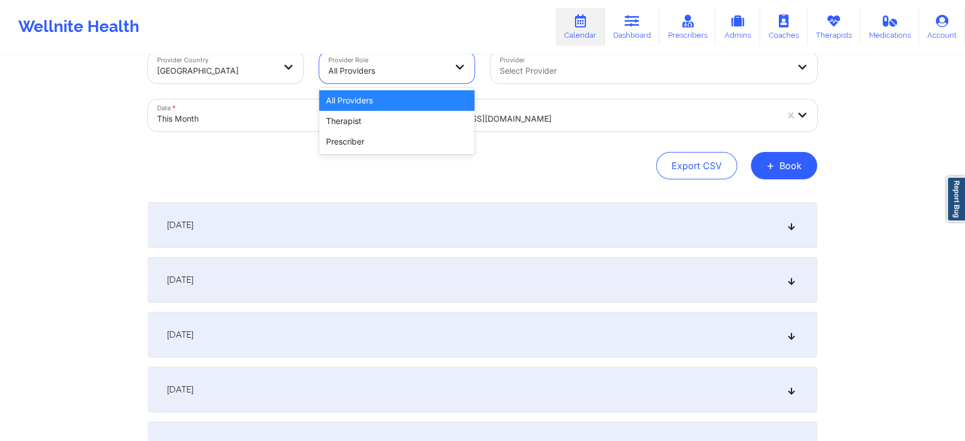
click at [435, 66] on div at bounding box center [387, 71] width 118 height 14
click at [417, 115] on div "Therapist" at bounding box center [396, 121] width 155 height 21
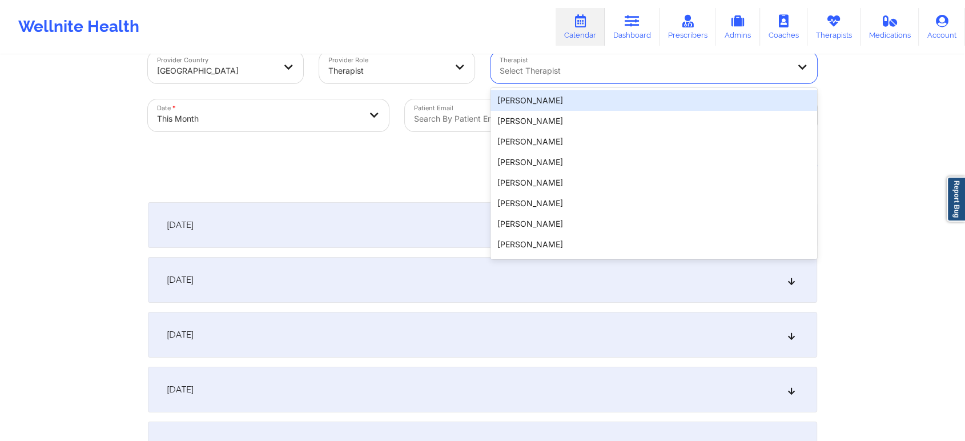
click at [514, 72] on div at bounding box center [644, 71] width 289 height 14
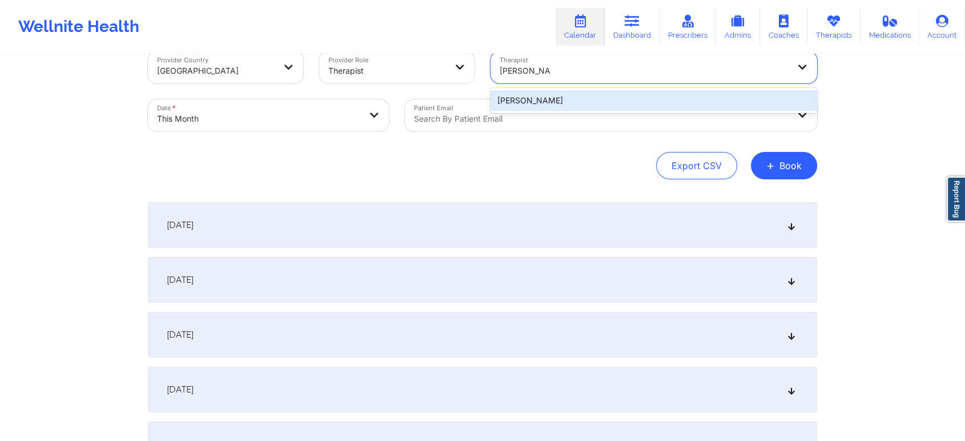
type input "jasmine scott"
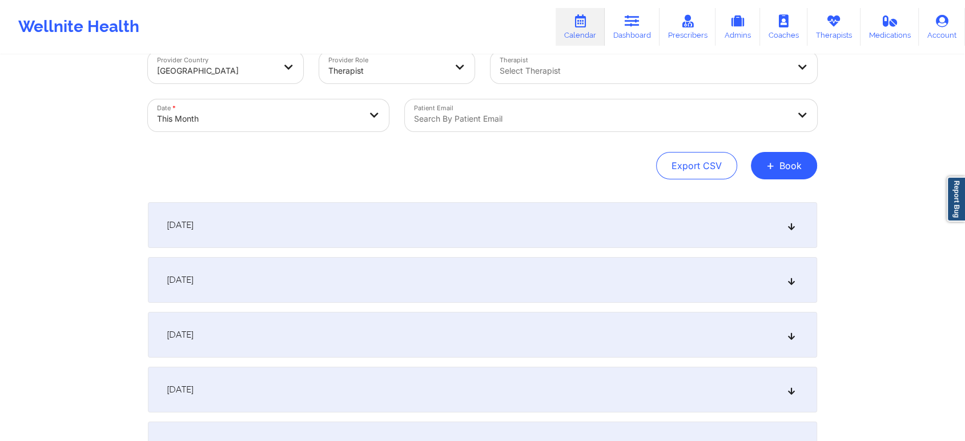
click at [512, 378] on div "[DATE]" at bounding box center [482, 390] width 669 height 46
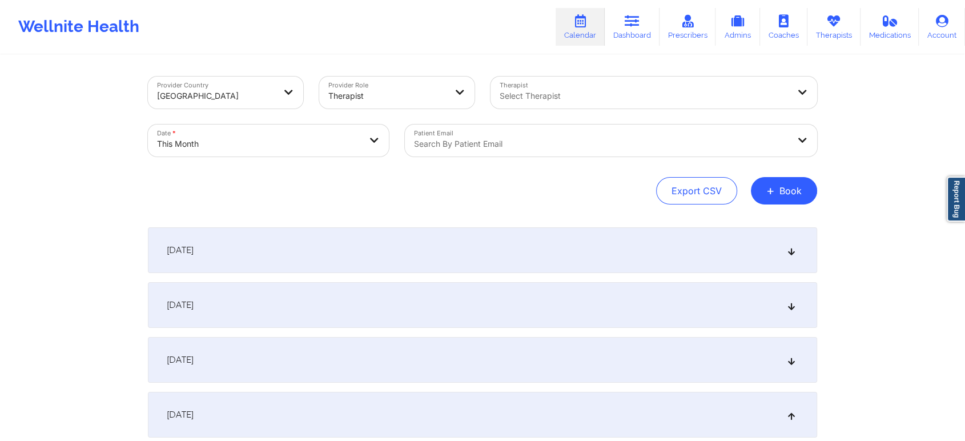
click at [625, 81] on div "Select Therapist" at bounding box center [639, 93] width 299 height 32
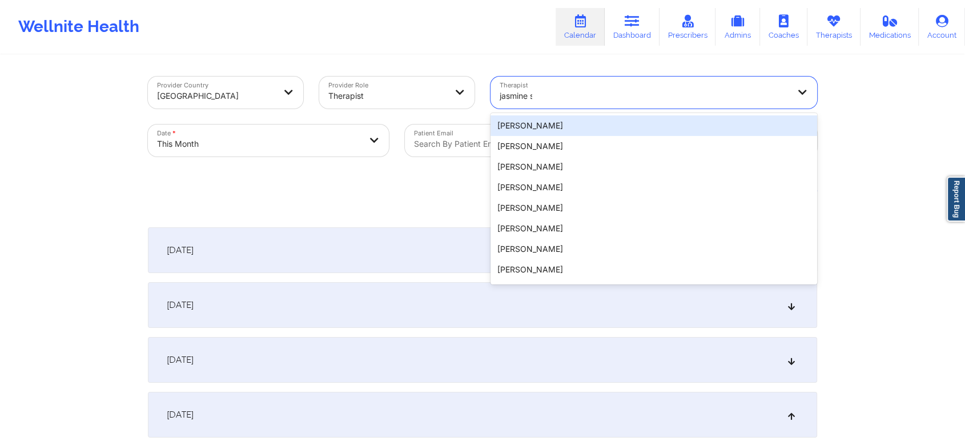
type input "jasmine sco"
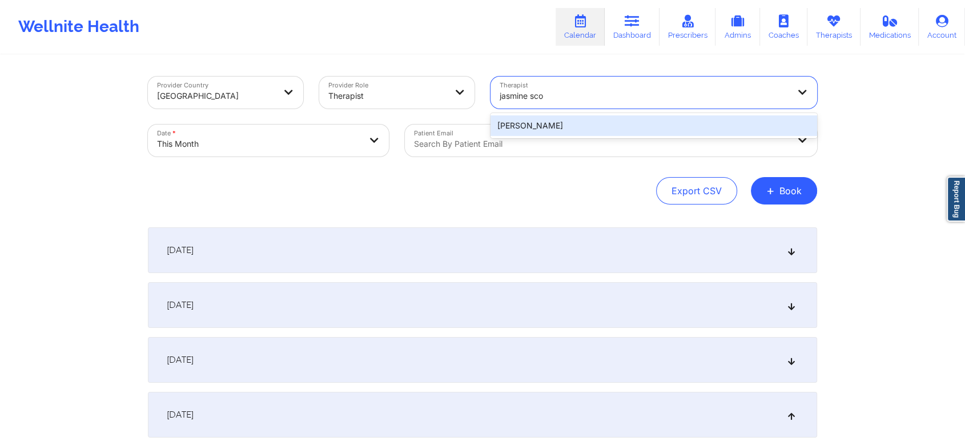
click at [600, 124] on div "Jasmine Scott" at bounding box center [653, 125] width 327 height 21
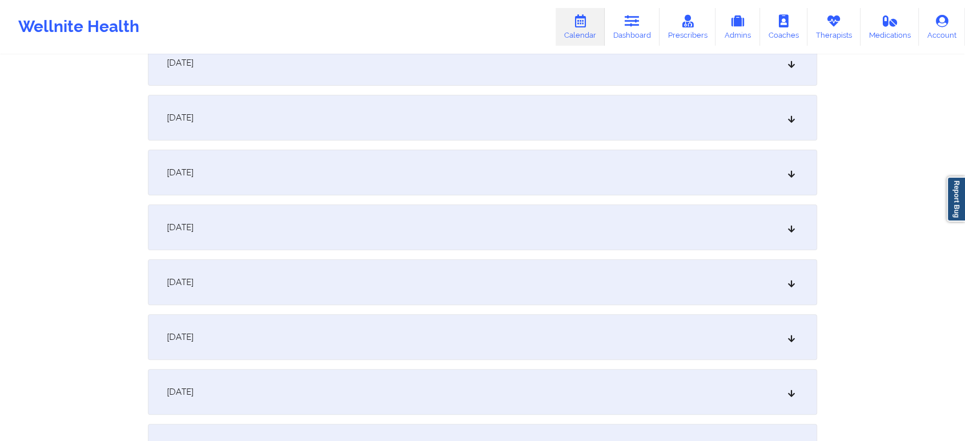
scroll to position [247, 0]
click at [555, 164] on div "[DATE]" at bounding box center [482, 168] width 669 height 46
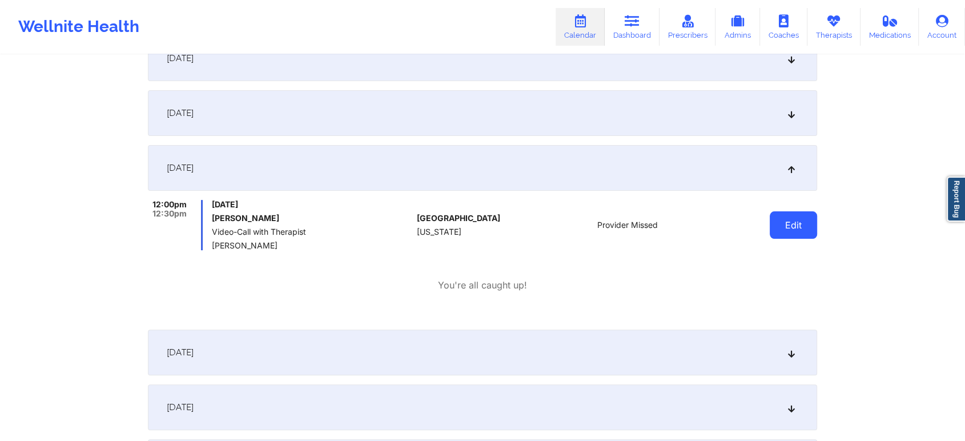
click at [783, 226] on button "Edit" at bounding box center [793, 224] width 47 height 27
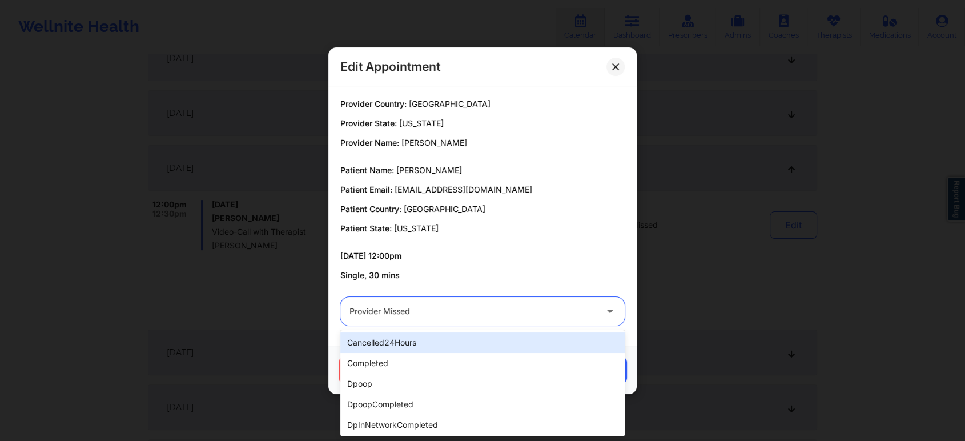
click at [505, 304] on div at bounding box center [472, 311] width 247 height 14
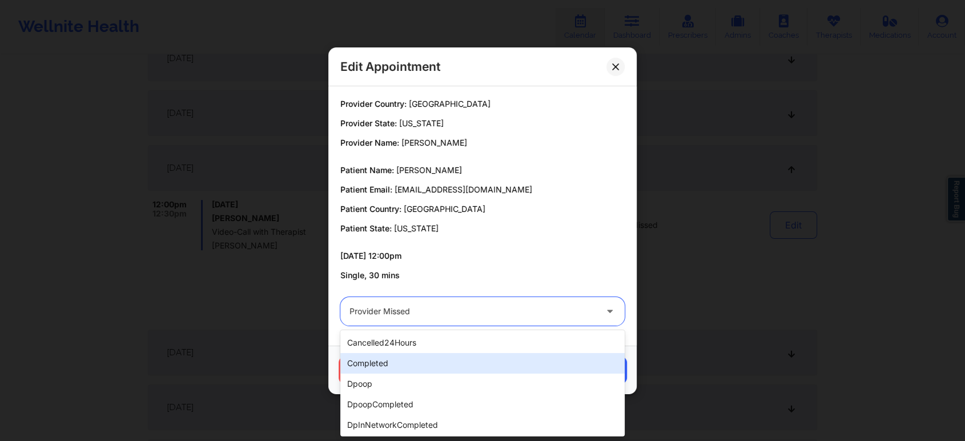
click at [438, 359] on div "completed" at bounding box center [482, 363] width 284 height 21
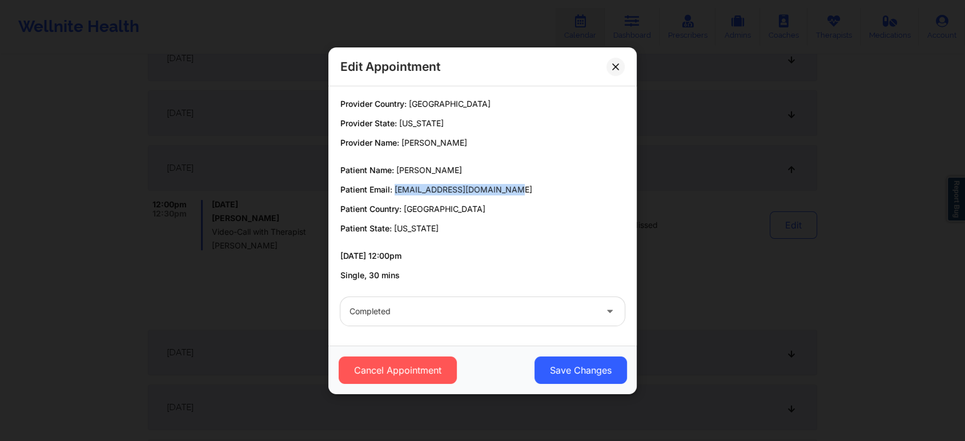
drag, startPoint x: 395, startPoint y: 191, endPoint x: 526, endPoint y: 188, distance: 131.4
click at [526, 188] on p "Patient Email: annabellezakaluk@gmail.com" at bounding box center [482, 189] width 284 height 11
copy span "annabellezakaluk@gmail.com"
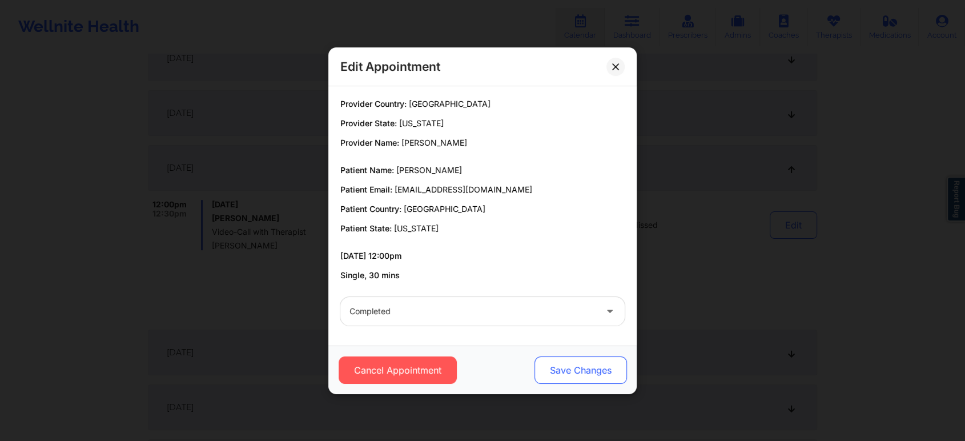
click at [589, 366] on button "Save Changes" at bounding box center [580, 369] width 92 height 27
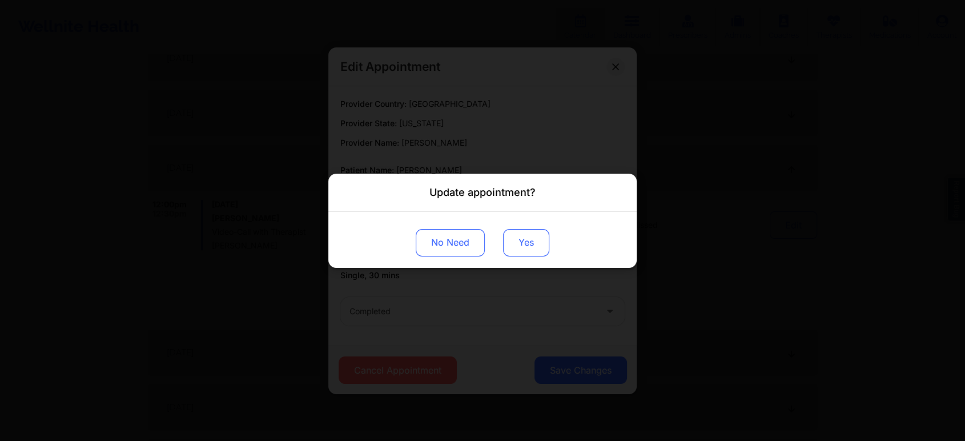
click at [532, 238] on button "Yes" at bounding box center [526, 241] width 46 height 27
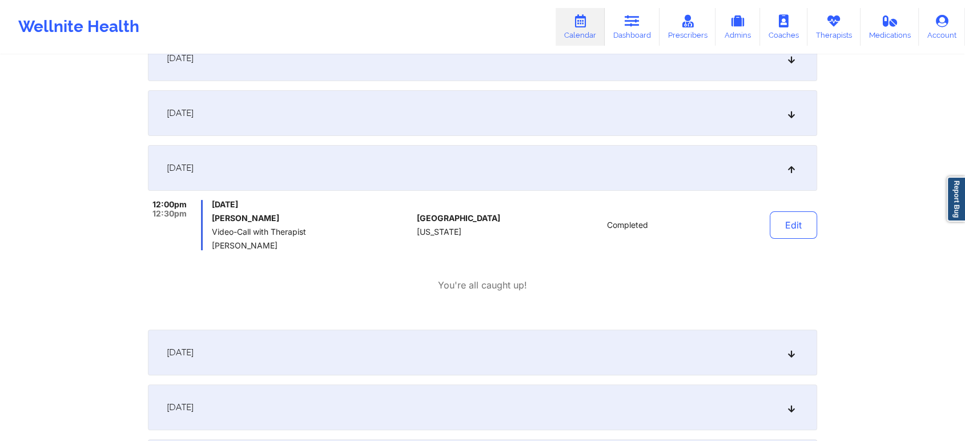
scroll to position [0, 0]
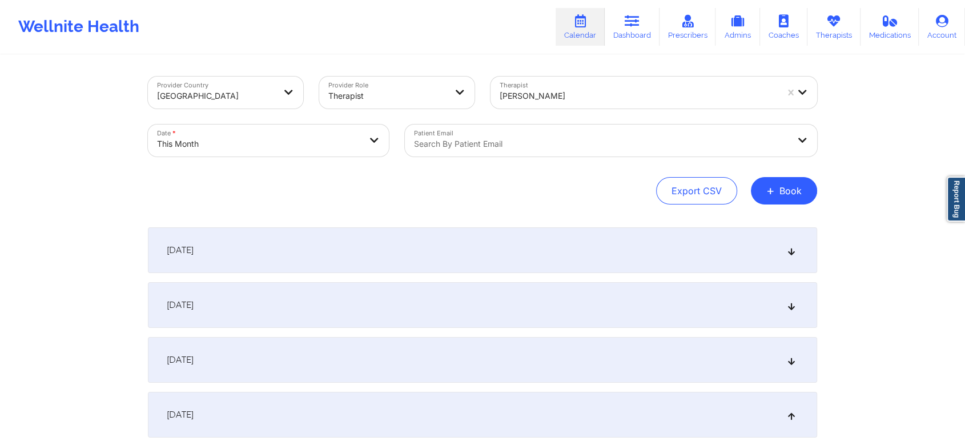
select select "2025-9"
select select "2025-10"
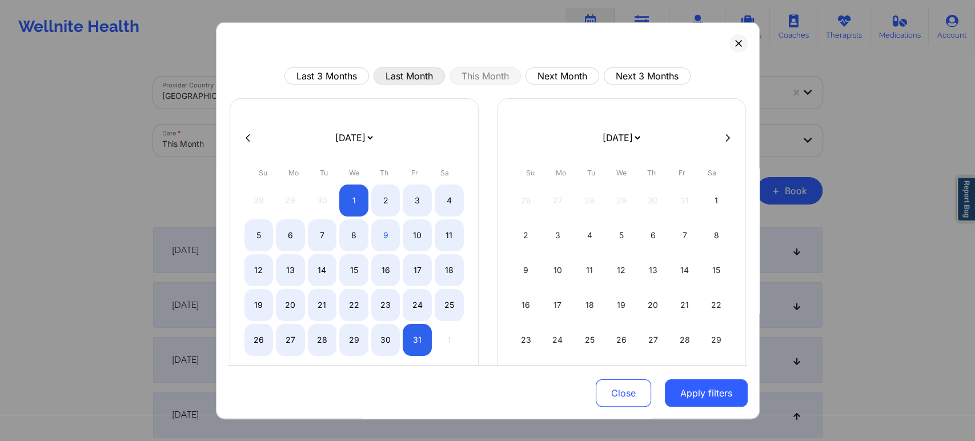
click at [416, 69] on button "Last Month" at bounding box center [408, 75] width 71 height 17
select select "2025-8"
select select "2025-9"
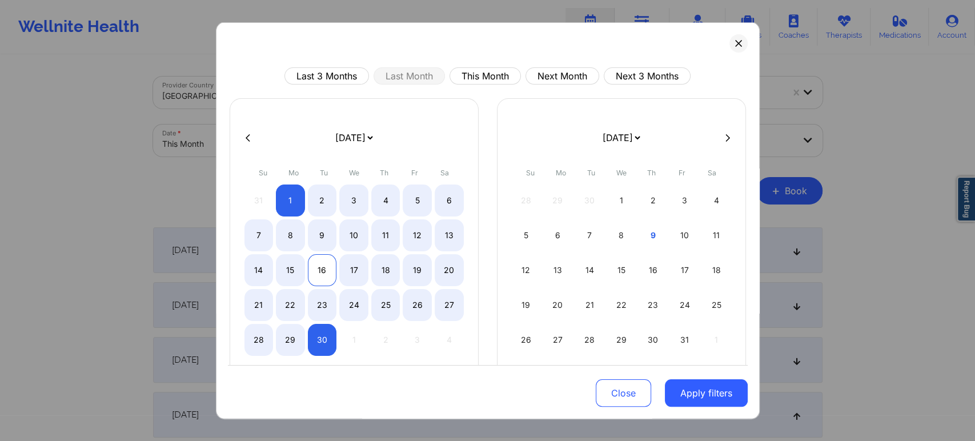
click at [327, 264] on div "16" at bounding box center [322, 270] width 29 height 32
select select "2025-8"
select select "2025-9"
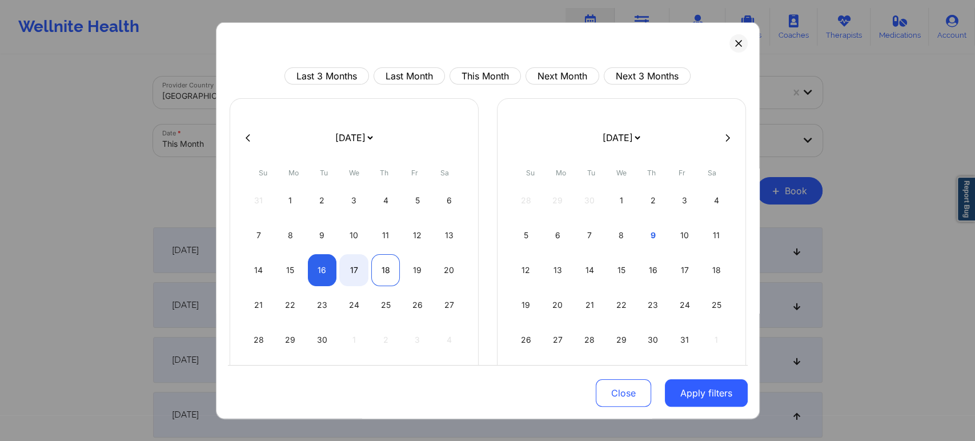
select select "2025-8"
select select "2025-9"
click at [394, 272] on div "18" at bounding box center [385, 270] width 29 height 32
select select "2025-8"
select select "2025-9"
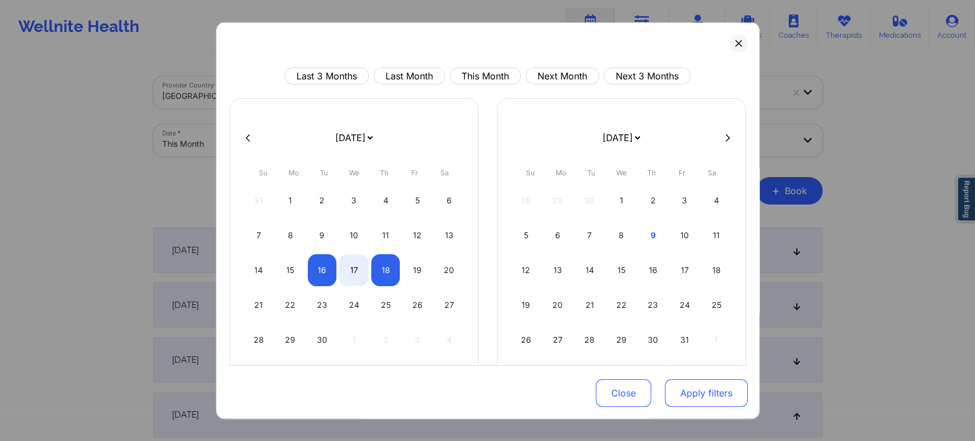
click at [689, 388] on button "Apply filters" at bounding box center [706, 392] width 83 height 27
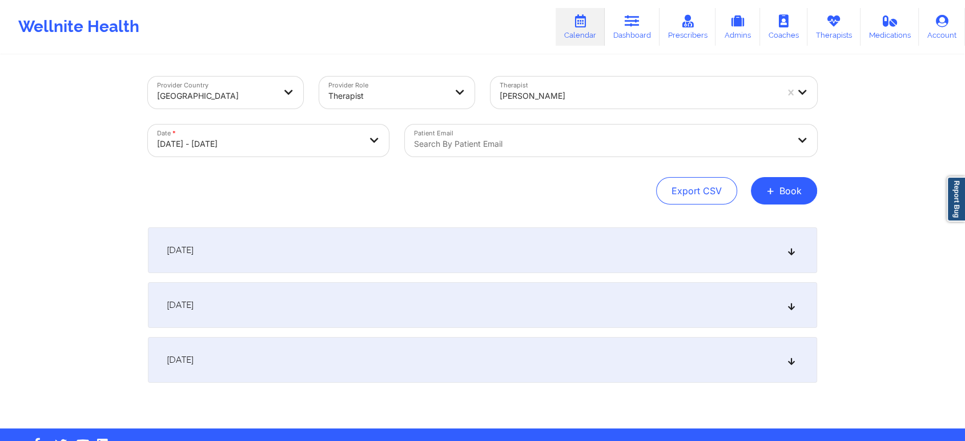
click at [303, 254] on div "[DATE]" at bounding box center [482, 250] width 669 height 46
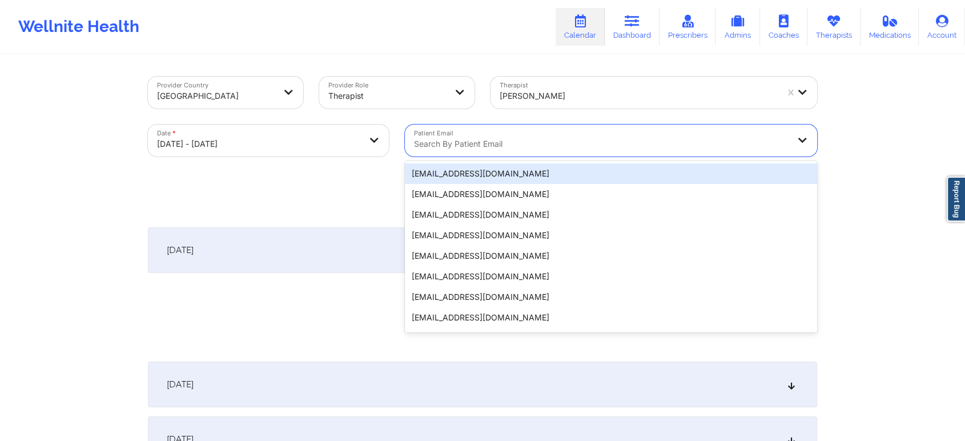
click at [470, 131] on div "Search by patient email" at bounding box center [597, 140] width 385 height 32
paste input "[EMAIL_ADDRESS][DOMAIN_NAME]"
type input "[EMAIL_ADDRESS][DOMAIN_NAME]"
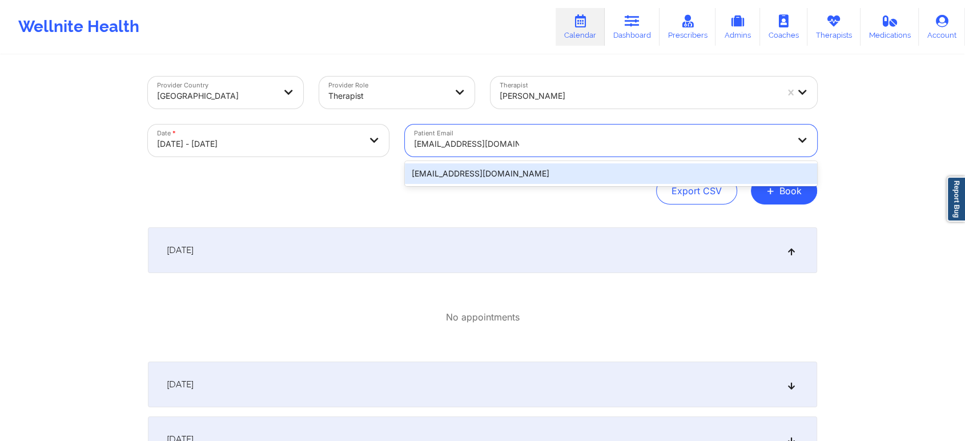
click at [458, 166] on div "[EMAIL_ADDRESS][DOMAIN_NAME]" at bounding box center [611, 173] width 412 height 21
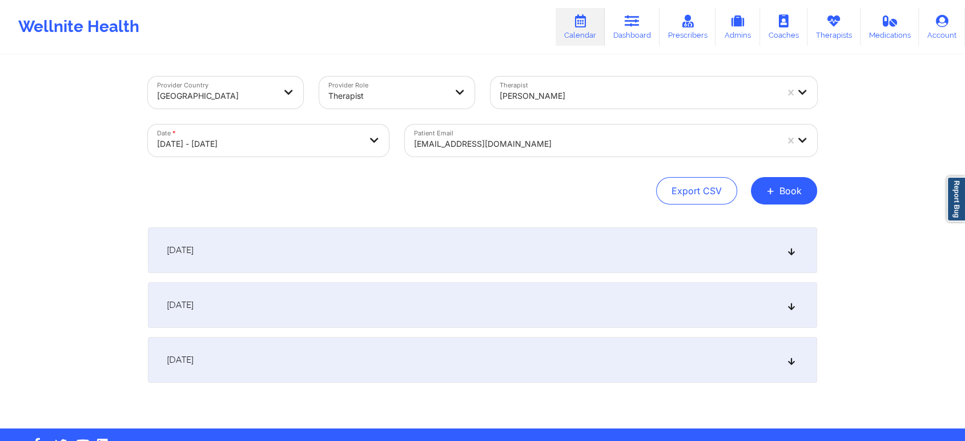
click at [440, 272] on div "[DATE]" at bounding box center [482, 250] width 669 height 46
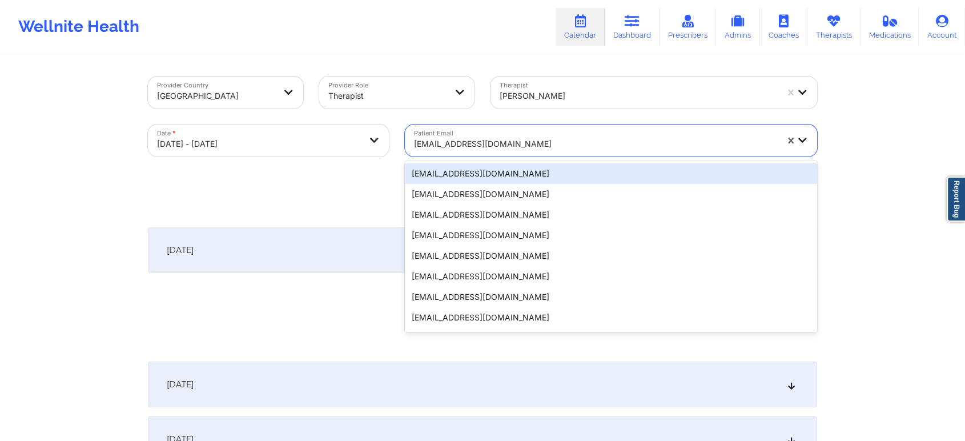
click at [462, 135] on div "[EMAIL_ADDRESS][DOMAIN_NAME]" at bounding box center [595, 143] width 363 height 25
paste input "[EMAIL_ADDRESS][DOMAIN_NAME]"
type input "[EMAIL_ADDRESS][DOMAIN_NAME]"
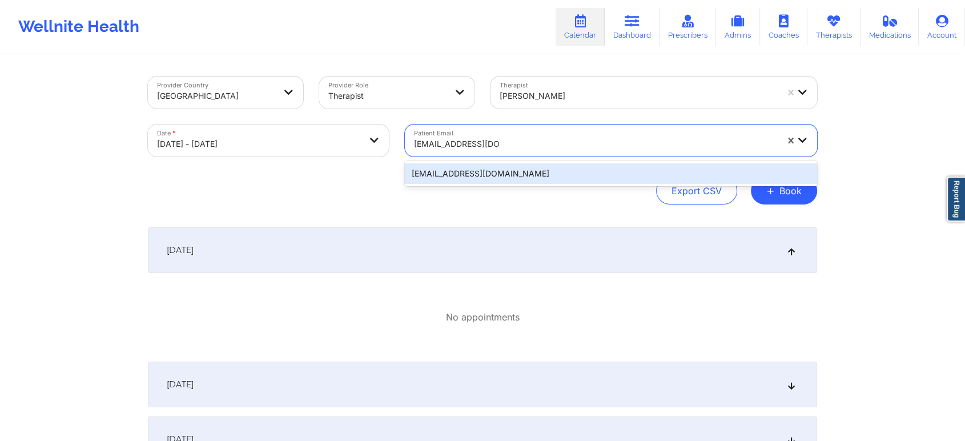
click at [467, 167] on div "[EMAIL_ADDRESS][DOMAIN_NAME]" at bounding box center [611, 173] width 412 height 21
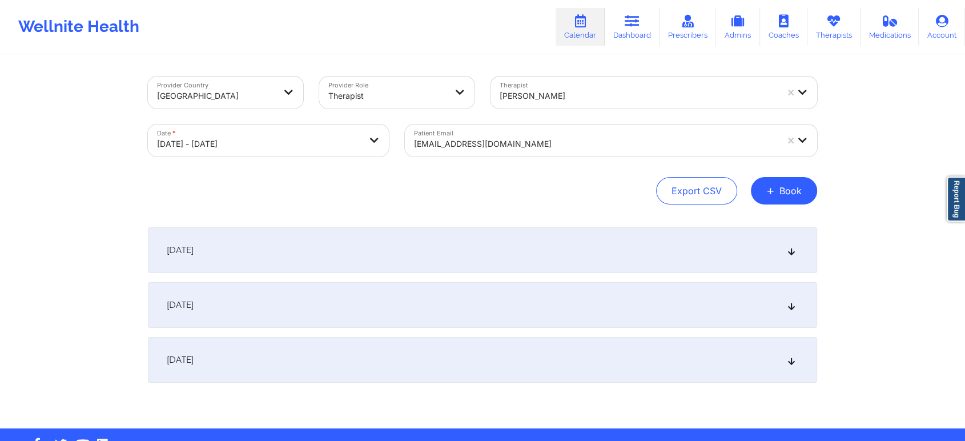
click at [446, 250] on div "[DATE]" at bounding box center [482, 250] width 669 height 46
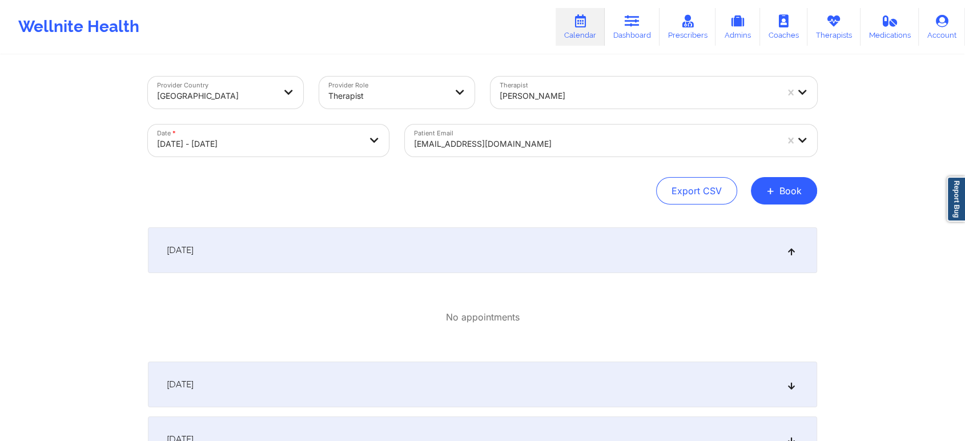
click at [452, 158] on div "Patient Email lillyanteby@gmail.com" at bounding box center [611, 140] width 428 height 48
click at [480, 143] on div at bounding box center [595, 144] width 363 height 14
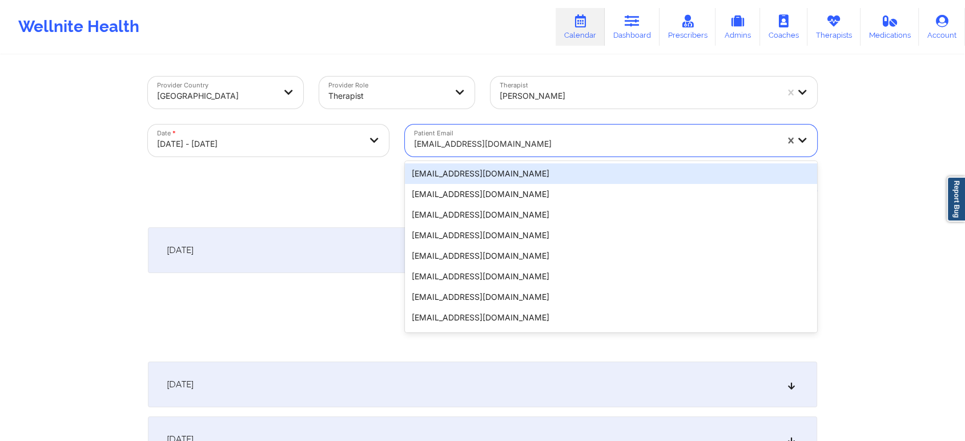
paste input "[EMAIL_ADDRESS][DOMAIN_NAME]"
type input "[EMAIL_ADDRESS][DOMAIN_NAME]"
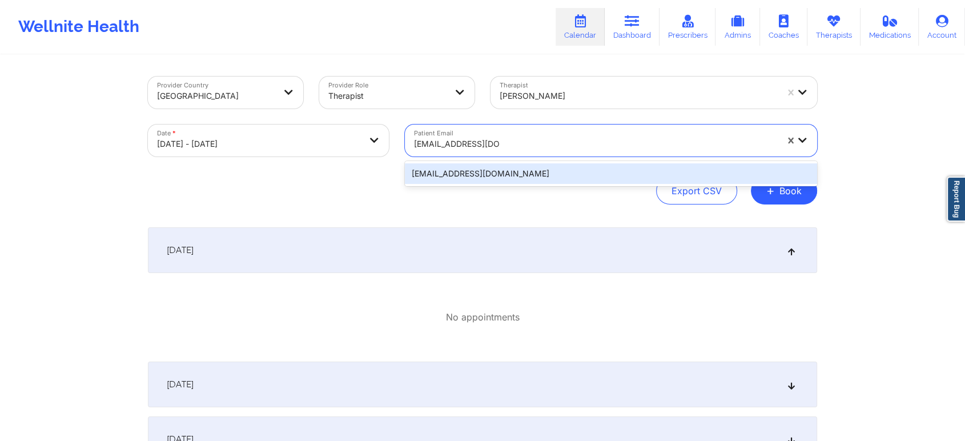
click at [481, 179] on div "[EMAIL_ADDRESS][DOMAIN_NAME]" at bounding box center [611, 173] width 412 height 21
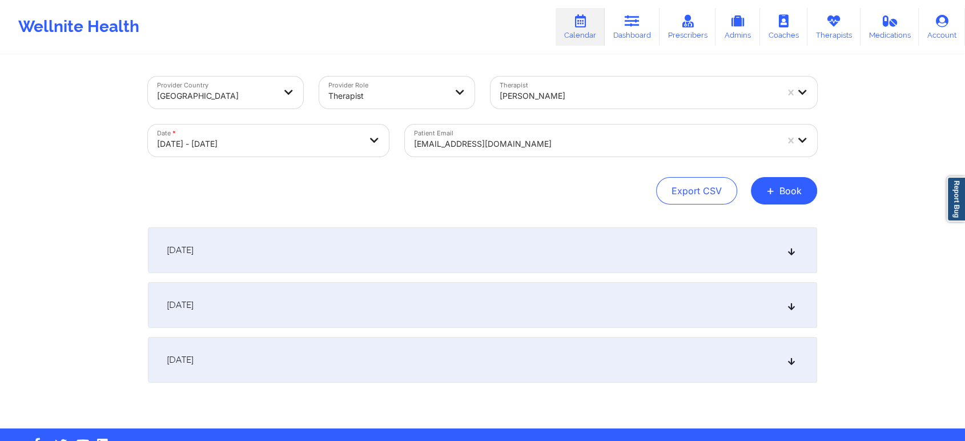
click at [372, 239] on div "[DATE]" at bounding box center [482, 250] width 669 height 46
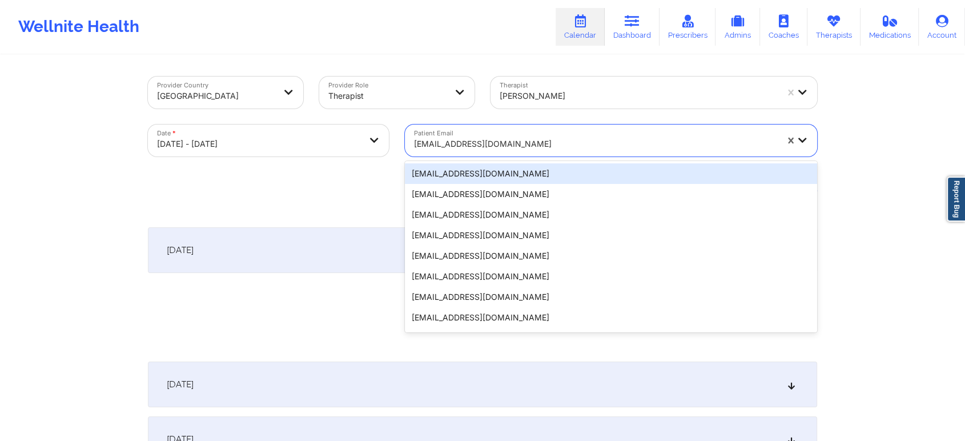
click at [490, 151] on div "[EMAIL_ADDRESS][DOMAIN_NAME]" at bounding box center [595, 143] width 363 height 25
paste input "[EMAIL_ADDRESS][DOMAIN_NAME]"
type input "[EMAIL_ADDRESS][DOMAIN_NAME]"
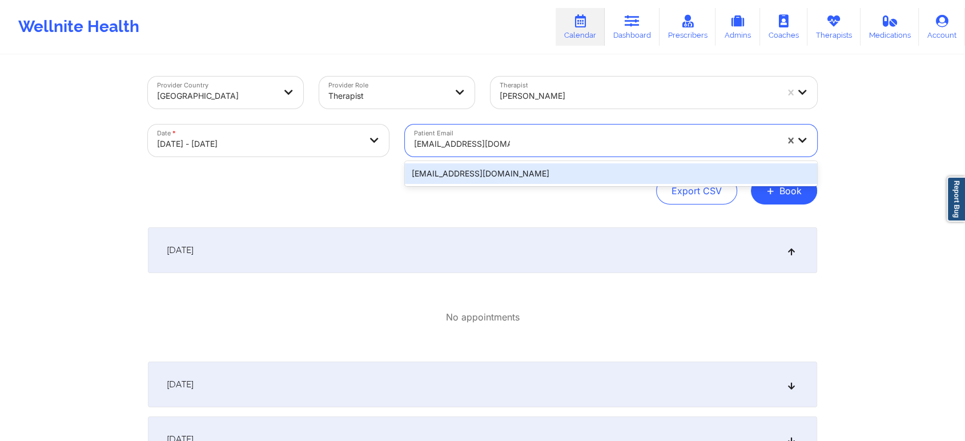
click at [512, 170] on div "[EMAIL_ADDRESS][DOMAIN_NAME]" at bounding box center [611, 173] width 412 height 21
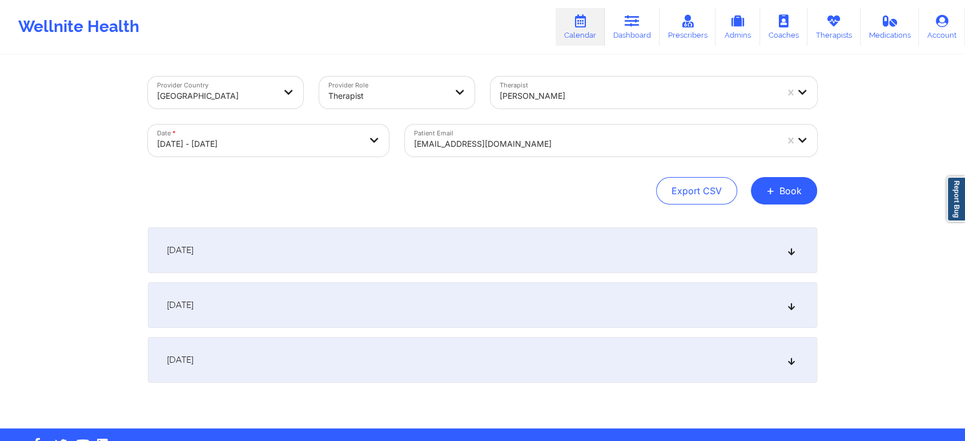
click at [499, 259] on div "[DATE]" at bounding box center [482, 250] width 669 height 46
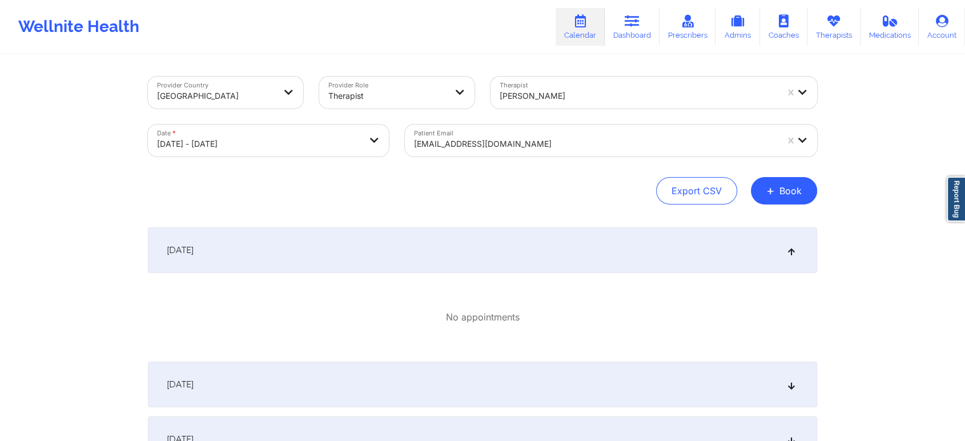
click at [543, 95] on div at bounding box center [638, 96] width 277 height 14
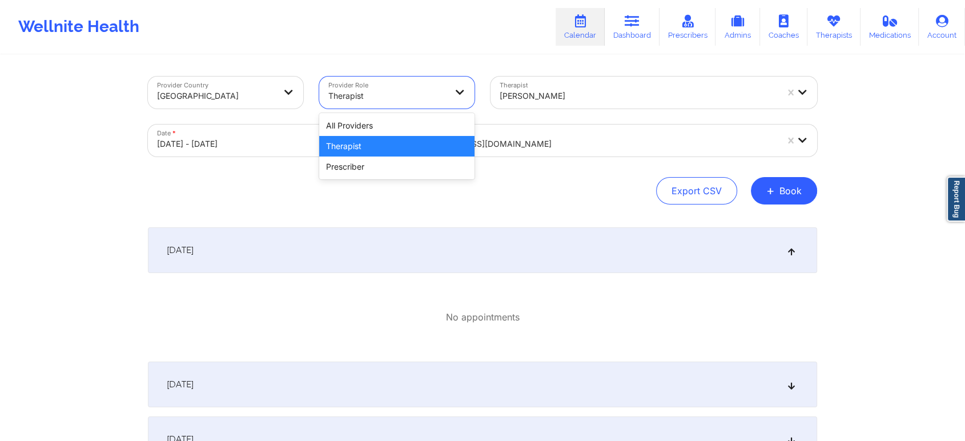
click at [402, 90] on div at bounding box center [387, 96] width 118 height 14
click at [376, 127] on div "All Providers" at bounding box center [396, 125] width 155 height 21
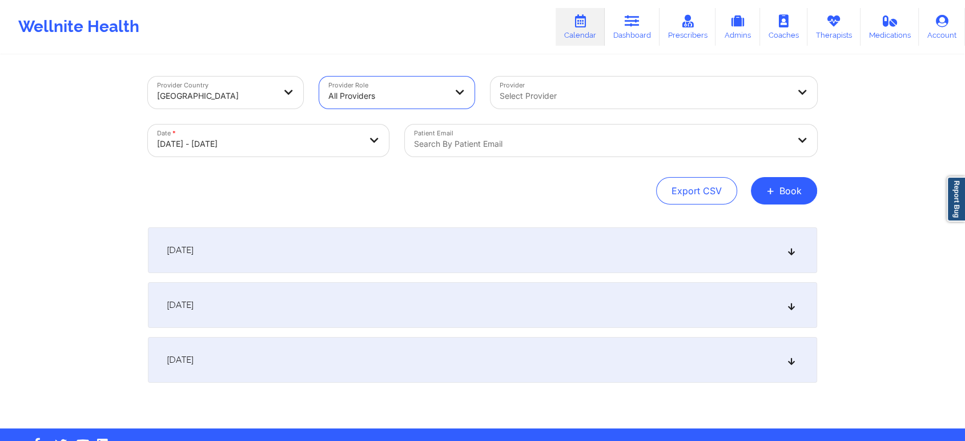
click at [443, 127] on div "Search by patient email" at bounding box center [597, 140] width 385 height 32
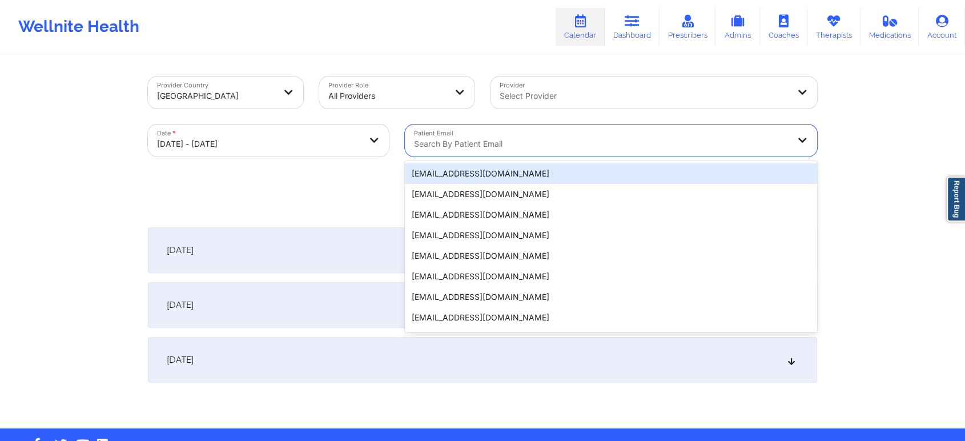
paste input "[EMAIL_ADDRESS][DOMAIN_NAME]"
type input "[EMAIL_ADDRESS][DOMAIN_NAME]"
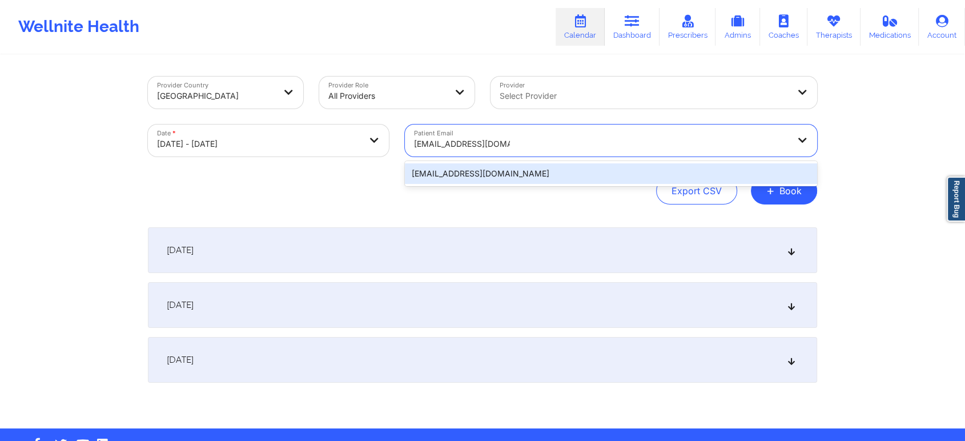
click at [472, 182] on div "[EMAIL_ADDRESS][DOMAIN_NAME]" at bounding box center [611, 173] width 412 height 21
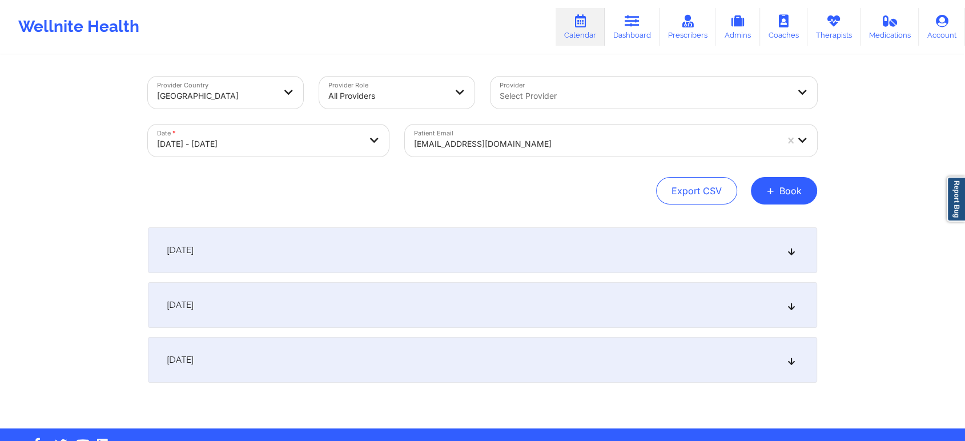
click at [527, 245] on div "[DATE]" at bounding box center [482, 250] width 669 height 46
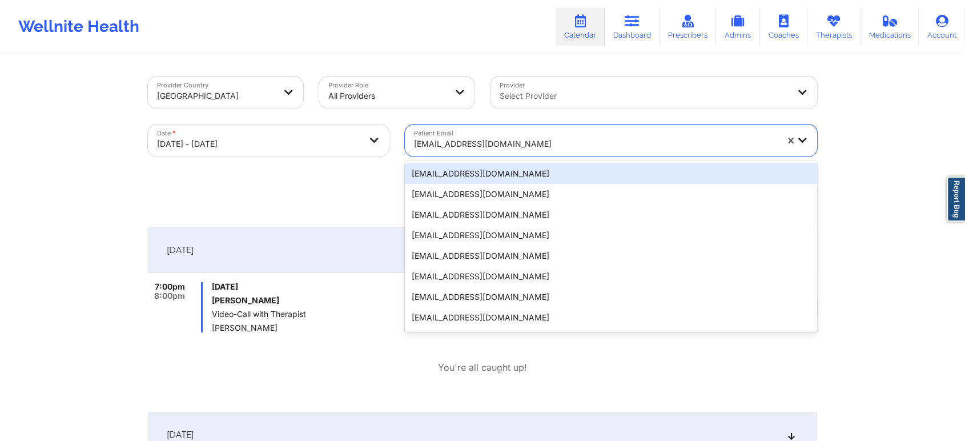
click at [478, 144] on div at bounding box center [595, 144] width 363 height 14
paste input "[EMAIL_ADDRESS][DOMAIN_NAME]"
type input "[EMAIL_ADDRESS][DOMAIN_NAME]"
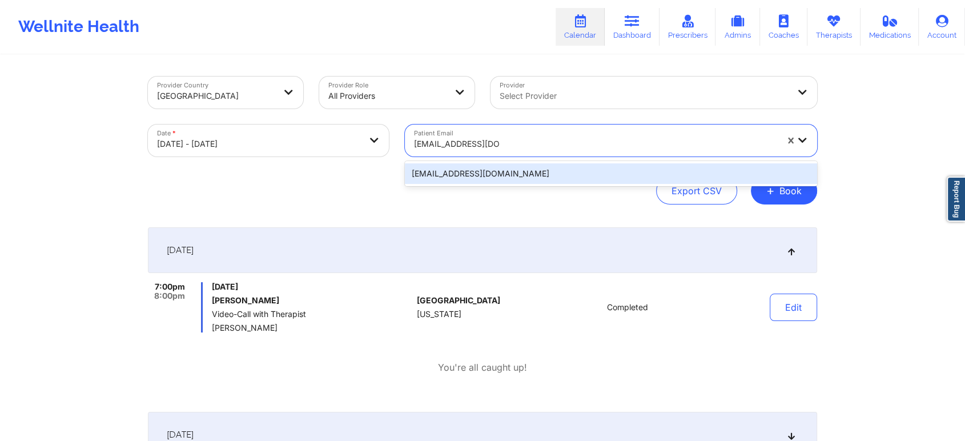
click at [457, 173] on div "[EMAIL_ADDRESS][DOMAIN_NAME]" at bounding box center [611, 173] width 412 height 21
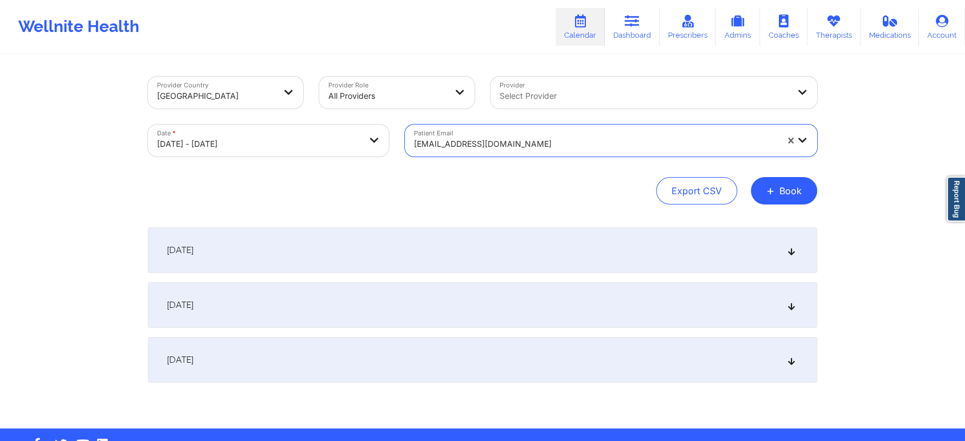
click at [502, 258] on div "[DATE]" at bounding box center [482, 250] width 669 height 46
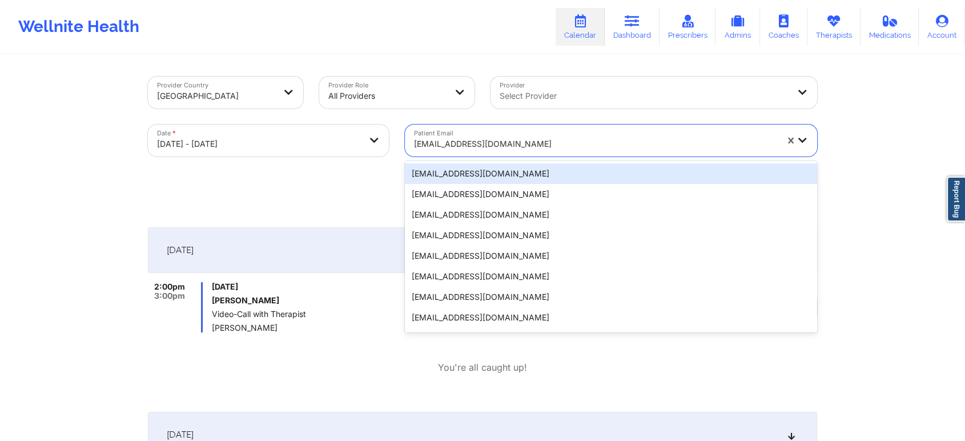
click at [457, 145] on div at bounding box center [595, 144] width 363 height 14
paste input "[EMAIL_ADDRESS][DOMAIN_NAME]"
type input "[EMAIL_ADDRESS][DOMAIN_NAME]"
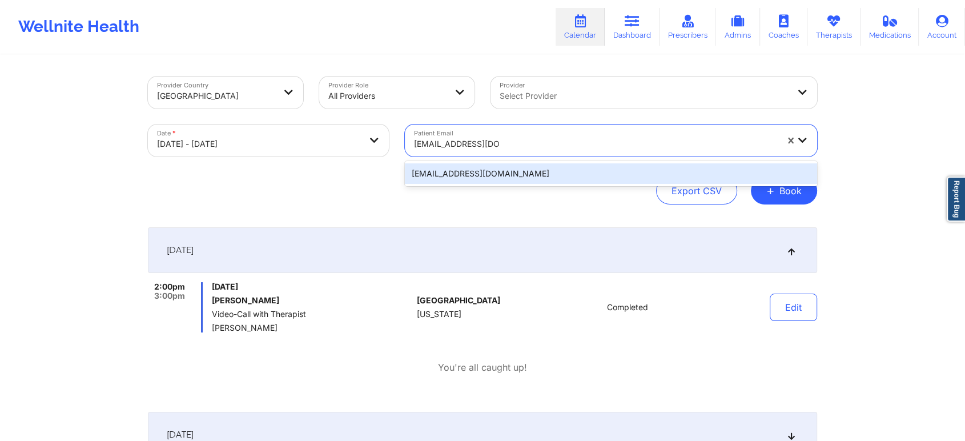
click at [512, 172] on div "[EMAIL_ADDRESS][DOMAIN_NAME]" at bounding box center [611, 173] width 412 height 21
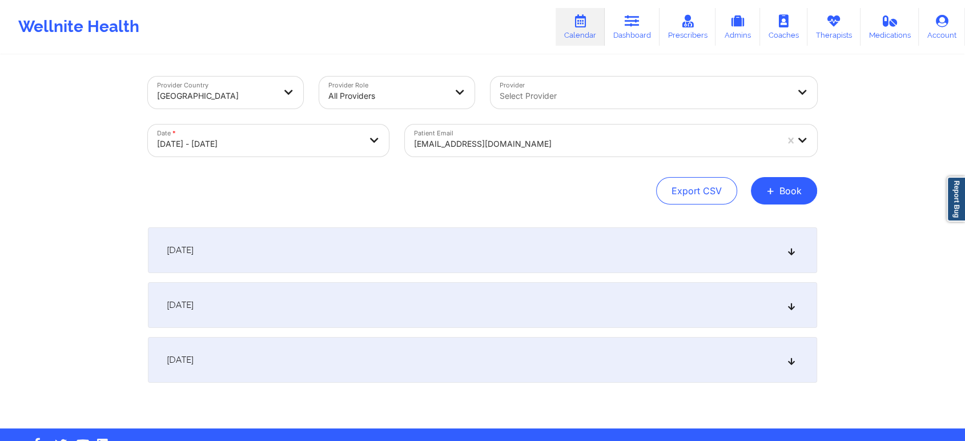
drag, startPoint x: 539, startPoint y: 251, endPoint x: 718, endPoint y: 323, distance: 192.6
click at [718, 323] on div "[DATE] No appointments [DATE] No appointments [DATE] No appointments" at bounding box center [482, 304] width 669 height 155
click at [591, 259] on div "[DATE]" at bounding box center [482, 250] width 669 height 46
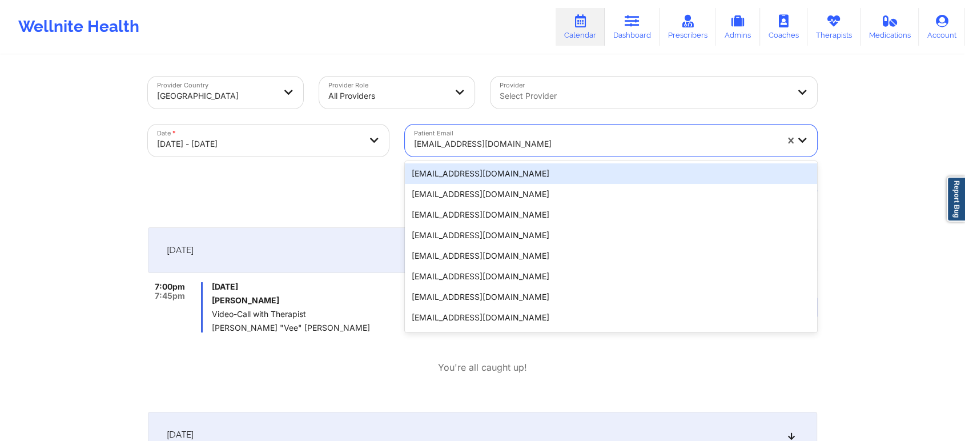
click at [452, 132] on div "[EMAIL_ADDRESS][DOMAIN_NAME]" at bounding box center [595, 143] width 363 height 25
paste input "dniemira91@gmail.com"
type input "dniemira91@gmail.com"
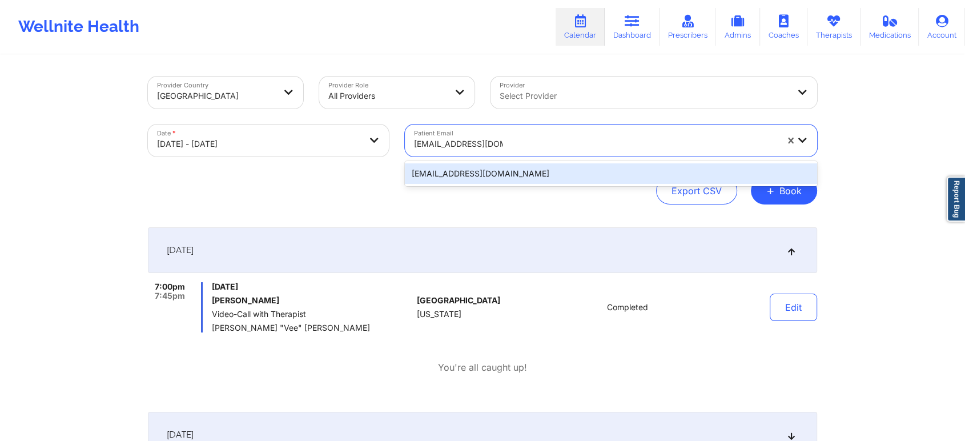
click at [473, 182] on div "dniemira91@gmail.com" at bounding box center [611, 173] width 412 height 21
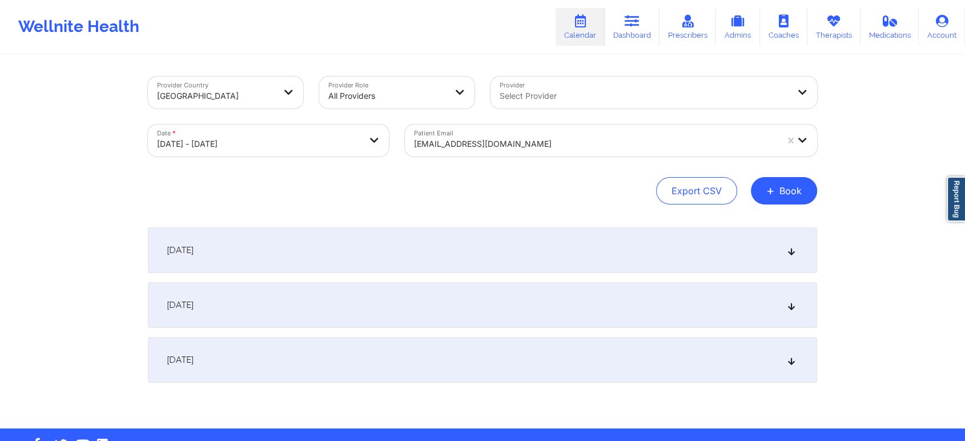
click at [557, 248] on div "[DATE]" at bounding box center [482, 250] width 669 height 46
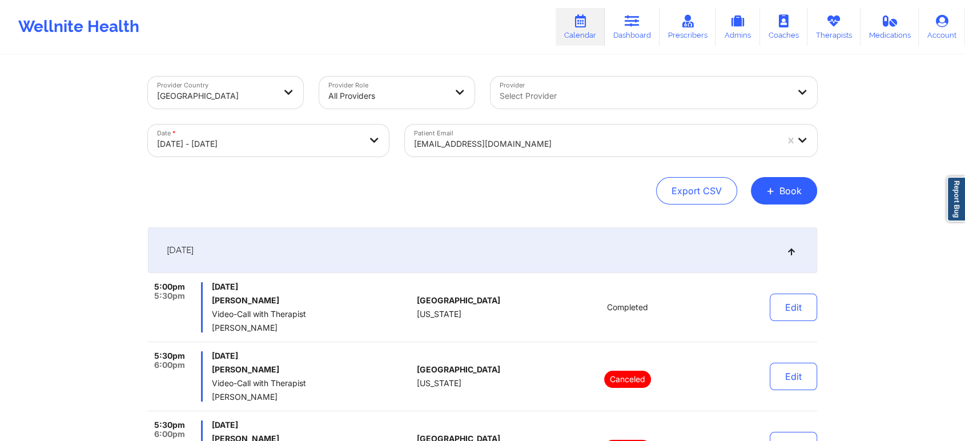
click at [456, 151] on div "dniemira91@gmail.com" at bounding box center [595, 143] width 363 height 25
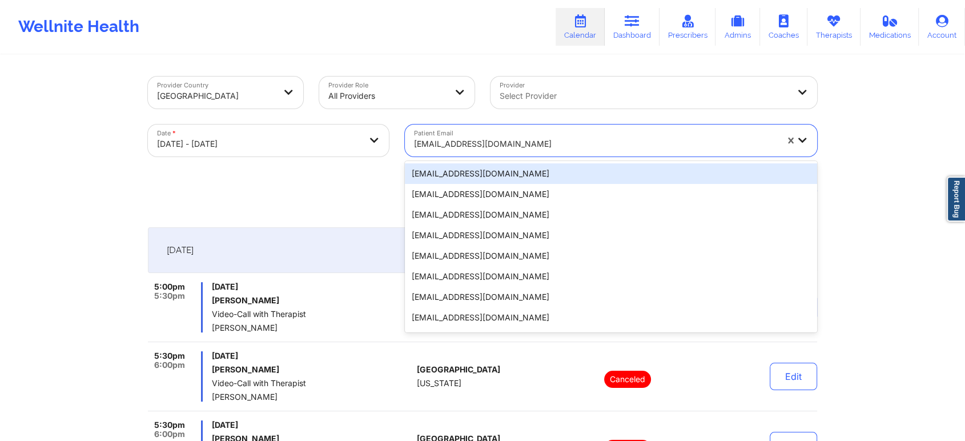
paste input "lokissed@gmail.com"
type input "lokissed@gmail.com"
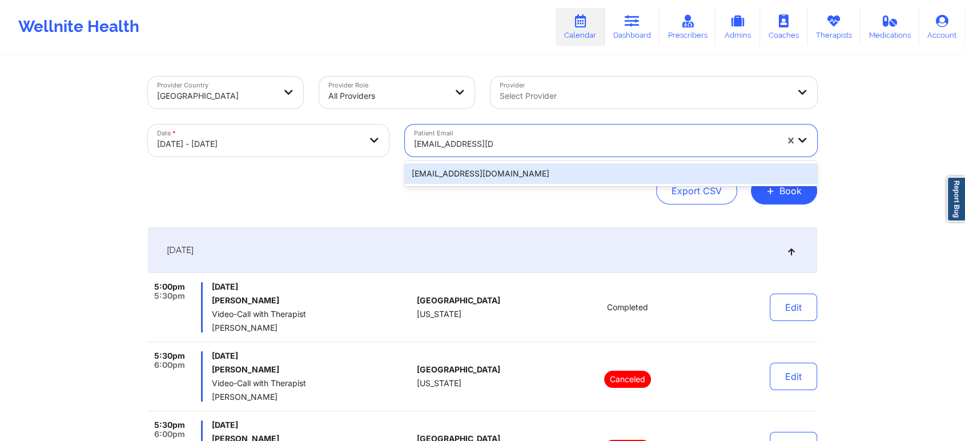
click at [470, 176] on div "lokissed@gmail.com" at bounding box center [611, 173] width 412 height 21
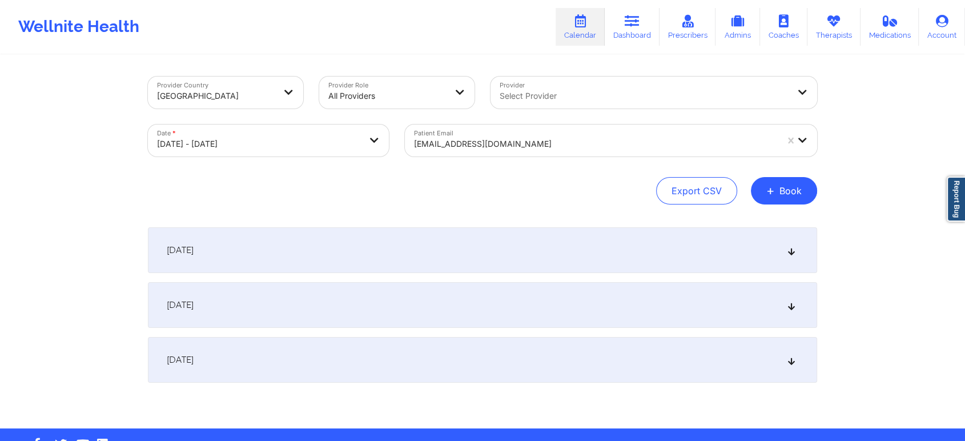
click at [508, 248] on div "[DATE]" at bounding box center [482, 250] width 669 height 46
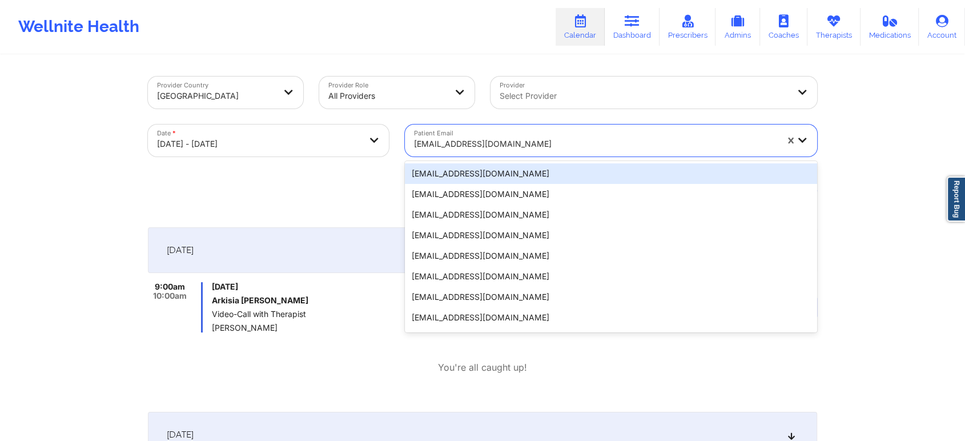
click at [438, 143] on div at bounding box center [595, 144] width 363 height 14
paste input "sarahmiaguerra@gmail.com"
type input "sarahmiaguerra@gmail.com"
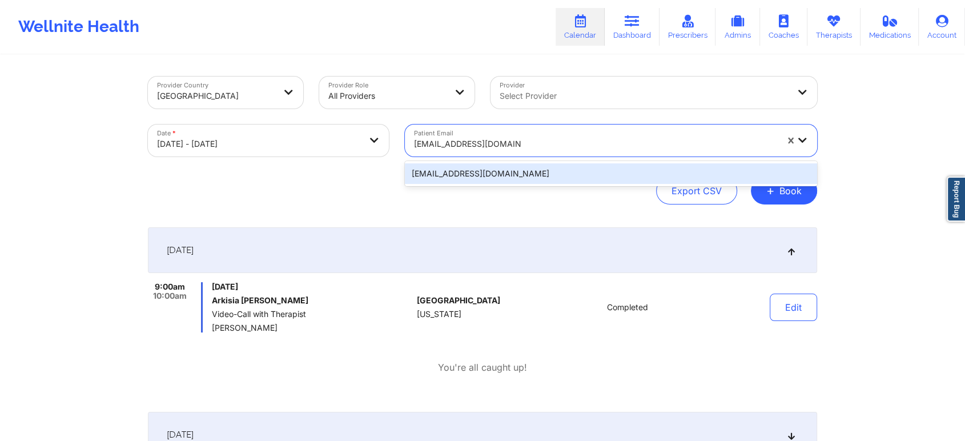
click at [448, 178] on div "sarahmiaguerra@gmail.com" at bounding box center [611, 173] width 412 height 21
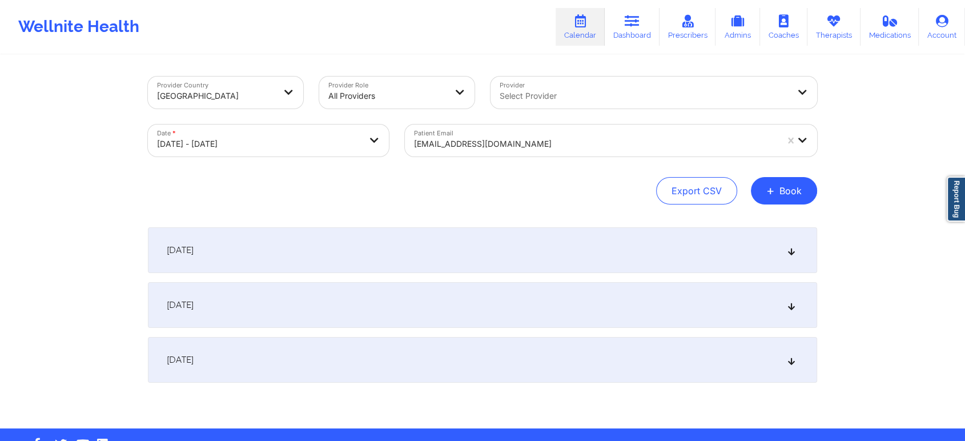
click at [458, 242] on div "[DATE]" at bounding box center [482, 250] width 669 height 46
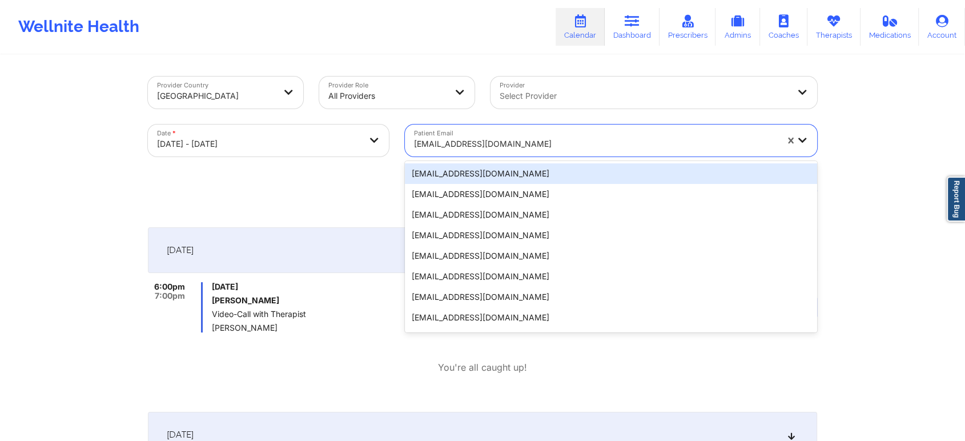
click at [466, 152] on div "sarahmiaguerra@gmail.com" at bounding box center [595, 143] width 363 height 25
paste input "lucas200773@gmail.com"
type input "lucas200773@gmail.com"
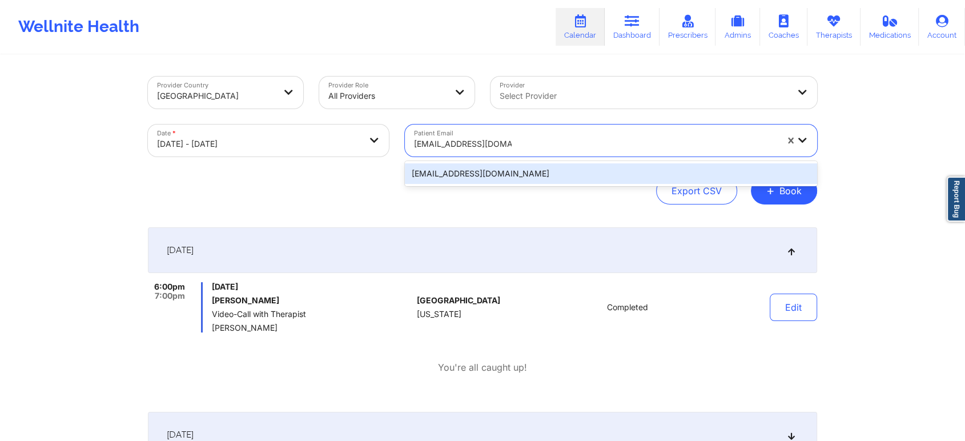
click at [502, 176] on div "lucas200773@gmail.com" at bounding box center [611, 173] width 412 height 21
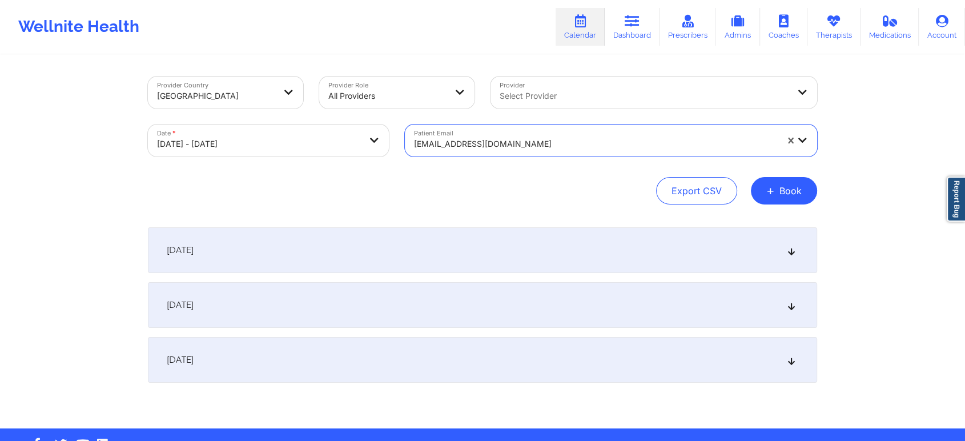
click at [517, 250] on div "[DATE]" at bounding box center [482, 250] width 669 height 46
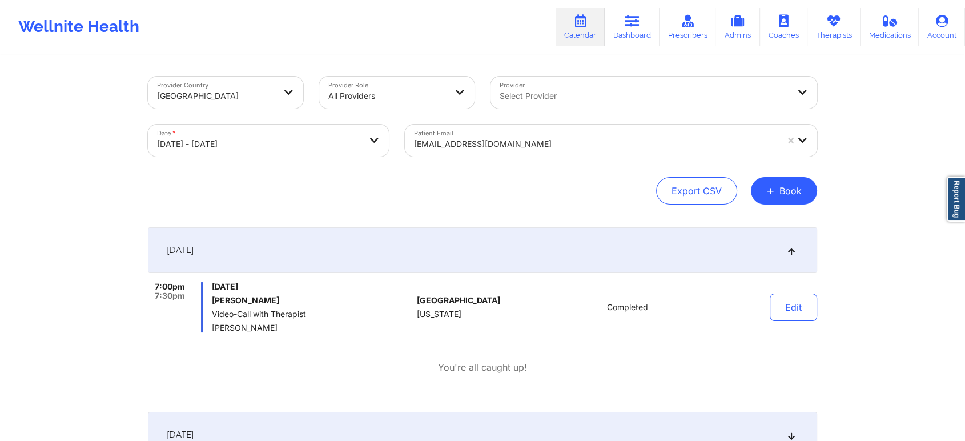
click at [442, 150] on div at bounding box center [595, 144] width 363 height 14
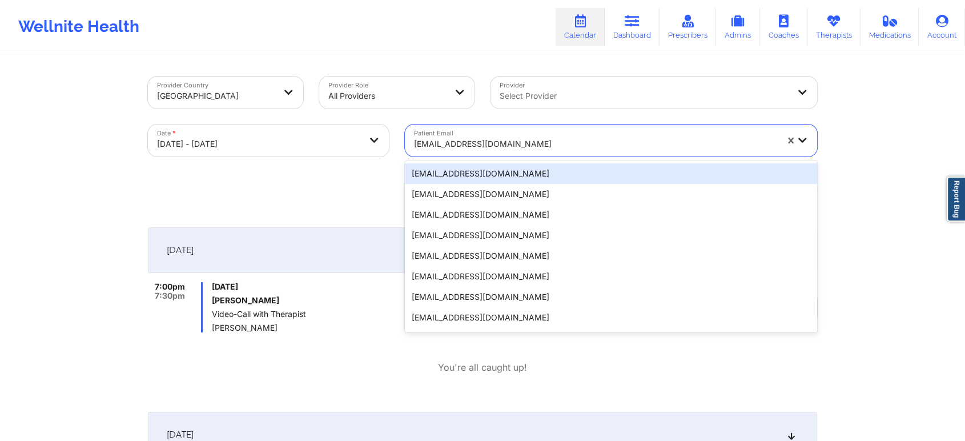
paste input "jasonbass@gmail.com"
type input "jasonbass@gmail.com"
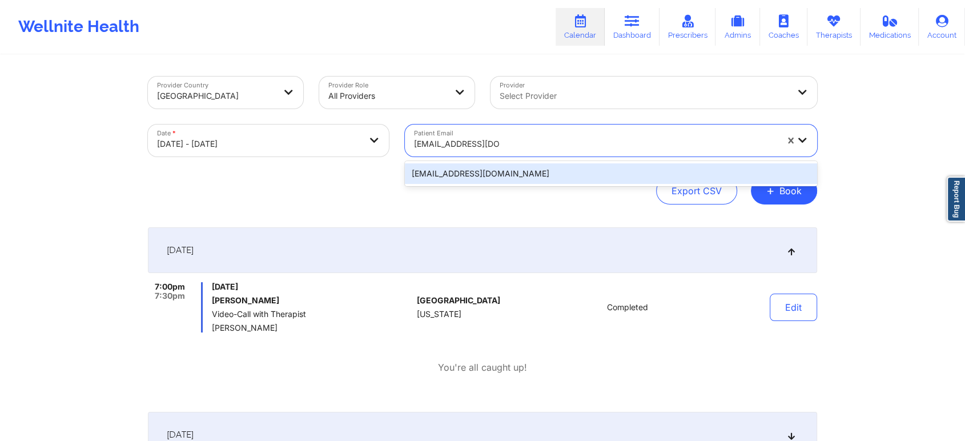
click at [477, 183] on div "jasonbass@gmail.com" at bounding box center [611, 173] width 412 height 21
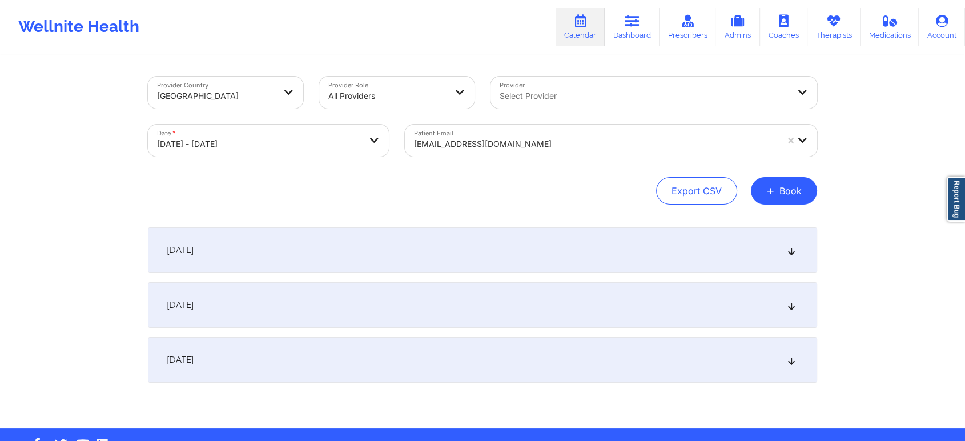
click at [435, 258] on div "[DATE]" at bounding box center [482, 250] width 669 height 46
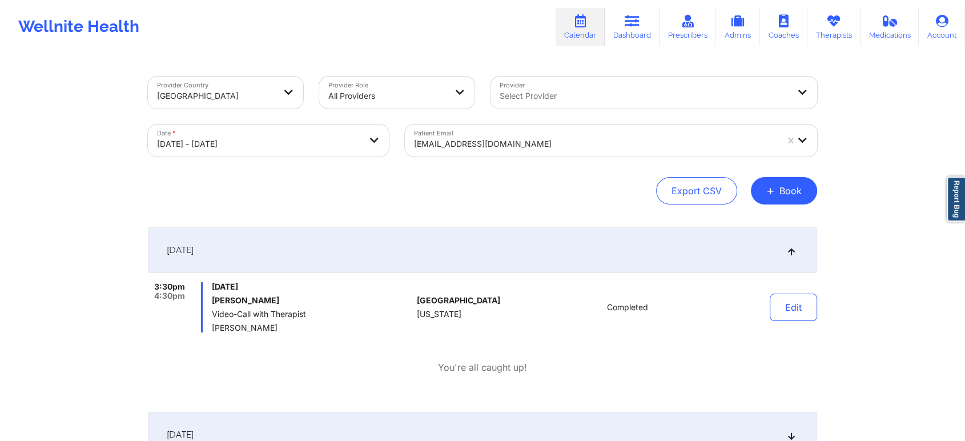
click at [483, 136] on div "jasonbass@gmail.com" at bounding box center [595, 143] width 363 height 25
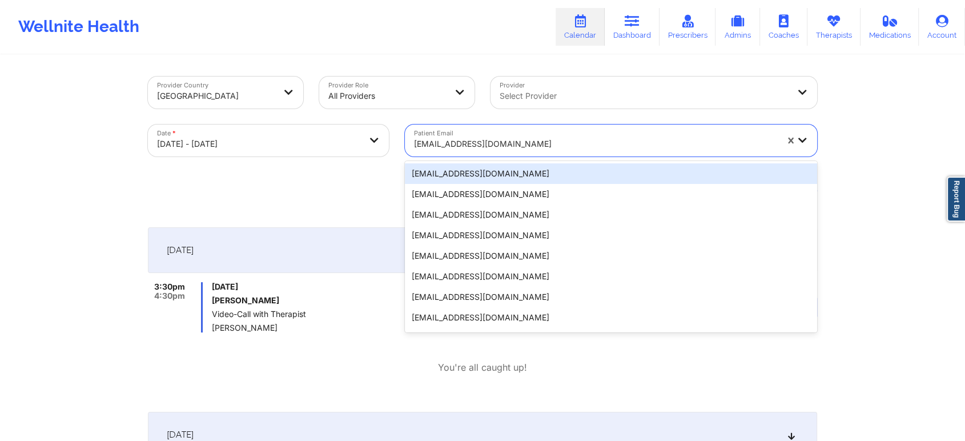
paste input "pittsburghperillo@gmail.com"
type input "pittsburghperillo@gmail.com"
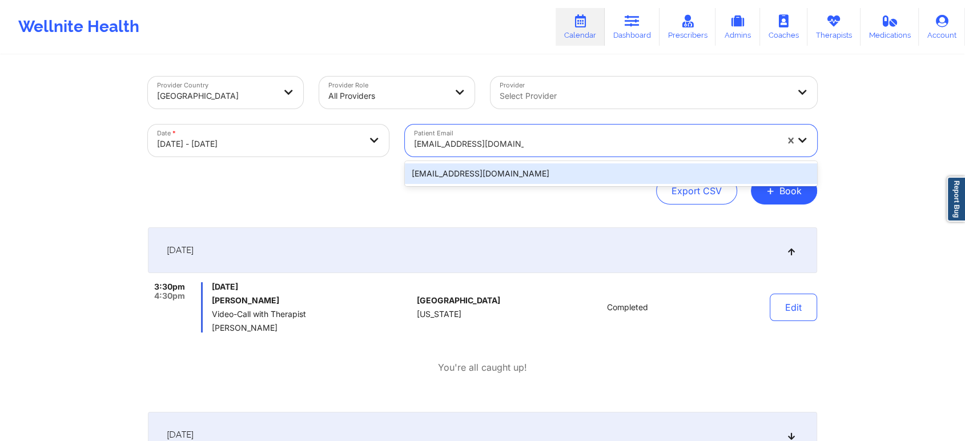
click at [501, 175] on div "pittsburghperillo@gmail.com" at bounding box center [611, 173] width 412 height 21
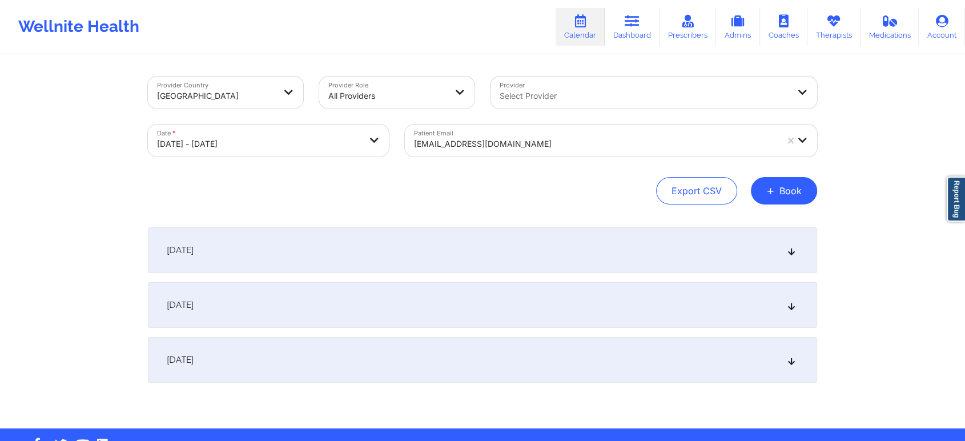
click at [485, 248] on div "[DATE]" at bounding box center [482, 250] width 669 height 46
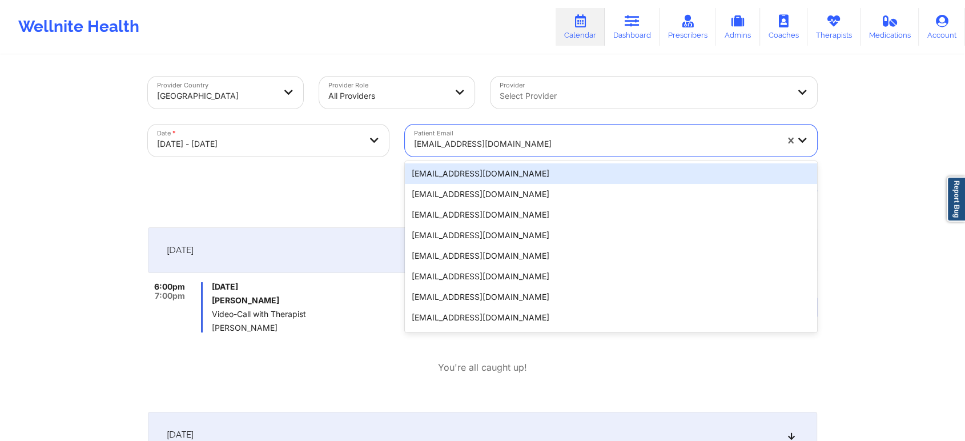
click at [470, 140] on div at bounding box center [595, 144] width 363 height 14
paste input "jaychris1031@yahoo.com"
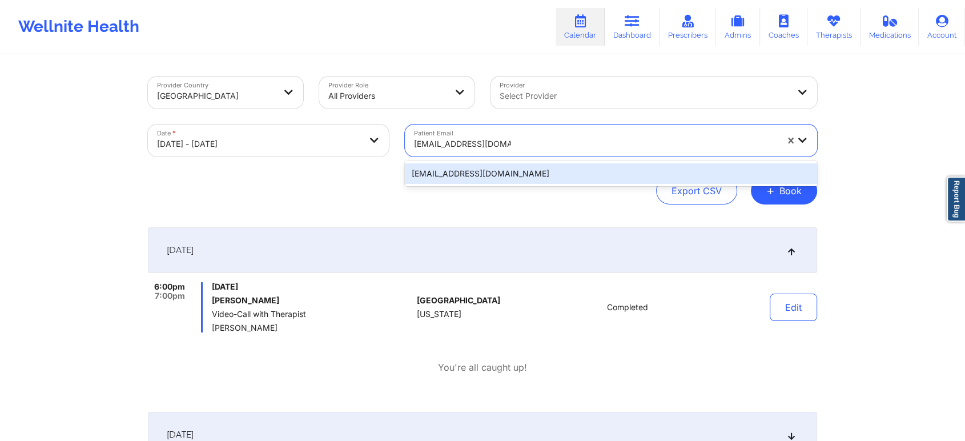
type input "jaychris1031@yahoo.com"
drag, startPoint x: 492, startPoint y: 192, endPoint x: 521, endPoint y: 164, distance: 40.4
click at [521, 164] on div "Provider Country United States Provider Role All Providers Provider Select Prov…" at bounding box center [482, 141] width 669 height 128
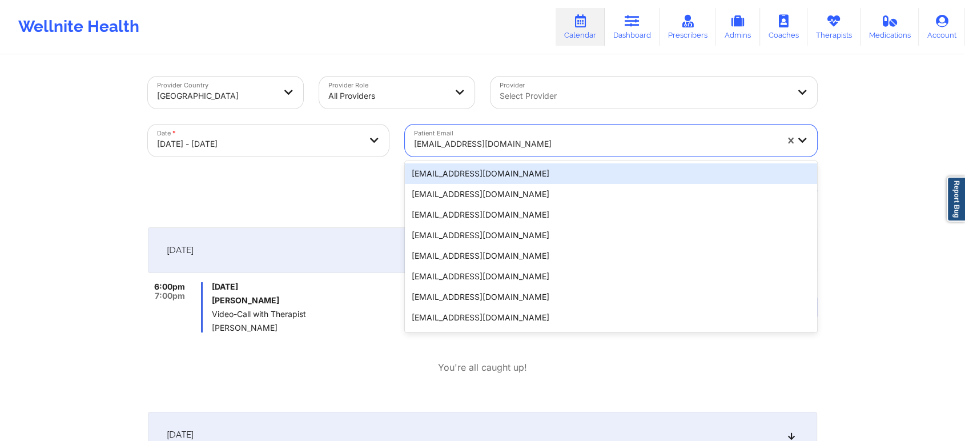
click at [523, 150] on div at bounding box center [595, 144] width 363 height 14
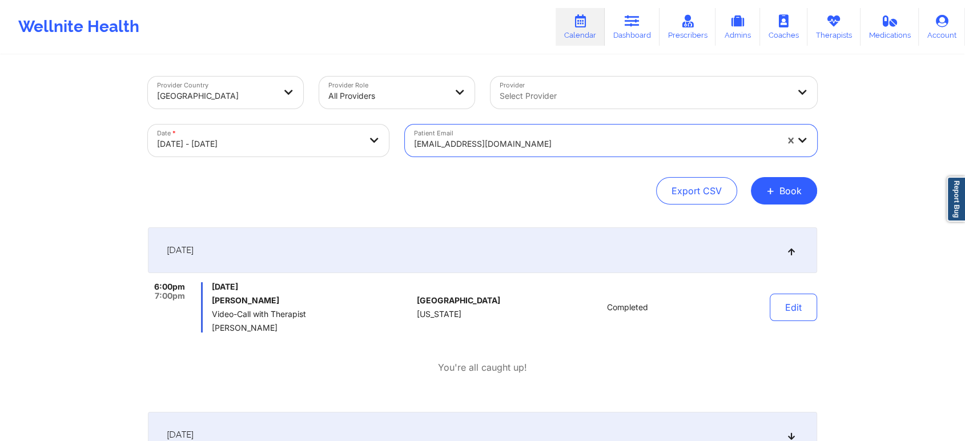
click at [510, 151] on div "pittsburghperillo@gmail.com" at bounding box center [595, 143] width 363 height 25
paste input "jaychris1031@yahoo.com"
type input "jaychris1031@yahoo.com"
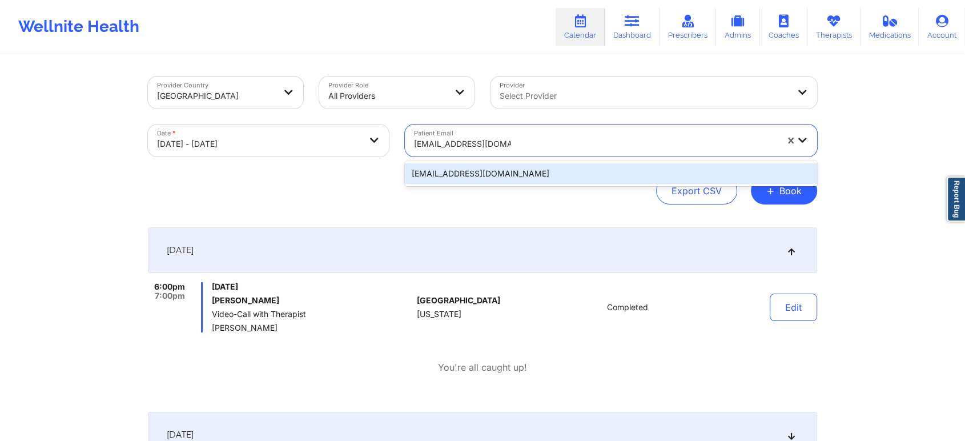
click at [485, 177] on div "jaychris1031@yahoo.com" at bounding box center [611, 173] width 412 height 21
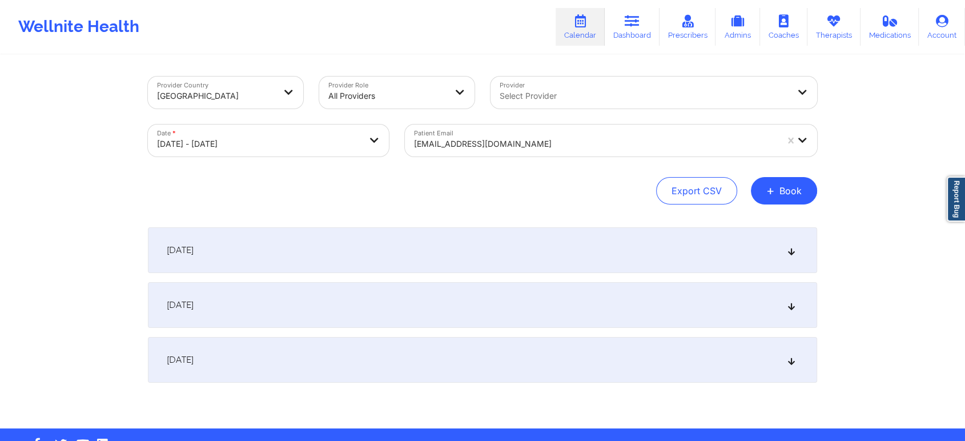
click at [591, 246] on div "[DATE]" at bounding box center [482, 250] width 669 height 46
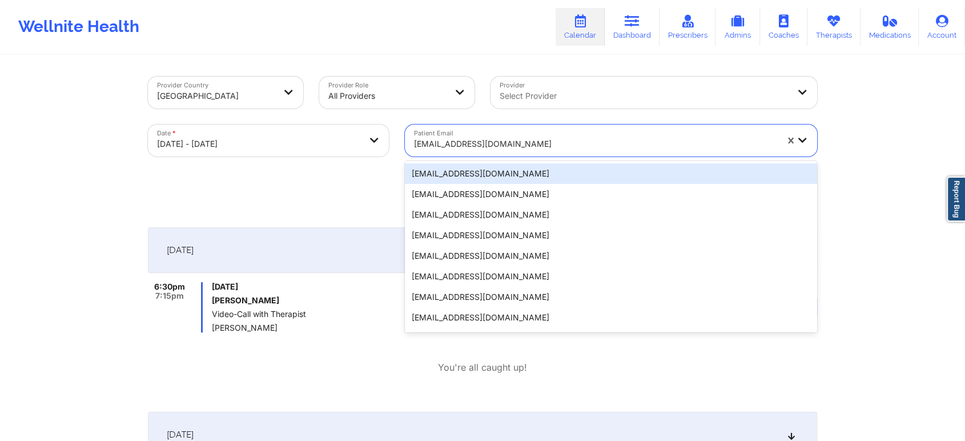
click at [465, 144] on div at bounding box center [595, 144] width 363 height 14
paste input "prmosk@gmail.com"
type input "prmosk@gmail.com"
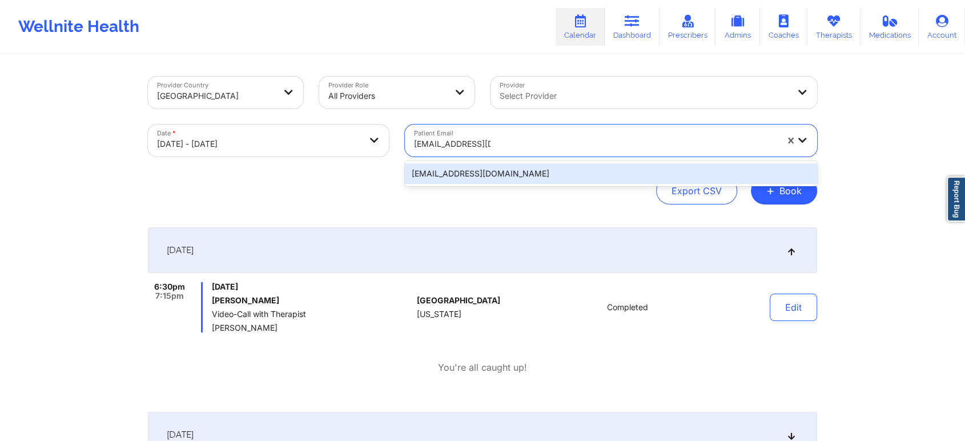
click at [497, 170] on div "prmosk@gmail.com" at bounding box center [611, 173] width 412 height 21
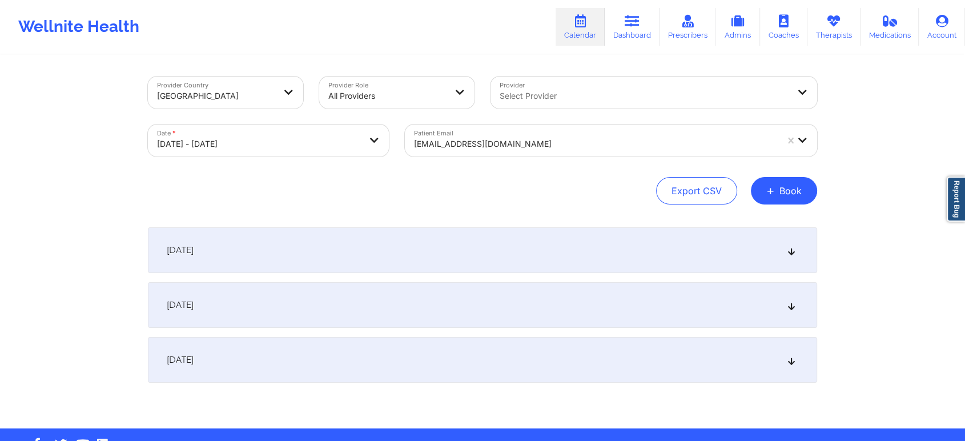
click at [464, 250] on div "[DATE]" at bounding box center [482, 250] width 669 height 46
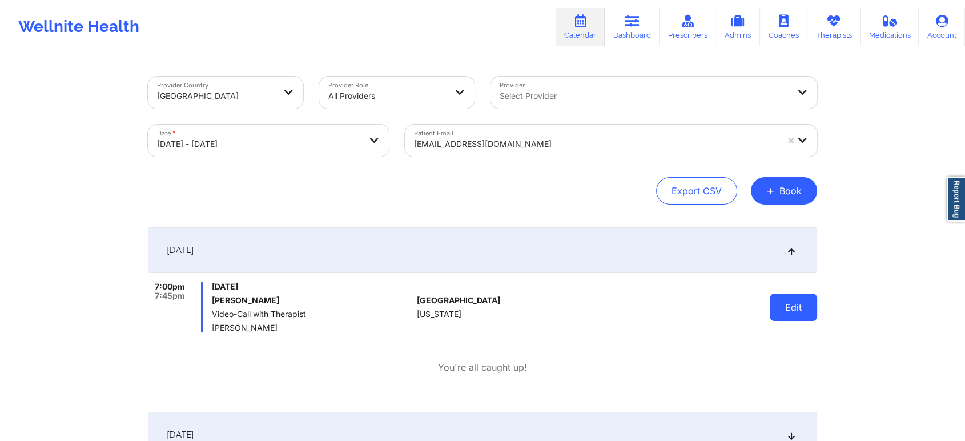
click at [790, 296] on button "Edit" at bounding box center [793, 306] width 47 height 27
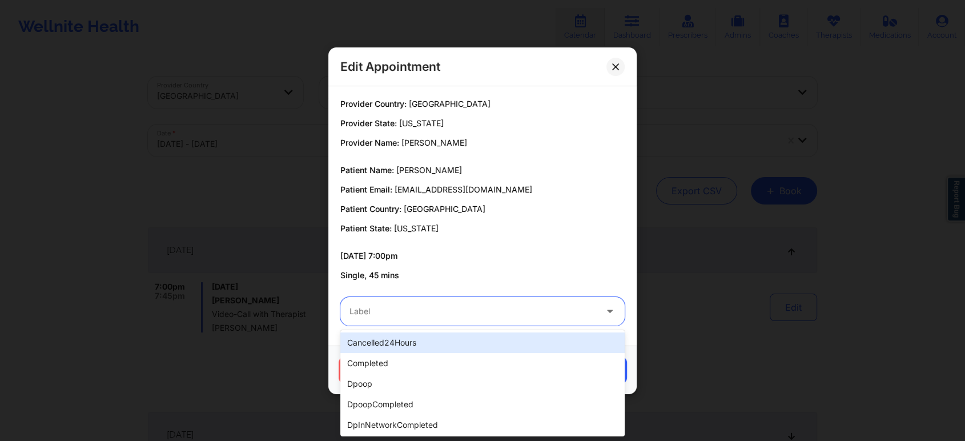
click at [456, 298] on div "Label" at bounding box center [468, 311] width 257 height 29
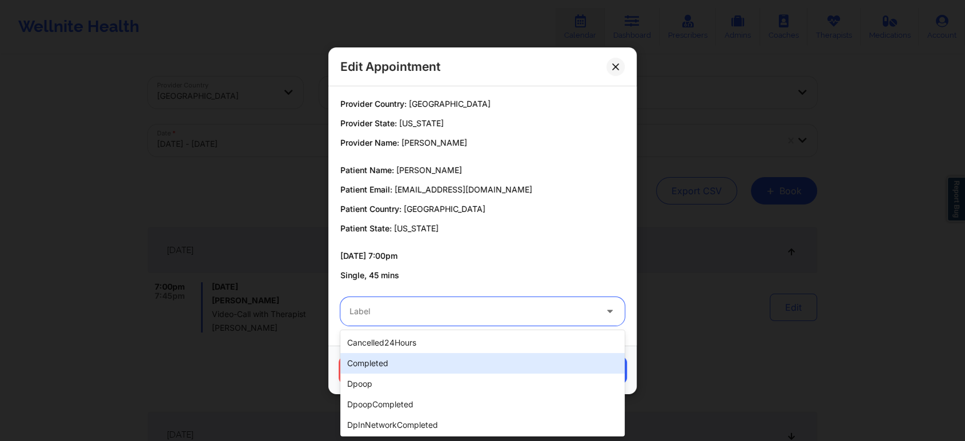
click at [389, 364] on div "completed" at bounding box center [482, 363] width 284 height 21
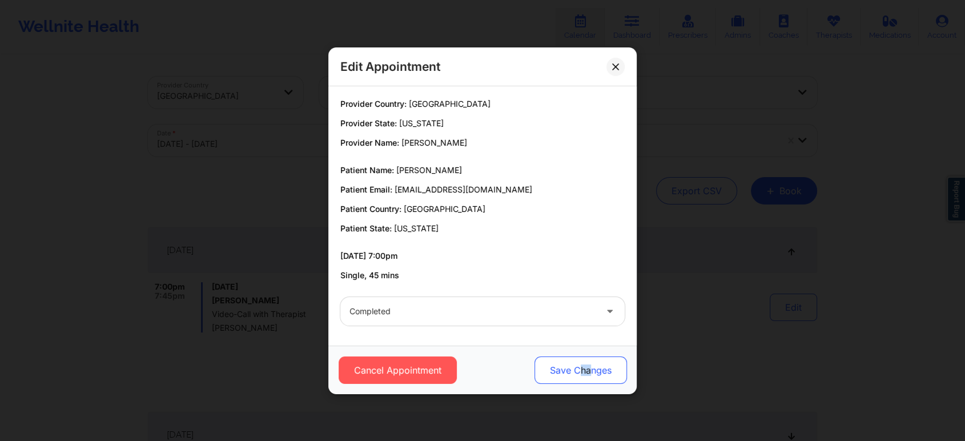
drag, startPoint x: 588, startPoint y: 345, endPoint x: 573, endPoint y: 366, distance: 25.0
click at [573, 366] on div "Cancel Appointment Save Changes" at bounding box center [482, 369] width 308 height 49
click at [573, 366] on button "Save Changes" at bounding box center [580, 369] width 92 height 27
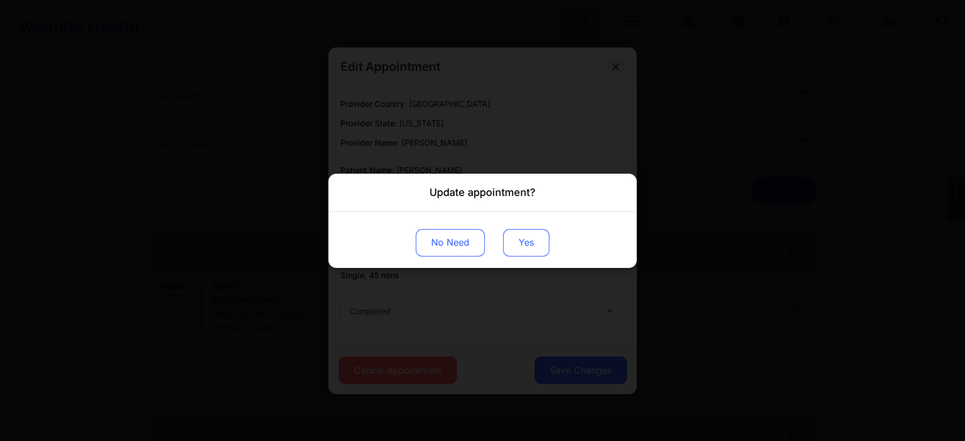
click at [529, 239] on button "Yes" at bounding box center [526, 241] width 46 height 27
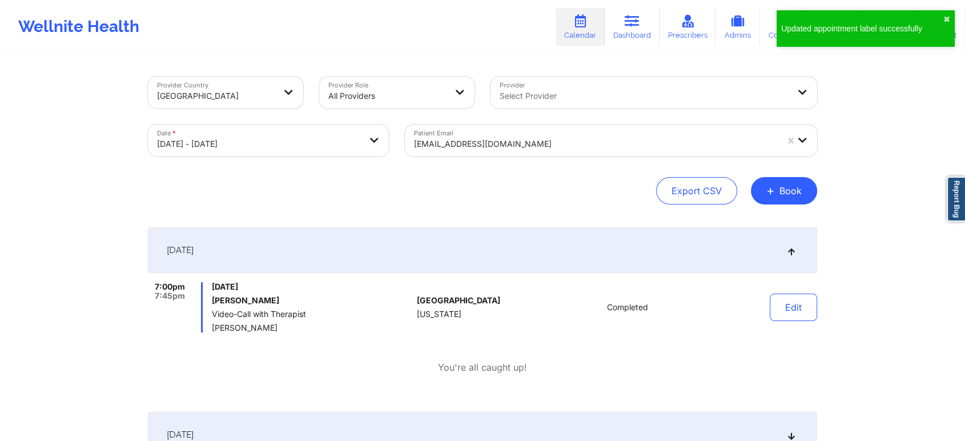
click at [446, 122] on div "Patient Email prmosk@gmail.com" at bounding box center [611, 140] width 428 height 48
click at [449, 131] on div "prmosk@gmail.com" at bounding box center [595, 143] width 363 height 25
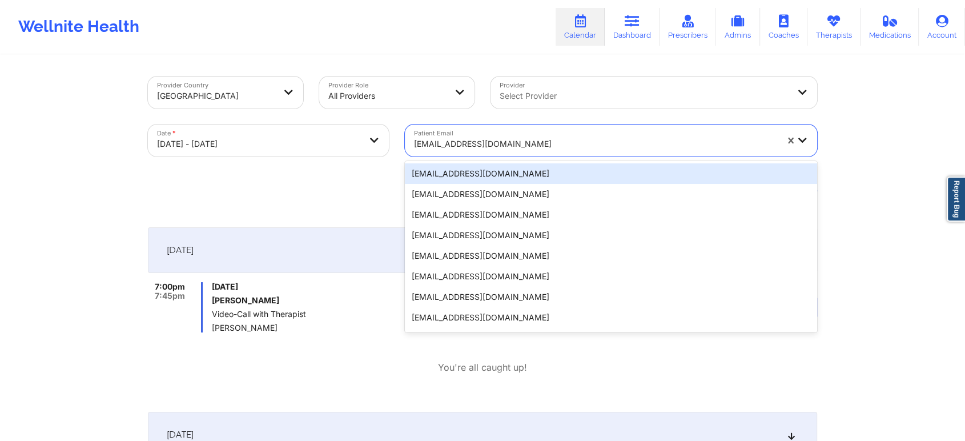
paste input "bodenbachmolly20@gmail.com"
type input "bodenbachmolly20@gmail.com"
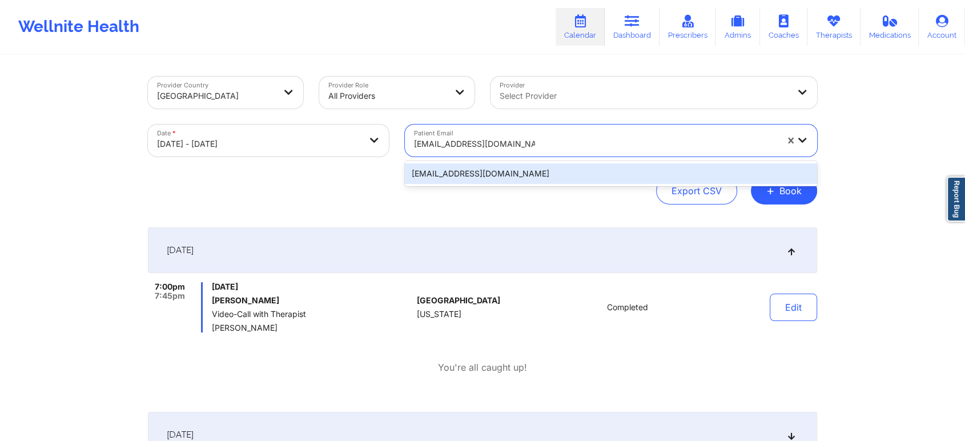
click at [492, 168] on div "bodenbachmolly20@gmail.com" at bounding box center [611, 173] width 412 height 21
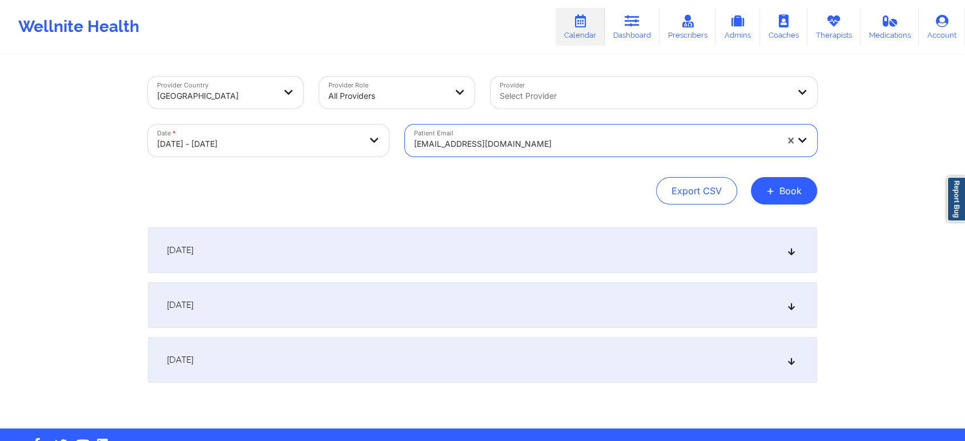
click at [592, 239] on div "[DATE]" at bounding box center [482, 250] width 669 height 46
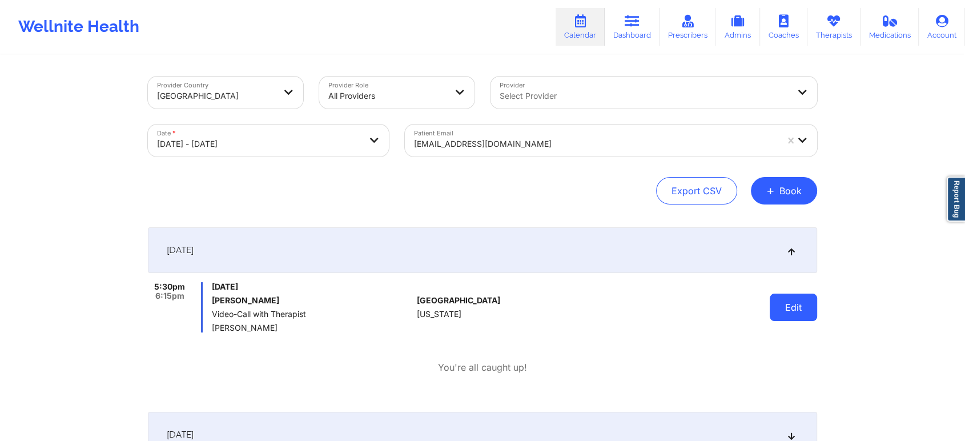
click at [788, 307] on button "Edit" at bounding box center [793, 306] width 47 height 27
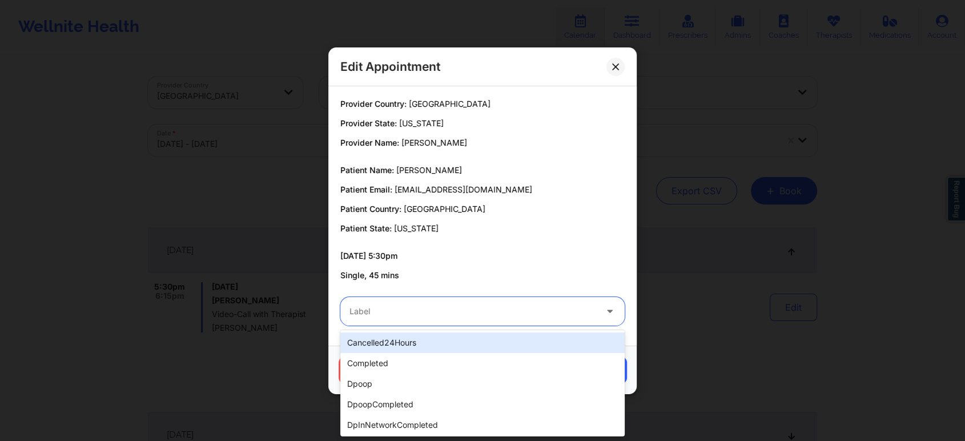
click at [500, 314] on div at bounding box center [472, 311] width 247 height 14
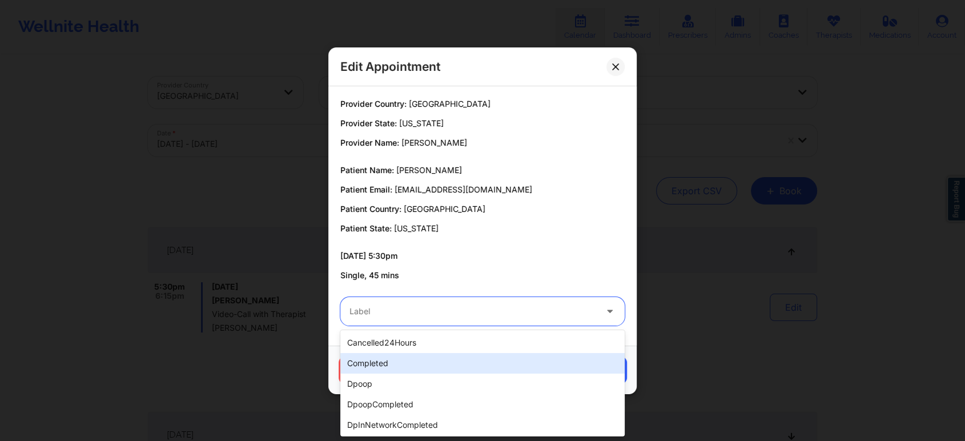
click at [438, 368] on div "completed" at bounding box center [482, 363] width 284 height 21
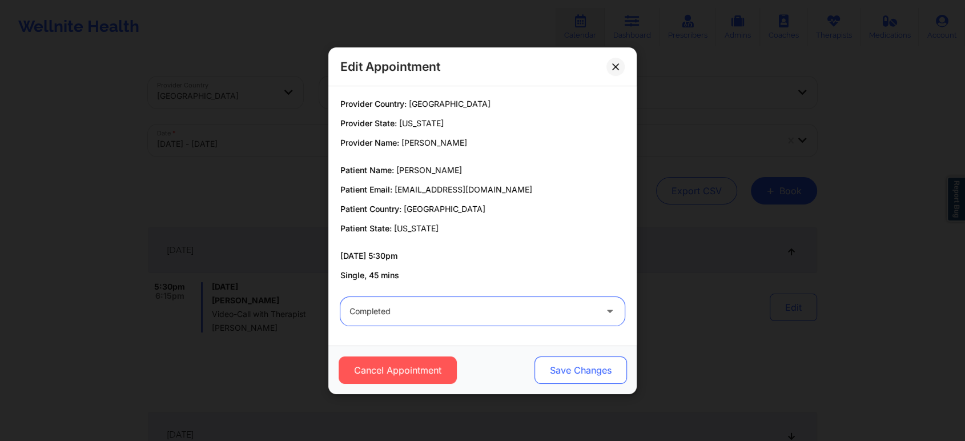
click at [560, 369] on button "Save Changes" at bounding box center [580, 369] width 92 height 27
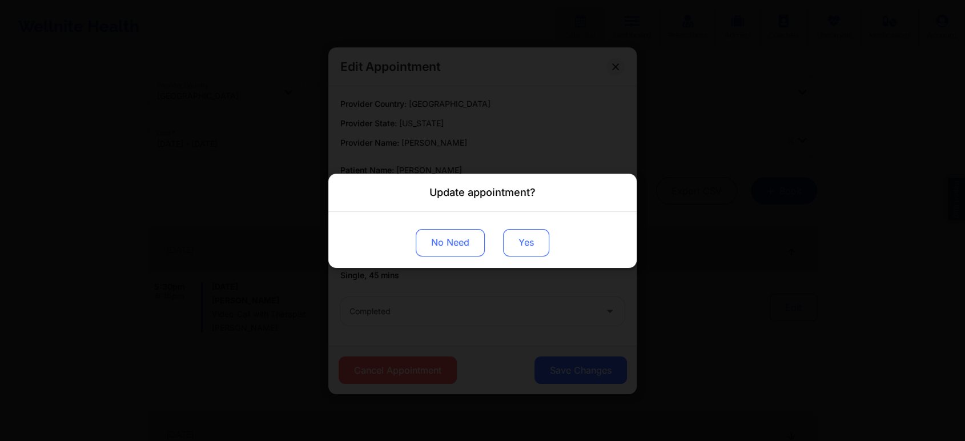
click at [536, 248] on button "Yes" at bounding box center [526, 241] width 46 height 27
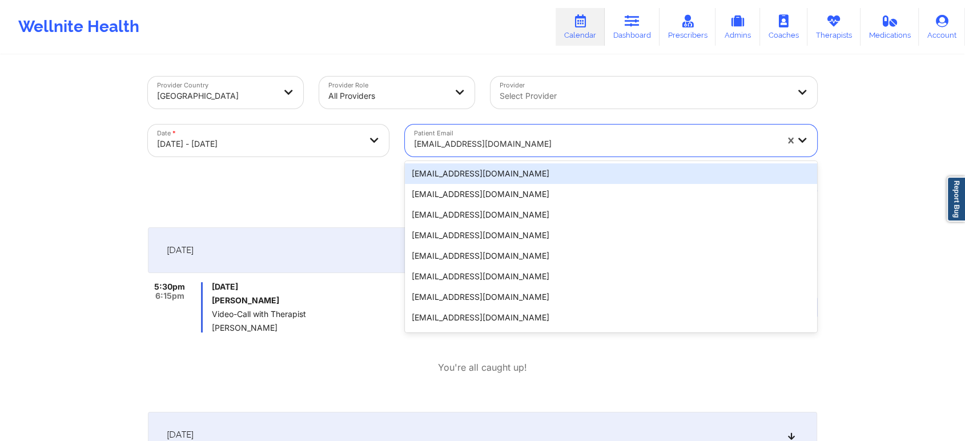
click at [470, 146] on div at bounding box center [595, 144] width 363 height 14
paste input "rachelg1520@gmail.com"
type input "rachelg1520@gmail.com"
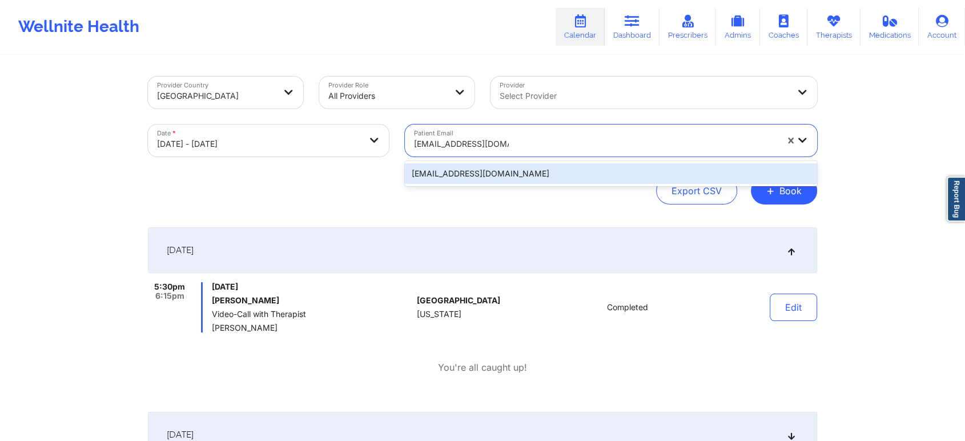
click at [482, 179] on div "rachelg1520@gmail.com" at bounding box center [611, 173] width 412 height 21
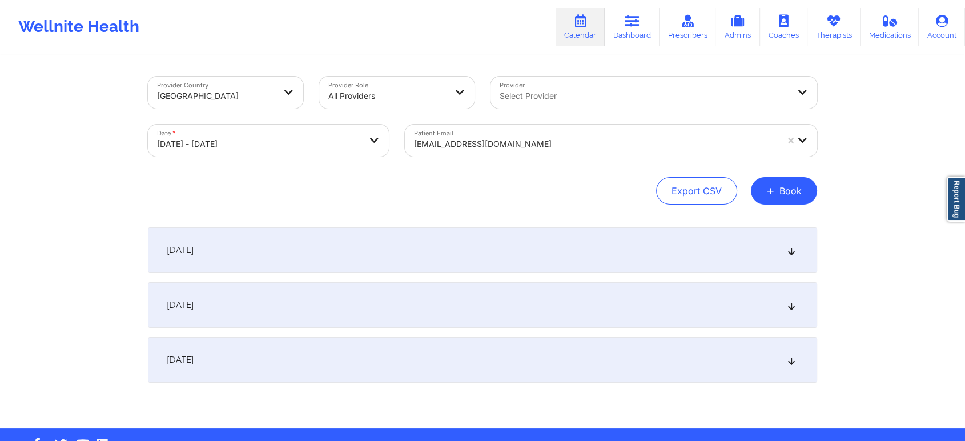
click at [570, 260] on div "[DATE]" at bounding box center [482, 250] width 669 height 46
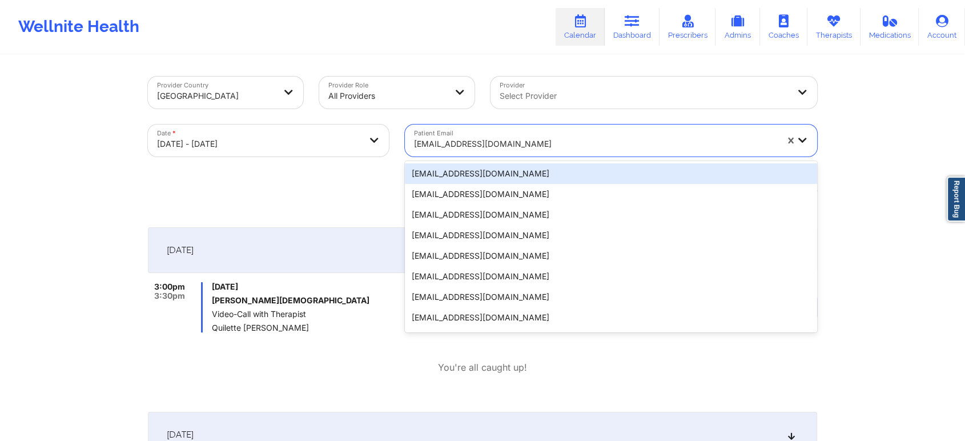
click at [450, 148] on div at bounding box center [595, 144] width 363 height 14
paste input "micheleaevans977@gmail.com"
type input "micheleaevans977@gmail.com"
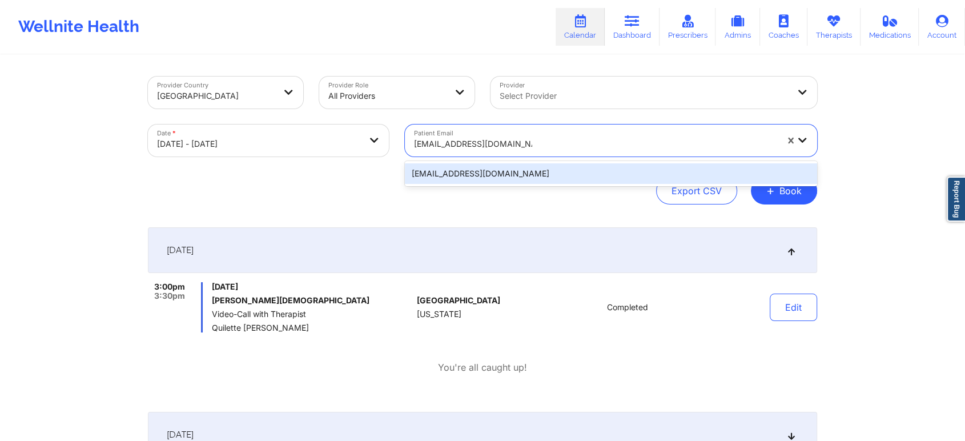
click at [487, 172] on div "micheleaevans977@gmail.com" at bounding box center [611, 173] width 412 height 21
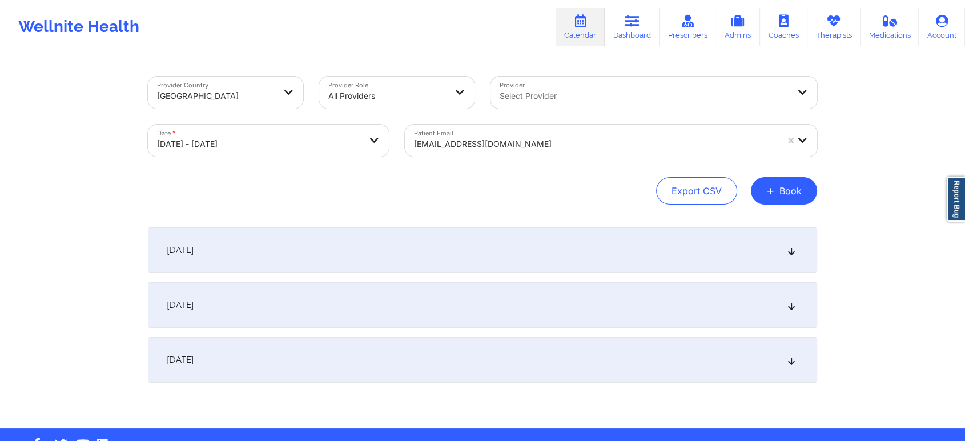
click at [589, 230] on div "[DATE]" at bounding box center [482, 250] width 669 height 46
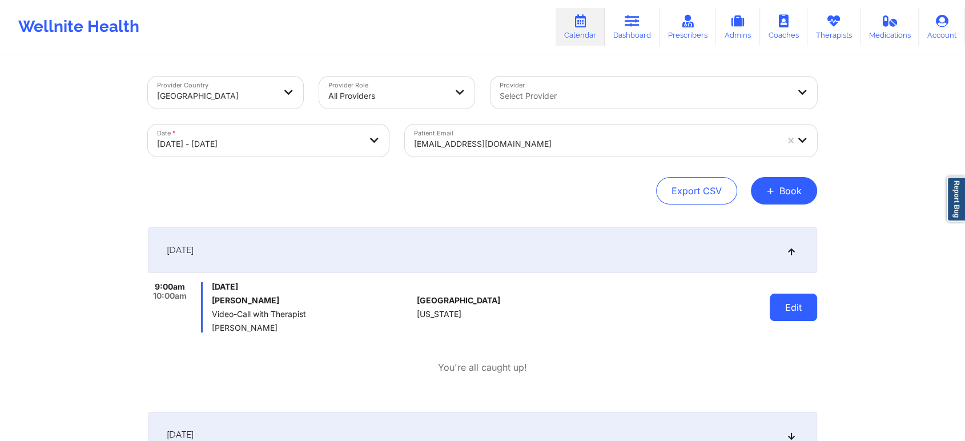
click at [799, 313] on button "Edit" at bounding box center [793, 306] width 47 height 27
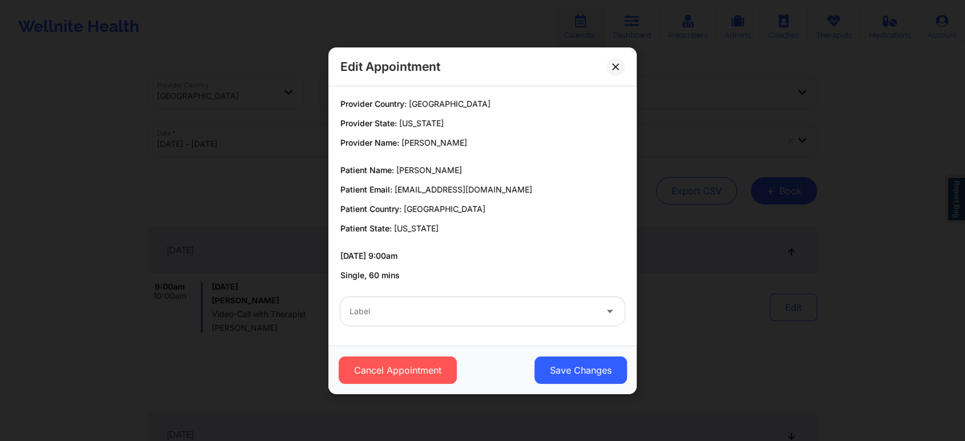
click at [481, 313] on div at bounding box center [472, 311] width 247 height 14
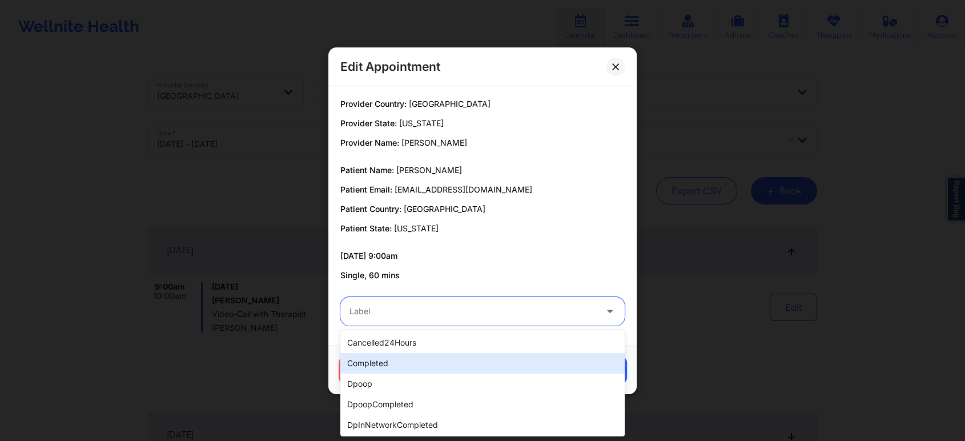
click at [448, 358] on div "completed" at bounding box center [482, 363] width 284 height 21
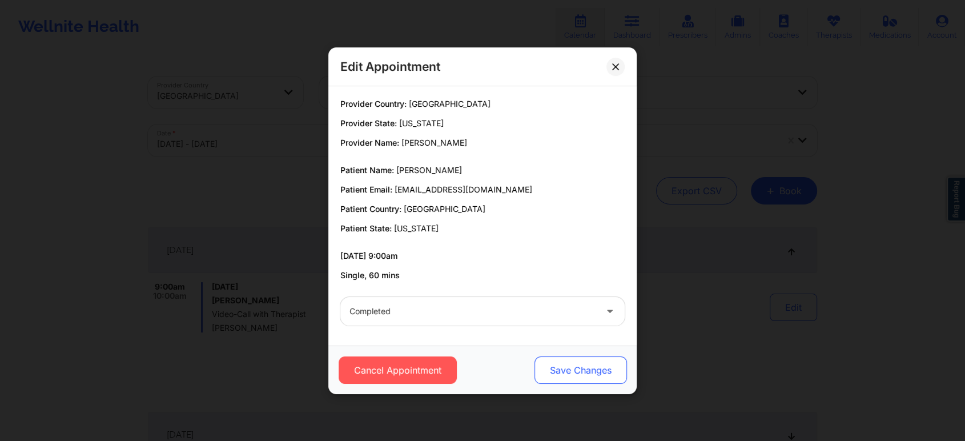
click at [580, 367] on button "Save Changes" at bounding box center [580, 369] width 92 height 27
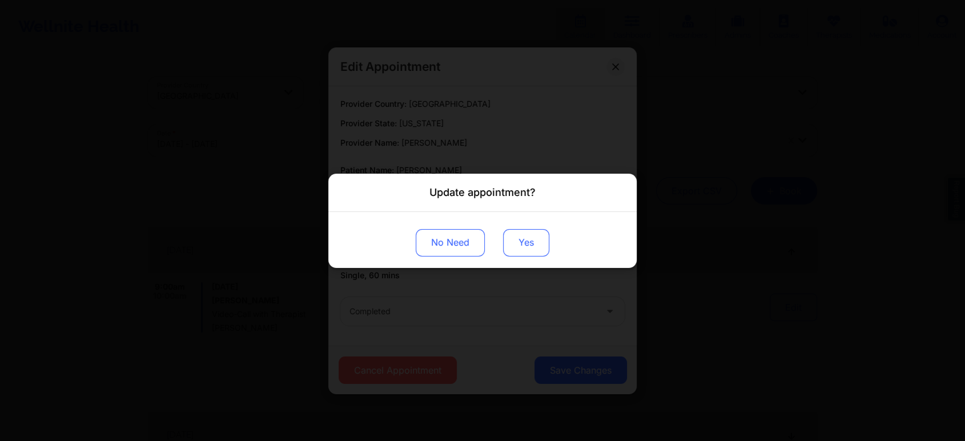
click at [525, 242] on button "Yes" at bounding box center [526, 241] width 46 height 27
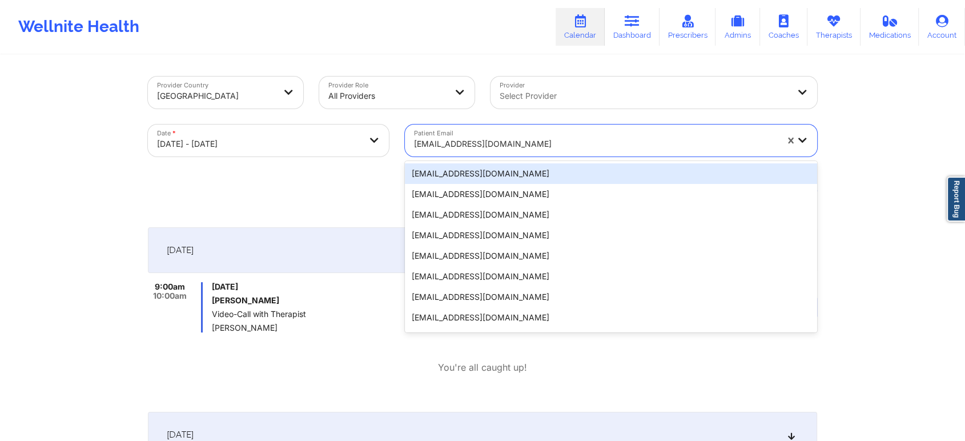
click at [505, 124] on div "micheleaevans977@gmail.com" at bounding box center [591, 140] width 373 height 32
paste input "janicewwu@gmail.com"
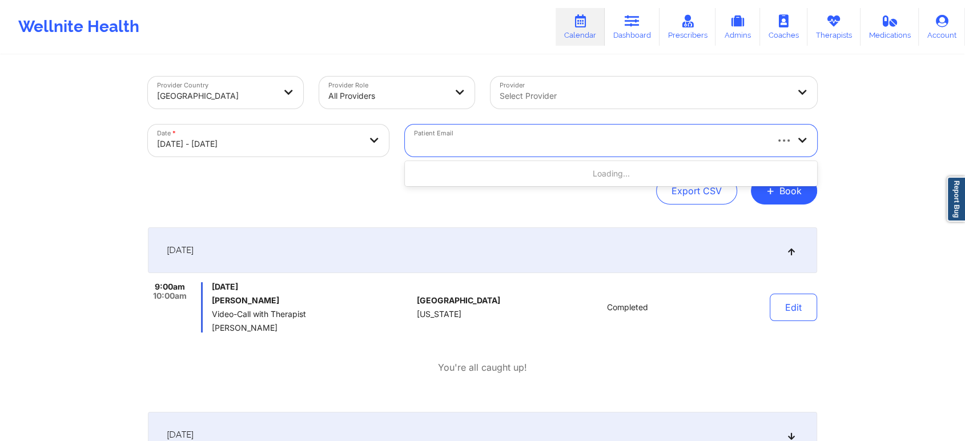
type input "janicewwu@gmail.com"
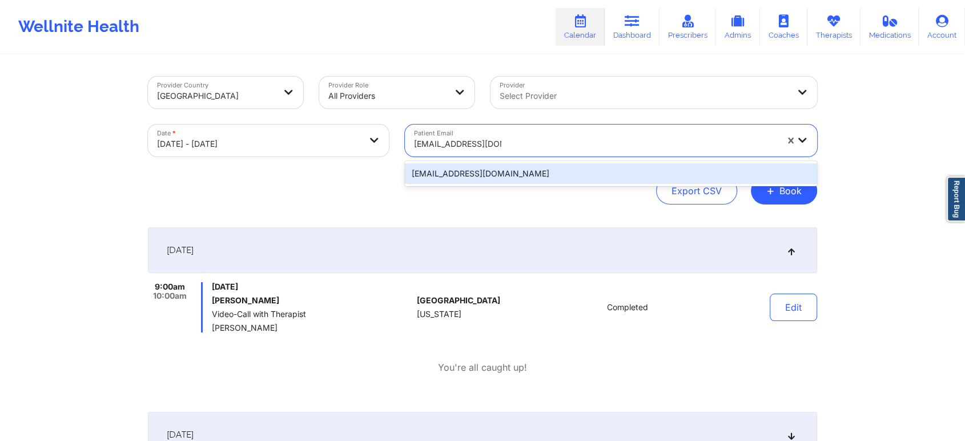
click at [532, 165] on div "janicewwu@gmail.com" at bounding box center [611, 173] width 412 height 21
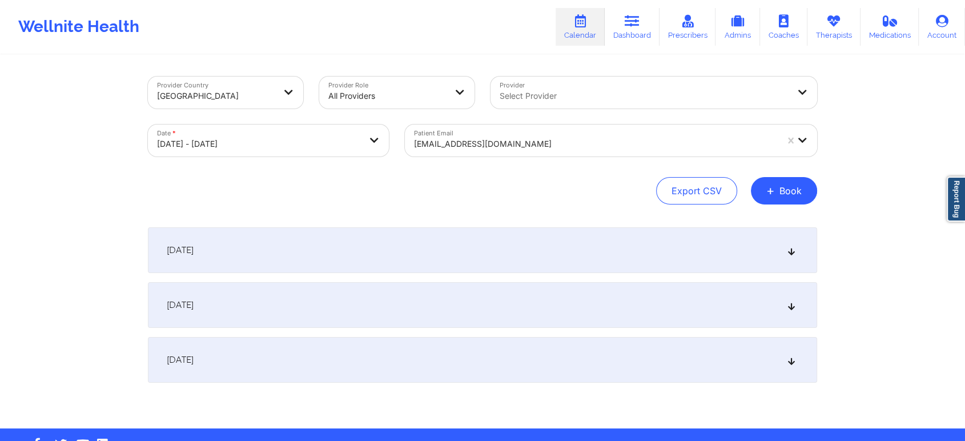
click at [677, 242] on div "[DATE]" at bounding box center [482, 250] width 669 height 46
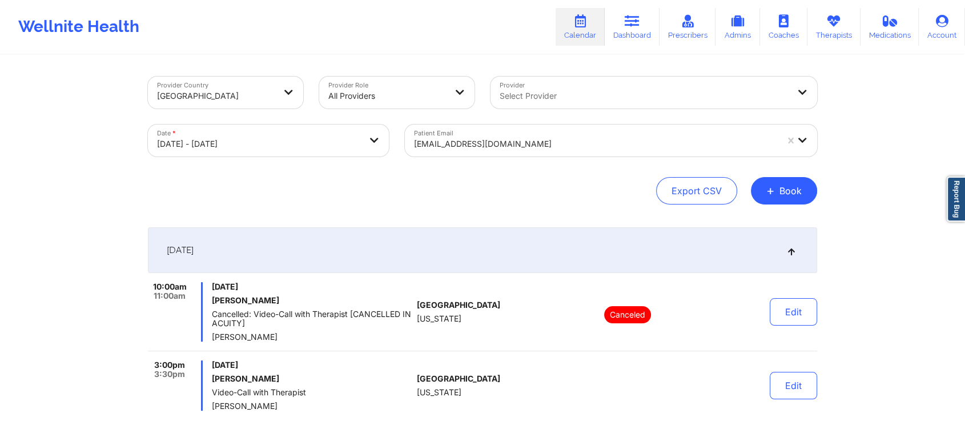
scroll to position [96, 0]
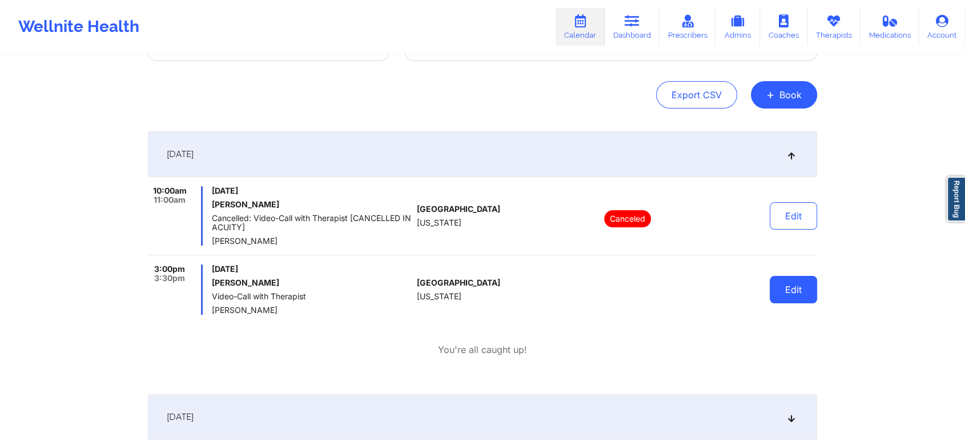
click at [795, 285] on button "Edit" at bounding box center [793, 289] width 47 height 27
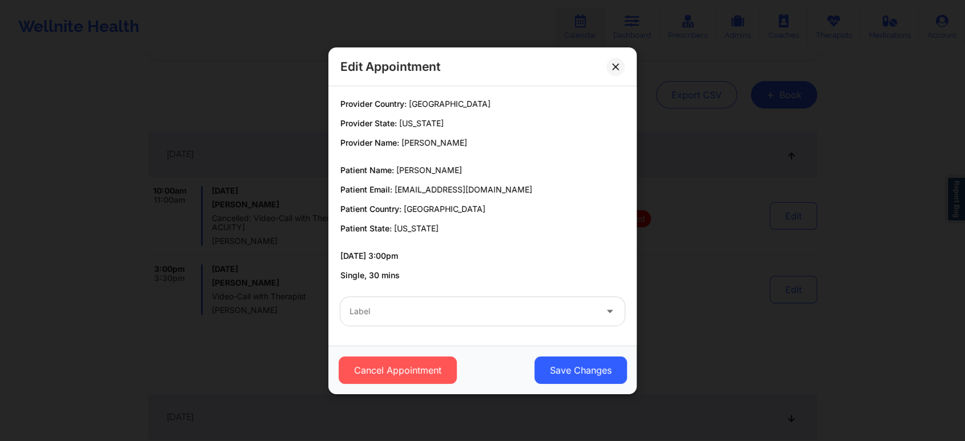
click at [452, 316] on div at bounding box center [472, 311] width 247 height 14
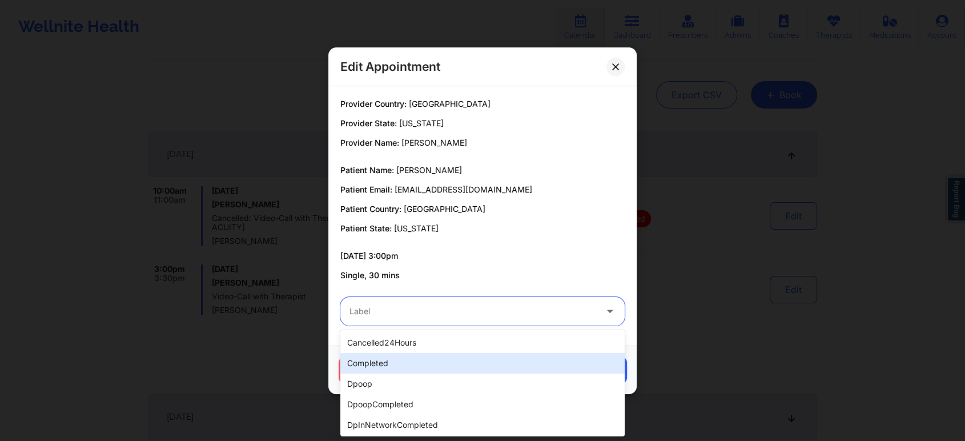
click at [427, 367] on div "completed" at bounding box center [482, 363] width 284 height 21
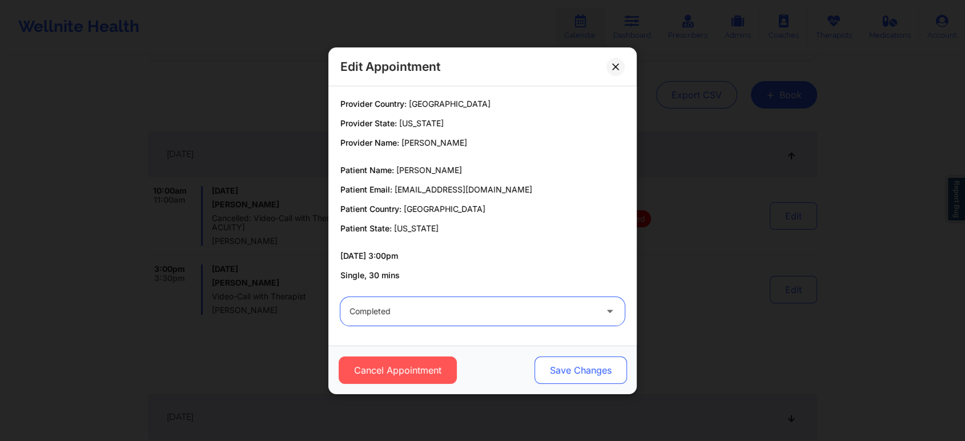
click at [564, 368] on button "Save Changes" at bounding box center [580, 369] width 92 height 27
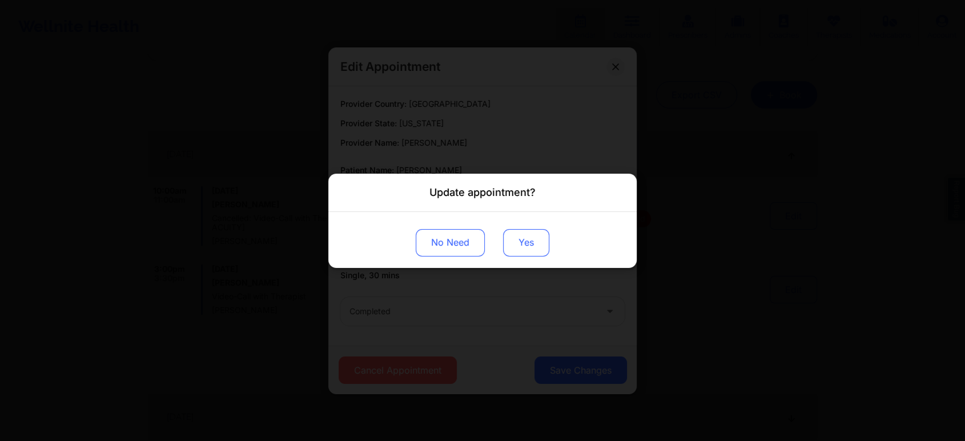
click at [518, 236] on button "Yes" at bounding box center [526, 241] width 46 height 27
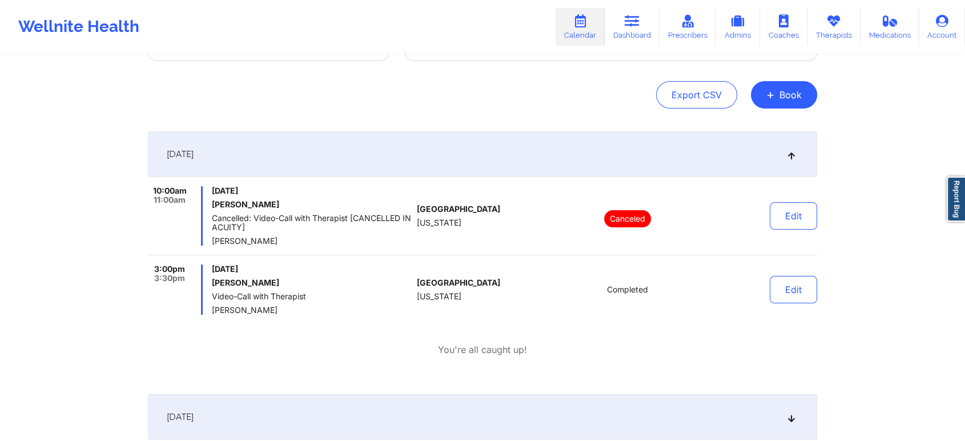
scroll to position [0, 0]
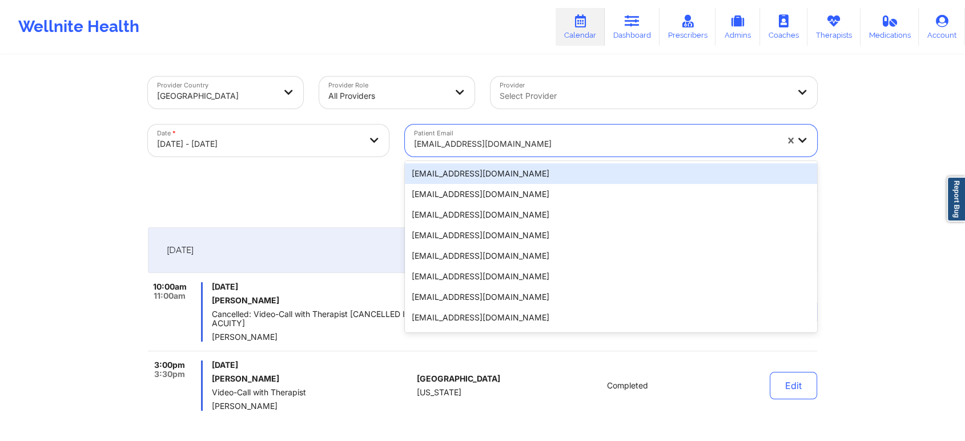
click at [505, 137] on div at bounding box center [595, 144] width 363 height 14
paste input "chicole82@gmail.com"
type input "chicole82@gmail.com"
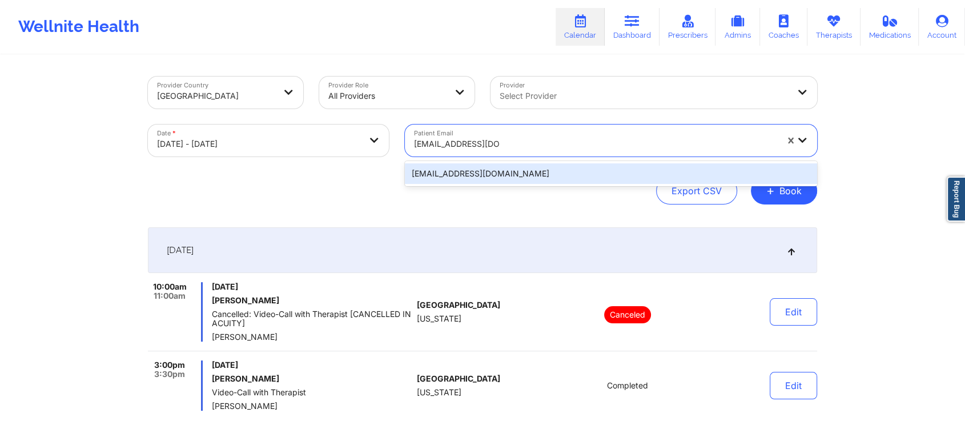
click at [504, 163] on div "chicole82@gmail.com" at bounding box center [611, 173] width 412 height 21
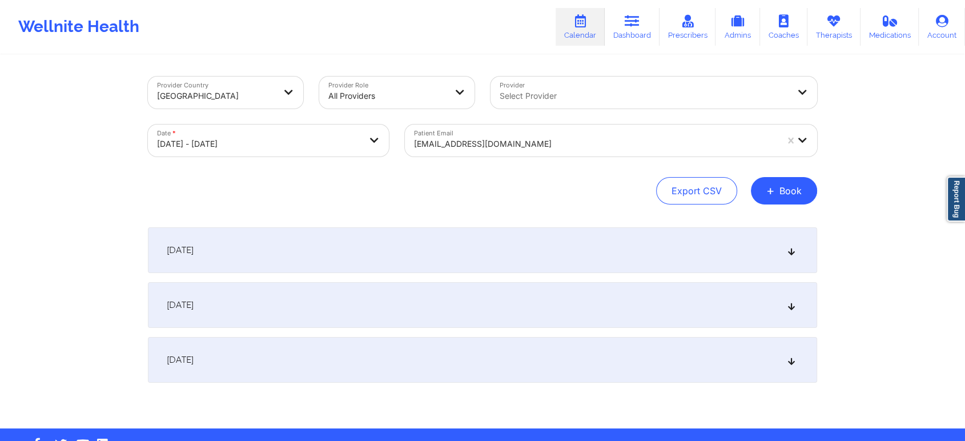
click at [553, 240] on div "[DATE]" at bounding box center [482, 250] width 669 height 46
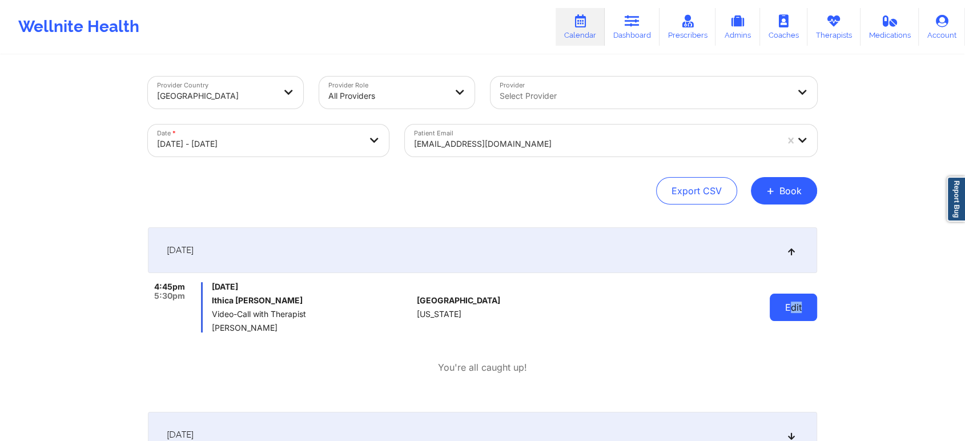
drag, startPoint x: 804, startPoint y: 323, endPoint x: 809, endPoint y: 298, distance: 25.6
click at [809, 298] on div "Edit" at bounding box center [764, 307] width 106 height 50
click at [809, 298] on button "Edit" at bounding box center [793, 306] width 47 height 27
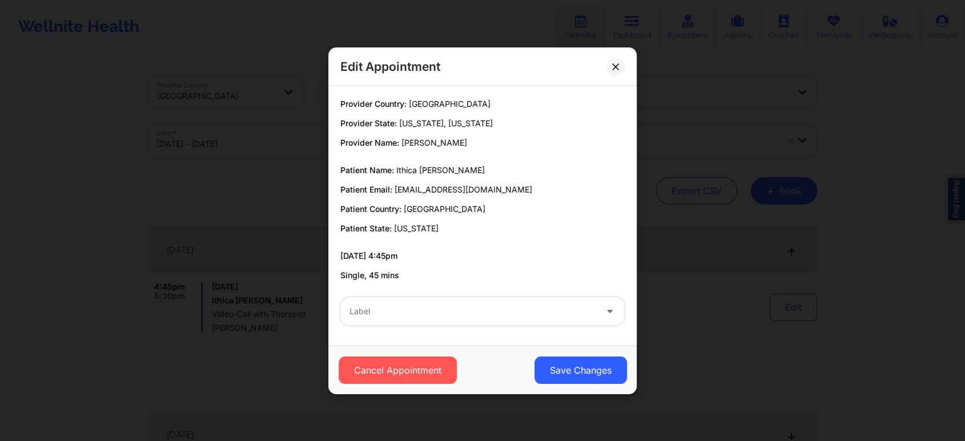
click at [532, 308] on div at bounding box center [472, 311] width 247 height 14
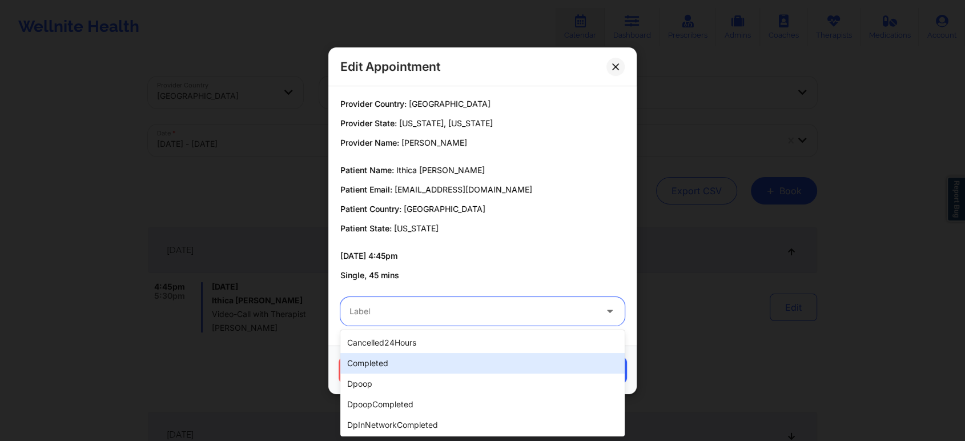
click at [481, 362] on div "completed" at bounding box center [482, 363] width 284 height 21
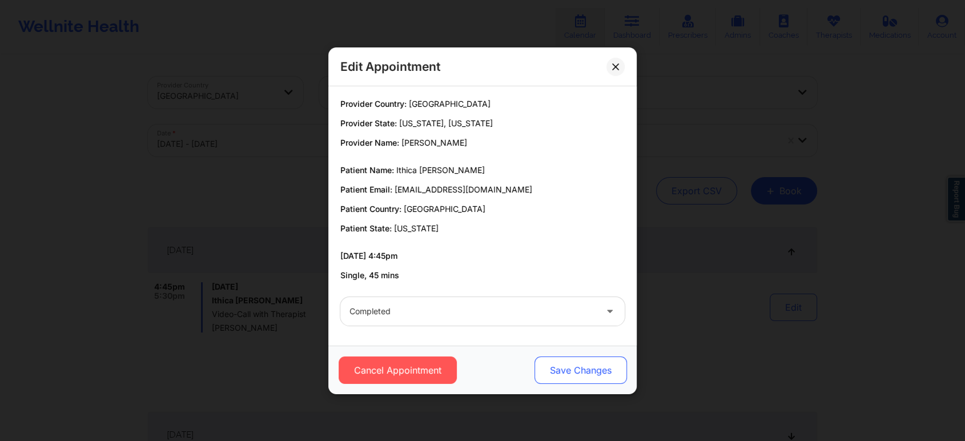
drag, startPoint x: 594, startPoint y: 388, endPoint x: 602, endPoint y: 371, distance: 18.1
click at [602, 371] on div "Cancel Appointment Save Changes" at bounding box center [482, 369] width 308 height 49
click at [602, 371] on button "Save Changes" at bounding box center [580, 369] width 92 height 27
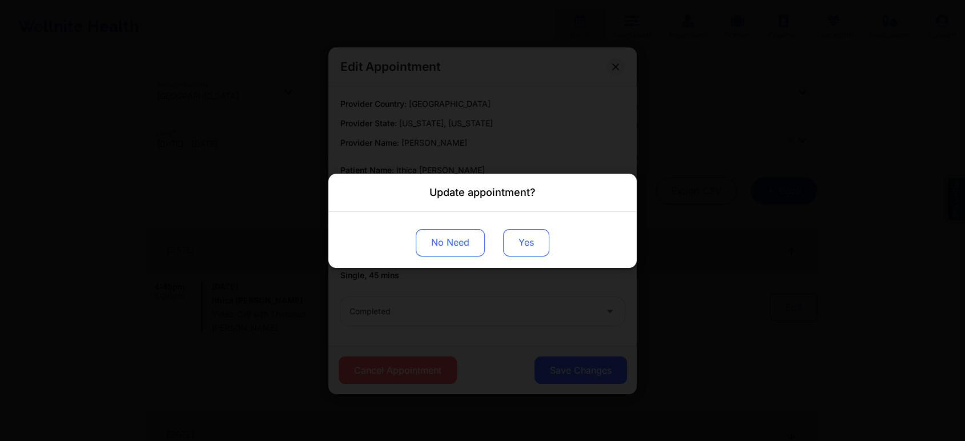
drag, startPoint x: 518, startPoint y: 227, endPoint x: 518, endPoint y: 236, distance: 9.1
click at [518, 236] on div "No Need Yes" at bounding box center [482, 239] width 308 height 56
click at [518, 236] on button "Yes" at bounding box center [526, 241] width 46 height 27
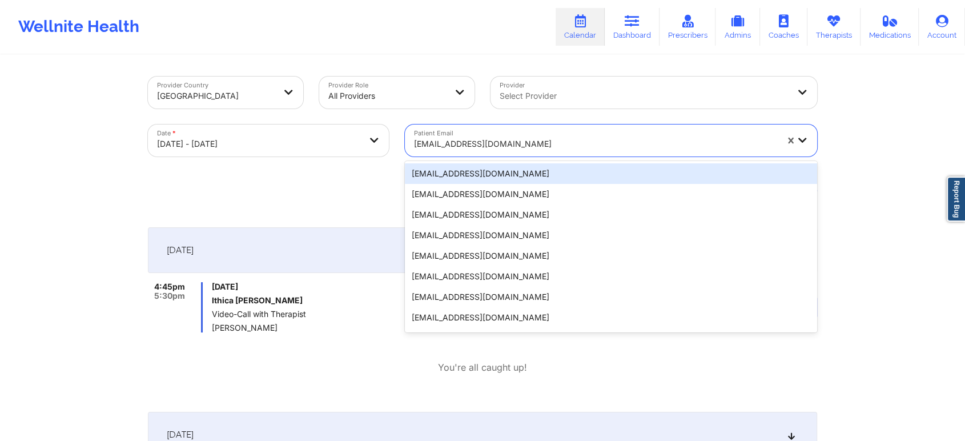
click at [496, 152] on div "chicole82@gmail.com" at bounding box center [595, 143] width 363 height 25
paste input "amitsfrealty@gmail.com"
type input "amitsfrealty@gmail.com"
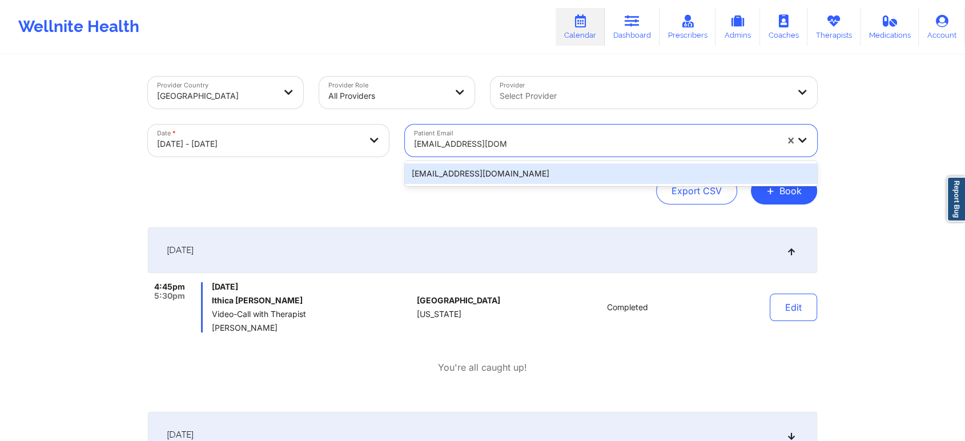
click at [516, 175] on div "amitsfrealty@gmail.com" at bounding box center [611, 173] width 412 height 21
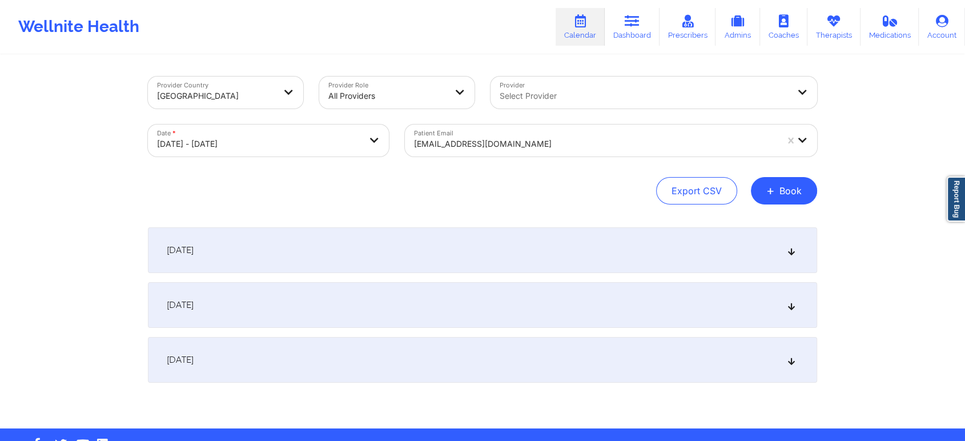
click at [659, 236] on div "[DATE]" at bounding box center [482, 250] width 669 height 46
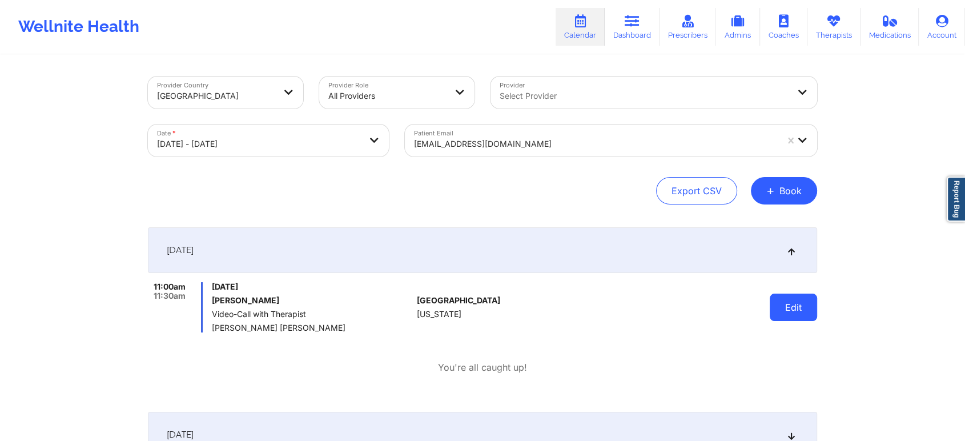
click at [798, 305] on button "Edit" at bounding box center [793, 306] width 47 height 27
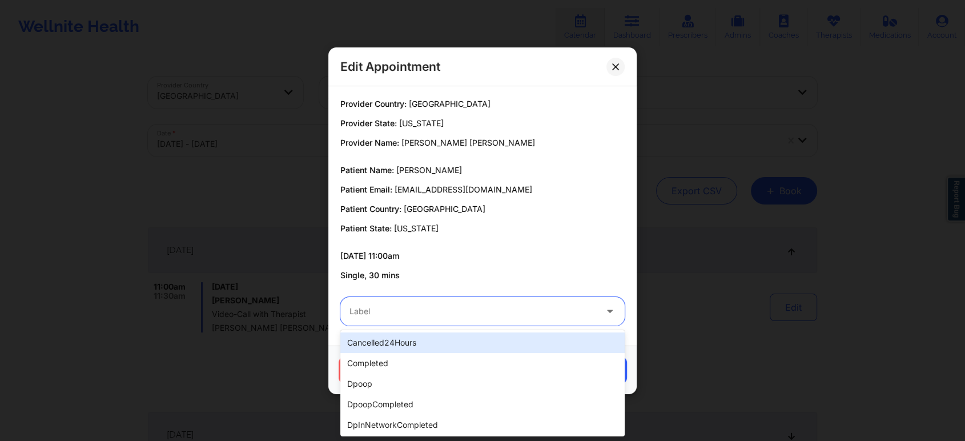
click at [472, 316] on div at bounding box center [472, 311] width 247 height 14
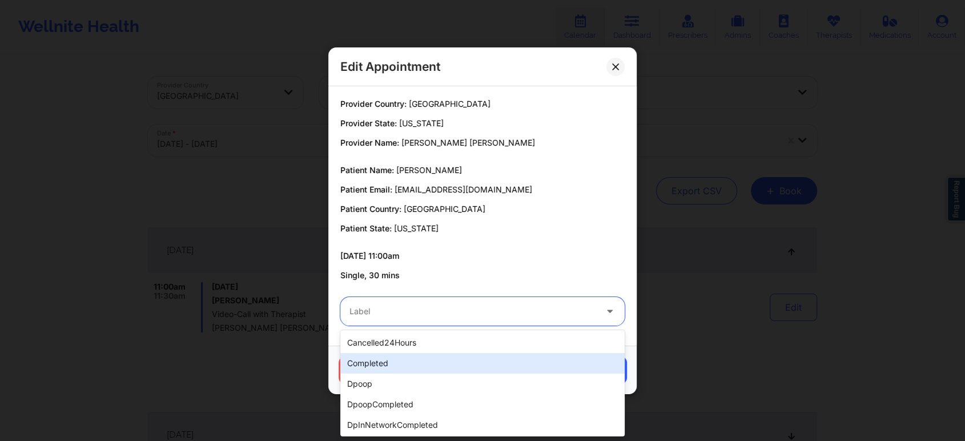
click at [442, 365] on div "completed" at bounding box center [482, 363] width 284 height 21
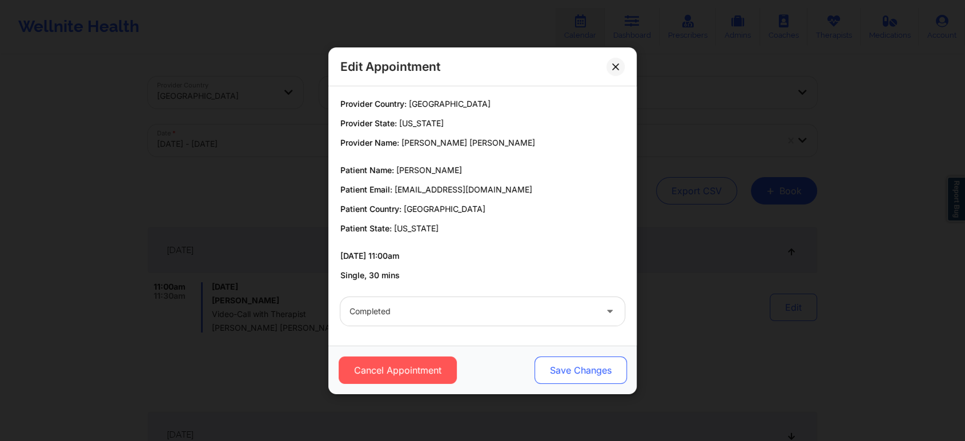
click at [565, 368] on button "Save Changes" at bounding box center [580, 369] width 92 height 27
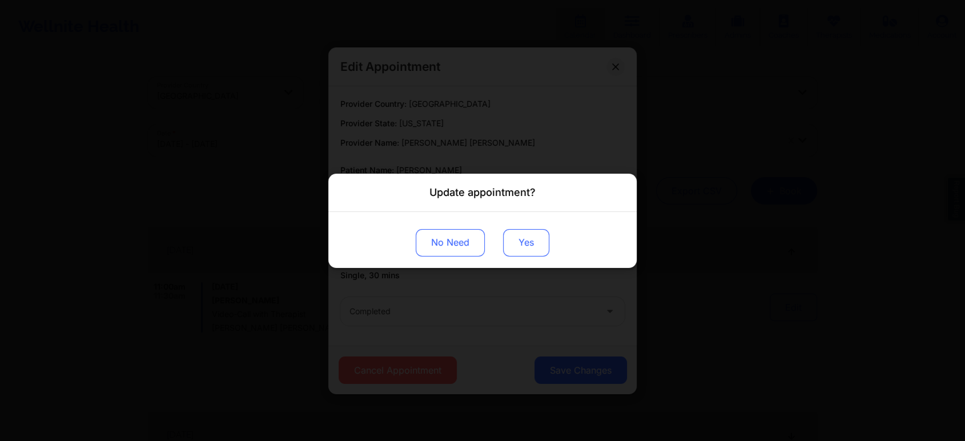
click at [528, 233] on button "Yes" at bounding box center [526, 241] width 46 height 27
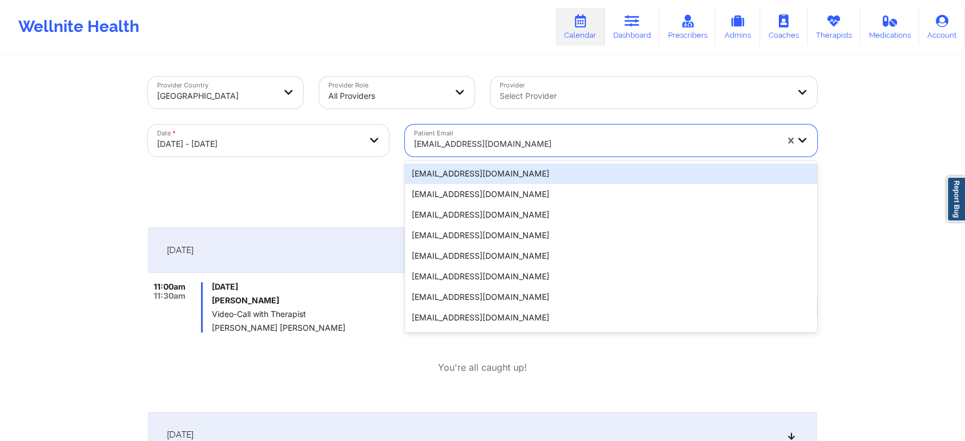
click at [467, 147] on div at bounding box center [595, 144] width 363 height 14
paste input "eugenerada@yahoo.com"
type input "eugenerada@yahoo.com"
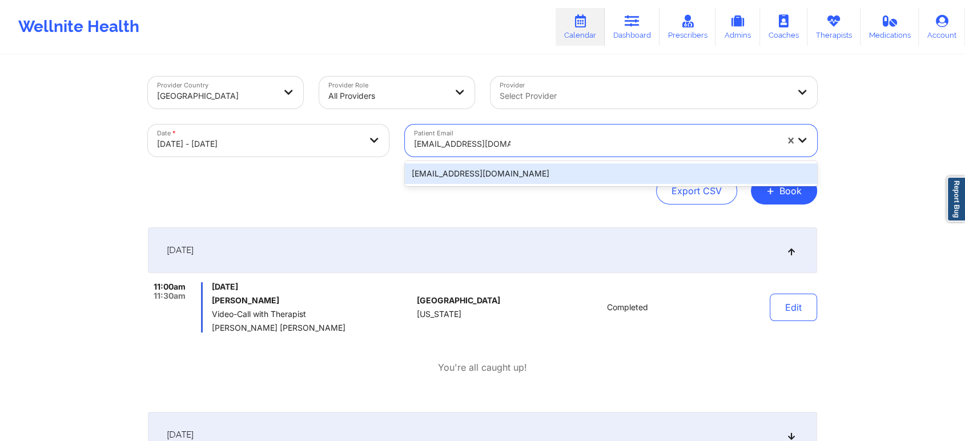
click at [497, 170] on div "eugenerada@yahoo.com" at bounding box center [611, 173] width 412 height 21
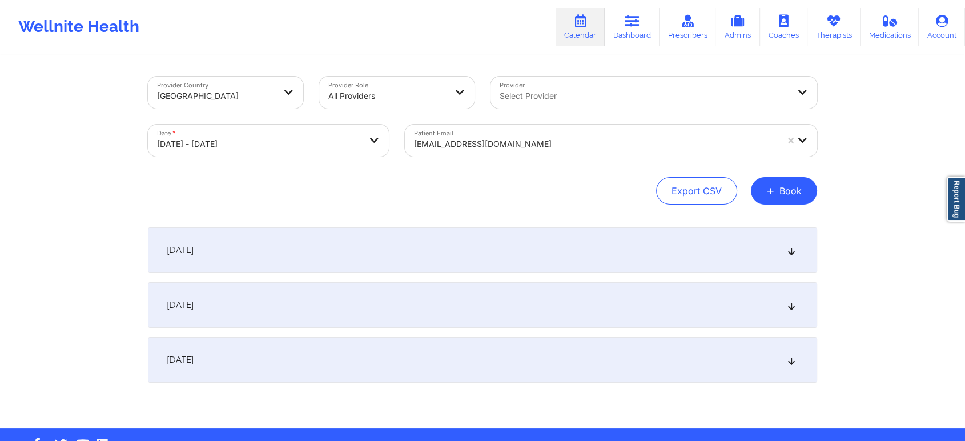
drag, startPoint x: 481, startPoint y: 232, endPoint x: 626, endPoint y: 283, distance: 153.7
click at [626, 283] on div "[DATE] No appointments [DATE] No appointments [DATE] No appointments" at bounding box center [482, 304] width 669 height 155
click at [512, 231] on div "[DATE]" at bounding box center [482, 250] width 669 height 46
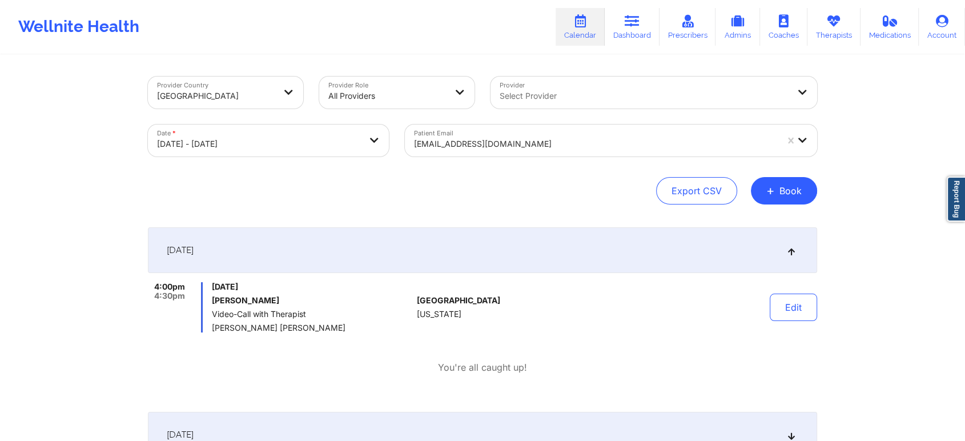
click at [801, 328] on div "Edit" at bounding box center [764, 307] width 106 height 50
drag, startPoint x: 791, startPoint y: 305, endPoint x: 621, endPoint y: 301, distance: 170.2
click at [621, 301] on div "4:00pm 4:30pm Tuesday, September 16, 2025 Eugene radashkovskiy Video-Call with …" at bounding box center [482, 307] width 669 height 50
click at [778, 313] on button "Edit" at bounding box center [793, 306] width 47 height 27
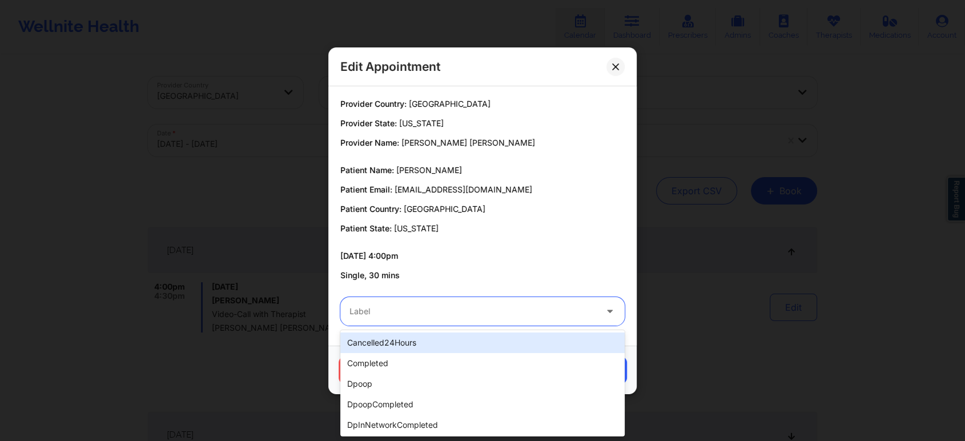
click at [472, 305] on div at bounding box center [472, 311] width 247 height 14
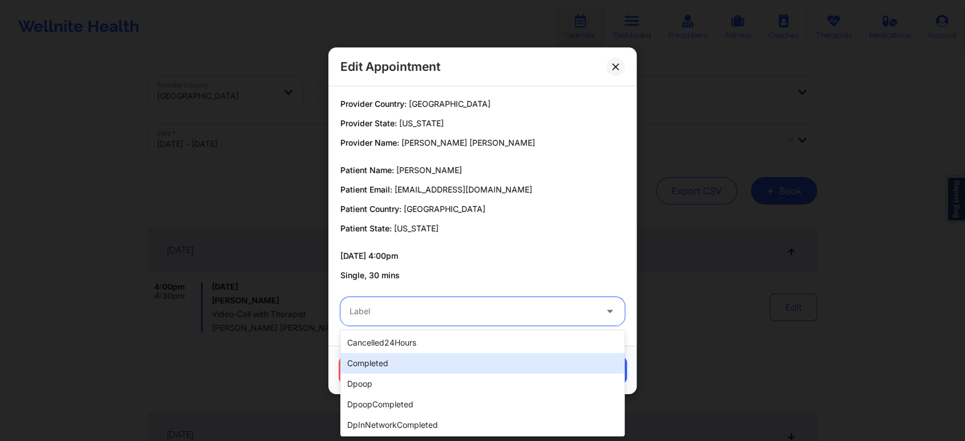
click at [444, 357] on div "completed" at bounding box center [482, 363] width 284 height 21
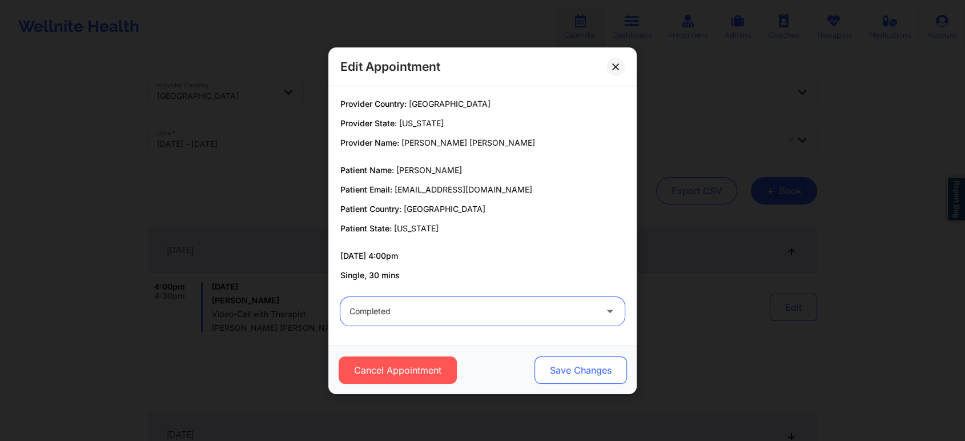
click at [552, 369] on button "Save Changes" at bounding box center [580, 369] width 92 height 27
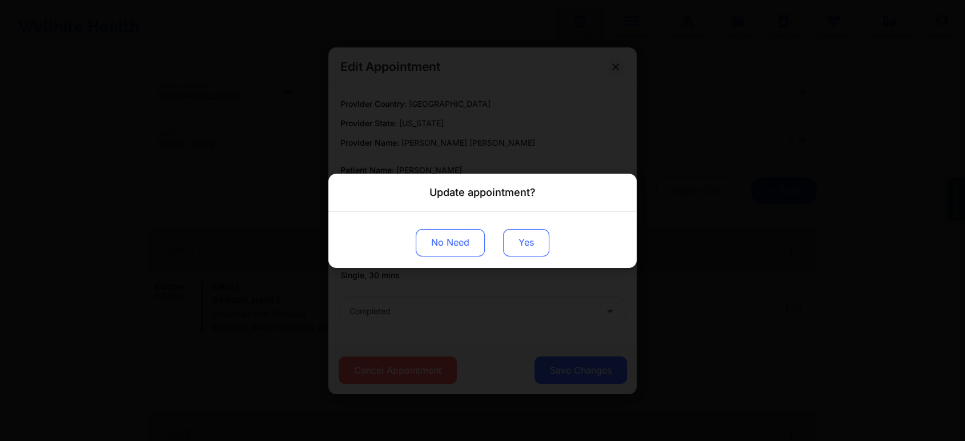
click at [508, 240] on button "Yes" at bounding box center [526, 241] width 46 height 27
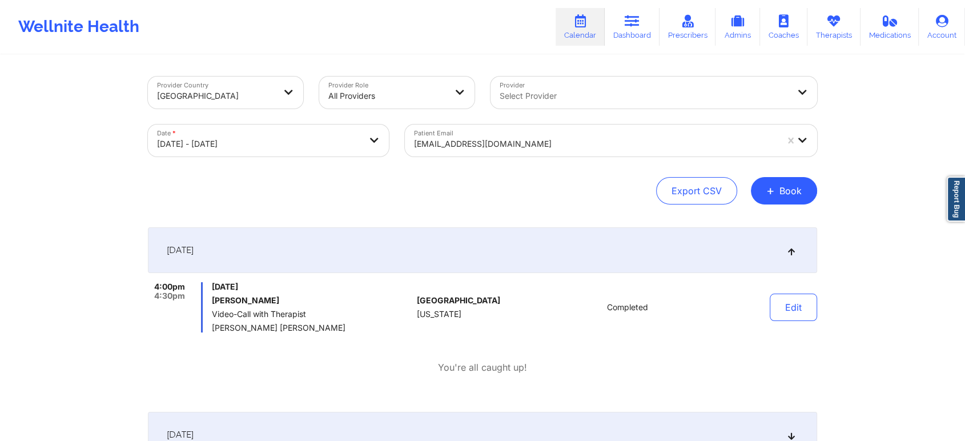
click at [457, 136] on div "eugenerada@yahoo.com" at bounding box center [595, 143] width 363 height 25
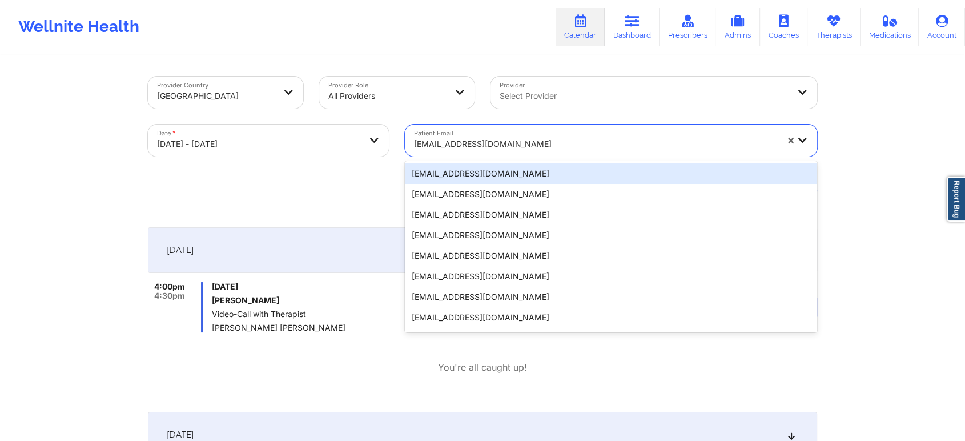
paste input "jlee.hms@gmail.com"
type input "jlee.hms@gmail.com"
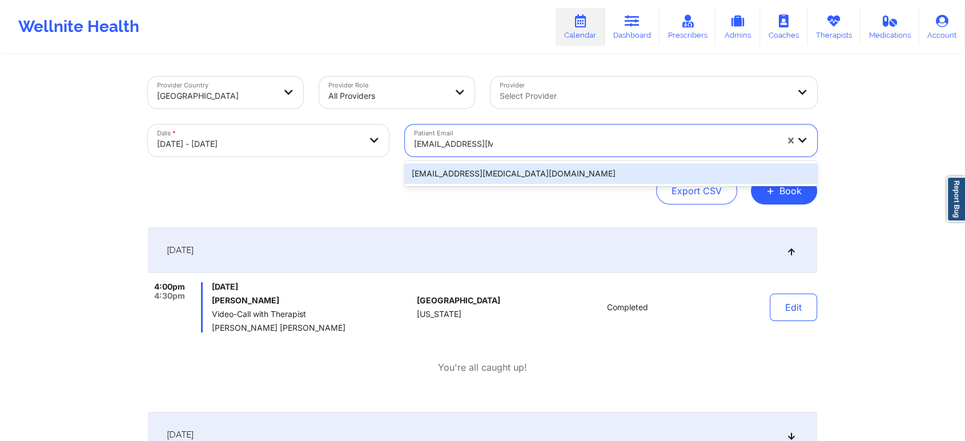
click at [541, 172] on div "jlee.hms@gmail.com" at bounding box center [611, 173] width 412 height 21
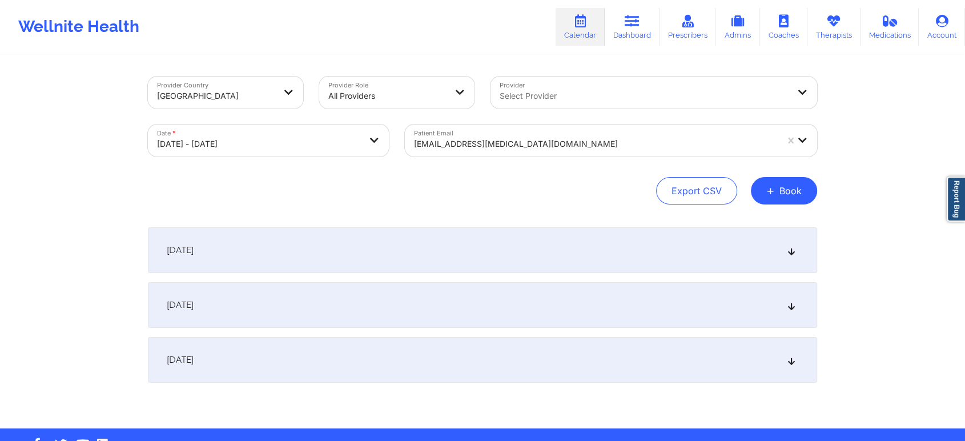
click at [664, 248] on div "[DATE]" at bounding box center [482, 250] width 669 height 46
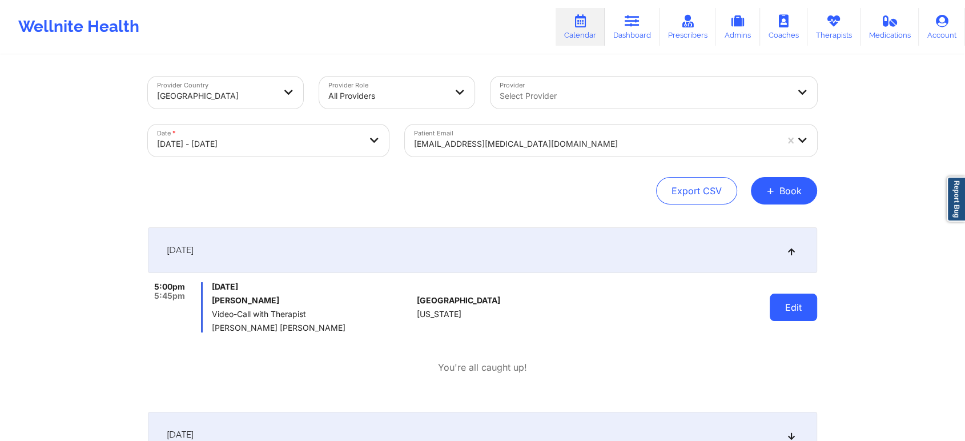
click at [792, 305] on button "Edit" at bounding box center [793, 306] width 47 height 27
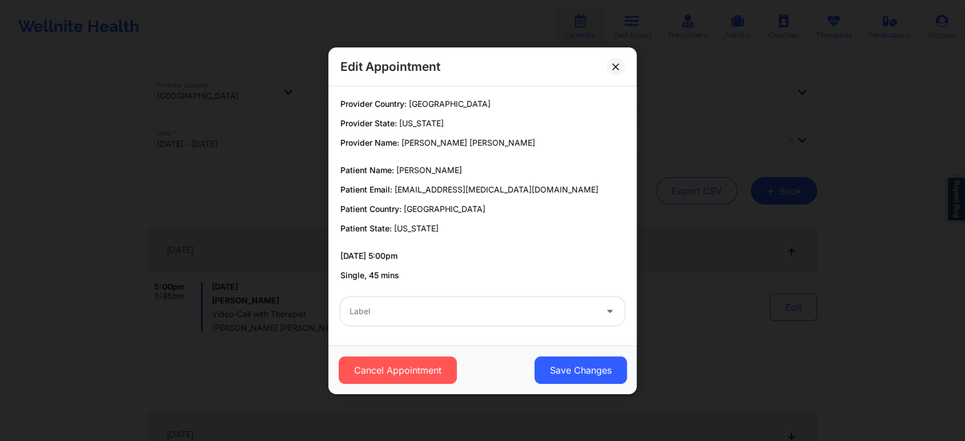
click at [423, 319] on div "Label" at bounding box center [468, 311] width 257 height 29
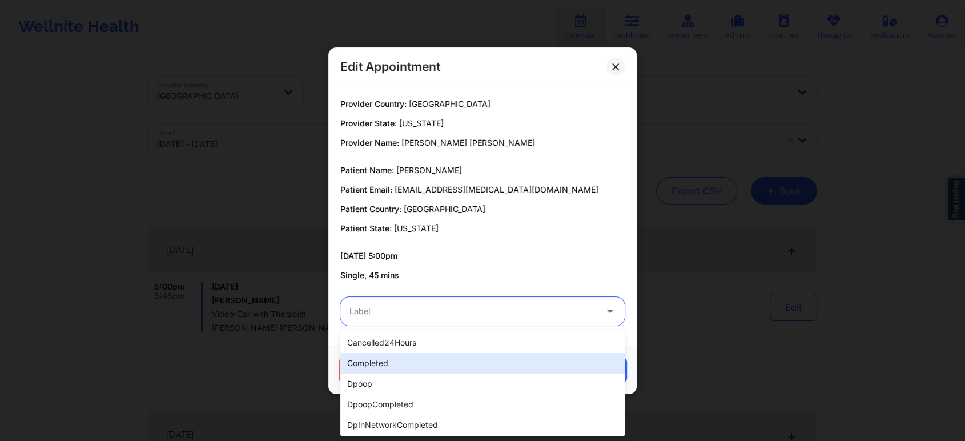
click at [378, 359] on div "completed" at bounding box center [482, 363] width 284 height 21
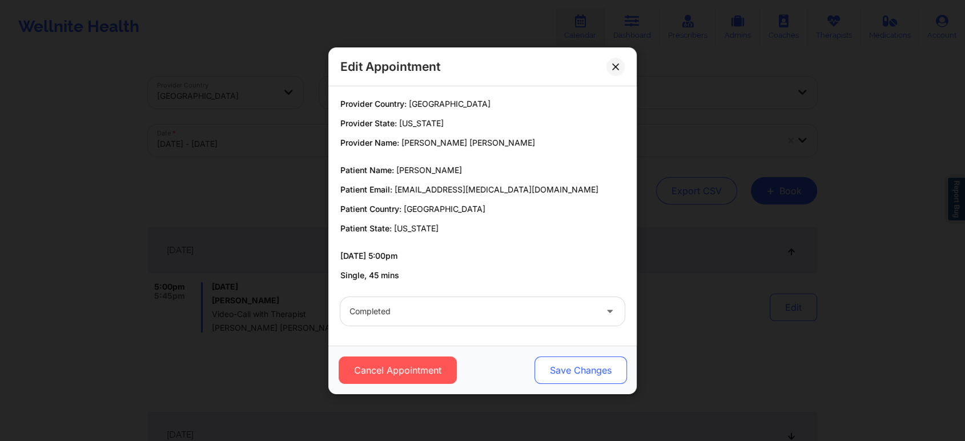
click at [582, 370] on button "Save Changes" at bounding box center [580, 369] width 92 height 27
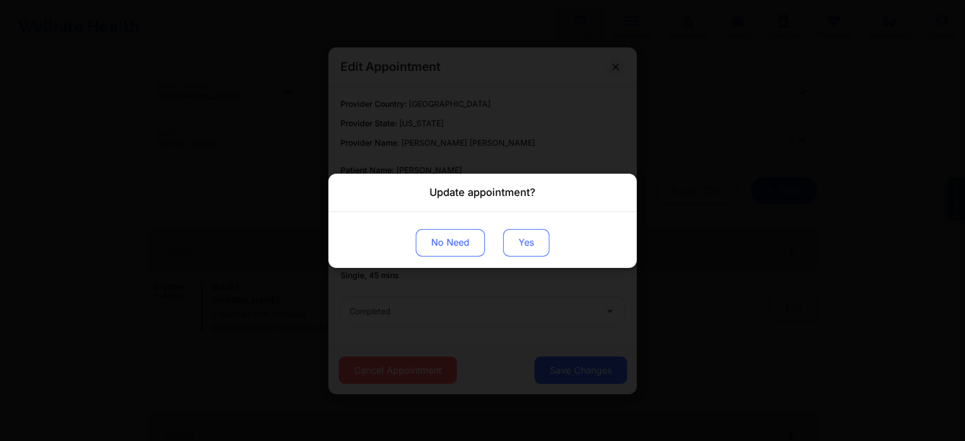
click at [532, 234] on button "Yes" at bounding box center [526, 241] width 46 height 27
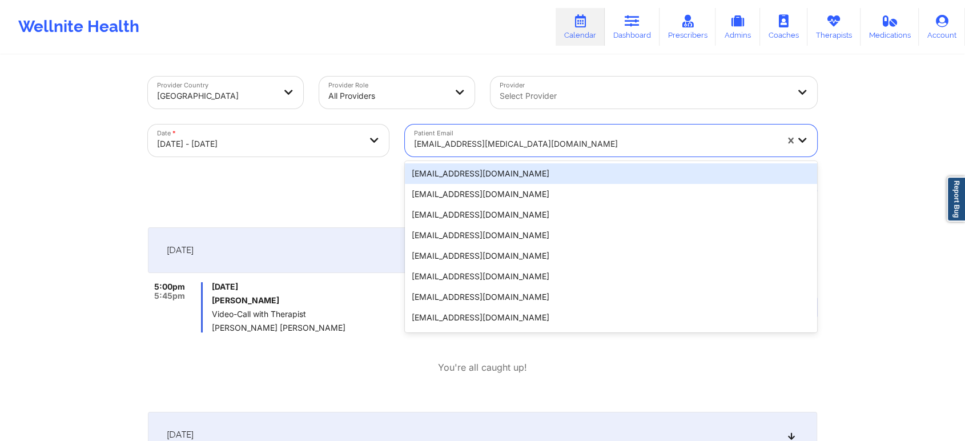
click at [469, 135] on div "jlee.hms@gmail.com" at bounding box center [595, 143] width 363 height 25
paste input "ebenz493@gmail.com"
type input "ebenz493@gmail.com"
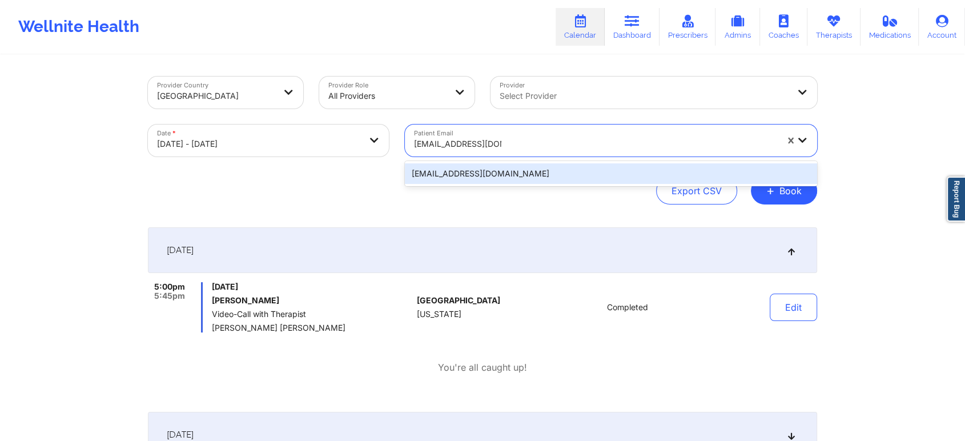
click at [570, 174] on div "ebenz493@gmail.com" at bounding box center [611, 173] width 412 height 21
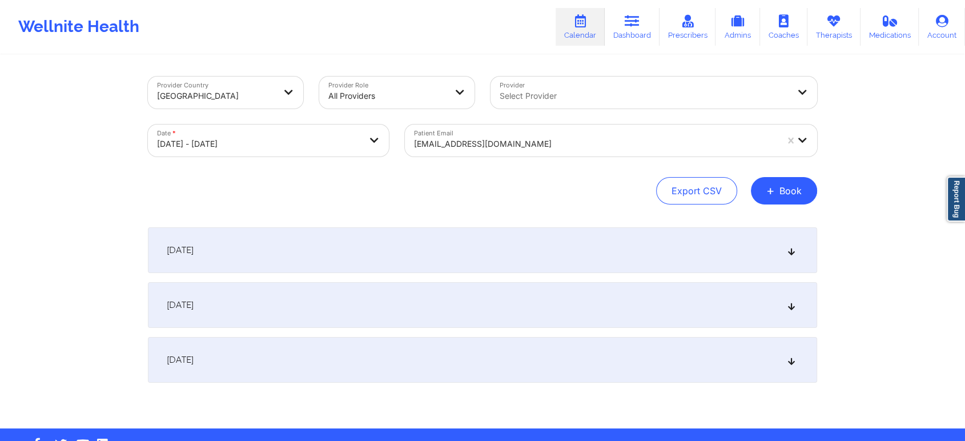
click at [473, 246] on div "[DATE]" at bounding box center [482, 250] width 669 height 46
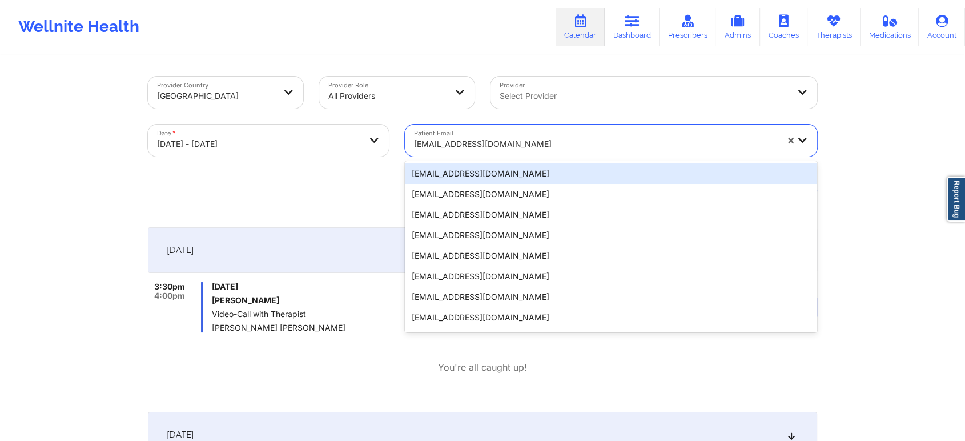
click at [508, 142] on div at bounding box center [595, 144] width 363 height 14
paste input "dones316@gmail.com"
type input "dones316@gmail.com"
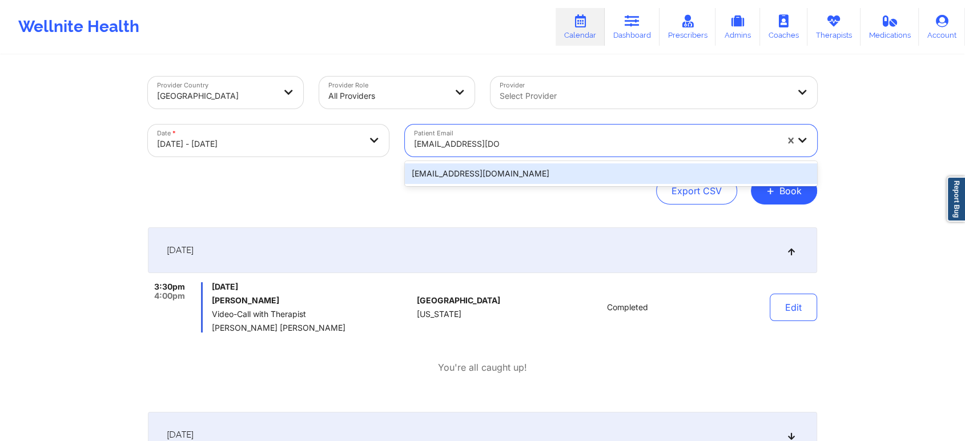
click at [508, 168] on div "dones316@gmail.com" at bounding box center [611, 173] width 412 height 21
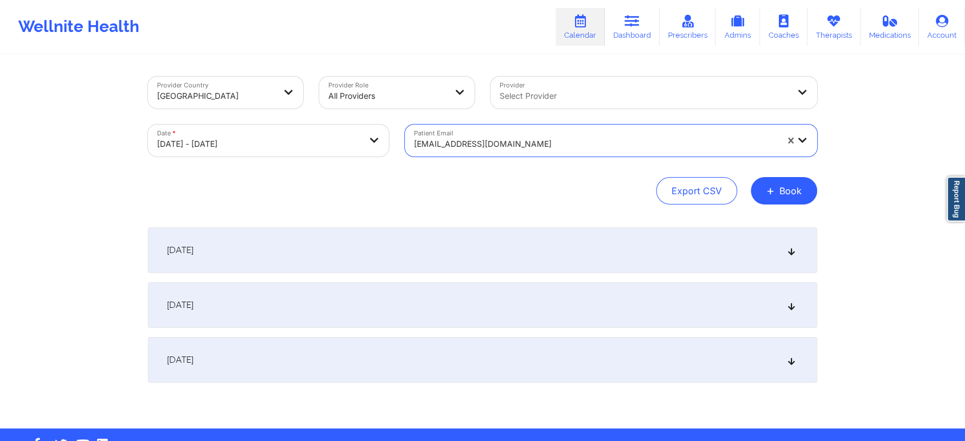
click at [379, 252] on div "[DATE]" at bounding box center [482, 250] width 669 height 46
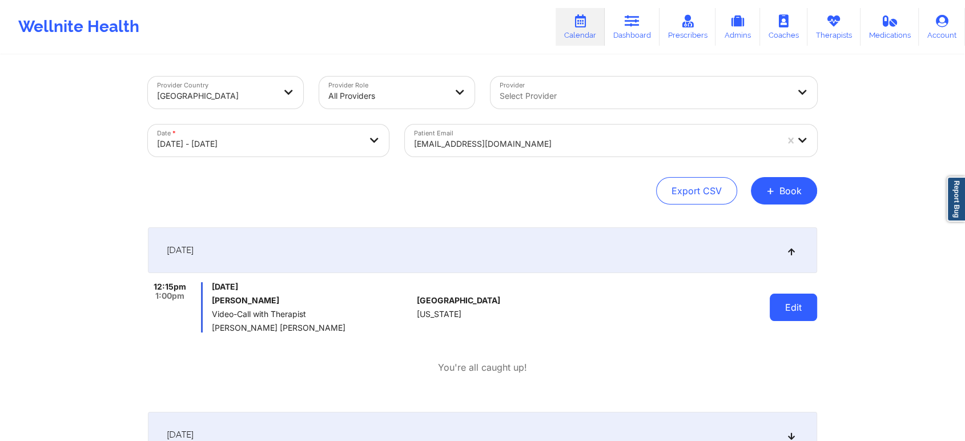
click at [781, 305] on button "Edit" at bounding box center [793, 306] width 47 height 27
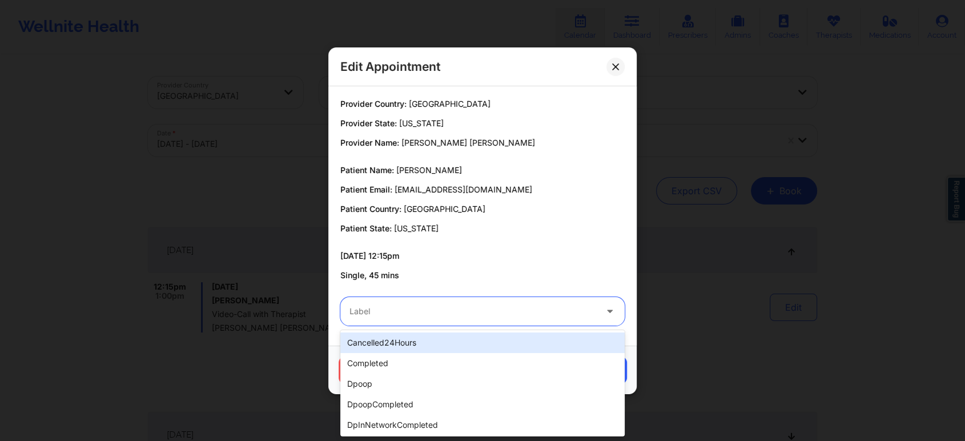
click at [397, 312] on div at bounding box center [472, 311] width 247 height 14
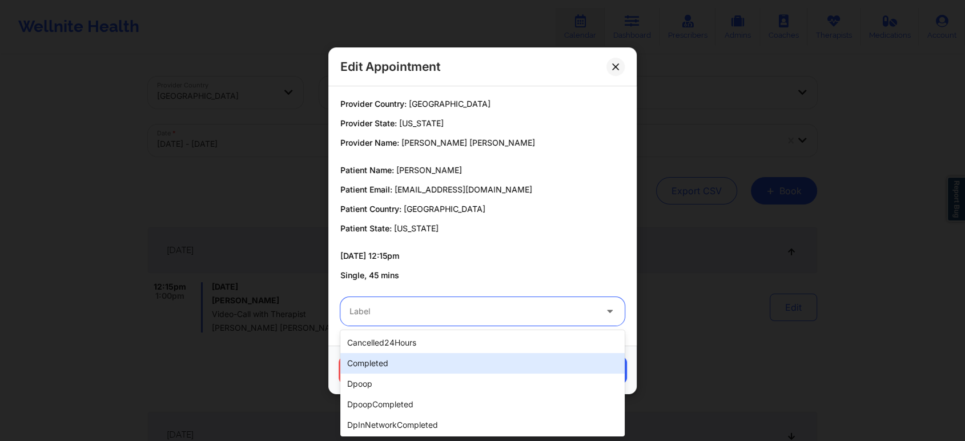
click at [387, 363] on div "completed" at bounding box center [482, 363] width 284 height 21
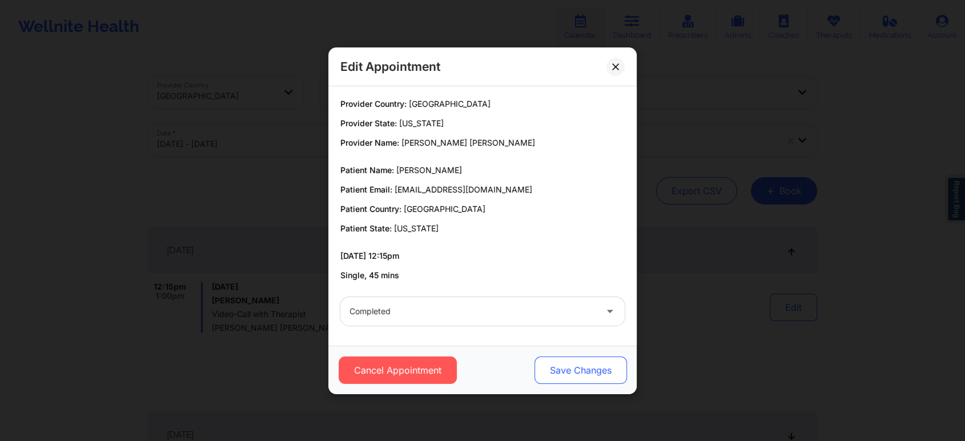
click at [556, 367] on button "Save Changes" at bounding box center [580, 369] width 92 height 27
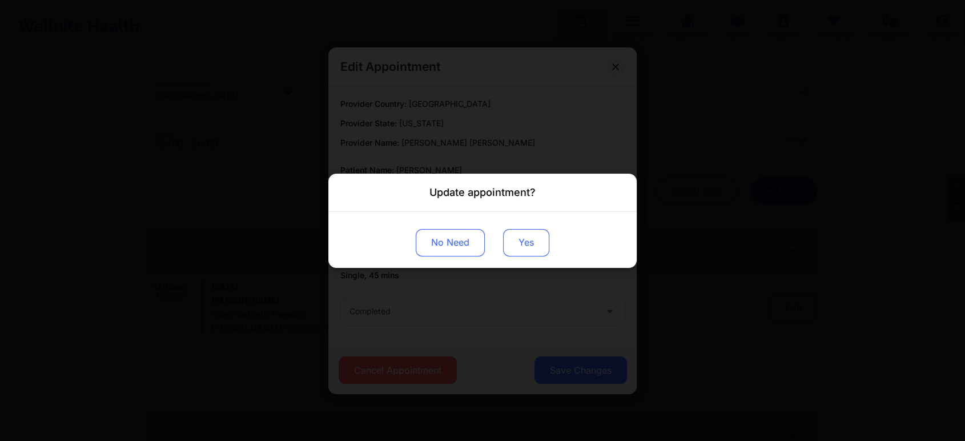
click at [531, 241] on button "Yes" at bounding box center [526, 241] width 46 height 27
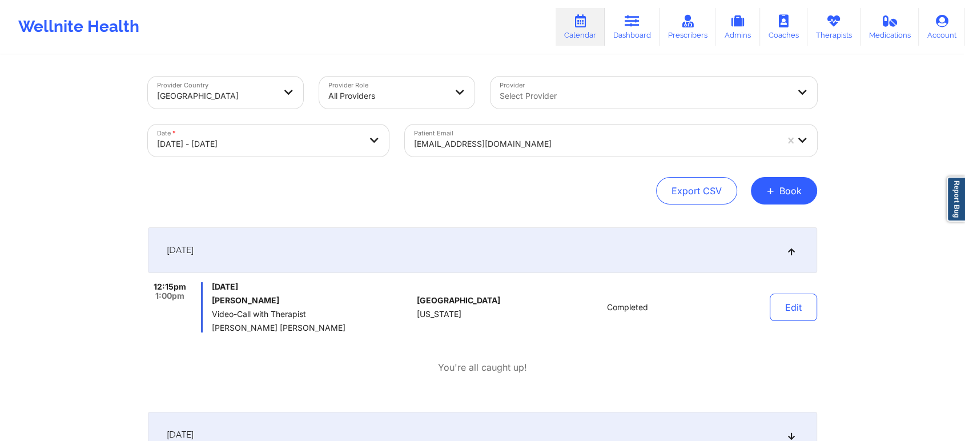
click at [458, 131] on div "dones316@gmail.com" at bounding box center [595, 143] width 363 height 25
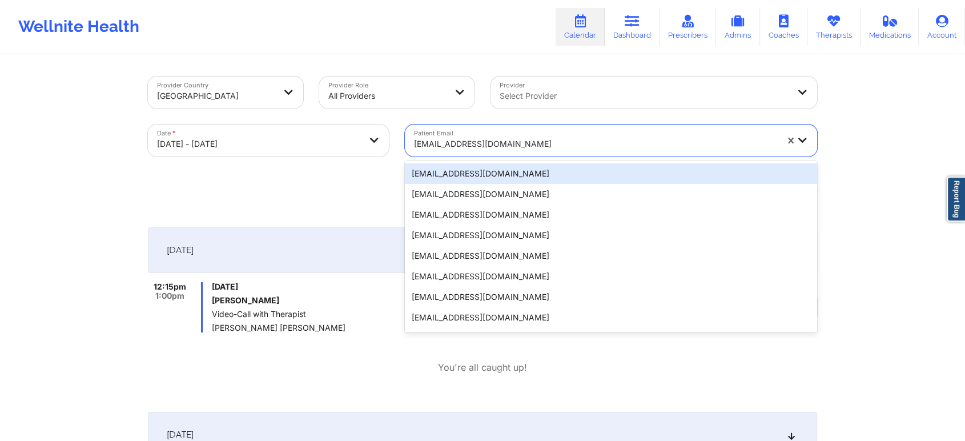
paste input "elainetsevis@gmail.com"
type input "elainetsevis@gmail.com"
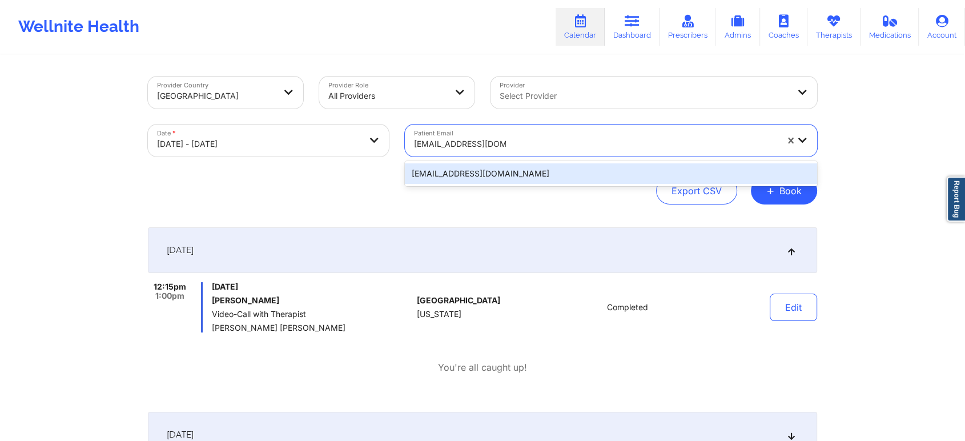
click at [490, 167] on div "elainetsevis@gmail.com" at bounding box center [611, 173] width 412 height 21
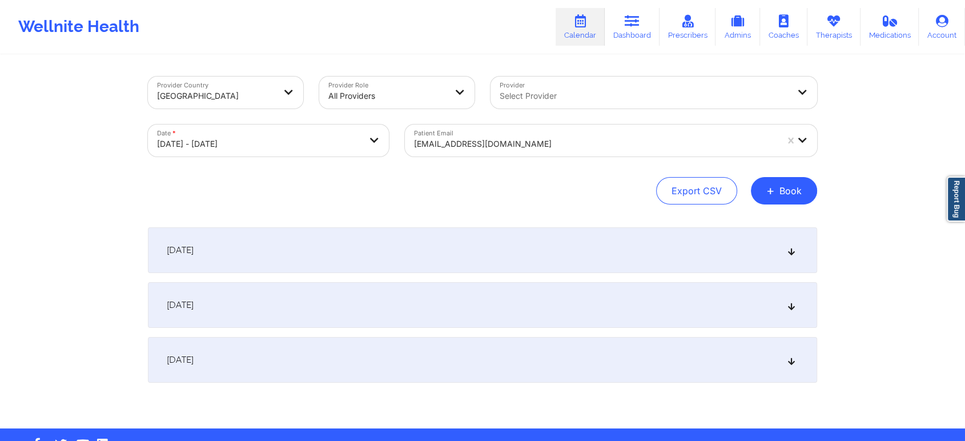
click at [528, 267] on div "[DATE]" at bounding box center [482, 250] width 669 height 46
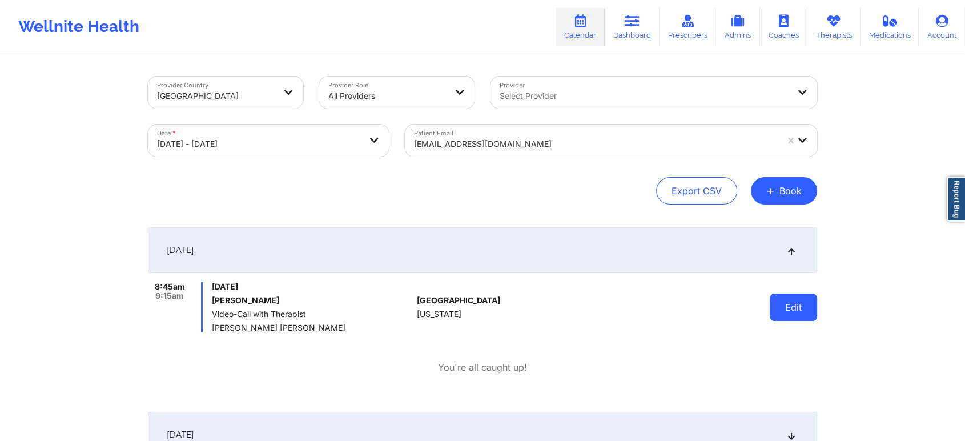
click at [784, 303] on button "Edit" at bounding box center [793, 306] width 47 height 27
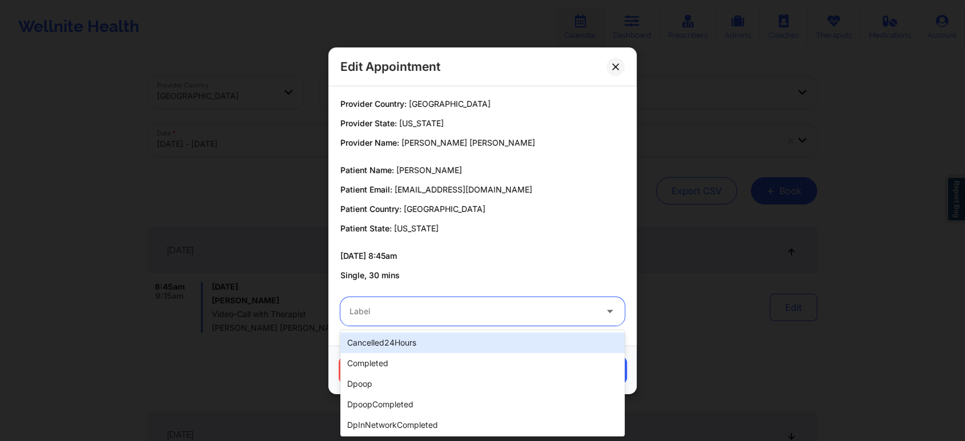
click at [541, 309] on div at bounding box center [472, 311] width 247 height 14
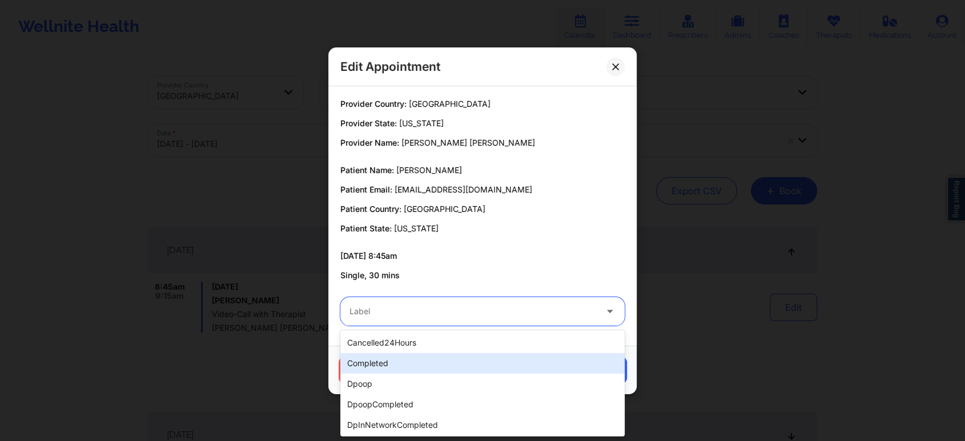
click at [434, 370] on div "completed" at bounding box center [482, 363] width 284 height 21
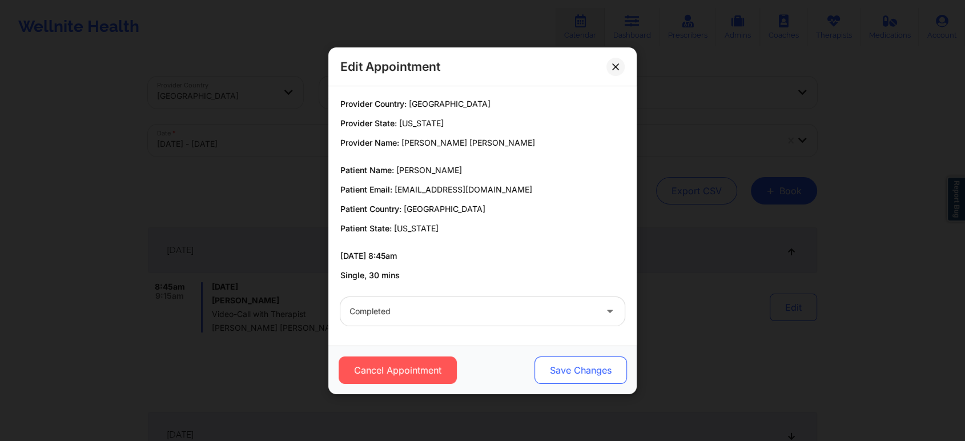
click at [617, 373] on button "Save Changes" at bounding box center [580, 369] width 92 height 27
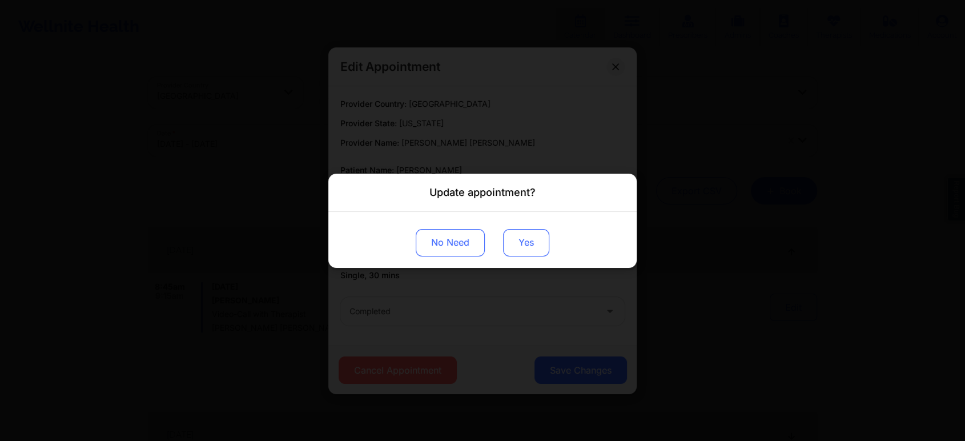
click at [529, 249] on button "Yes" at bounding box center [526, 241] width 46 height 27
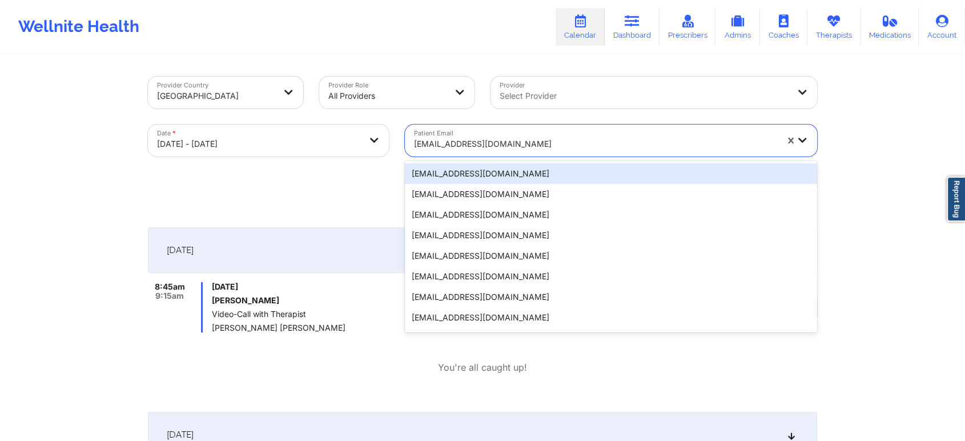
click at [456, 142] on div at bounding box center [595, 144] width 363 height 14
paste input "nugentkayleen@gmail.com"
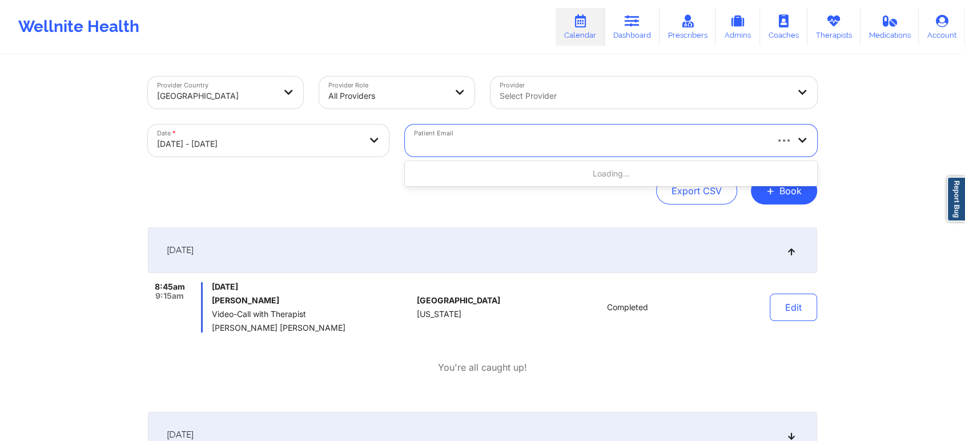
type input "nugentkayleen@gmail.com"
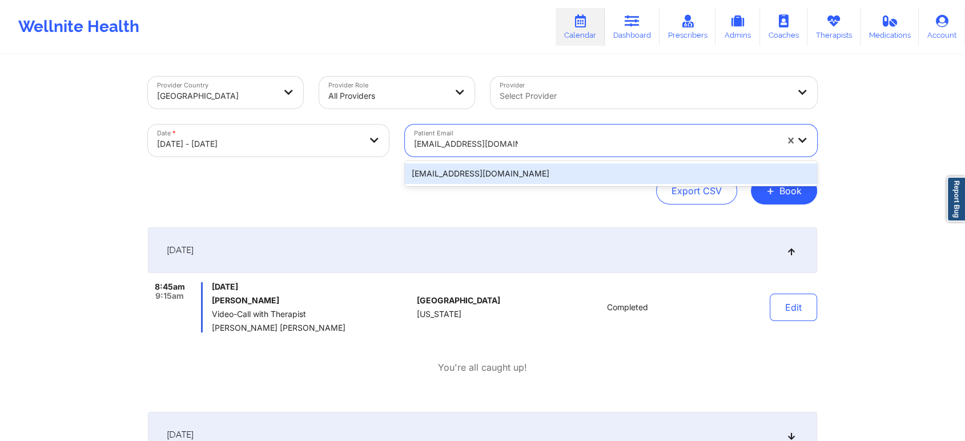
click at [497, 176] on div "nugentkayleen@gmail.com" at bounding box center [611, 173] width 412 height 21
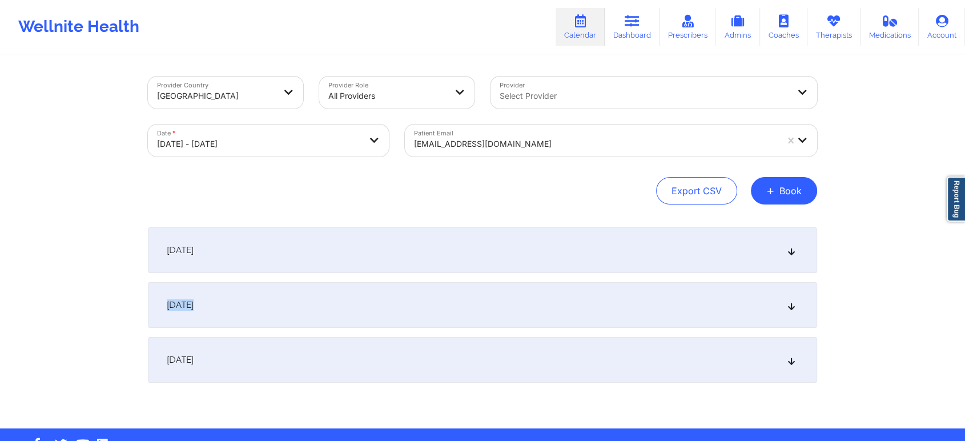
drag, startPoint x: 620, startPoint y: 280, endPoint x: 649, endPoint y: 260, distance: 34.5
click at [649, 260] on div "[DATE] No appointments [DATE] No appointments [DATE] No appointments" at bounding box center [482, 304] width 669 height 155
click at [649, 260] on div "[DATE]" at bounding box center [482, 250] width 669 height 46
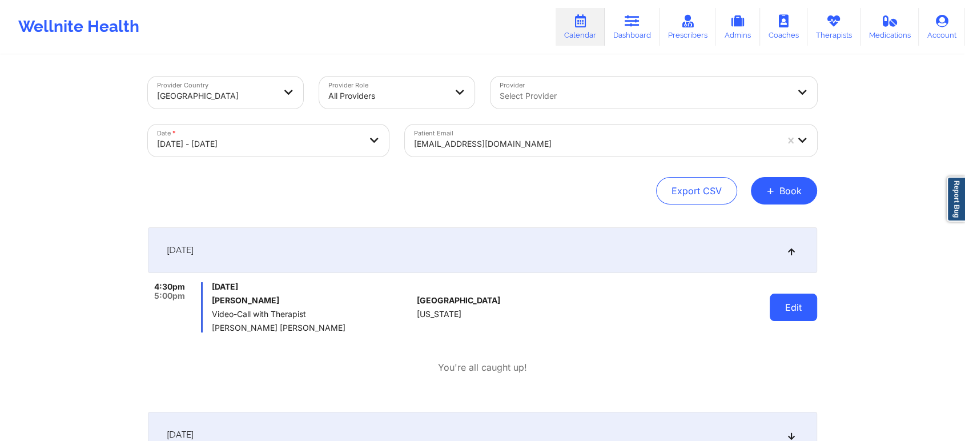
click at [790, 314] on button "Edit" at bounding box center [793, 306] width 47 height 27
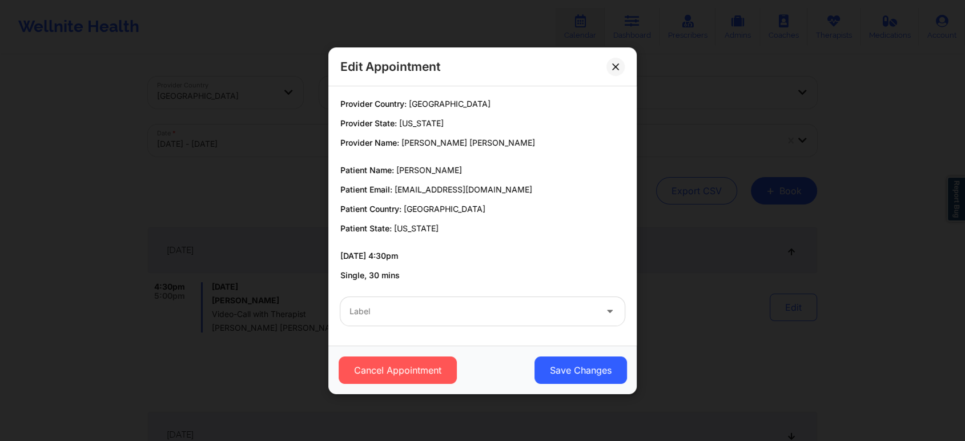
click at [539, 317] on div at bounding box center [472, 311] width 247 height 14
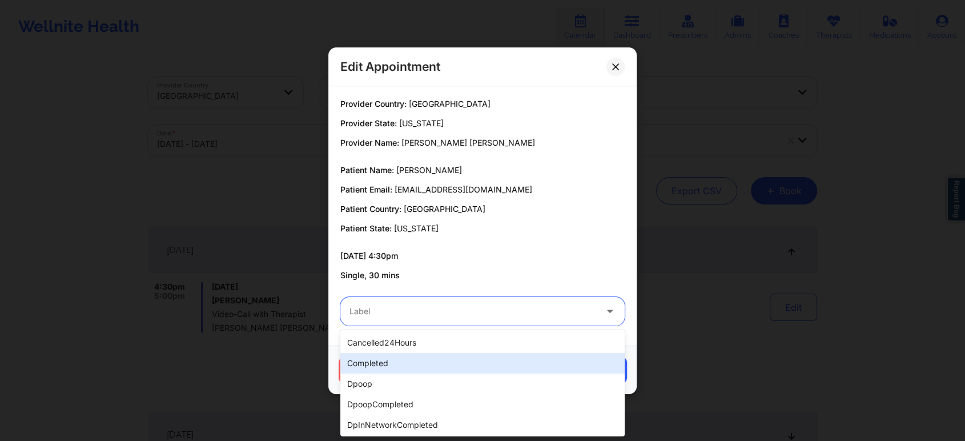
click at [494, 360] on div "completed" at bounding box center [482, 363] width 284 height 21
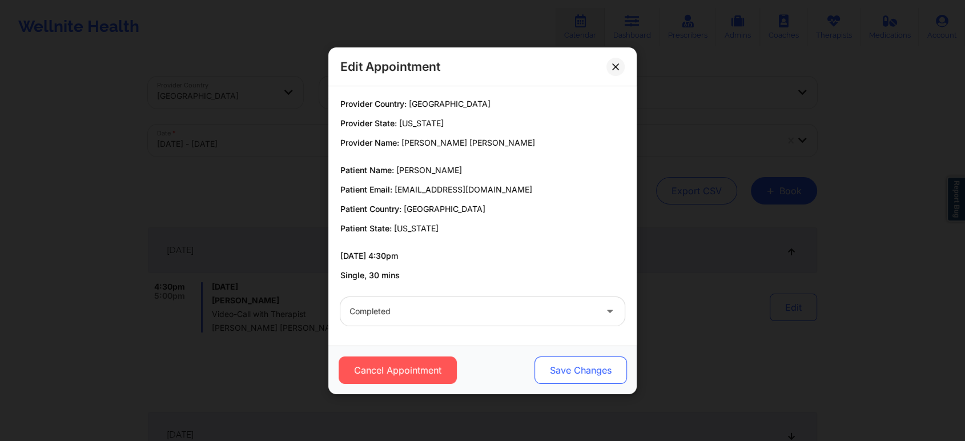
click at [572, 371] on button "Save Changes" at bounding box center [580, 369] width 92 height 27
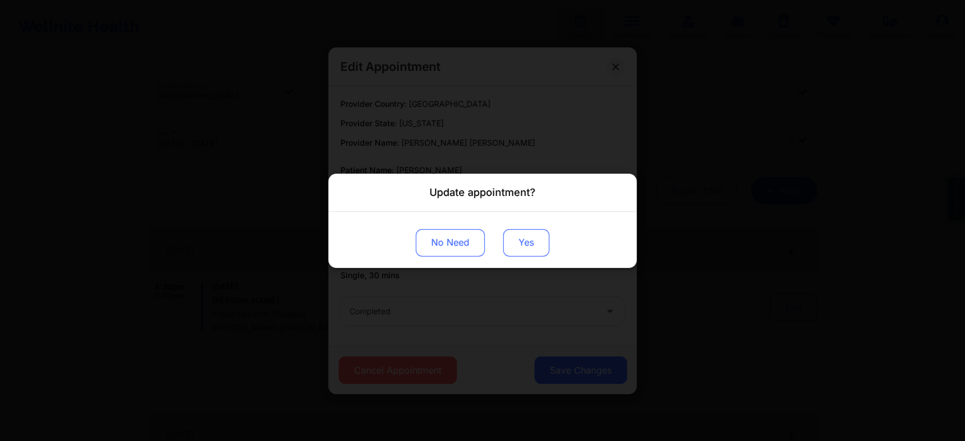
click at [528, 242] on button "Yes" at bounding box center [526, 241] width 46 height 27
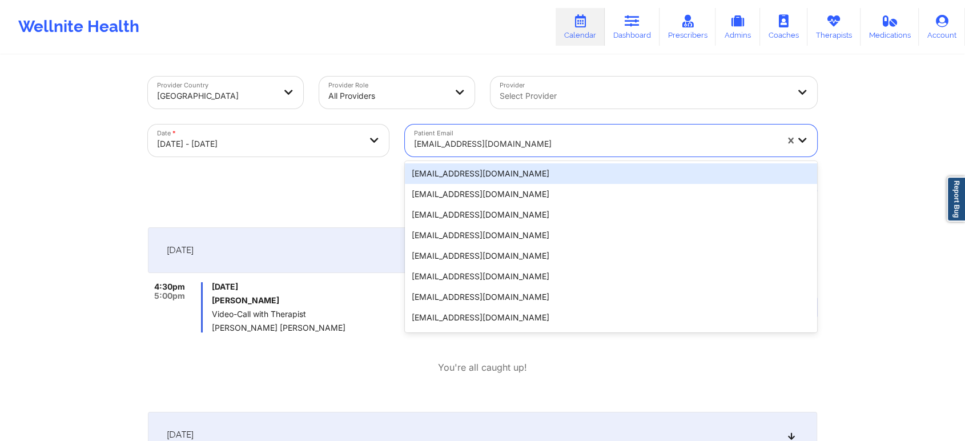
click at [460, 143] on div at bounding box center [595, 144] width 363 height 14
paste input "seanbottalico2@gmail.com"
type input "seanbottalico2@gmail.com"
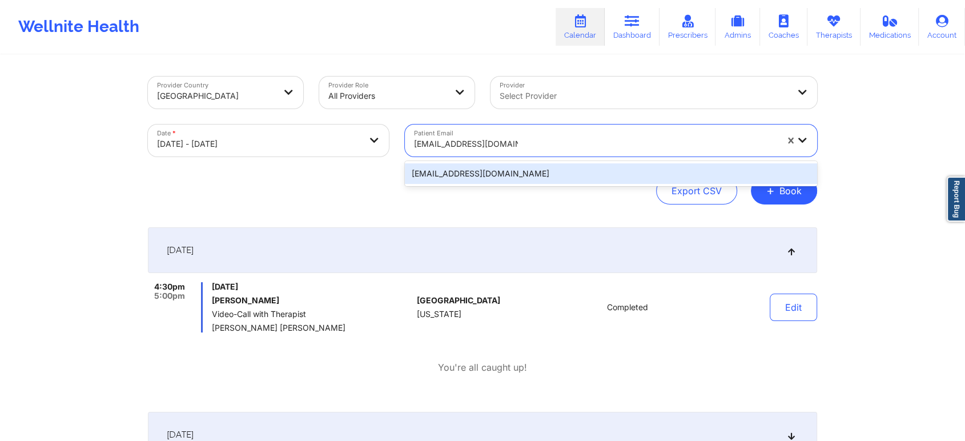
click at [518, 176] on div "seanbottalico2@gmail.com" at bounding box center [611, 173] width 412 height 21
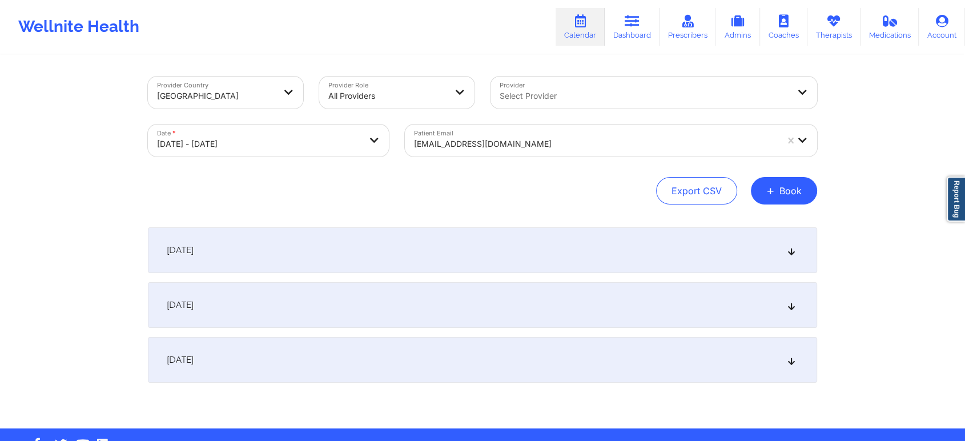
click at [611, 252] on div "[DATE]" at bounding box center [482, 250] width 669 height 46
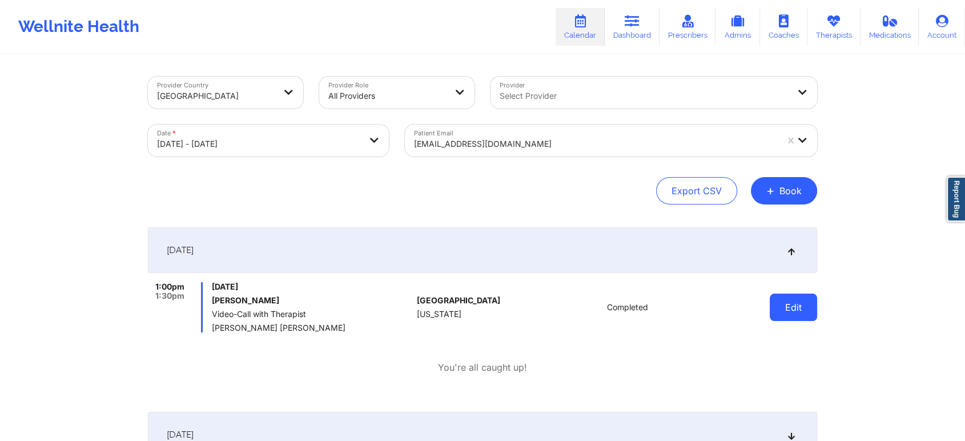
click at [789, 310] on button "Edit" at bounding box center [793, 306] width 47 height 27
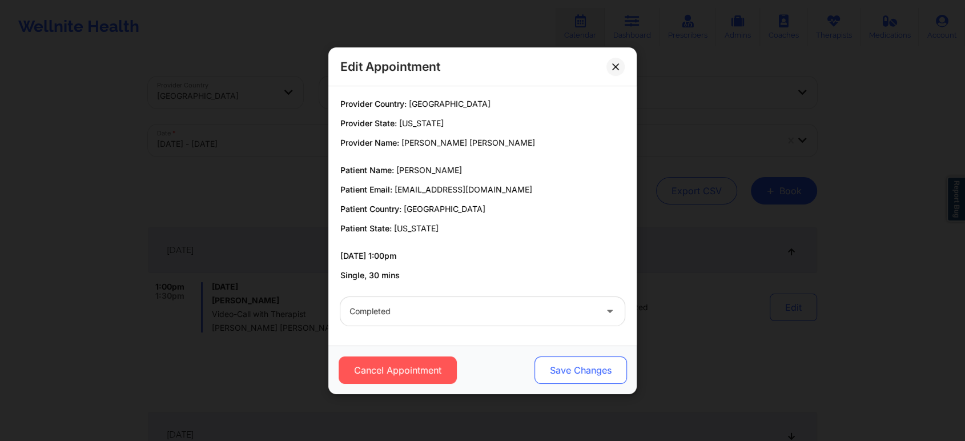
click at [555, 367] on button "Save Changes" at bounding box center [580, 369] width 92 height 27
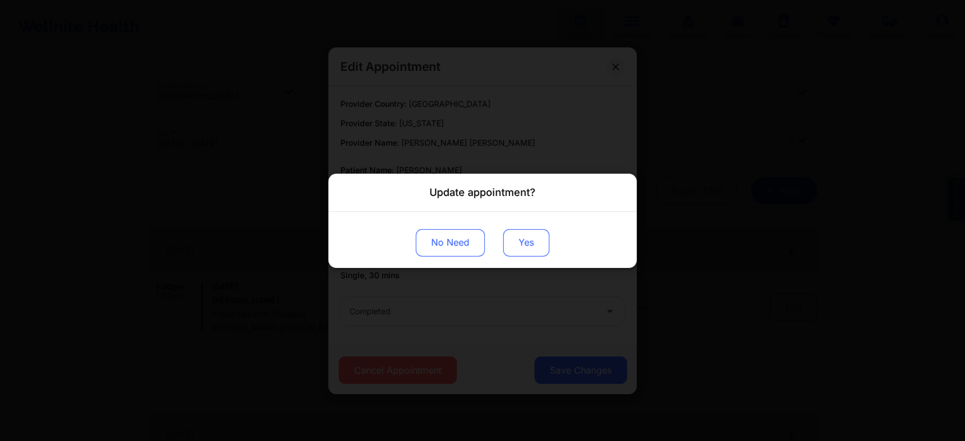
click at [509, 239] on button "Yes" at bounding box center [526, 241] width 46 height 27
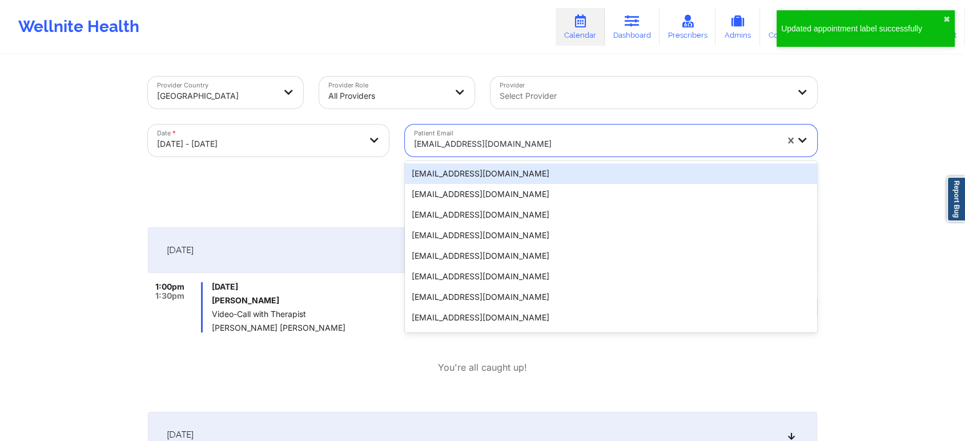
click at [448, 130] on div "seanbottalico2@gmail.com" at bounding box center [591, 140] width 373 height 32
paste input "anajison@gmail.com"
type input "anajison@gmail.com"
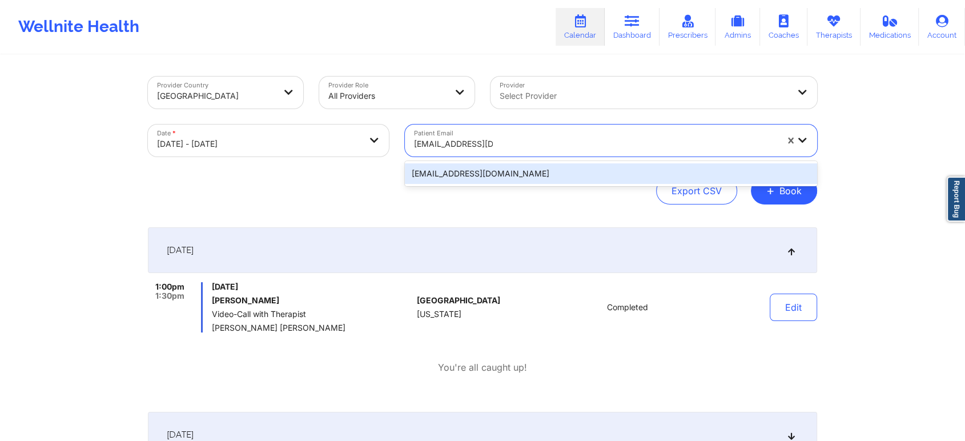
click at [540, 167] on div "anajison@gmail.com" at bounding box center [611, 173] width 412 height 21
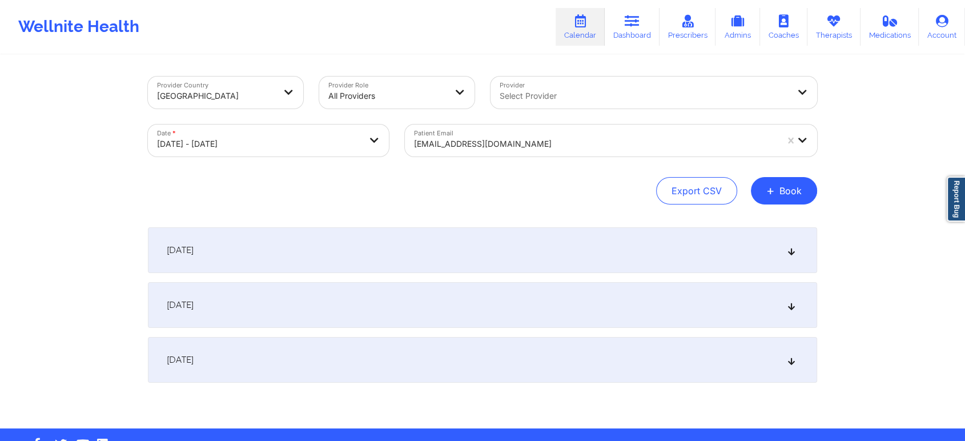
click at [434, 248] on div "[DATE]" at bounding box center [482, 250] width 669 height 46
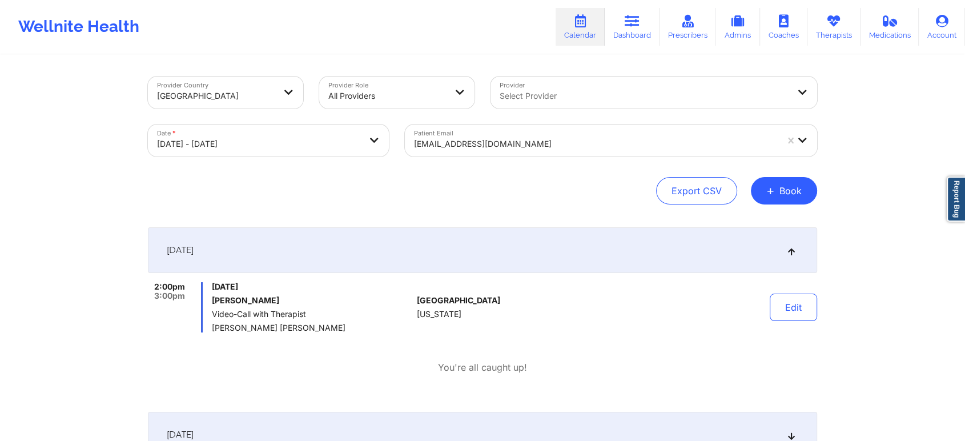
click at [757, 303] on div "Edit" at bounding box center [764, 307] width 106 height 50
drag, startPoint x: 757, startPoint y: 303, endPoint x: 781, endPoint y: 303, distance: 24.0
click at [781, 303] on div "Edit" at bounding box center [764, 307] width 106 height 50
click at [781, 303] on button "Edit" at bounding box center [793, 306] width 47 height 27
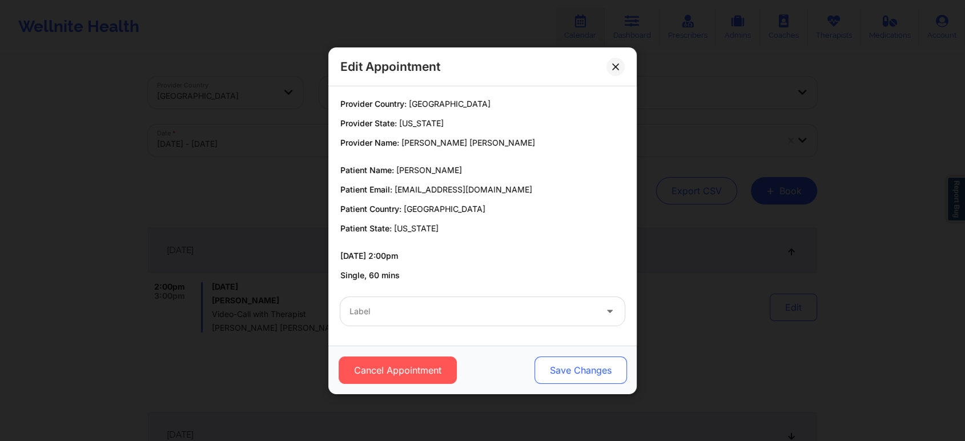
click at [588, 371] on button "Save Changes" at bounding box center [580, 369] width 92 height 27
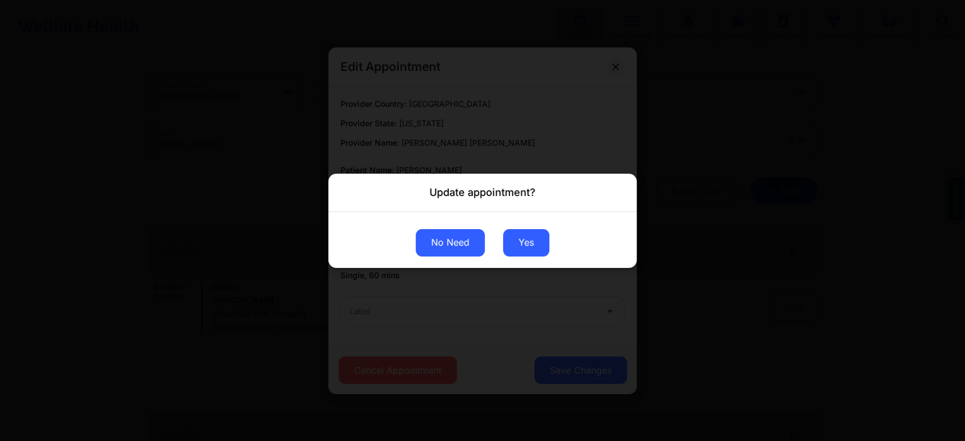
click at [456, 246] on button "No Need" at bounding box center [450, 241] width 69 height 27
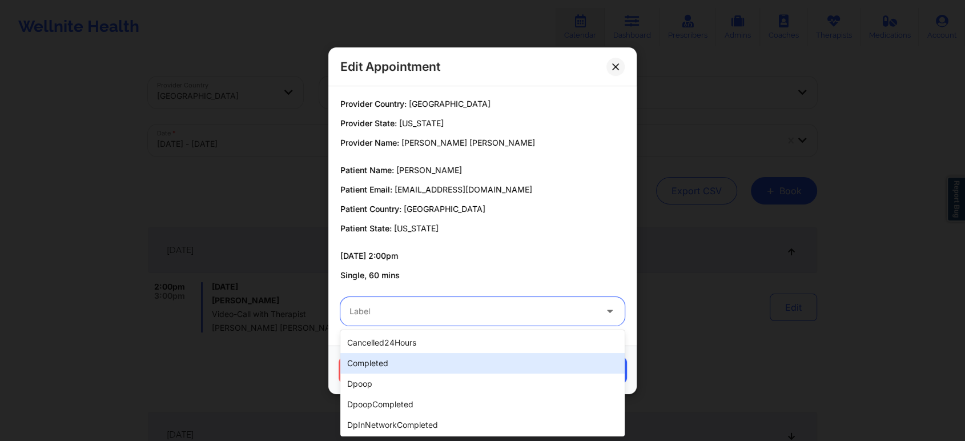
drag, startPoint x: 441, startPoint y: 321, endPoint x: 419, endPoint y: 369, distance: 52.4
click at [419, 369] on body "Wellnite Health Calendar Dashboard Prescribers Admins Coaches Therapists Medica…" at bounding box center [482, 220] width 965 height 441
click at [419, 369] on div "completed" at bounding box center [482, 363] width 284 height 21
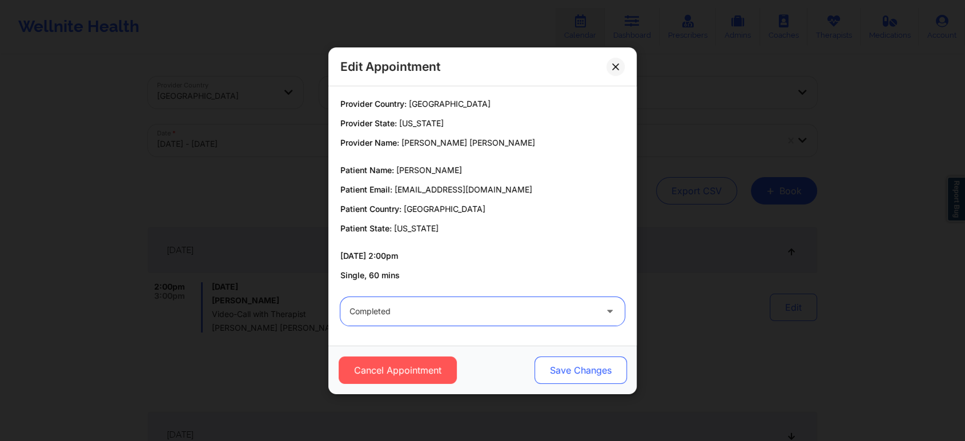
click at [560, 373] on button "Save Changes" at bounding box center [580, 369] width 92 height 27
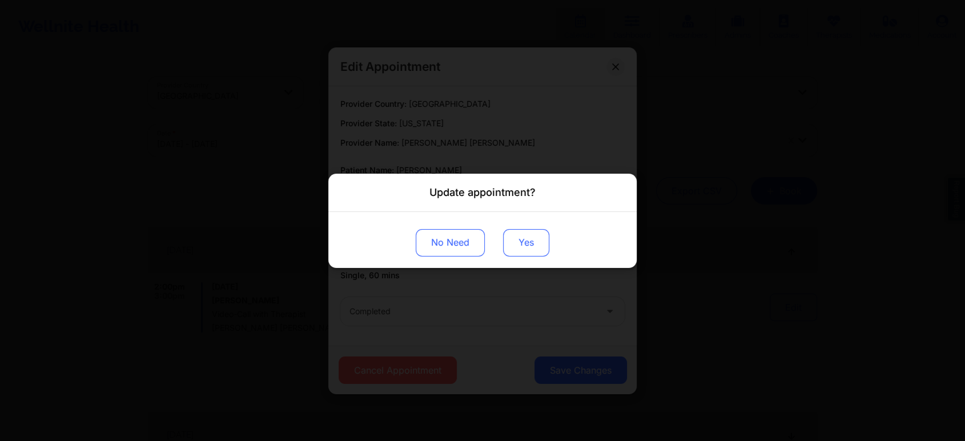
click at [539, 246] on button "Yes" at bounding box center [526, 241] width 46 height 27
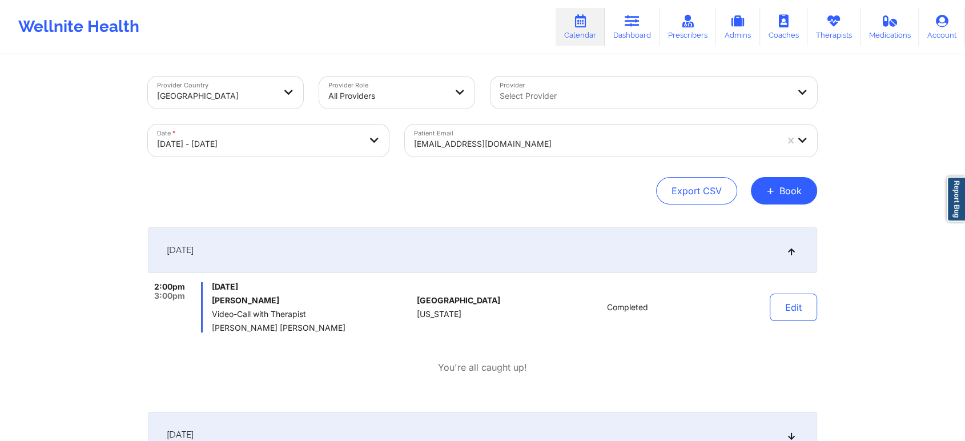
click at [452, 140] on div at bounding box center [595, 144] width 363 height 14
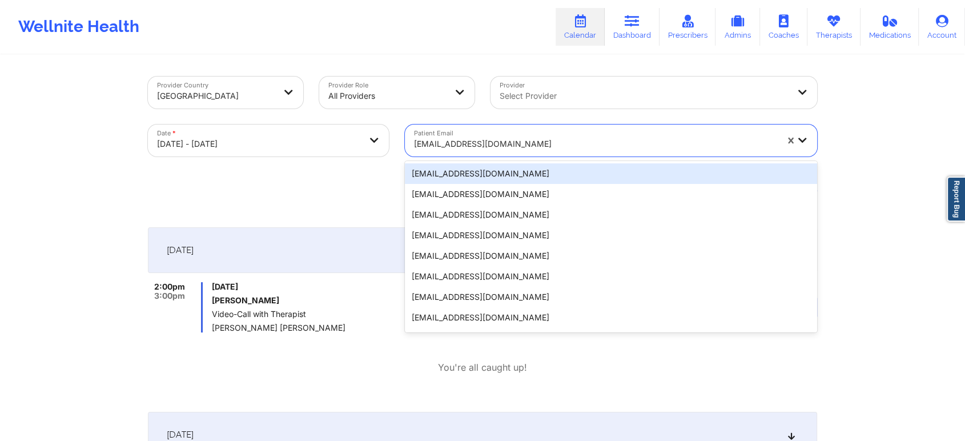
paste input "blase610@gmail.com"
type input "blase610@gmail.com"
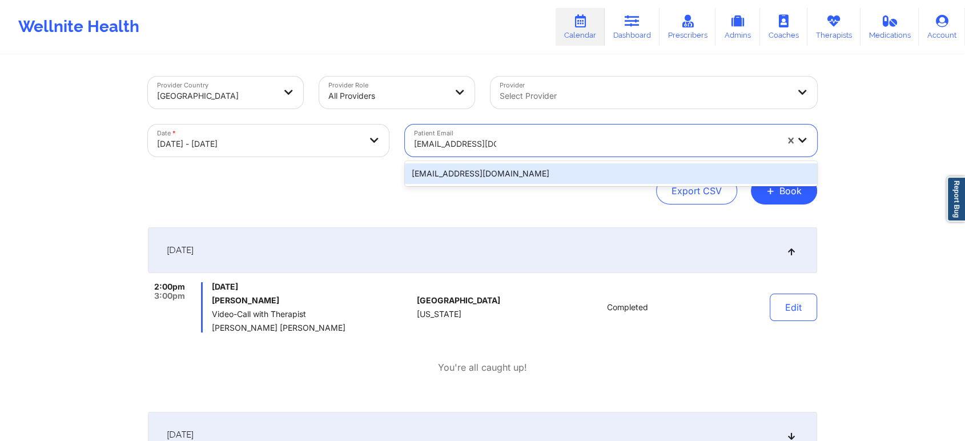
click at [475, 175] on div "blase610@gmail.com" at bounding box center [611, 173] width 412 height 21
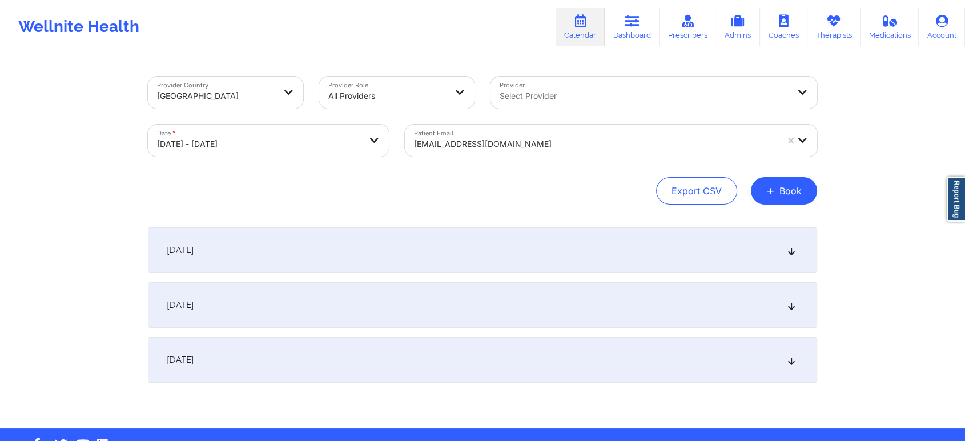
click at [613, 264] on div "[DATE]" at bounding box center [482, 250] width 669 height 46
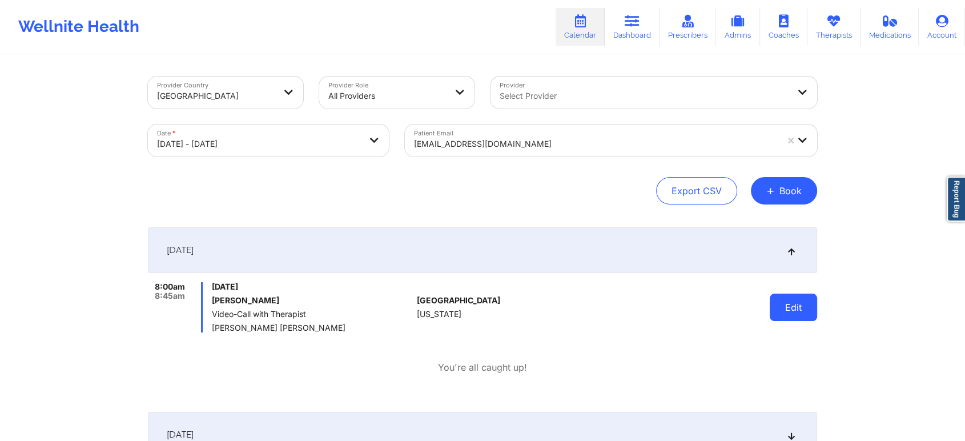
click at [786, 307] on button "Edit" at bounding box center [793, 306] width 47 height 27
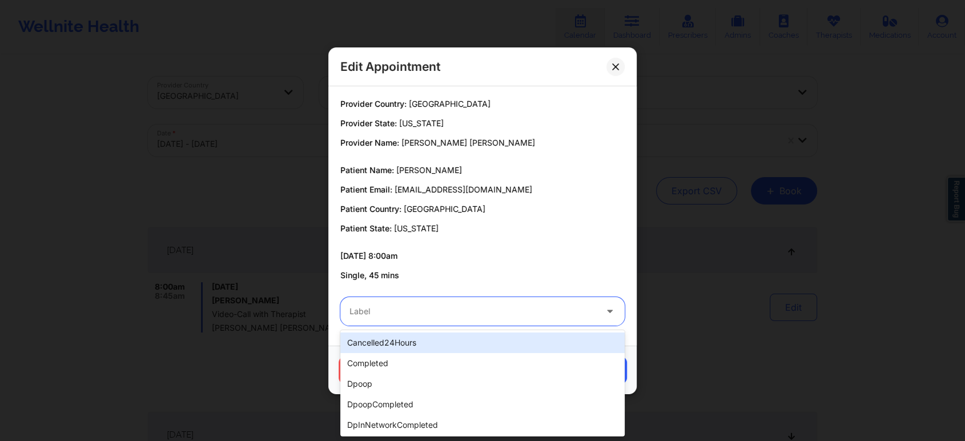
click at [507, 324] on div "Label" at bounding box center [468, 311] width 257 height 29
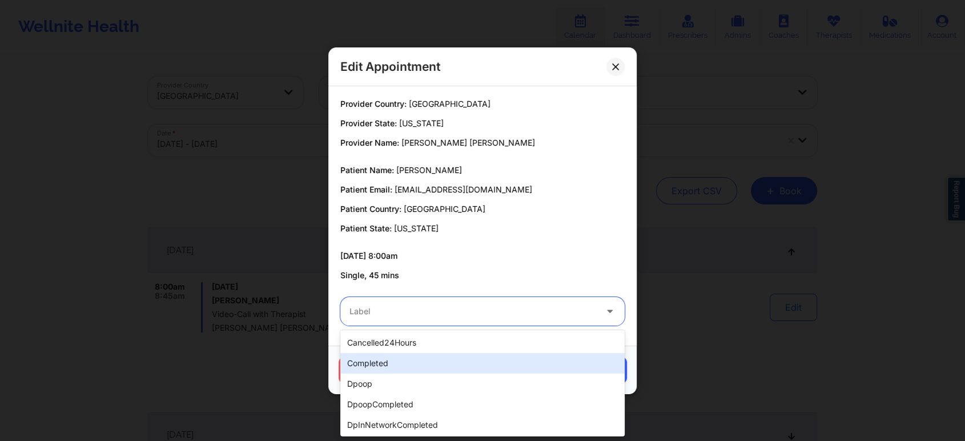
drag, startPoint x: 451, startPoint y: 351, endPoint x: 447, endPoint y: 355, distance: 6.1
click at [447, 355] on div "cancelled24Hours completed dpoop dpoopCompleted dpInNetworkCompleted freeNoShow…" at bounding box center [482, 383] width 284 height 106
click at [447, 355] on div "completed" at bounding box center [482, 363] width 284 height 21
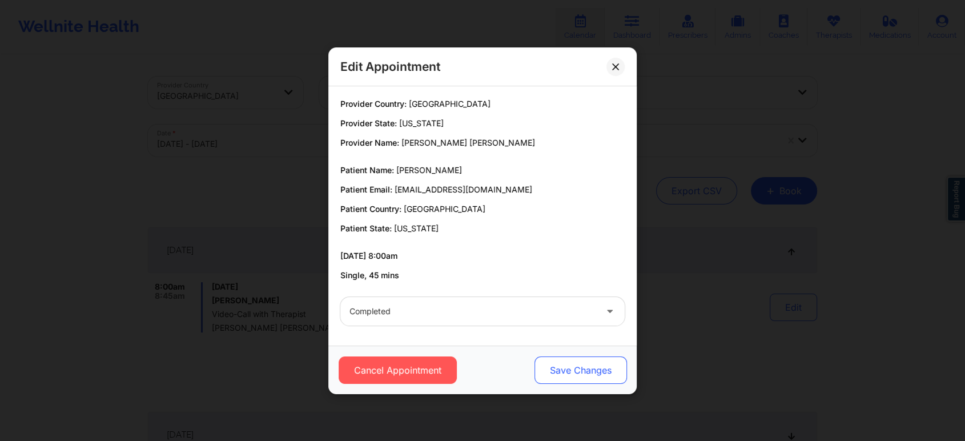
click at [541, 365] on button "Save Changes" at bounding box center [580, 369] width 92 height 27
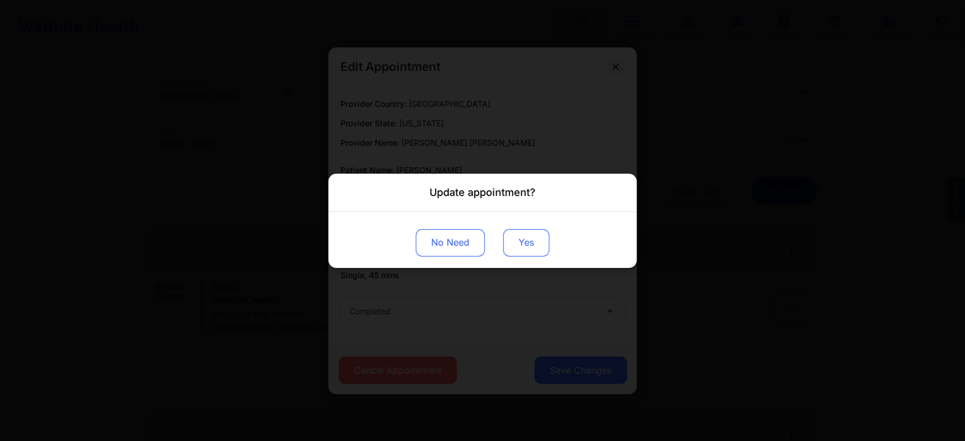
click at [522, 254] on button "Yes" at bounding box center [526, 241] width 46 height 27
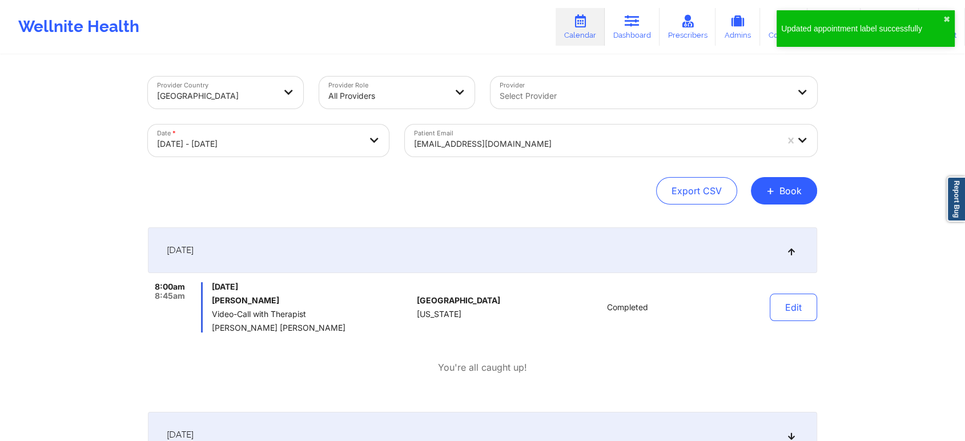
click at [436, 125] on div "blase610@gmail.com" at bounding box center [591, 140] width 373 height 32
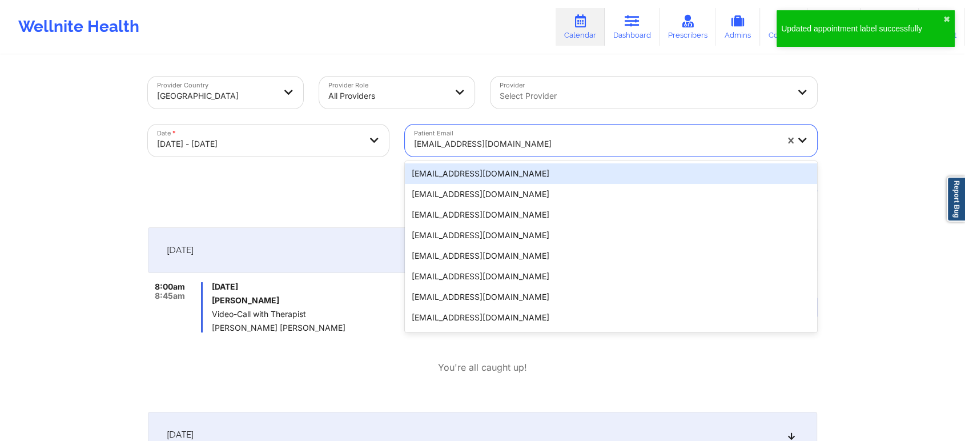
paste input "cumberland614@gmail.com"
type input "cumberland614@gmail.com"
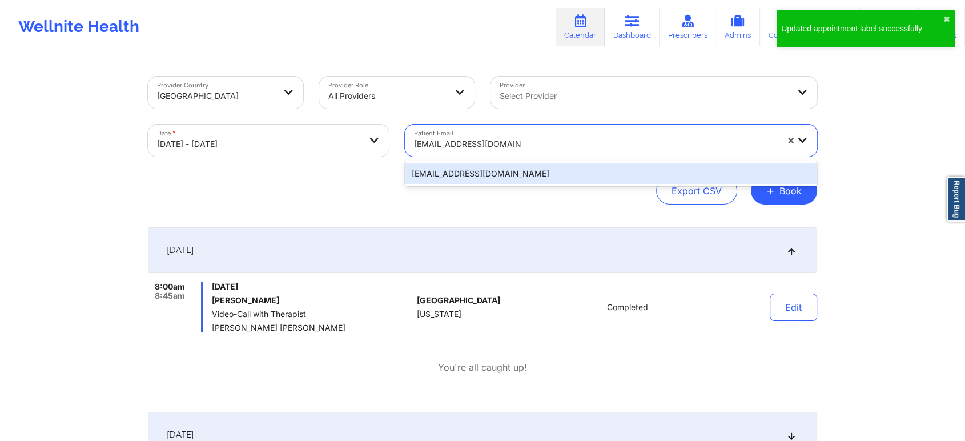
click at [523, 178] on div "cumberland614@gmail.com" at bounding box center [611, 173] width 412 height 21
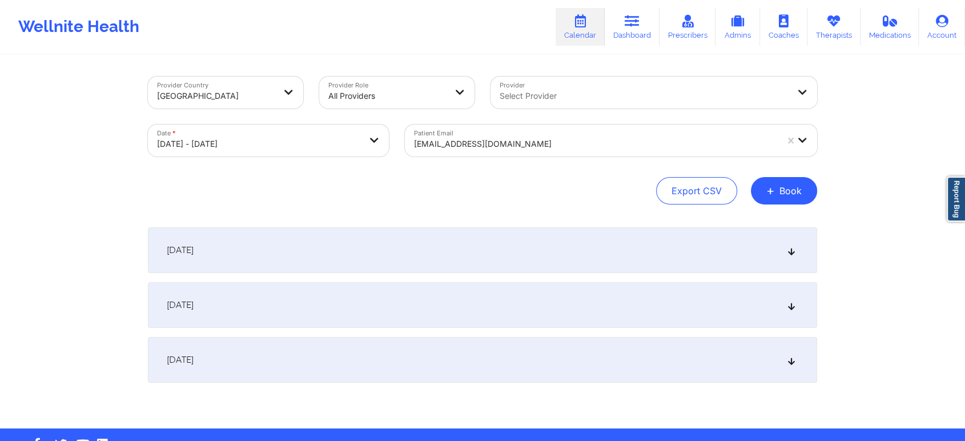
click at [651, 256] on div "[DATE]" at bounding box center [482, 250] width 669 height 46
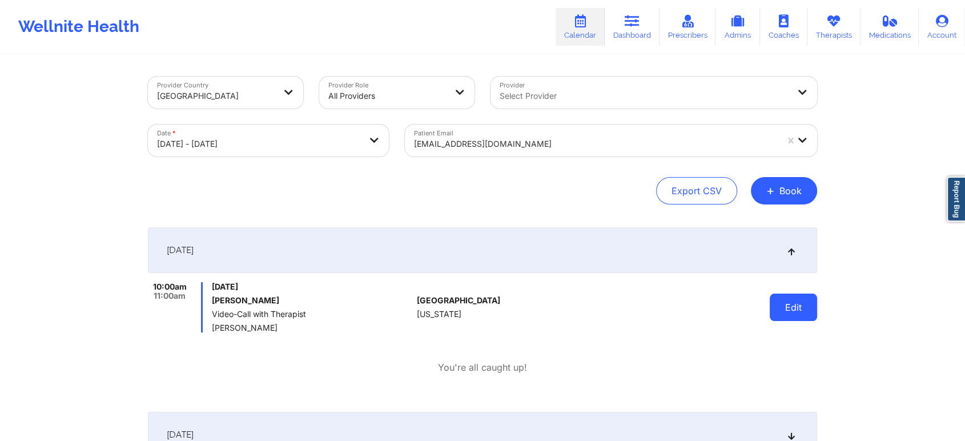
click at [792, 307] on button "Edit" at bounding box center [793, 306] width 47 height 27
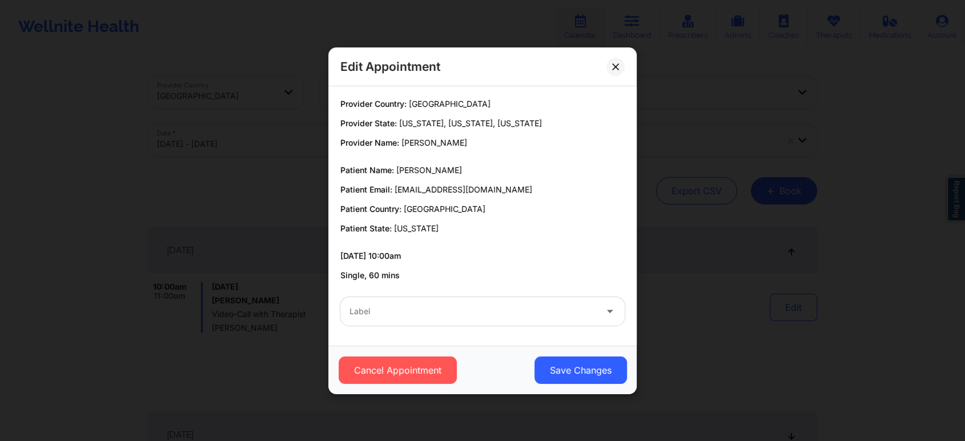
click at [480, 315] on div at bounding box center [472, 311] width 247 height 14
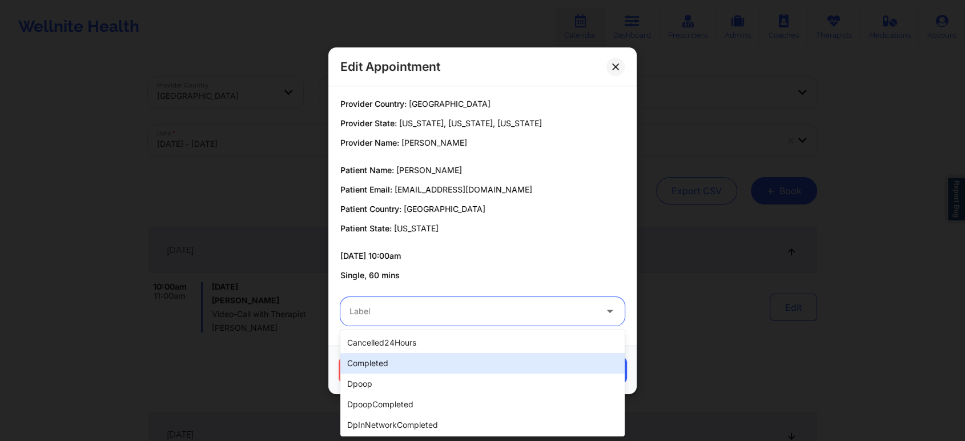
click at [445, 360] on div "completed" at bounding box center [482, 363] width 284 height 21
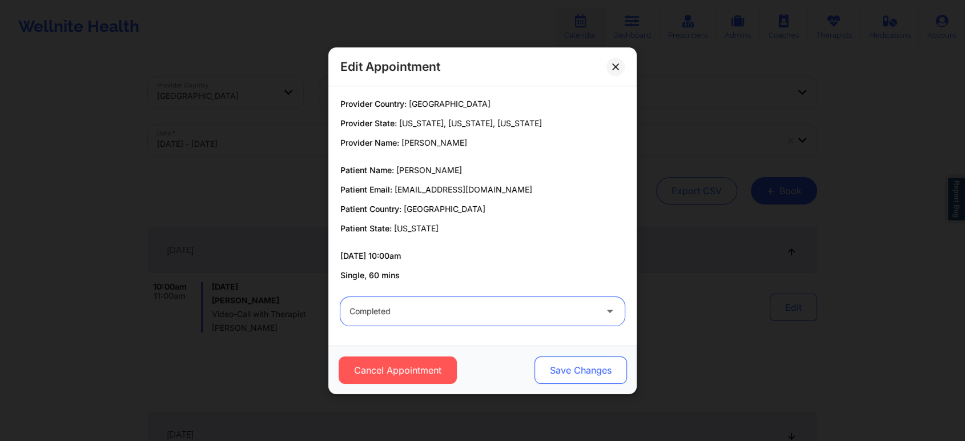
click at [587, 371] on button "Save Changes" at bounding box center [580, 369] width 92 height 27
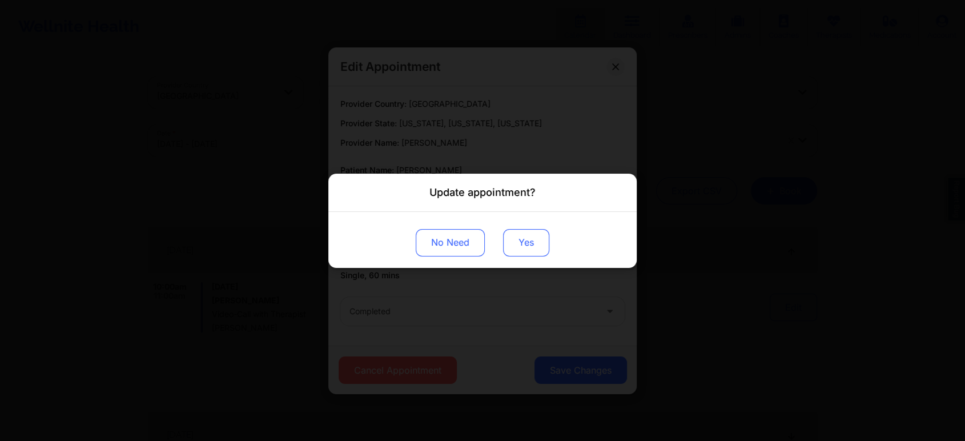
click at [520, 240] on button "Yes" at bounding box center [526, 241] width 46 height 27
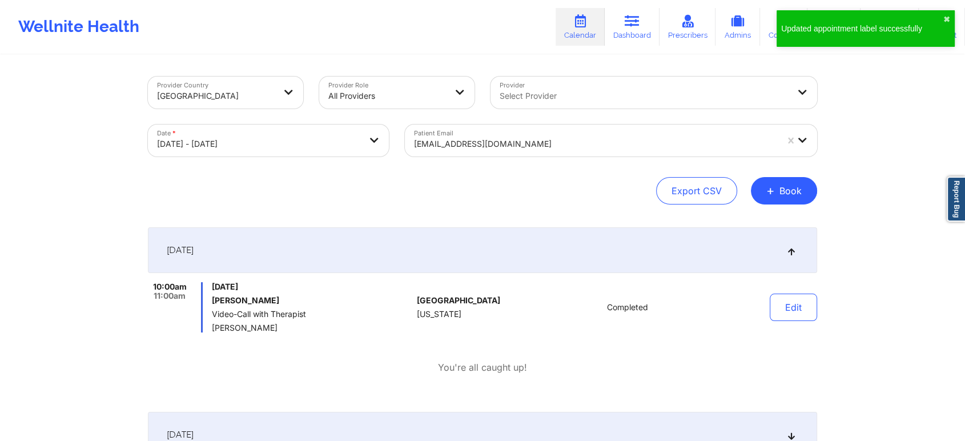
click at [461, 137] on div at bounding box center [595, 144] width 363 height 14
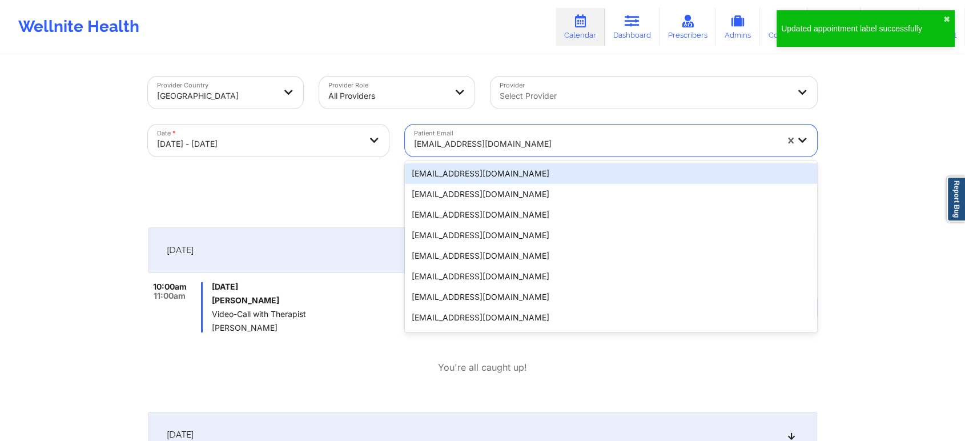
paste input "carlapms03@hotmail.com"
type input "carlapms03@hotmail.com"
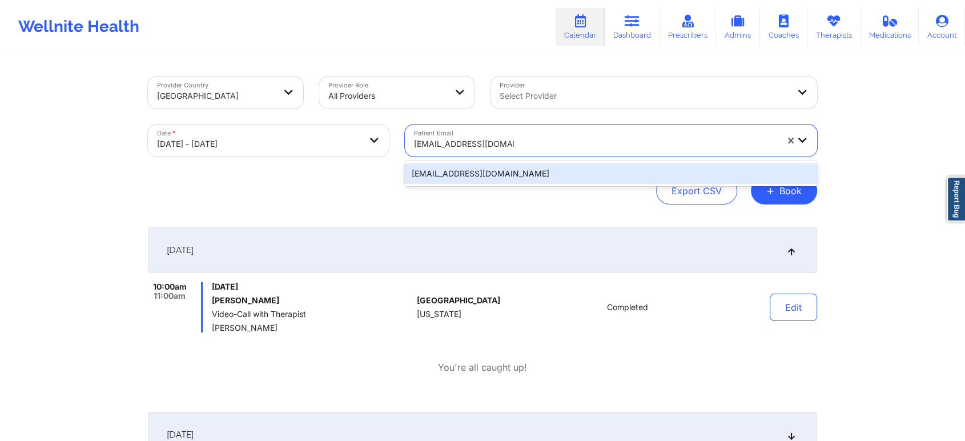
click at [486, 172] on div "carlapms03@hotmail.com" at bounding box center [611, 173] width 412 height 21
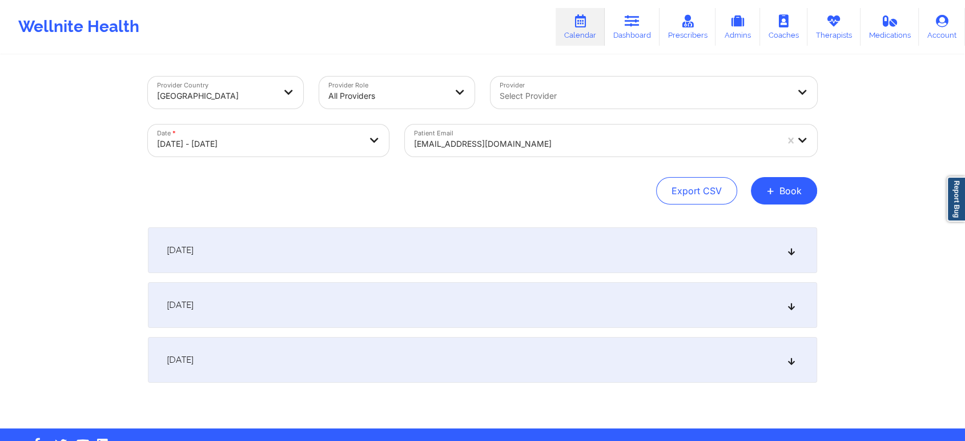
click at [556, 235] on div "[DATE]" at bounding box center [482, 250] width 669 height 46
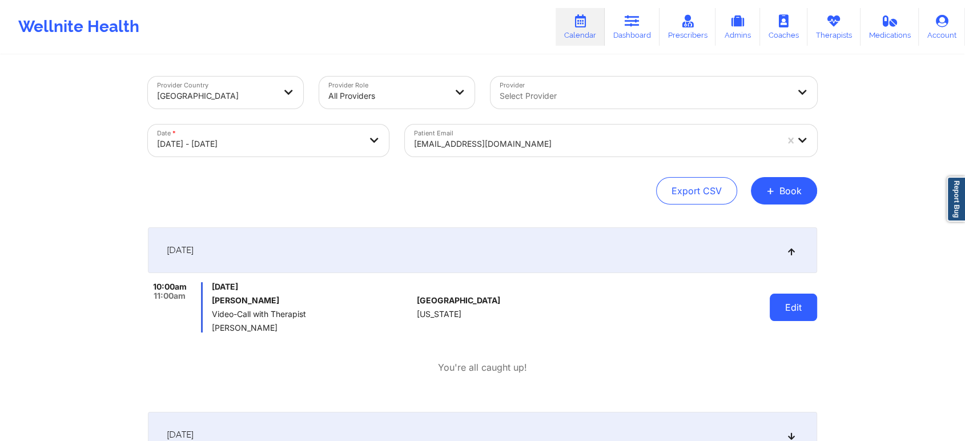
click at [792, 303] on button "Edit" at bounding box center [793, 306] width 47 height 27
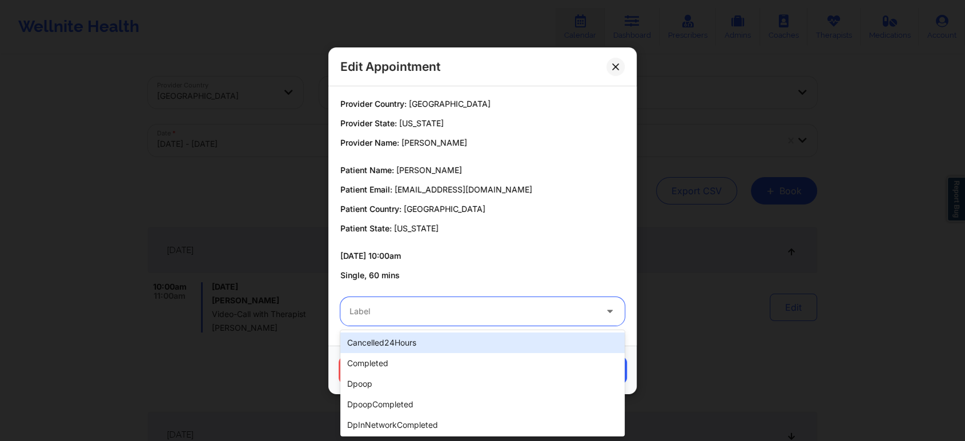
click at [510, 301] on div "Label" at bounding box center [468, 311] width 257 height 29
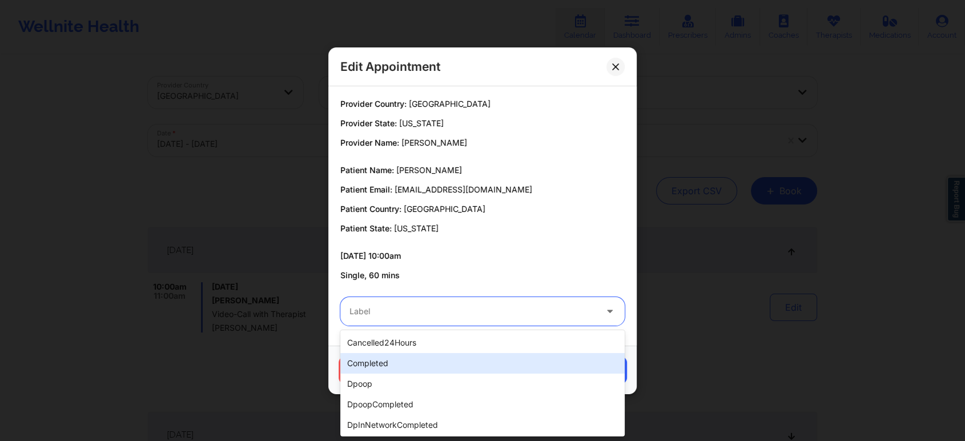
click at [473, 362] on div "completed" at bounding box center [482, 363] width 284 height 21
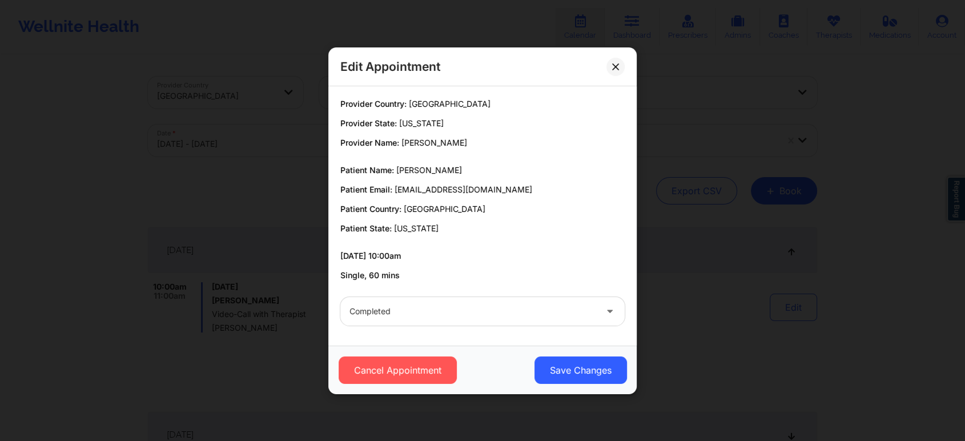
click at [571, 383] on div "Cancel Appointment Save Changes" at bounding box center [482, 369] width 308 height 49
click at [578, 368] on button "Save Changes" at bounding box center [580, 369] width 92 height 27
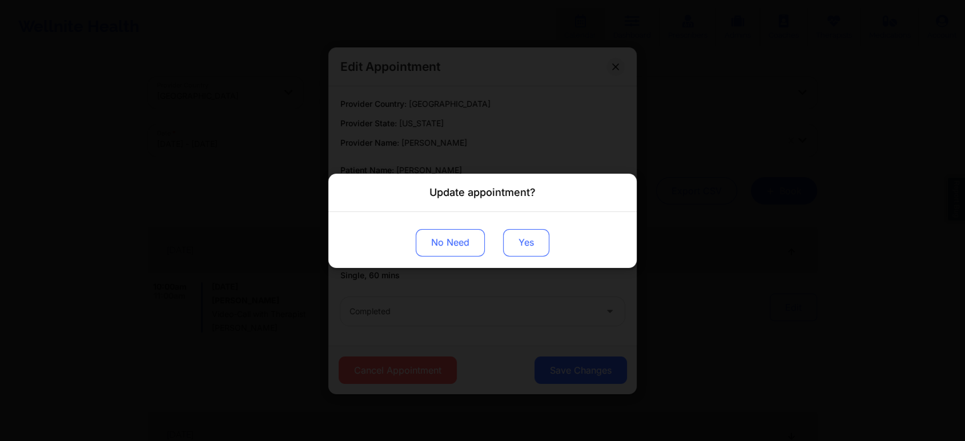
click at [534, 236] on button "Yes" at bounding box center [526, 241] width 46 height 27
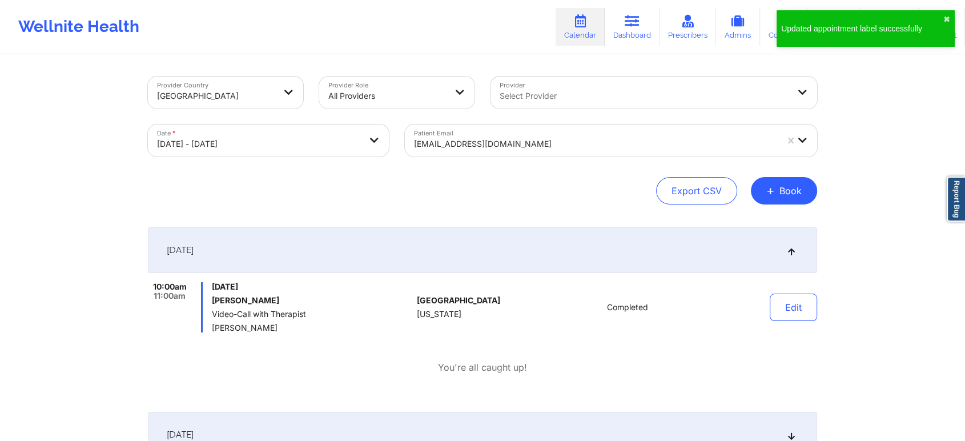
click at [496, 123] on div "Patient Email carlapms03@hotmail.com" at bounding box center [611, 140] width 428 height 48
click at [482, 139] on div at bounding box center [595, 144] width 363 height 14
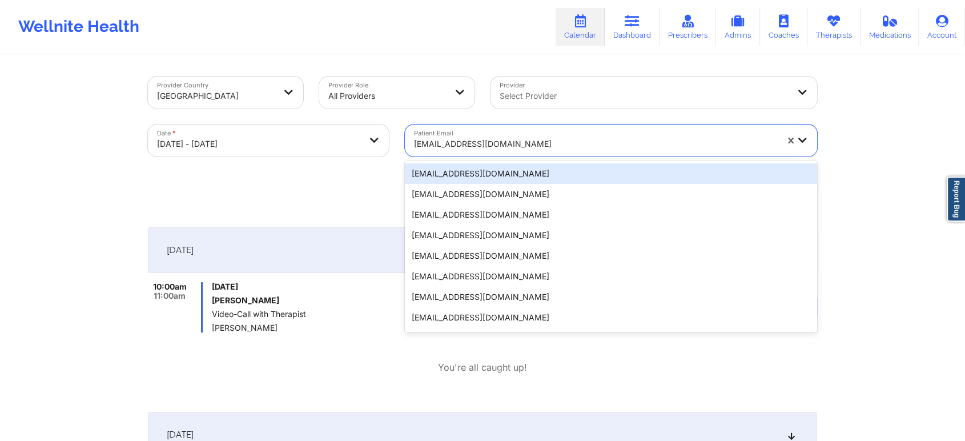
paste input "jessicadur24@yahoo.com"
type input "jessicadur24@yahoo.com"
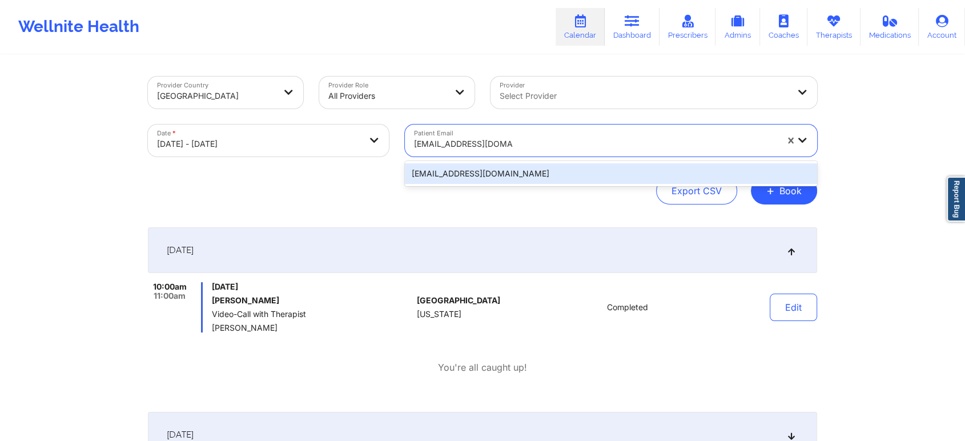
click at [486, 172] on div "jessicadur24@yahoo.com" at bounding box center [611, 173] width 412 height 21
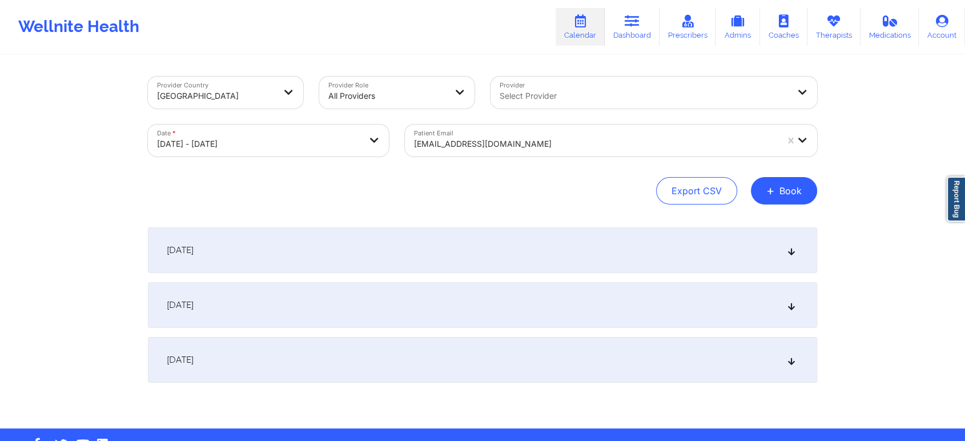
click at [623, 261] on div "[DATE]" at bounding box center [482, 250] width 669 height 46
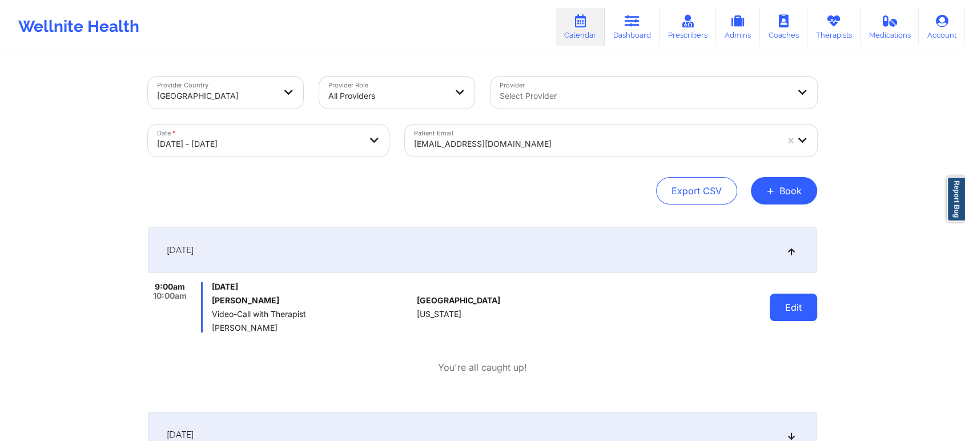
click at [781, 305] on button "Edit" at bounding box center [793, 306] width 47 height 27
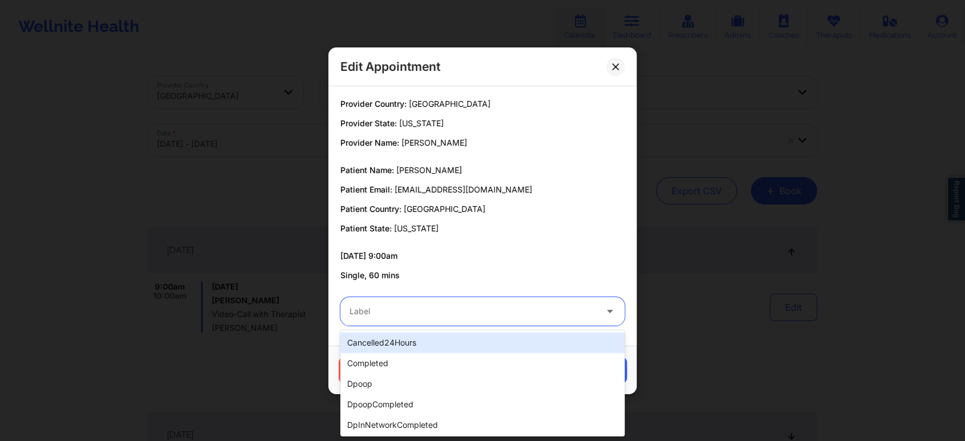
click at [497, 312] on div at bounding box center [472, 311] width 247 height 14
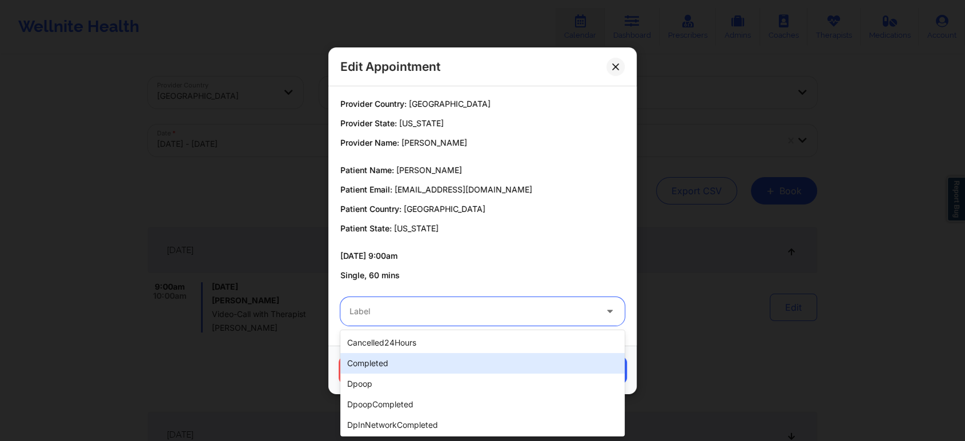
click at [450, 355] on div "completed" at bounding box center [482, 363] width 284 height 21
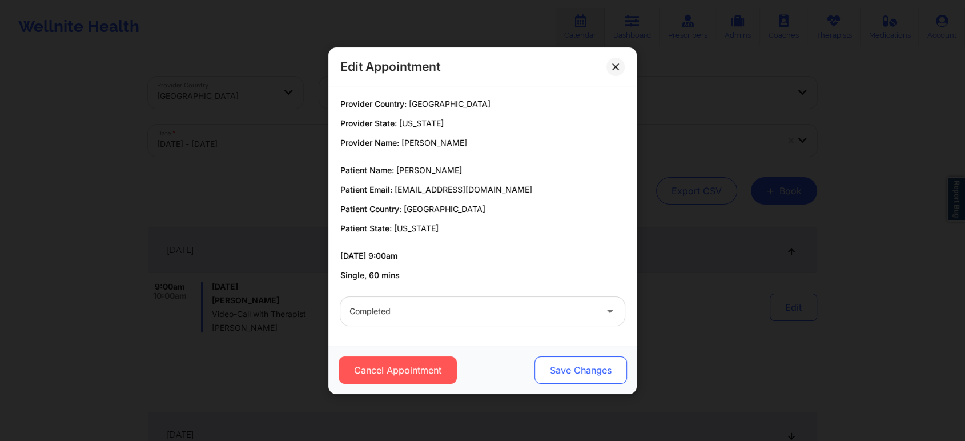
click at [552, 358] on button "Save Changes" at bounding box center [580, 369] width 92 height 27
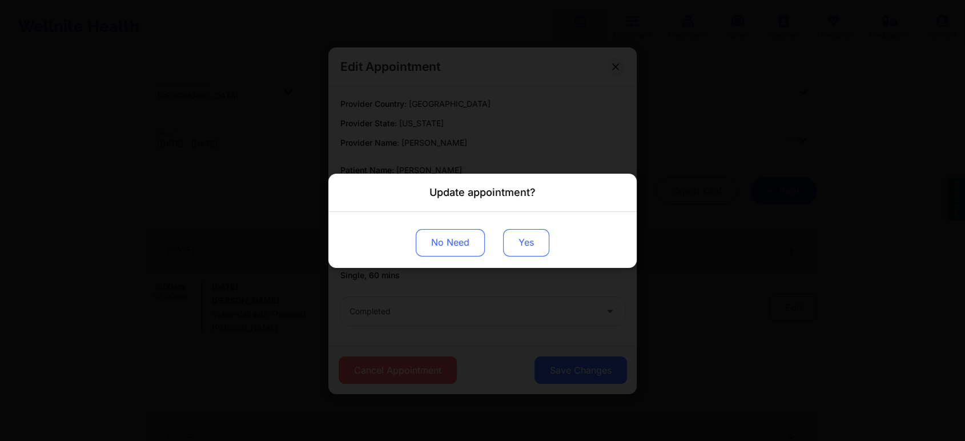
click at [528, 246] on button "Yes" at bounding box center [526, 241] width 46 height 27
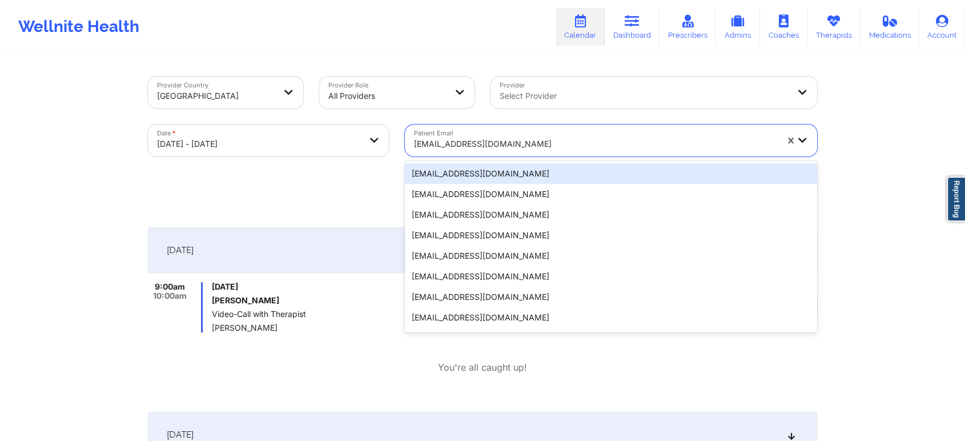
click at [437, 131] on div "jessicadur24@yahoo.com" at bounding box center [595, 143] width 363 height 25
paste input "ivylynndisney@gmail.com"
type input "ivylynndisney@gmail.com"
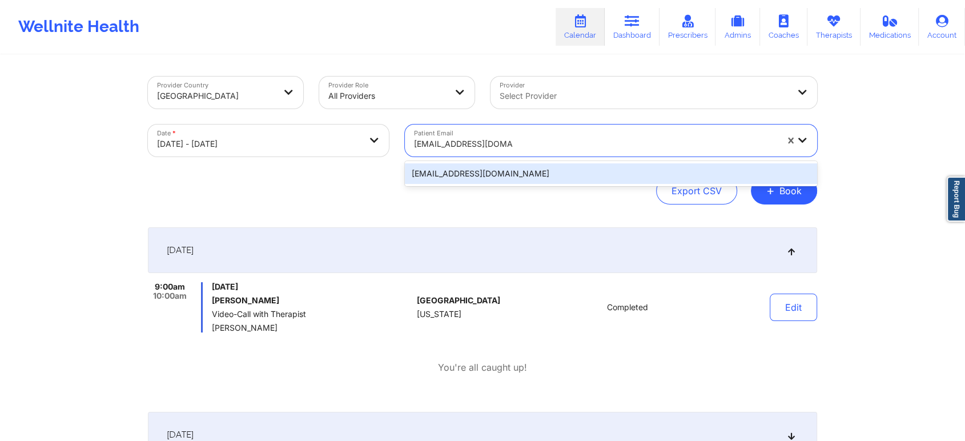
click at [502, 182] on div "ivylynndisney@gmail.com" at bounding box center [611, 173] width 412 height 21
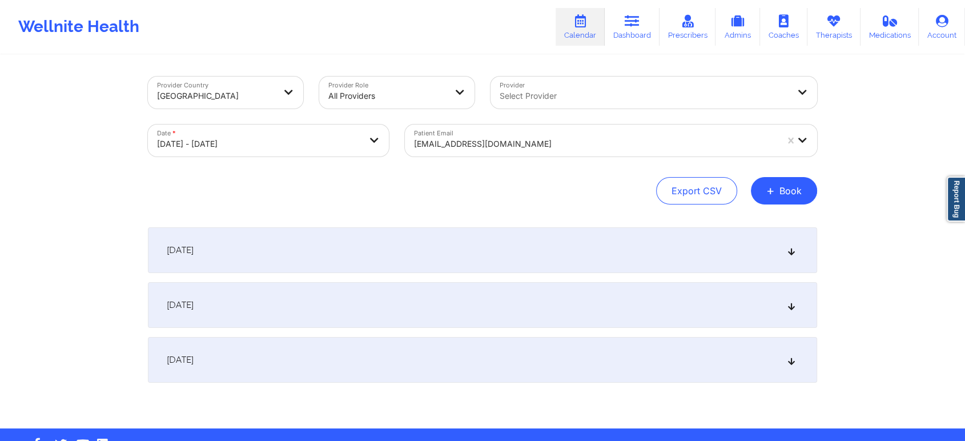
click at [558, 236] on div "[DATE]" at bounding box center [482, 250] width 669 height 46
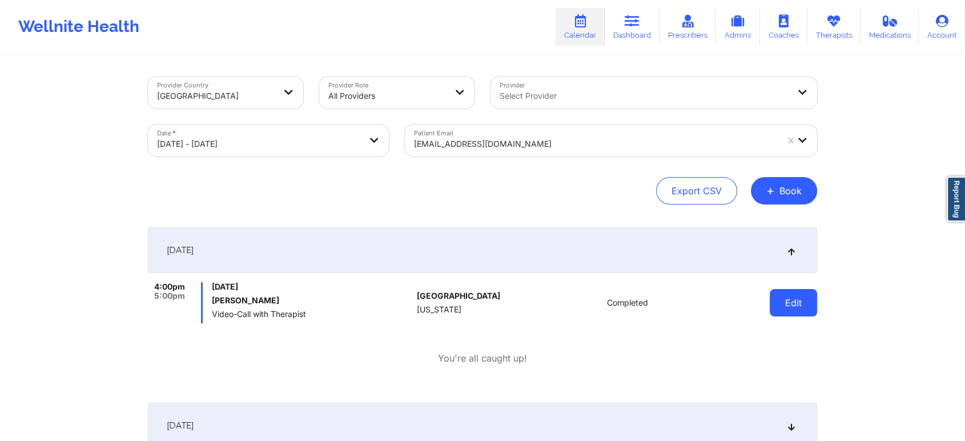
click at [777, 302] on button "Edit" at bounding box center [793, 302] width 47 height 27
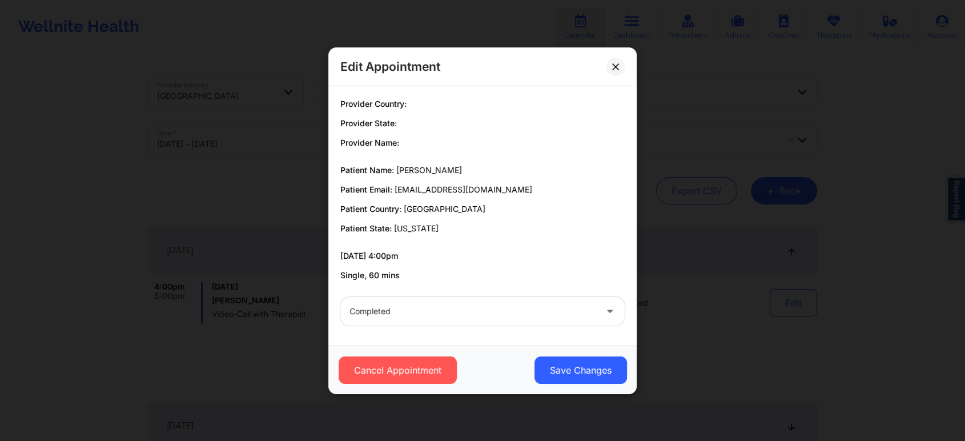
click at [555, 355] on div "Cancel Appointment Save Changes" at bounding box center [482, 369] width 308 height 49
click at [555, 361] on button "Save Changes" at bounding box center [580, 369] width 92 height 27
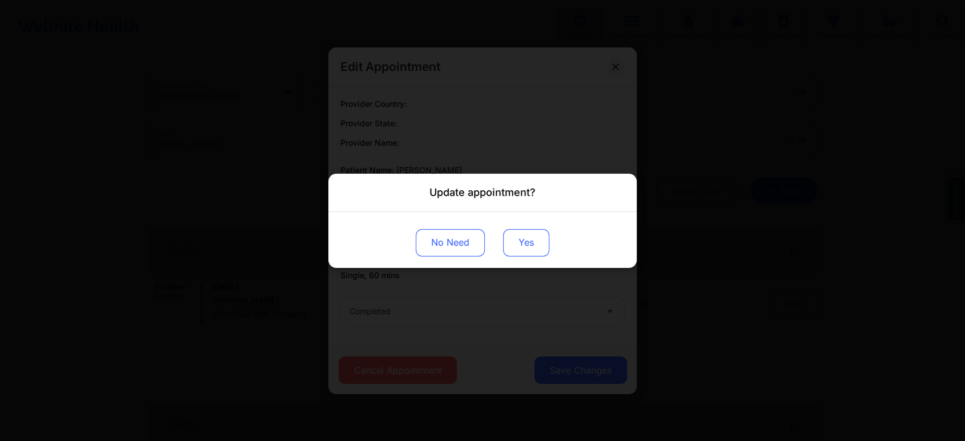
click at [521, 242] on button "Yes" at bounding box center [526, 241] width 46 height 27
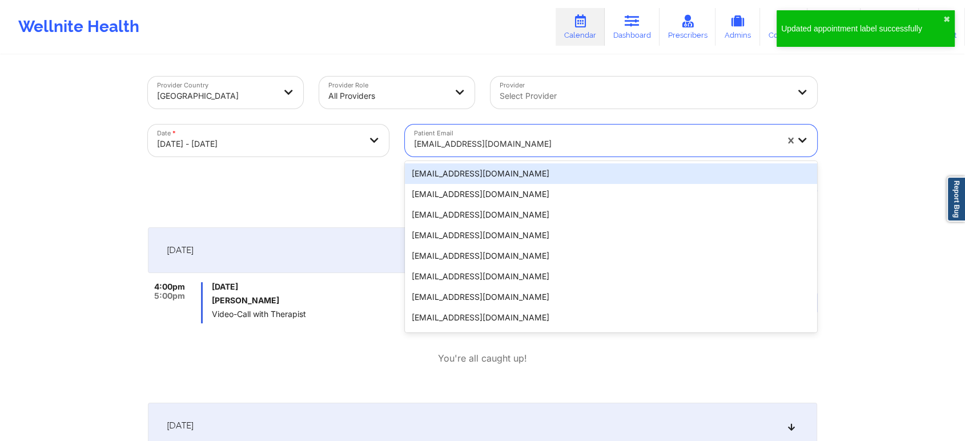
click at [469, 132] on div "ivylynndisney@gmail.com" at bounding box center [595, 143] width 363 height 25
paste input "petemaresco@gmail.com"
type input "petemaresco@gmail.com"
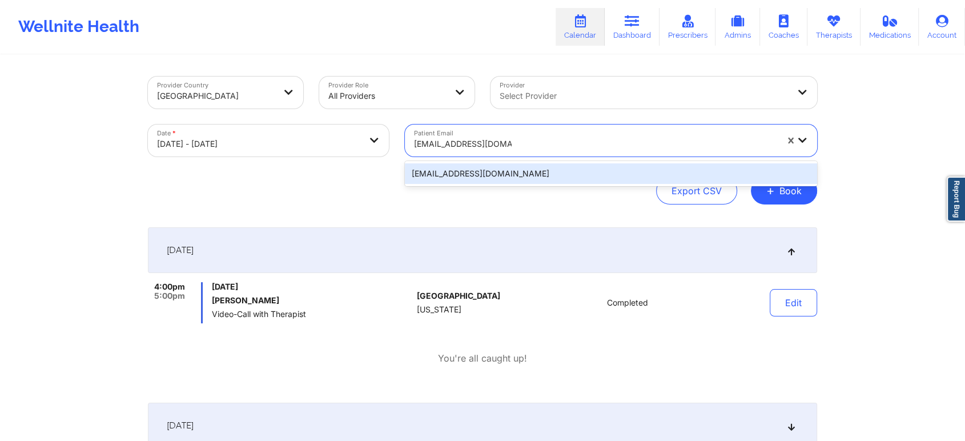
click at [512, 171] on div "petemaresco@gmail.com" at bounding box center [611, 173] width 412 height 21
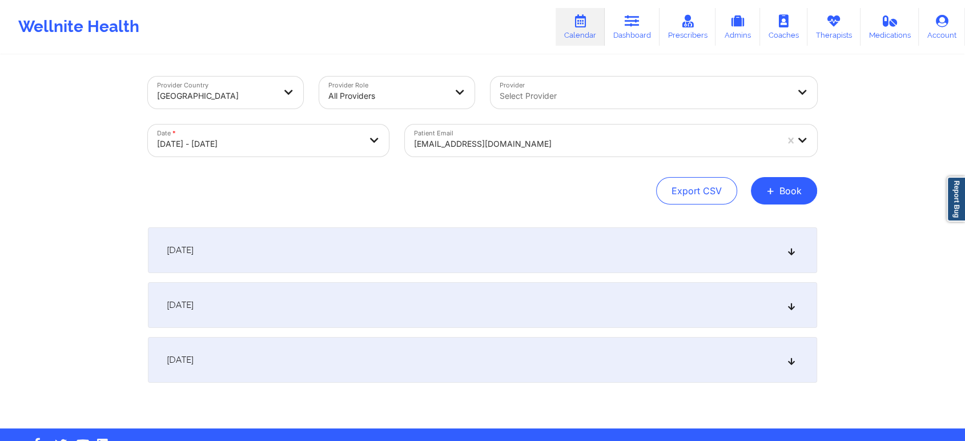
click at [381, 260] on div "[DATE]" at bounding box center [482, 250] width 669 height 46
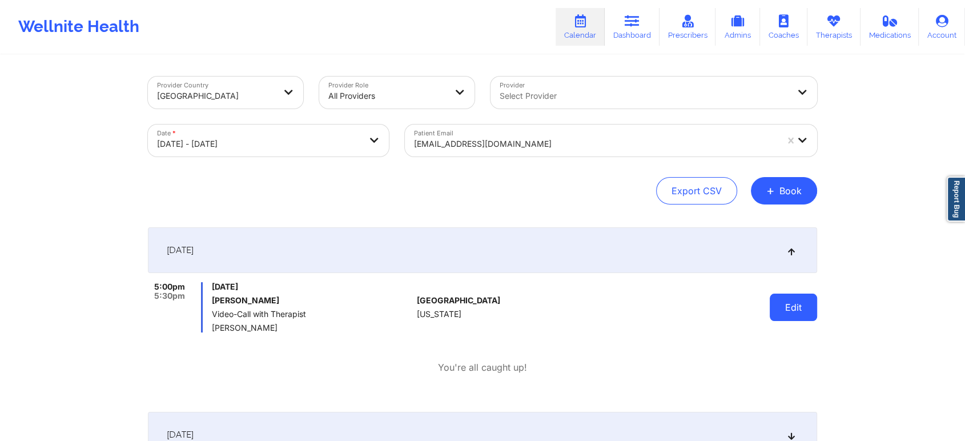
click at [811, 301] on button "Edit" at bounding box center [793, 306] width 47 height 27
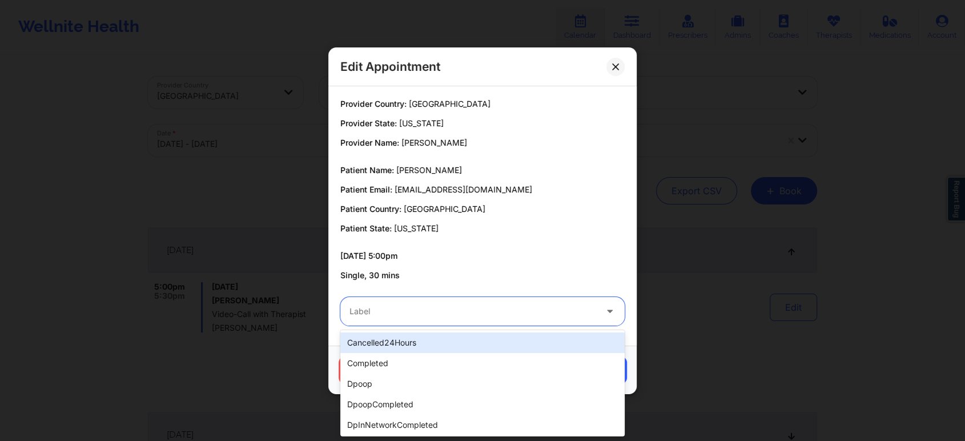
click at [469, 308] on div at bounding box center [472, 311] width 247 height 14
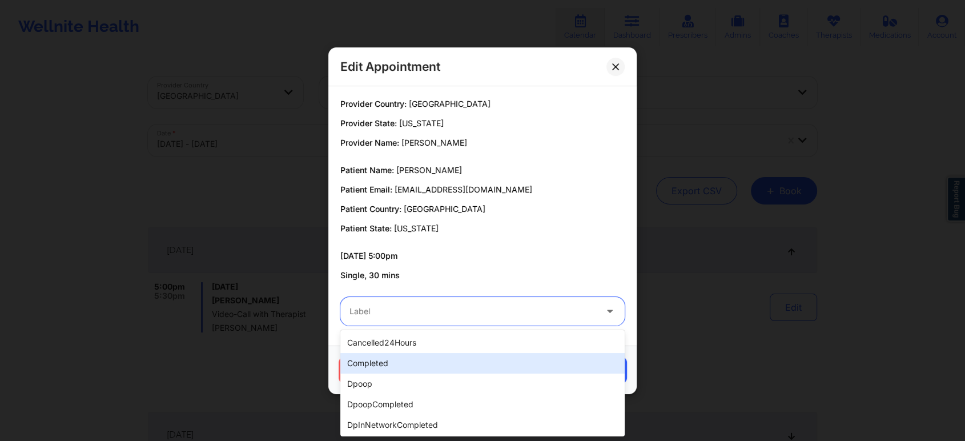
drag, startPoint x: 532, startPoint y: 378, endPoint x: 546, endPoint y: 366, distance: 18.2
click at [546, 366] on div "cancelled24Hours completed dpoop dpoopCompleted dpInNetworkCompleted freeNoShow…" at bounding box center [482, 383] width 284 height 106
click at [546, 366] on div "completed" at bounding box center [482, 363] width 284 height 21
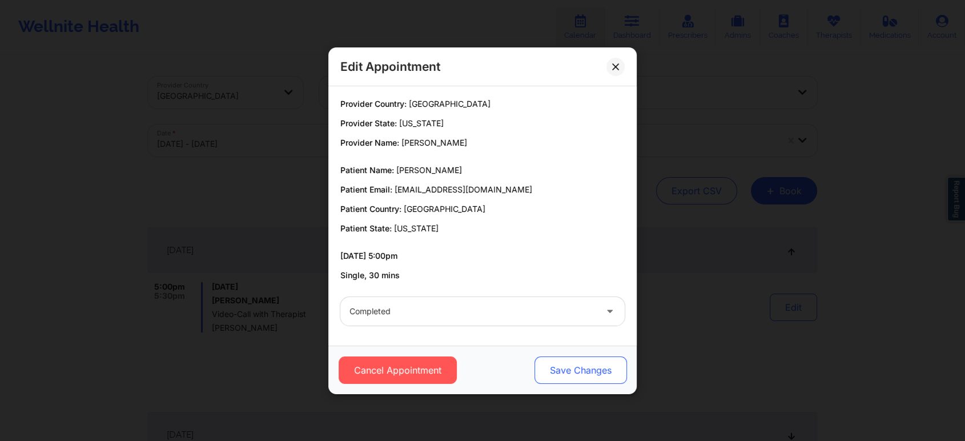
click at [597, 373] on button "Save Changes" at bounding box center [580, 369] width 92 height 27
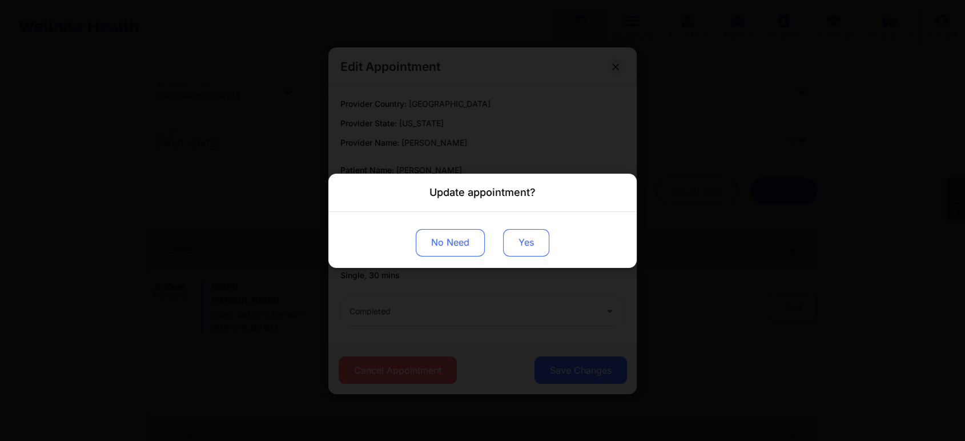
click at [534, 255] on button "Yes" at bounding box center [526, 241] width 46 height 27
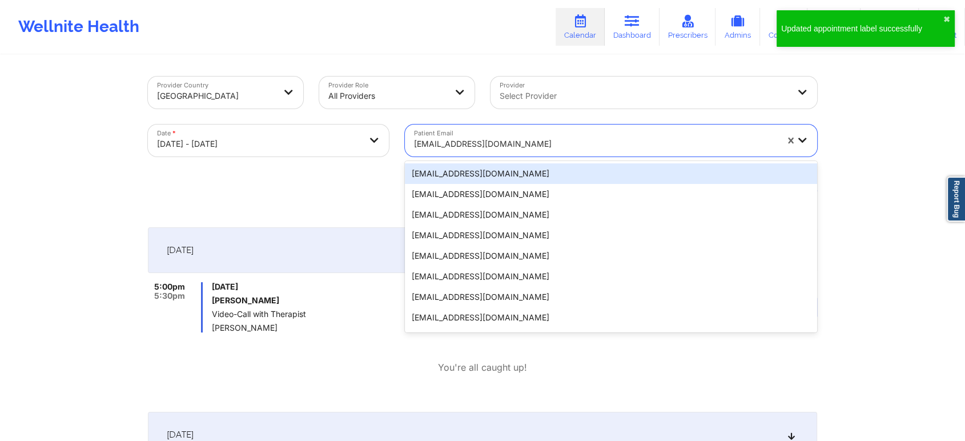
click at [433, 126] on div "petemaresco@gmail.com" at bounding box center [591, 140] width 373 height 32
paste input "chriskramer100@gmail.com"
type input "chriskramer100@gmail.com"
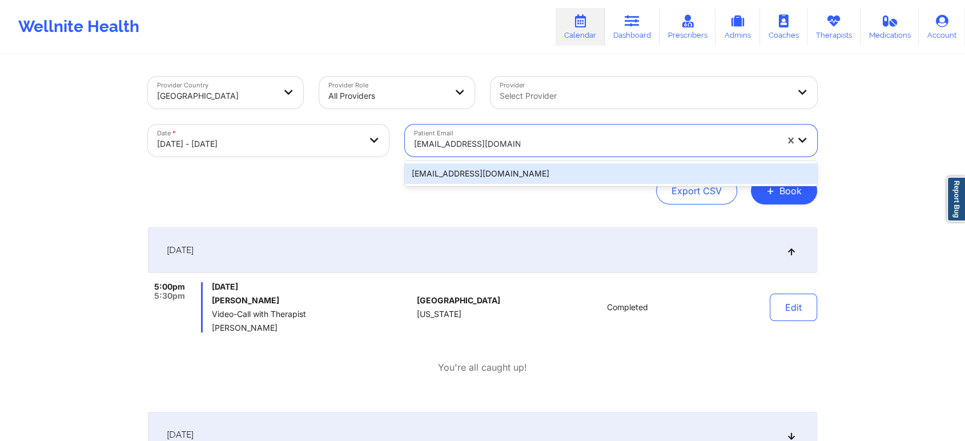
click at [498, 186] on div "chriskramer100@gmail.com" at bounding box center [611, 173] width 412 height 25
click at [518, 170] on div "chriskramer100@gmail.com" at bounding box center [611, 173] width 412 height 21
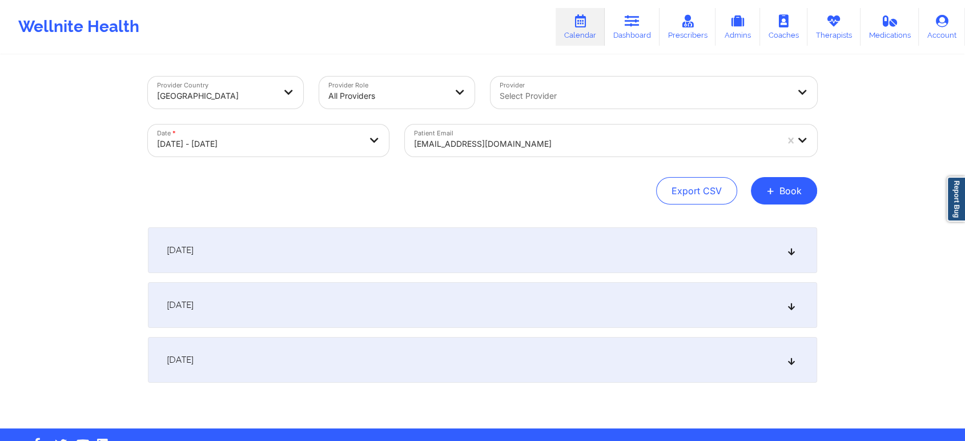
click at [541, 236] on div "[DATE]" at bounding box center [482, 250] width 669 height 46
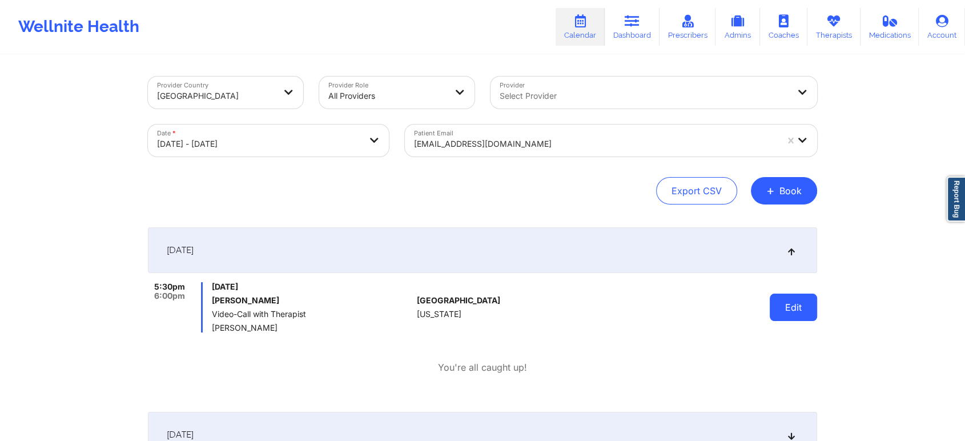
click at [786, 309] on button "Edit" at bounding box center [793, 306] width 47 height 27
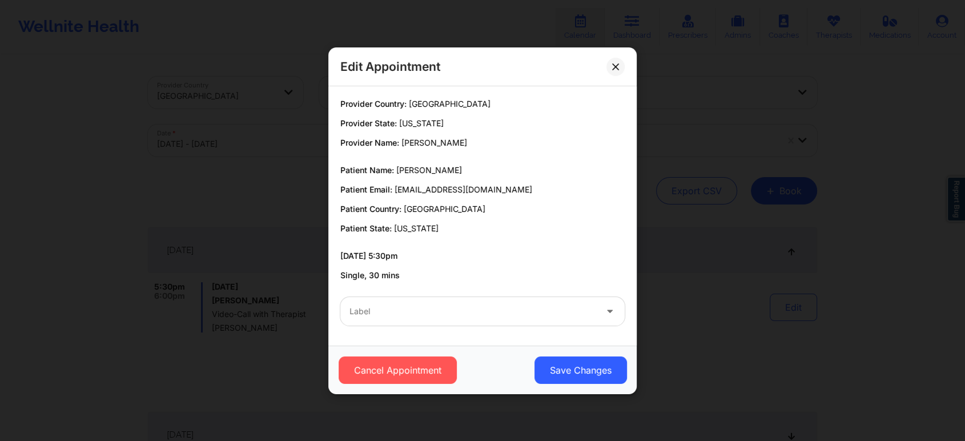
click at [423, 317] on div at bounding box center [472, 311] width 247 height 14
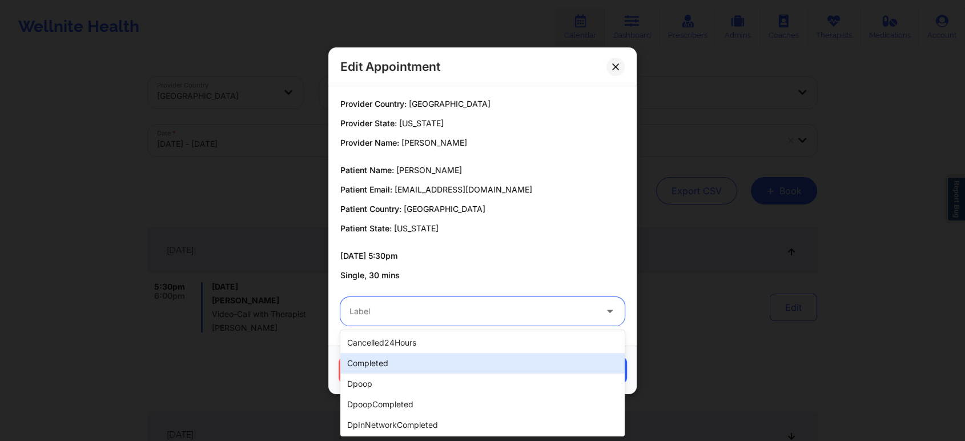
click at [398, 366] on div "completed" at bounding box center [482, 363] width 284 height 21
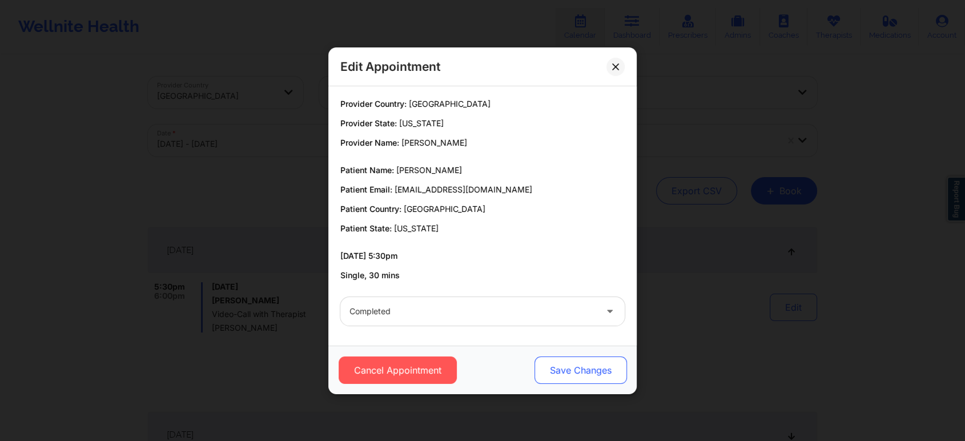
click at [570, 376] on button "Save Changes" at bounding box center [580, 369] width 92 height 27
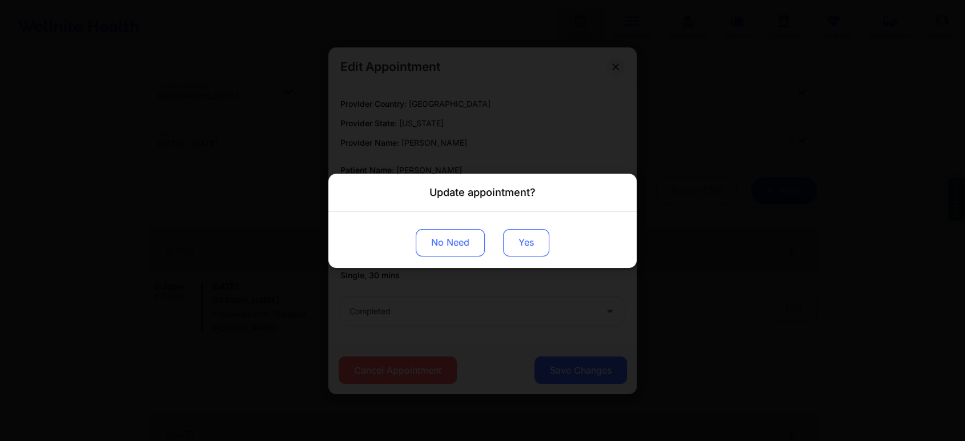
click at [528, 246] on button "Yes" at bounding box center [526, 241] width 46 height 27
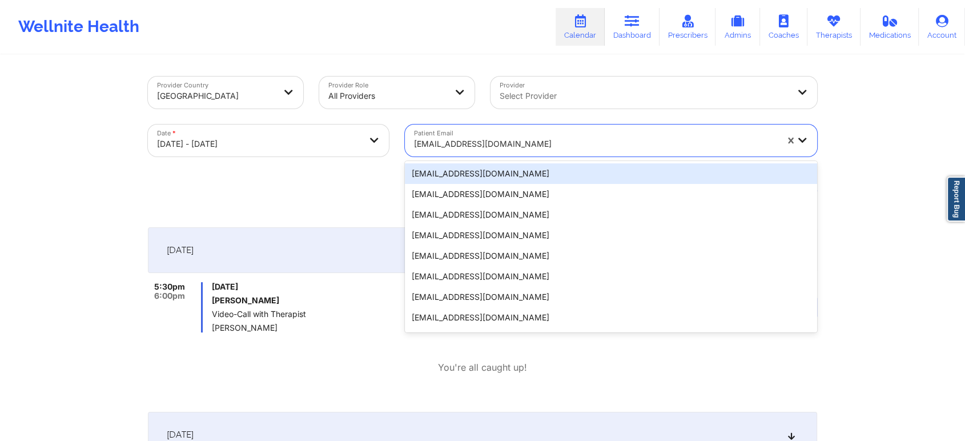
click at [532, 141] on div at bounding box center [595, 144] width 363 height 14
paste input "leahtoothman96@yahoo.com"
type input "leahtoothman96@yahoo.com"
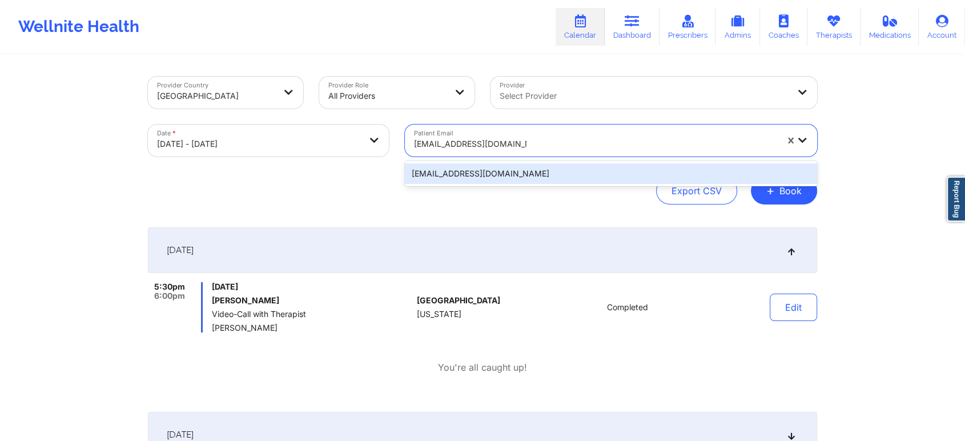
click at [557, 171] on div "leahtoothman96@yahoo.com" at bounding box center [611, 173] width 412 height 21
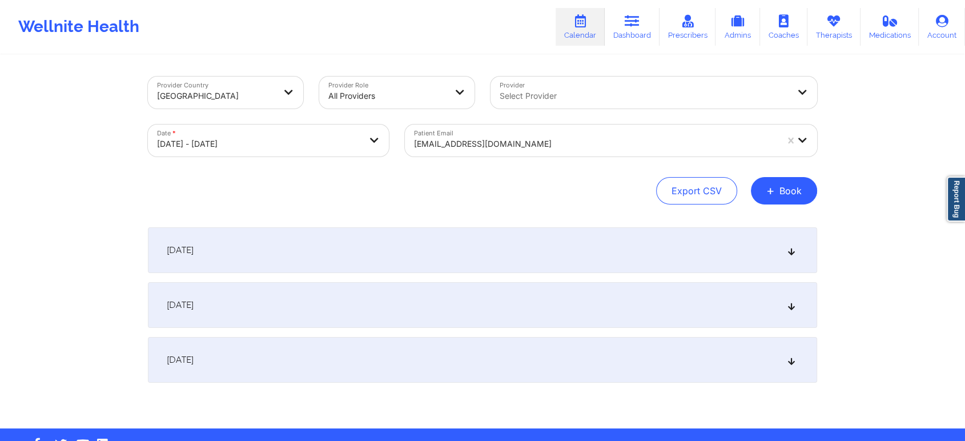
click at [512, 263] on div "[DATE]" at bounding box center [482, 250] width 669 height 46
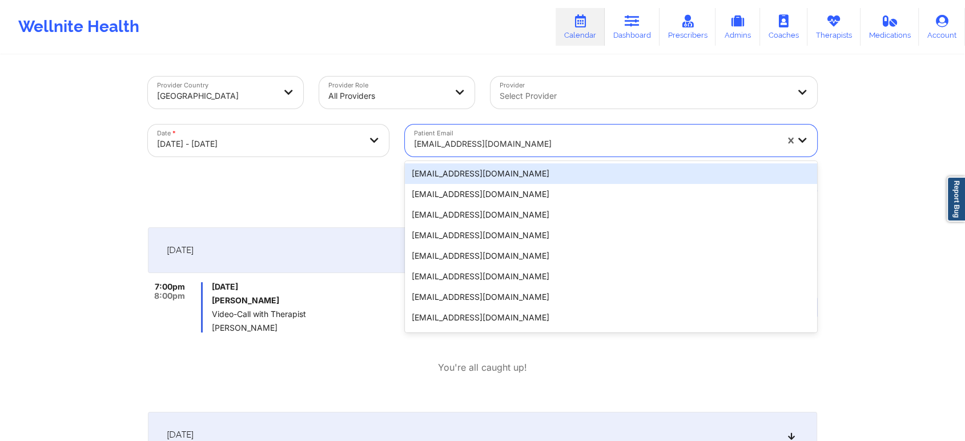
click at [536, 143] on div at bounding box center [595, 144] width 363 height 14
paste input "leahtoothman96@yahoo.com"
type input "leahtoothman96@yahoo.com"
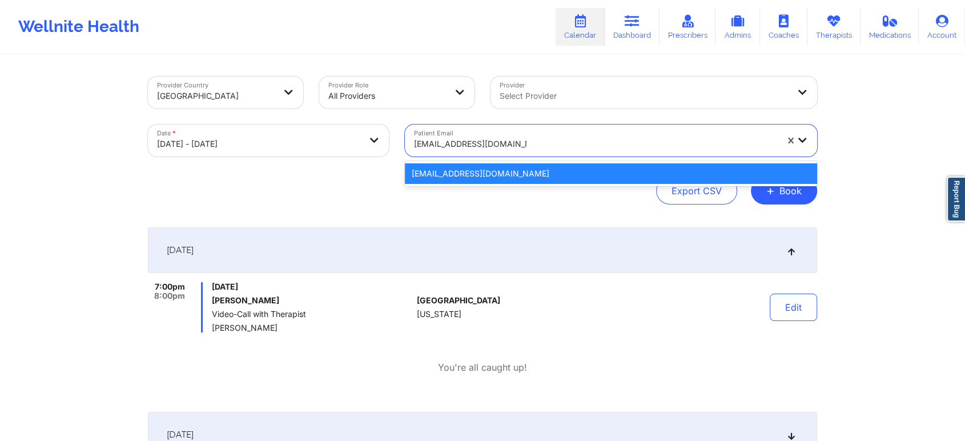
click at [486, 164] on div "leahtoothman96@yahoo.com" at bounding box center [611, 173] width 412 height 21
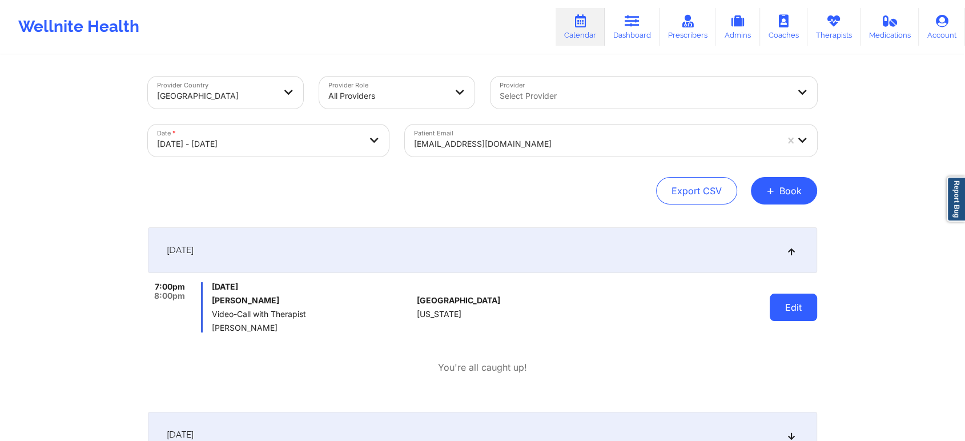
click at [790, 299] on button "Edit" at bounding box center [793, 306] width 47 height 27
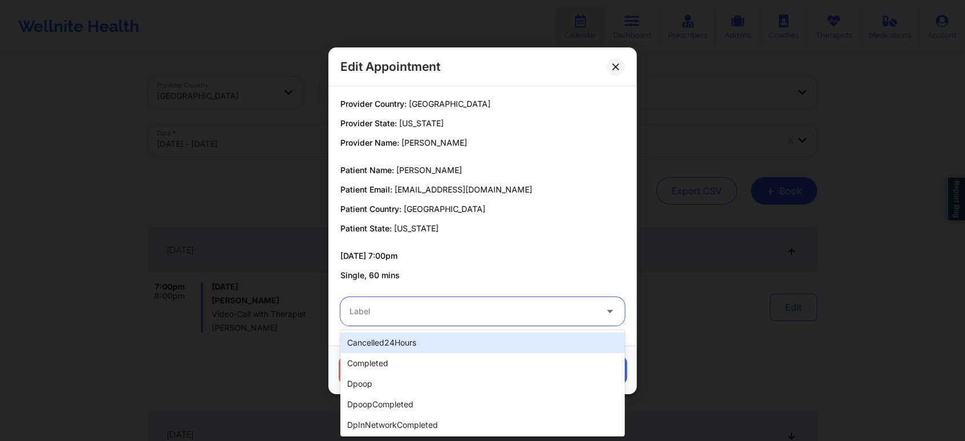
click at [408, 315] on div at bounding box center [472, 311] width 247 height 14
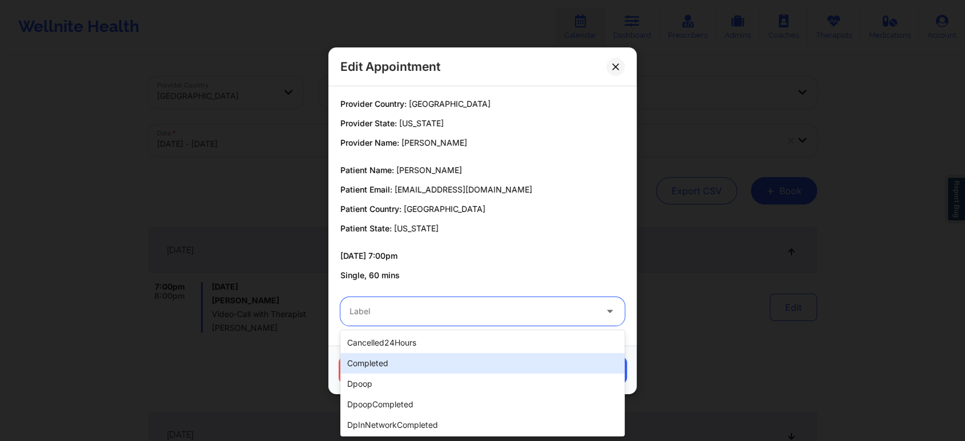
click at [393, 357] on div "completed" at bounding box center [482, 363] width 284 height 21
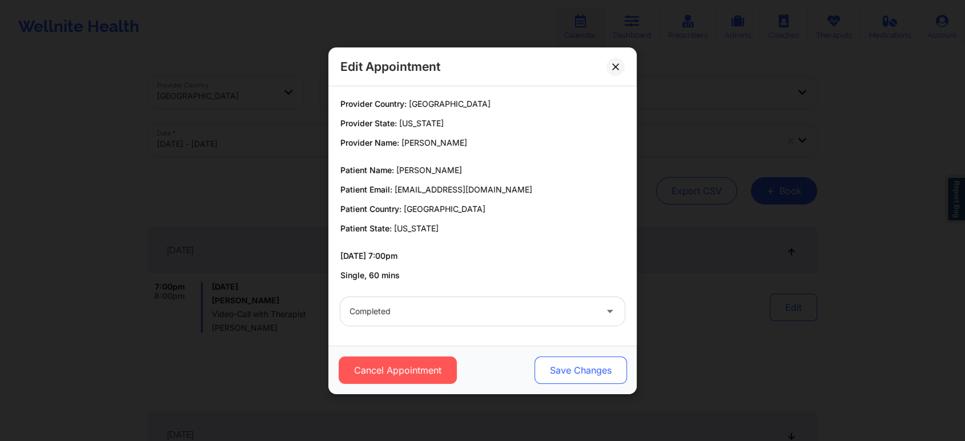
click at [580, 373] on button "Save Changes" at bounding box center [580, 369] width 92 height 27
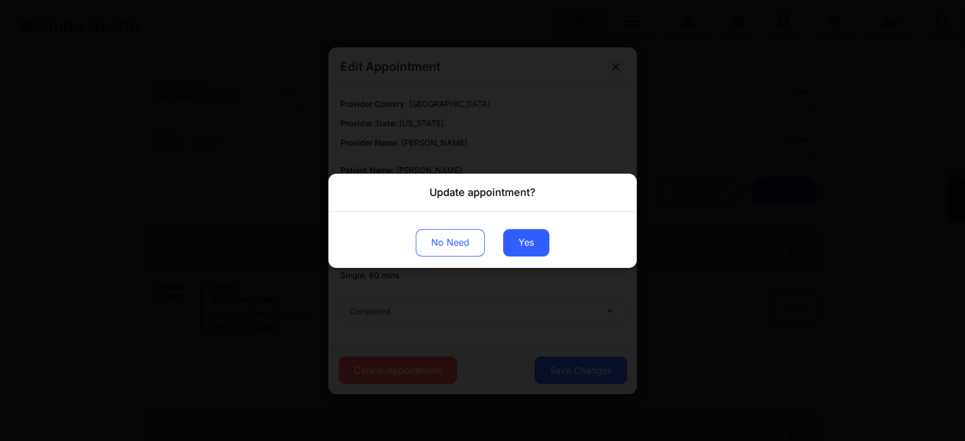
click at [512, 226] on div "No Need Yes" at bounding box center [482, 239] width 308 height 56
click at [513, 239] on button "Yes" at bounding box center [526, 241] width 46 height 27
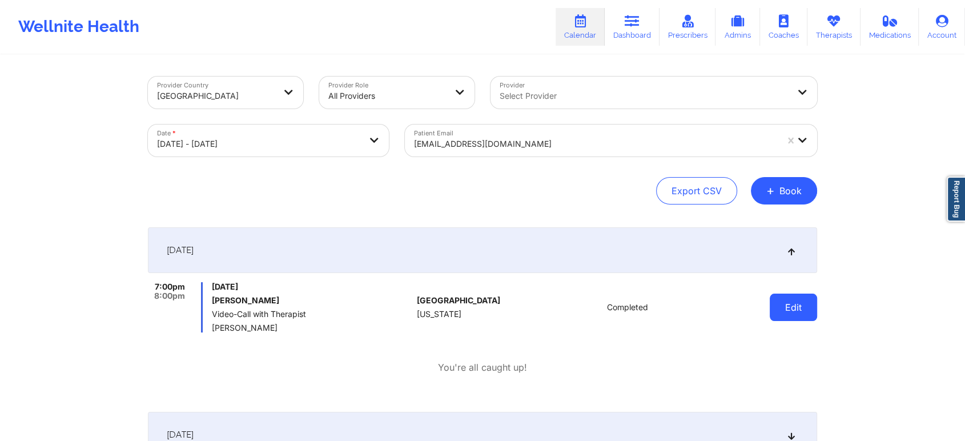
click at [796, 304] on button "Edit" at bounding box center [793, 306] width 47 height 27
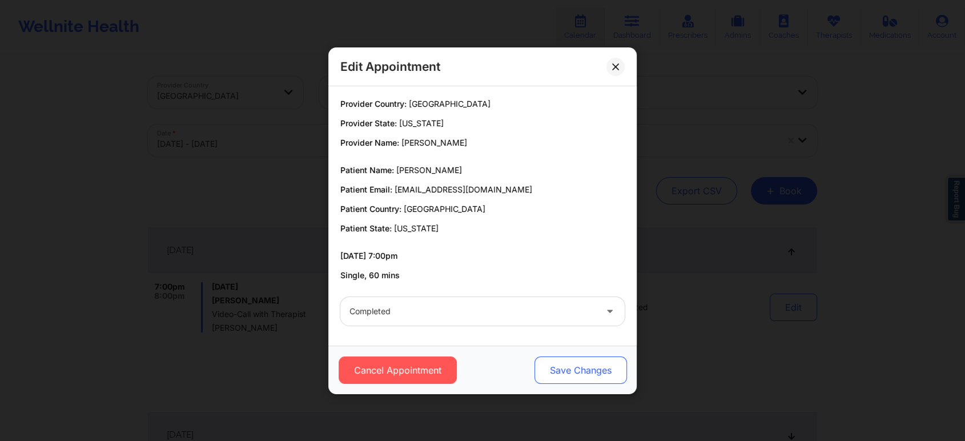
click at [581, 369] on button "Save Changes" at bounding box center [580, 369] width 92 height 27
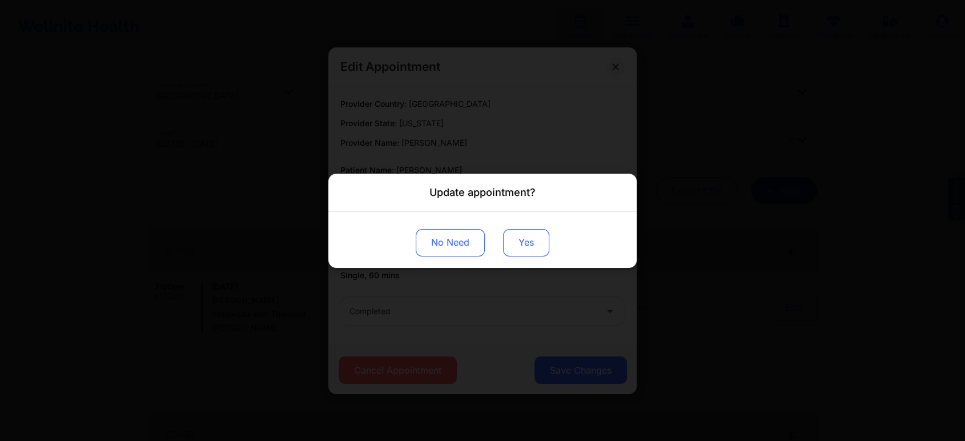
click at [530, 248] on button "Yes" at bounding box center [526, 241] width 46 height 27
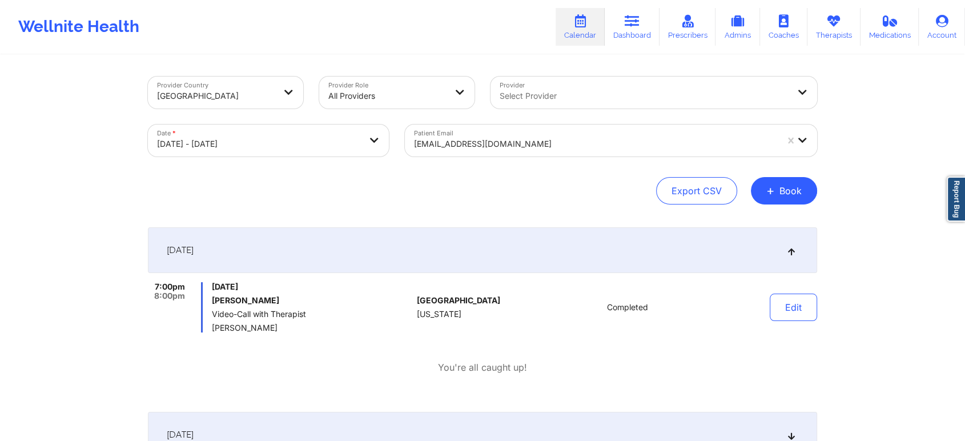
click at [480, 137] on div at bounding box center [595, 144] width 363 height 14
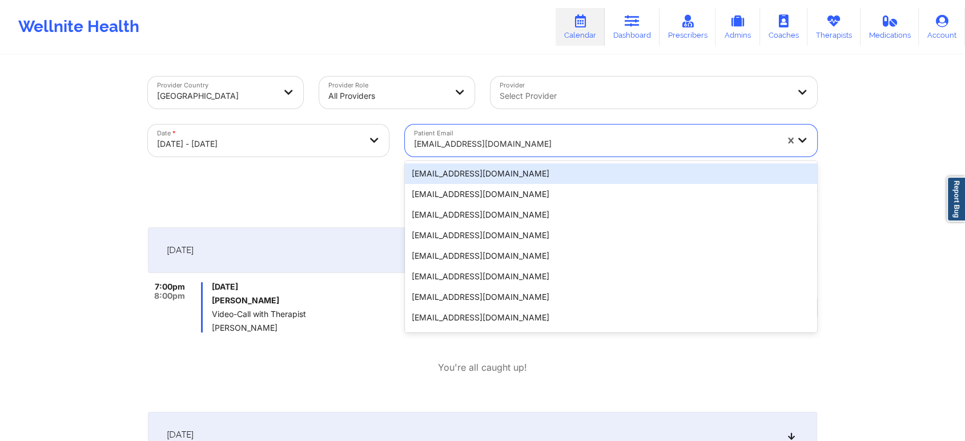
paste input "buistephens@gmail.com"
type input "buistephens@gmail.com"
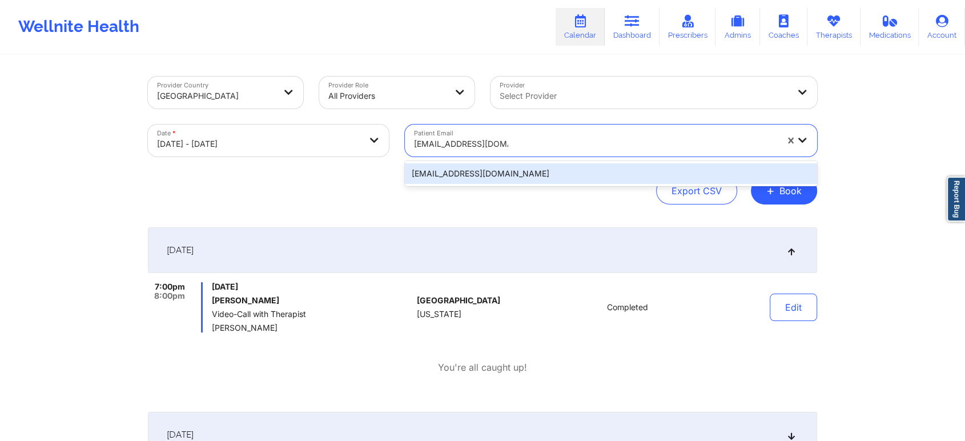
click at [512, 170] on div "buistephens@gmail.com" at bounding box center [611, 173] width 412 height 21
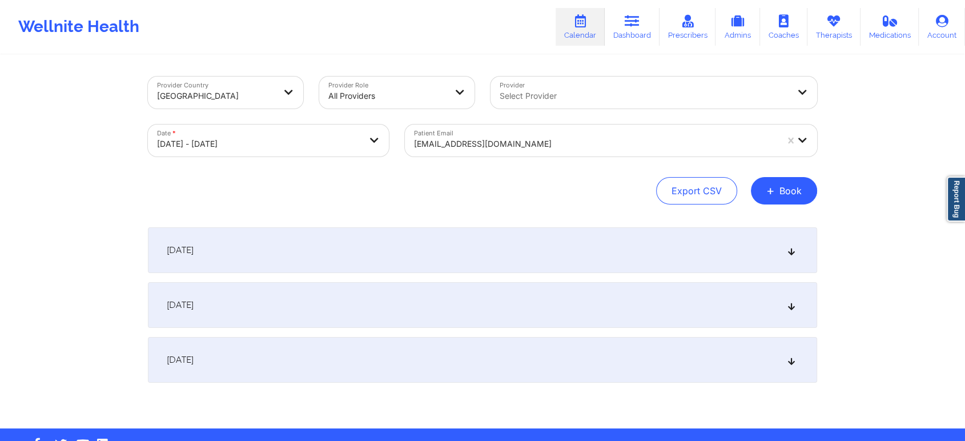
click at [443, 225] on div "Provider Country United States Provider Role All Providers Provider Select Prov…" at bounding box center [482, 242] width 685 height 372
click at [376, 252] on div "[DATE]" at bounding box center [482, 250] width 669 height 46
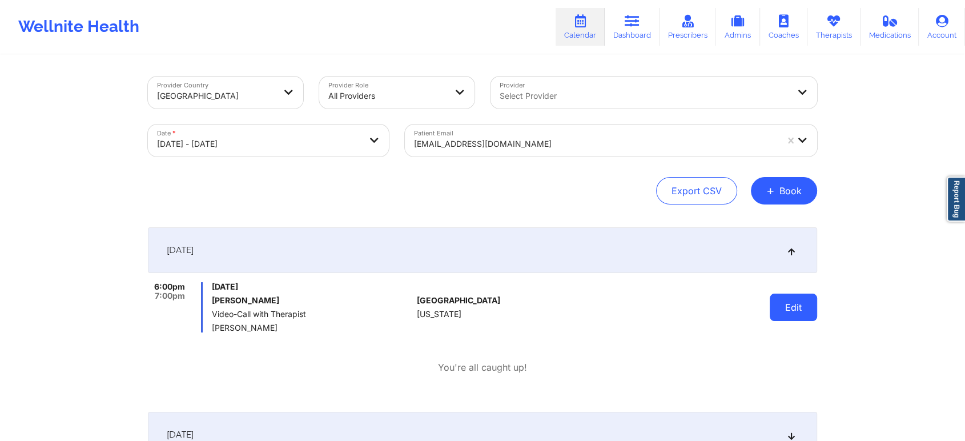
click at [794, 310] on button "Edit" at bounding box center [793, 306] width 47 height 27
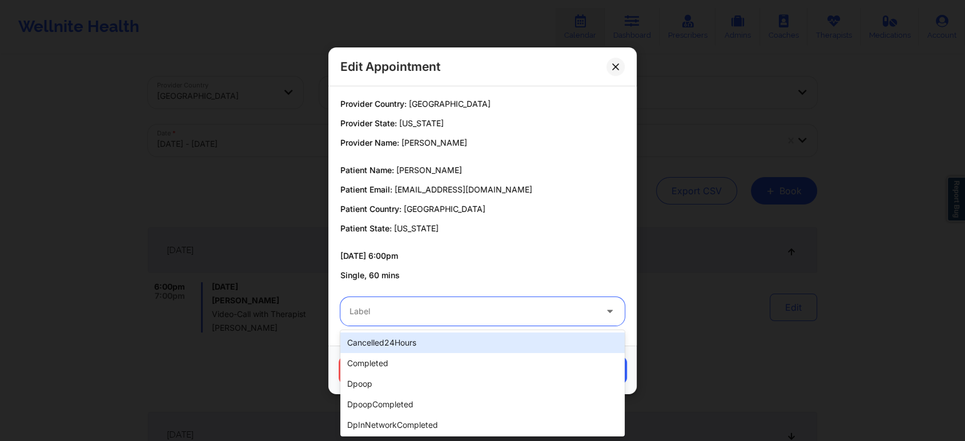
click at [388, 315] on div at bounding box center [472, 311] width 247 height 14
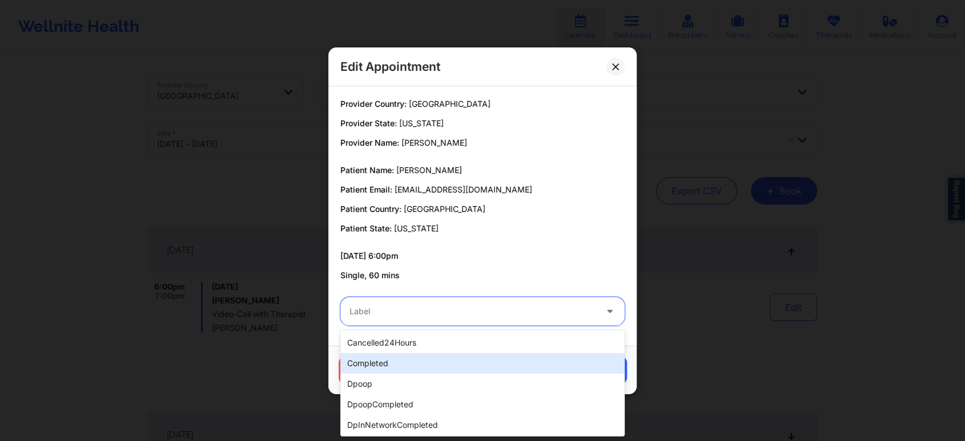
click at [431, 367] on div "completed" at bounding box center [482, 363] width 284 height 21
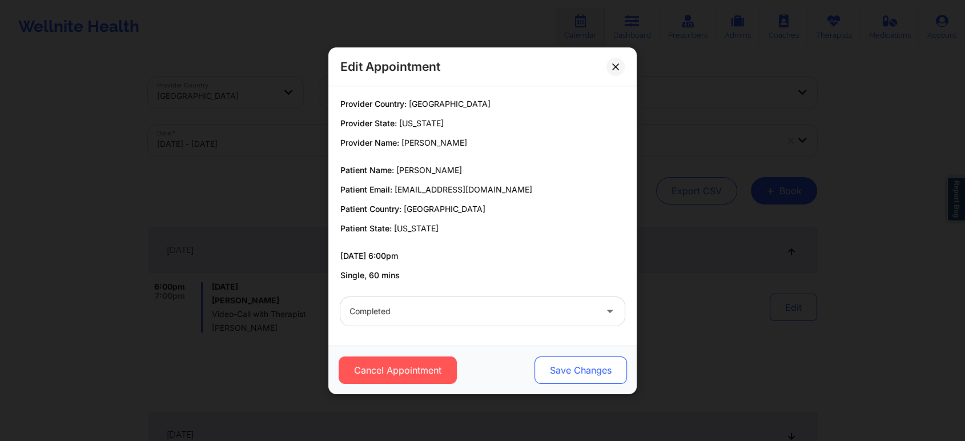
click at [559, 367] on button "Save Changes" at bounding box center [580, 369] width 92 height 27
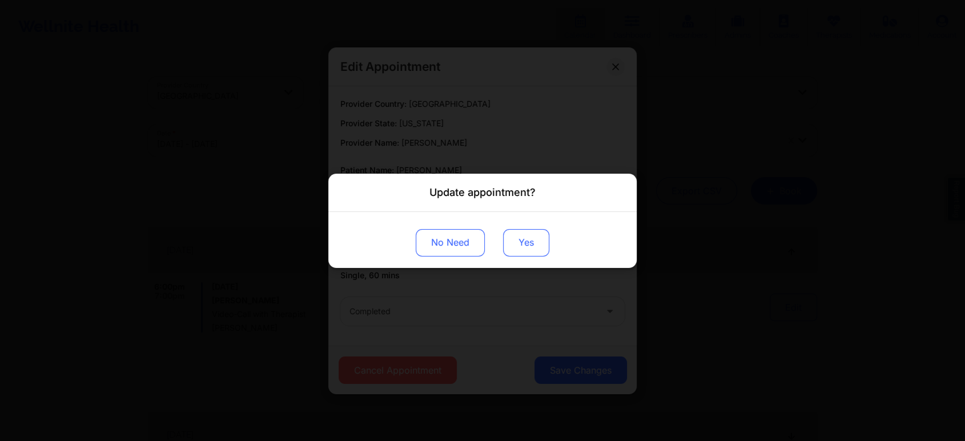
click at [517, 232] on button "Yes" at bounding box center [526, 241] width 46 height 27
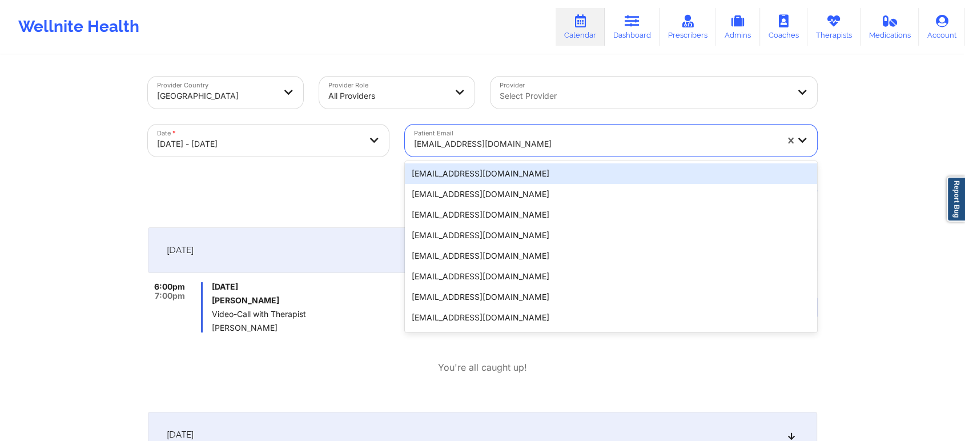
click at [493, 142] on div at bounding box center [595, 144] width 363 height 14
paste input "annachaller@gmail.com"
type input "annachaller@gmail.com"
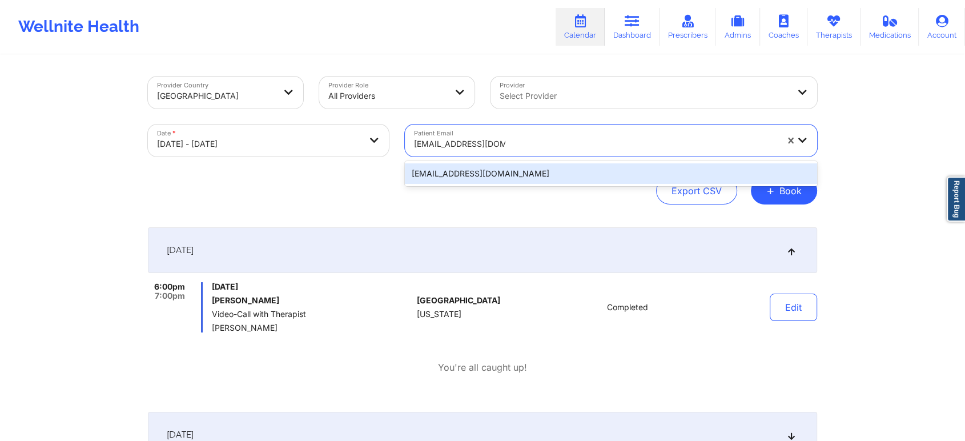
click at [549, 175] on div "annachaller@gmail.com" at bounding box center [611, 173] width 412 height 21
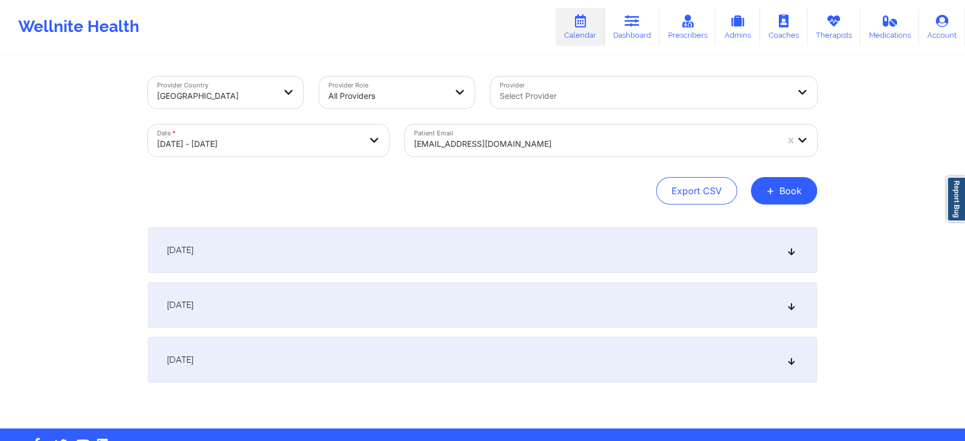
click at [574, 240] on div "[DATE]" at bounding box center [482, 250] width 669 height 46
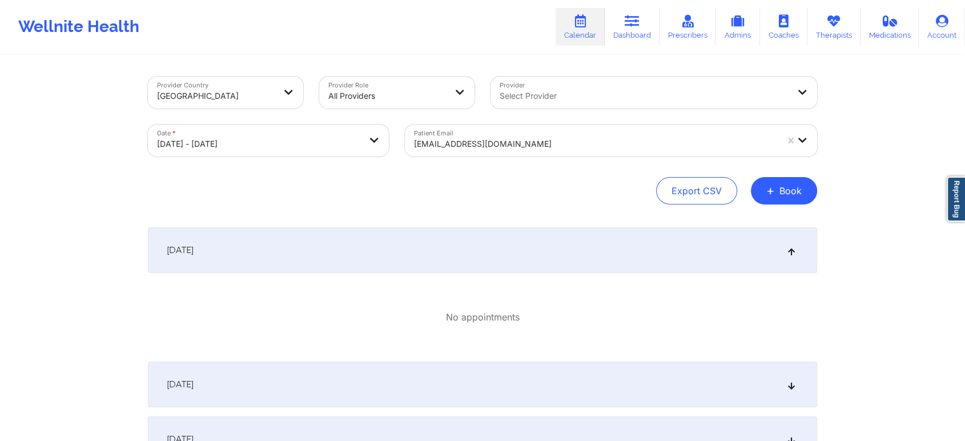
click at [450, 146] on div at bounding box center [595, 144] width 363 height 14
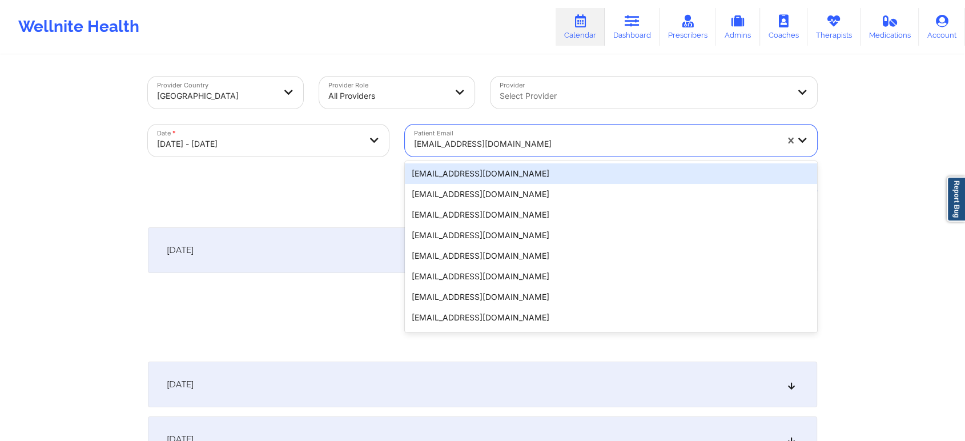
paste input "annar.faries@gmail.com"
type input "annar.faries@gmail.com"
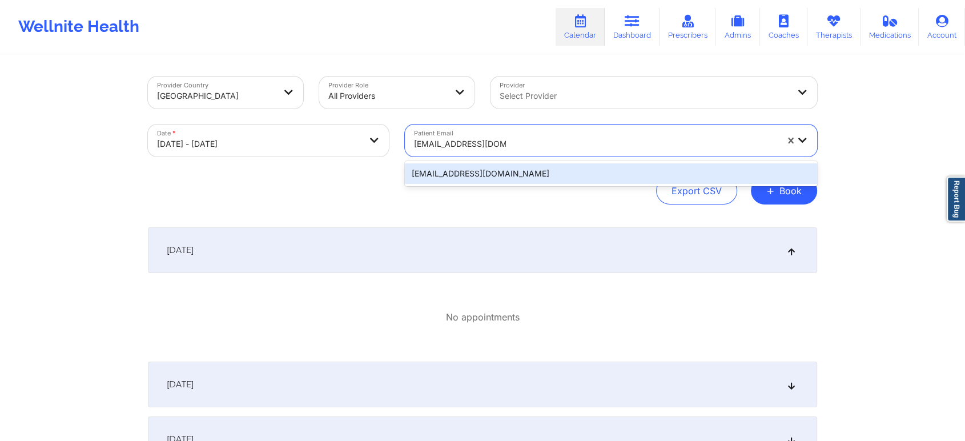
click at [481, 166] on div "annar.faries@gmail.com" at bounding box center [611, 173] width 412 height 21
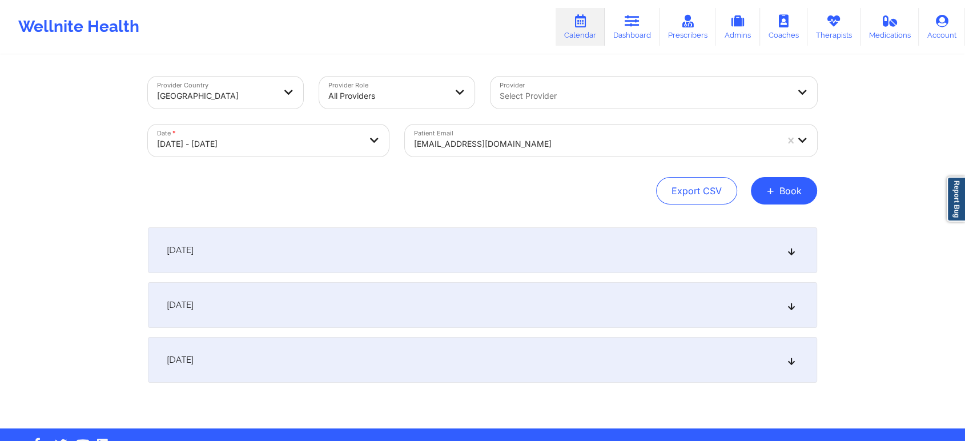
click at [507, 252] on div "[DATE]" at bounding box center [482, 250] width 669 height 46
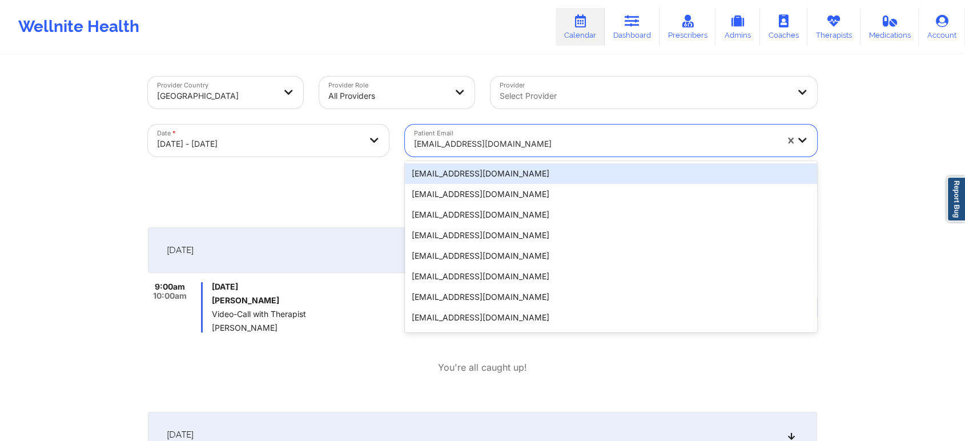
click at [443, 134] on div "annar.faries@gmail.com" at bounding box center [595, 143] width 363 height 25
paste input "jeanttu@gmail.com"
type input "jeanttu@gmail.com"
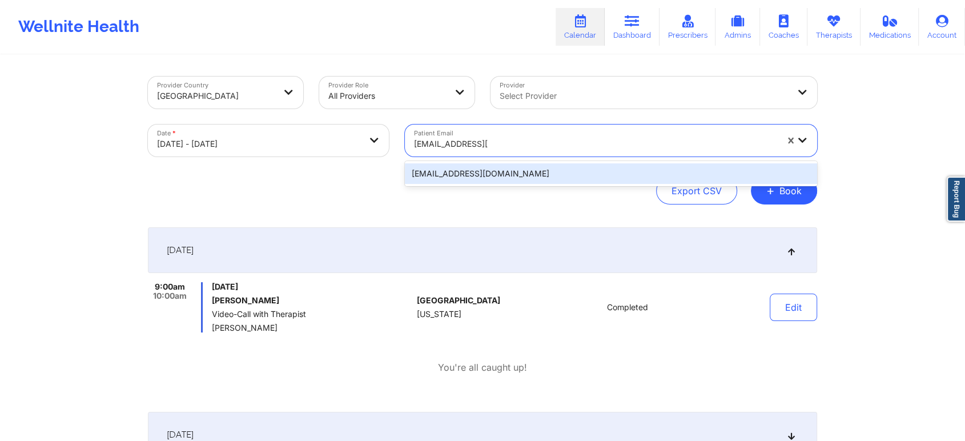
click at [482, 168] on div "jeanttu@gmail.com" at bounding box center [611, 173] width 412 height 21
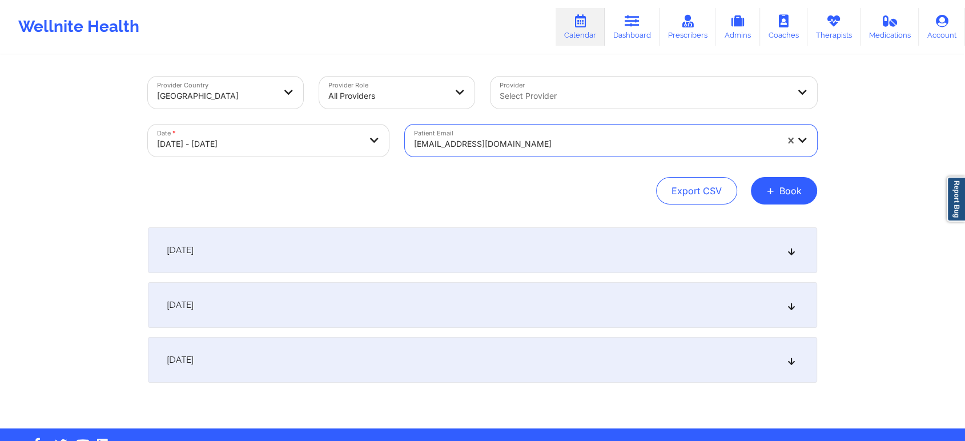
click at [339, 236] on div "[DATE]" at bounding box center [482, 250] width 669 height 46
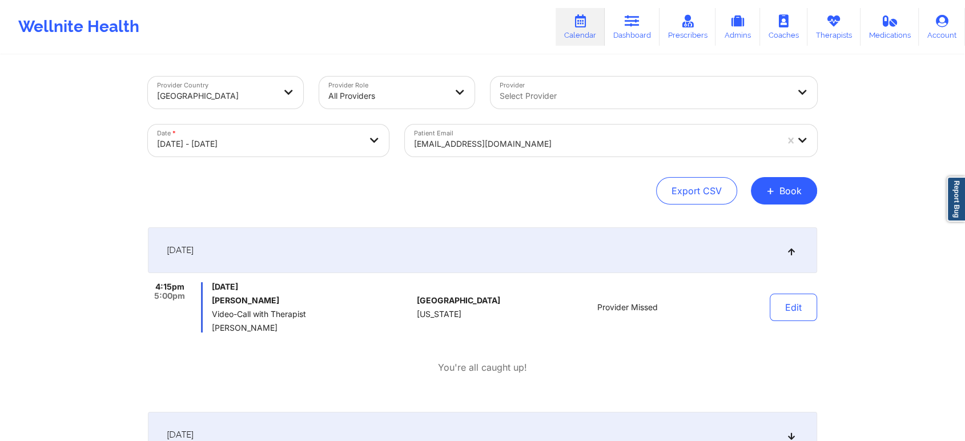
click at [443, 142] on div at bounding box center [595, 144] width 363 height 14
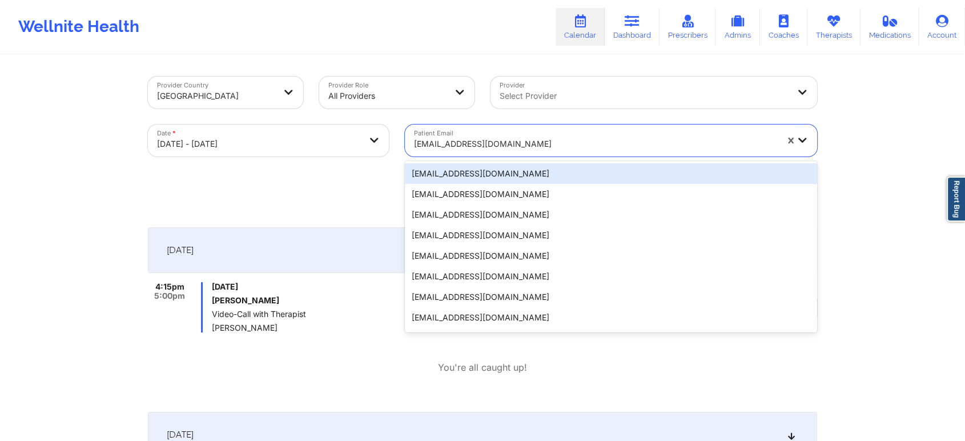
paste input "eiacono@gmail.com"
type input "eiacono@gmail.com"
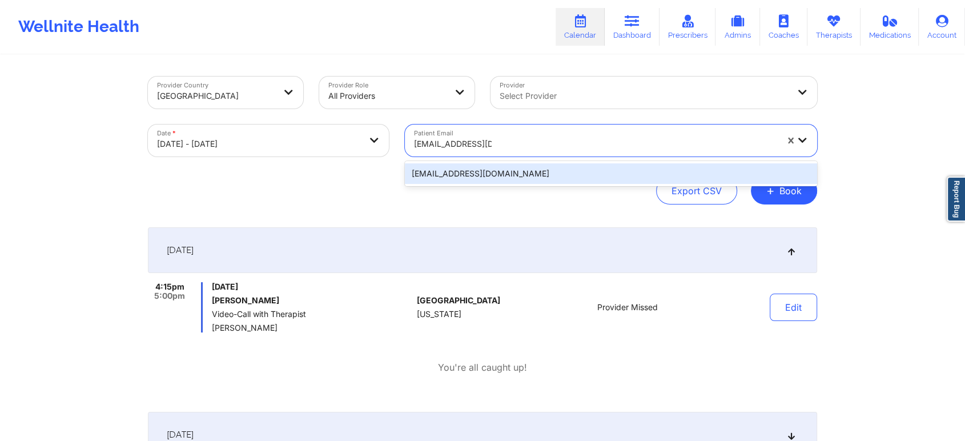
click at [504, 180] on div "eiacono@gmail.com" at bounding box center [611, 173] width 412 height 21
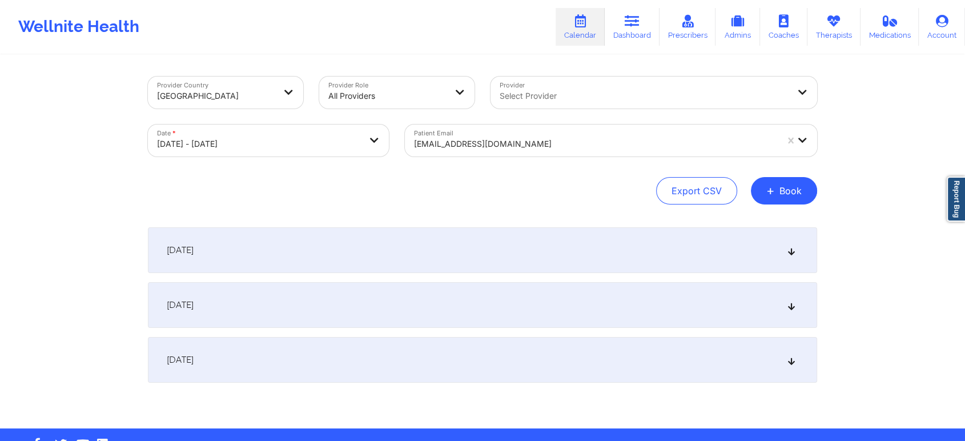
click at [311, 239] on div "[DATE]" at bounding box center [482, 250] width 669 height 46
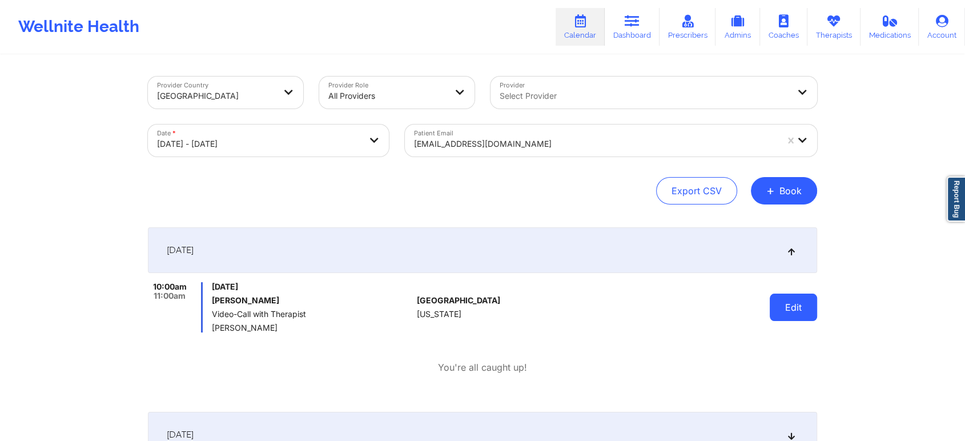
click at [787, 313] on button "Edit" at bounding box center [793, 306] width 47 height 27
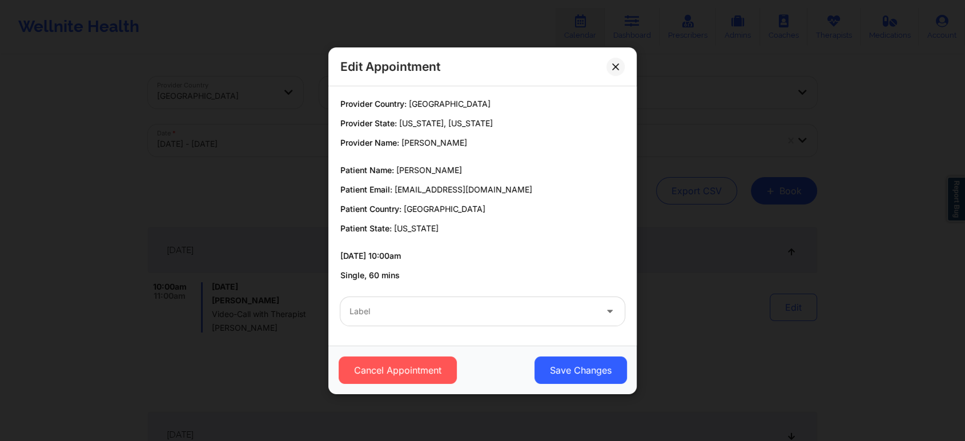
click at [415, 295] on div "Label" at bounding box center [482, 311] width 300 height 45
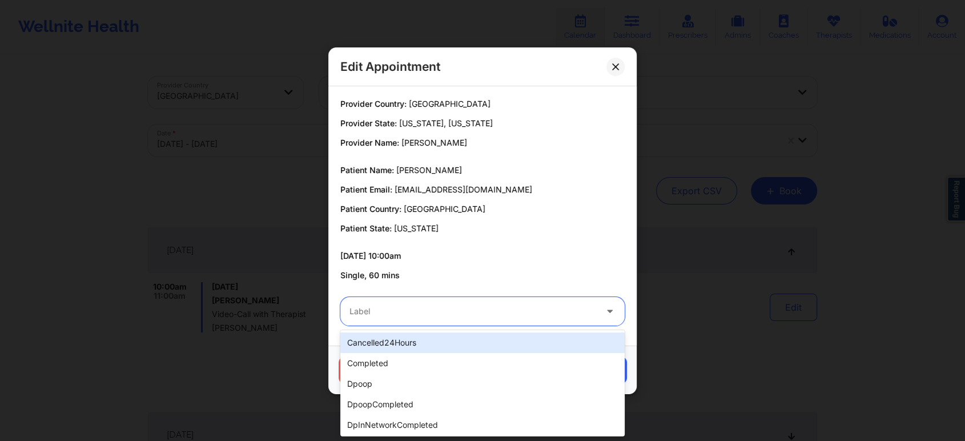
click at [397, 309] on div at bounding box center [472, 311] width 247 height 14
type input "dp"
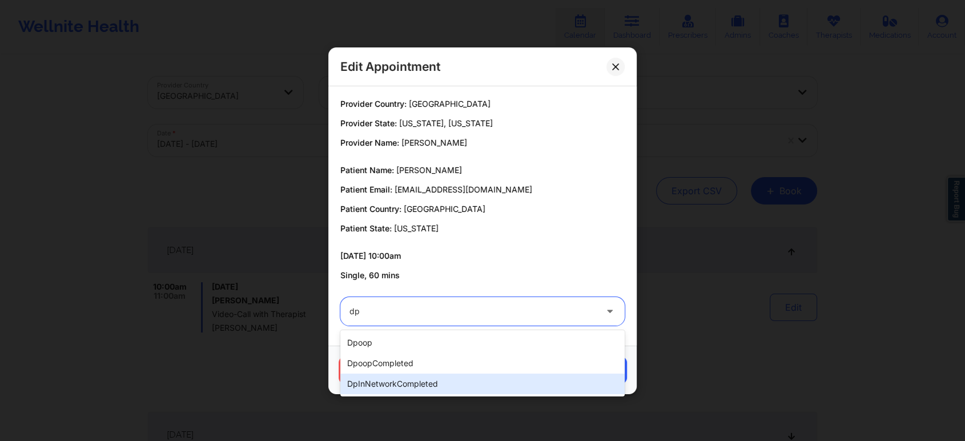
click at [434, 385] on div "dpInNetworkCompleted" at bounding box center [482, 383] width 284 height 21
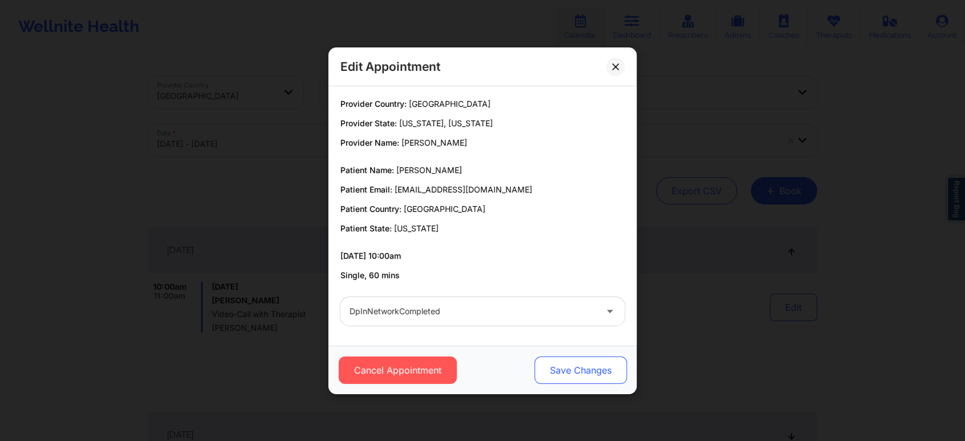
click at [571, 365] on button "Save Changes" at bounding box center [580, 369] width 92 height 27
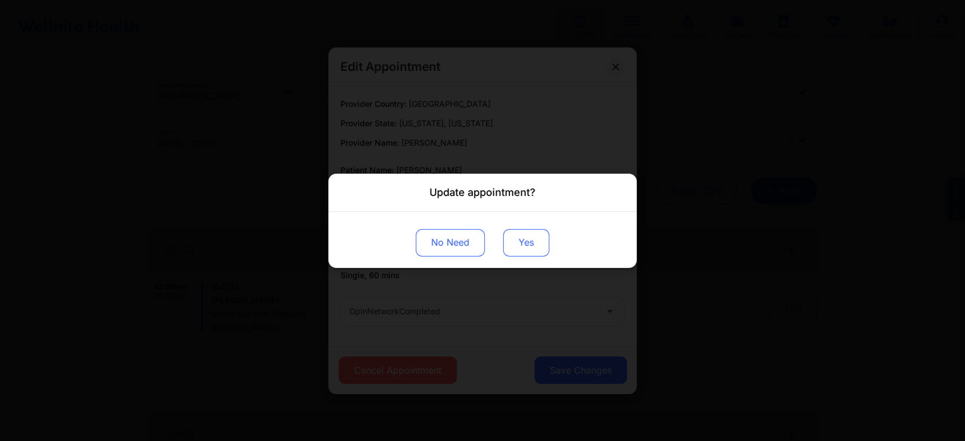
click at [526, 246] on button "Yes" at bounding box center [526, 241] width 46 height 27
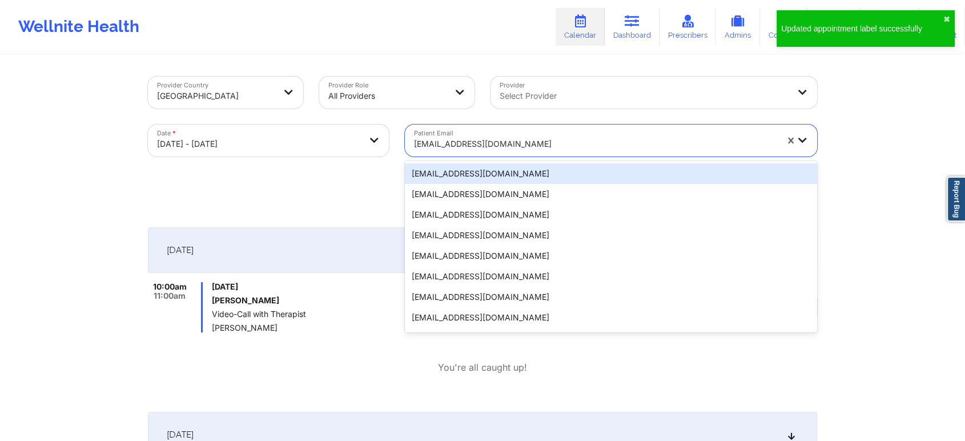
click at [509, 147] on div at bounding box center [595, 144] width 363 height 14
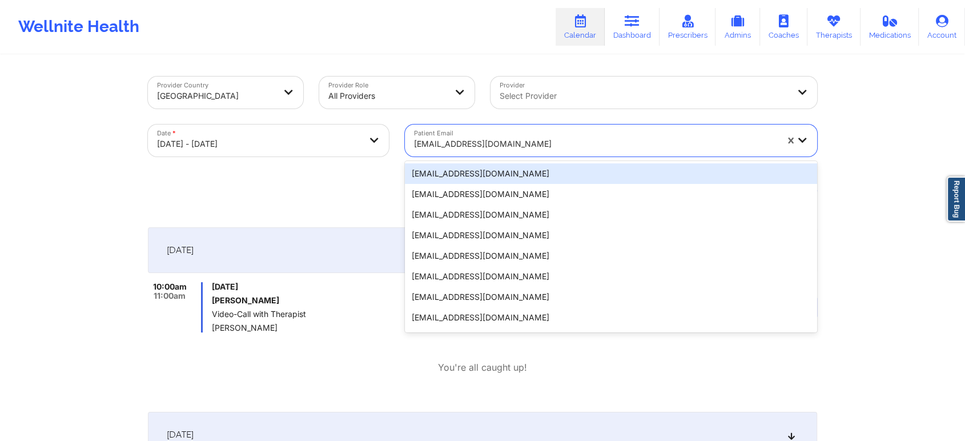
paste input "mejikarln@gmail.com"
type input "mejikarln@gmail.com"
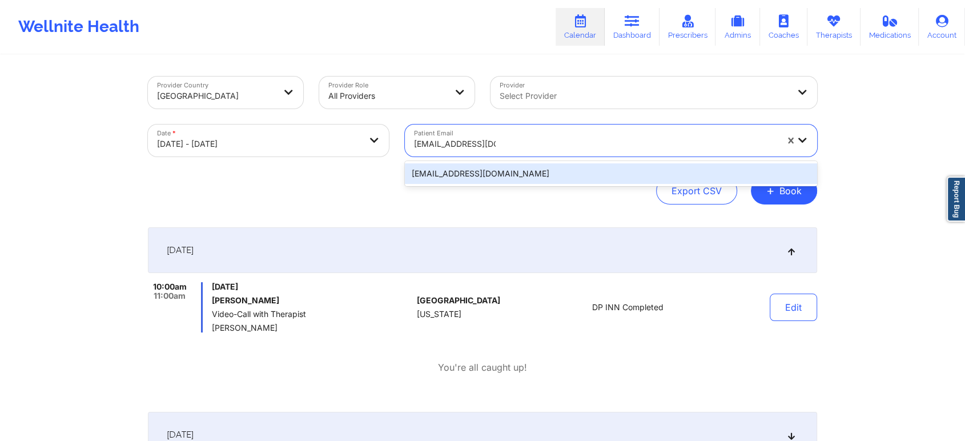
click at [488, 166] on div "mejikarln@gmail.com" at bounding box center [611, 173] width 412 height 21
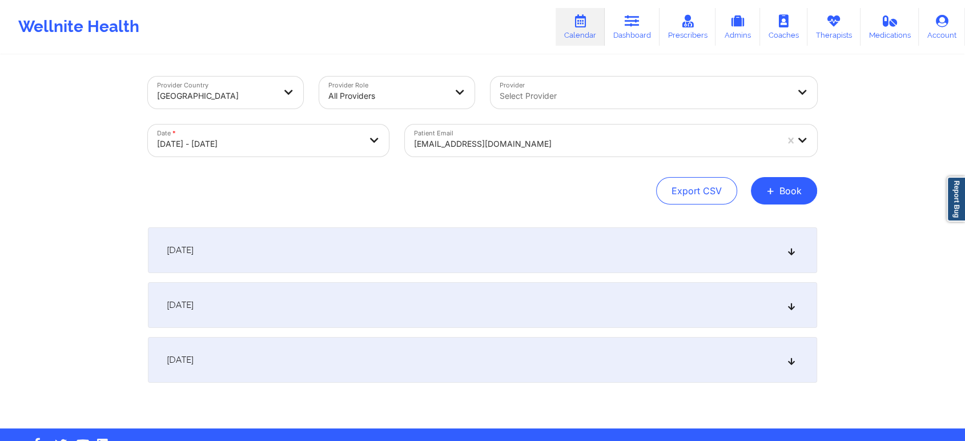
click at [548, 248] on div "[DATE]" at bounding box center [482, 250] width 669 height 46
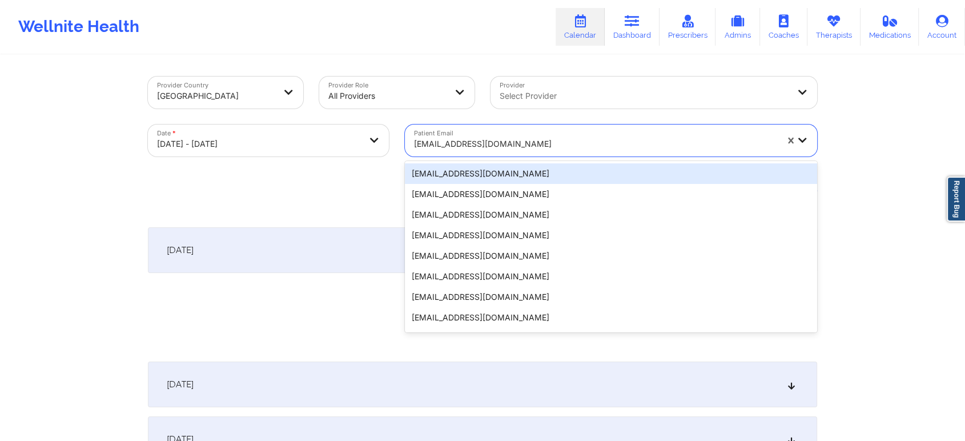
click at [468, 137] on div at bounding box center [595, 144] width 363 height 14
paste input "christi.oue956@gmail.com"
type input "christi.oue956@gmail.com"
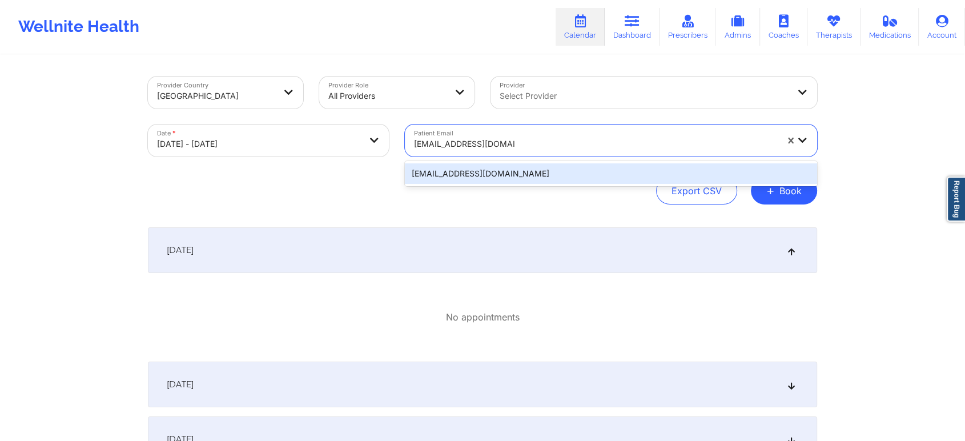
click at [478, 172] on div "christi.oue956@gmail.com" at bounding box center [611, 173] width 412 height 21
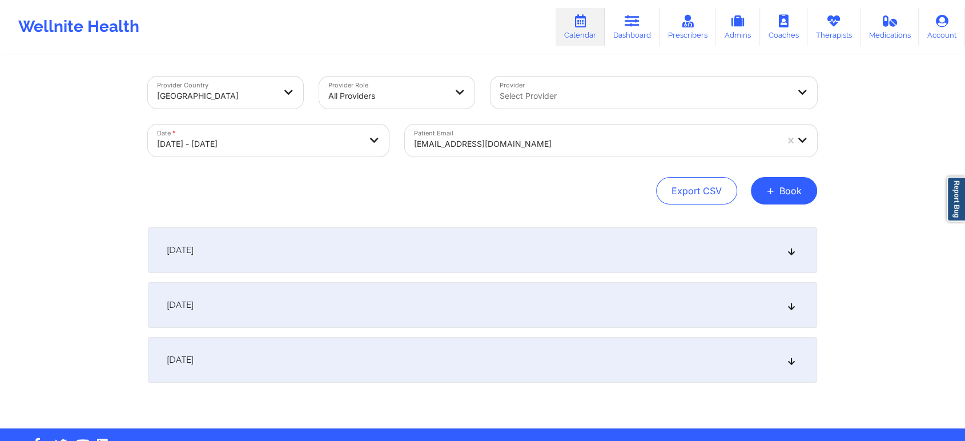
drag, startPoint x: 442, startPoint y: 216, endPoint x: 438, endPoint y: 240, distance: 24.2
click at [438, 240] on div "Provider Country United States Provider Role All Providers Provider Select Prov…" at bounding box center [482, 242] width 685 height 372
click at [438, 240] on div "[DATE]" at bounding box center [482, 250] width 669 height 46
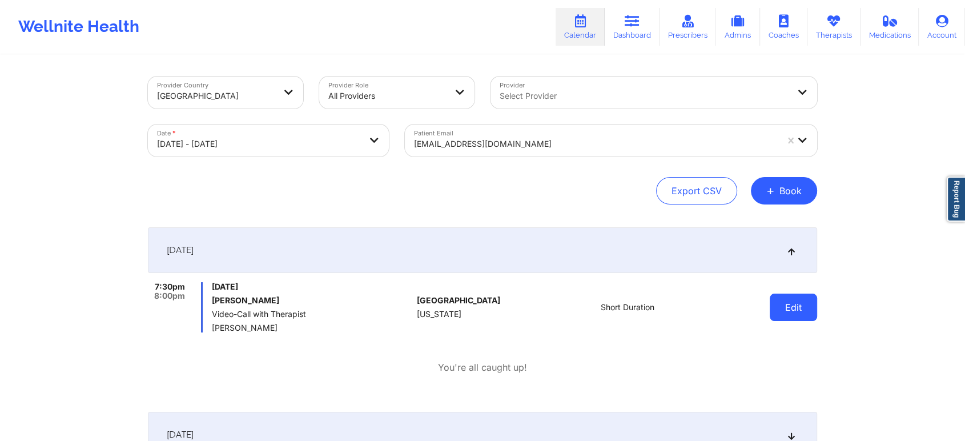
click at [791, 303] on button "Edit" at bounding box center [793, 306] width 47 height 27
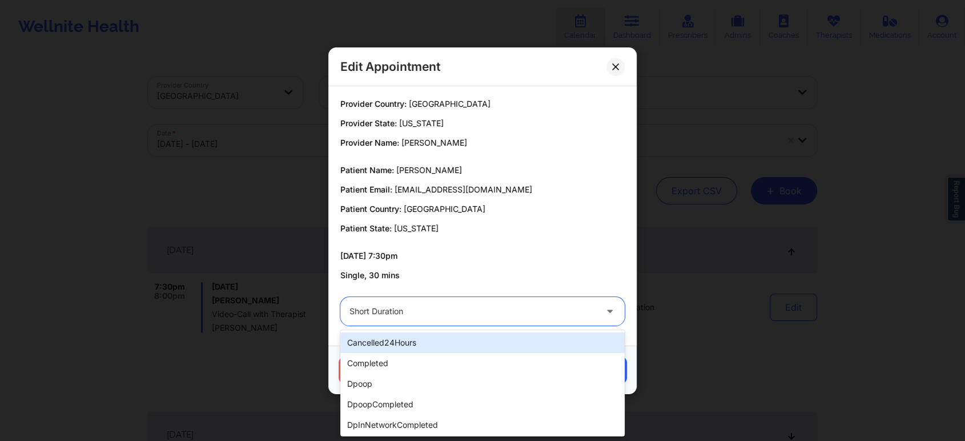
click at [394, 297] on div "Short Duration" at bounding box center [472, 311] width 247 height 29
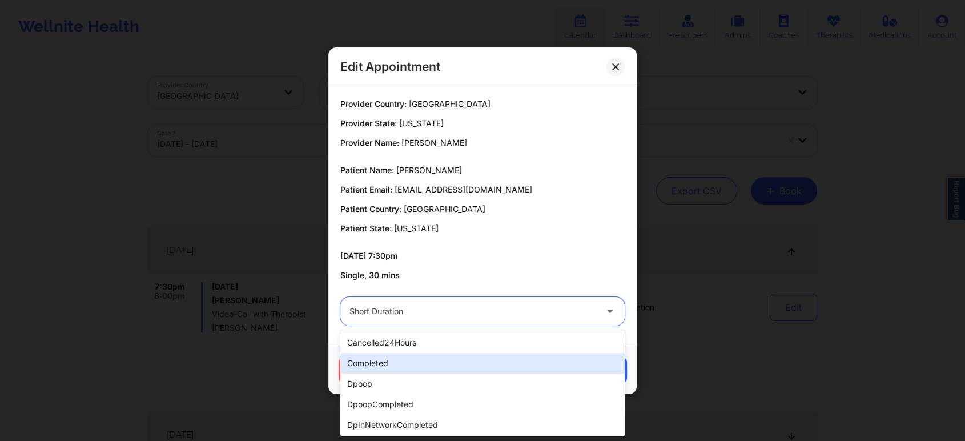
click at [411, 358] on div "completed" at bounding box center [482, 363] width 284 height 21
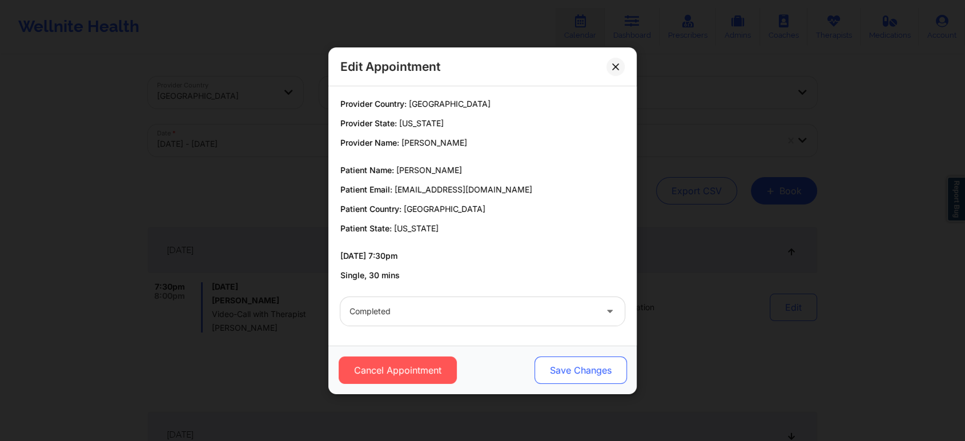
click at [566, 367] on button "Save Changes" at bounding box center [580, 369] width 92 height 27
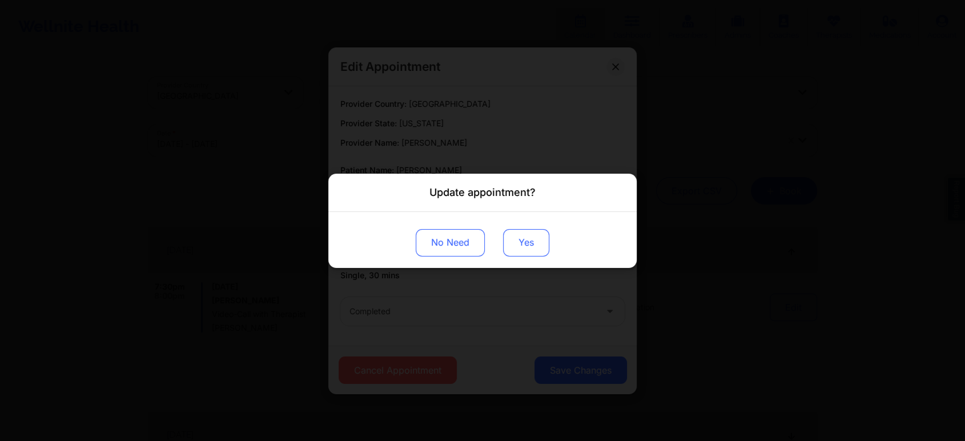
click at [526, 248] on button "Yes" at bounding box center [526, 241] width 46 height 27
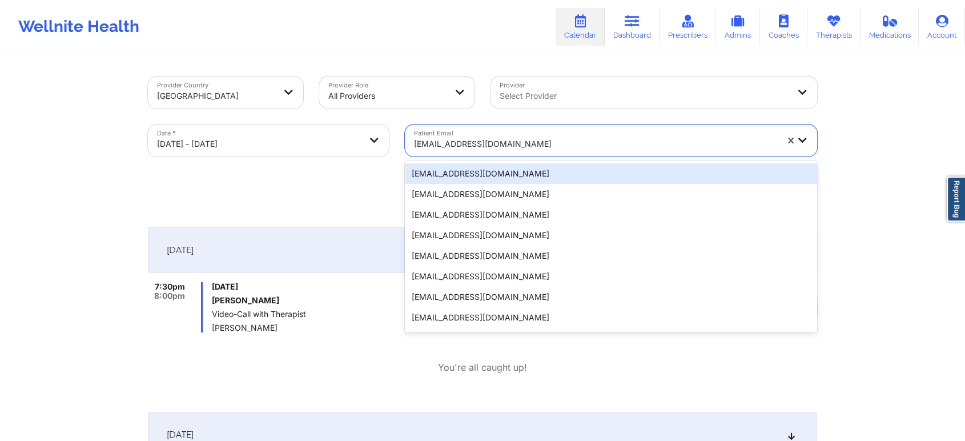
click at [512, 151] on div "christi.oue956@gmail.com" at bounding box center [595, 143] width 363 height 25
paste input "ruhl.katie@gmail.com"
type input "ruhl.katie@gmail.com"
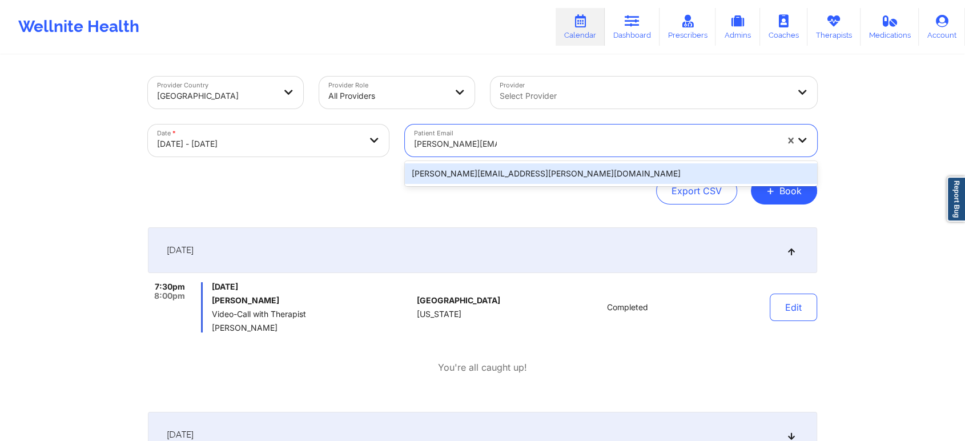
click at [510, 172] on div "ruhl.katie@gmail.com" at bounding box center [611, 173] width 412 height 21
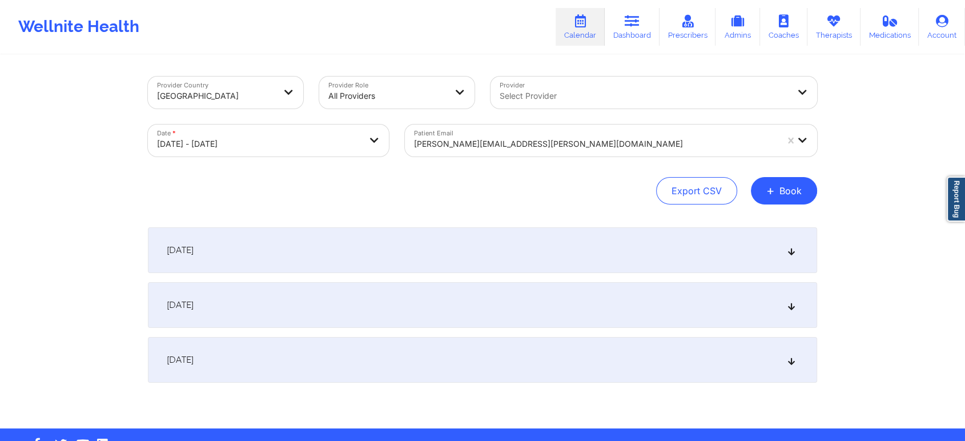
click at [441, 232] on div "[DATE]" at bounding box center [482, 250] width 669 height 46
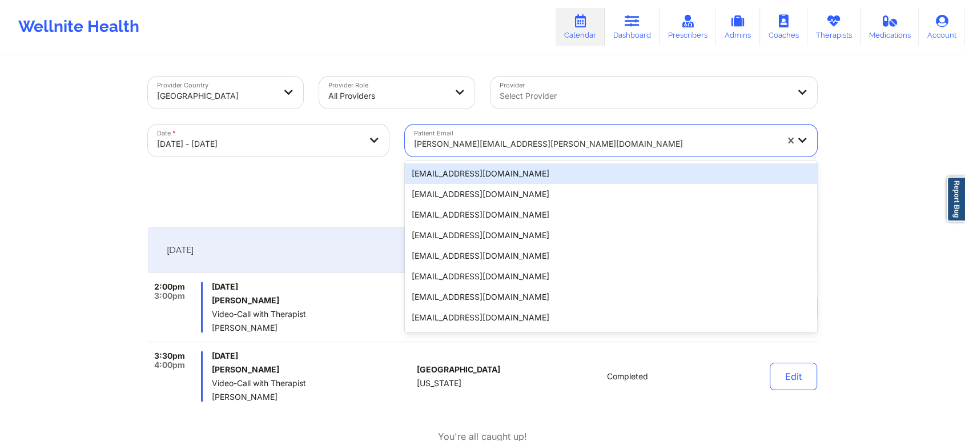
click at [490, 139] on div at bounding box center [595, 144] width 363 height 14
paste input "gabrielsol27@yahoo.com"
type input "gabrielsol27@yahoo.com"
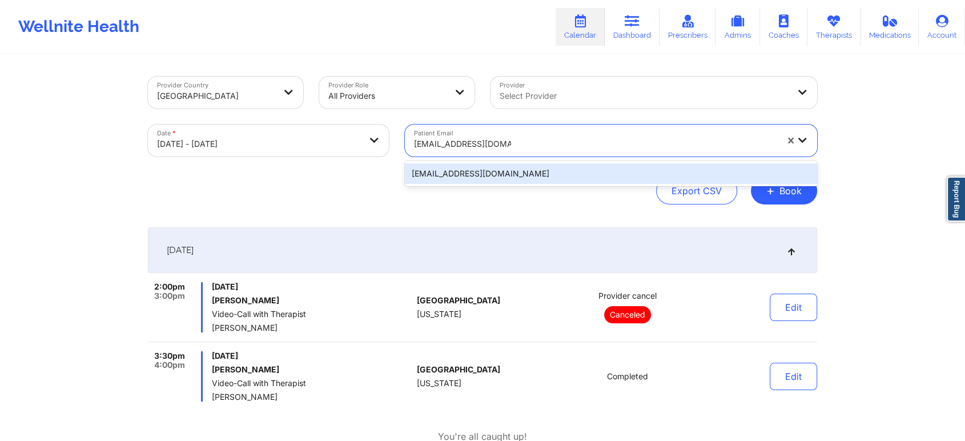
click at [466, 172] on div "gabrielsol27@yahoo.com" at bounding box center [611, 173] width 412 height 21
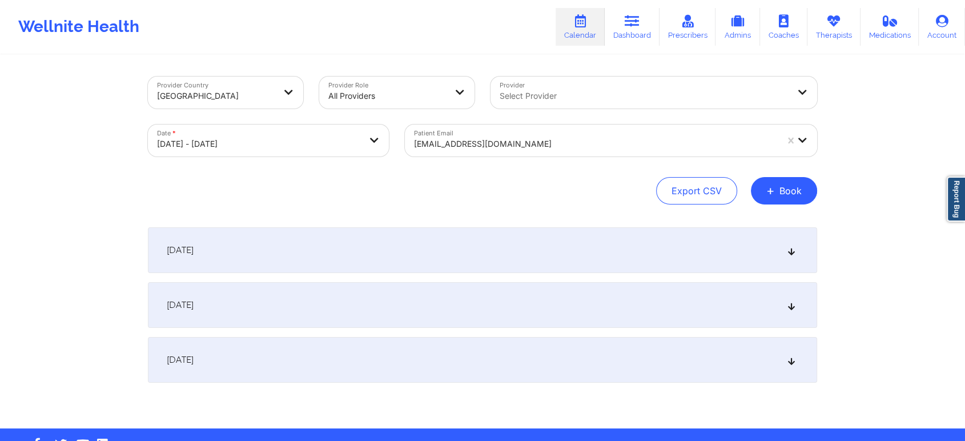
click at [709, 255] on div "[DATE]" at bounding box center [482, 250] width 669 height 46
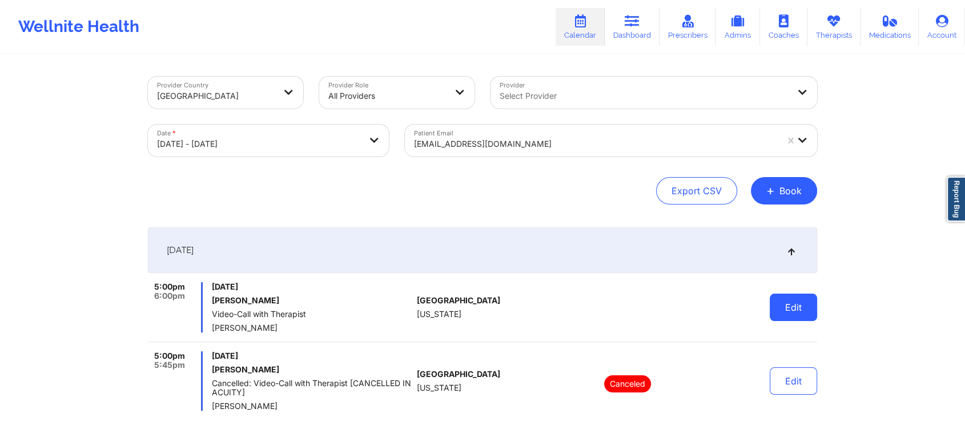
click at [779, 313] on button "Edit" at bounding box center [793, 306] width 47 height 27
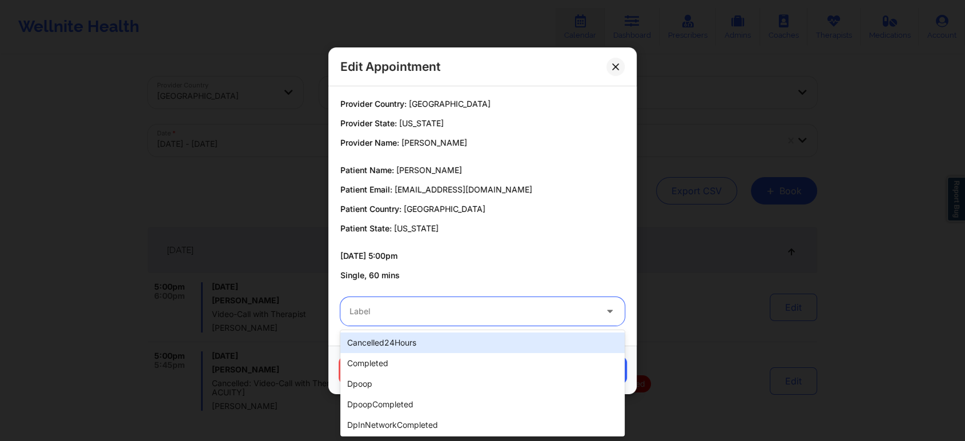
click at [499, 316] on div at bounding box center [472, 311] width 247 height 14
click at [396, 309] on div at bounding box center [472, 311] width 247 height 14
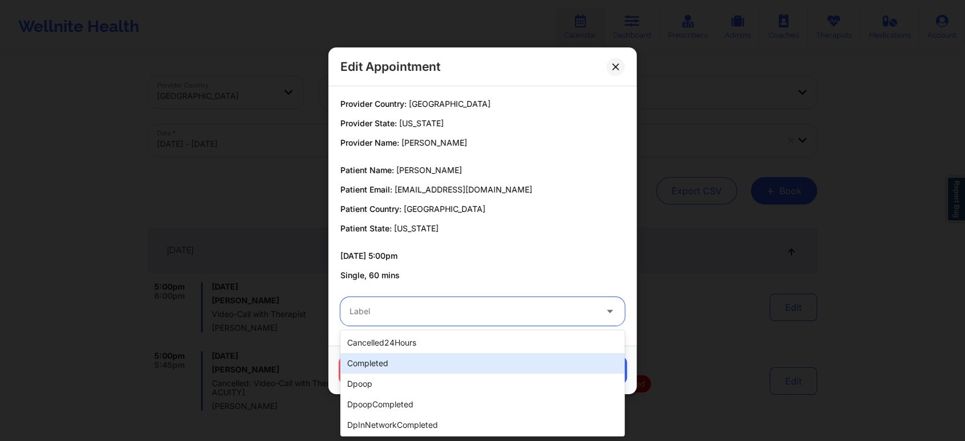
click at [396, 357] on div "completed" at bounding box center [482, 363] width 284 height 21
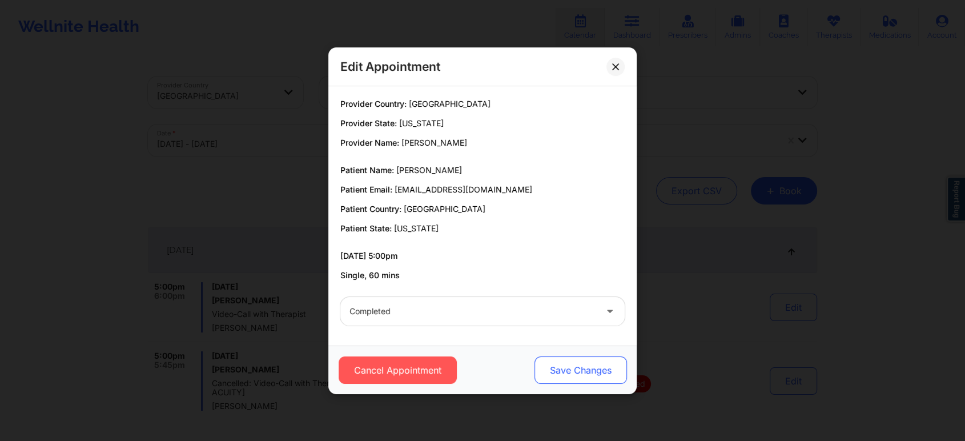
click at [552, 367] on button "Save Changes" at bounding box center [580, 369] width 92 height 27
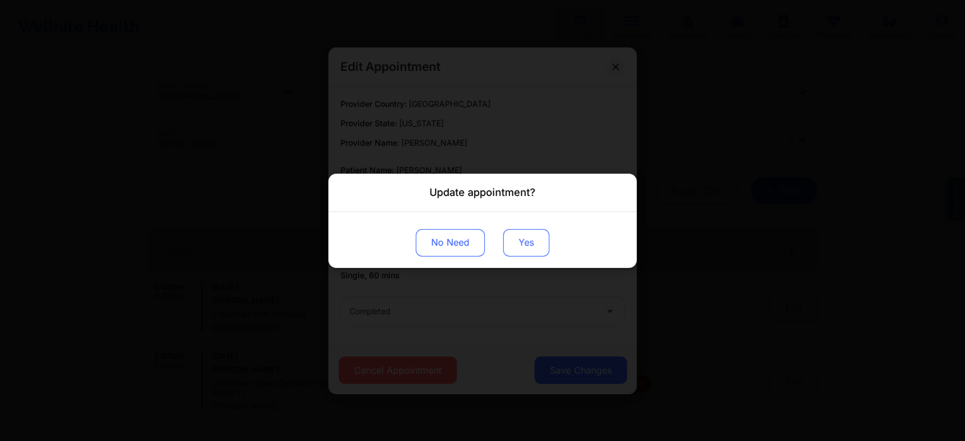
click at [524, 243] on button "Yes" at bounding box center [526, 241] width 46 height 27
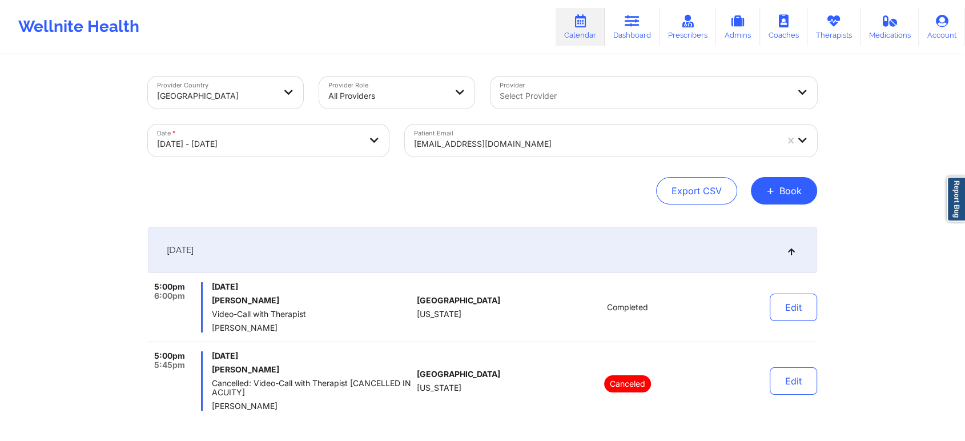
click at [489, 142] on div at bounding box center [595, 144] width 363 height 14
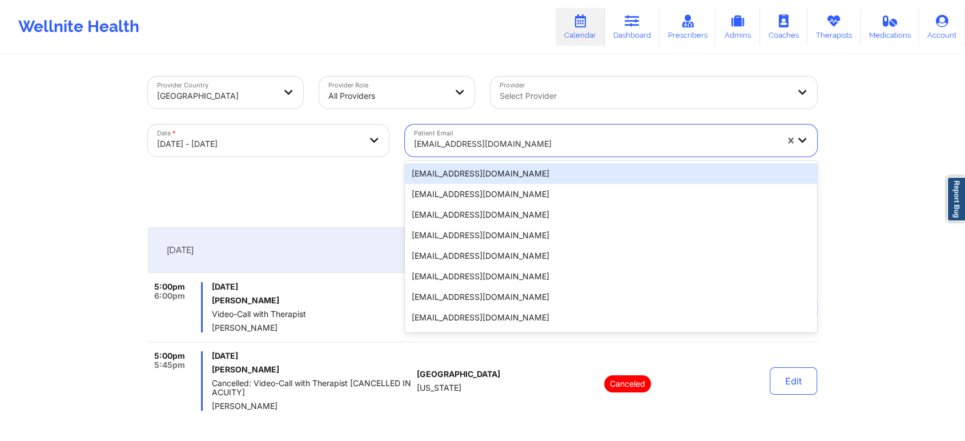
paste input "matthew.a.slone@gmail.com"
type input "matthew.a.slone@gmail.com"
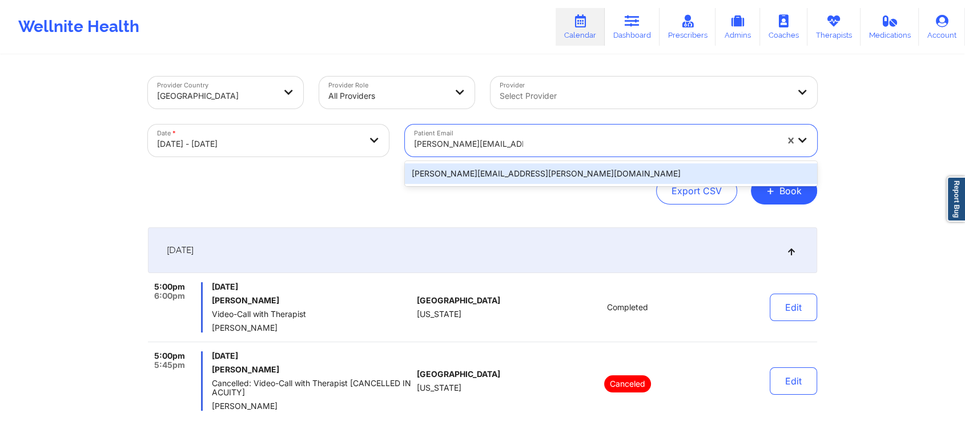
click at [519, 166] on div "matthew.a.slone@gmail.com" at bounding box center [611, 173] width 412 height 21
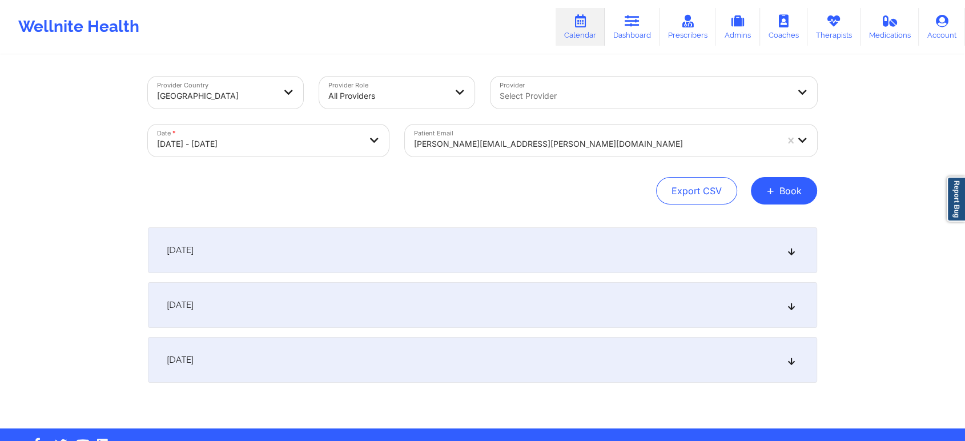
click at [562, 235] on div "[DATE]" at bounding box center [482, 250] width 669 height 46
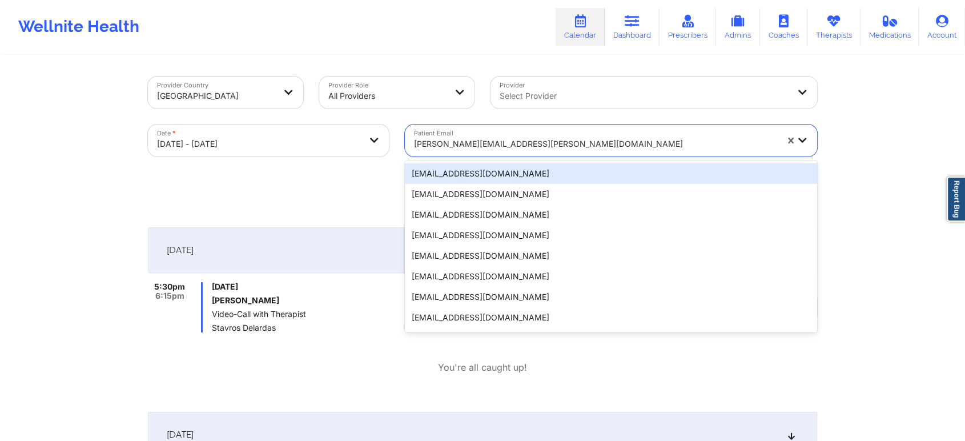
click at [489, 149] on div at bounding box center [595, 144] width 363 height 14
paste input "its.dara@gmail.com"
type input "its.dara@gmail.com"
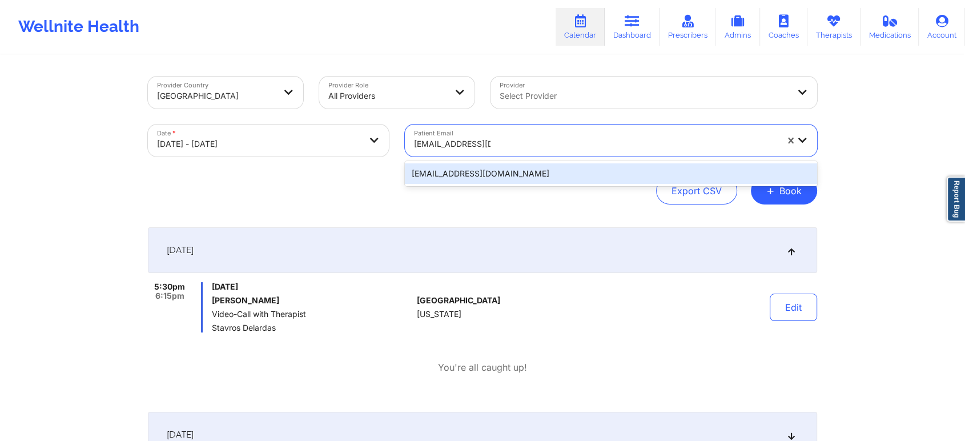
click at [506, 173] on div "its.dara@gmail.com" at bounding box center [611, 173] width 412 height 21
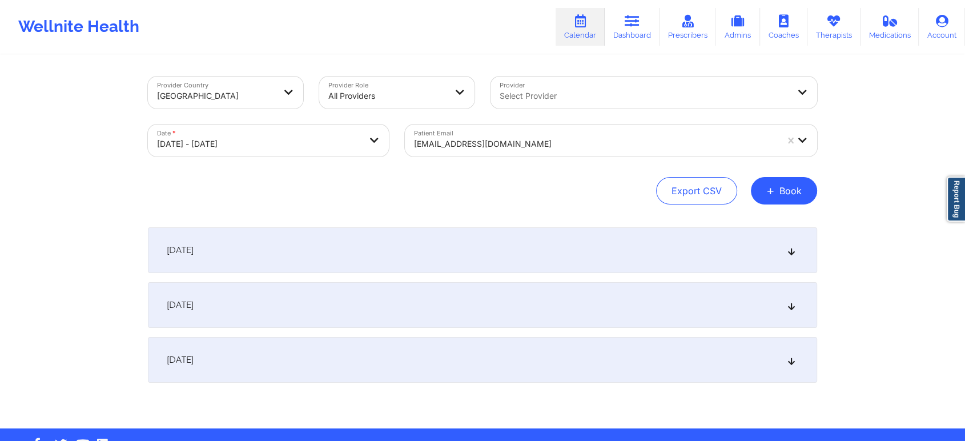
click at [525, 256] on div "[DATE]" at bounding box center [482, 250] width 669 height 46
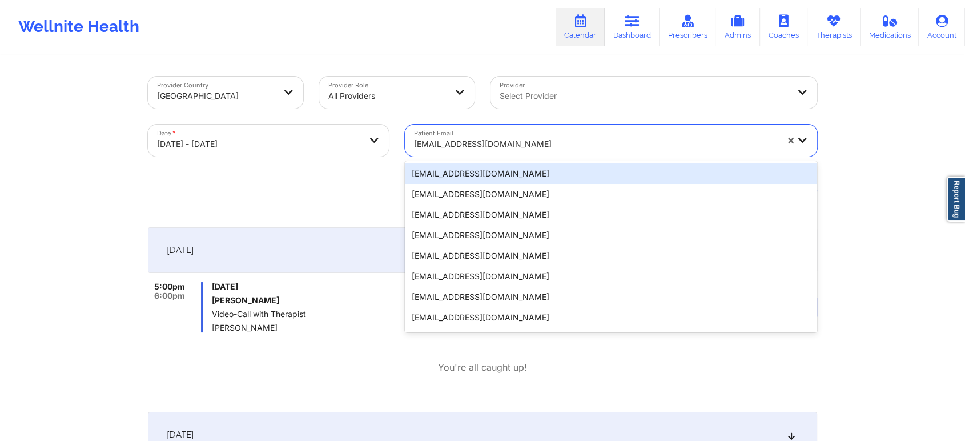
click at [469, 148] on div at bounding box center [595, 144] width 363 height 14
paste input "julianah.kayode@gmail.com"
type input "julianah.kayode@gmail.com"
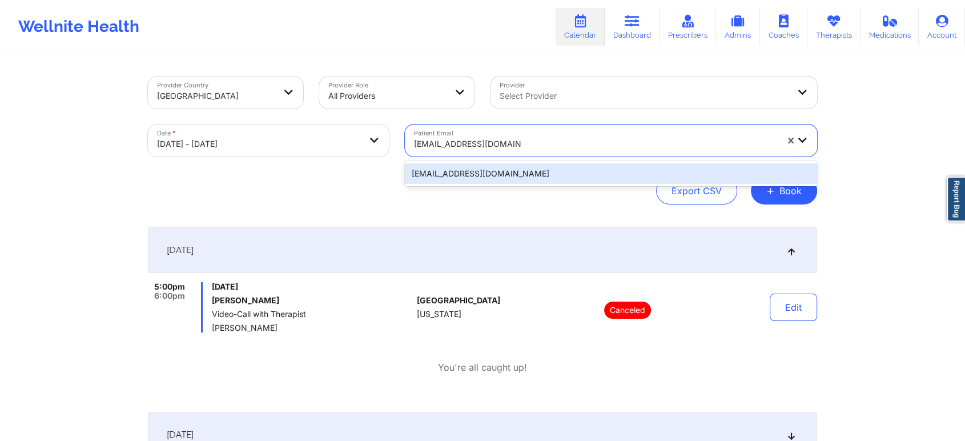
click at [500, 177] on div "julianah.kayode@gmail.com" at bounding box center [611, 173] width 412 height 21
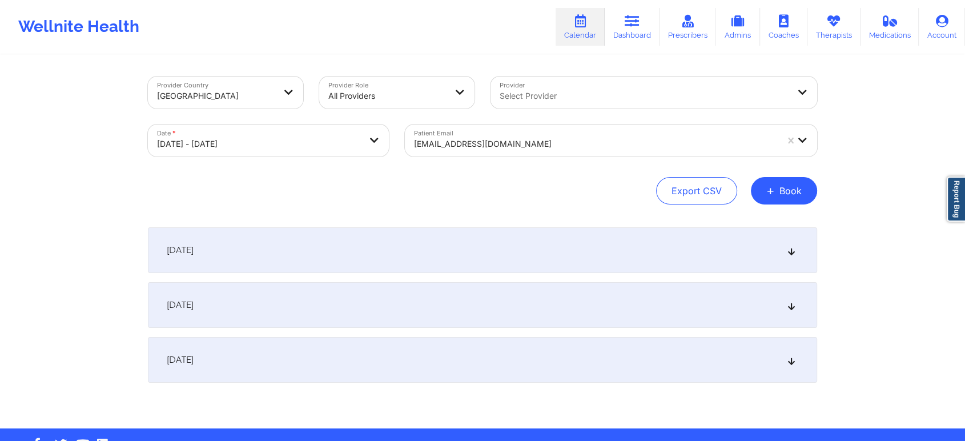
click at [510, 228] on div "[DATE]" at bounding box center [482, 250] width 669 height 46
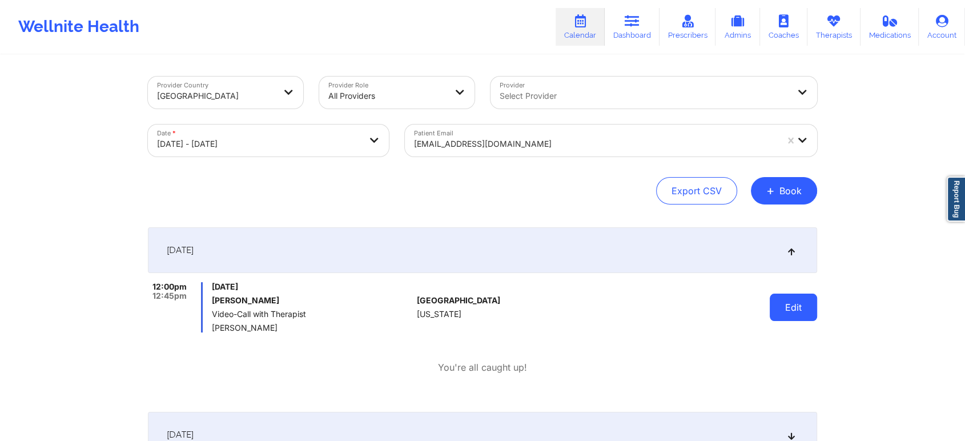
click at [778, 304] on button "Edit" at bounding box center [793, 306] width 47 height 27
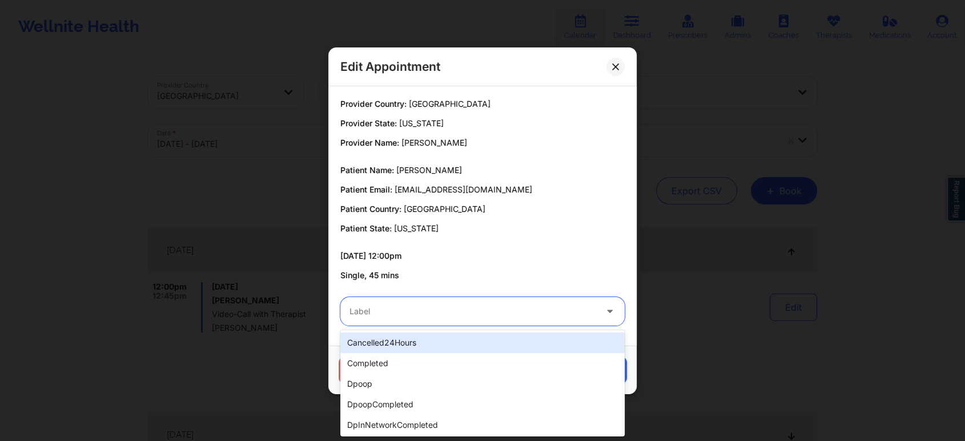
click at [390, 314] on div at bounding box center [472, 311] width 247 height 14
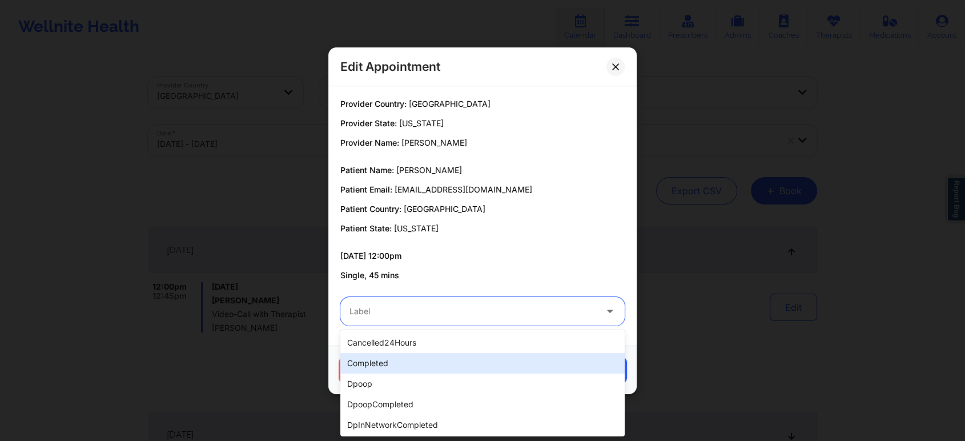
click at [376, 359] on div "completed" at bounding box center [482, 363] width 284 height 21
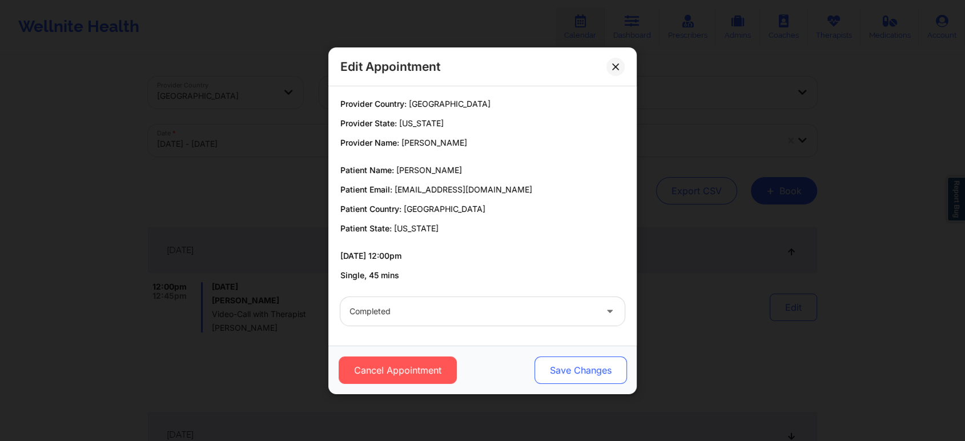
click at [573, 378] on button "Save Changes" at bounding box center [580, 369] width 92 height 27
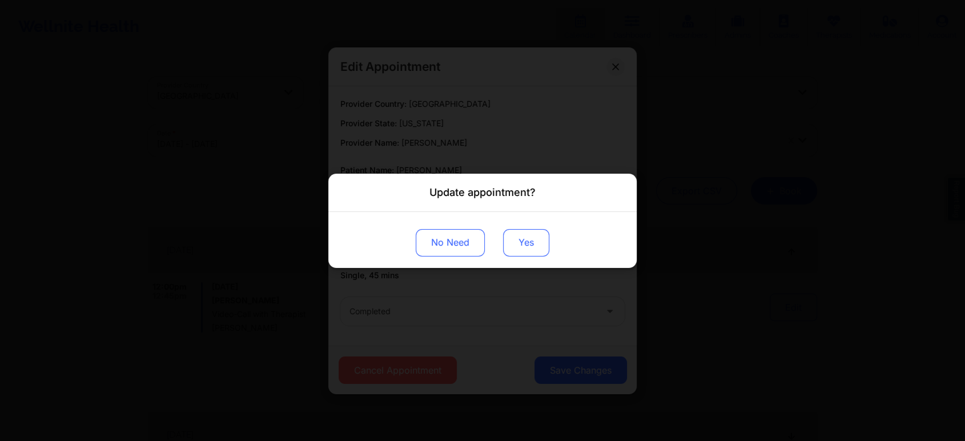
click at [518, 236] on button "Yes" at bounding box center [526, 241] width 46 height 27
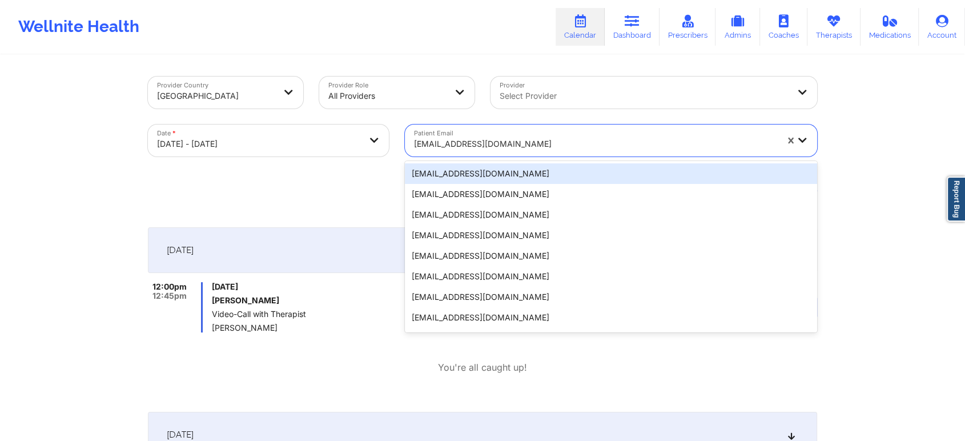
click at [522, 150] on div at bounding box center [595, 144] width 363 height 14
paste input "dmika321@gmail.com"
type input "dmika321@gmail.com"
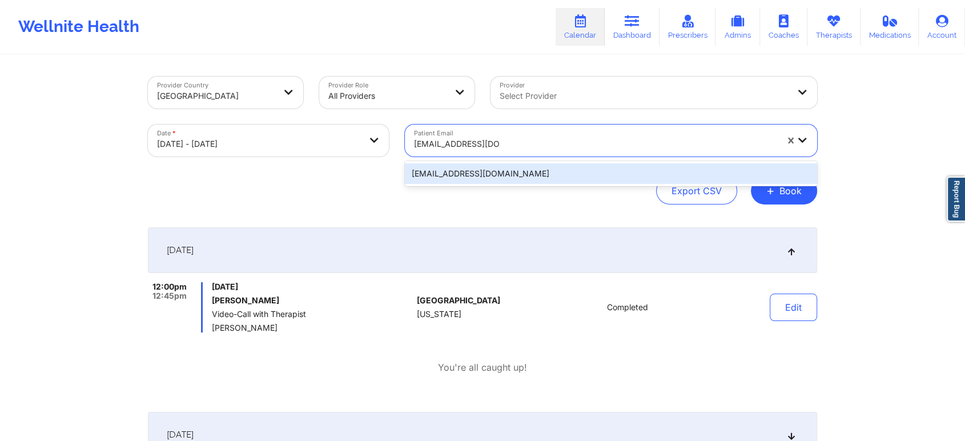
click at [505, 175] on div "dmika321@gmail.com" at bounding box center [611, 173] width 412 height 21
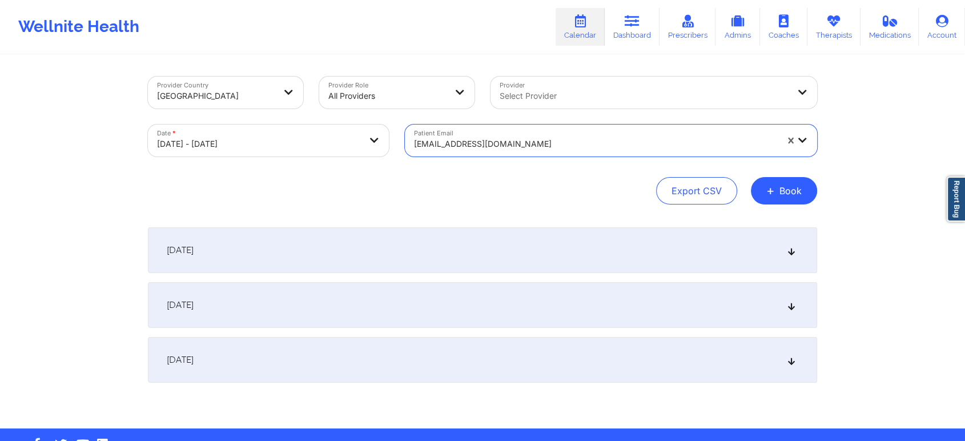
click at [501, 252] on div "[DATE]" at bounding box center [482, 250] width 669 height 46
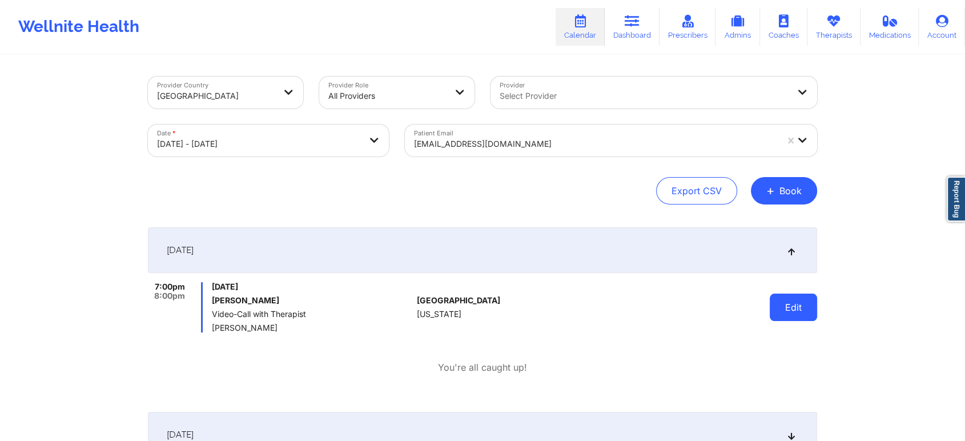
click at [783, 317] on button "Edit" at bounding box center [793, 306] width 47 height 27
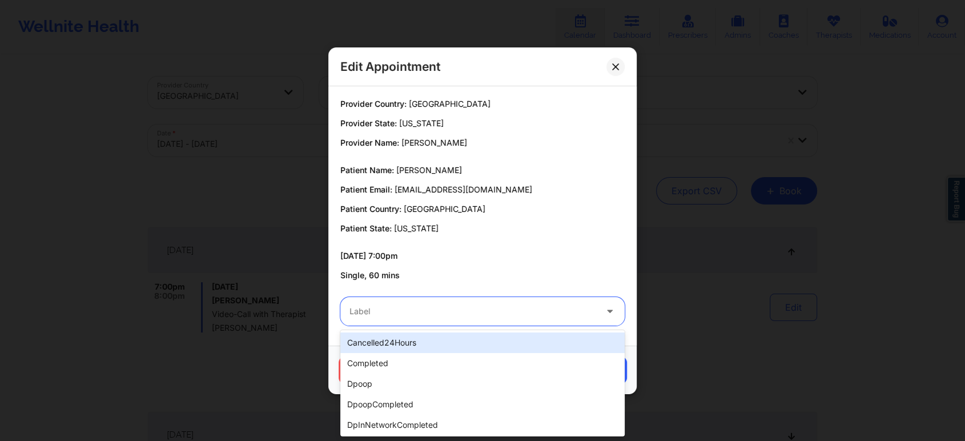
click at [445, 318] on div "Label" at bounding box center [468, 311] width 257 height 29
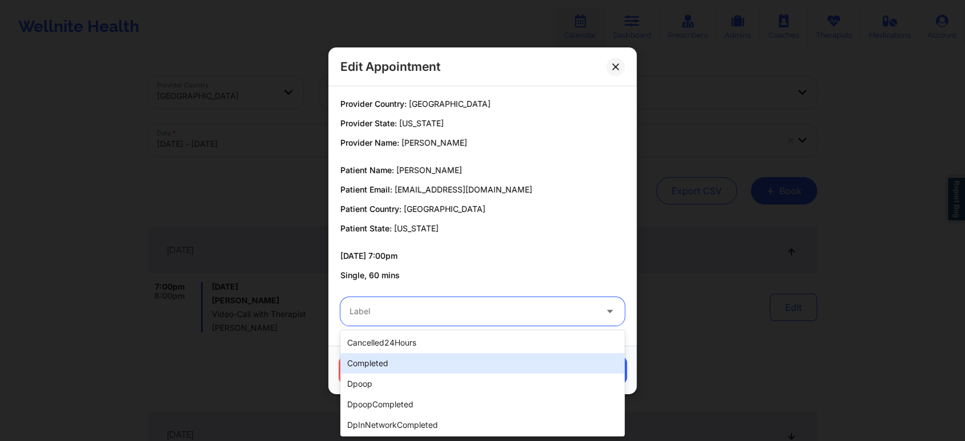
click at [390, 359] on div "completed" at bounding box center [482, 363] width 284 height 21
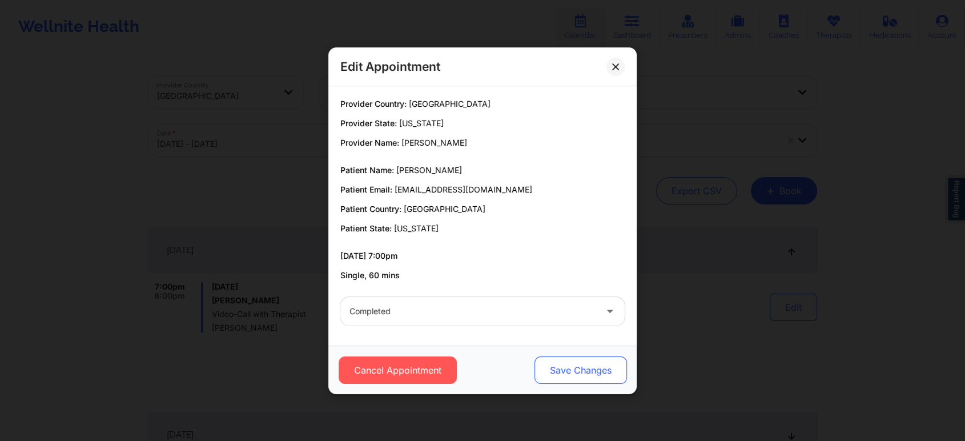
click at [568, 383] on button "Save Changes" at bounding box center [580, 369] width 92 height 27
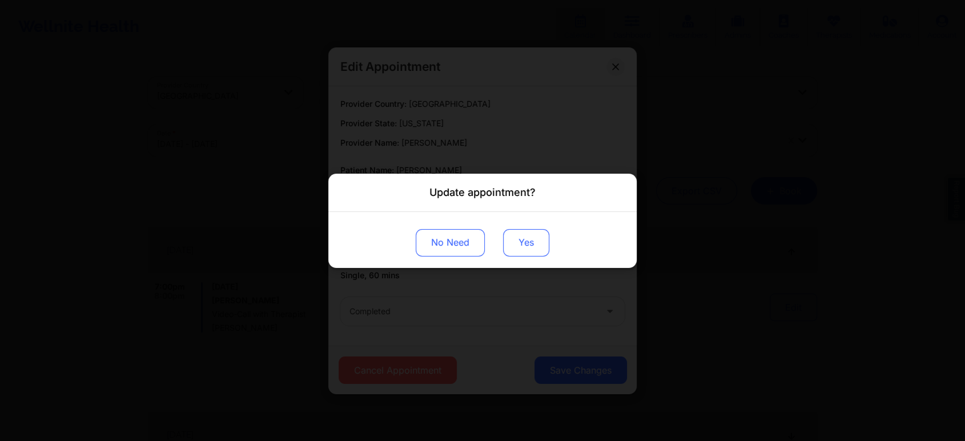
click at [518, 243] on button "Yes" at bounding box center [526, 241] width 46 height 27
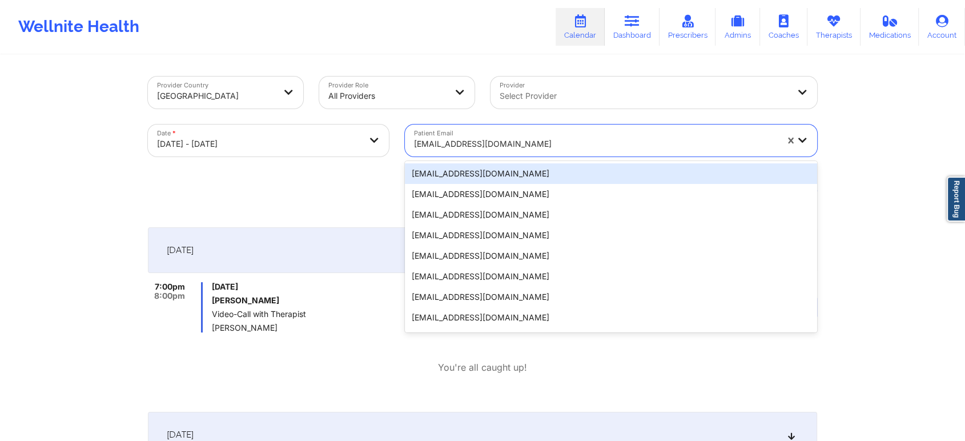
click at [445, 133] on div "dmika321@gmail.com" at bounding box center [595, 143] width 363 height 25
paste input "scuel003@gmail.com"
type input "scuel003@gmail.com"
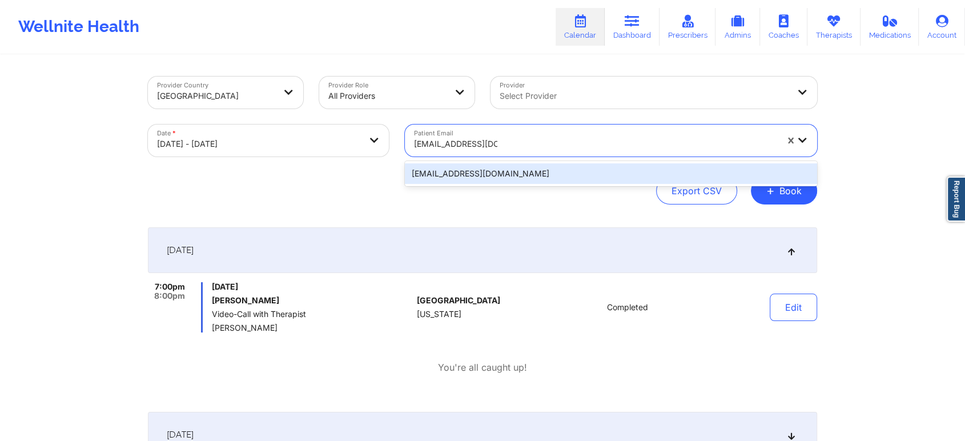
click at [541, 178] on div "scuel003@gmail.com" at bounding box center [611, 173] width 412 height 21
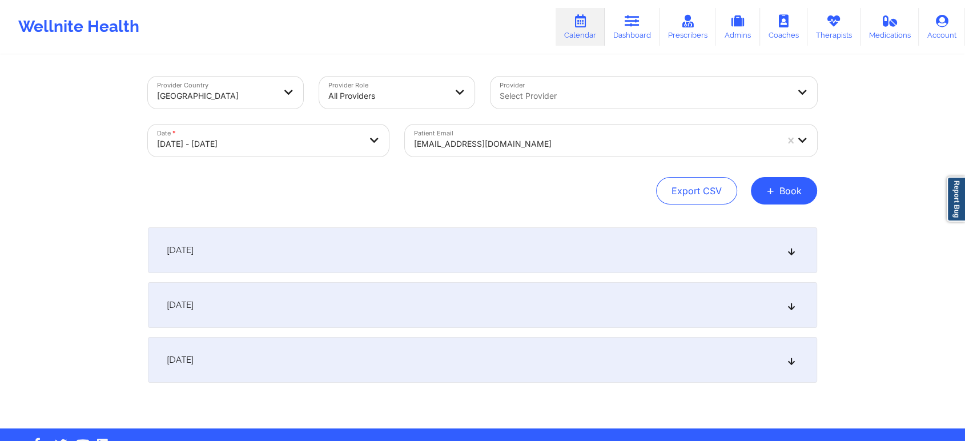
click at [530, 224] on div "Provider Country United States Provider Role All Providers Provider Select Prov…" at bounding box center [482, 242] width 685 height 372
click at [554, 247] on div "[DATE]" at bounding box center [482, 250] width 669 height 46
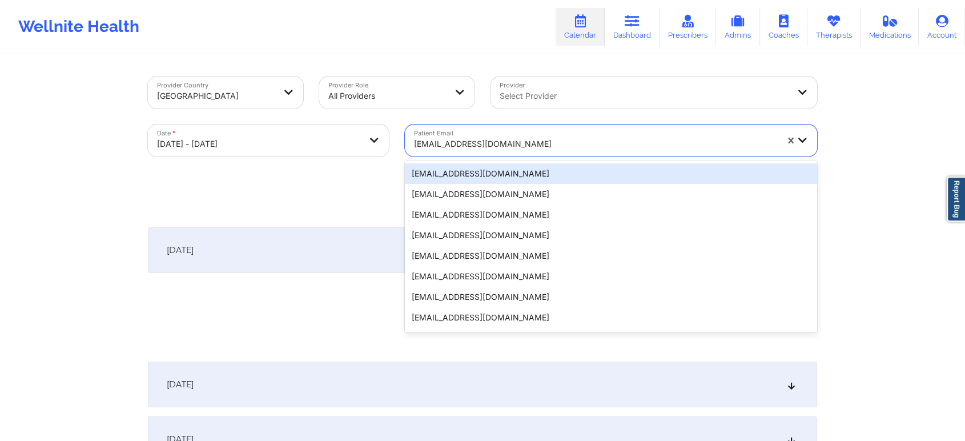
click at [461, 134] on div "scuel003@gmail.com" at bounding box center [595, 143] width 363 height 25
paste input "kateporter.23@gmail.com"
type input "kateporter.23@gmail.com"
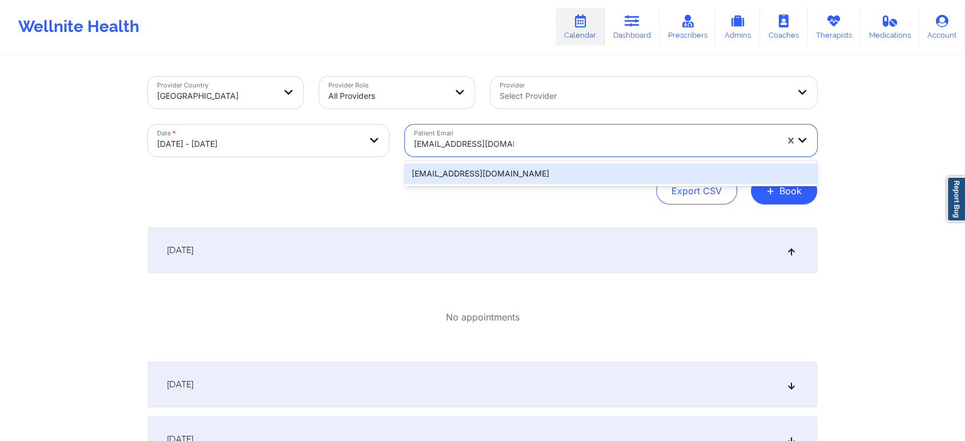
click at [582, 174] on div "kateporter.23@gmail.com" at bounding box center [611, 173] width 412 height 21
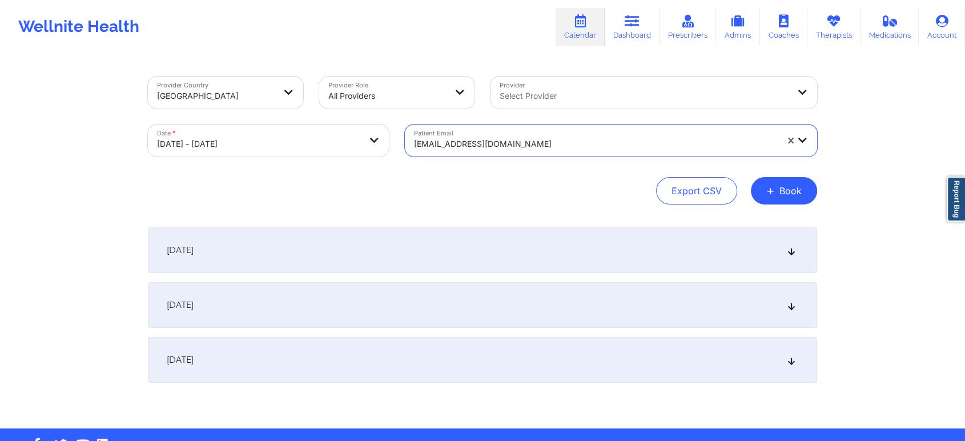
scroll to position [30, 0]
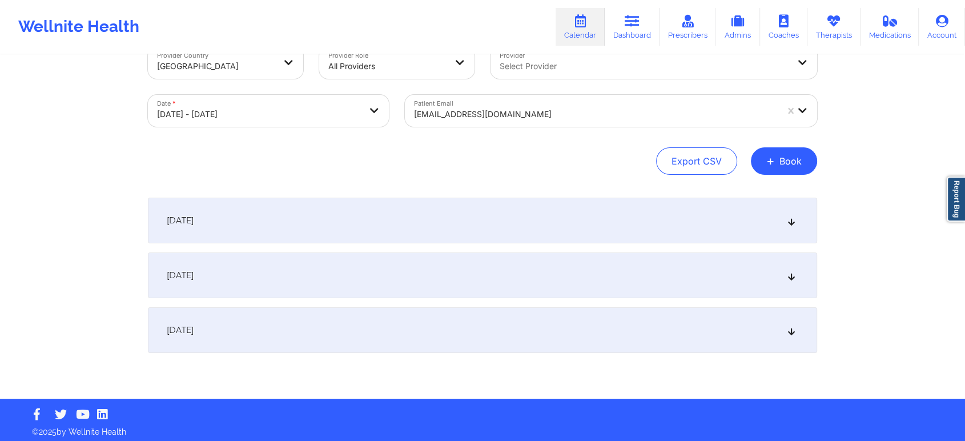
click at [579, 218] on div "[DATE]" at bounding box center [482, 221] width 669 height 46
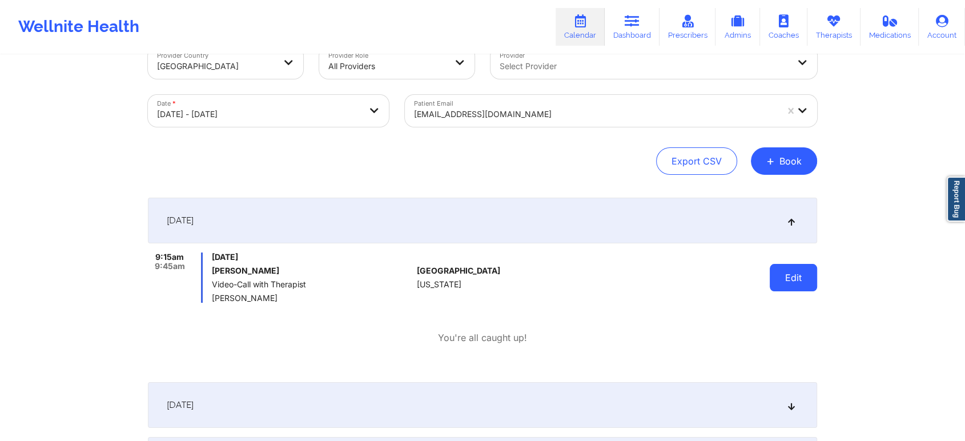
click at [798, 281] on button "Edit" at bounding box center [793, 277] width 47 height 27
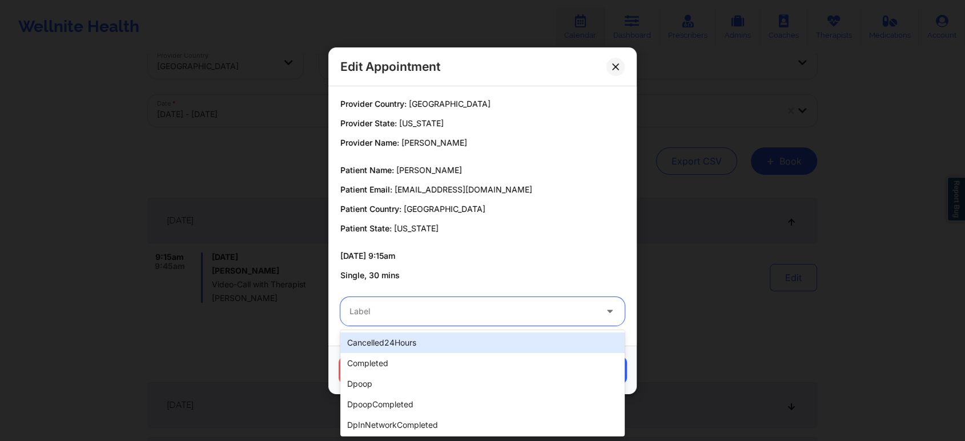
click at [428, 312] on div at bounding box center [472, 311] width 247 height 14
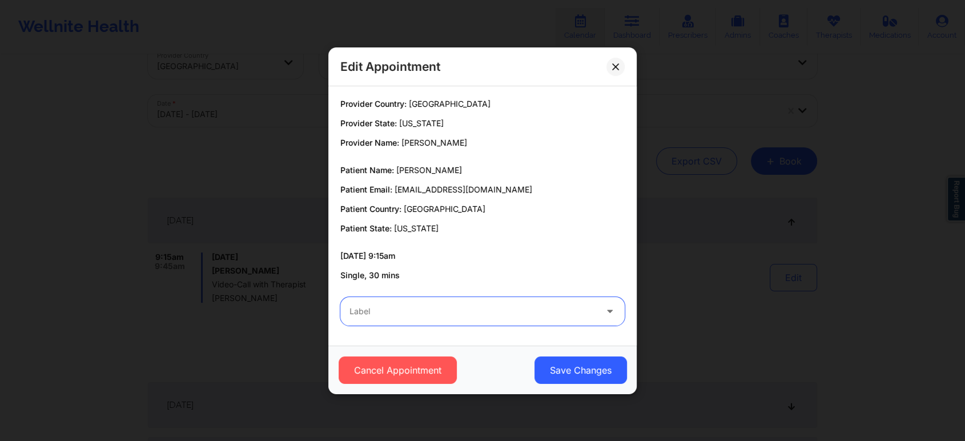
click at [448, 307] on div at bounding box center [472, 311] width 247 height 14
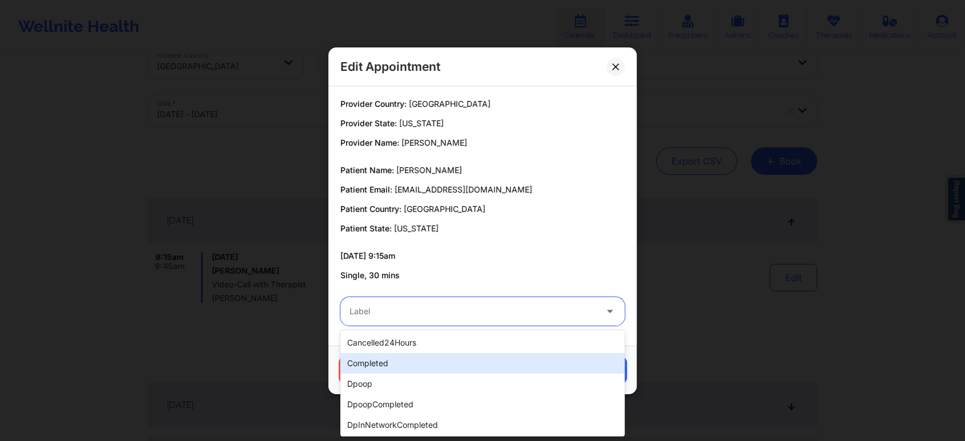
click at [403, 363] on div "completed" at bounding box center [482, 363] width 284 height 21
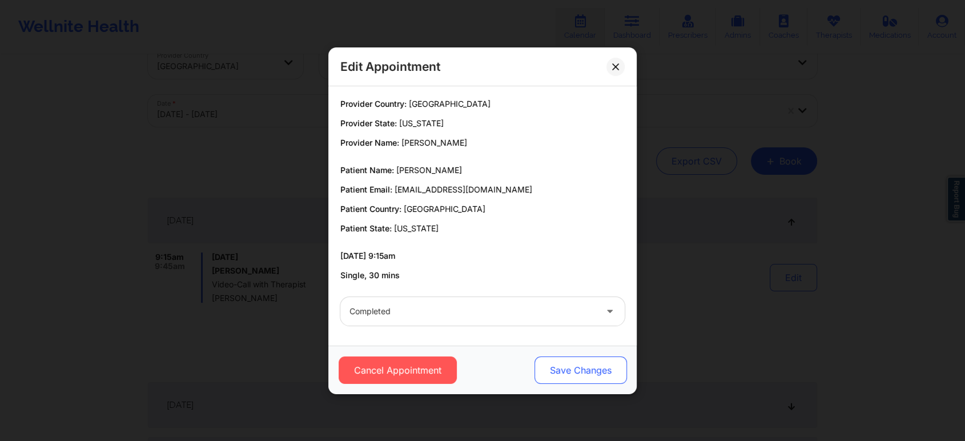
click at [584, 374] on button "Save Changes" at bounding box center [580, 369] width 92 height 27
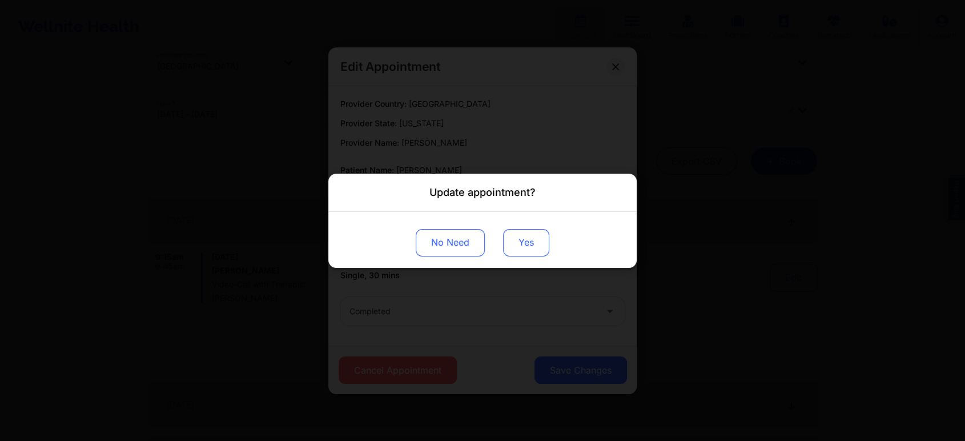
click at [526, 246] on button "Yes" at bounding box center [526, 241] width 46 height 27
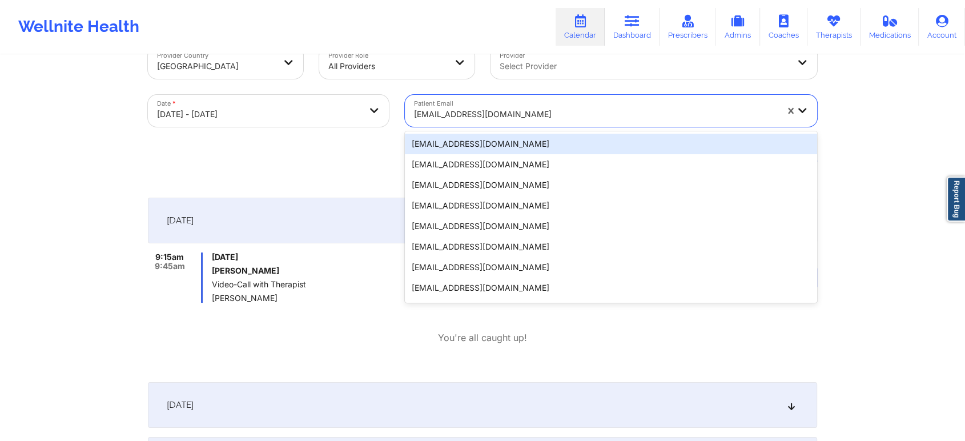
click at [457, 104] on div "kateporter.23@gmail.com" at bounding box center [595, 114] width 363 height 25
paste input "john@aoitconsulting.com"
type input "john@aoitconsulting.com"
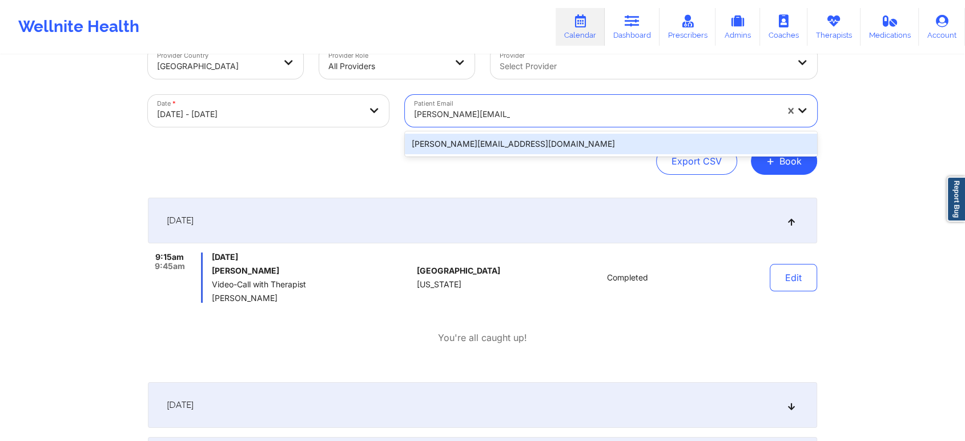
click at [500, 145] on div "john@aoitconsulting.com" at bounding box center [611, 144] width 412 height 21
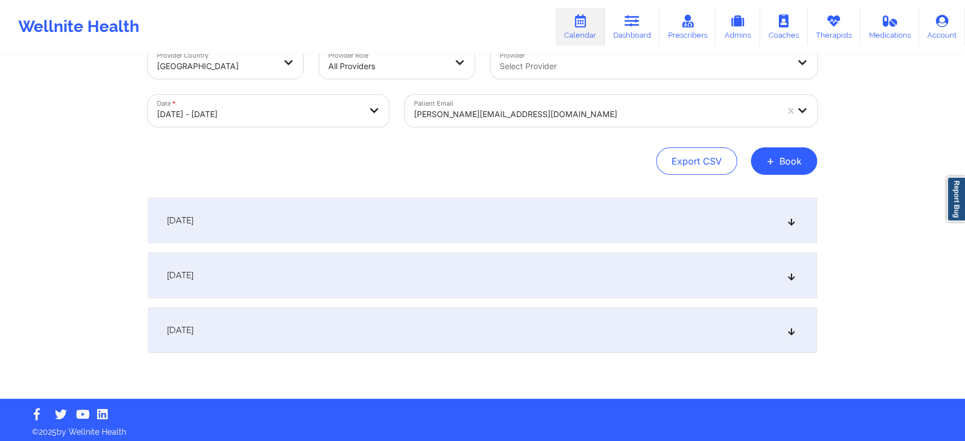
click at [345, 210] on div "[DATE]" at bounding box center [482, 221] width 669 height 46
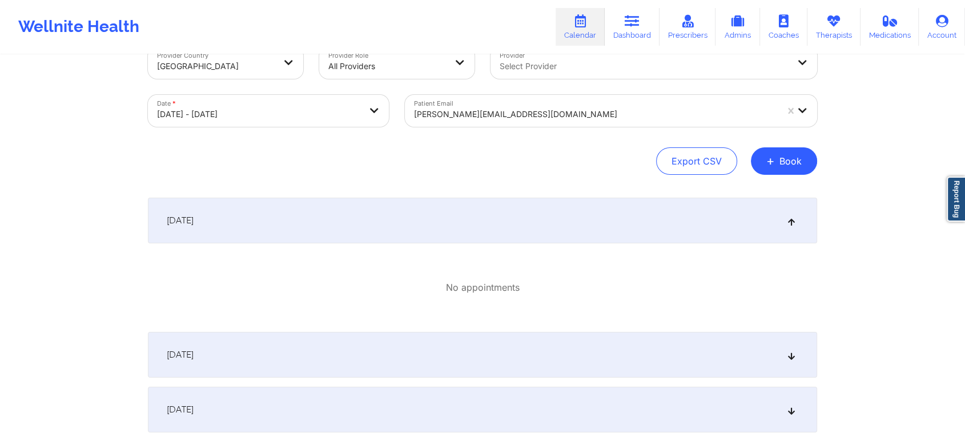
click at [459, 108] on div at bounding box center [595, 114] width 363 height 14
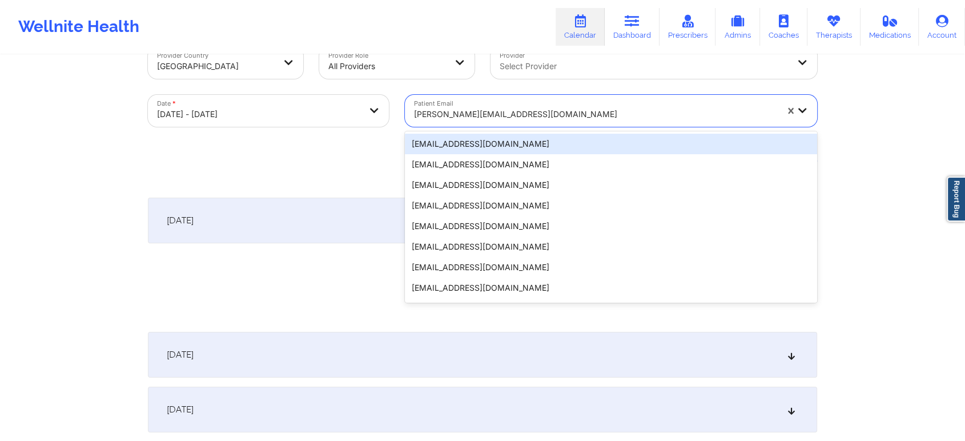
click at [492, 122] on div "john@aoitconsulting.com" at bounding box center [595, 114] width 363 height 25
paste input "[EMAIL_ADDRESS][DOMAIN_NAME]"
type input "[EMAIL_ADDRESS][DOMAIN_NAME]"
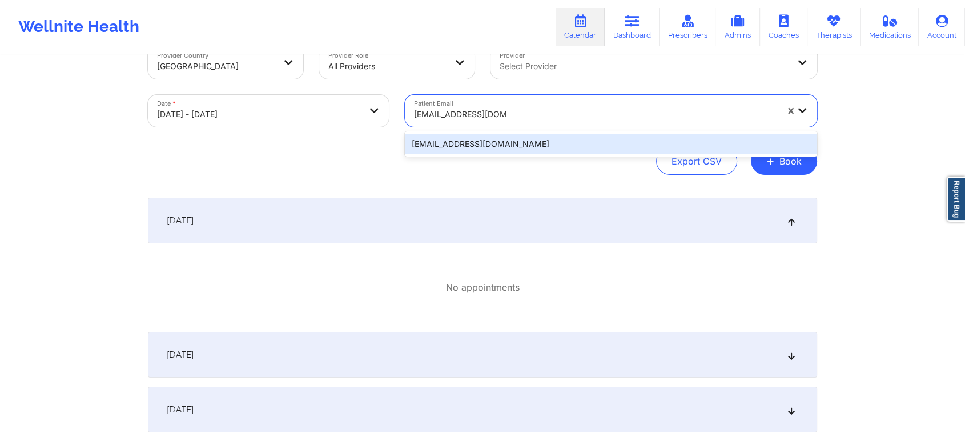
click at [502, 138] on div "[EMAIL_ADDRESS][DOMAIN_NAME]" at bounding box center [611, 144] width 412 height 21
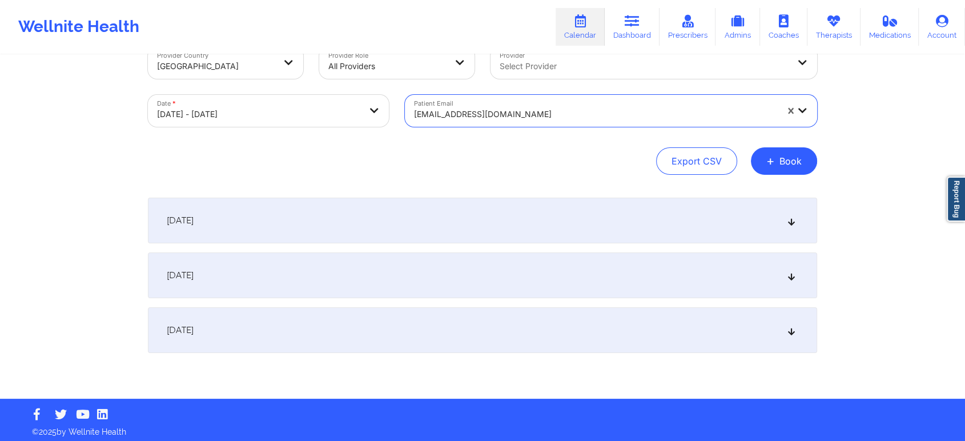
scroll to position [34, 0]
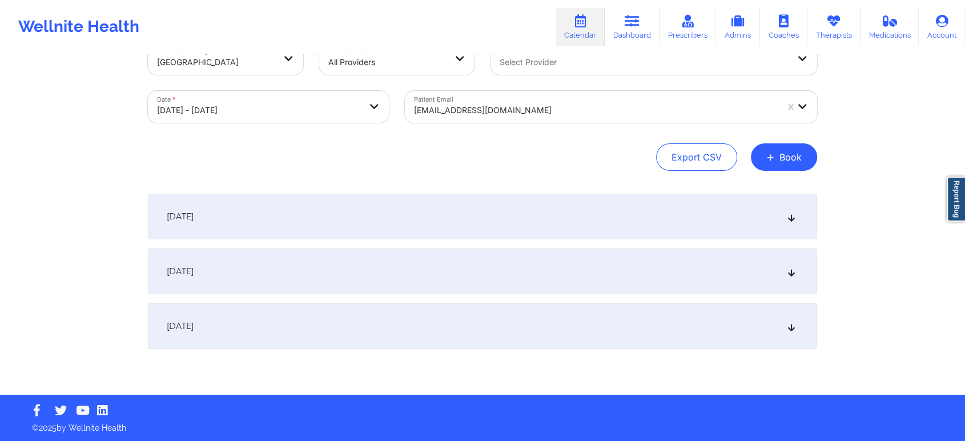
drag, startPoint x: 494, startPoint y: 182, endPoint x: 451, endPoint y: 235, distance: 68.6
click at [451, 235] on div "Provider Country United States Provider Role All Providers Provider Select Prov…" at bounding box center [482, 208] width 685 height 372
click at [451, 235] on div "[DATE]" at bounding box center [482, 217] width 669 height 46
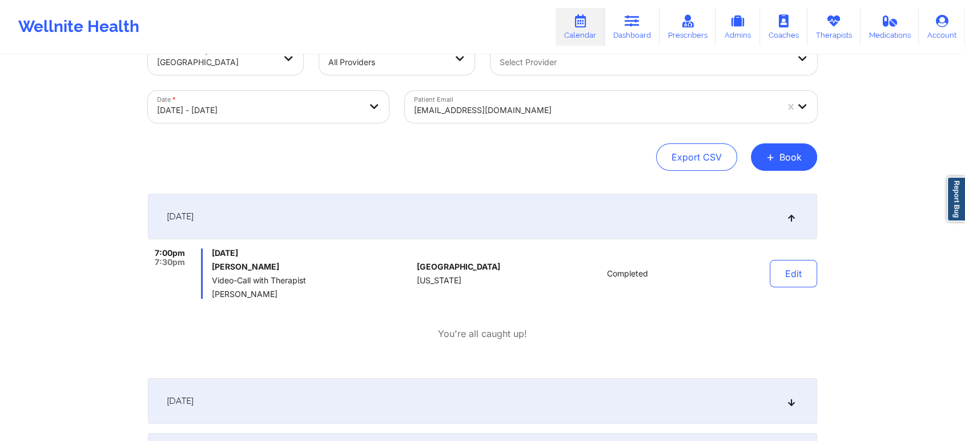
click at [501, 127] on div "Patient Email msb.jack22@gmail.com" at bounding box center [611, 107] width 428 height 48
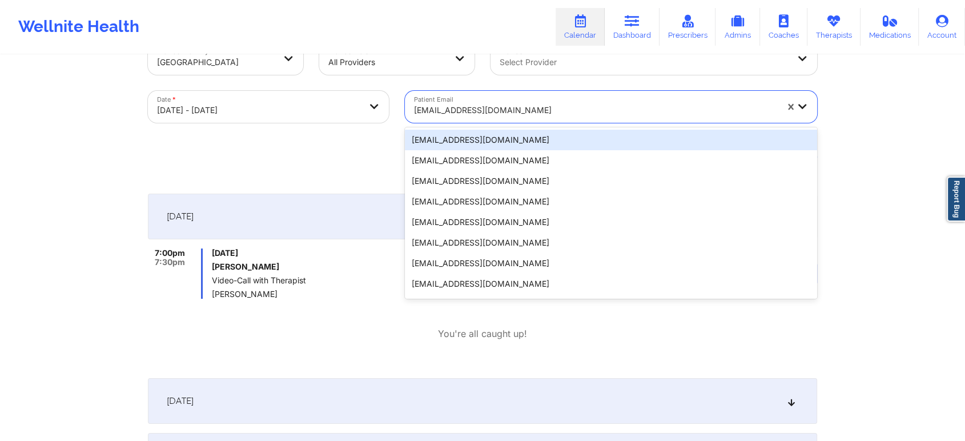
click at [473, 103] on div at bounding box center [595, 110] width 363 height 14
paste input "adam.alvarado@gmail.com"
type input "adam.alvarado@gmail.com"
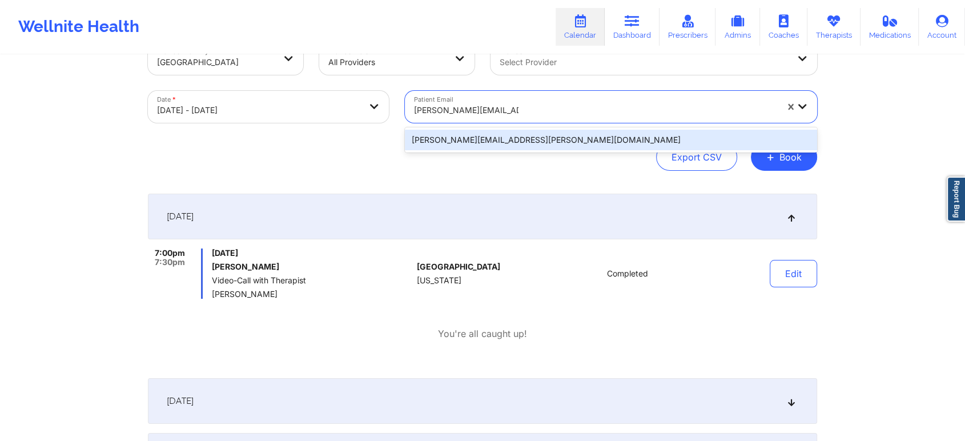
click at [516, 151] on div "adam.alvarado@gmail.com" at bounding box center [611, 139] width 412 height 25
click at [553, 131] on div "adam.alvarado@gmail.com" at bounding box center [611, 140] width 412 height 21
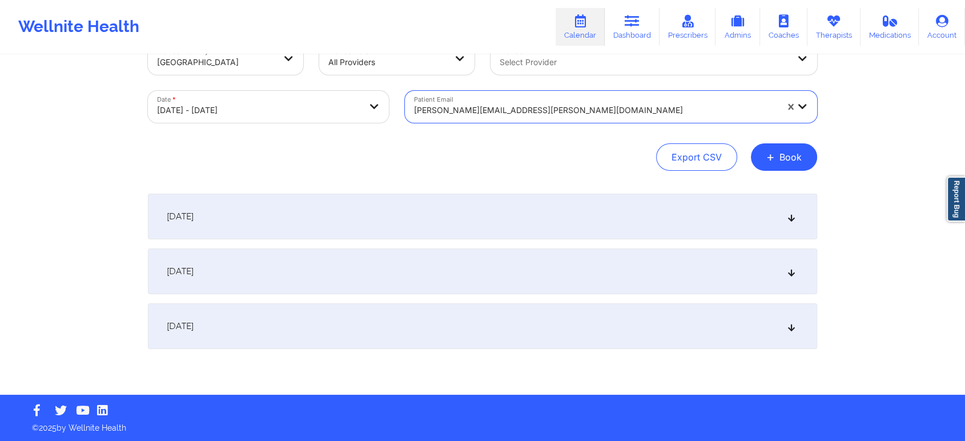
click at [400, 218] on div "[DATE]" at bounding box center [482, 217] width 669 height 46
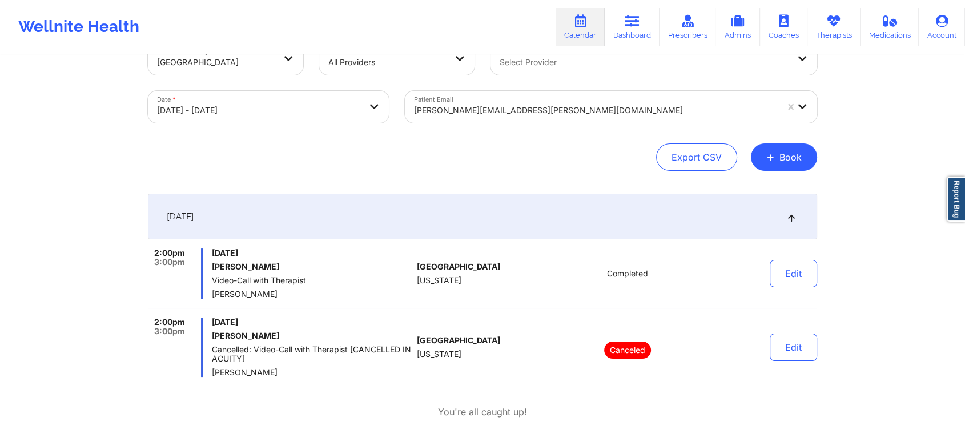
click at [542, 131] on div "Provider Country United States Provider Role All Providers Provider Select Prov…" at bounding box center [482, 107] width 669 height 128
click at [489, 111] on div at bounding box center [595, 110] width 363 height 14
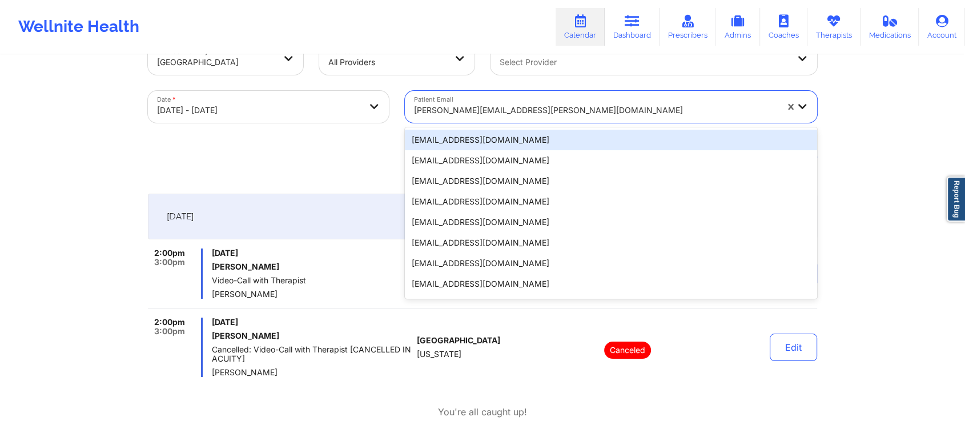
paste input "gustavopino2@icloud.com"
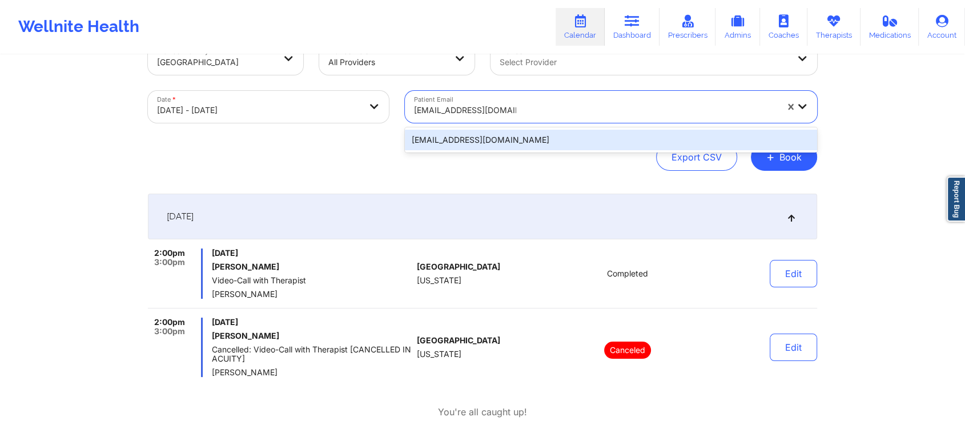
type input "gustavopino2@icloud.com"
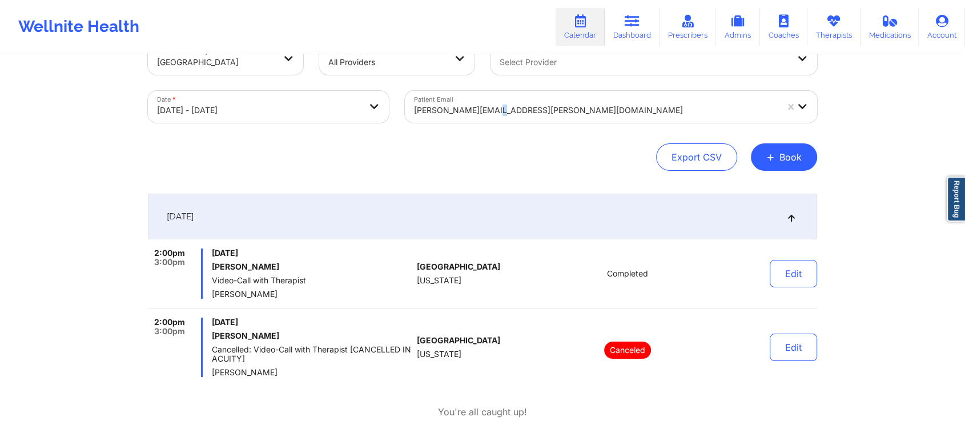
drag, startPoint x: 498, startPoint y: 126, endPoint x: 495, endPoint y: 132, distance: 6.9
click at [495, 132] on div "Provider Country United States Provider Role All Providers Provider Select Prov…" at bounding box center [482, 107] width 669 height 128
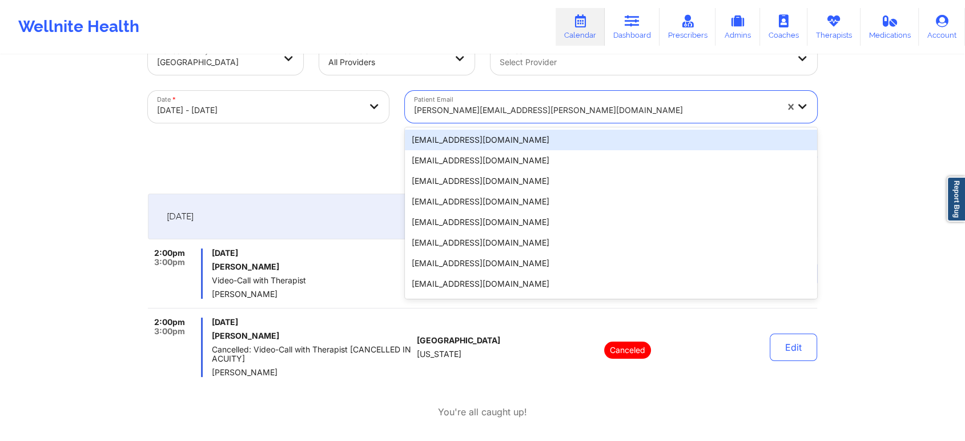
click at [508, 108] on div at bounding box center [595, 110] width 363 height 14
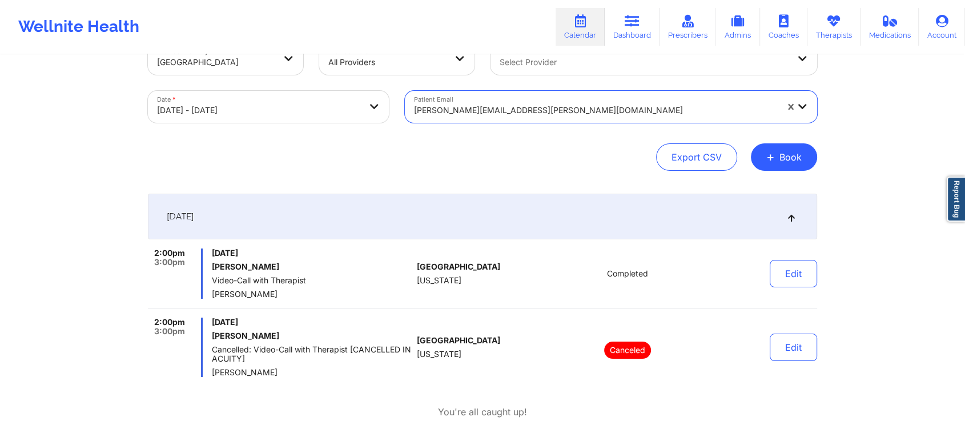
click at [544, 110] on div at bounding box center [595, 110] width 363 height 14
paste input "gustavopino2@icloud.com"
type input "gustavopino2@icloud.com"
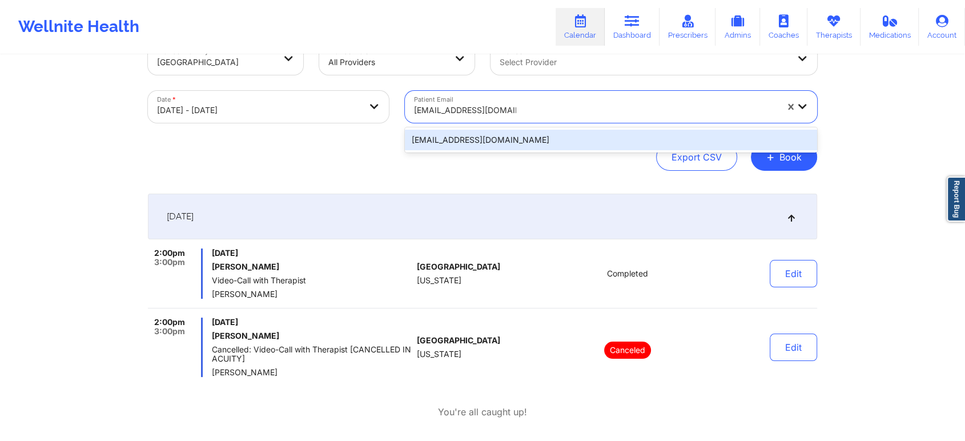
click at [479, 136] on div "gustavopino2@icloud.com" at bounding box center [611, 140] width 412 height 21
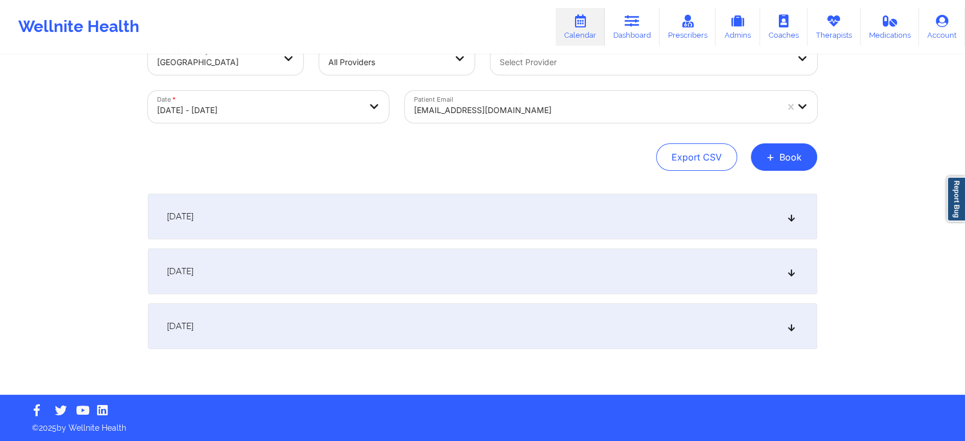
click at [524, 228] on div "[DATE]" at bounding box center [482, 217] width 669 height 46
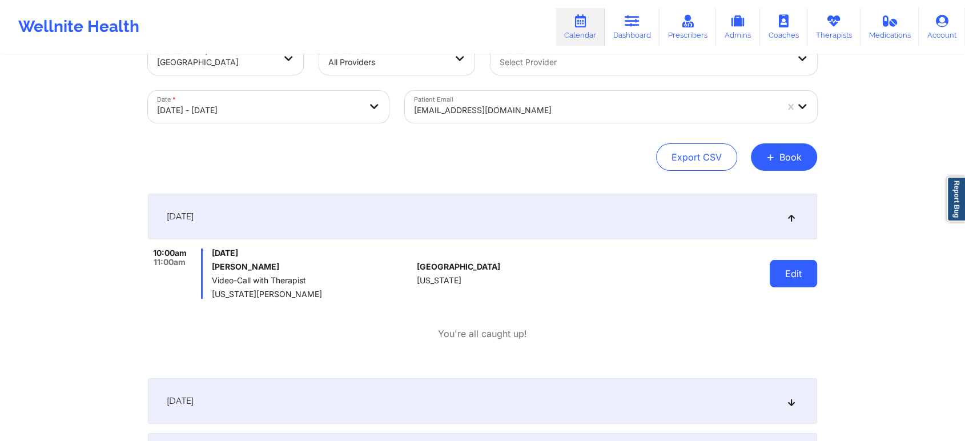
click at [784, 264] on button "Edit" at bounding box center [793, 273] width 47 height 27
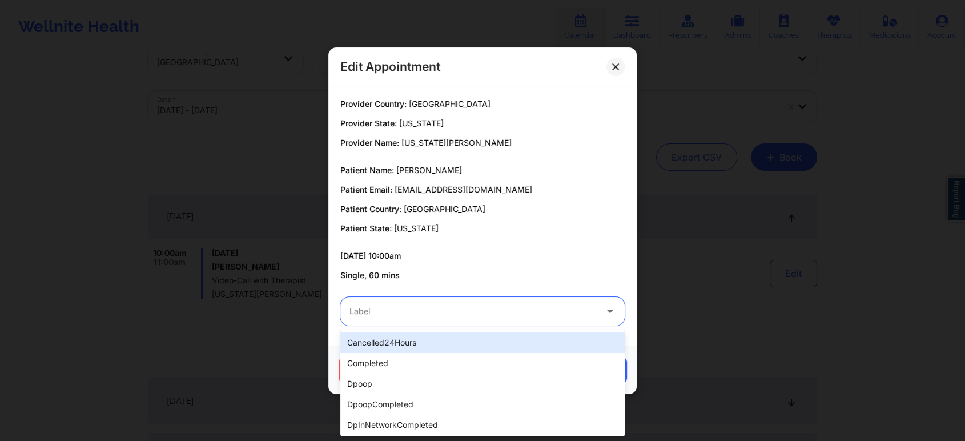
click at [440, 309] on div at bounding box center [472, 311] width 247 height 14
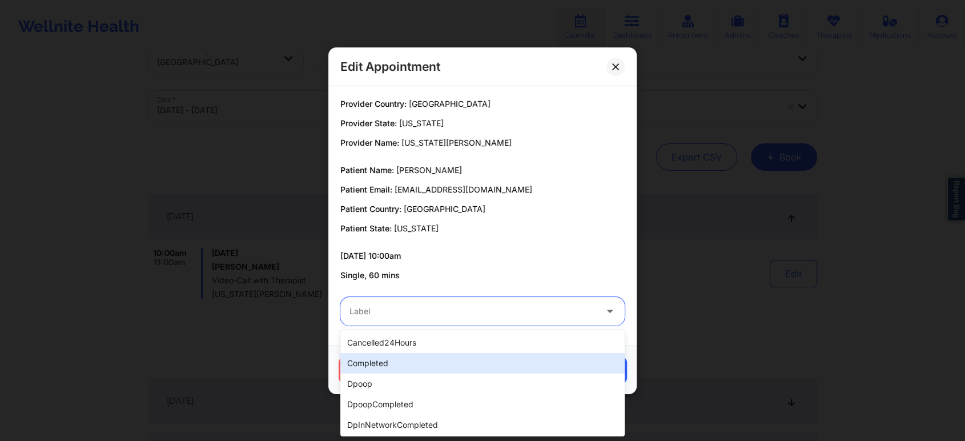
click at [396, 361] on div "completed" at bounding box center [482, 363] width 284 height 21
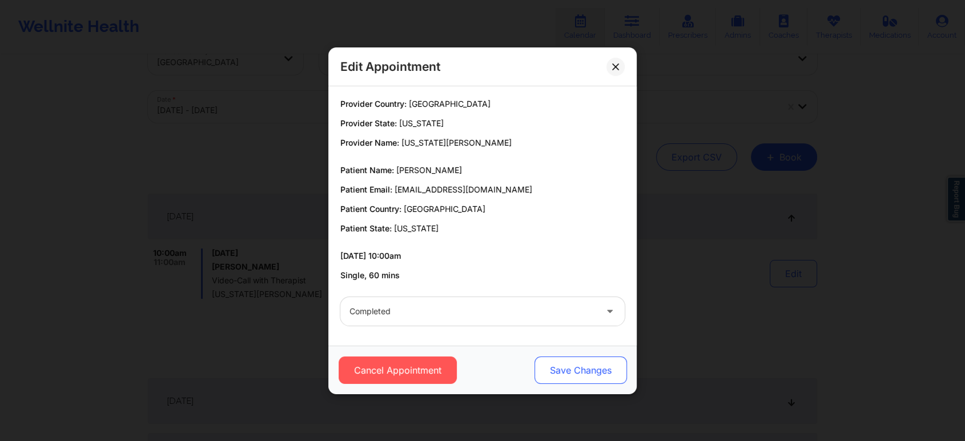
click at [601, 376] on button "Save Changes" at bounding box center [580, 369] width 92 height 27
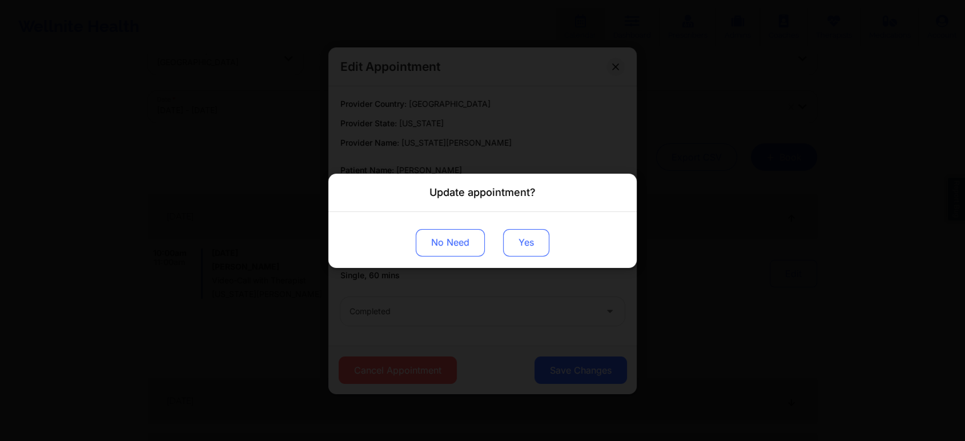
click at [536, 239] on button "Yes" at bounding box center [526, 241] width 46 height 27
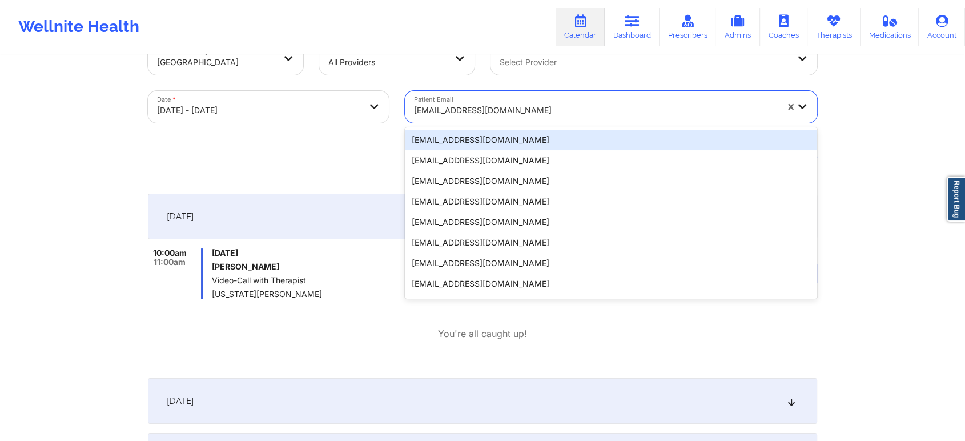
click at [468, 110] on div at bounding box center [595, 110] width 363 height 14
paste input "dewalton05@gmail.com"
type input "dewalton05@gmail.com"
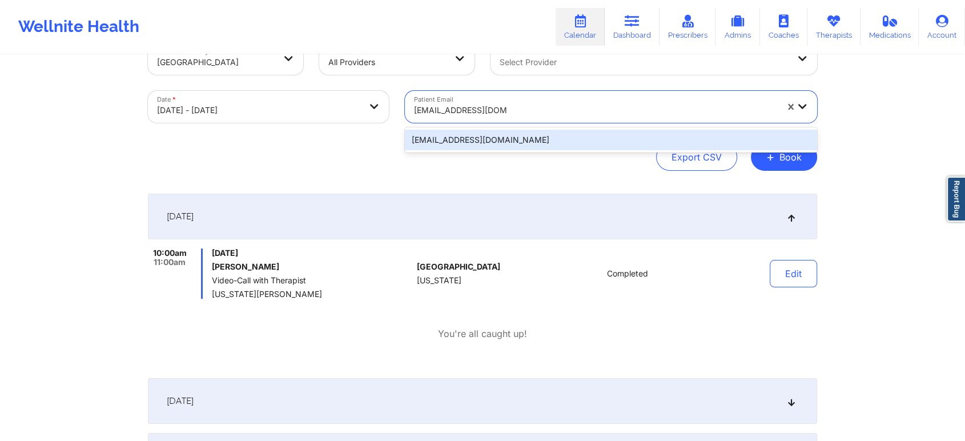
click at [500, 144] on div "dewalton05@gmail.com" at bounding box center [611, 140] width 412 height 21
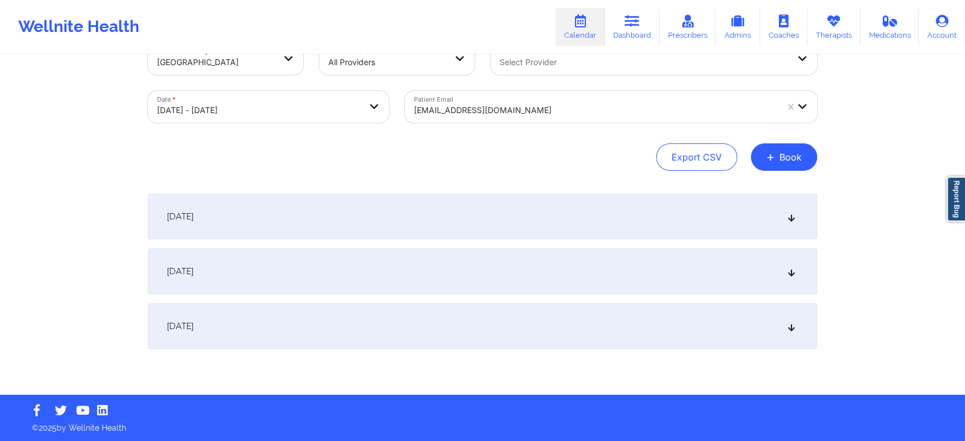
click at [435, 234] on div "[DATE]" at bounding box center [482, 217] width 669 height 46
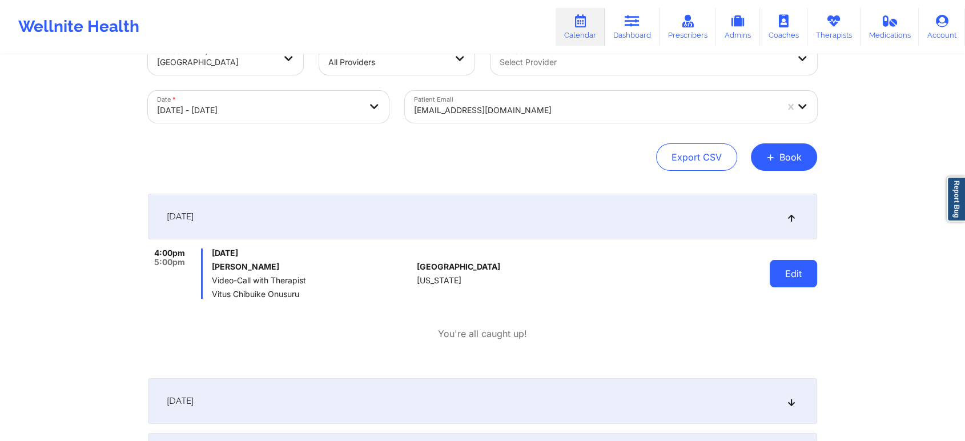
click at [784, 269] on button "Edit" at bounding box center [793, 273] width 47 height 27
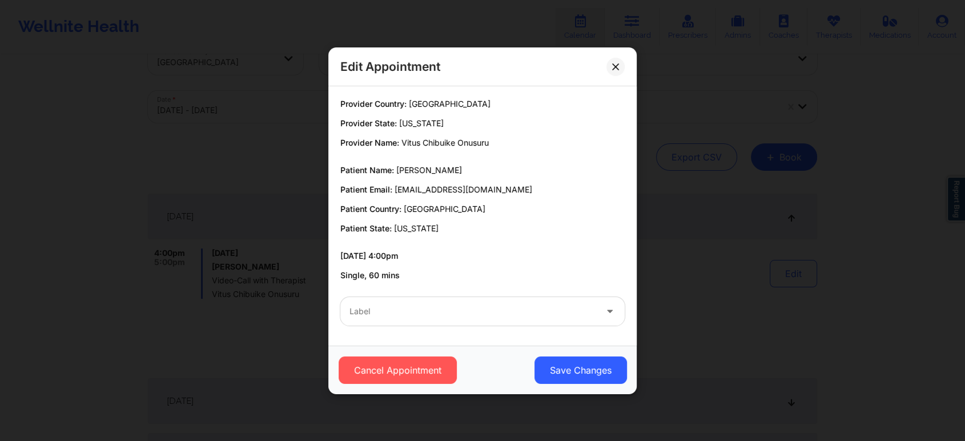
click at [388, 318] on div "Label" at bounding box center [468, 311] width 257 height 29
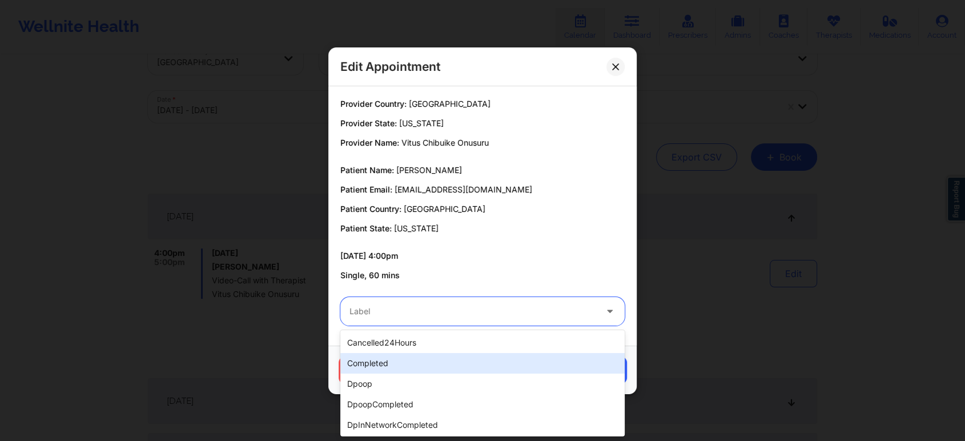
click at [393, 360] on div "completed" at bounding box center [482, 363] width 284 height 21
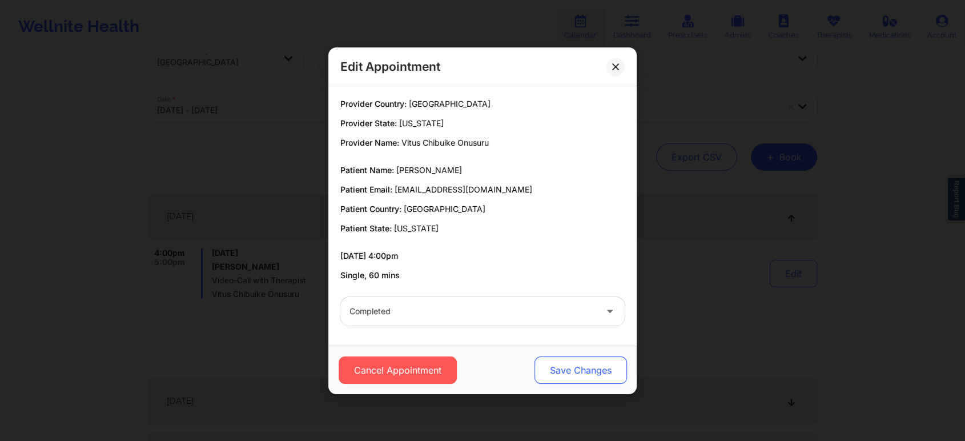
click at [576, 379] on button "Save Changes" at bounding box center [580, 369] width 92 height 27
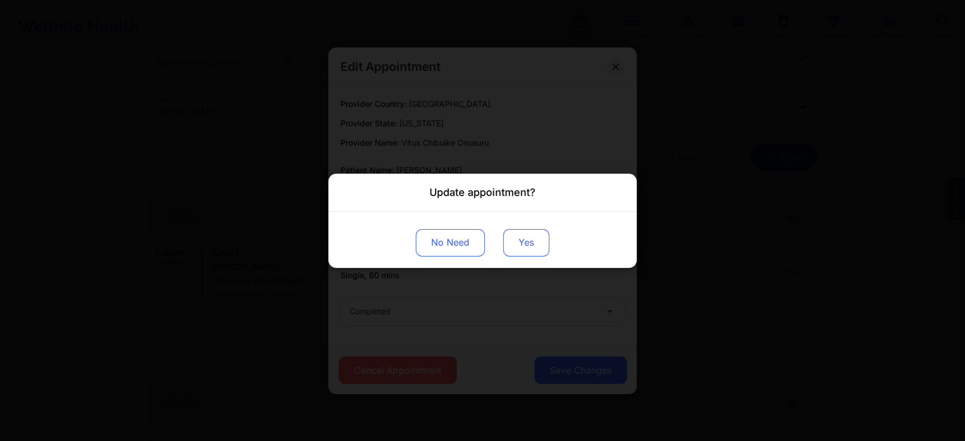
click at [521, 239] on button "Yes" at bounding box center [526, 241] width 46 height 27
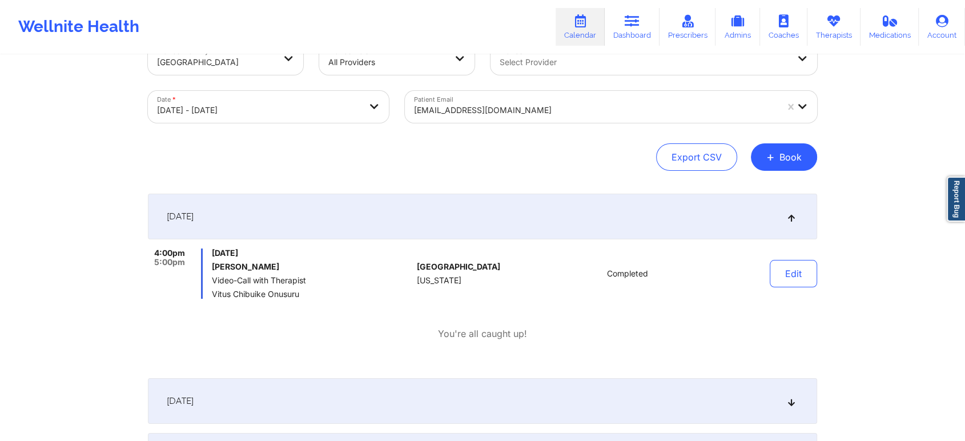
click at [471, 118] on div "dewalton05@gmail.com" at bounding box center [595, 110] width 363 height 25
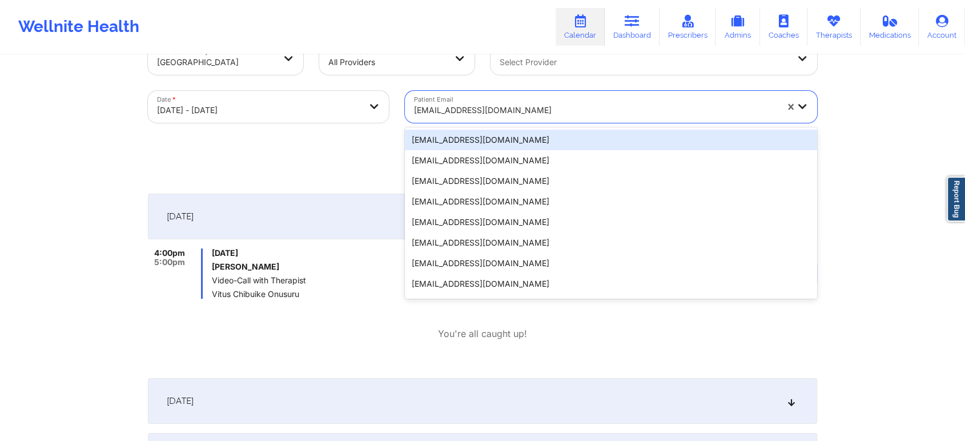
paste input "dennis.pinna@gmail.com"
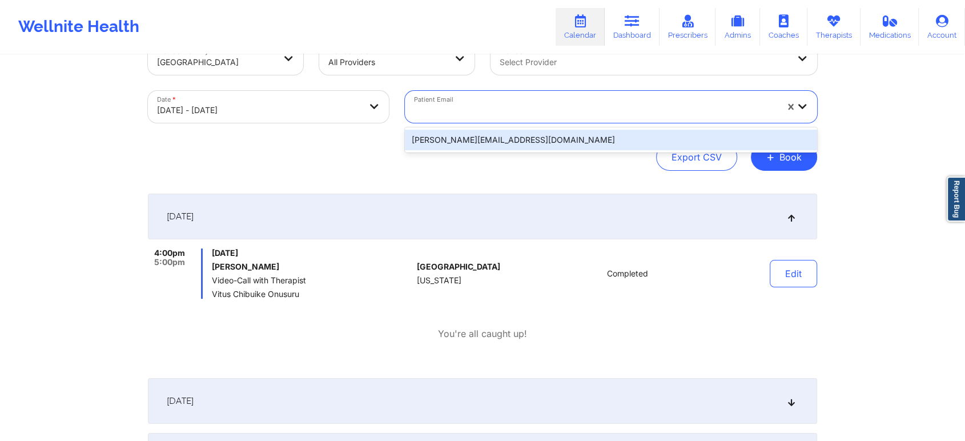
type input "dennis.pinna@gmail.com"
click at [512, 135] on div "dennis.pinna@gmail.com" at bounding box center [611, 140] width 412 height 21
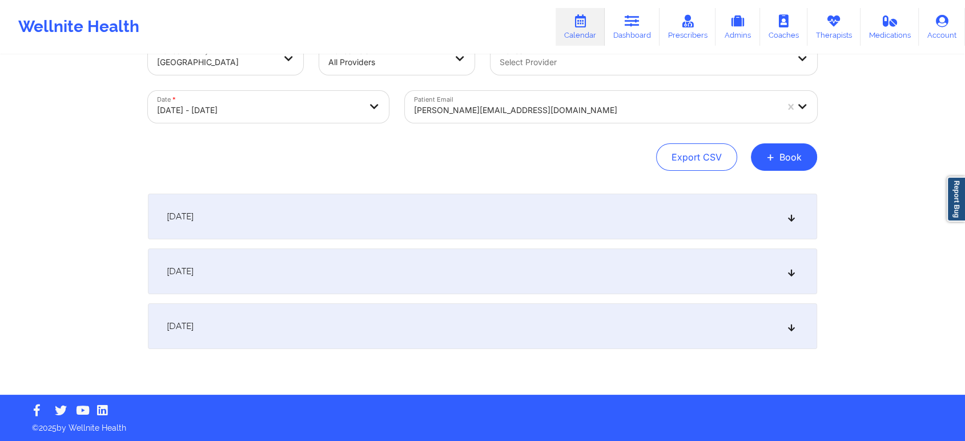
click at [481, 243] on div "[DATE] No appointments [DATE] No appointments [DATE] No appointments" at bounding box center [482, 271] width 669 height 155
click at [539, 234] on div "[DATE]" at bounding box center [482, 217] width 669 height 46
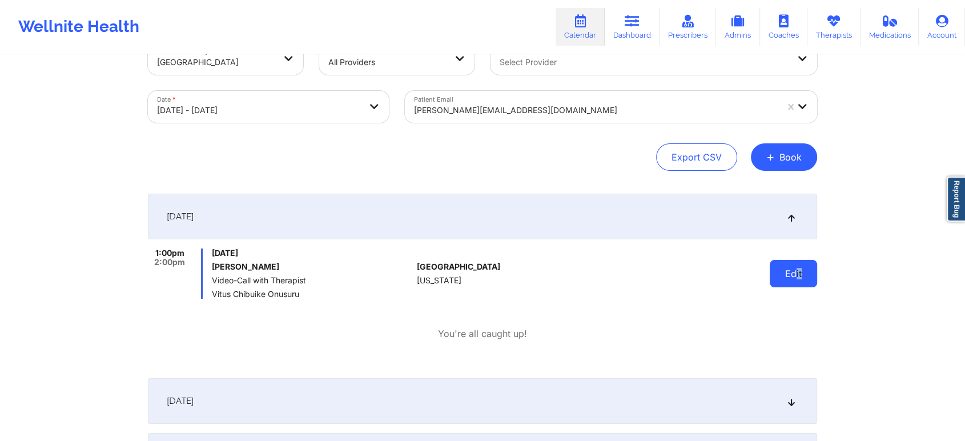
drag, startPoint x: 804, startPoint y: 296, endPoint x: 796, endPoint y: 277, distance: 20.5
click at [796, 277] on div "Edit" at bounding box center [764, 273] width 106 height 50
click at [796, 277] on button "Edit" at bounding box center [793, 273] width 47 height 27
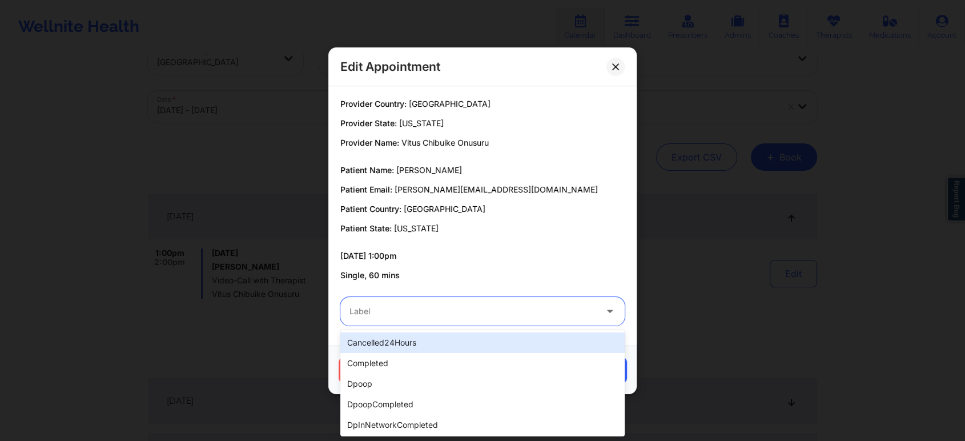
click at [507, 312] on div at bounding box center [472, 311] width 247 height 14
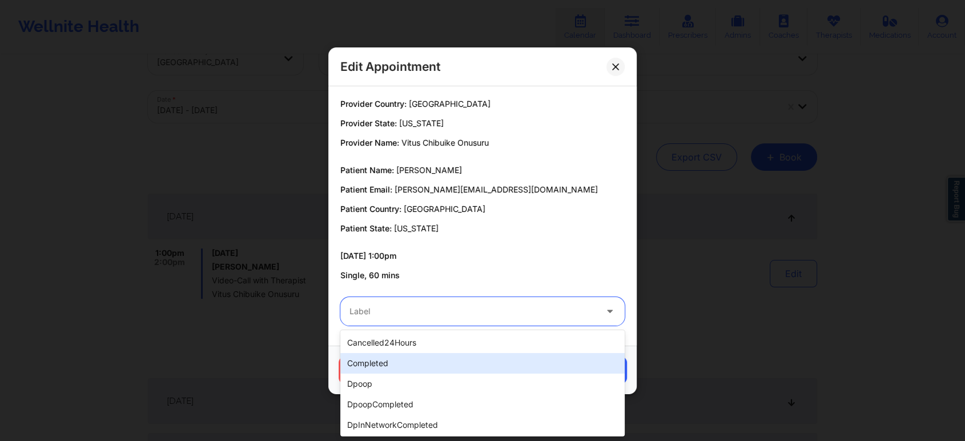
click at [424, 359] on div "completed" at bounding box center [482, 363] width 284 height 21
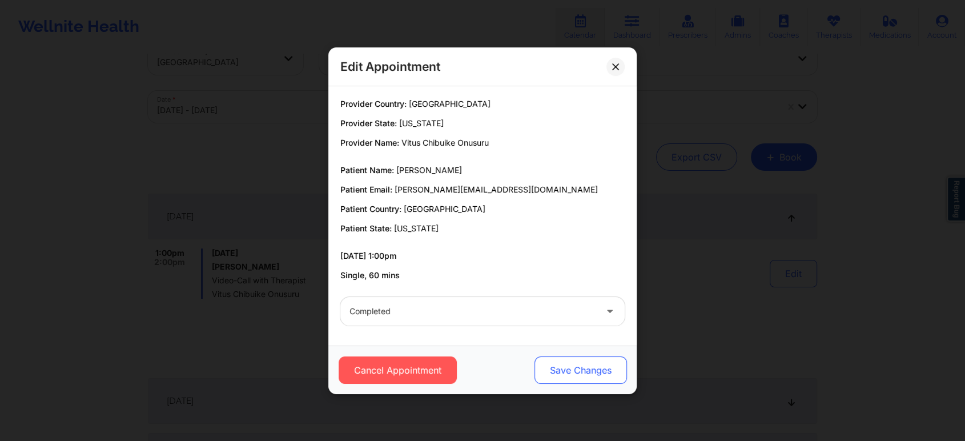
click at [606, 364] on button "Save Changes" at bounding box center [580, 369] width 92 height 27
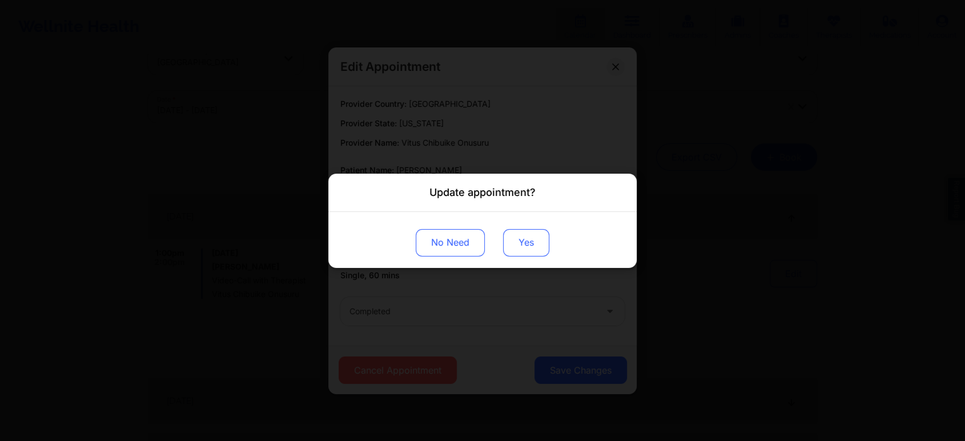
click at [519, 236] on button "Yes" at bounding box center [526, 241] width 46 height 27
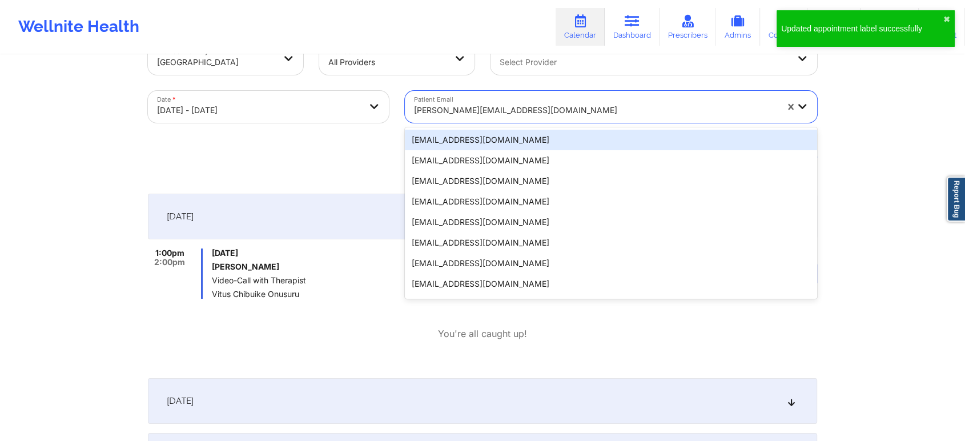
click at [492, 100] on div "dennis.pinna@gmail.com" at bounding box center [595, 110] width 363 height 25
paste input "rflorenceyaya@yahoo.com"
type input "rflorenceyaya@yahoo.com"
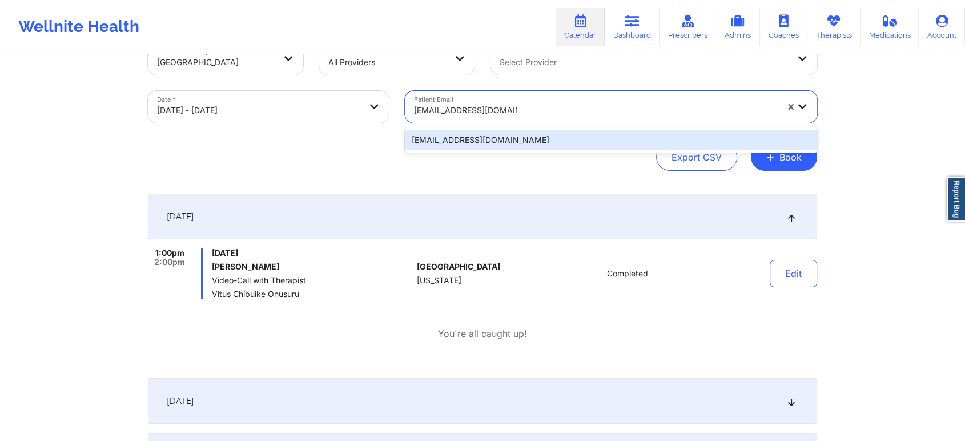
click at [505, 136] on div "rflorenceyaya@yahoo.com" at bounding box center [611, 140] width 412 height 21
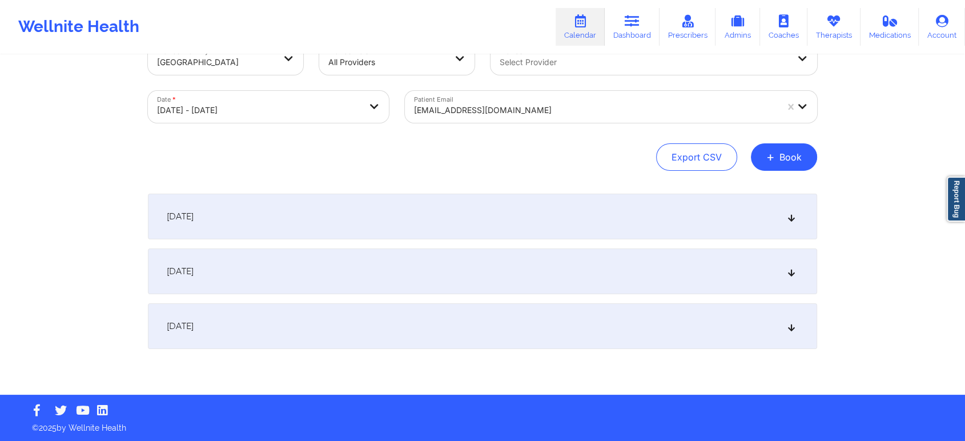
click at [633, 203] on div "[DATE]" at bounding box center [482, 217] width 669 height 46
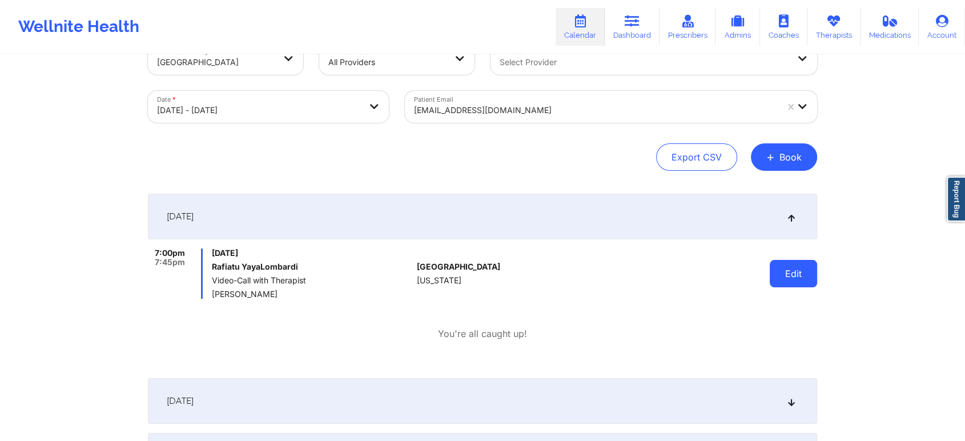
click at [790, 276] on button "Edit" at bounding box center [793, 273] width 47 height 27
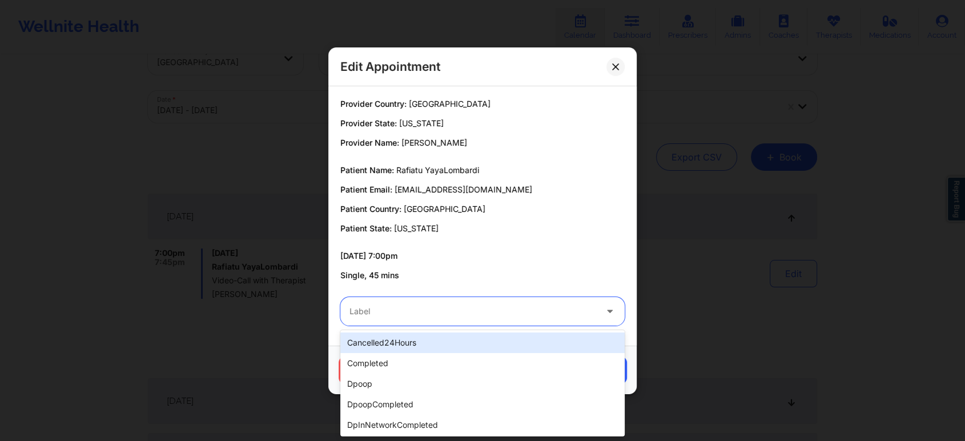
click at [552, 303] on div "Label" at bounding box center [468, 311] width 257 height 29
type input "tec"
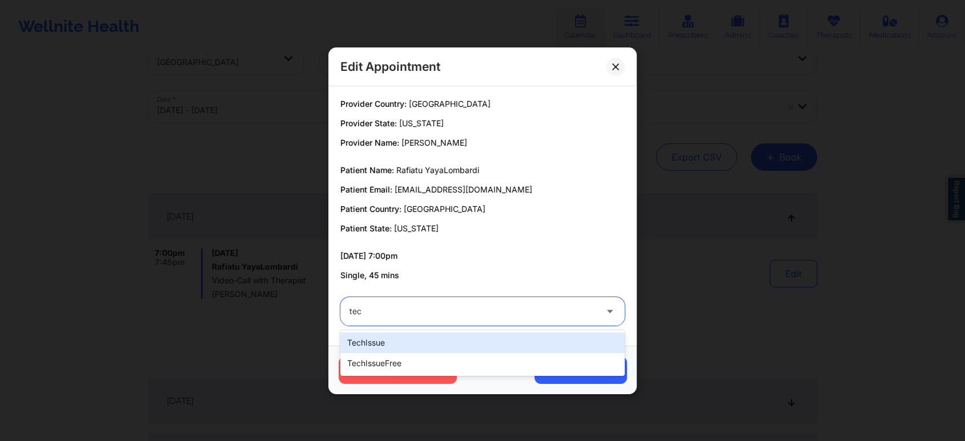
click at [506, 339] on div "techIssue" at bounding box center [482, 342] width 284 height 21
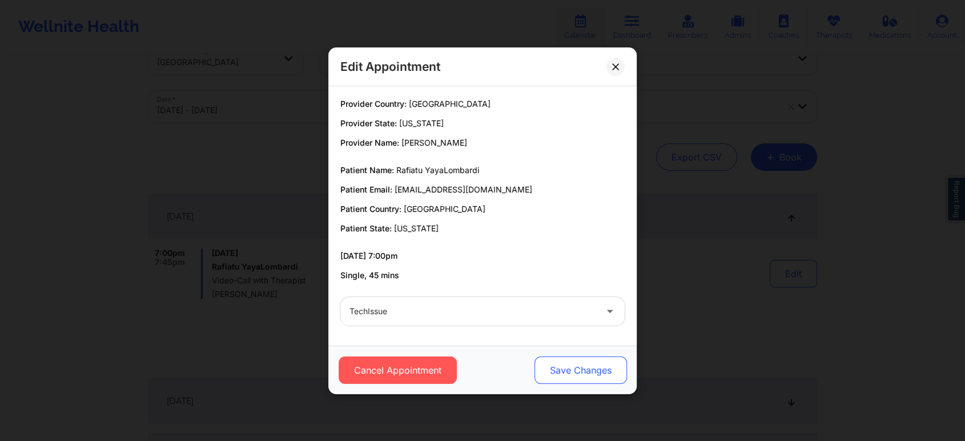
click at [597, 372] on button "Save Changes" at bounding box center [580, 369] width 92 height 27
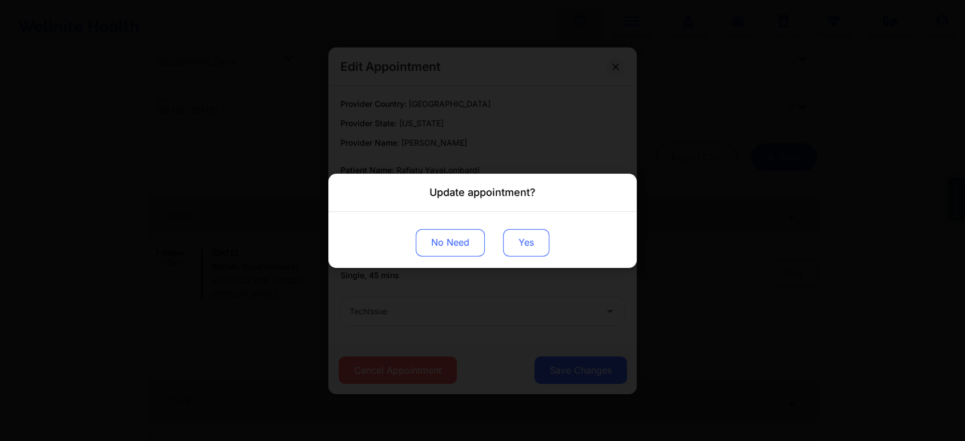
click at [526, 243] on button "Yes" at bounding box center [526, 241] width 46 height 27
